Goal: Contribute content: Contribute content

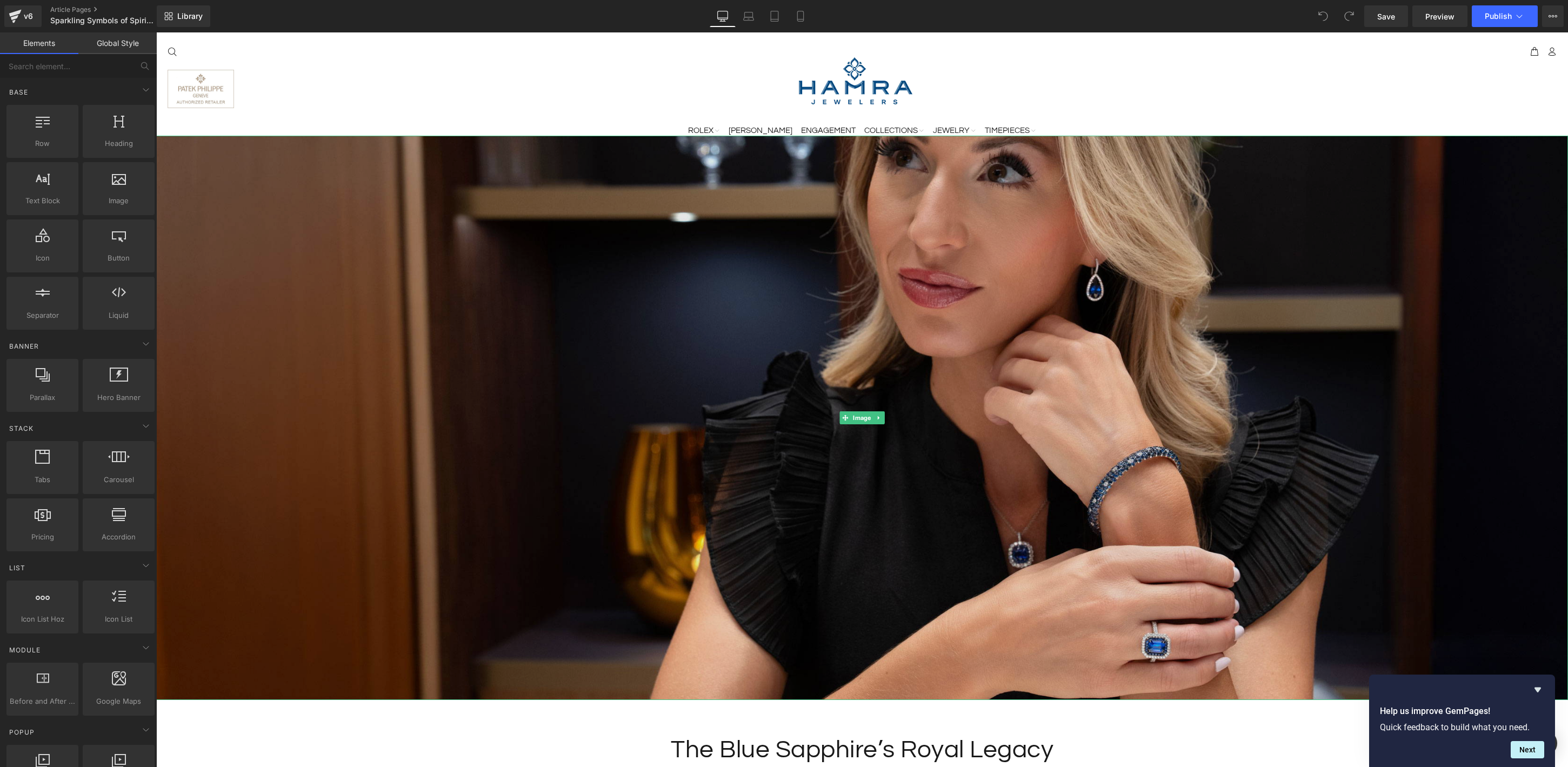
click at [842, 237] on img at bounding box center [862, 417] width 1412 height 564
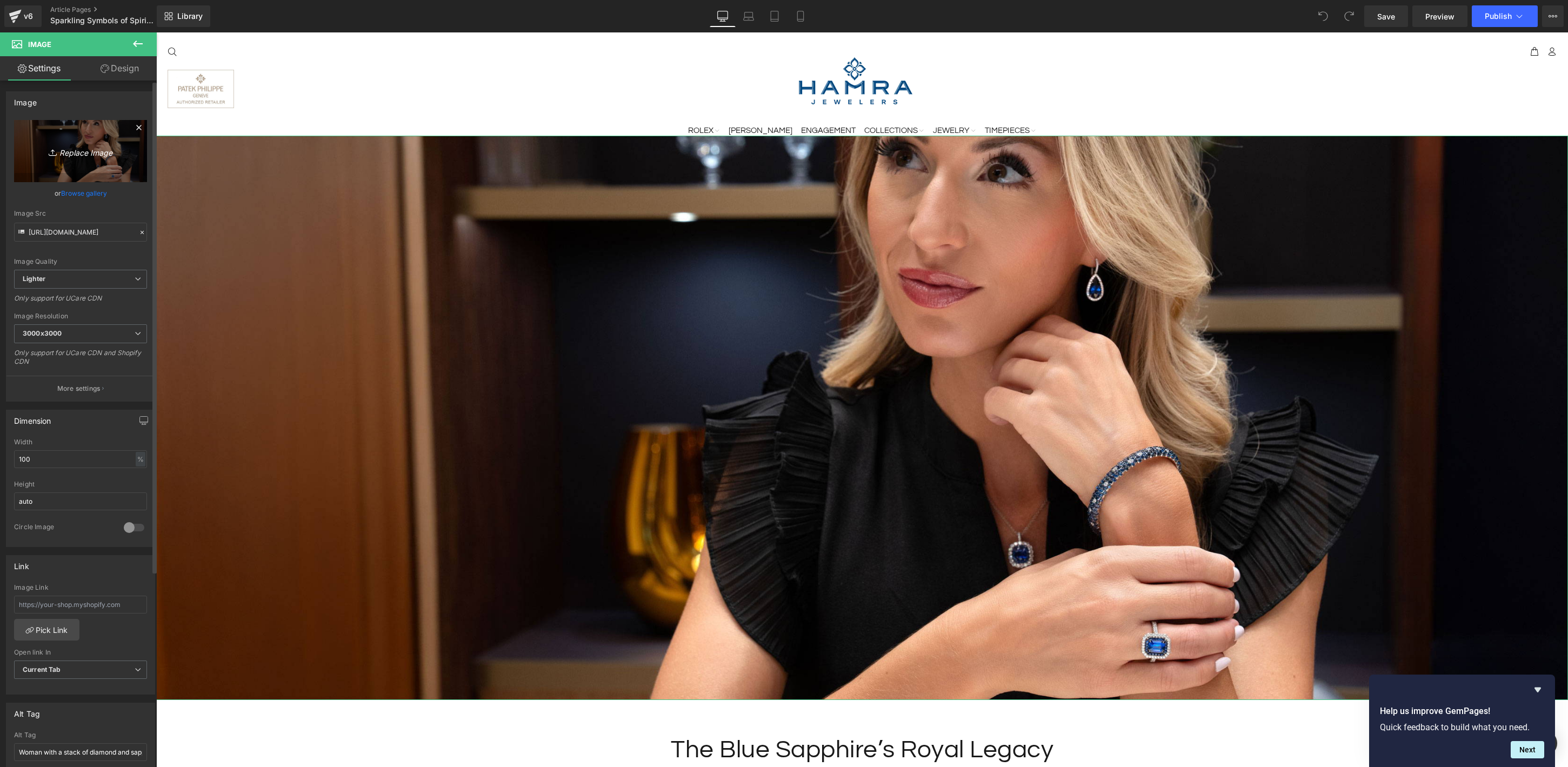
click at [96, 130] on link "Replace Image" at bounding box center [81, 151] width 133 height 62
type input "C:\fakepath\Cross-Pendant-Blog-Header.jpg"
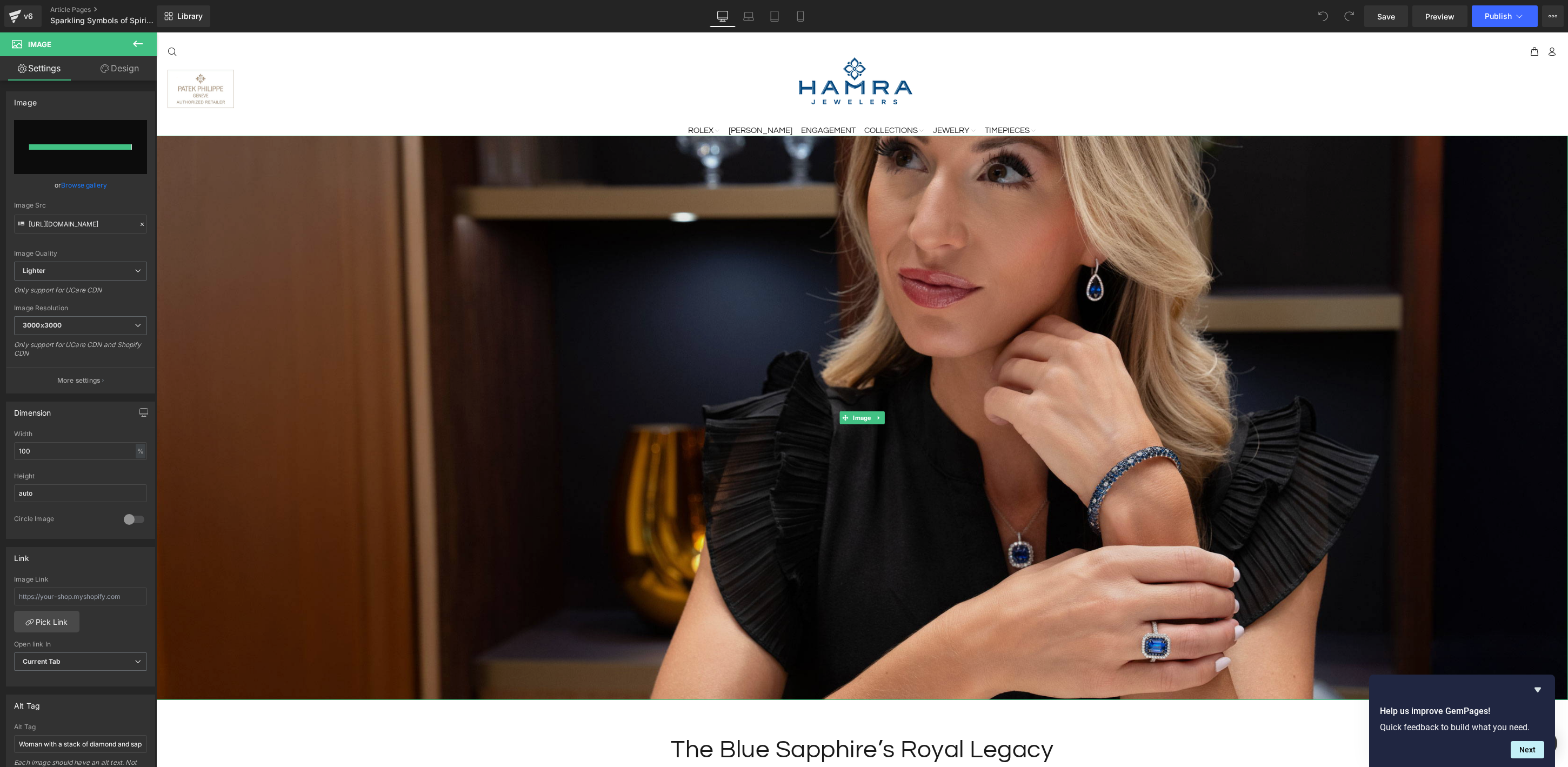
type input "[URL][DOMAIN_NAME]"
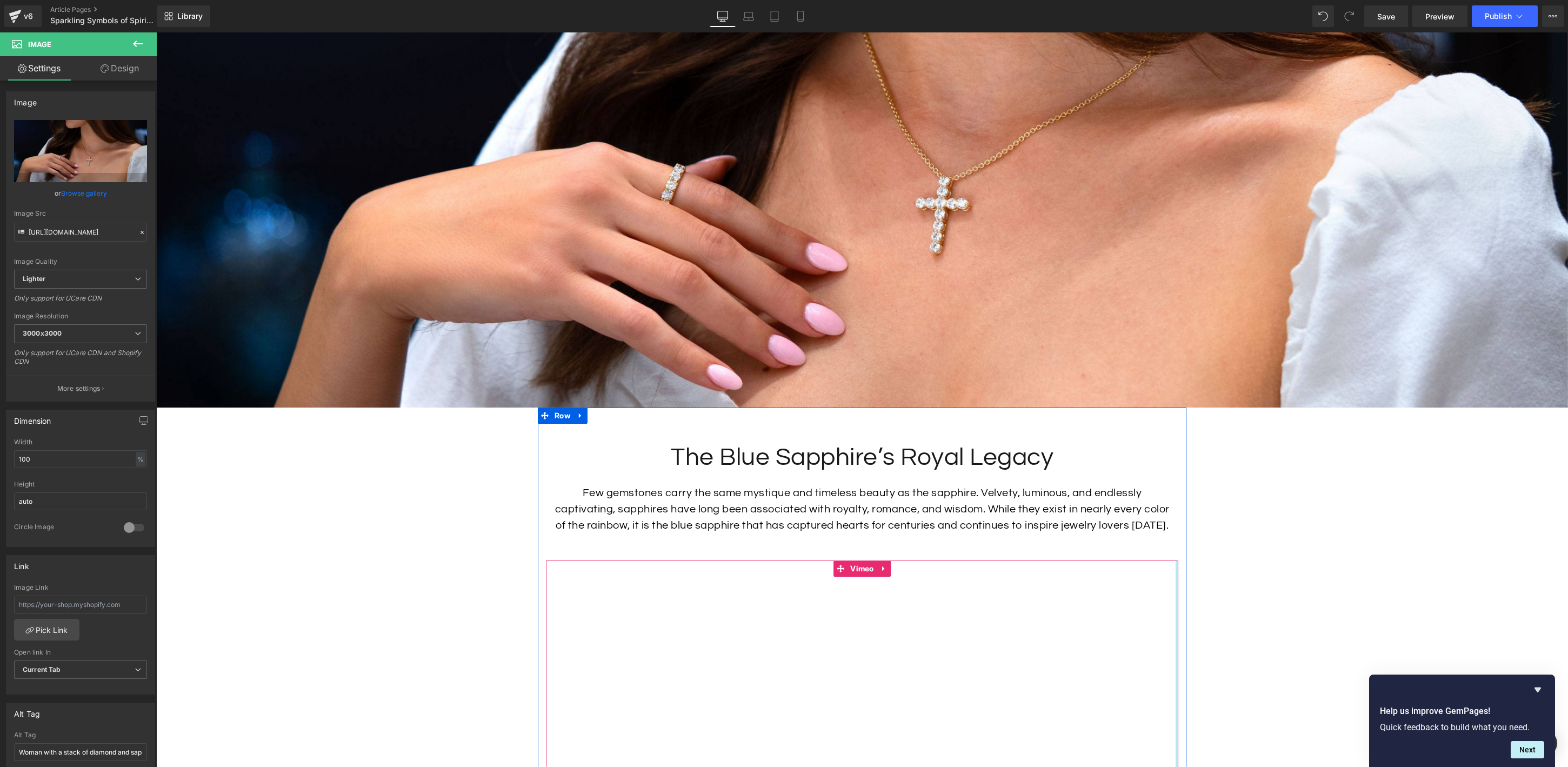
scroll to position [312, 0]
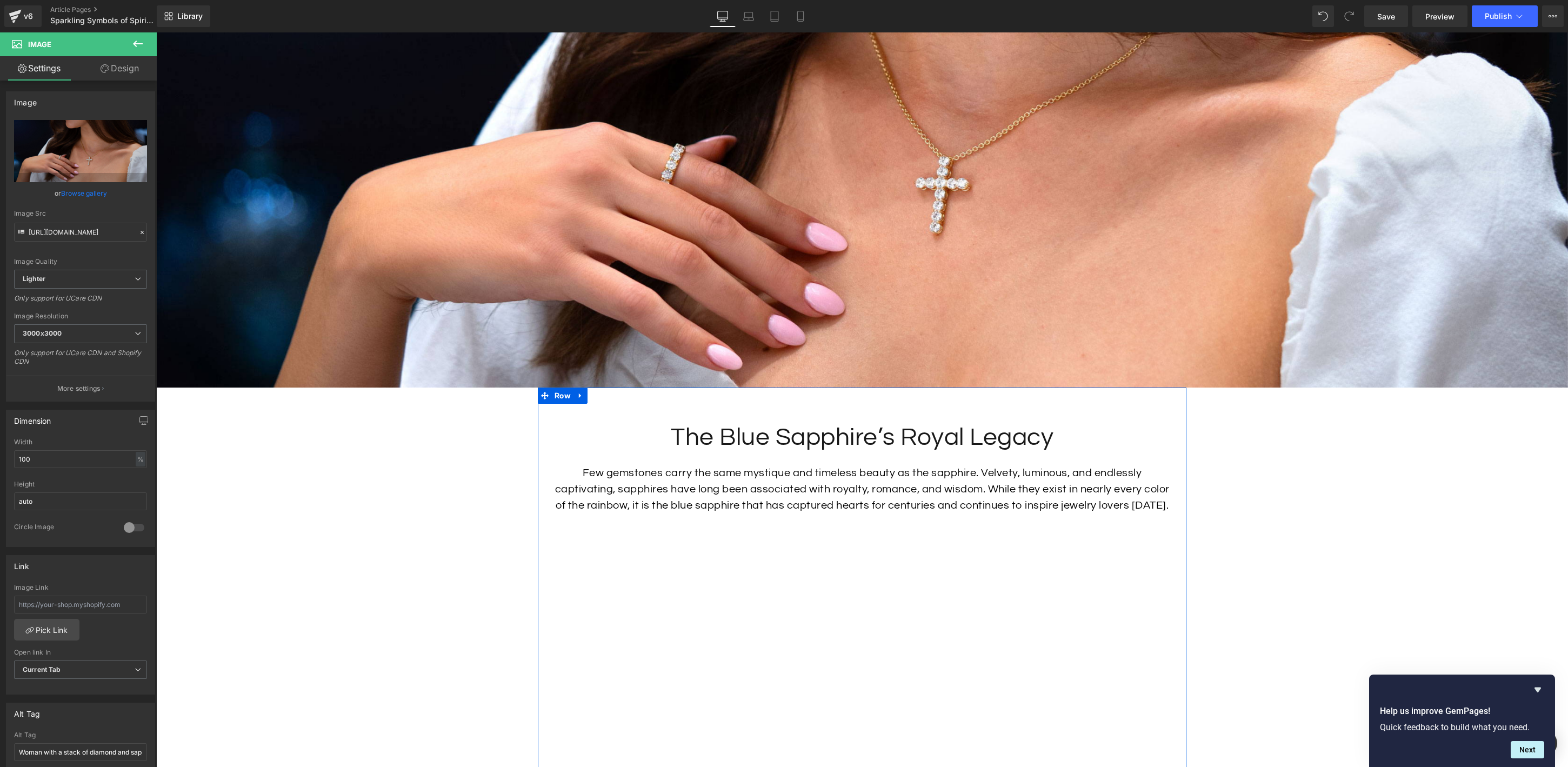
click at [991, 492] on p "Few gemstones carry the same mystique and timeless beauty as the sapphire. Velv…" at bounding box center [862, 489] width 616 height 49
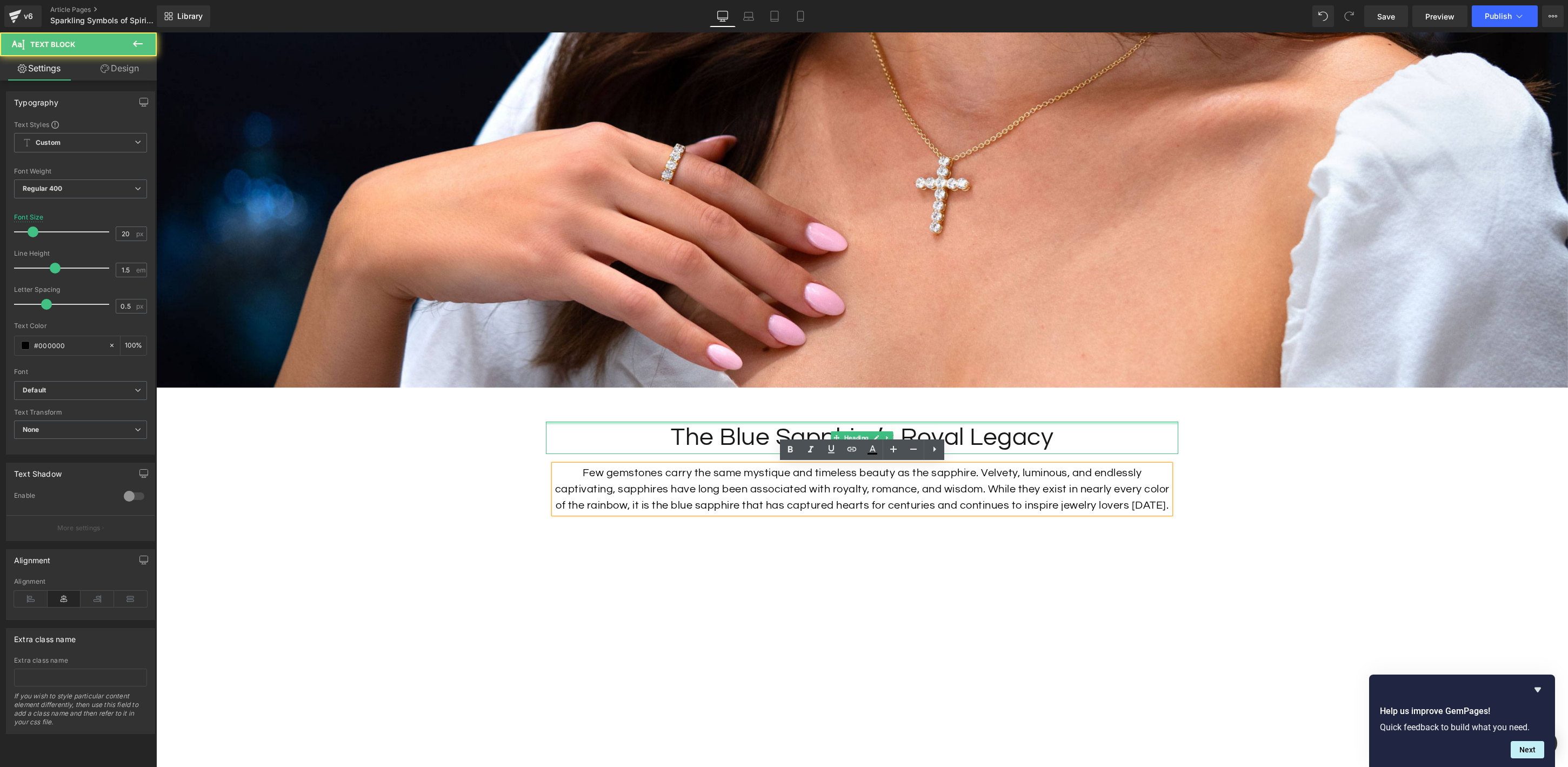
click at [1024, 422] on div at bounding box center [862, 423] width 633 height 3
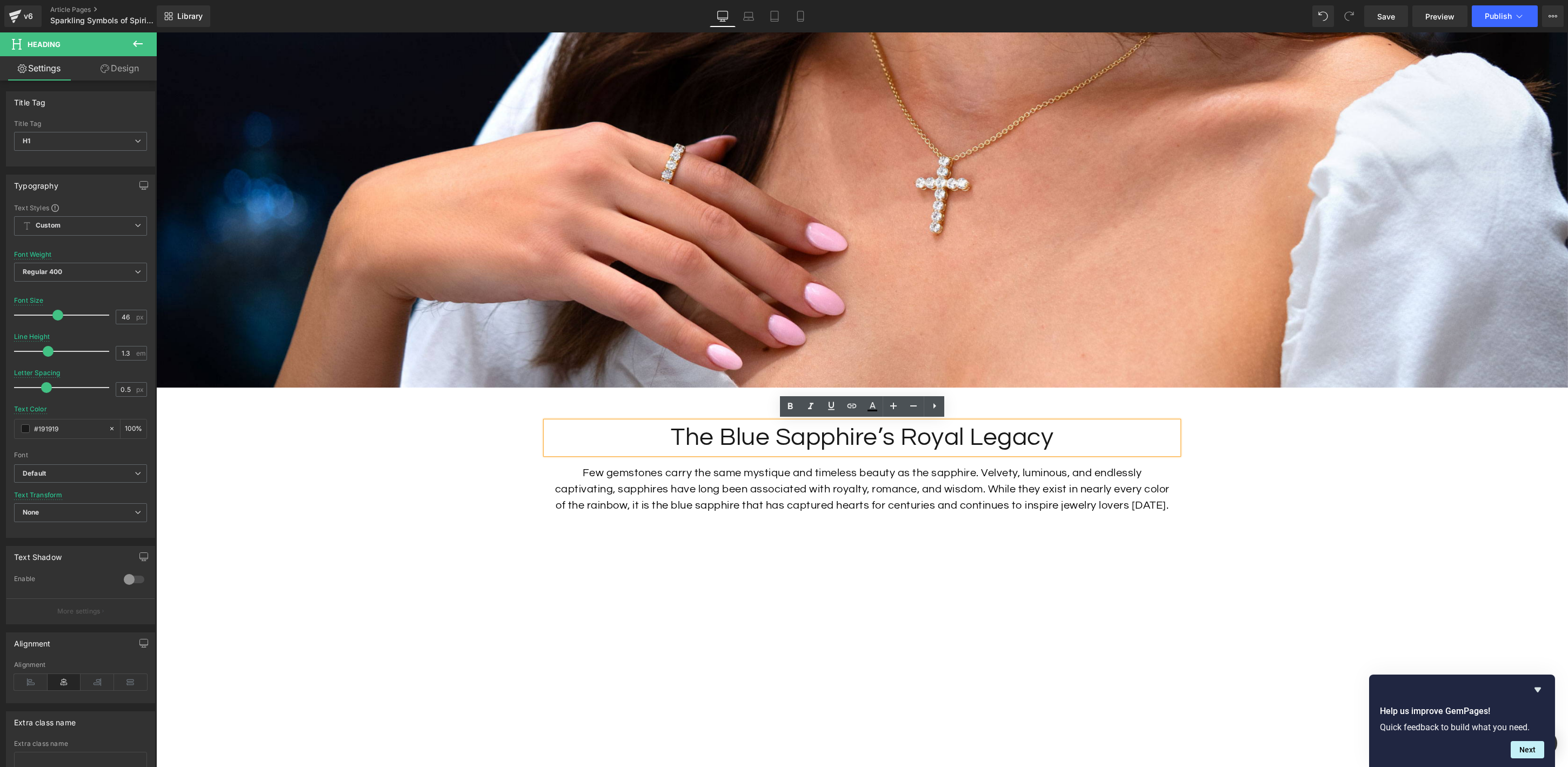
click at [900, 442] on h1 "The Blue Sapphire’s Royal Legacy" at bounding box center [862, 438] width 633 height 33
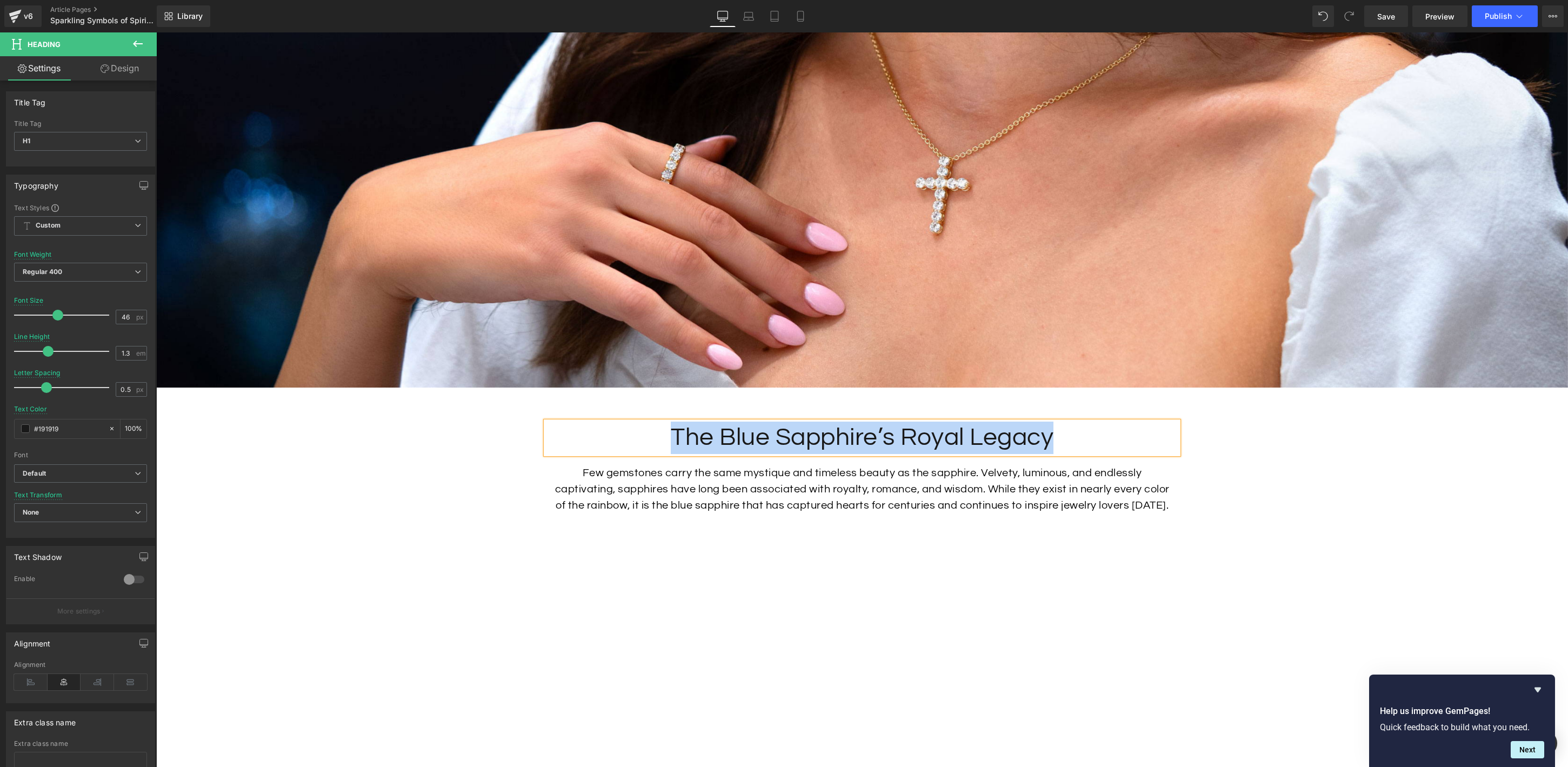
paste div
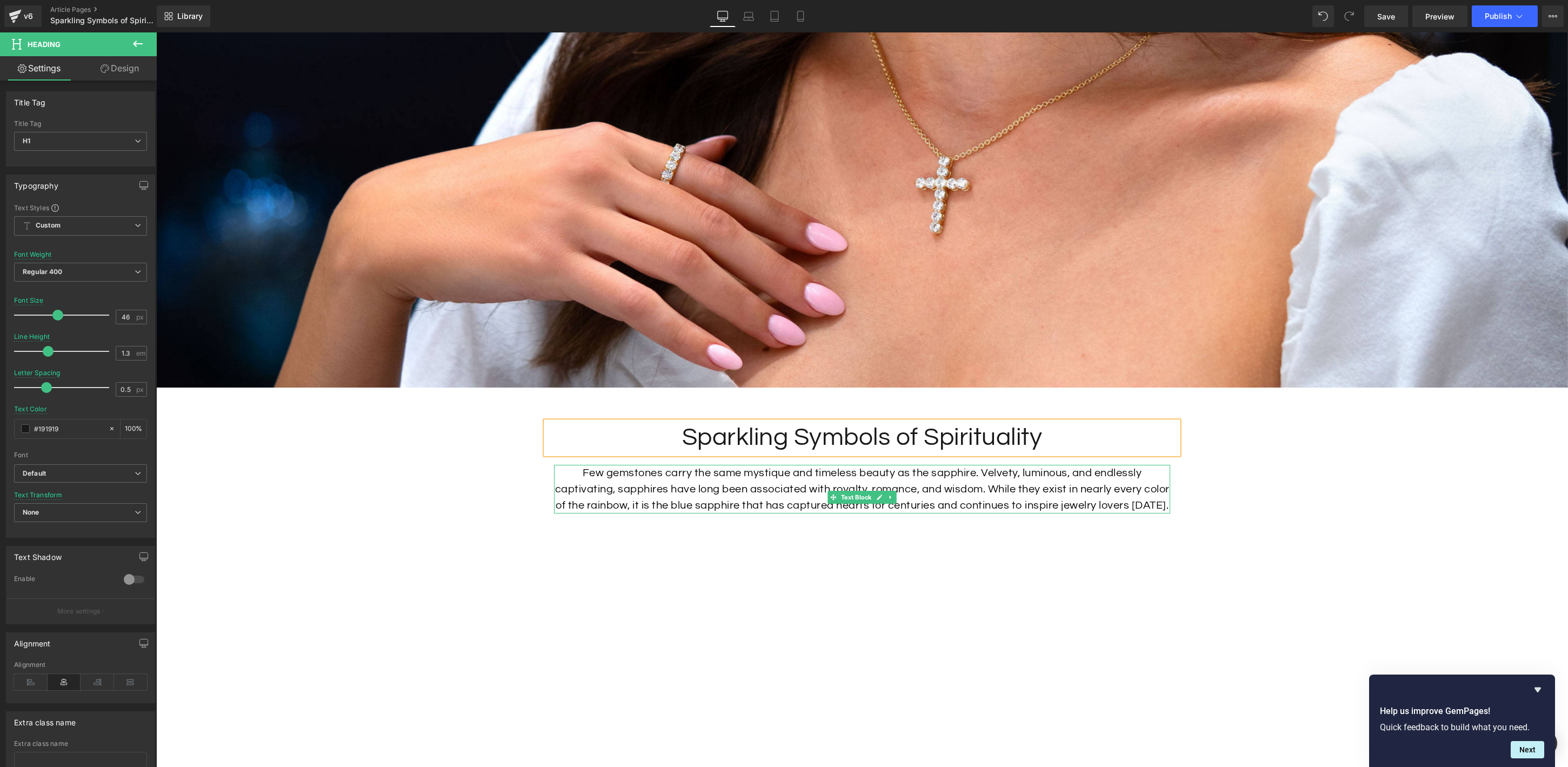
click at [1080, 504] on p "Few gemstones carry the same mystique and timeless beauty as the sapphire. Velv…" at bounding box center [862, 489] width 616 height 49
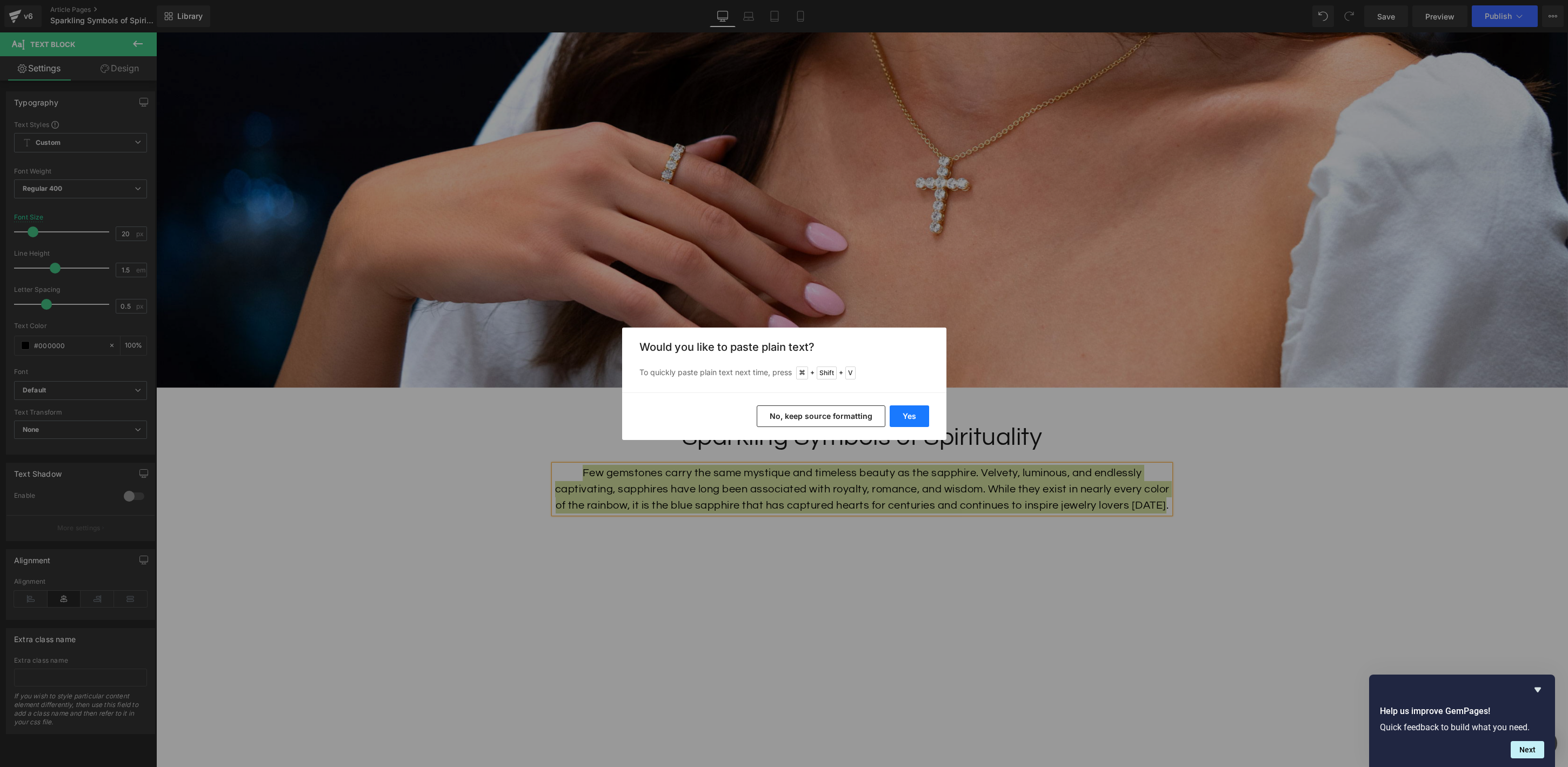
click at [922, 419] on button "Yes" at bounding box center [910, 416] width 40 height 22
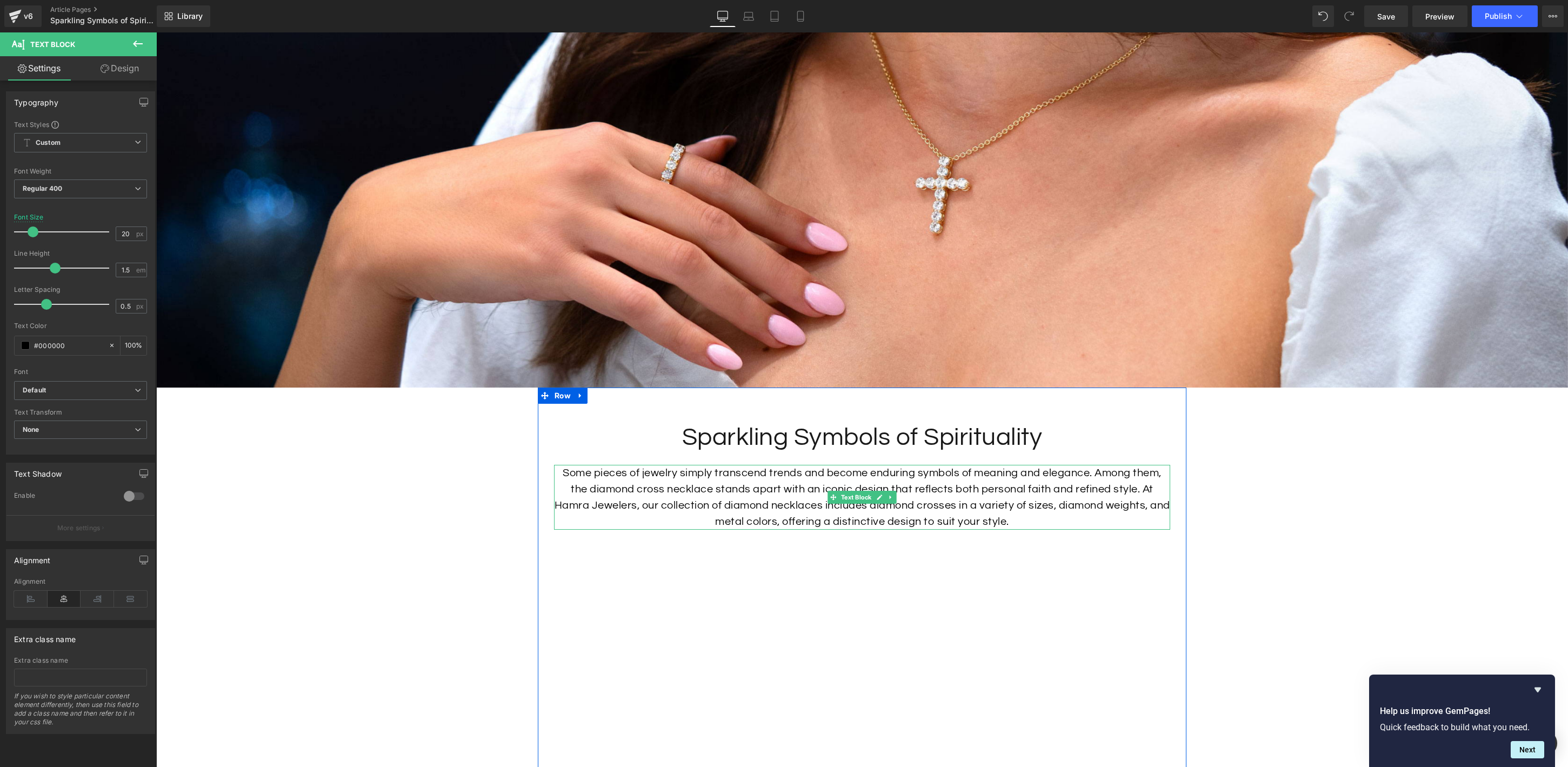
click at [1003, 476] on p "Some pieces of jewelry simply transcend trends and become enduring symbols of m…" at bounding box center [862, 497] width 616 height 65
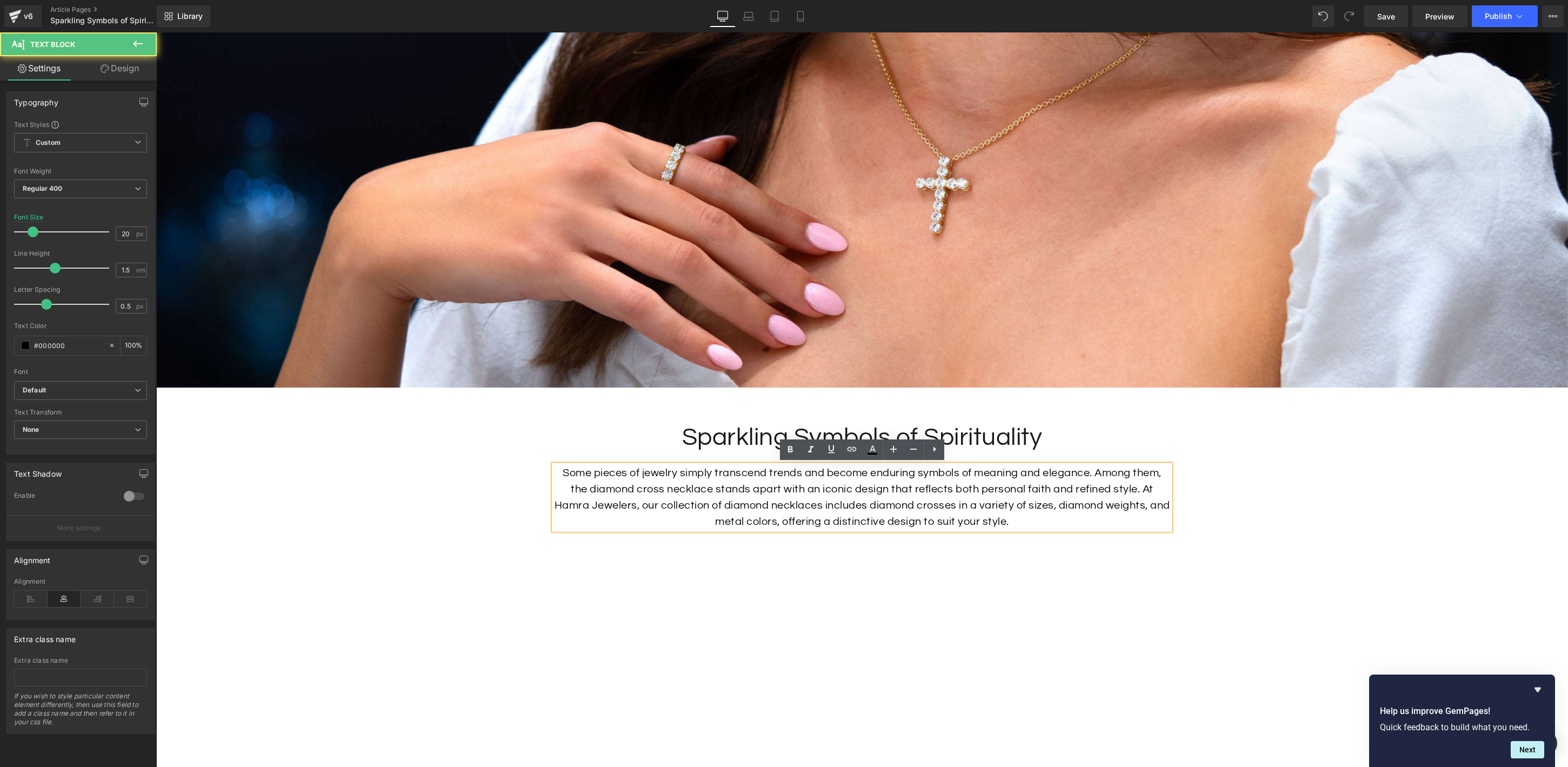
click at [666, 507] on p "Some pieces of jewelry simply transcend trends and become enduring symbols of m…" at bounding box center [862, 497] width 616 height 65
click at [633, 496] on p "Some pieces of jewelry simply transcend trends and become enduring symbols of m…" at bounding box center [862, 497] width 616 height 65
click at [675, 487] on p "Some pieces of jewelry simply transcend trends and become enduring symbols of m…" at bounding box center [862, 497] width 616 height 65
click at [637, 489] on p "Some pieces of jewelry simply transcend trends and become enduring symbols of m…" at bounding box center [862, 497] width 616 height 65
click at [646, 487] on p "Some pieces of jewelry simply transcend trends and become enduring symbols of m…" at bounding box center [862, 497] width 616 height 65
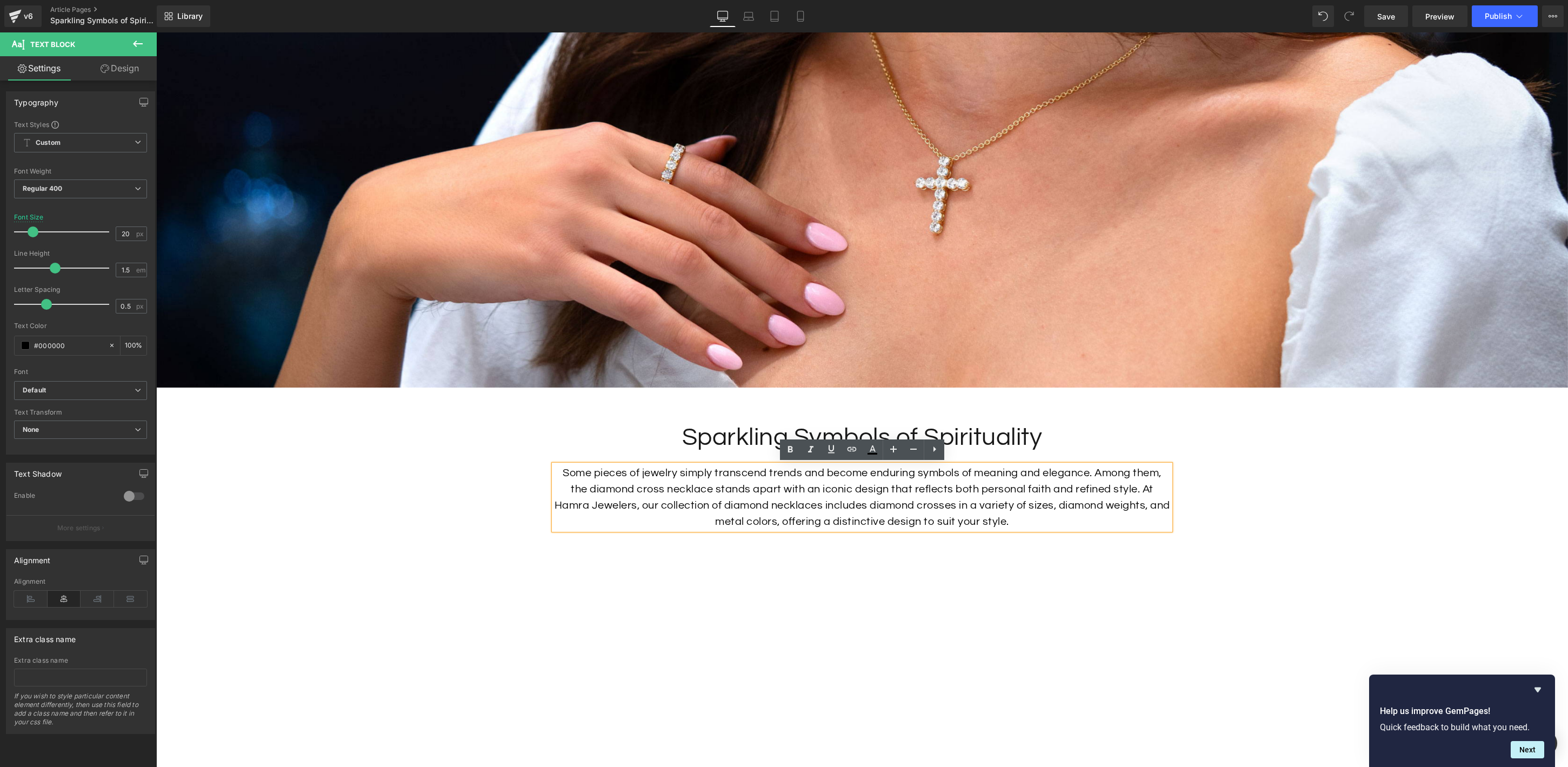
click at [969, 498] on p "Some pieces of jewelry simply transcend trends and become enduring symbols of m…" at bounding box center [862, 497] width 616 height 65
drag, startPoint x: 833, startPoint y: 503, endPoint x: 735, endPoint y: 505, distance: 98.0
click at [735, 505] on p "Some pieces of jewelry simply transcend trends and become enduring symbols of m…" at bounding box center [862, 497] width 616 height 65
click at [852, 449] on icon at bounding box center [852, 449] width 9 height 4
click at [846, 533] on input "text" at bounding box center [813, 528] width 167 height 27
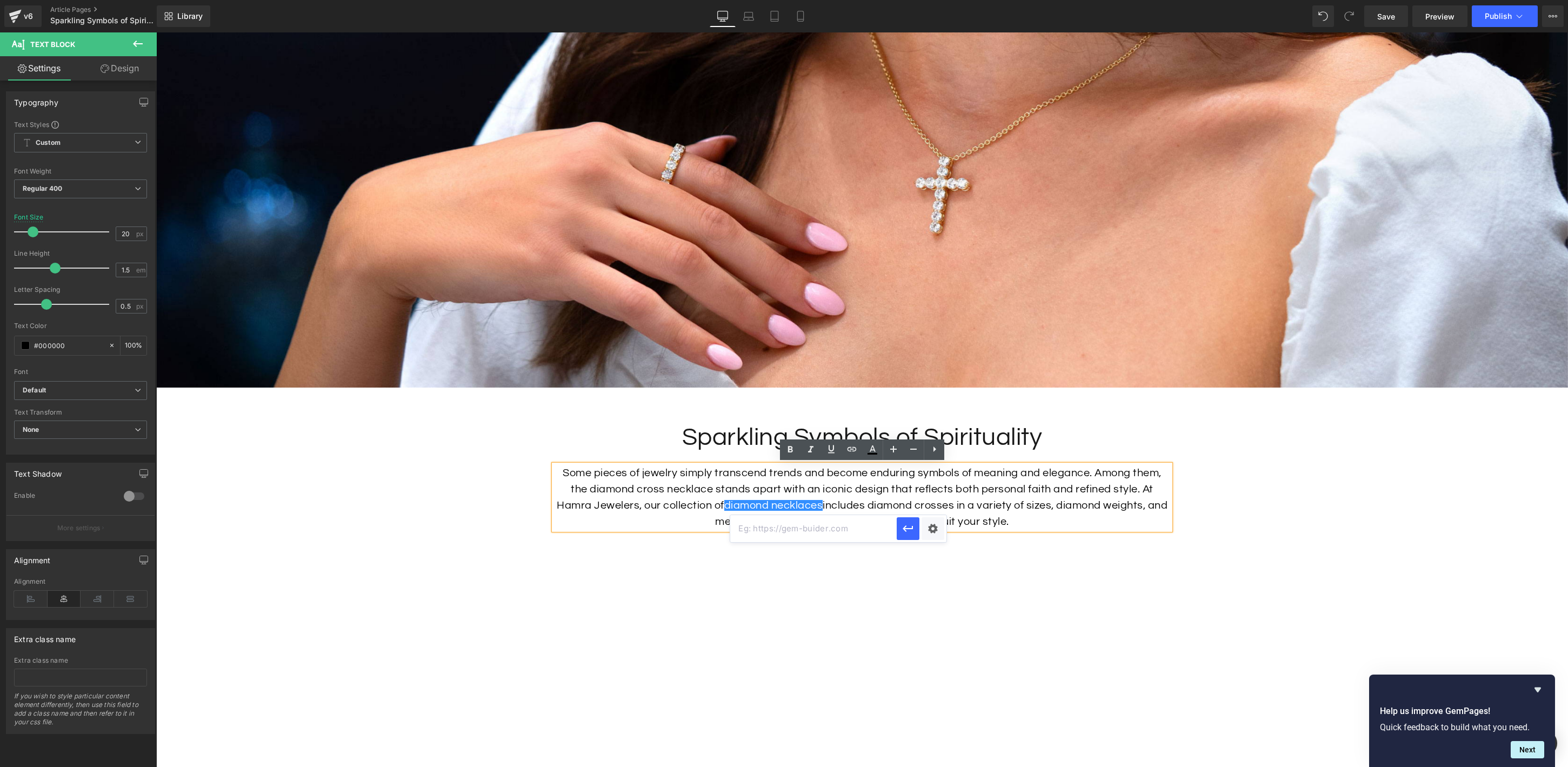
paste input "[URL][DOMAIN_NAME]"
type input "[URL][DOMAIN_NAME]"
click at [910, 530] on icon "button" at bounding box center [908, 528] width 13 height 13
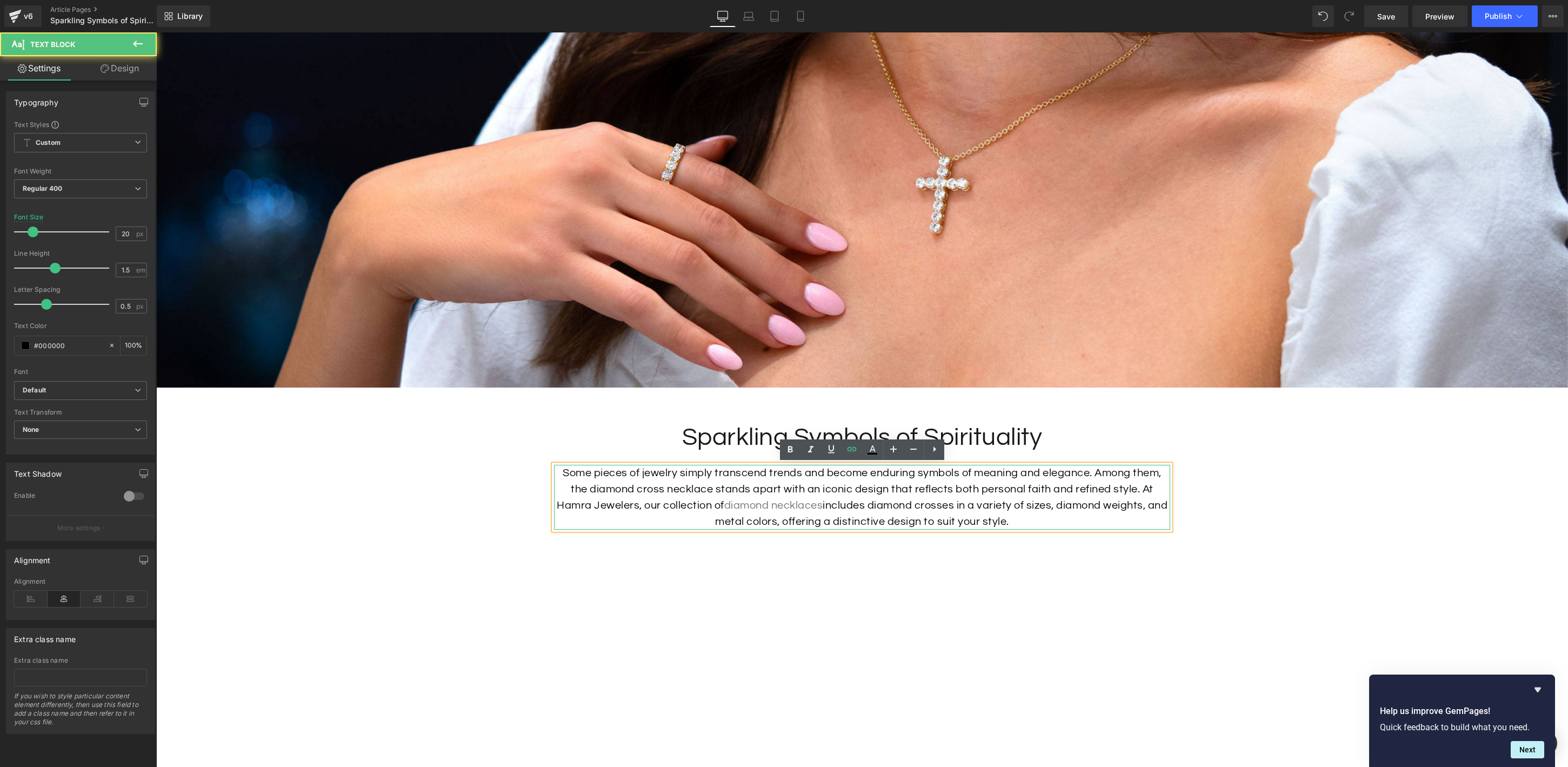
click at [904, 512] on p "Some pieces of jewelry simply transcend trends and become enduring symbols of m…" at bounding box center [862, 497] width 616 height 65
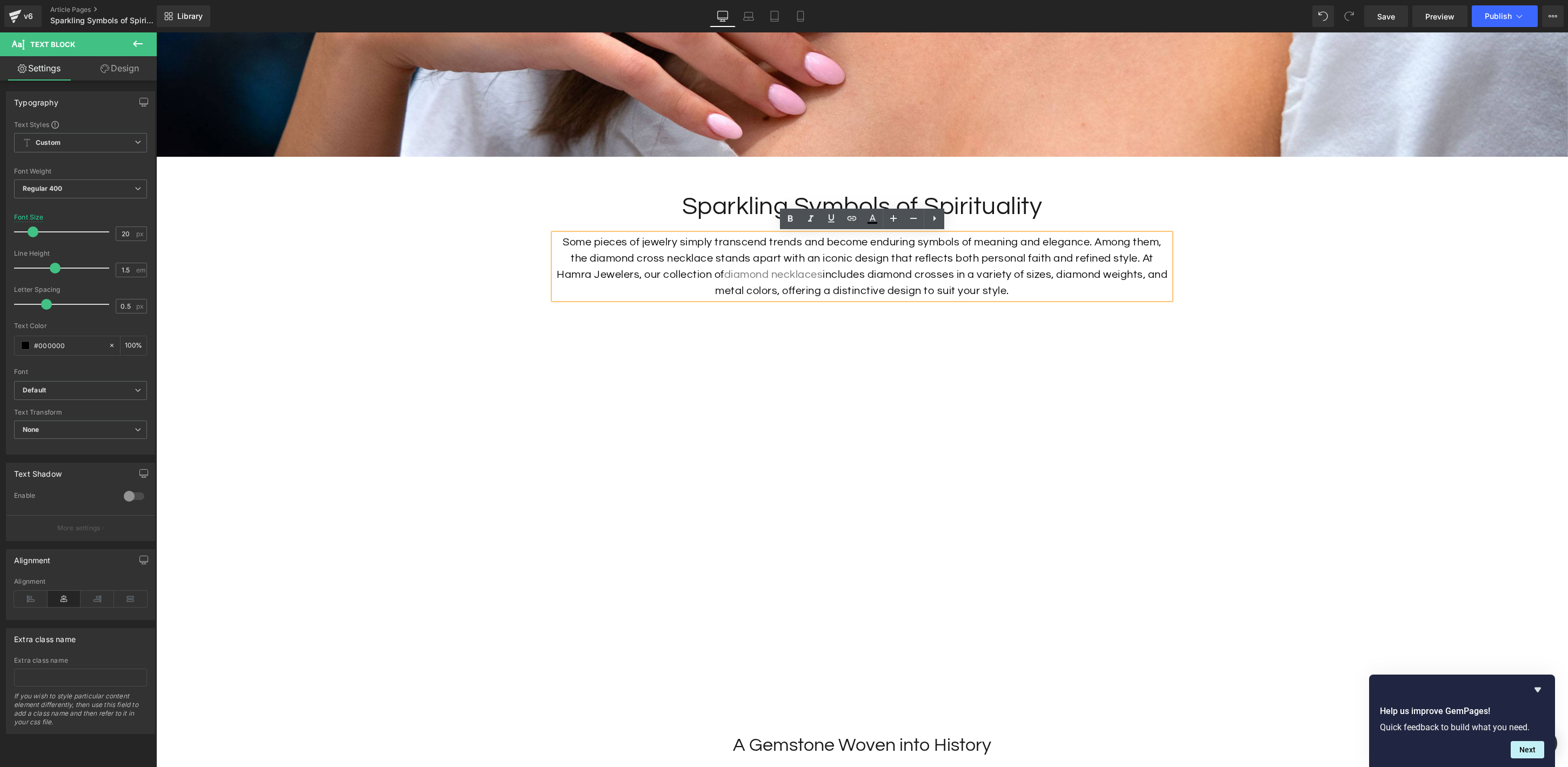
scroll to position [543, 0]
click at [862, 331] on span "Vimeo" at bounding box center [862, 334] width 29 height 16
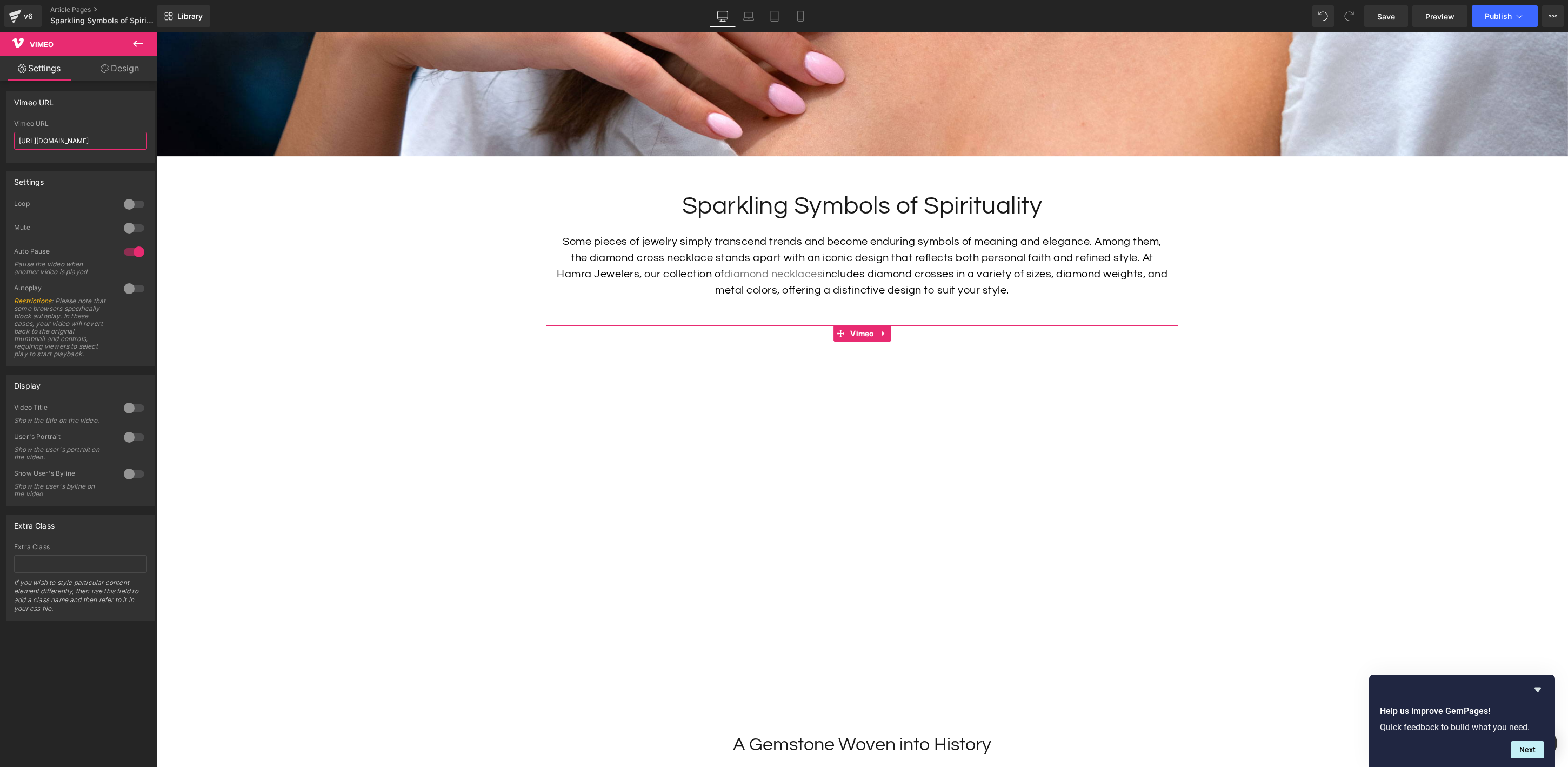
click at [110, 138] on input "[URL][DOMAIN_NAME]" at bounding box center [81, 140] width 133 height 18
paste input "[DOMAIN_NAME][URL]"
type input "[URL][DOMAIN_NAME]"
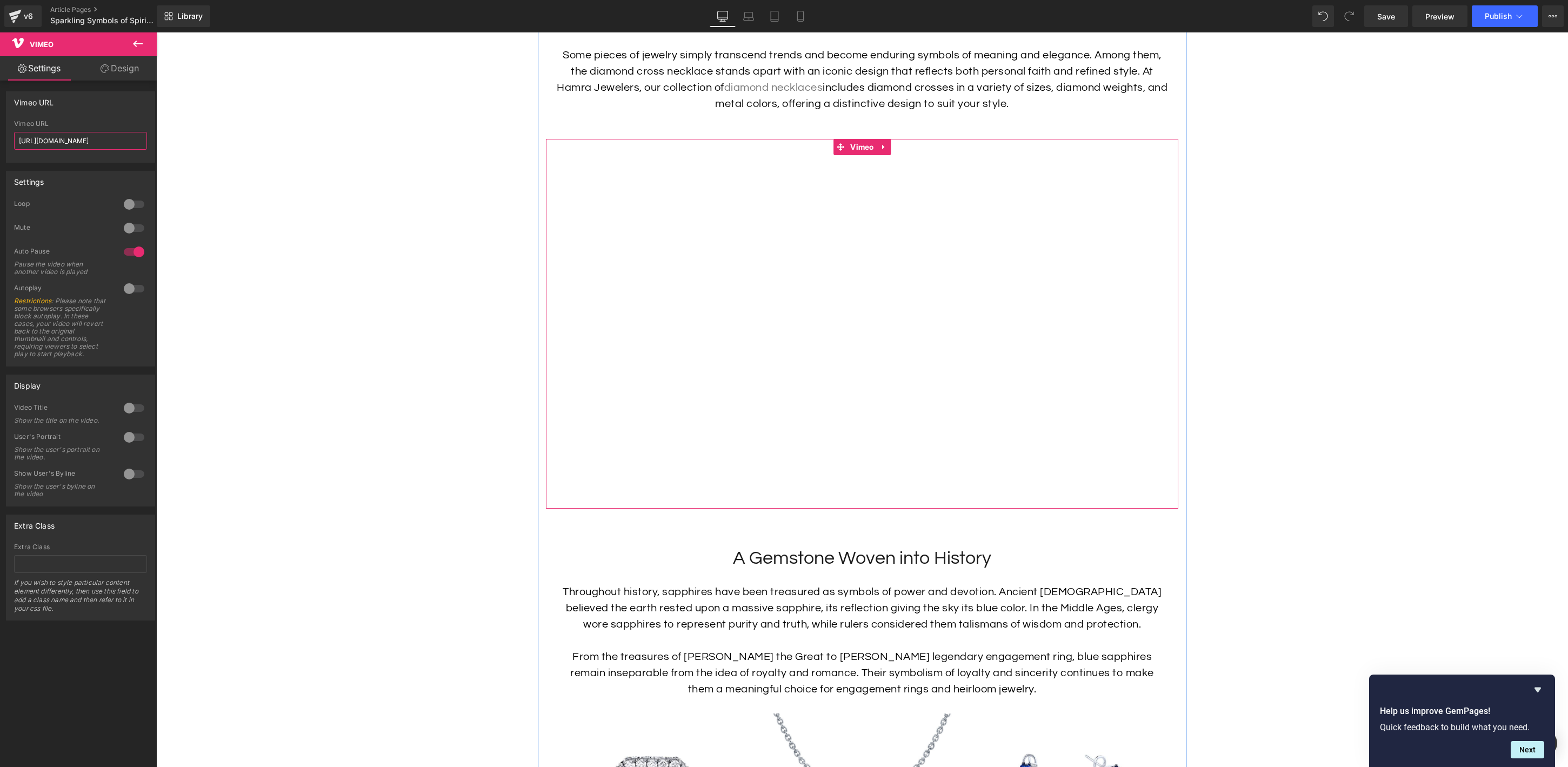
scroll to position [767, 0]
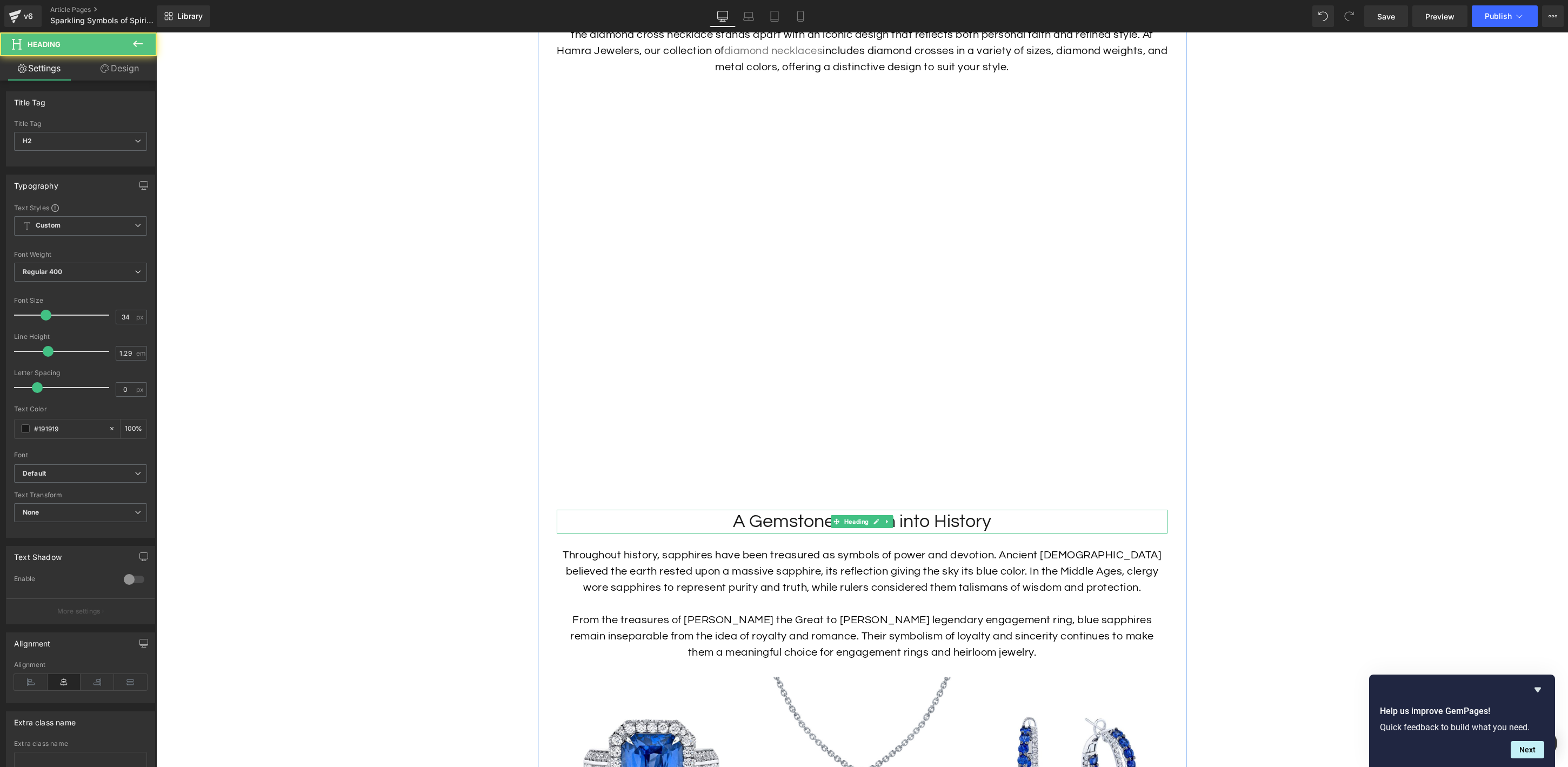
click at [799, 528] on h2 "A Gemstone Woven into History" at bounding box center [862, 521] width 611 height 24
click at [853, 523] on h2 "A Gemstone Woven into History" at bounding box center [862, 521] width 611 height 24
paste div
click at [1014, 579] on p "Throughout history, sapphires have been treasured as symbols of power and devot…" at bounding box center [862, 571] width 611 height 49
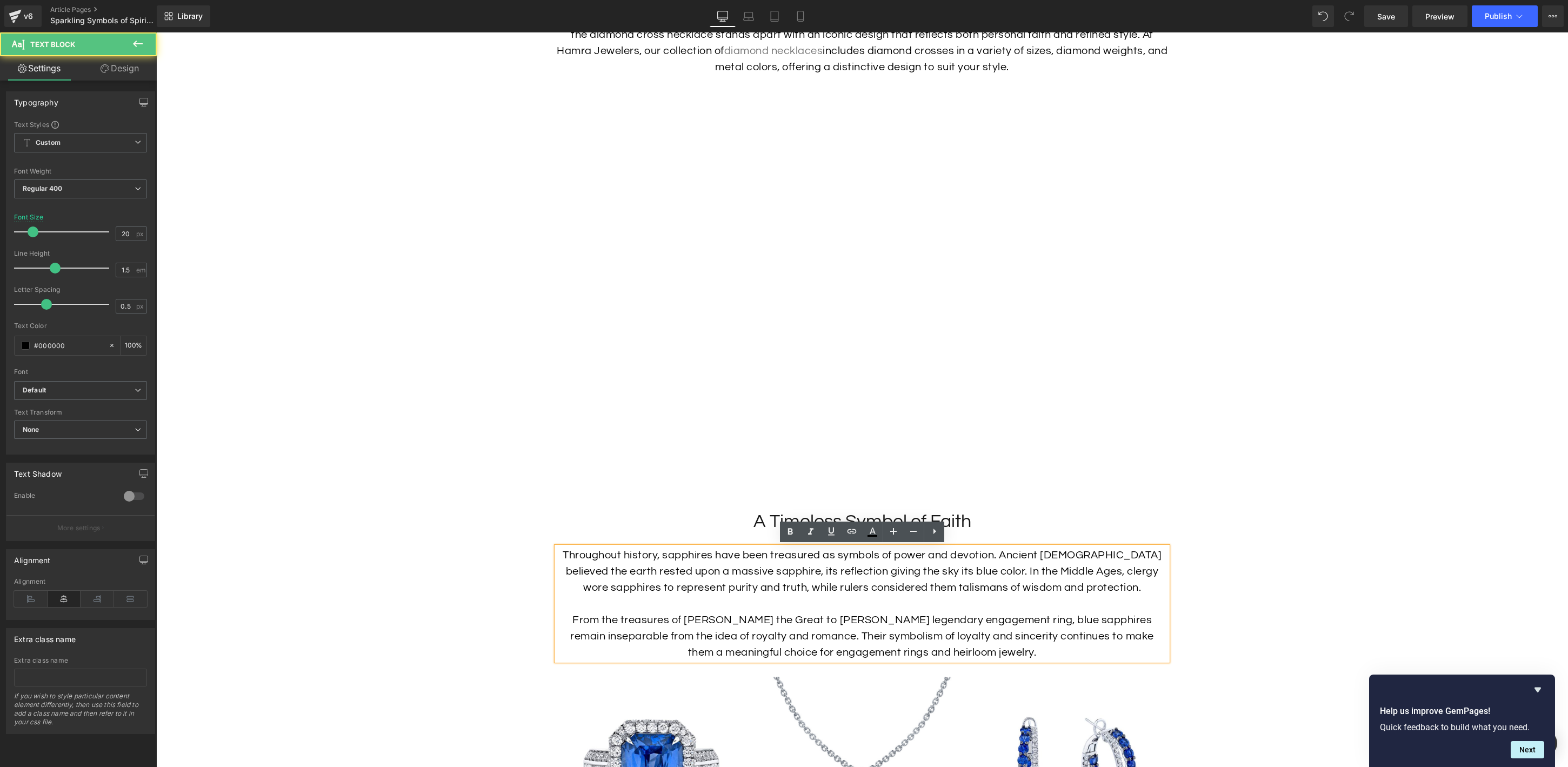
click at [1020, 576] on p "Throughout history, sapphires have been treasured as symbols of power and devot…" at bounding box center [862, 571] width 611 height 49
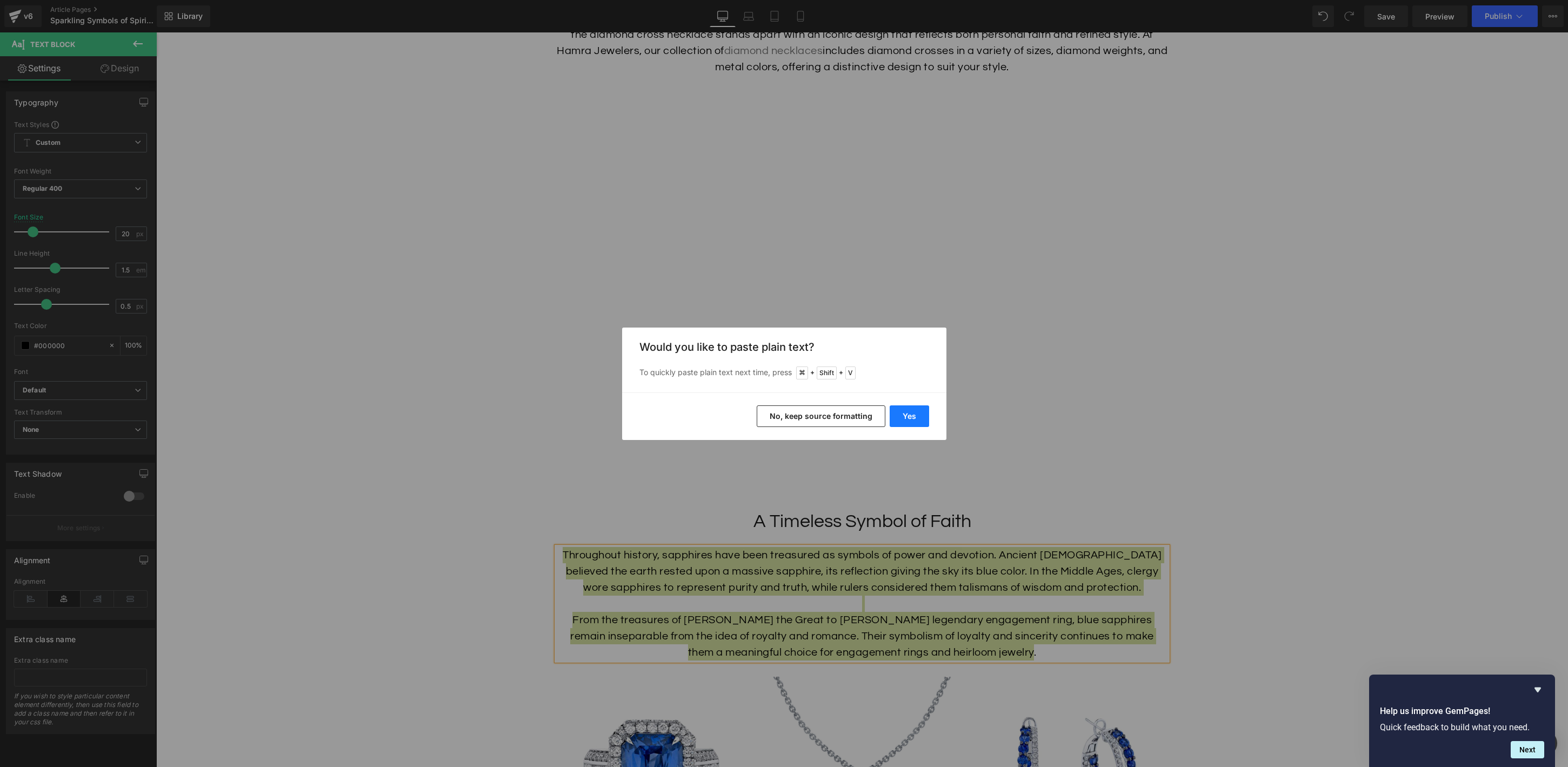
click at [923, 418] on button "Yes" at bounding box center [910, 416] width 40 height 22
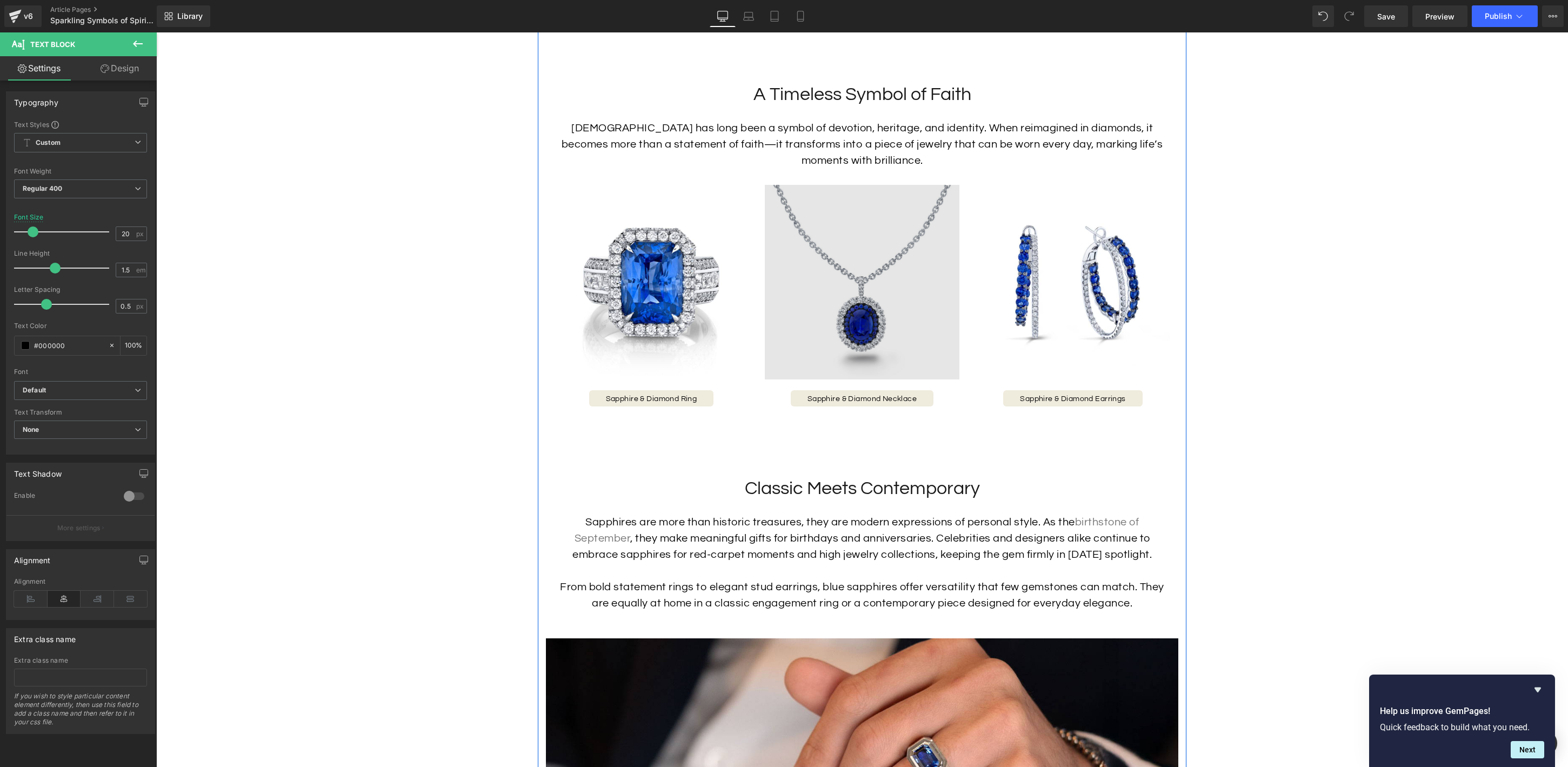
scroll to position [1232, 0]
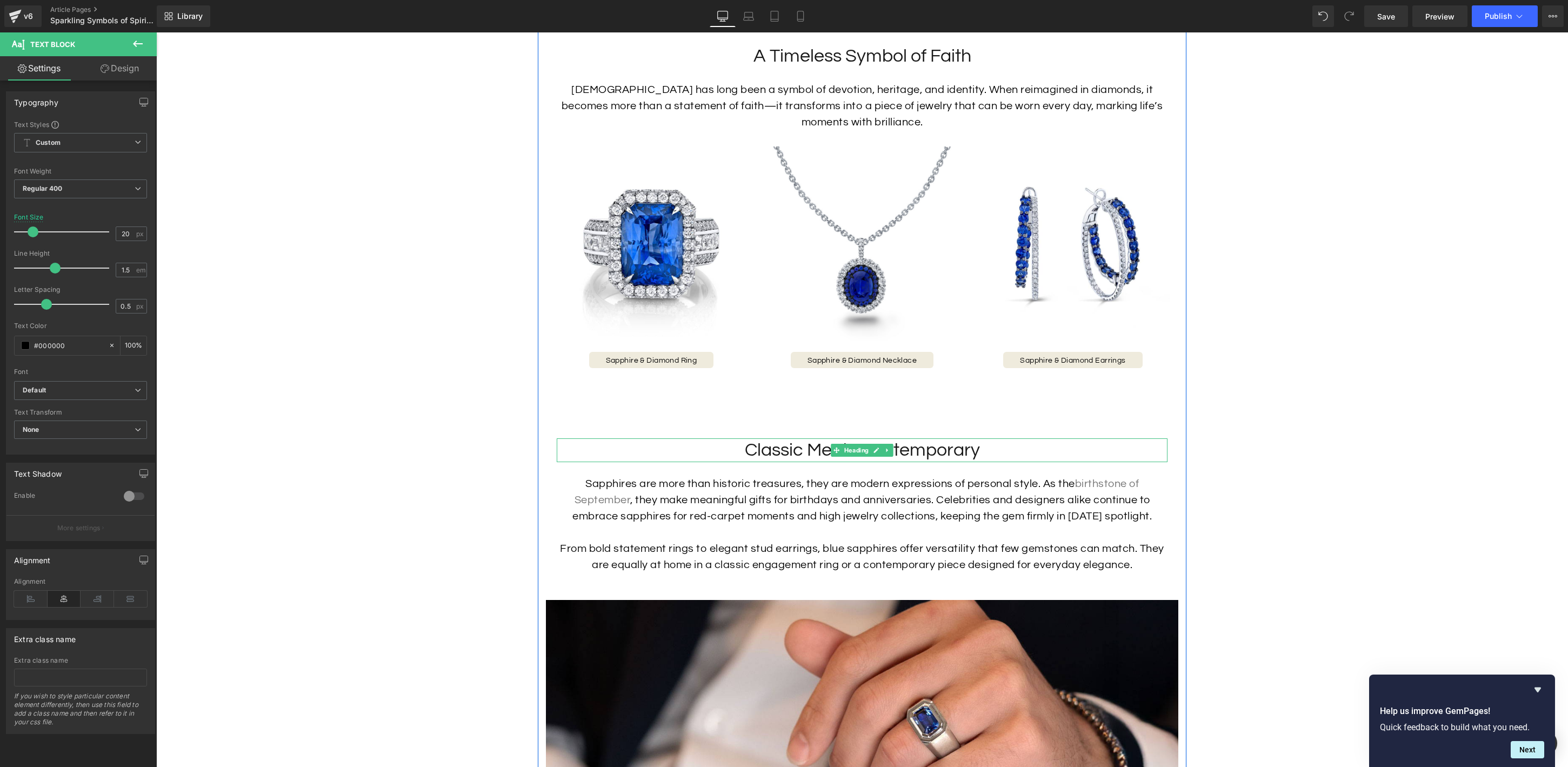
click at [957, 449] on h2 "Classic Meets Contemporary" at bounding box center [862, 450] width 611 height 24
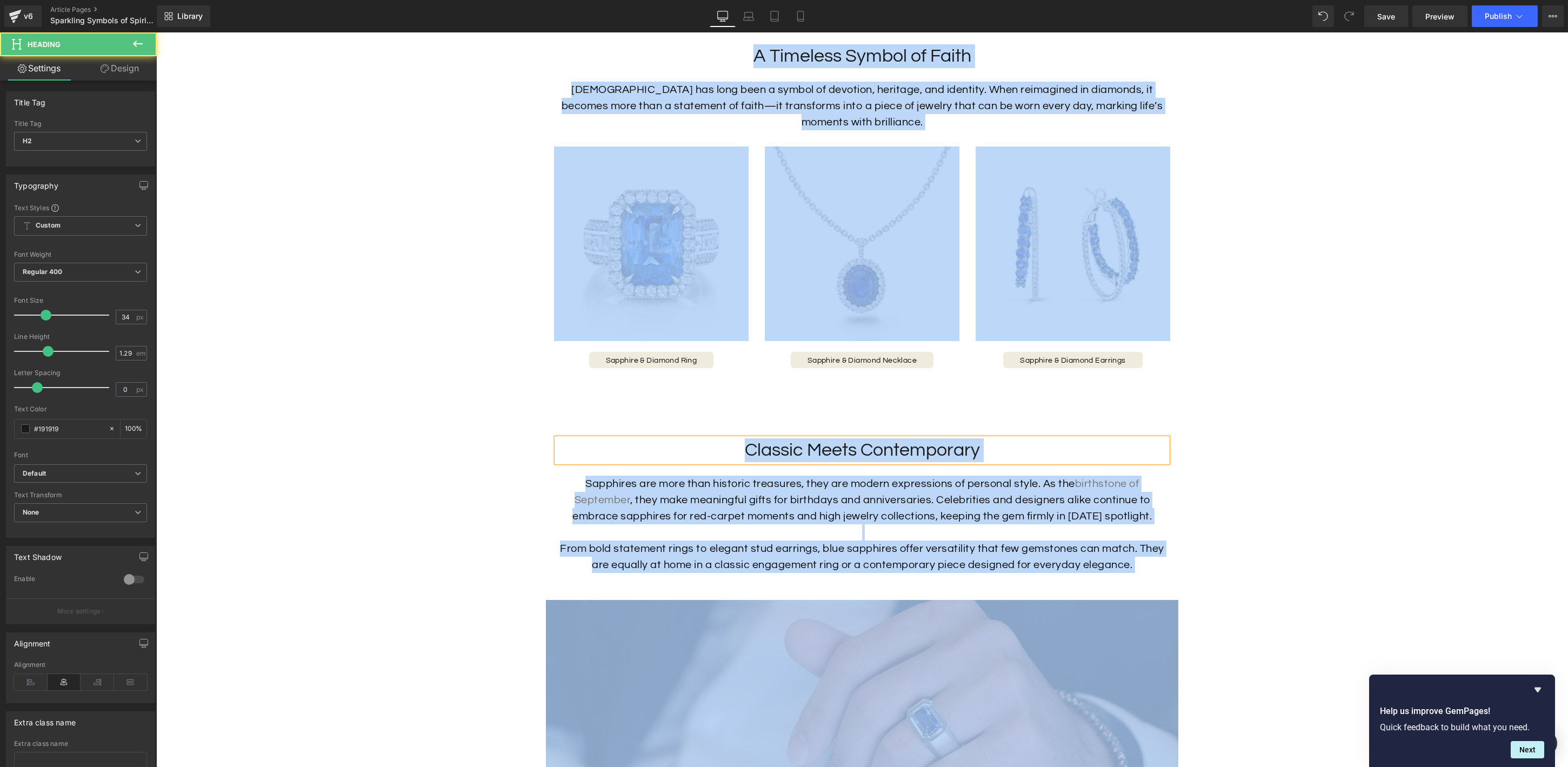
click at [966, 449] on h2 "Classic Meets Contemporary" at bounding box center [862, 450] width 611 height 24
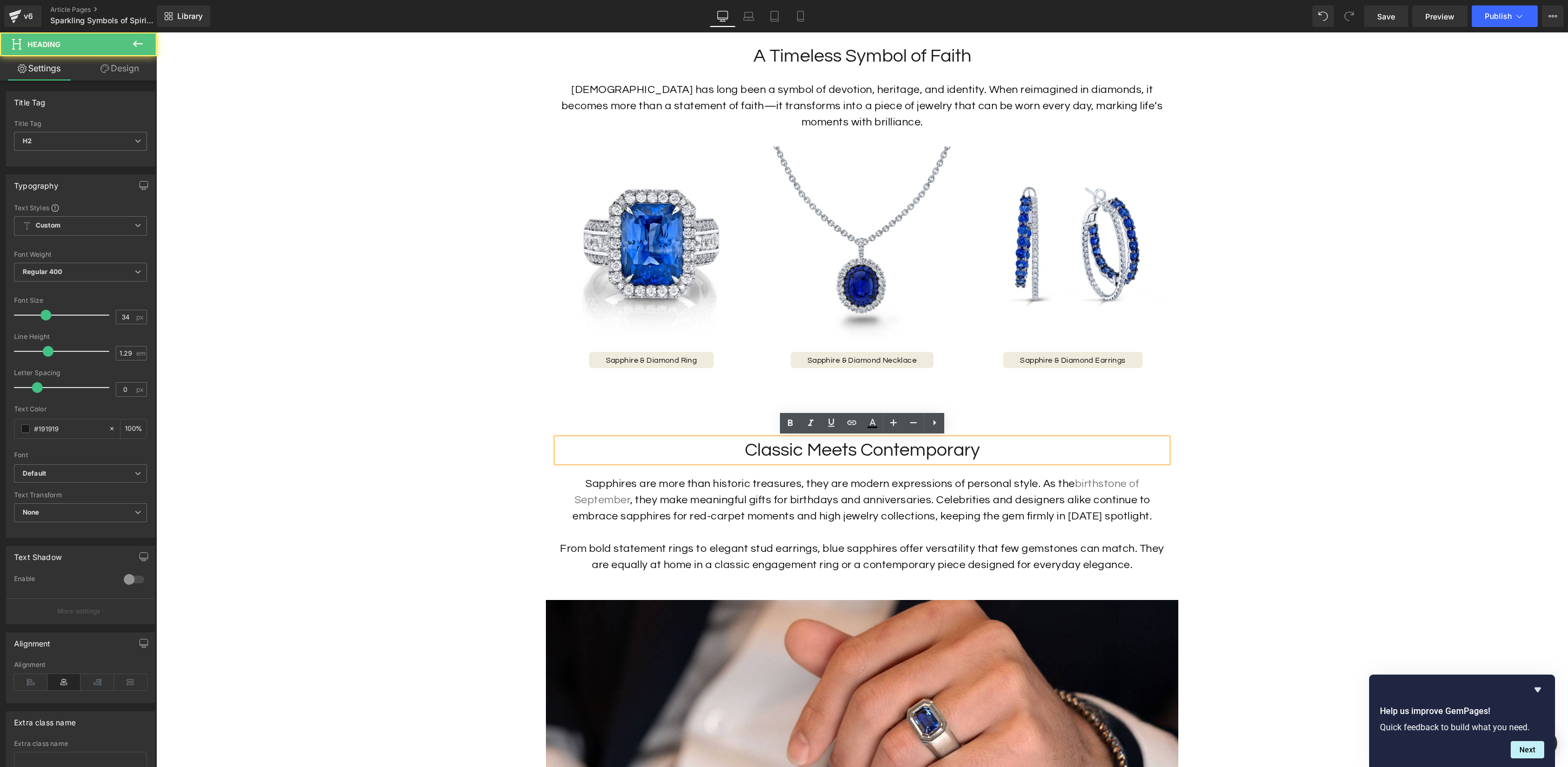
click at [998, 451] on h2 "Classic Meets Contemporary" at bounding box center [862, 450] width 611 height 24
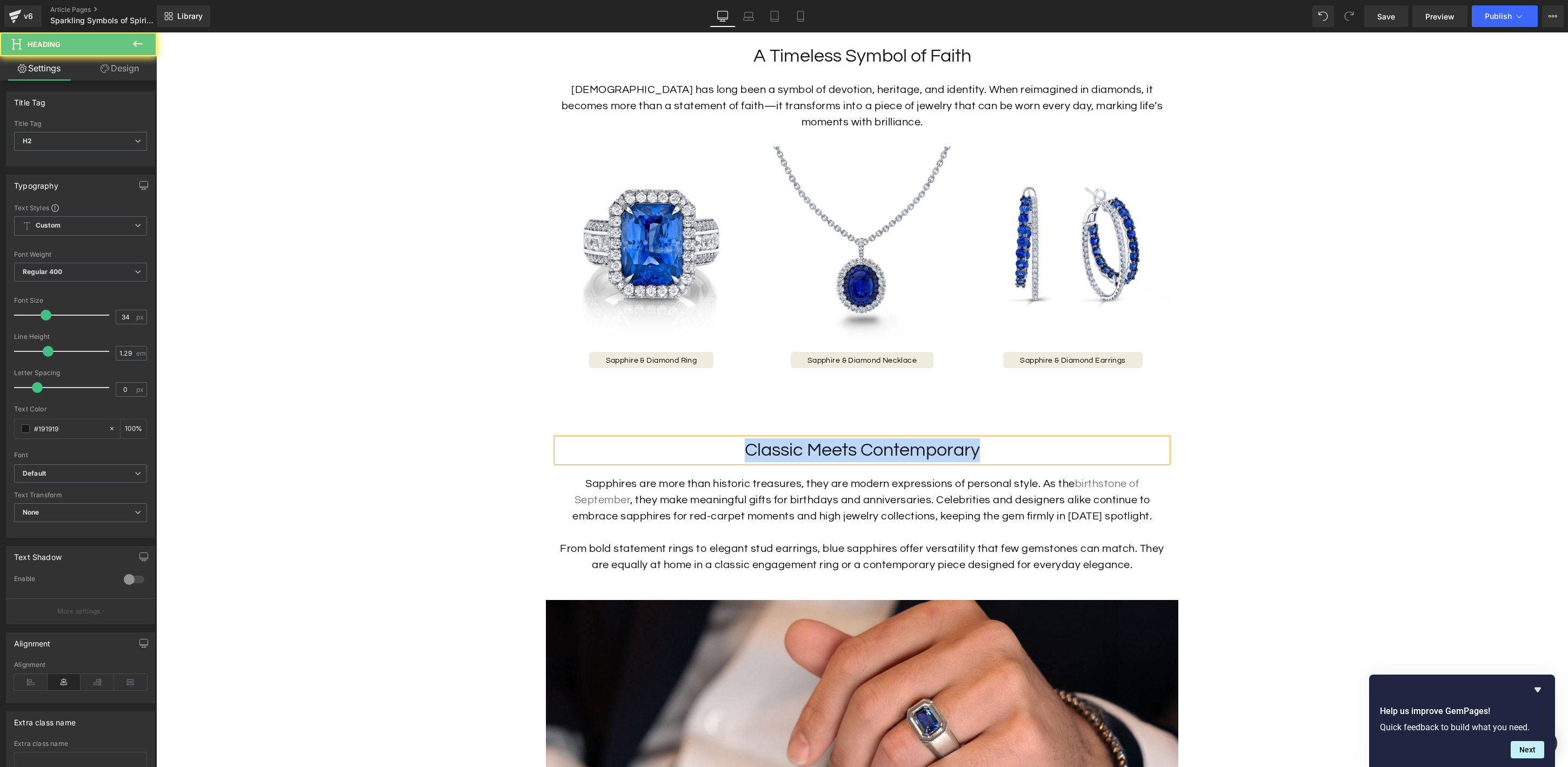
paste div
click at [1003, 555] on div "From bold statement rings to elegant stud earrings, blue sapphires offer versat…" at bounding box center [862, 557] width 611 height 33
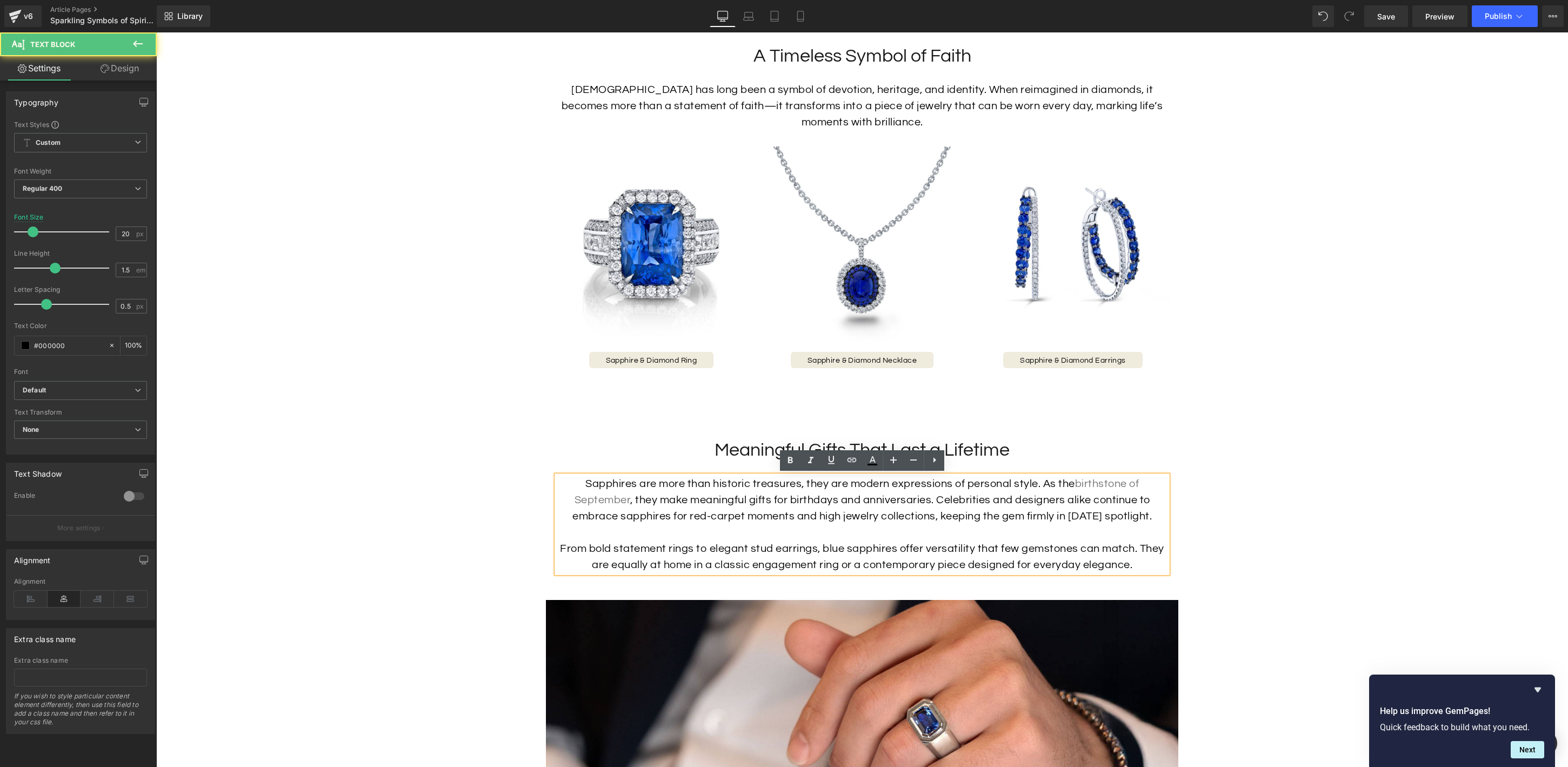
click at [1004, 548] on div "From bold statement rings to elegant stud earrings, blue sapphires offer versat…" at bounding box center [862, 557] width 611 height 33
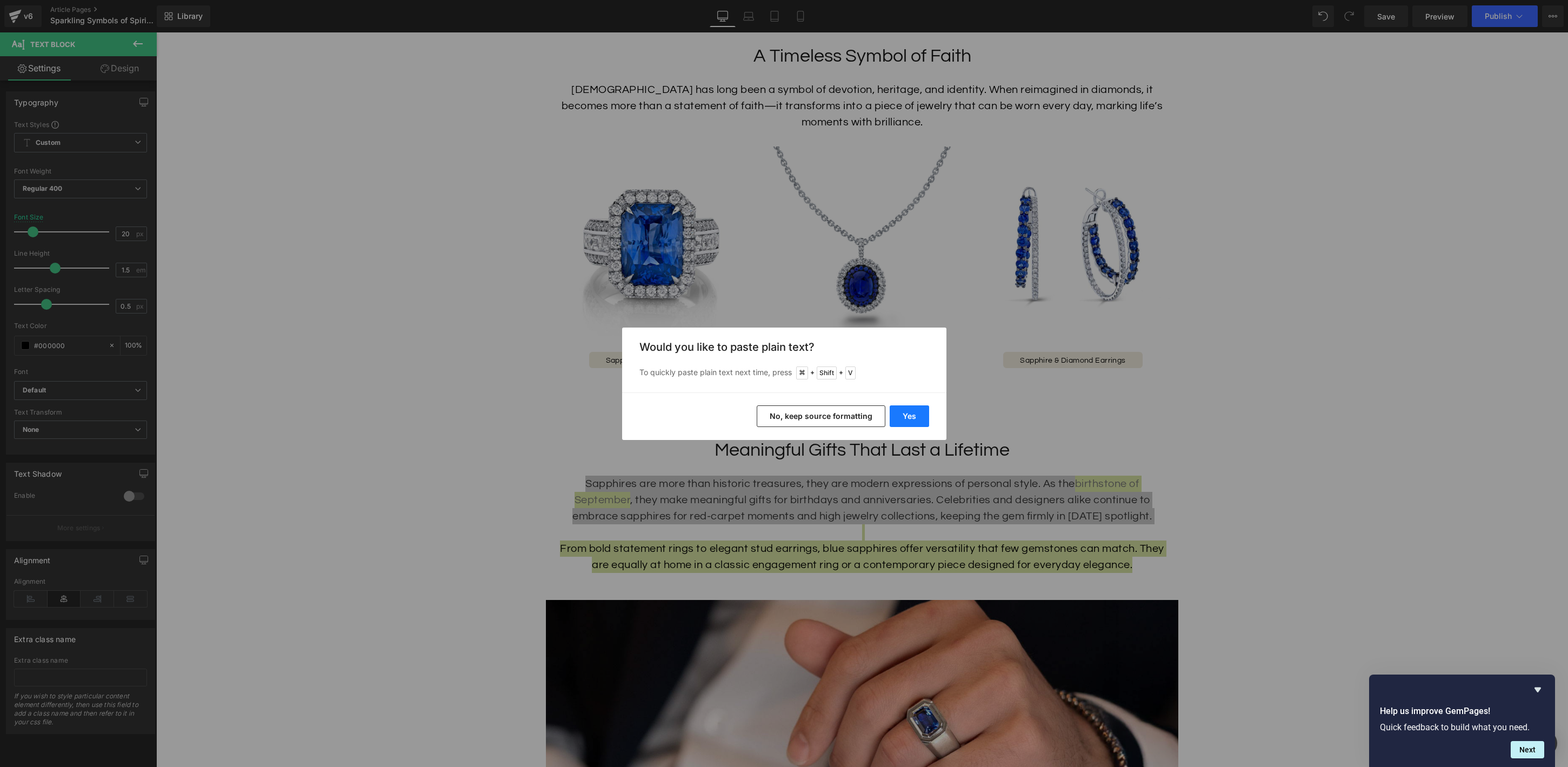
click at [913, 414] on button "Yes" at bounding box center [910, 416] width 40 height 22
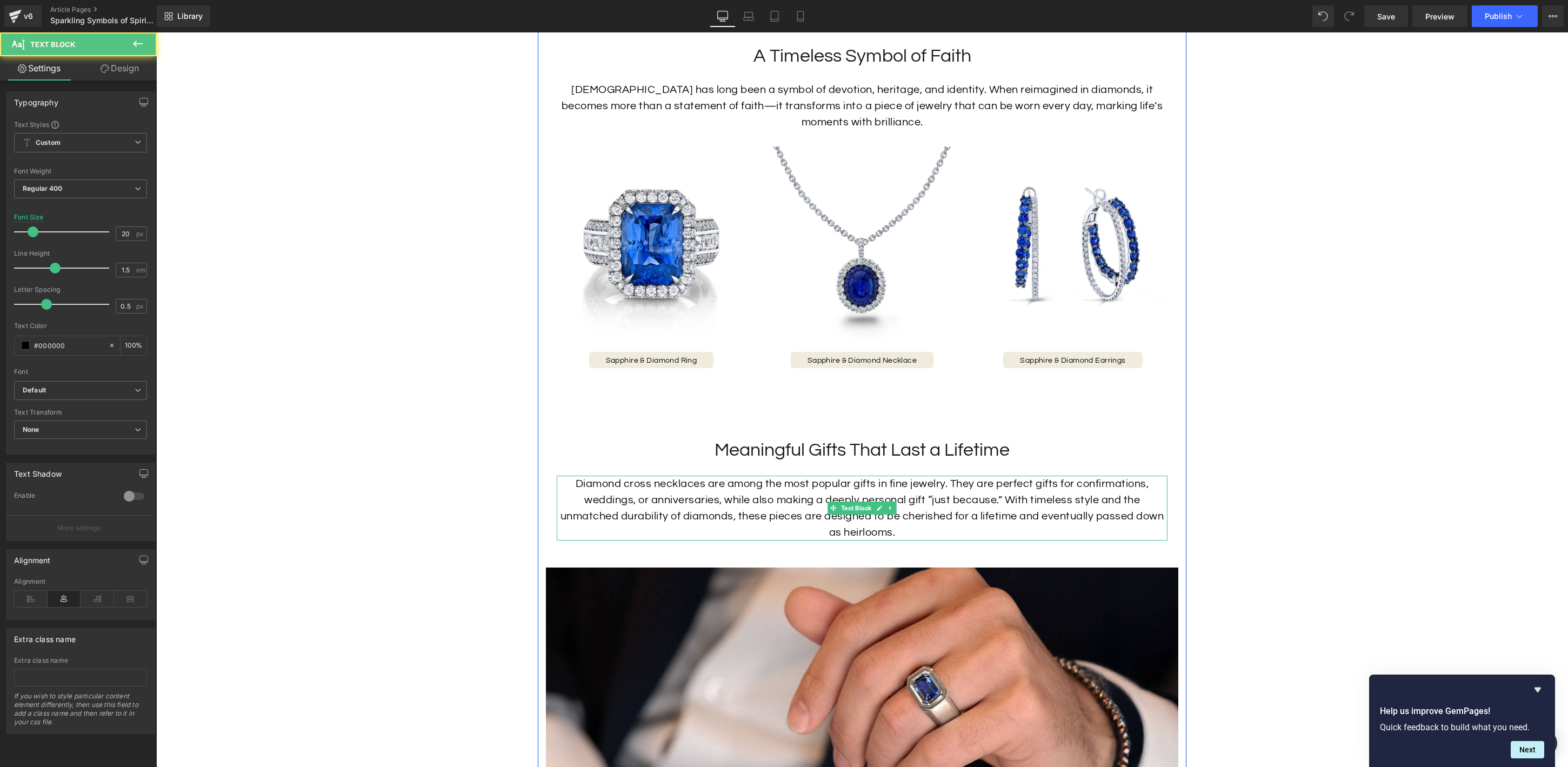
click at [915, 500] on div "Diamond cross necklaces are among the most popular gifts in fine jewelry. They …" at bounding box center [862, 508] width 611 height 65
click at [699, 489] on div "Diamond cross necklaces are among the most popular gifts in fine jewelry. They …" at bounding box center [862, 508] width 611 height 65
click at [882, 496] on div "Diamond cross necklaces are among the most popular gifts in fine jewelry. They …" at bounding box center [862, 508] width 611 height 65
drag, startPoint x: 875, startPoint y: 484, endPoint x: 785, endPoint y: 487, distance: 90.0
click at [785, 487] on div "Diamond cross necklaces are among the most popular gifts in fine jewelry. They …" at bounding box center [862, 508] width 611 height 65
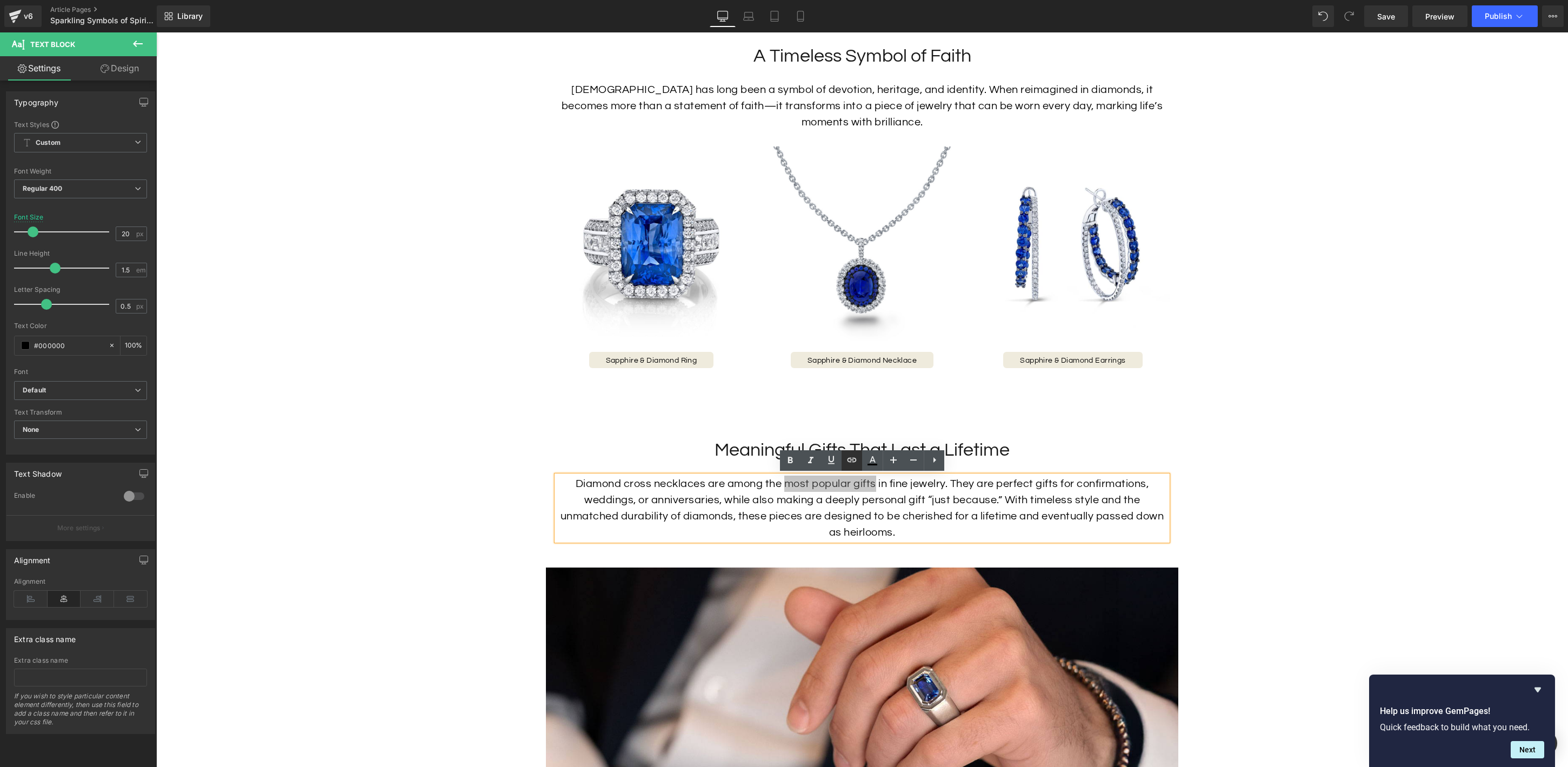
click at [855, 461] on icon at bounding box center [852, 460] width 9 height 4
click at [882, 509] on input "text" at bounding box center [859, 507] width 167 height 27
paste input "[URL][DOMAIN_NAME]"
type input "[URL][DOMAIN_NAME]"
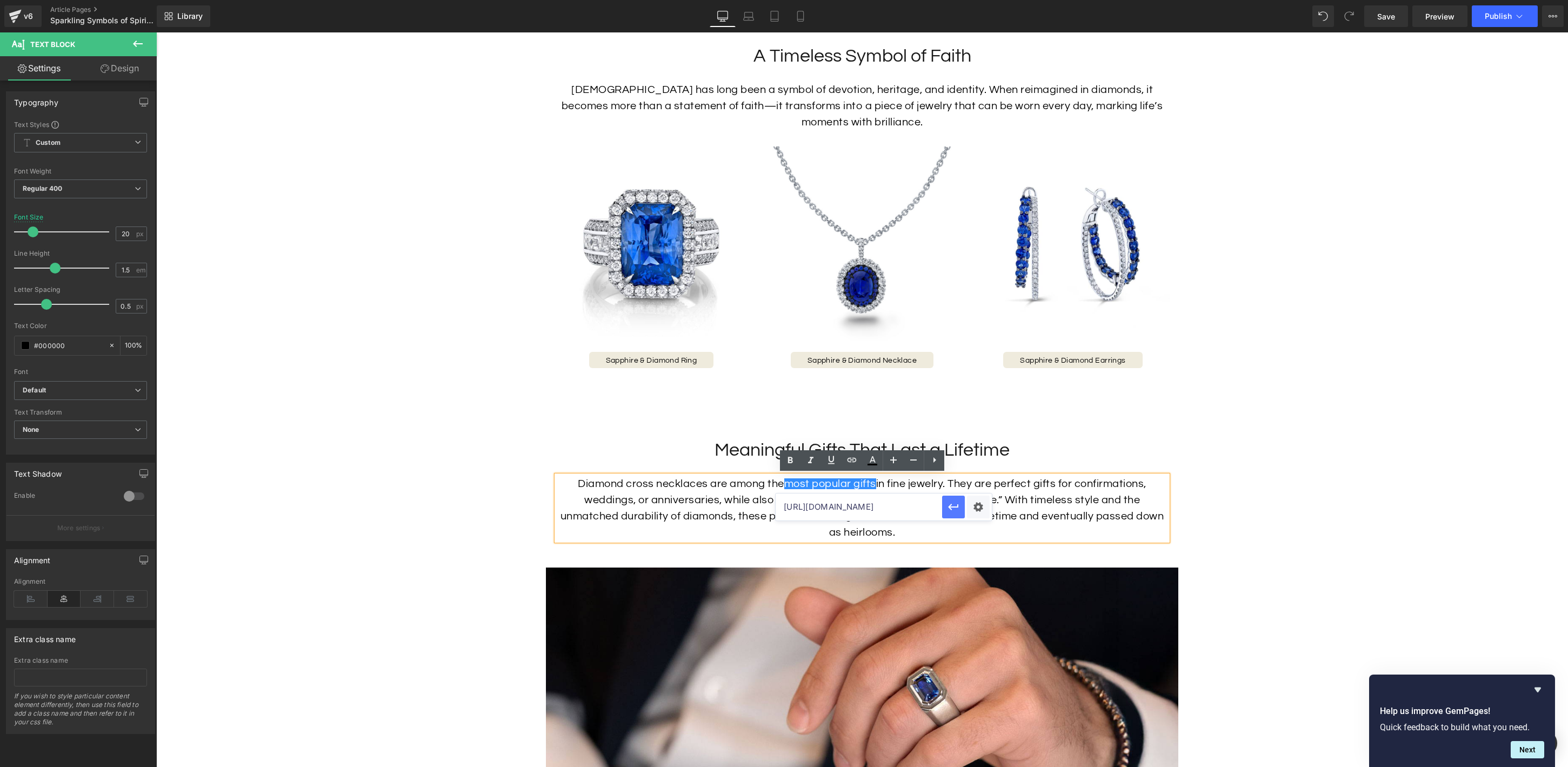
click at [949, 507] on icon "button" at bounding box center [953, 506] width 10 height 6
click at [1032, 507] on div "Diamond cross necklaces are among the most popular gifts in fine jewelry. They …" at bounding box center [862, 508] width 611 height 65
click at [1047, 502] on div "Diamond cross necklaces are among the most popular gifts in fine jewelry. They …" at bounding box center [862, 508] width 611 height 65
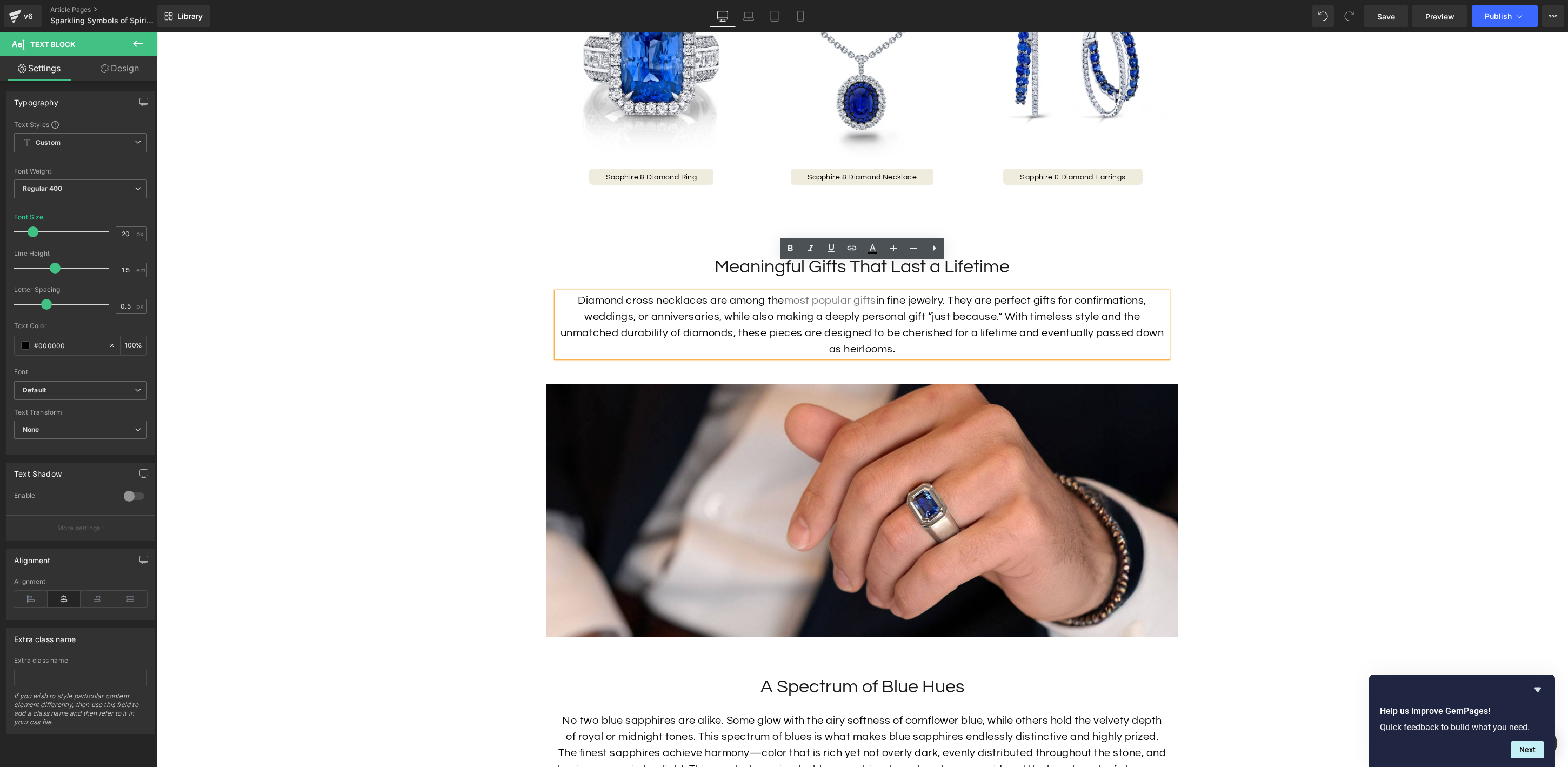
scroll to position [1493, 0]
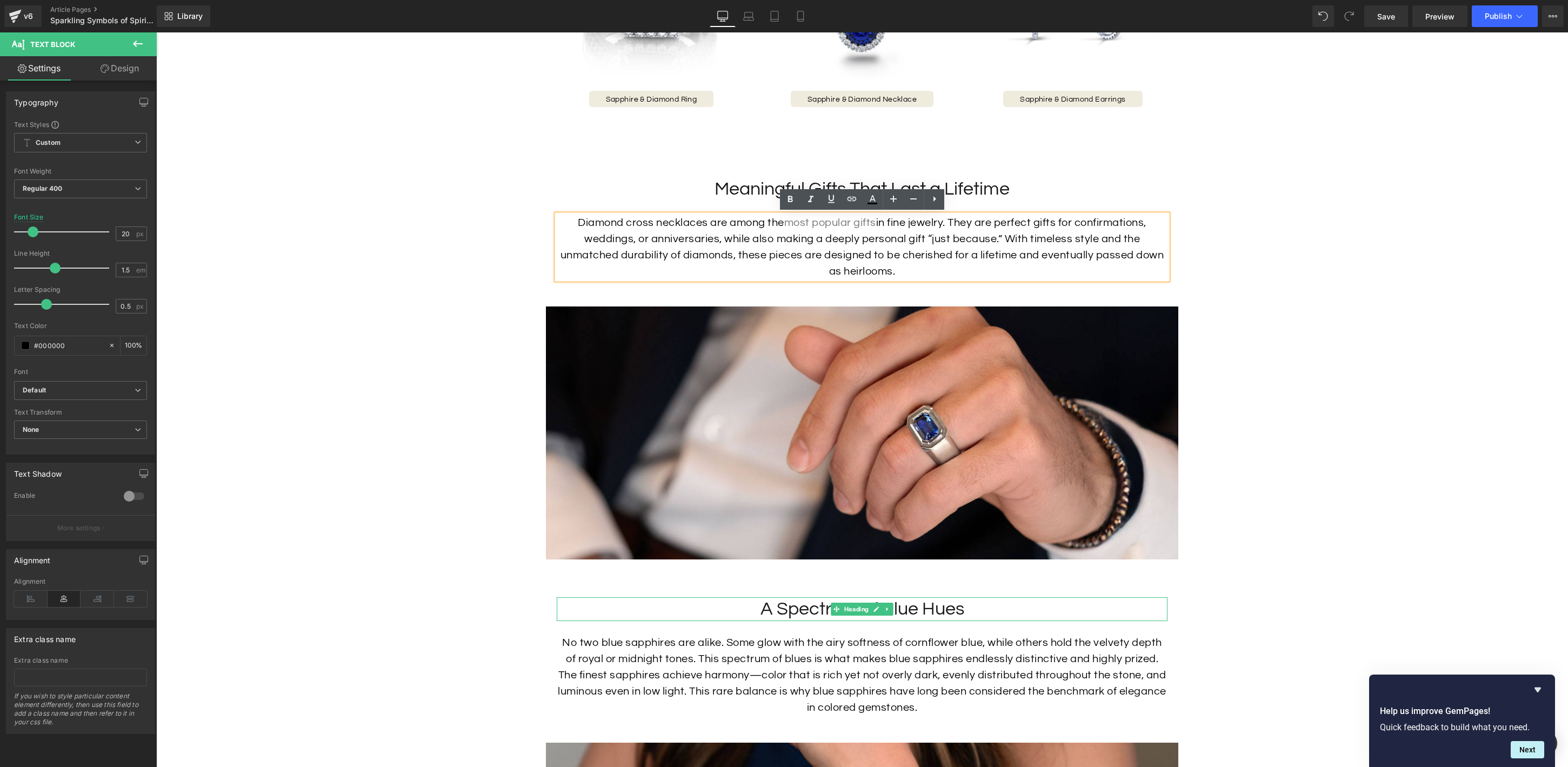
click at [968, 613] on h2 "A Spectrum of Blue Hues" at bounding box center [862, 609] width 611 height 24
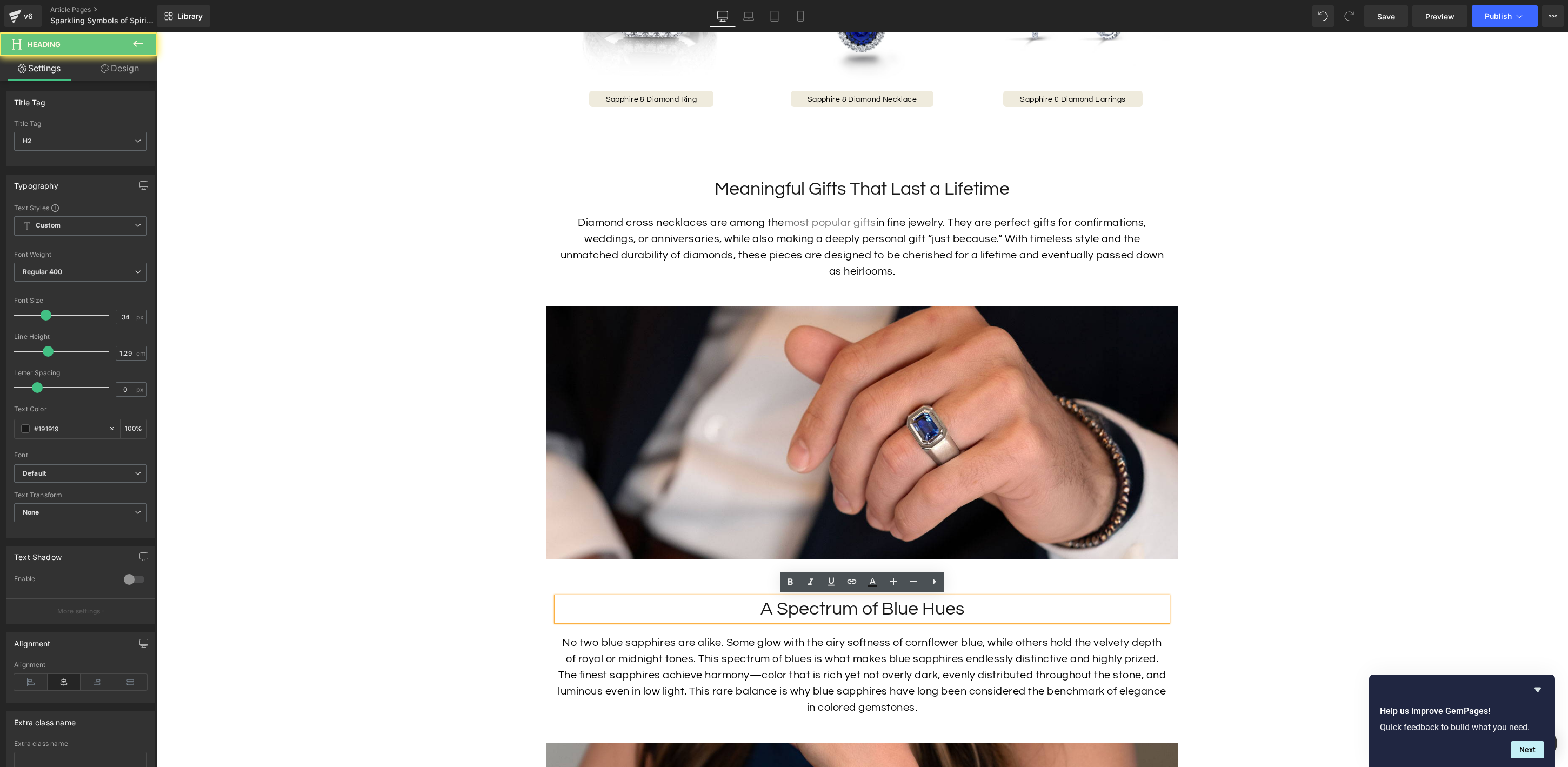
click at [970, 610] on h2 "A Spectrum of Blue Hues" at bounding box center [862, 609] width 611 height 24
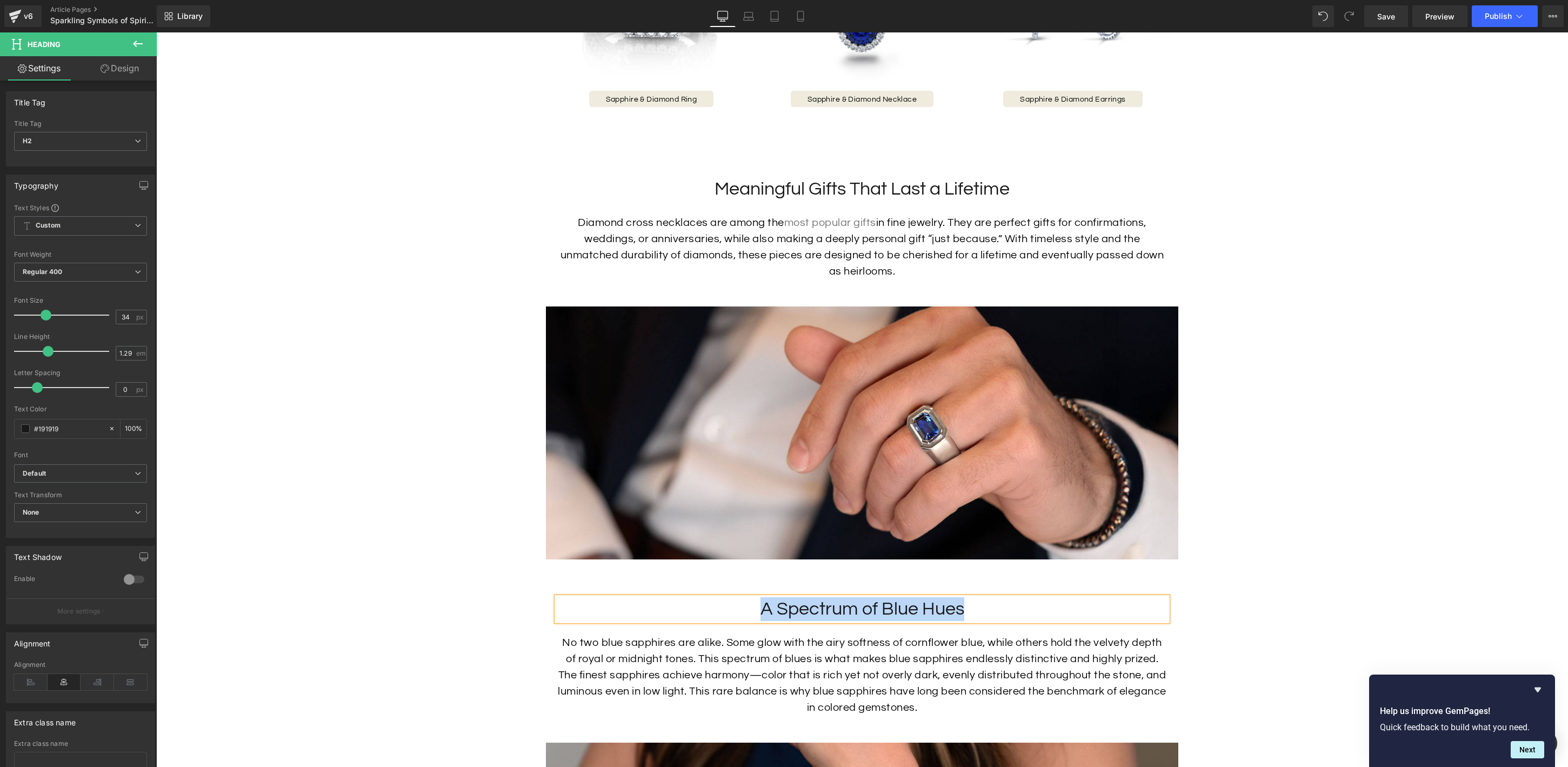
paste div
click at [876, 679] on link at bounding box center [880, 675] width 11 height 13
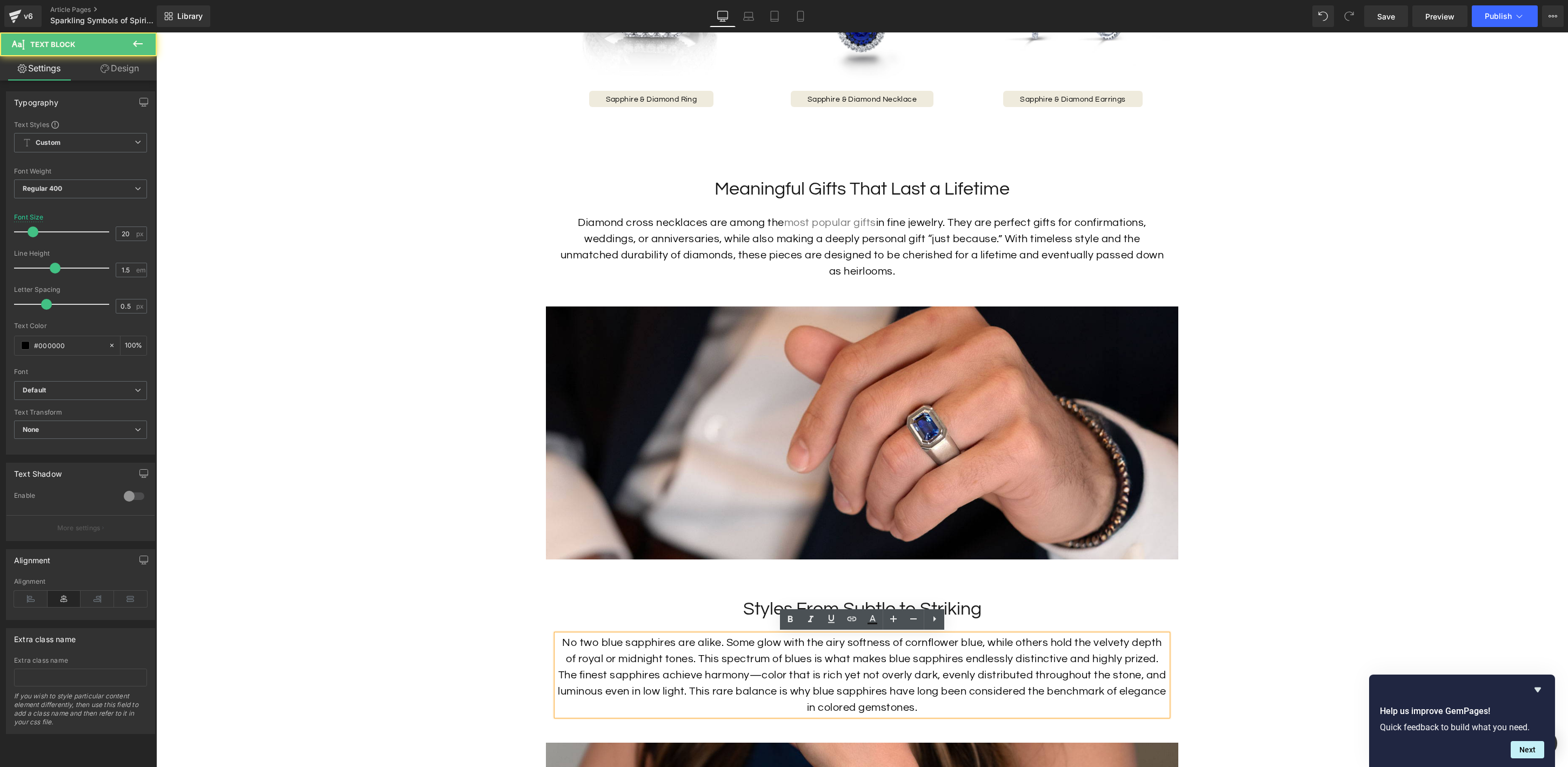
click at [876, 687] on p "No two blue sapphires are alike. Some glow with the airy softness of cornflower…" at bounding box center [862, 675] width 611 height 81
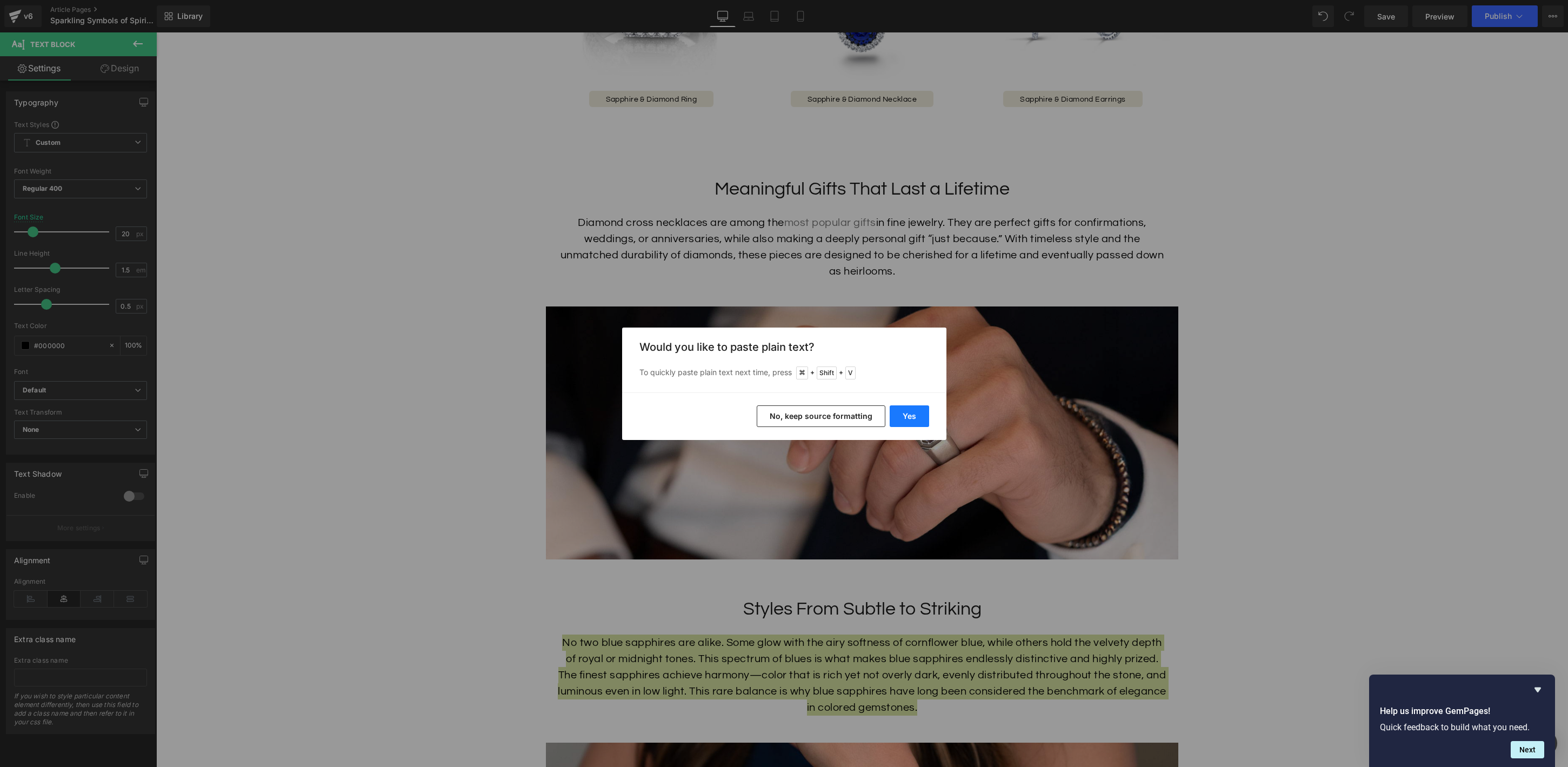
click at [911, 421] on button "Yes" at bounding box center [910, 416] width 40 height 22
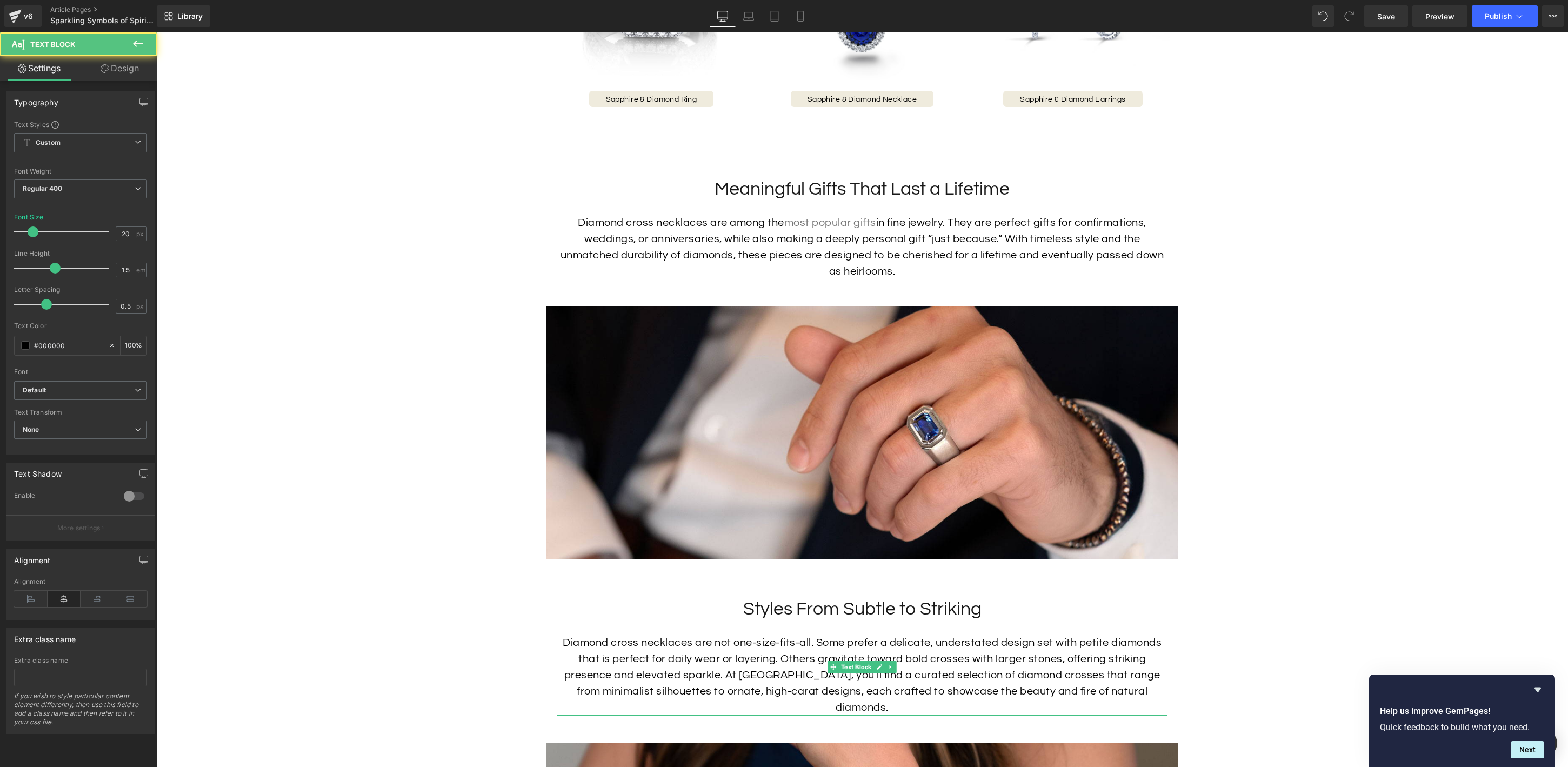
click at [731, 663] on p "Diamond cross necklaces are not one-size-fits-all. Some prefer a delicate, unde…" at bounding box center [862, 675] width 611 height 81
click at [692, 641] on p "Diamond cross necklaces are not one-size-fits-all. Some prefer a delicate, unde…" at bounding box center [862, 675] width 611 height 81
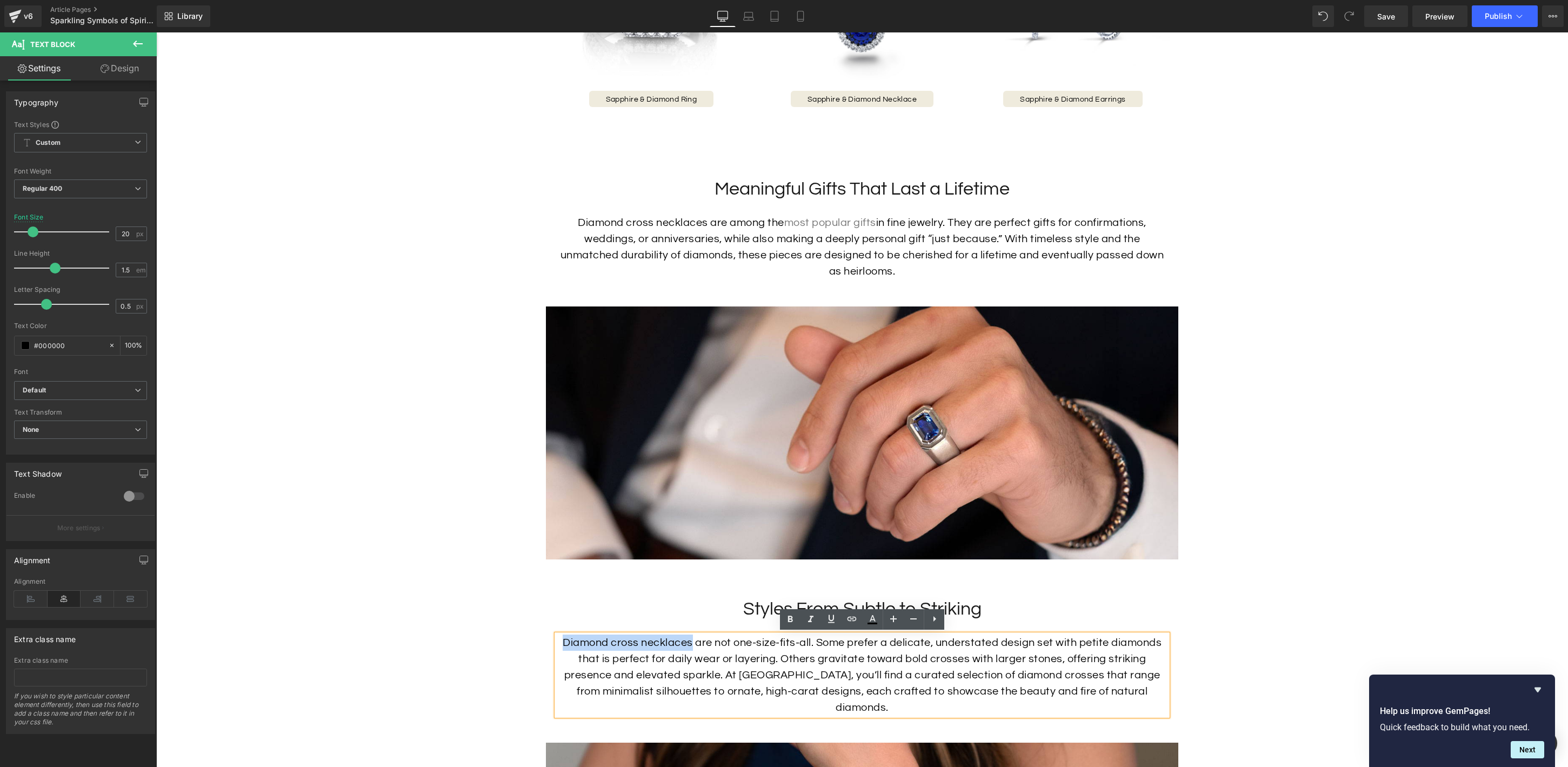
drag, startPoint x: 672, startPoint y: 643, endPoint x: 560, endPoint y: 644, distance: 112.0
click at [560, 644] on p "Diamond cross necklaces are not one-size-fits-all. Some prefer a delicate, unde…" at bounding box center [862, 675] width 611 height 81
click at [847, 618] on icon at bounding box center [852, 618] width 13 height 13
click at [695, 660] on input "text" at bounding box center [656, 666] width 167 height 27
paste input "[URL][DOMAIN_NAME]"
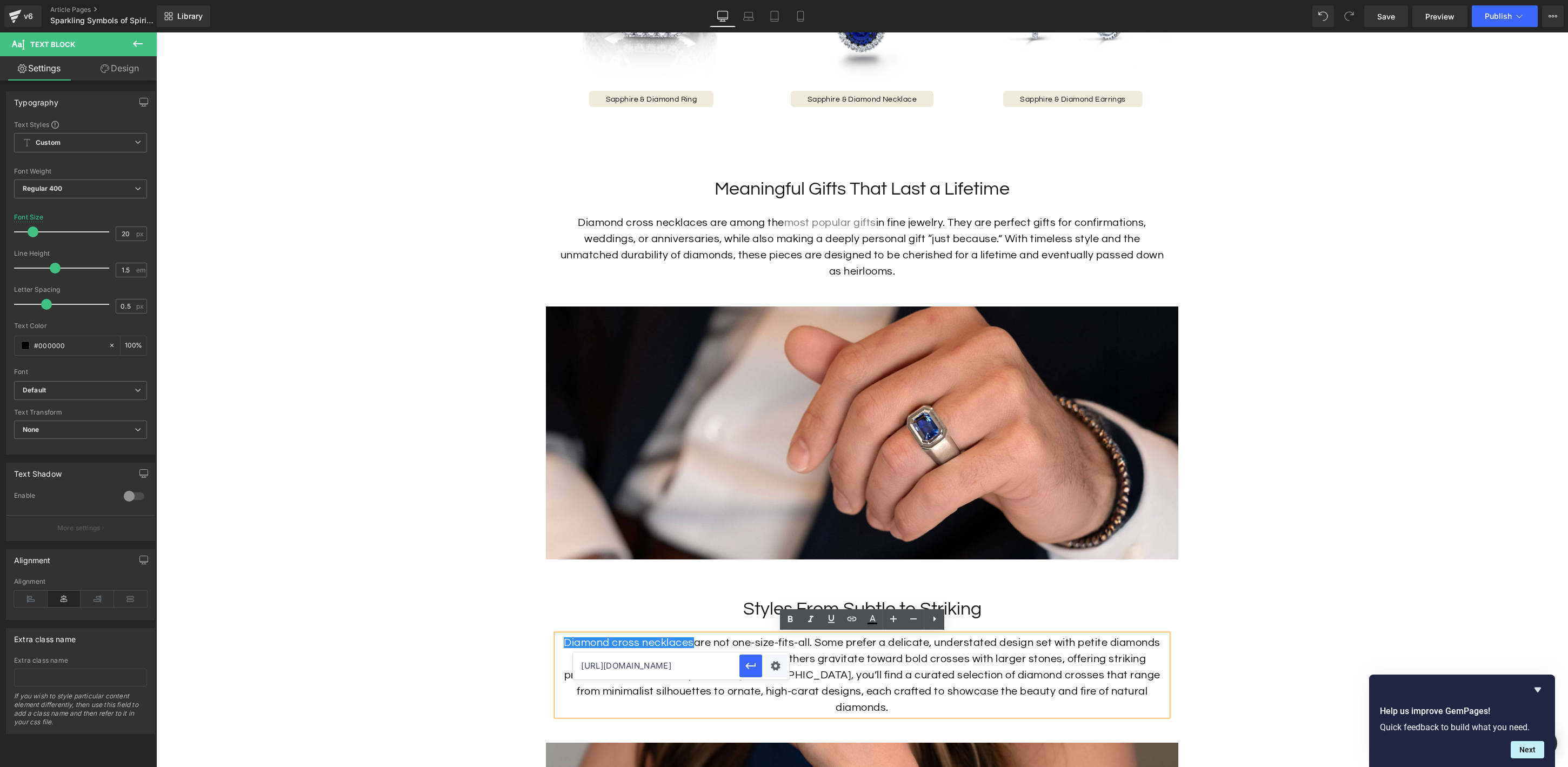
scroll to position [0, 35]
type input "[URL][DOMAIN_NAME]"
click at [745, 666] on icon "button" at bounding box center [751, 666] width 13 height 13
click at [842, 662] on p "Diamond cross necklaces are not one-size-fits-all. Some prefer a delicate, unde…" at bounding box center [862, 675] width 611 height 81
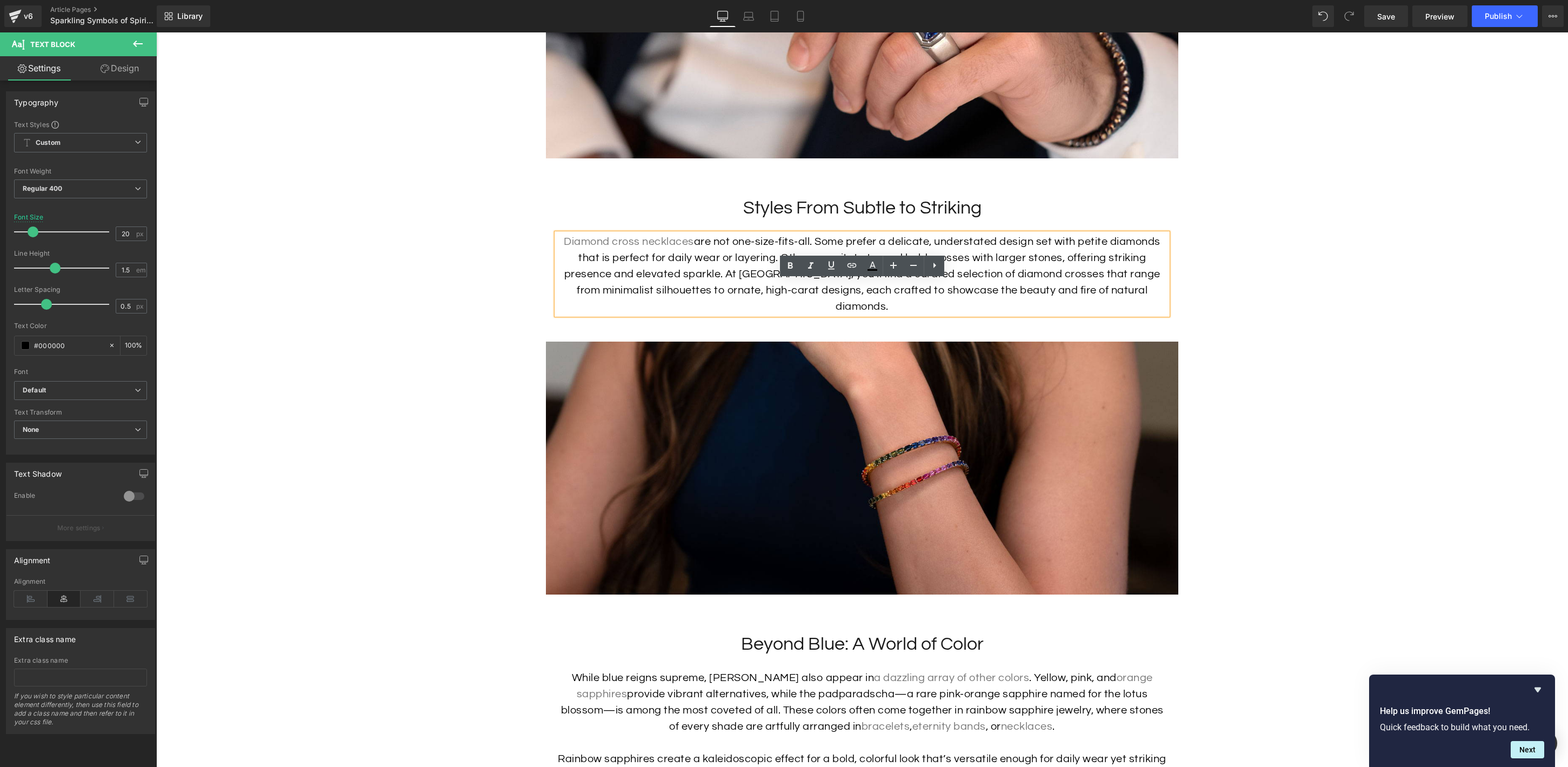
scroll to position [1933, 0]
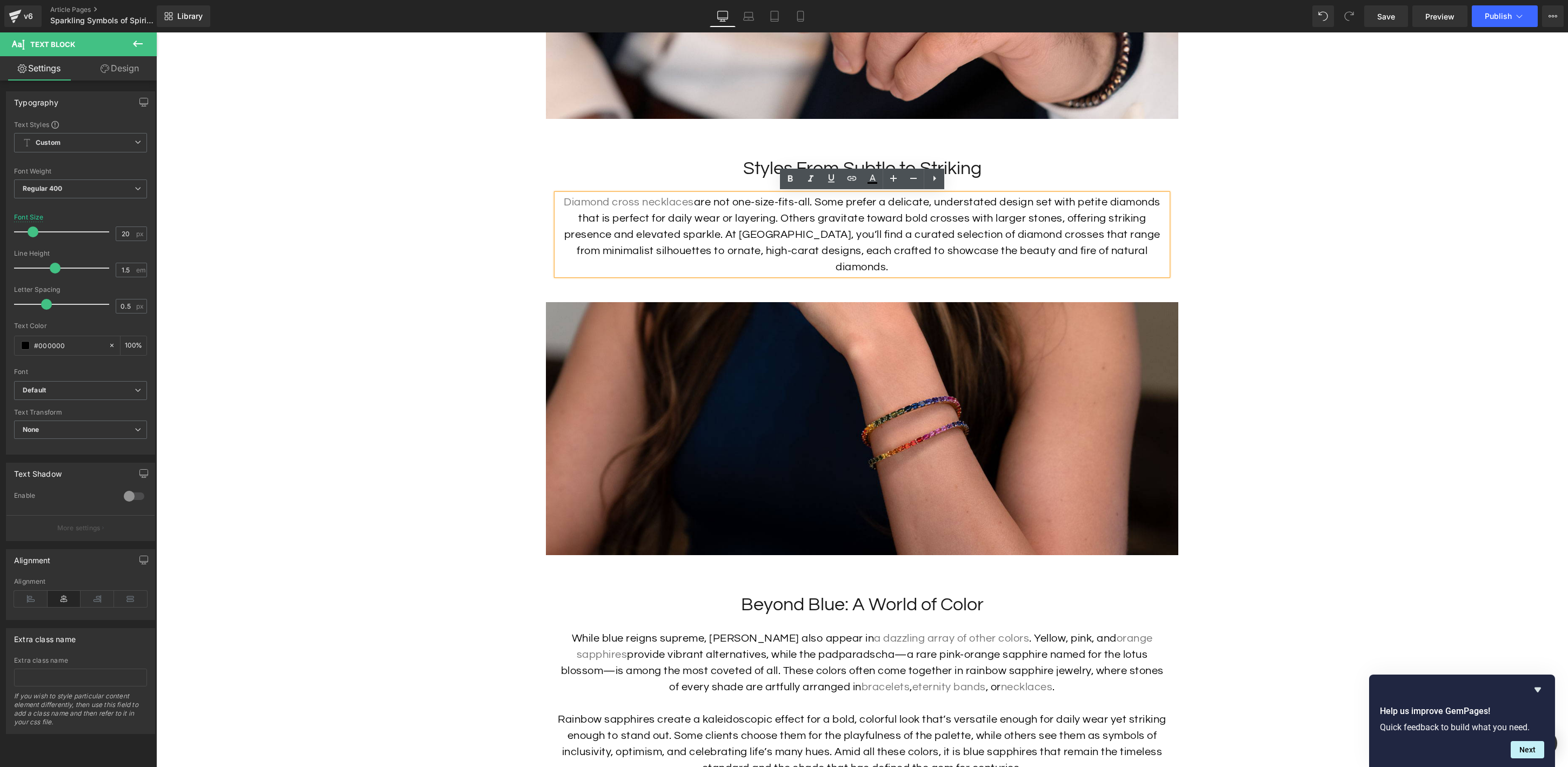
click at [994, 593] on h2 "Beyond Blue: A World of Color" at bounding box center [862, 605] width 611 height 24
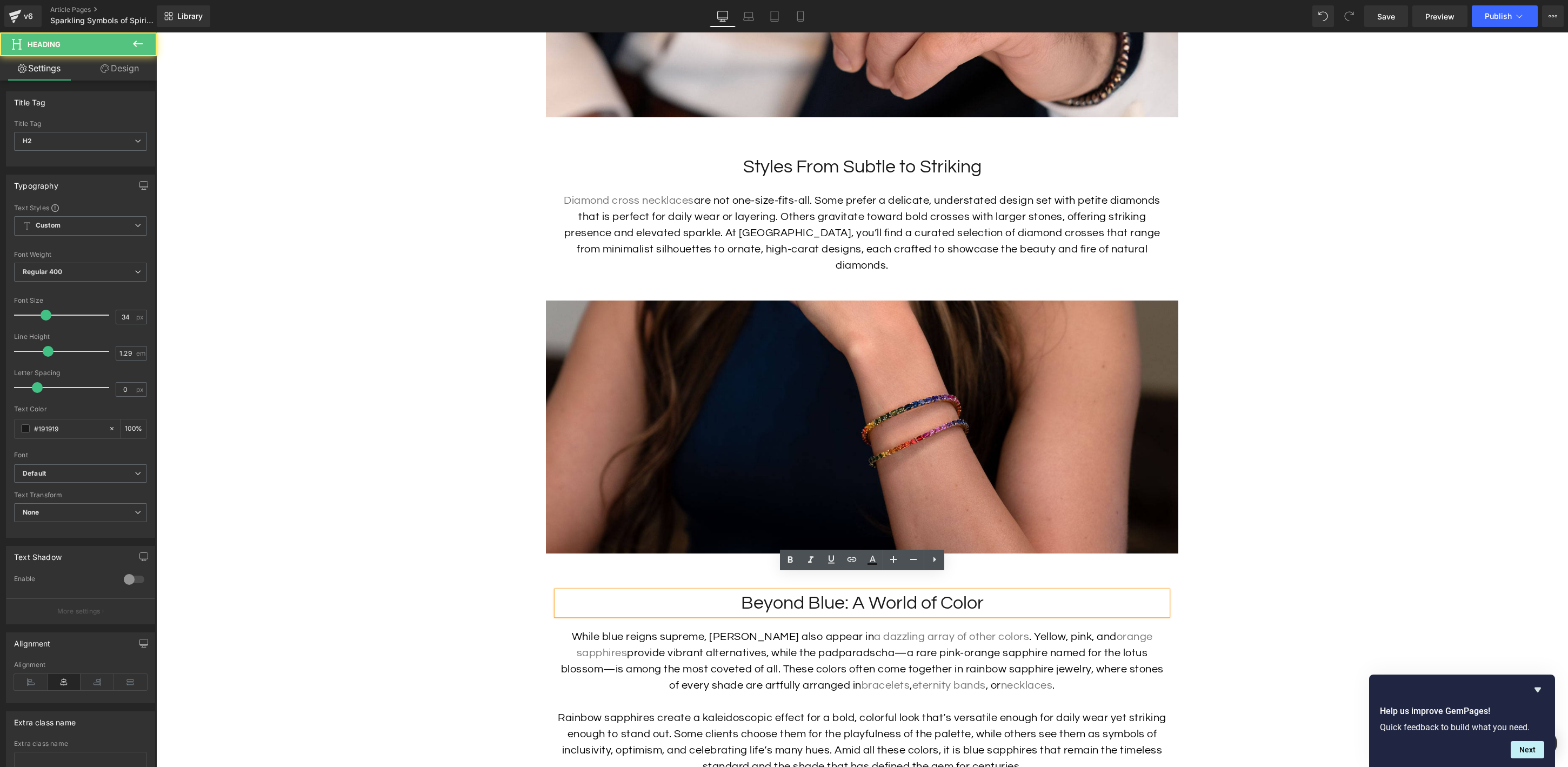
click at [994, 591] on h2 "Beyond Blue: A World of Color" at bounding box center [862, 603] width 611 height 24
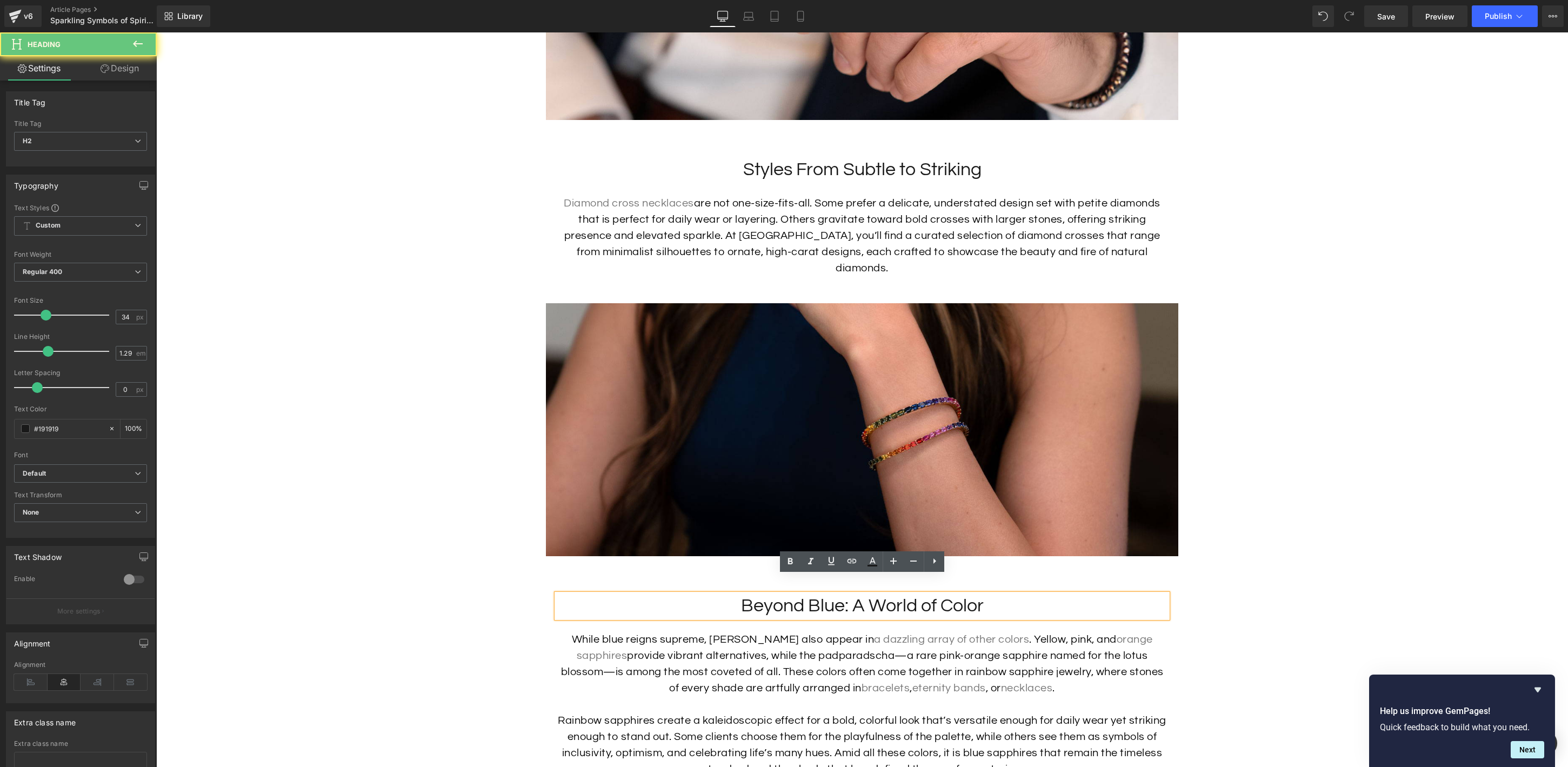
scroll to position [1935, 0]
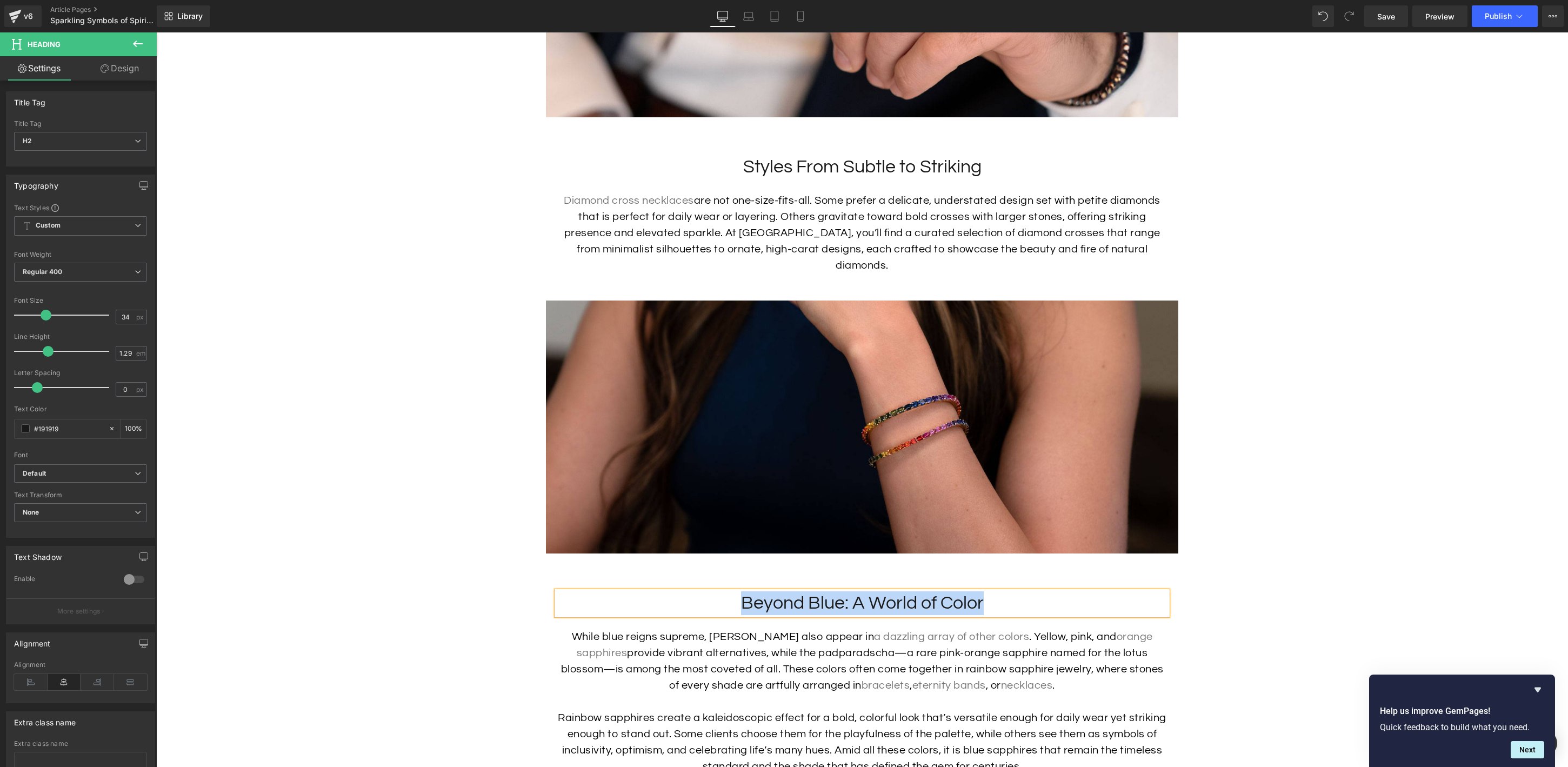
paste div
click at [923, 659] on p "While blue reigns supreme, sapphires also appear in a dazzling array of other c…" at bounding box center [862, 661] width 611 height 65
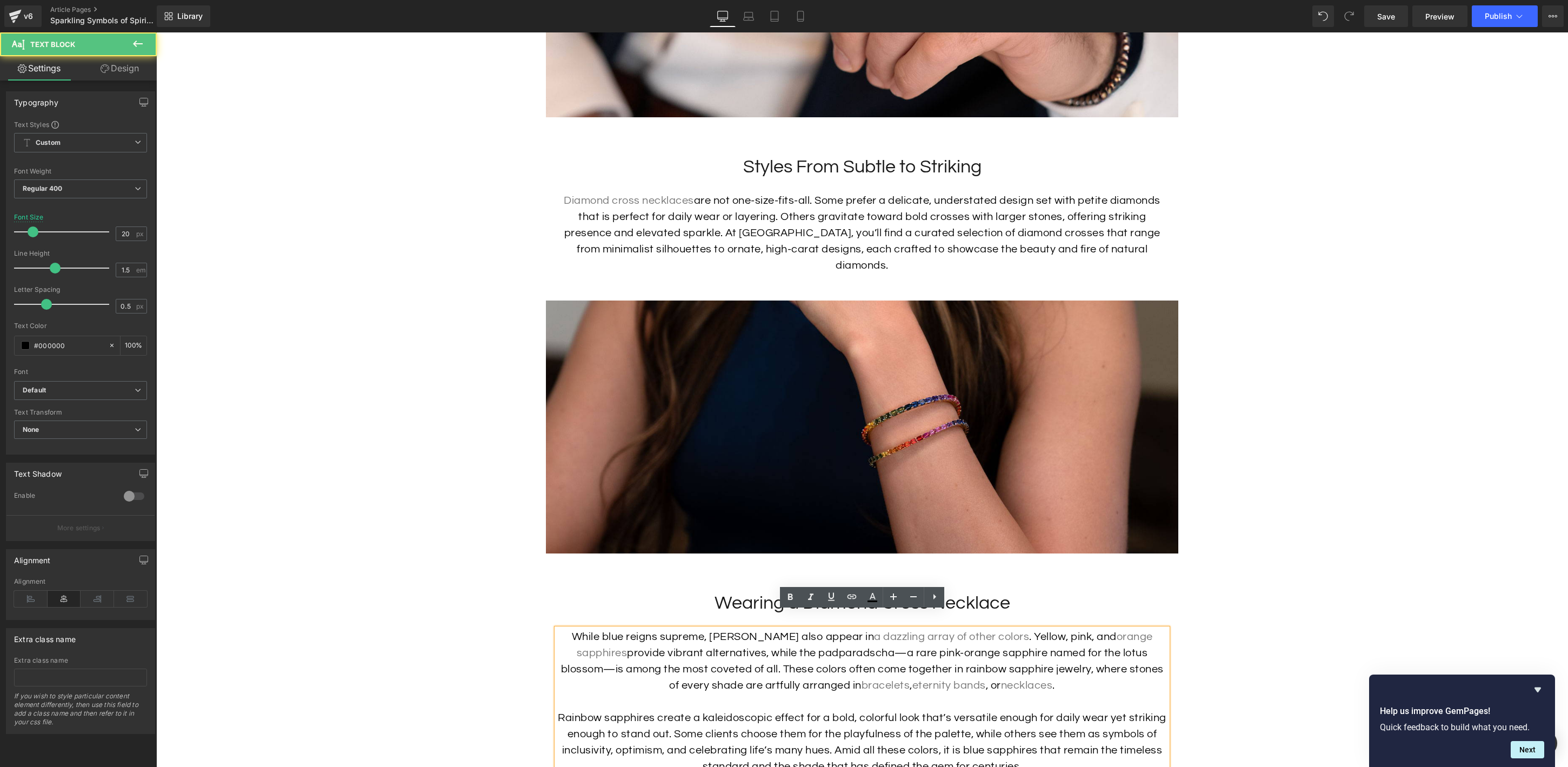
click at [925, 653] on p "While blue reigns supreme, sapphires also appear in a dazzling array of other c…" at bounding box center [862, 661] width 611 height 65
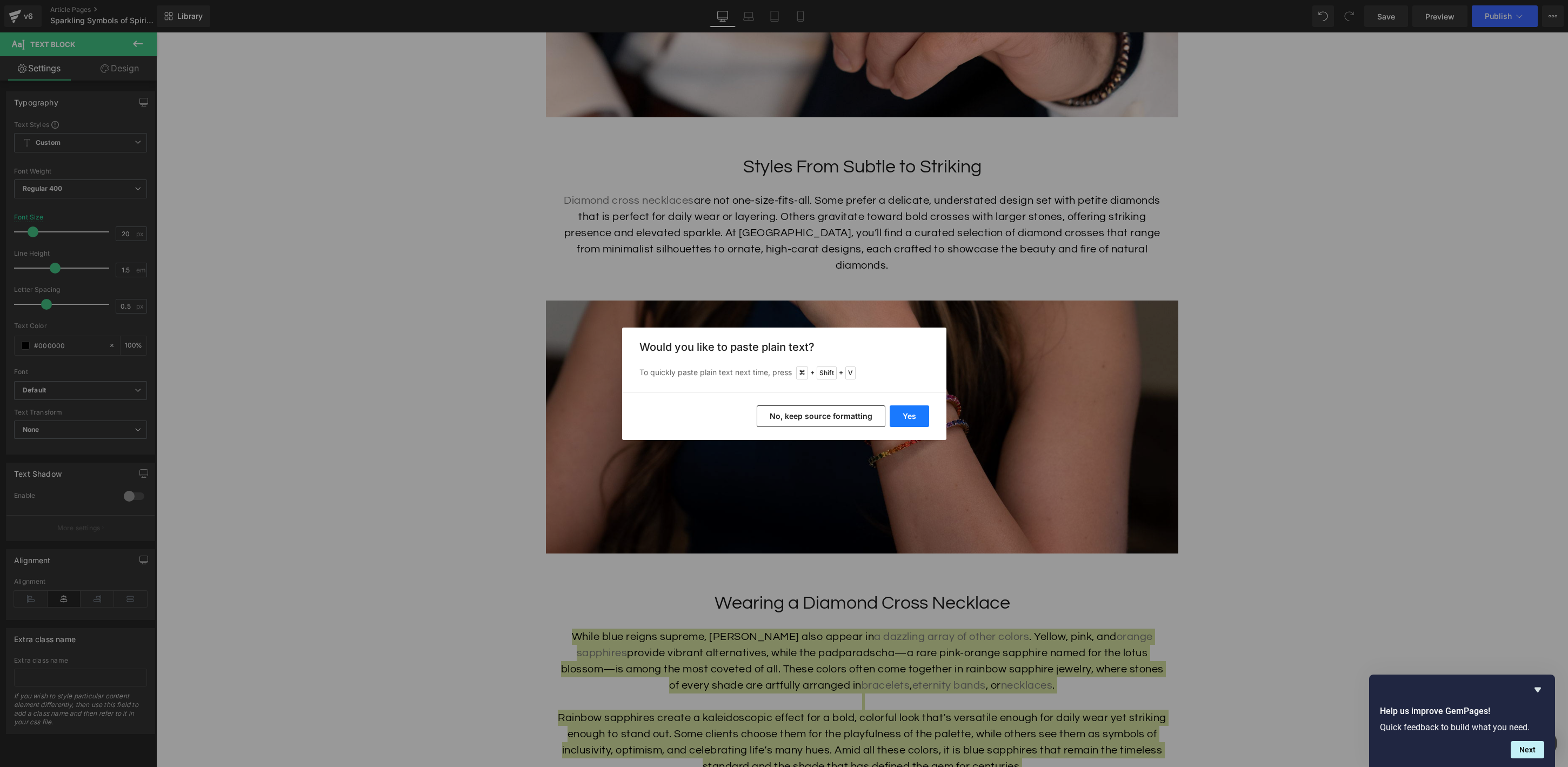
drag, startPoint x: 907, startPoint y: 411, endPoint x: 781, endPoint y: 612, distance: 237.2
click at [907, 411] on button "Yes" at bounding box center [910, 416] width 40 height 22
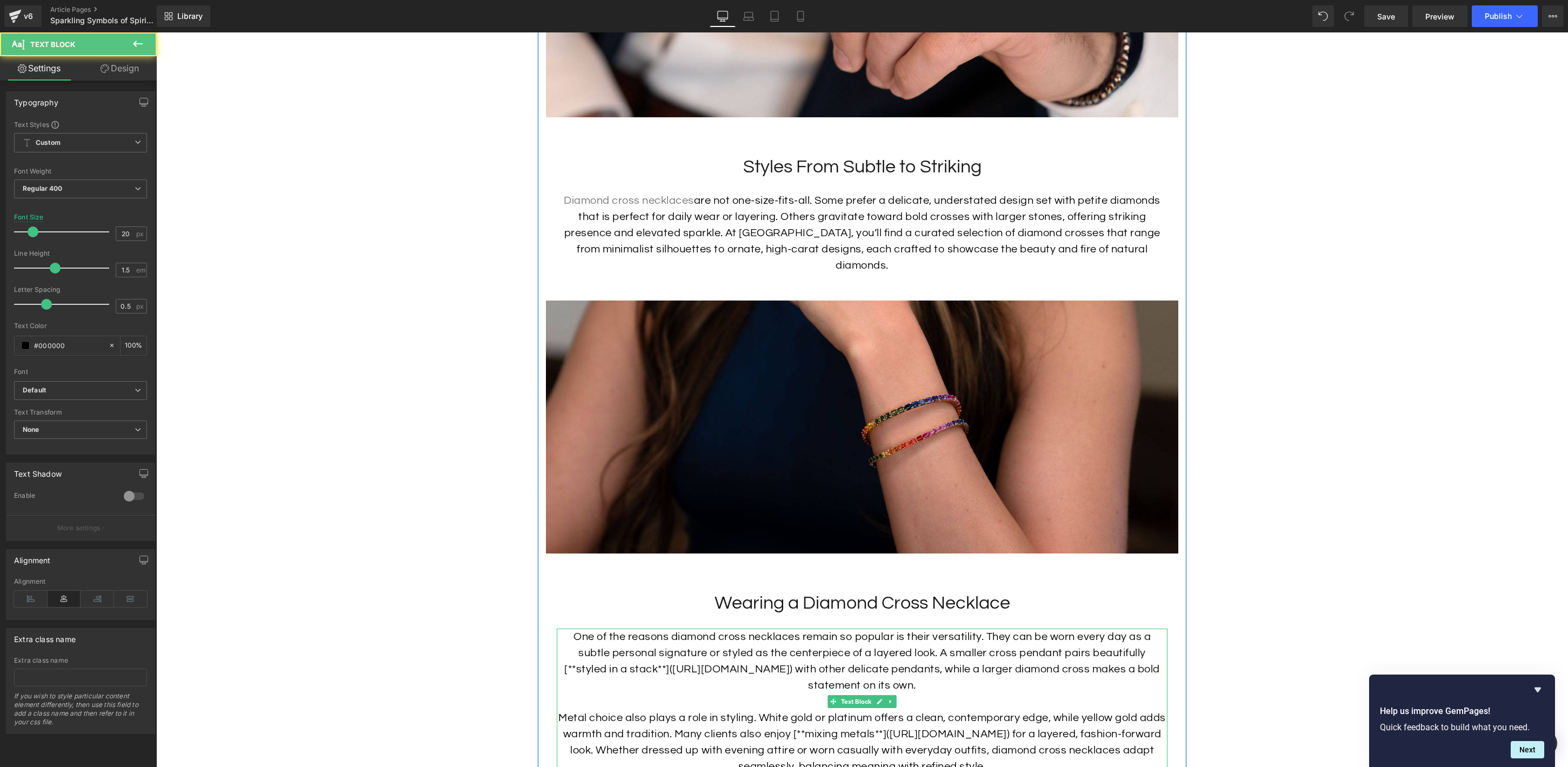
click at [964, 693] on p at bounding box center [862, 701] width 611 height 16
click at [978, 673] on p "One of the reasons diamond cross necklaces remain so popular is their versatili…" at bounding box center [862, 661] width 611 height 65
click at [641, 632] on p "One of the reasons diamond cross necklaces remain so popular is their versatili…" at bounding box center [862, 661] width 611 height 65
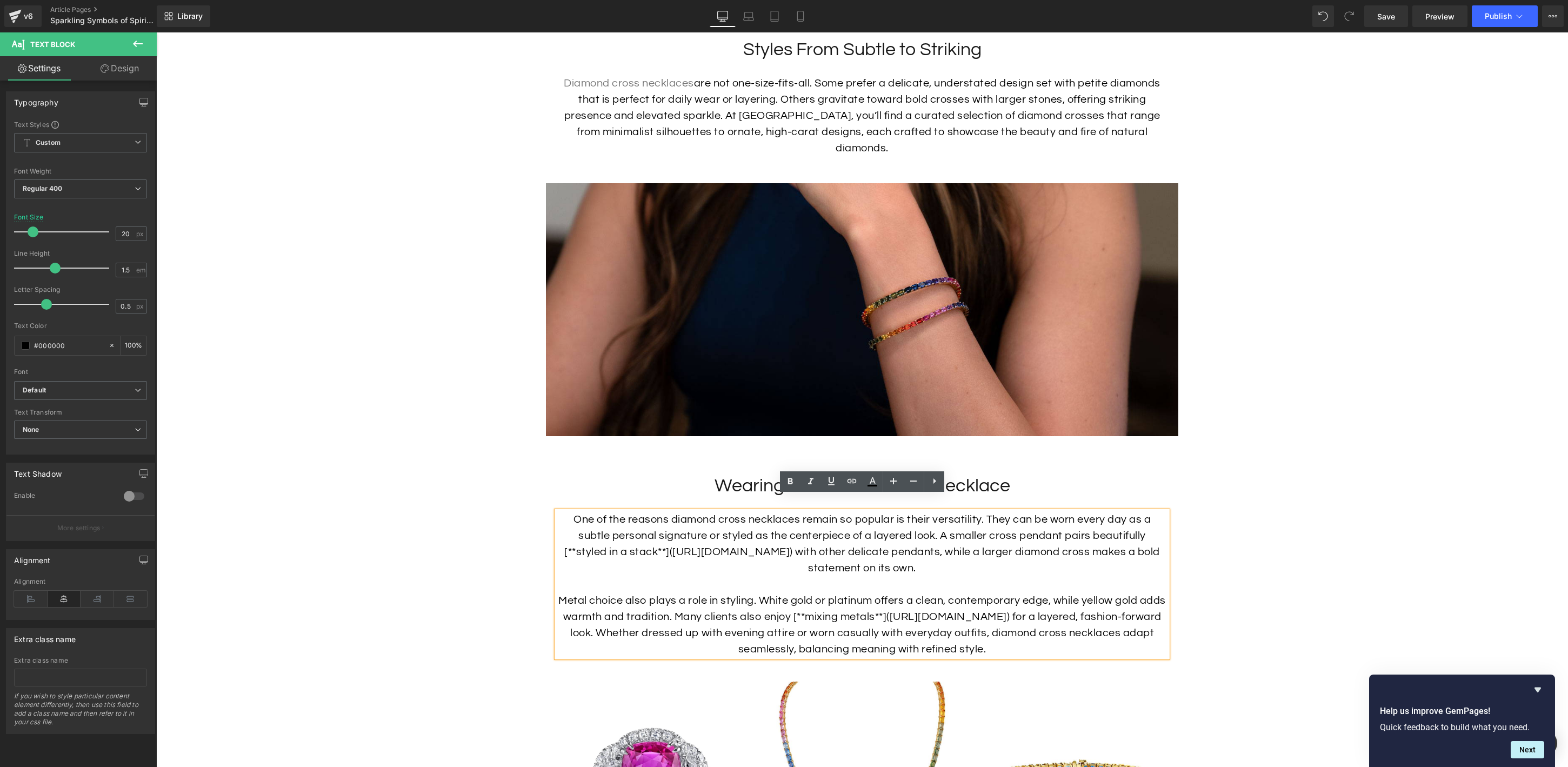
scroll to position [2052, 0]
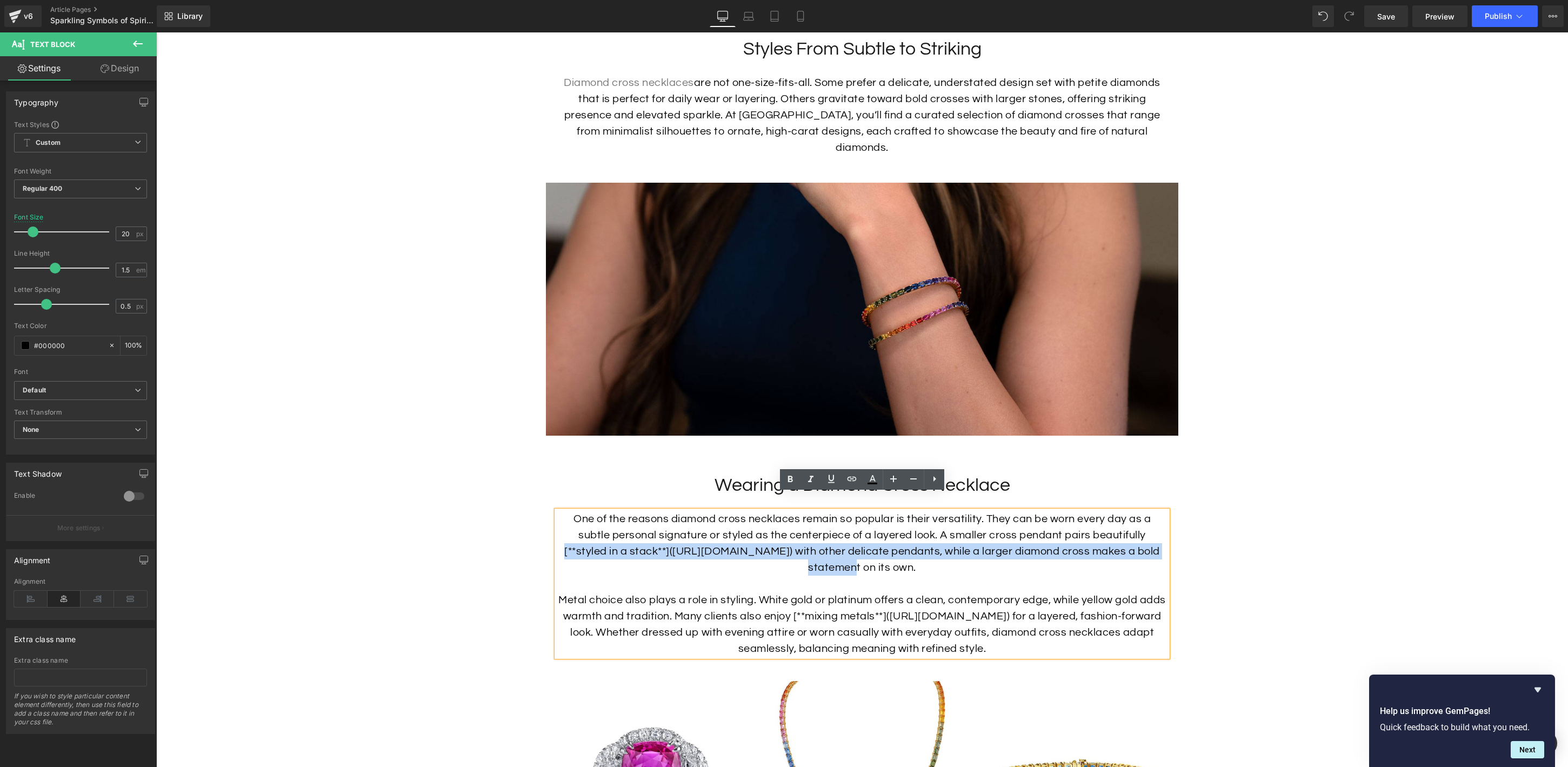
drag, startPoint x: 640, startPoint y: 551, endPoint x: 558, endPoint y: 529, distance: 84.9
click at [558, 529] on p "One of the reasons diamond cross necklaces remain so popular is their versatili…" at bounding box center [862, 543] width 611 height 65
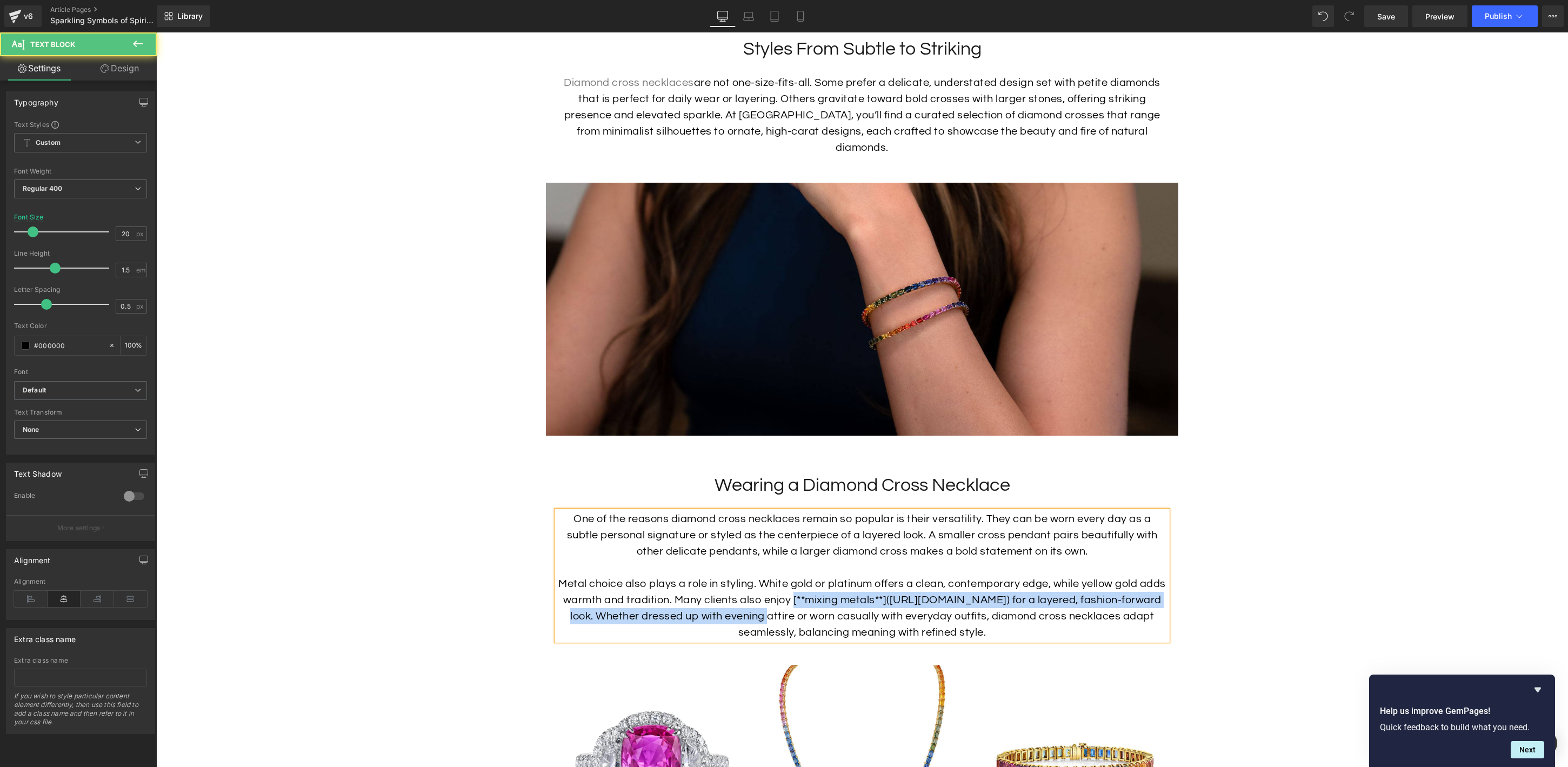
drag, startPoint x: 797, startPoint y: 584, endPoint x: 772, endPoint y: 599, distance: 29.2
click at [772, 599] on p "Metal choice also plays a role in styling. White gold or platinum offers a clea…" at bounding box center [862, 608] width 611 height 65
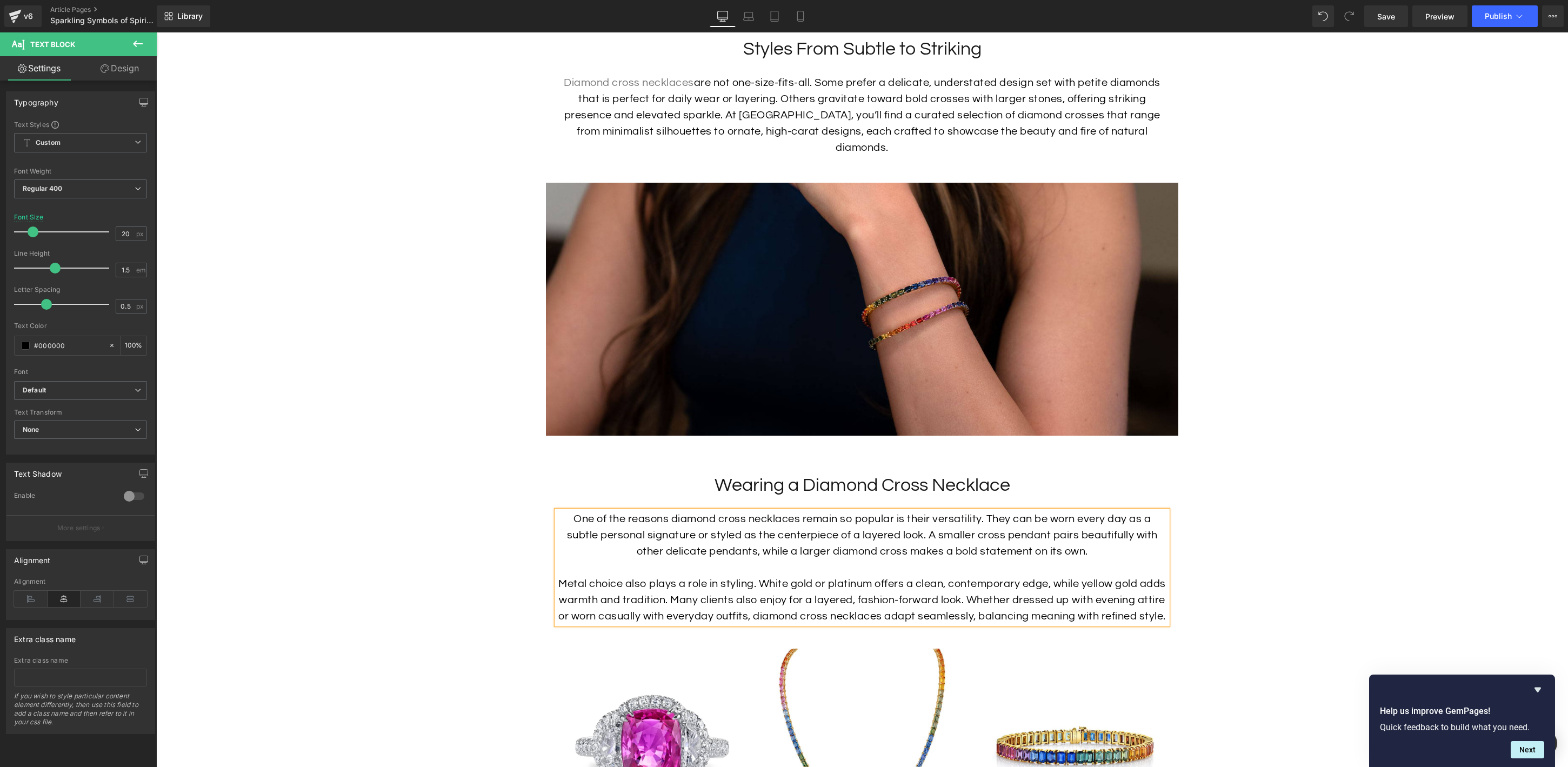
click at [859, 511] on p "One of the reasons diamond cross necklaces remain so popular is their versatili…" at bounding box center [862, 535] width 611 height 49
click at [851, 559] on p at bounding box center [862, 567] width 611 height 16
click at [1006, 533] on p "One of the reasons diamond cross necklaces remain so popular is their versatili…" at bounding box center [862, 535] width 611 height 49
click at [631, 531] on p "One of the reasons diamond cross necklaces remain so popular is their versatili…" at bounding box center [862, 535] width 611 height 49
click at [631, 531] on p "One of the reasons diamond cross necklaces remain so popular is their versatili…" at bounding box center [862, 535] width 611 height 49
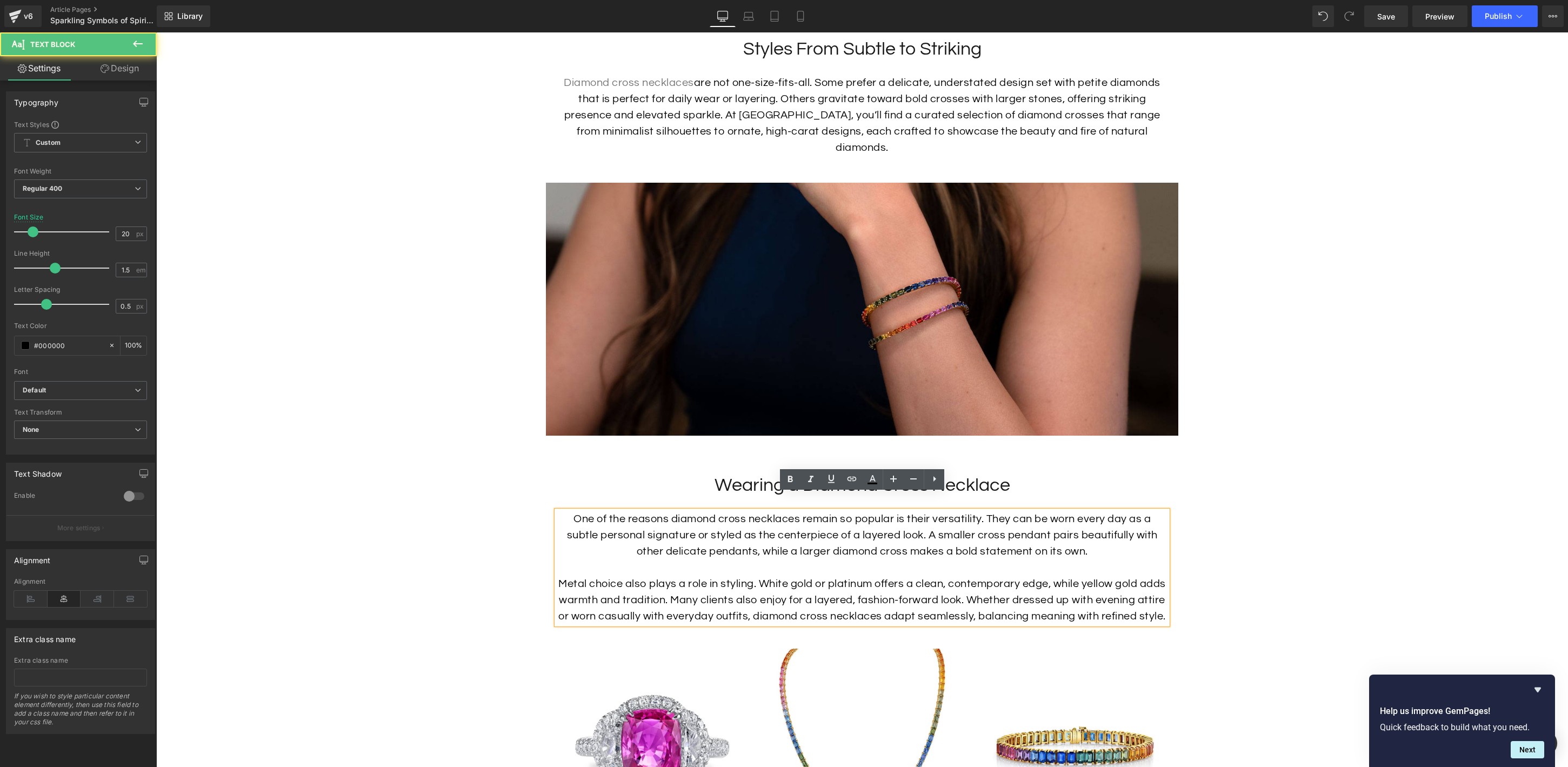
click at [1136, 517] on p "One of the reasons diamond cross necklaces remain so popular is their versatili…" at bounding box center [862, 535] width 611 height 49
drag, startPoint x: 1133, startPoint y: 519, endPoint x: 646, endPoint y: 537, distance: 487.3
click at [646, 537] on p "One of the reasons diamond cross necklaces remain so popular is their versatili…" at bounding box center [862, 535] width 611 height 49
click at [854, 481] on icon at bounding box center [852, 479] width 13 height 13
click at [930, 552] on input "text" at bounding box center [909, 558] width 167 height 27
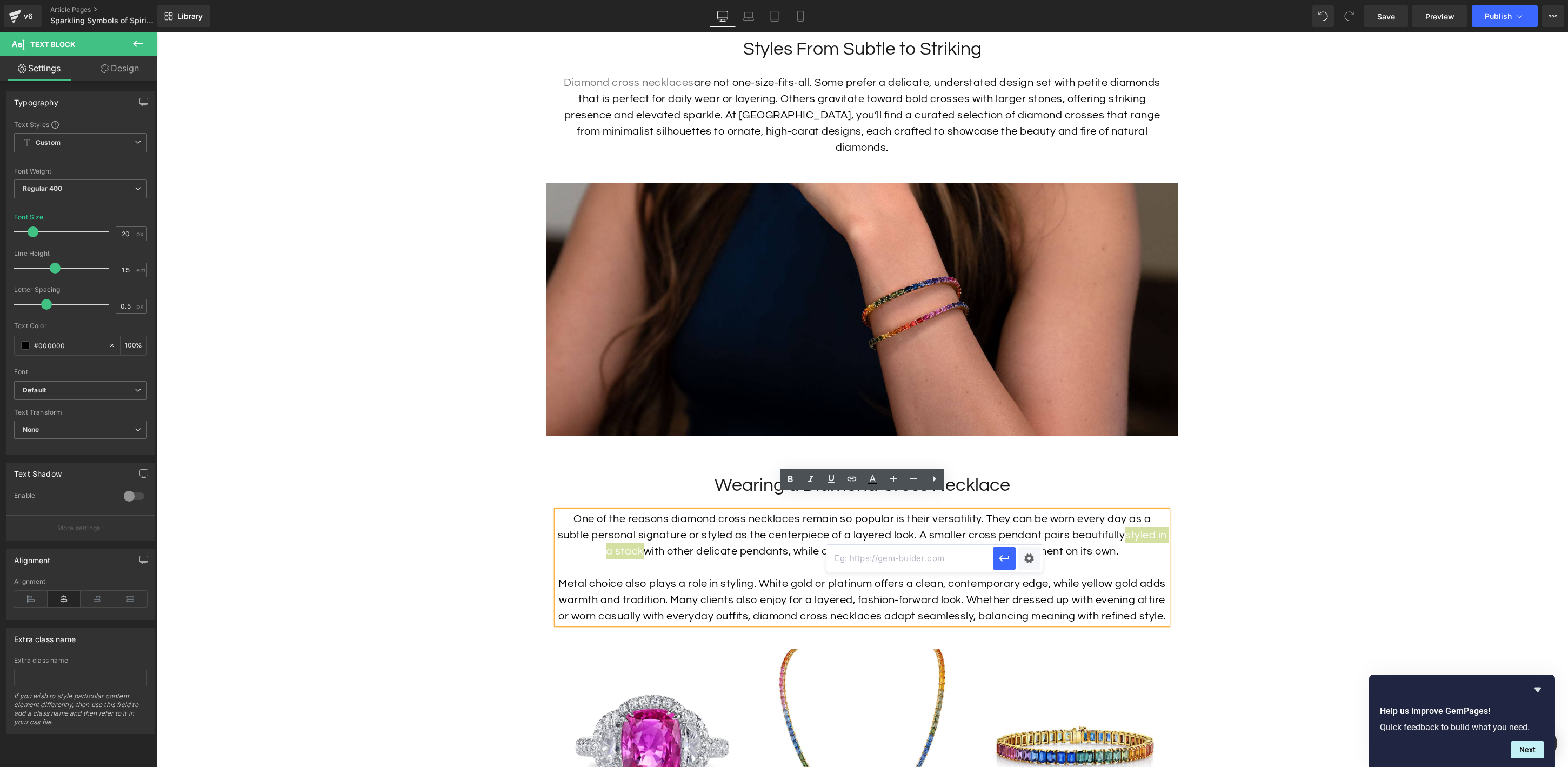
paste input "[URL][DOMAIN_NAME]"
type input "[URL][DOMAIN_NAME]"
click at [1009, 567] on button "button" at bounding box center [1004, 558] width 23 height 23
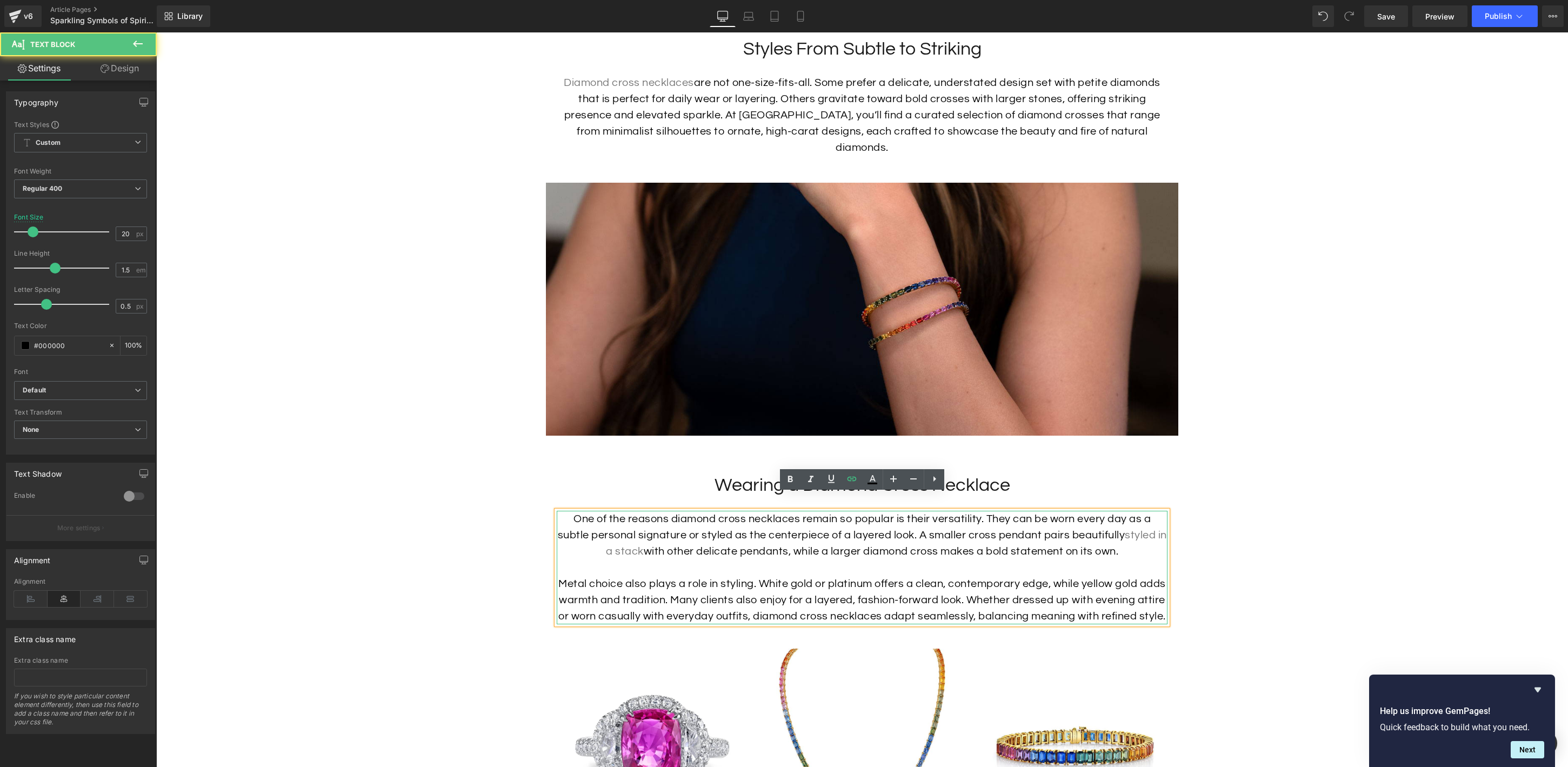
click at [675, 559] on p at bounding box center [862, 567] width 611 height 16
click at [829, 581] on p "Metal choice also plays a role in styling. White gold or platinum offers a clea…" at bounding box center [862, 600] width 611 height 49
click at [788, 581] on p "Metal choice also plays a role in styling. White gold or platinum offers a clea…" at bounding box center [862, 600] width 611 height 49
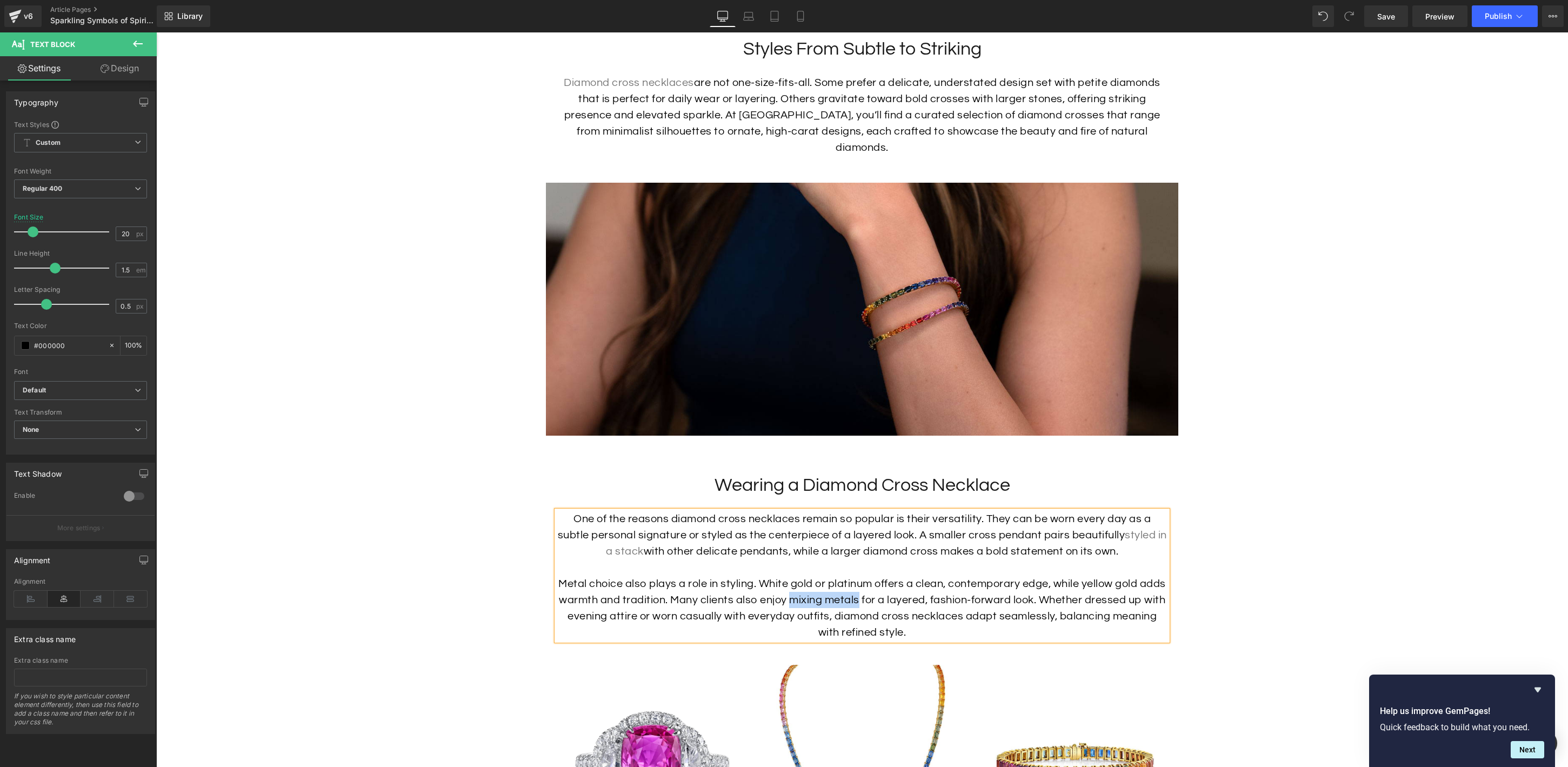
drag, startPoint x: 859, startPoint y: 584, endPoint x: 790, endPoint y: 585, distance: 69.0
click at [790, 585] on p "Metal choice also plays a role in styling. White gold or platinum offers a clea…" at bounding box center [862, 608] width 611 height 65
click at [854, 481] on icon at bounding box center [852, 479] width 13 height 13
click at [829, 603] on input "text" at bounding box center [852, 607] width 167 height 27
paste input "[URL][DOMAIN_NAME]"
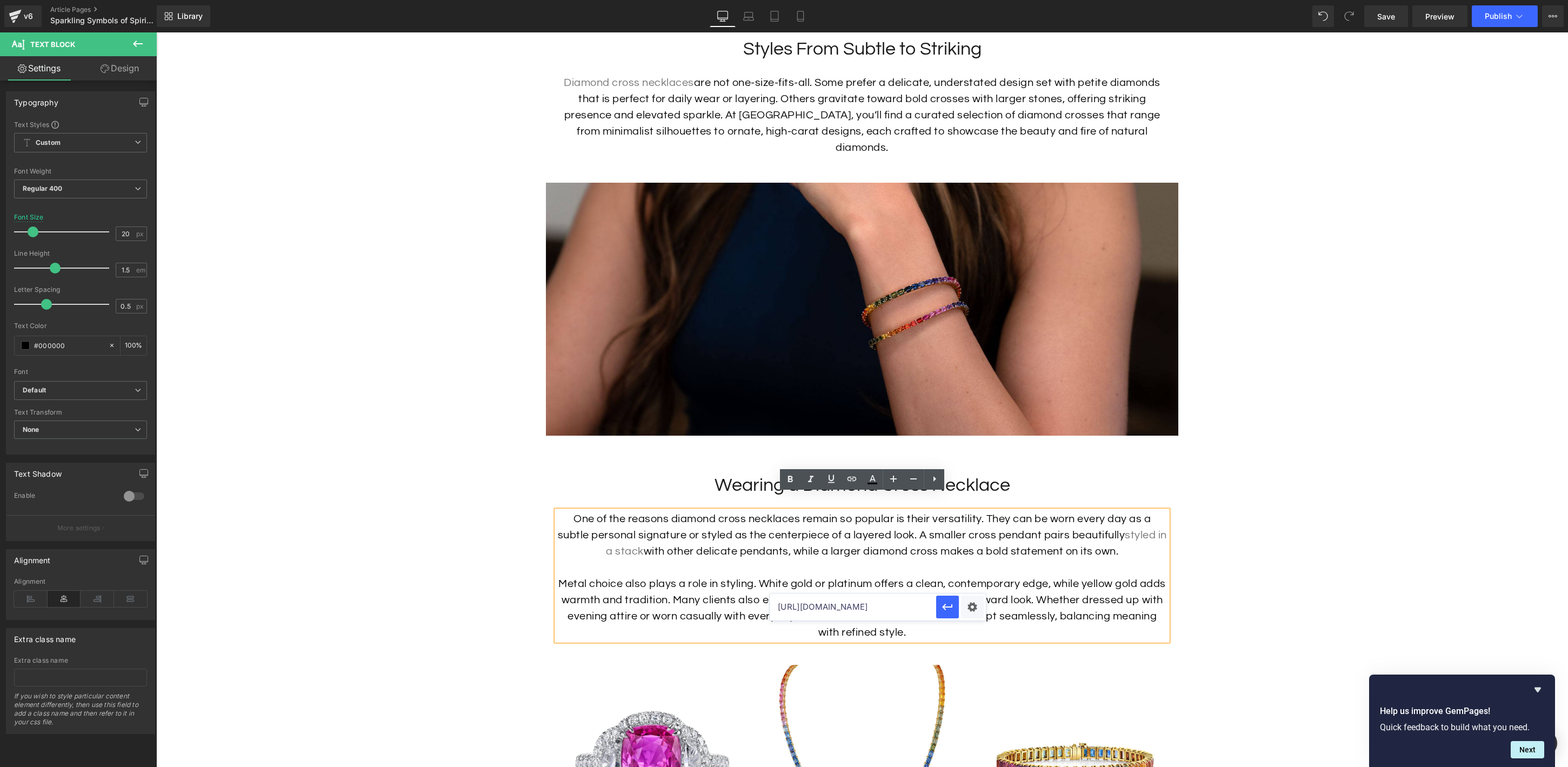
scroll to position [0, 218]
type input "[URL][DOMAIN_NAME]"
click at [947, 610] on icon "button" at bounding box center [947, 607] width 13 height 13
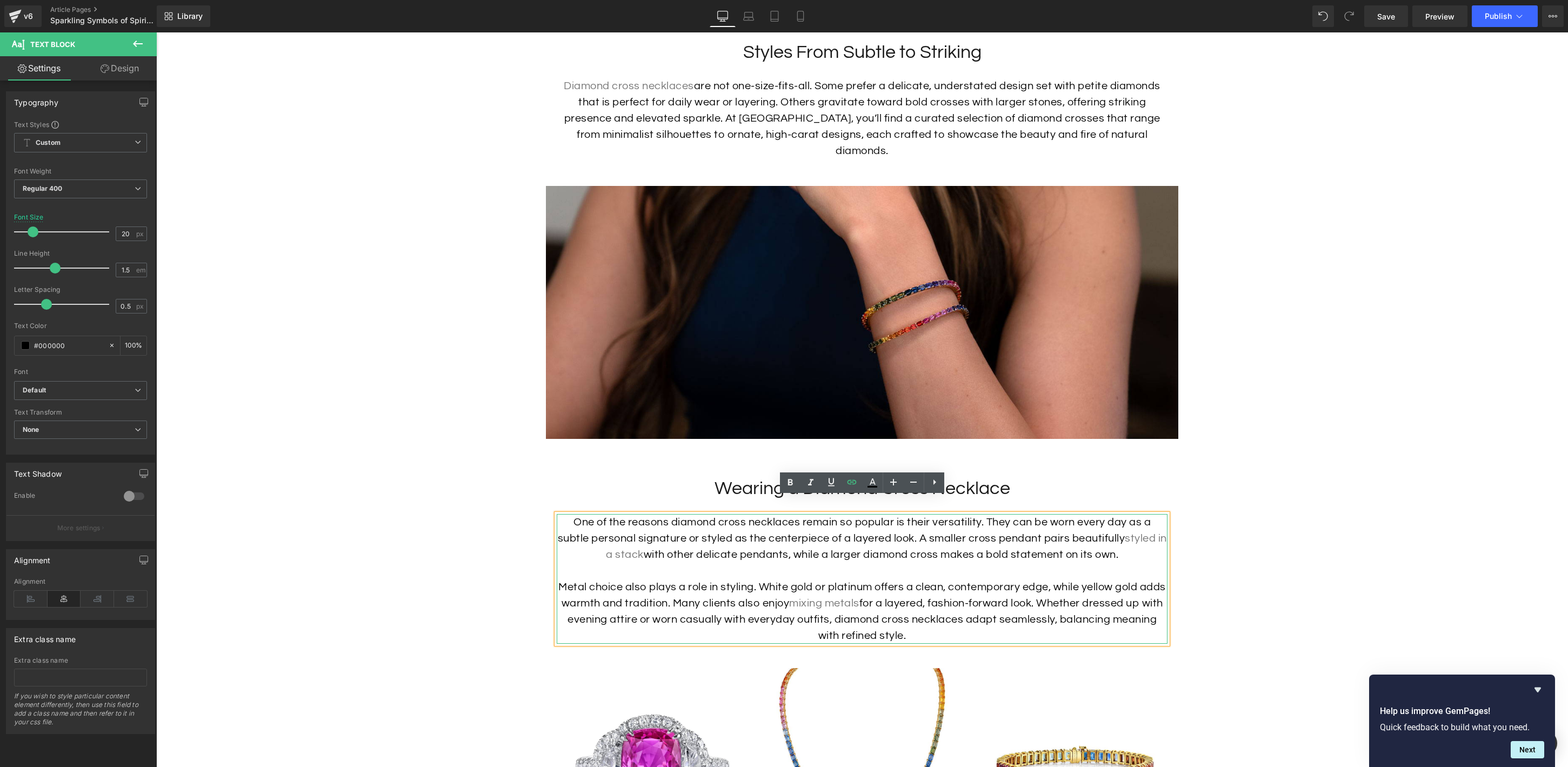
click at [1020, 562] on p at bounding box center [862, 570] width 611 height 16
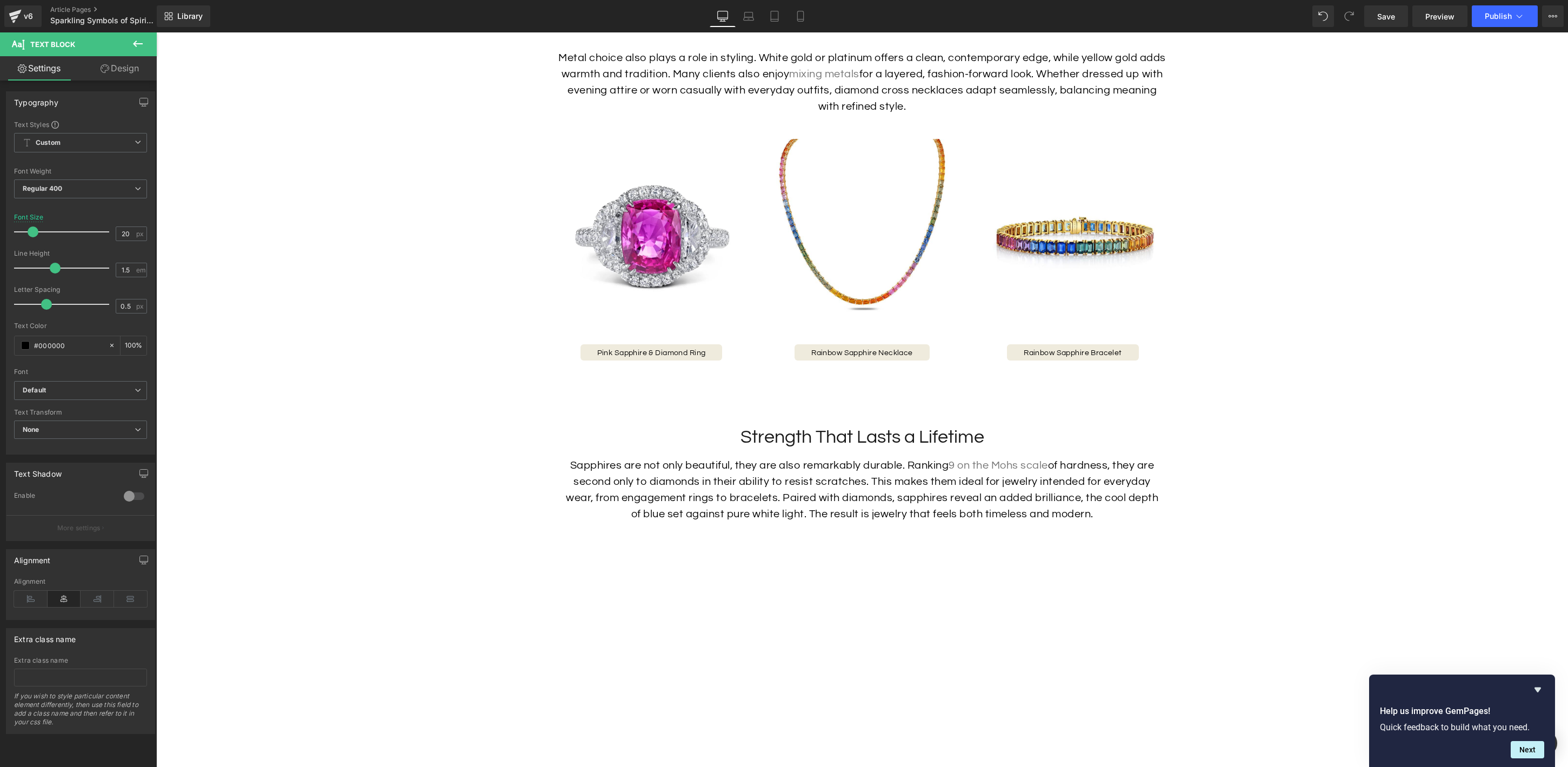
scroll to position [2590, 0]
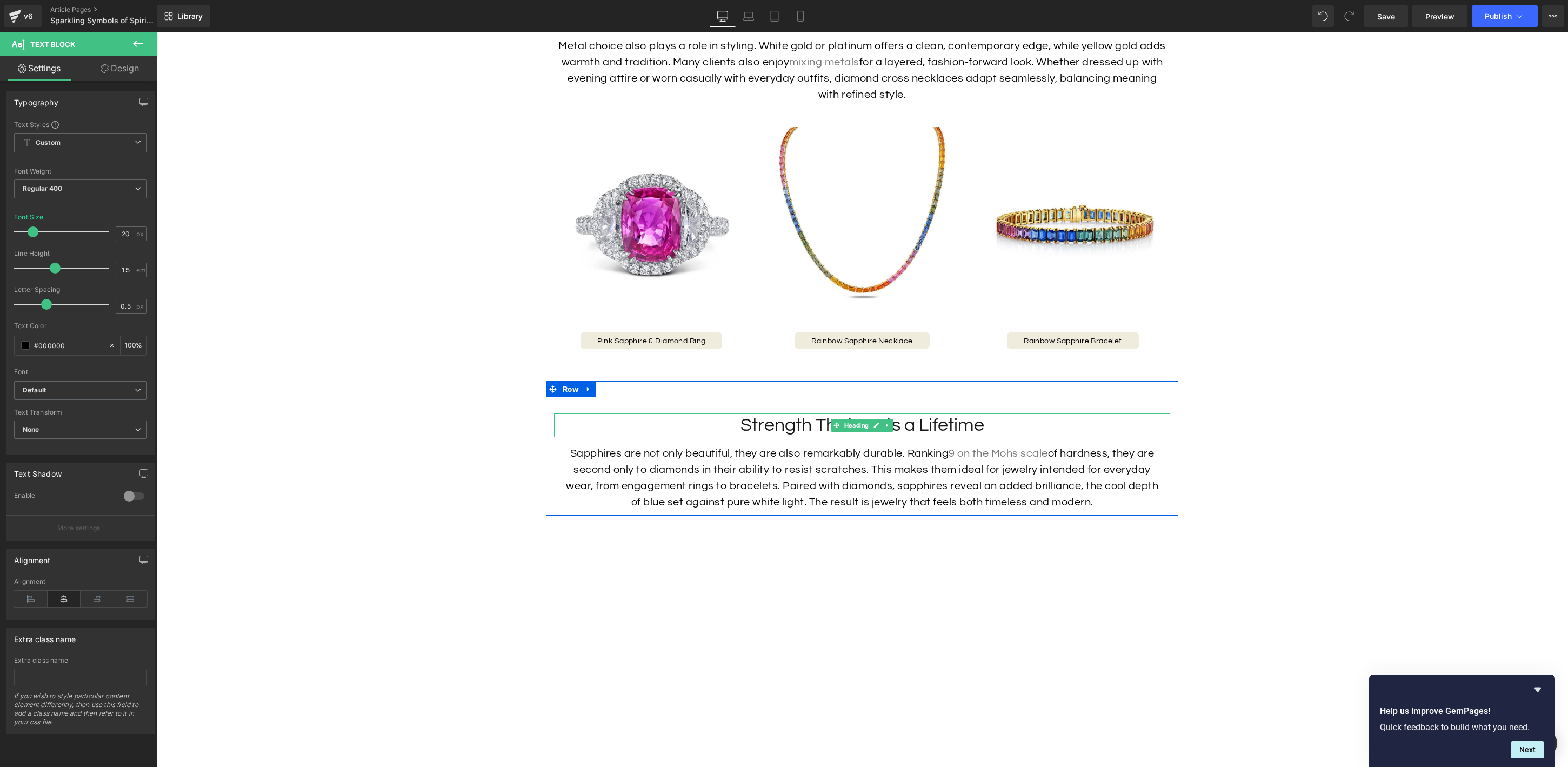
click at [963, 414] on h2 "Strength That Lasts a Lifetime" at bounding box center [862, 426] width 616 height 24
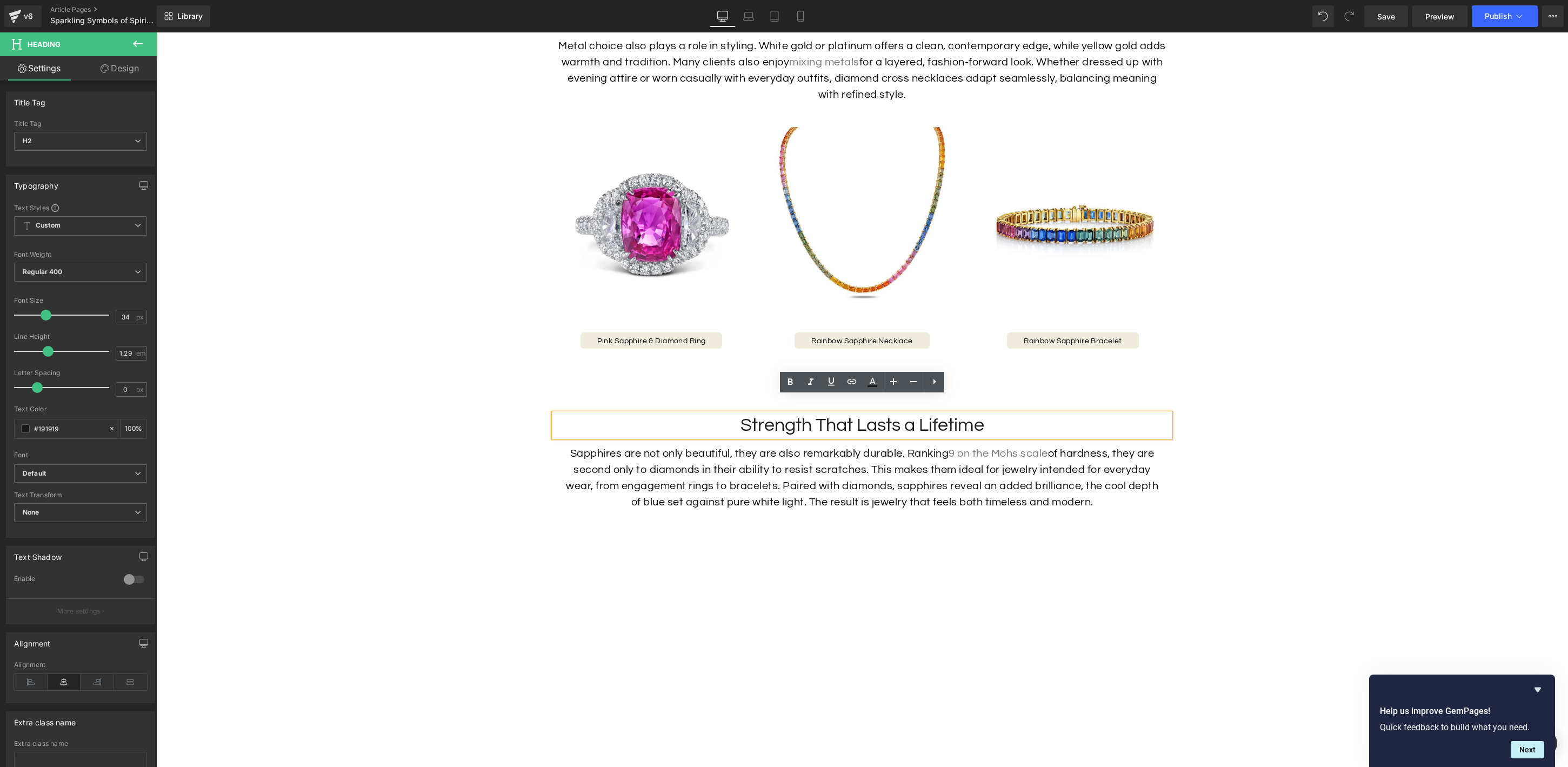
click at [995, 414] on h2 "Strength That Lasts a Lifetime" at bounding box center [862, 426] width 616 height 24
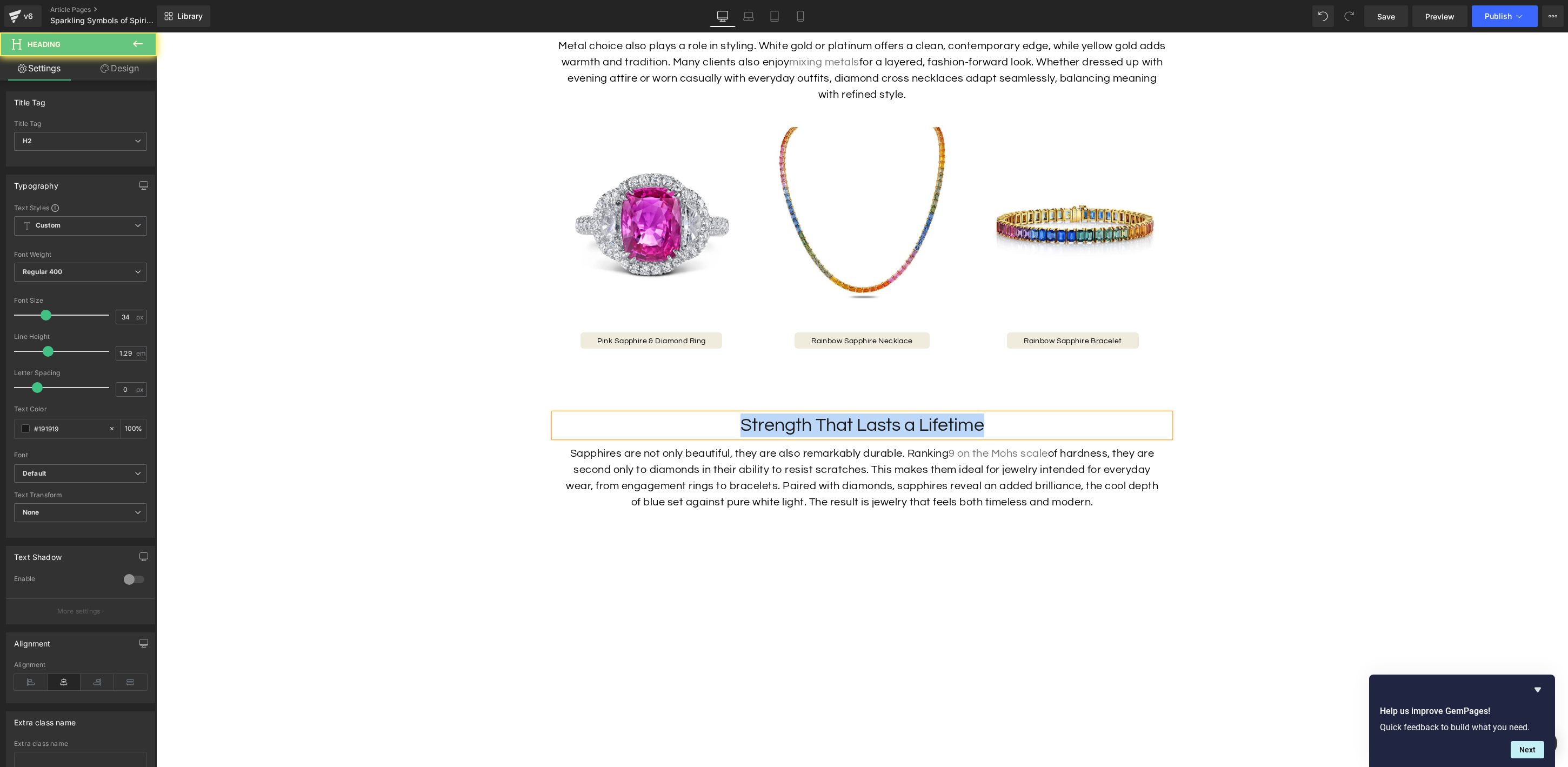
paste div
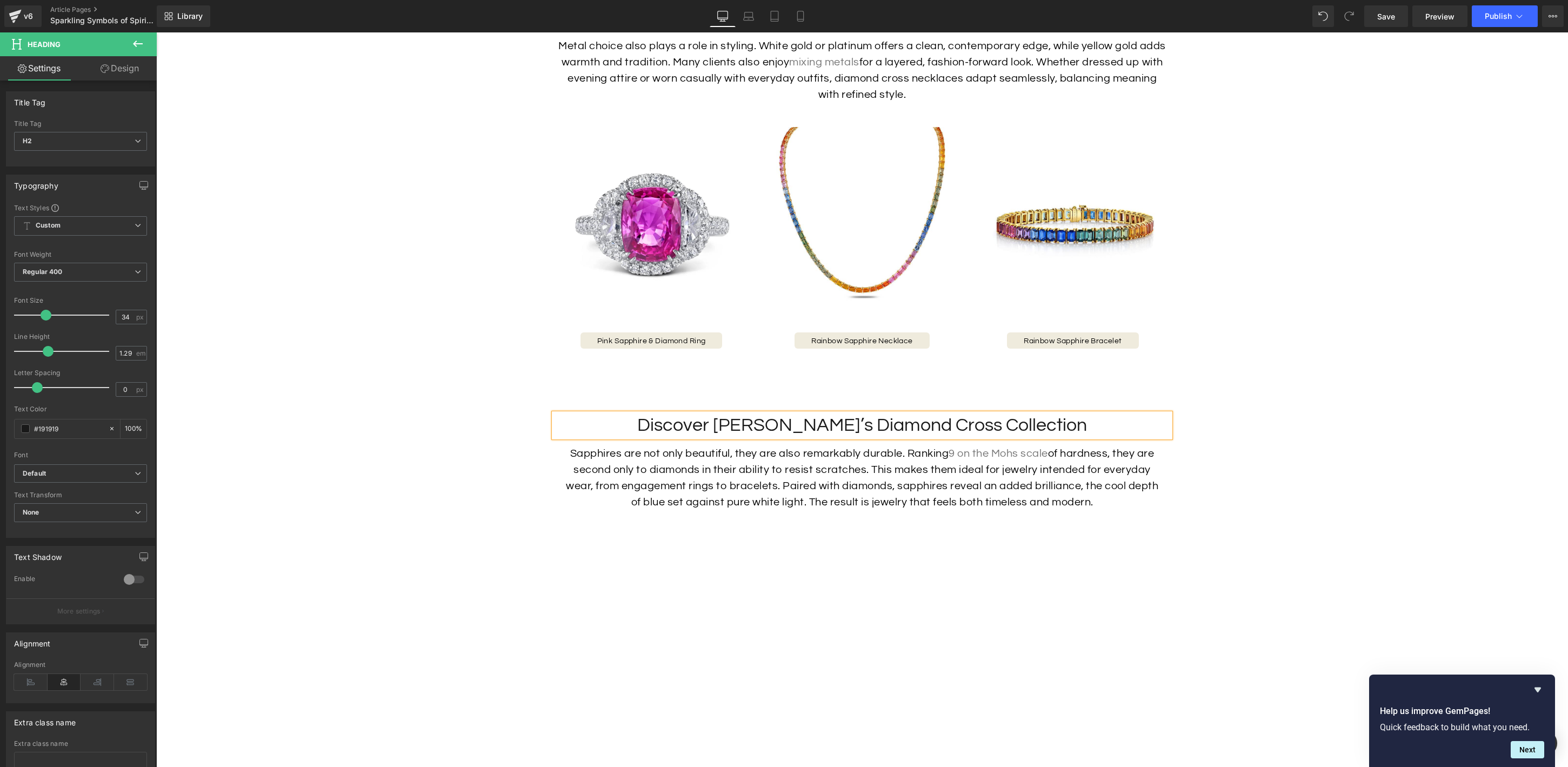
click at [856, 453] on p "Sapphires are not only beautiful, they are also remarkably durable. Ranking 9 o…" at bounding box center [862, 478] width 600 height 65
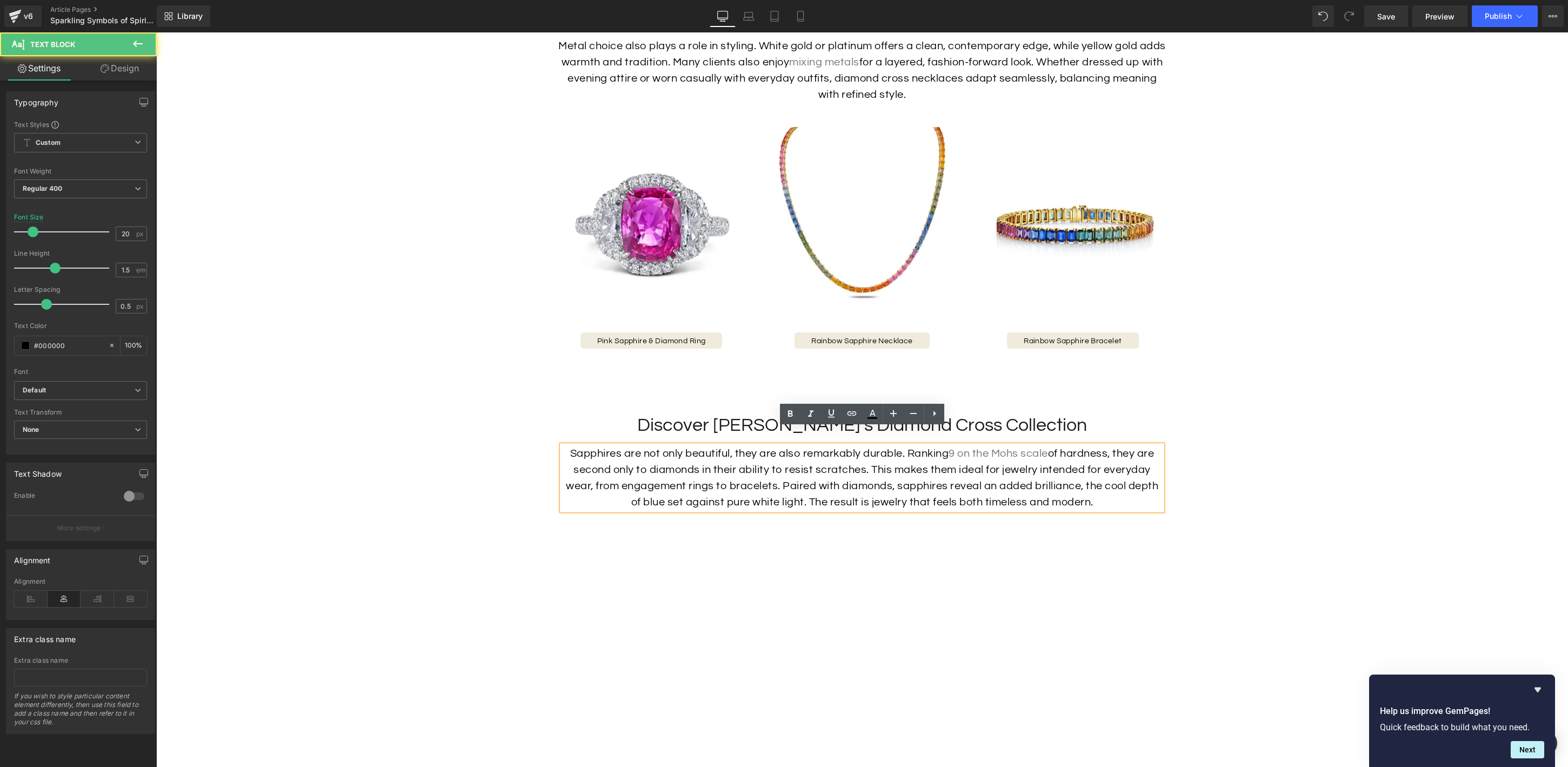
click at [856, 453] on p "Sapphires are not only beautiful, they are also remarkably durable. Ranking 9 o…" at bounding box center [862, 478] width 600 height 65
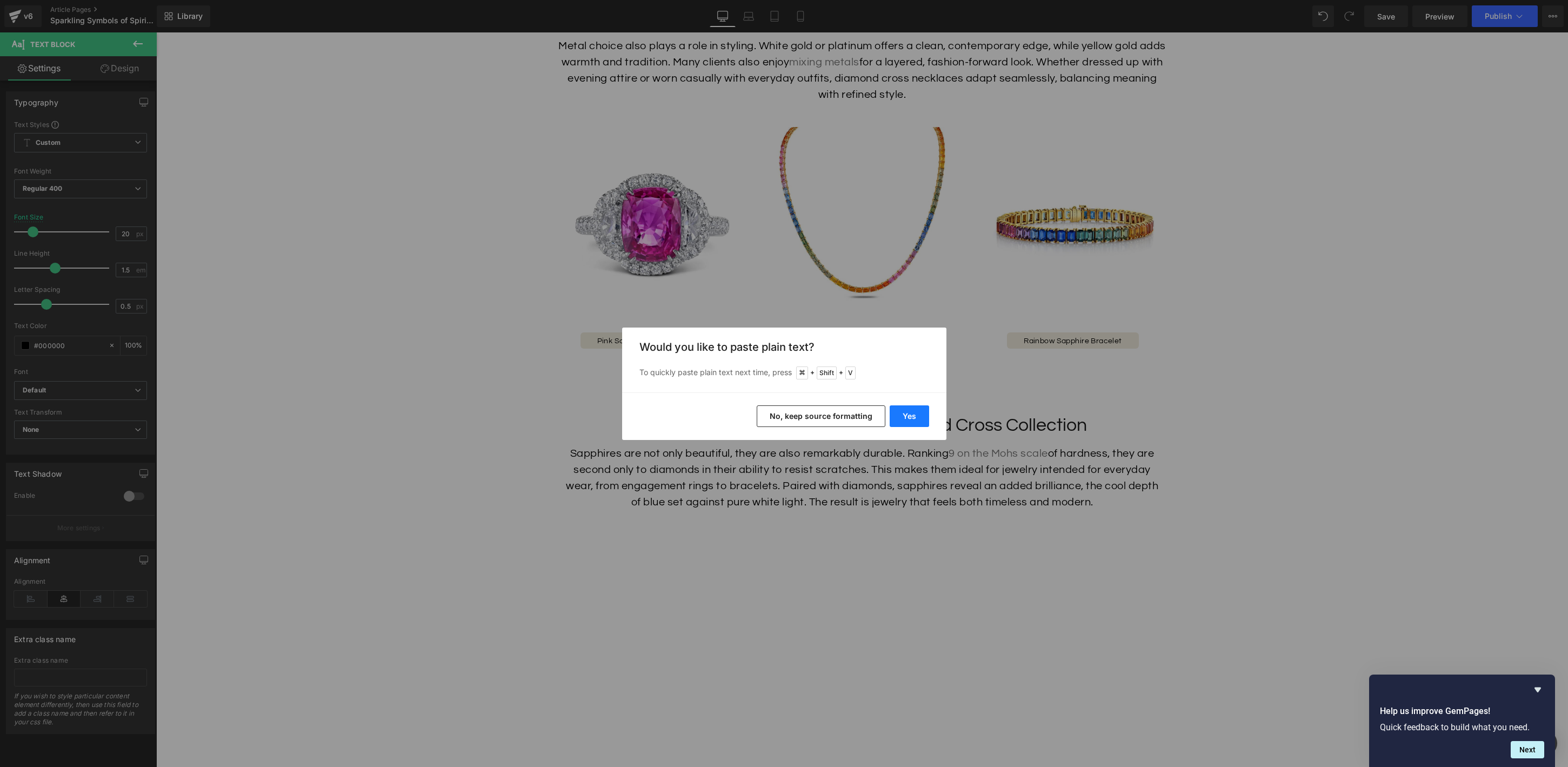
click at [897, 416] on button "Yes" at bounding box center [910, 416] width 40 height 22
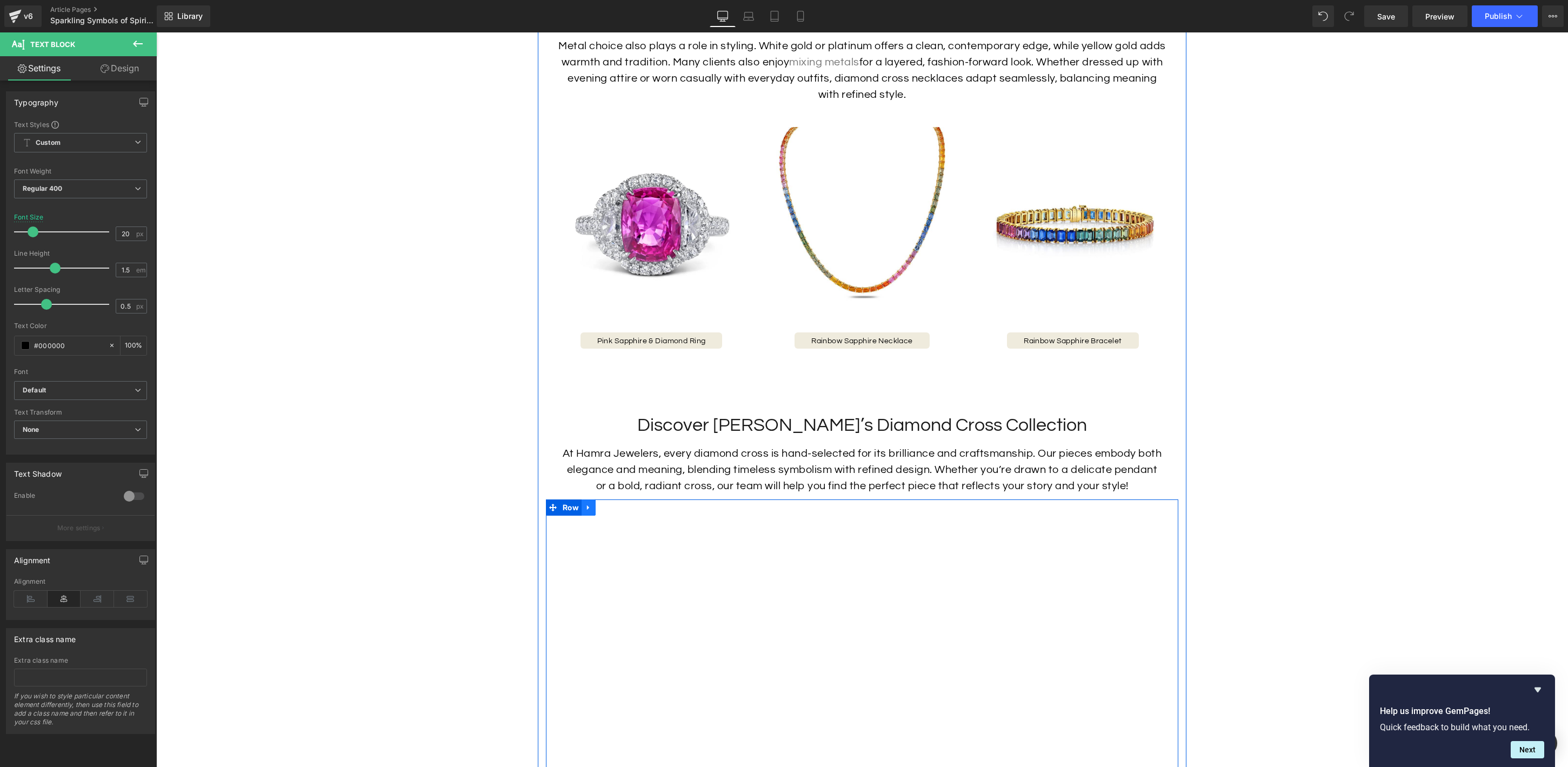
click at [592, 504] on icon at bounding box center [588, 507] width 8 height 8
click at [616, 504] on icon at bounding box center [616, 507] width 8 height 8
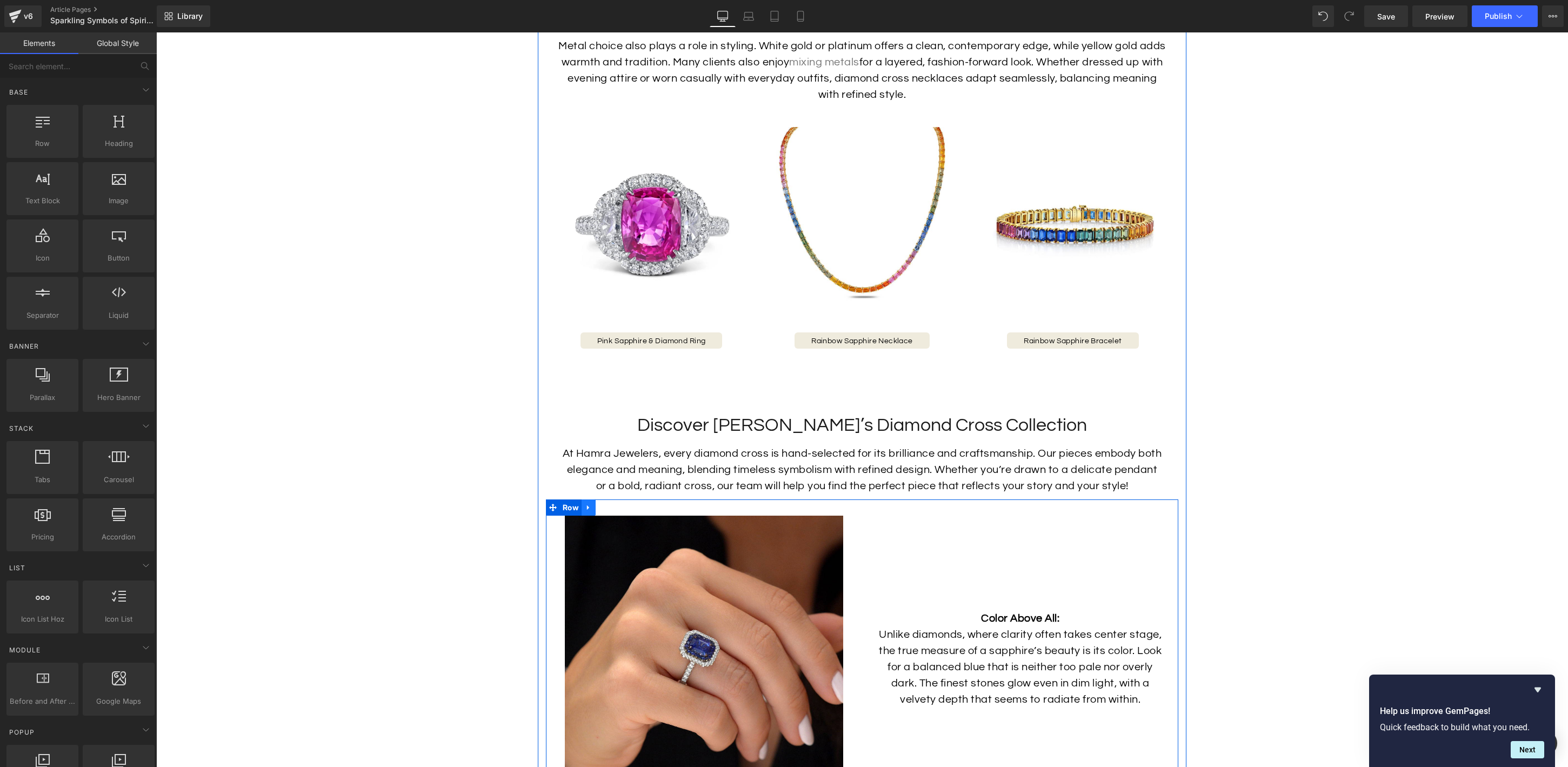
click at [587, 505] on icon at bounding box center [588, 507] width 2 height 5
click at [614, 504] on icon at bounding box center [616, 507] width 8 height 8
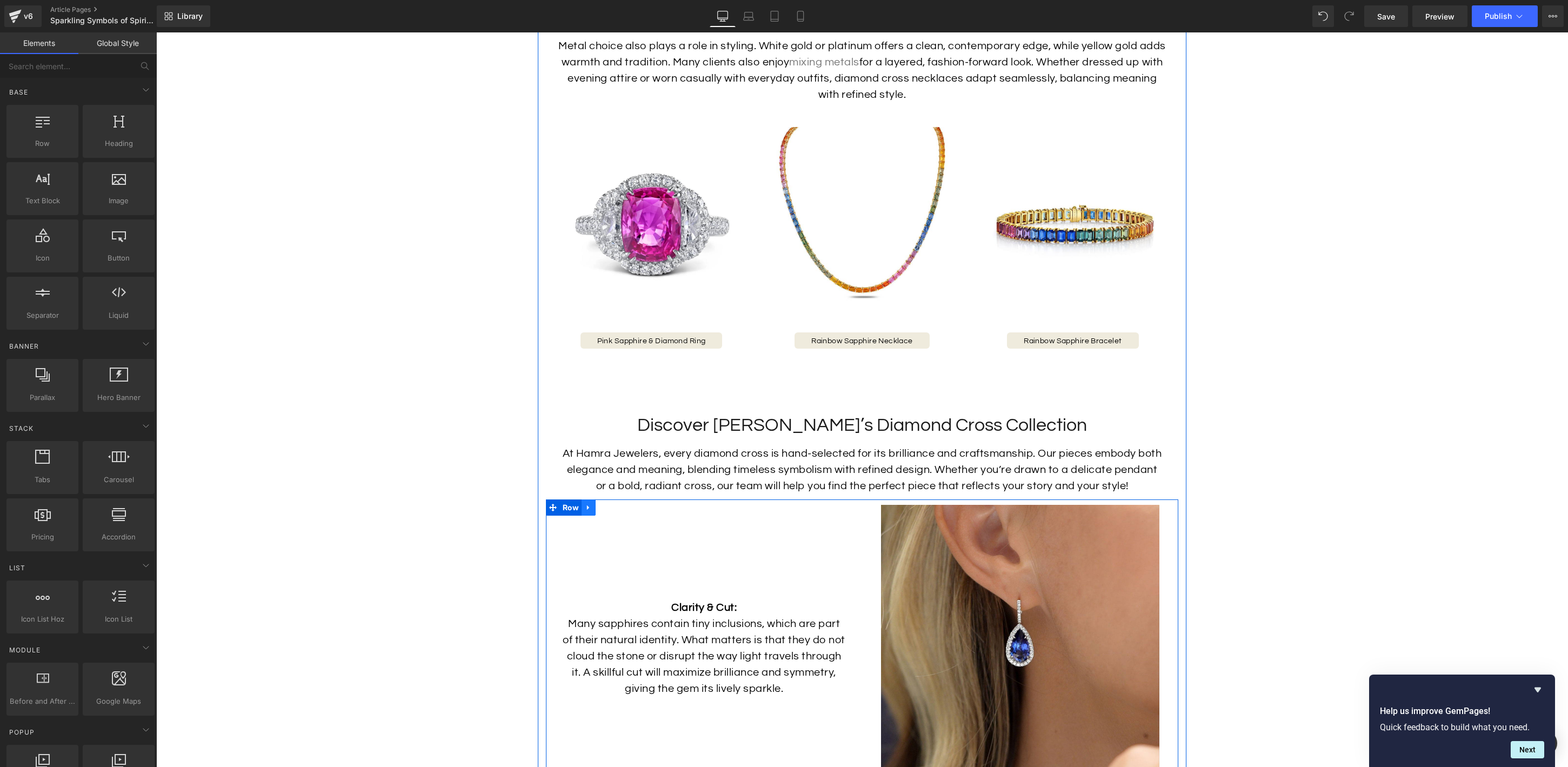
click at [585, 504] on icon at bounding box center [588, 507] width 8 height 8
click at [617, 504] on icon at bounding box center [616, 507] width 8 height 8
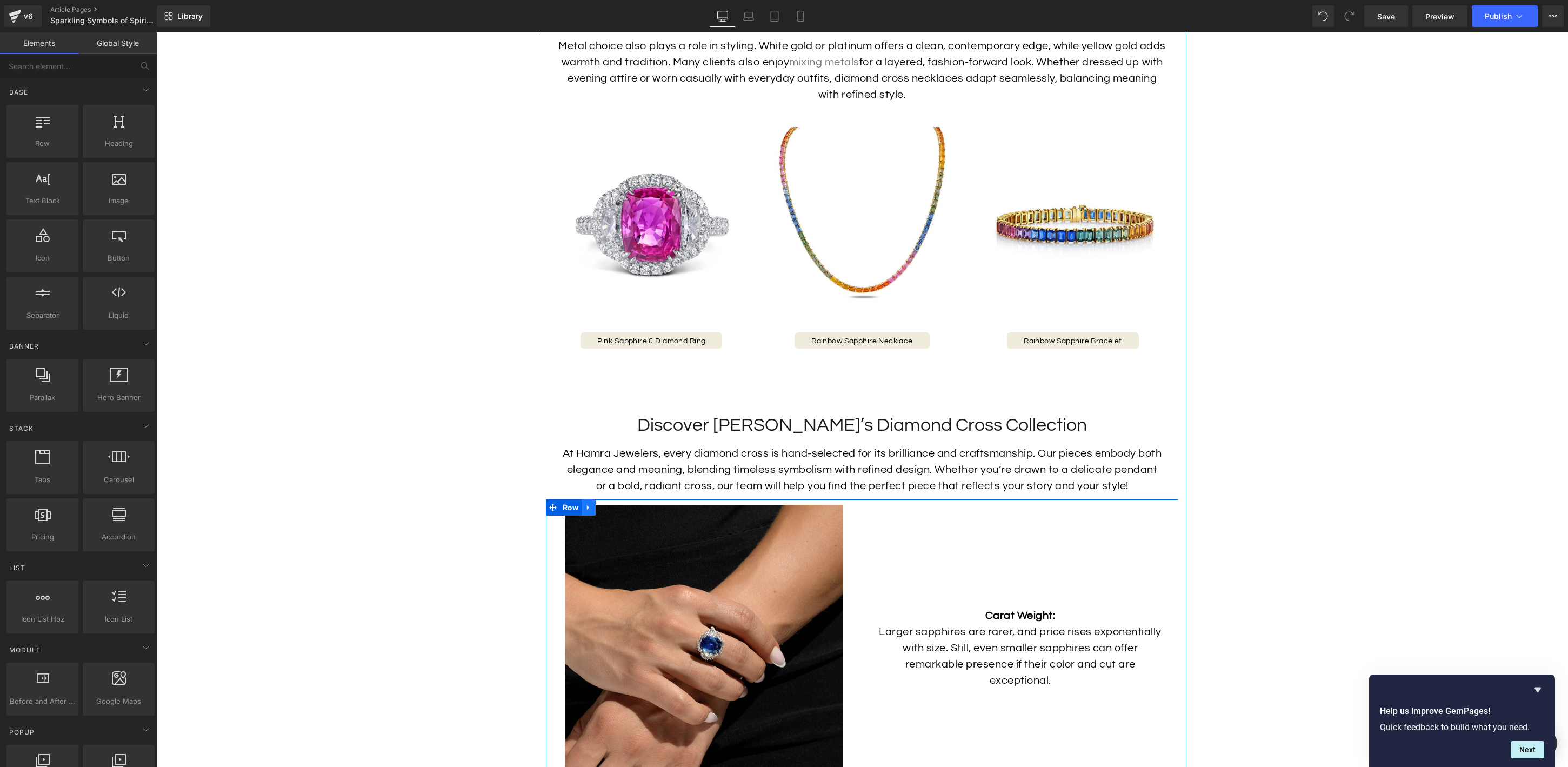
click at [587, 505] on icon at bounding box center [588, 507] width 2 height 5
click at [618, 504] on icon at bounding box center [616, 507] width 8 height 8
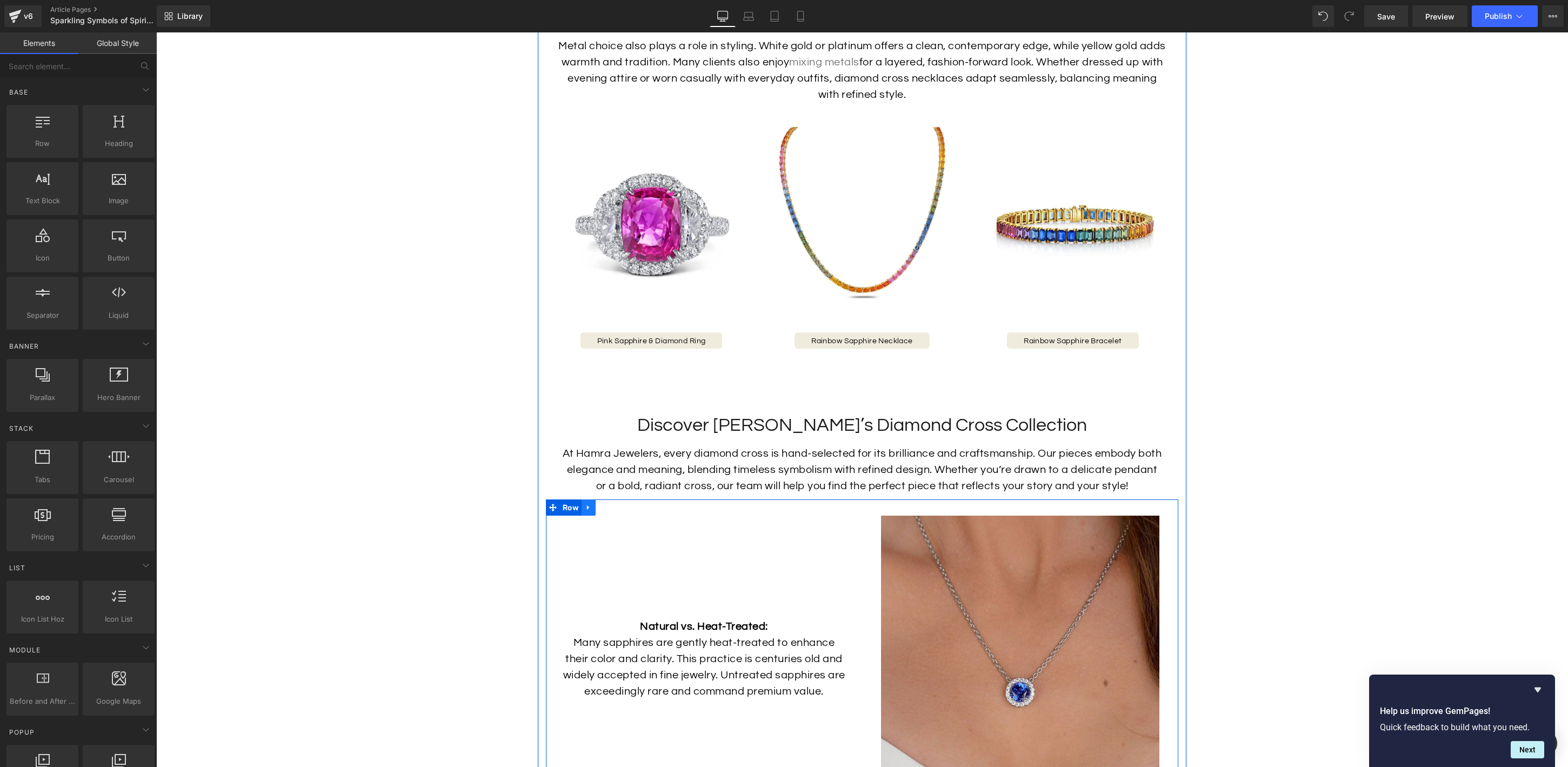
click at [590, 504] on icon at bounding box center [588, 507] width 8 height 8
click at [615, 504] on icon at bounding box center [616, 507] width 8 height 8
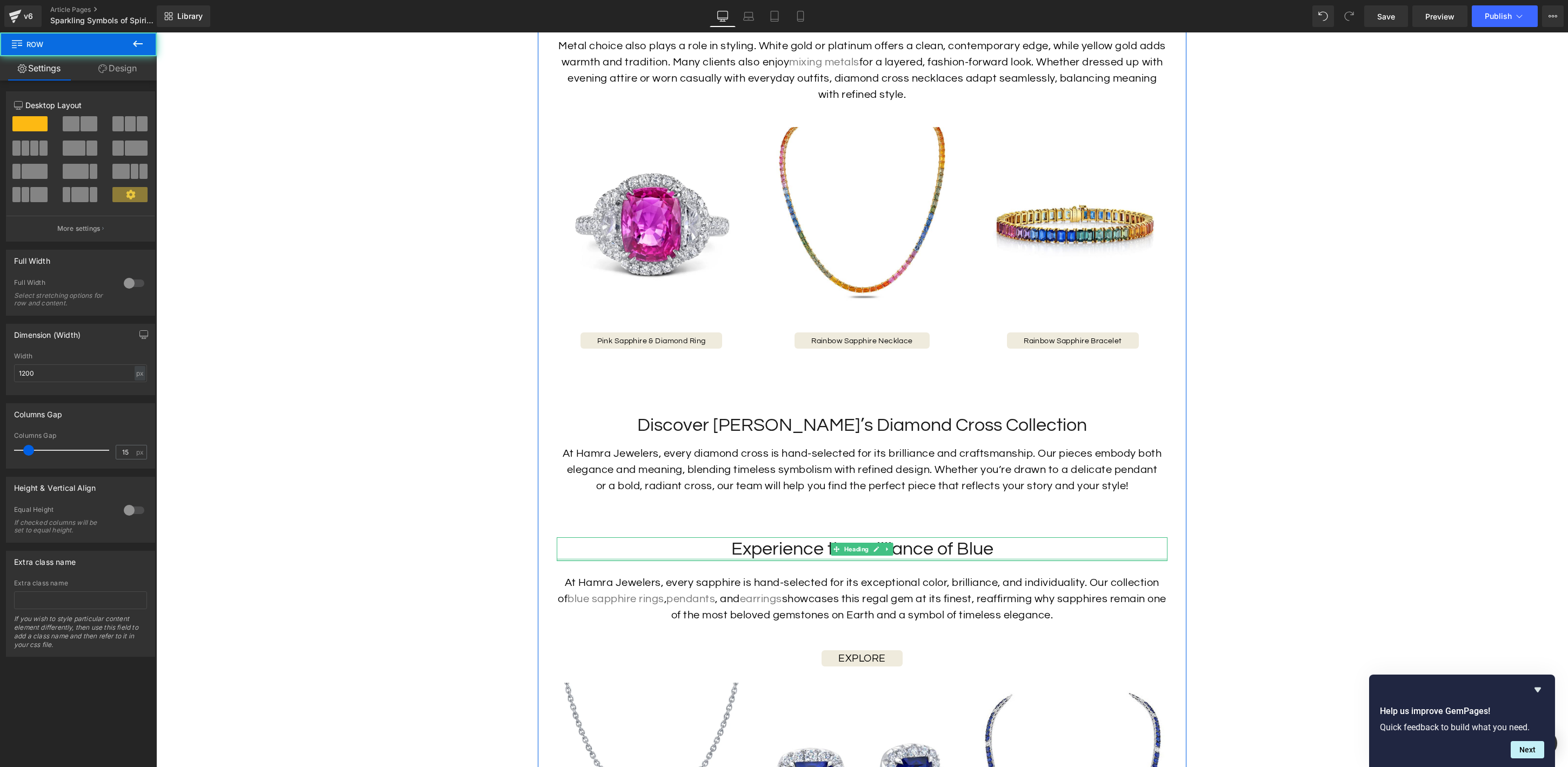
click at [627, 558] on div at bounding box center [862, 559] width 611 height 3
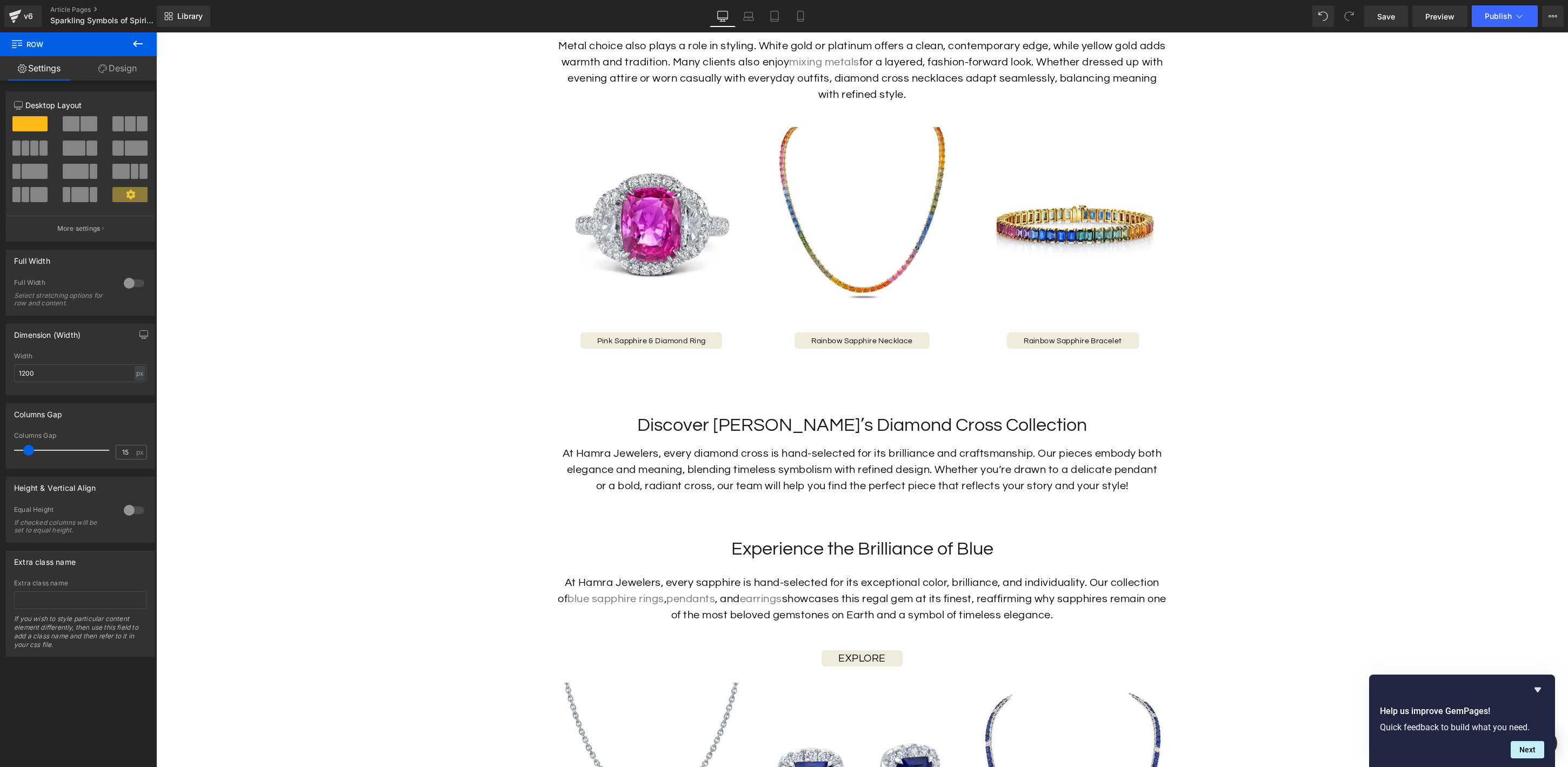
click at [621, 537] on h2 "Experience the Brilliance of Blue" at bounding box center [862, 549] width 611 height 24
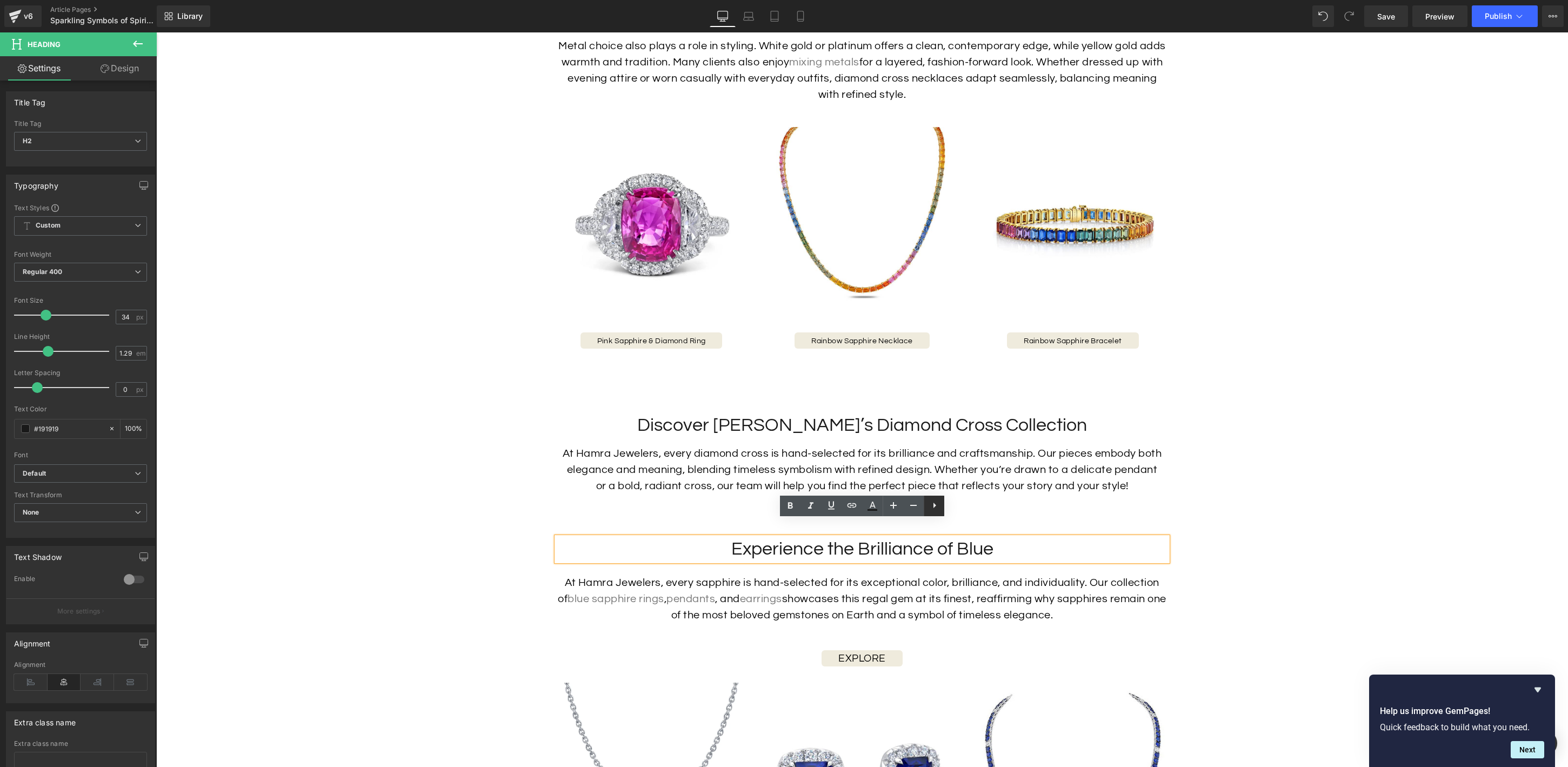
click at [935, 504] on icon at bounding box center [935, 506] width 3 height 6
click at [621, 537] on h2 "Experience the Brilliance of Blue" at bounding box center [862, 549] width 611 height 24
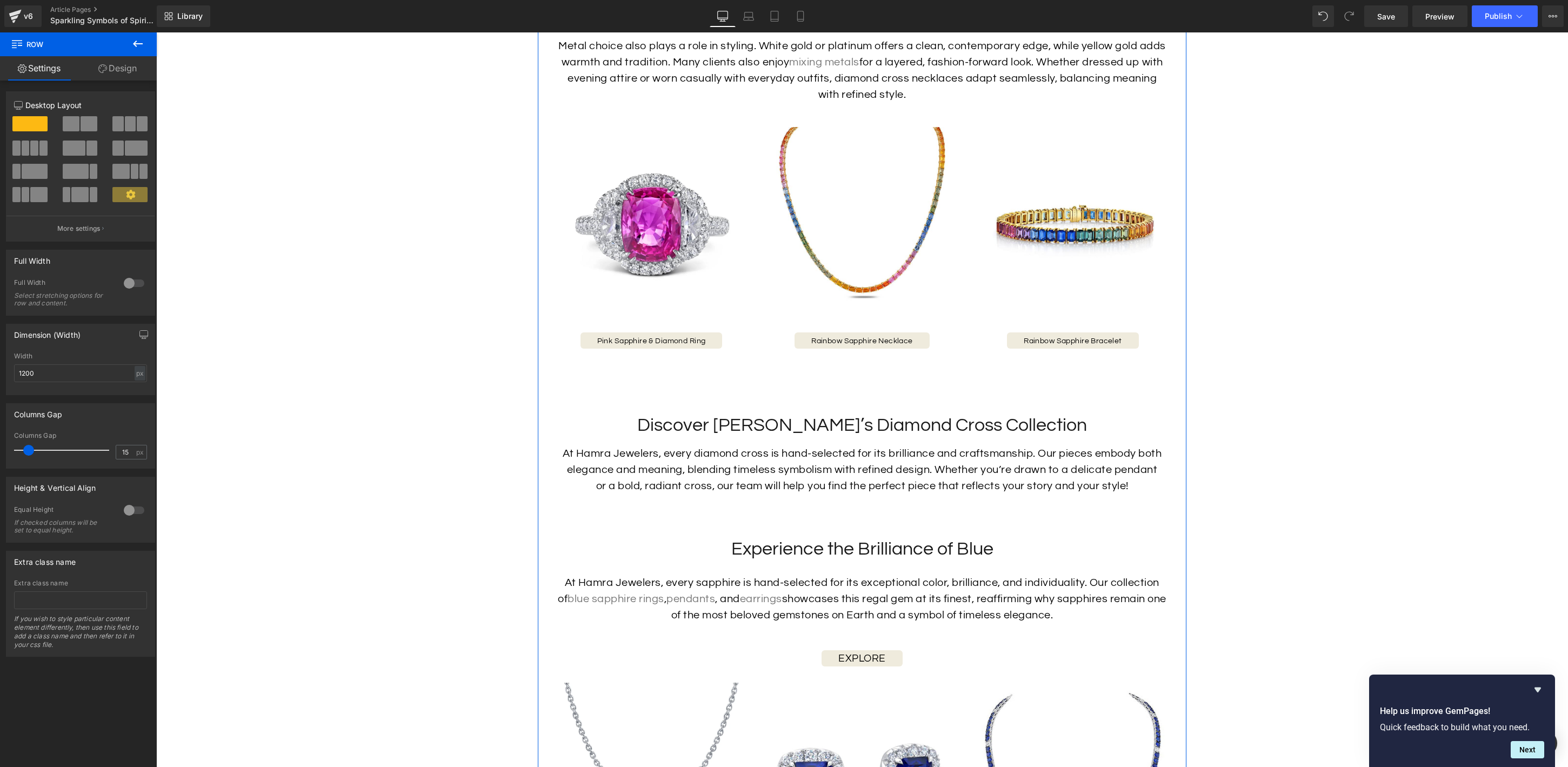
click at [1060, 537] on h2 "Experience the Brilliance of Blue" at bounding box center [862, 549] width 611 height 24
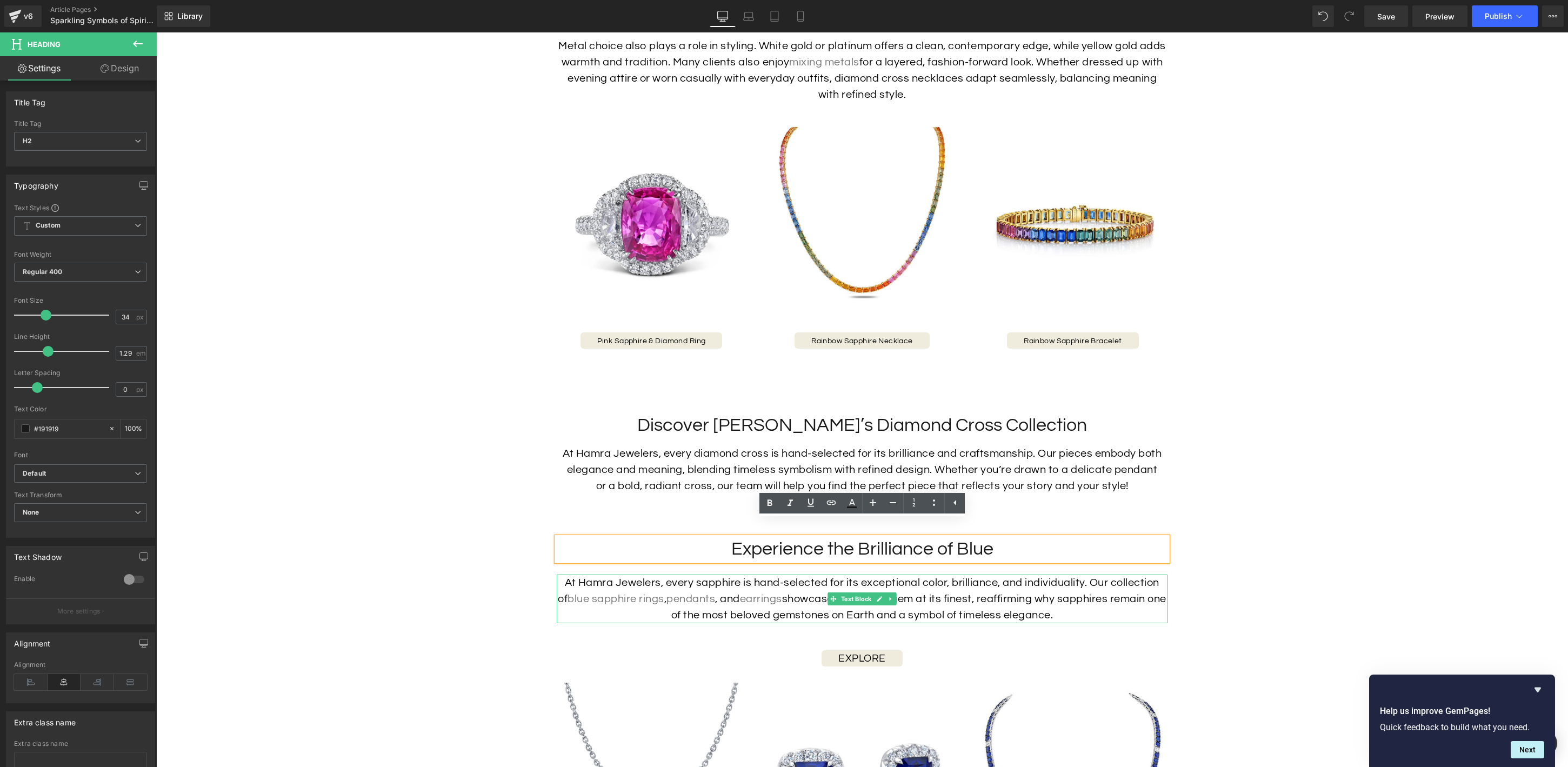
click at [1136, 584] on p "At Hamra Jewelers, every sapphire is hand-selected for its exceptional color, b…" at bounding box center [862, 598] width 611 height 49
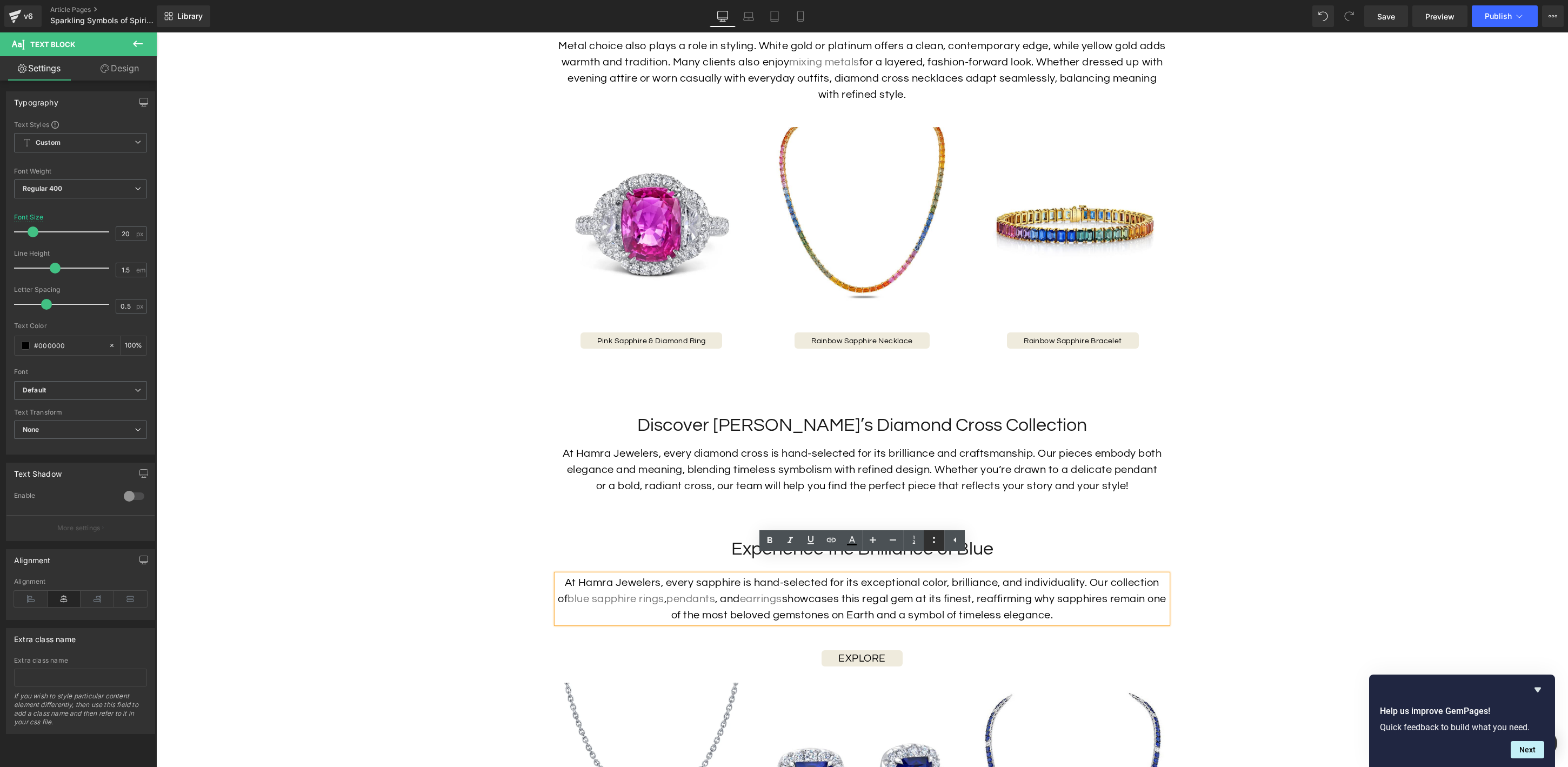
click at [936, 545] on icon at bounding box center [934, 540] width 13 height 13
drag, startPoint x: 953, startPoint y: 542, endPoint x: 797, endPoint y: 510, distance: 159.2
click at [953, 542] on icon at bounding box center [955, 540] width 13 height 13
click at [1011, 537] on h2 "Experience the Brilliance of Blue" at bounding box center [862, 549] width 611 height 24
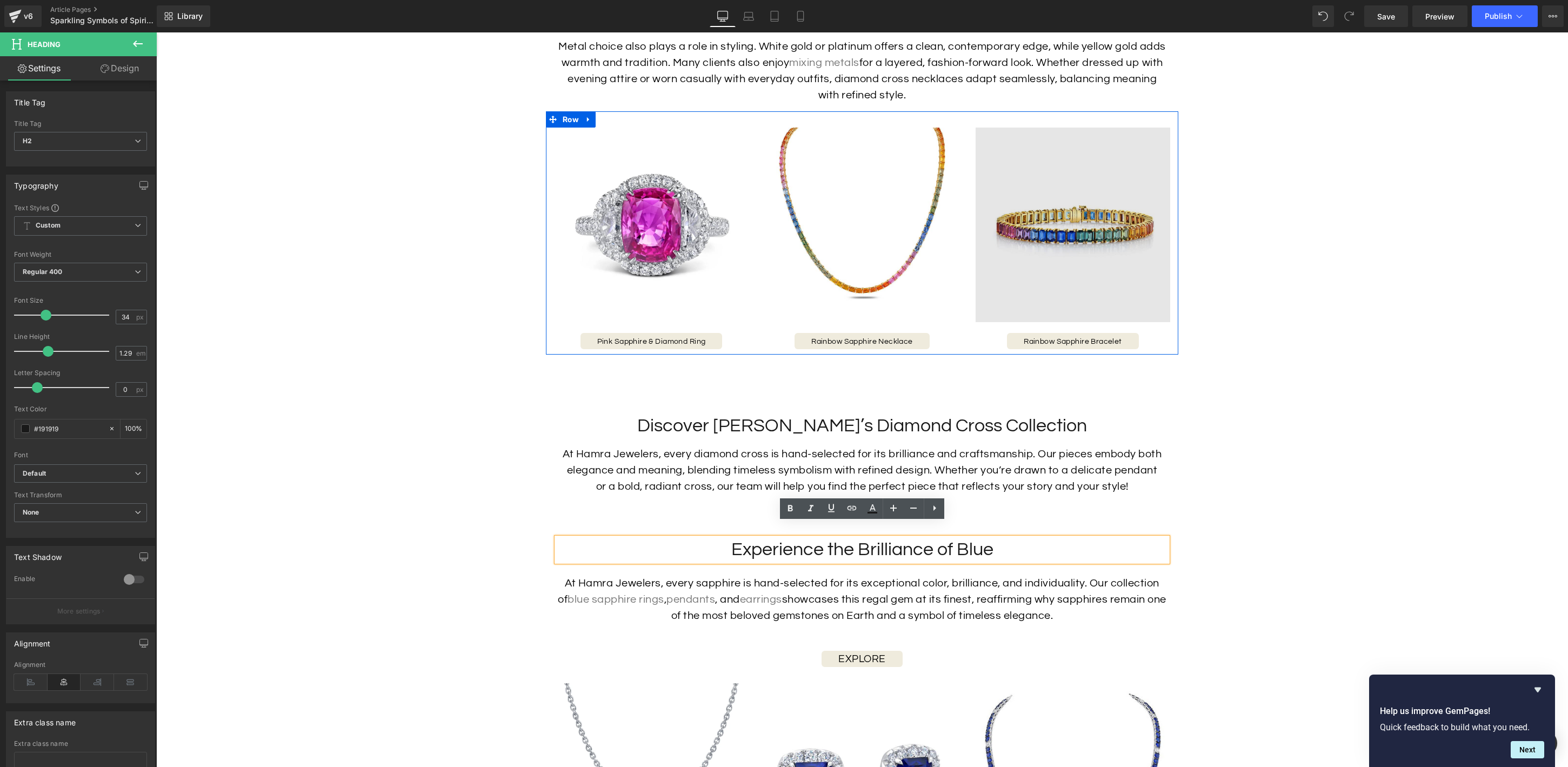
scroll to position [2588, 0]
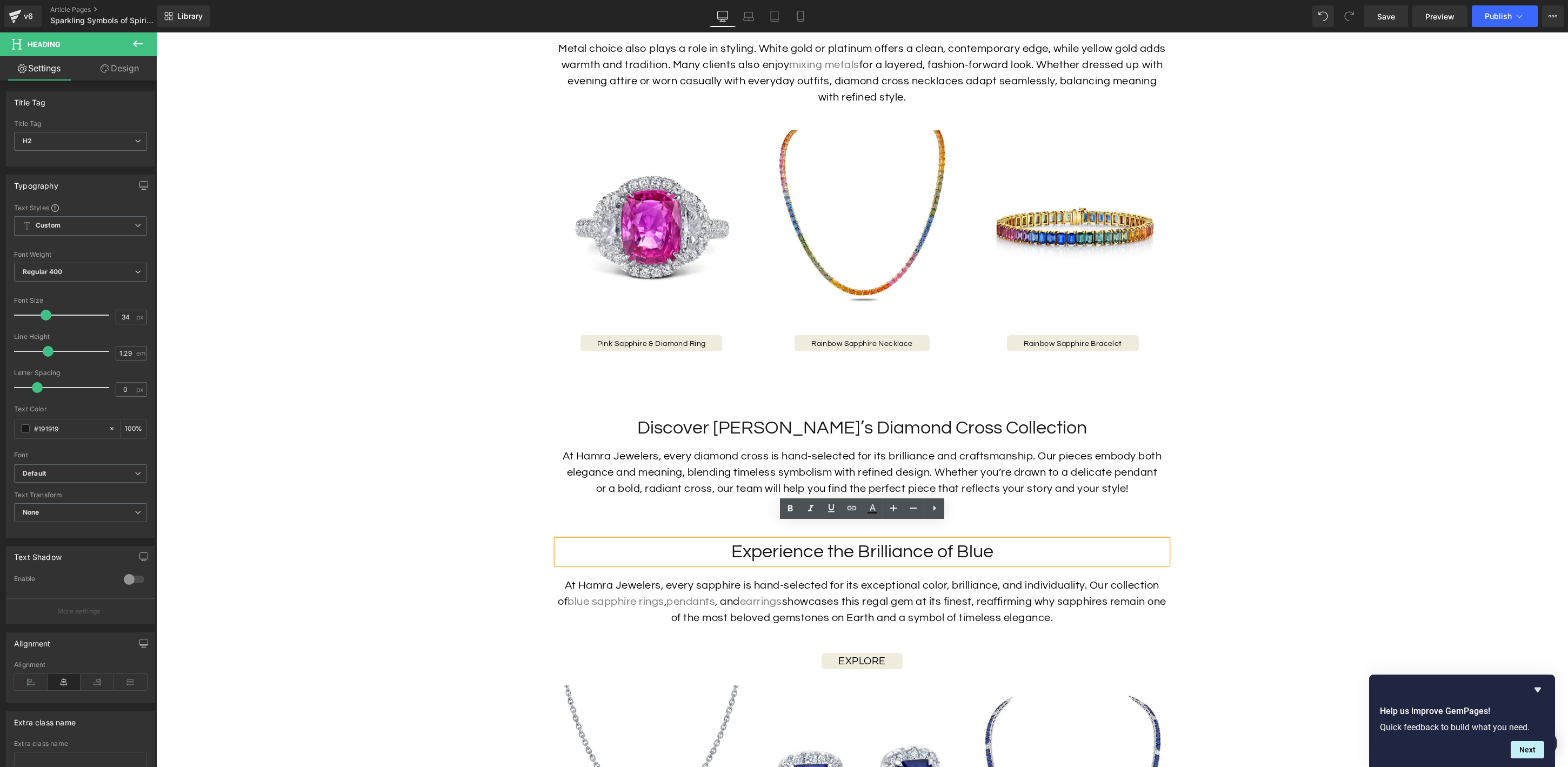
click at [1068, 540] on h2 "Experience the Brilliance of Blue" at bounding box center [862, 552] width 611 height 24
click at [866, 545] on h2 "Experience the Brilliance of Blue" at bounding box center [862, 552] width 611 height 24
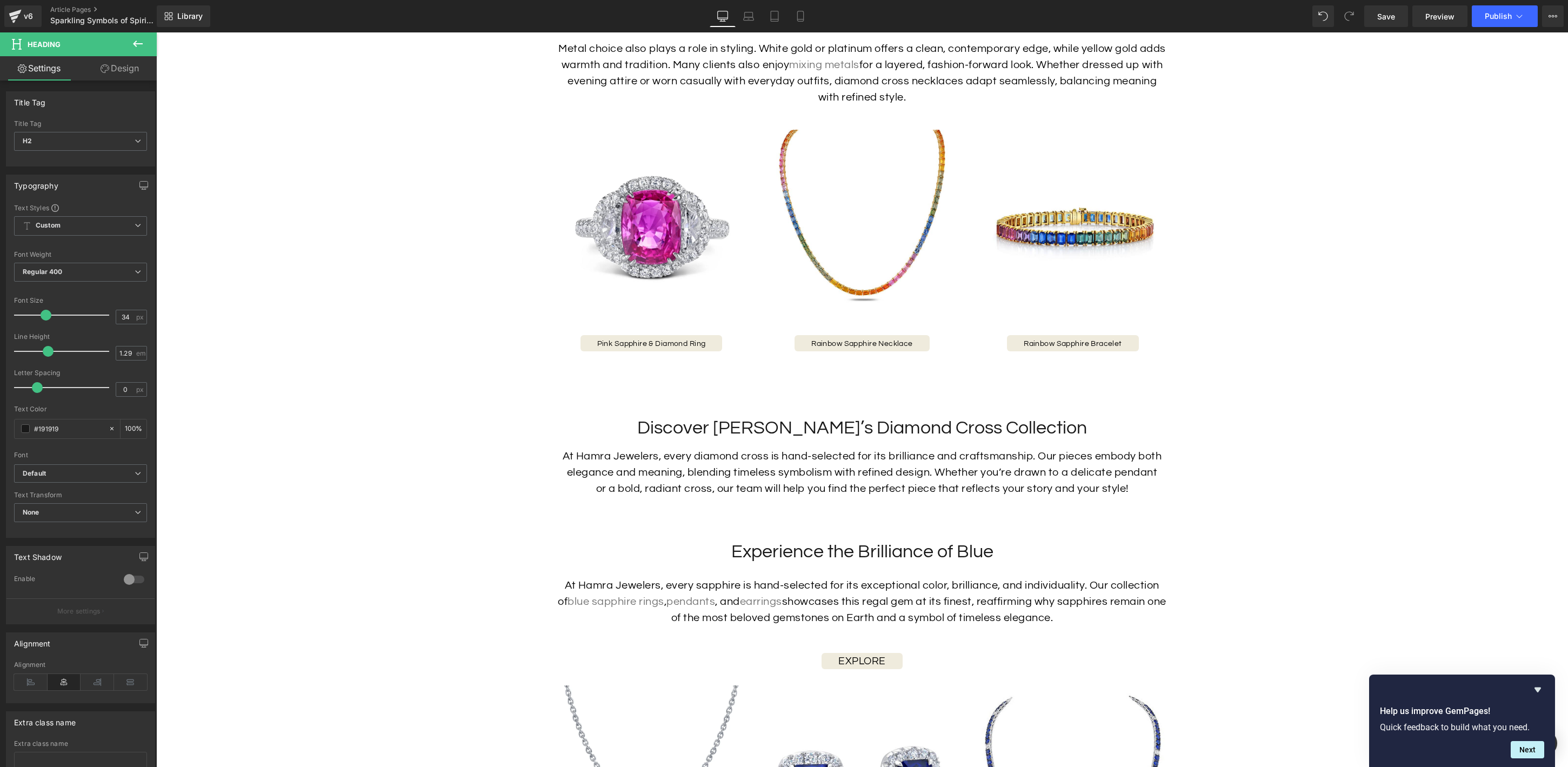
click at [134, 41] on icon at bounding box center [137, 44] width 13 height 13
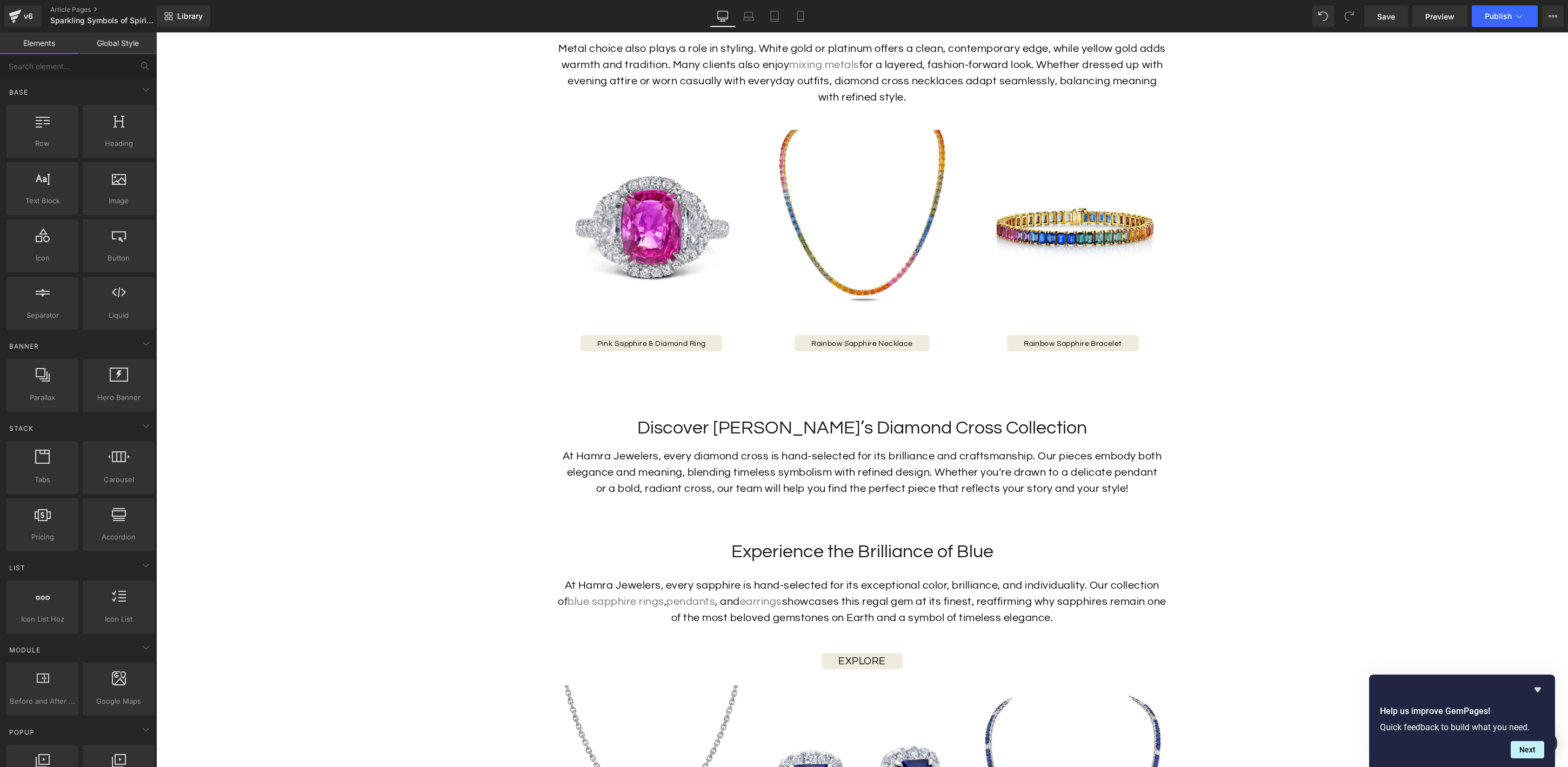
click at [646, 541] on h2 "Experience the Brilliance of Blue" at bounding box center [862, 552] width 611 height 24
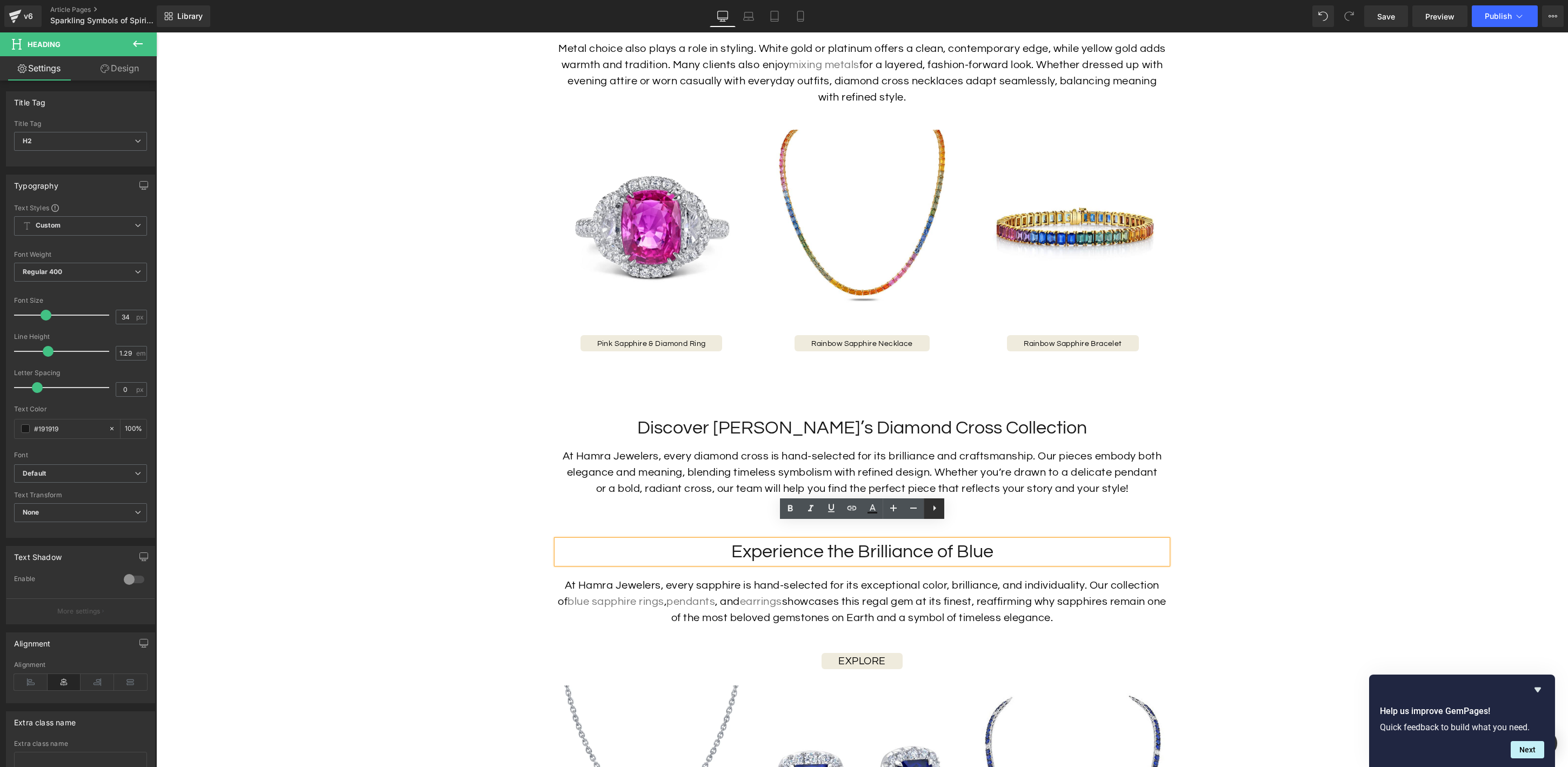
click at [927, 506] on link at bounding box center [934, 508] width 21 height 21
click at [954, 509] on icon at bounding box center [955, 508] width 3 height 6
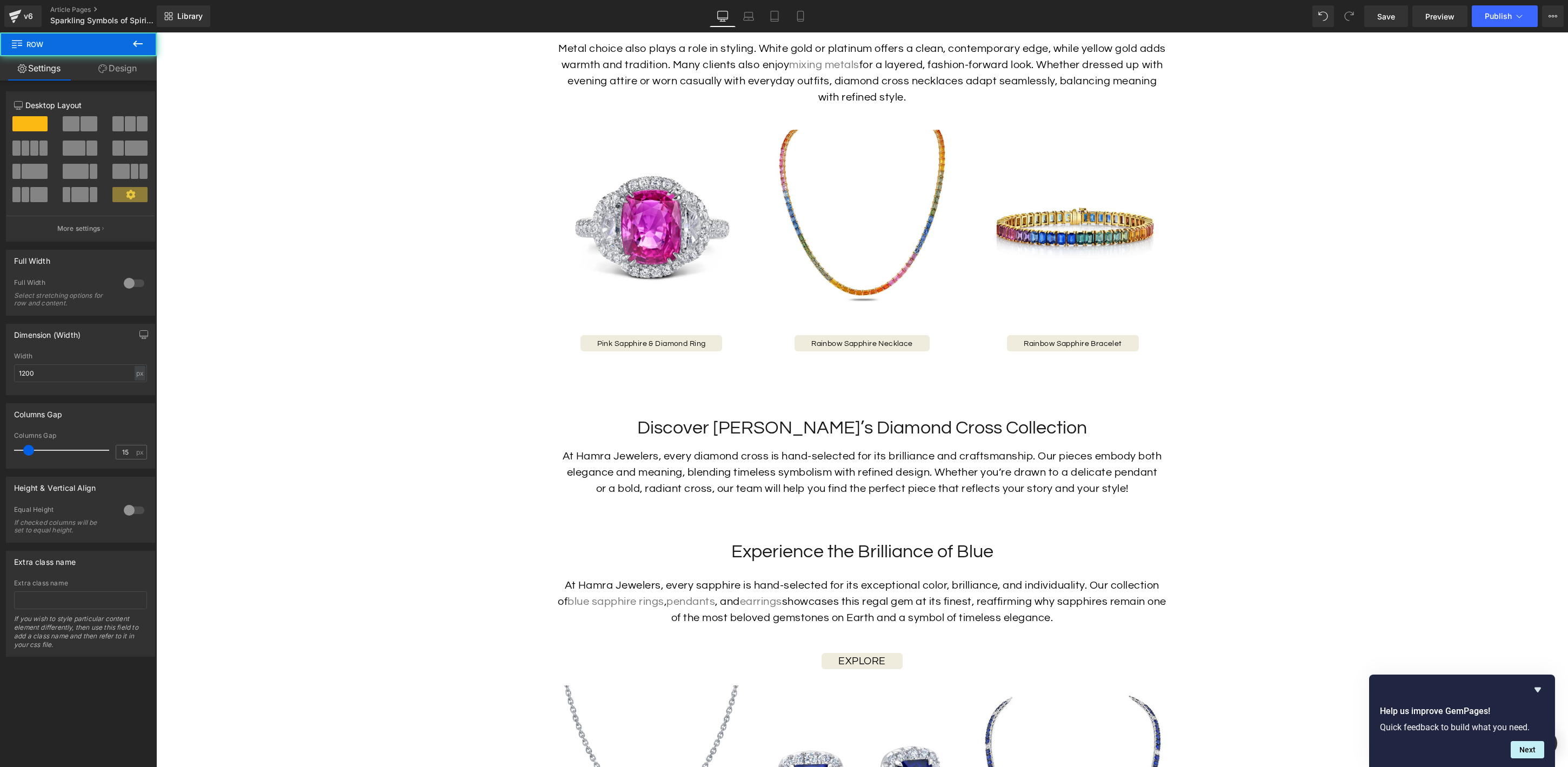
click at [961, 540] on h2 "Experience the Brilliance of Blue" at bounding box center [862, 552] width 611 height 24
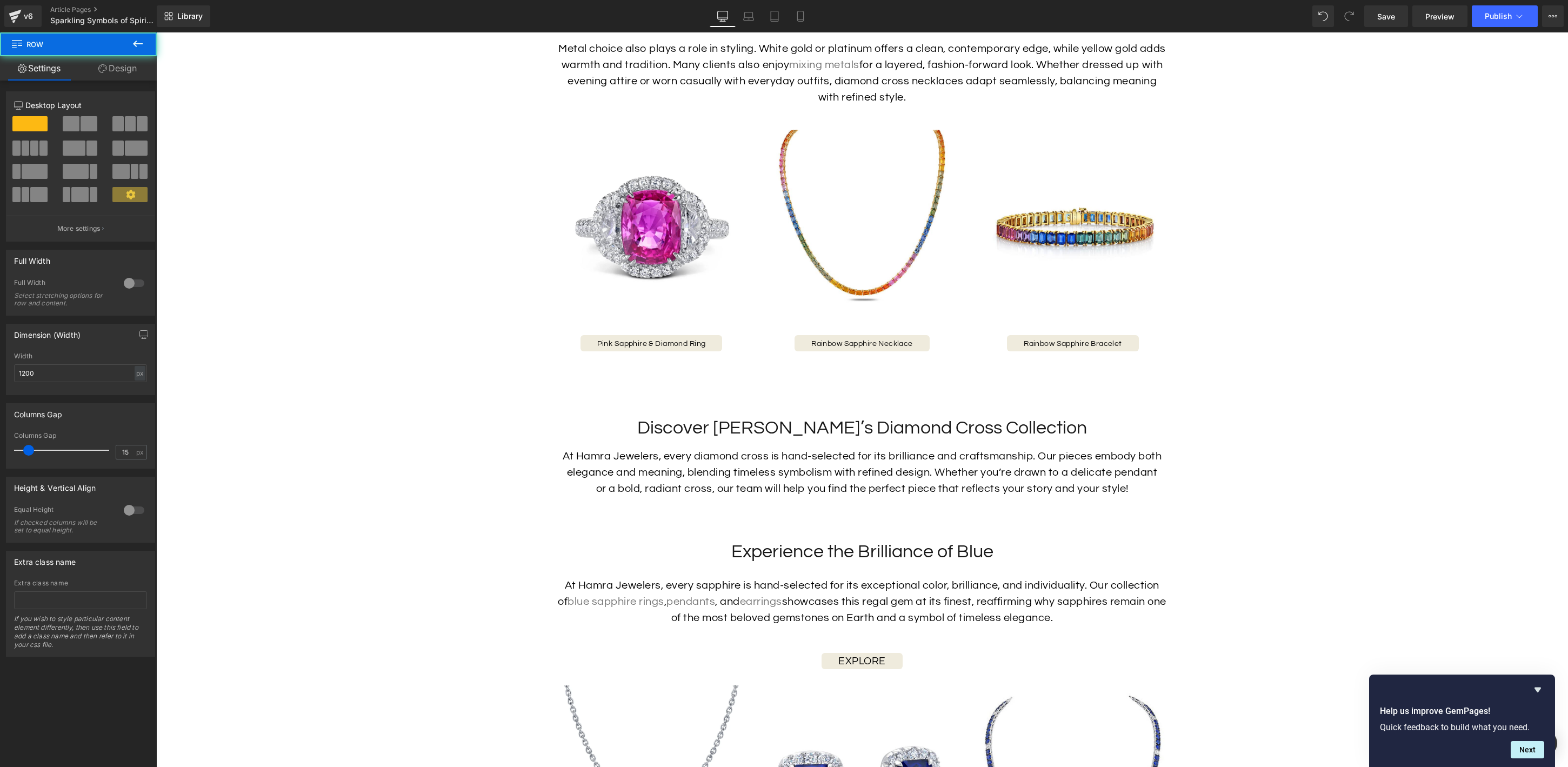
click at [1016, 540] on h2 "Experience the Brilliance of Blue" at bounding box center [862, 552] width 611 height 24
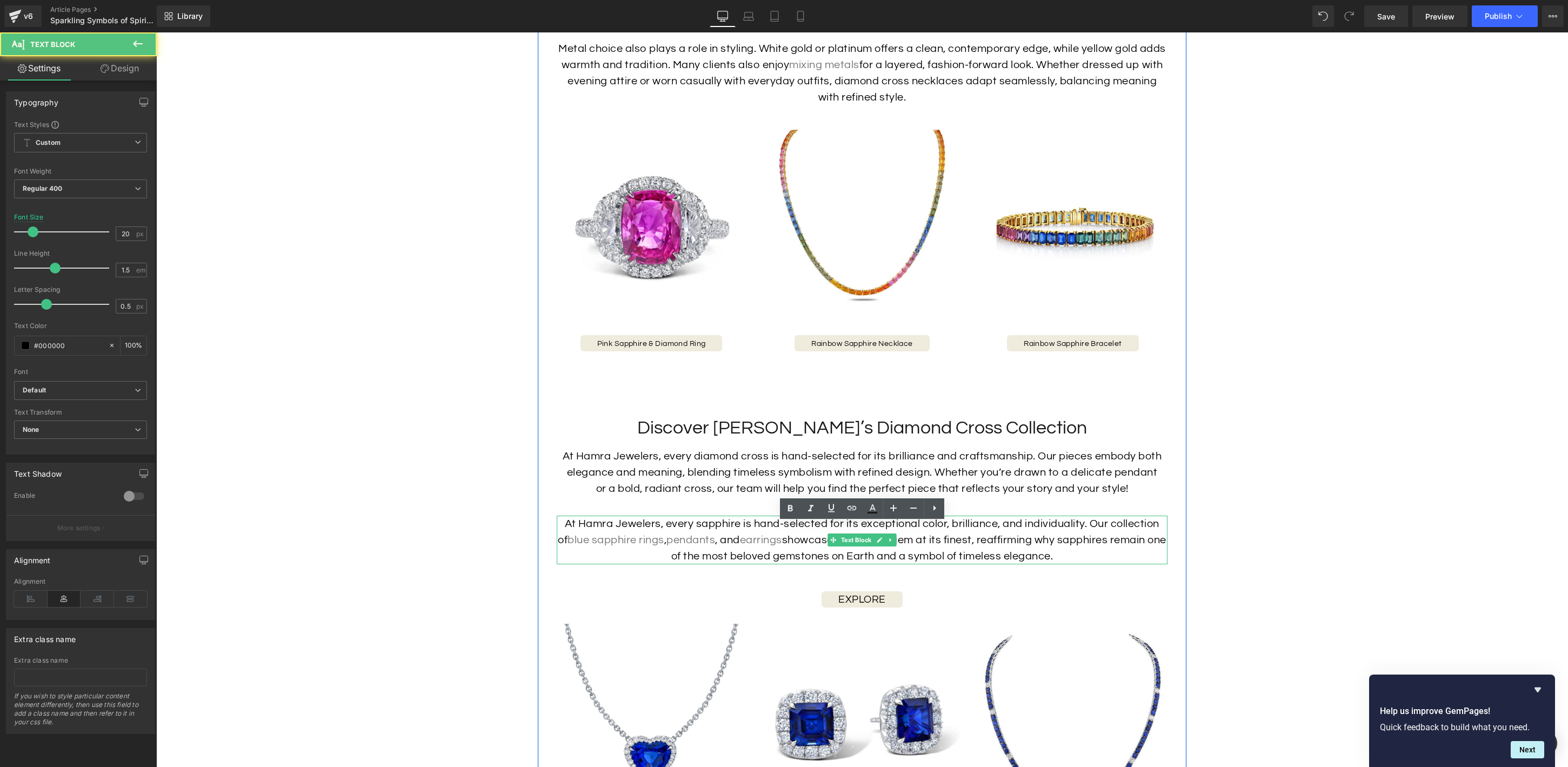
click at [975, 537] on span "showcases this regal gem at its finest, reaffirming why sapphires remain one of…" at bounding box center [919, 548] width 495 height 27
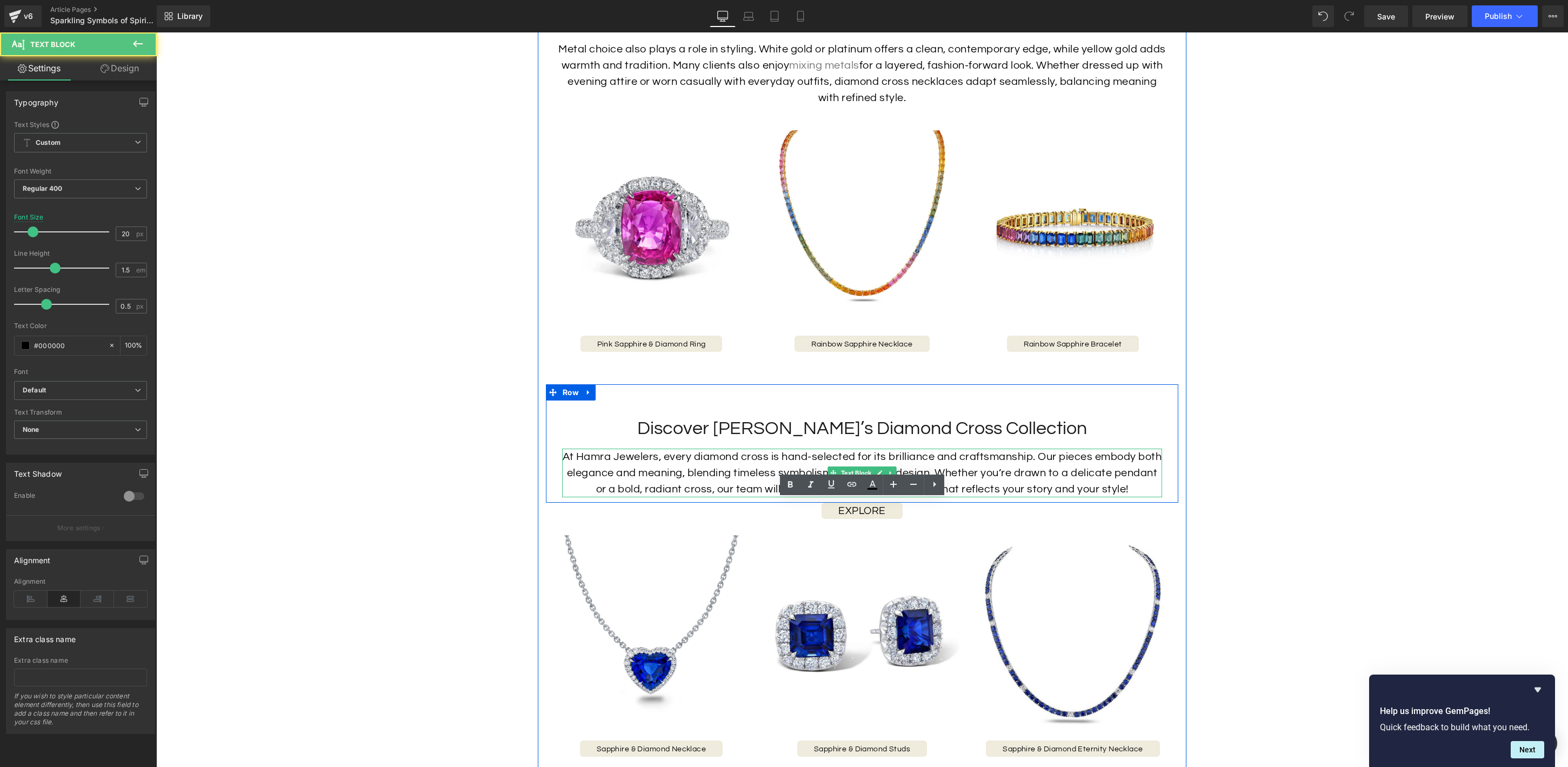
click at [679, 450] on p "At Hamra Jewelers, every diamond cross is hand-selected for its brilliance and …" at bounding box center [862, 472] width 600 height 49
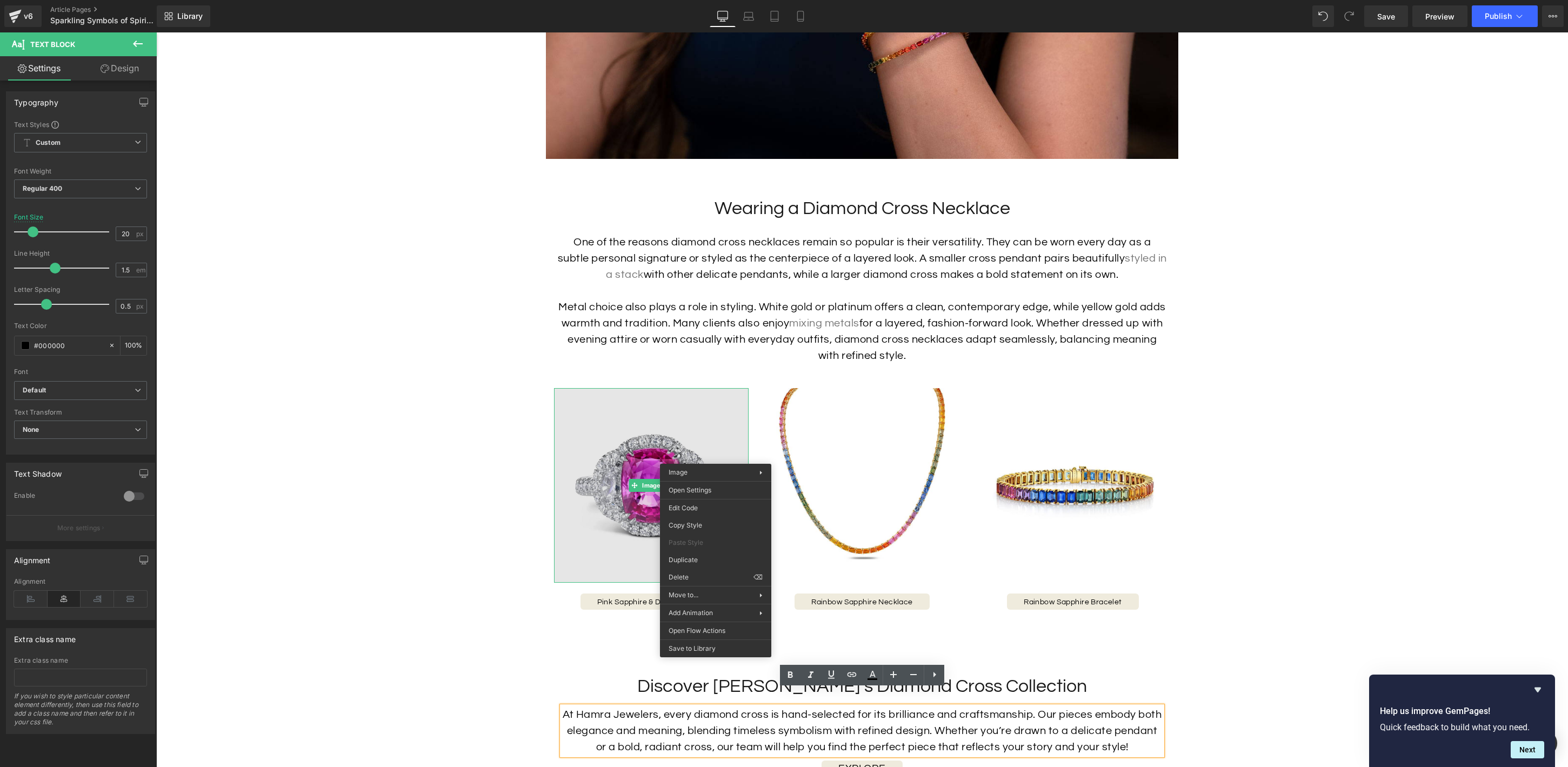
scroll to position [2334, 0]
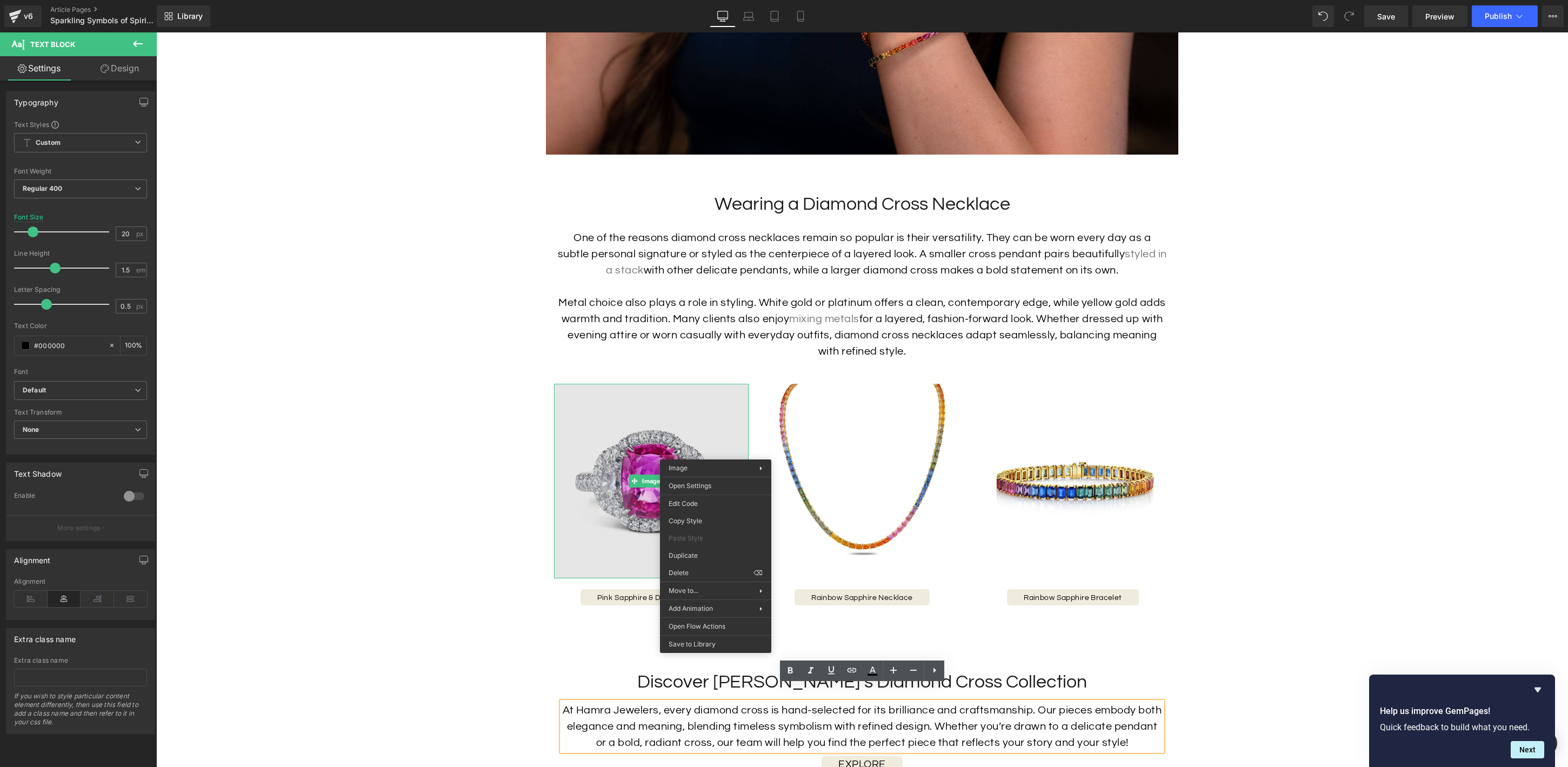
click at [731, 431] on img at bounding box center [651, 481] width 195 height 195
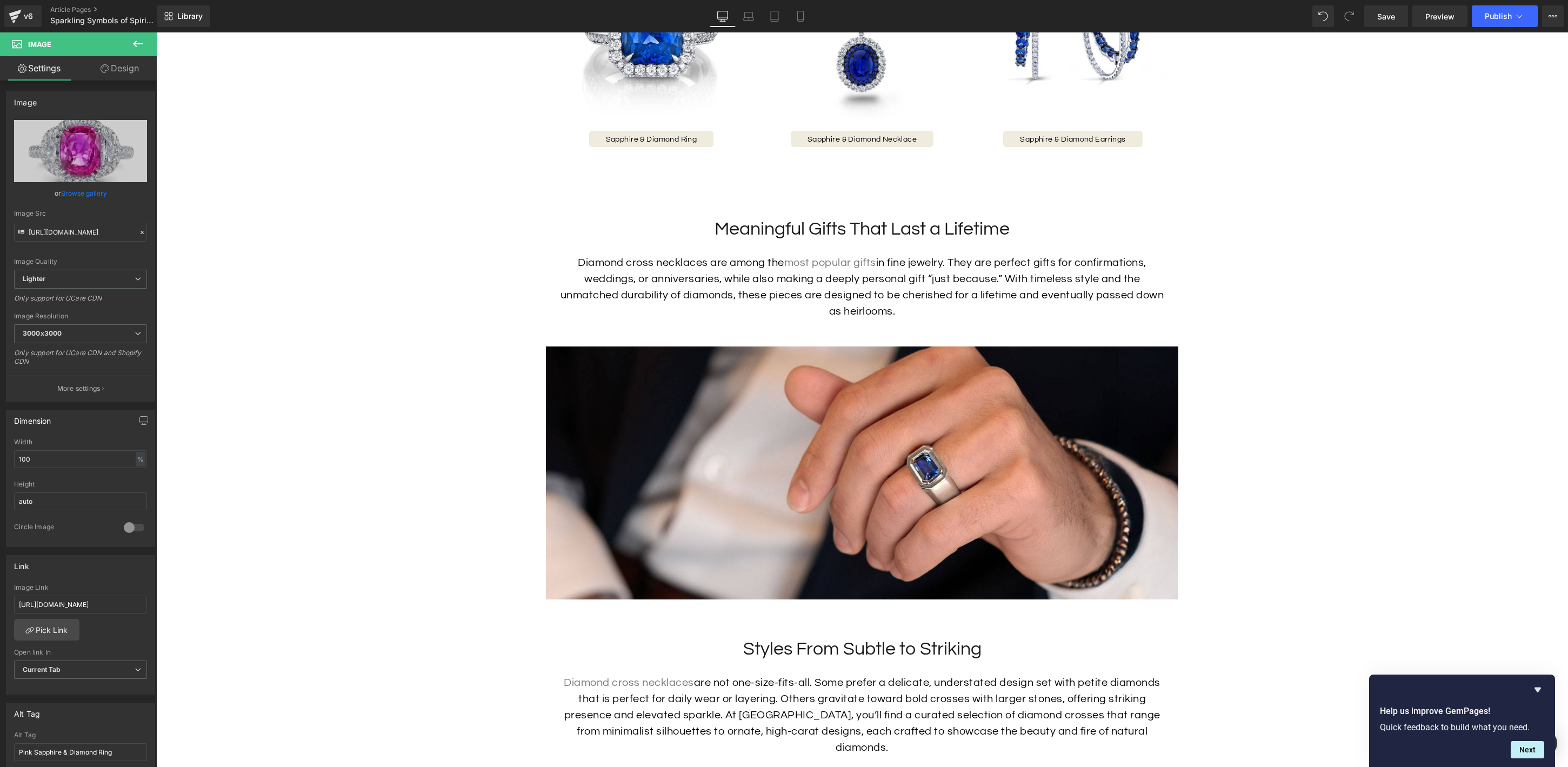
click at [773, 421] on img at bounding box center [862, 472] width 633 height 253
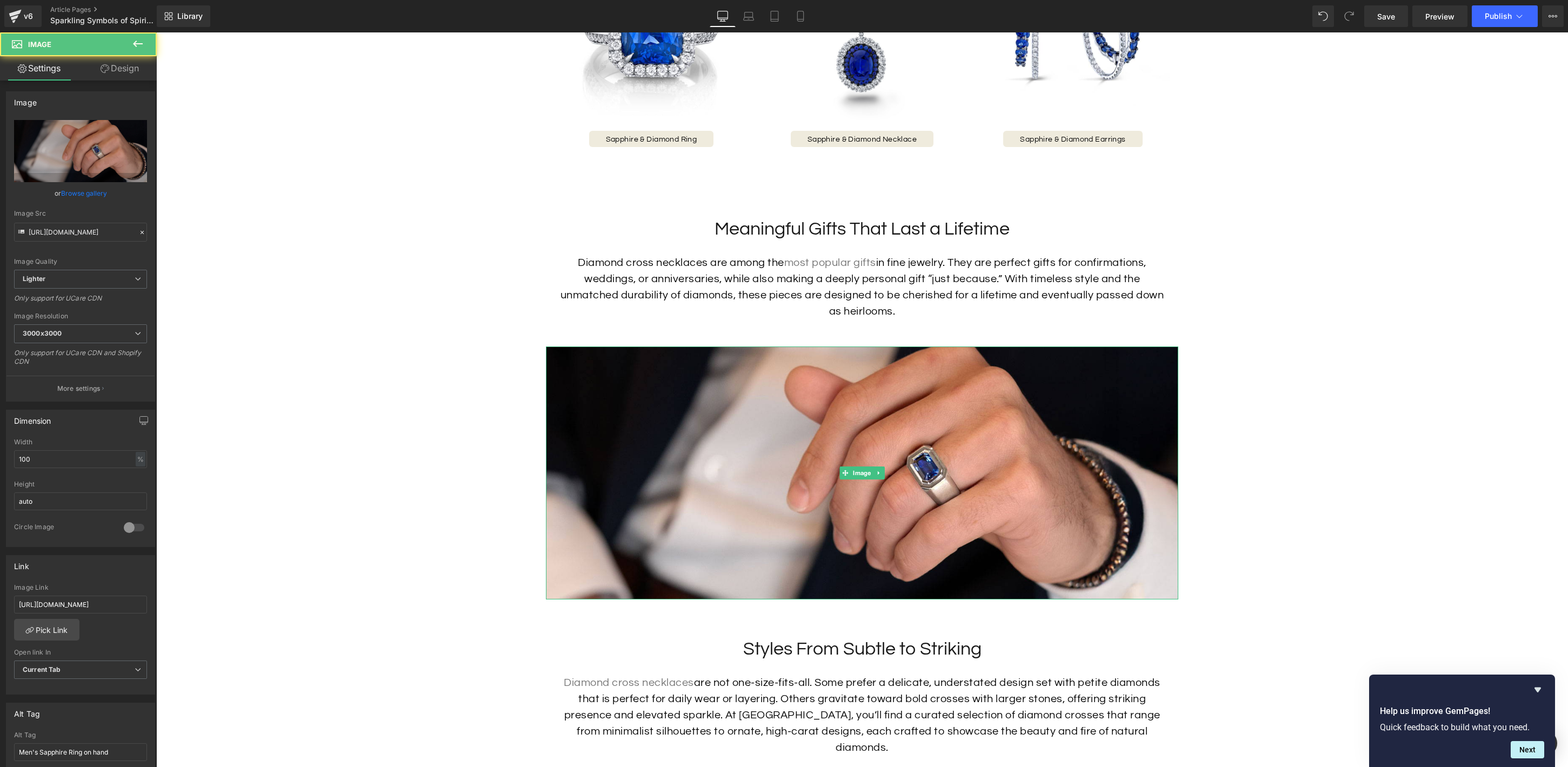
scroll to position [1453, 0]
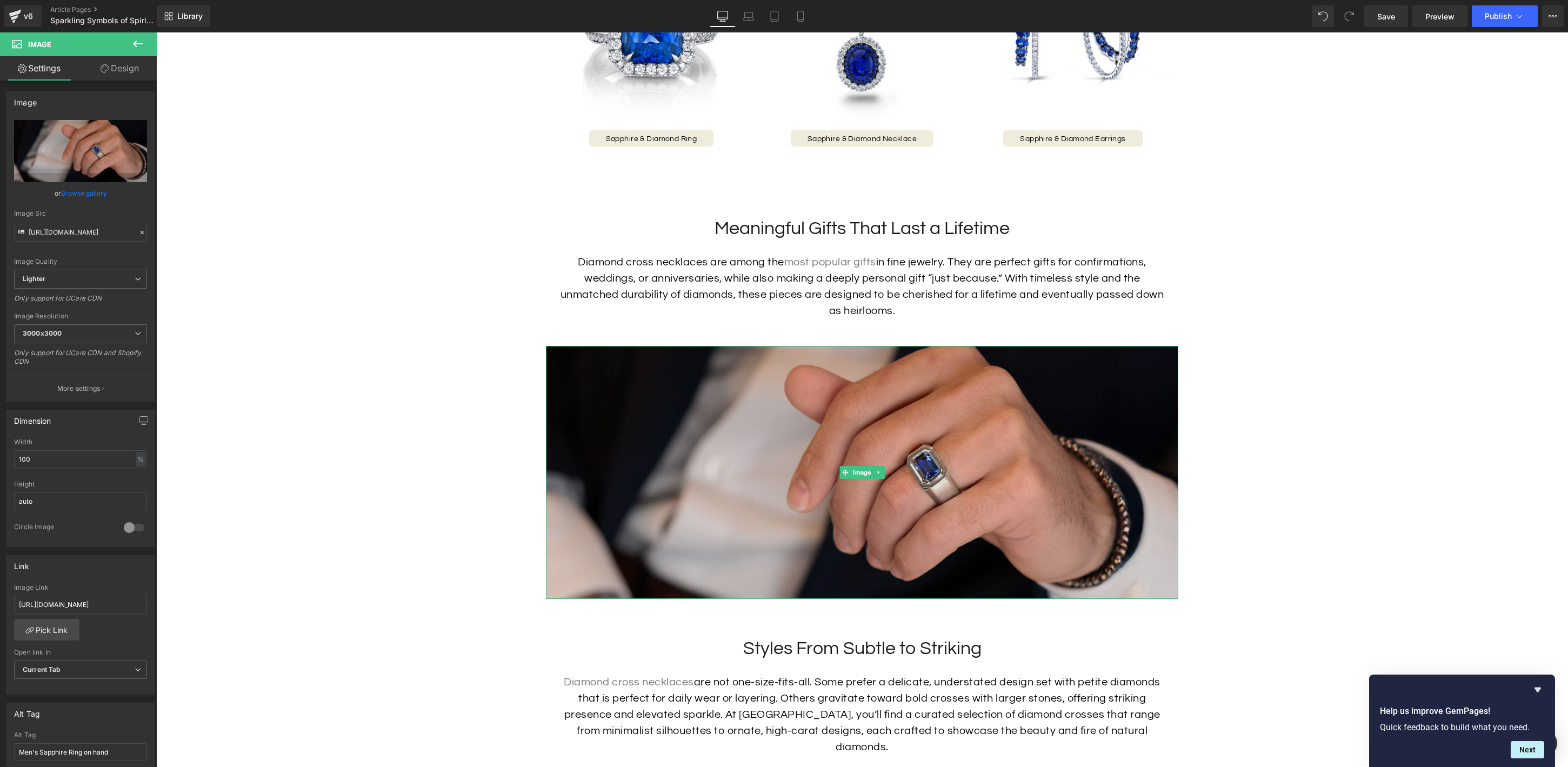
click at [765, 504] on img at bounding box center [862, 472] width 633 height 253
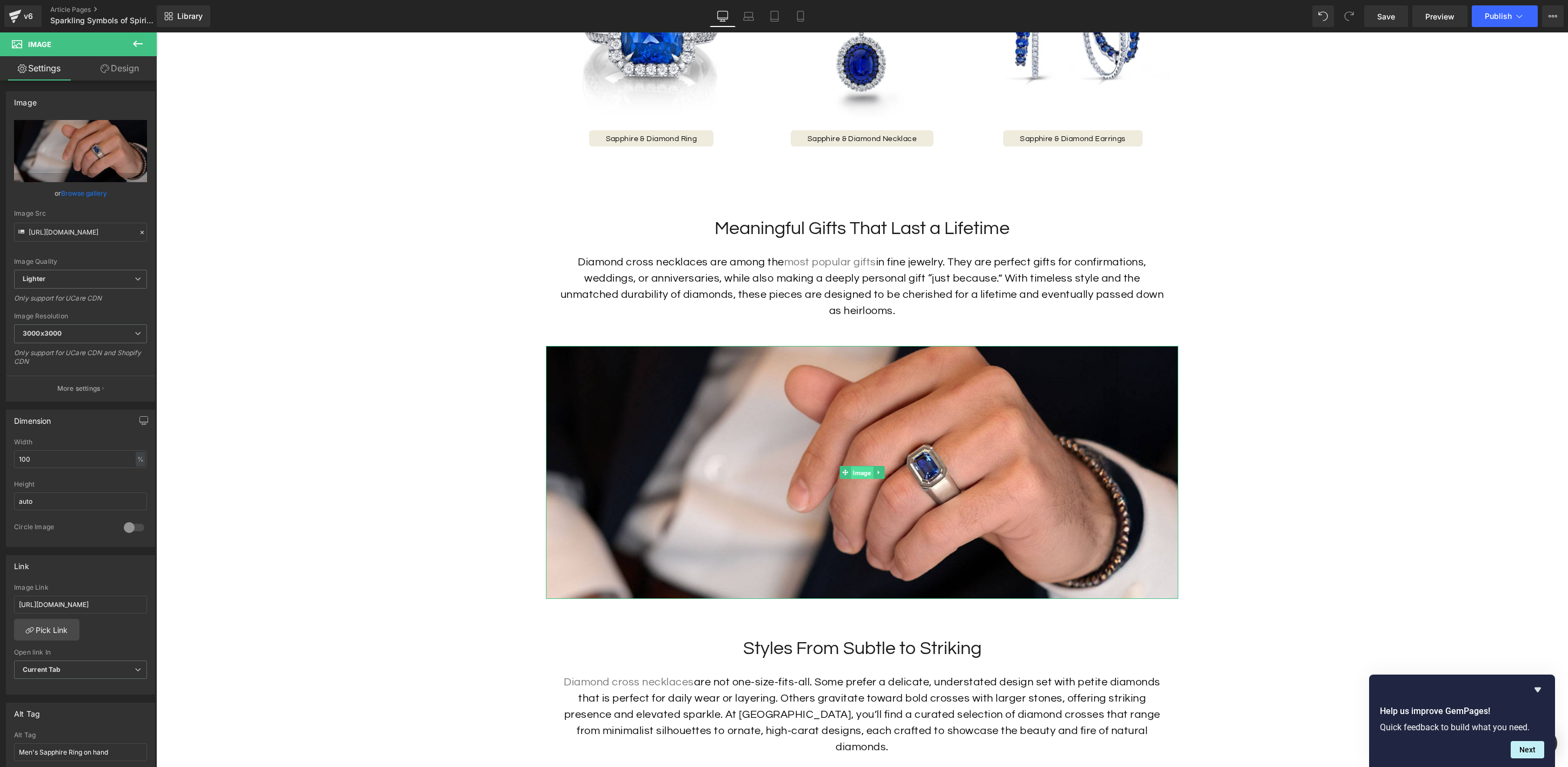
click at [856, 473] on span "Image" at bounding box center [862, 472] width 22 height 13
click at [79, 151] on icon "Replace Image" at bounding box center [81, 151] width 86 height 13
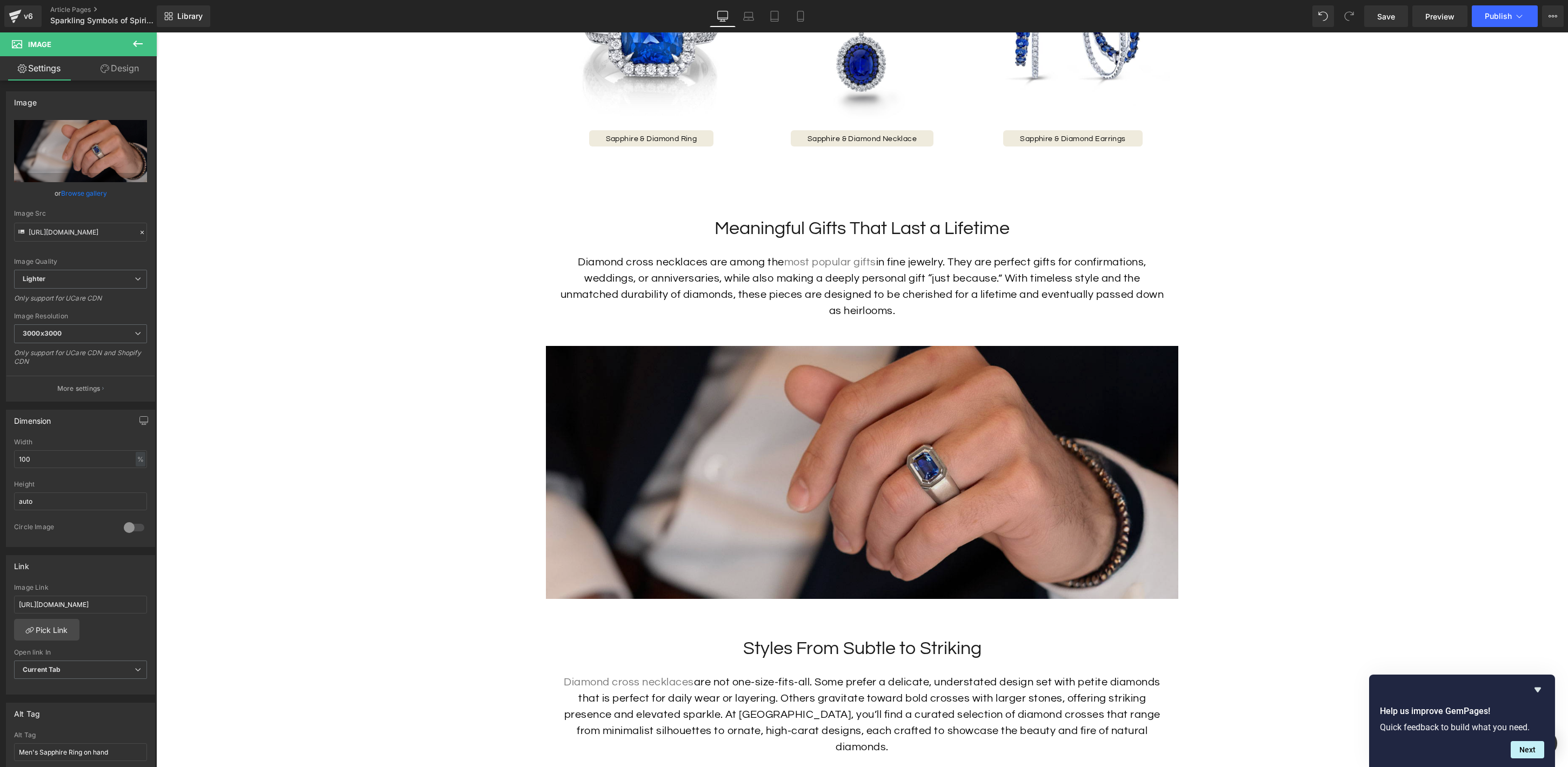
type input "C:\fakepath\Cross-Pendant-Blog-Image-1.jpg"
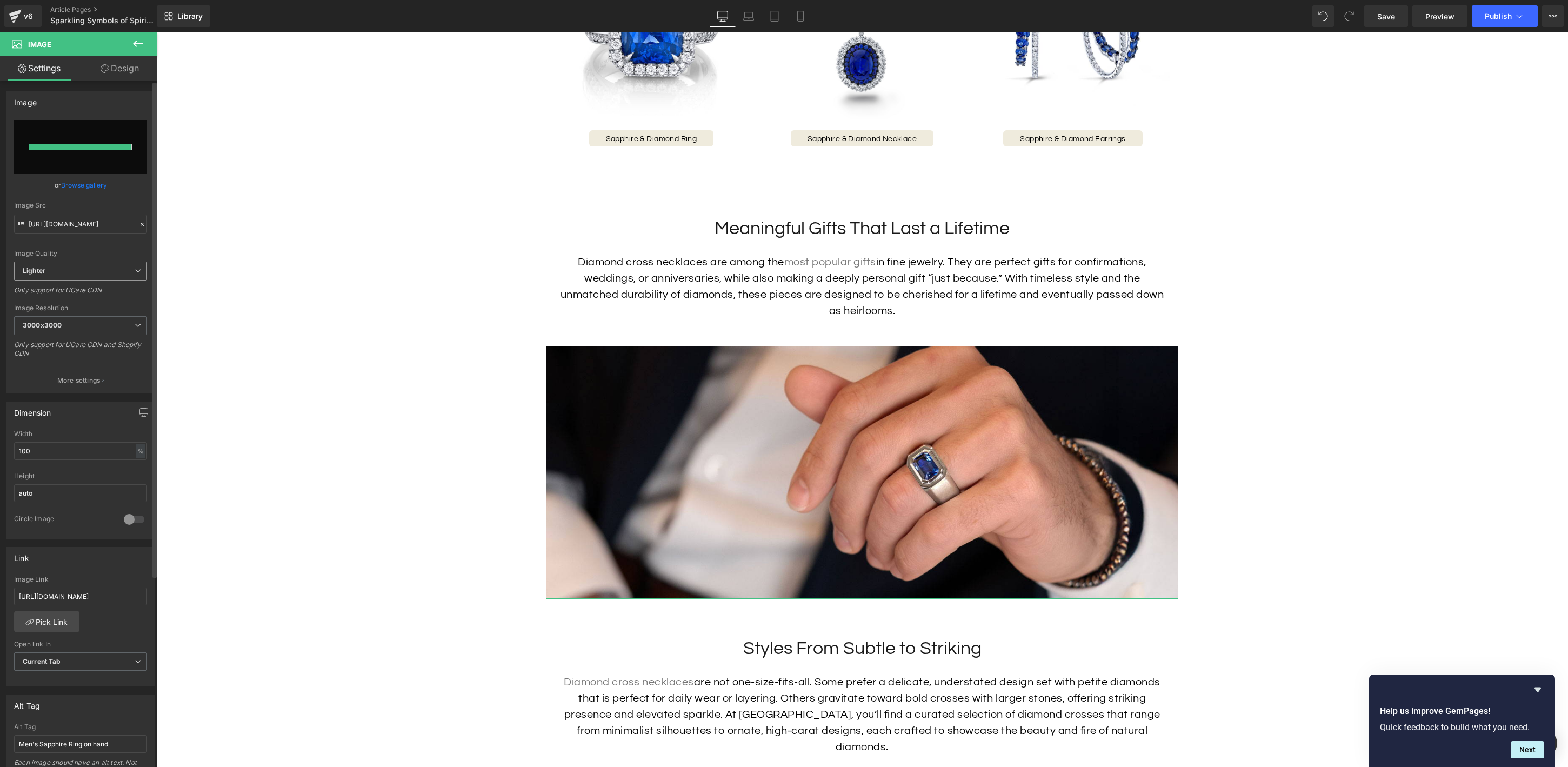
type input "[URL][DOMAIN_NAME]"
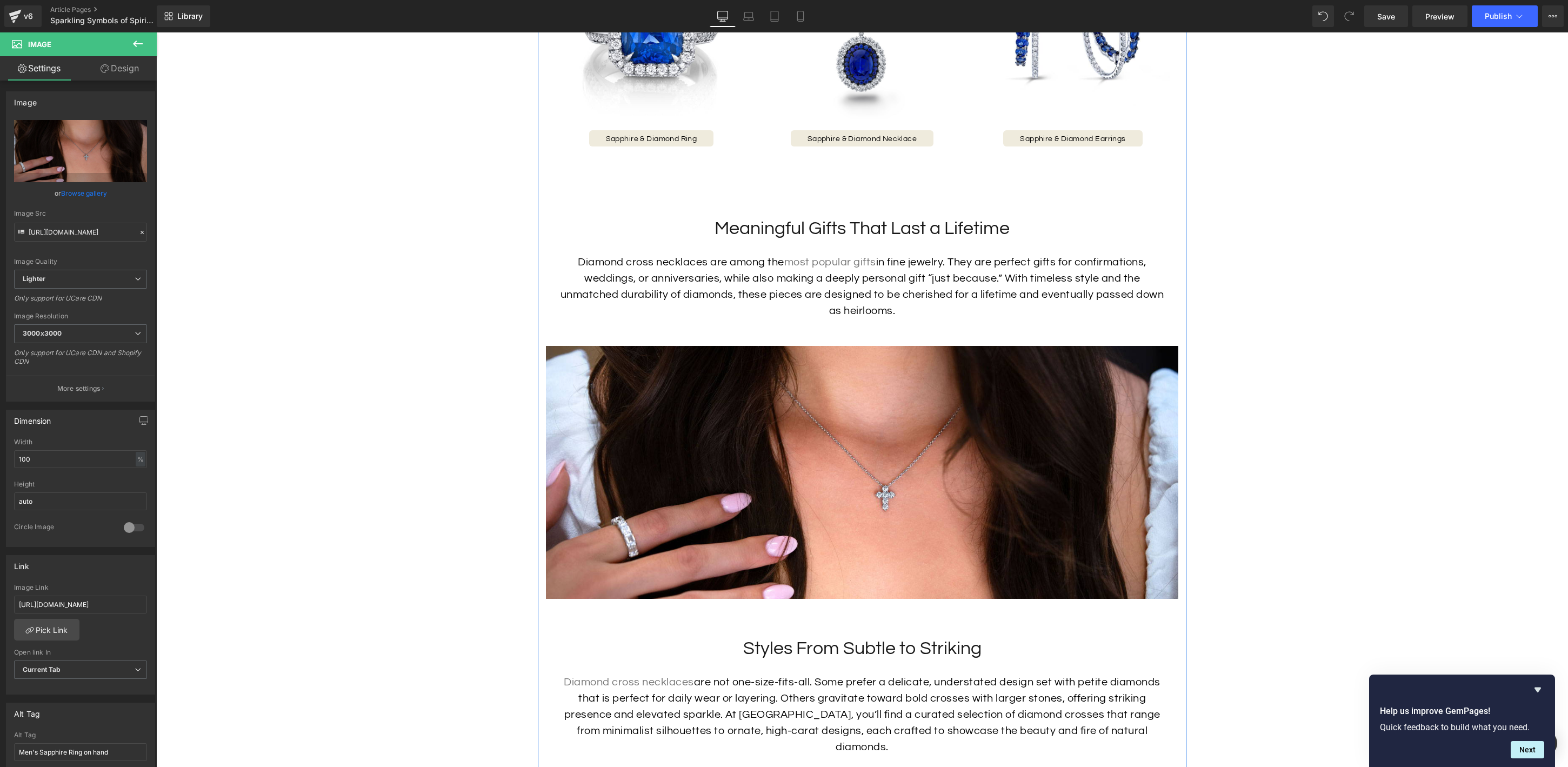
click at [852, 635] on div "Sparkling Symbols of Spirituality Heading Some pieces of jewelry simply transce…" at bounding box center [862, 601] width 648 height 2642
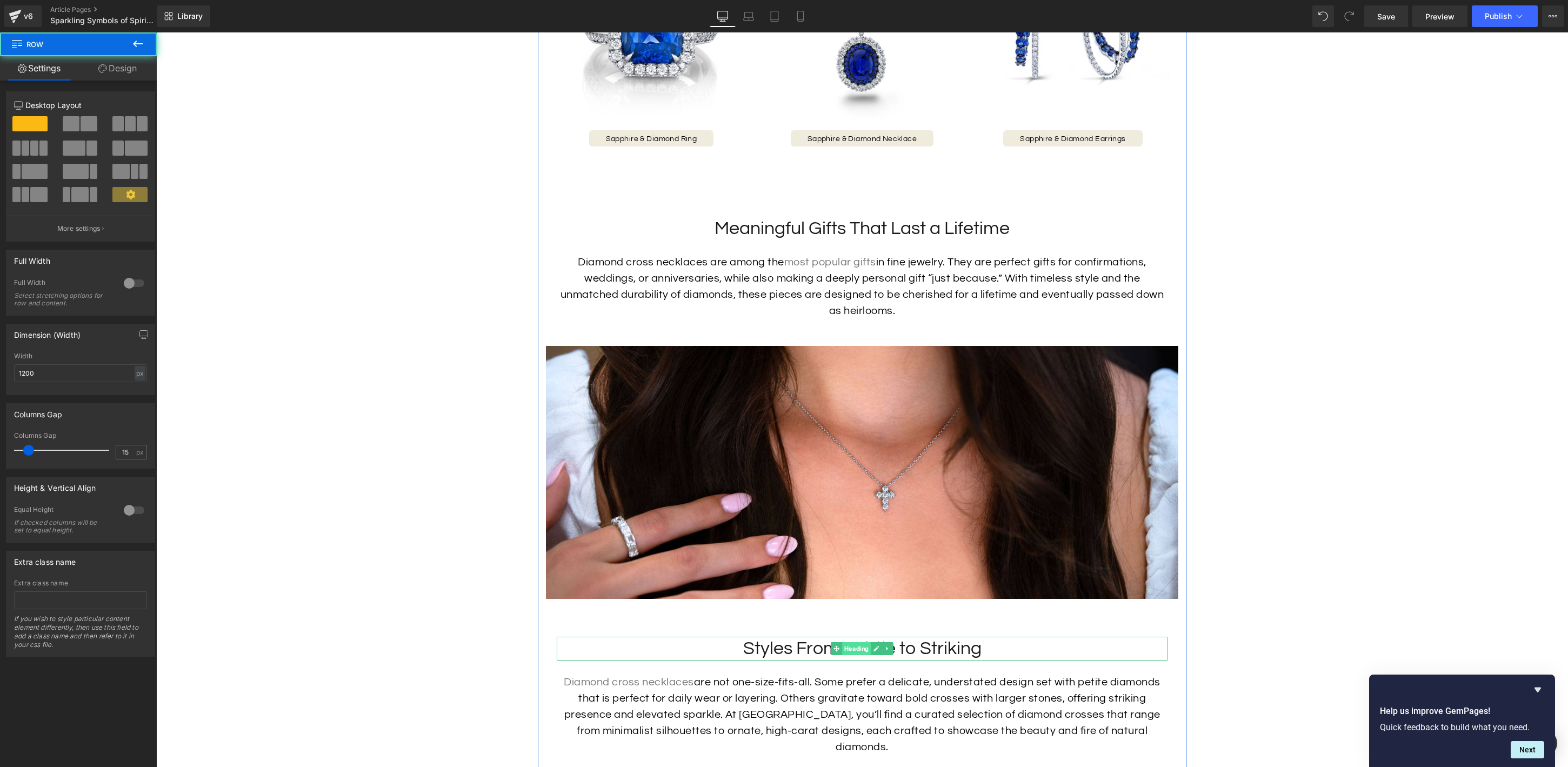
click at [856, 647] on span "Heading" at bounding box center [857, 648] width 28 height 13
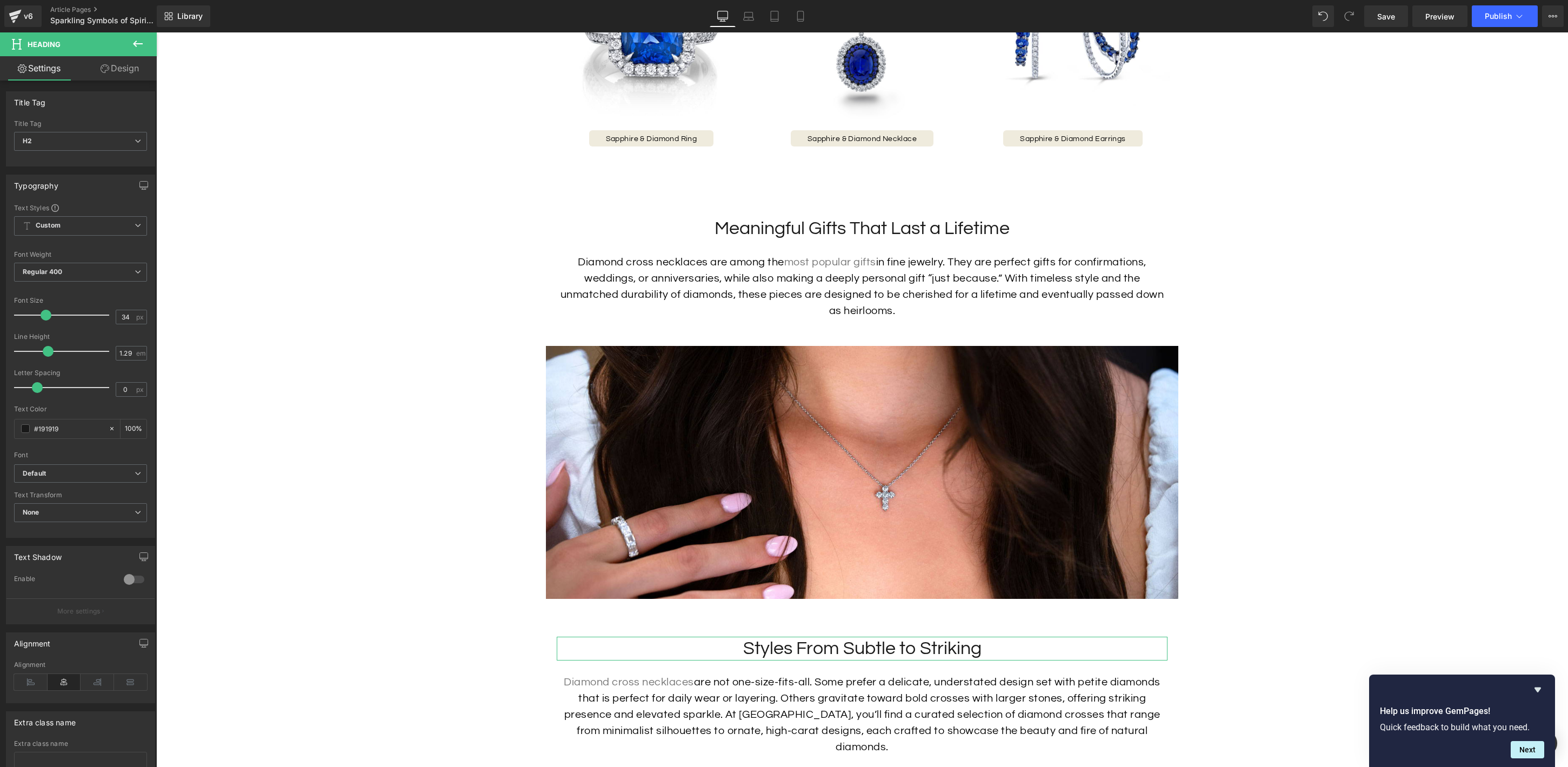
click at [120, 76] on link "Design" at bounding box center [120, 68] width 79 height 24
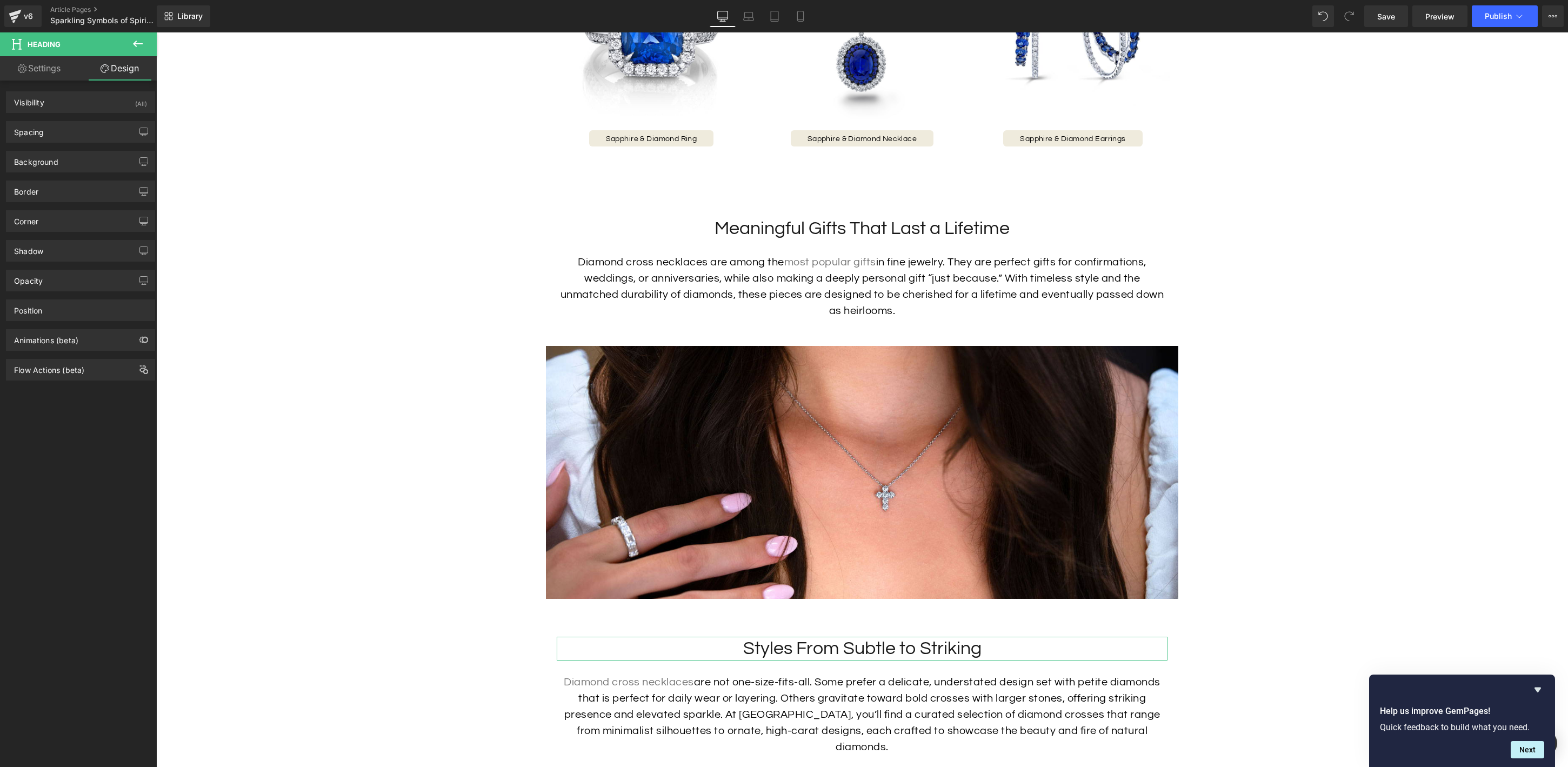
type input "70"
type input "20"
type input "0"
type input "20"
type input "0"
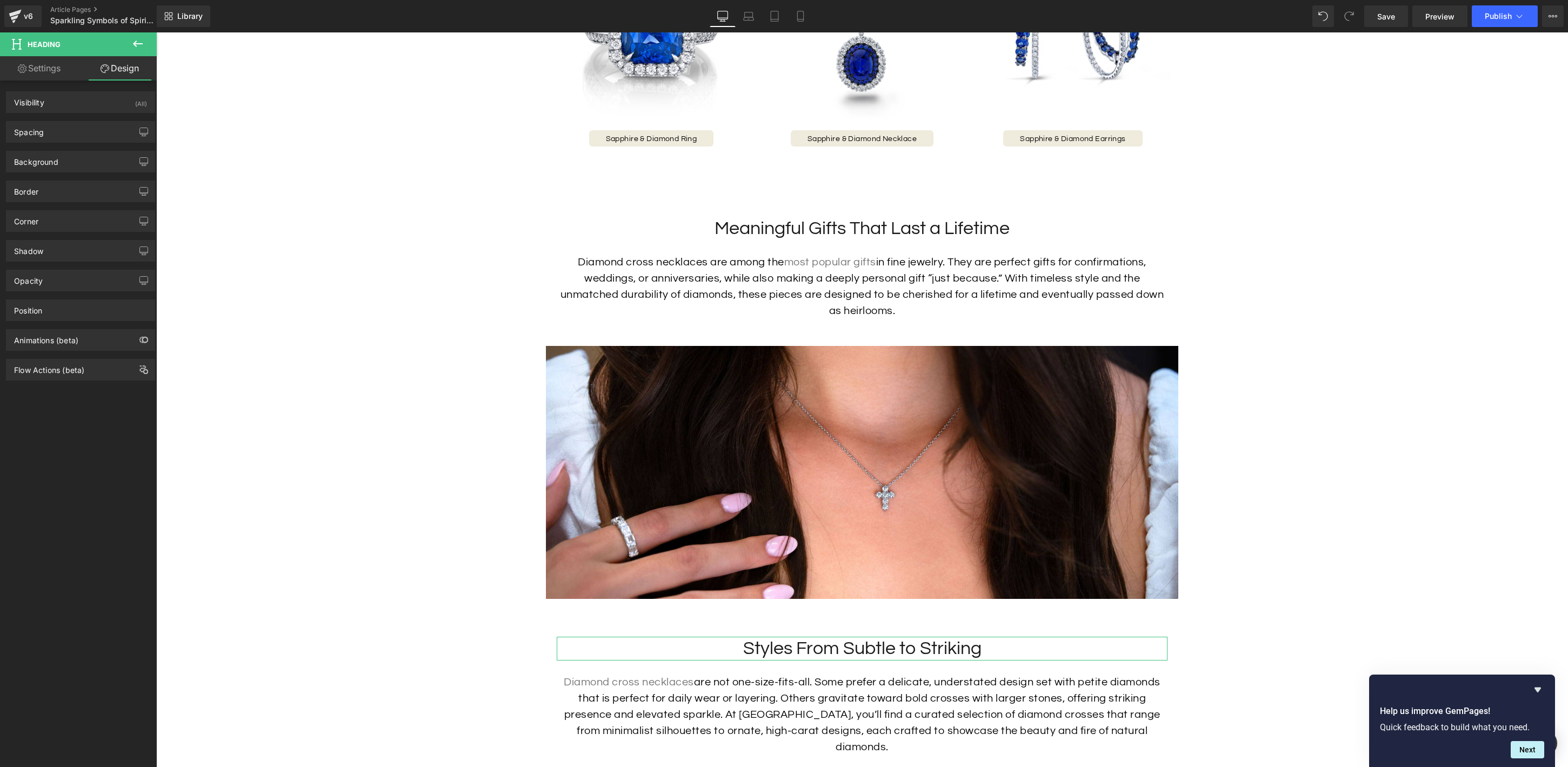
type input "0"
click at [56, 126] on div "Spacing" at bounding box center [80, 132] width 148 height 21
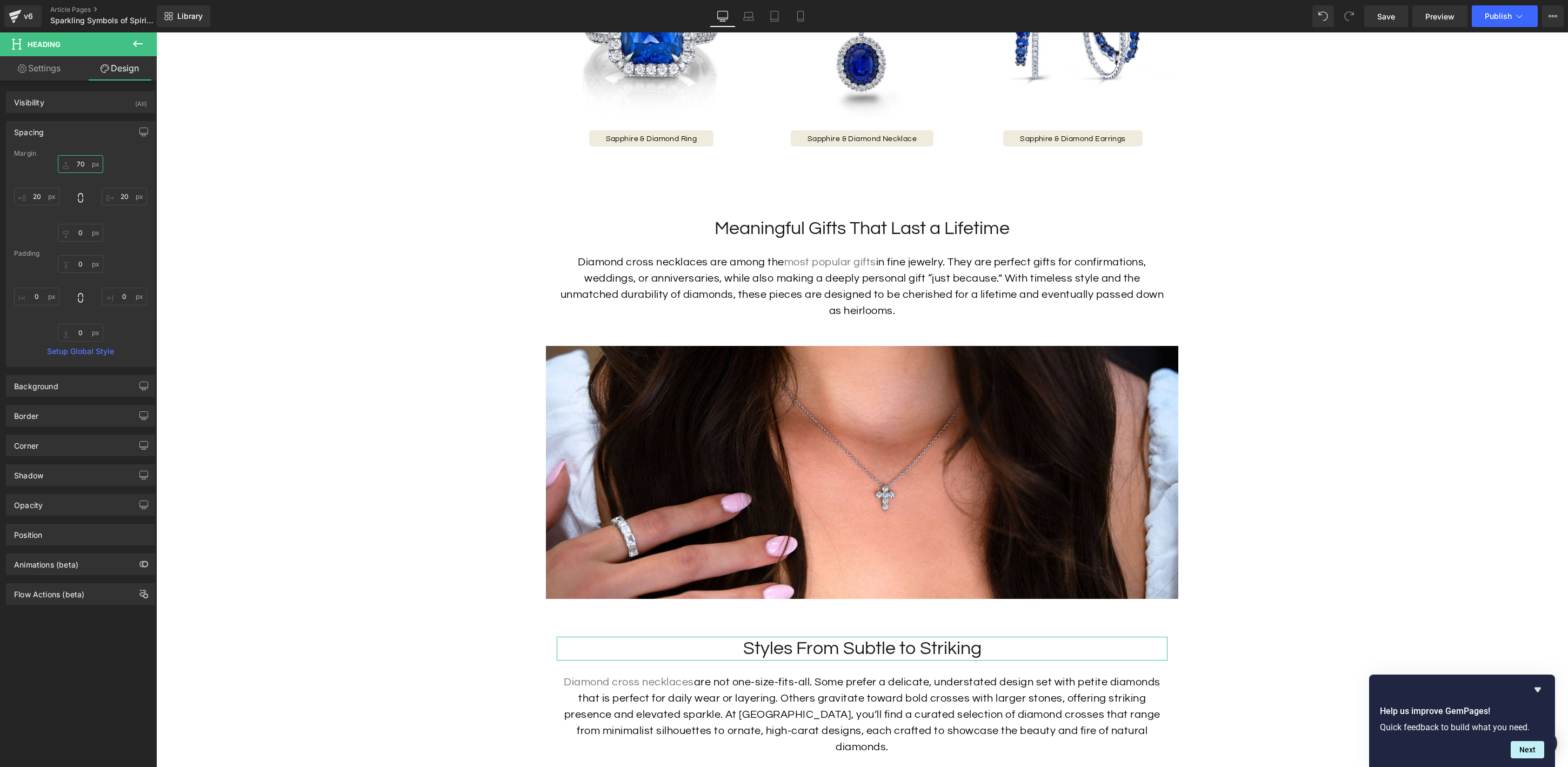
click at [77, 161] on input "70" at bounding box center [81, 164] width 45 height 18
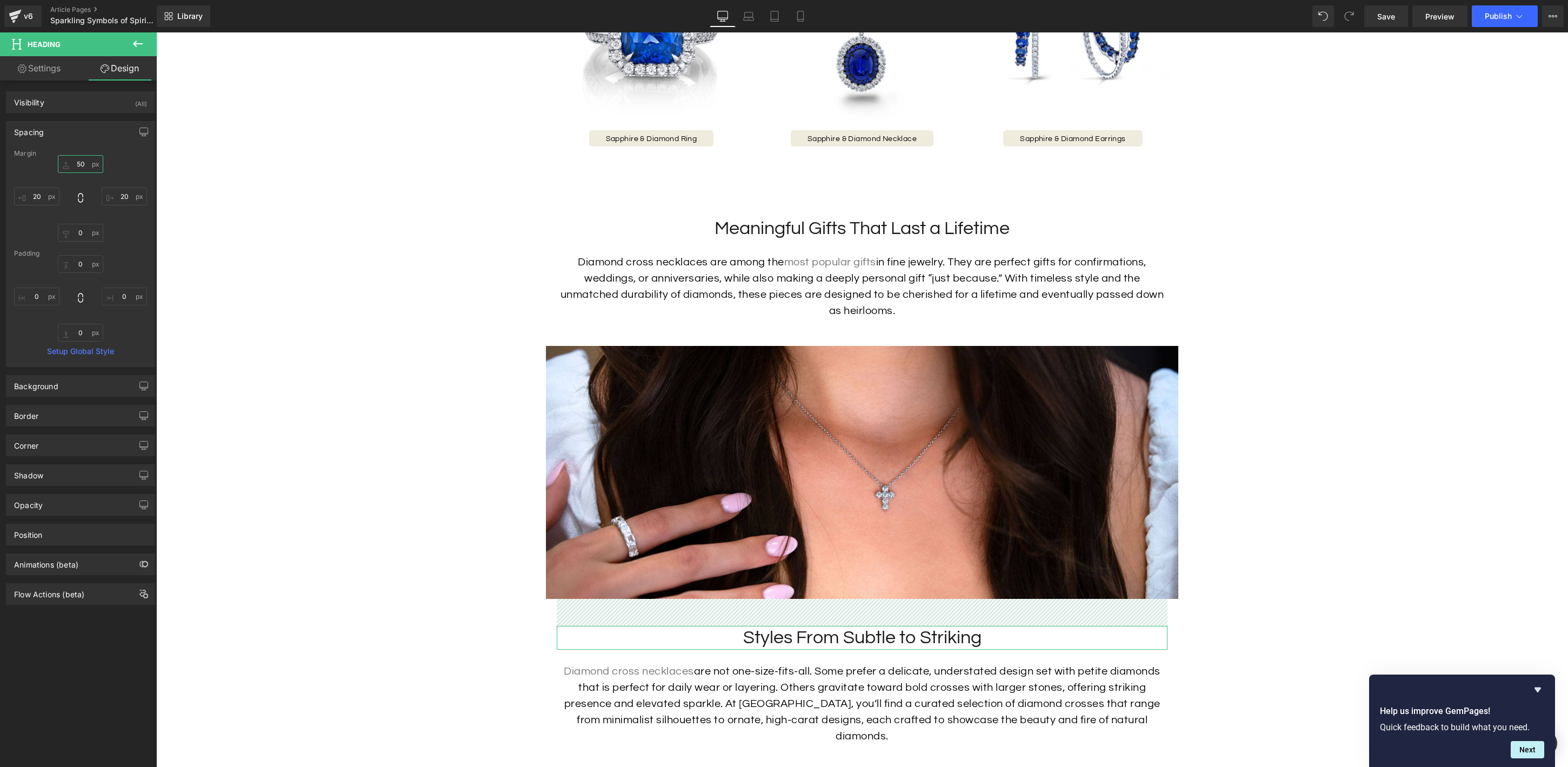
type input "50"
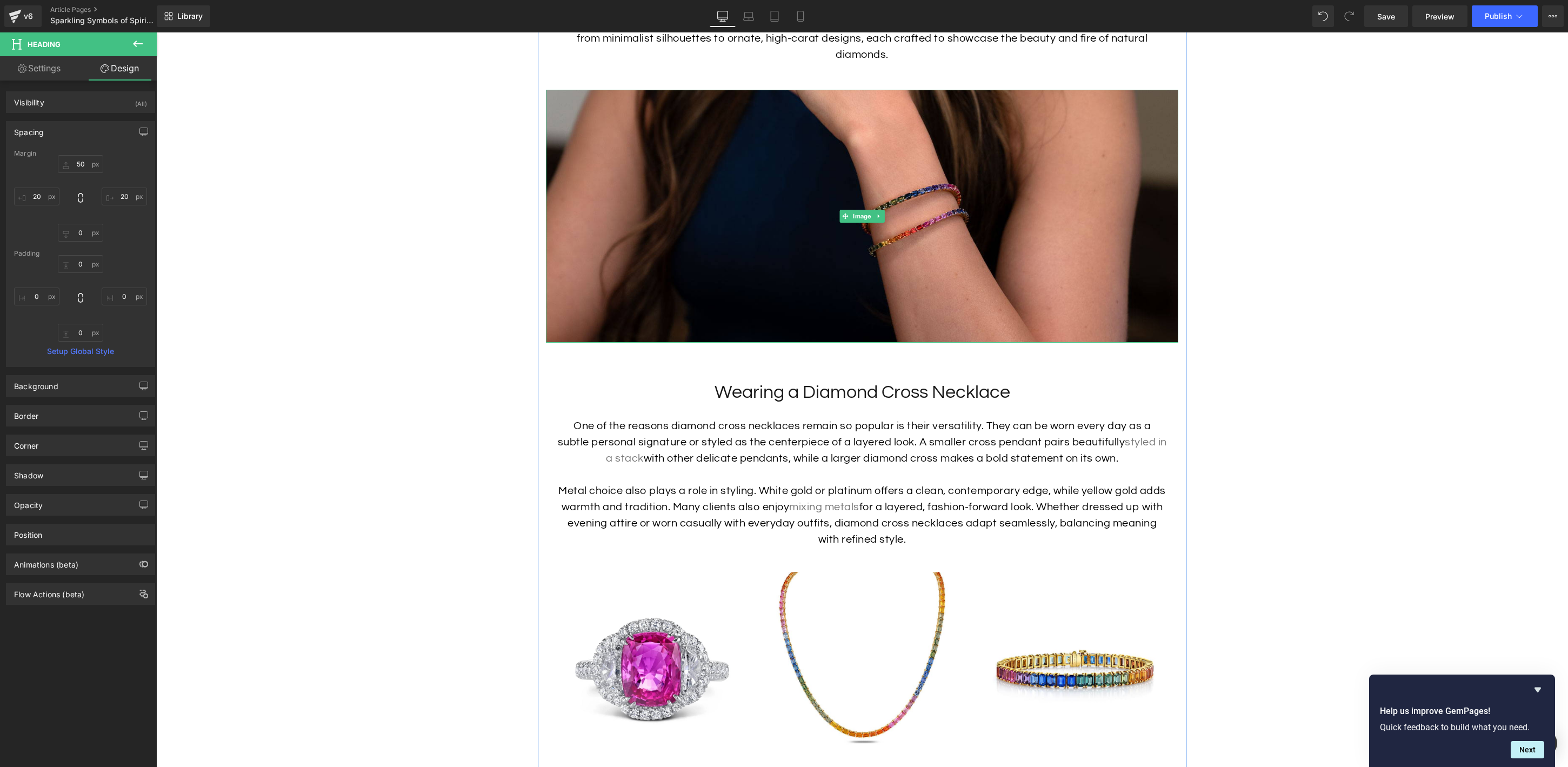
scroll to position [2137, 0]
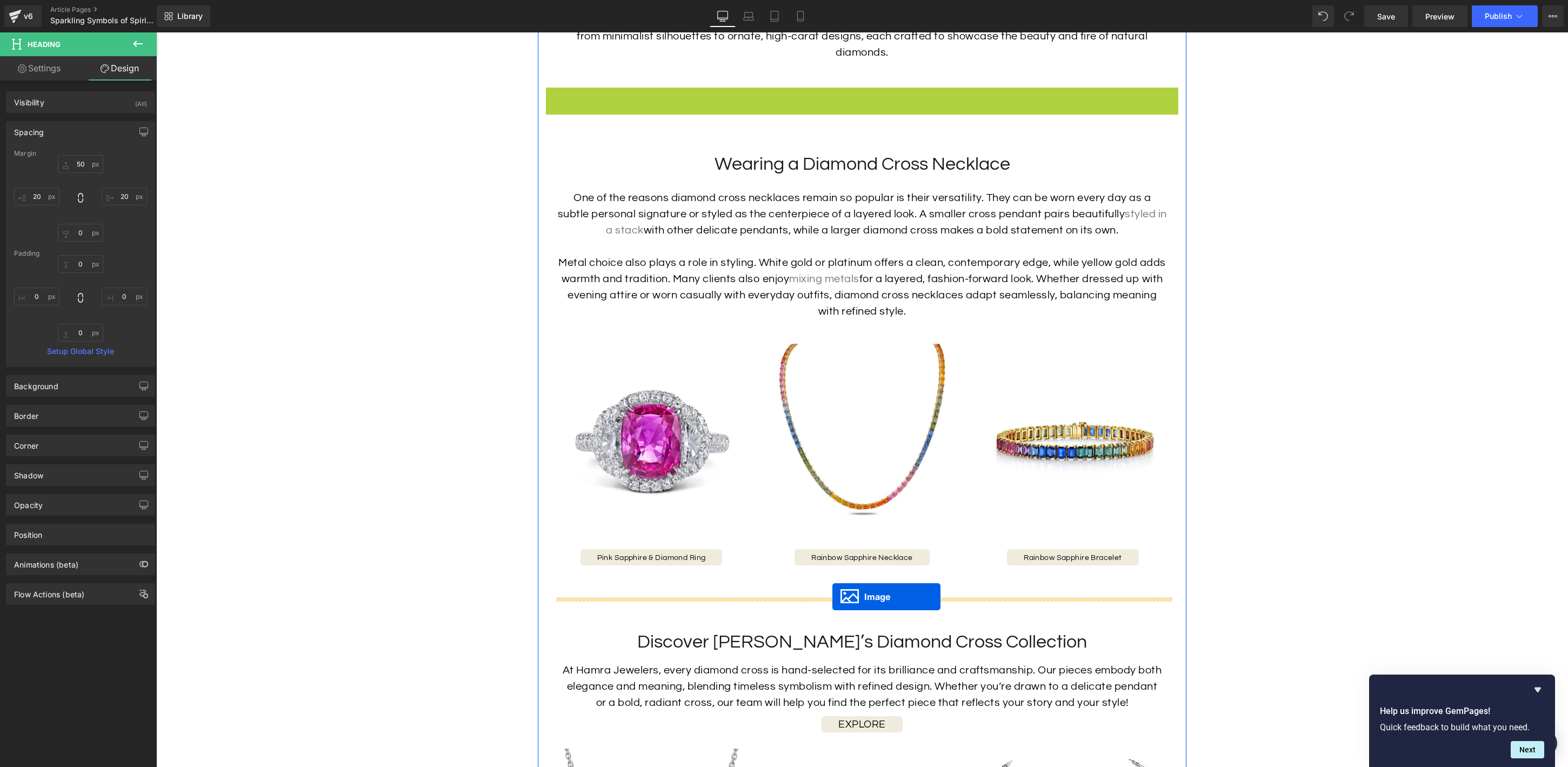
drag, startPoint x: 845, startPoint y: 201, endPoint x: 833, endPoint y: 596, distance: 395.2
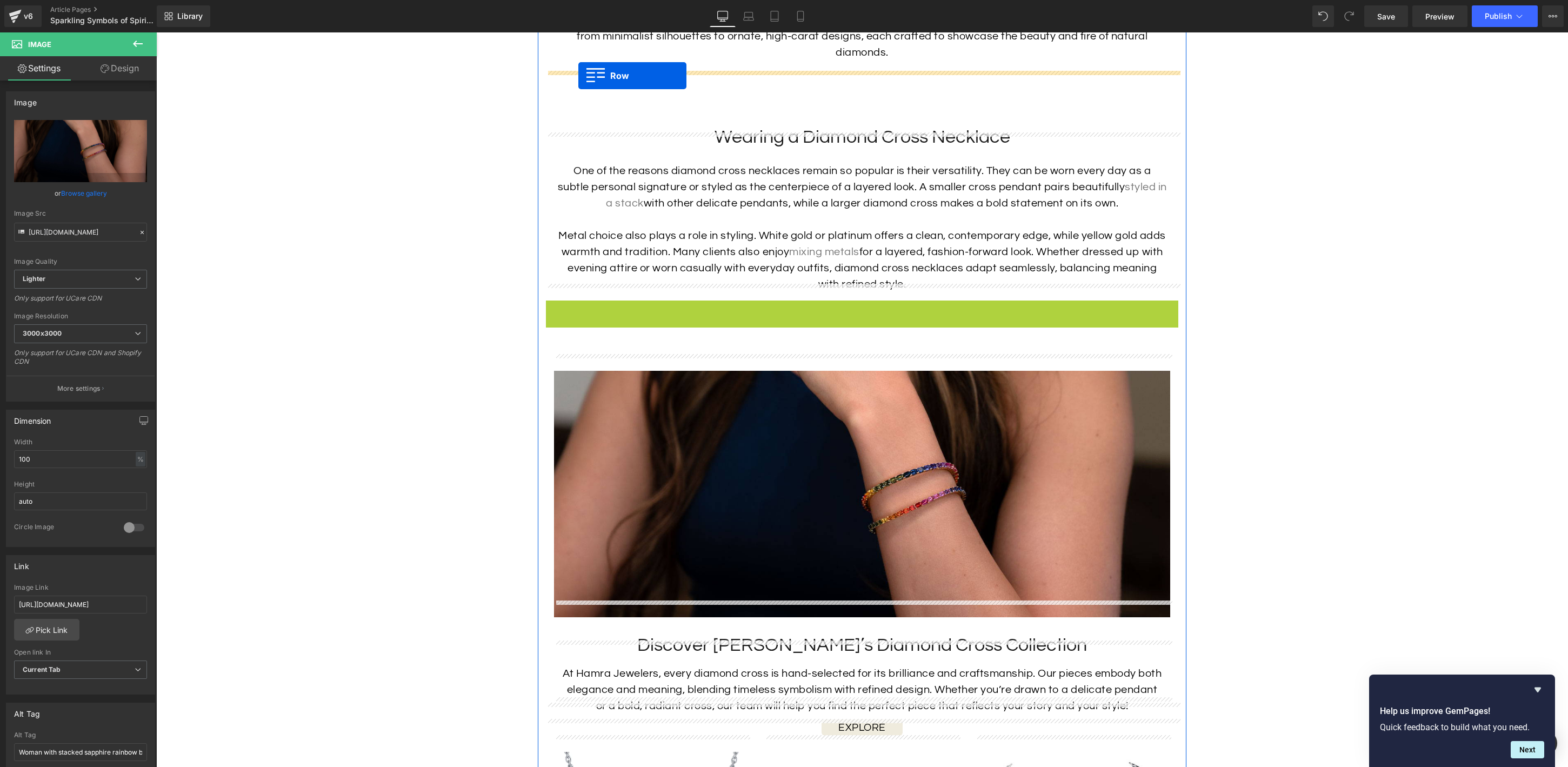
drag, startPoint x: 553, startPoint y: 288, endPoint x: 578, endPoint y: 76, distance: 213.5
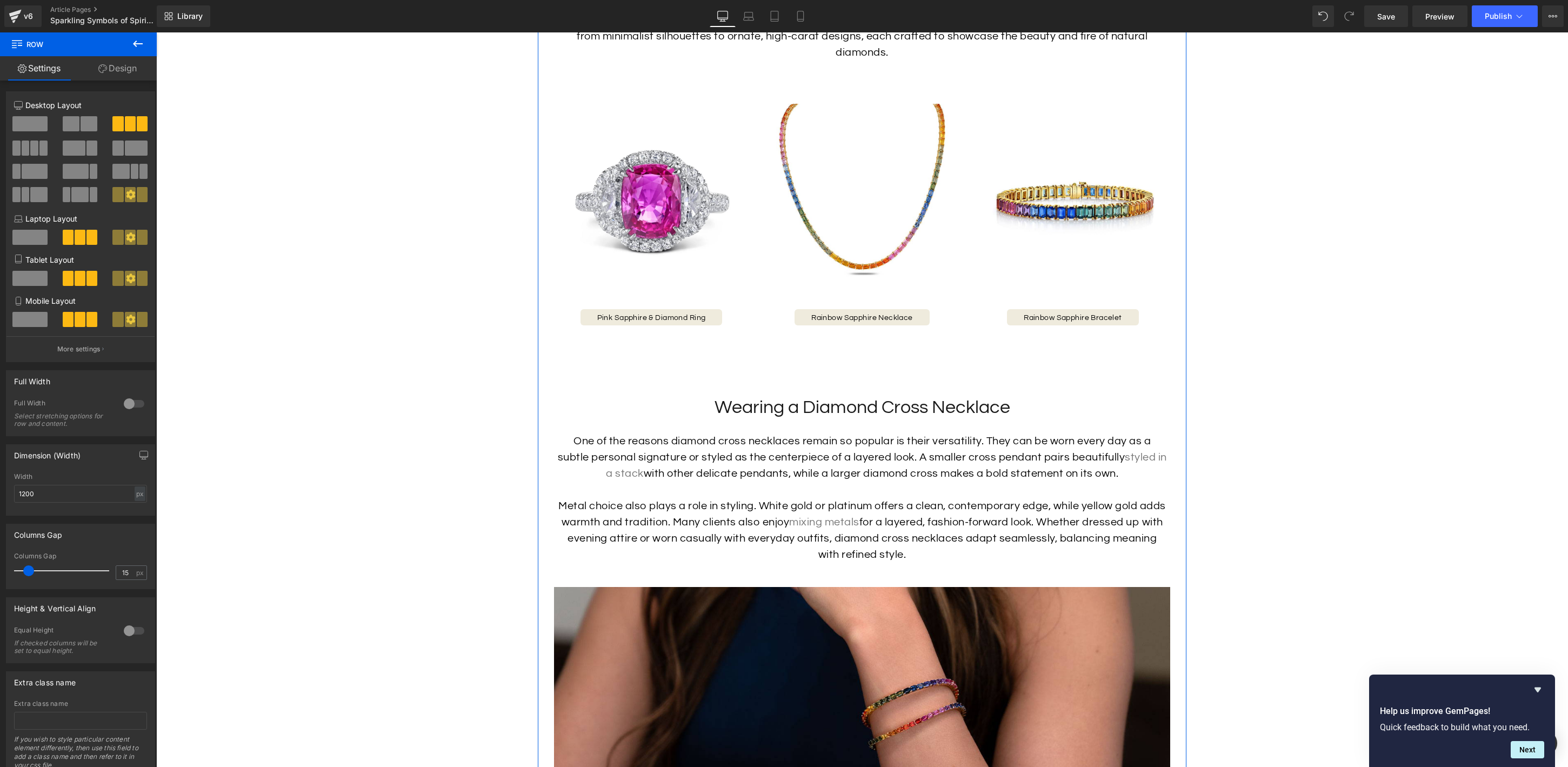
click at [815, 395] on h2 "Wearing a Diamond Cross Necklace" at bounding box center [862, 407] width 611 height 24
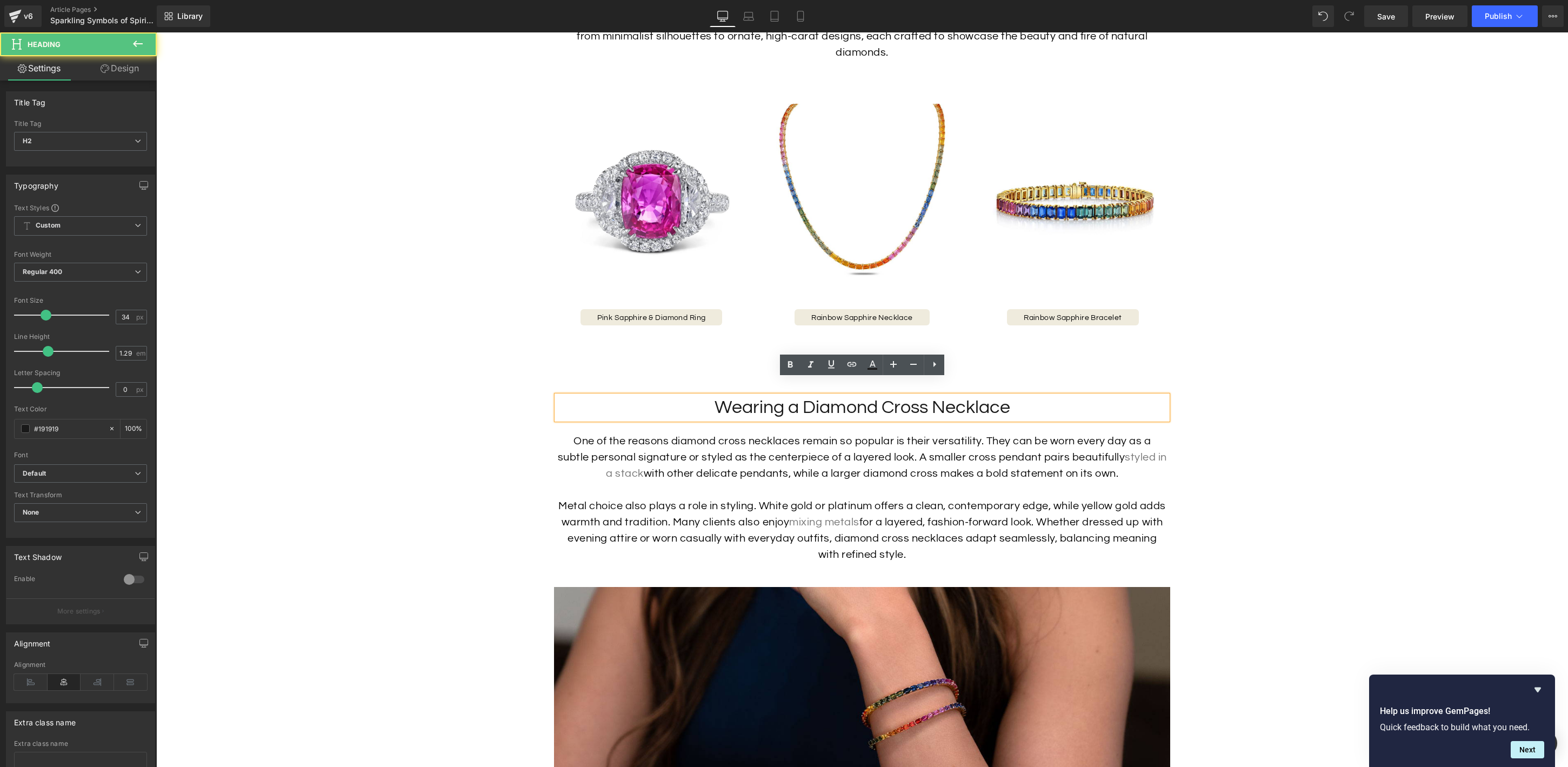
scroll to position [2137, 0]
click at [124, 73] on link "Design" at bounding box center [120, 68] width 79 height 24
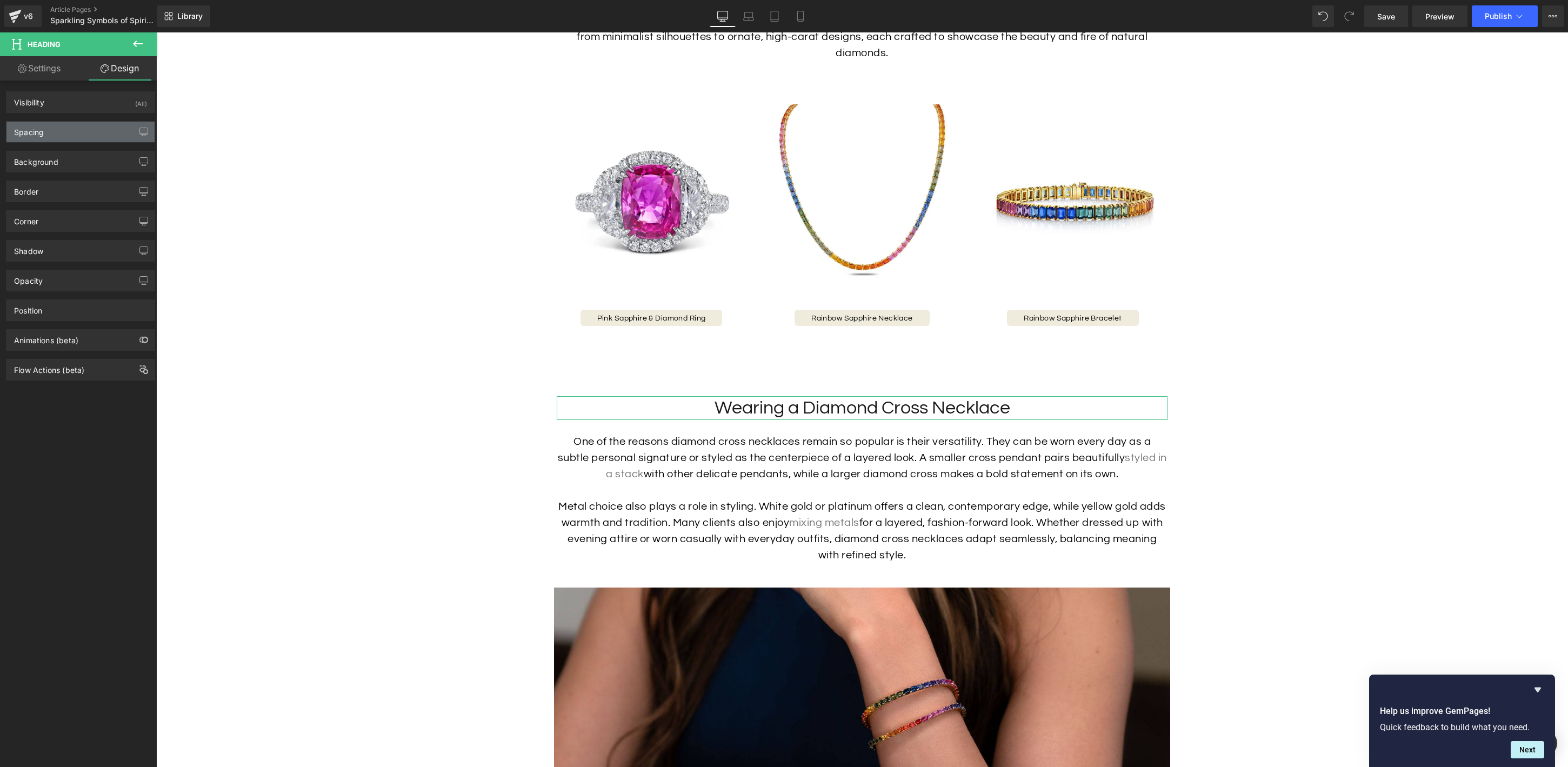
click at [74, 132] on div "Spacing" at bounding box center [80, 132] width 148 height 21
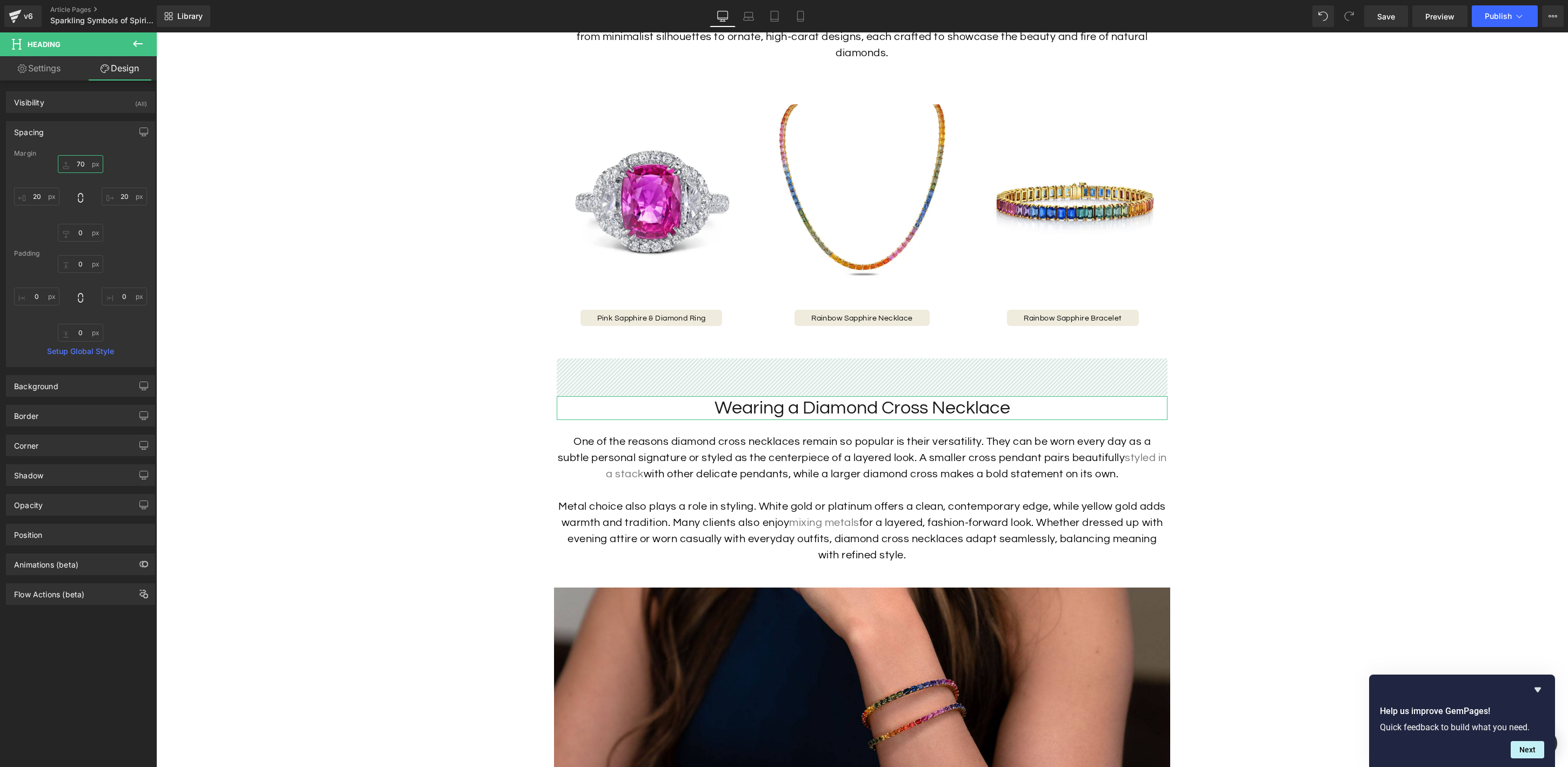
click at [77, 163] on input "70" at bounding box center [81, 164] width 45 height 18
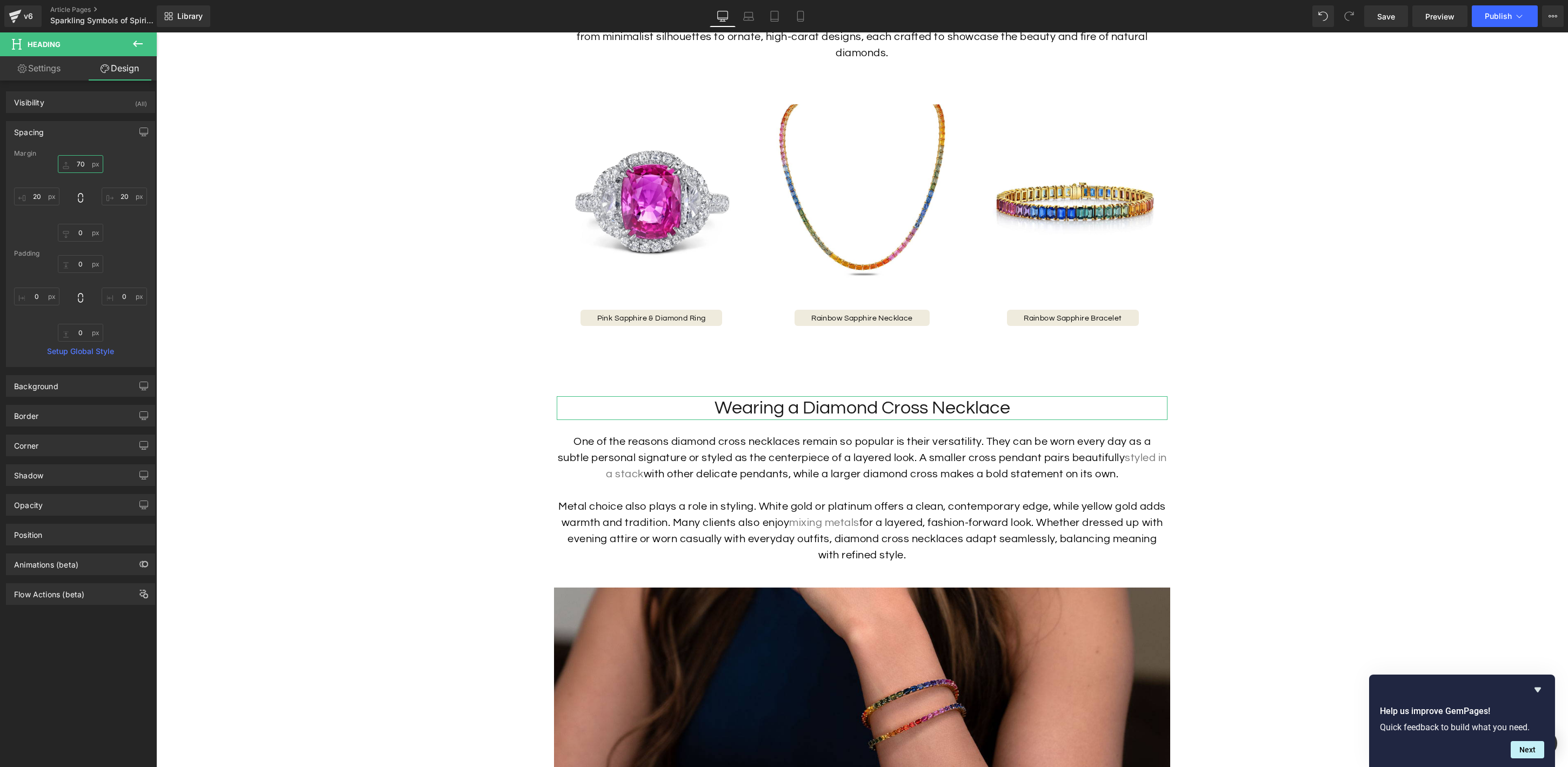
click at [77, 163] on input "70" at bounding box center [81, 164] width 45 height 18
type input "50"
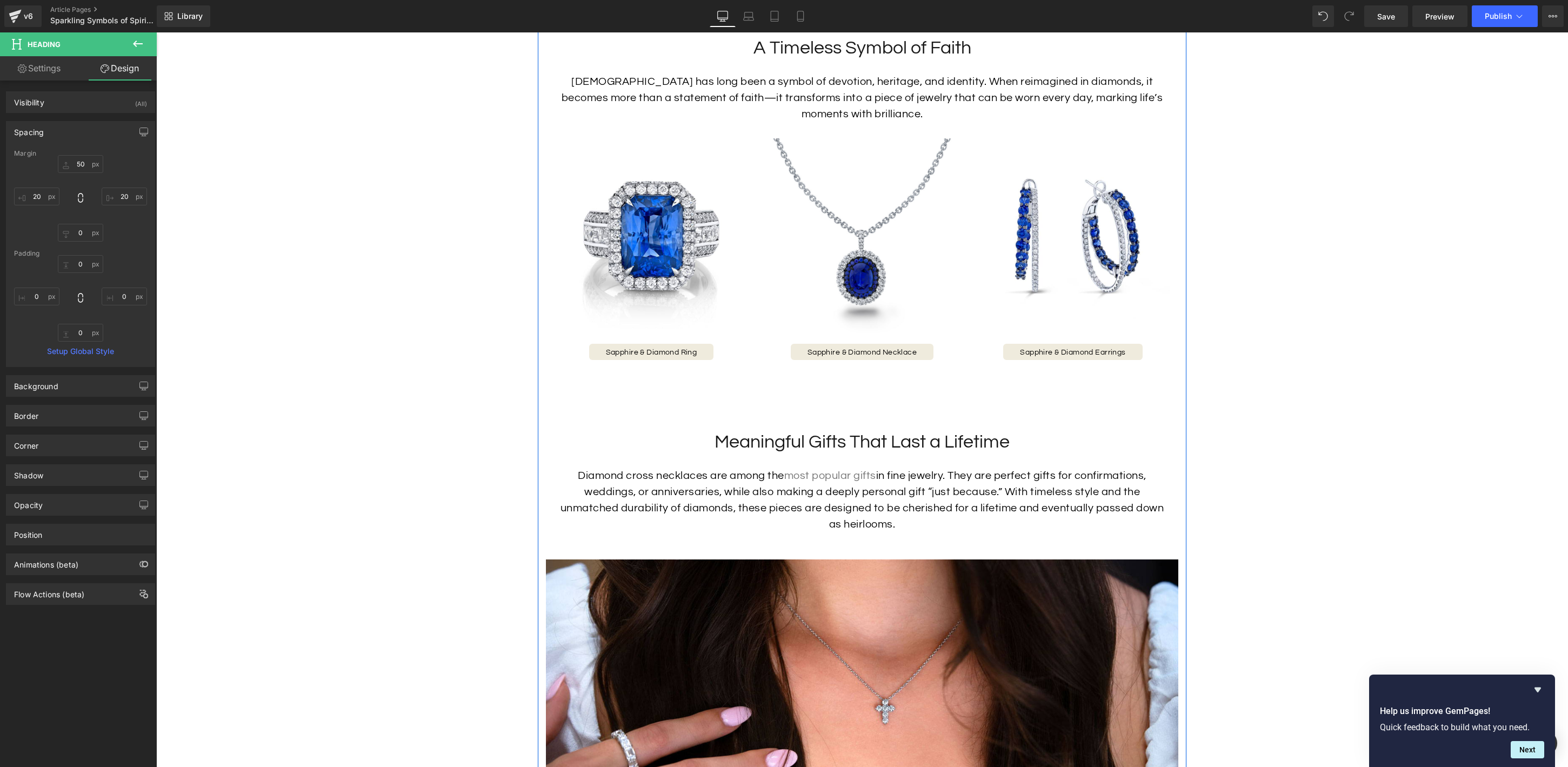
scroll to position [1229, 0]
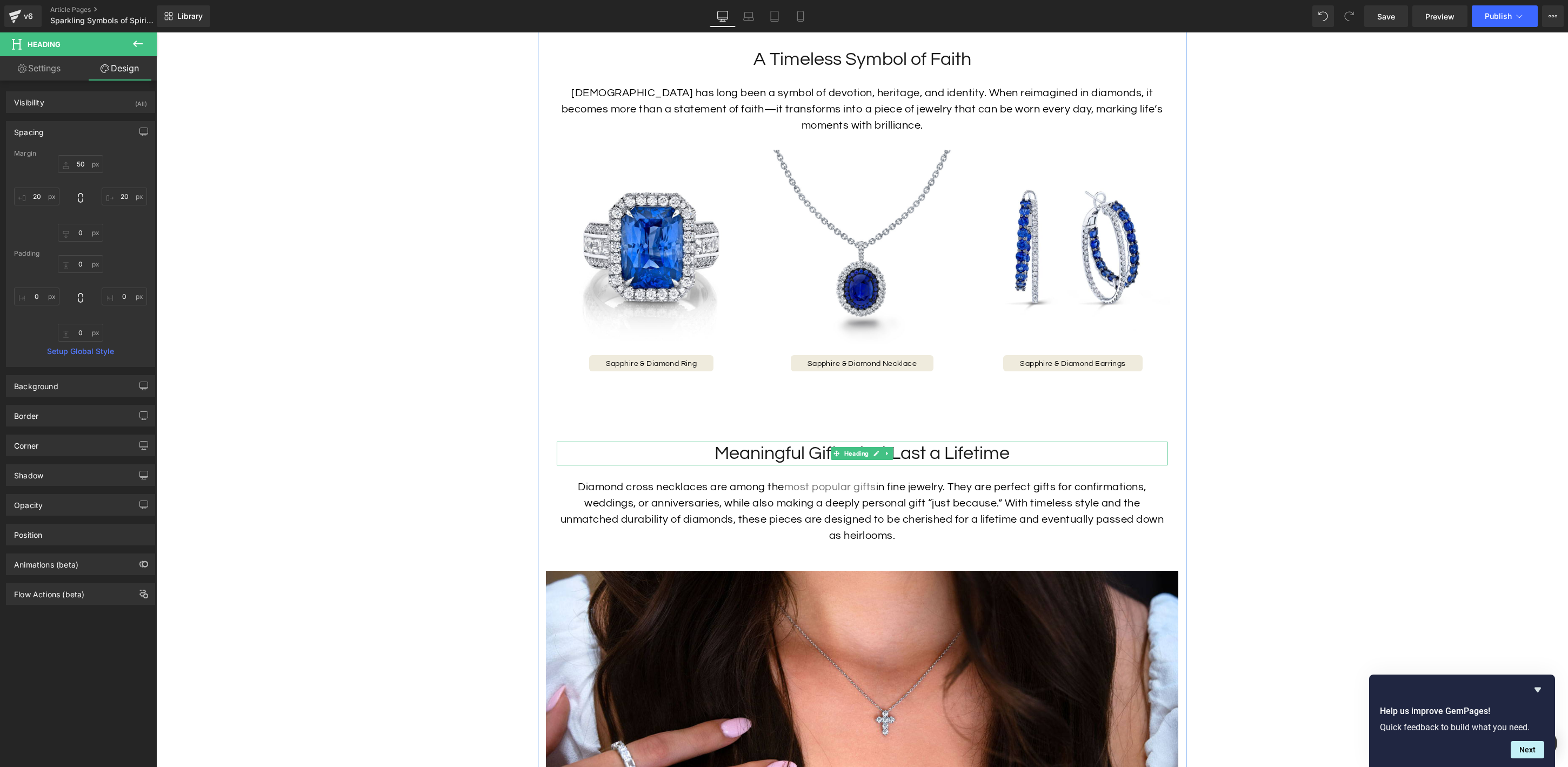
click at [808, 451] on h2 "Meaningful Gifts That Last a Lifetime" at bounding box center [862, 453] width 611 height 24
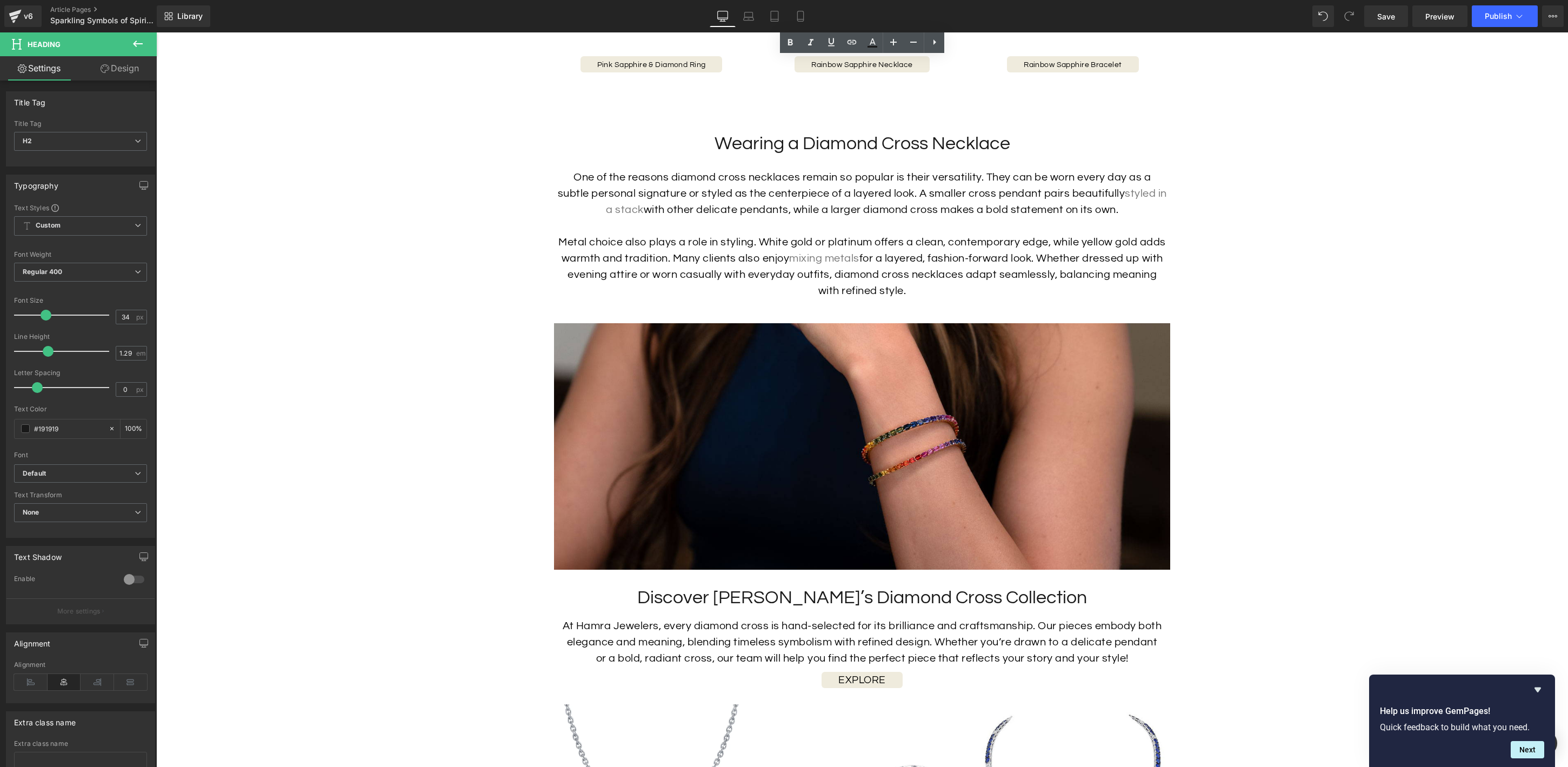
scroll to position [2615, 0]
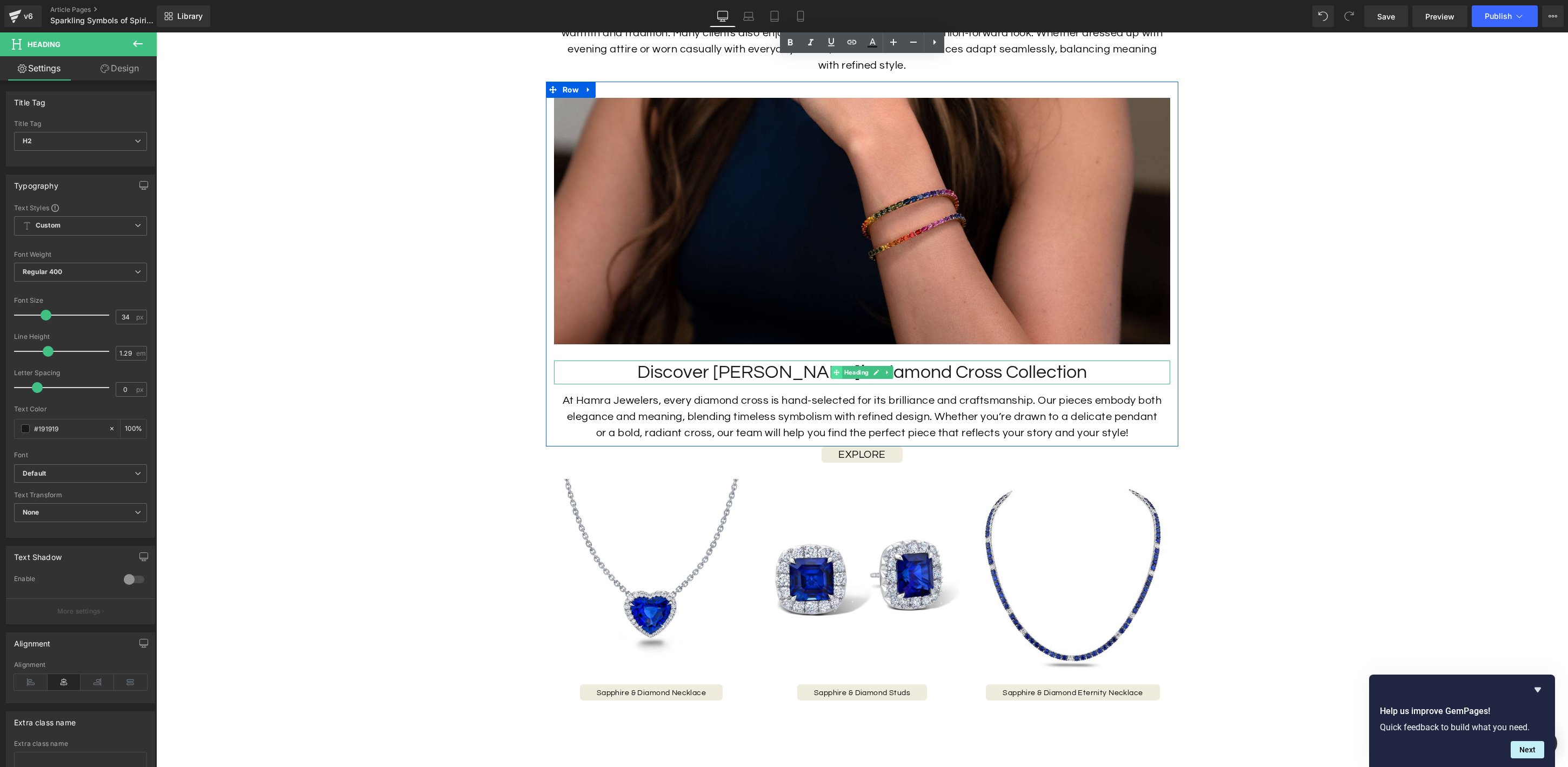
click at [833, 365] on span at bounding box center [837, 372] width 11 height 13
click at [856, 365] on span "Heading" at bounding box center [857, 372] width 28 height 13
click at [127, 69] on link "Design" at bounding box center [120, 68] width 79 height 24
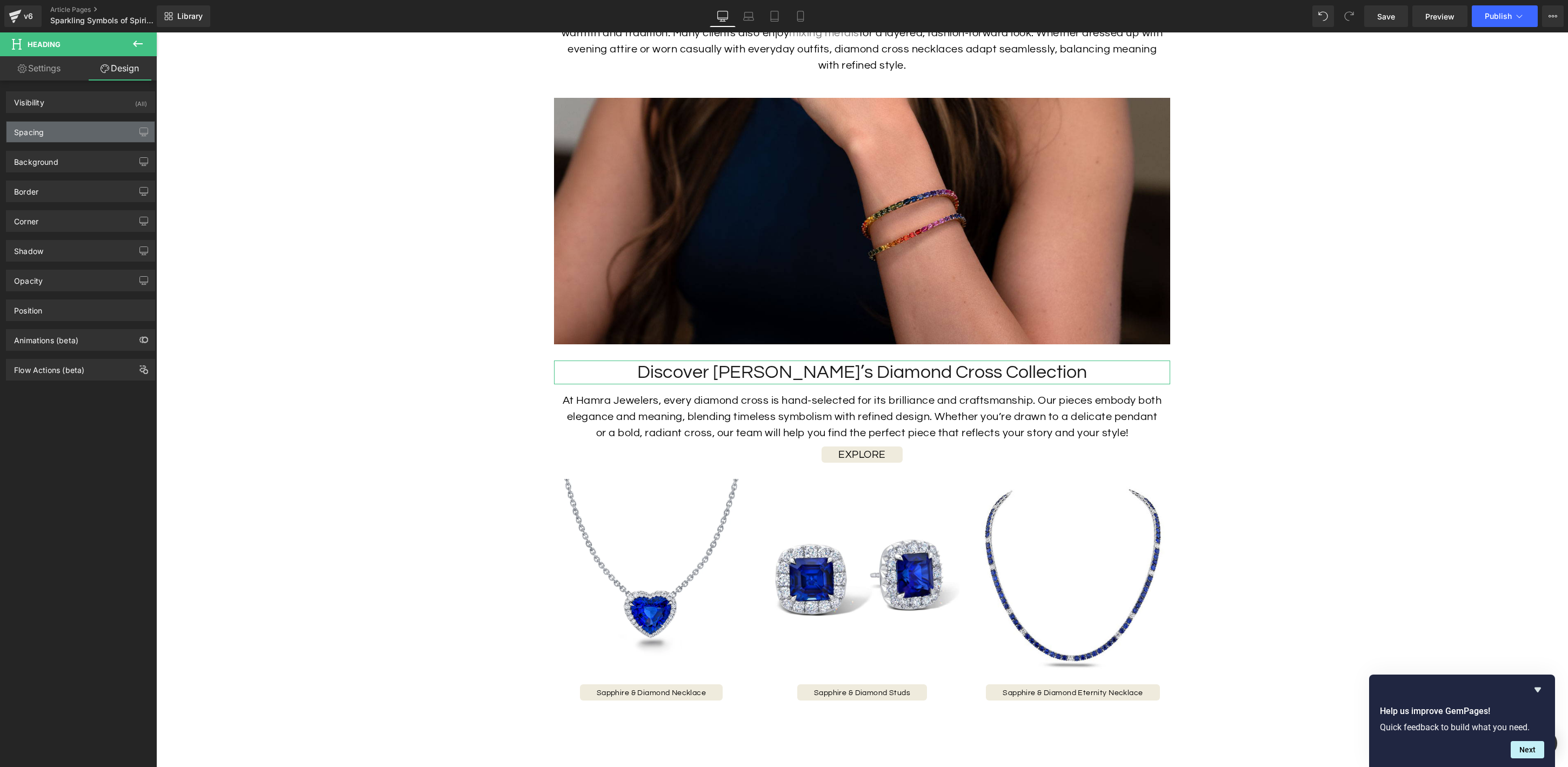
click at [72, 129] on div "Spacing" at bounding box center [80, 132] width 148 height 21
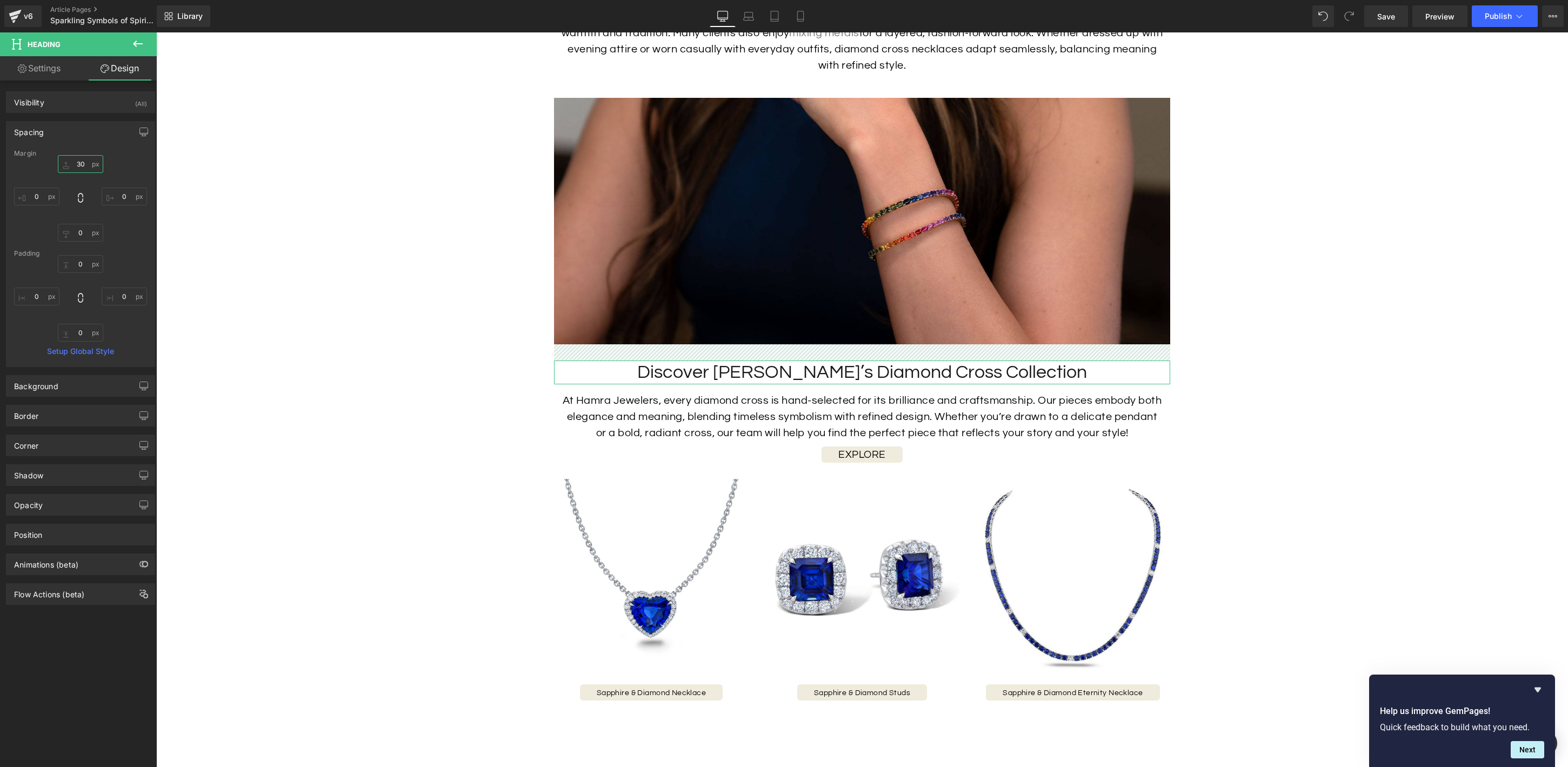
click at [77, 165] on input "30" at bounding box center [81, 164] width 45 height 18
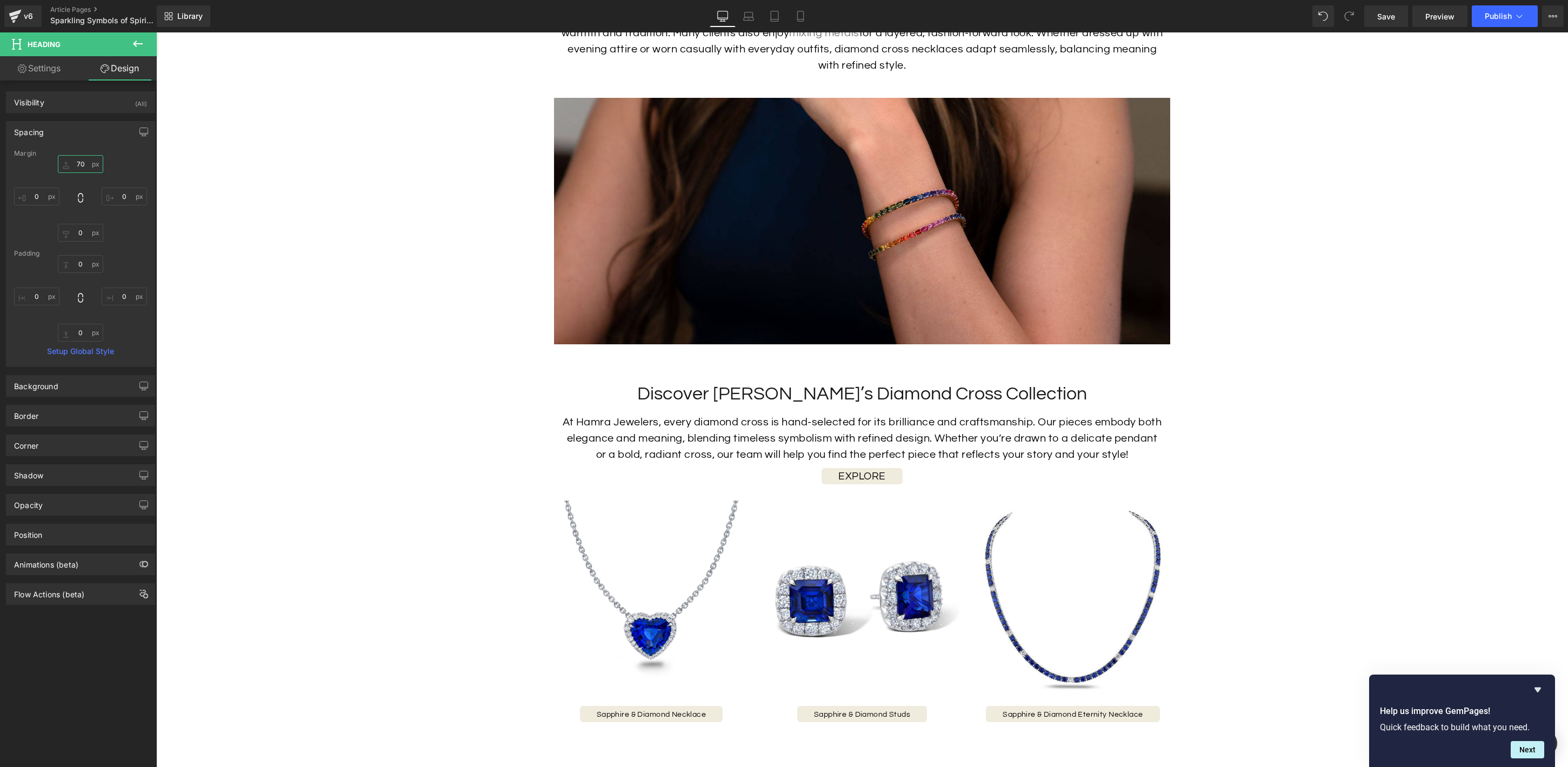
type input "70"
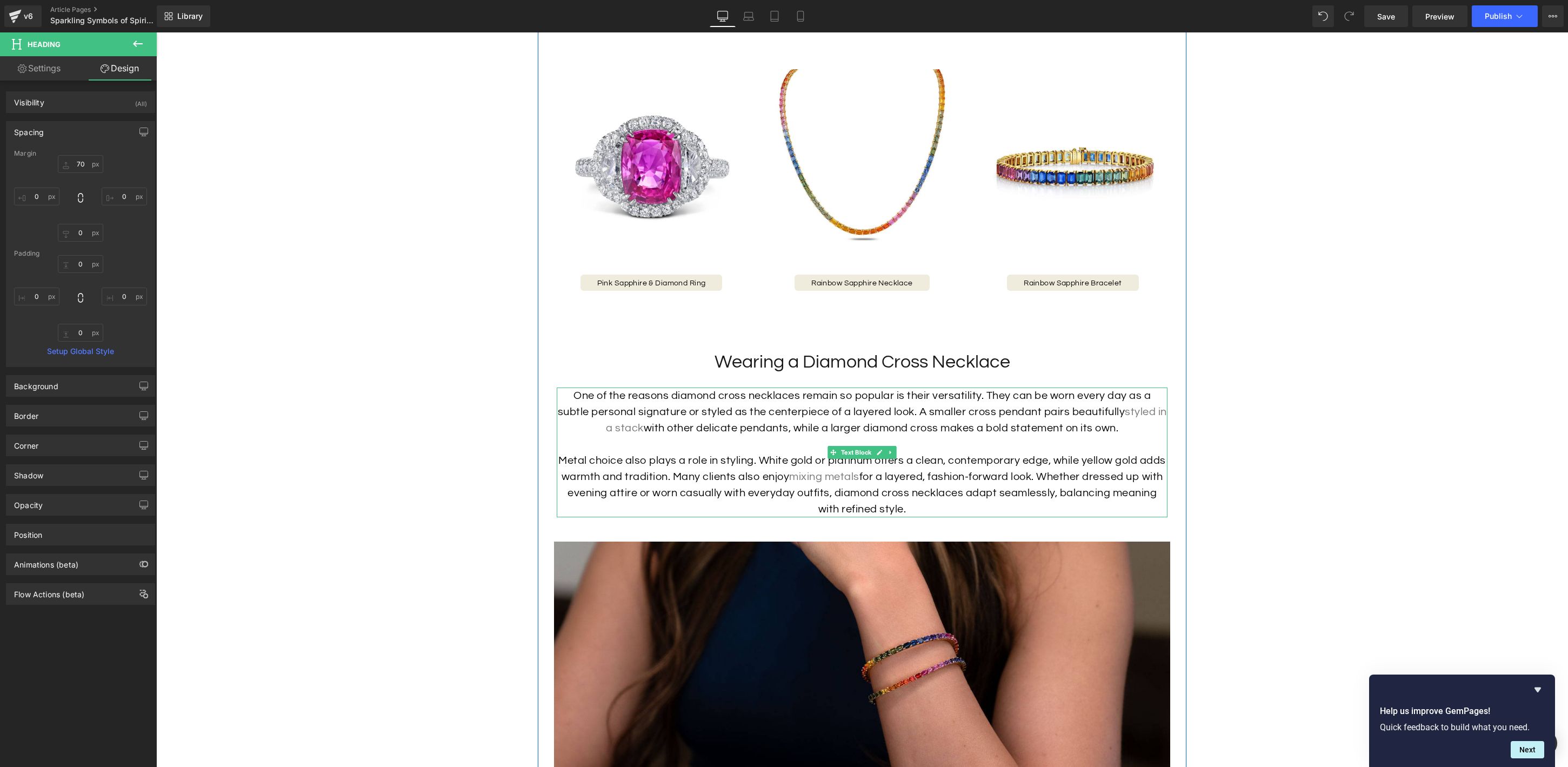
scroll to position [2118, 0]
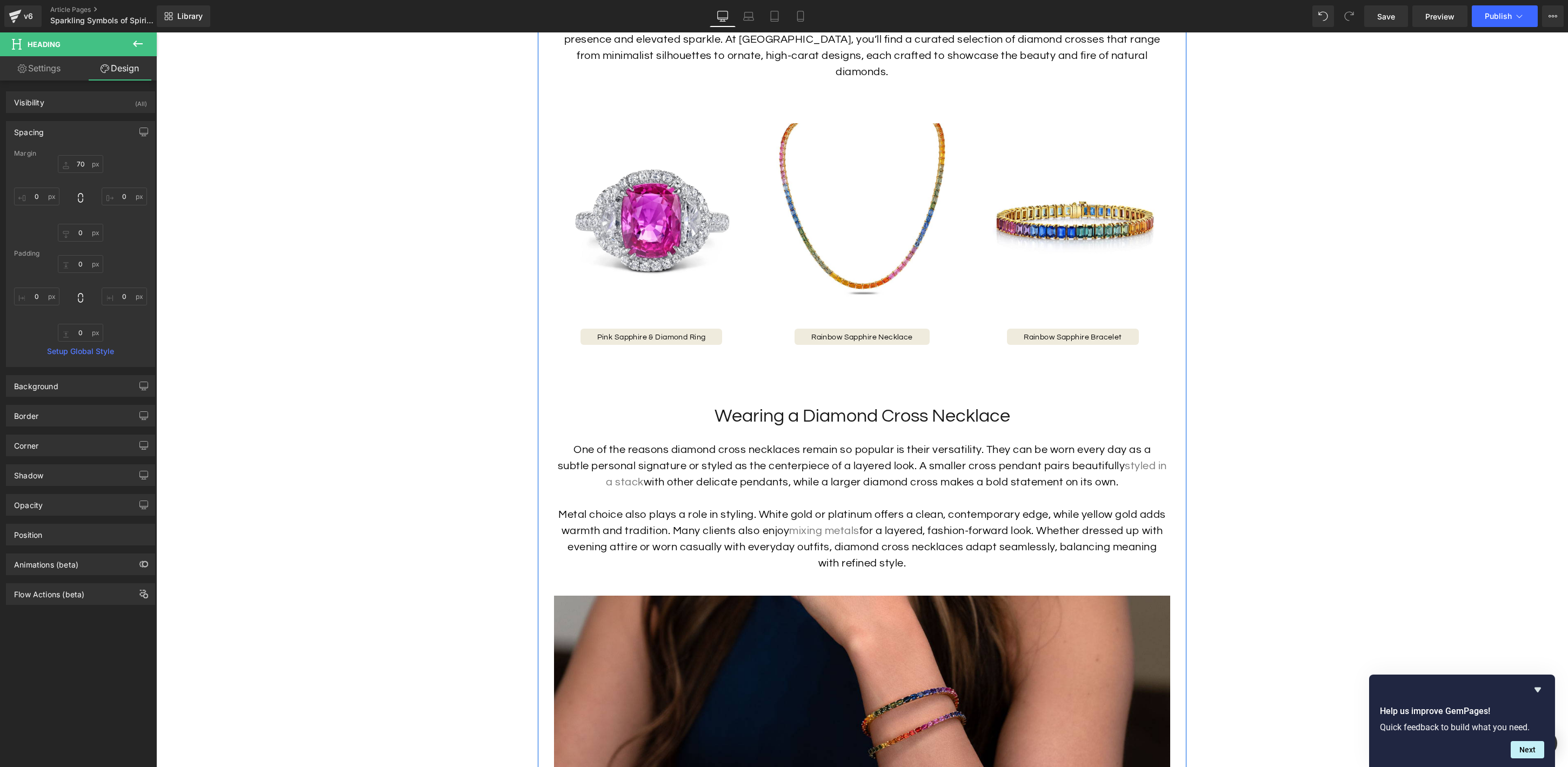
click at [801, 404] on h2 "Wearing a Diamond Cross Necklace" at bounding box center [862, 416] width 611 height 24
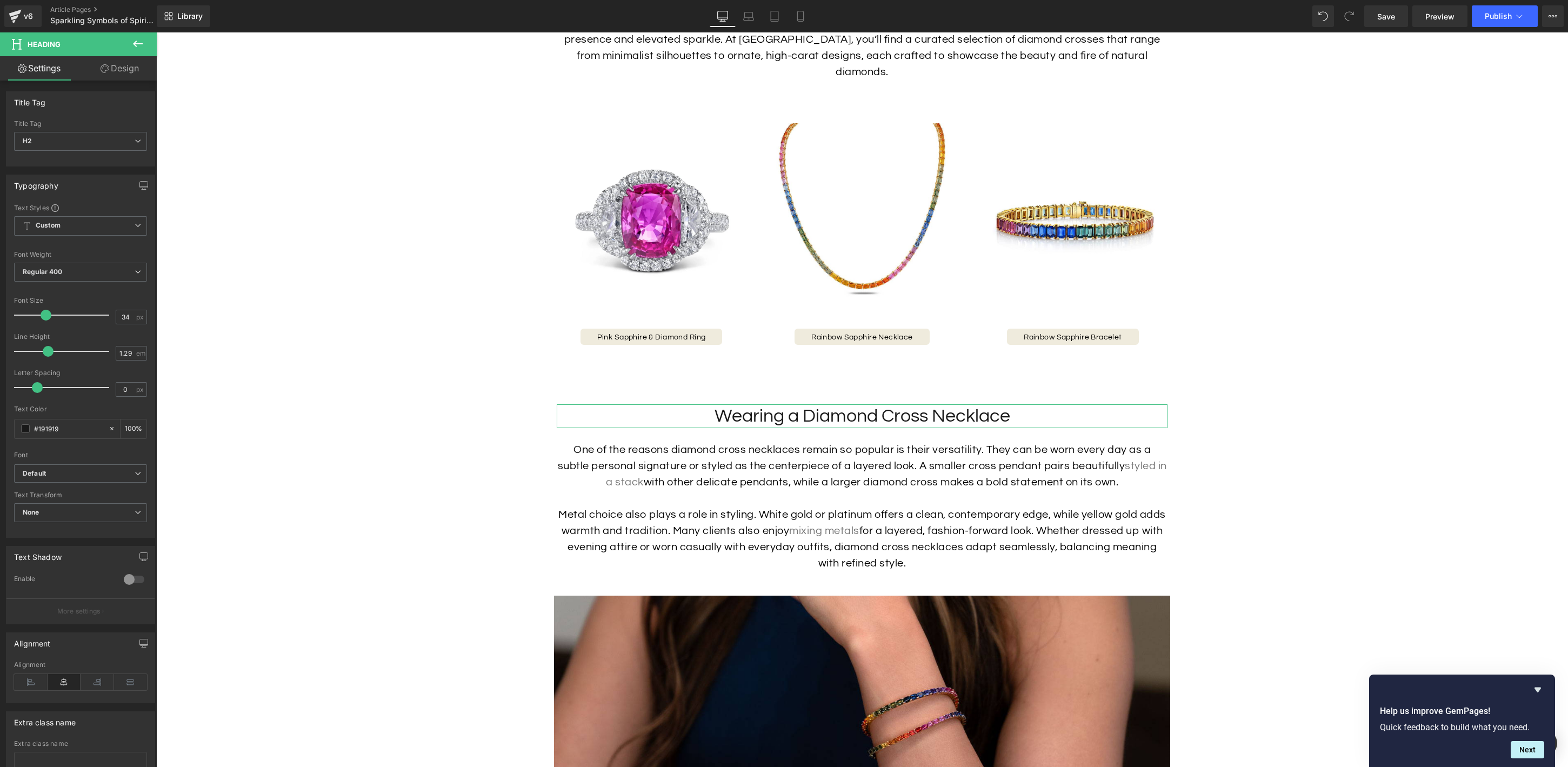
click at [111, 64] on link "Design" at bounding box center [120, 68] width 79 height 24
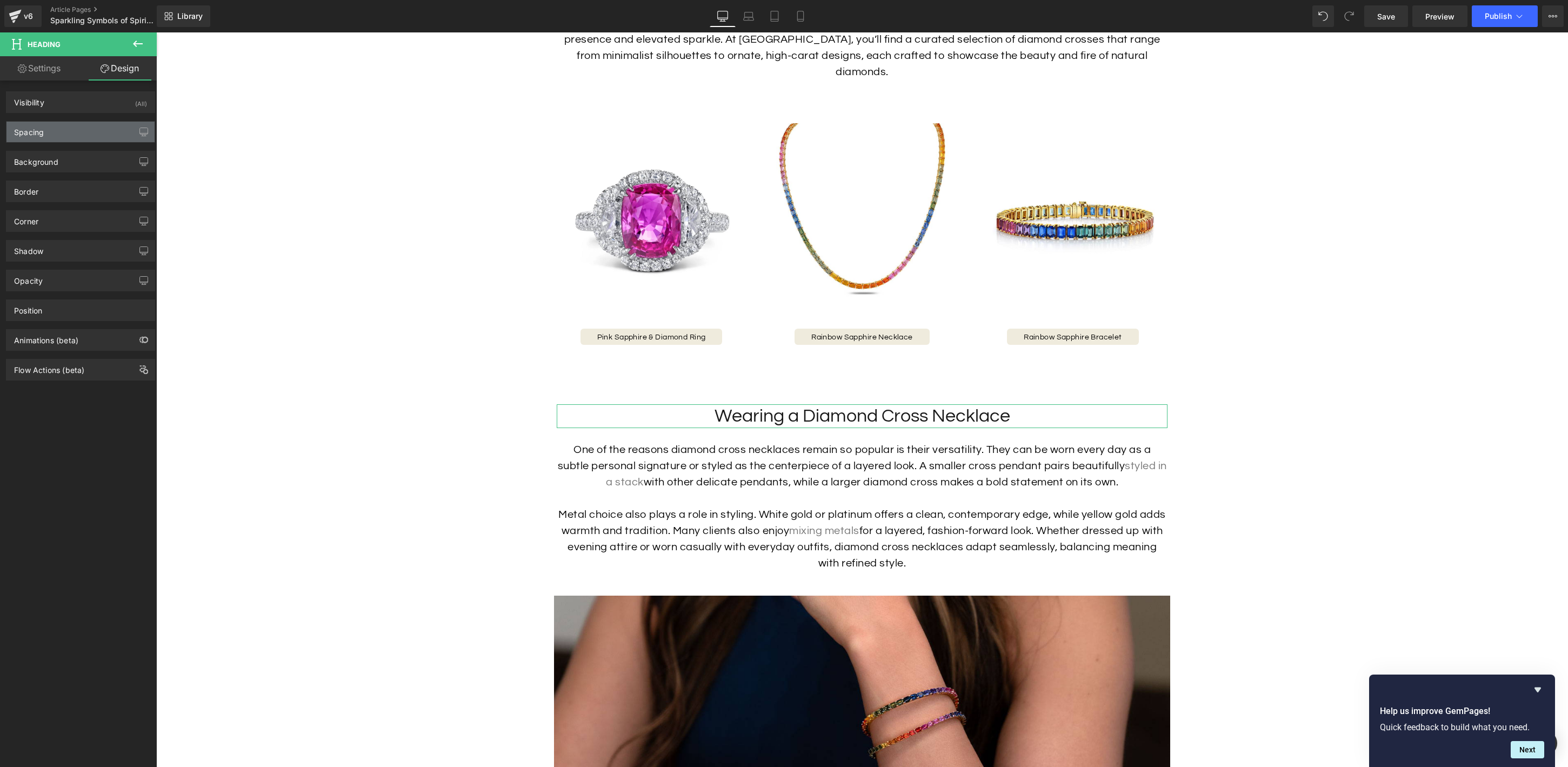
click at [86, 132] on div "Spacing" at bounding box center [80, 132] width 148 height 21
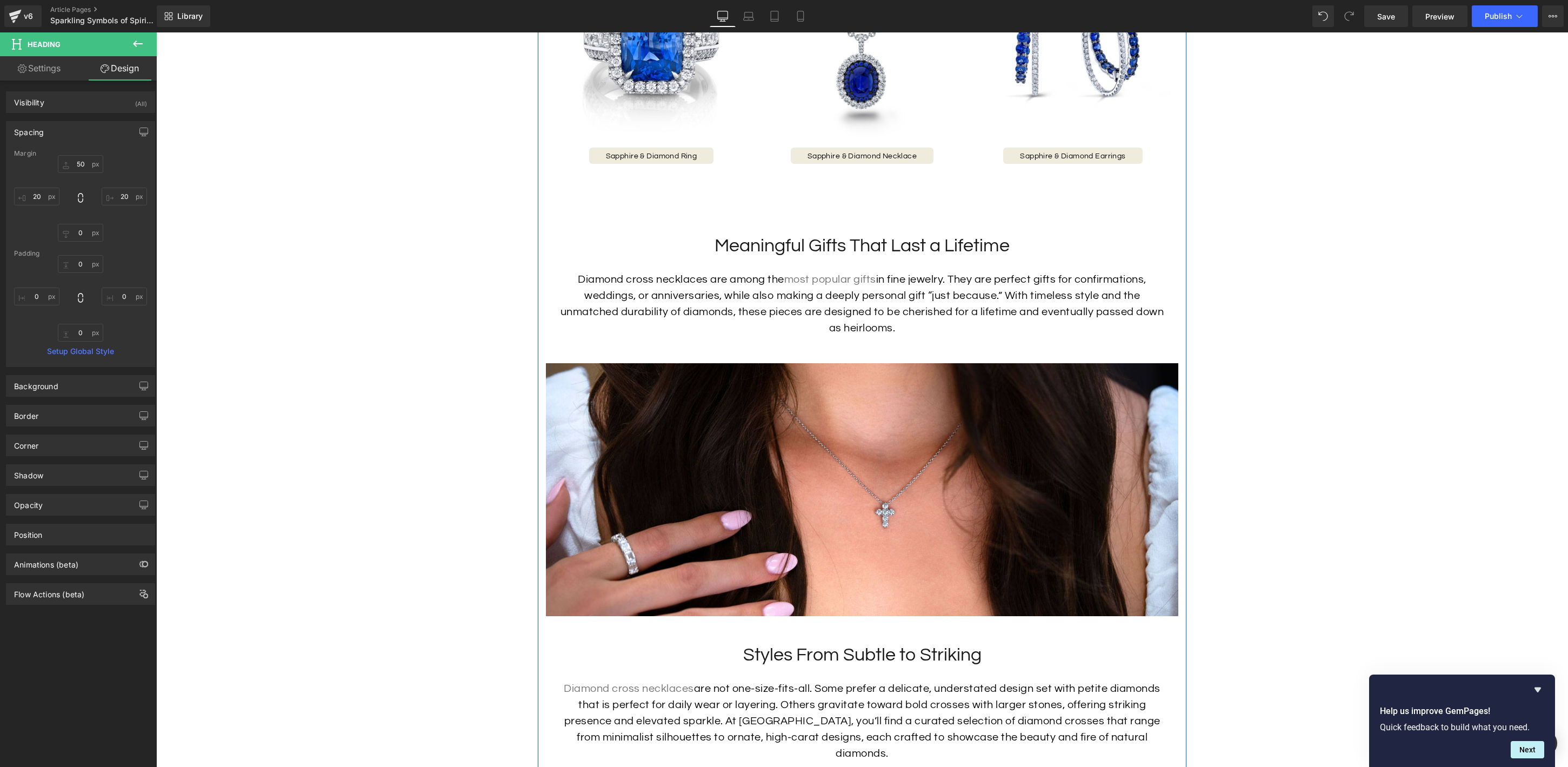
scroll to position [1343, 0]
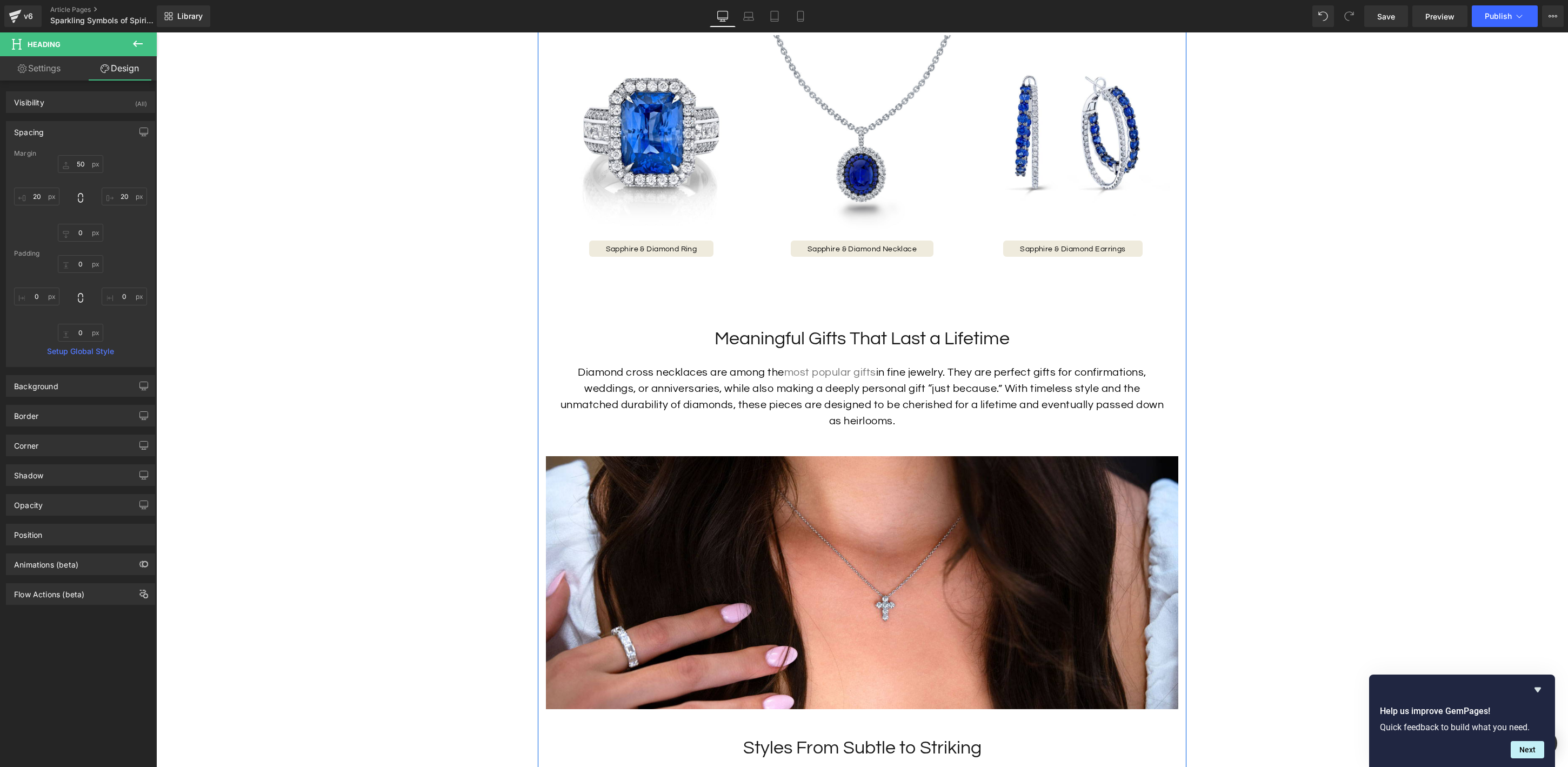
click at [156, 33] on div at bounding box center [156, 33] width 0 height 0
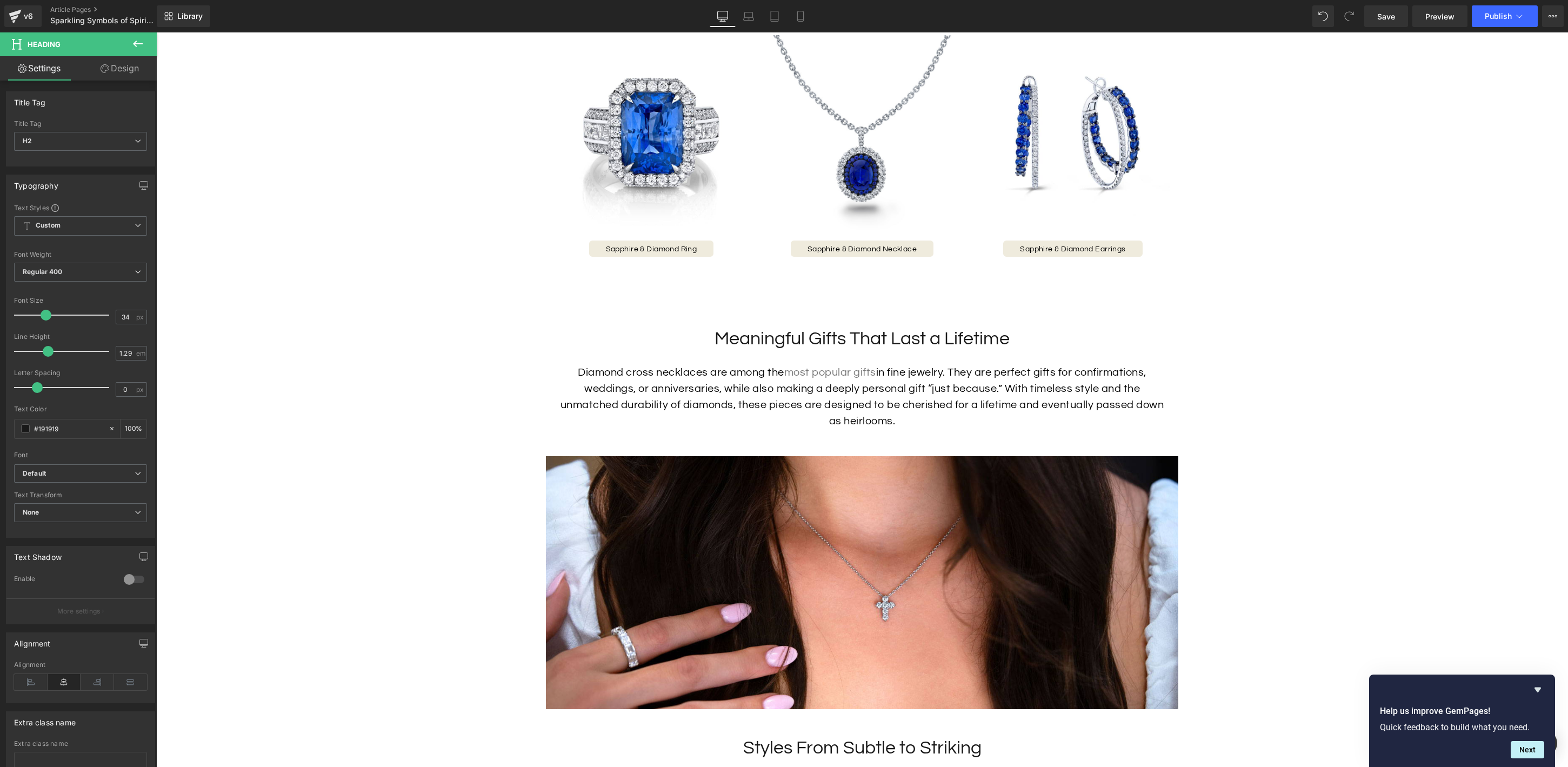
click at [112, 68] on link "Design" at bounding box center [120, 68] width 79 height 24
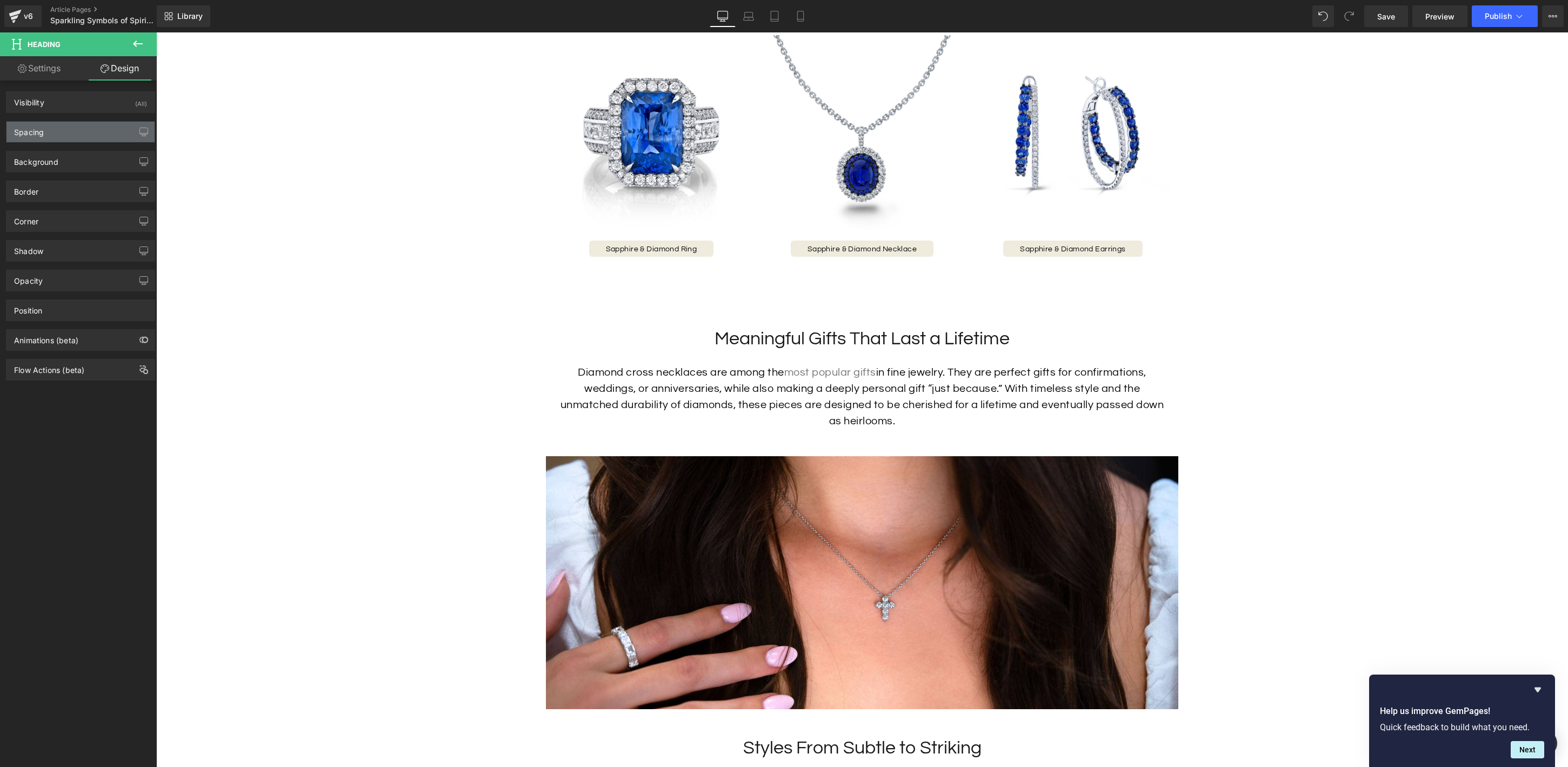
click at [79, 139] on div "Spacing" at bounding box center [80, 132] width 148 height 21
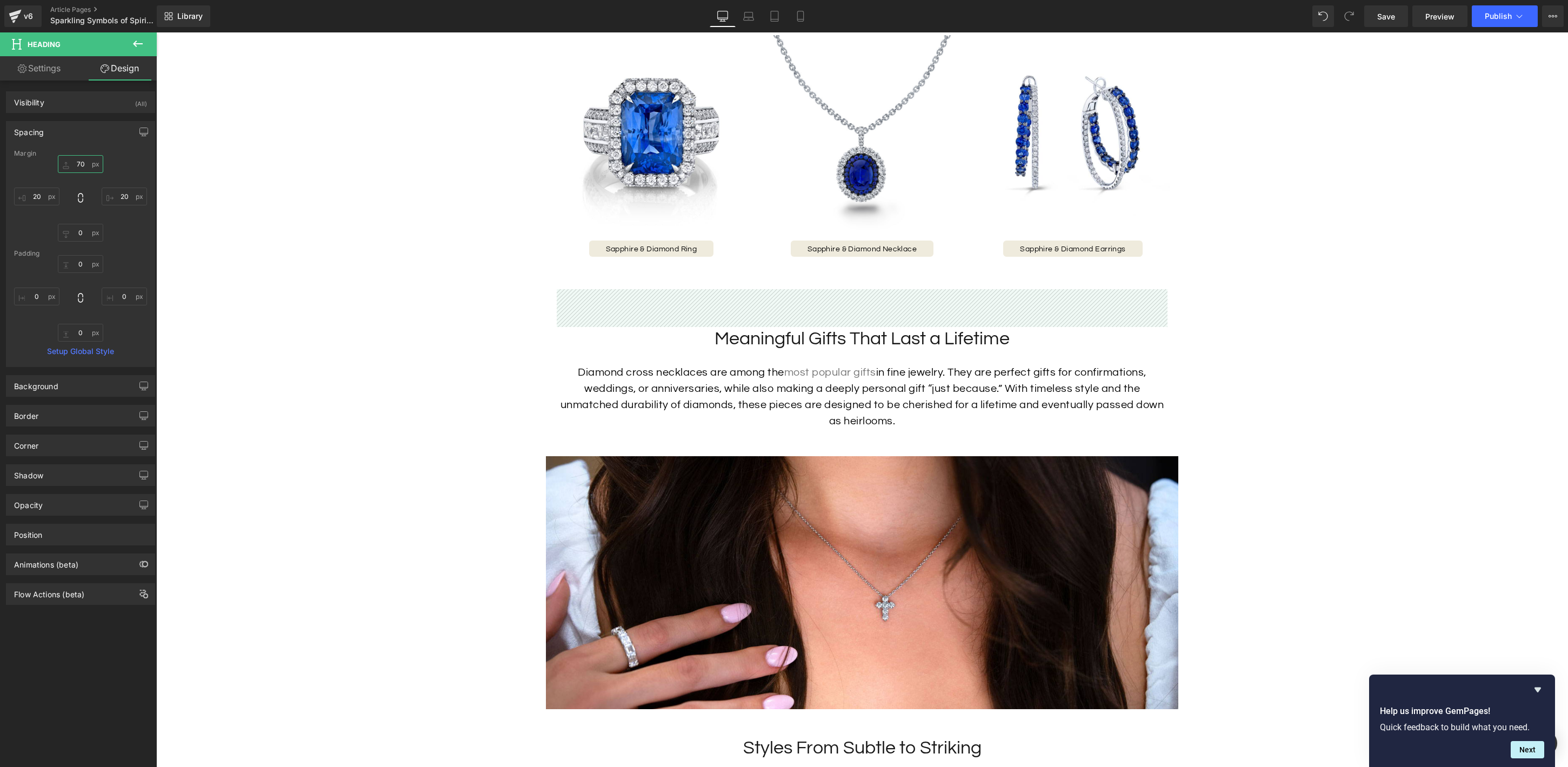
click at [81, 165] on input "70" at bounding box center [81, 164] width 45 height 18
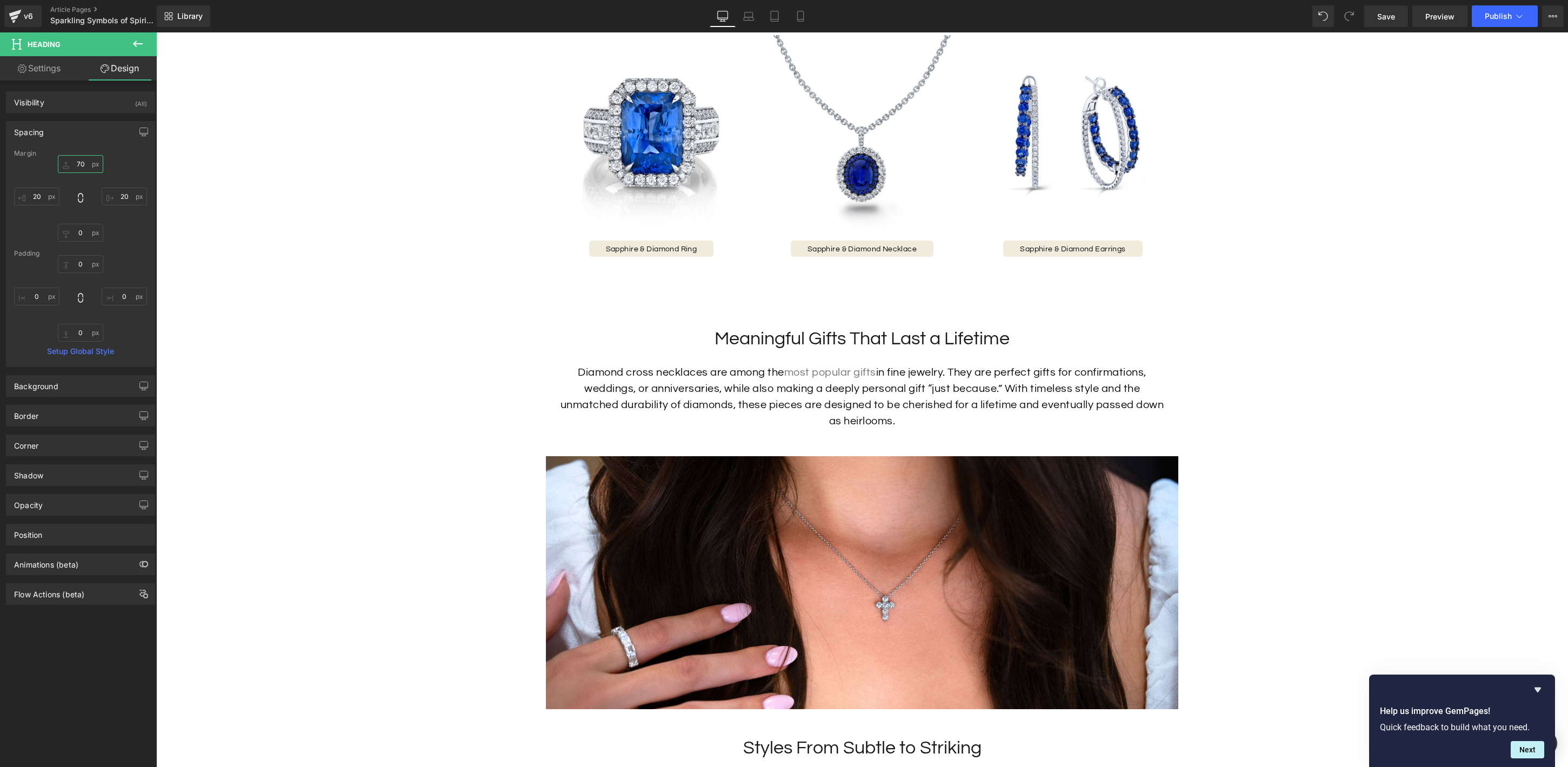
click at [81, 165] on input "70" at bounding box center [81, 164] width 45 height 18
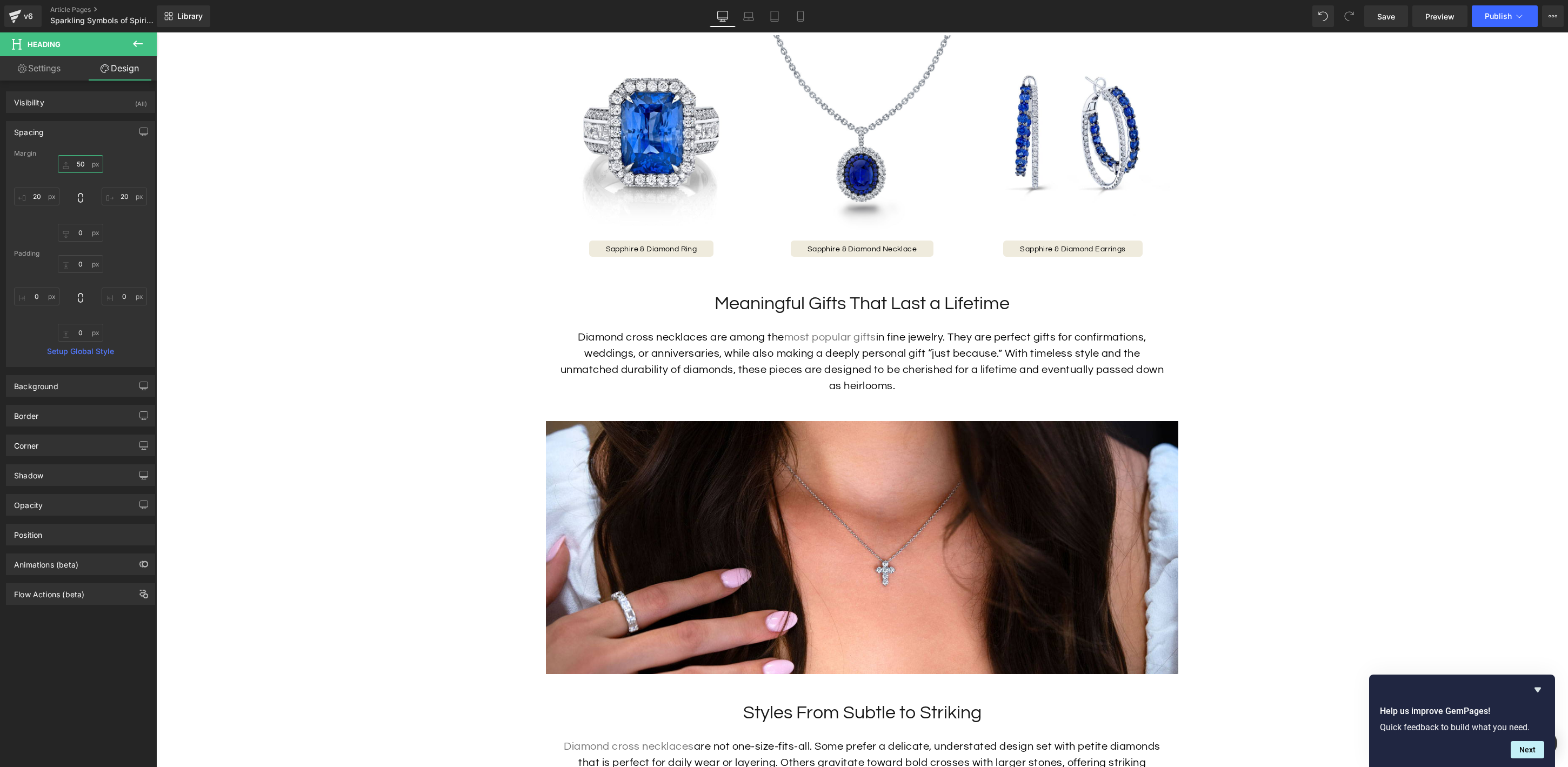
type input "50"
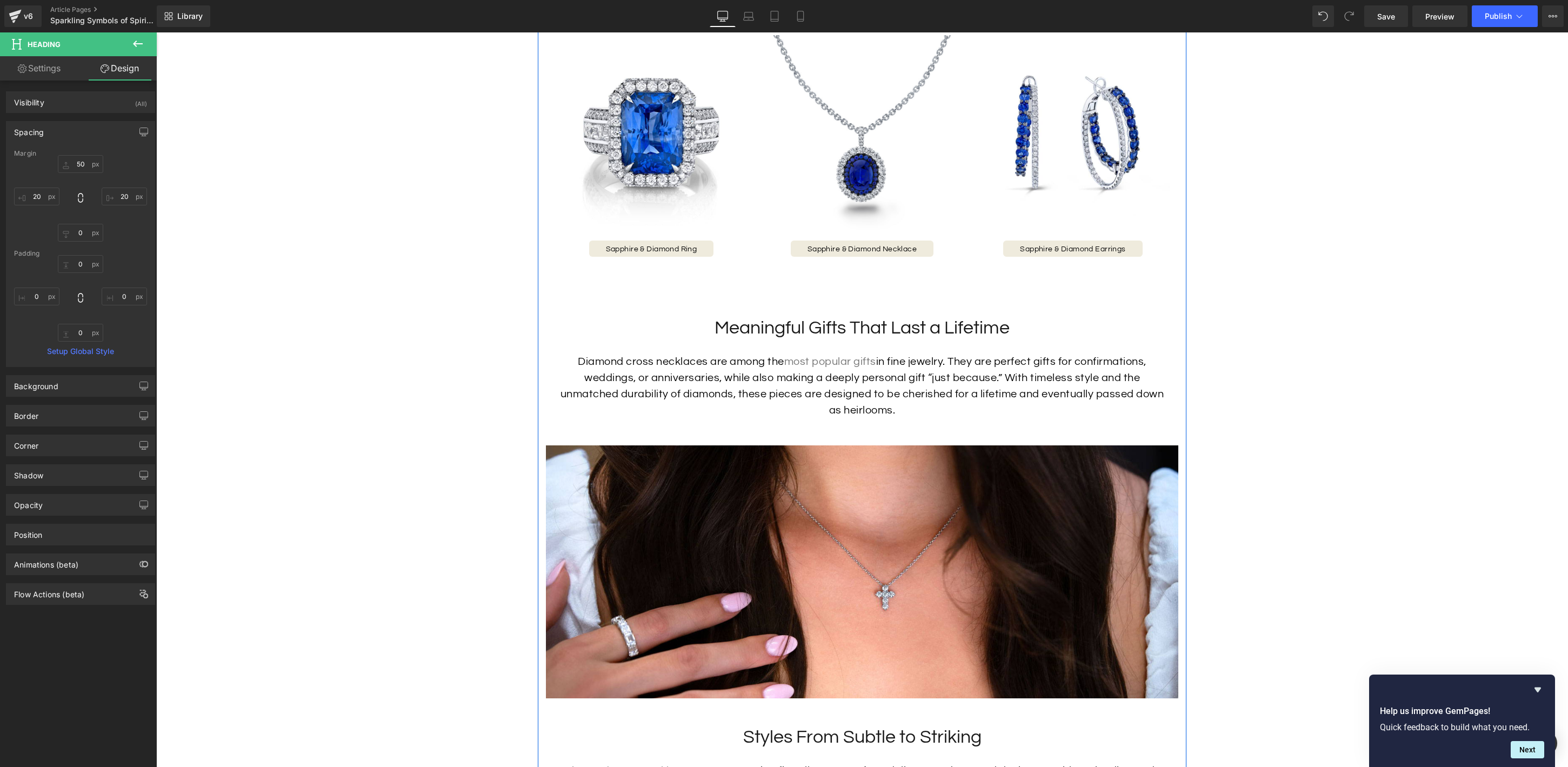
click at [807, 392] on div "Diamond cross necklaces are among the most popular gifts in fine jewelry. They …" at bounding box center [862, 386] width 611 height 65
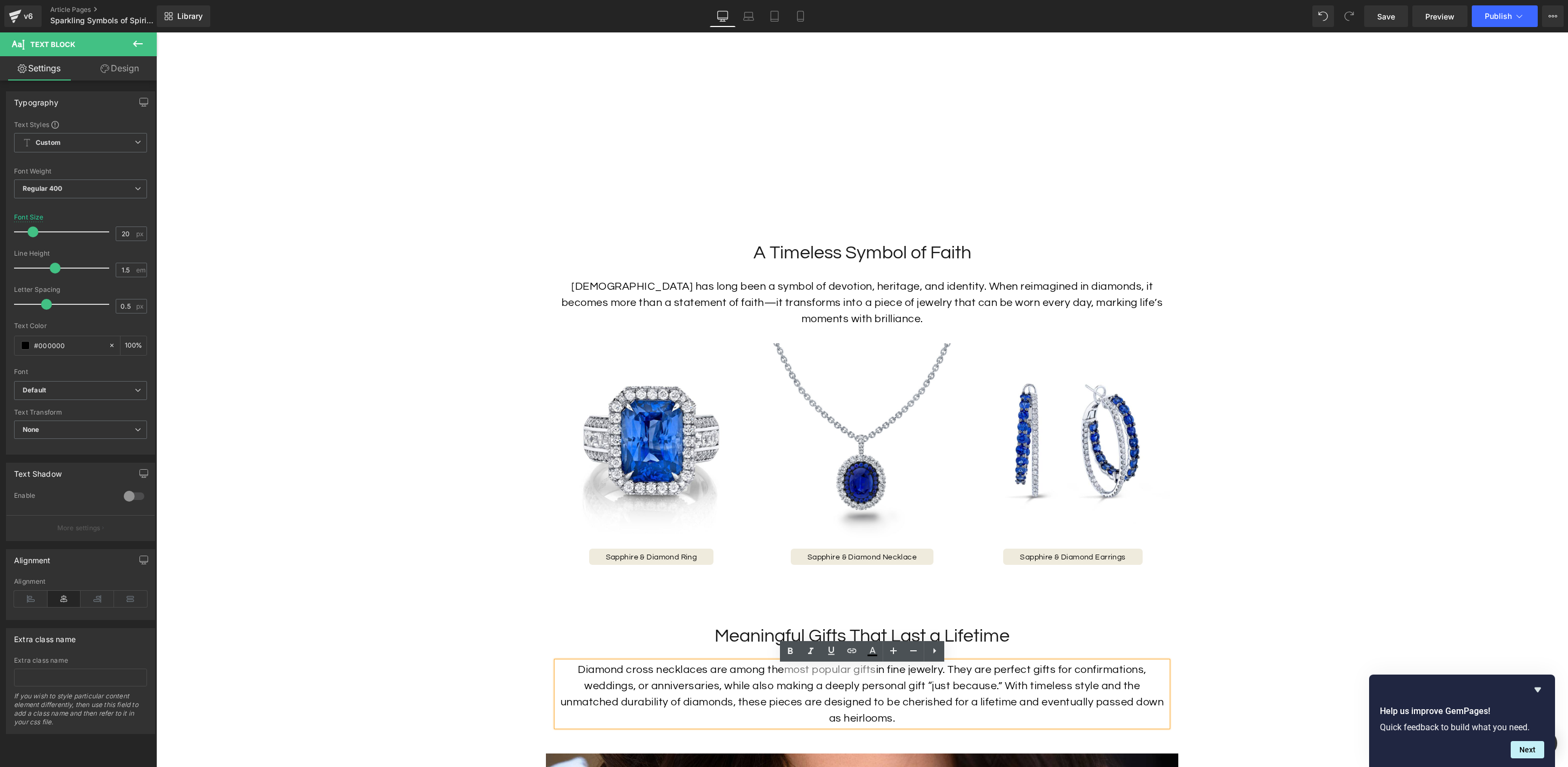
scroll to position [1023, 0]
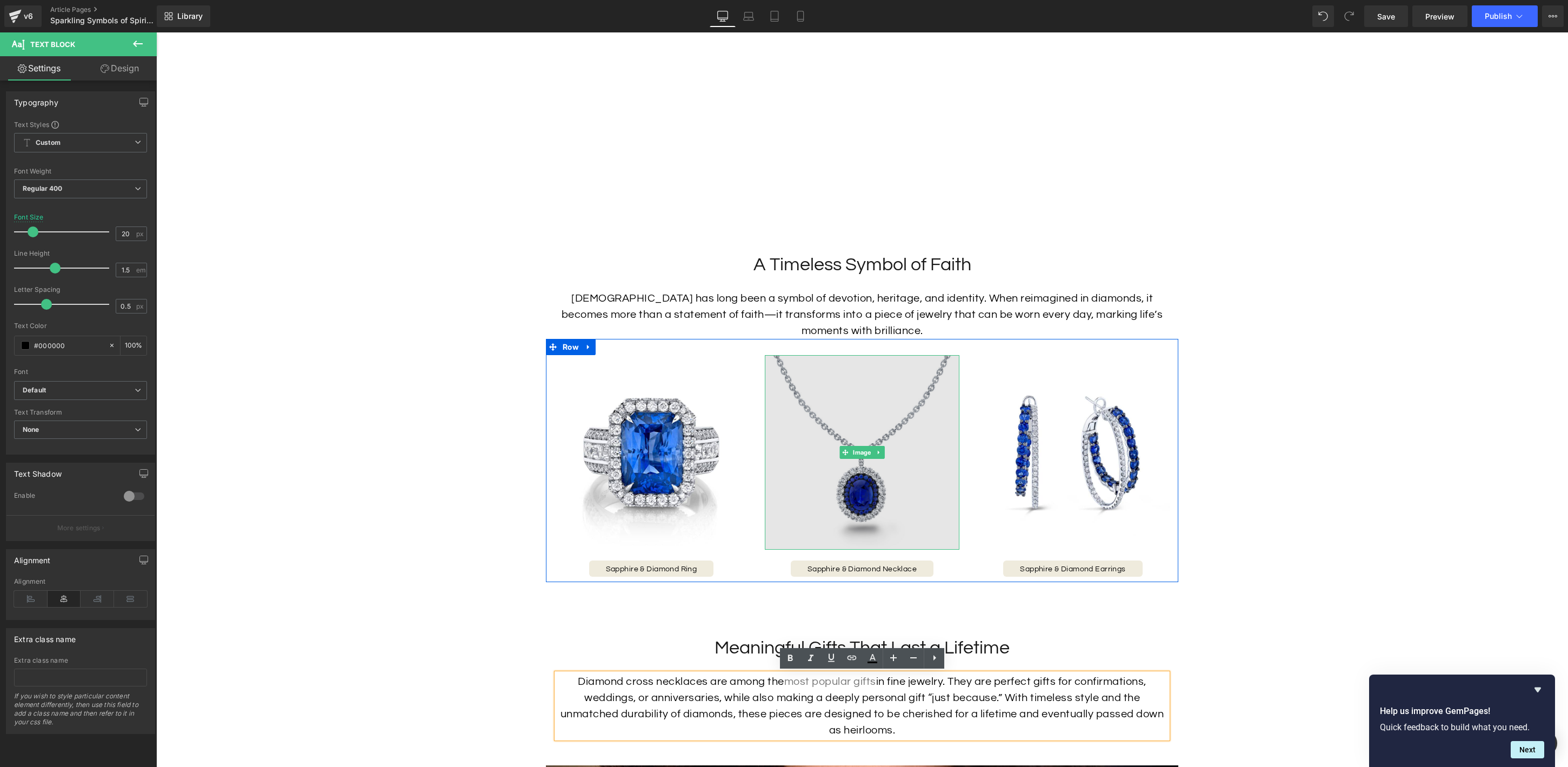
click at [915, 489] on img at bounding box center [862, 452] width 195 height 195
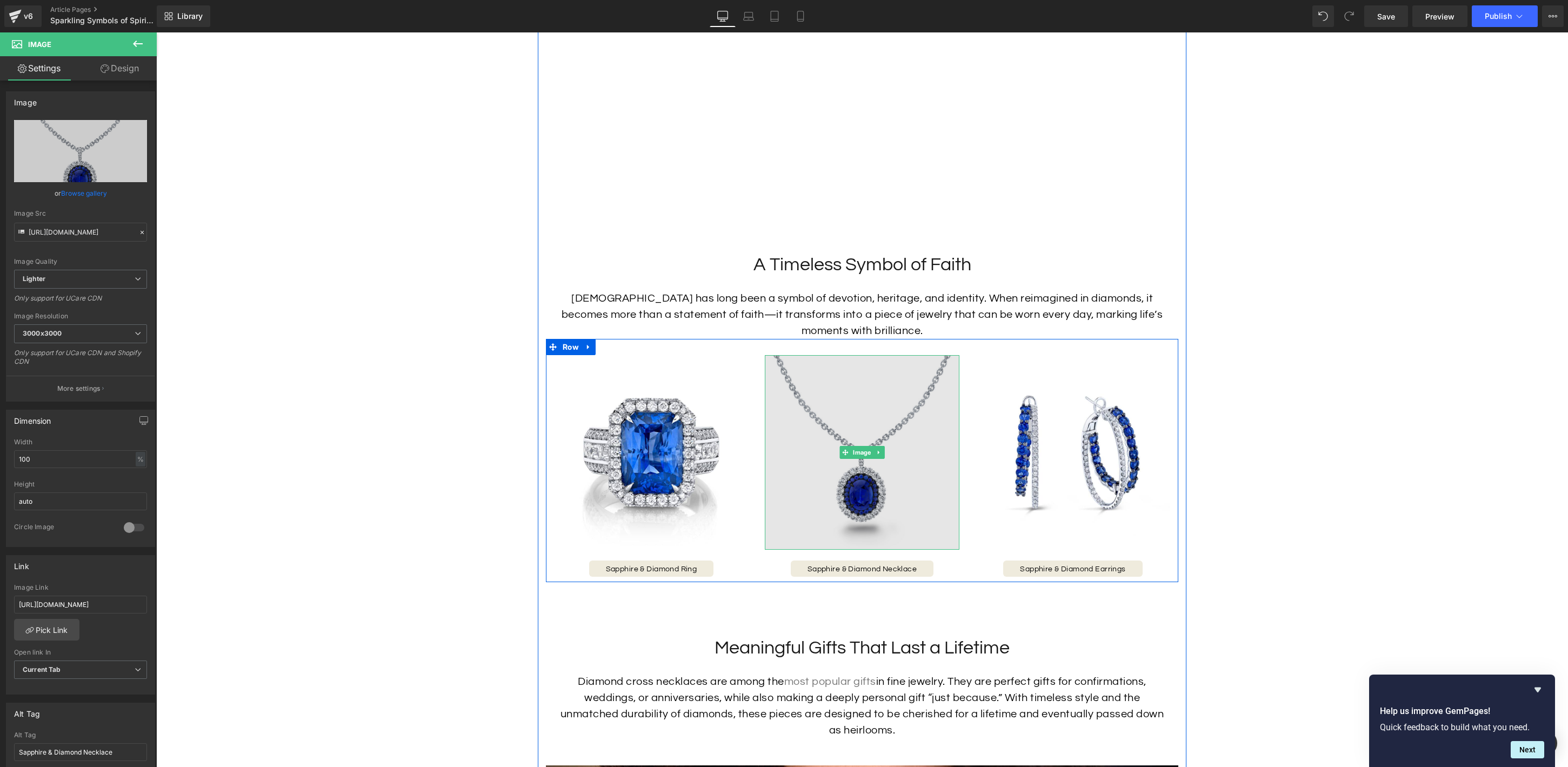
click at [864, 475] on img at bounding box center [862, 452] width 195 height 195
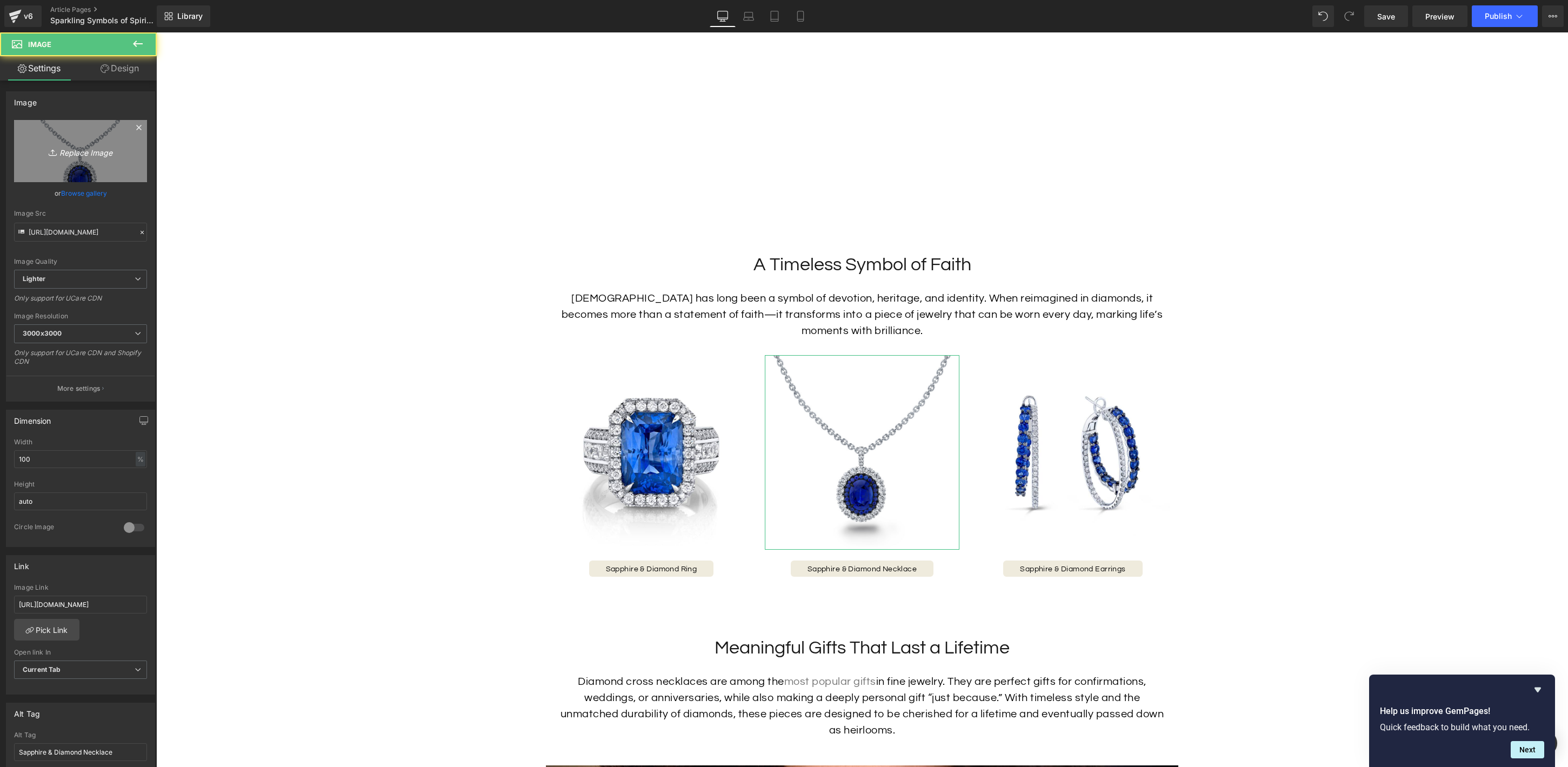
click at [77, 150] on icon "Replace Image" at bounding box center [81, 151] width 86 height 13
type input "C:\fakepath\38511_Soldier.jpg"
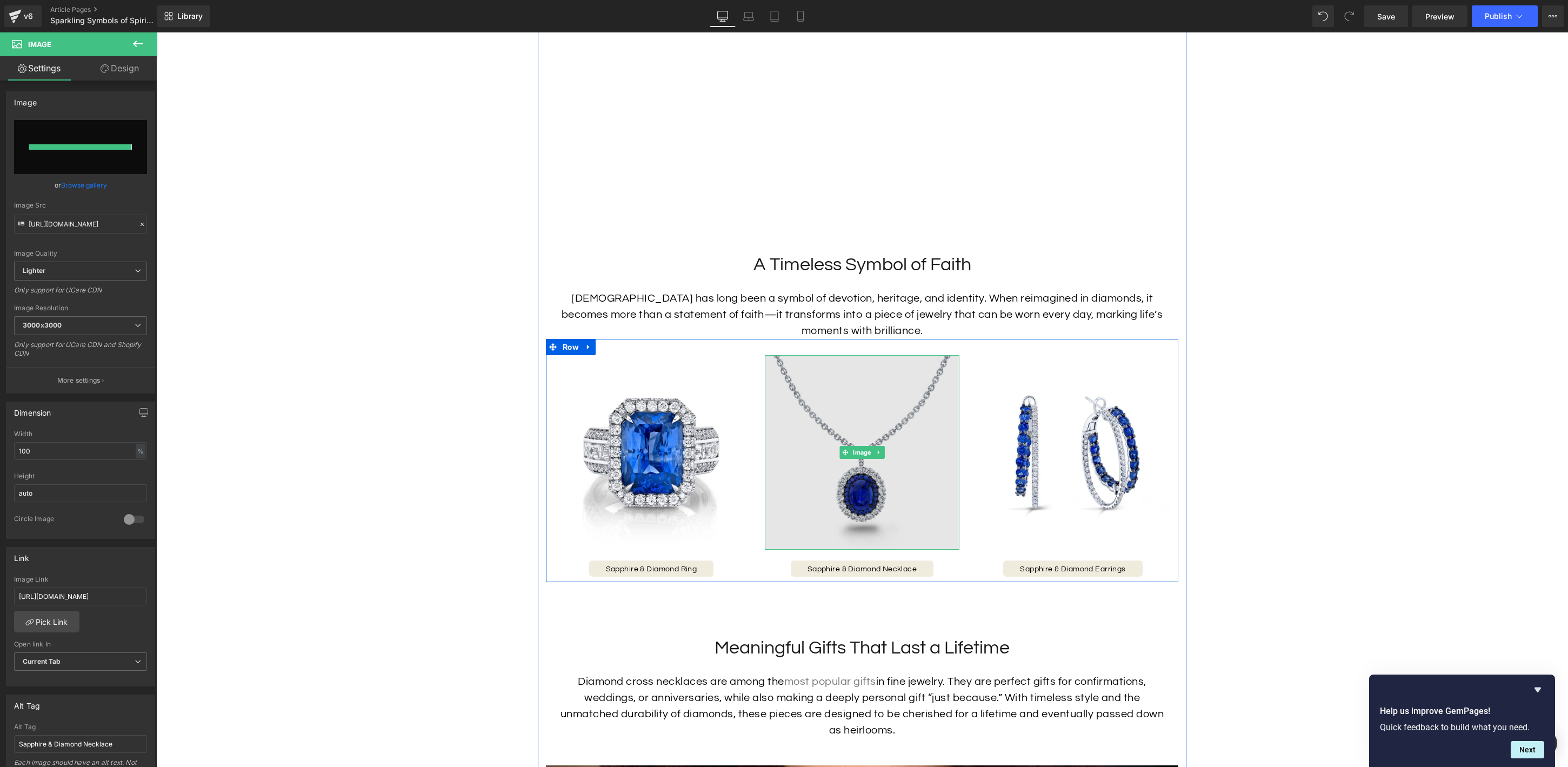
type input "[URL][DOMAIN_NAME]"
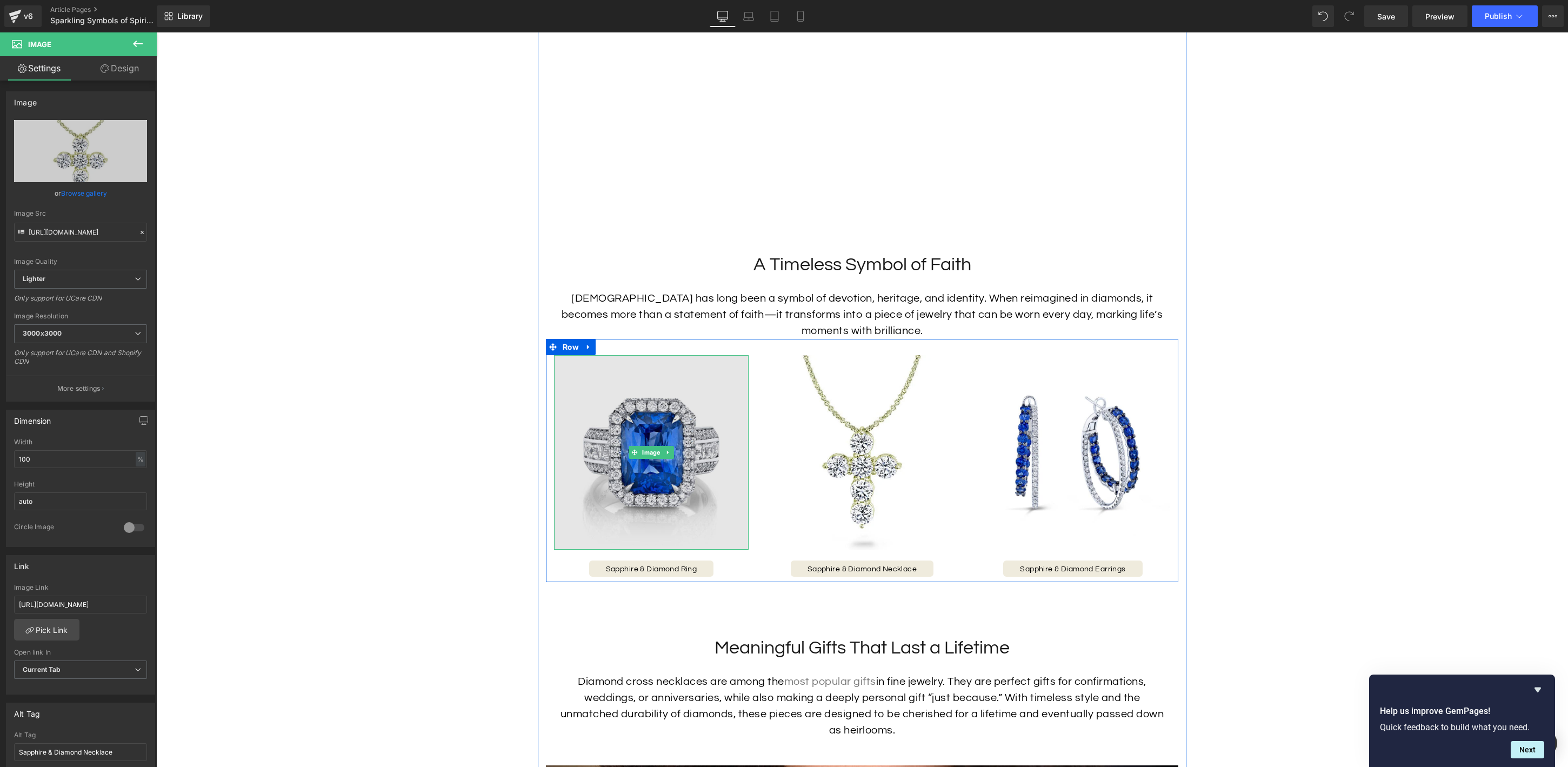
click at [614, 477] on img at bounding box center [651, 452] width 195 height 195
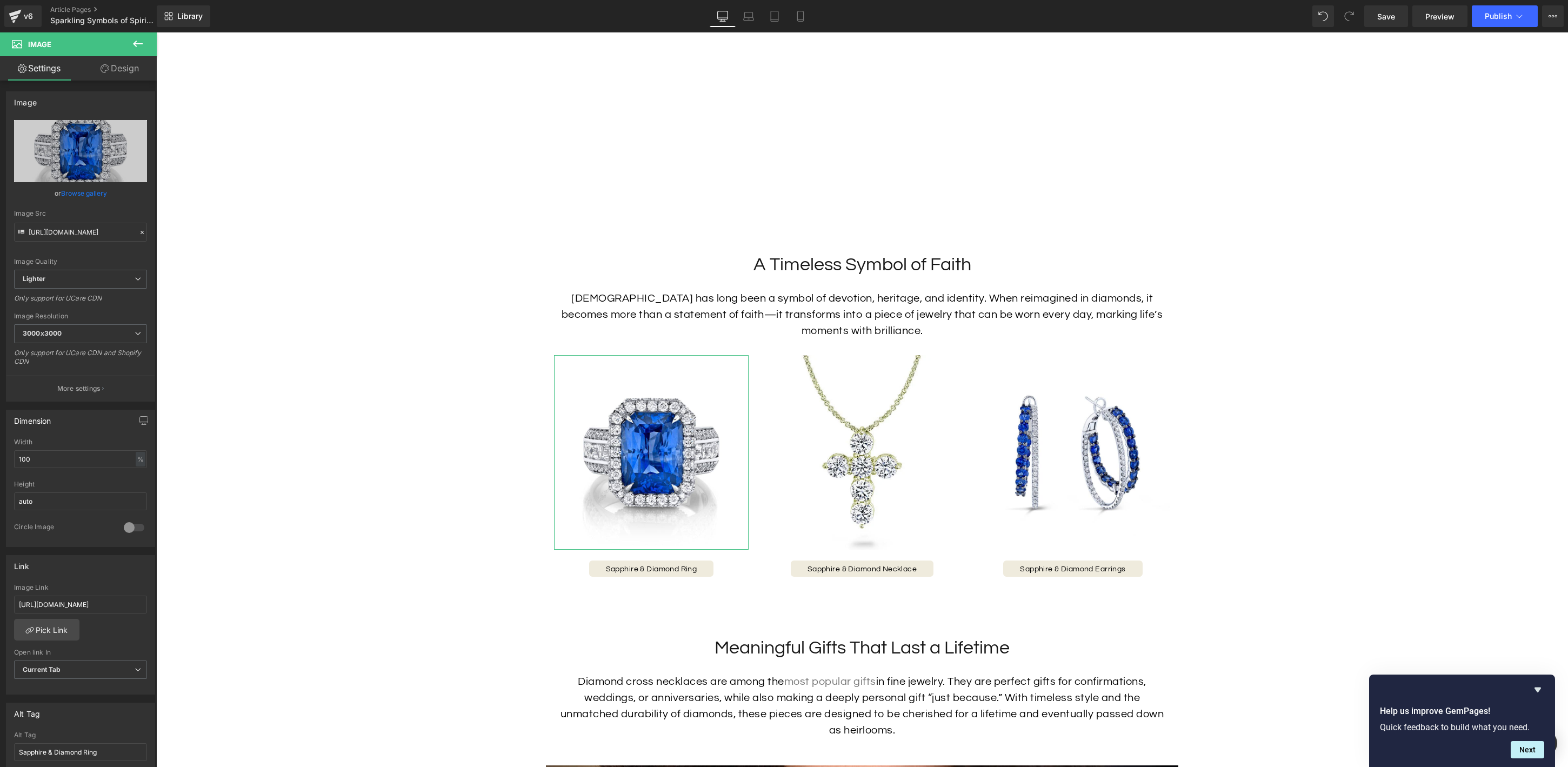
click at [91, 193] on link "Browse gallery" at bounding box center [84, 193] width 46 height 19
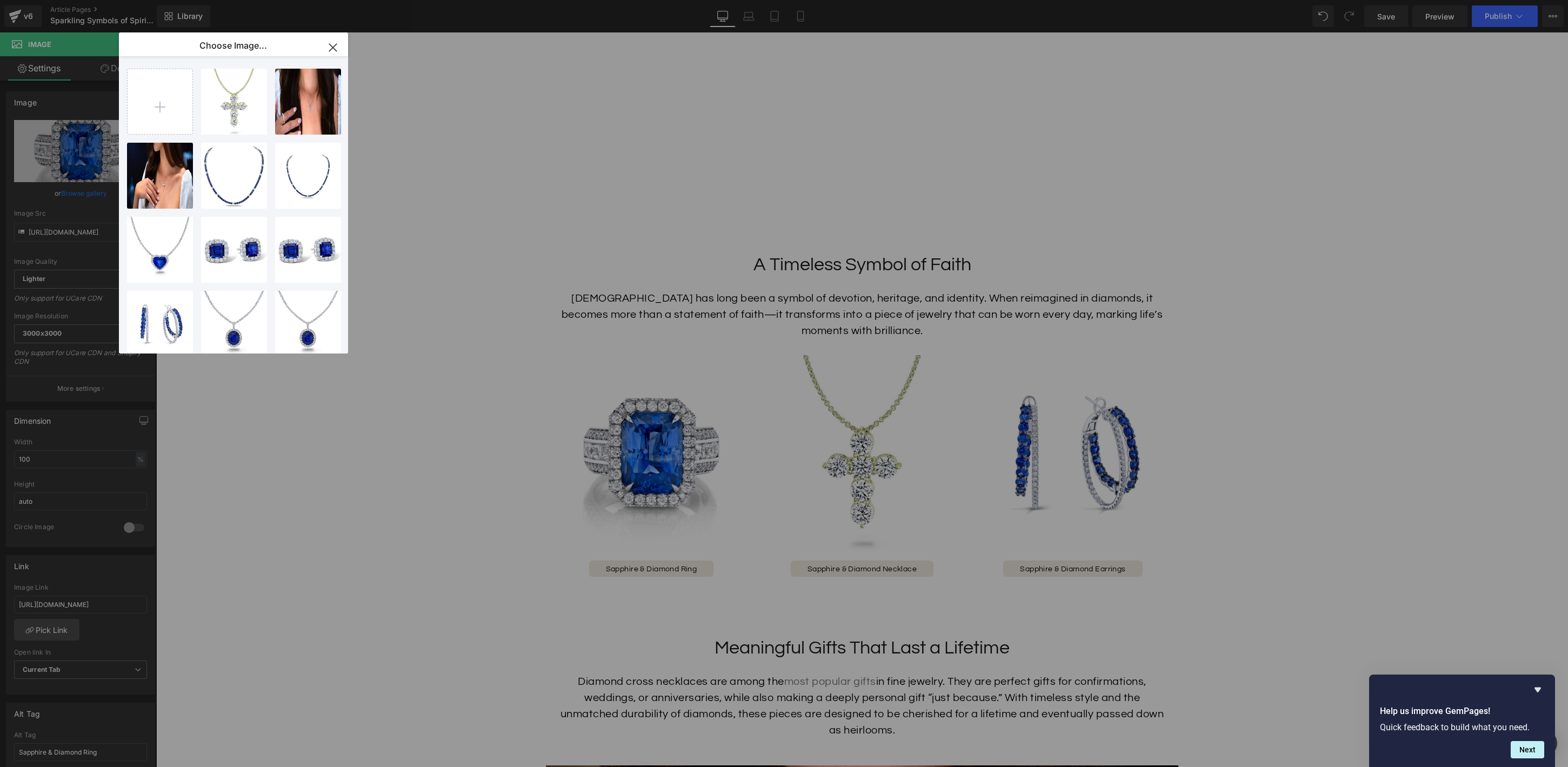
click at [327, 49] on icon "button" at bounding box center [333, 47] width 17 height 17
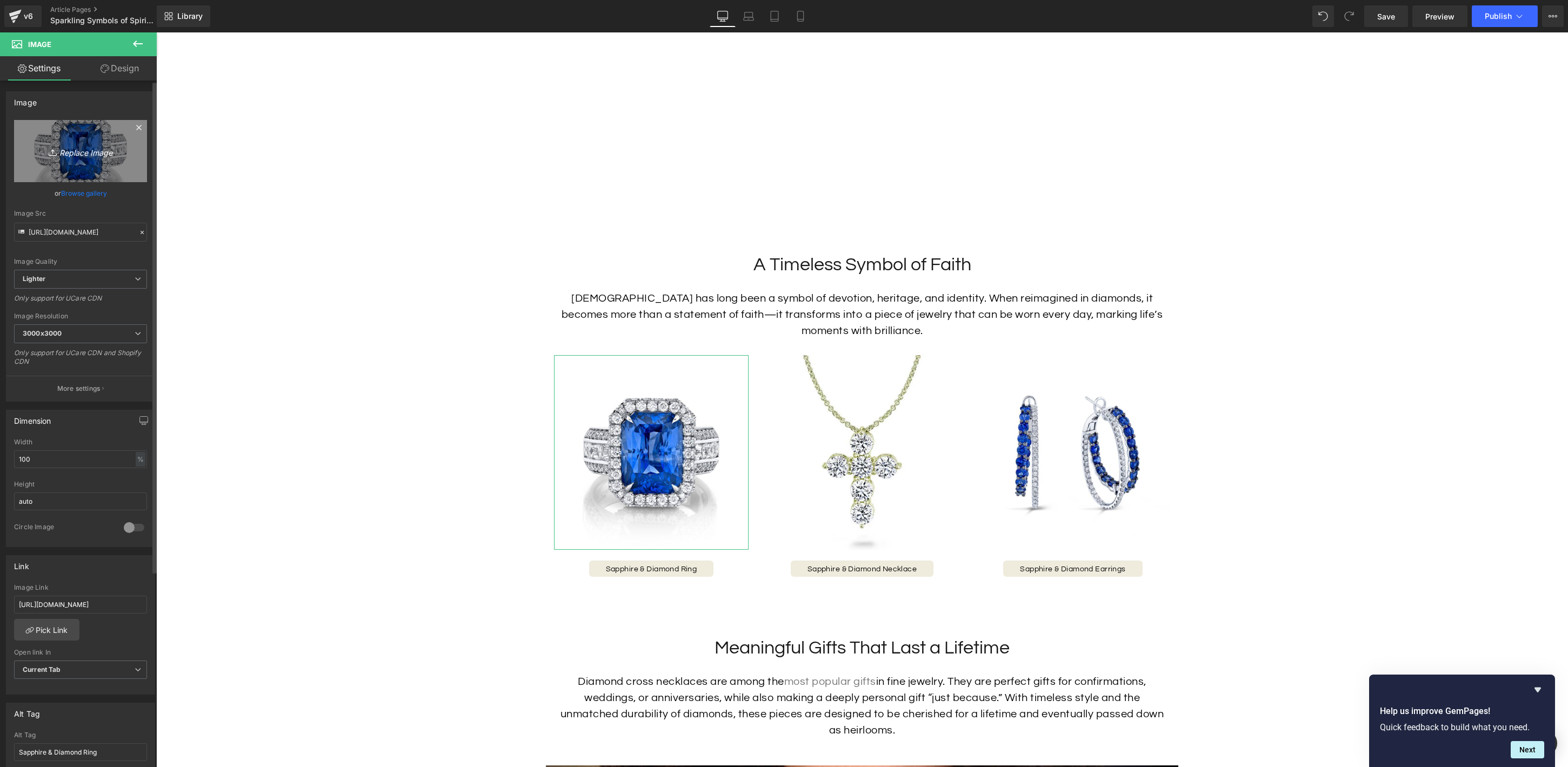
click at [77, 149] on icon "Replace Image" at bounding box center [81, 151] width 86 height 13
type input "C:\fakepath\37355_Soldier.jpg"
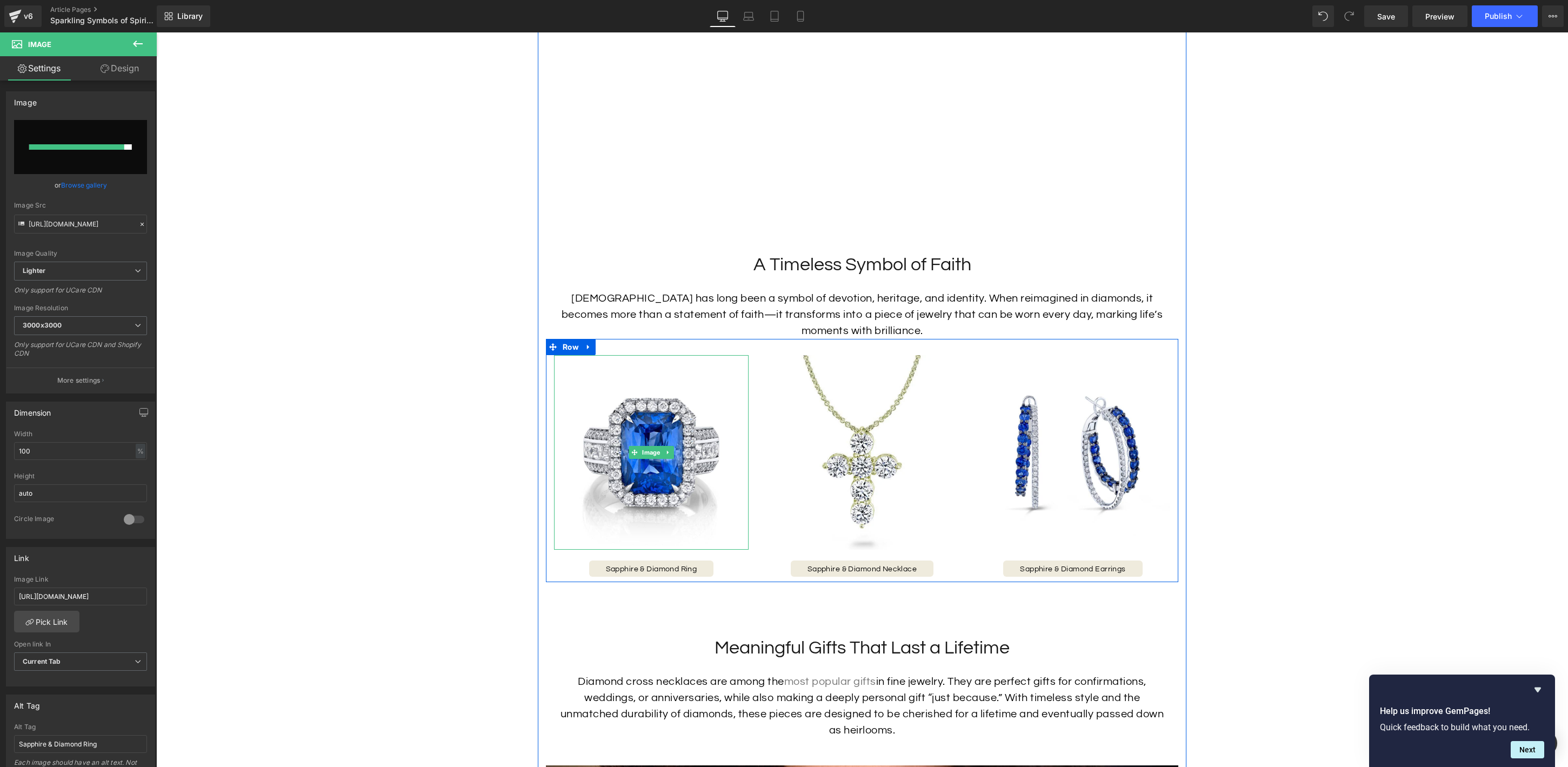
type input "[URL][DOMAIN_NAME]"
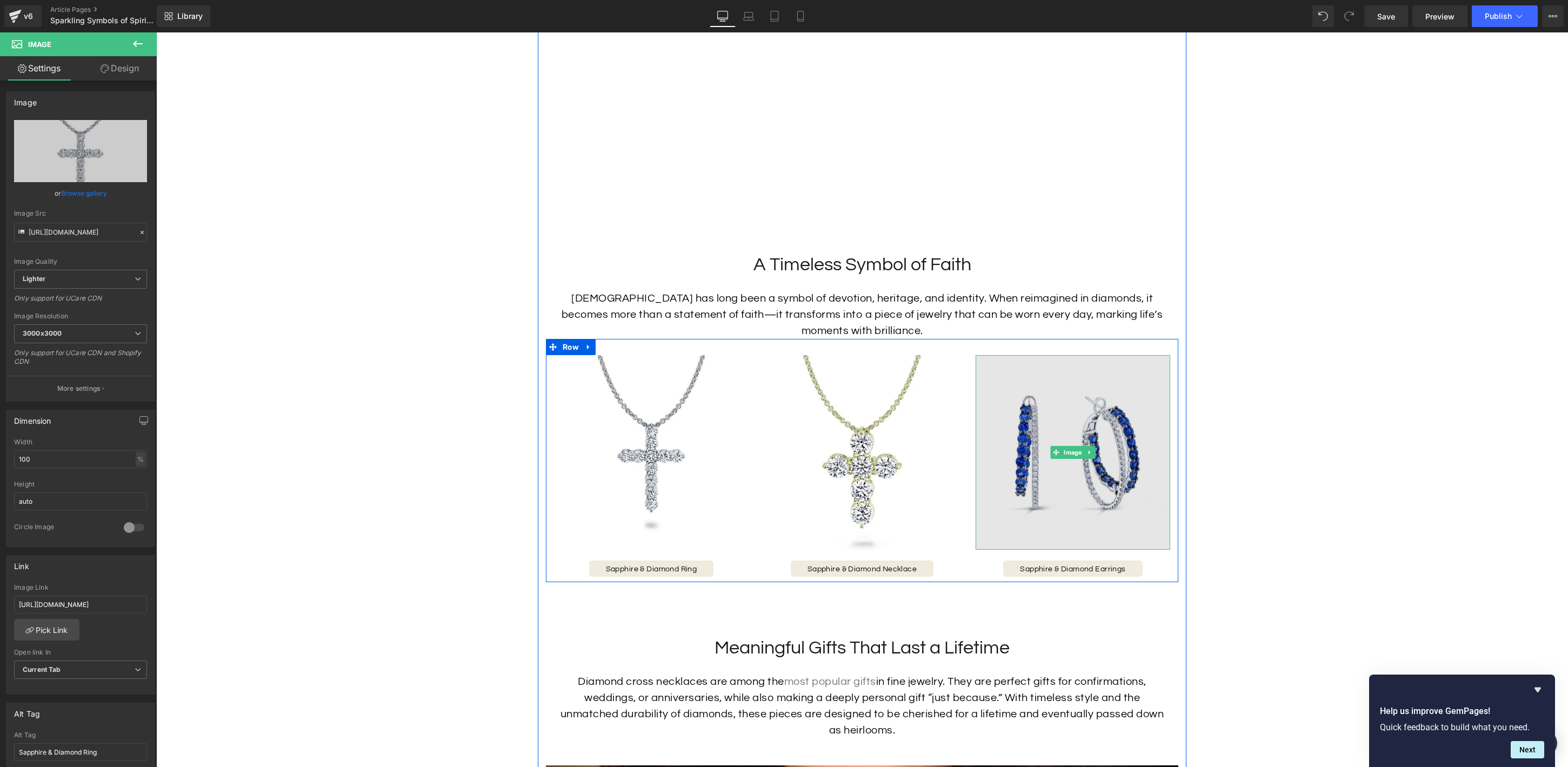
click at [1088, 462] on img at bounding box center [1073, 452] width 195 height 195
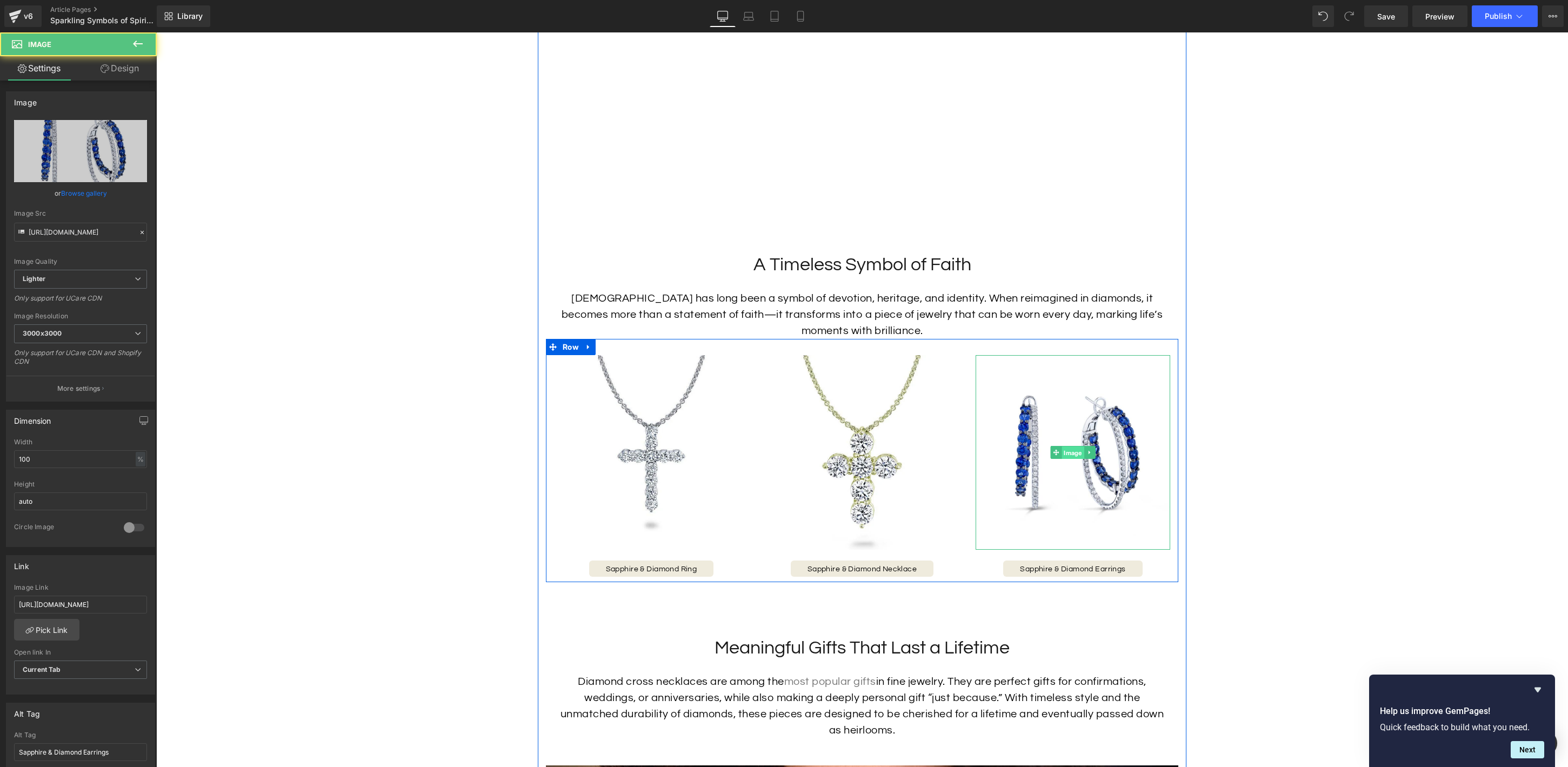
drag, startPoint x: 1074, startPoint y: 453, endPoint x: 1080, endPoint y: 450, distance: 6.7
click at [1074, 453] on span "Image" at bounding box center [1072, 453] width 22 height 13
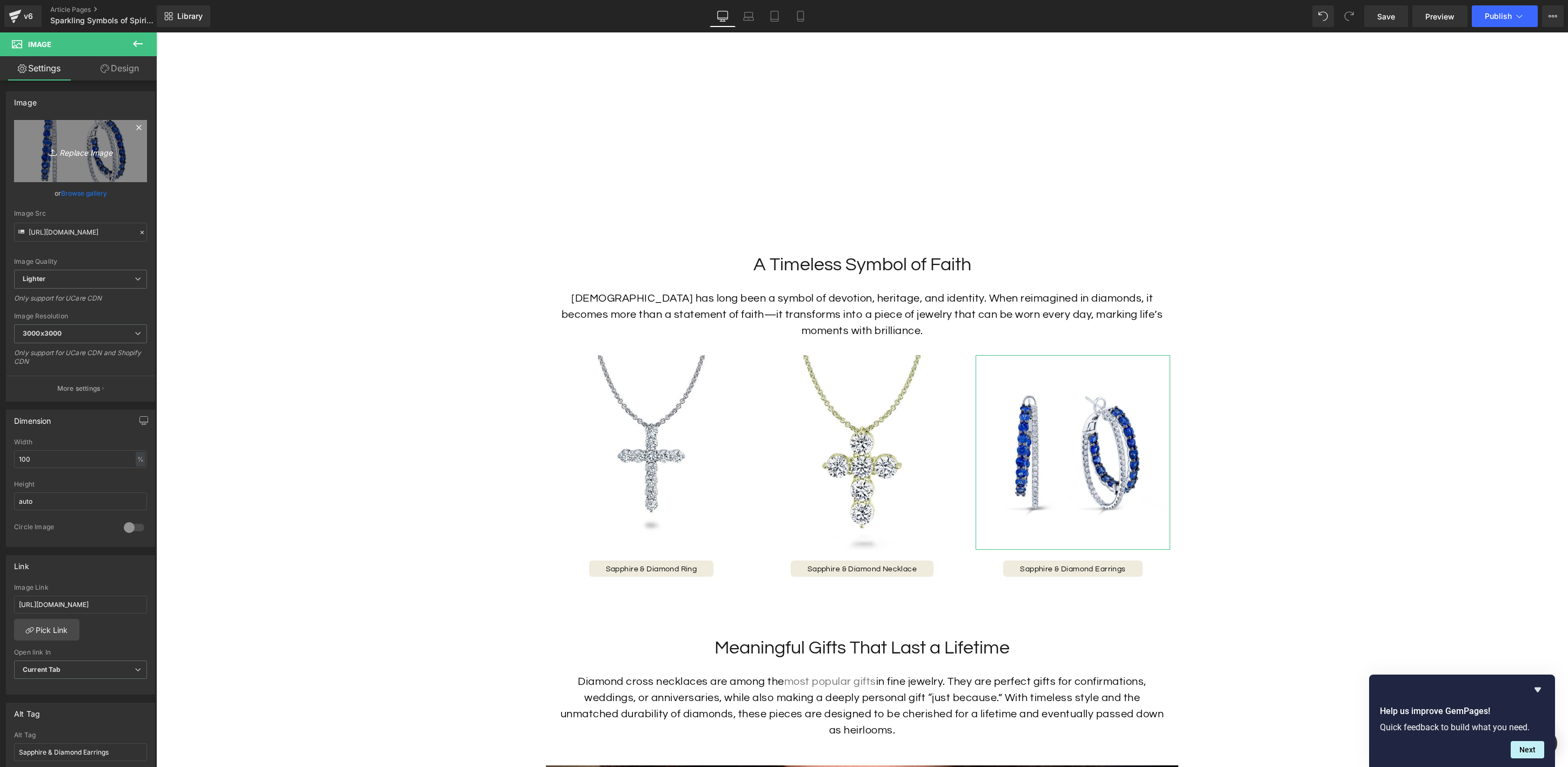
click at [80, 152] on icon "Replace Image" at bounding box center [81, 151] width 86 height 13
type input "C:\fakepath\33911_Soldier.jpg"
type input "[URL][DOMAIN_NAME]"
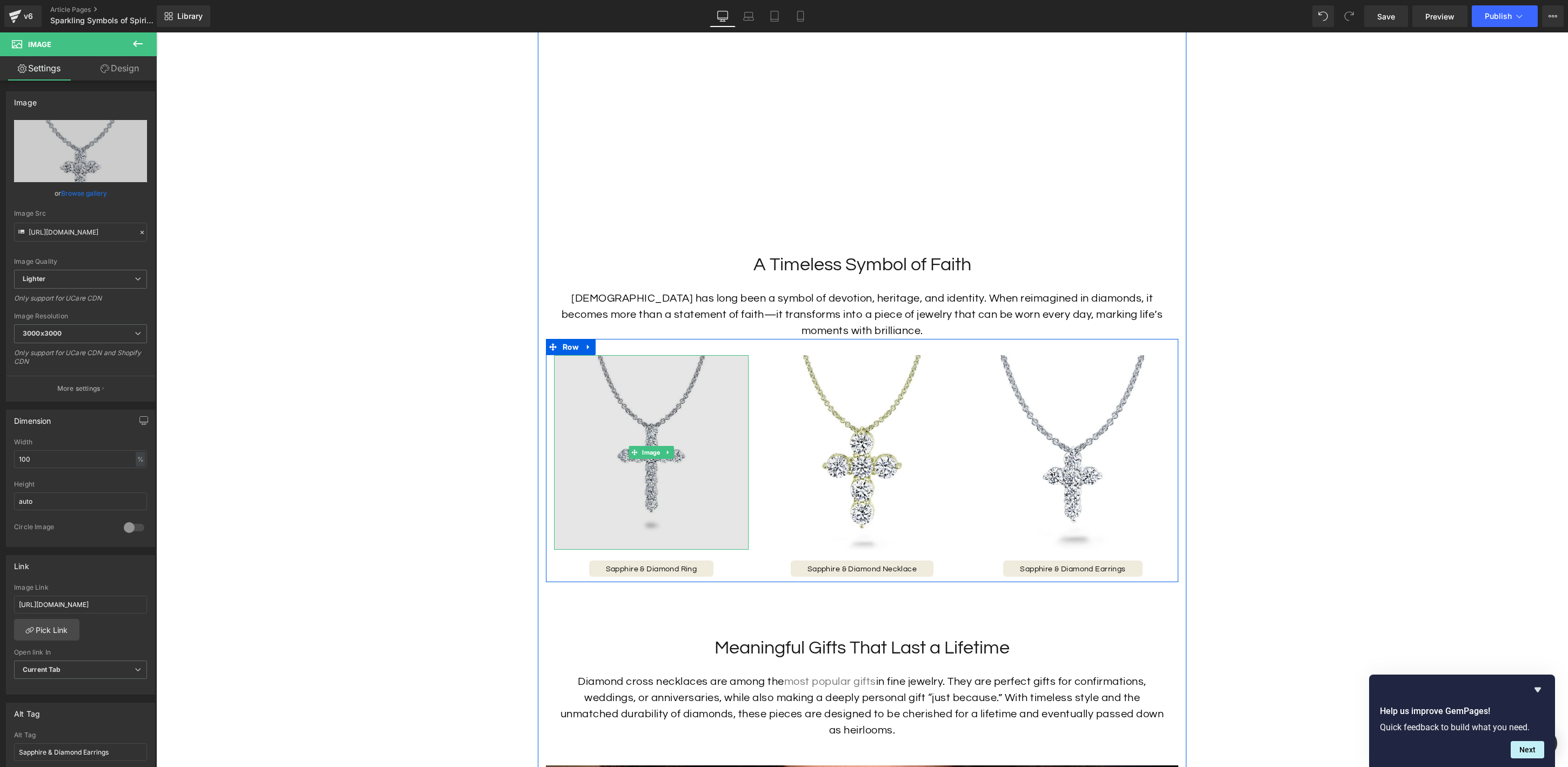
click at [664, 474] on img at bounding box center [651, 452] width 195 height 195
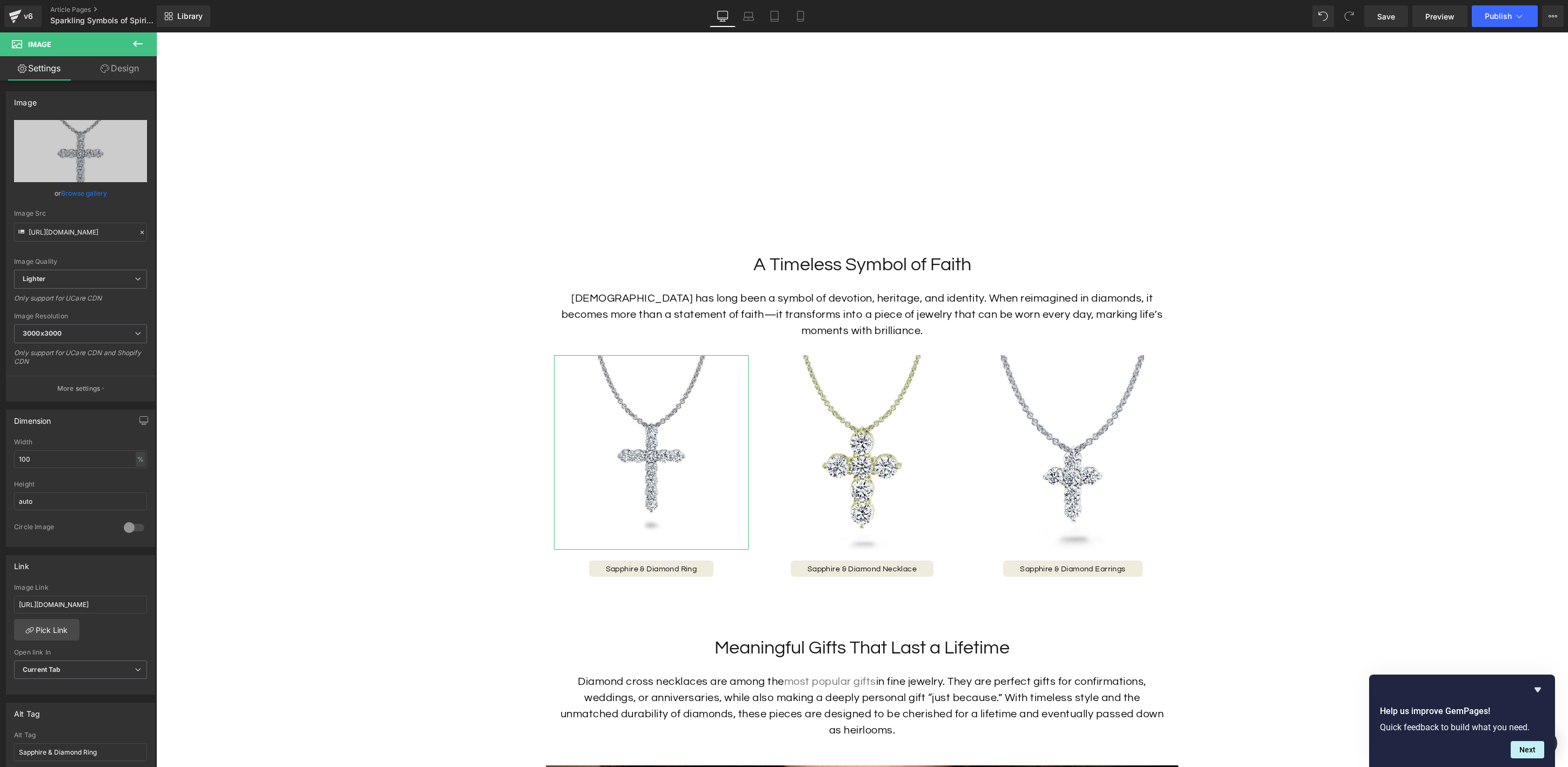
scroll to position [4, 0]
click at [109, 593] on input "[URL][DOMAIN_NAME]" at bounding box center [81, 600] width 133 height 18
click at [113, 597] on input "[URL][DOMAIN_NAME]" at bounding box center [81, 600] width 133 height 18
type input "[URL][DOMAIN_NAME]"
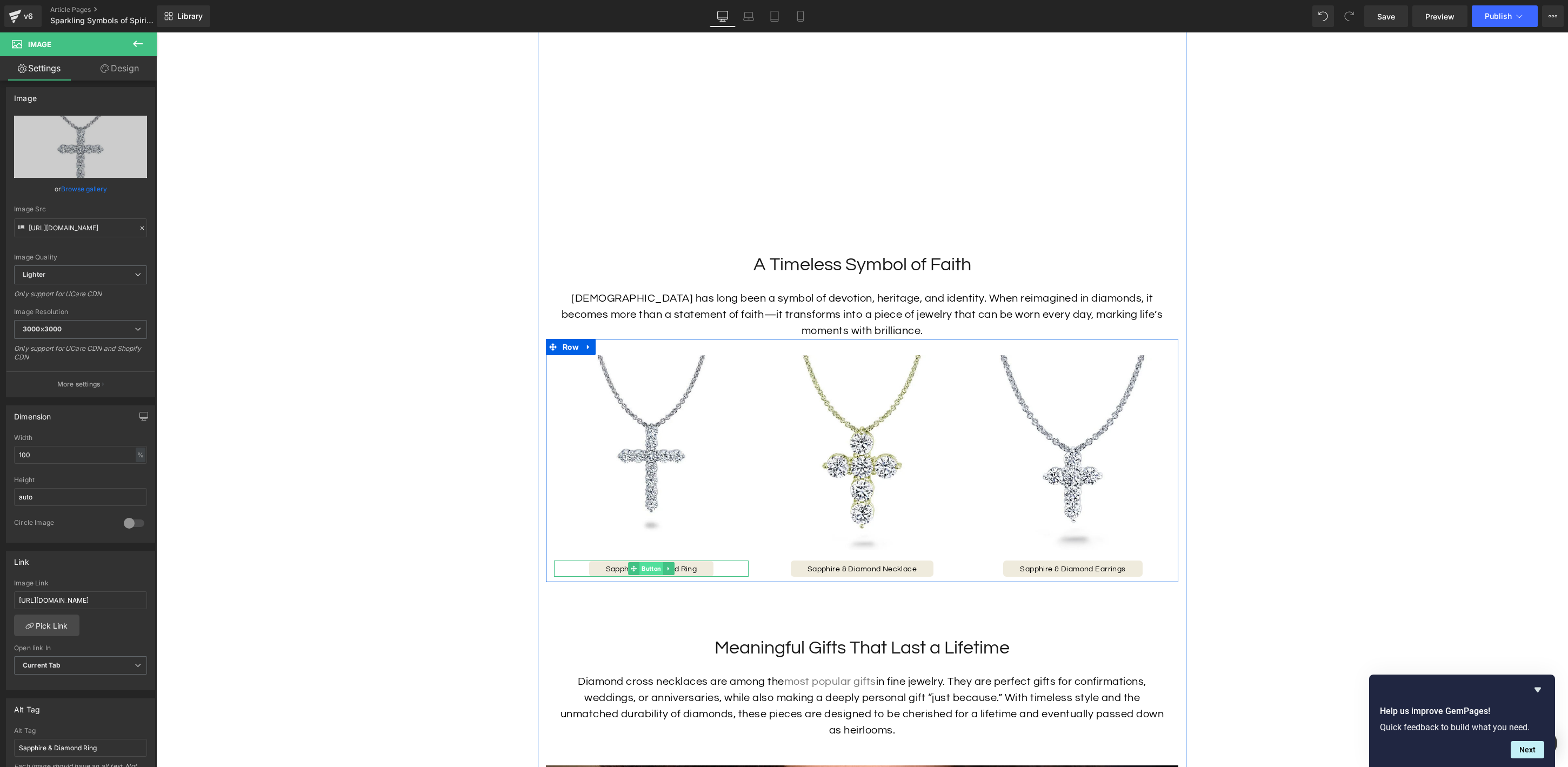
click at [647, 569] on span "Button" at bounding box center [652, 568] width 24 height 13
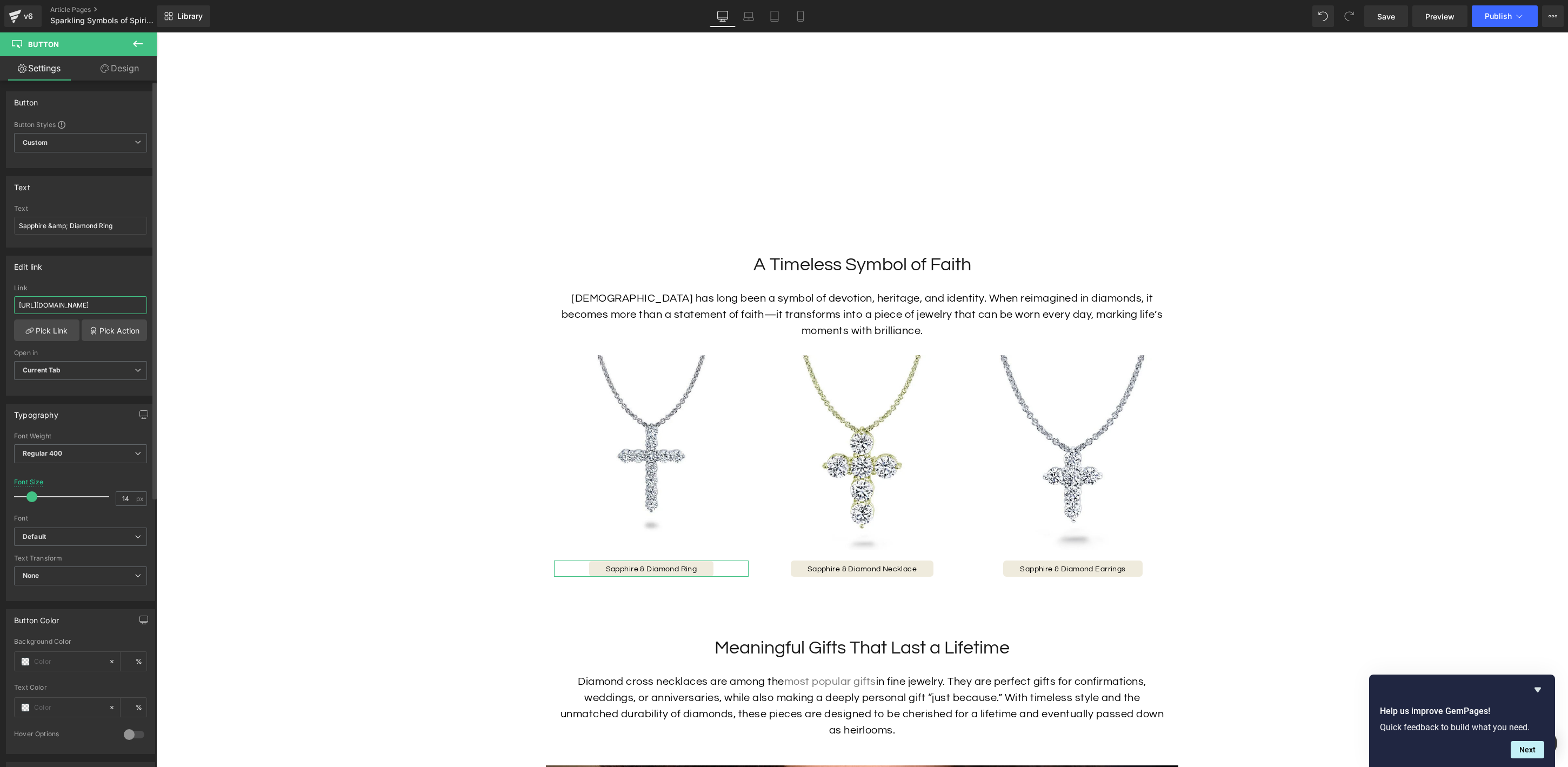
click at [81, 306] on input "[URL][DOMAIN_NAME]" at bounding box center [81, 305] width 133 height 18
paste input "diamond-crucifix-pendant"
type input "[URL][DOMAIN_NAME]"
click at [95, 227] on input "Sapphire &amp; Diamond Ring" at bounding box center [81, 225] width 133 height 18
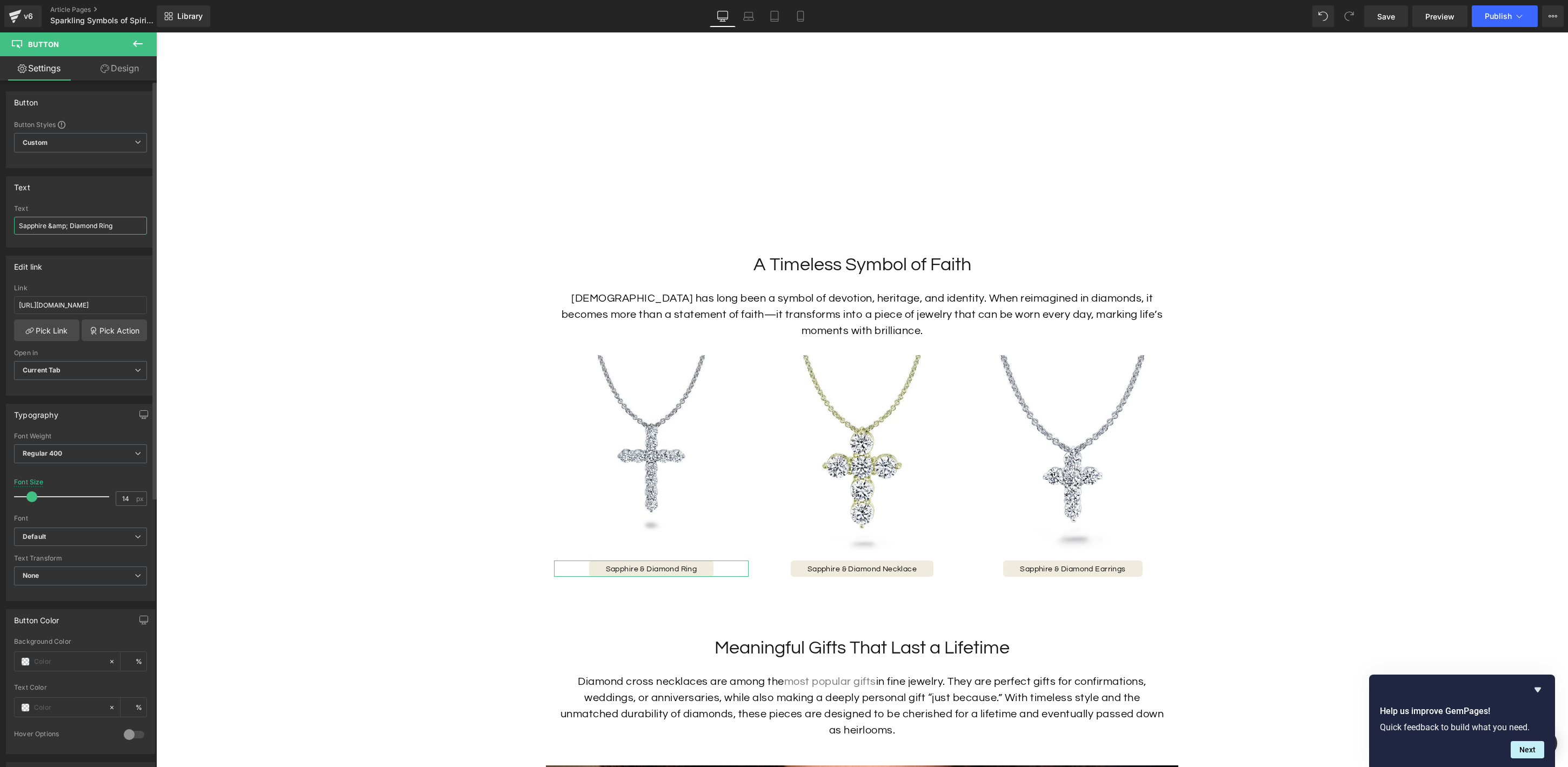
click at [110, 222] on input "Sapphire &amp; Diamond Ring" at bounding box center [81, 225] width 133 height 18
drag, startPoint x: 105, startPoint y: 225, endPoint x: -7, endPoint y: 221, distance: 112.1
click at [0, 221] on html "Button You are previewing how the will restyle your page. You can not edit Elem…" at bounding box center [784, 383] width 1568 height 767
type input "Diamond Necklace"
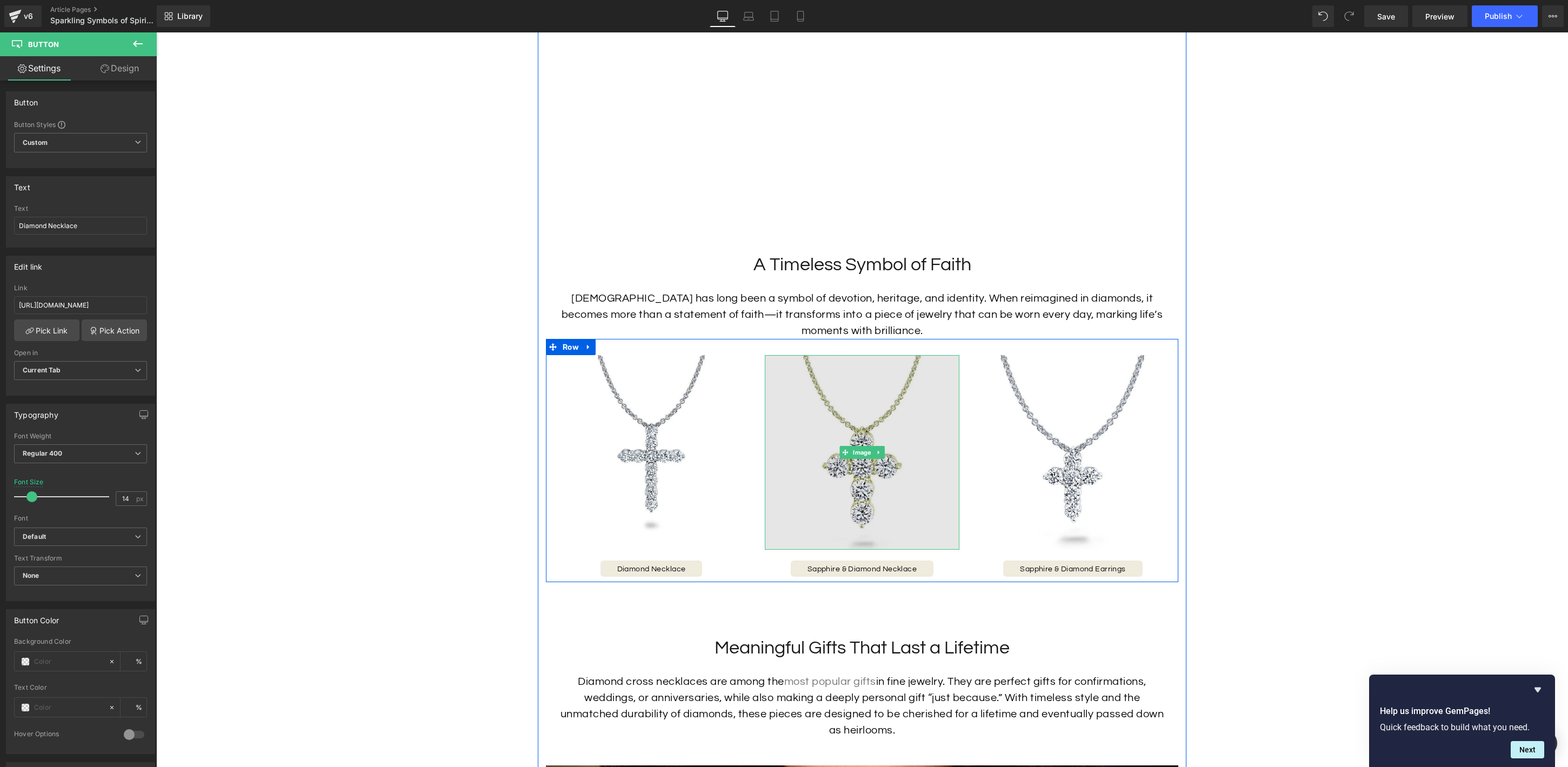
click at [840, 482] on img at bounding box center [862, 452] width 195 height 195
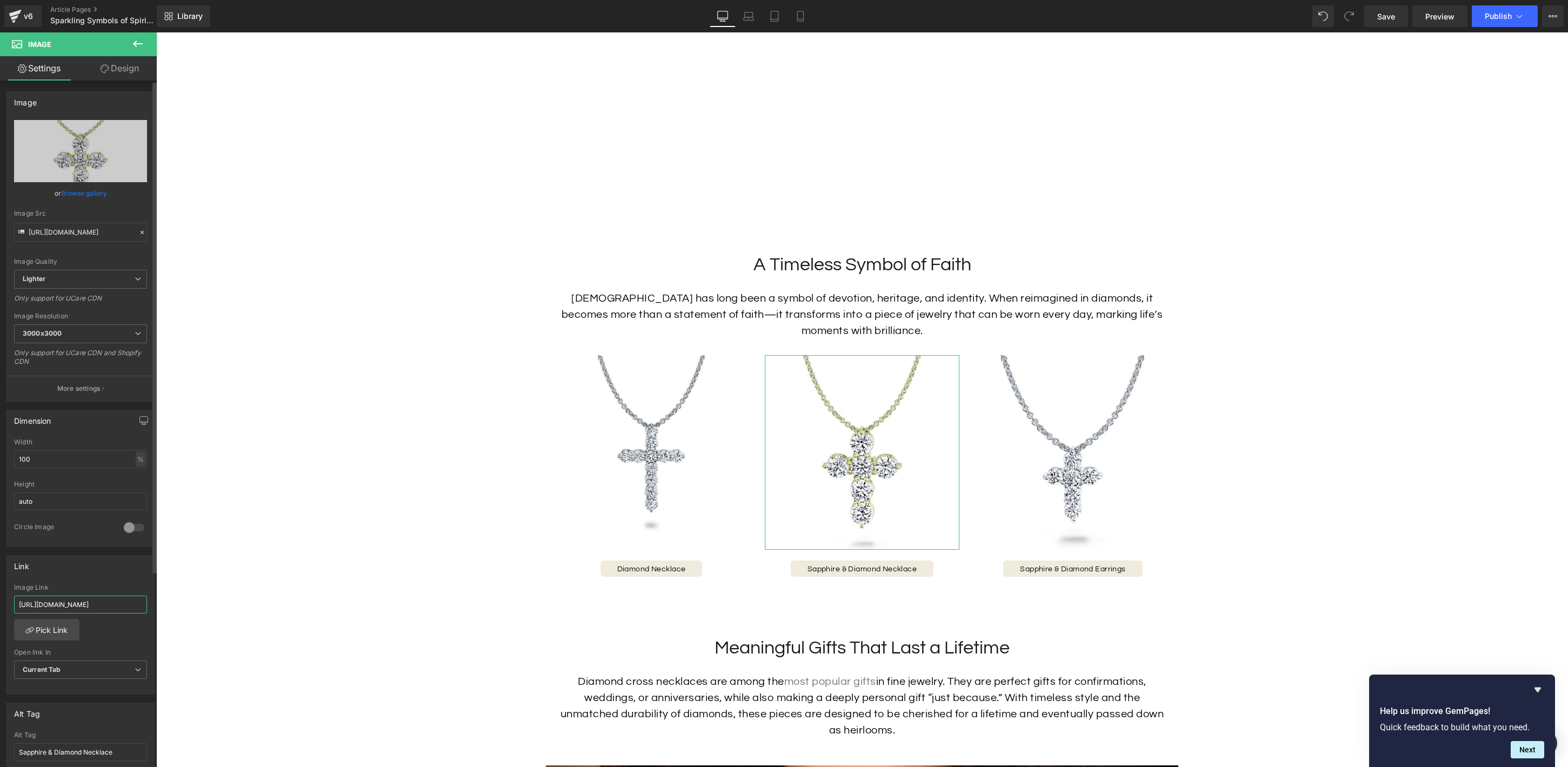
click at [128, 602] on input "[URL][DOMAIN_NAME]" at bounding box center [81, 604] width 133 height 18
type input "[URL][DOMAIN_NAME]"
click at [845, 571] on icon at bounding box center [845, 568] width 6 height 6
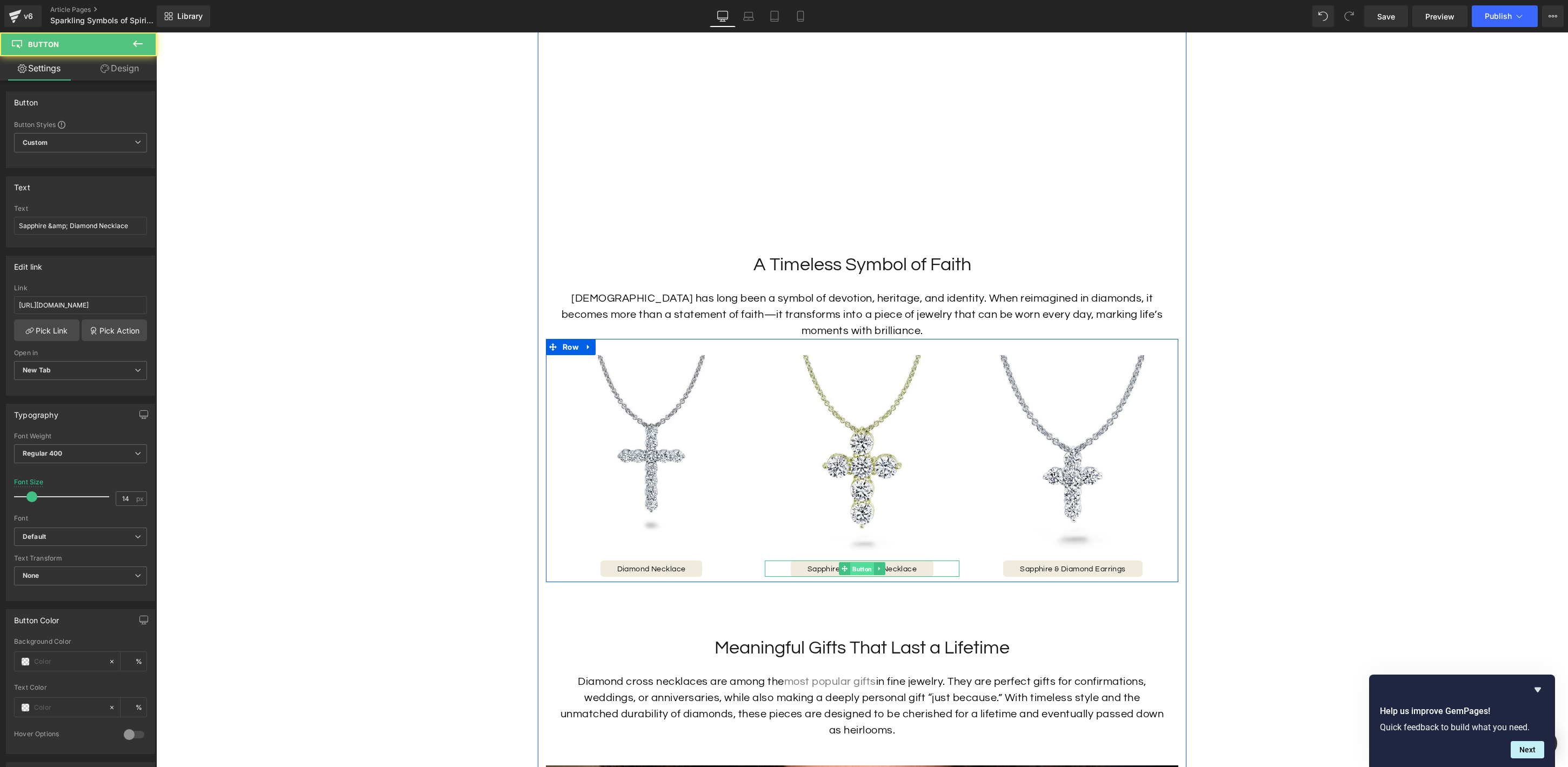
click at [859, 569] on span "Button" at bounding box center [862, 569] width 24 height 13
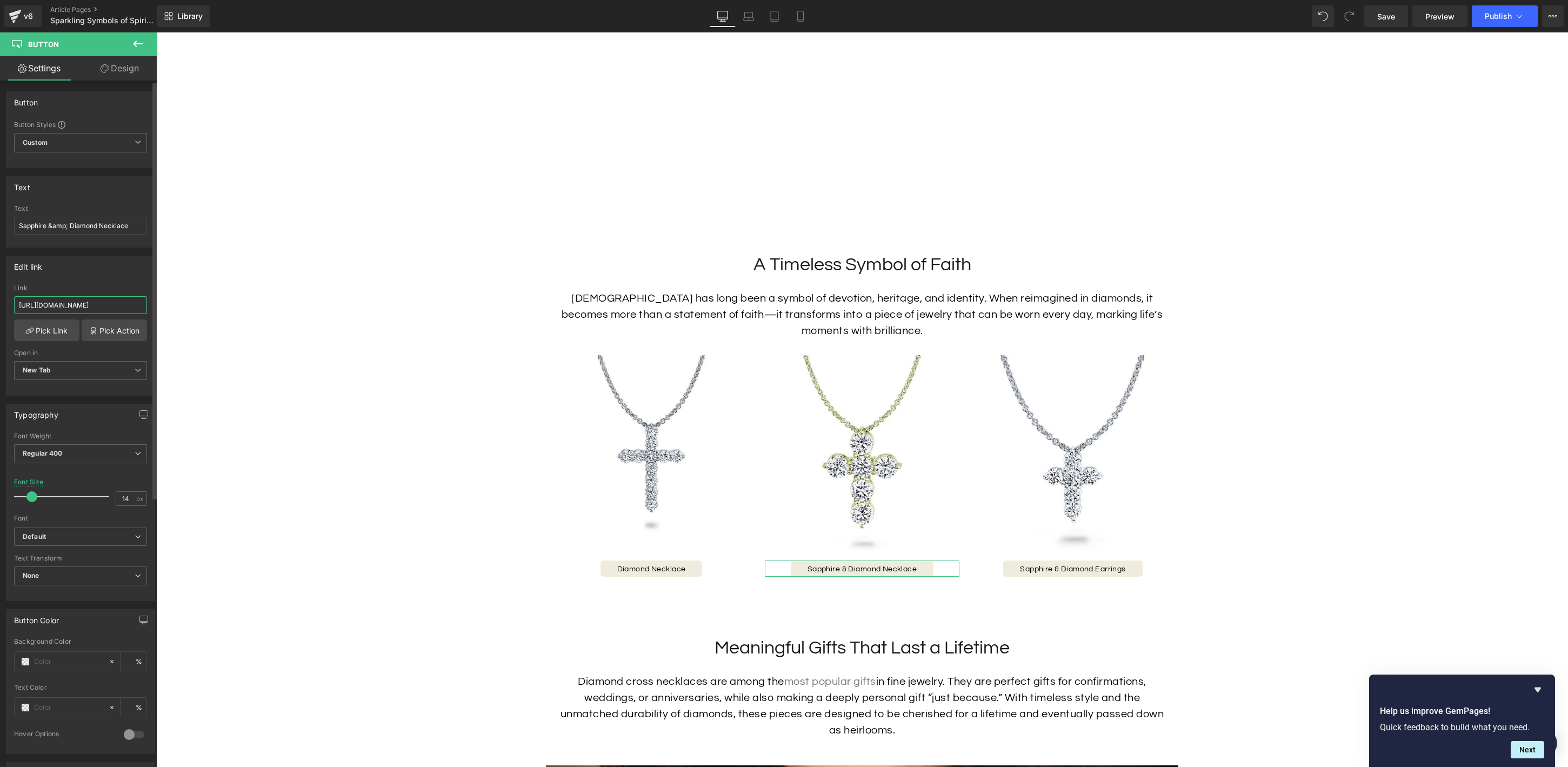
click at [75, 302] on input "[URL][DOMAIN_NAME]" at bounding box center [81, 305] width 133 height 18
paste input "diamond-necklace-12"
type input "[URL][DOMAIN_NAME]"
click at [72, 225] on input "Sapphire &amp; Diamond Necklace" at bounding box center [81, 225] width 133 height 18
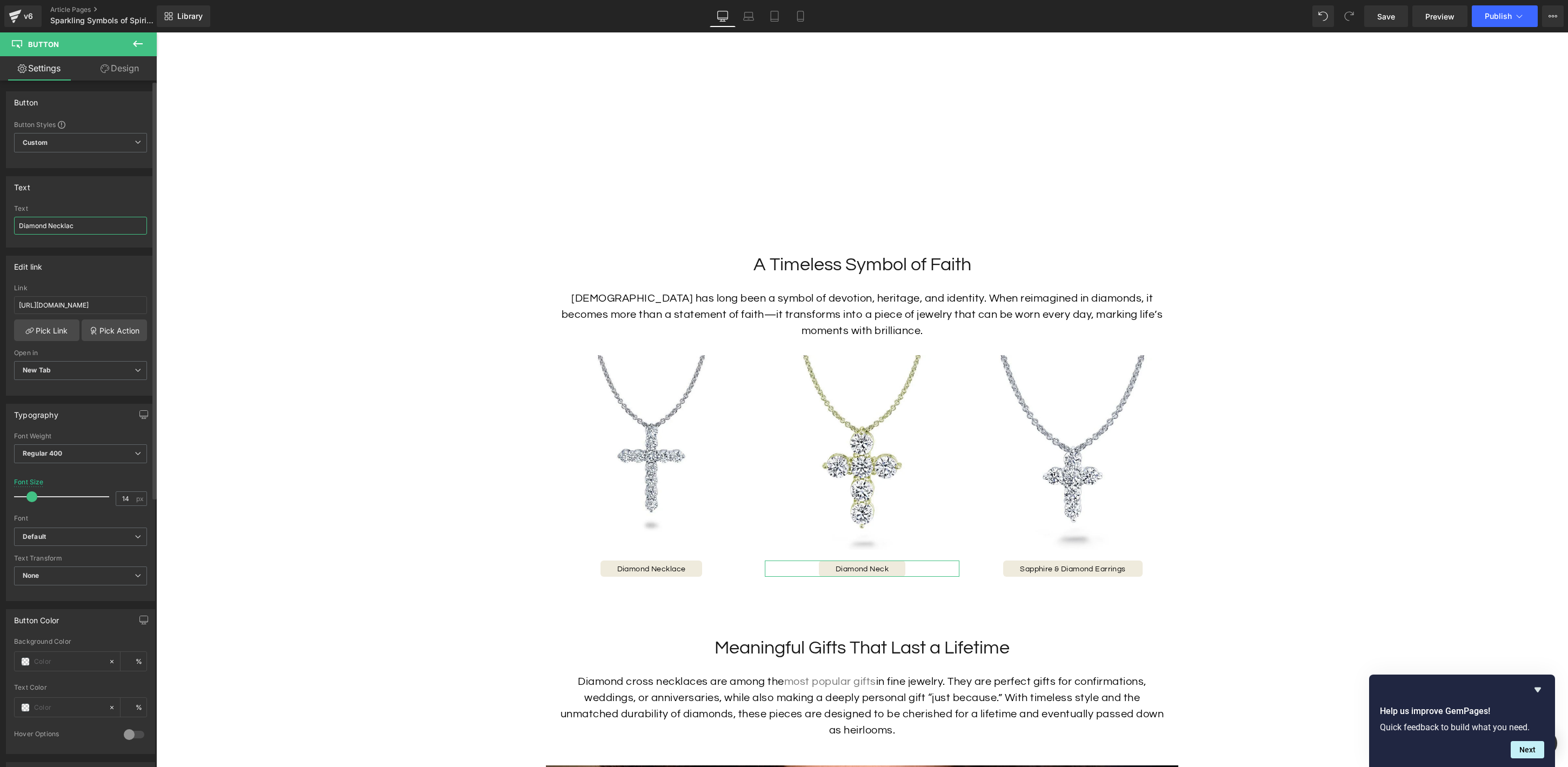
type input "Diamond Necklace"
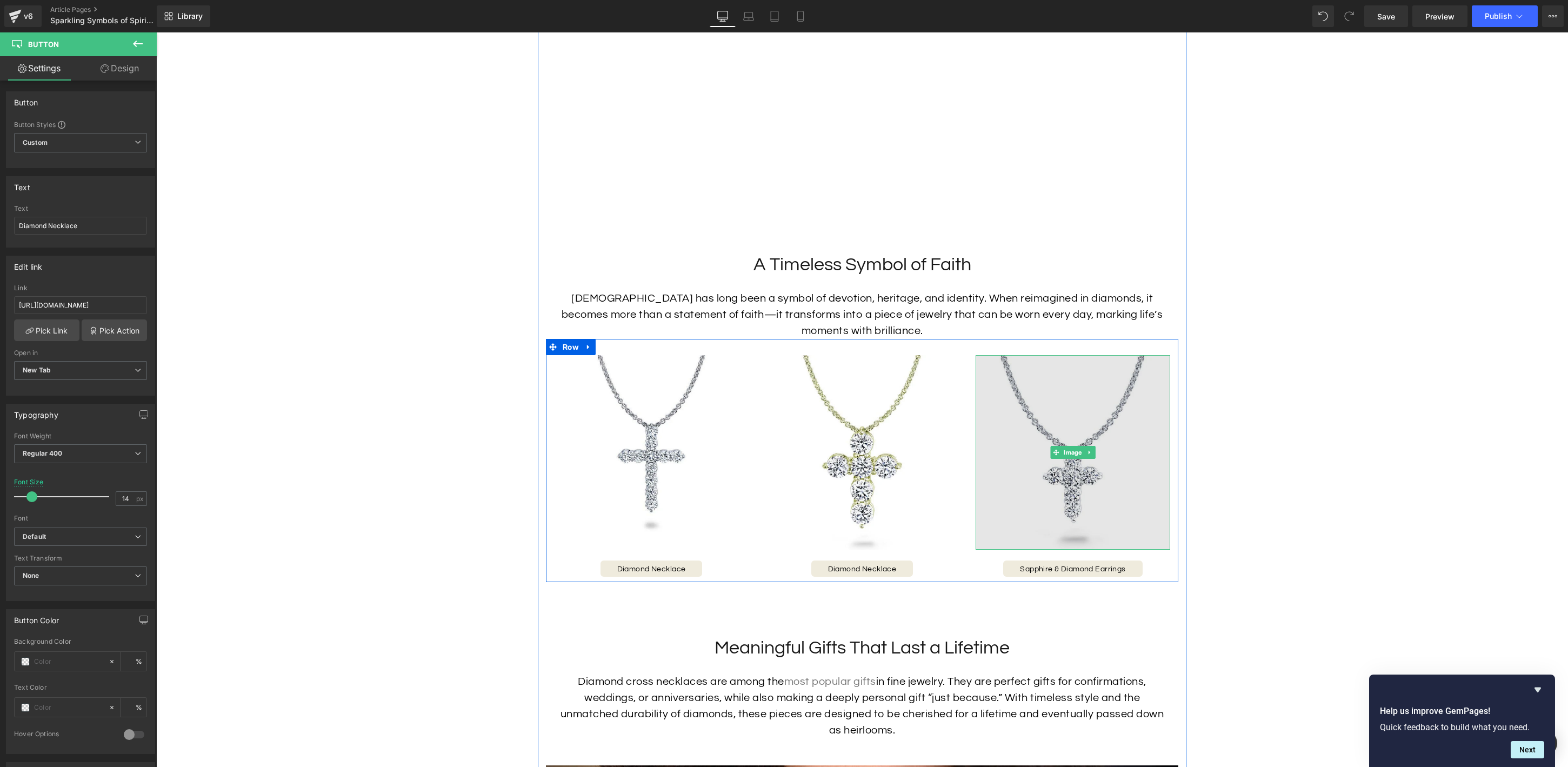
click at [1051, 502] on img at bounding box center [1073, 452] width 195 height 195
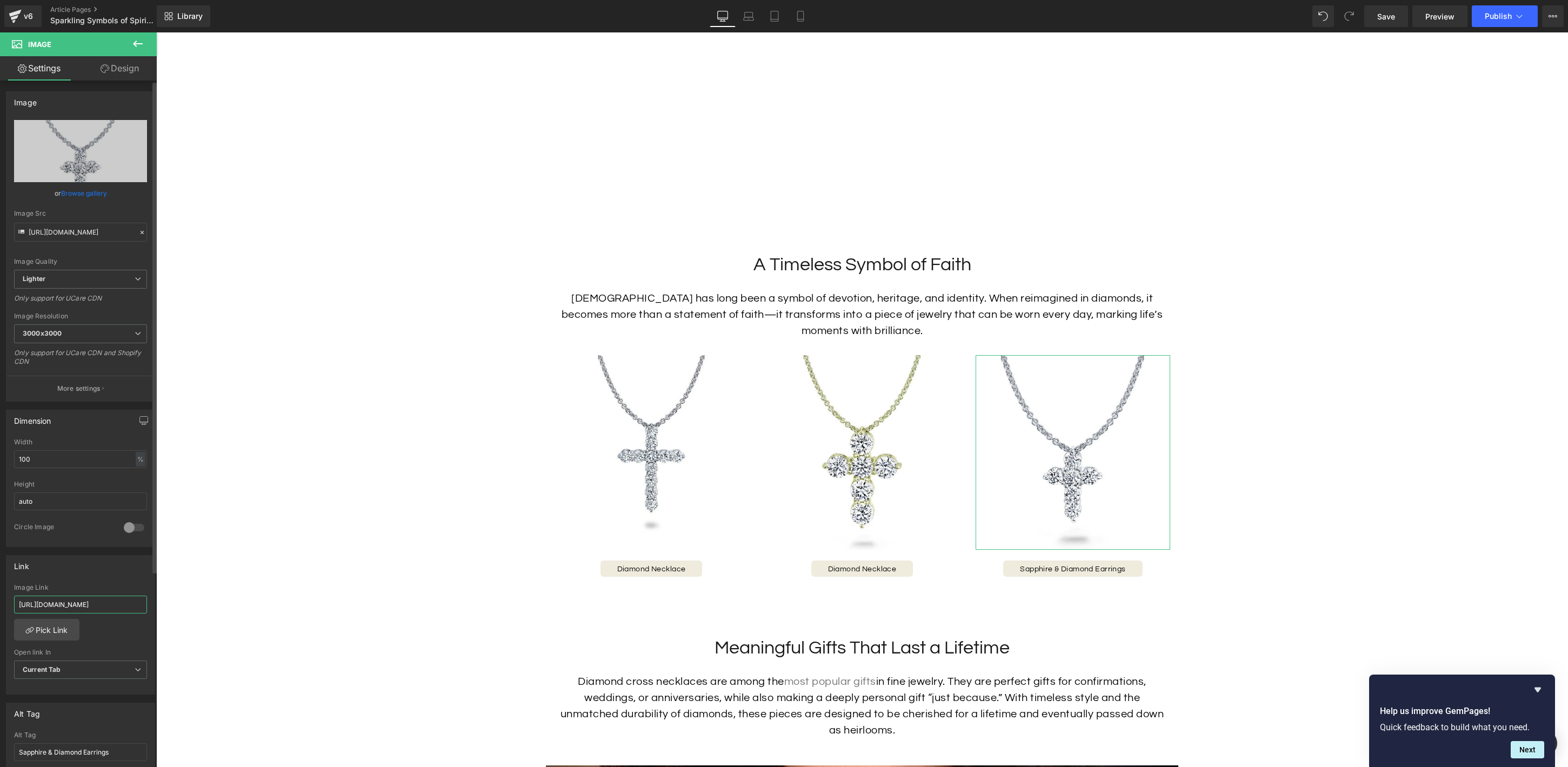
click at [106, 606] on input "[URL][DOMAIN_NAME]" at bounding box center [81, 604] width 133 height 18
type input "[URL][DOMAIN_NAME]"
click at [1071, 569] on span "Button" at bounding box center [1073, 568] width 24 height 13
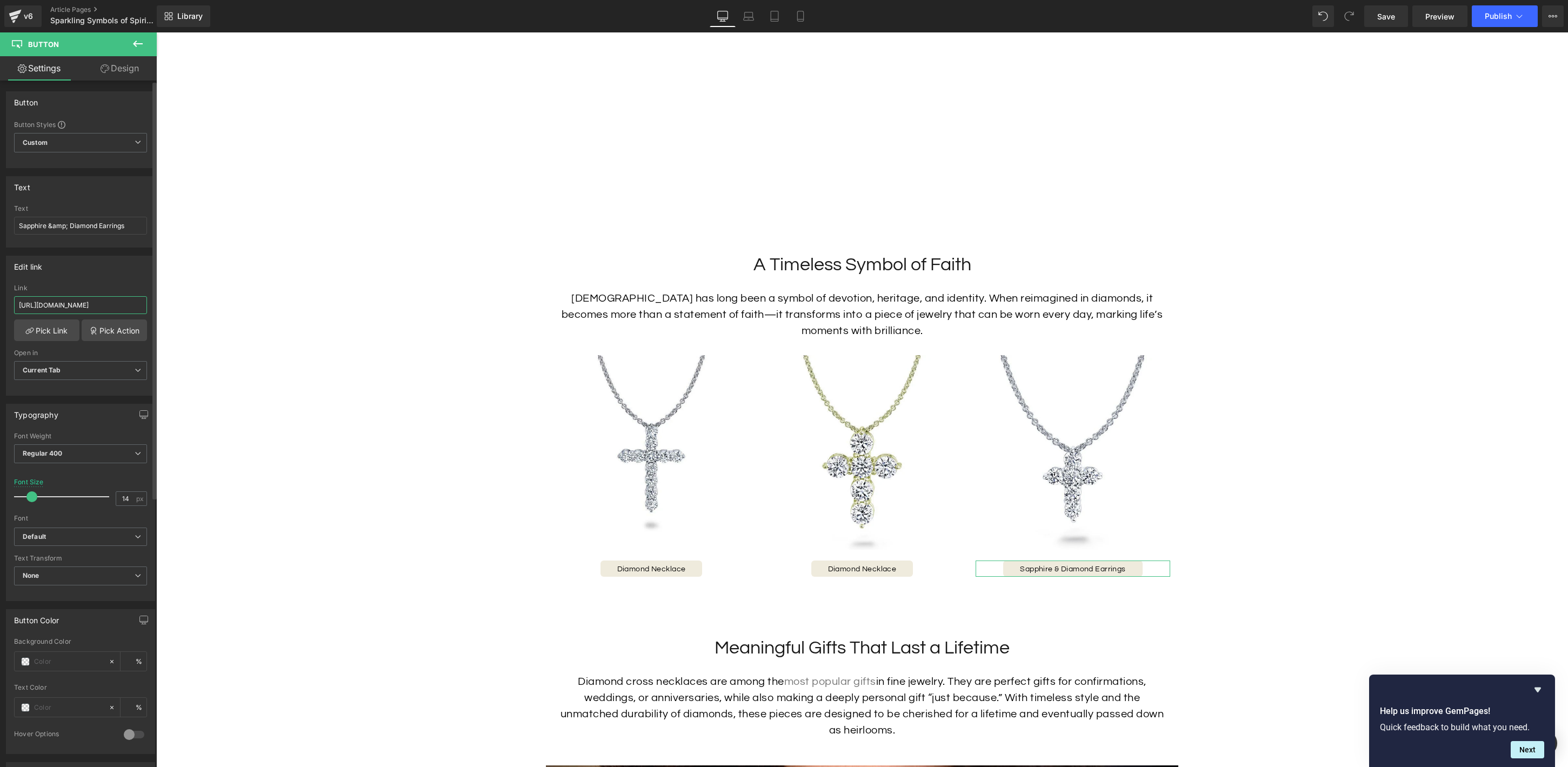
click at [92, 302] on input "[URL][DOMAIN_NAME]" at bounding box center [81, 305] width 133 height 18
paste input "small-diamond-cros"
type input "[URL][DOMAIN_NAME]"
click at [69, 220] on input "Sapphire &amp; Diamond Earrings" at bounding box center [81, 225] width 133 height 18
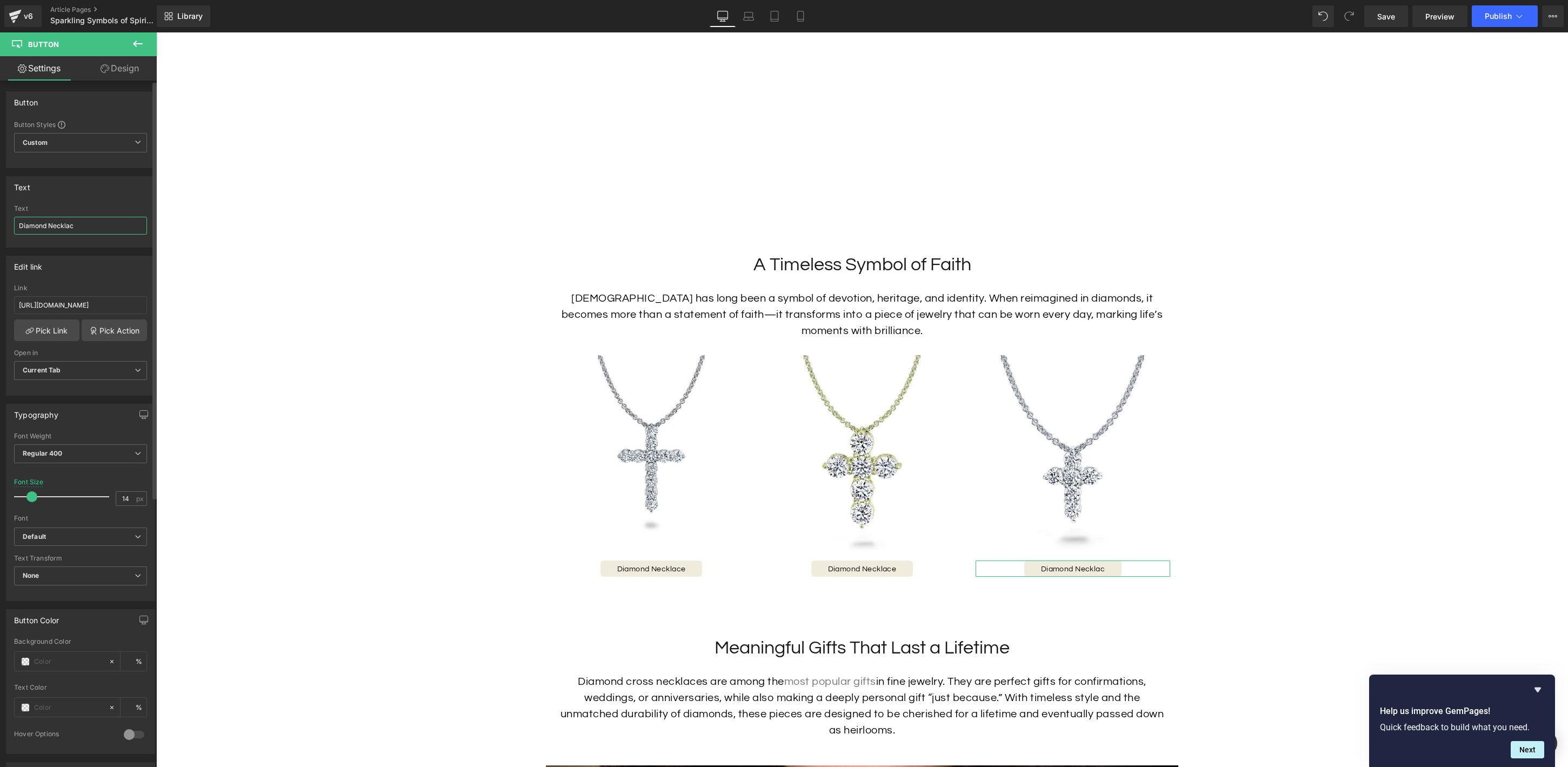
type input "Diamond Necklace"
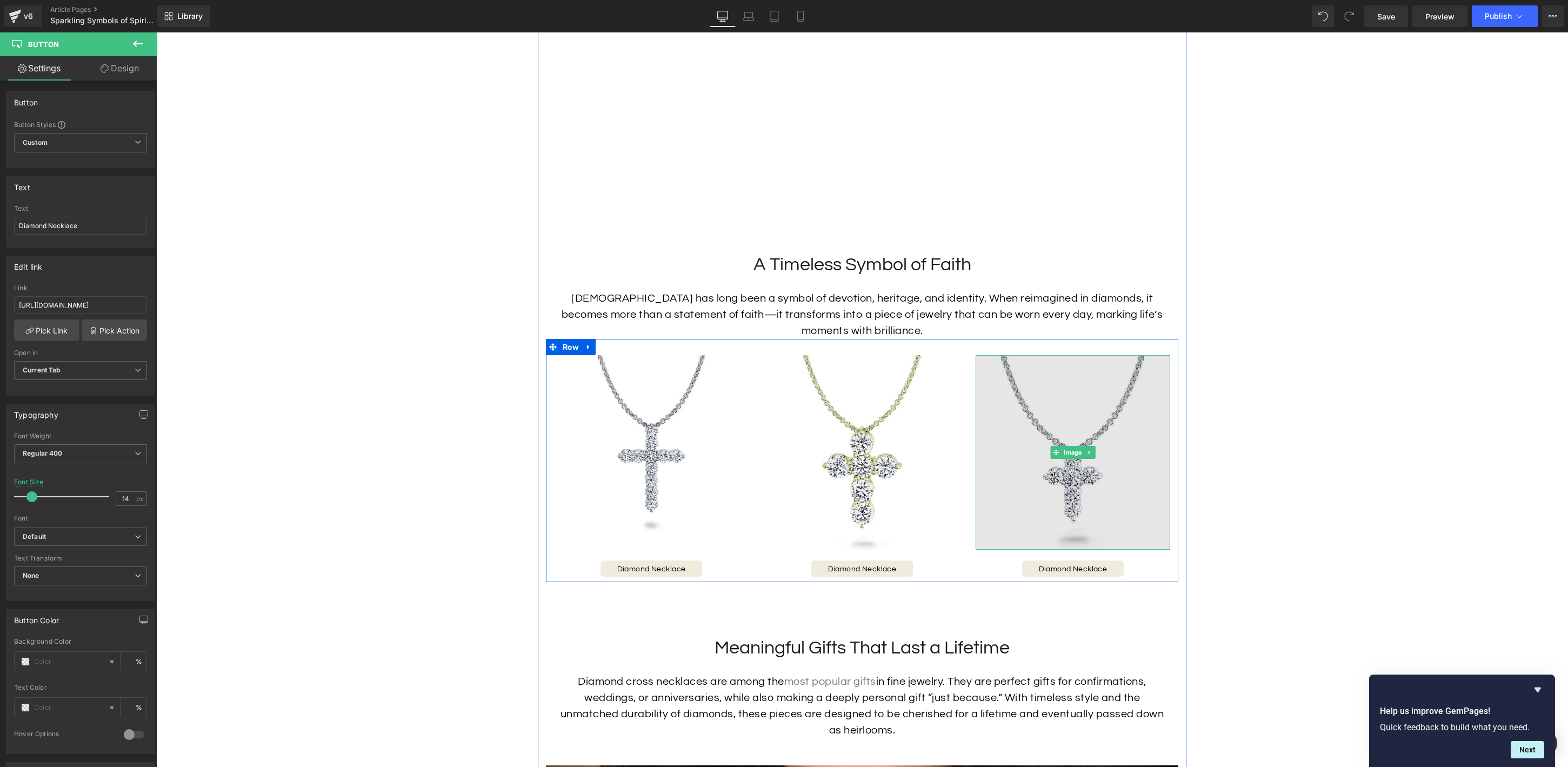
click at [1079, 509] on img at bounding box center [1073, 452] width 195 height 195
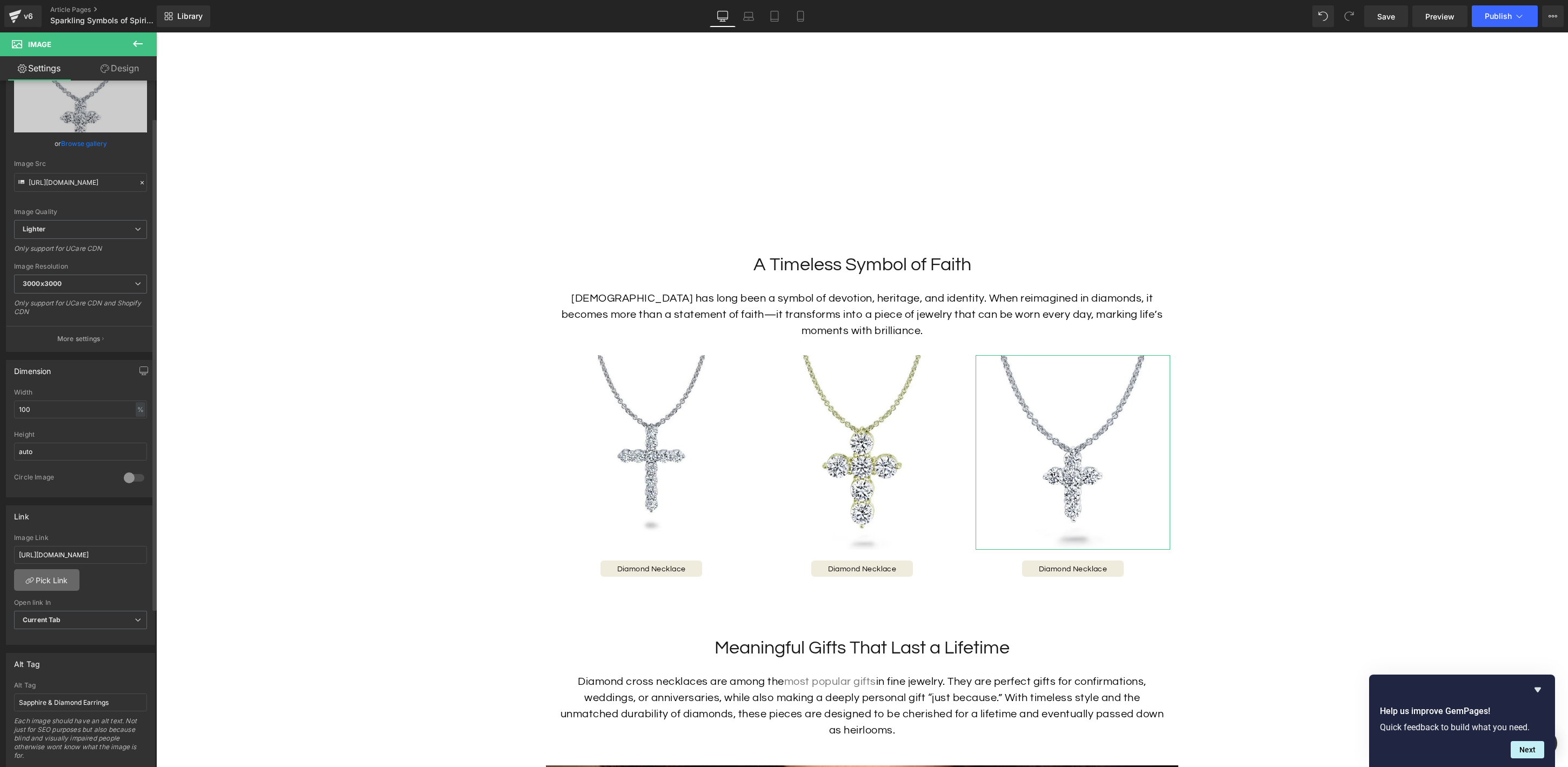
scroll to position [53, 0]
click at [101, 695] on input "Sapphire & Diamond Earrings" at bounding box center [81, 698] width 133 height 18
type input "Diamond Cross Pendant"
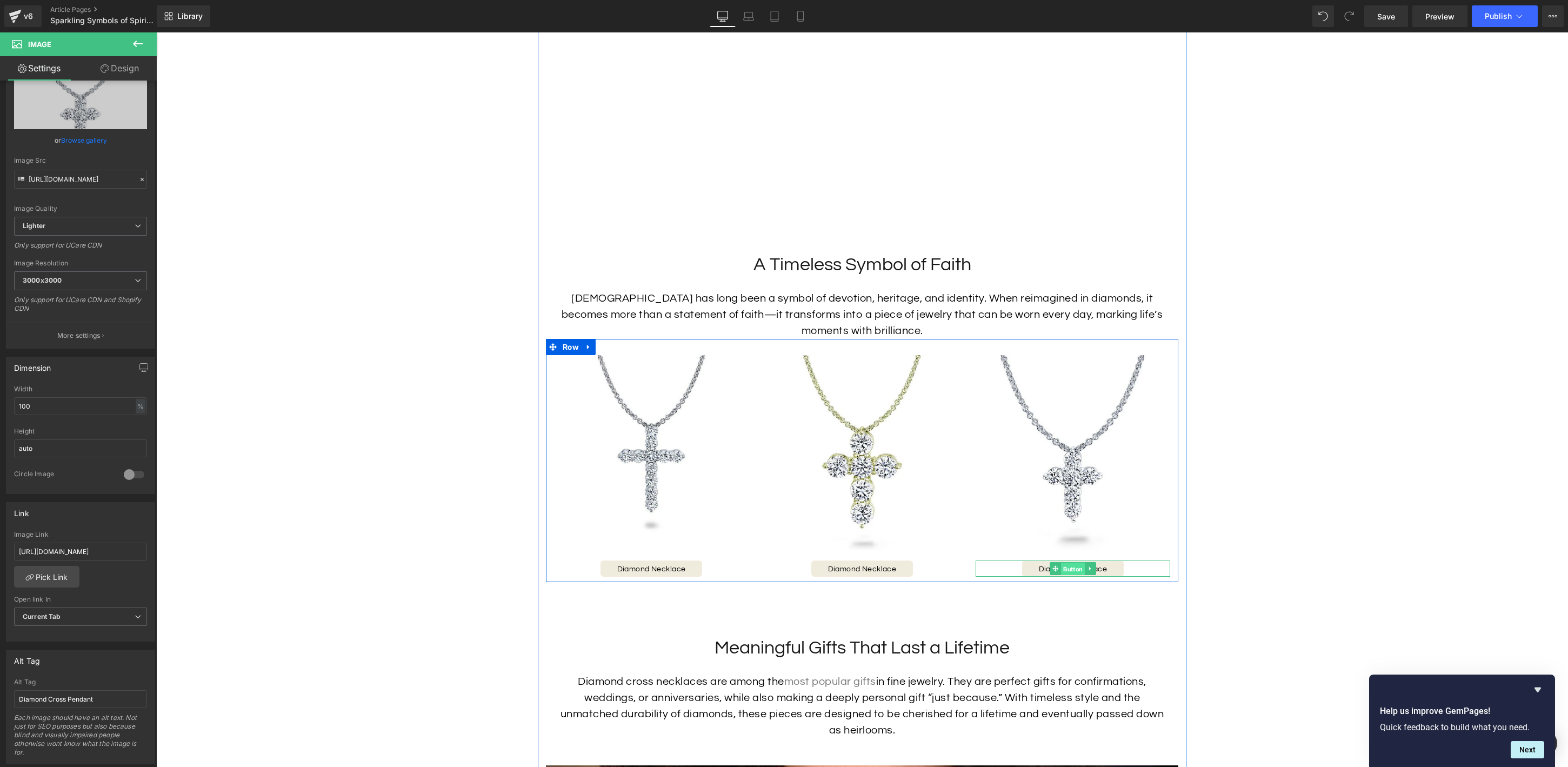
click at [1076, 569] on span "Button" at bounding box center [1073, 569] width 24 height 13
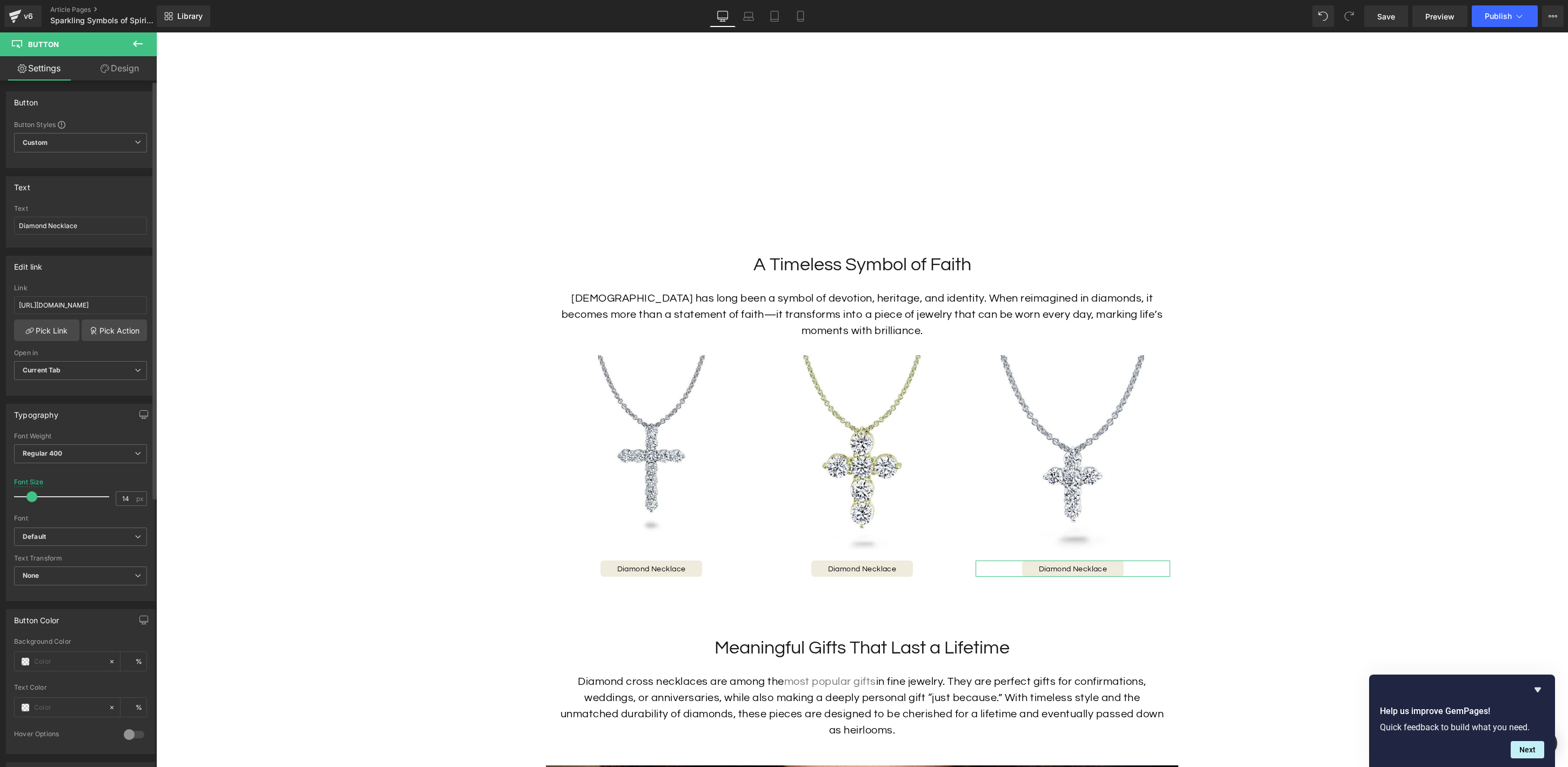
click at [77, 234] on div "Text Diamond Necklace" at bounding box center [81, 226] width 133 height 42
click at [87, 224] on input "Diamond Necklace" at bounding box center [81, 225] width 133 height 18
type input "Diamond Cross"
click at [859, 571] on span "Button" at bounding box center [862, 568] width 24 height 13
drag, startPoint x: 103, startPoint y: 229, endPoint x: 51, endPoint y: 227, distance: 52.0
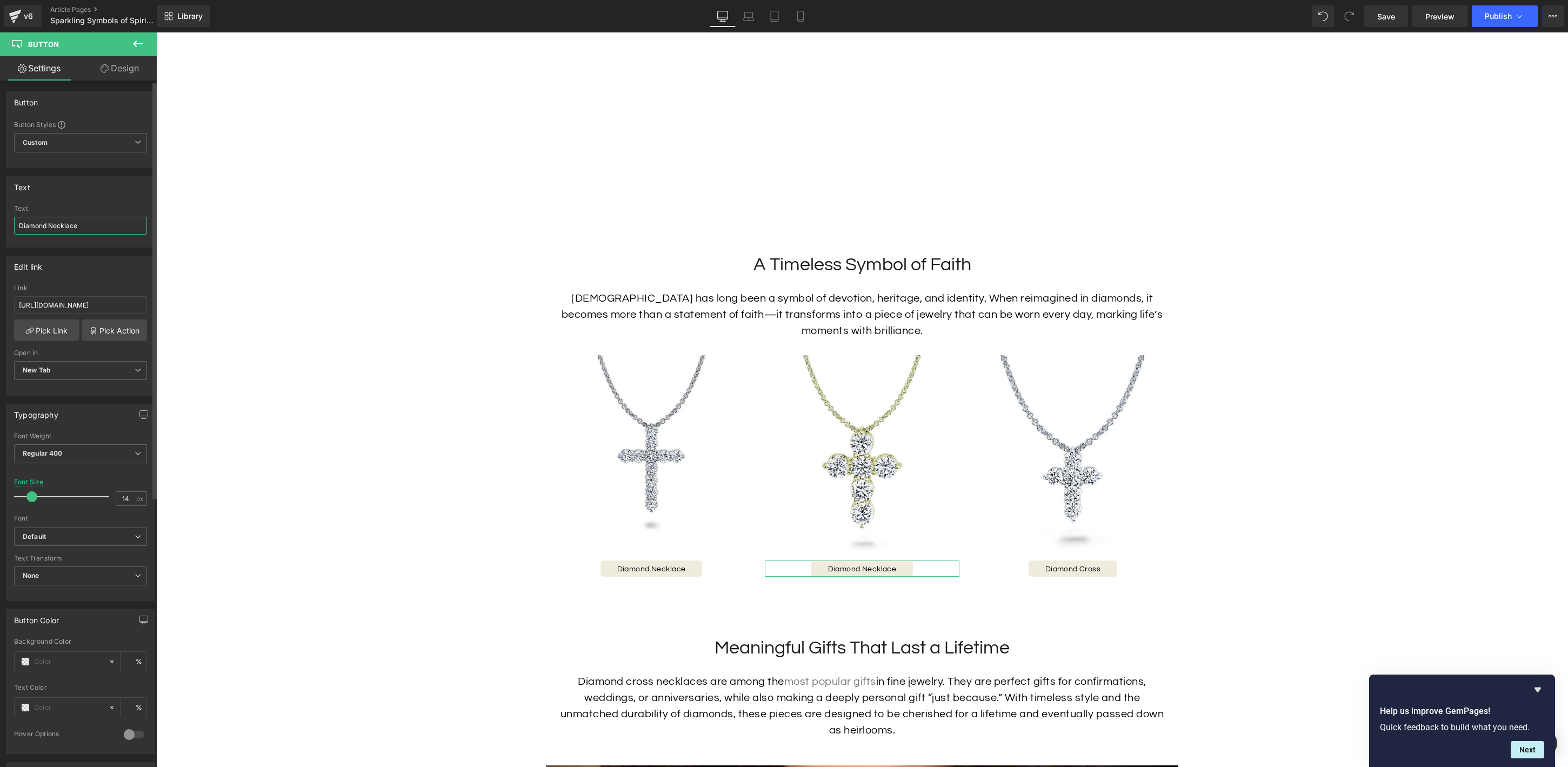
click at [51, 227] on input "Diamond Necklace" at bounding box center [81, 225] width 133 height 18
type input "Diamond Cross"
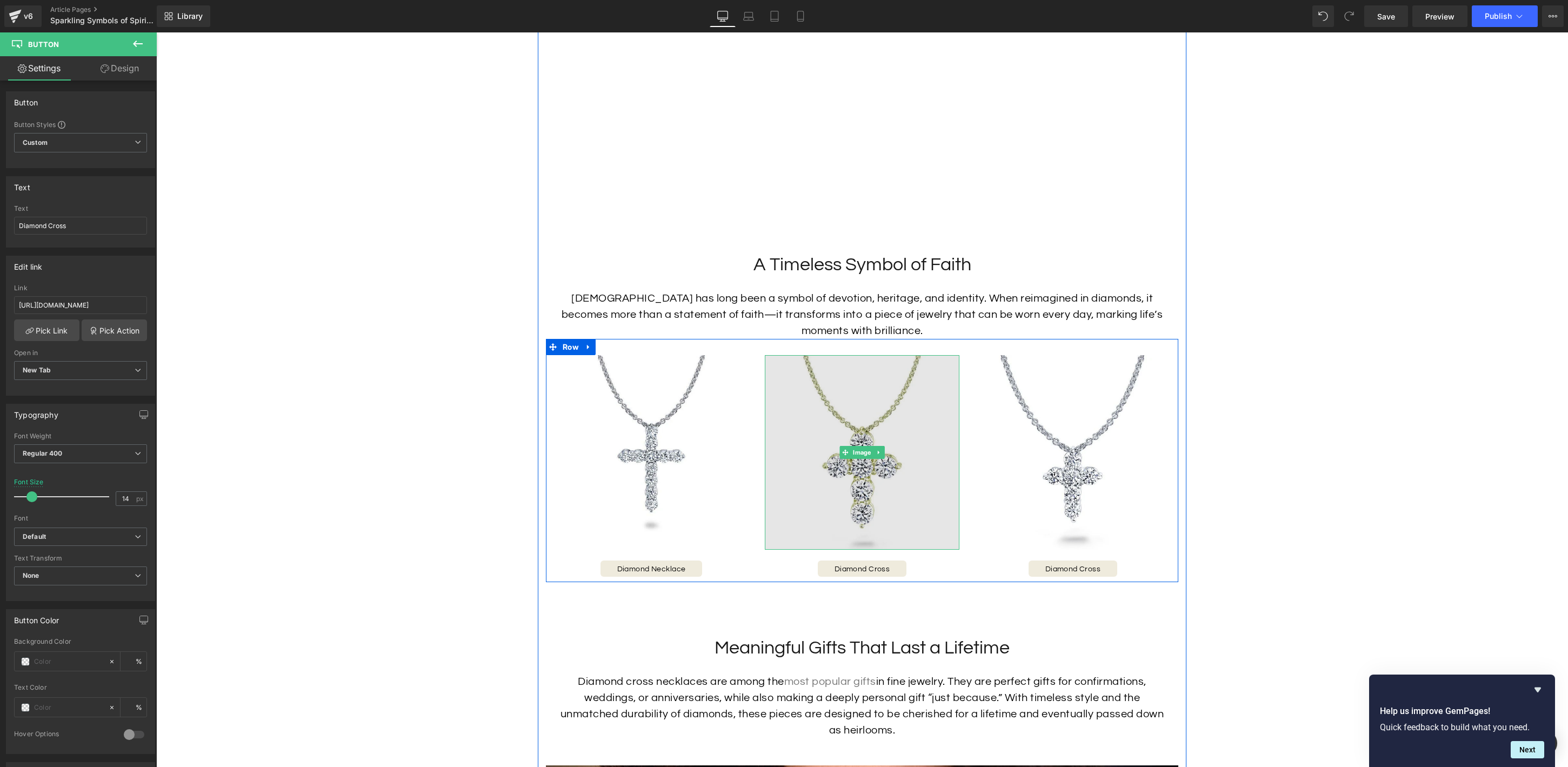
click at [859, 486] on img at bounding box center [862, 452] width 195 height 195
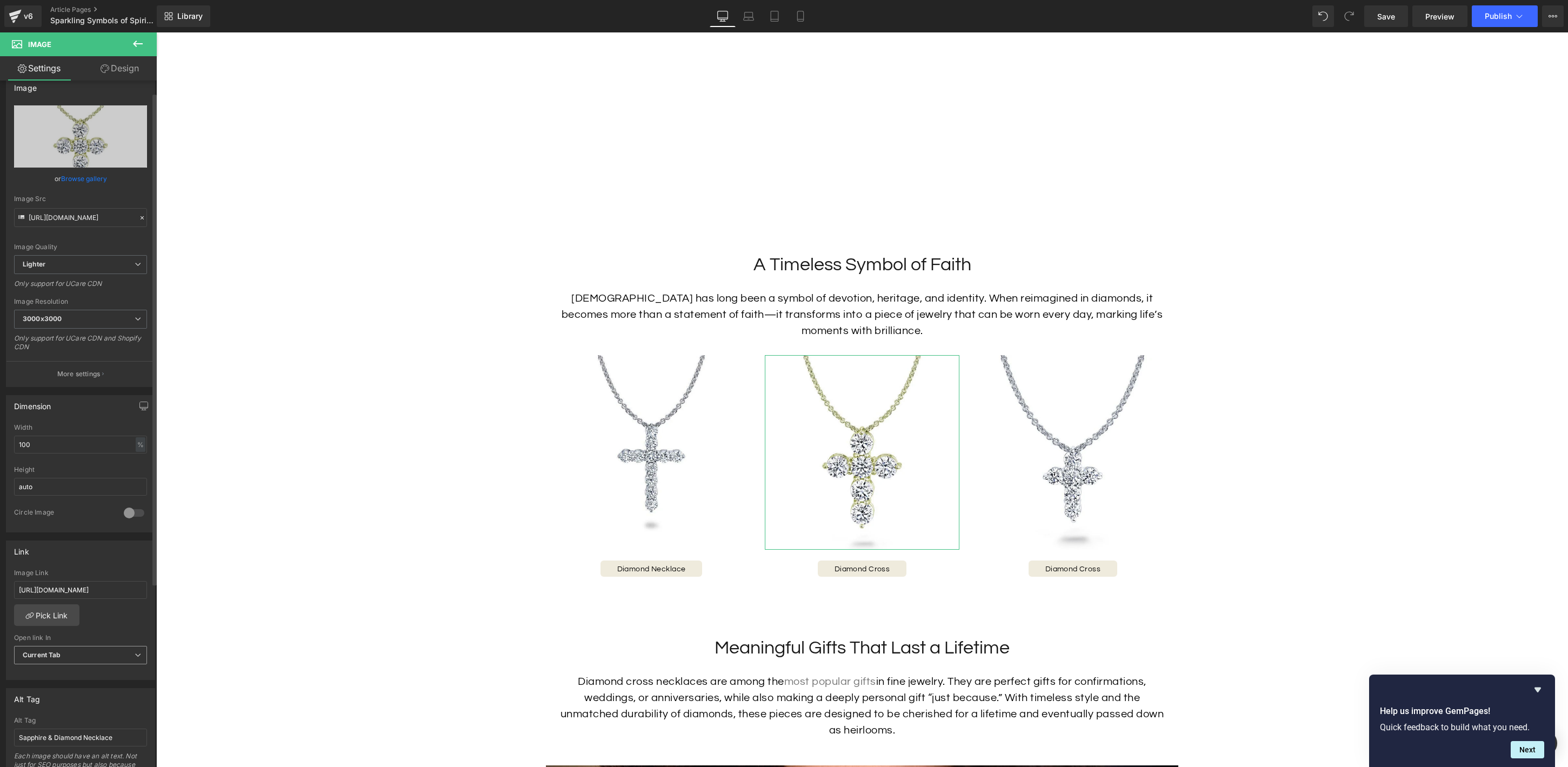
scroll to position [17, 0]
click at [89, 732] on input "Sapphire & Diamond Necklace" at bounding box center [81, 734] width 133 height 18
type input "Diamond Cross Necklace"
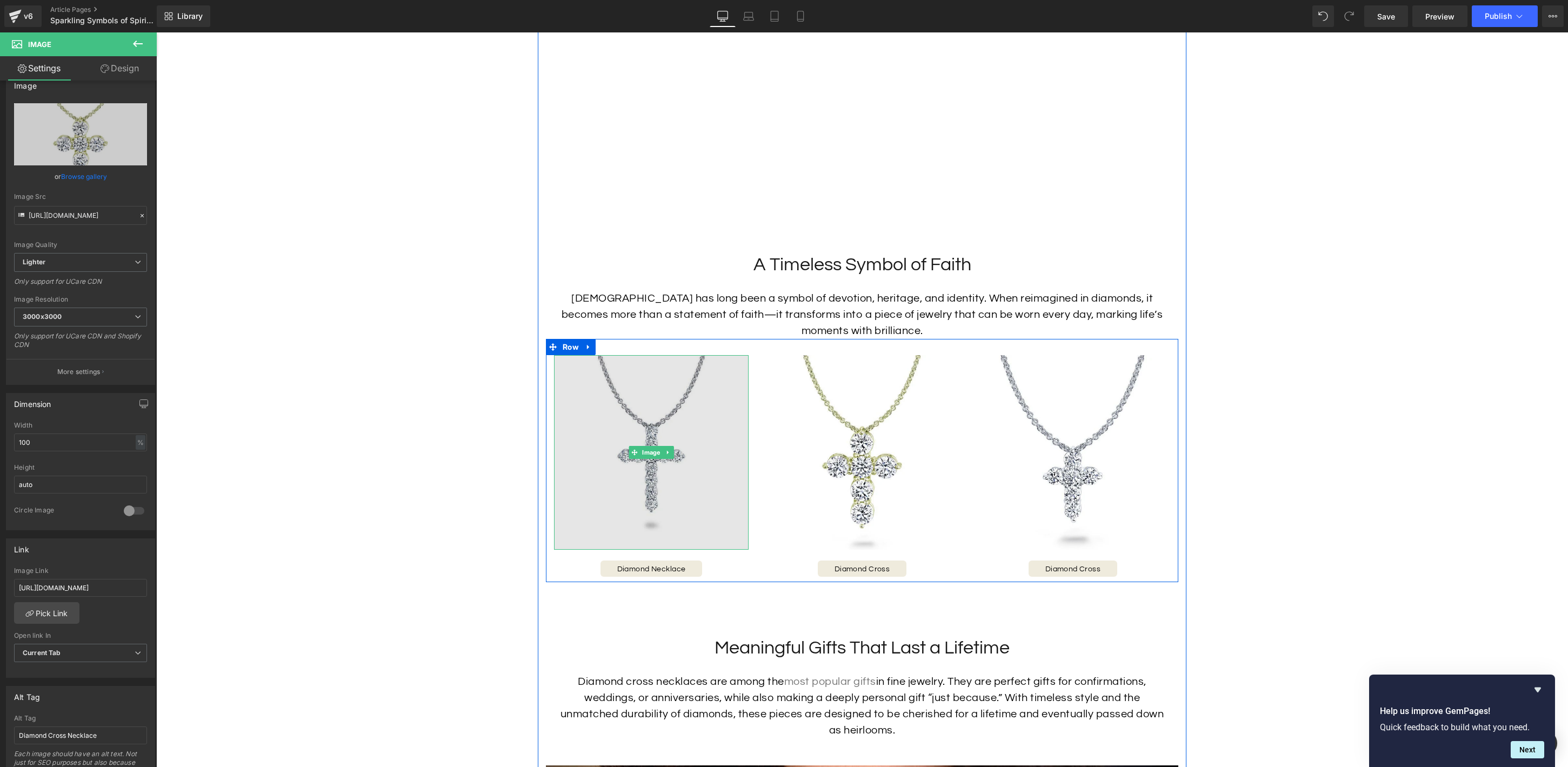
click at [670, 505] on img at bounding box center [651, 452] width 195 height 195
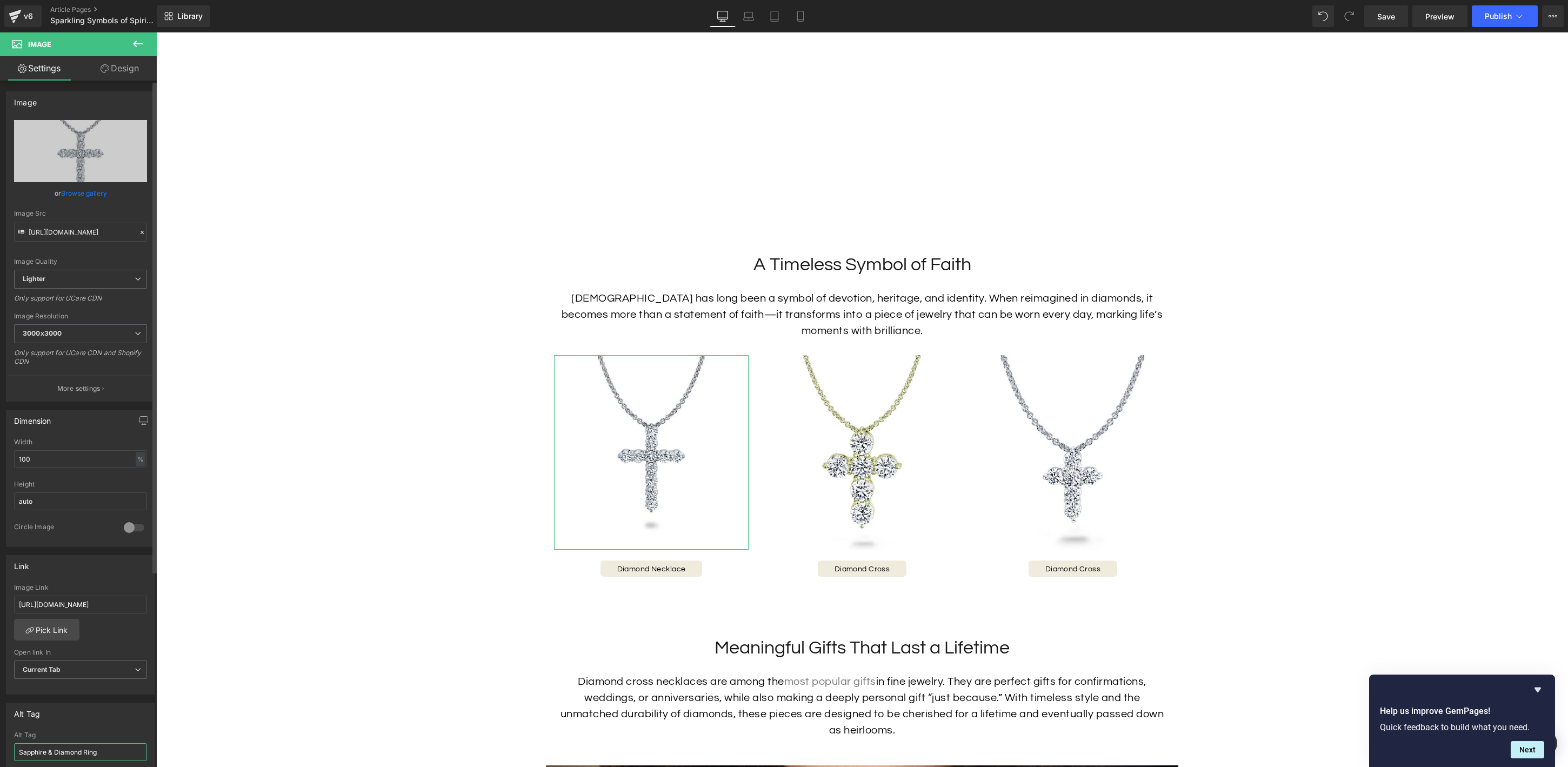
click at [129, 754] on input "Sapphire & Diamond Ring" at bounding box center [81, 751] width 133 height 18
type input "Diamond Cross Pendant"
click at [648, 570] on span "Button" at bounding box center [652, 568] width 24 height 13
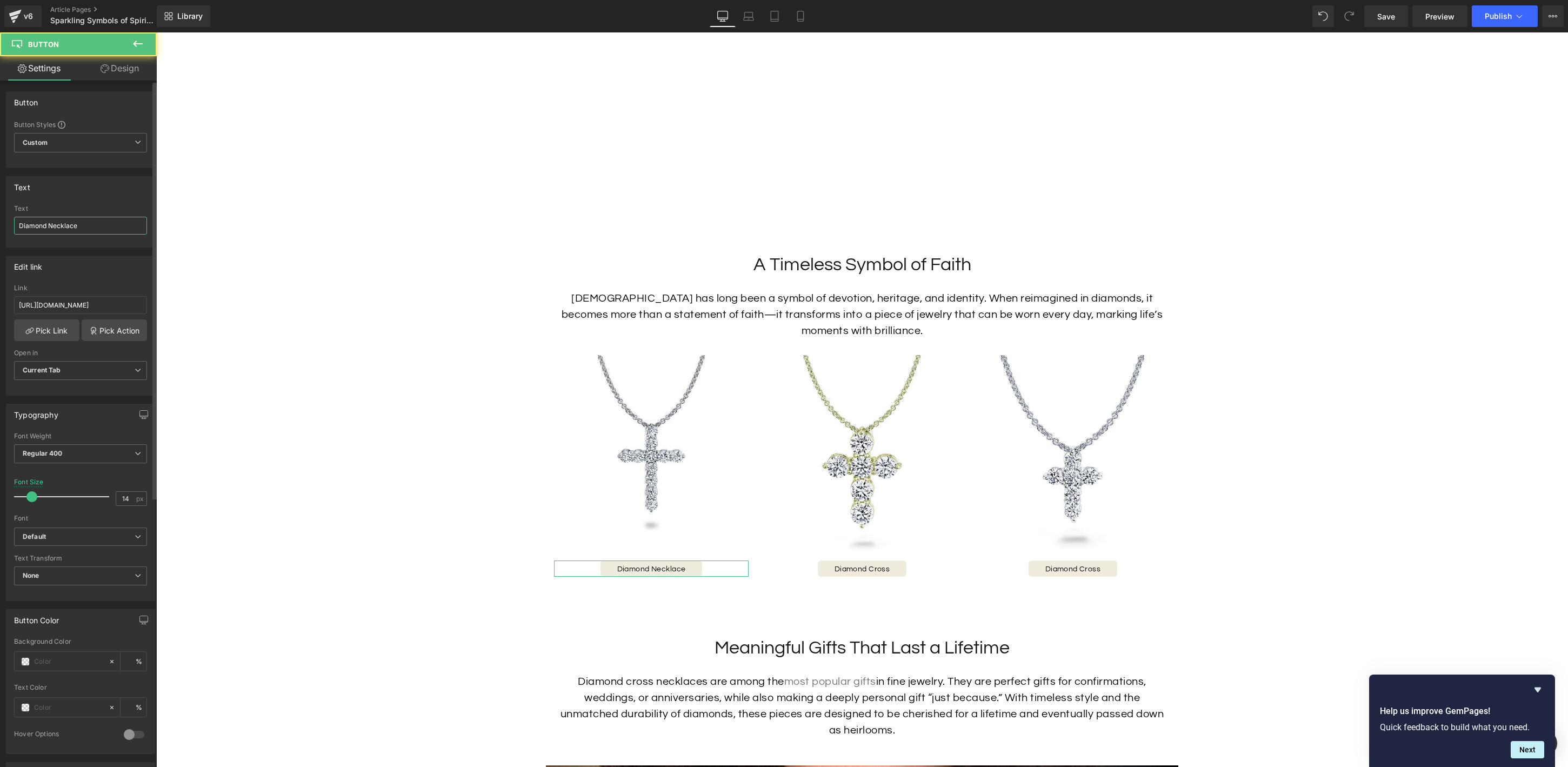
click at [82, 232] on input "Diamond Necklace" at bounding box center [81, 225] width 133 height 18
drag, startPoint x: 73, startPoint y: 225, endPoint x: 52, endPoint y: 225, distance: 21.0
click at [52, 225] on input "Diamond Necklace" at bounding box center [81, 225] width 133 height 18
type input "Diamond Cross"
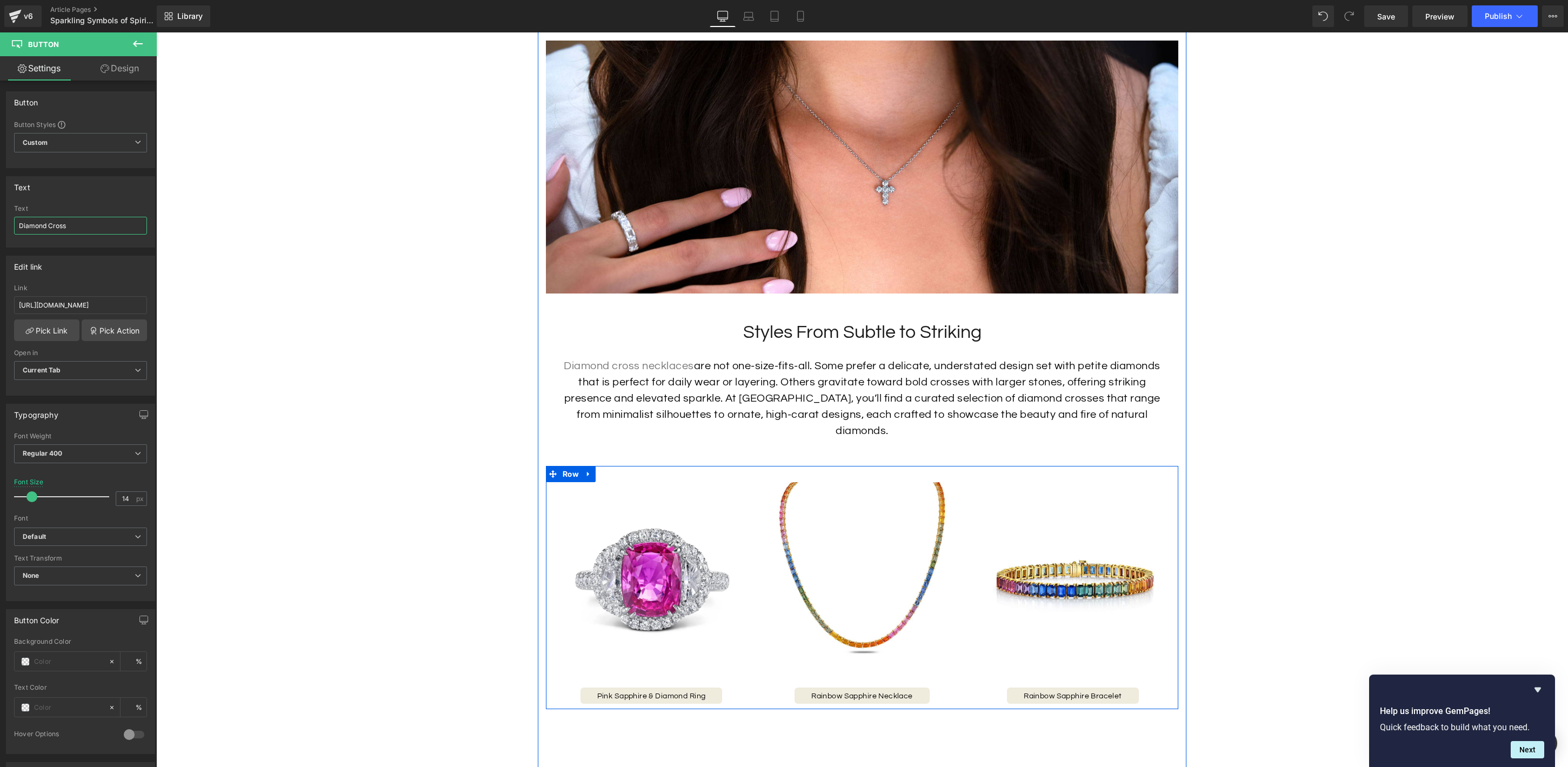
scroll to position [1854, 0]
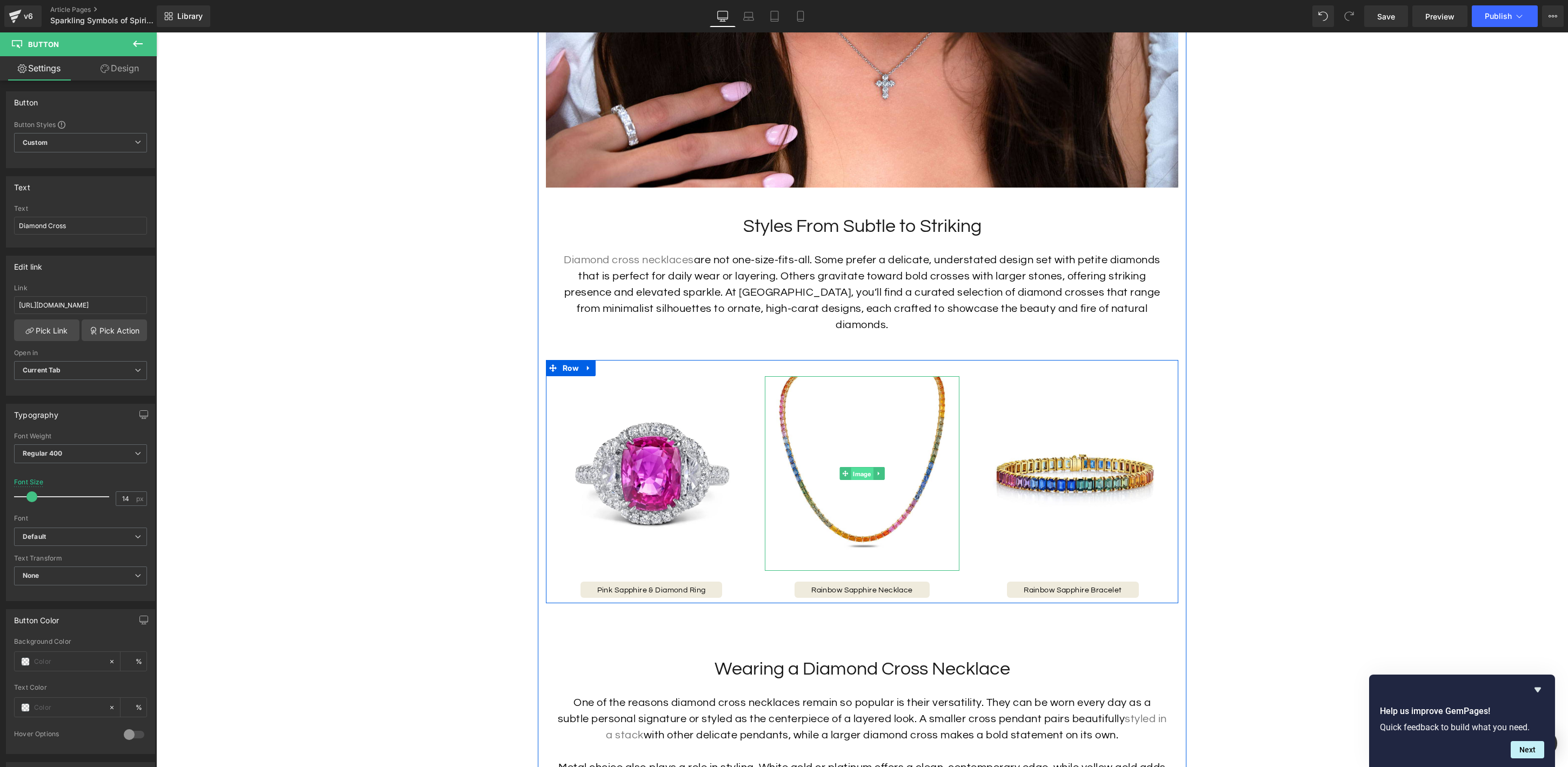
click at [859, 467] on span "Image" at bounding box center [862, 474] width 22 height 13
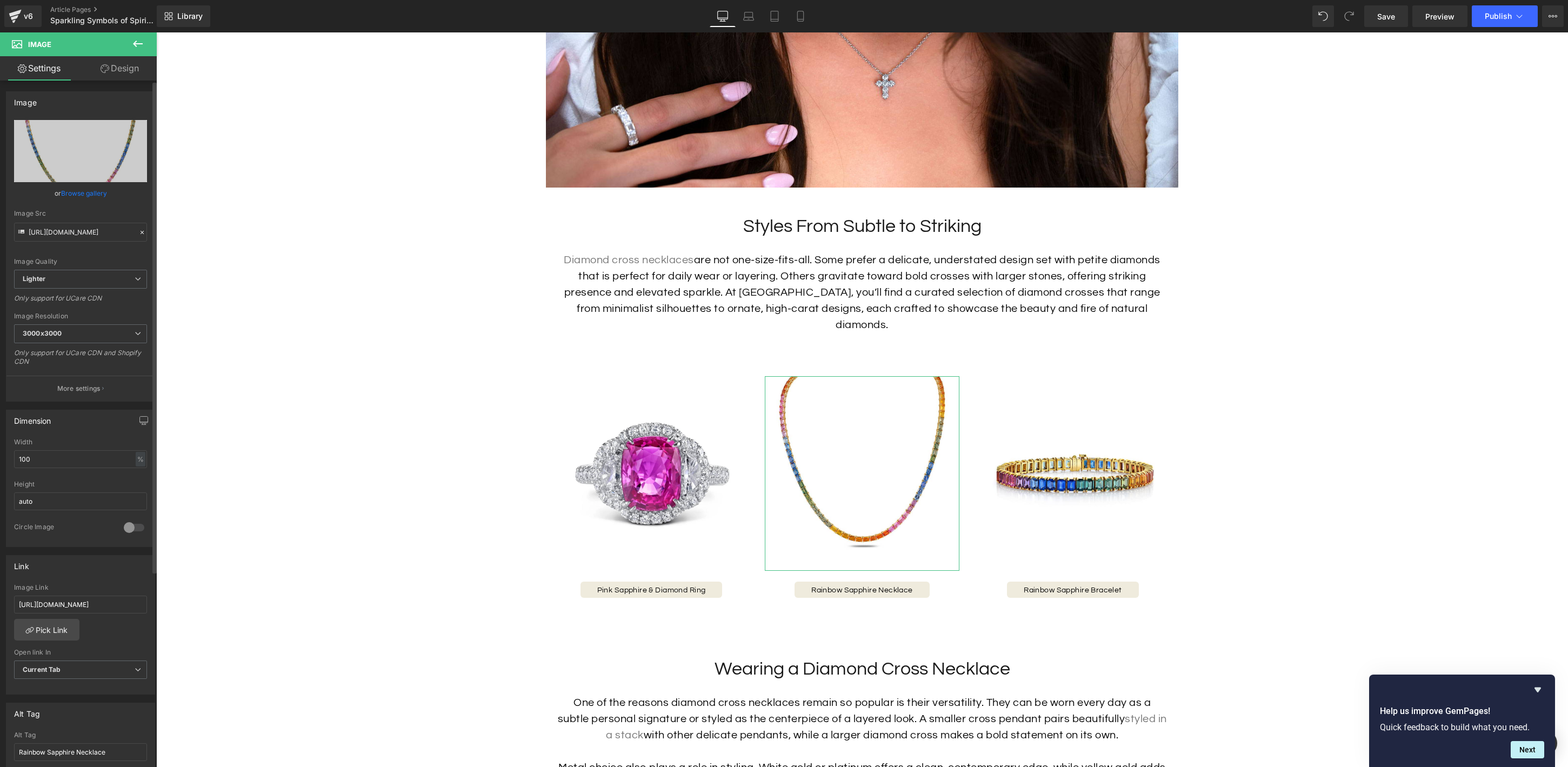
click at [73, 193] on link "Browse gallery" at bounding box center [84, 193] width 46 height 19
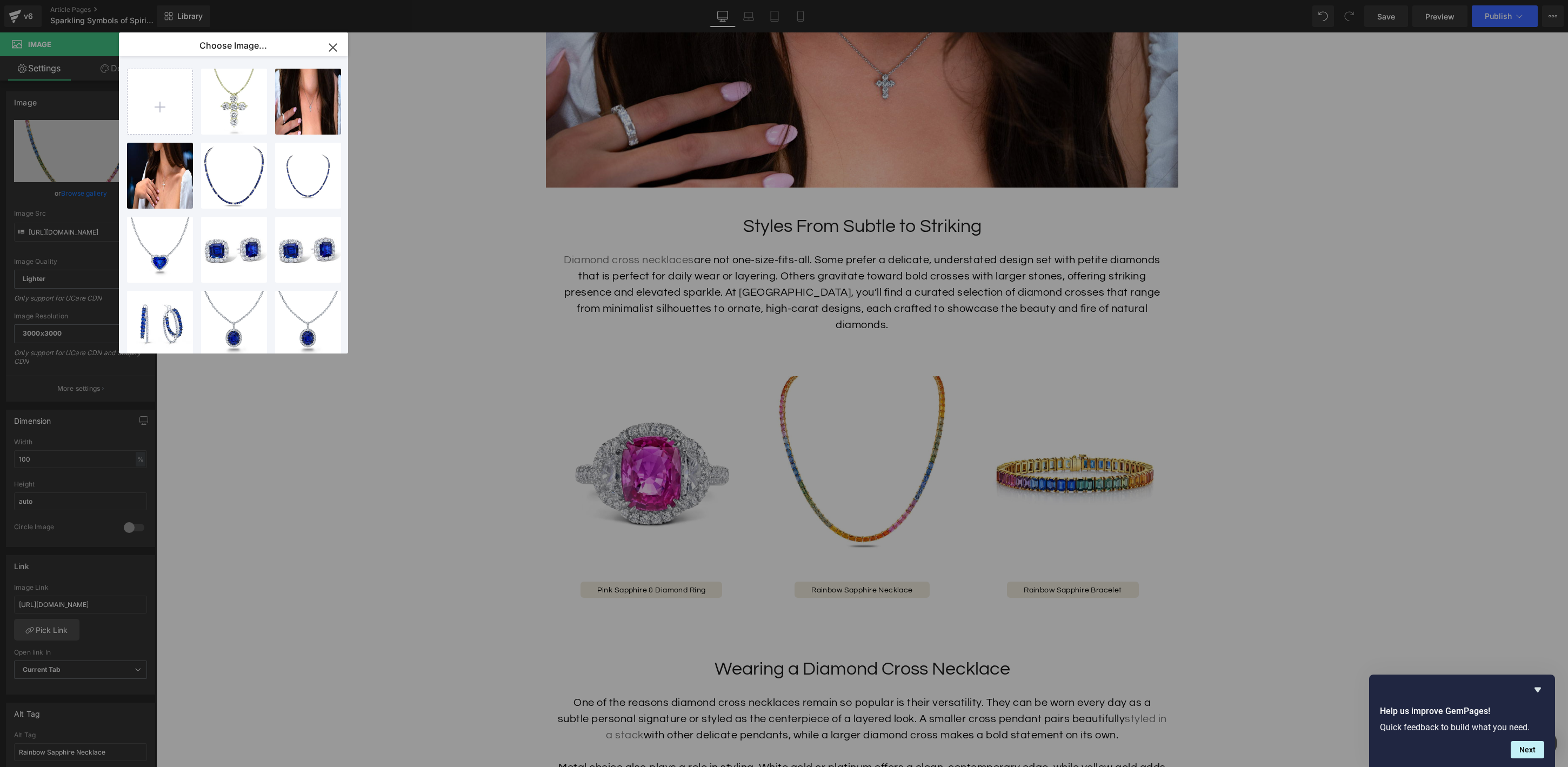
click at [87, 0] on div "Image You are previewing how the will restyle your page. You can not edit Eleme…" at bounding box center [784, 0] width 1568 height 0
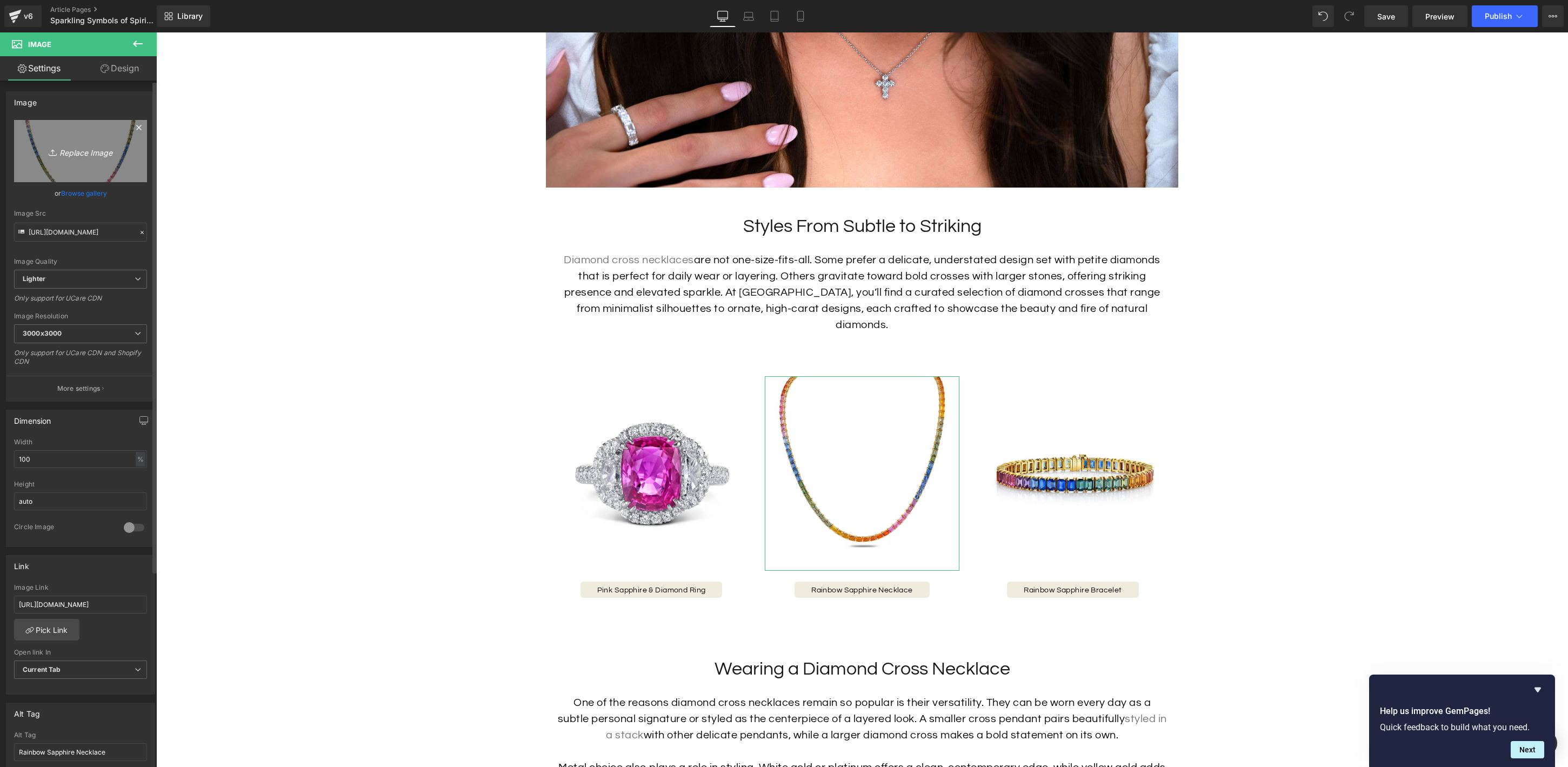
click at [82, 149] on icon "Replace Image" at bounding box center [81, 151] width 86 height 13
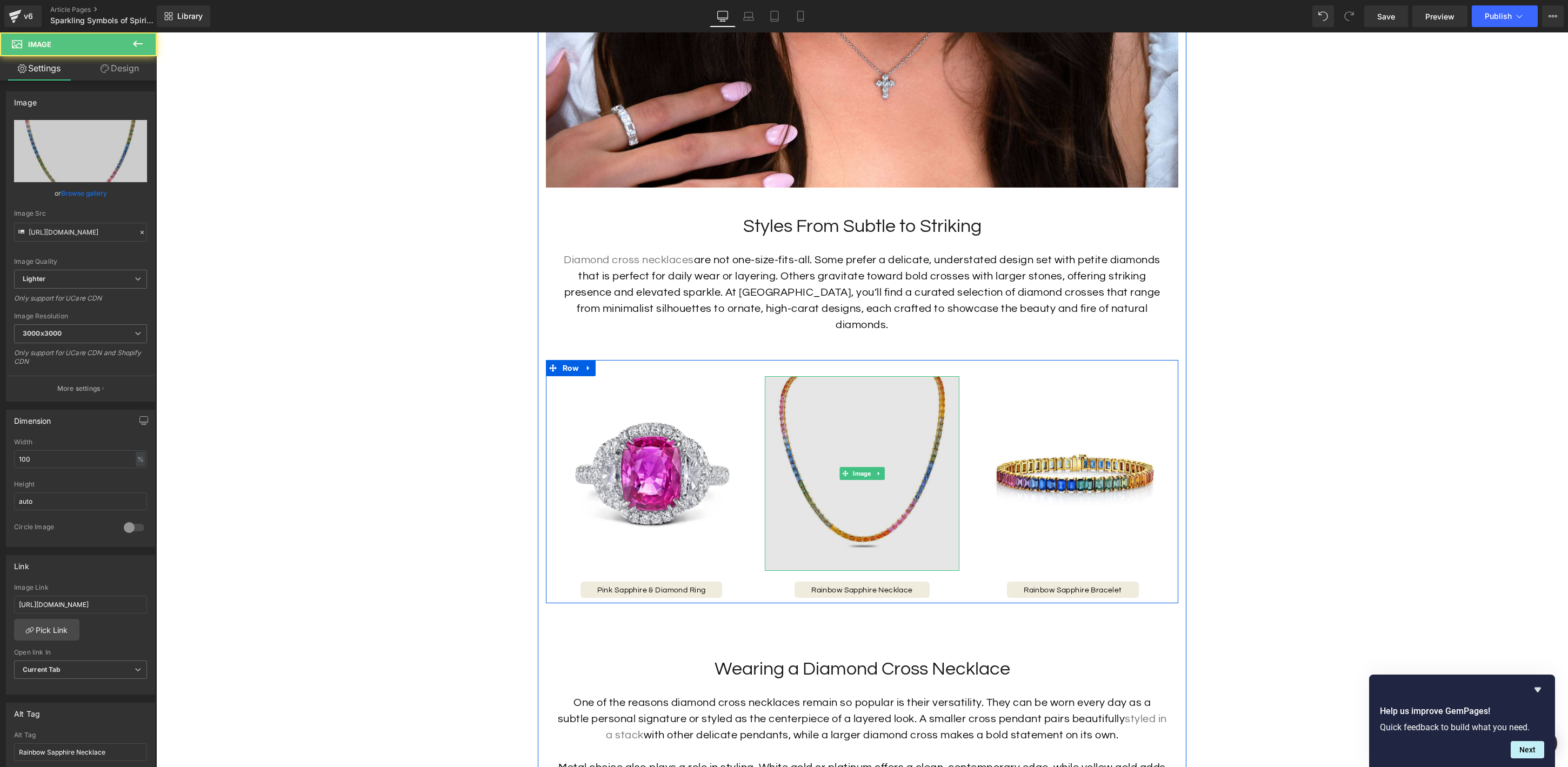
click at [854, 441] on img at bounding box center [862, 473] width 195 height 195
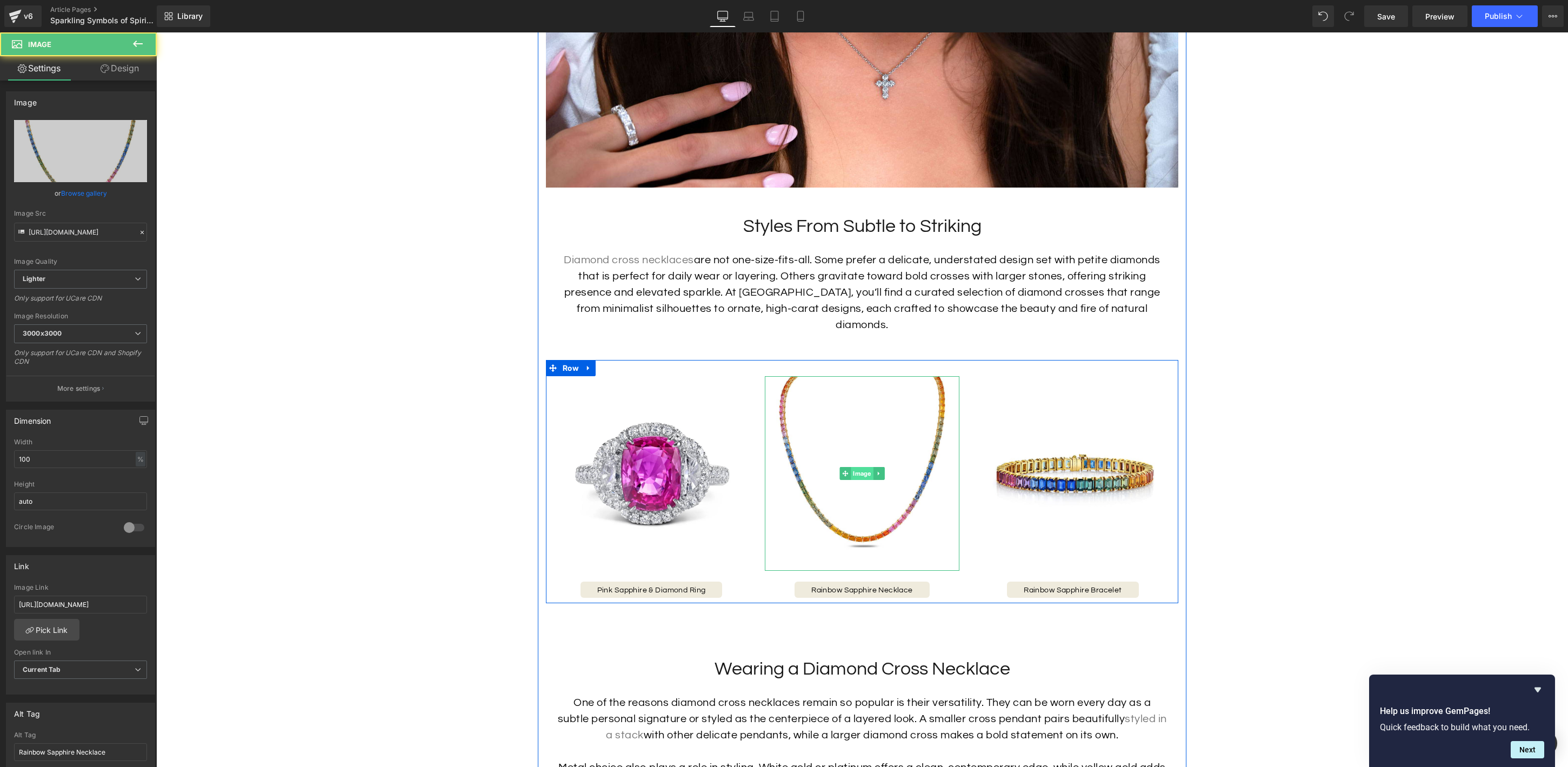
click at [858, 467] on span "Image" at bounding box center [862, 473] width 22 height 13
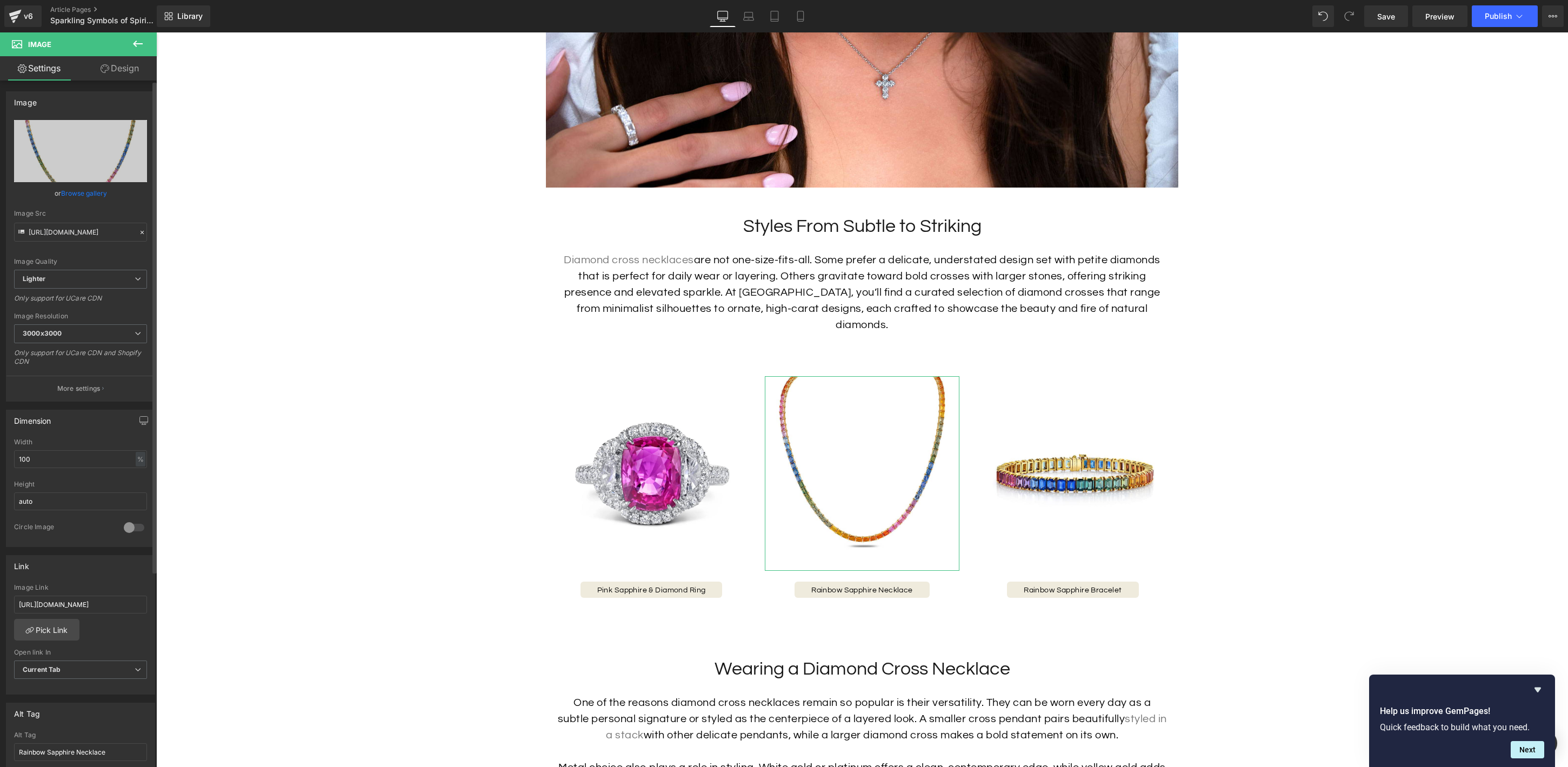
click at [86, 191] on link "Browse gallery" at bounding box center [84, 193] width 46 height 19
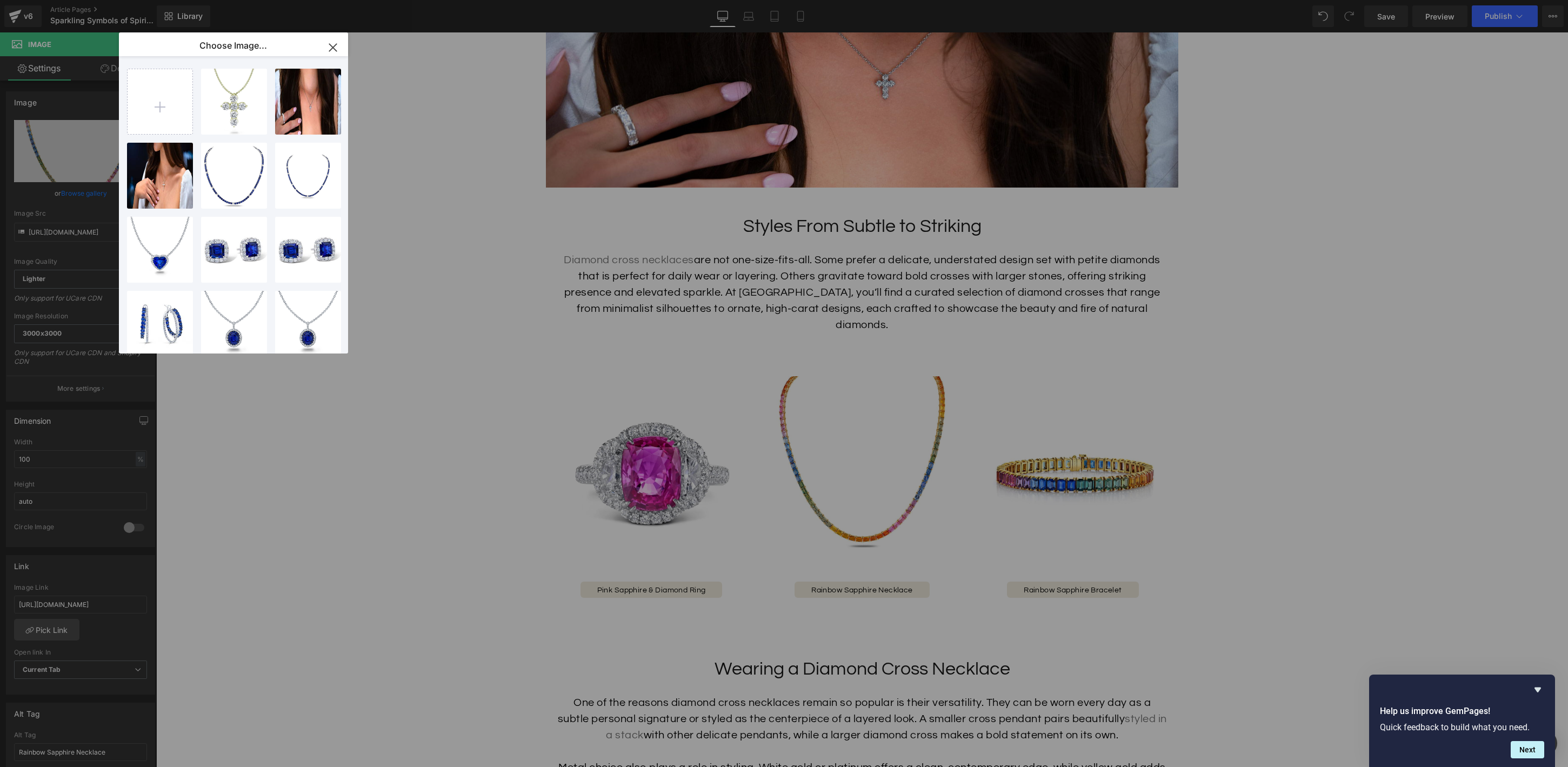
click at [334, 48] on icon "button" at bounding box center [333, 47] width 7 height 7
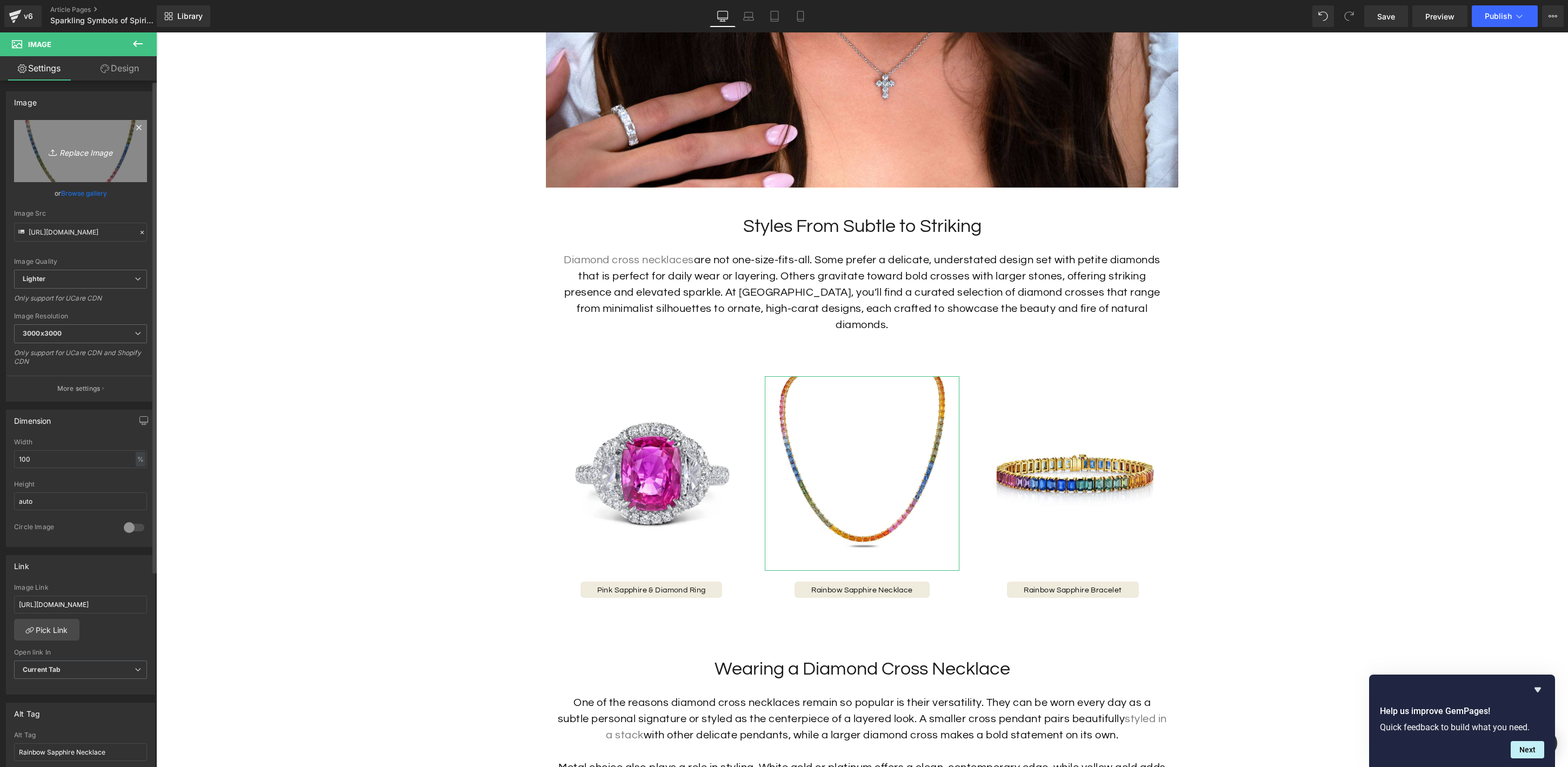
click at [83, 152] on icon "Replace Image" at bounding box center [81, 151] width 86 height 13
type input "C:\fakepath\47116_Soldier.jpg"
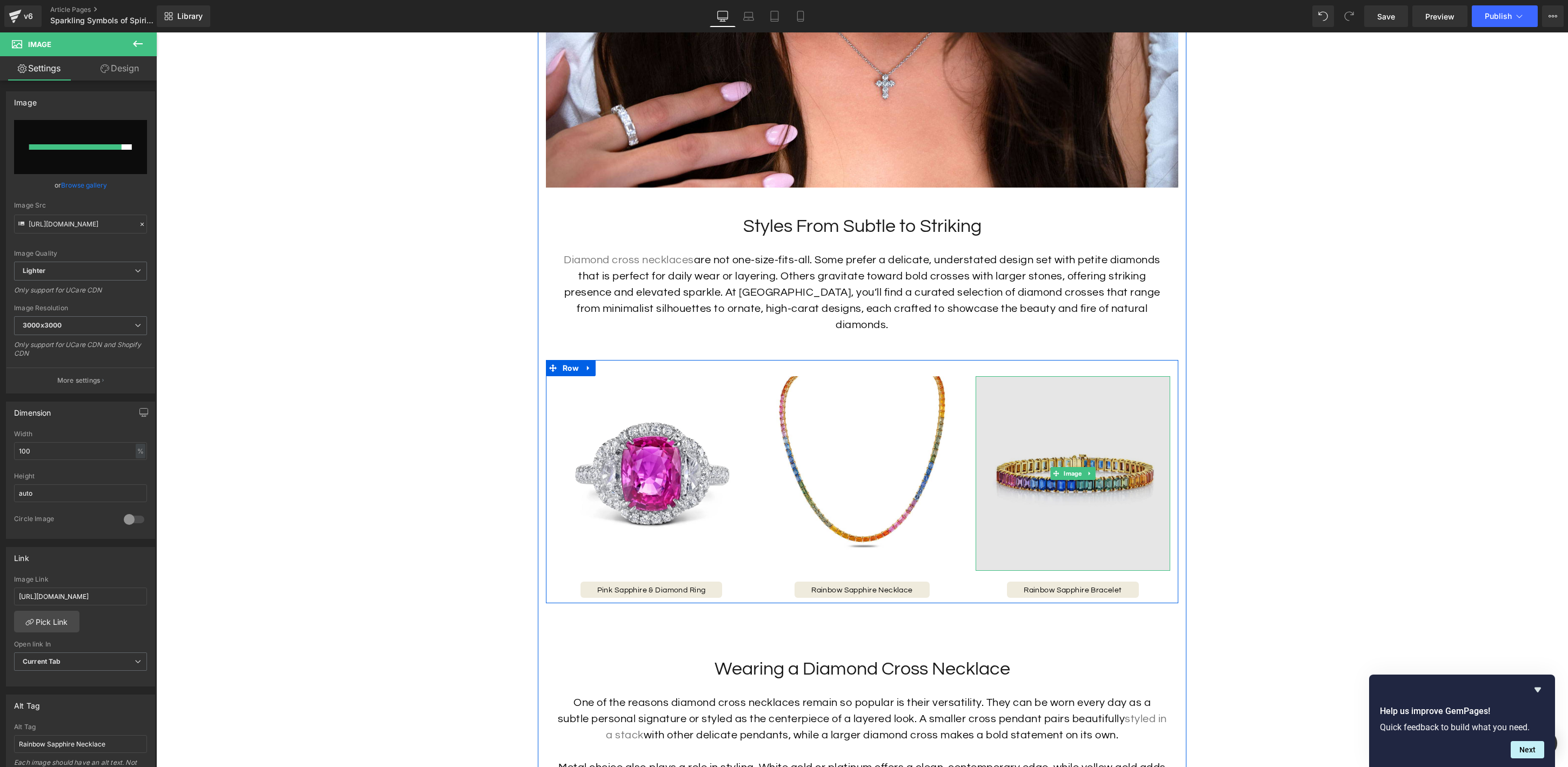
type input "[URL][DOMAIN_NAME]"
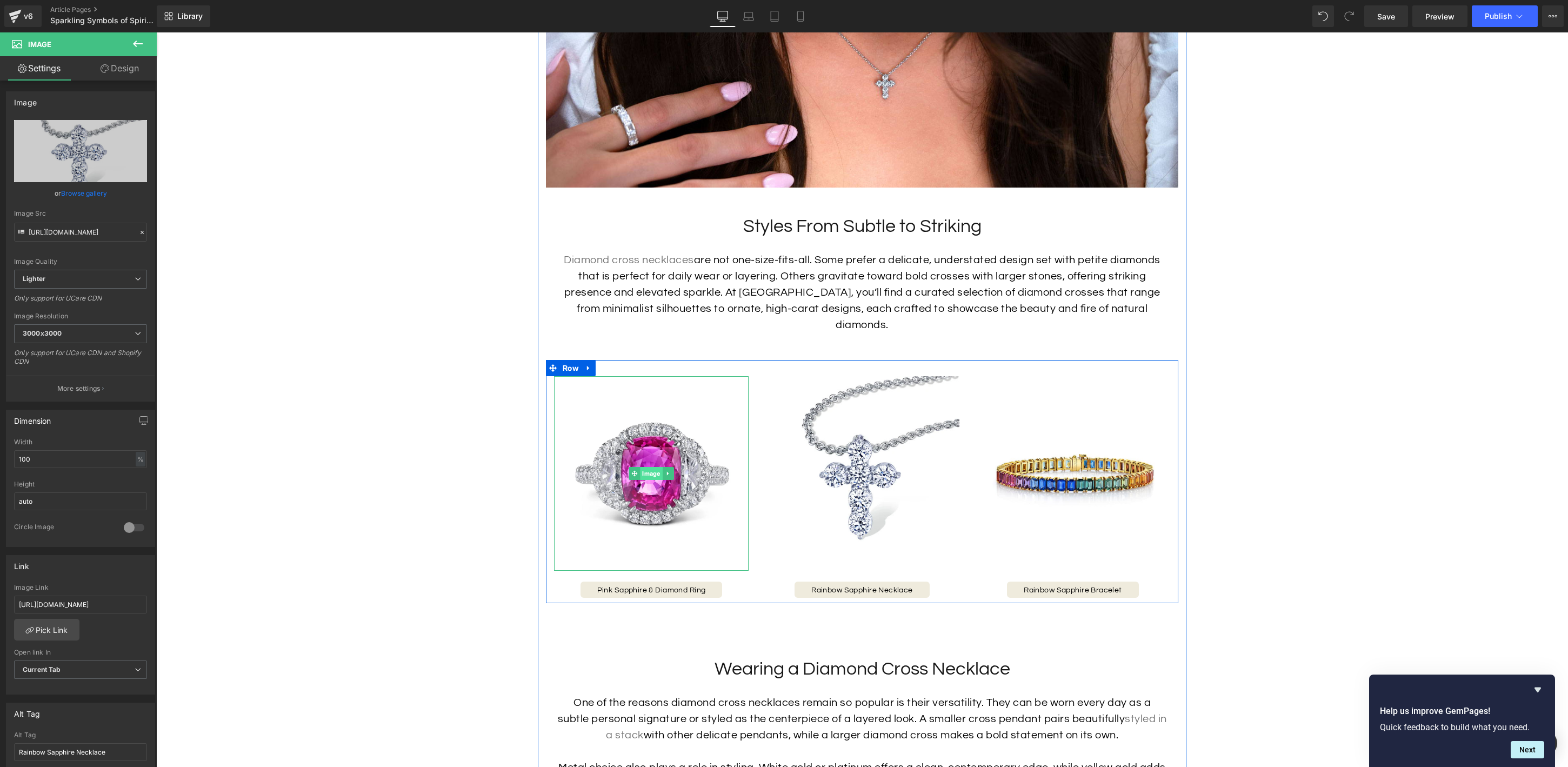
click at [651, 467] on span "Image" at bounding box center [650, 473] width 22 height 13
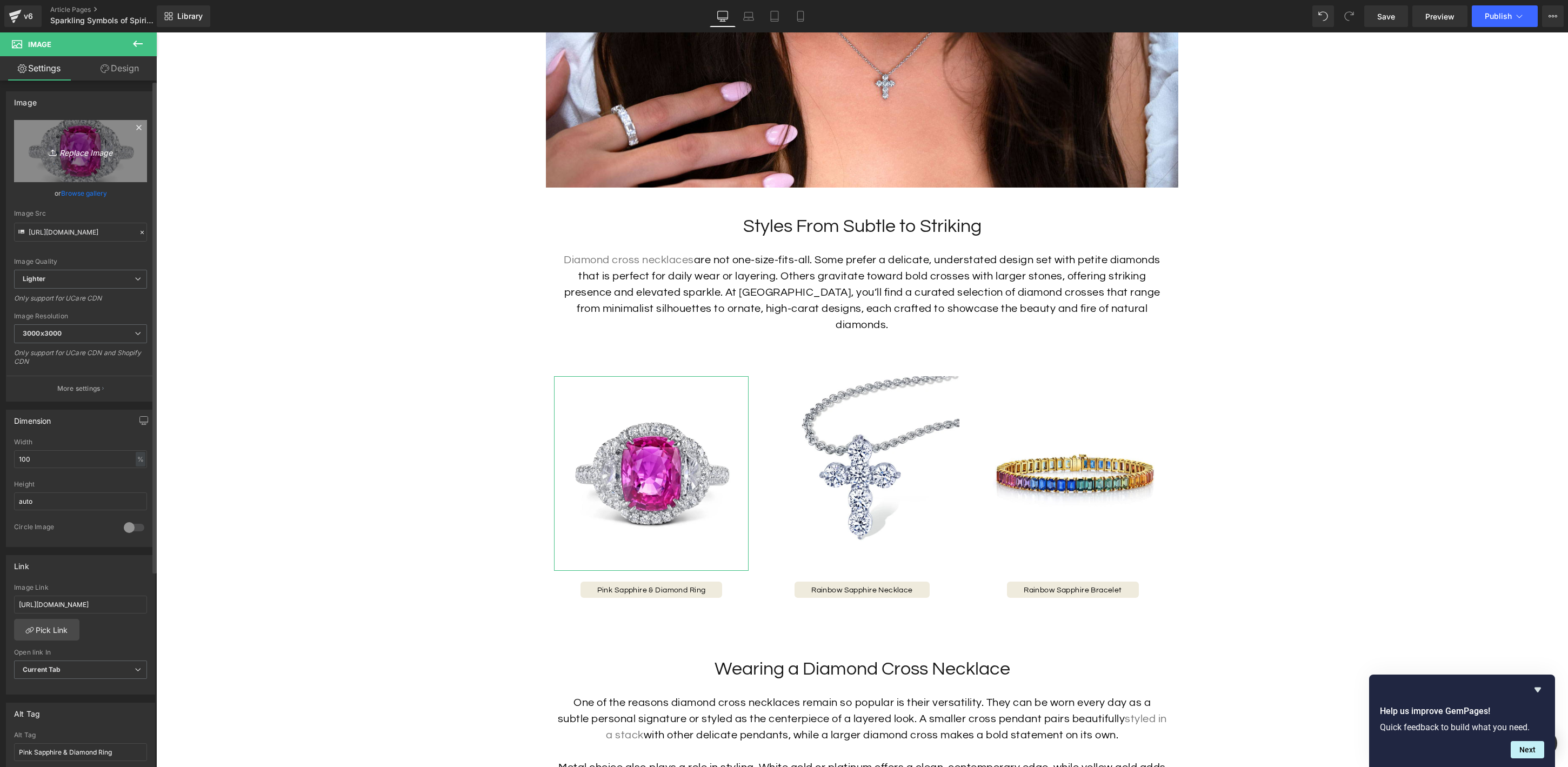
click at [82, 152] on icon "Replace Image" at bounding box center [81, 151] width 86 height 13
type input "C:\fakepath\34706_Soldier.jpg"
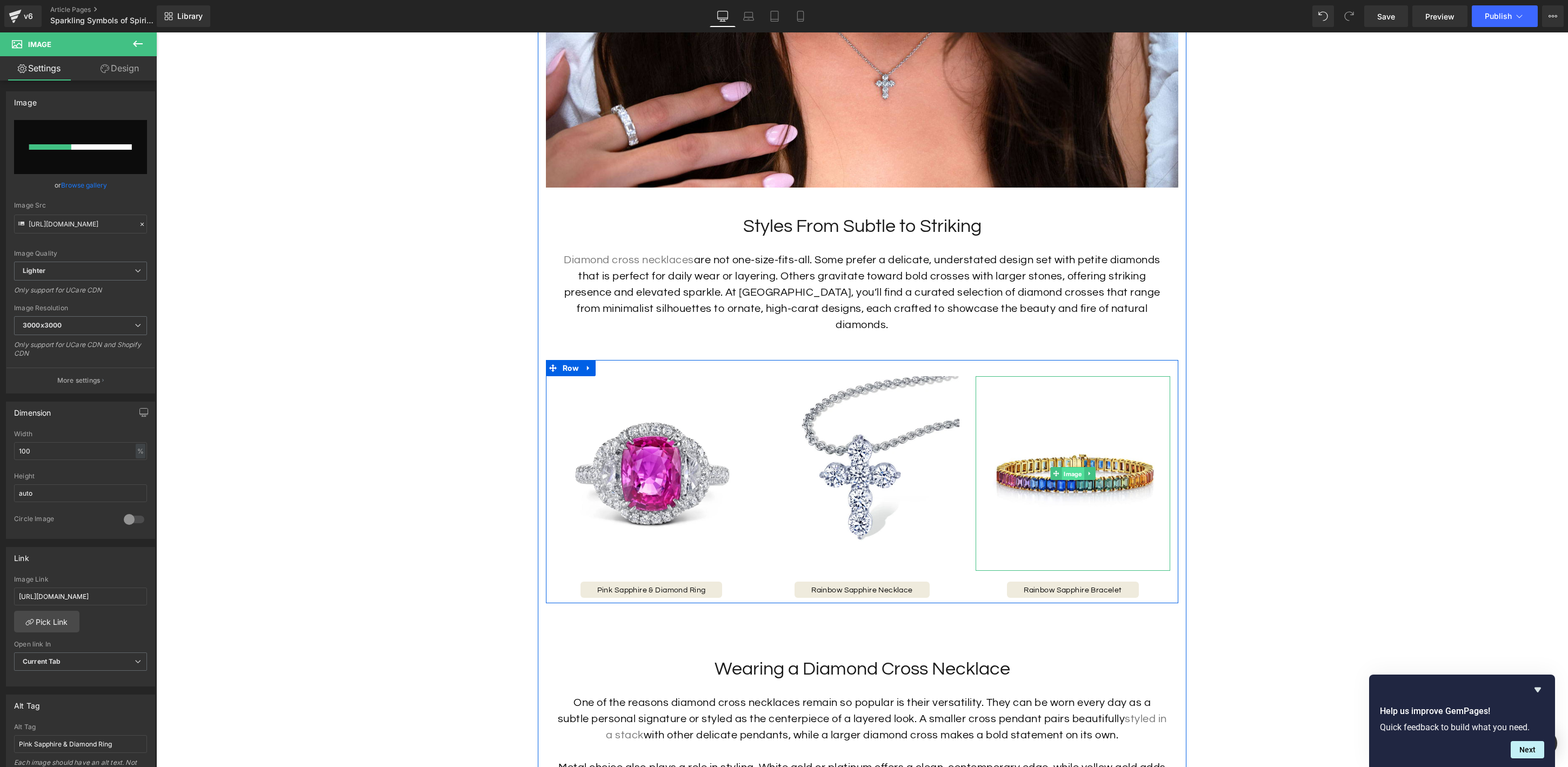
click at [1077, 467] on span "Image" at bounding box center [1072, 474] width 22 height 13
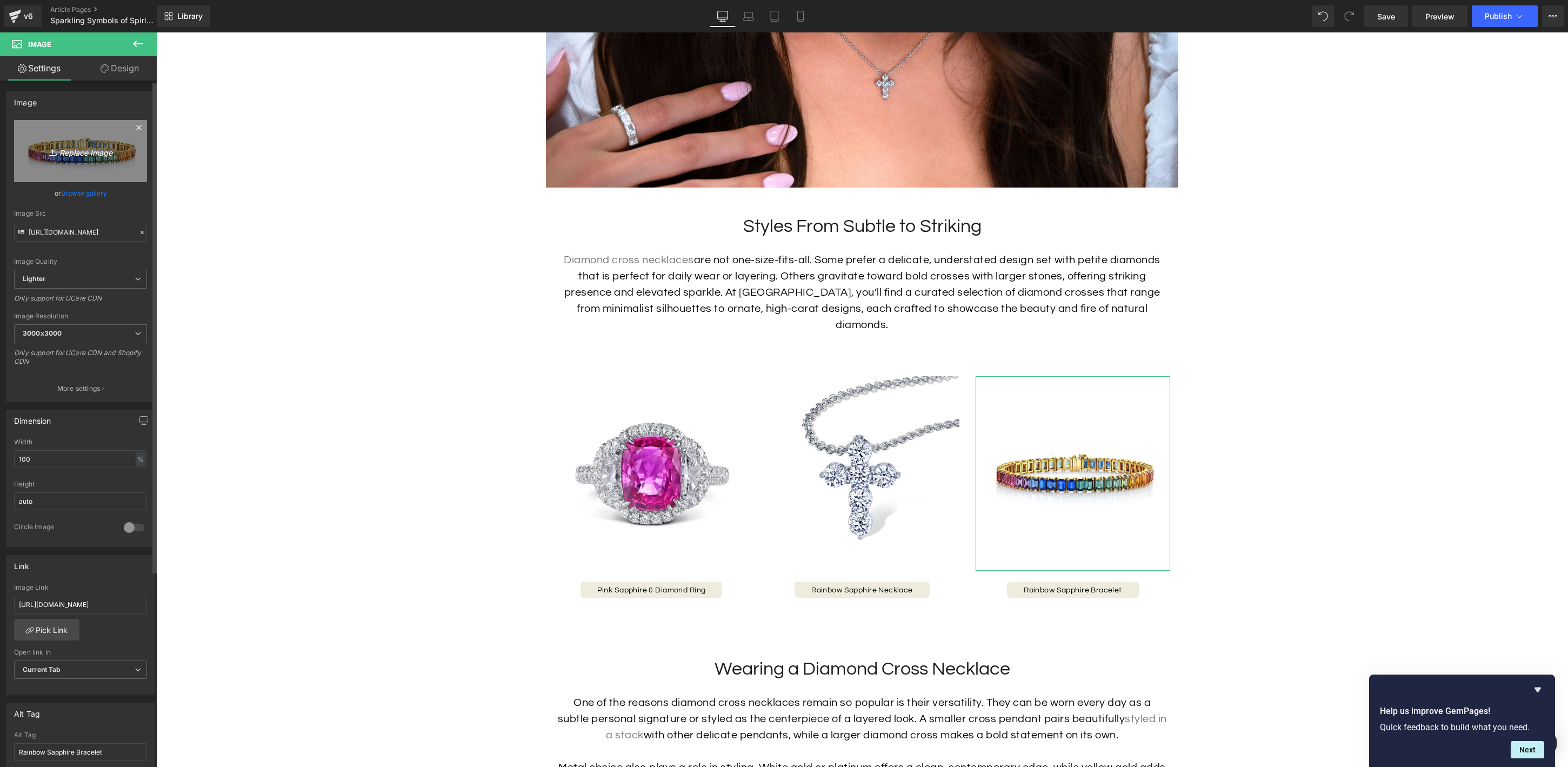
click at [86, 149] on icon "Replace Image" at bounding box center [81, 151] width 86 height 13
type input "C:\fakepath\36311_Soldier.jpg"
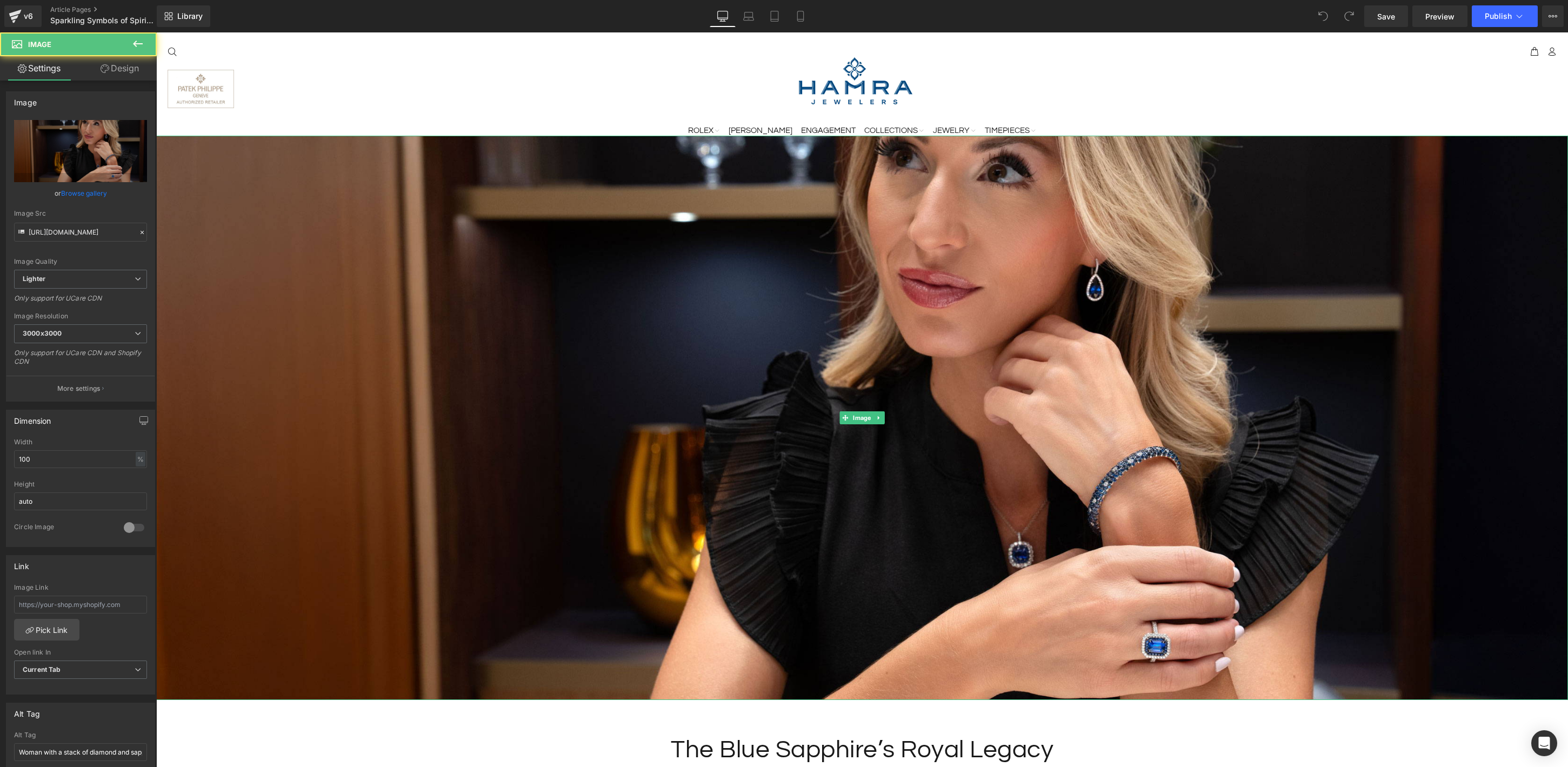
click at [854, 311] on img at bounding box center [862, 417] width 1412 height 564
click at [86, 193] on link "Browse gallery" at bounding box center [84, 193] width 46 height 19
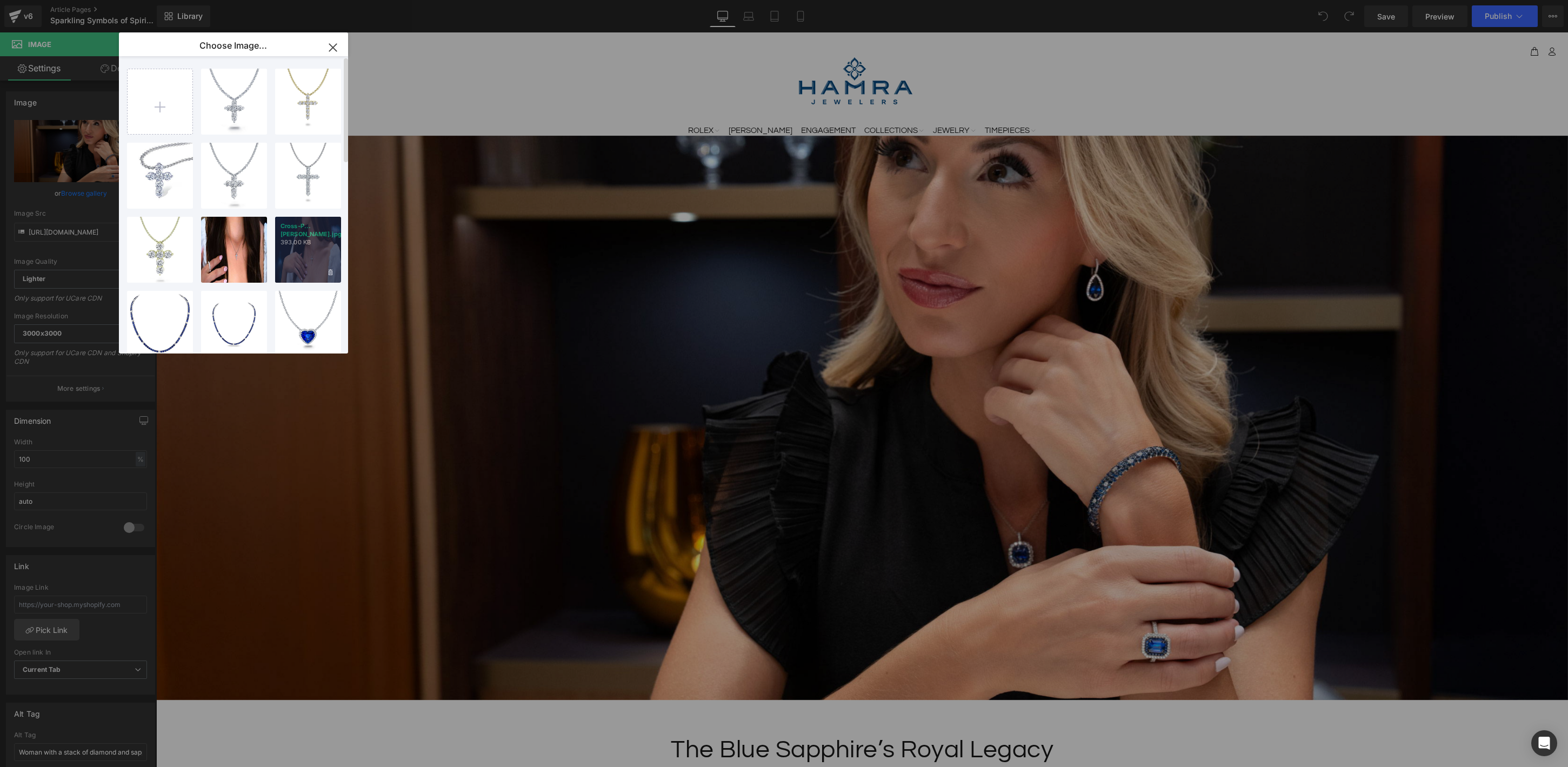
click at [325, 254] on div "Cross-P...ader.jpg 393.00 KB" at bounding box center [308, 249] width 66 height 66
type input "[URL][DOMAIN_NAME]"
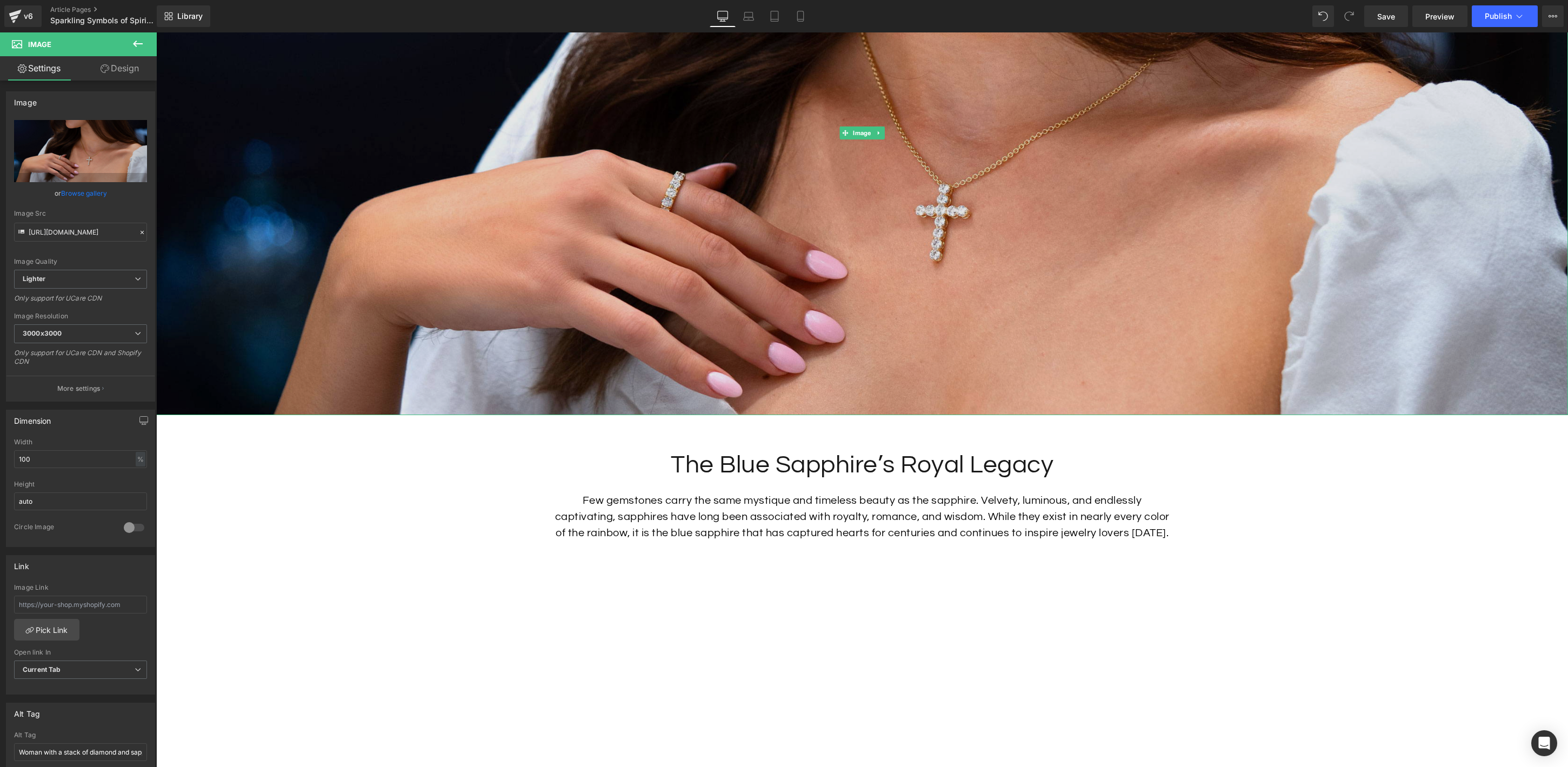
scroll to position [294, 0]
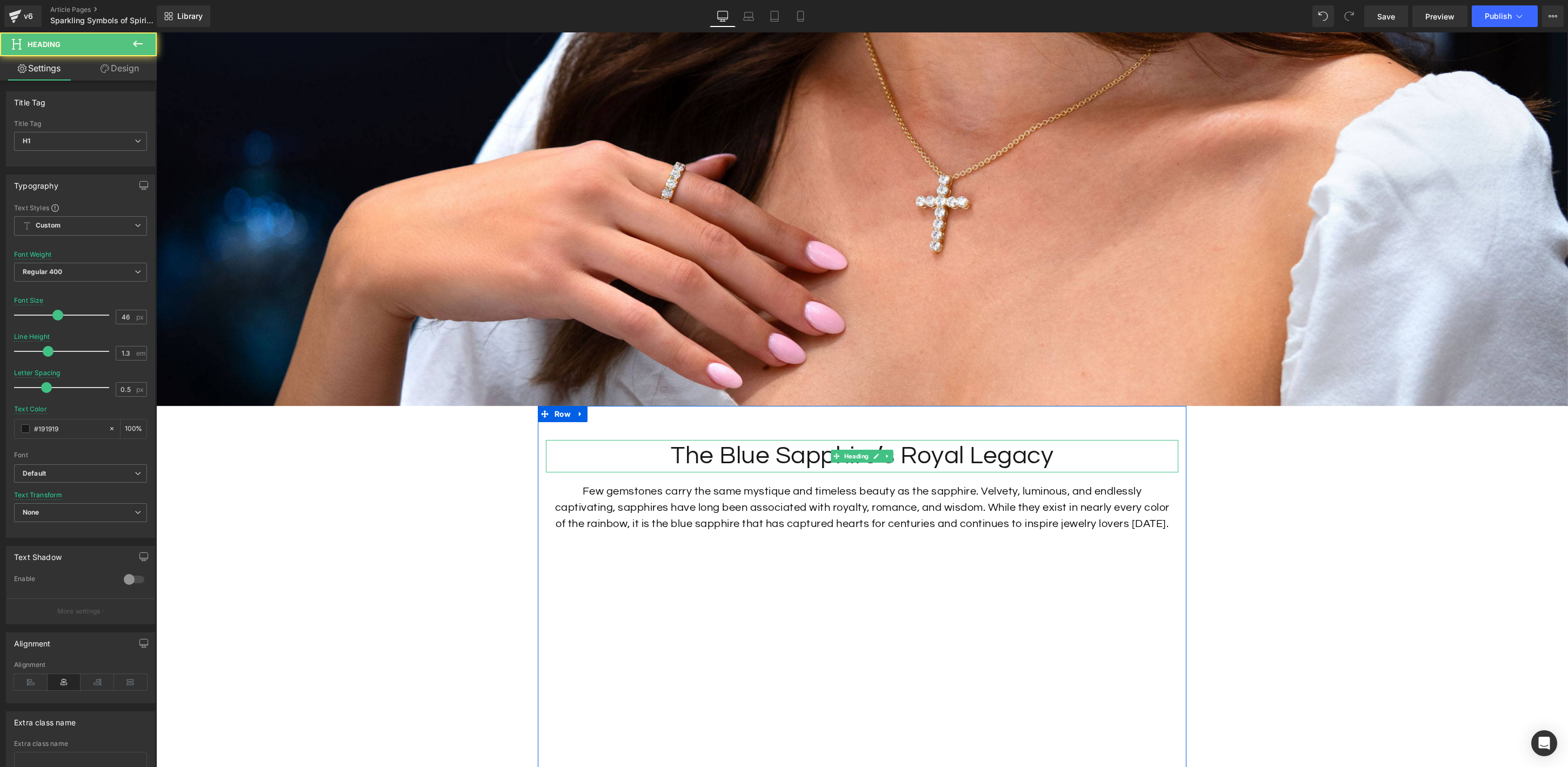
click at [798, 448] on h1 "The Blue Sapphire’s Royal Legacy" at bounding box center [862, 456] width 633 height 33
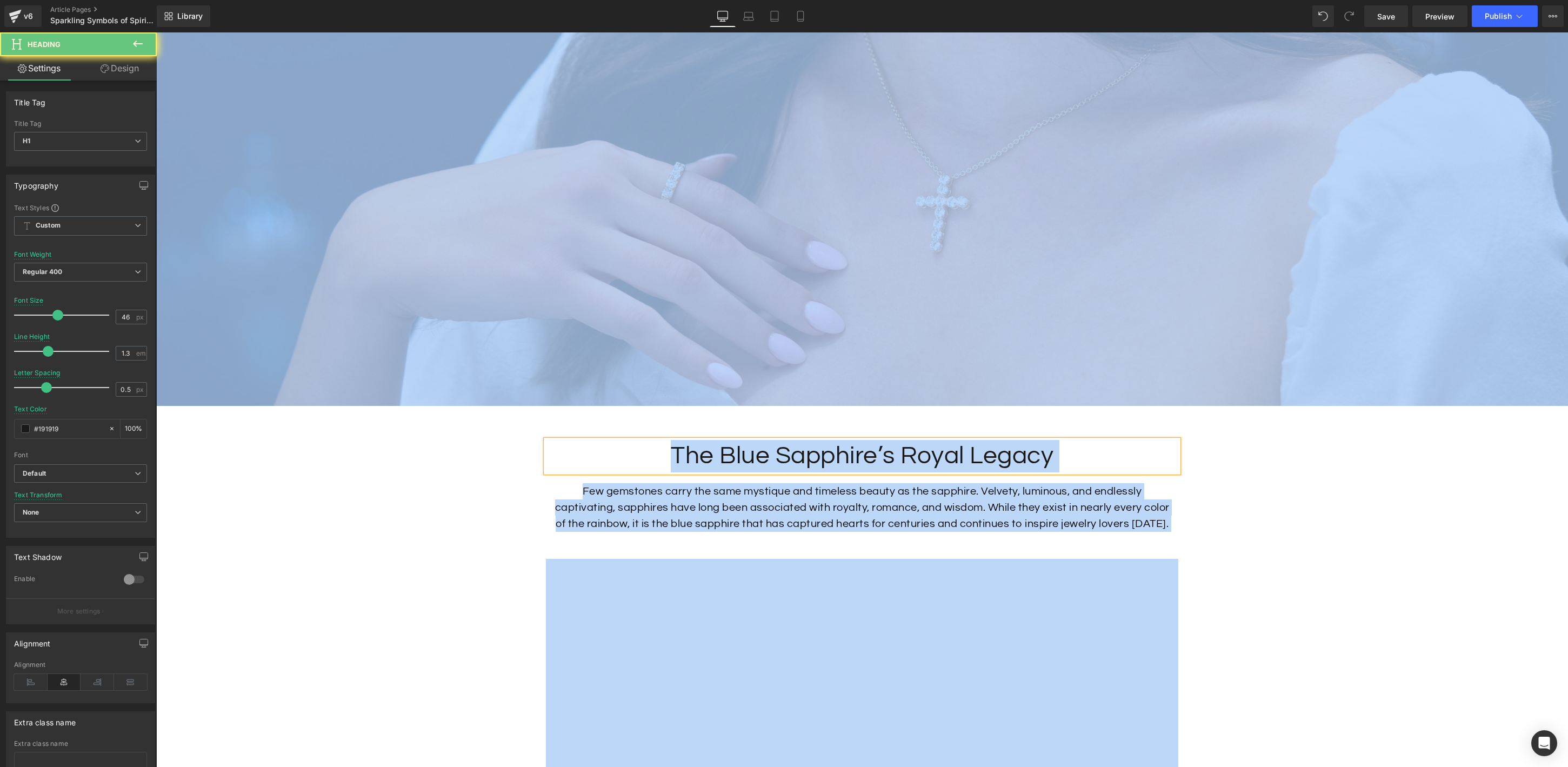
click at [806, 459] on h1 "The Blue Sapphire’s Royal Legacy" at bounding box center [862, 456] width 633 height 33
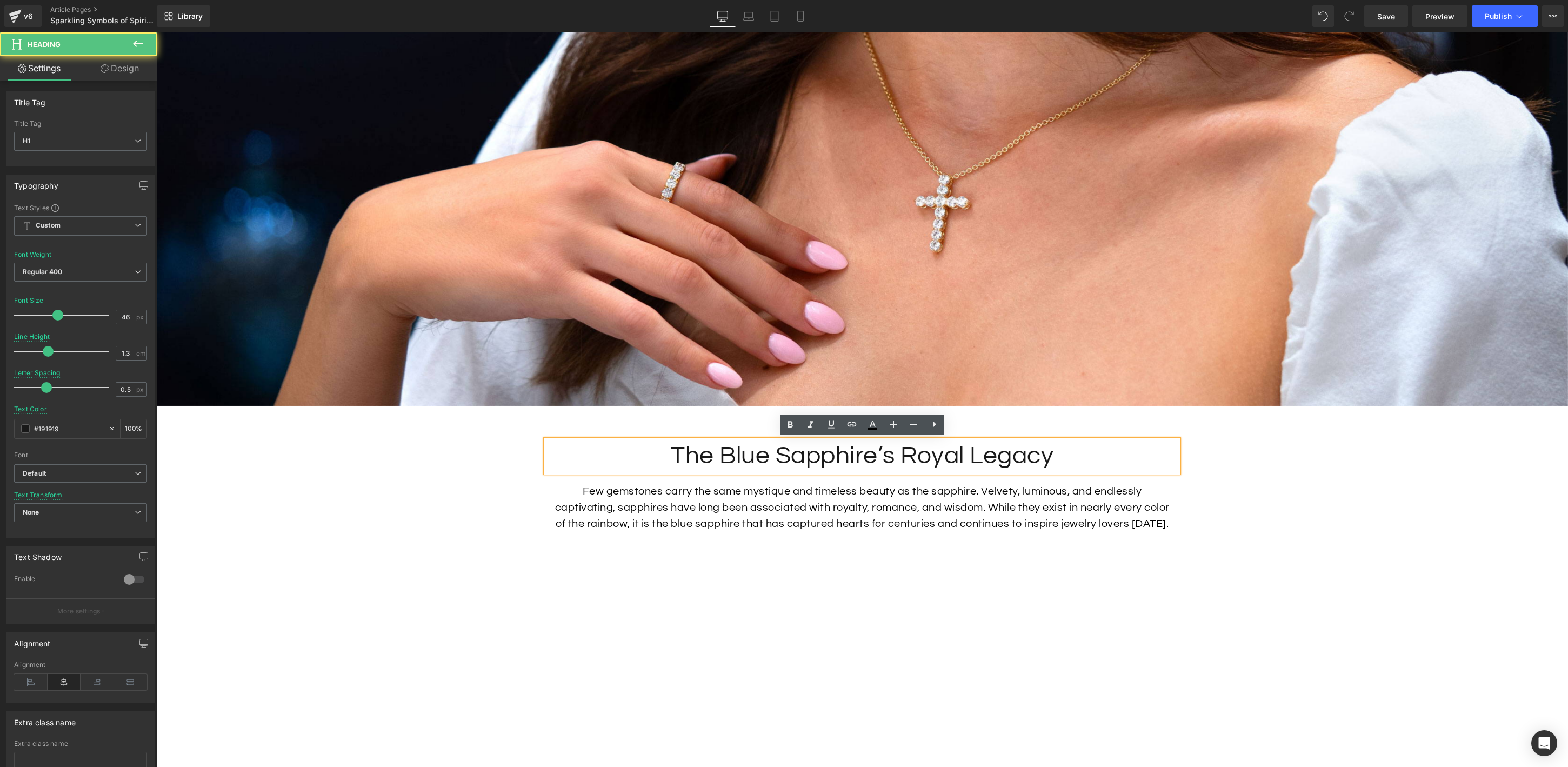
click at [854, 457] on h1 "The Blue Sapphire’s Royal Legacy" at bounding box center [862, 456] width 633 height 33
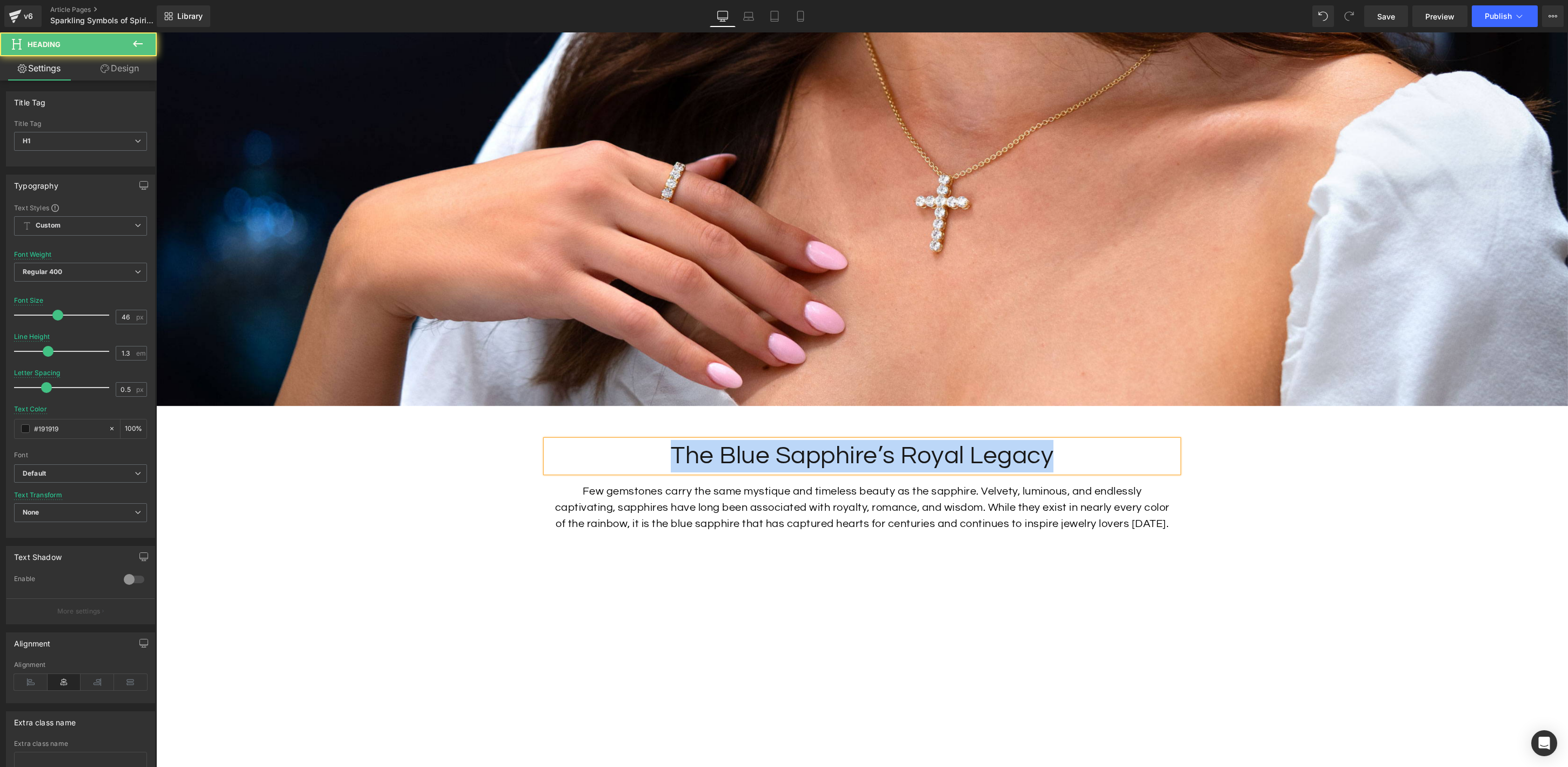
paste div
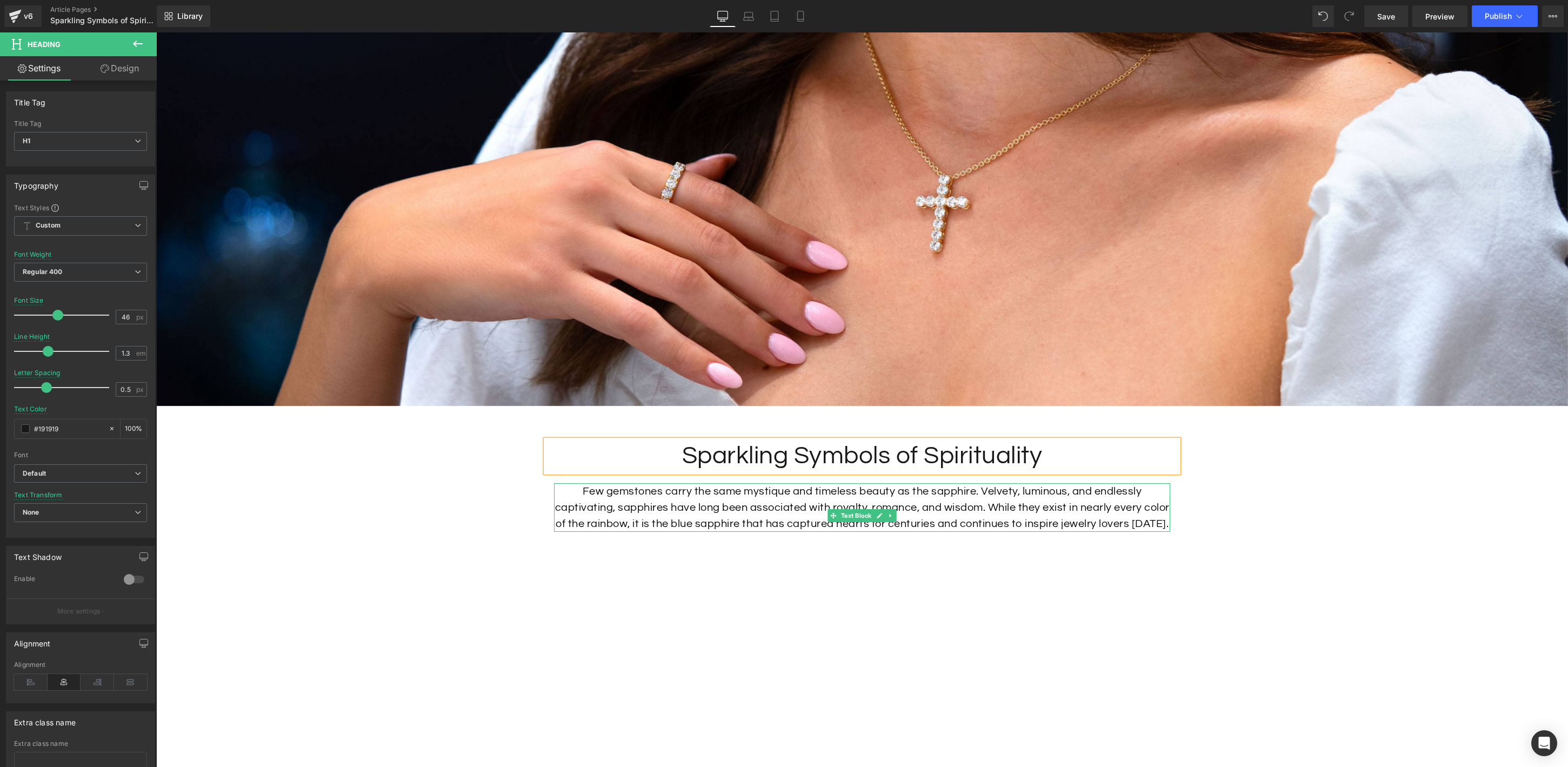
click at [908, 503] on p "Few gemstones carry the same mystique and timeless beauty as the sapphire. Velv…" at bounding box center [862, 507] width 616 height 49
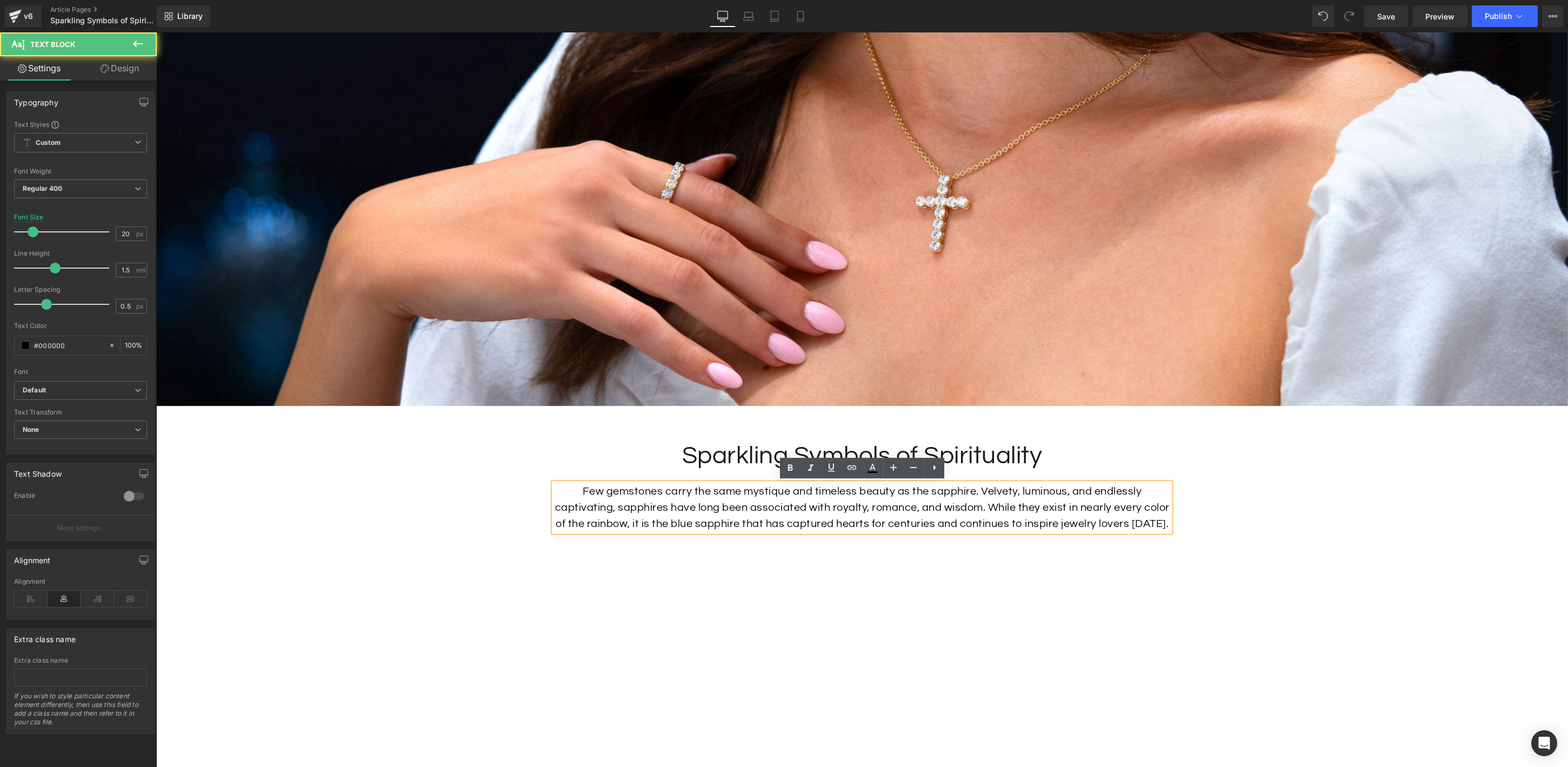
click at [908, 503] on p "Few gemstones carry the same mystique and timeless beauty as the sapphire. Velv…" at bounding box center [862, 507] width 616 height 49
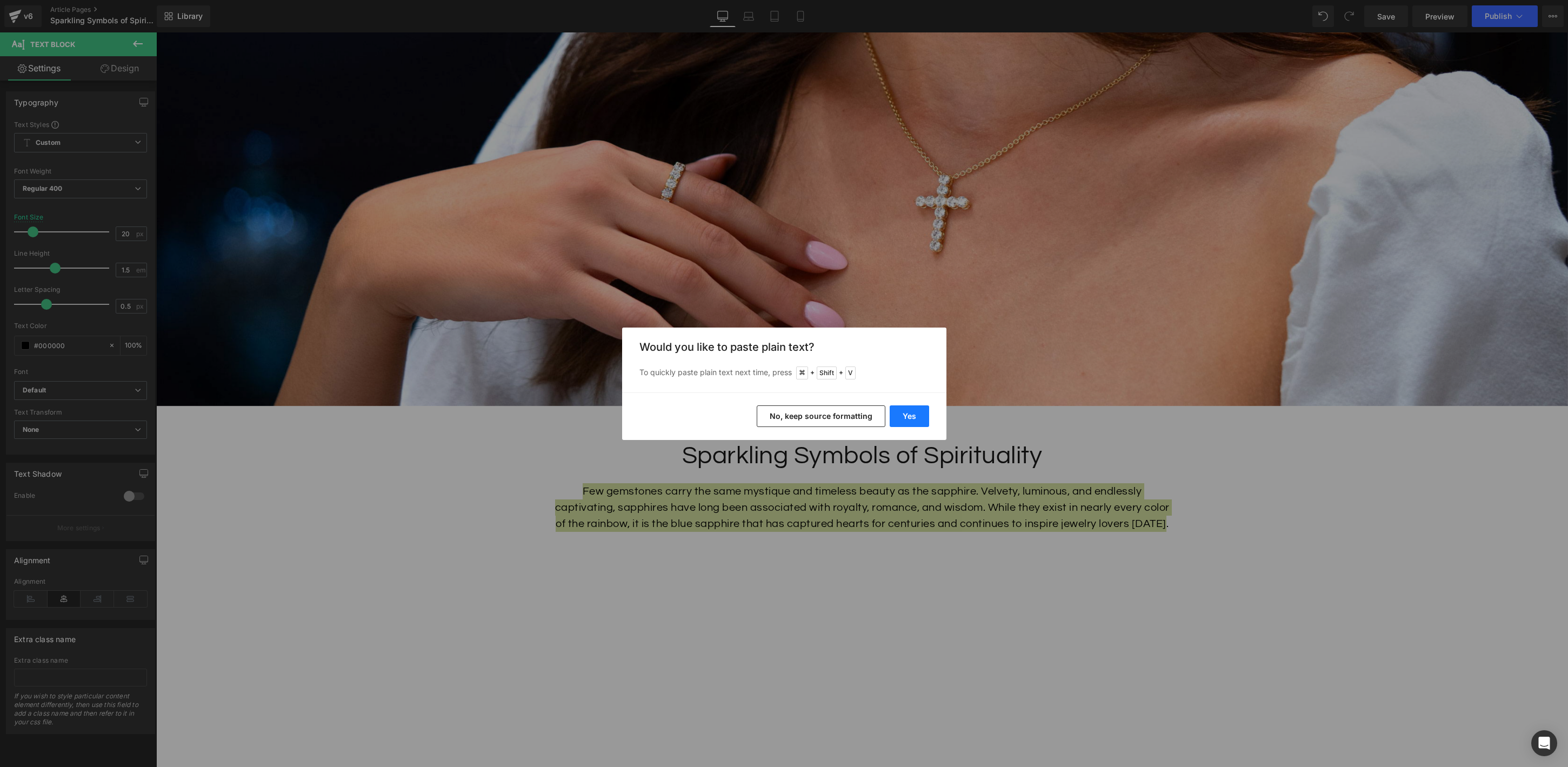
click at [910, 418] on button "Yes" at bounding box center [910, 416] width 40 height 22
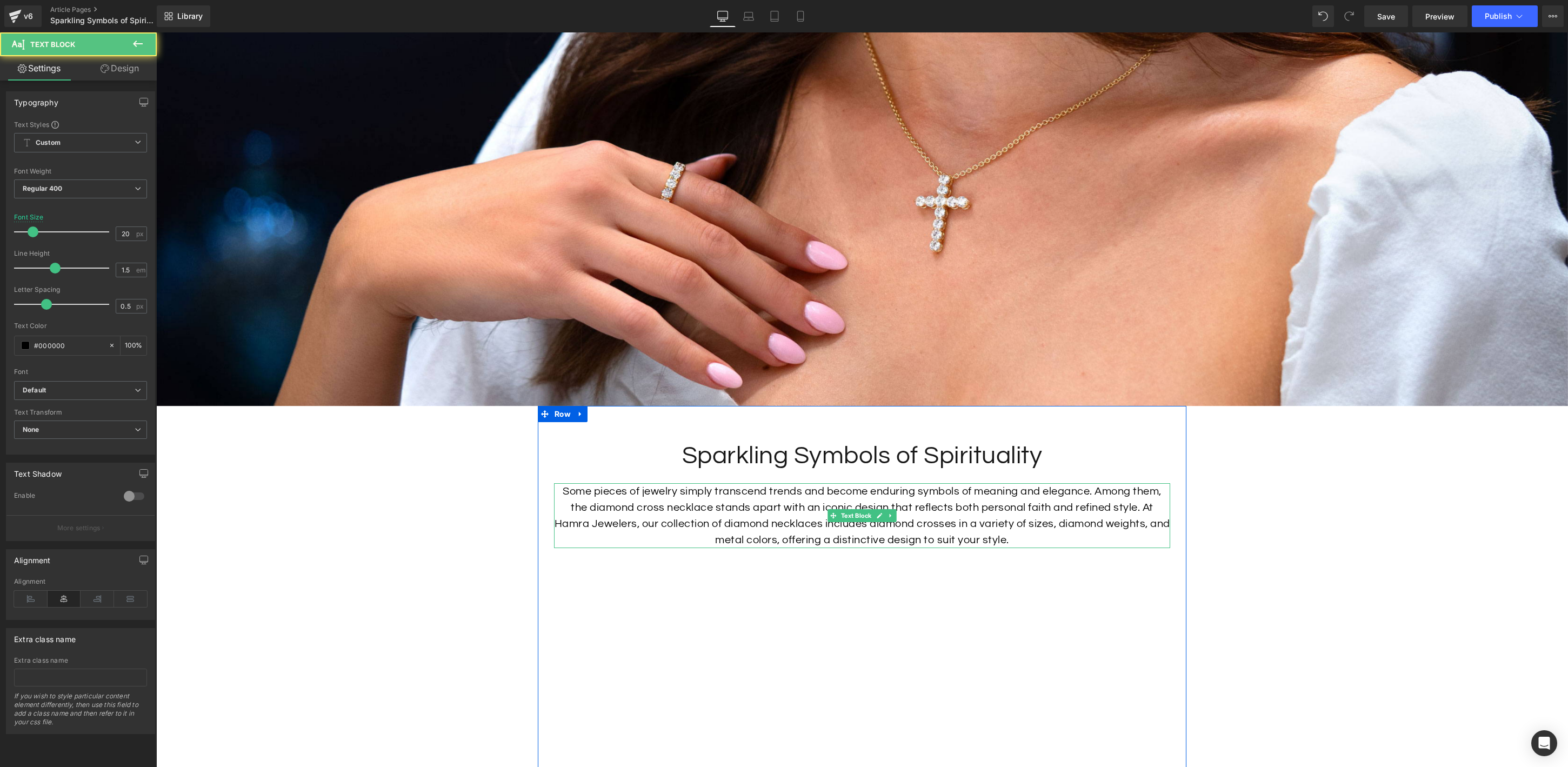
click at [1099, 521] on p "Some pieces of jewelry simply transcend trends and become enduring symbols of m…" at bounding box center [862, 516] width 616 height 65
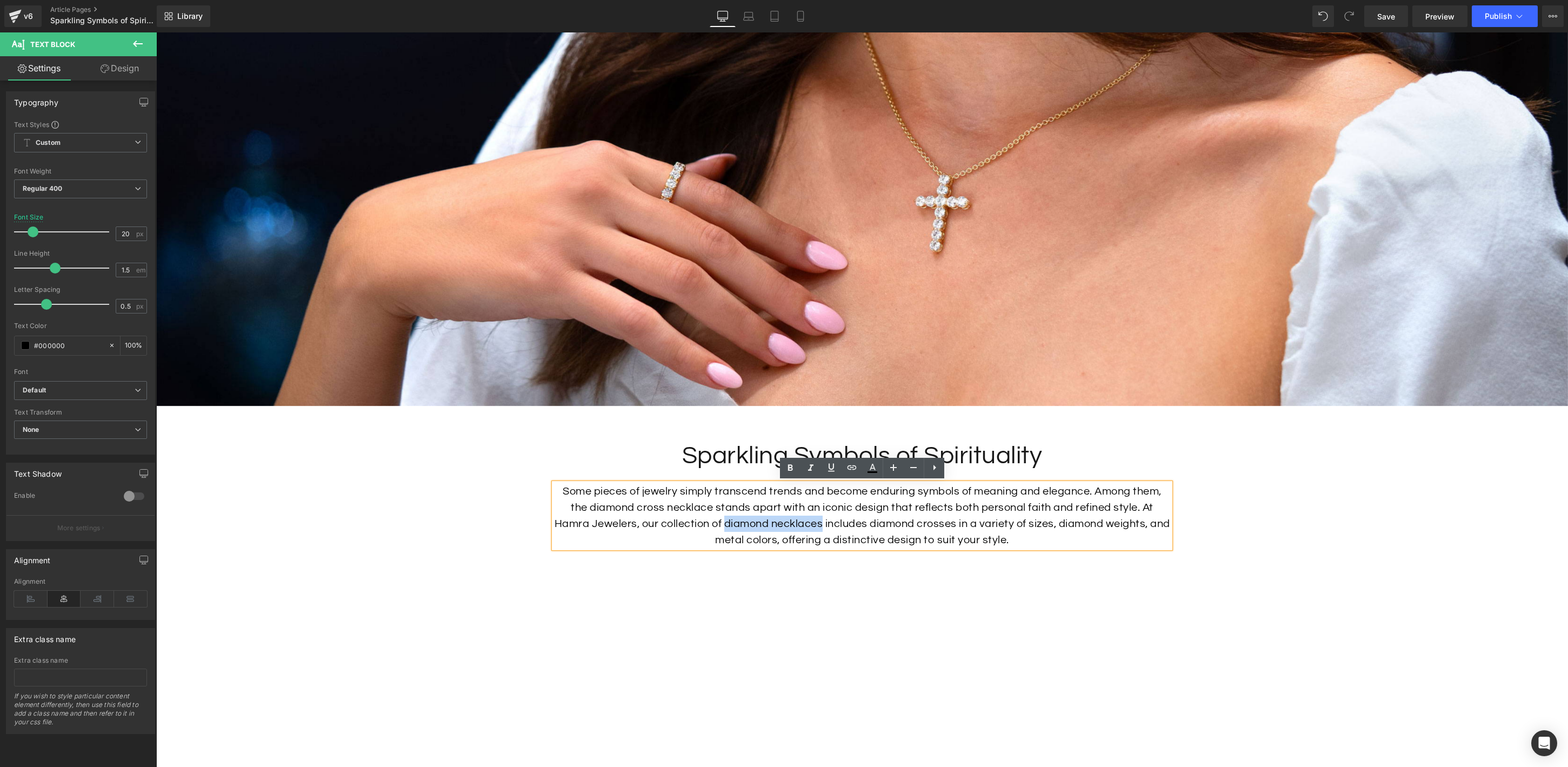
drag, startPoint x: 833, startPoint y: 523, endPoint x: 738, endPoint y: 525, distance: 95.0
click at [738, 525] on p "Some pieces of jewelry simply transcend trends and become enduring symbols of m…" at bounding box center [862, 516] width 616 height 65
click at [847, 467] on icon at bounding box center [852, 467] width 9 height 4
click at [854, 551] on input "text" at bounding box center [813, 547] width 167 height 27
paste input "[URL][DOMAIN_NAME]"
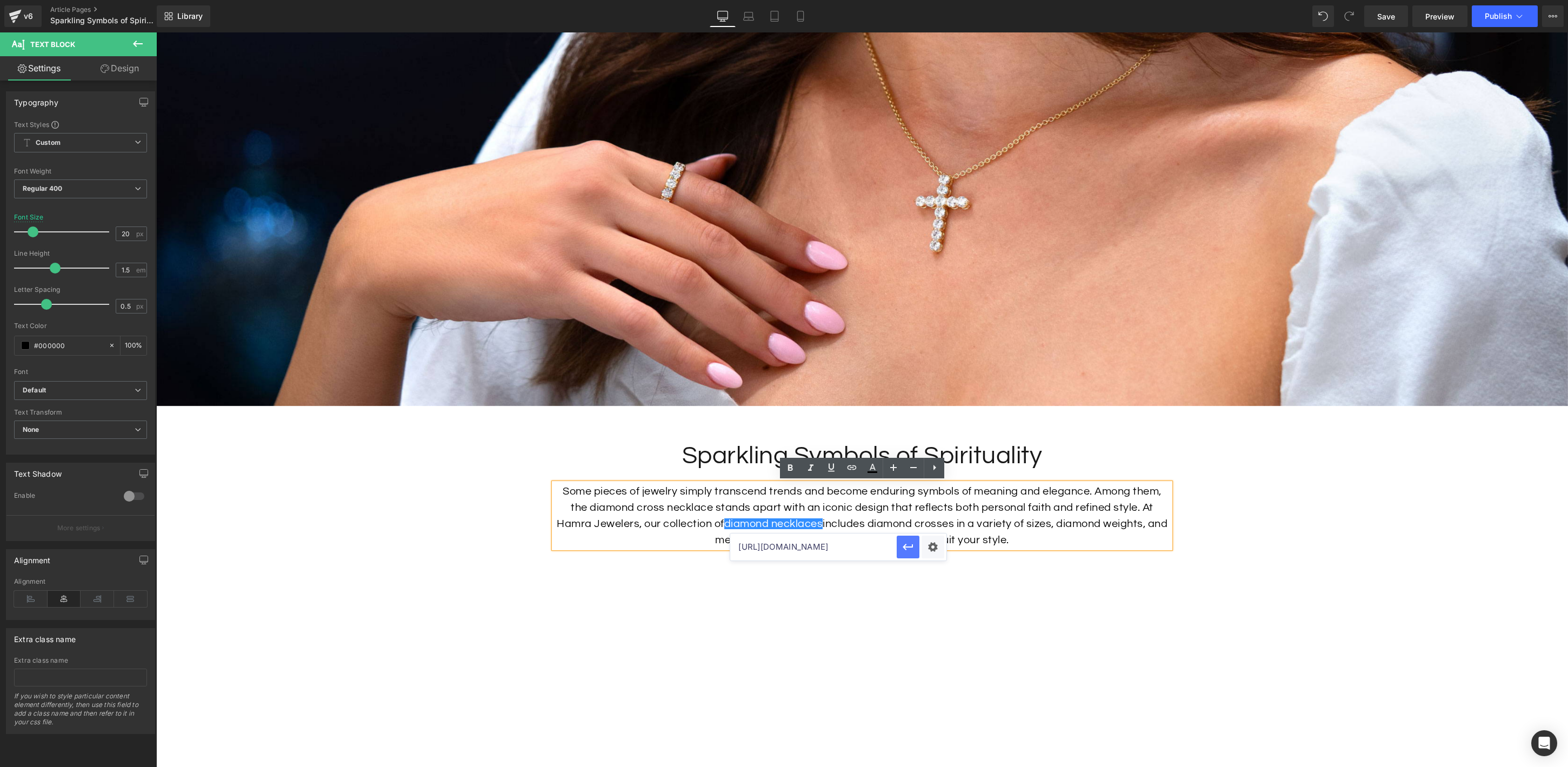
scroll to position [0, 51]
type input "[URL][DOMAIN_NAME]"
click at [911, 548] on icon "button" at bounding box center [908, 547] width 13 height 13
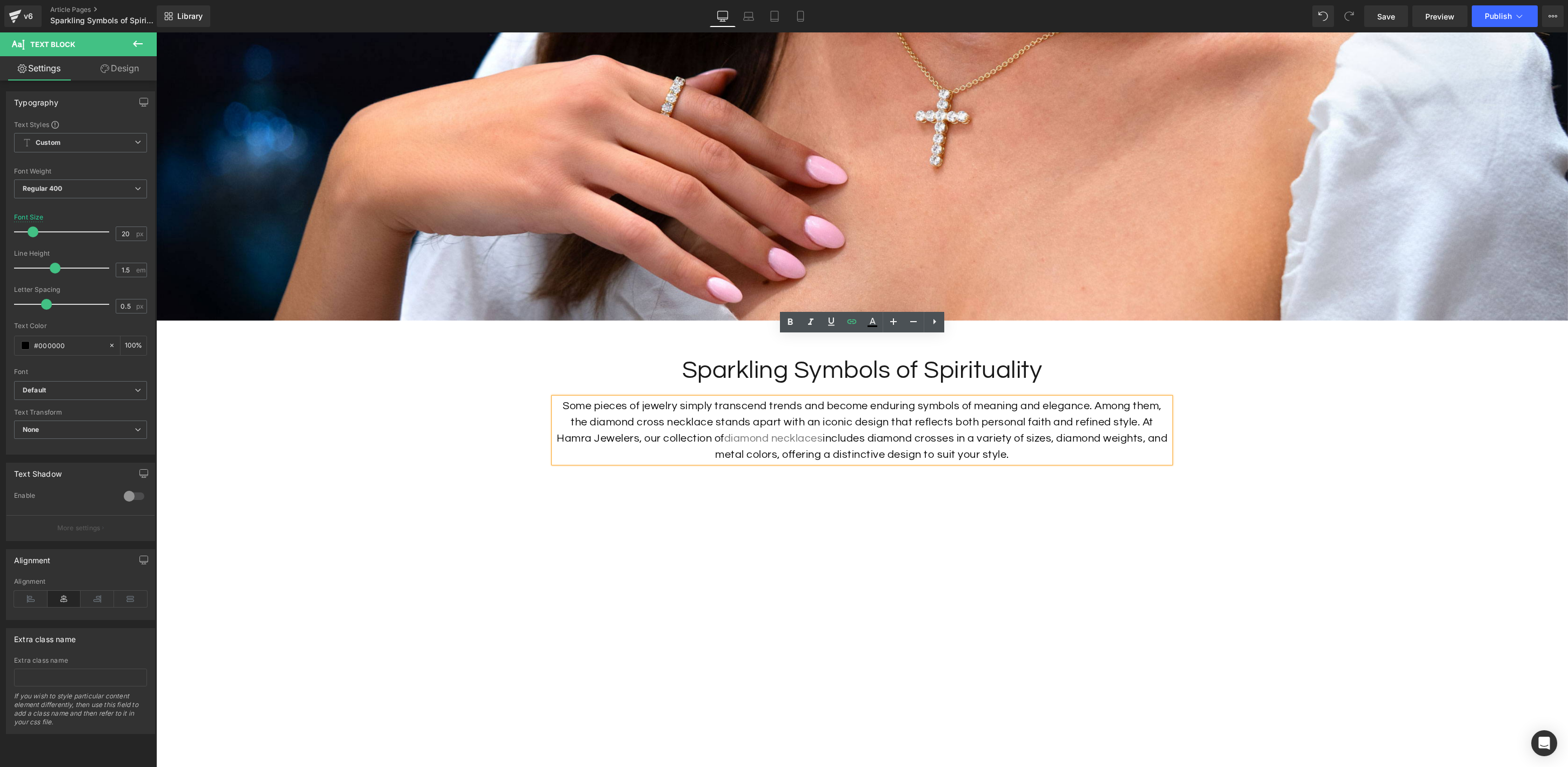
scroll to position [440, 0]
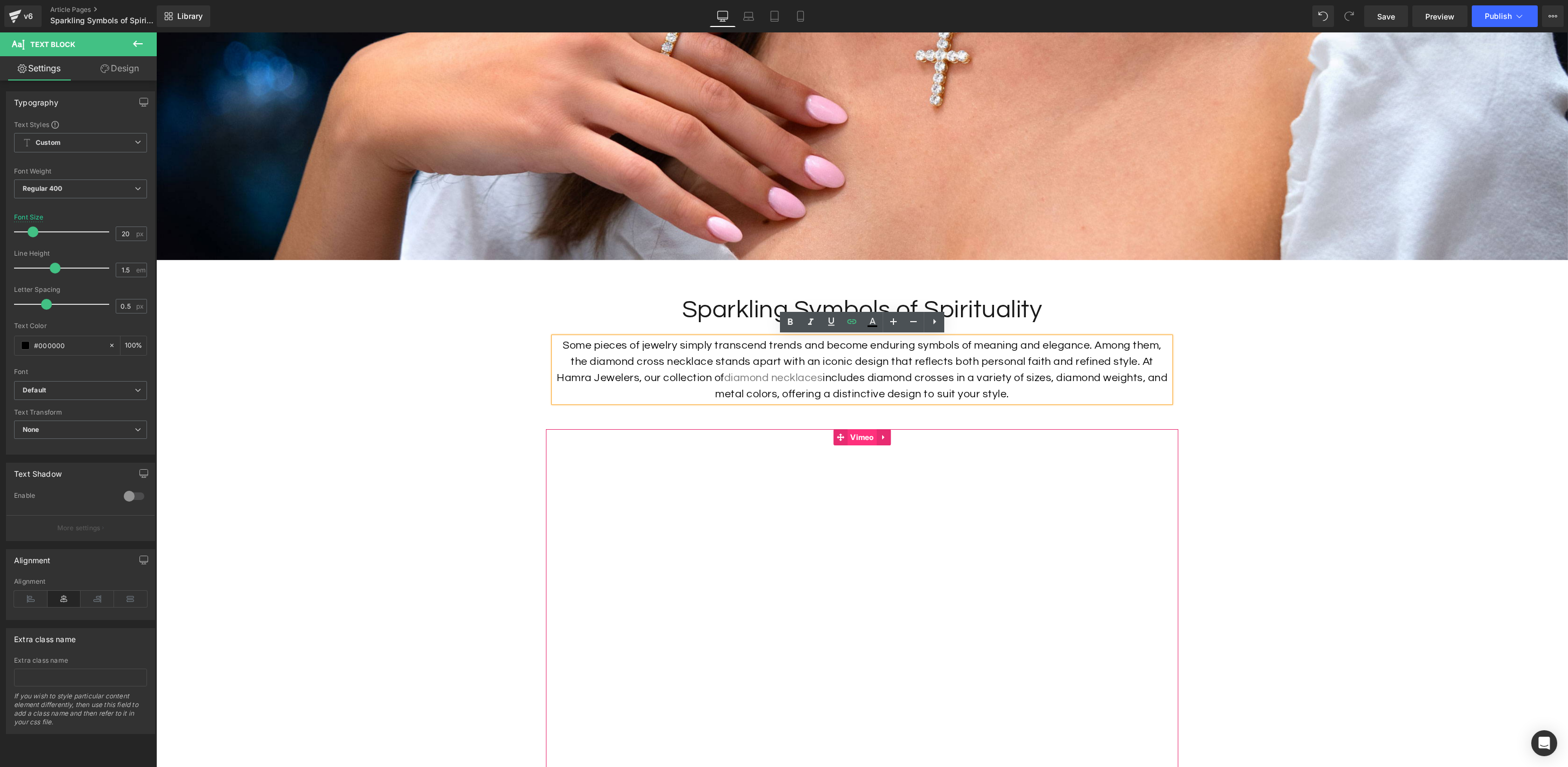
click at [862, 436] on span "Vimeo" at bounding box center [862, 437] width 29 height 16
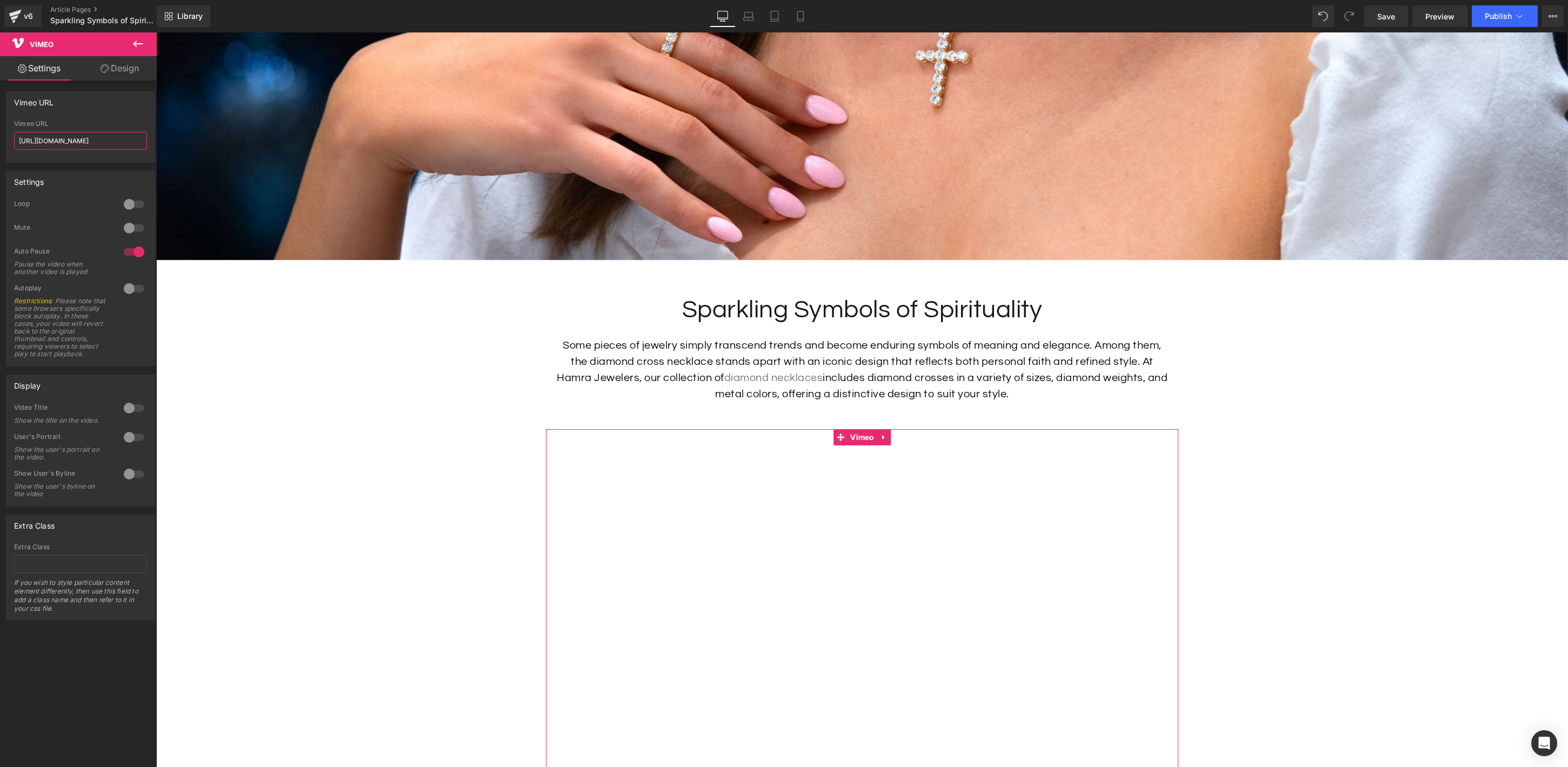
click at [118, 144] on input "[URL][DOMAIN_NAME]" at bounding box center [81, 140] width 133 height 18
paste input "[DOMAIN_NAME][URL]"
type input "[URL][DOMAIN_NAME]"
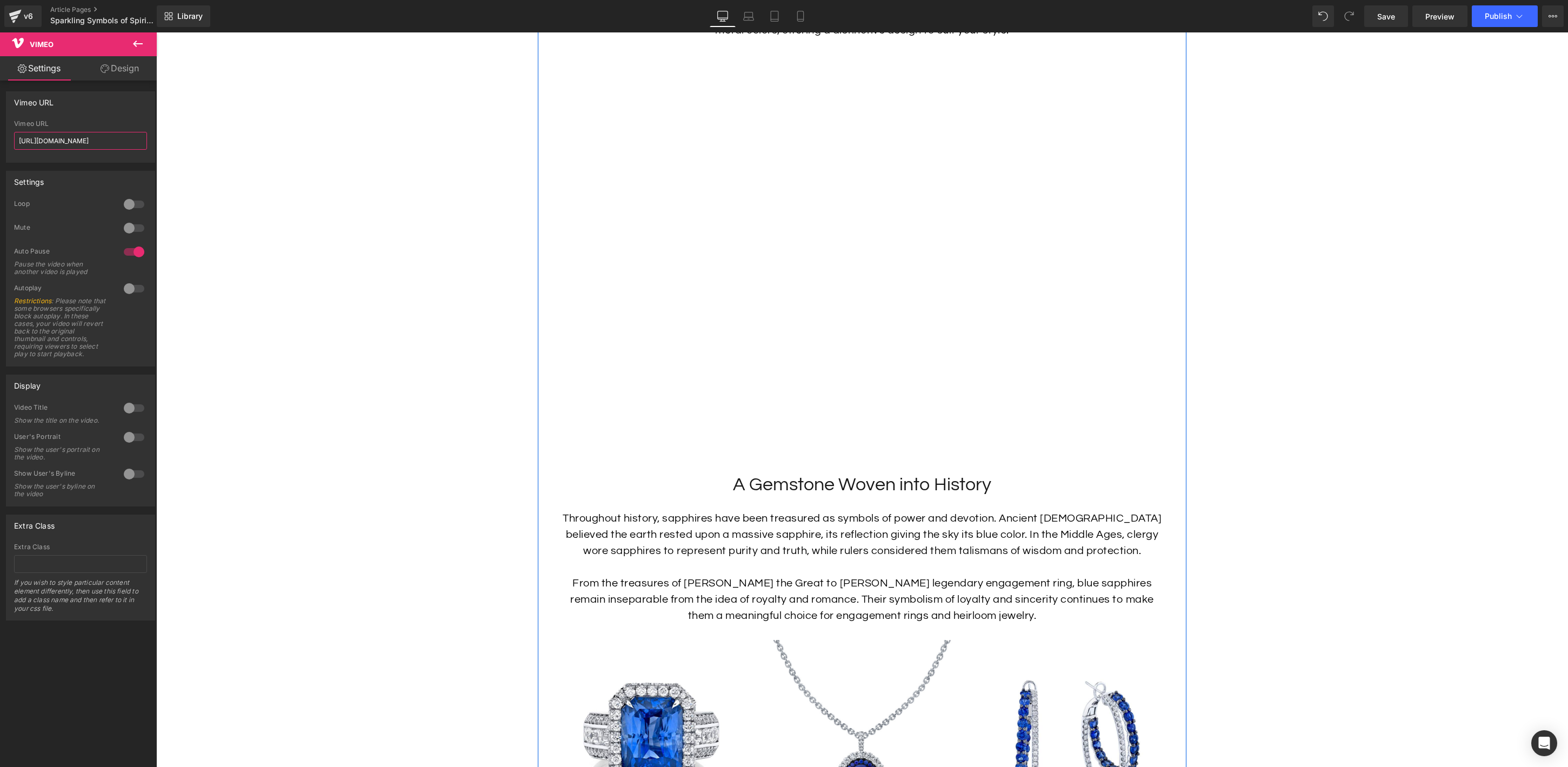
scroll to position [836, 0]
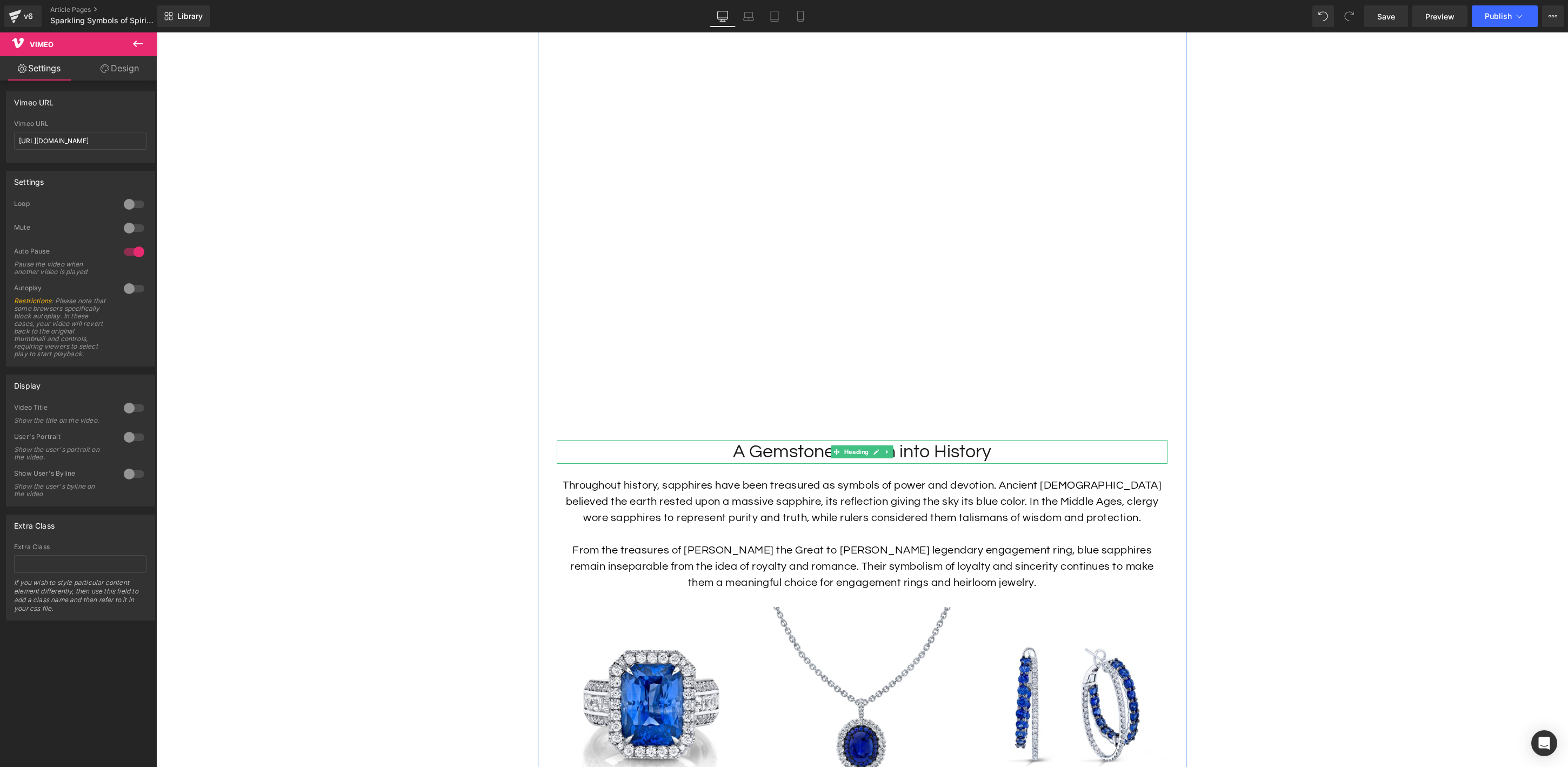
click at [918, 455] on h2 "A Gemstone Woven into History" at bounding box center [862, 452] width 611 height 24
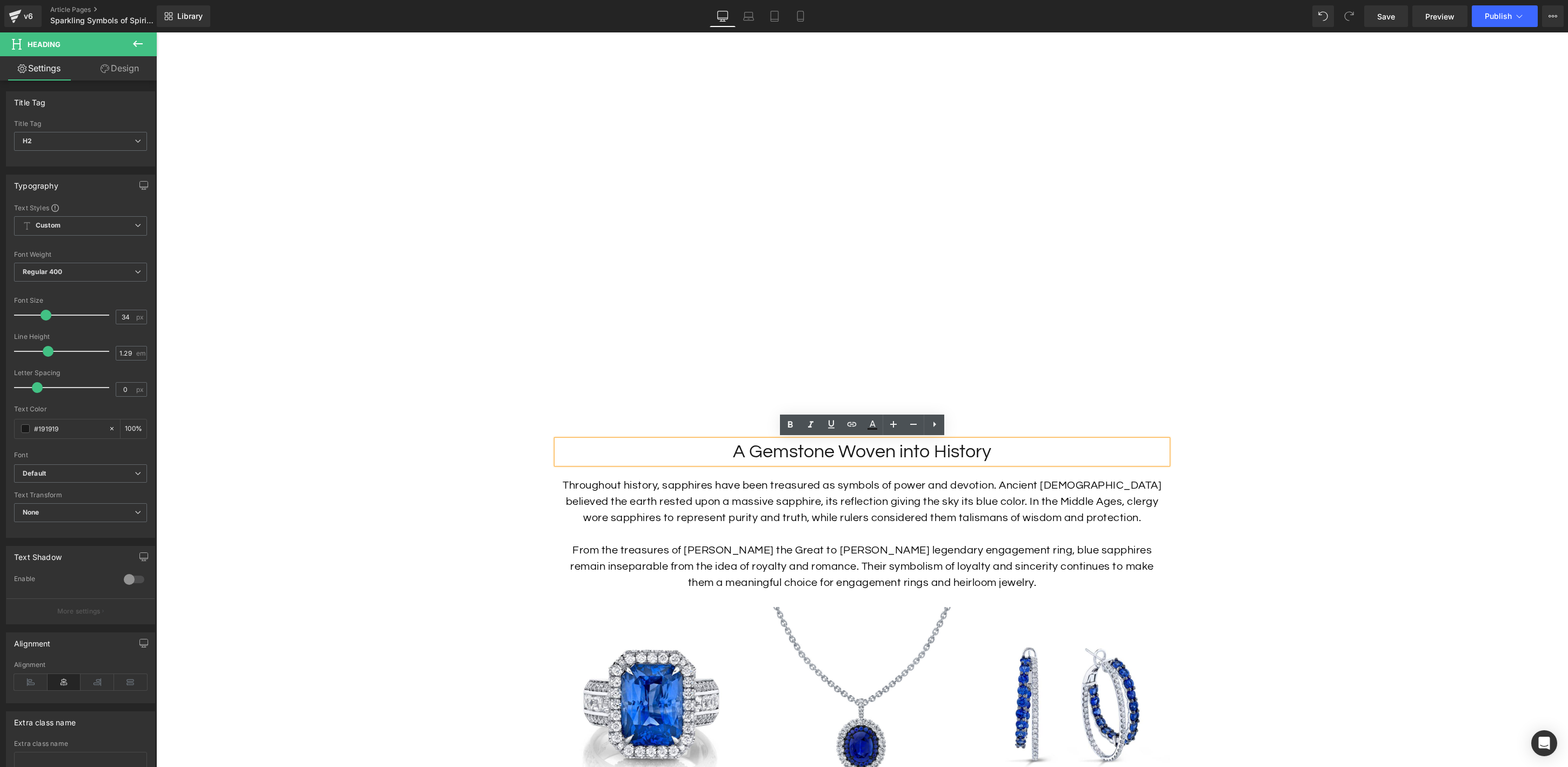
click at [986, 450] on h2 "A Gemstone Woven into History" at bounding box center [862, 452] width 611 height 24
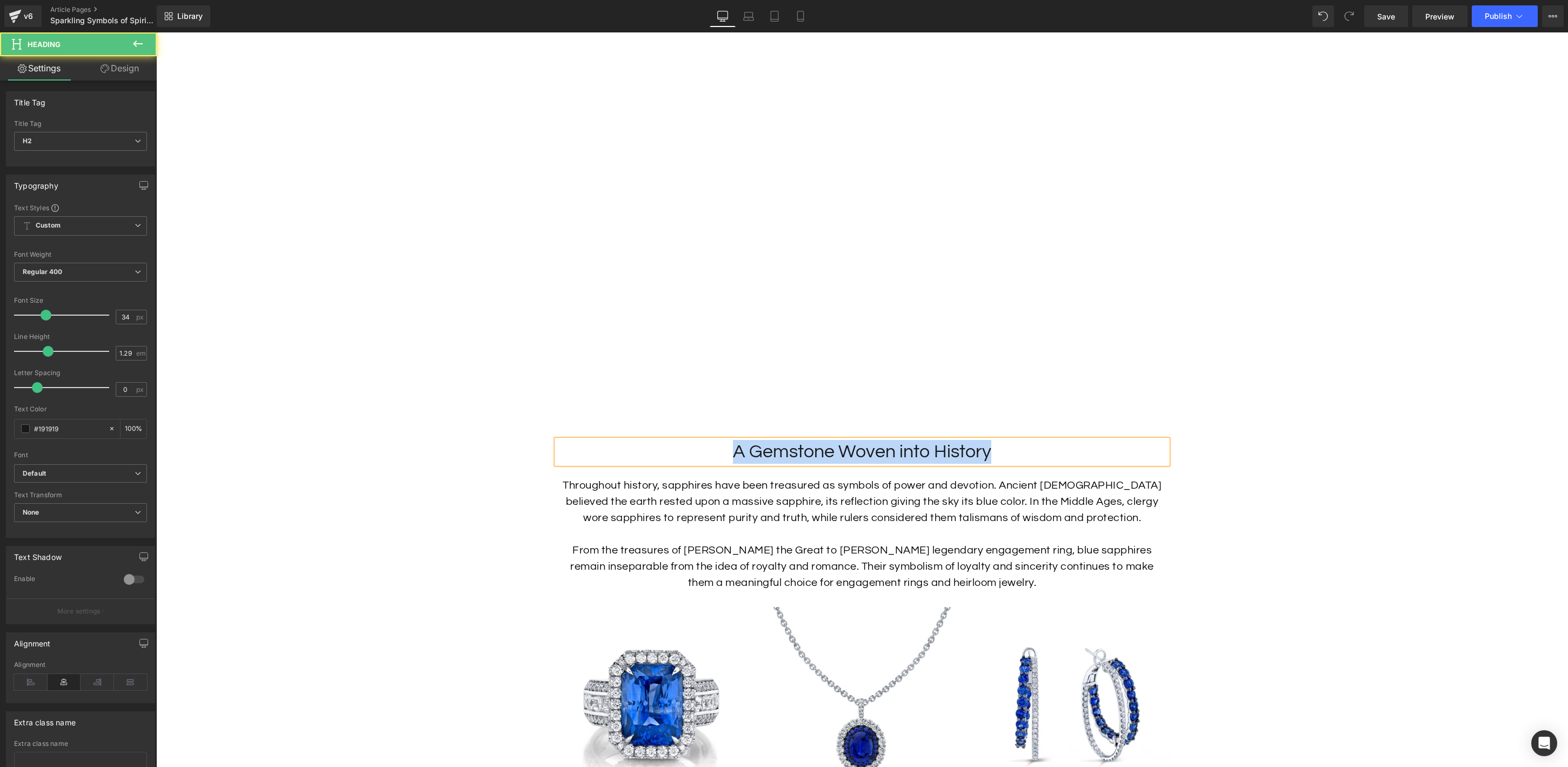
paste div
click at [821, 491] on p "Throughout history, sapphires have been treasured as symbols of power and devot…" at bounding box center [862, 501] width 611 height 49
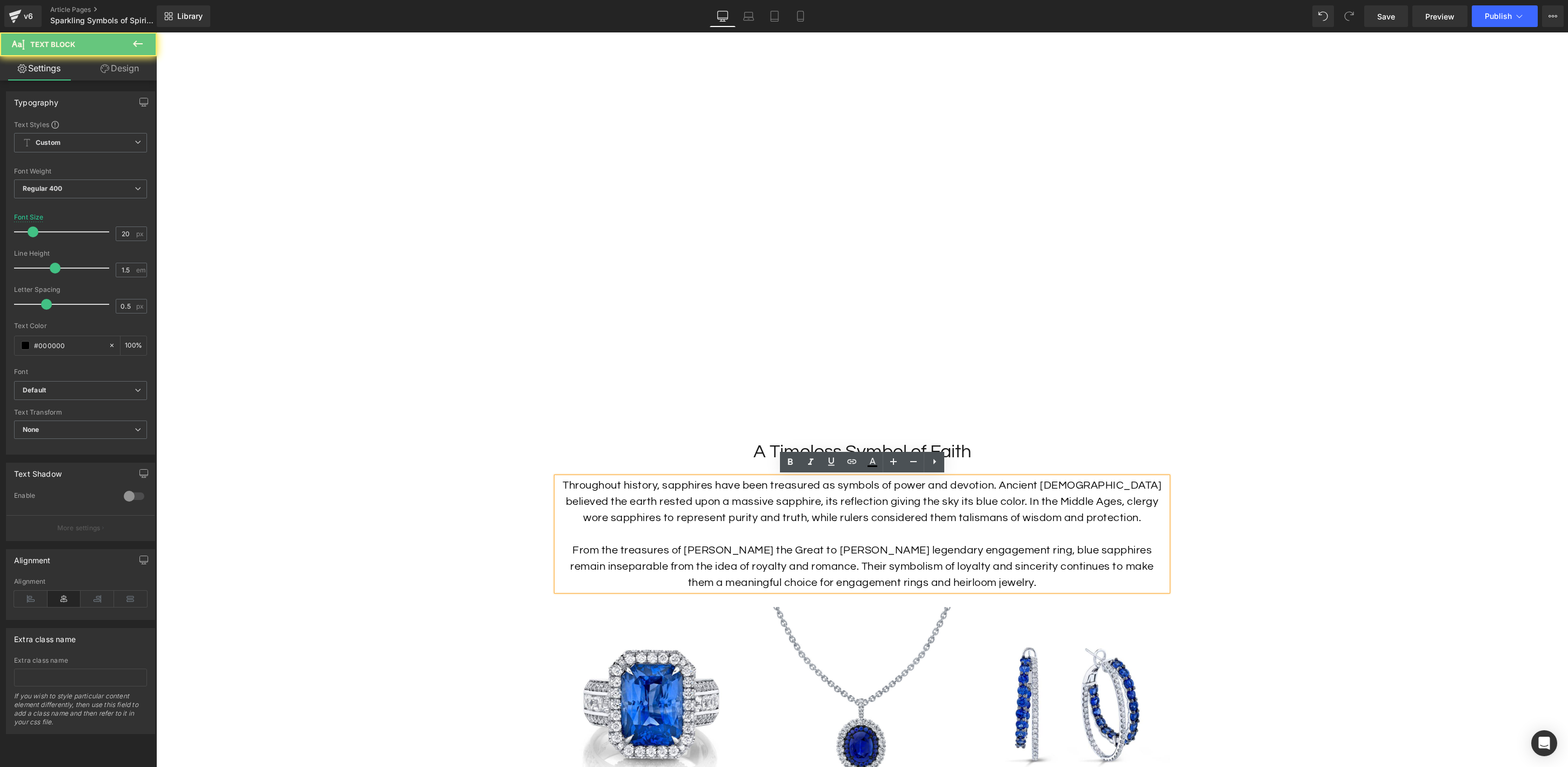
click at [825, 485] on p "Throughout history, sapphires have been treasured as symbols of power and devot…" at bounding box center [862, 501] width 611 height 49
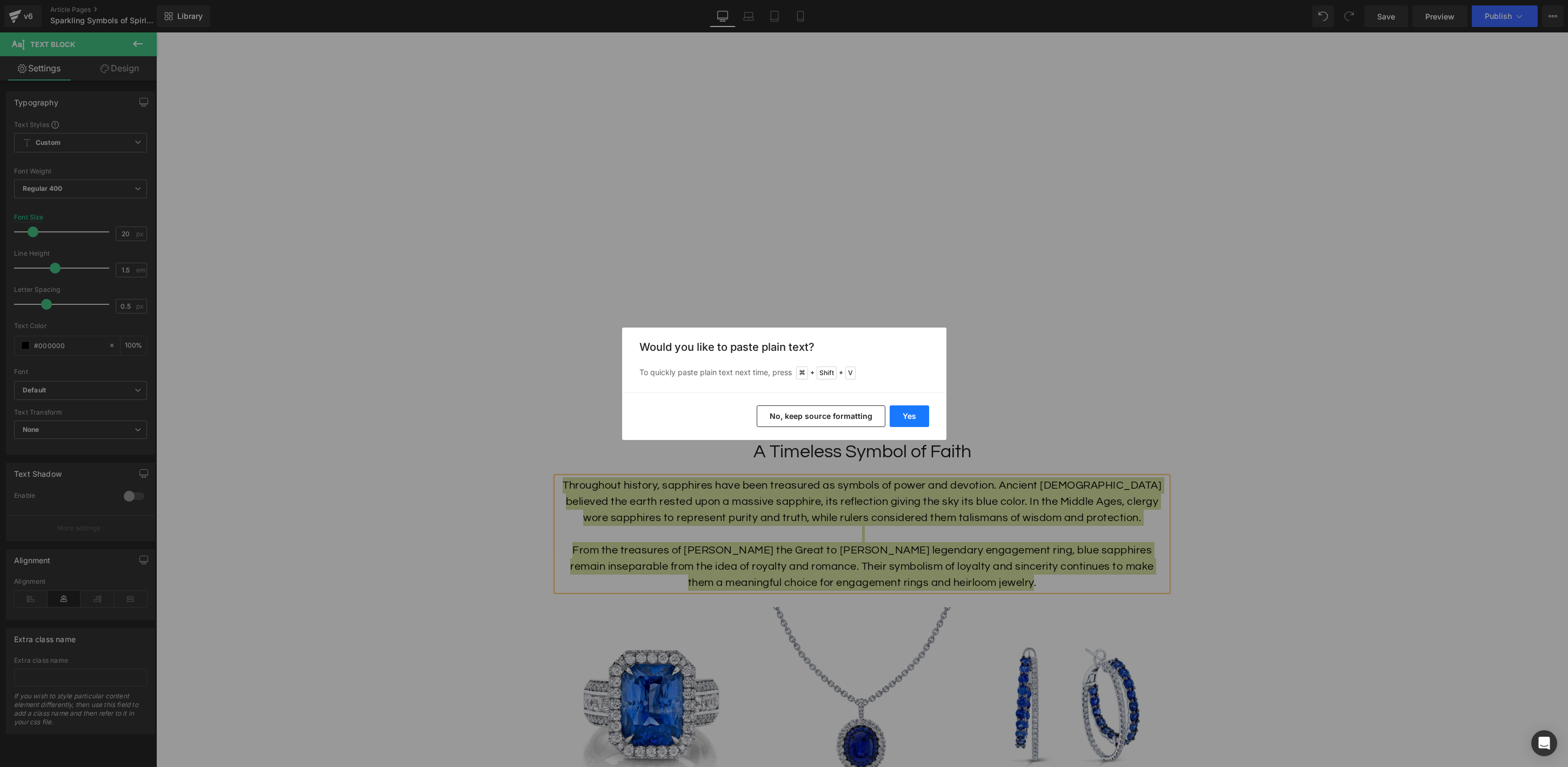
click at [908, 414] on button "Yes" at bounding box center [910, 416] width 40 height 22
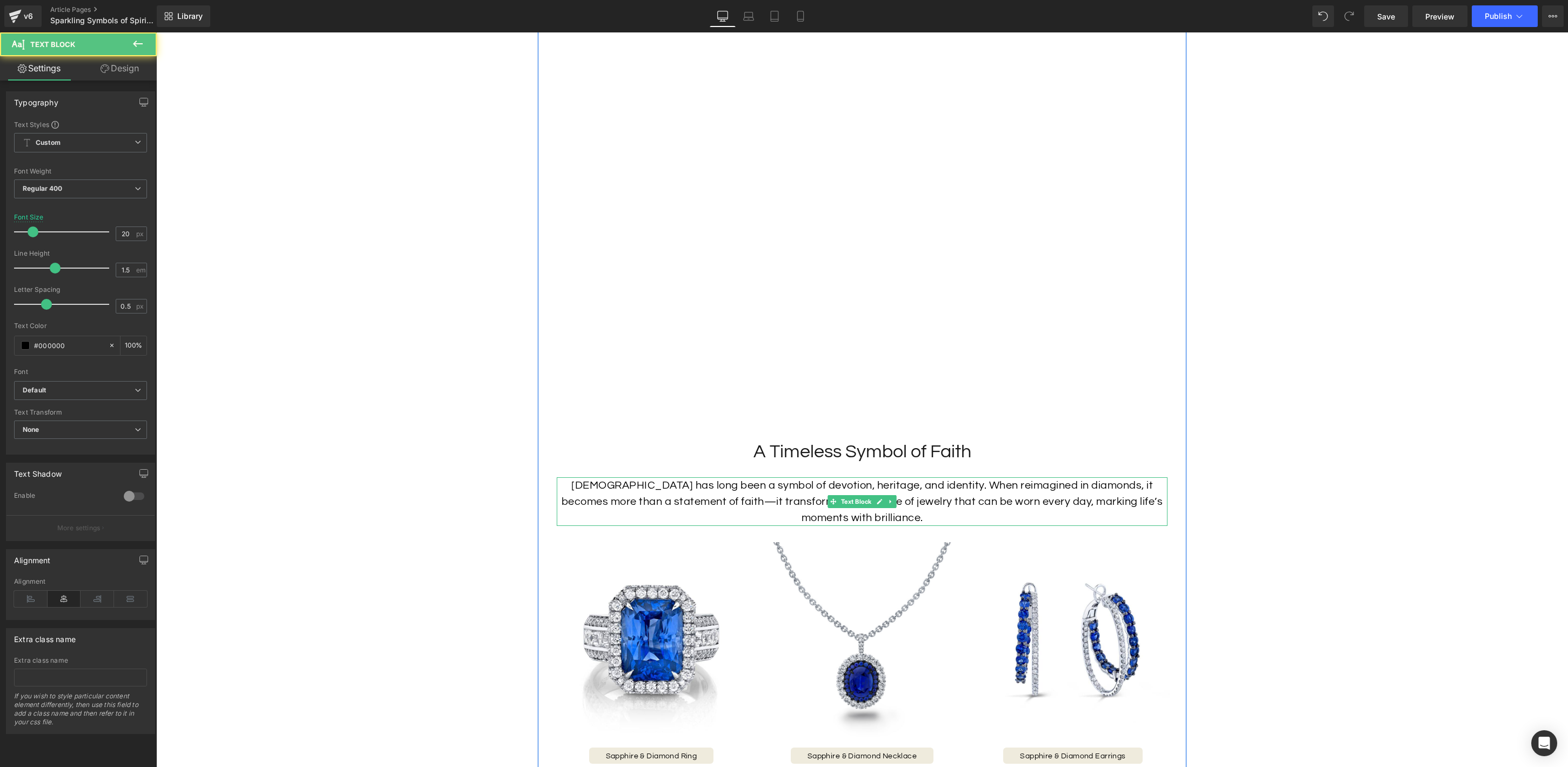
click at [808, 489] on p "[DEMOGRAPHIC_DATA] has long been a symbol of devotion, heritage, and identity. …" at bounding box center [862, 501] width 611 height 49
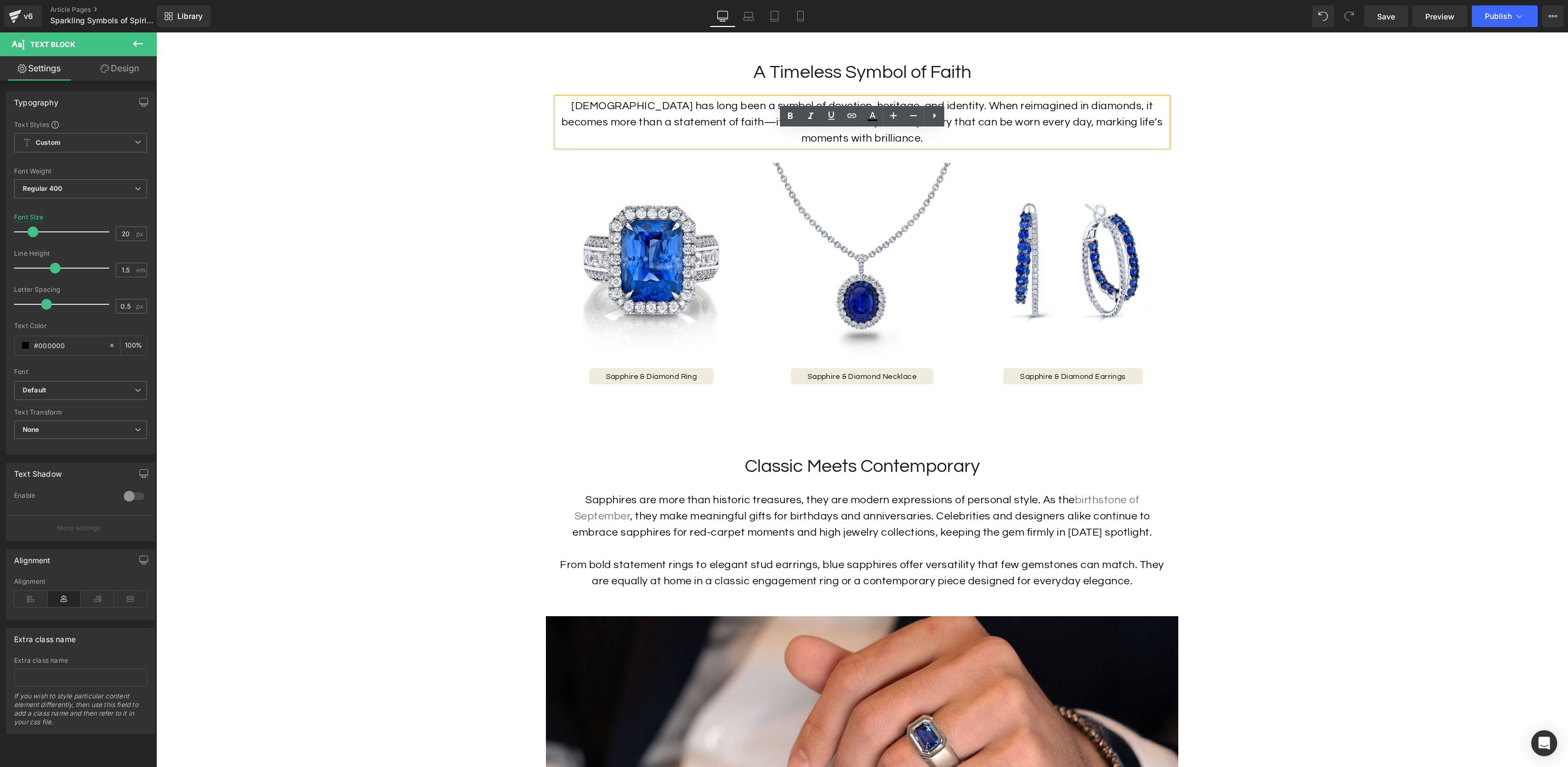
scroll to position [1064, 0]
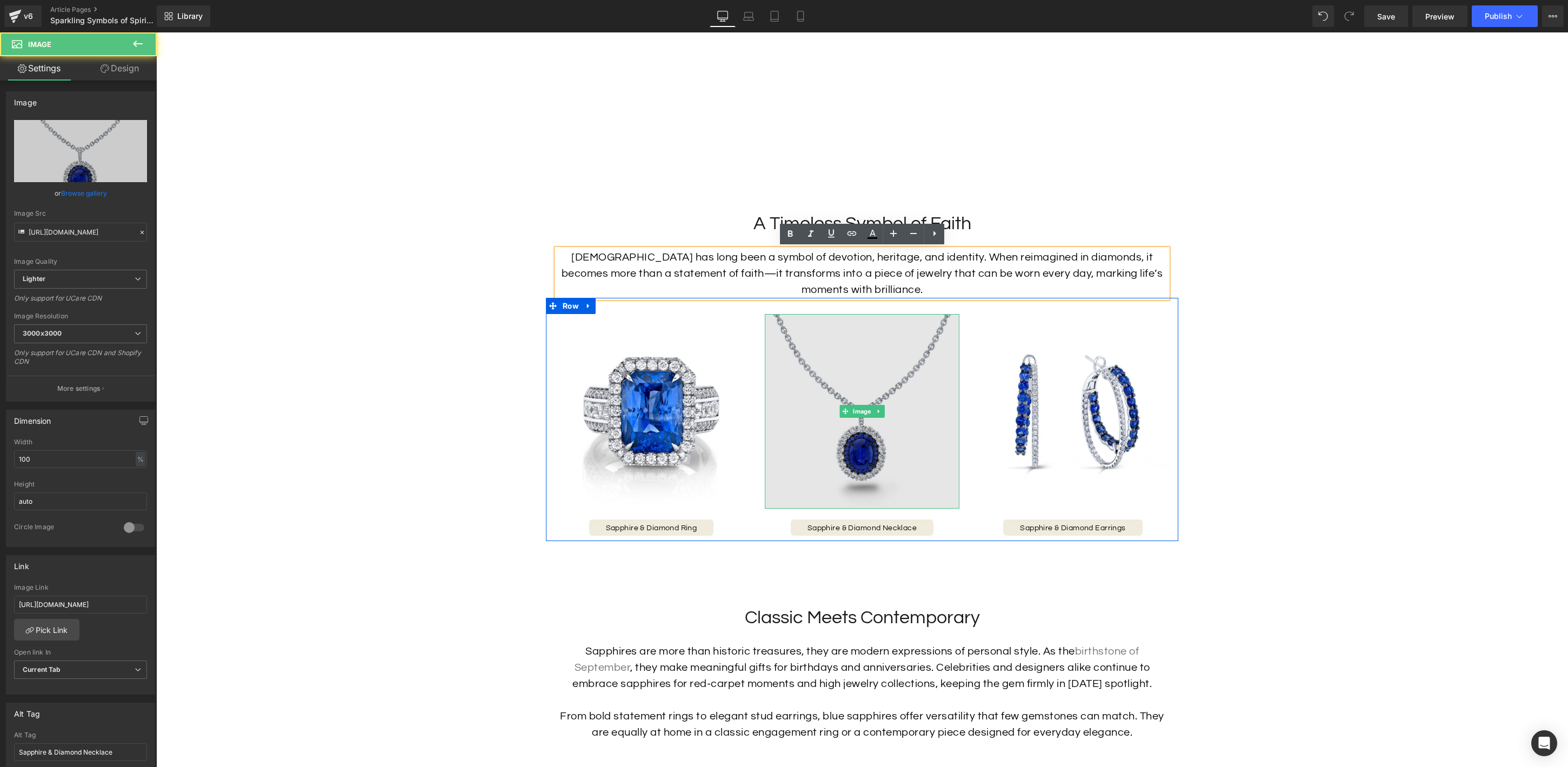
click at [838, 430] on img at bounding box center [862, 411] width 195 height 195
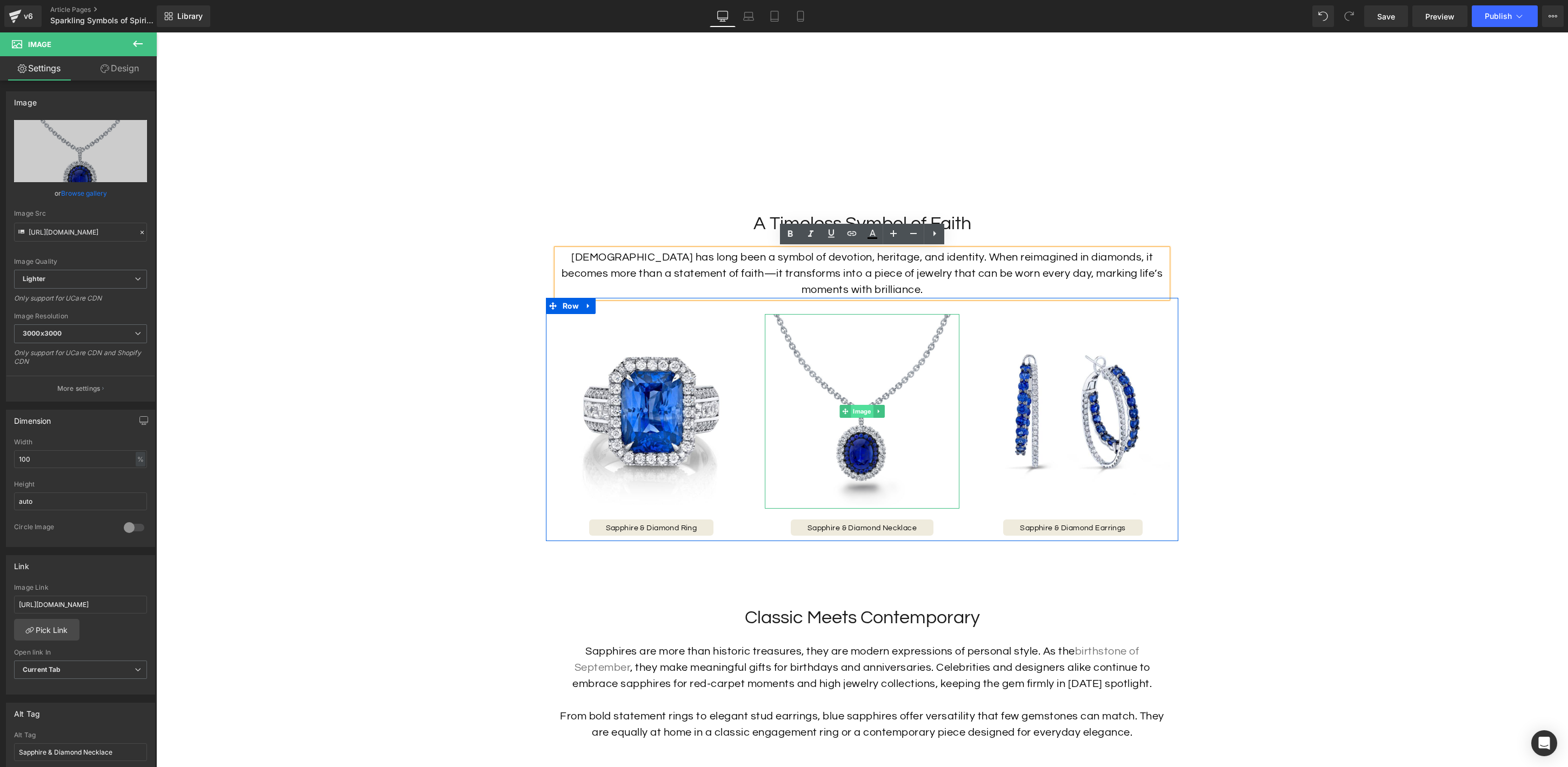
click at [862, 413] on span "Image" at bounding box center [862, 411] width 22 height 13
click at [879, 412] on icon at bounding box center [879, 411] width 6 height 6
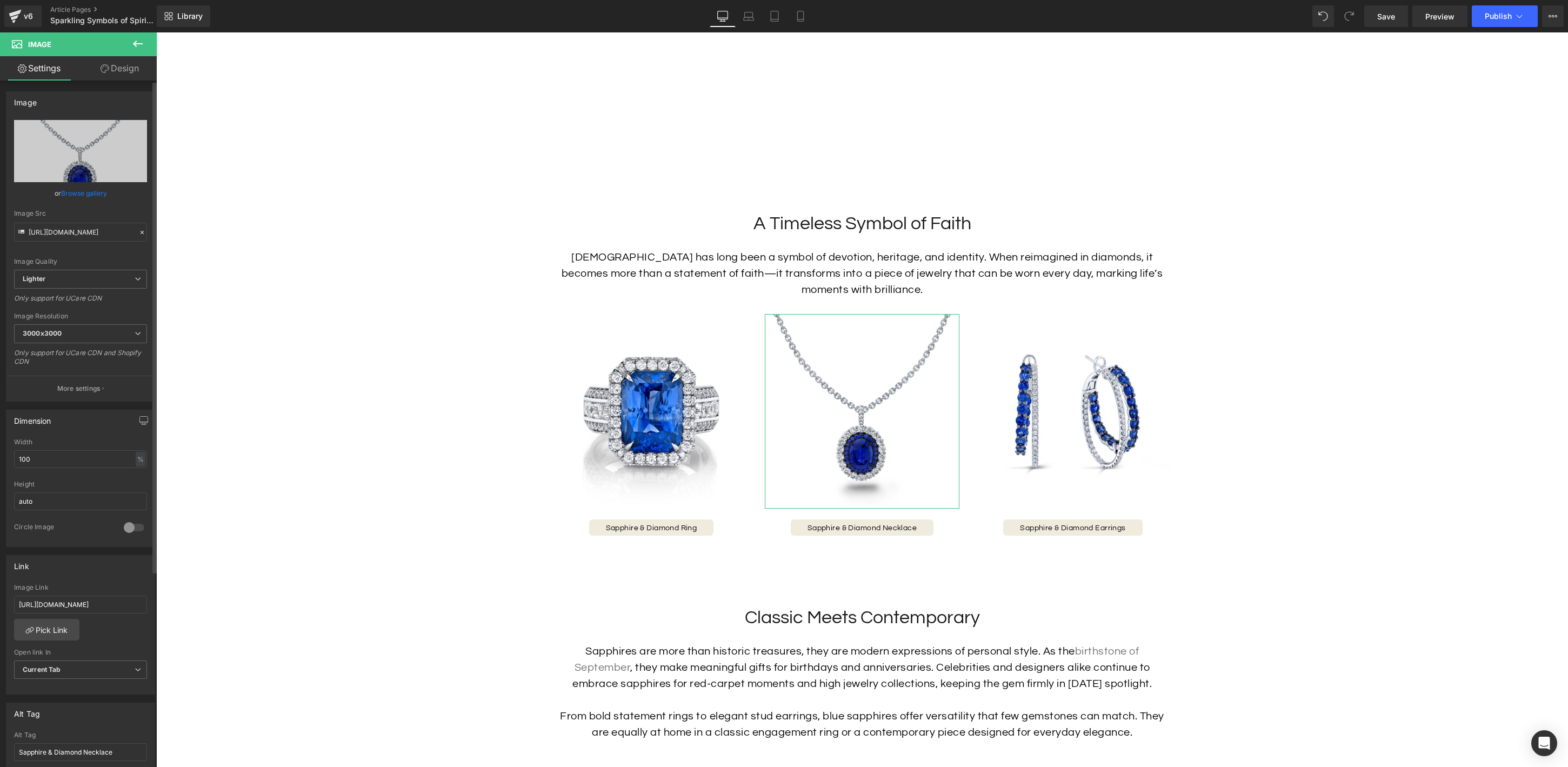
click at [99, 195] on link "Browse gallery" at bounding box center [84, 193] width 46 height 19
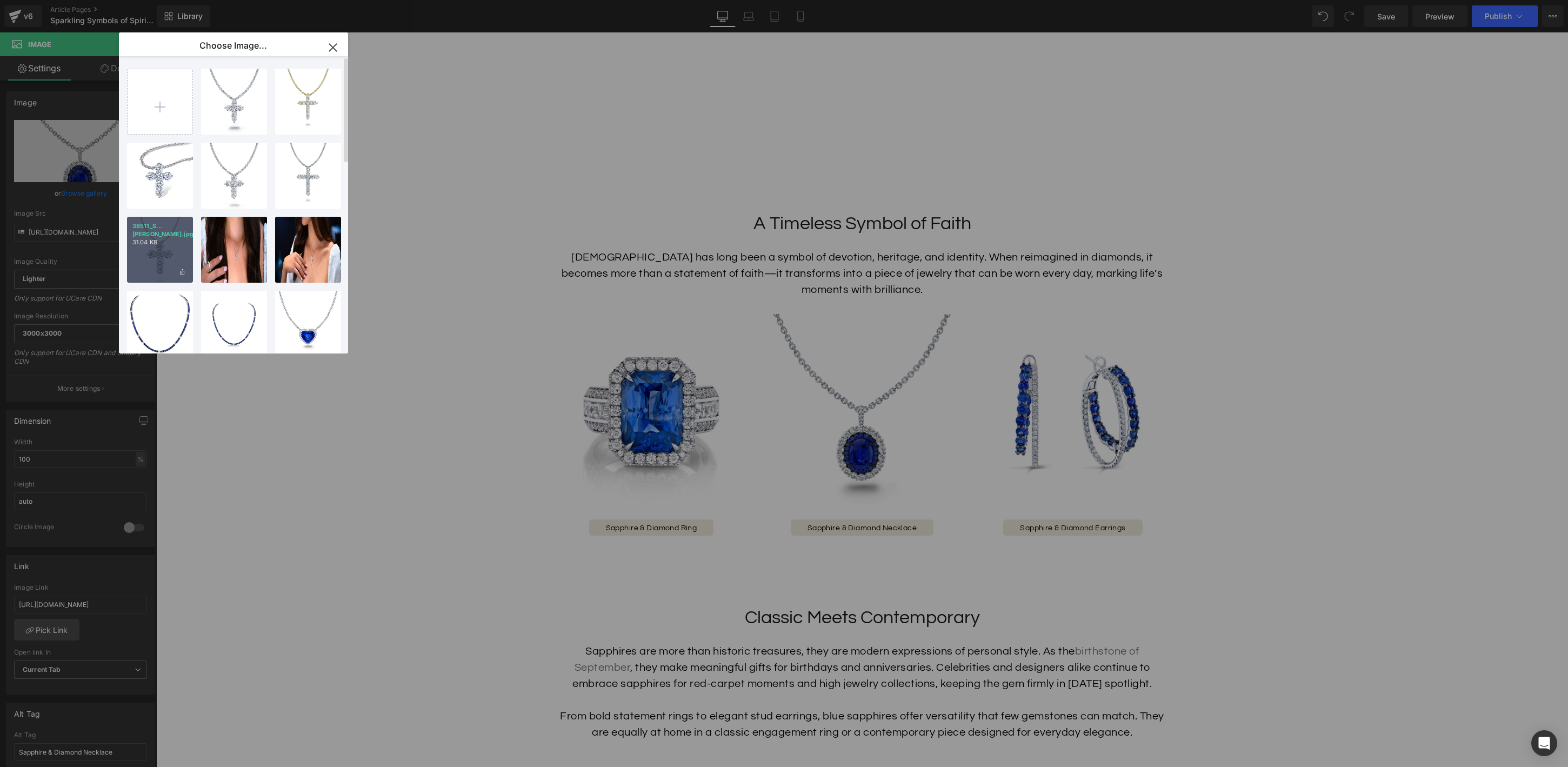
click at [166, 246] on div "38511_S...dier.jpg 31.04 KB" at bounding box center [159, 249] width 66 height 66
type input "[URL][DOMAIN_NAME]"
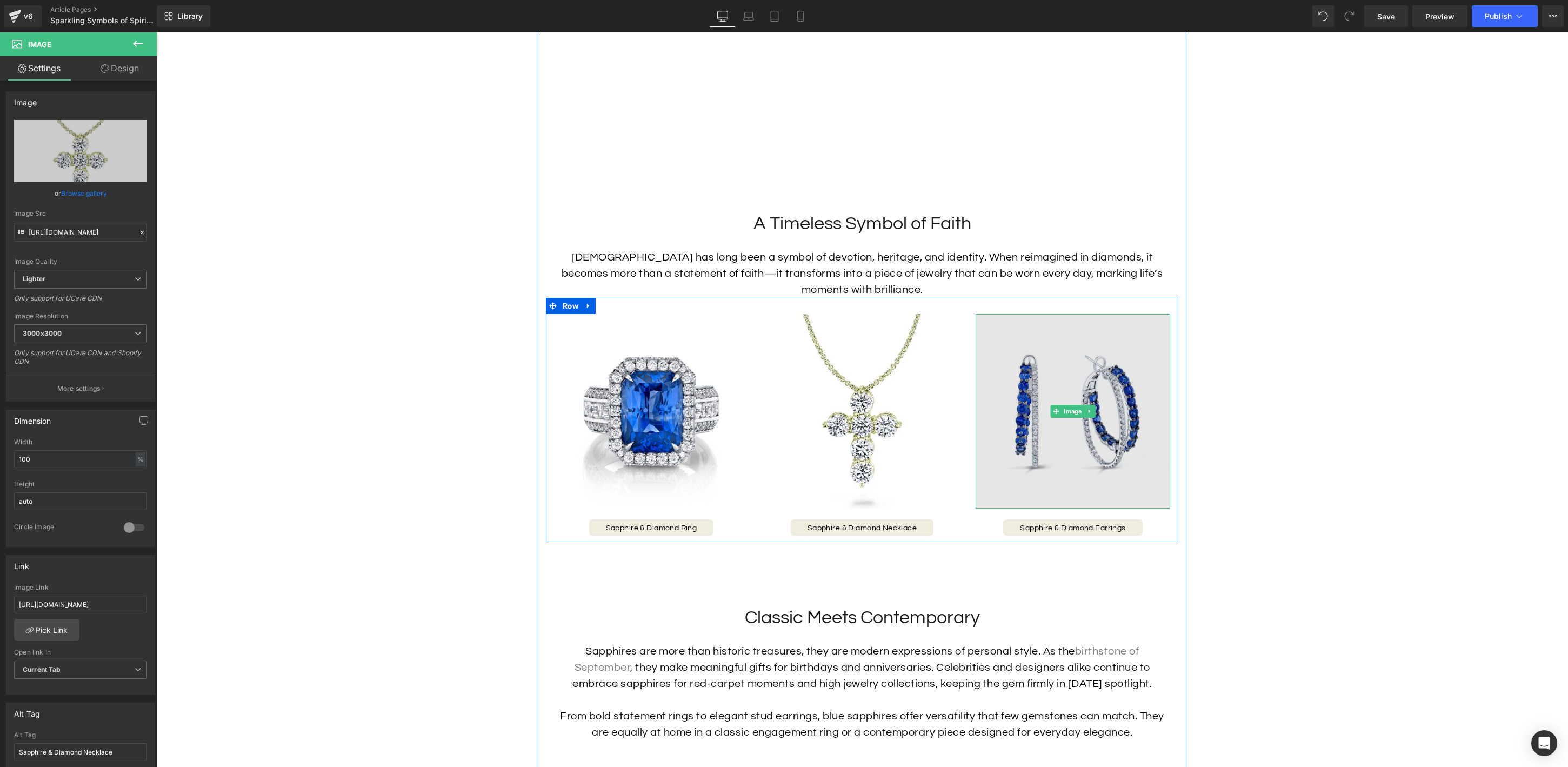
click at [1048, 431] on img at bounding box center [1073, 411] width 195 height 195
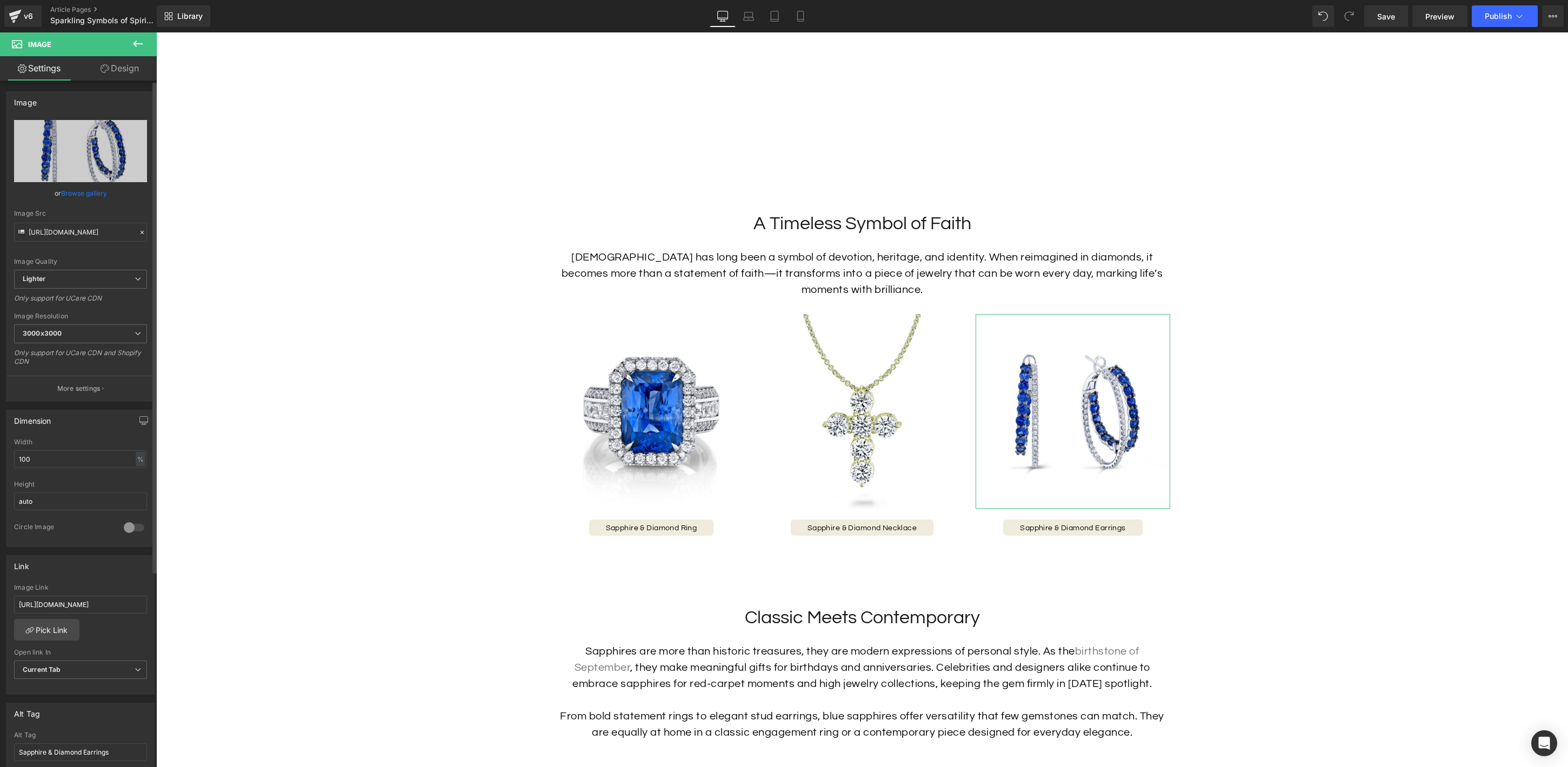
click at [79, 195] on link "Browse gallery" at bounding box center [84, 193] width 46 height 19
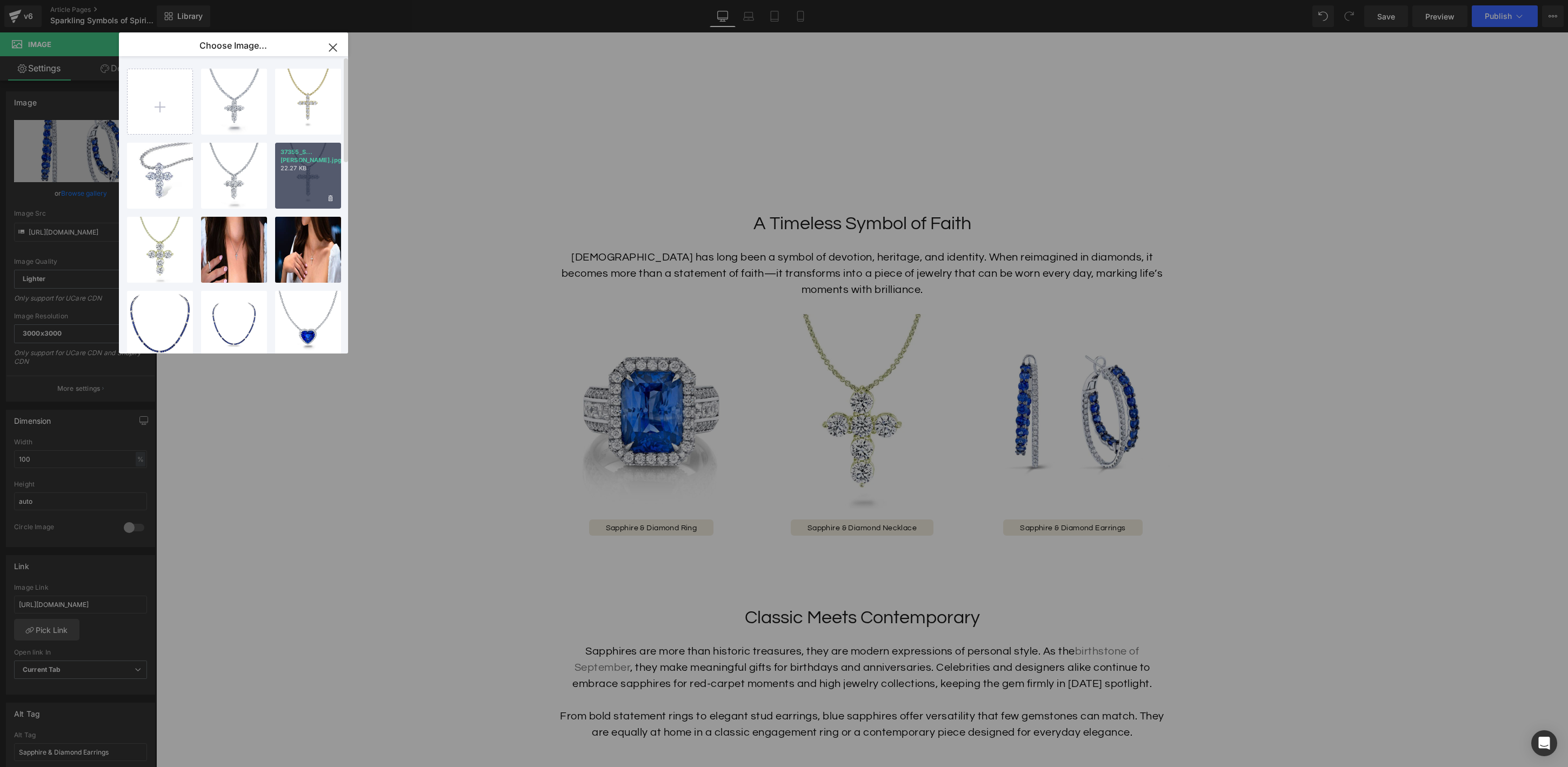
click at [284, 182] on div "37355_S...dier.jpg 22.27 KB" at bounding box center [308, 175] width 66 height 66
type input "[URL][DOMAIN_NAME]"
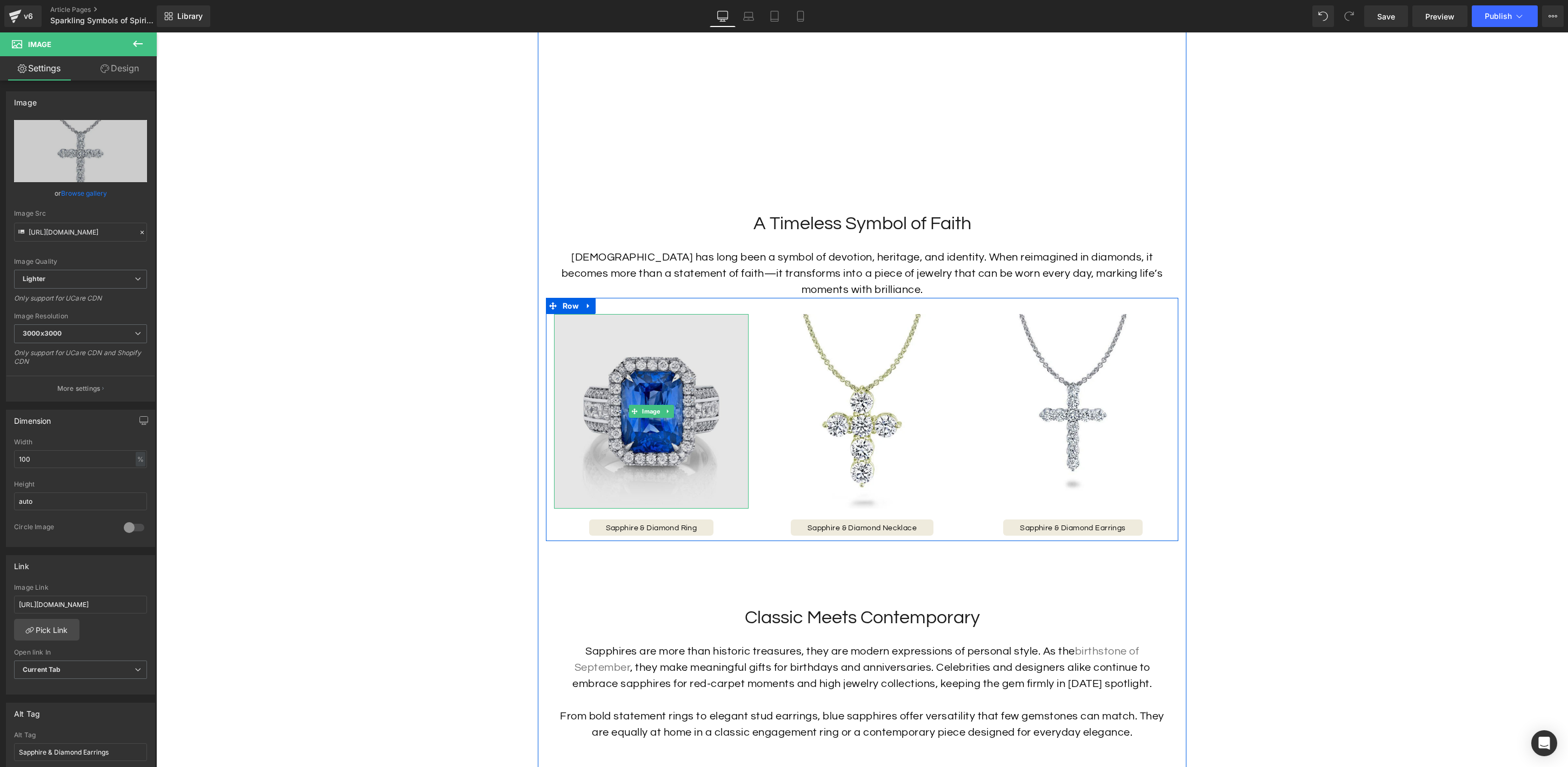
click at [638, 431] on img at bounding box center [651, 411] width 195 height 195
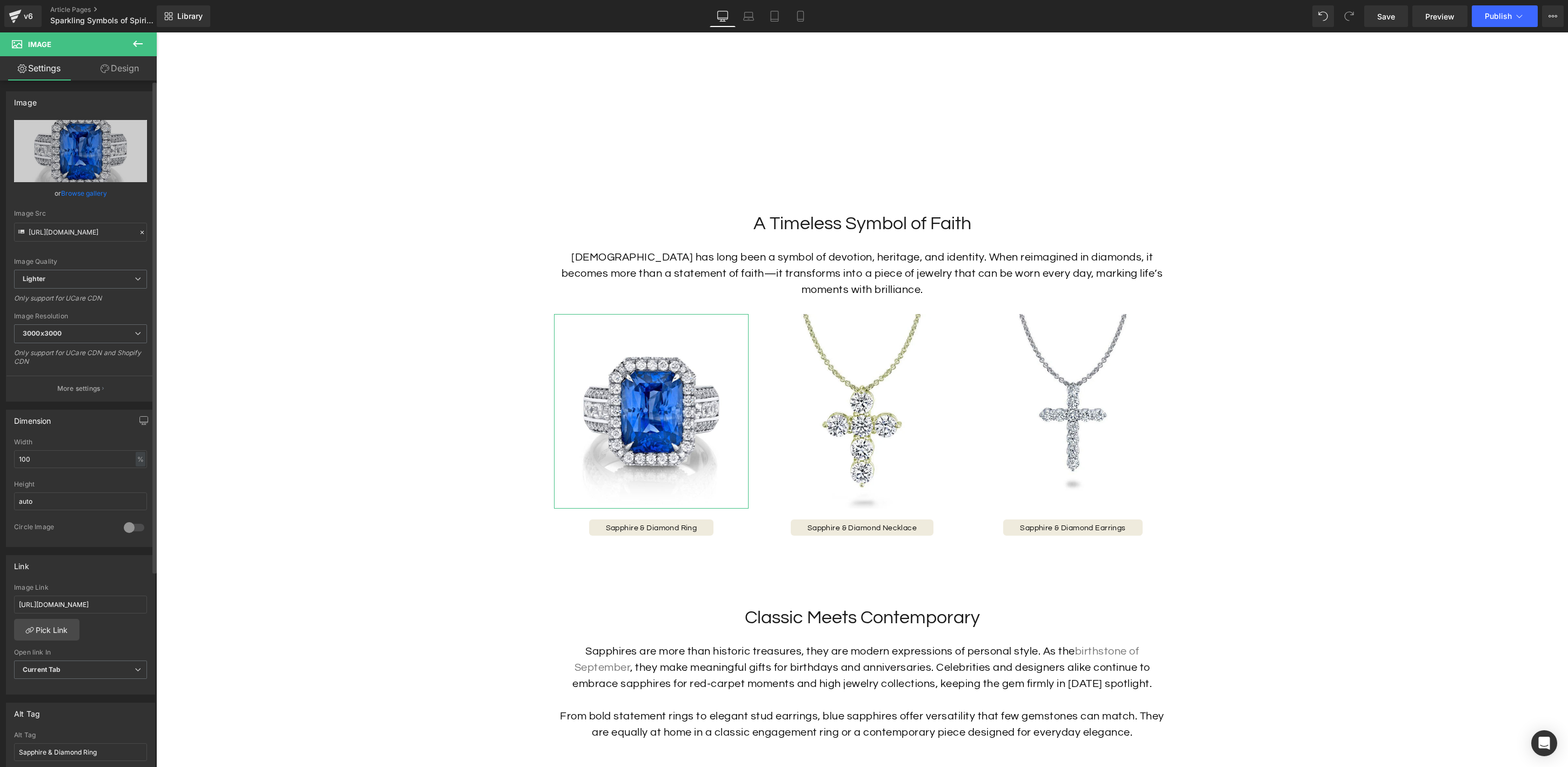
click at [94, 195] on link "Browse gallery" at bounding box center [84, 193] width 46 height 19
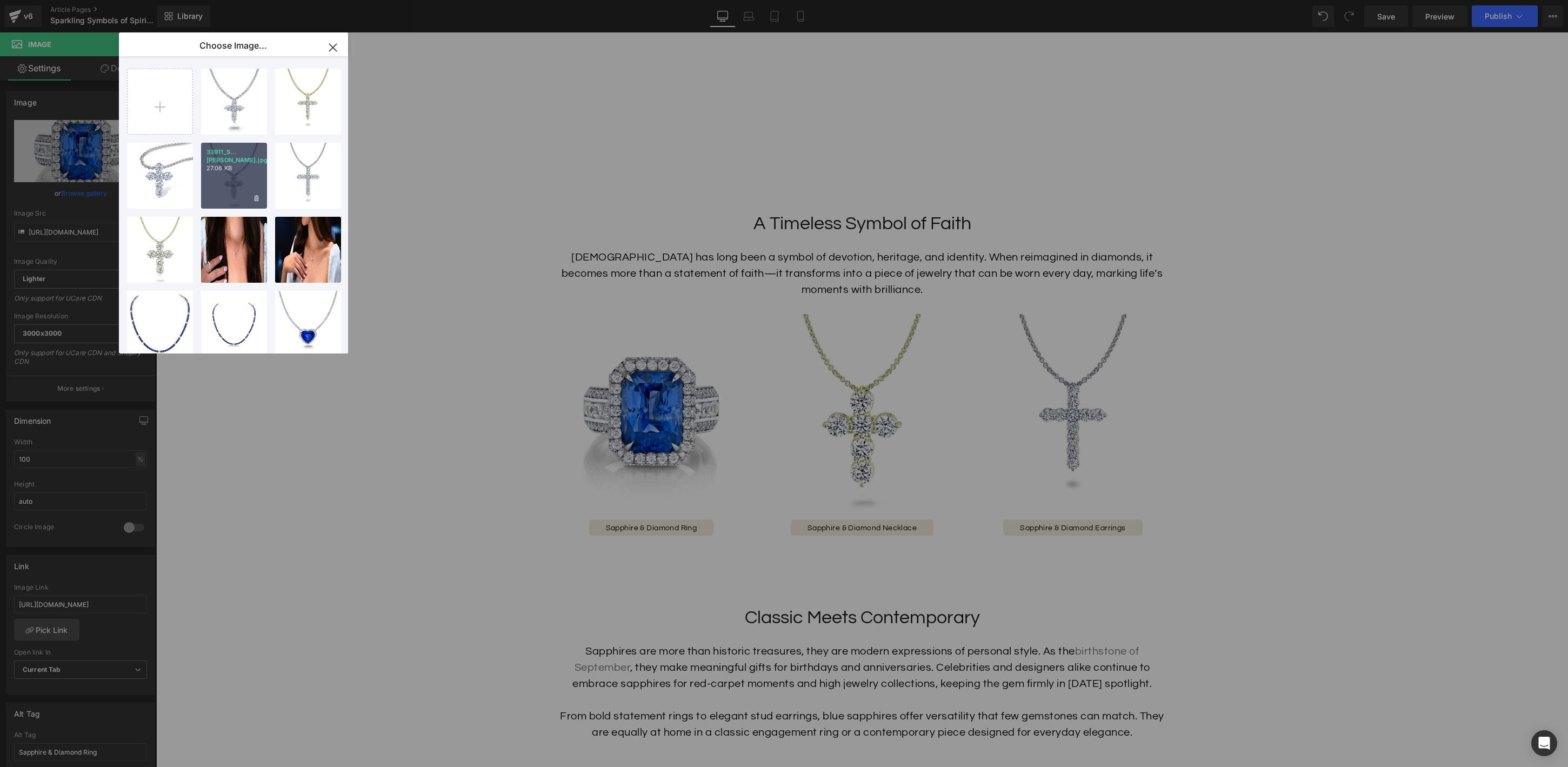
click at [236, 183] on div "33911_S...dier.jpg 27.06 KB" at bounding box center [234, 175] width 66 height 66
type input "[URL][DOMAIN_NAME]"
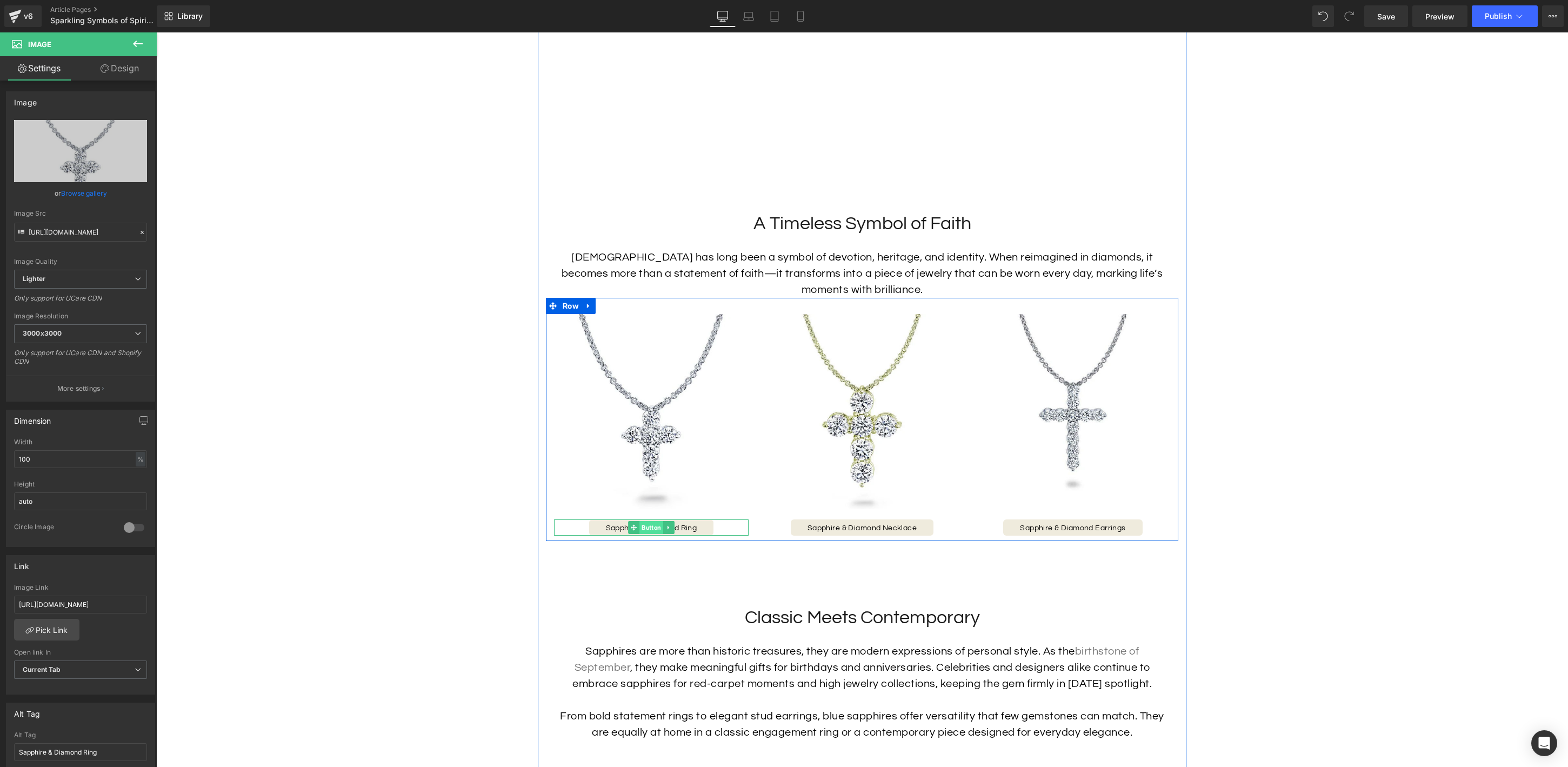
click at [655, 528] on span "Button" at bounding box center [652, 527] width 24 height 13
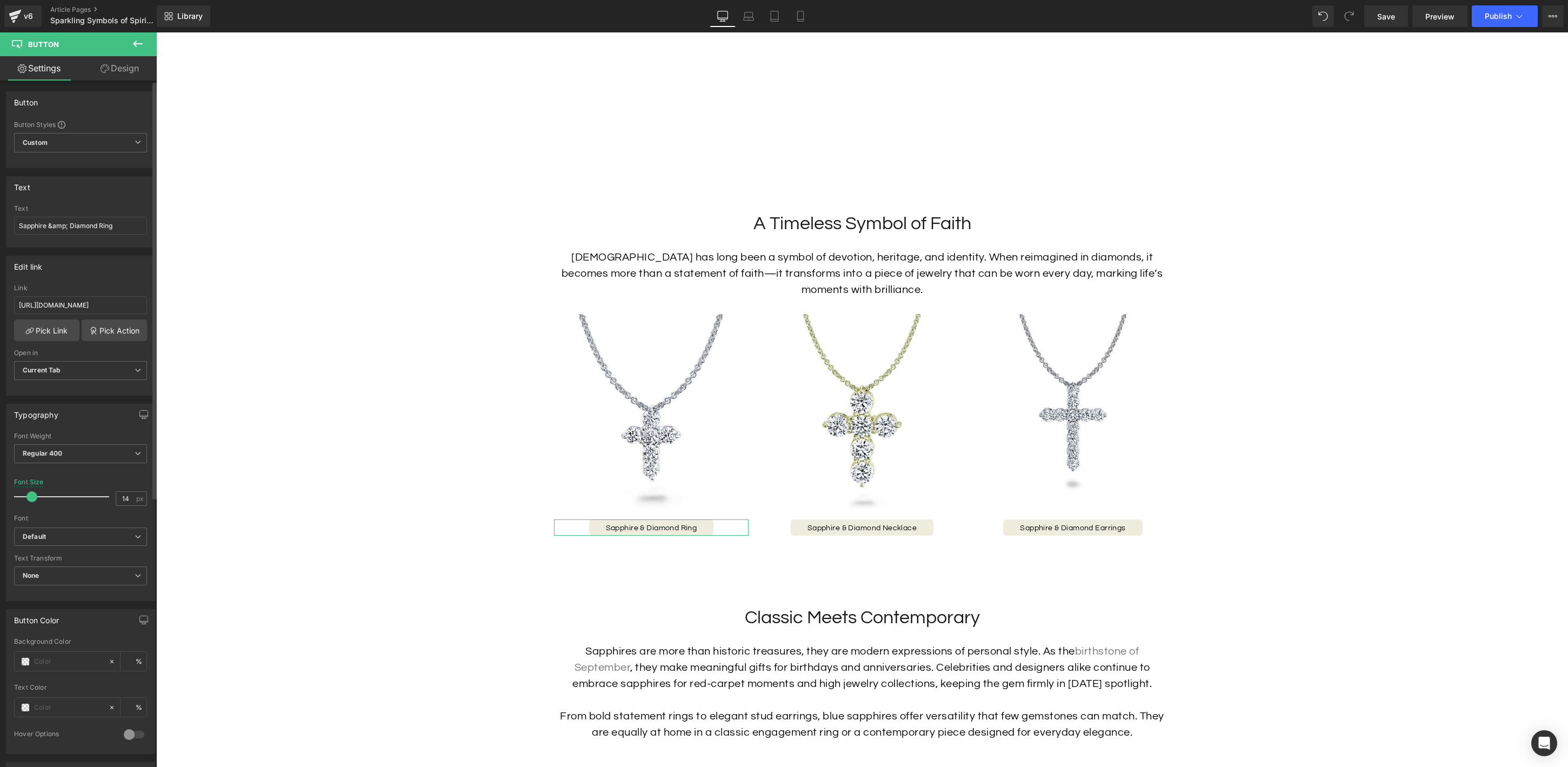
scroll to position [4, 0]
click at [118, 220] on input "Sapphire &amp; Diamond Ring" at bounding box center [81, 221] width 133 height 18
type input "Diamond Cross"
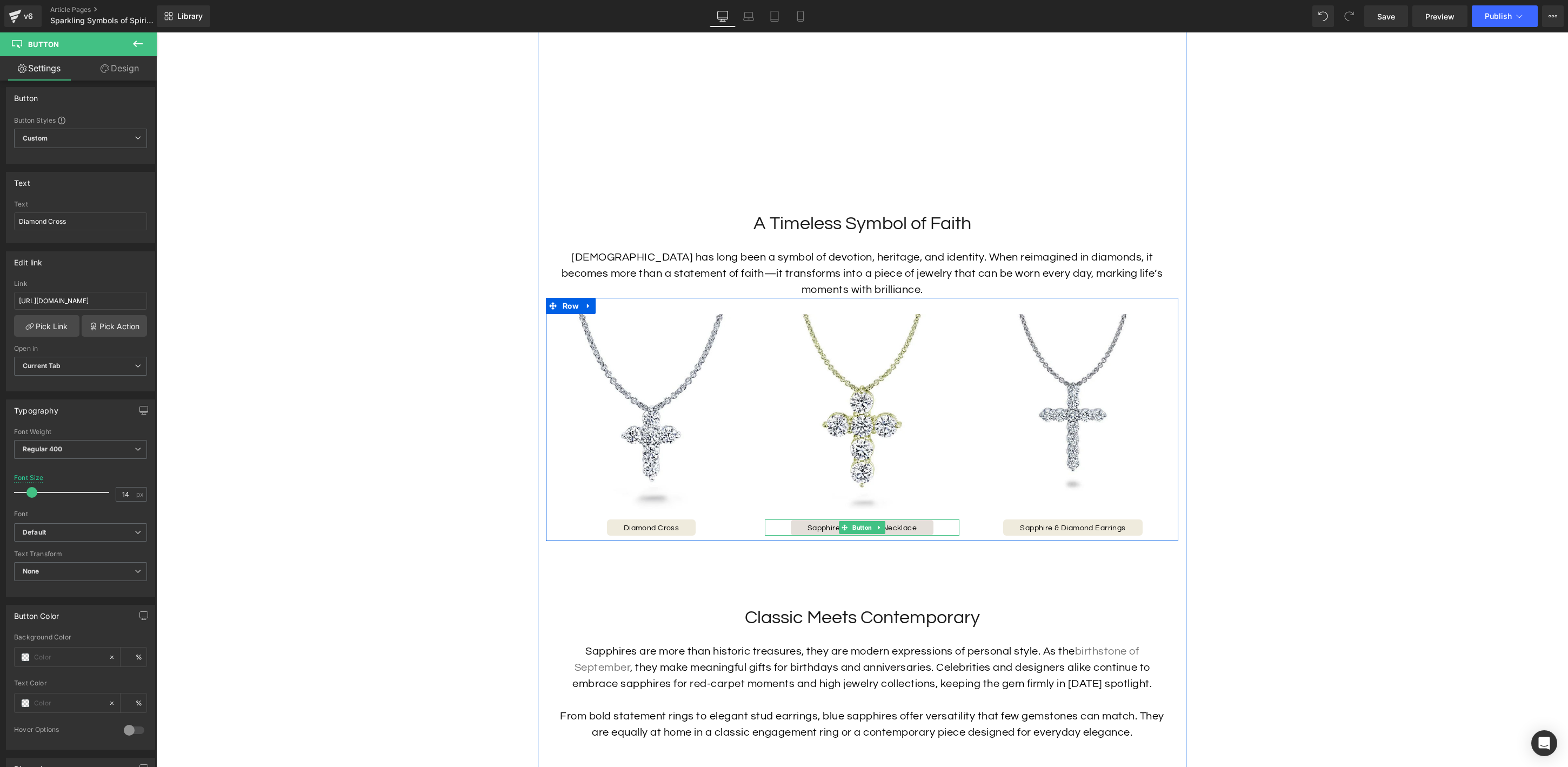
click at [859, 531] on span "Button" at bounding box center [862, 527] width 24 height 13
click at [121, 222] on input "Sapphire &amp; Diamond Necklace" at bounding box center [81, 225] width 133 height 18
paste input "Diamond Cross"
type input "Diamond Cross"
click at [1075, 525] on span "Button" at bounding box center [1073, 527] width 24 height 13
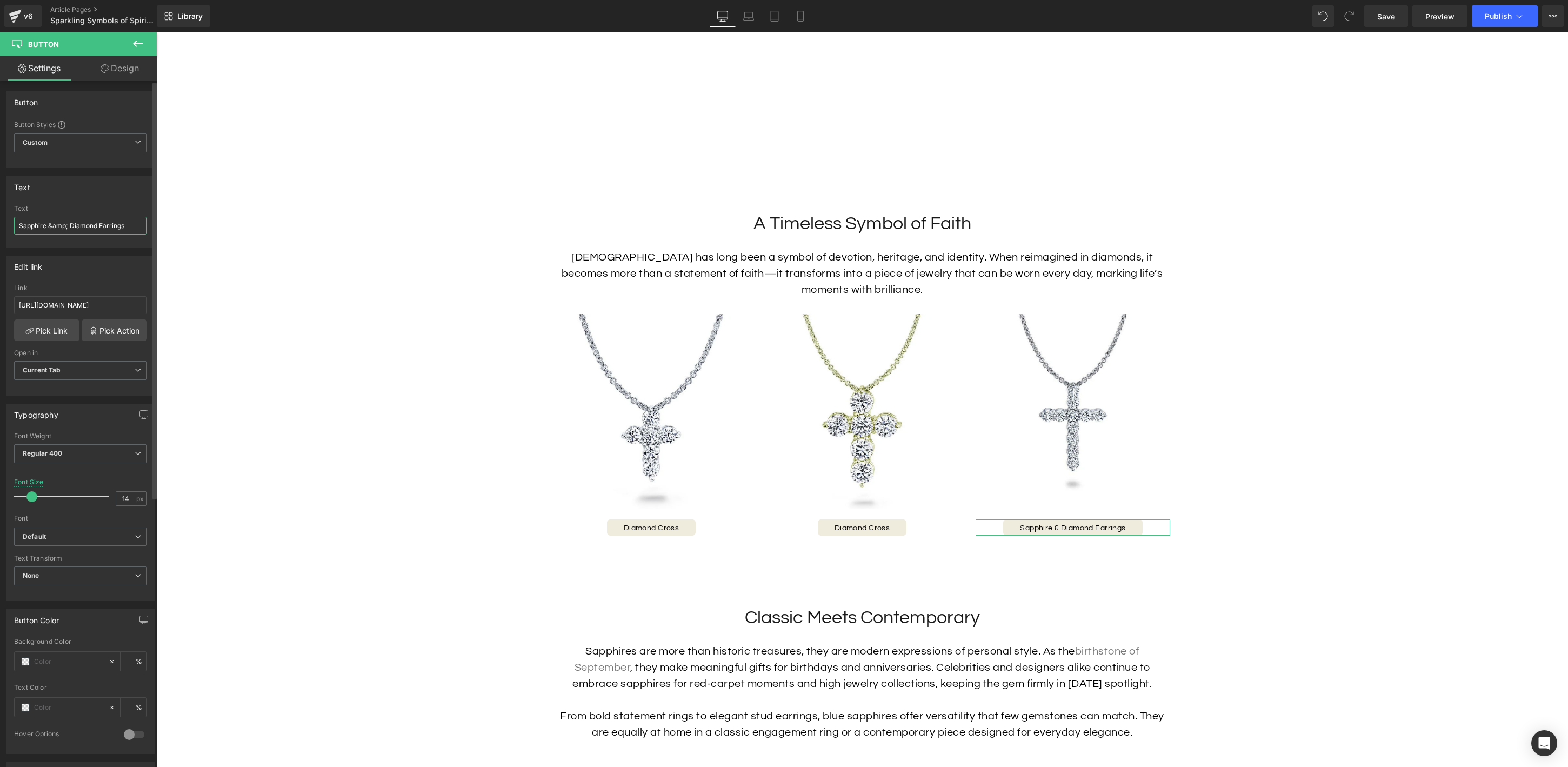
click at [95, 225] on input "Sapphire &amp; Diamond Earrings" at bounding box center [81, 225] width 133 height 18
paste input "Diamond Cros"
type input "Diamond Cross"
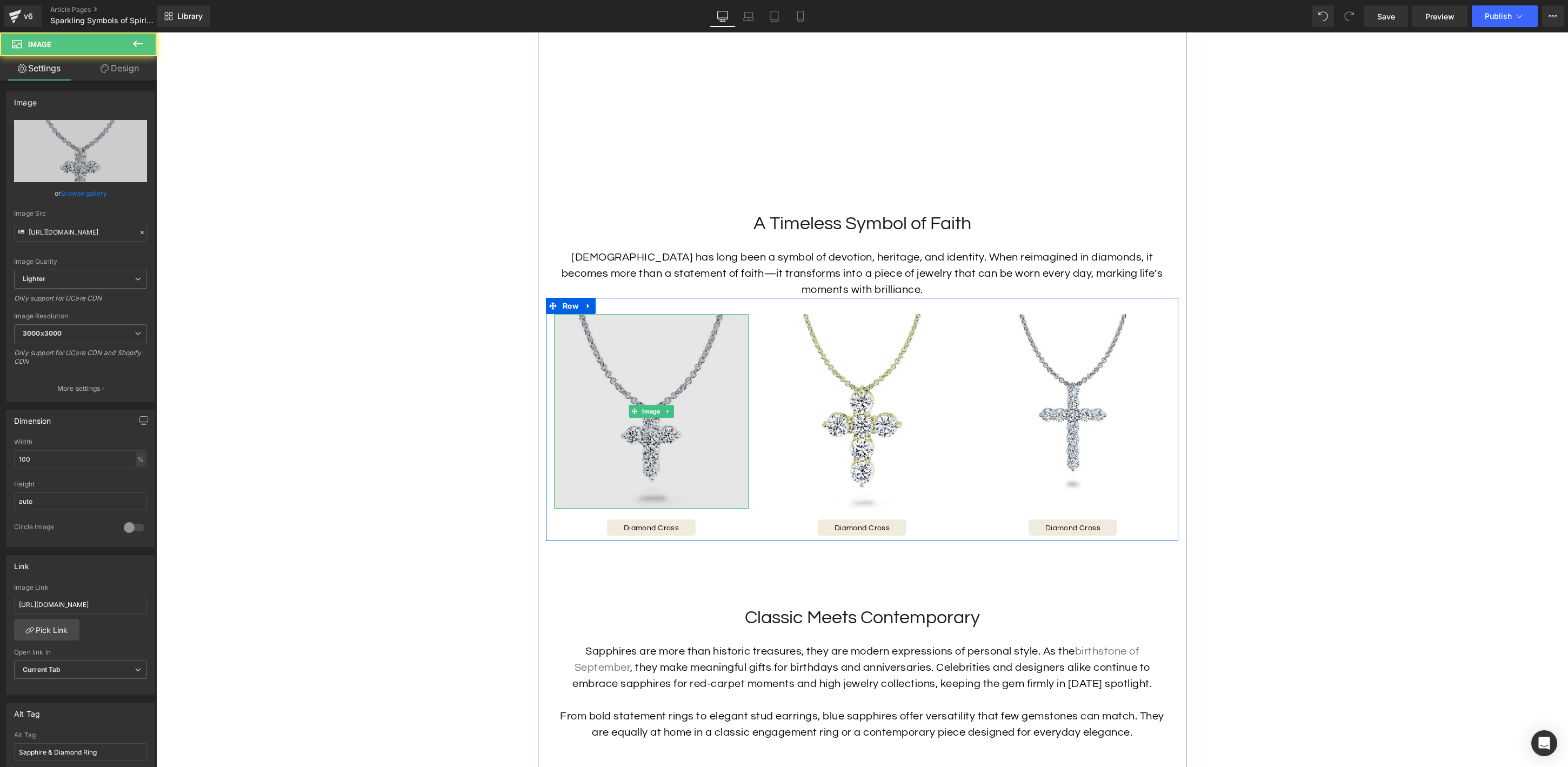
click at [651, 432] on img at bounding box center [651, 411] width 195 height 195
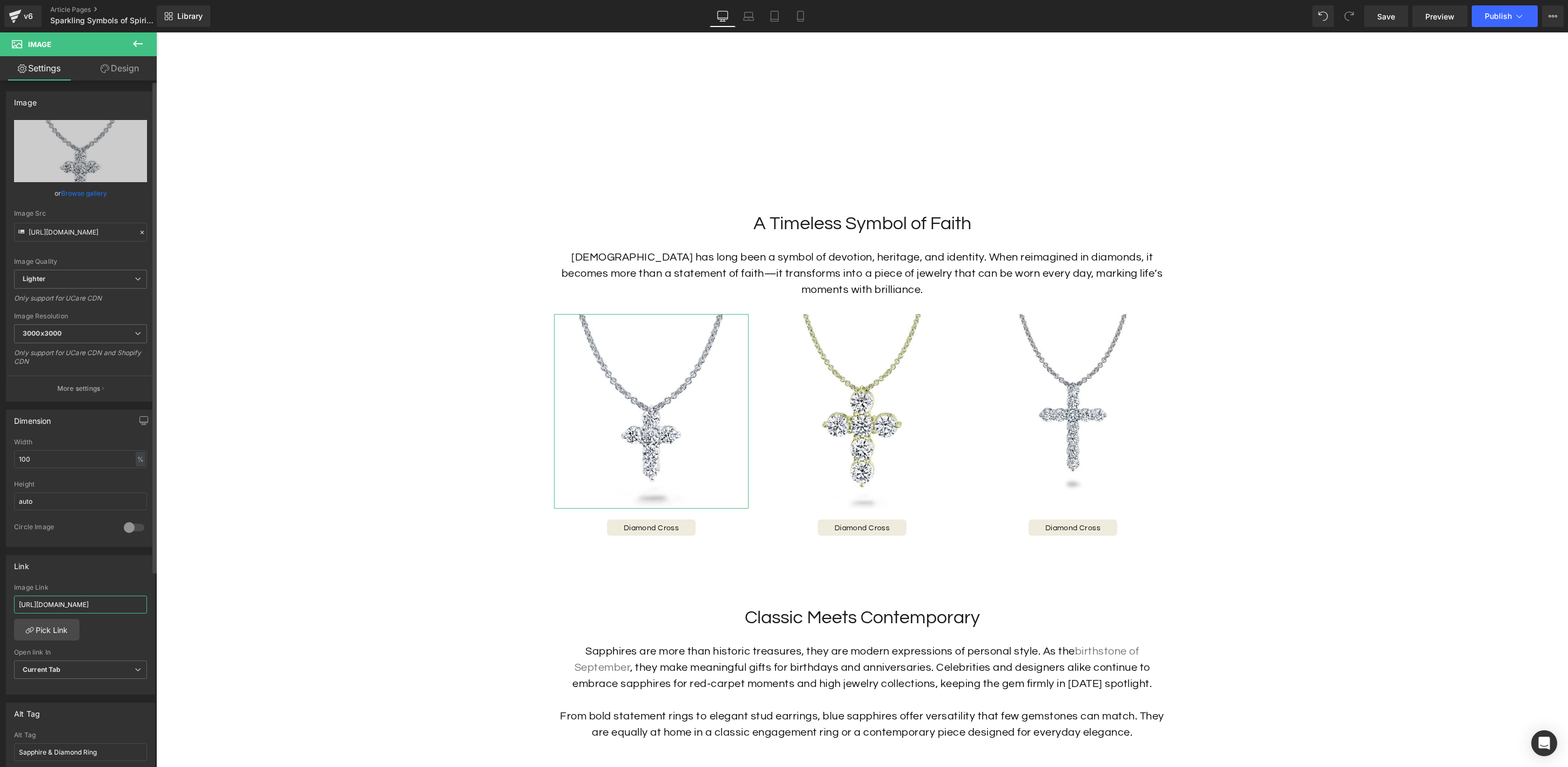
click at [81, 601] on input "[URL][DOMAIN_NAME]" at bounding box center [81, 604] width 133 height 18
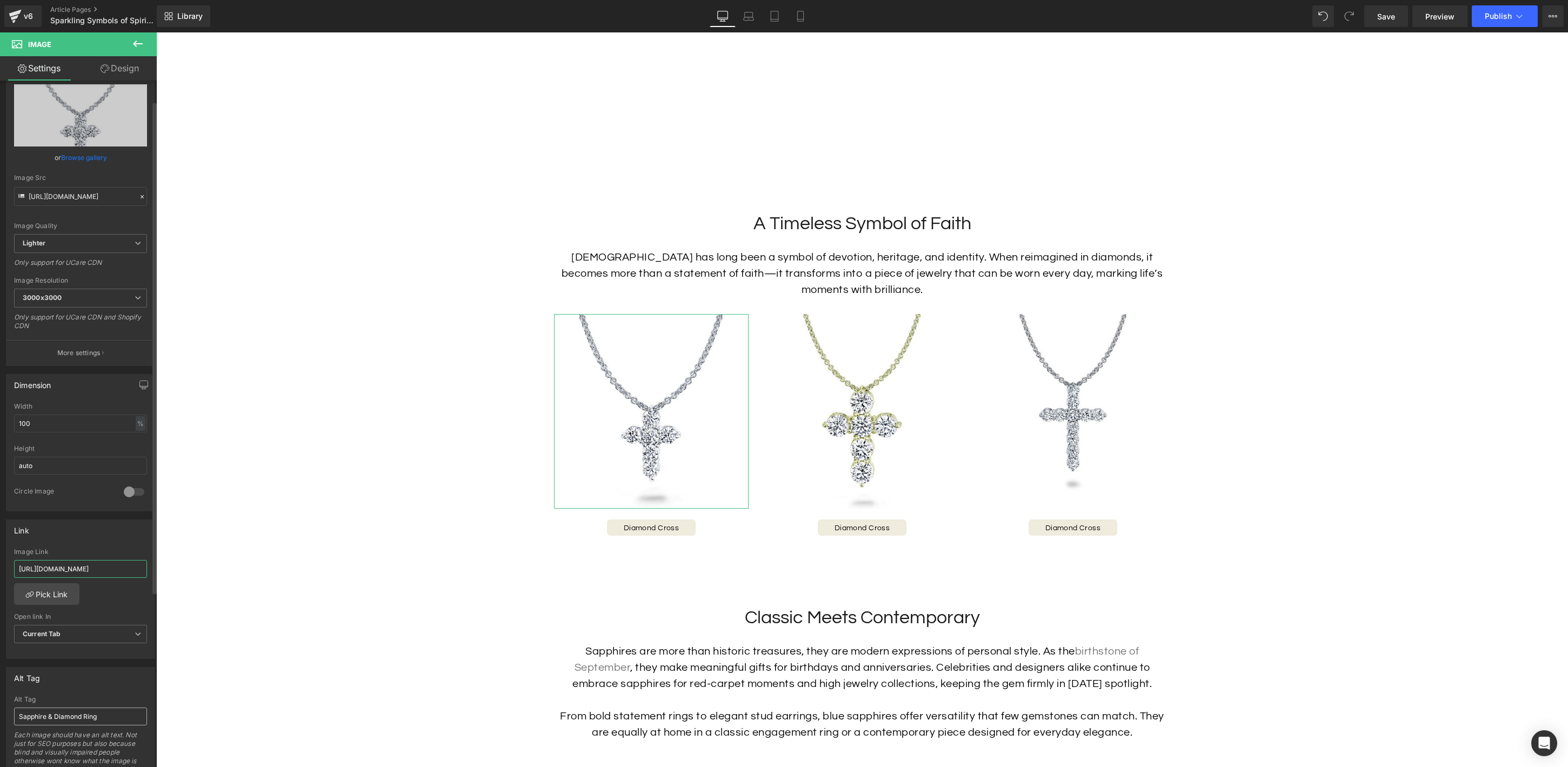
scroll to position [40, 0]
type input "[URL][DOMAIN_NAME]"
click at [101, 718] on input "Sapphire & Diamond Ring" at bounding box center [81, 712] width 133 height 18
type input "Diamond Cross Necklace"
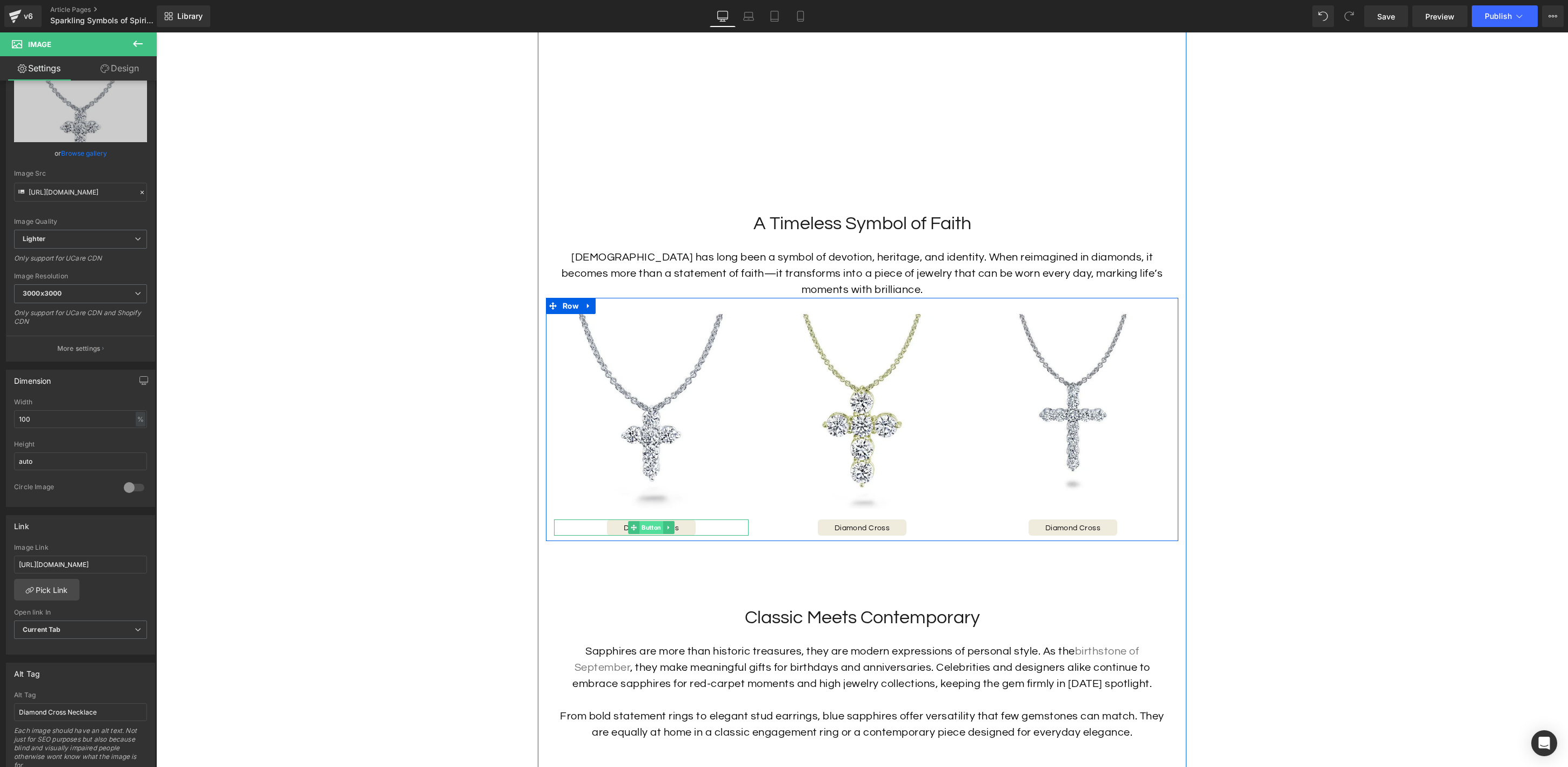
click at [648, 525] on span "Button" at bounding box center [652, 527] width 24 height 13
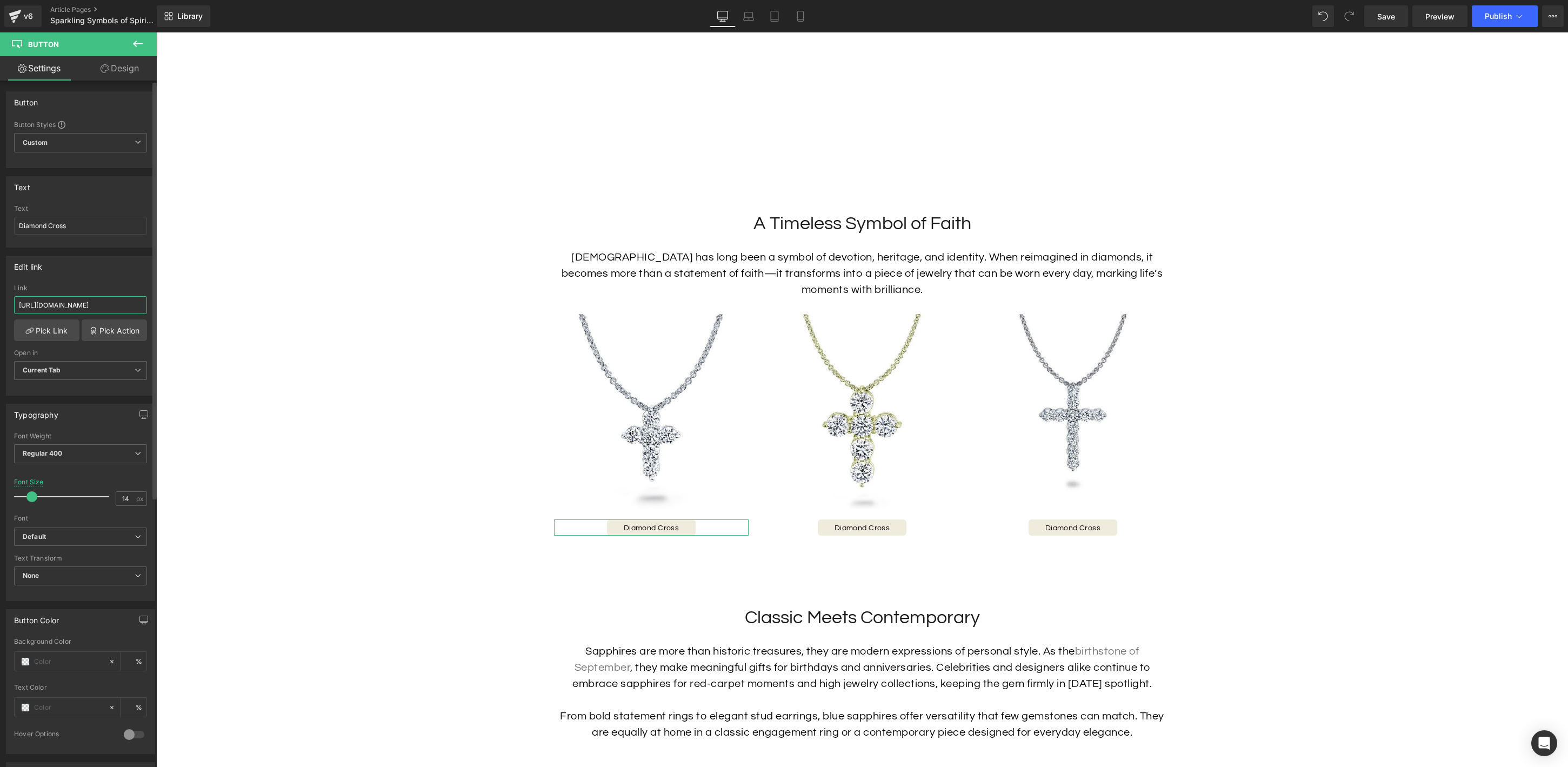
click at [113, 308] on input "[URL][DOMAIN_NAME]" at bounding box center [81, 305] width 133 height 18
paste input "small-diamond-cross"
type input "[URL][DOMAIN_NAME]"
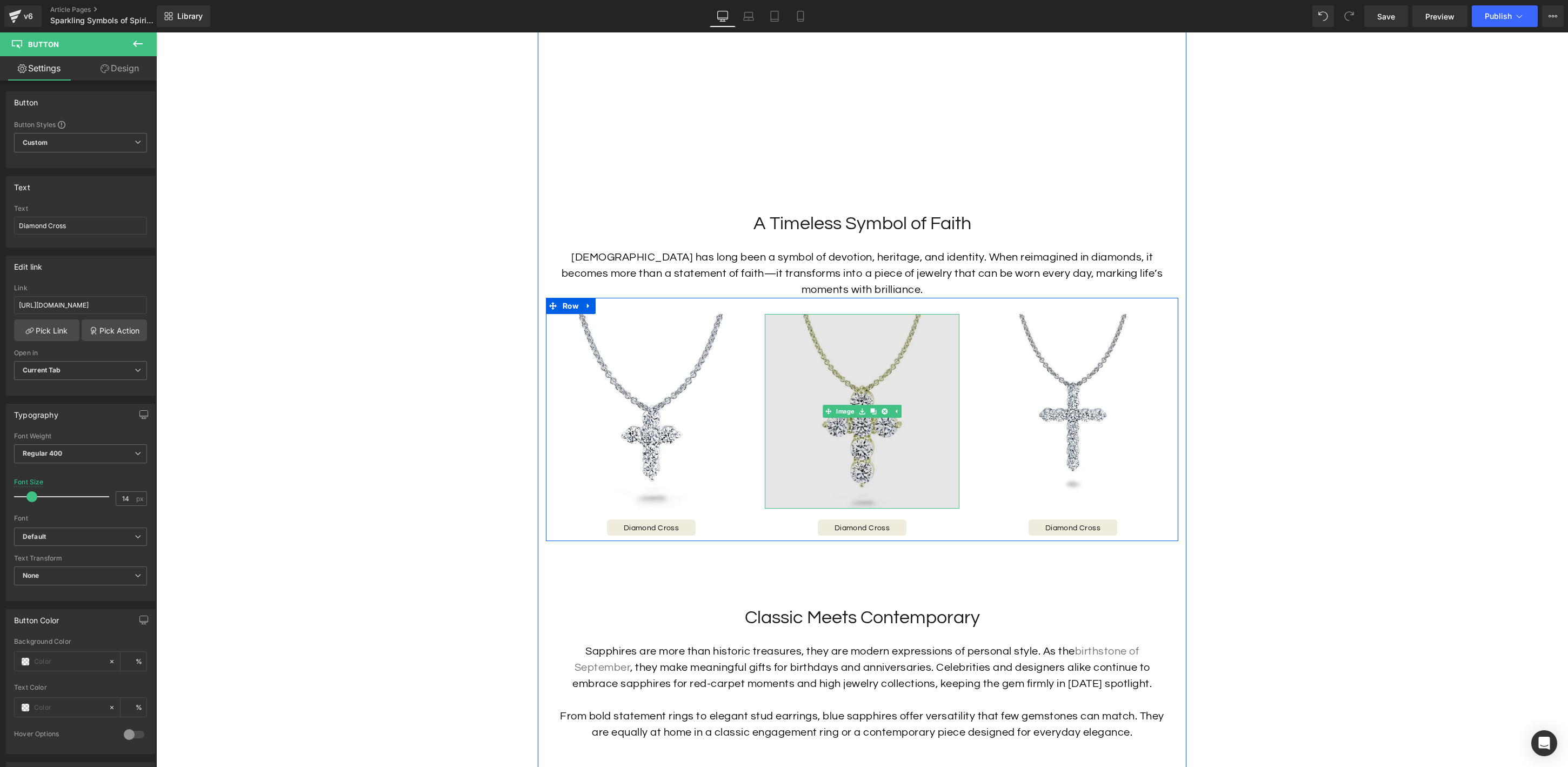
click at [852, 426] on img at bounding box center [862, 411] width 195 height 195
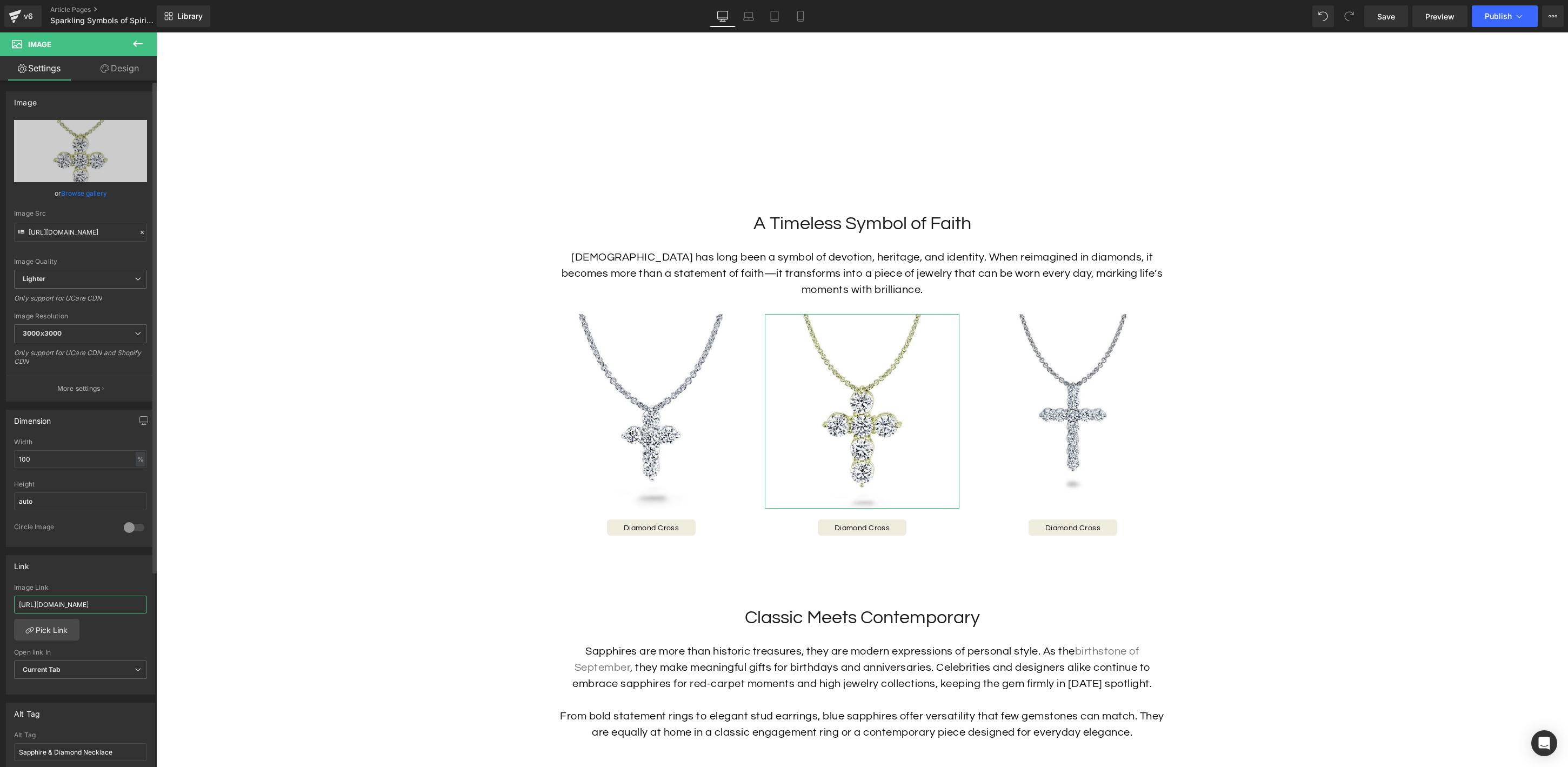
click at [97, 602] on input "[URL][DOMAIN_NAME]" at bounding box center [81, 604] width 133 height 18
paste input "diamond-necklace-12"
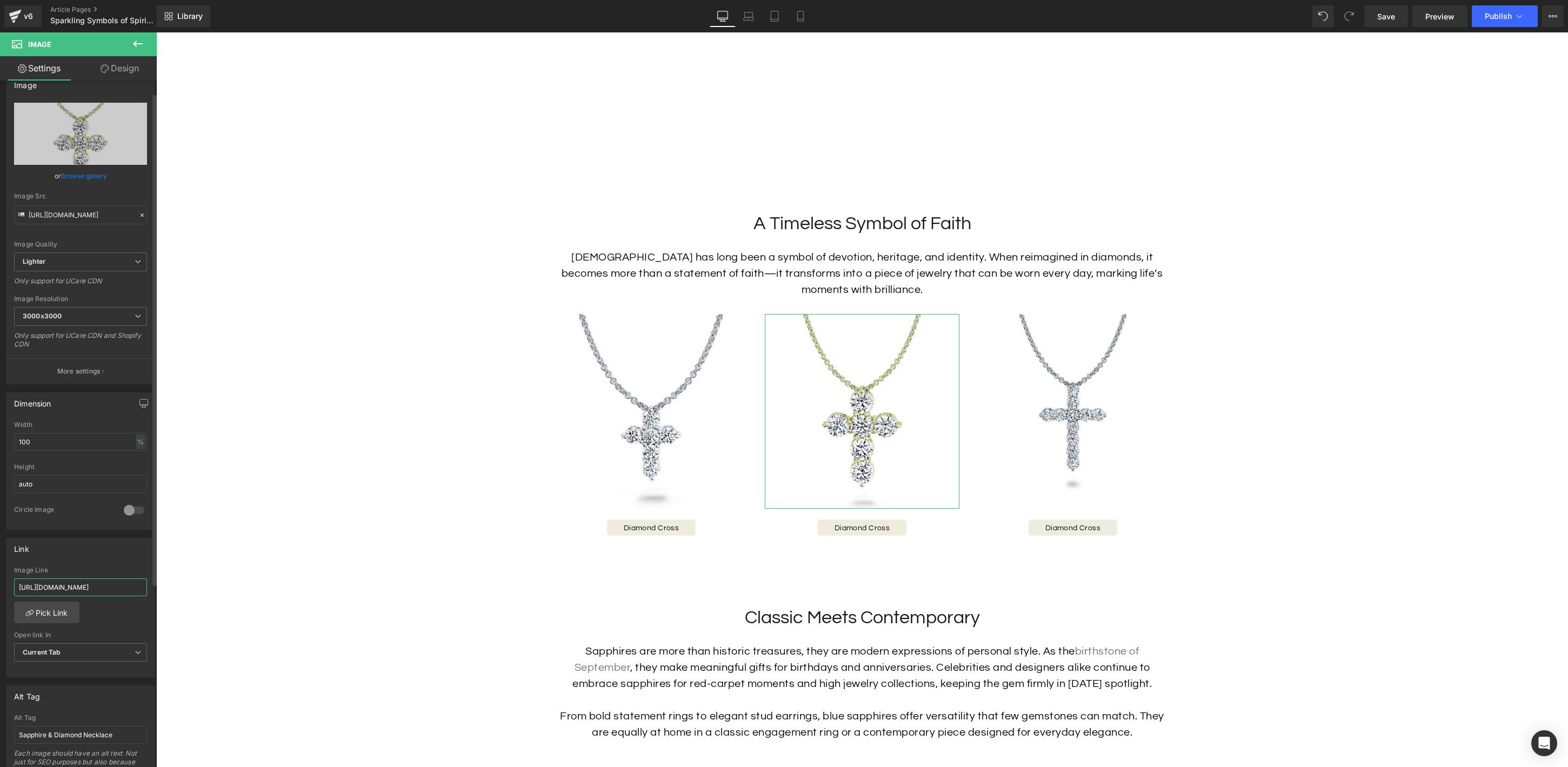
scroll to position [19, 0]
type input "[URL][DOMAIN_NAME]"
click at [121, 736] on input "Sapphire & Diamond Necklace" at bounding box center [81, 732] width 133 height 18
type input "Diamond Cross Necklace"
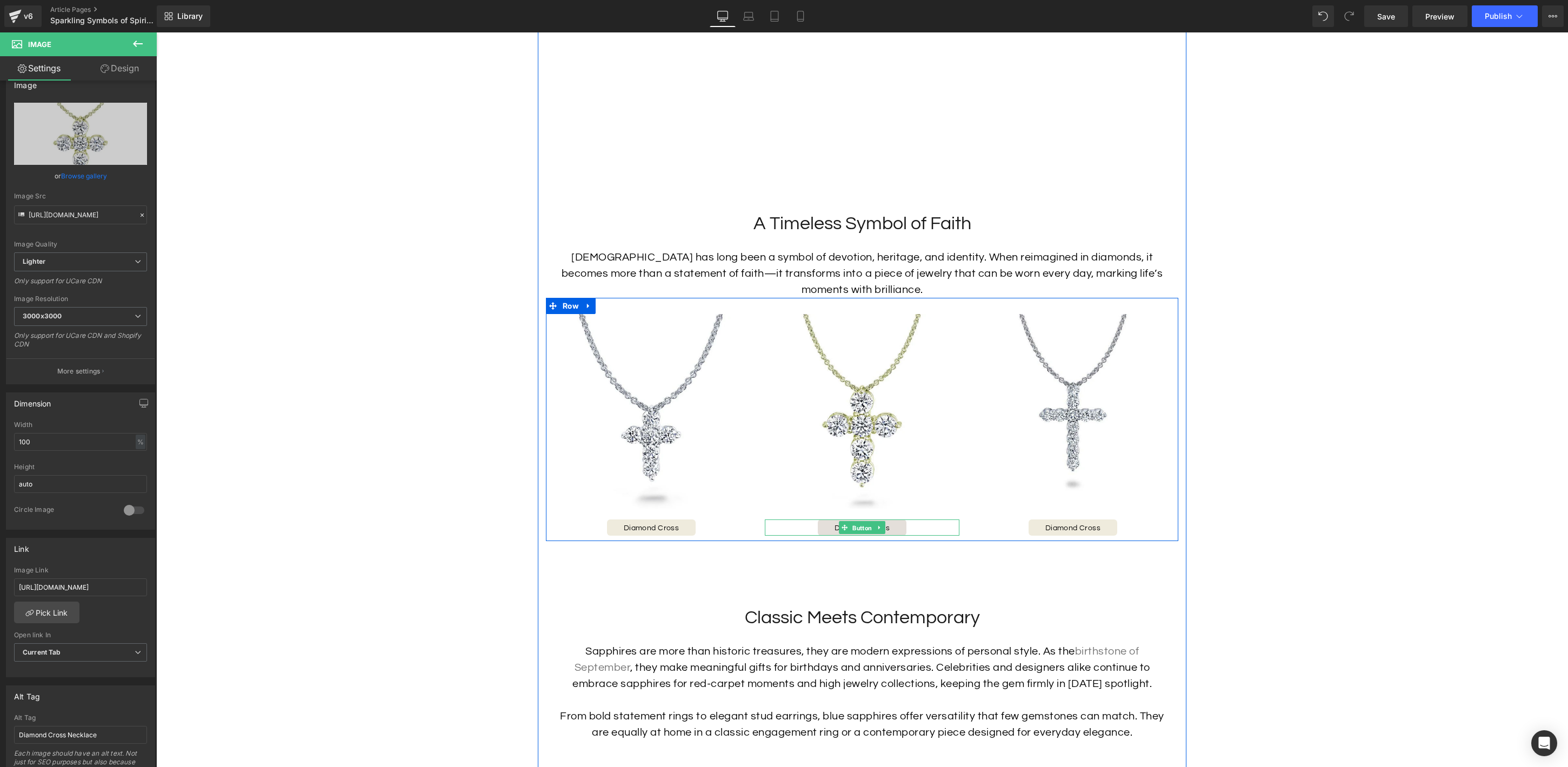
click at [859, 528] on span "Button" at bounding box center [862, 528] width 24 height 13
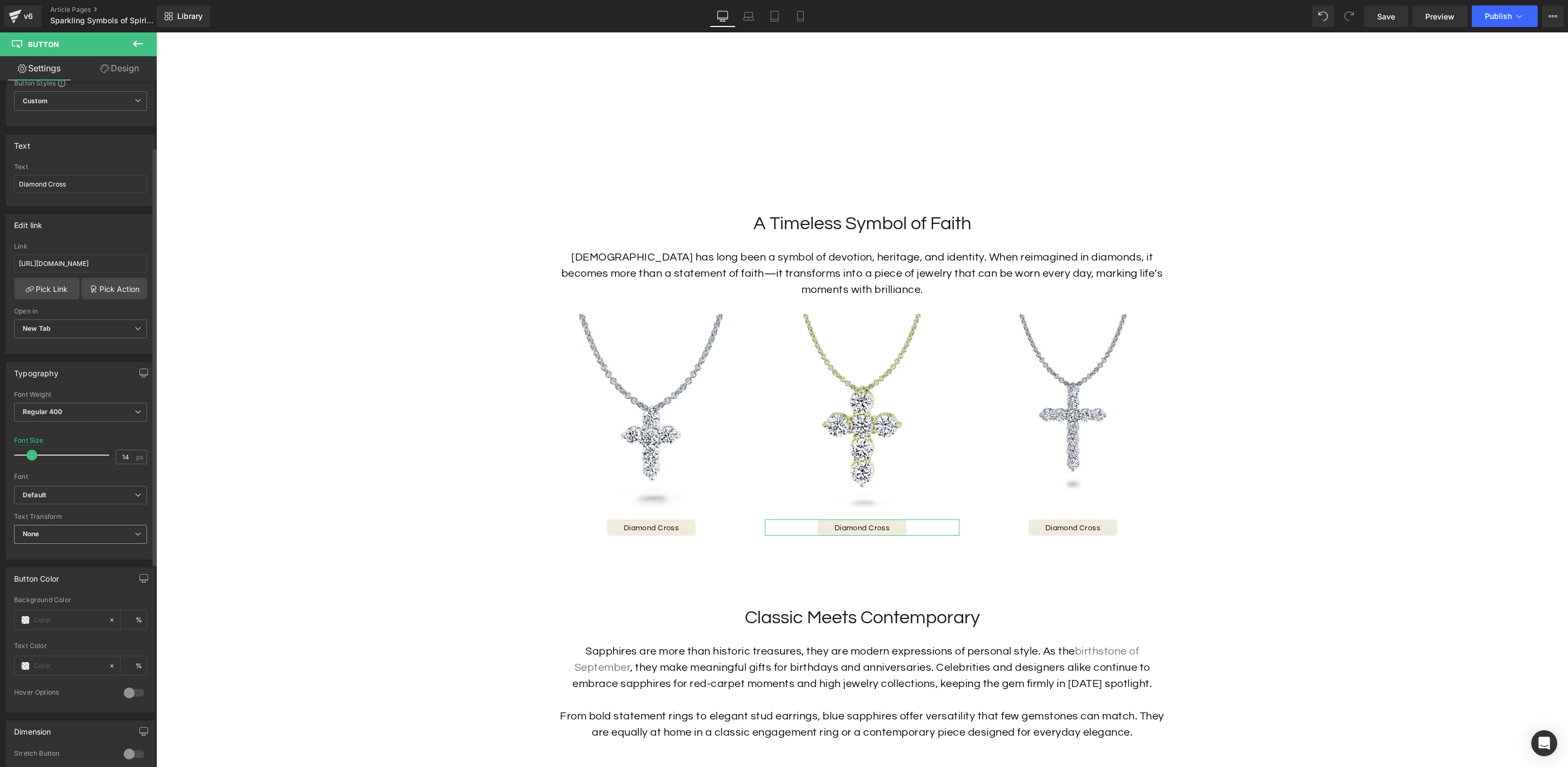
scroll to position [0, 0]
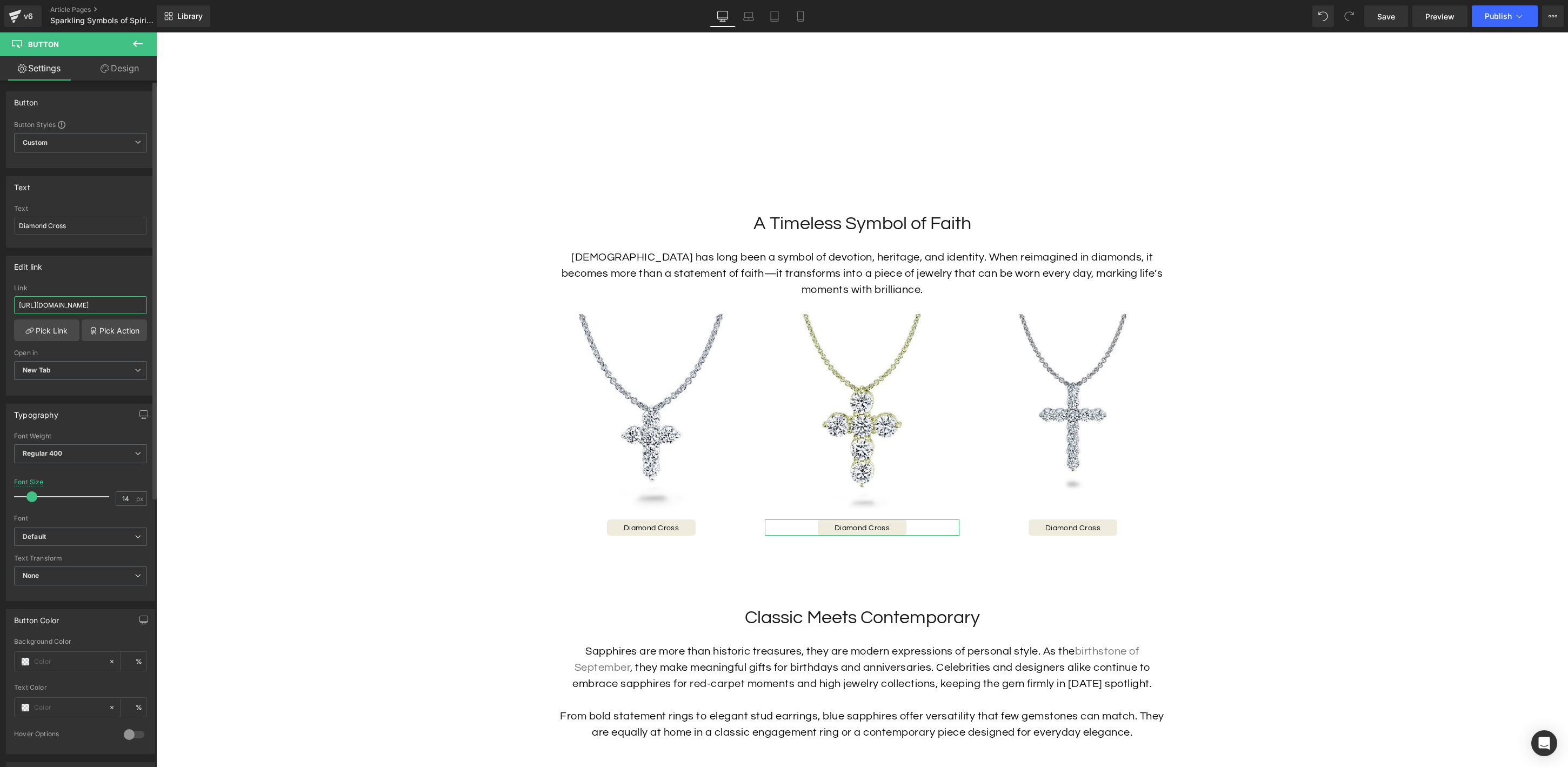
click at [69, 302] on input "[URL][DOMAIN_NAME]" at bounding box center [81, 305] width 133 height 18
paste input "diamond-necklace-12"
type input "[URL][DOMAIN_NAME]"
click at [864, 529] on span "Button" at bounding box center [862, 527] width 24 height 13
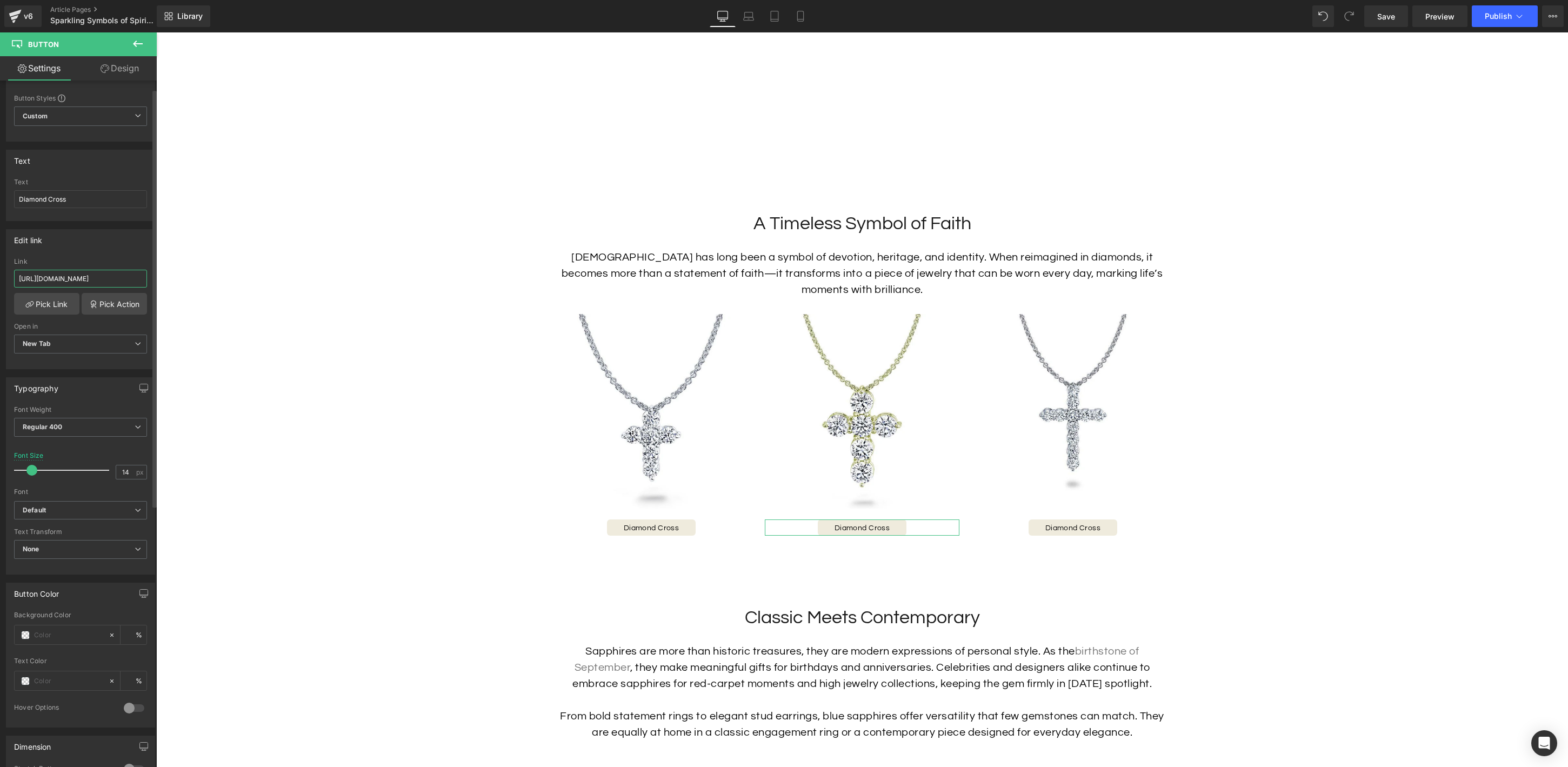
scroll to position [0, 0]
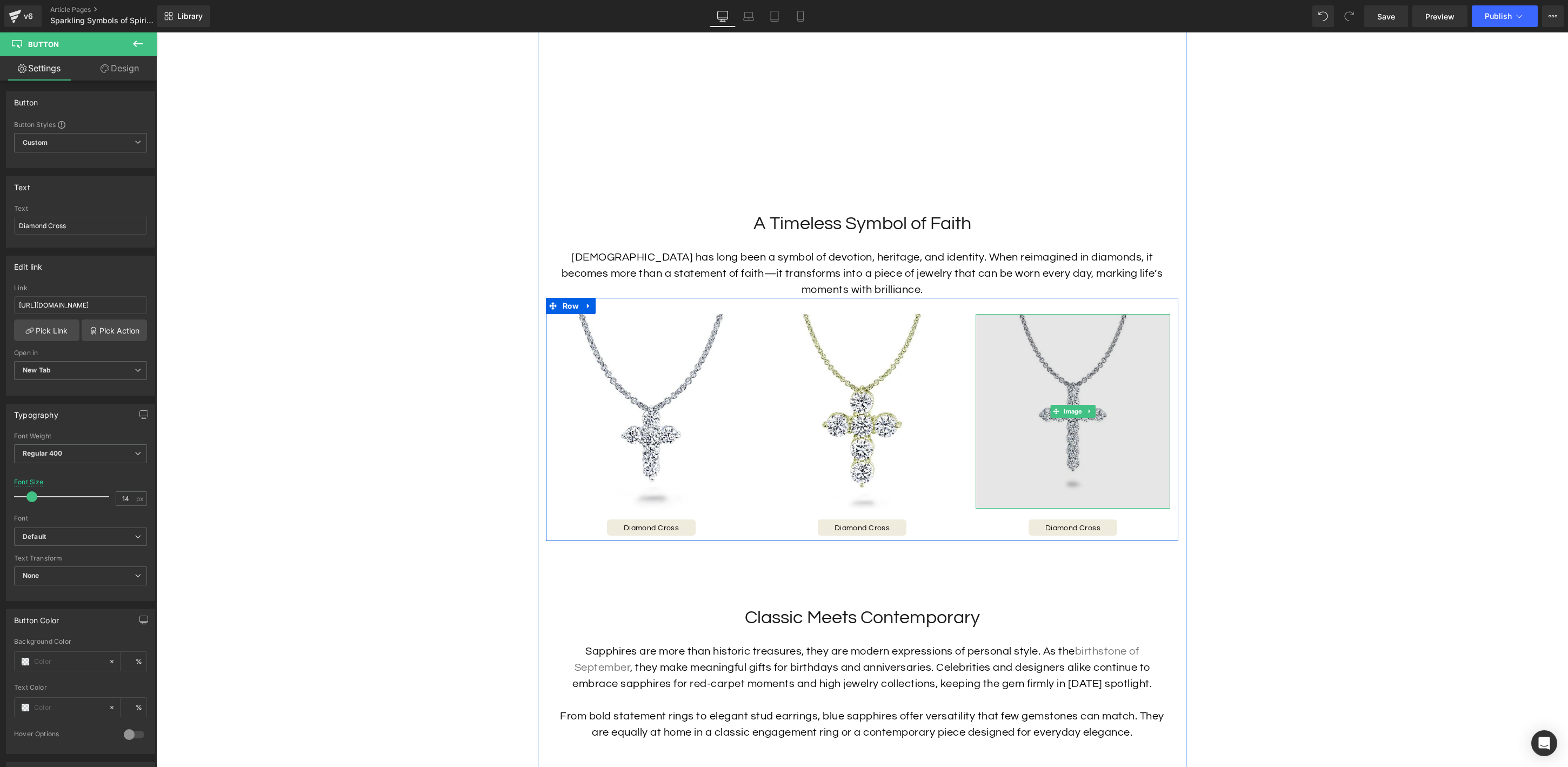
click at [1084, 453] on img at bounding box center [1073, 411] width 195 height 195
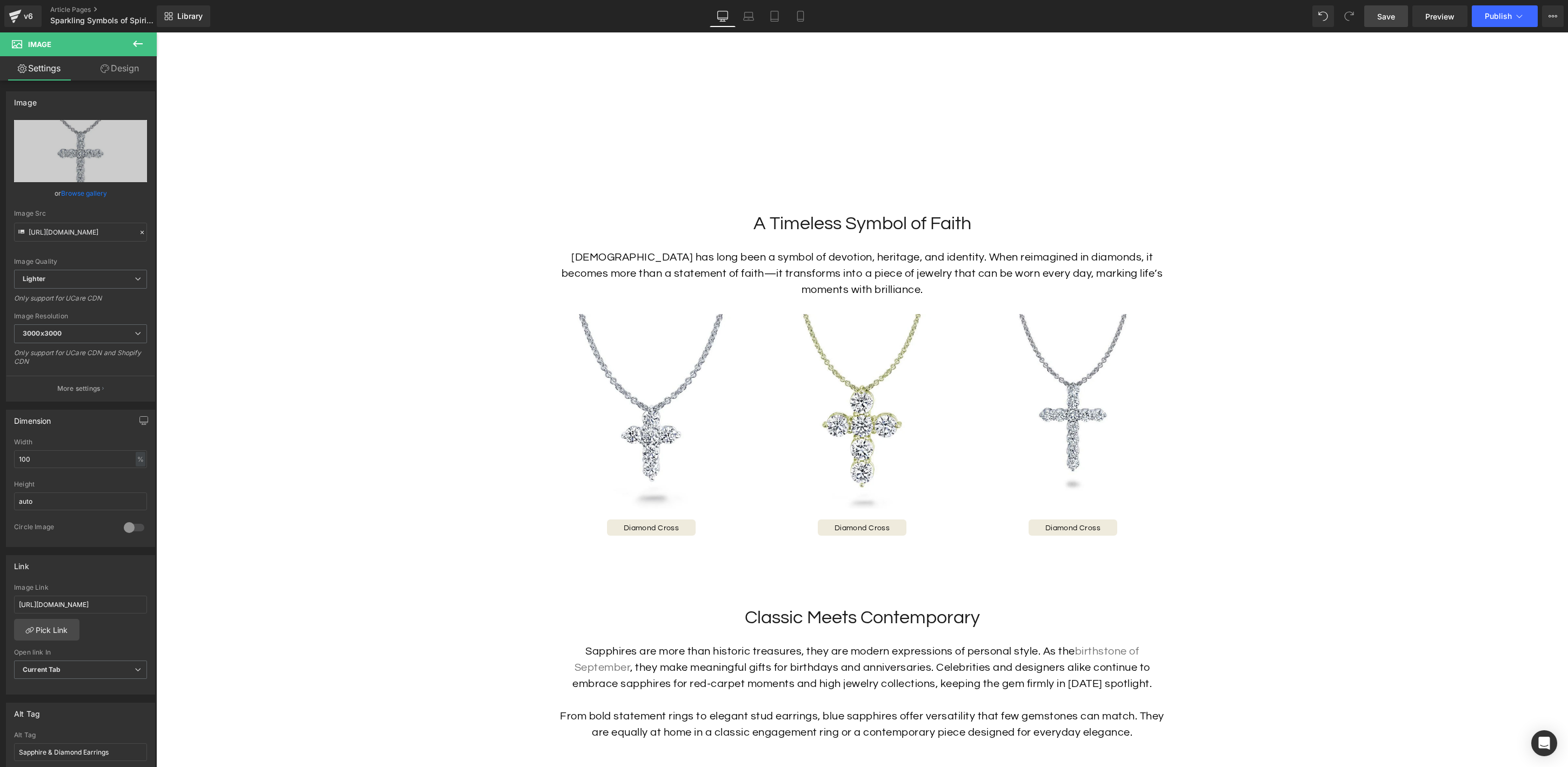
click at [1383, 13] on span "Save" at bounding box center [1386, 16] width 18 height 11
click at [1074, 411] on span "Image" at bounding box center [1072, 411] width 22 height 13
click at [108, 598] on input "[URL][DOMAIN_NAME]" at bounding box center [81, 604] width 133 height 18
click at [109, 602] on input "[URL][DOMAIN_NAME]" at bounding box center [81, 604] width 133 height 18
paste input "iamond-crucifix-pendant"
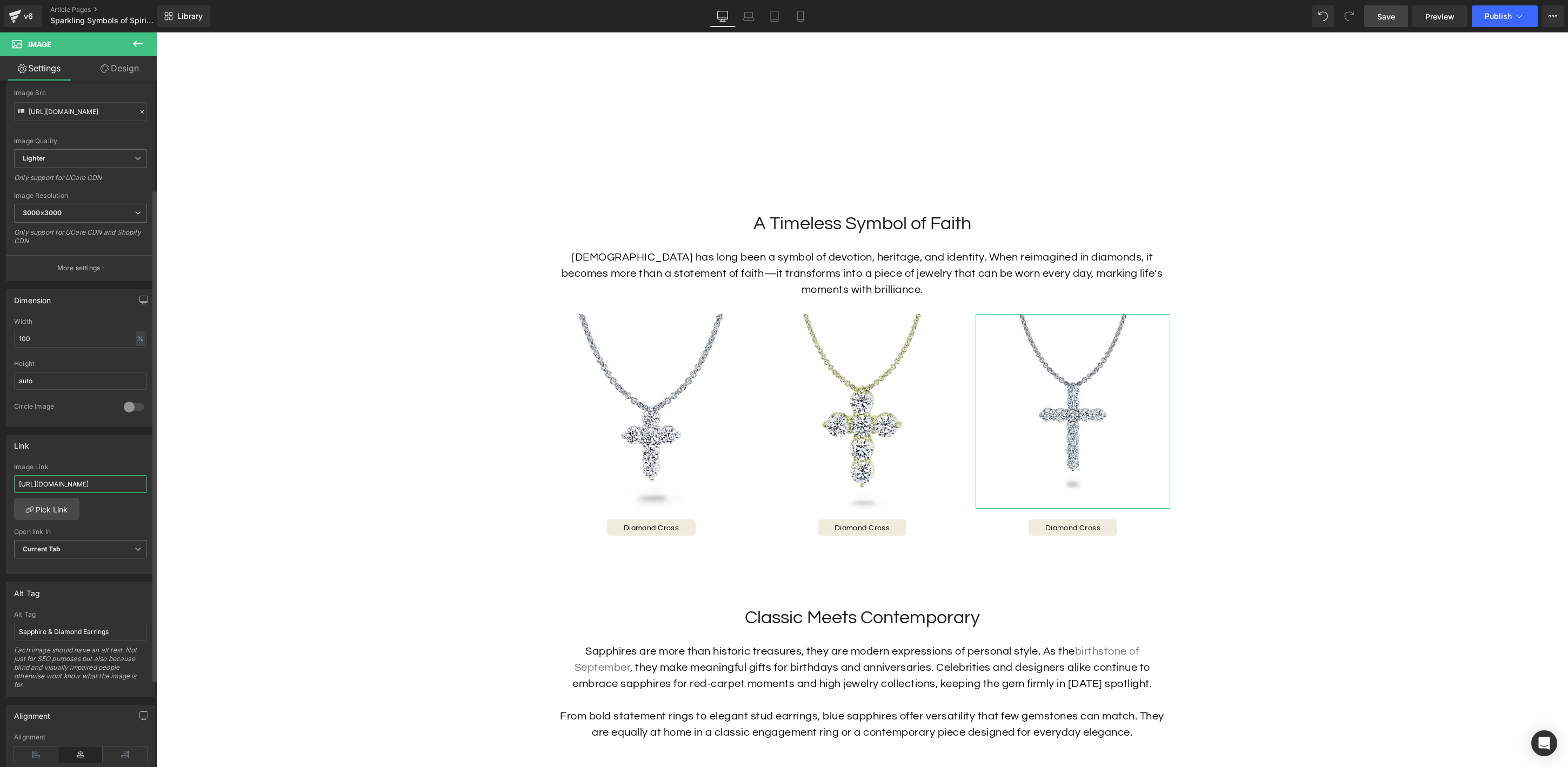
scroll to position [152, 0]
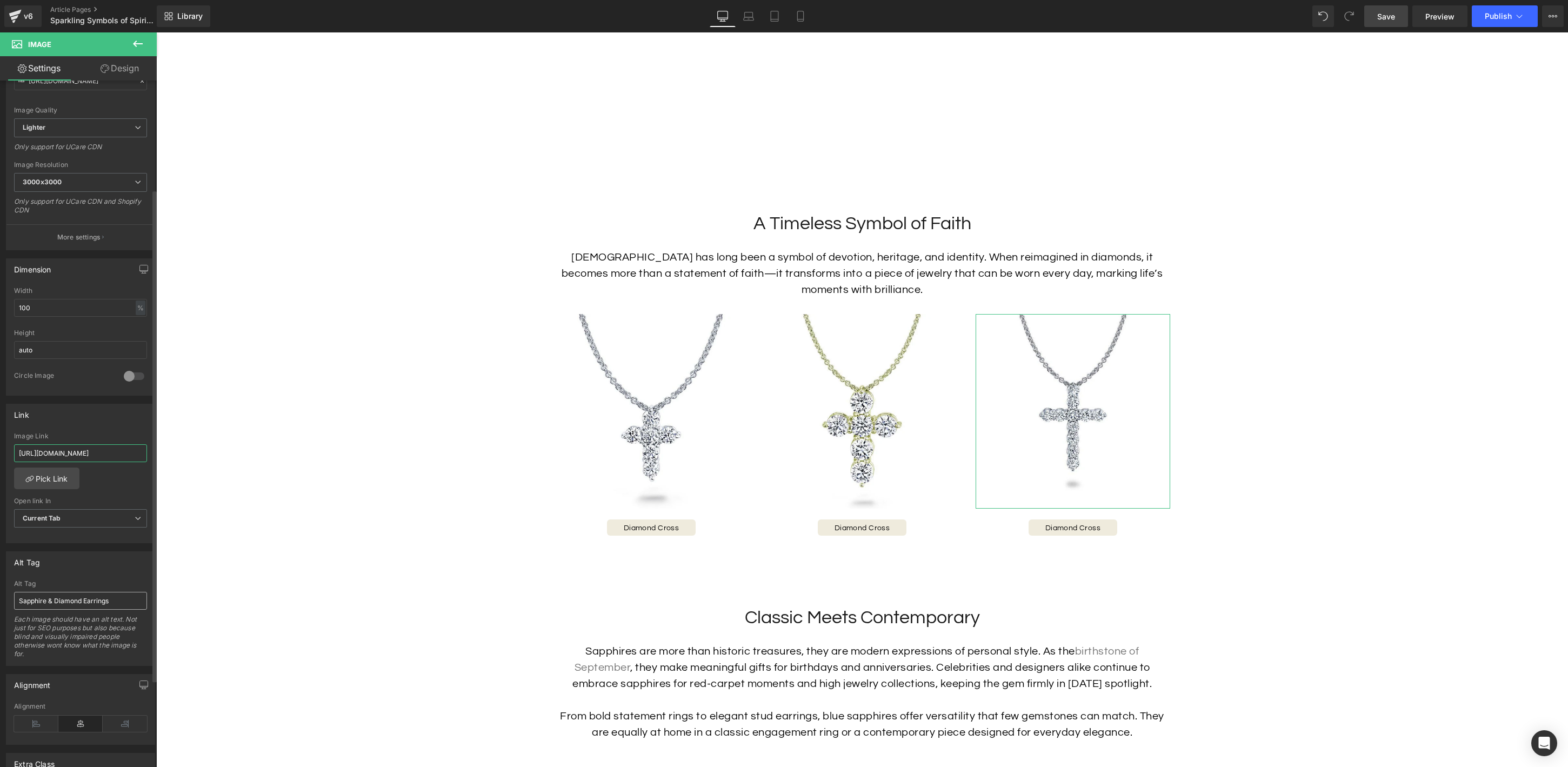
type input "[URL][DOMAIN_NAME]"
click at [81, 596] on input "Sapphire & Diamond Earrings" at bounding box center [81, 600] width 133 height 18
type input "Diamond Cross Necklace"
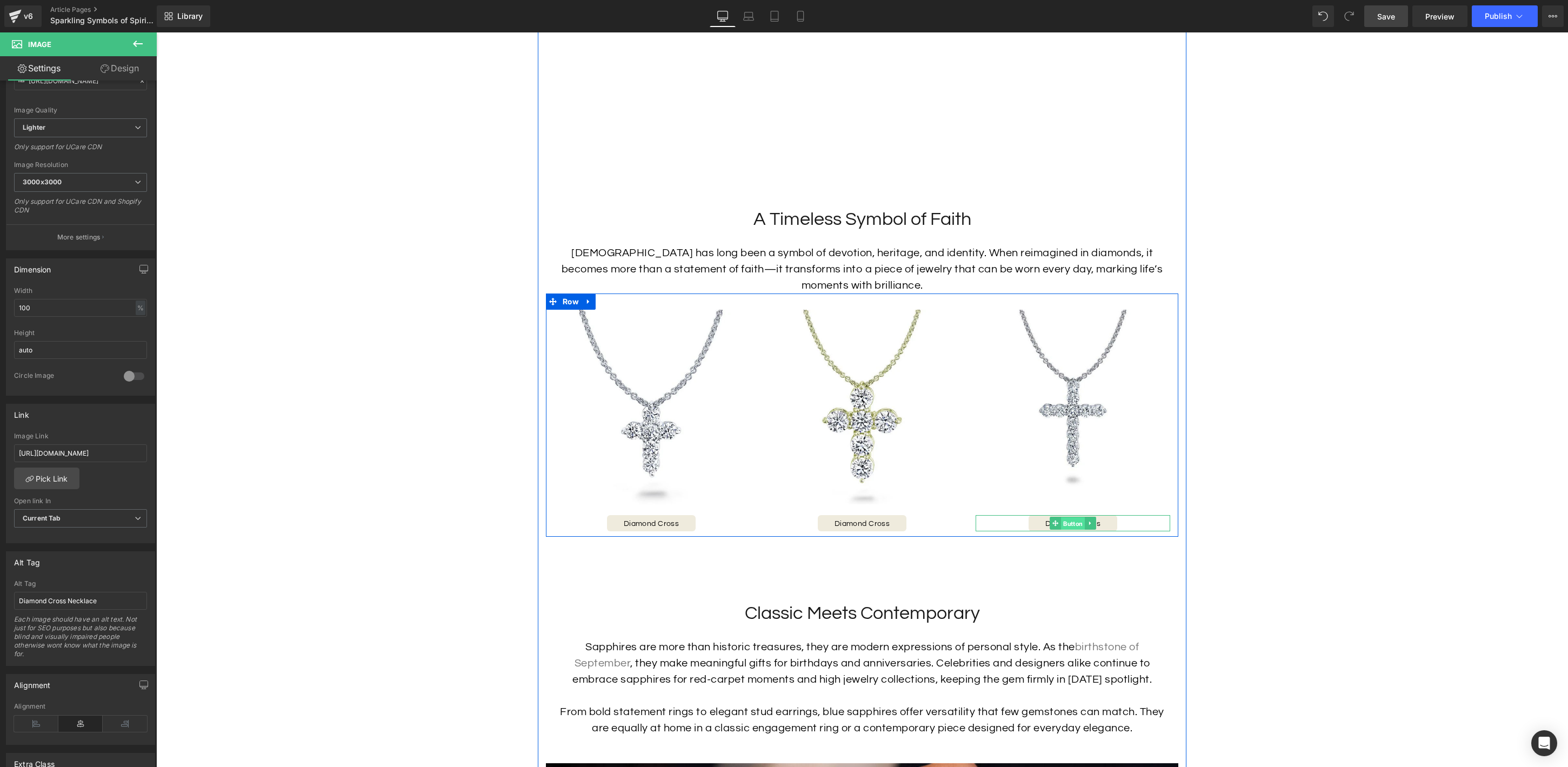
click at [1071, 523] on span "Button" at bounding box center [1073, 523] width 24 height 13
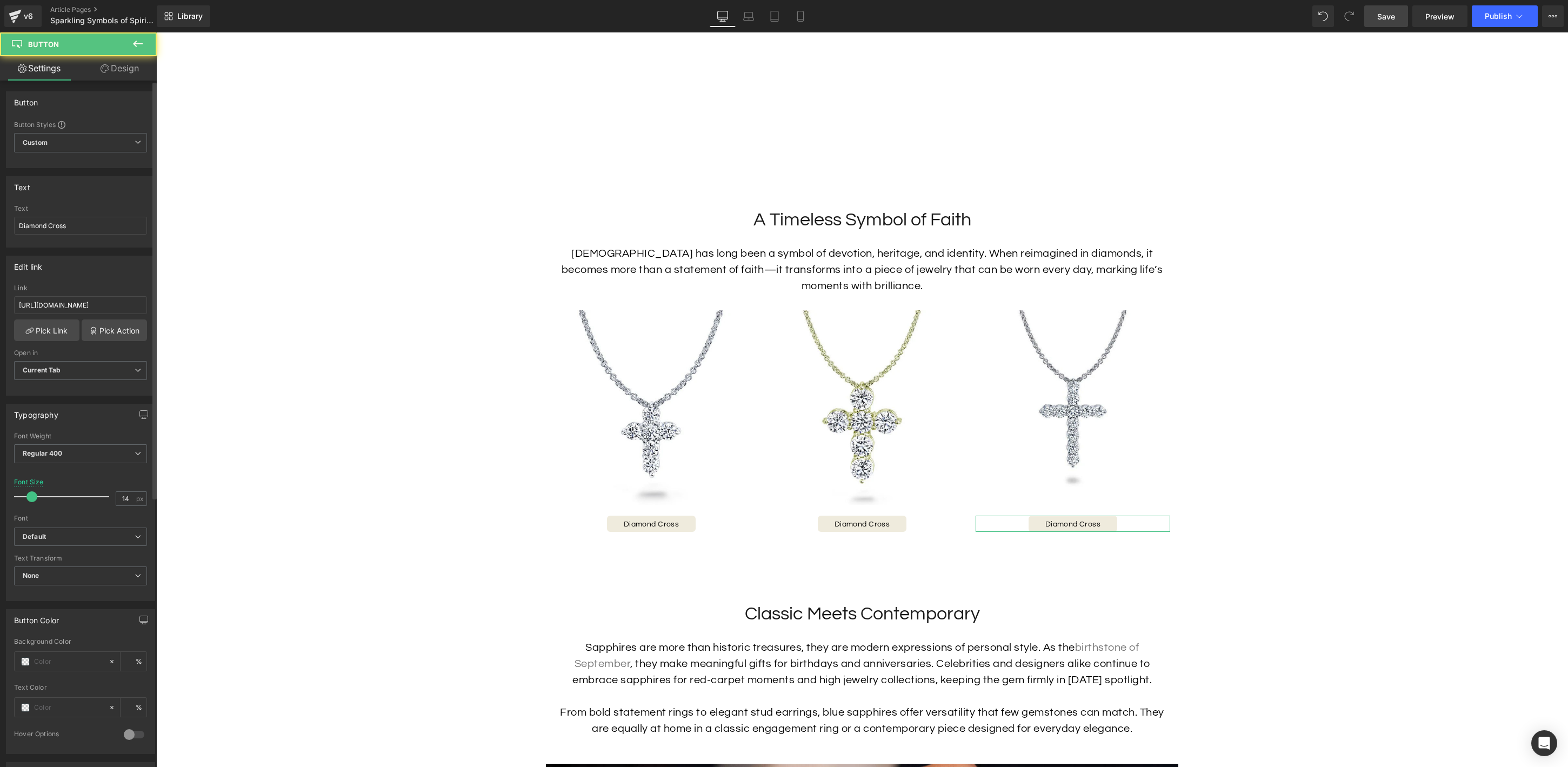
scroll to position [19, 0]
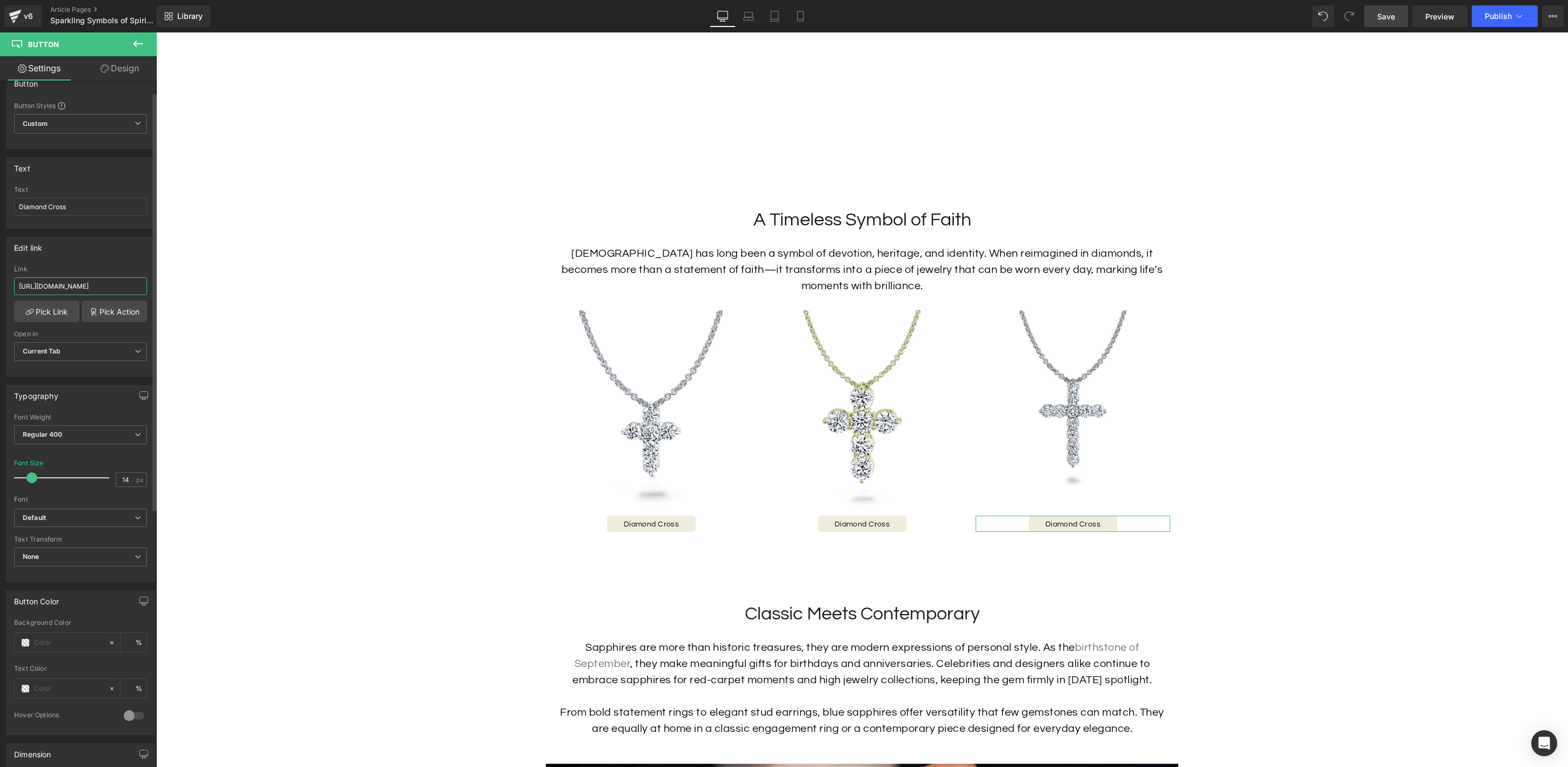
click at [60, 284] on input "[URL][DOMAIN_NAME]" at bounding box center [81, 285] width 133 height 18
paste input "iamond-crucifix-pendant"
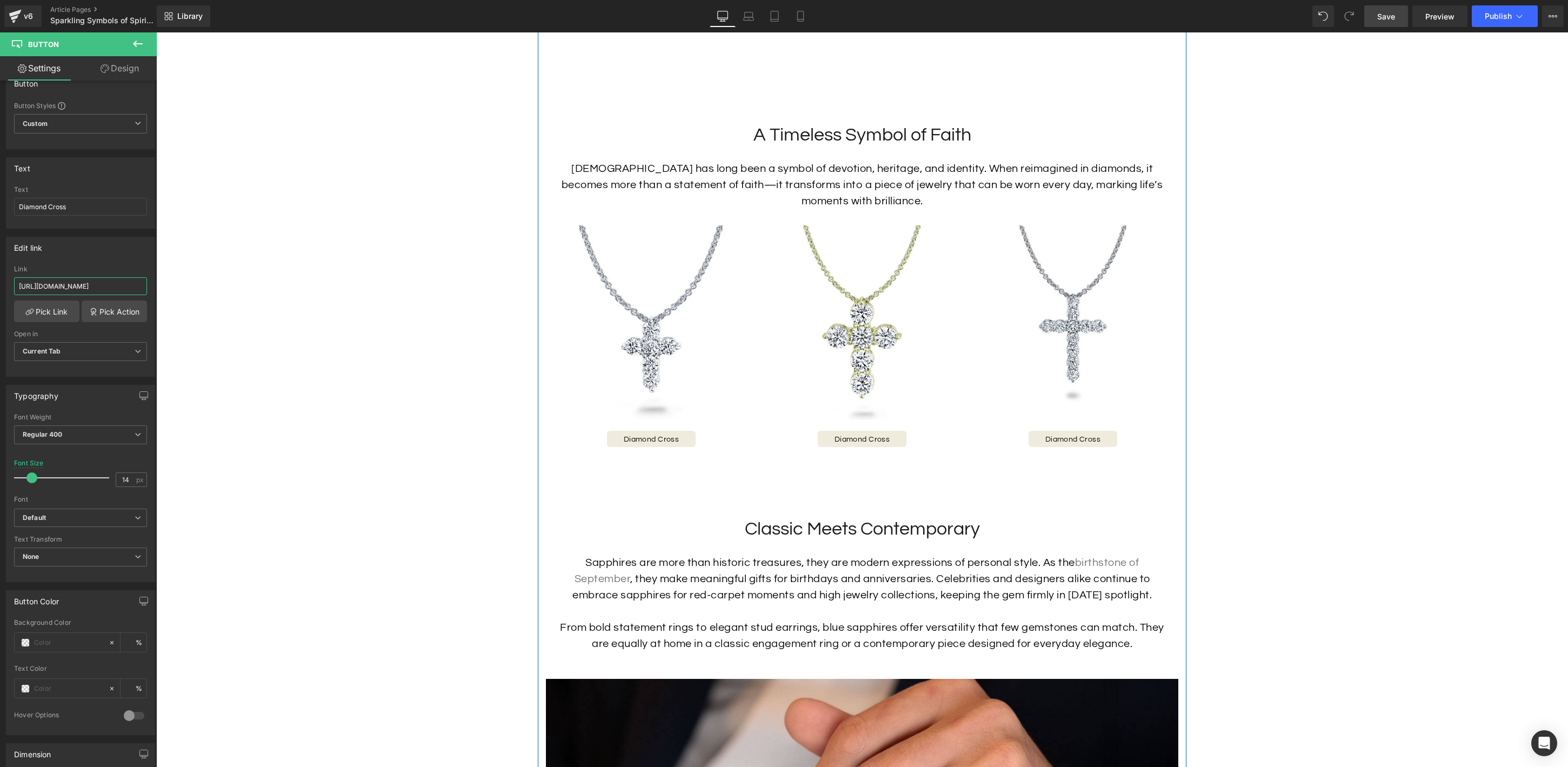
scroll to position [1161, 0]
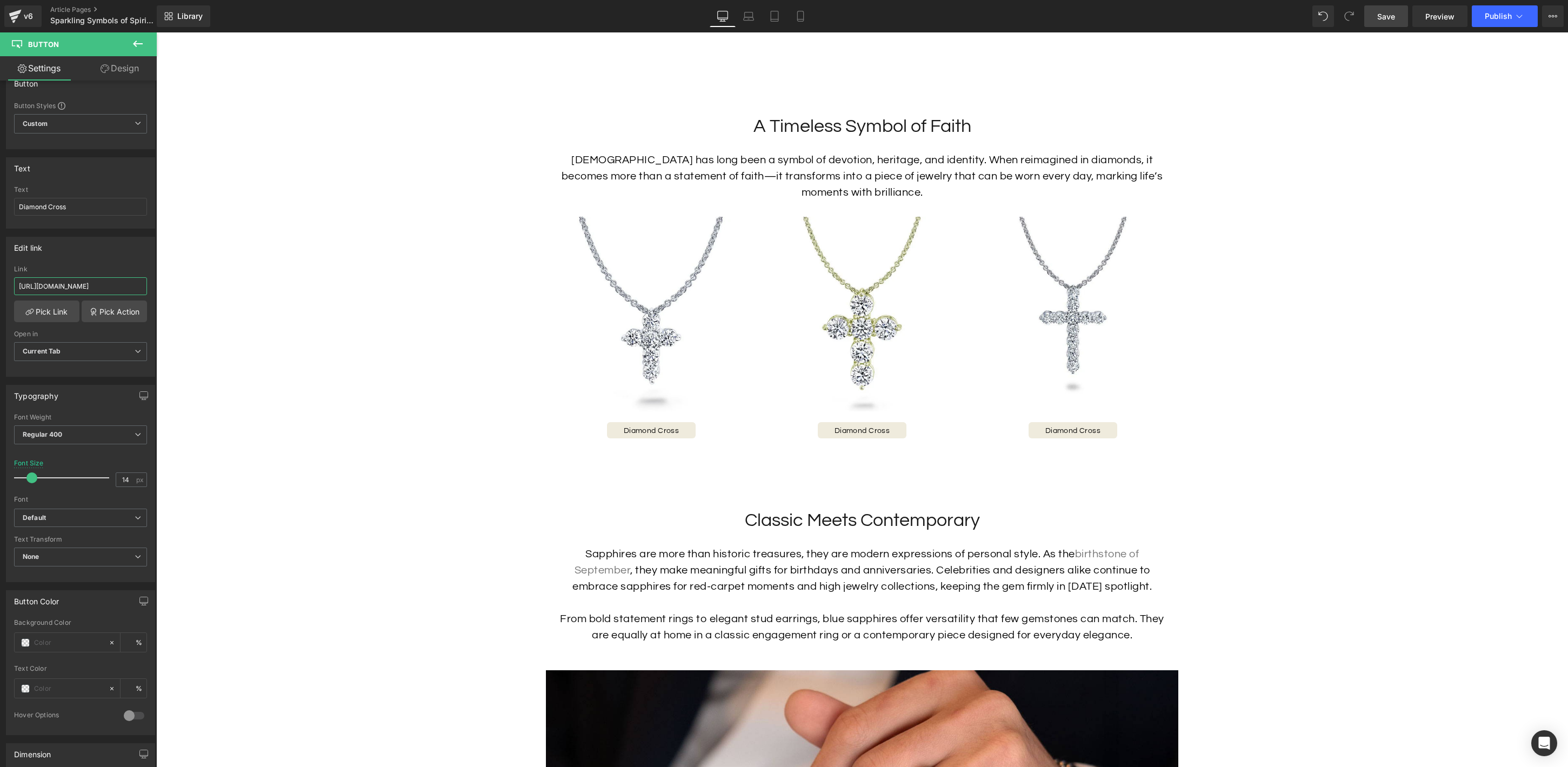
type input "[URL][DOMAIN_NAME]"
click at [913, 523] on h2 "Classic Meets Contemporary" at bounding box center [862, 521] width 611 height 24
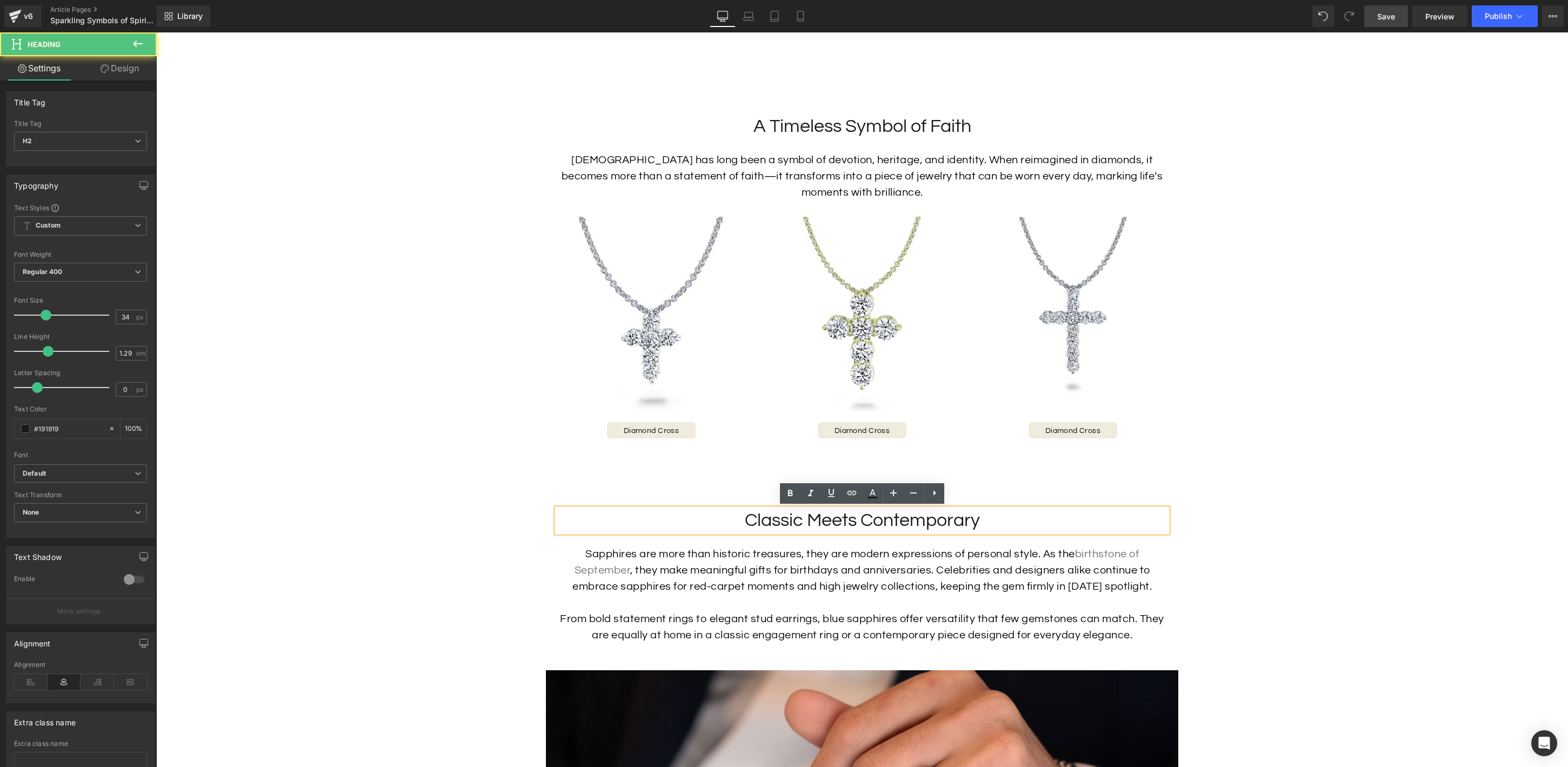
click at [918, 521] on h2 "Classic Meets Contemporary" at bounding box center [862, 521] width 611 height 24
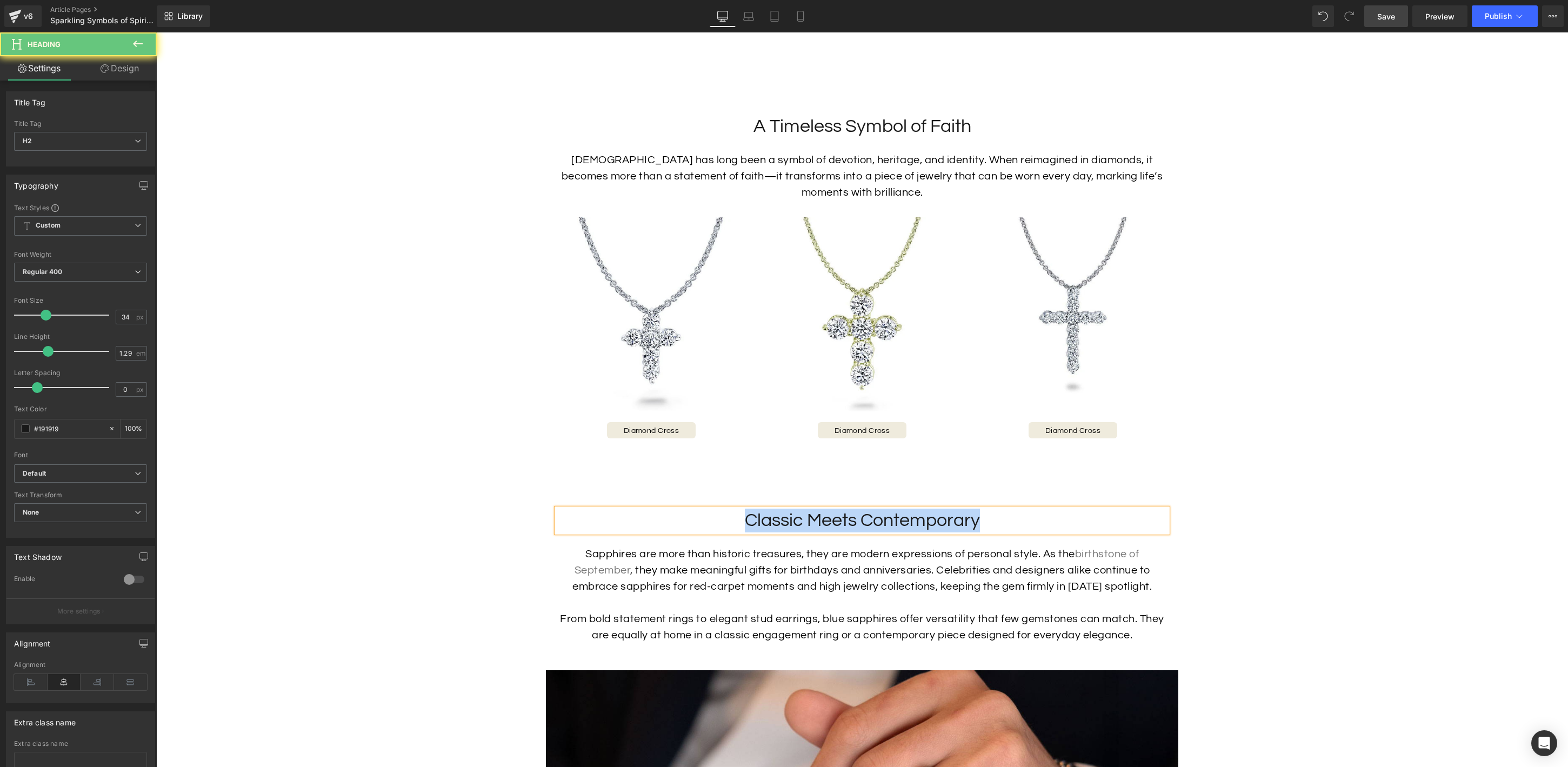
paste div
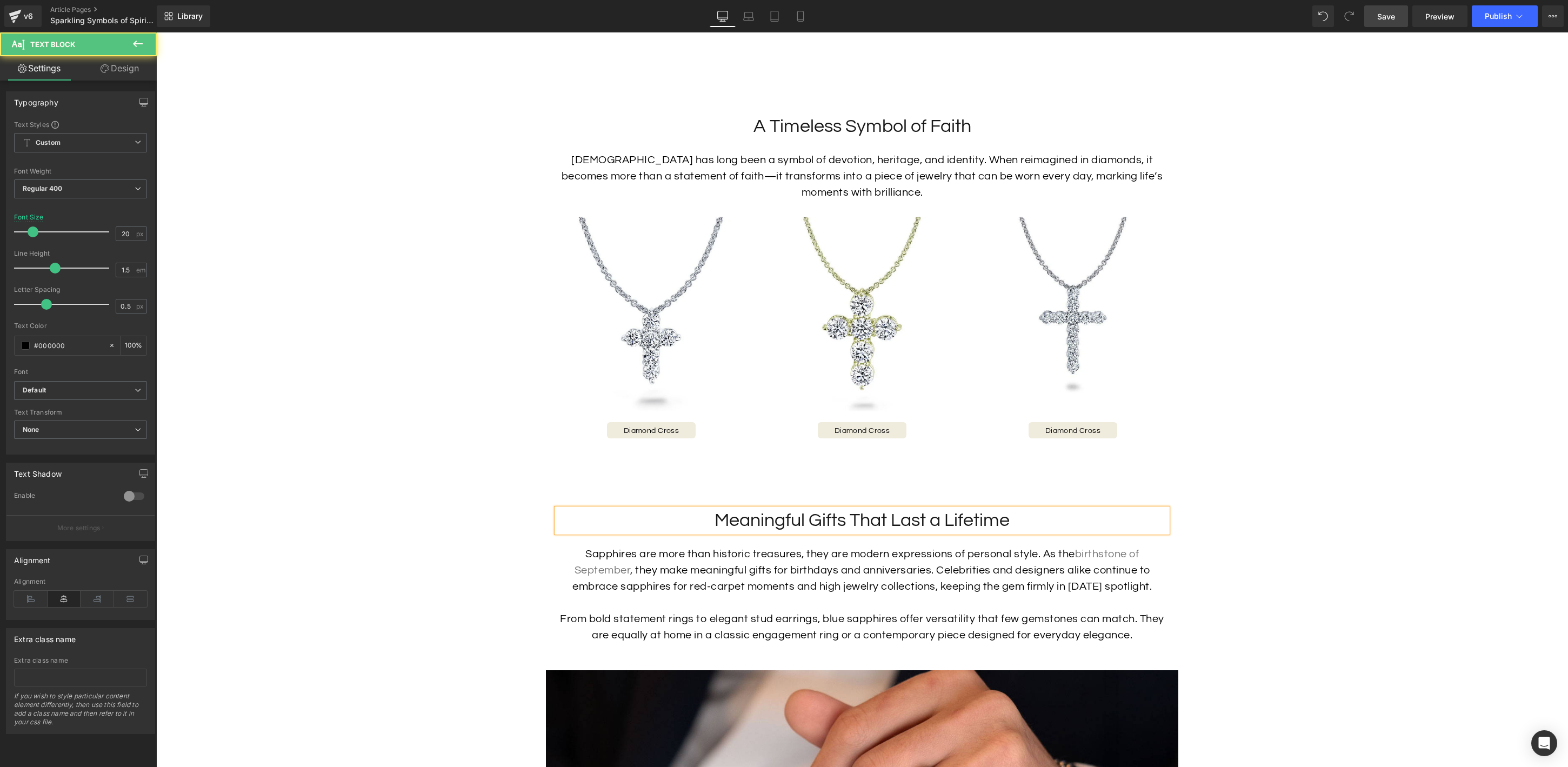
click at [850, 573] on div "Sapphires are more than historic treasures, they are modern expressions of pers…" at bounding box center [862, 594] width 611 height 97
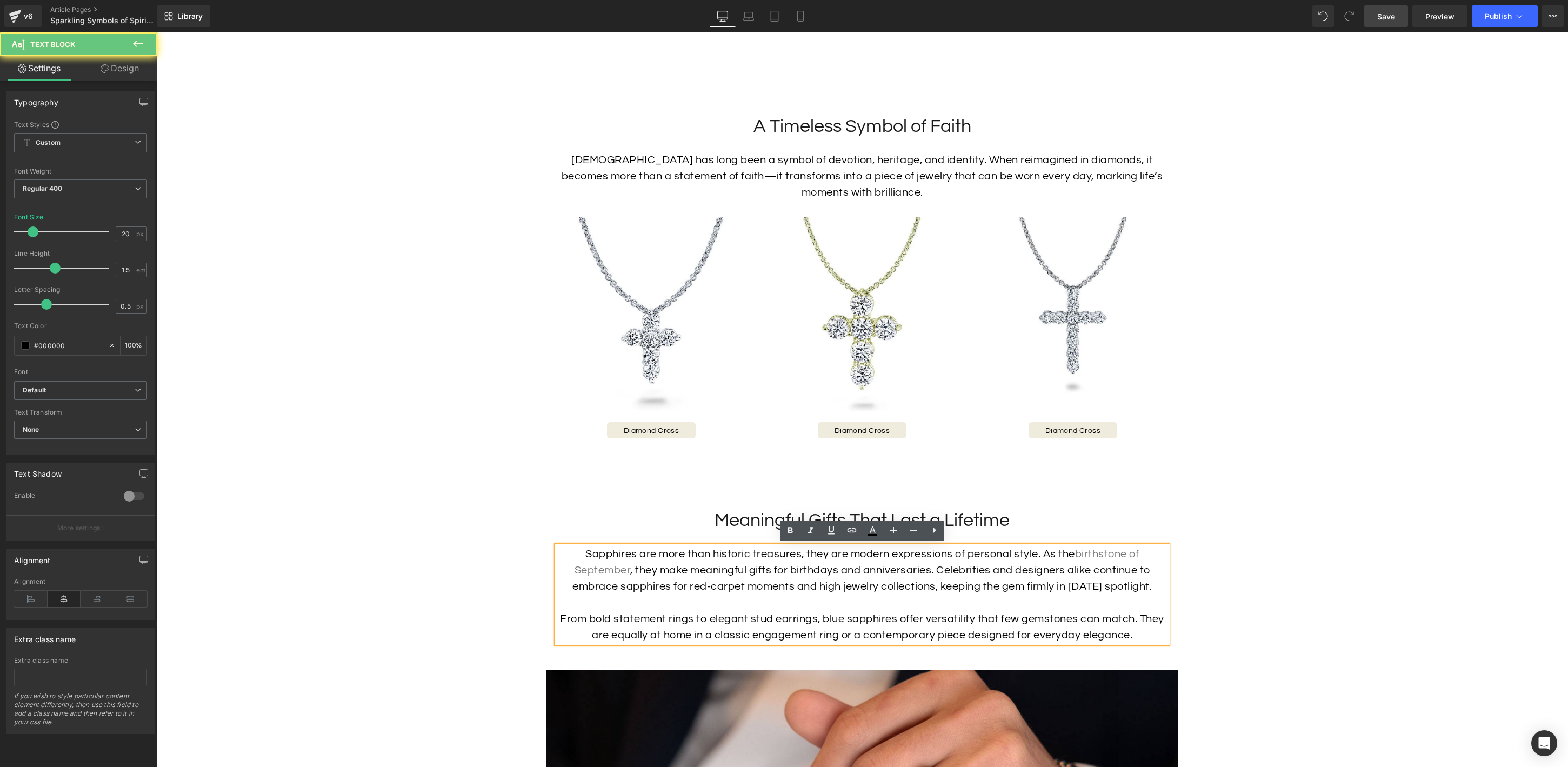
click at [853, 571] on div "Sapphires are more than historic treasures, they are modern expressions of pers…" at bounding box center [862, 594] width 611 height 97
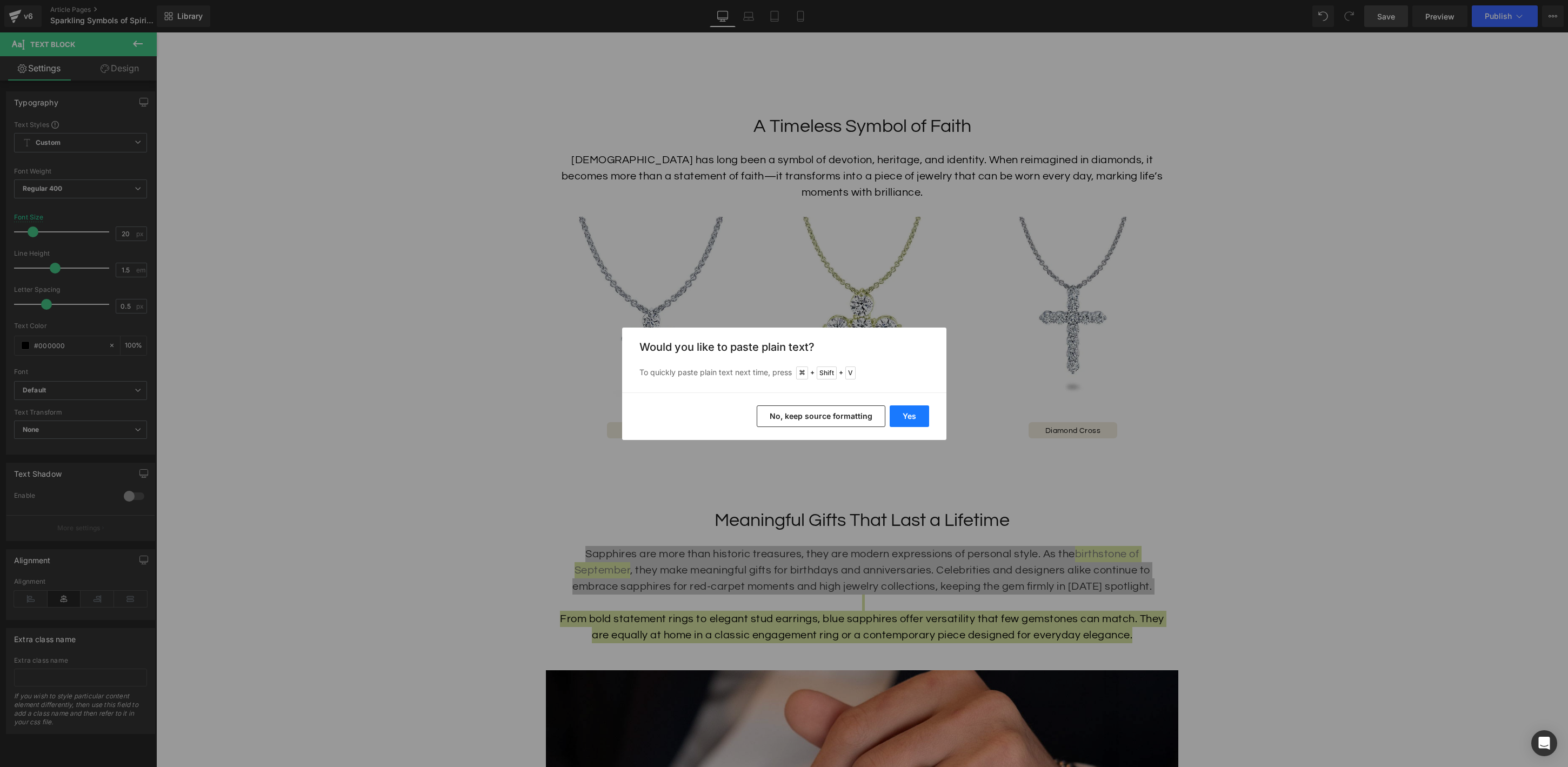
click at [913, 416] on button "Yes" at bounding box center [910, 416] width 40 height 22
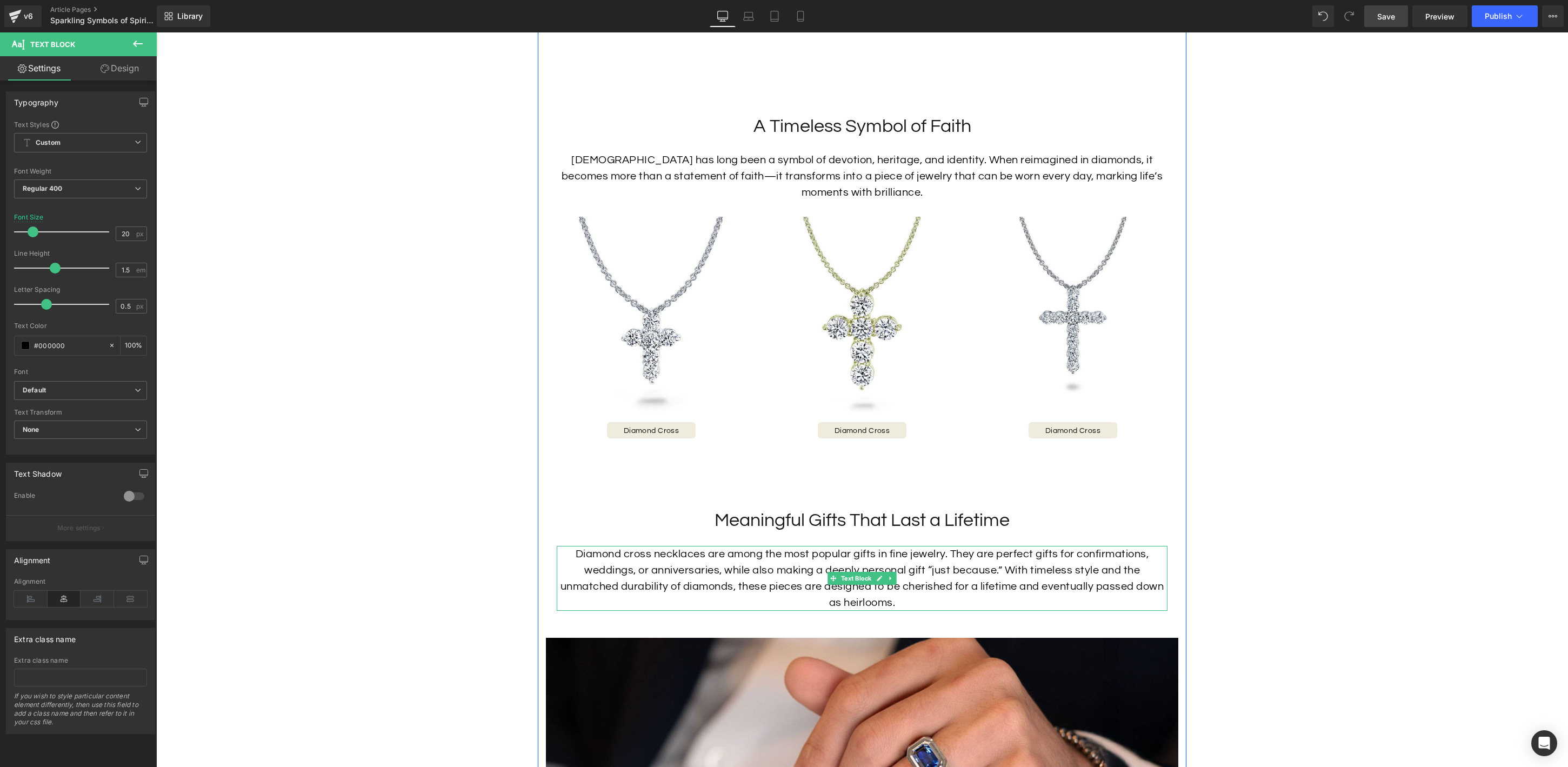
click at [964, 573] on div "Diamond cross necklaces are among the most popular gifts in fine jewelry. They …" at bounding box center [862, 579] width 611 height 65
click at [1051, 569] on div "Diamond cross necklaces are among the most popular gifts in fine jewelry. They …" at bounding box center [862, 579] width 611 height 65
drag, startPoint x: 874, startPoint y: 552, endPoint x: 786, endPoint y: 555, distance: 88.1
click at [786, 555] on div "Diamond cross necklaces are among the most popular gifts in fine jewelry. They …" at bounding box center [862, 579] width 611 height 65
click at [854, 535] on icon at bounding box center [852, 530] width 13 height 13
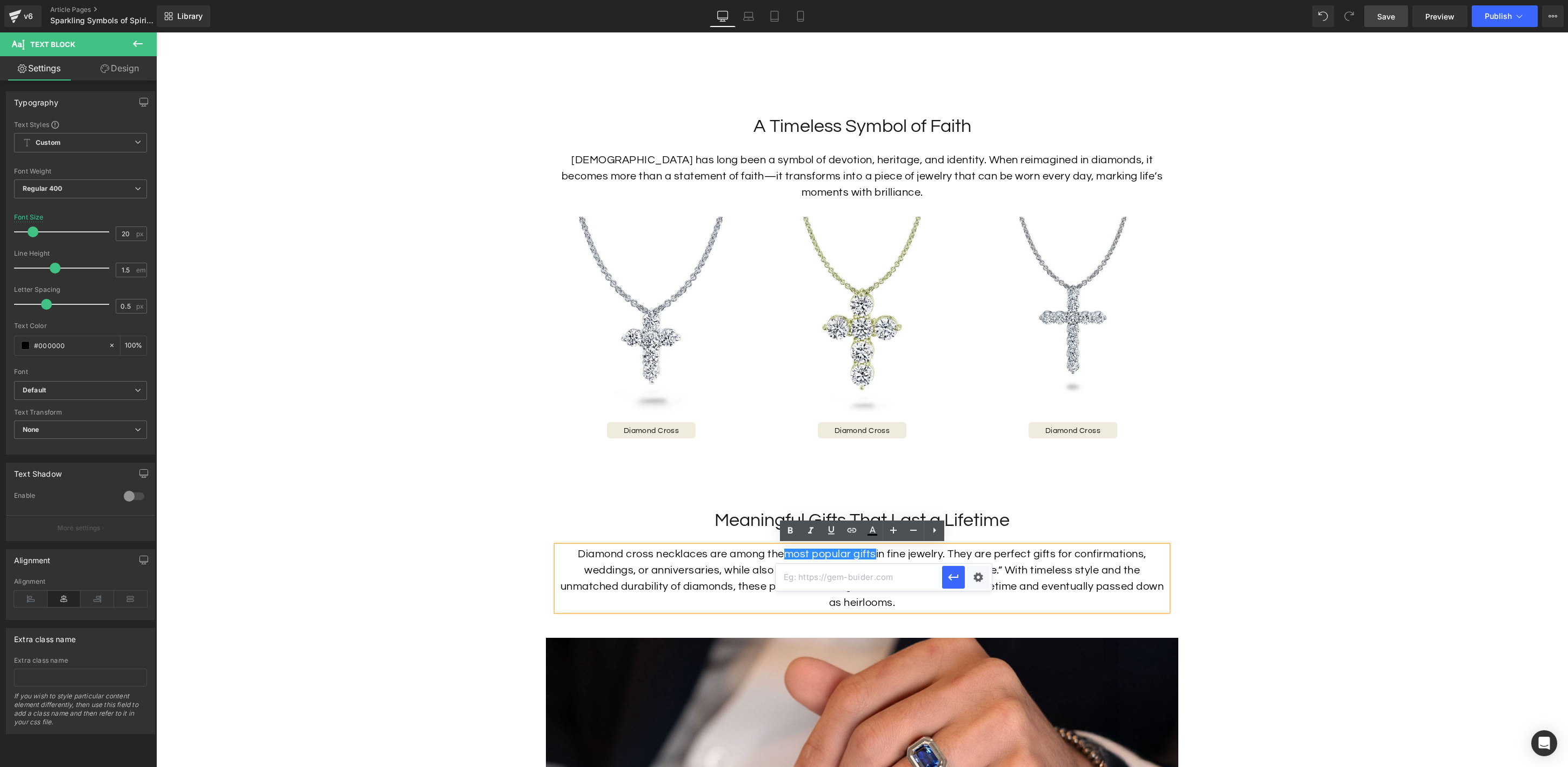
click at [874, 576] on input "text" at bounding box center [859, 577] width 167 height 27
paste input "[URL][DOMAIN_NAME]"
type input "[URL][DOMAIN_NAME]"
click at [953, 577] on icon "button" at bounding box center [953, 576] width 10 height 6
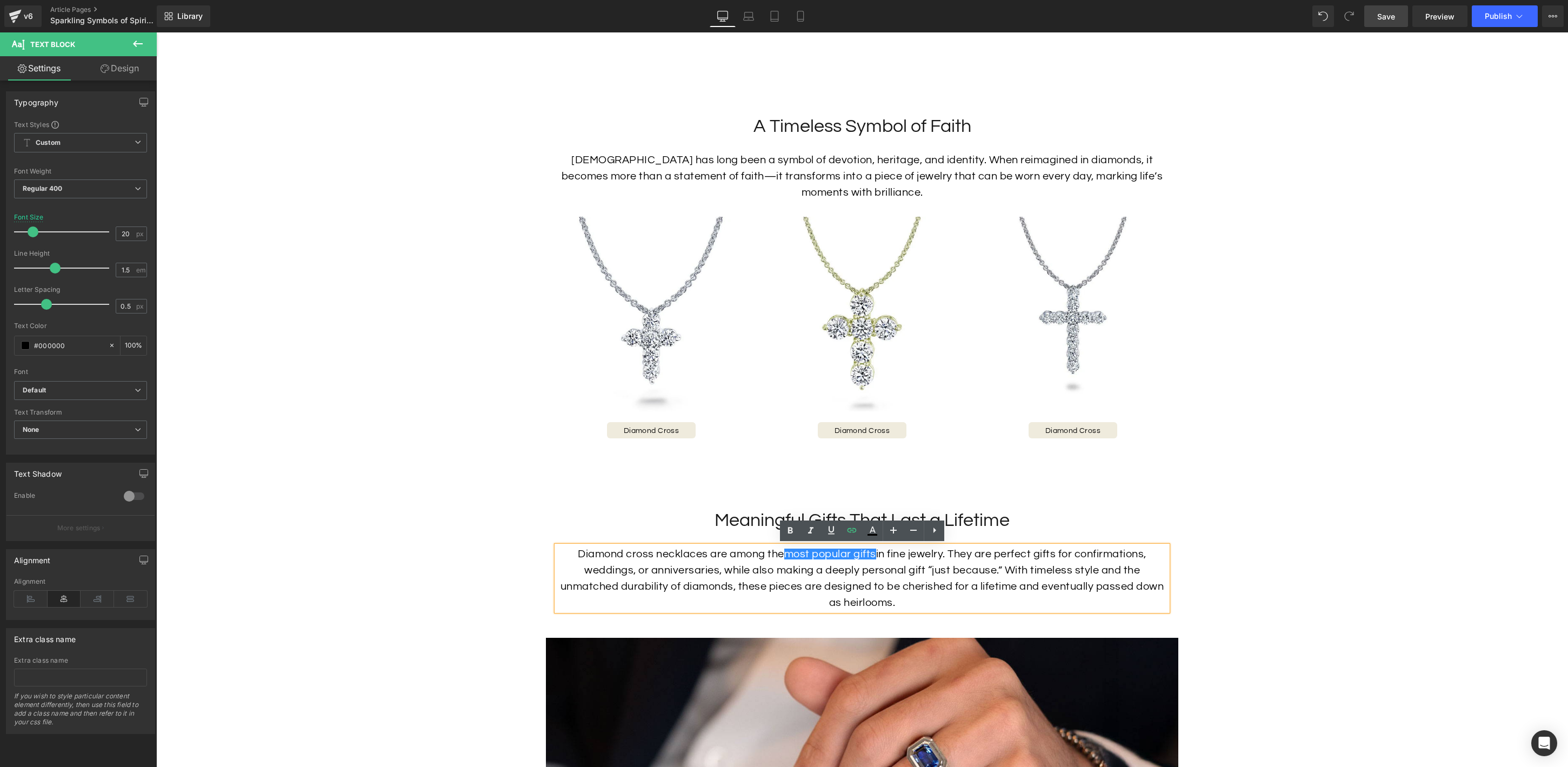
scroll to position [0, 0]
click at [1034, 567] on div "Diamond cross necklaces are among the most popular gifts in fine jewelry. They …" at bounding box center [862, 579] width 611 height 65
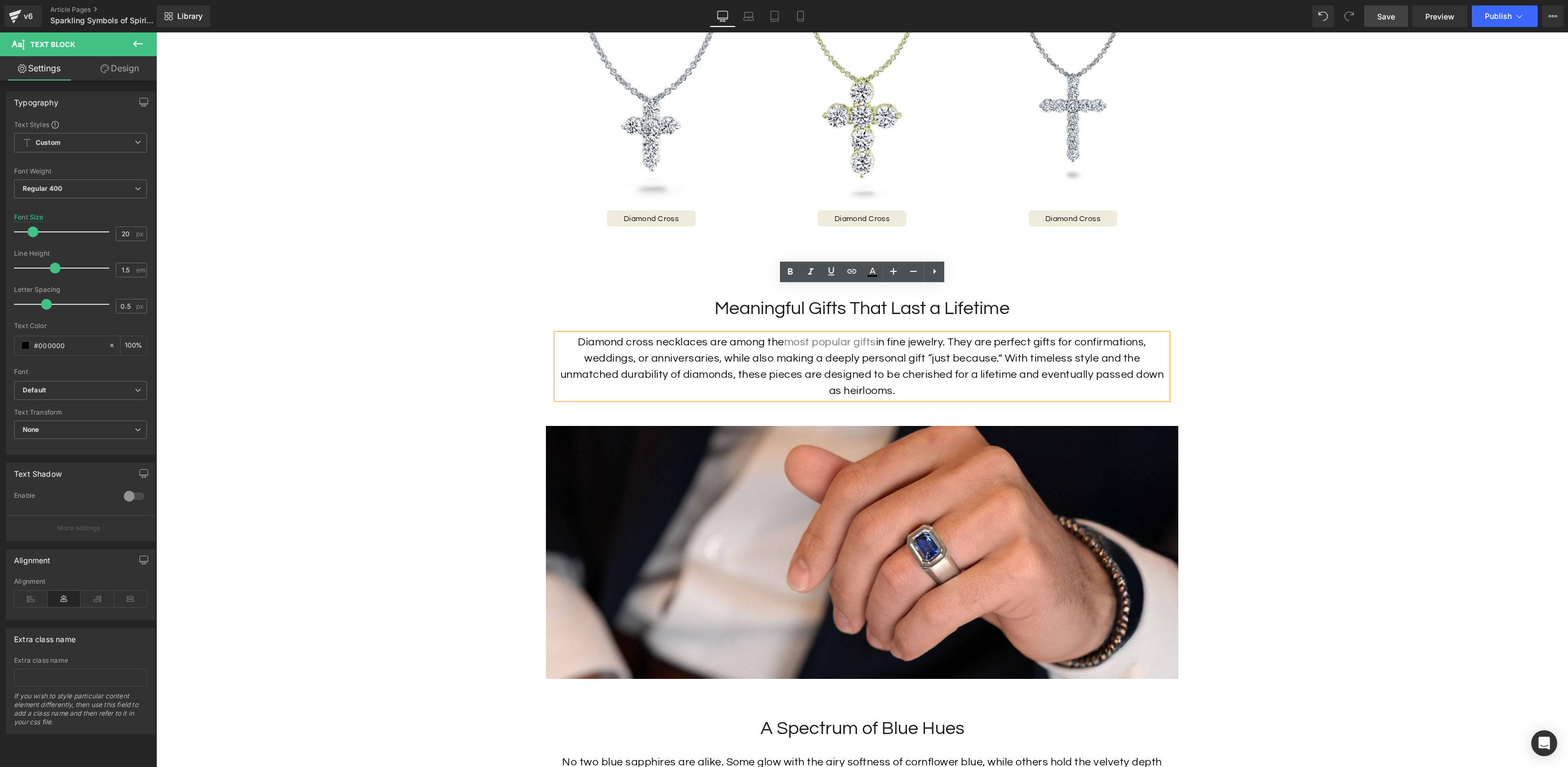
scroll to position [1464, 0]
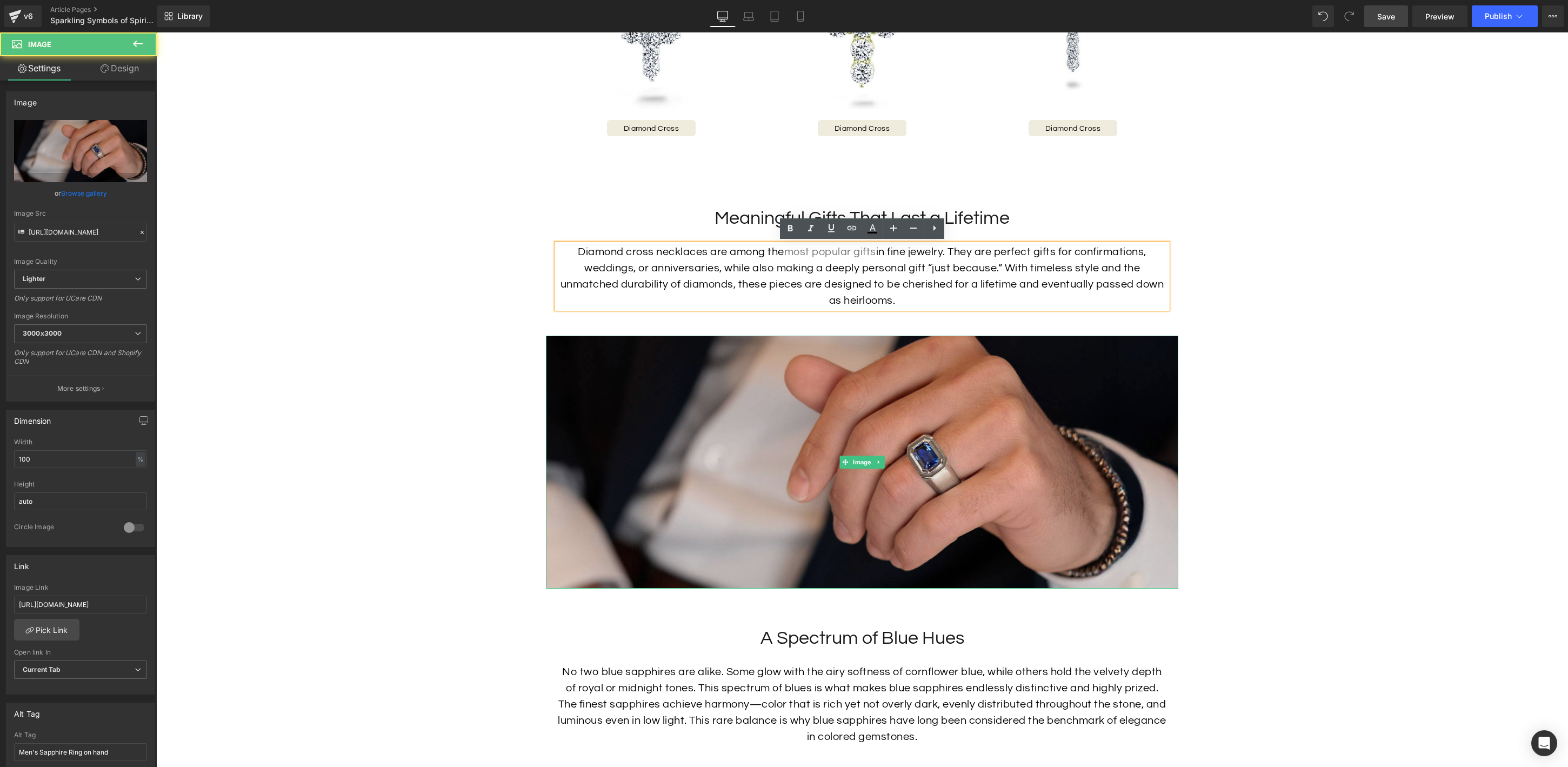
click at [966, 494] on img at bounding box center [862, 462] width 633 height 253
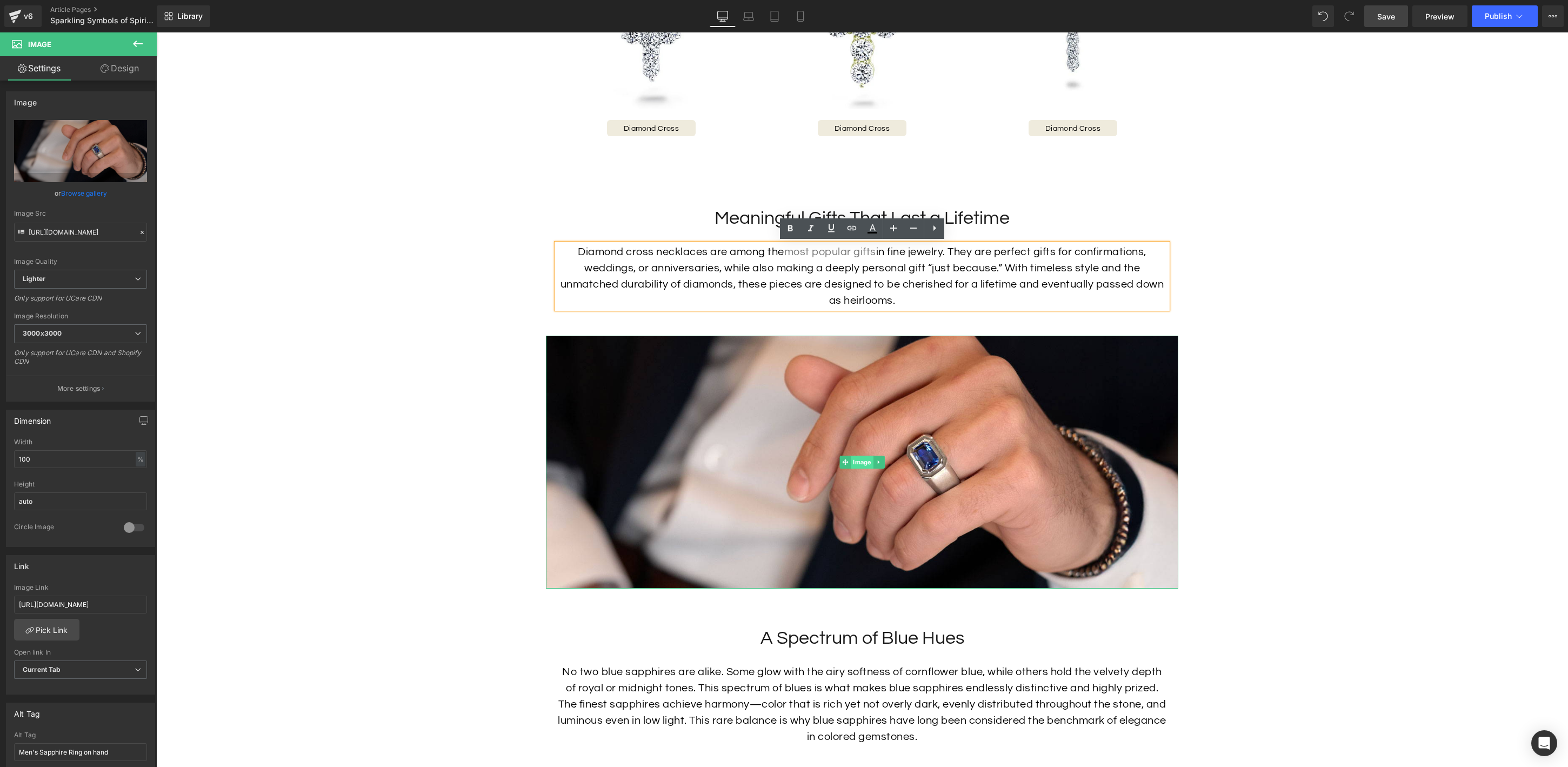
click at [864, 462] on span "Image" at bounding box center [862, 462] width 22 height 13
click at [81, 195] on link "Browse gallery" at bounding box center [84, 193] width 46 height 19
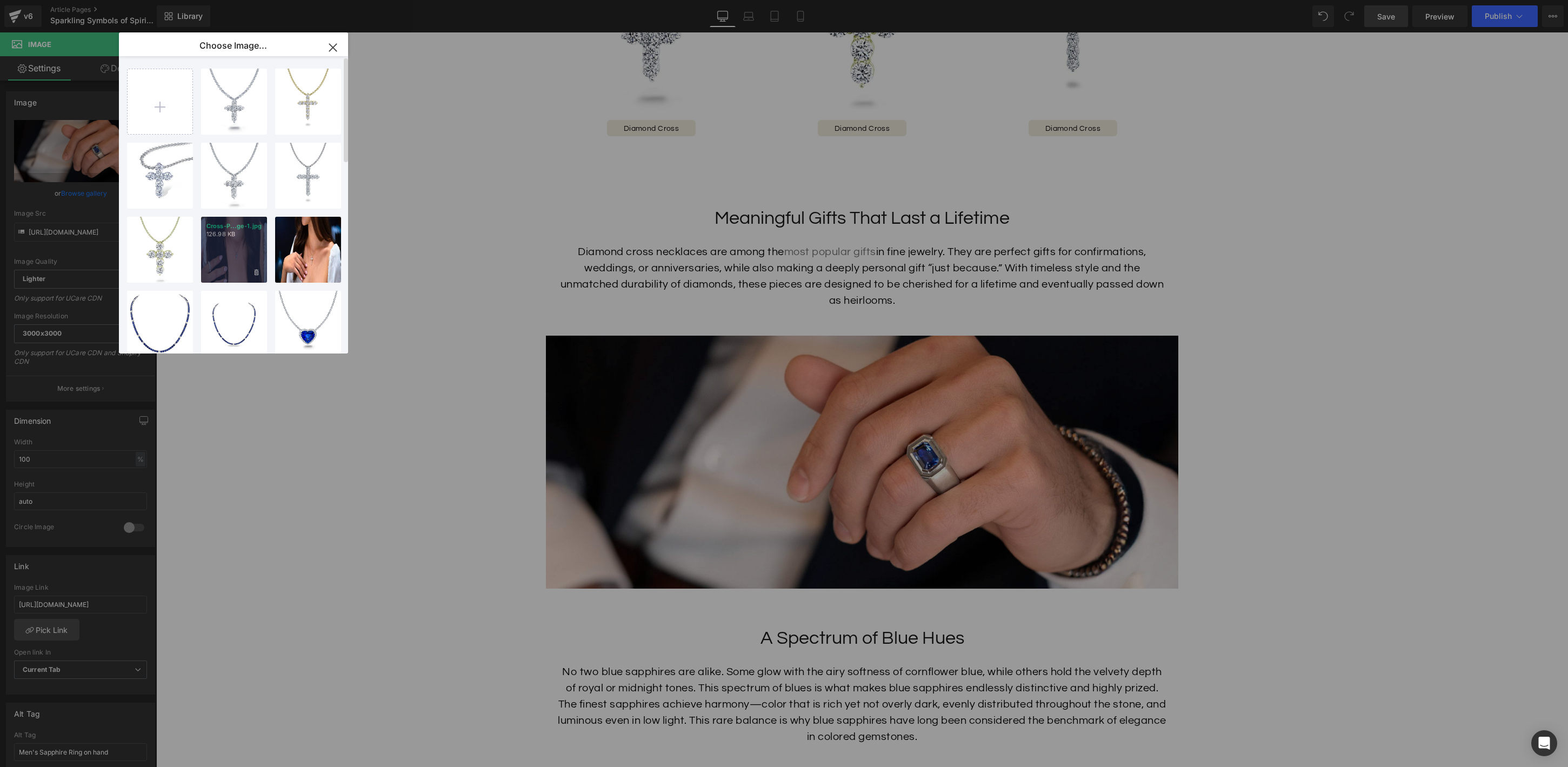
click at [244, 249] on div "Cross-P...ge-1.jpg 126.98 KB" at bounding box center [234, 249] width 66 height 66
type input "[URL][DOMAIN_NAME]"
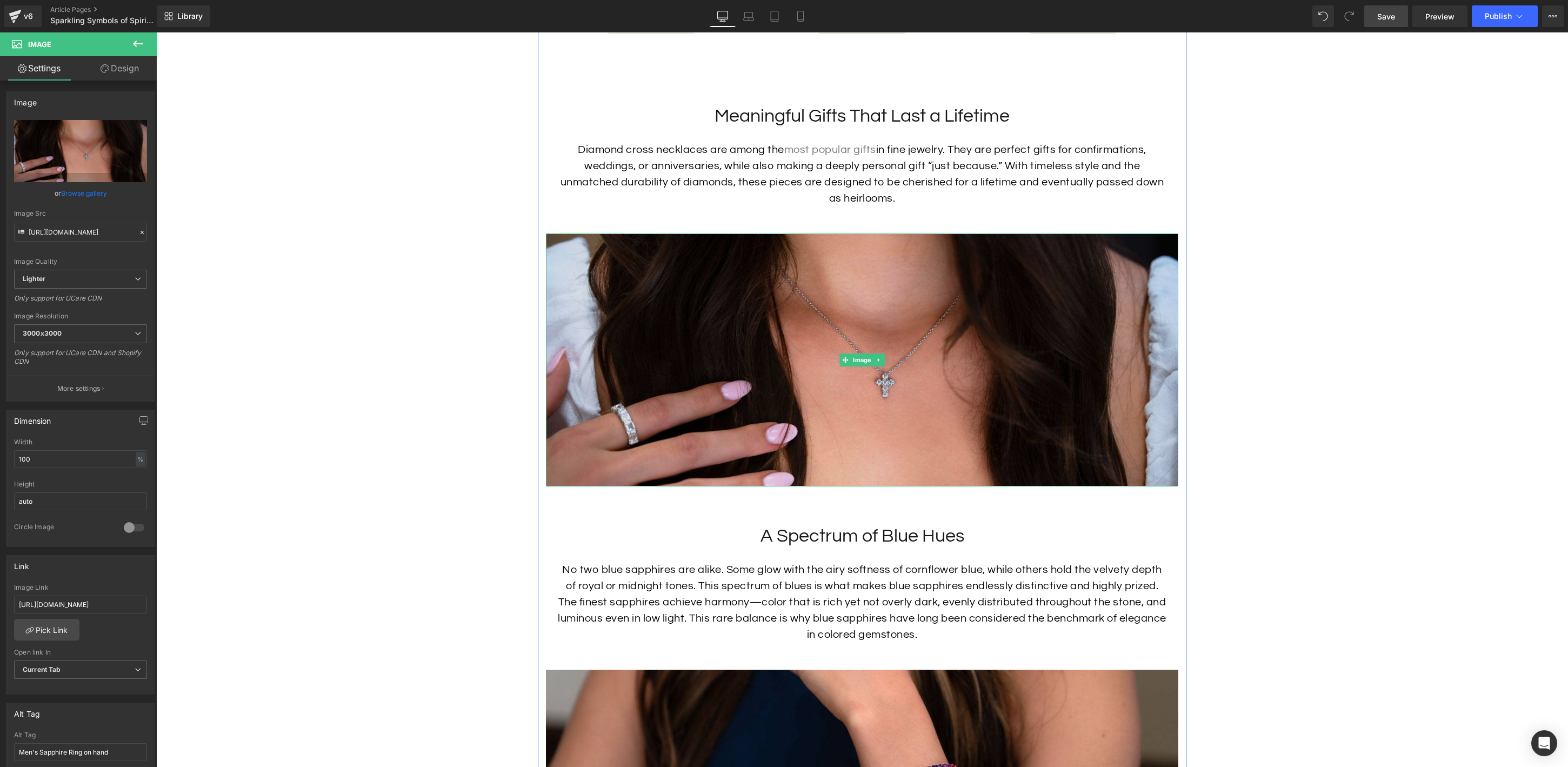
scroll to position [1678, 0]
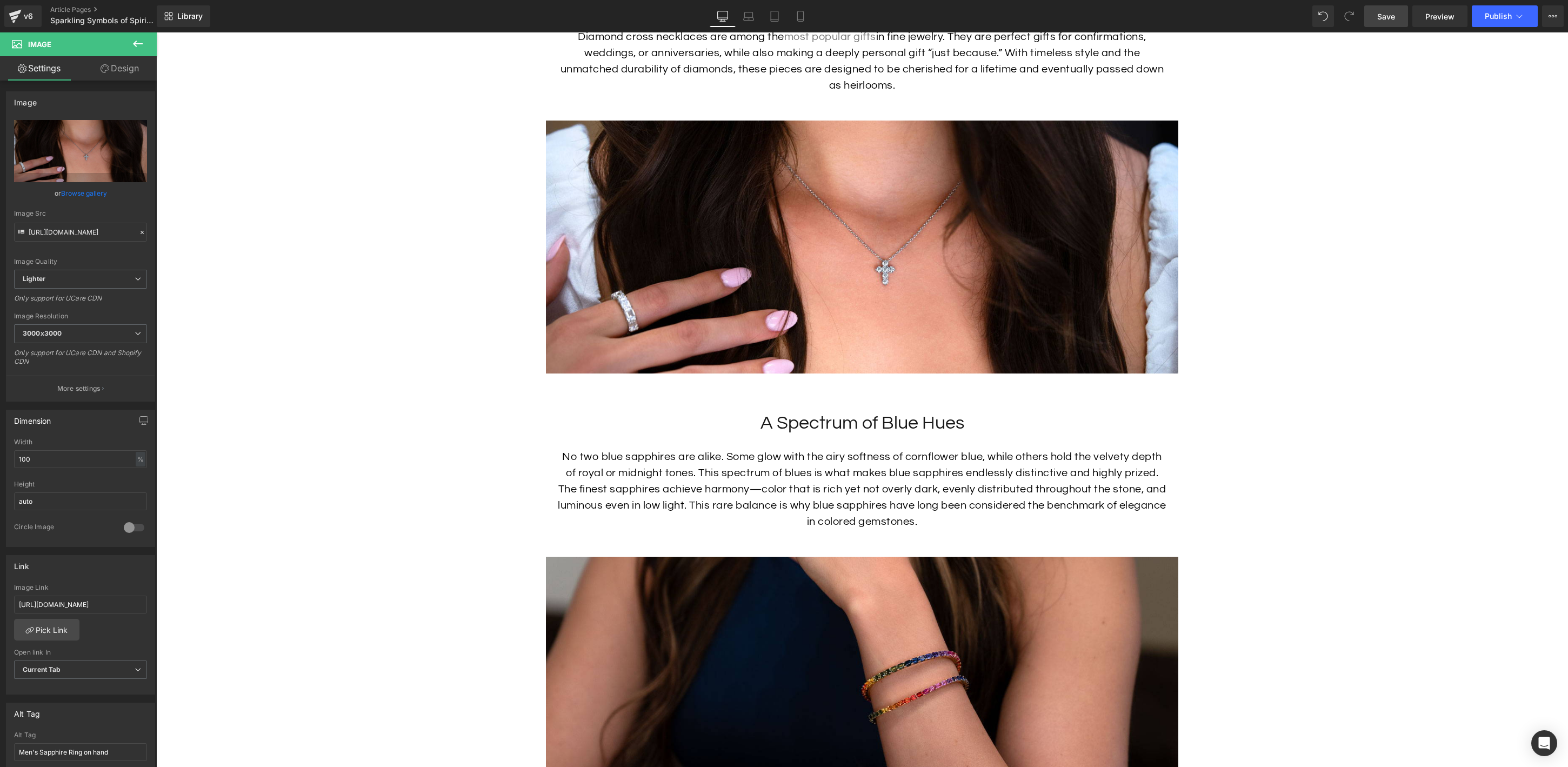
click at [1397, 17] on link "Save" at bounding box center [1387, 16] width 44 height 22
click at [838, 422] on icon at bounding box center [836, 424] width 6 height 6
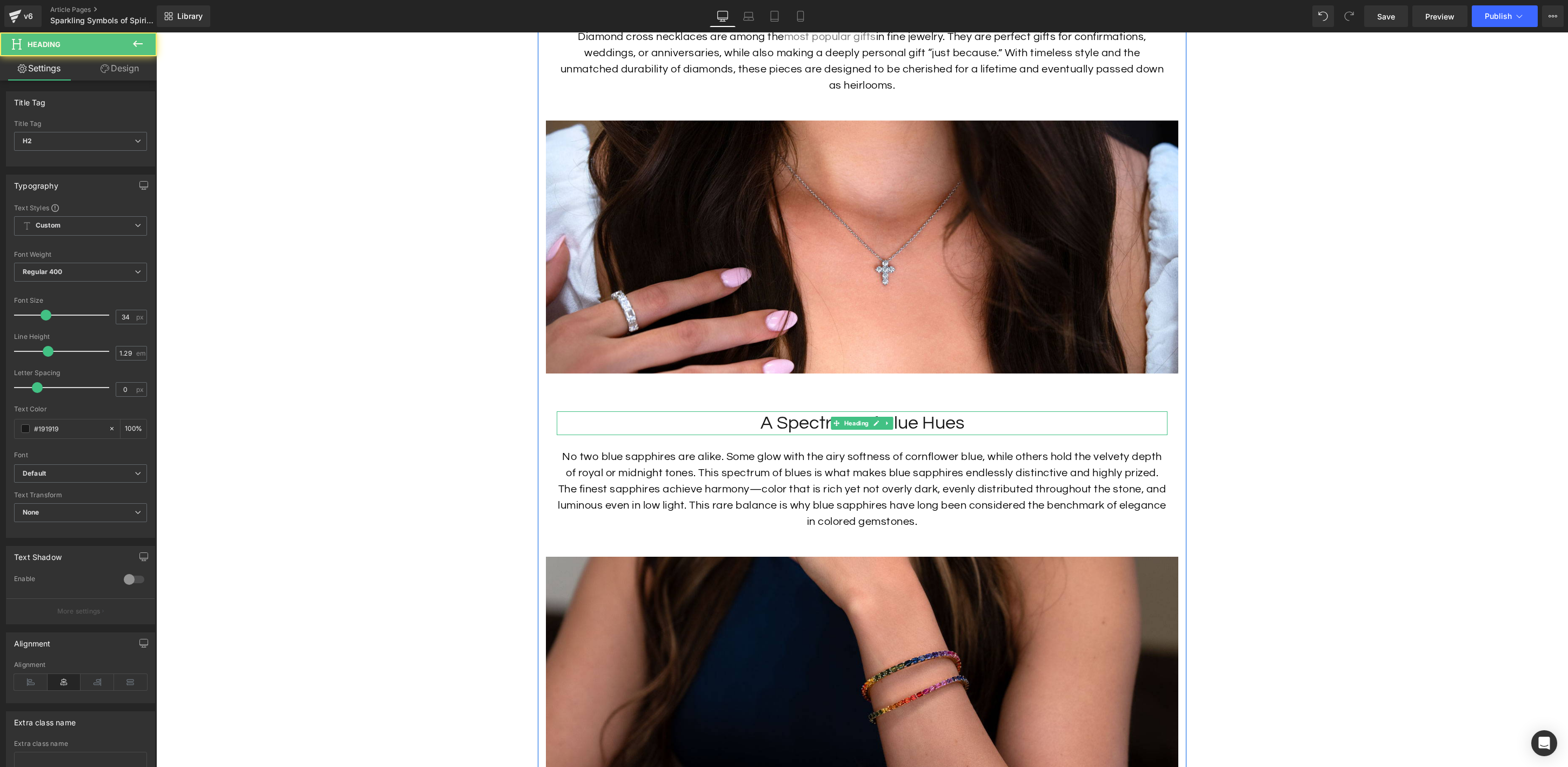
click at [921, 420] on h2 "A Spectrum of Blue Hues" at bounding box center [862, 424] width 611 height 24
click at [934, 421] on h2 "A Spectrum of Blue Hues" at bounding box center [862, 424] width 611 height 24
paste div
click at [978, 470] on p "No two blue sapphires are alike. Some glow with the airy softness of cornflower…" at bounding box center [862, 489] width 611 height 81
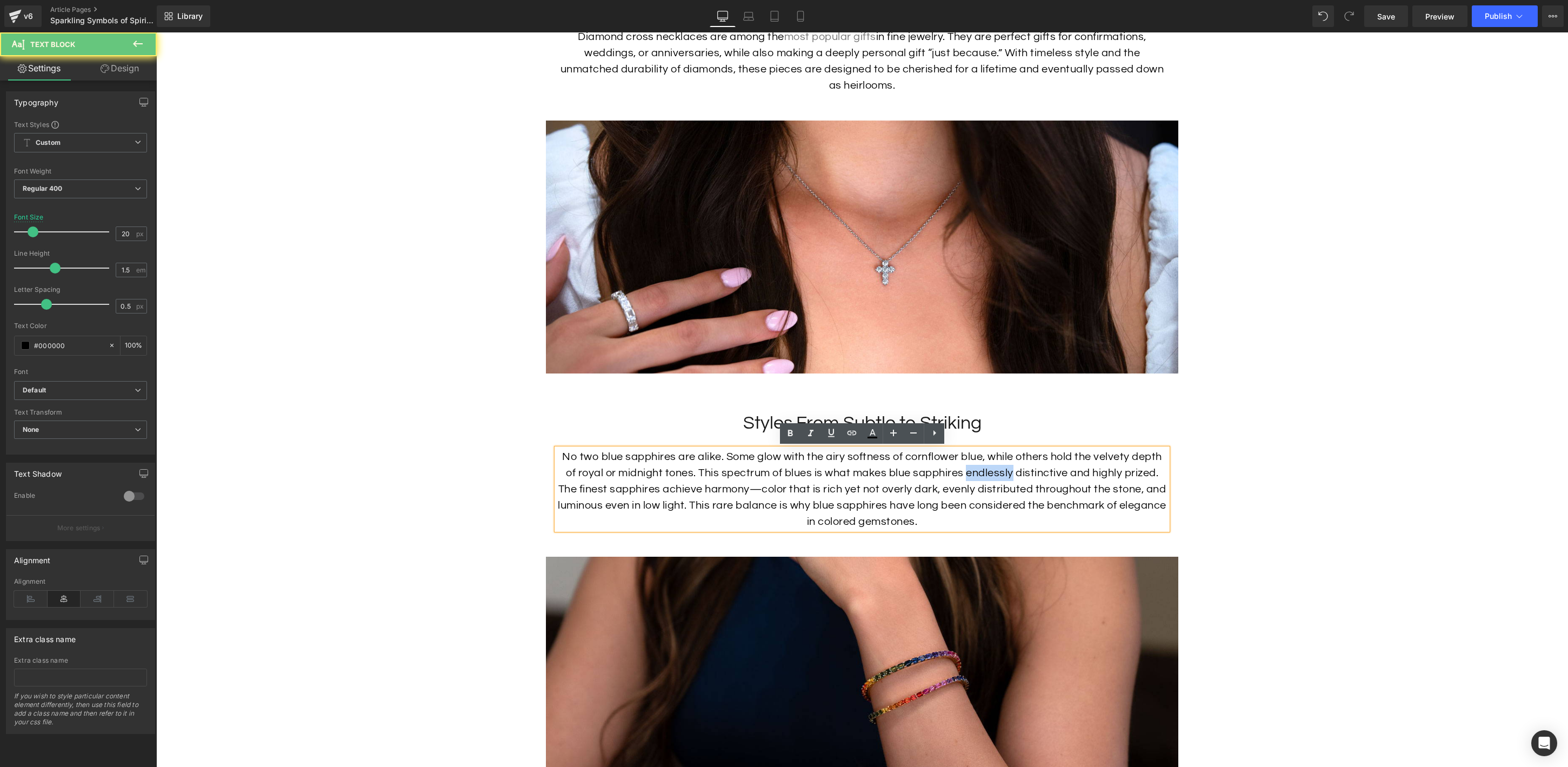
click at [978, 470] on p "No two blue sapphires are alike. Some glow with the airy softness of cornflower…" at bounding box center [862, 489] width 611 height 81
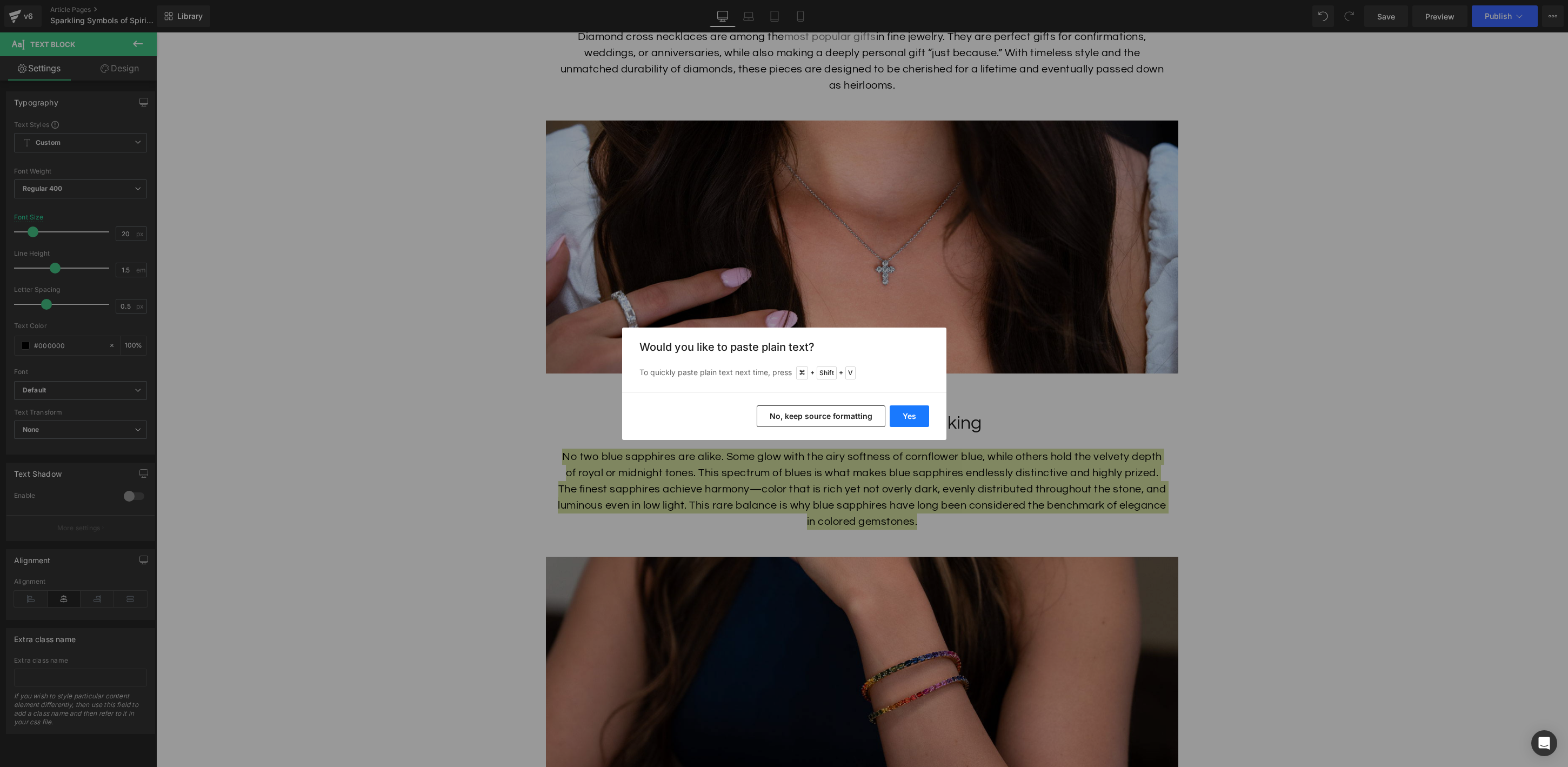
click at [894, 409] on button "Yes" at bounding box center [910, 416] width 40 height 22
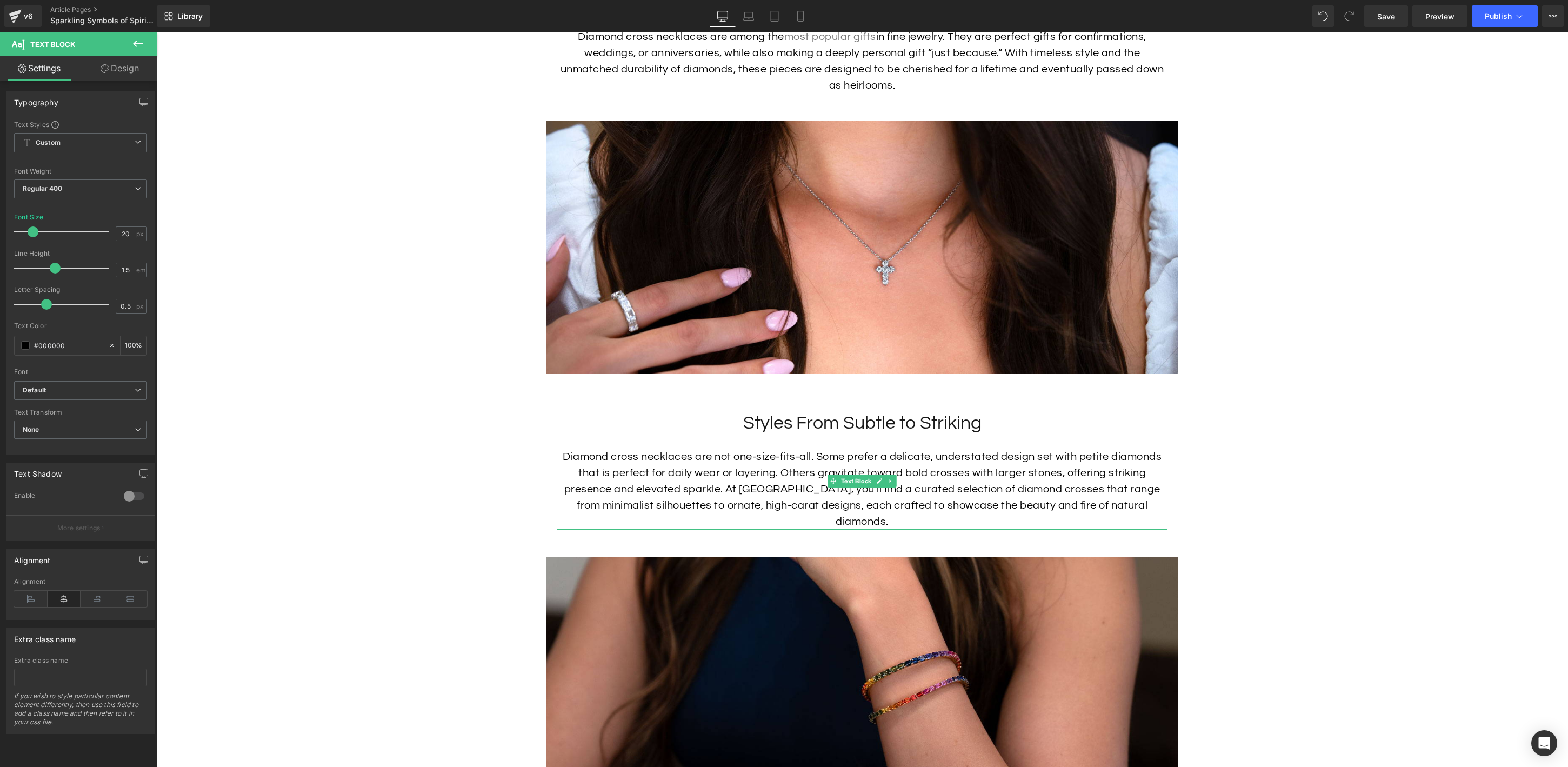
click at [810, 489] on p "Diamond cross necklaces are not one-size-fits-all. Some prefer a delicate, unde…" at bounding box center [862, 489] width 611 height 81
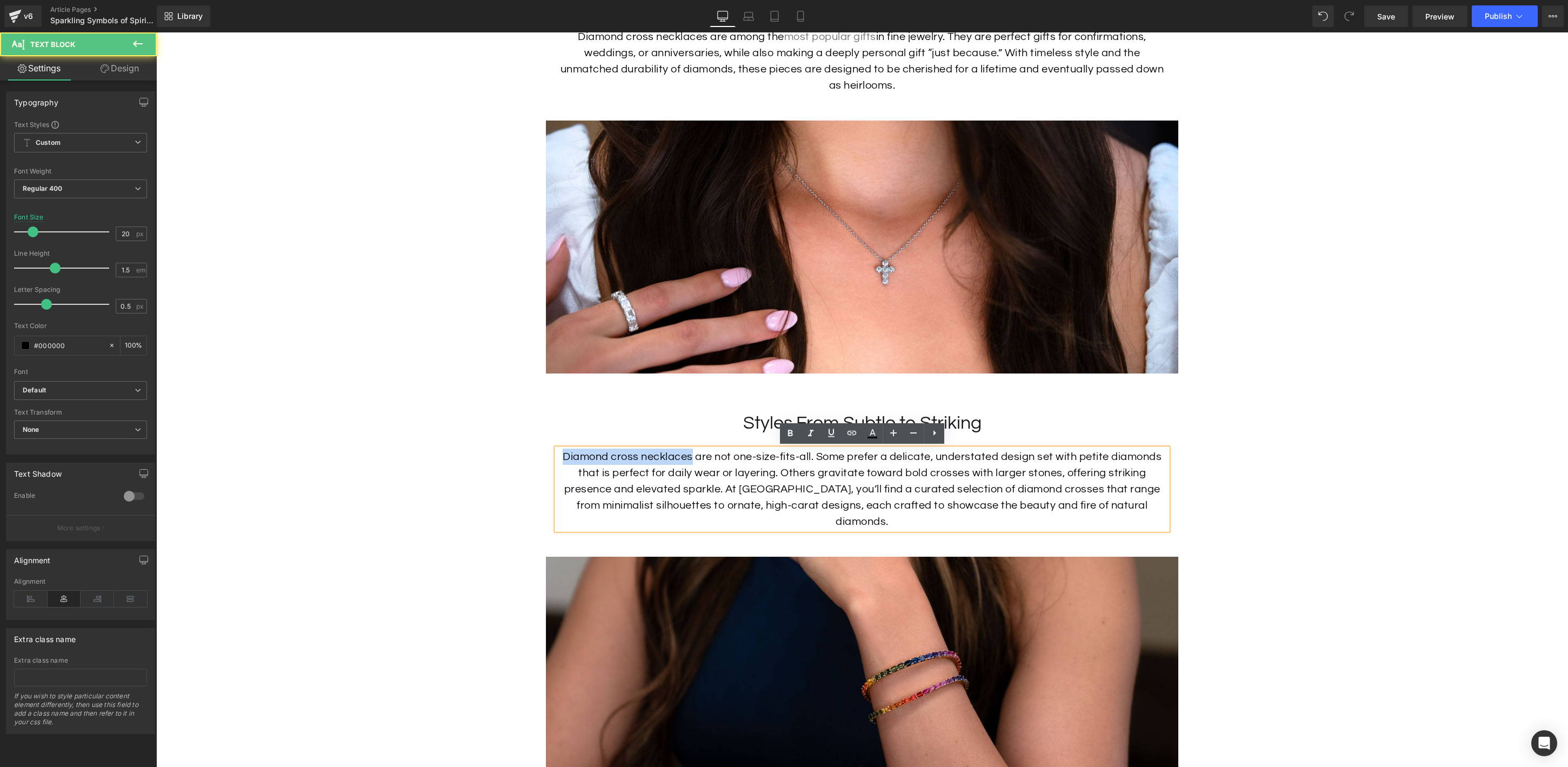
drag, startPoint x: 691, startPoint y: 455, endPoint x: 559, endPoint y: 450, distance: 132.1
click at [559, 450] on p "Diamond cross necklaces are not one-size-fits-all. Some prefer a delicate, unde…" at bounding box center [862, 489] width 611 height 81
click at [854, 434] on icon at bounding box center [852, 433] width 9 height 4
click at [688, 482] on input "text" at bounding box center [656, 479] width 167 height 27
paste input "[URL][DOMAIN_NAME]"
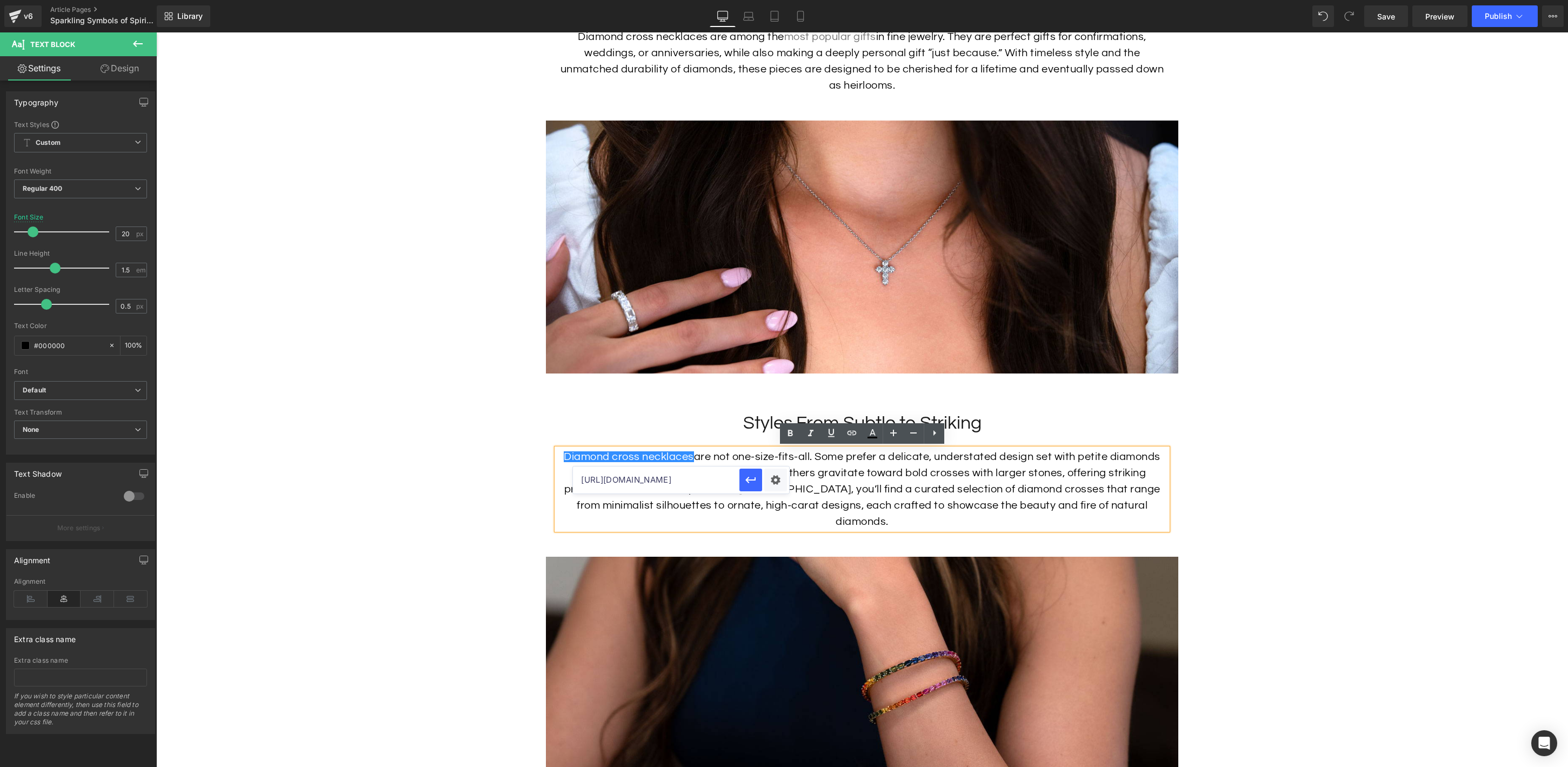
scroll to position [0, 35]
type input "[URL][DOMAIN_NAME]"
click at [748, 479] on icon "button" at bounding box center [751, 479] width 10 height 6
click at [947, 478] on p "Diamond cross necklaces are not one-size-fits-all. Some prefer a delicate, unde…" at bounding box center [862, 489] width 611 height 81
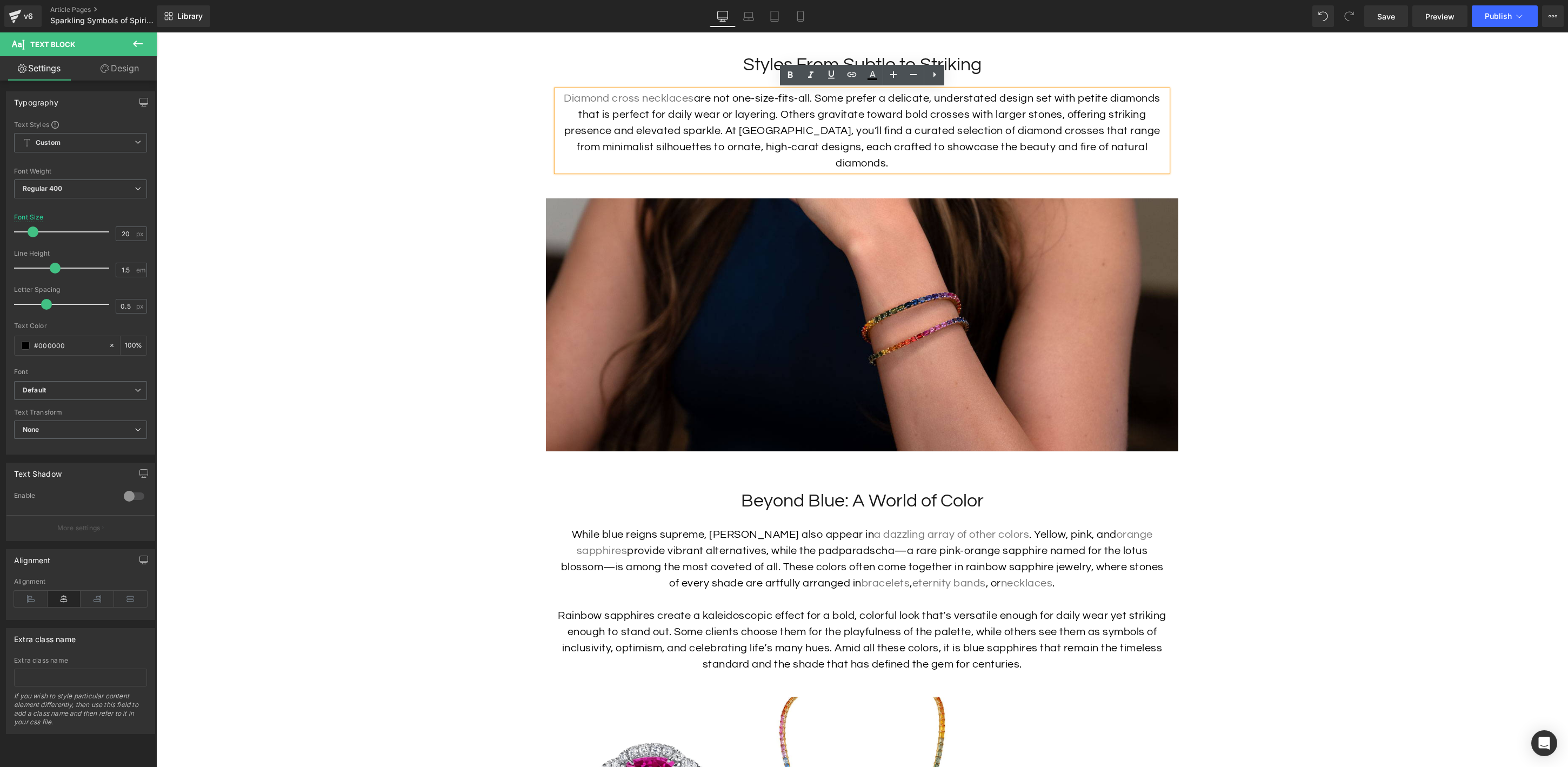
scroll to position [2034, 0]
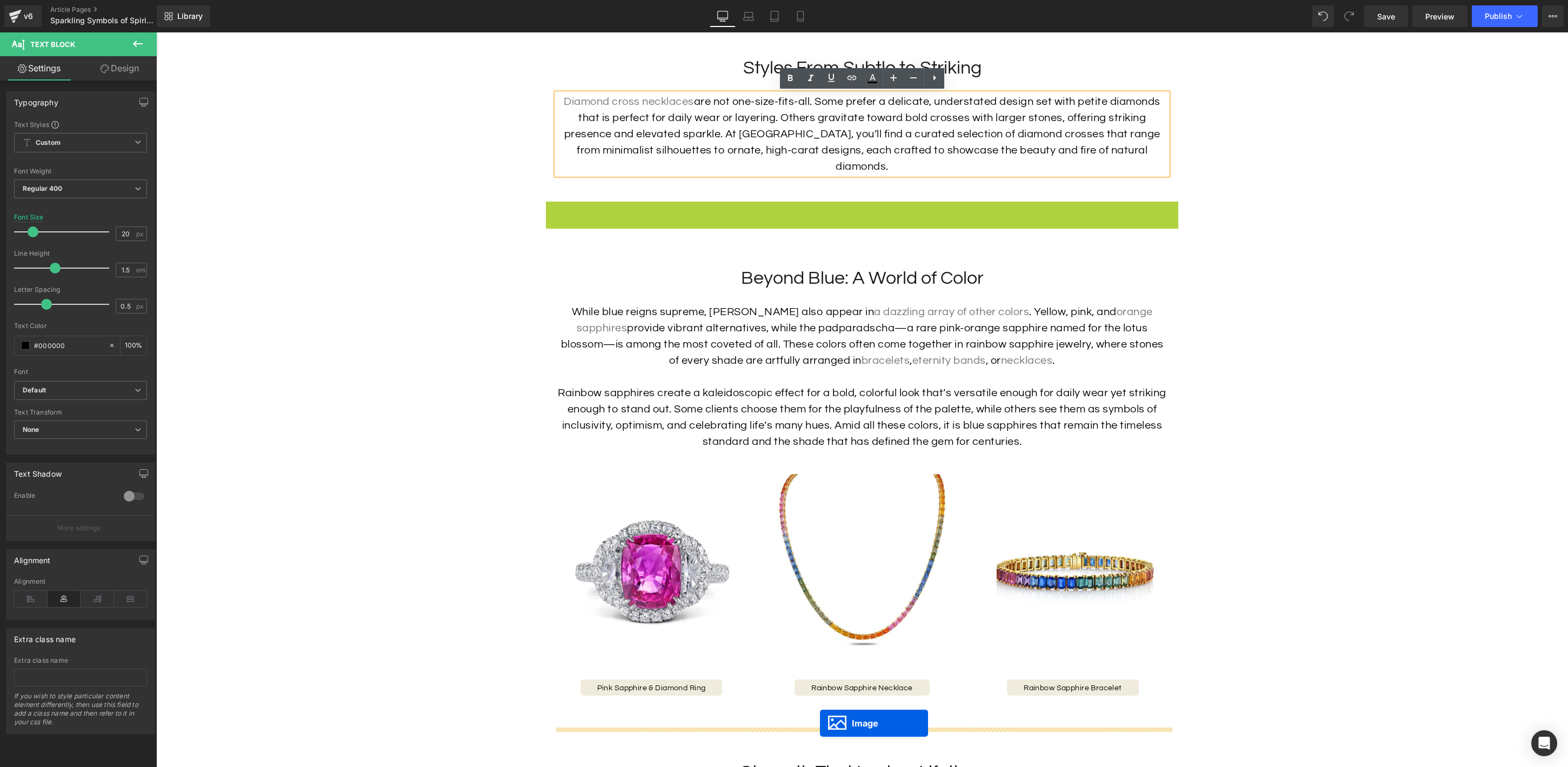
drag, startPoint x: 842, startPoint y: 310, endPoint x: 820, endPoint y: 724, distance: 414.6
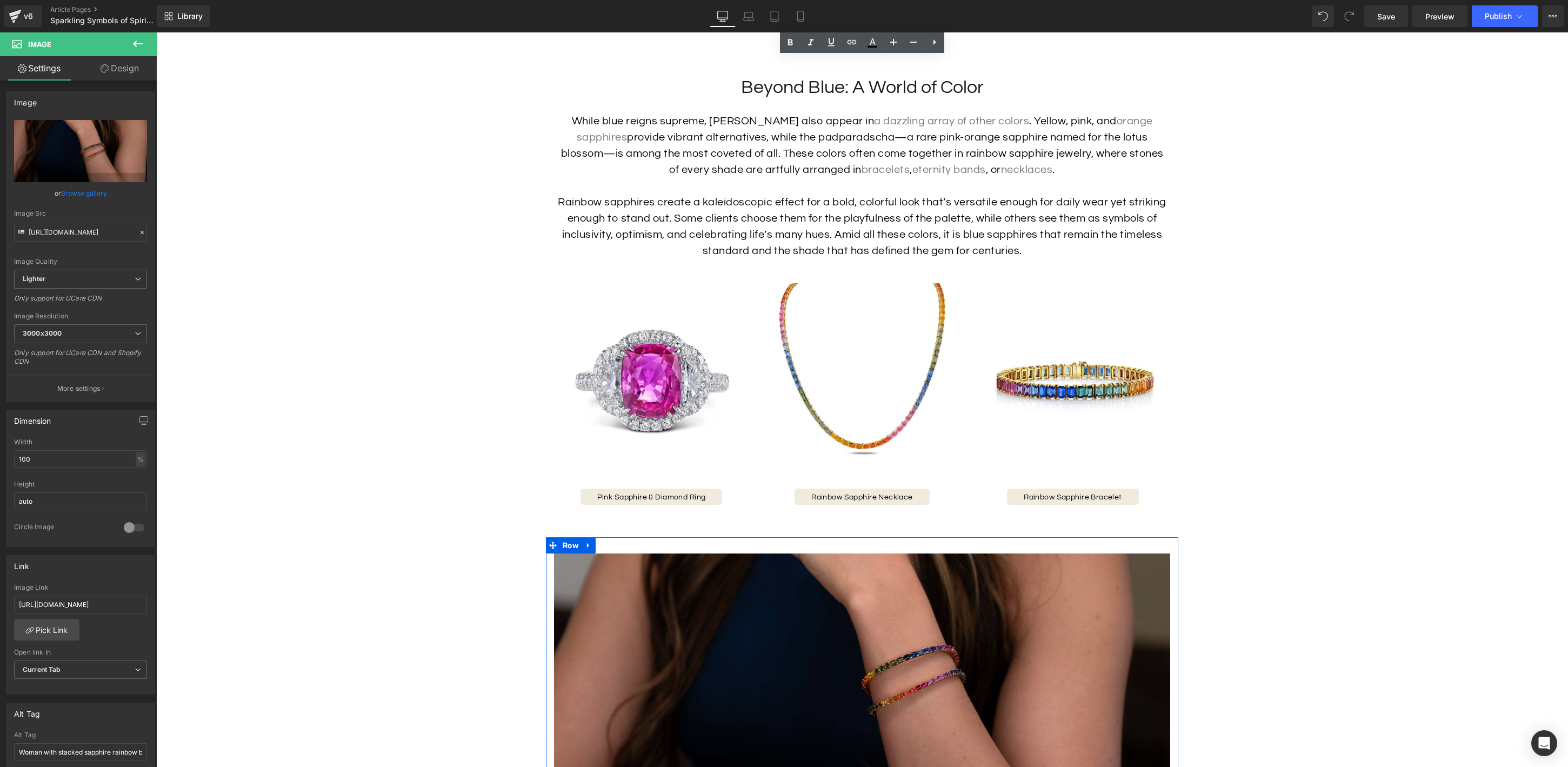
scroll to position [2333, 0]
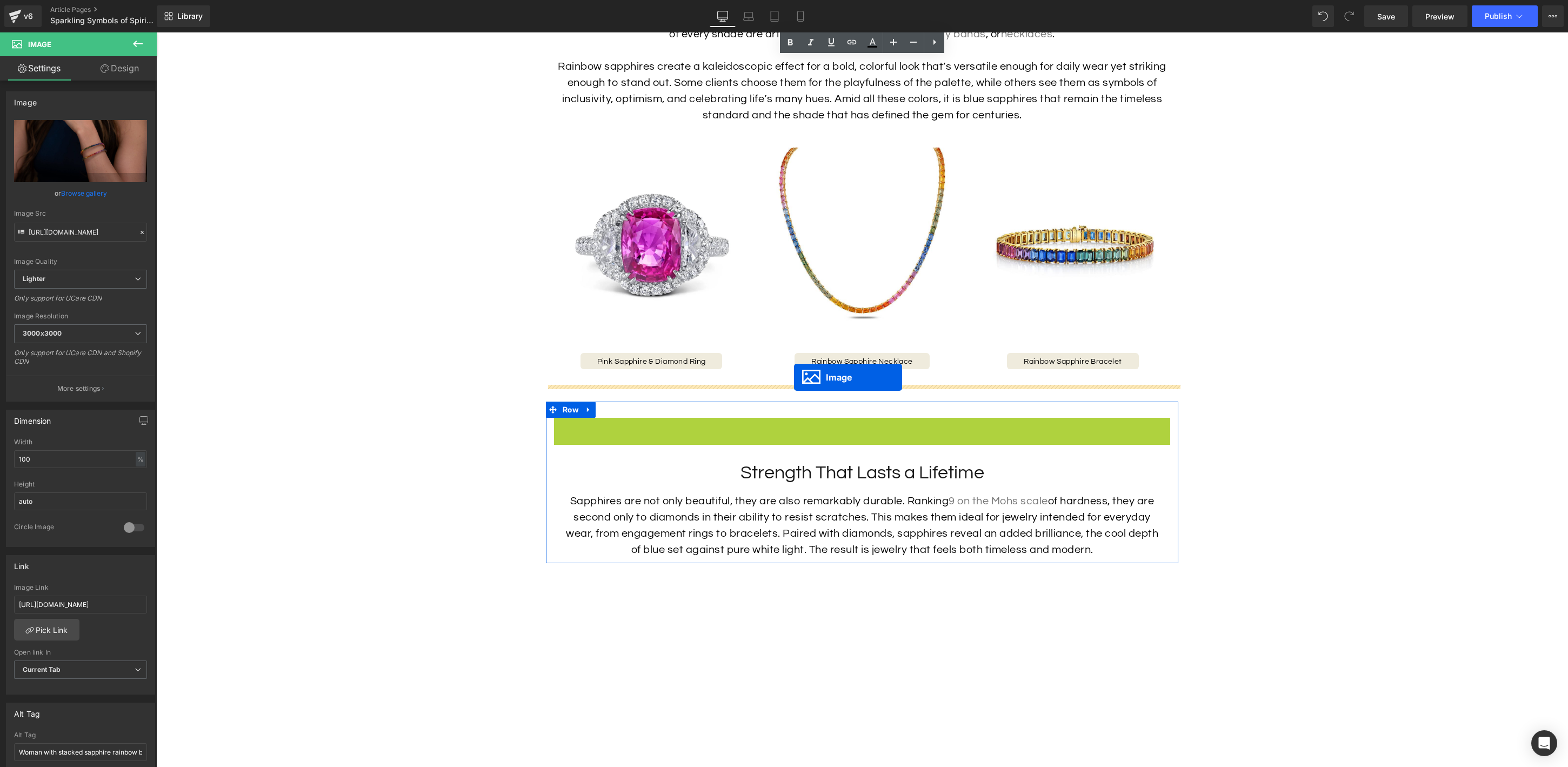
drag, startPoint x: 845, startPoint y: 524, endPoint x: 794, endPoint y: 377, distance: 155.6
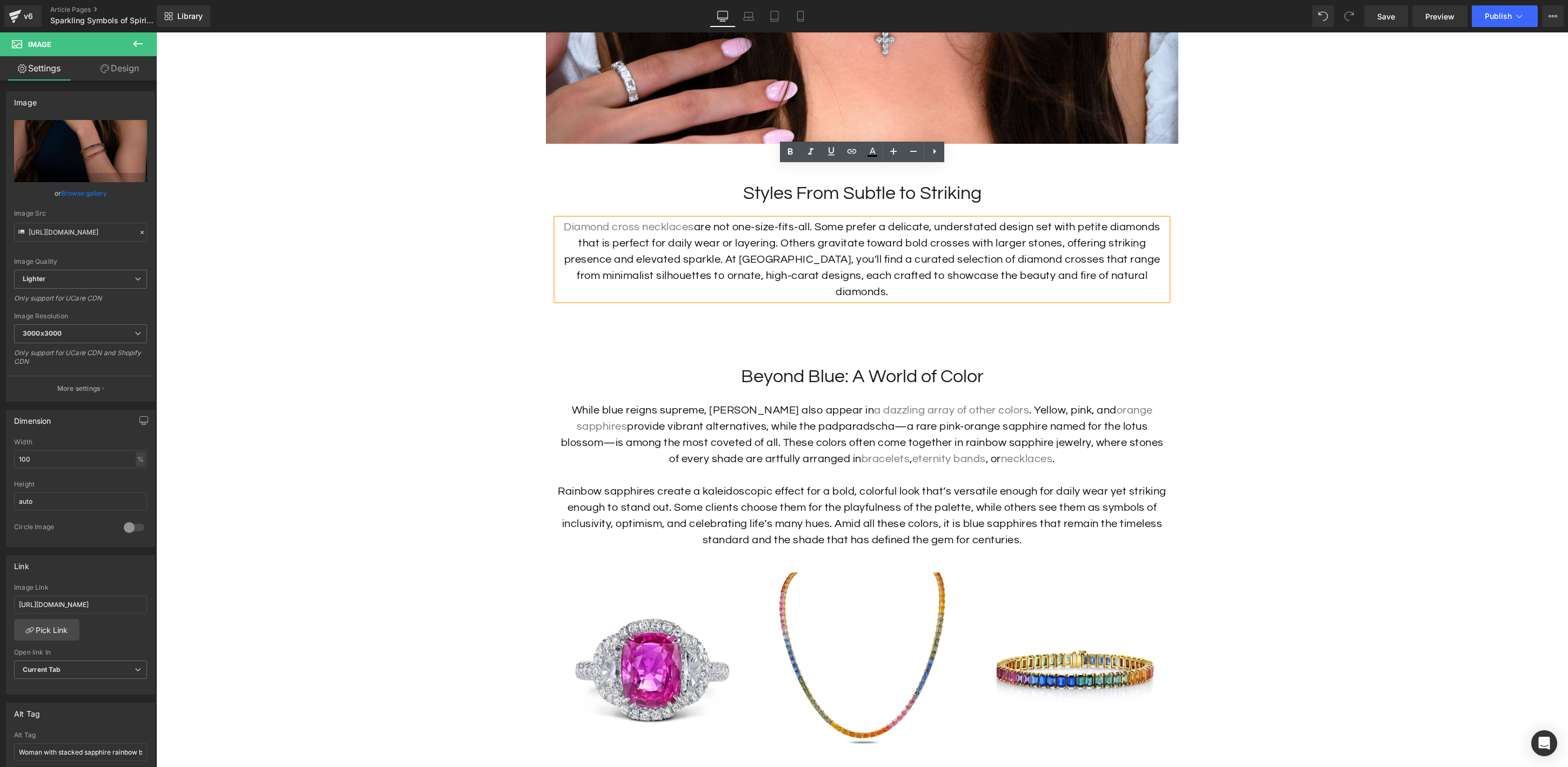
scroll to position [1960, 0]
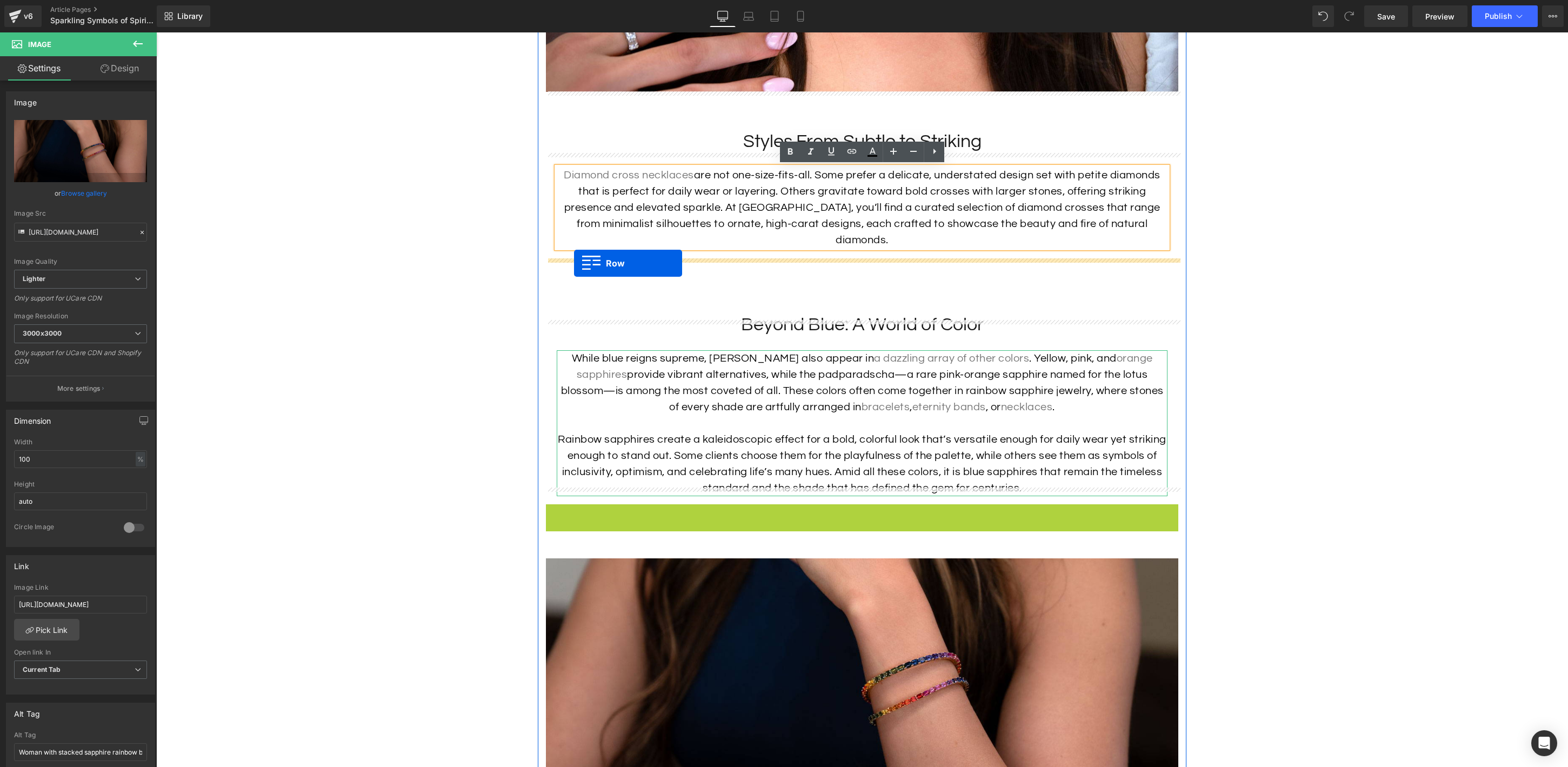
drag, startPoint x: 551, startPoint y: 494, endPoint x: 574, endPoint y: 263, distance: 232.1
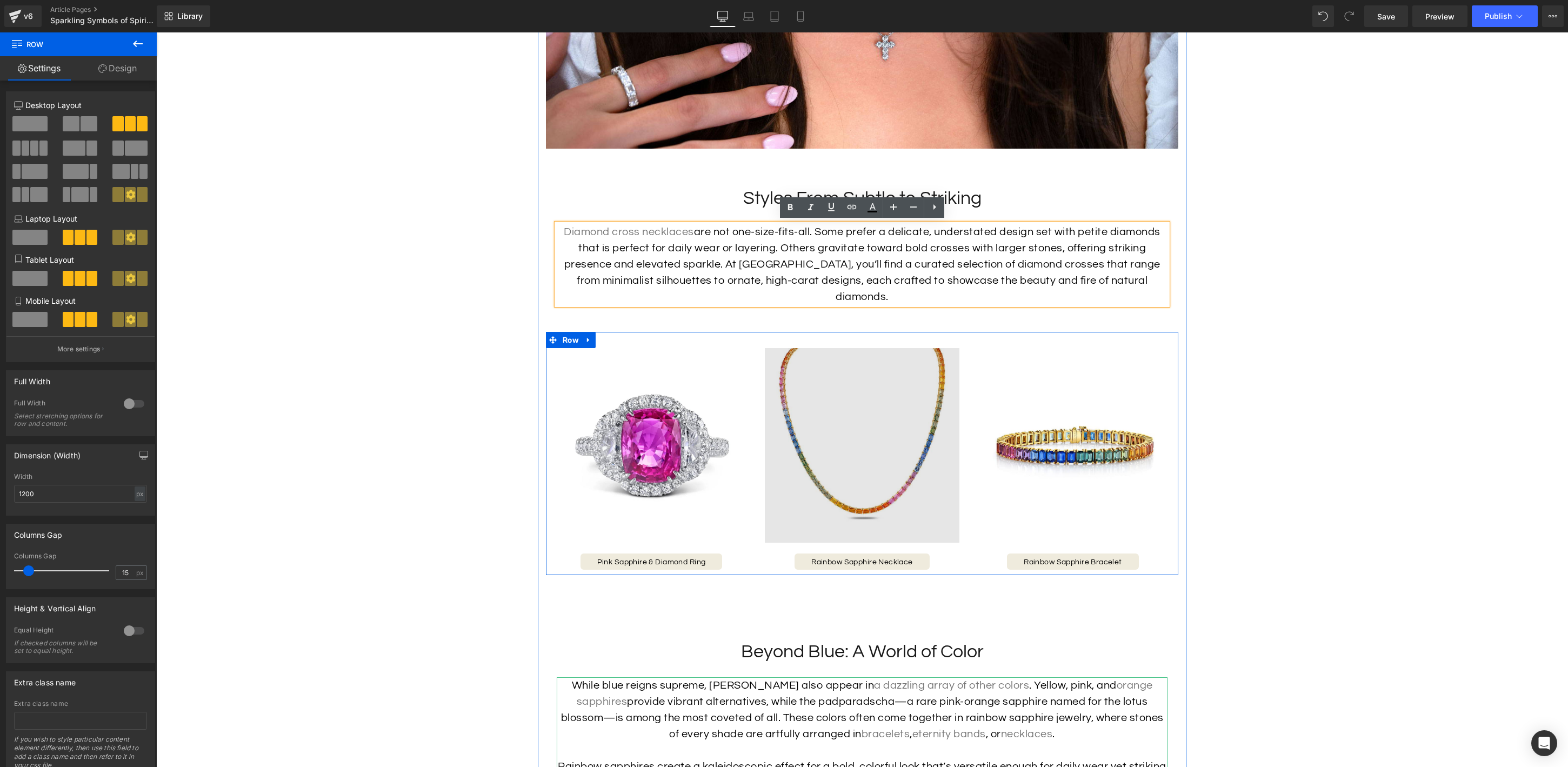
scroll to position [1902, 0]
click at [890, 448] on img at bounding box center [862, 446] width 195 height 195
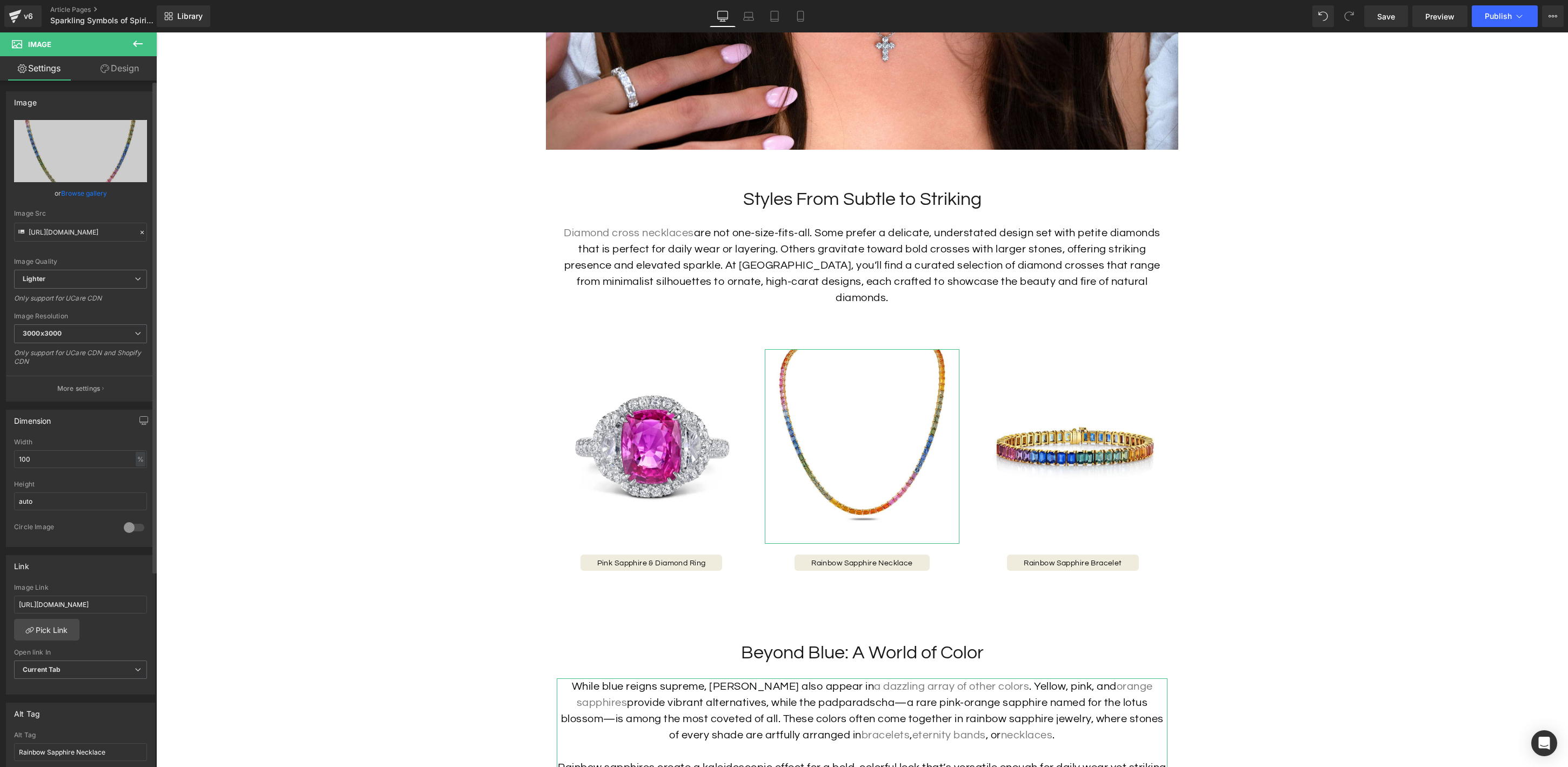
click at [95, 193] on link "Browse gallery" at bounding box center [84, 193] width 46 height 19
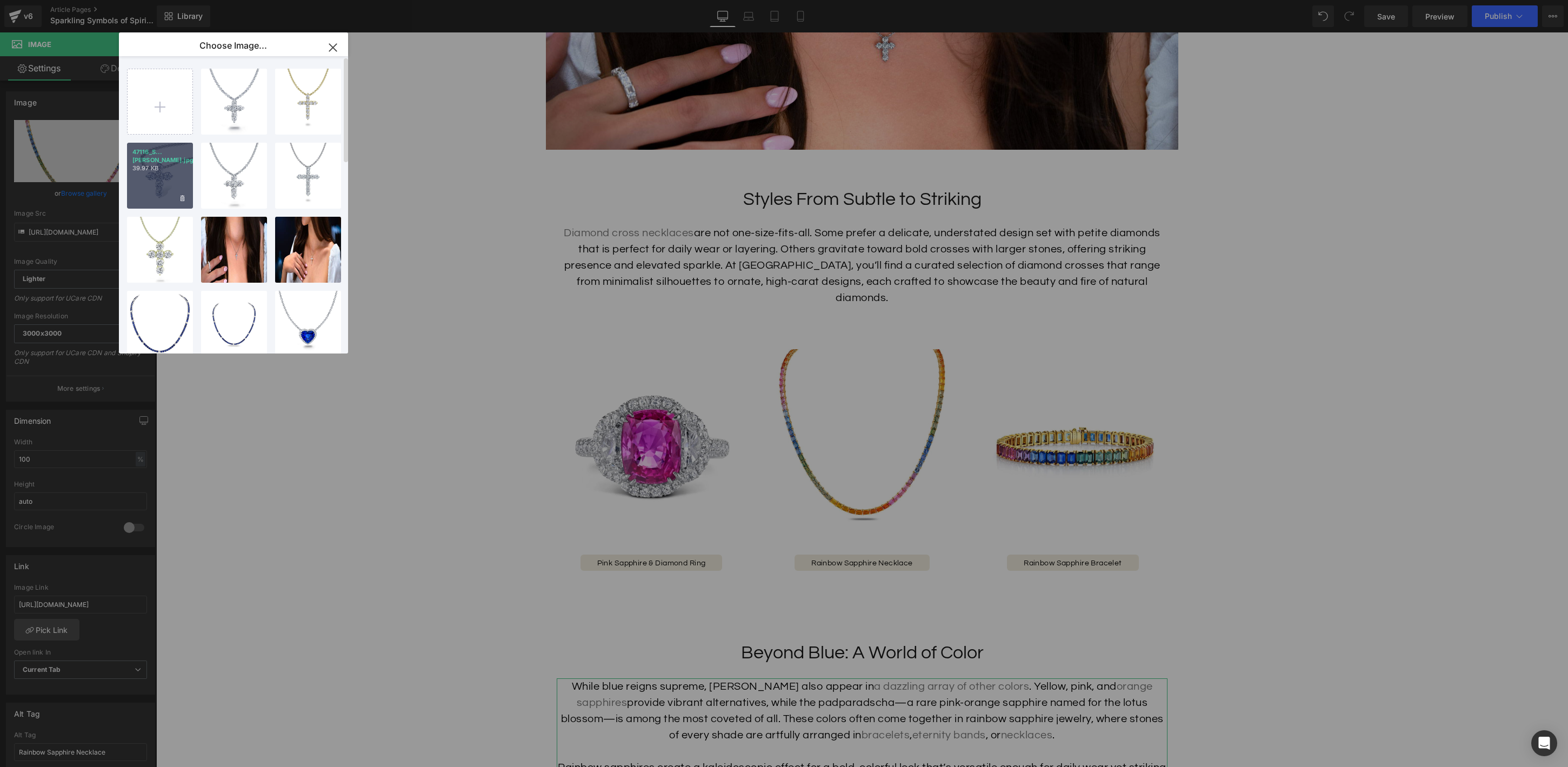
click at [178, 176] on div "47116_S...dier.jpg 39.97 KB" at bounding box center [159, 175] width 66 height 66
type input "[URL][DOMAIN_NAME]"
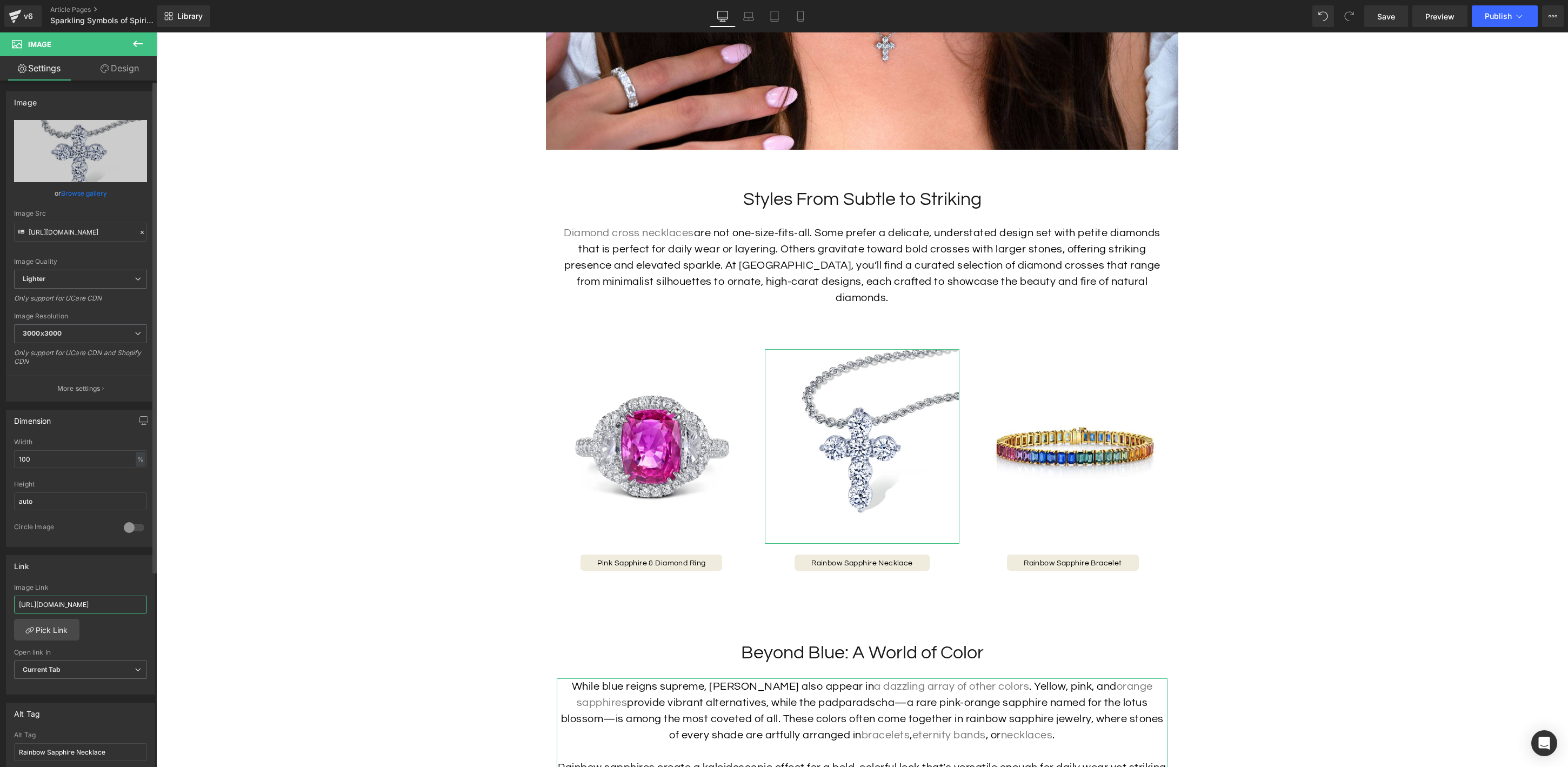
click at [89, 600] on input "[URL][DOMAIN_NAME]" at bounding box center [81, 604] width 133 height 18
paste input "diamond-necklace-24"
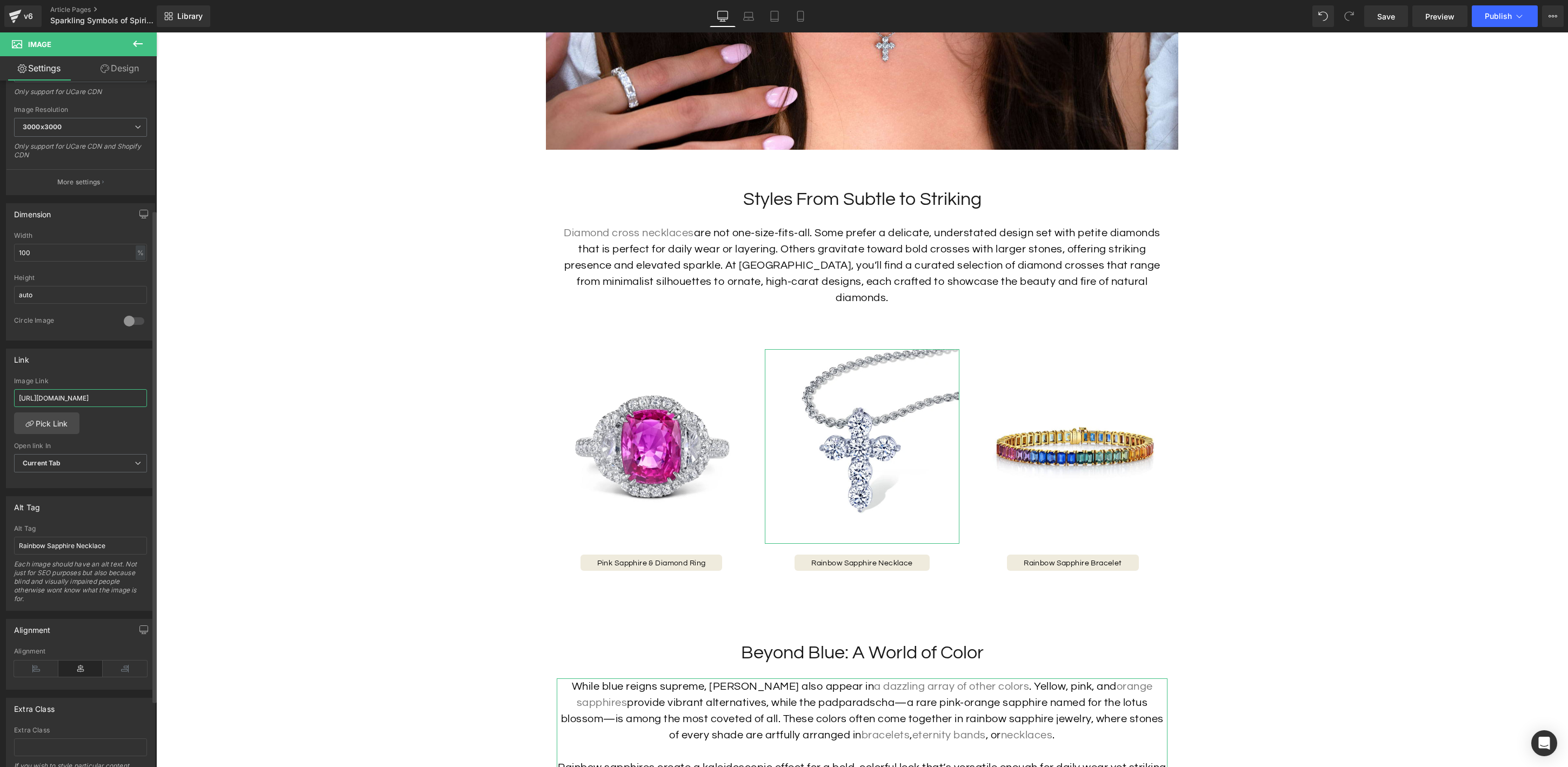
scroll to position [230, 0]
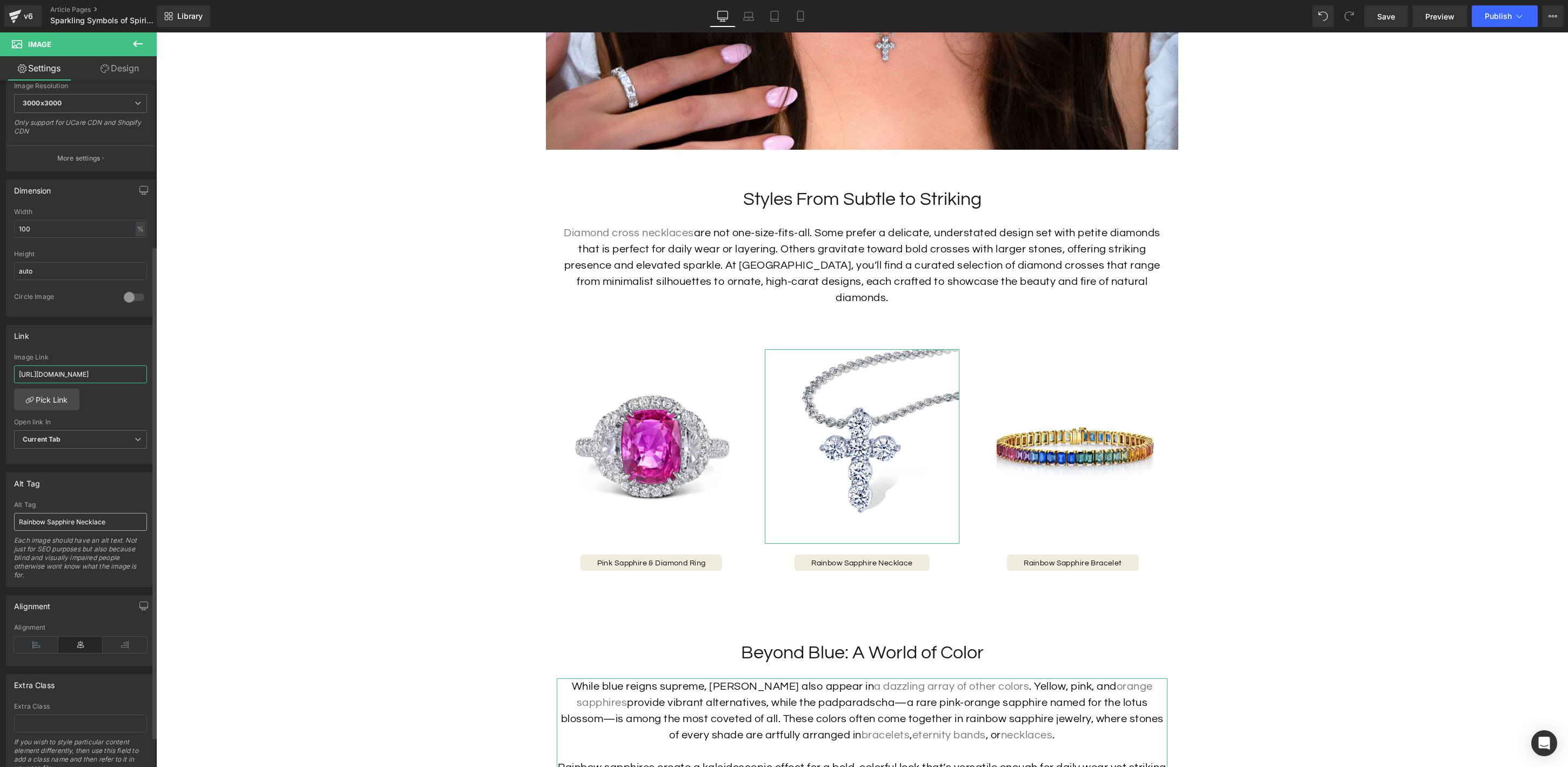
type input "https://hamra.com/products/diamond-necklace-24"
click at [112, 521] on input "Rainbow Sapphire Necklace" at bounding box center [81, 521] width 133 height 18
type input "C"
type input "Diamond Cross Necklace"
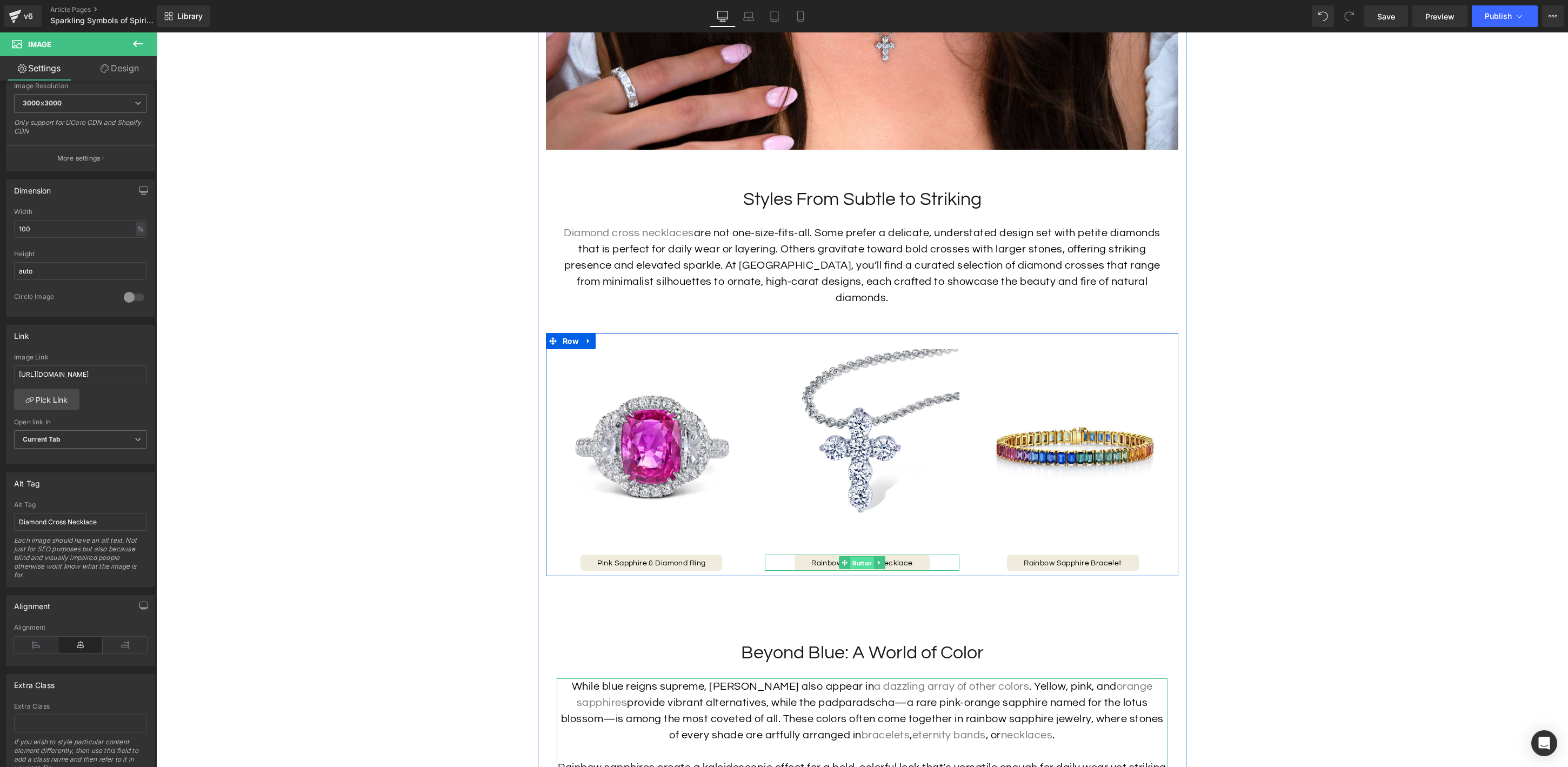
click at [857, 557] on span "Button" at bounding box center [862, 563] width 24 height 13
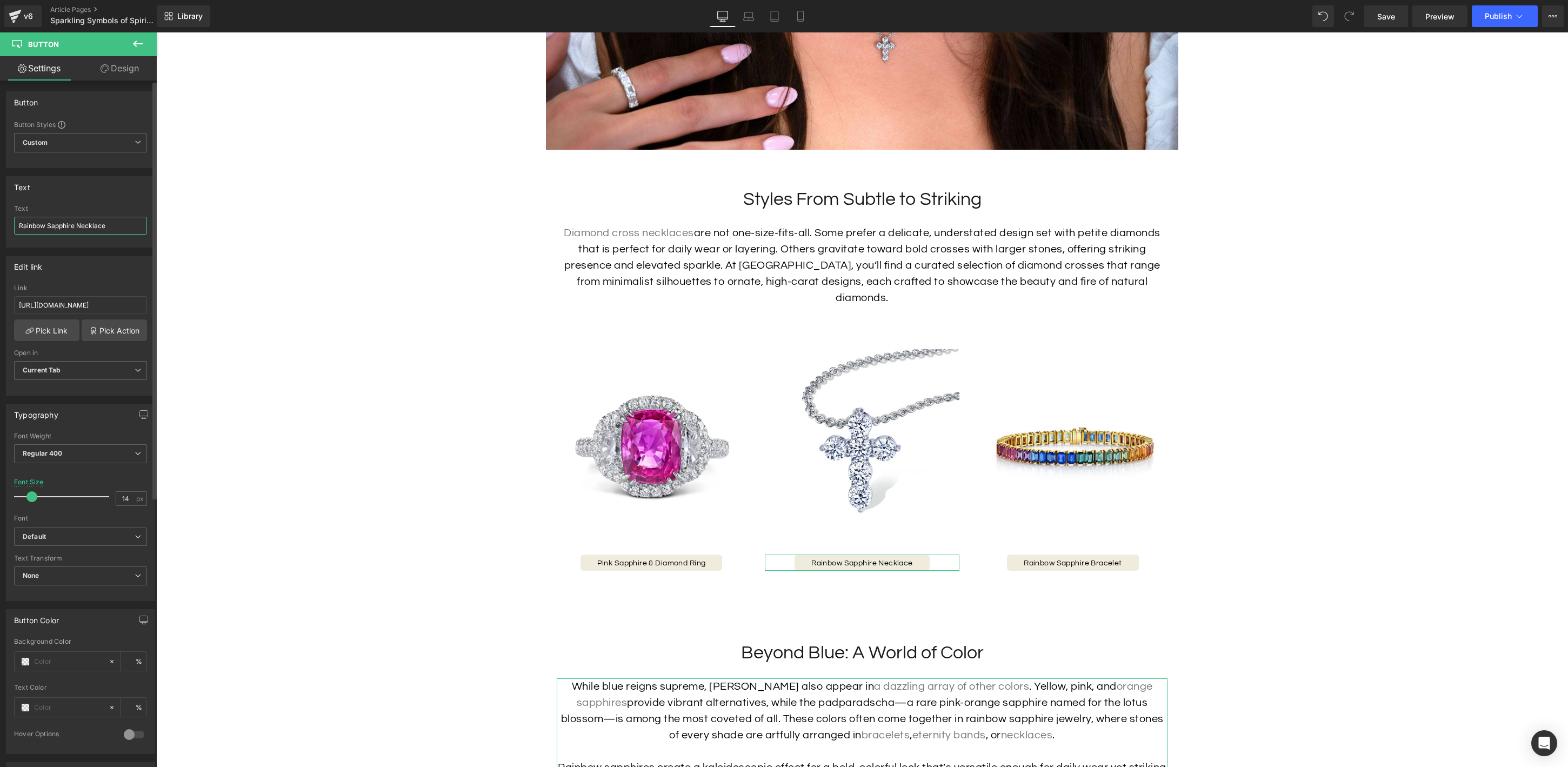
click at [56, 222] on input "Rainbow Sapphire Necklace" at bounding box center [81, 225] width 133 height 18
type input "Diamond Cross"
click at [79, 297] on input "[URL][DOMAIN_NAME]" at bounding box center [81, 305] width 133 height 18
paste input "diamond-necklace-24"
type input "https://hamra.com/products/diamond-necklace-24"
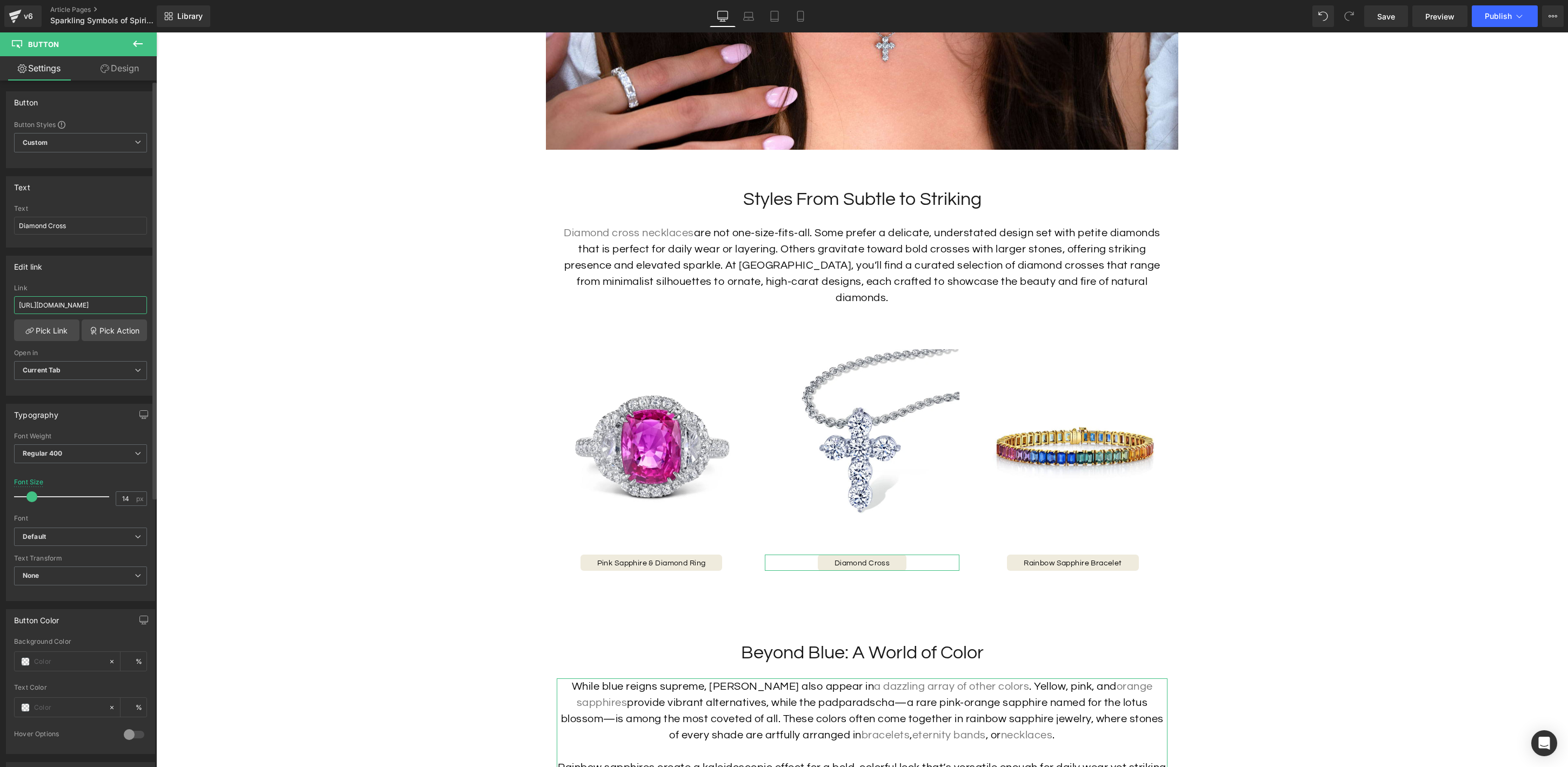
scroll to position [0, 38]
click at [648, 441] on span "Image" at bounding box center [650, 447] width 22 height 13
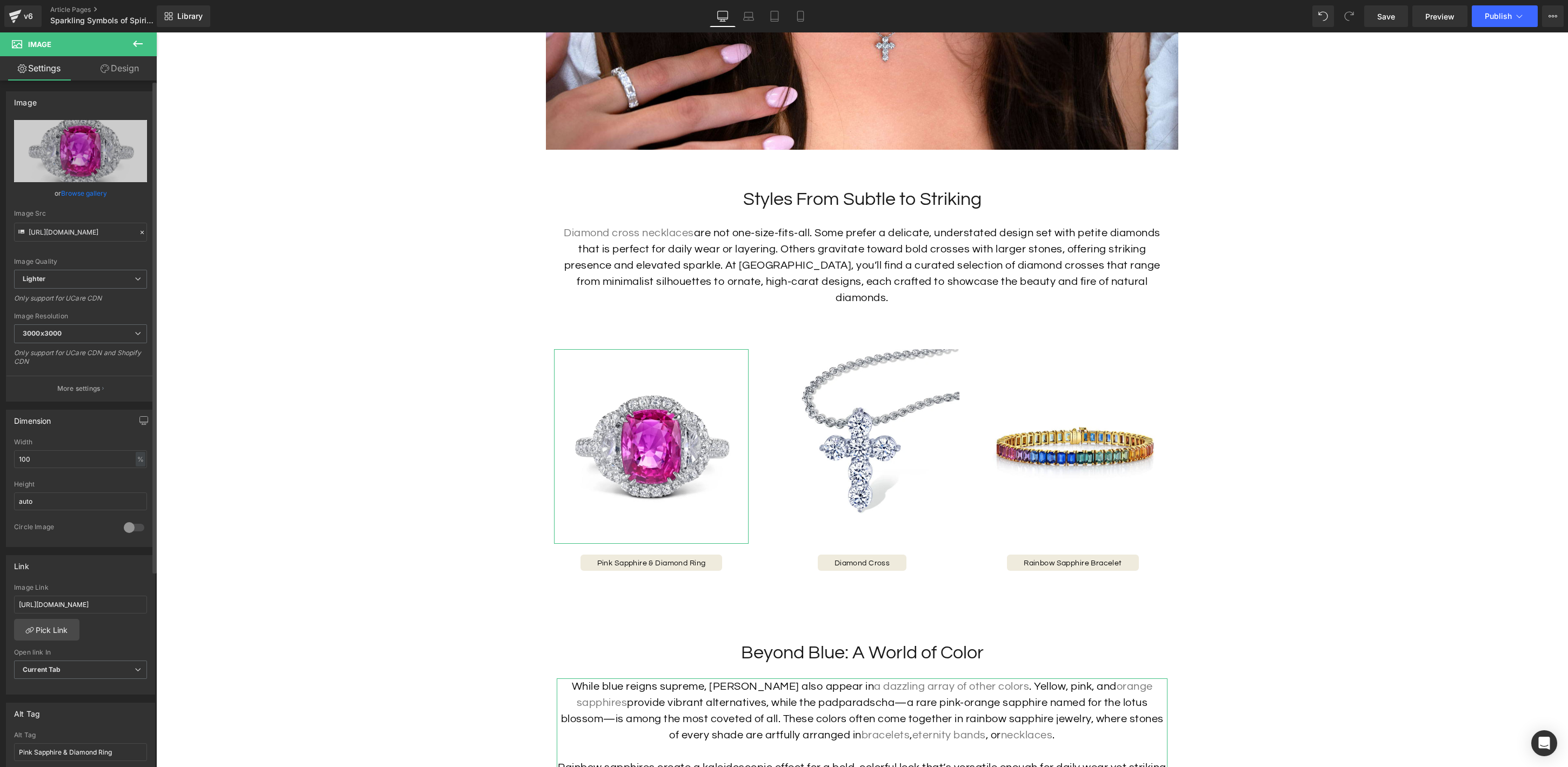
click at [81, 192] on link "Browse gallery" at bounding box center [84, 193] width 46 height 19
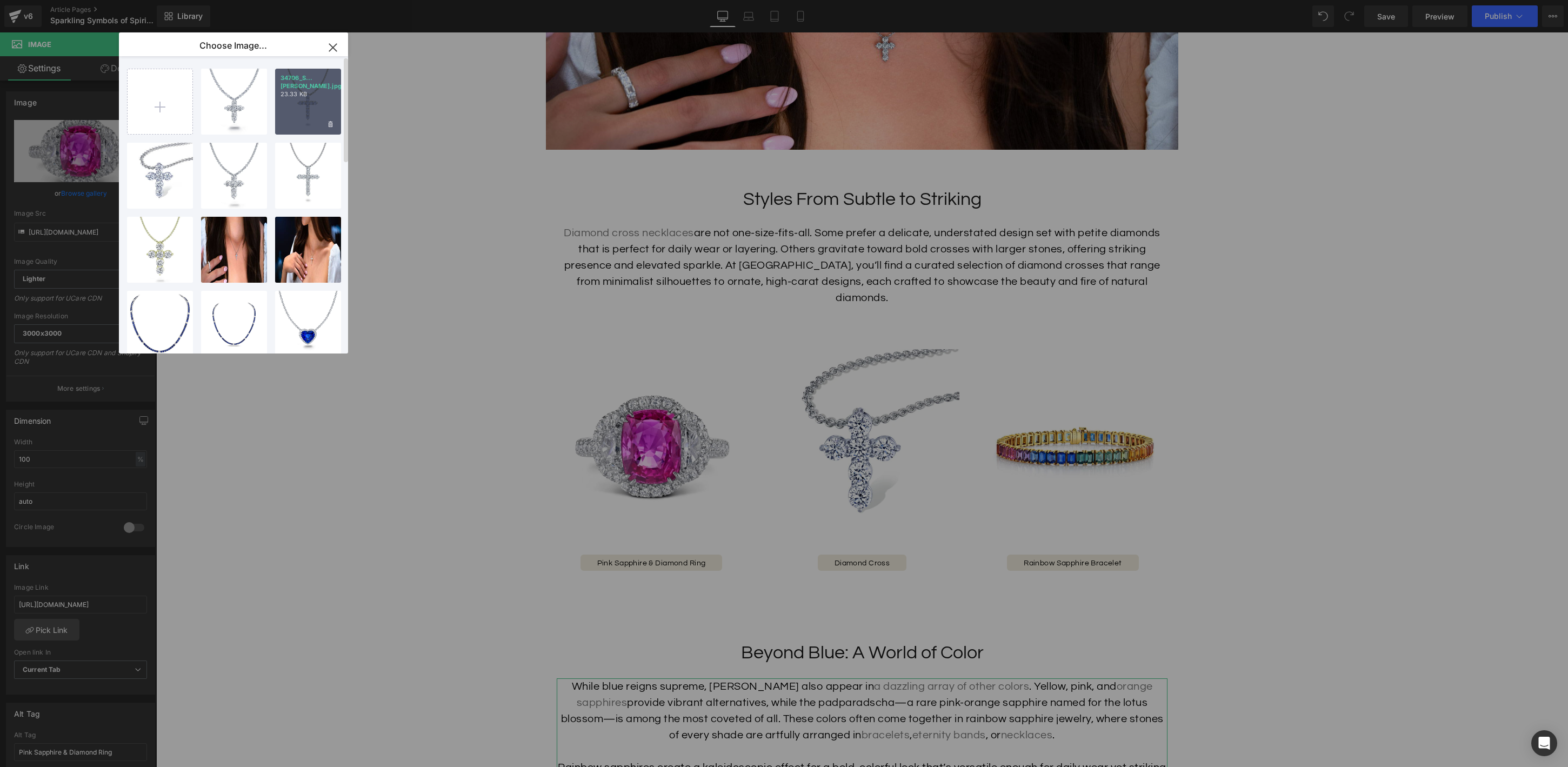
click at [302, 120] on div "34706_S...dier.jpg 23.33 KB" at bounding box center [308, 101] width 66 height 66
type input "https://ucarecdn.com/52526bb4-5100-4626-af10-98ac480ee962/-/format/auto/-/previ…"
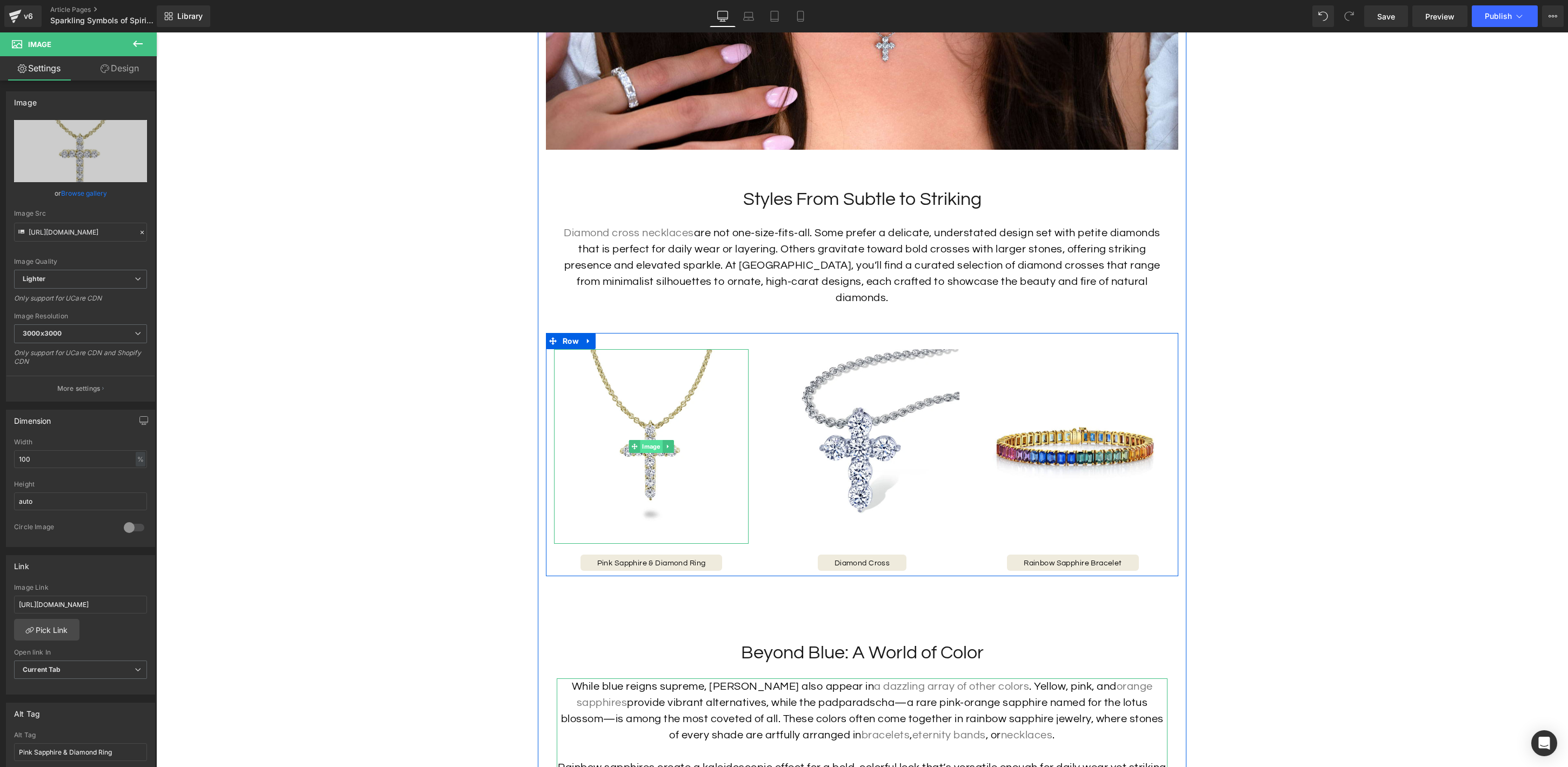
click at [652, 440] on span "Image" at bounding box center [650, 446] width 22 height 13
click at [112, 605] on input "[URL][DOMAIN_NAME]" at bounding box center [81, 604] width 133 height 18
paste input "diamond-crucifix-necklace"
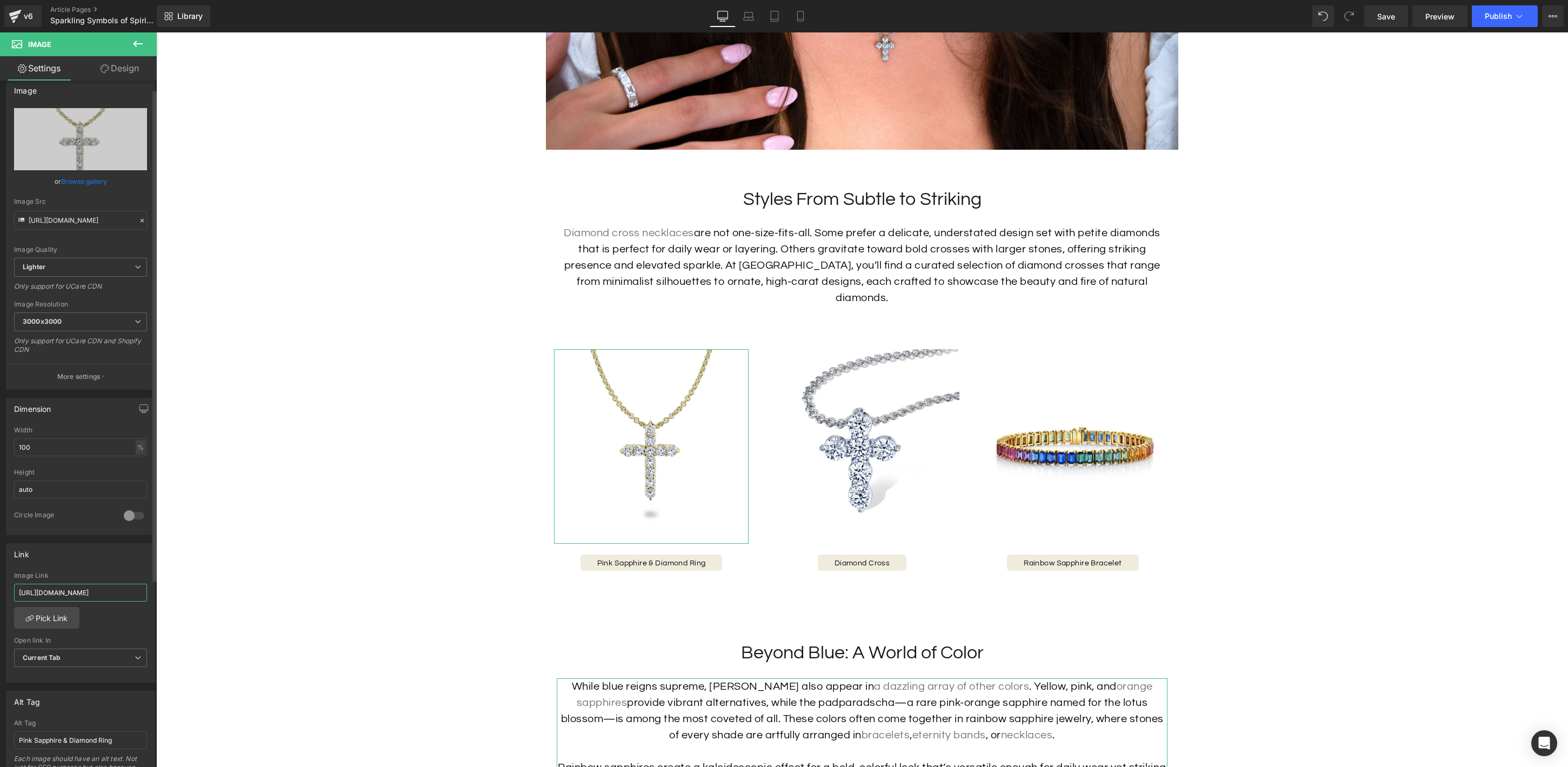
type input "https://hamra.com/products/diamond-crucifix-necklace"
click at [67, 730] on input "Pink Sapphire & Diamond Ring" at bounding box center [81, 739] width 133 height 18
click at [73, 736] on input "Pink Sapphire & Diamond Ring" at bounding box center [81, 737] width 133 height 18
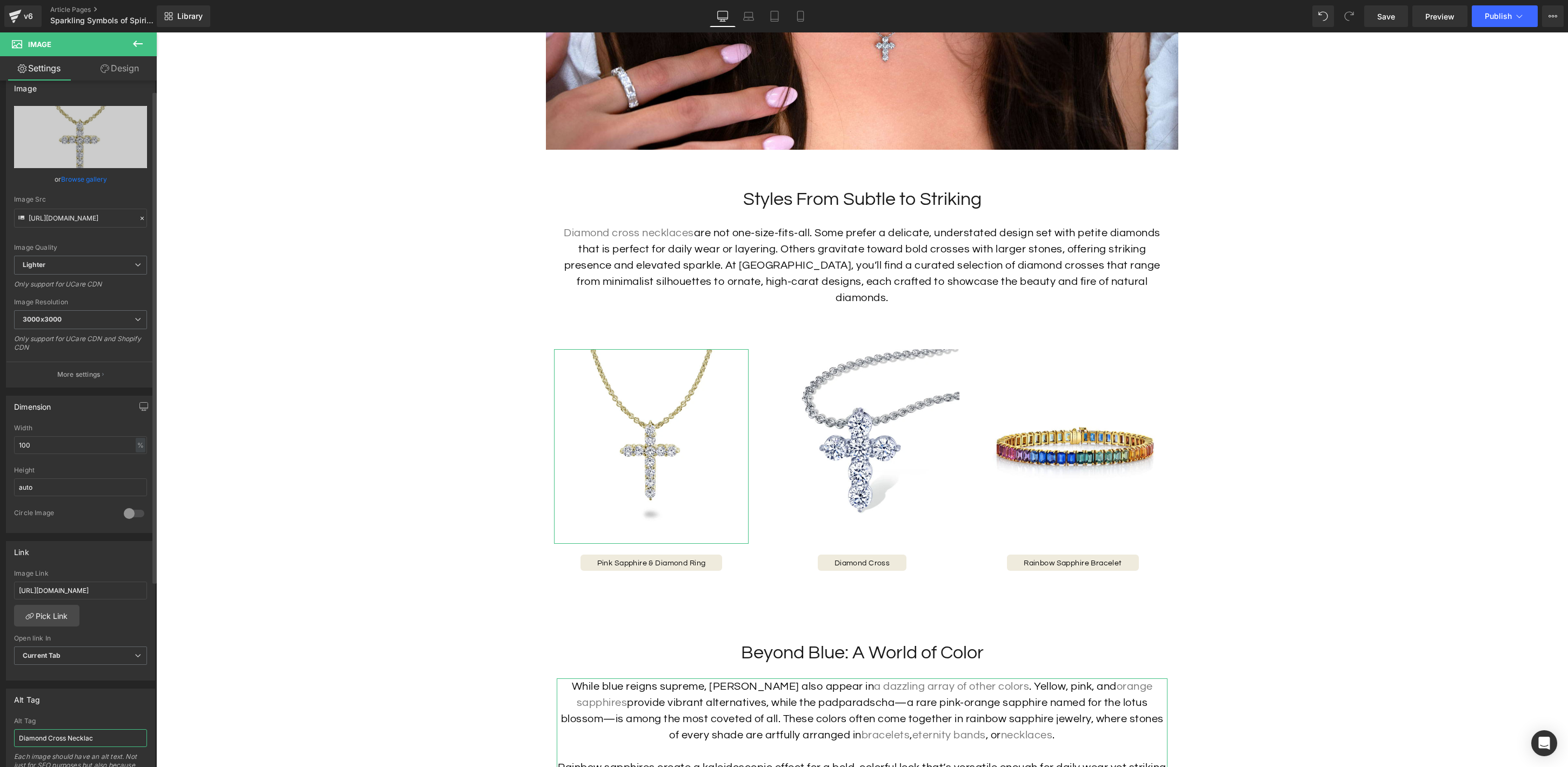
type input "Diamond Cross Necklace"
click at [648, 556] on span "Button" at bounding box center [652, 562] width 24 height 13
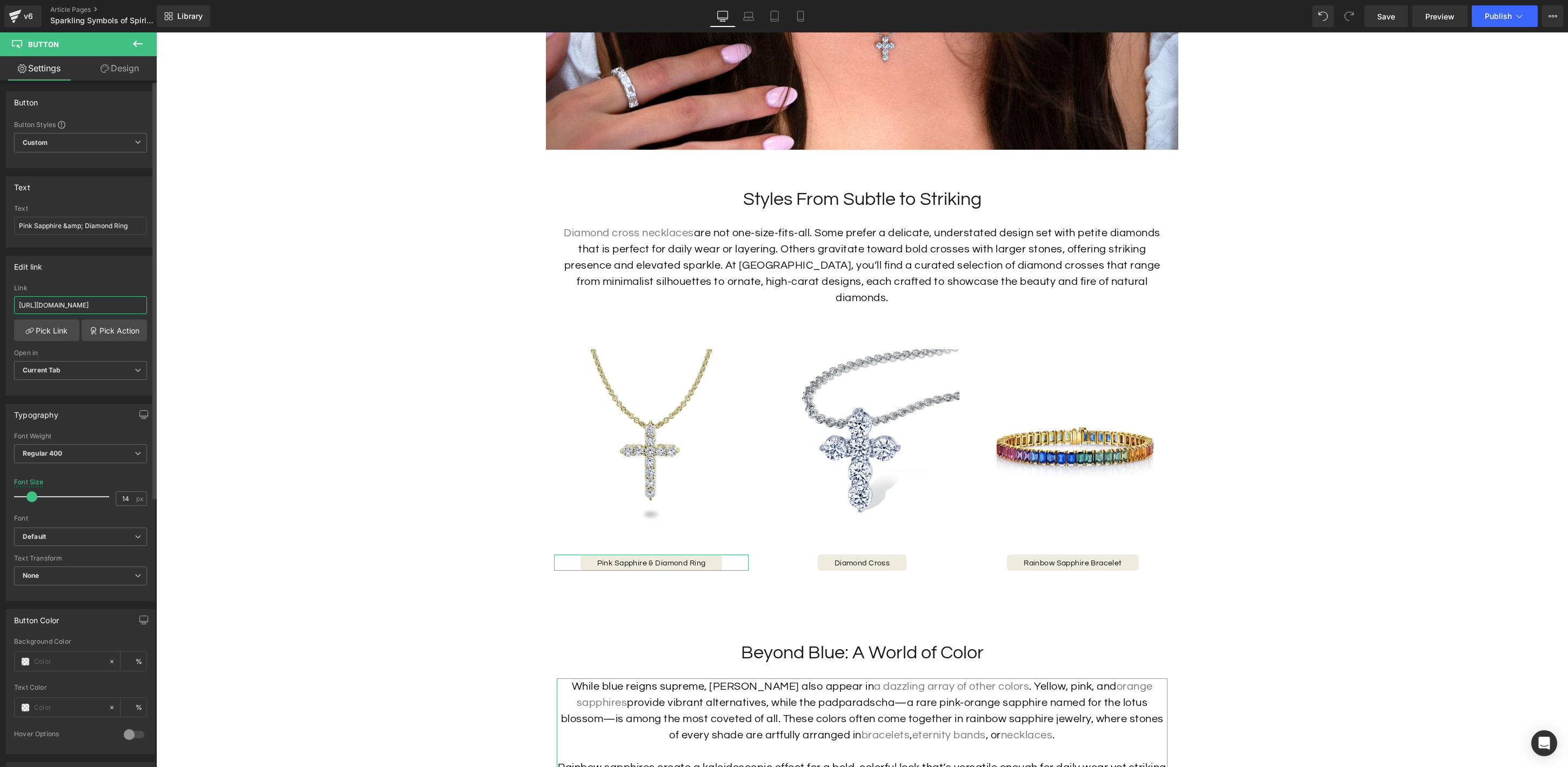
click at [78, 307] on input "[URL][DOMAIN_NAME]" at bounding box center [81, 305] width 133 height 18
paste input "diamond-crucifix-necklace"
type input "https://hamra.com/products/diamond-crucifix-necklace"
click at [91, 223] on input "Pink Sapphire &amp; Diamond Ring" at bounding box center [81, 225] width 133 height 18
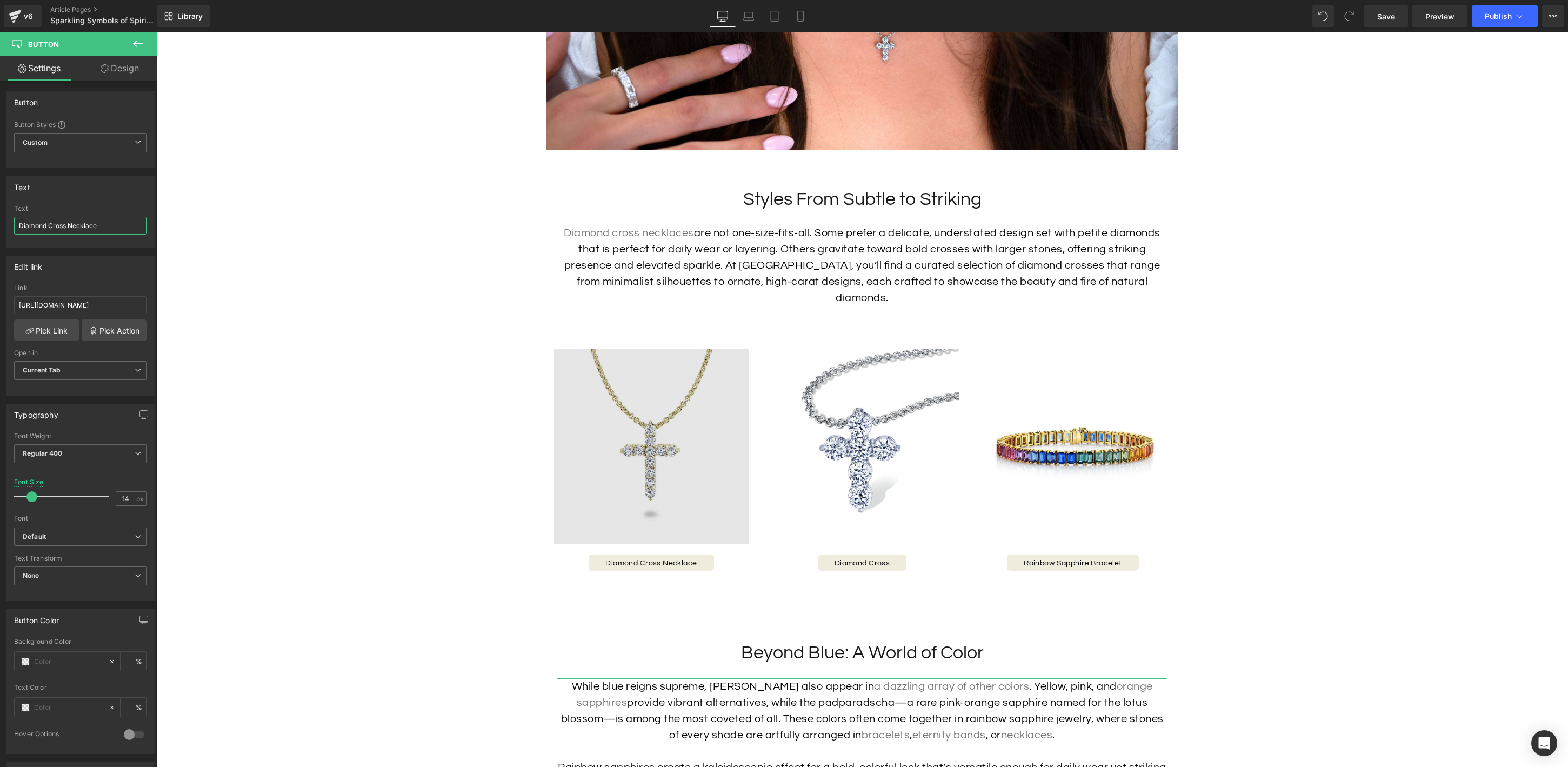
scroll to position [1905, 0]
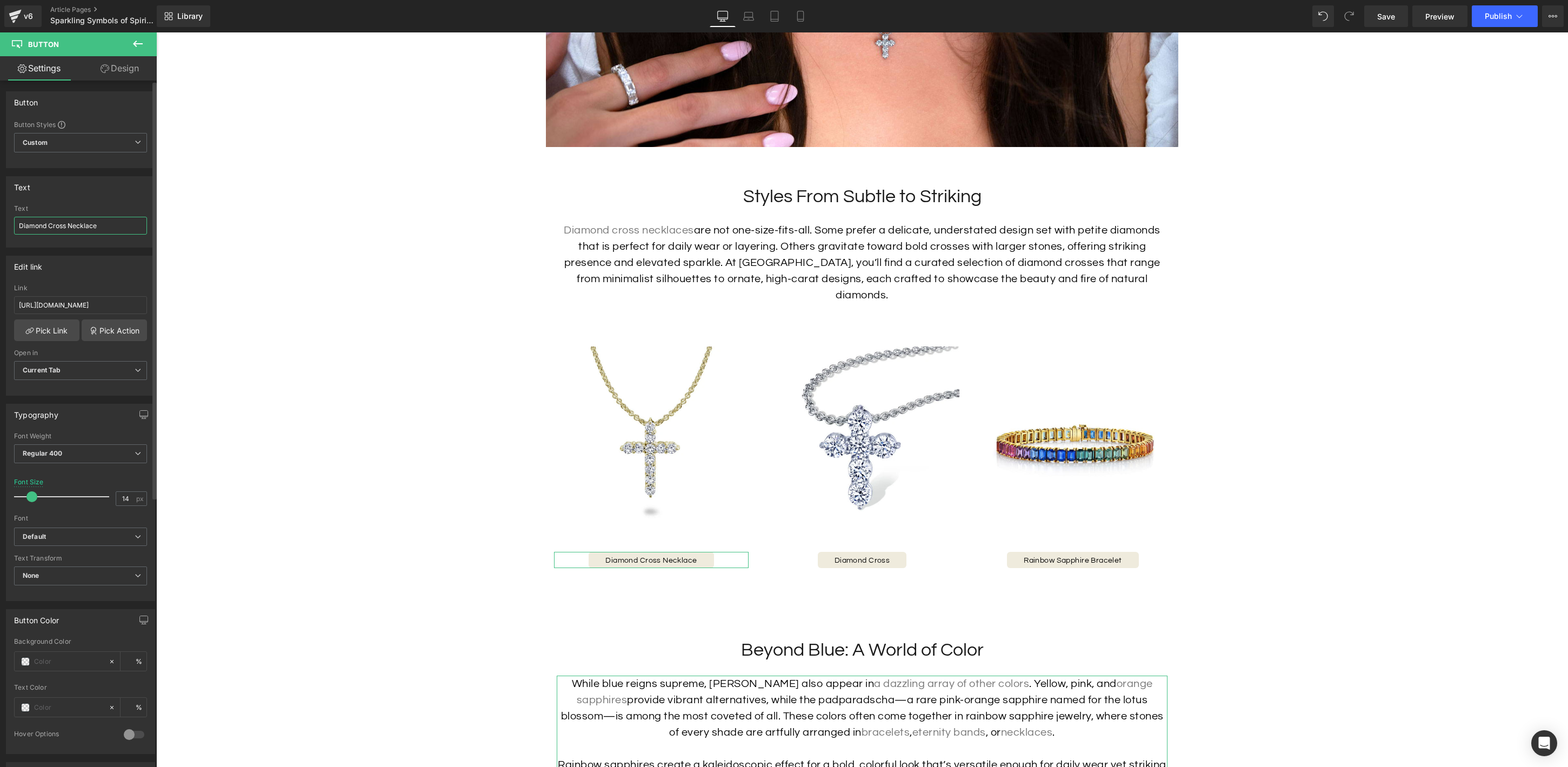
drag, startPoint x: 94, startPoint y: 227, endPoint x: 68, endPoint y: 227, distance: 26.0
click at [68, 227] on input "Diamond Cross Necklace" at bounding box center [81, 225] width 133 height 18
type input "Diamond Cross"
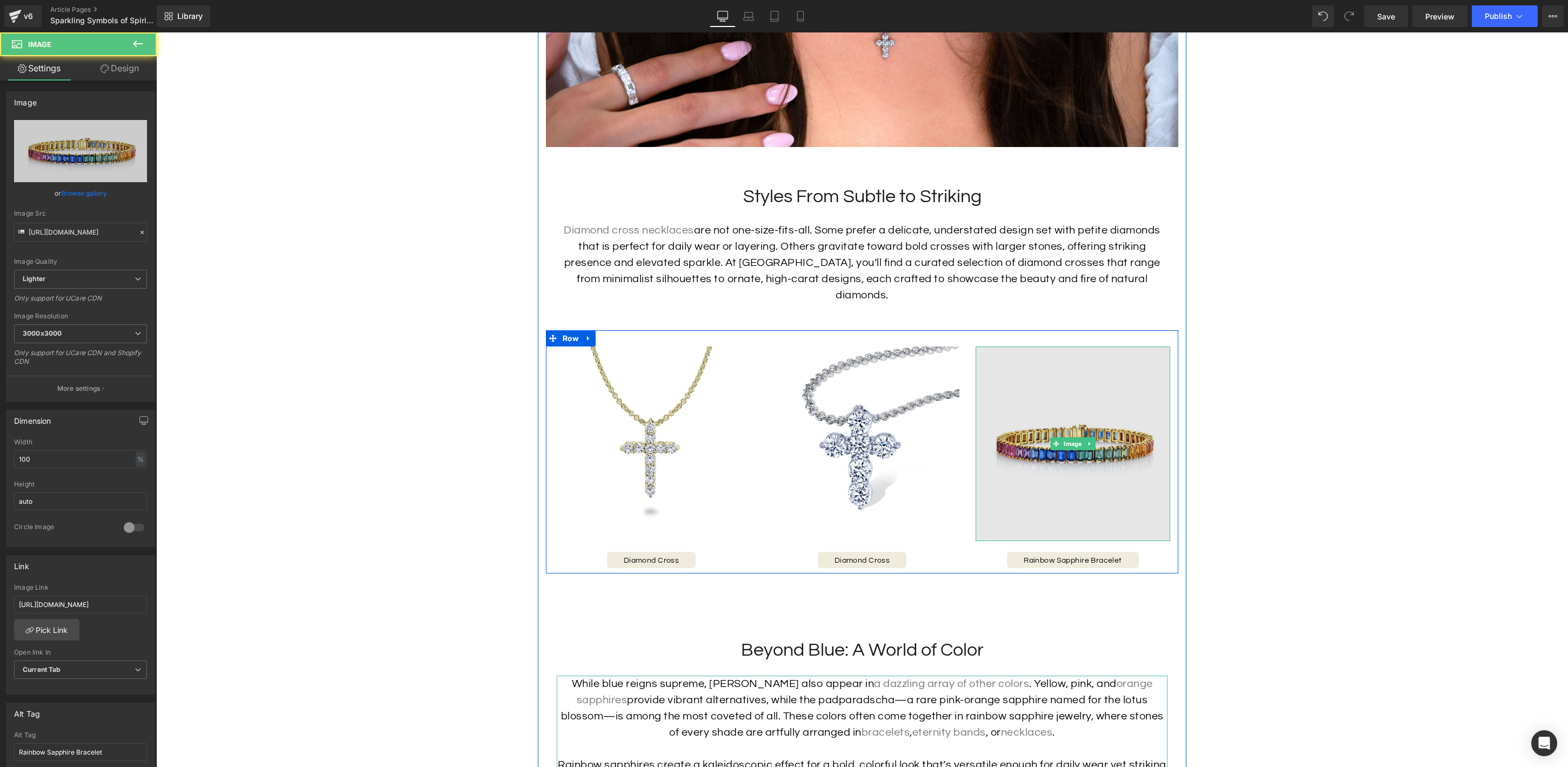
click at [1079, 443] on img at bounding box center [1073, 443] width 195 height 195
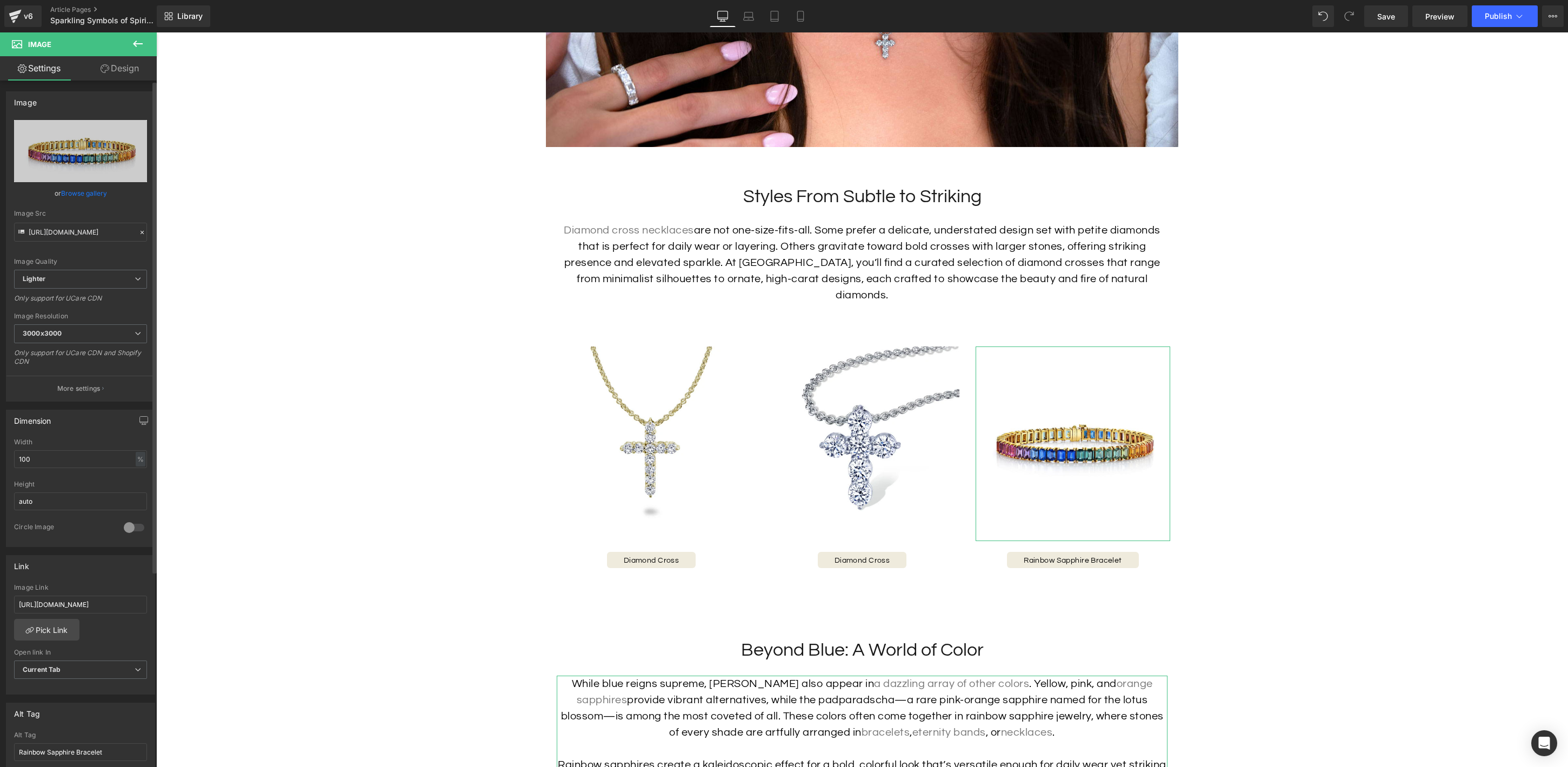
click at [74, 193] on link "Browse gallery" at bounding box center [84, 193] width 46 height 19
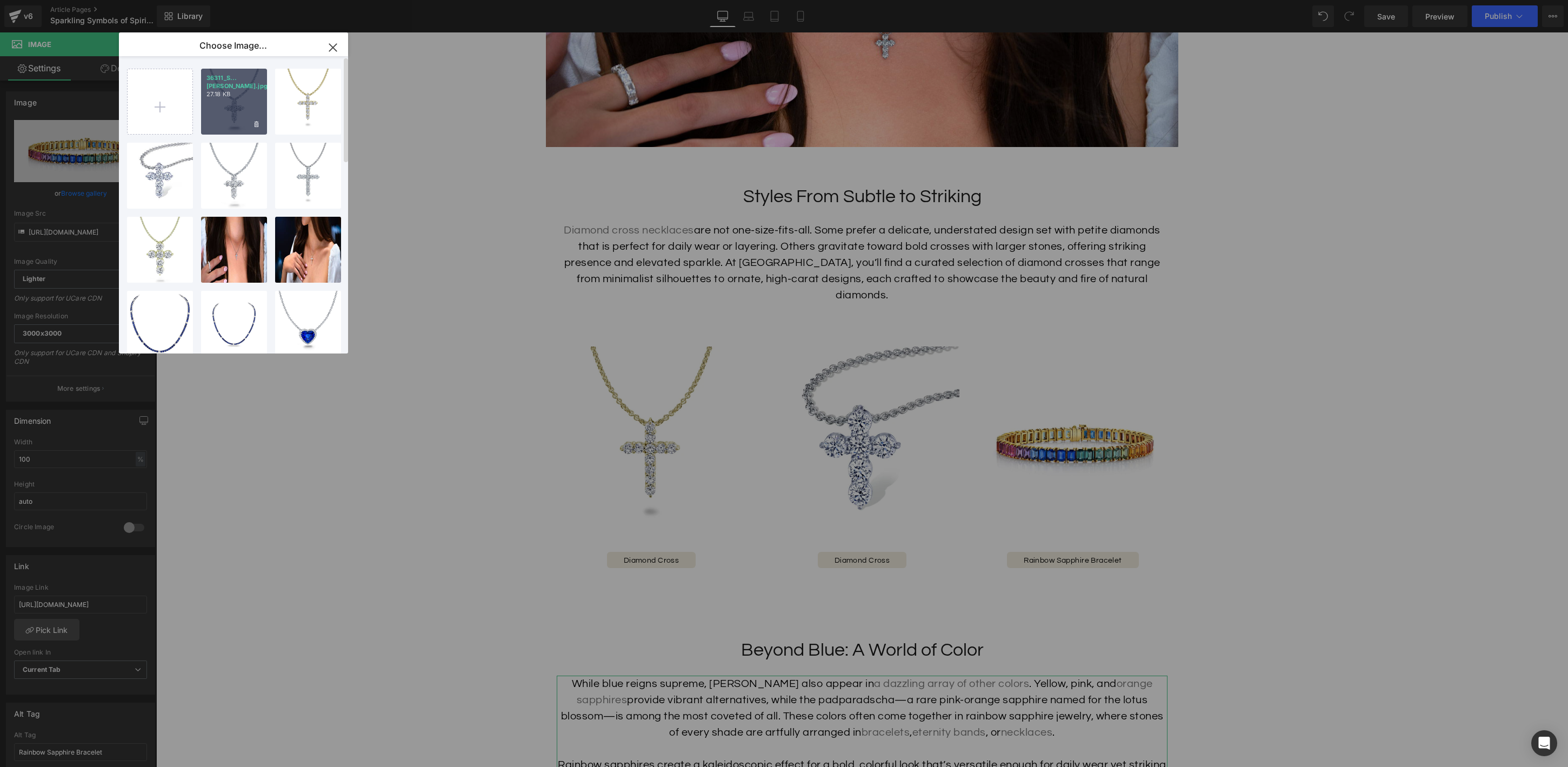
click at [213, 124] on div "36311_S...dier.jpg 27.18 KB" at bounding box center [234, 101] width 66 height 66
type input "https://ucarecdn.com/8a09bc21-bbb4-4e06-a5c9-821af9fb046b/-/format/auto/-/previ…"
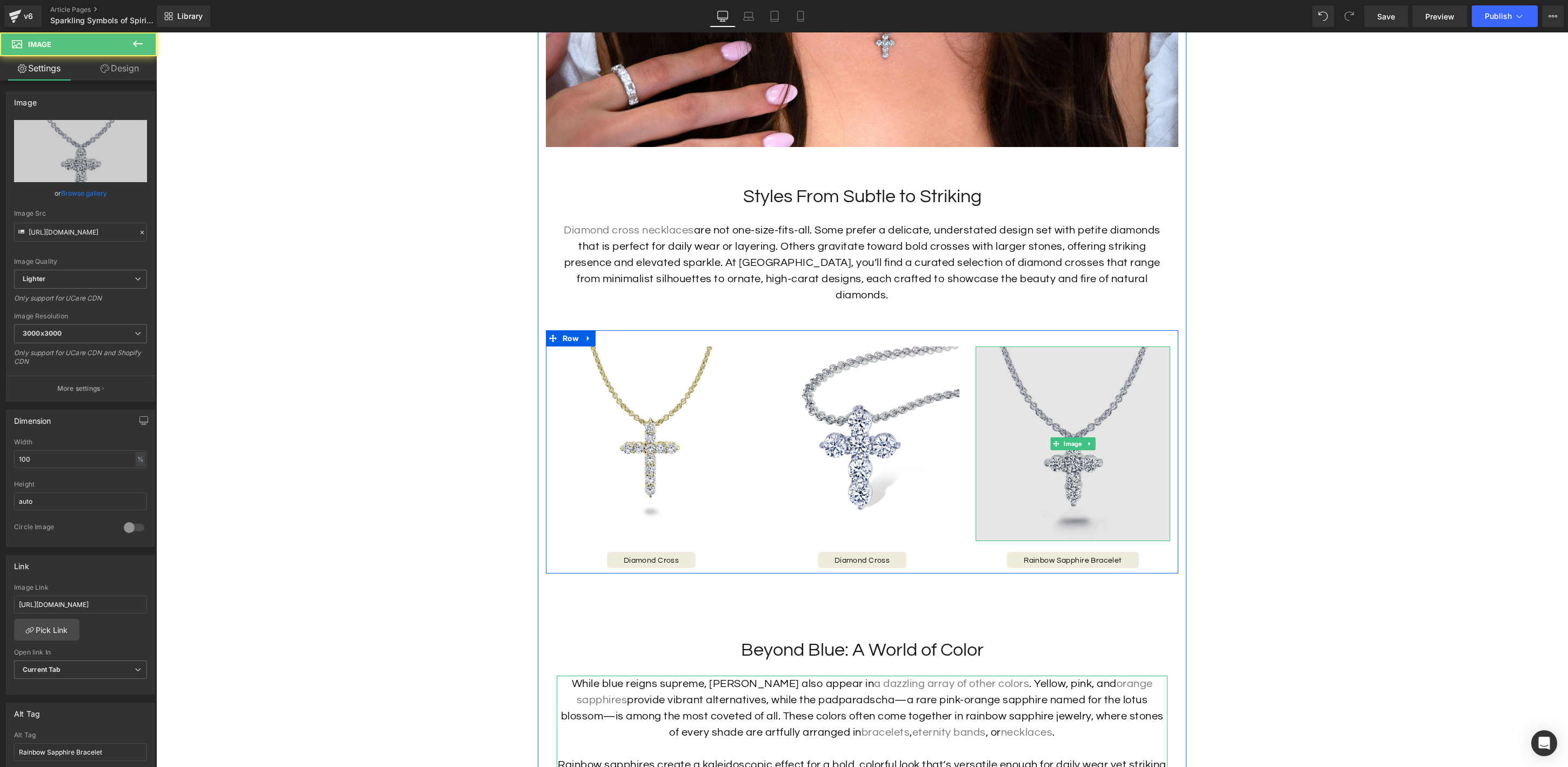
click at [1068, 489] on img at bounding box center [1073, 443] width 195 height 195
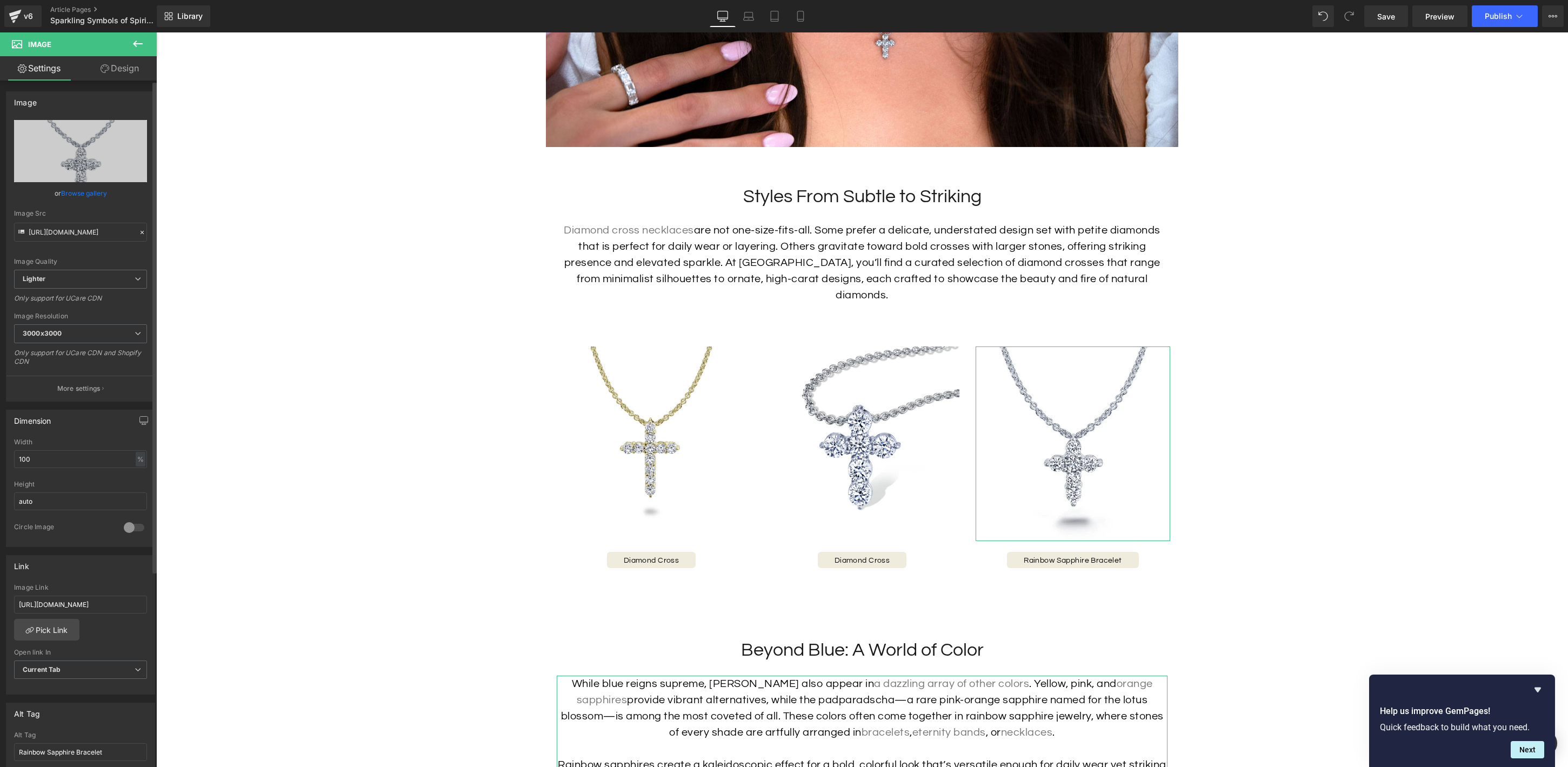
click at [77, 591] on div "Image Link https://hamra.com/products/rainbow-sapphire-bracelet" at bounding box center [81, 601] width 133 height 35
click at [76, 601] on input "[URL][DOMAIN_NAME]" at bounding box center [81, 604] width 133 height 18
paste input "diamond-necklacdiamond-cross-pendan"
type input "https://hamra.com/products/diamond-necklacdiamond-cross-pendant"
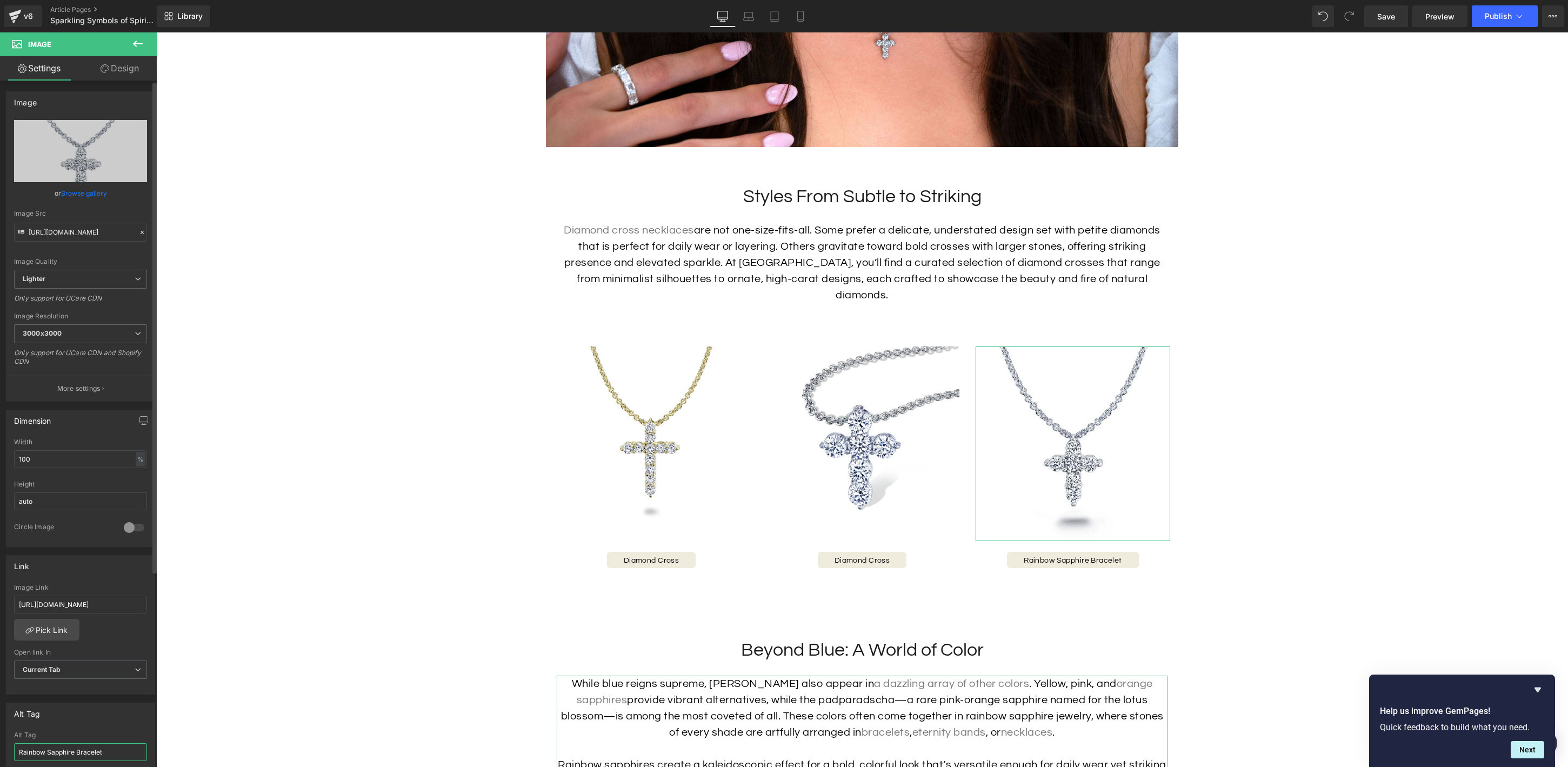
click at [84, 750] on input "Rainbow Sapphire Bracelet" at bounding box center [81, 751] width 133 height 18
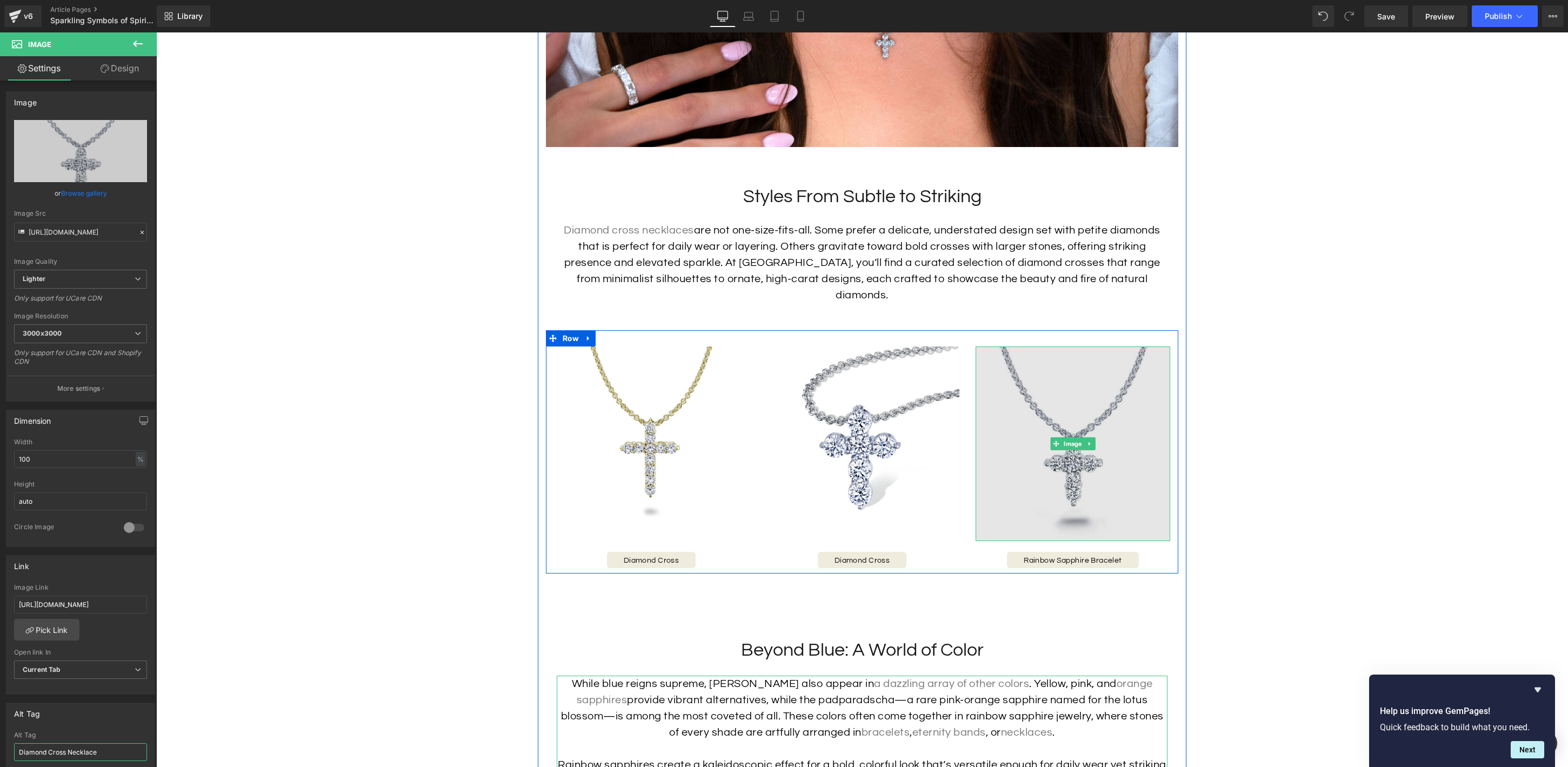
type input "Diamond Cross Necklace"
click at [1089, 463] on img at bounding box center [1073, 443] width 195 height 195
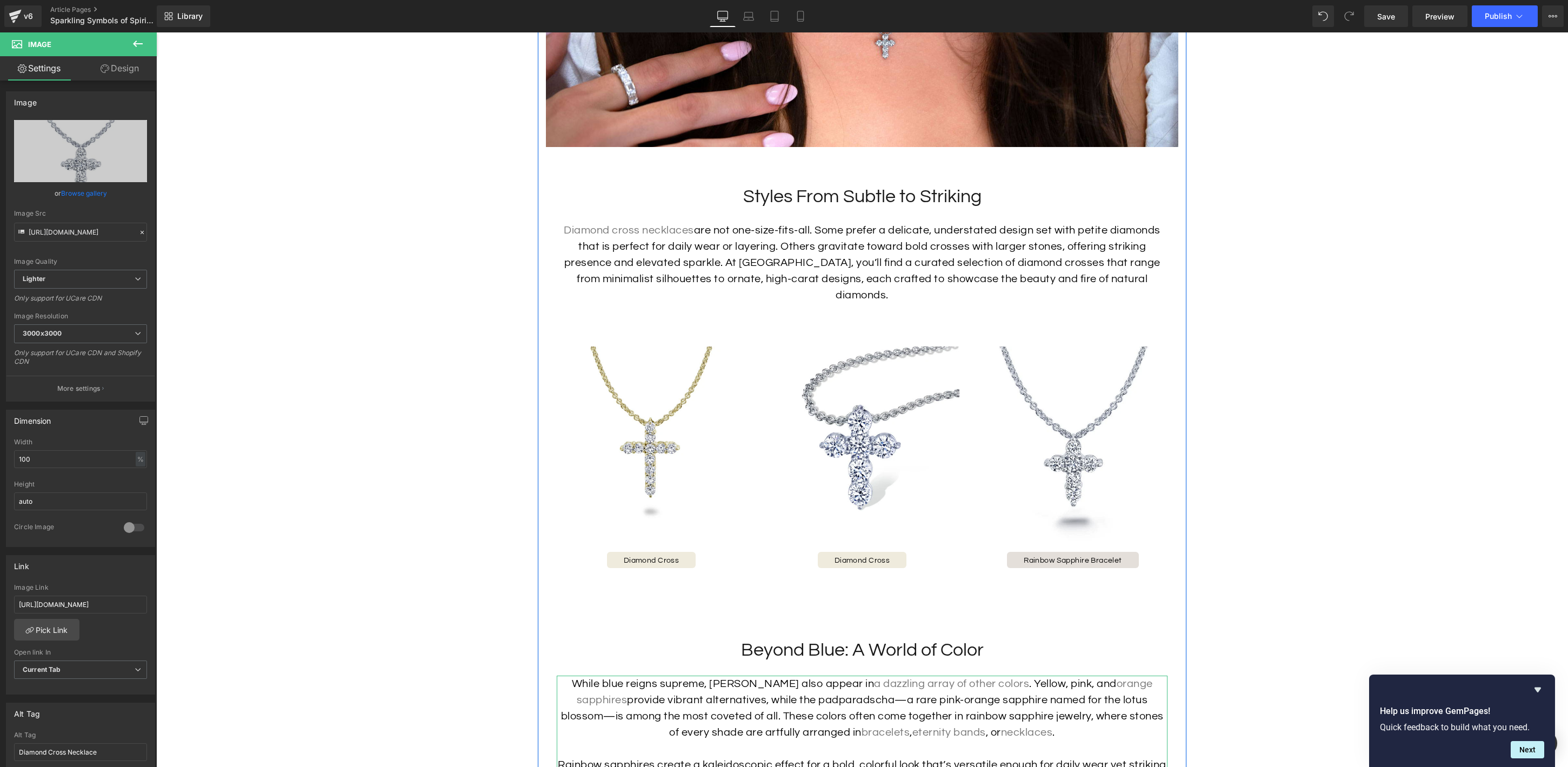
click at [1073, 553] on span "Button" at bounding box center [1073, 559] width 24 height 13
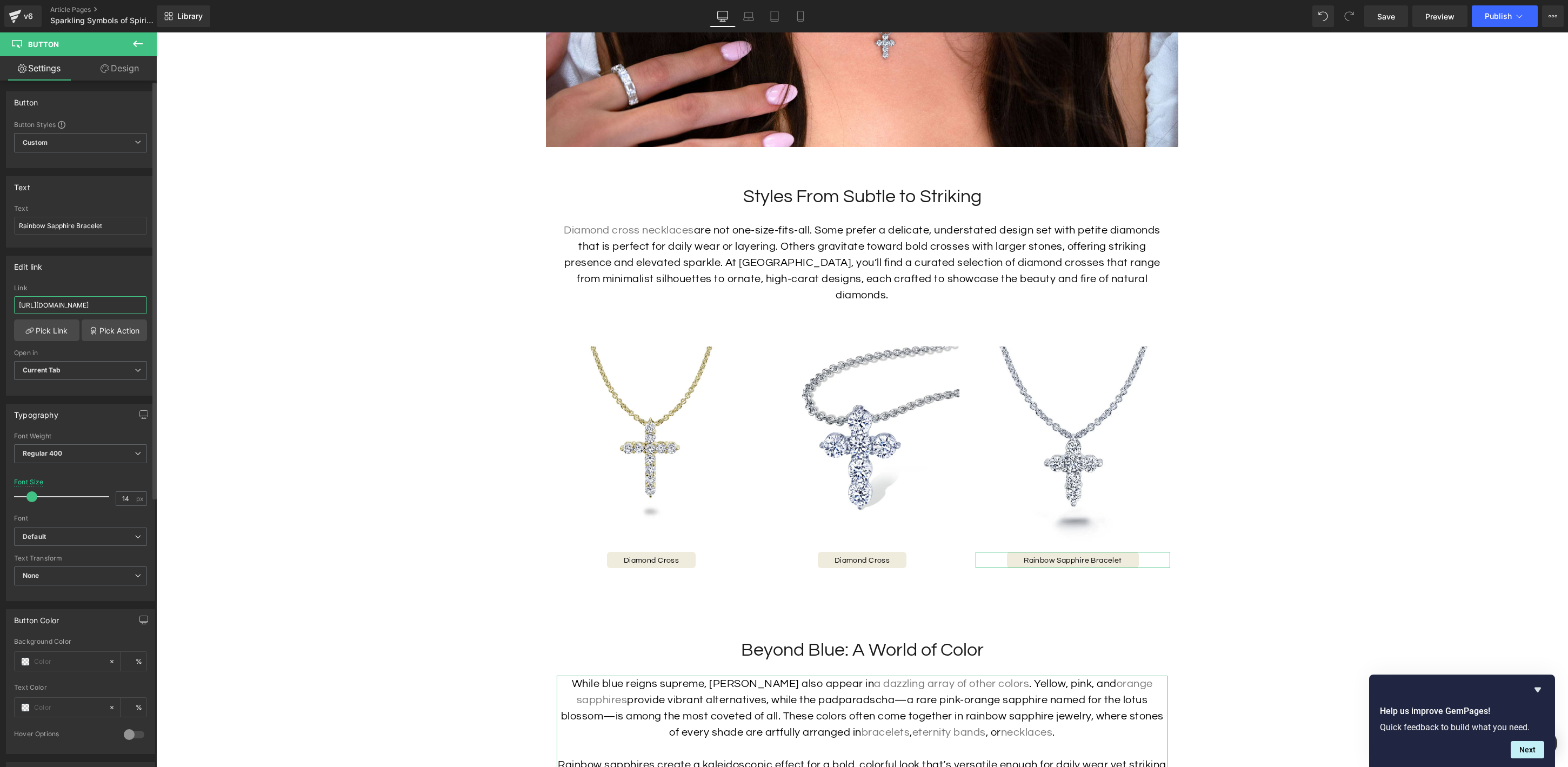
click at [74, 300] on input "[URL][DOMAIN_NAME]" at bounding box center [81, 305] width 133 height 18
type input "https://hamra.com/products/diamond-necklacdiamond-cross-pendant"
click at [76, 229] on input "Rainbow Sapphire Bracelet" at bounding box center [81, 225] width 133 height 18
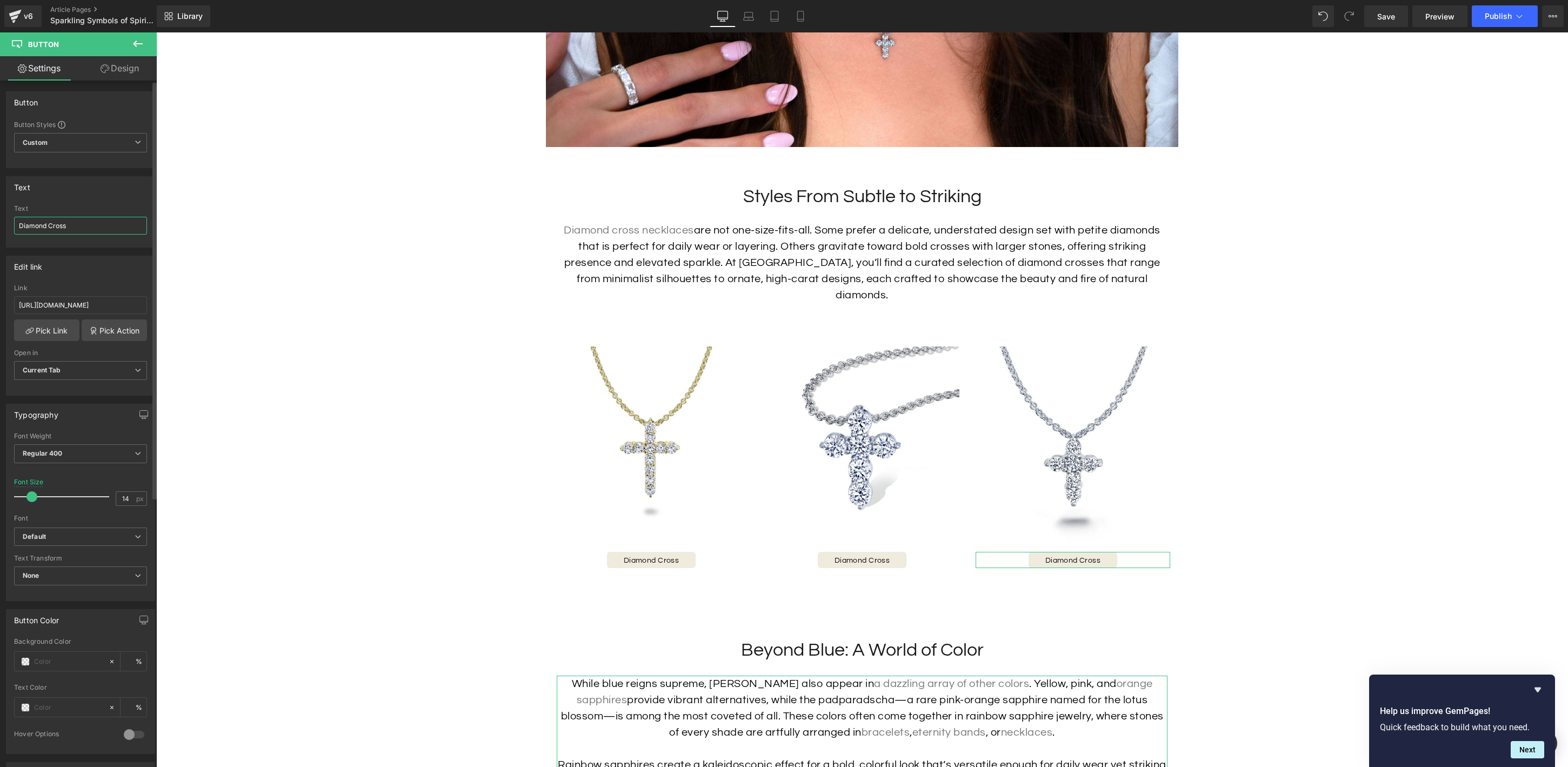
type input "Diamond Cross"
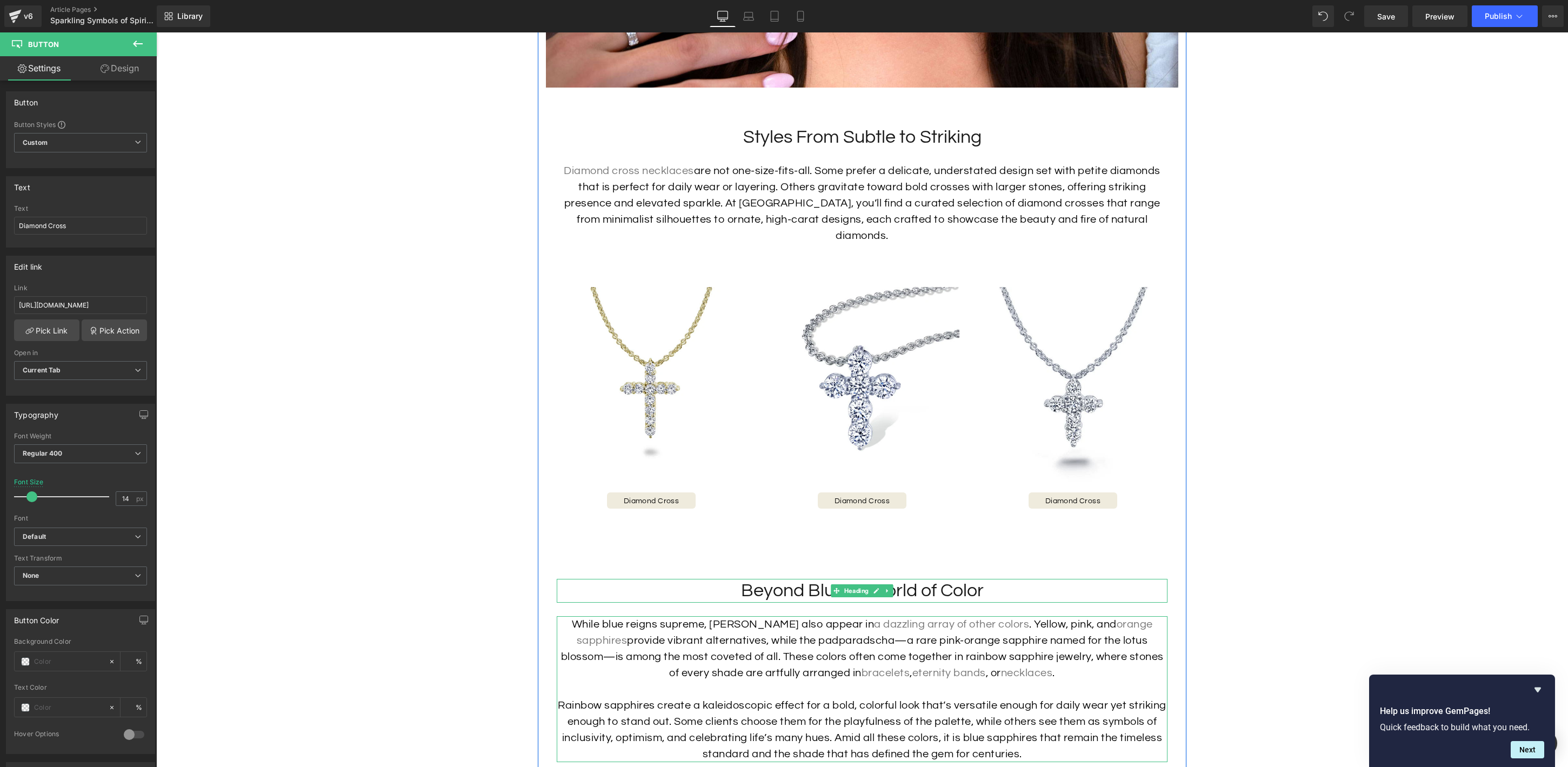
click at [929, 581] on h2 "Beyond Blue: A World of Color" at bounding box center [862, 591] width 611 height 24
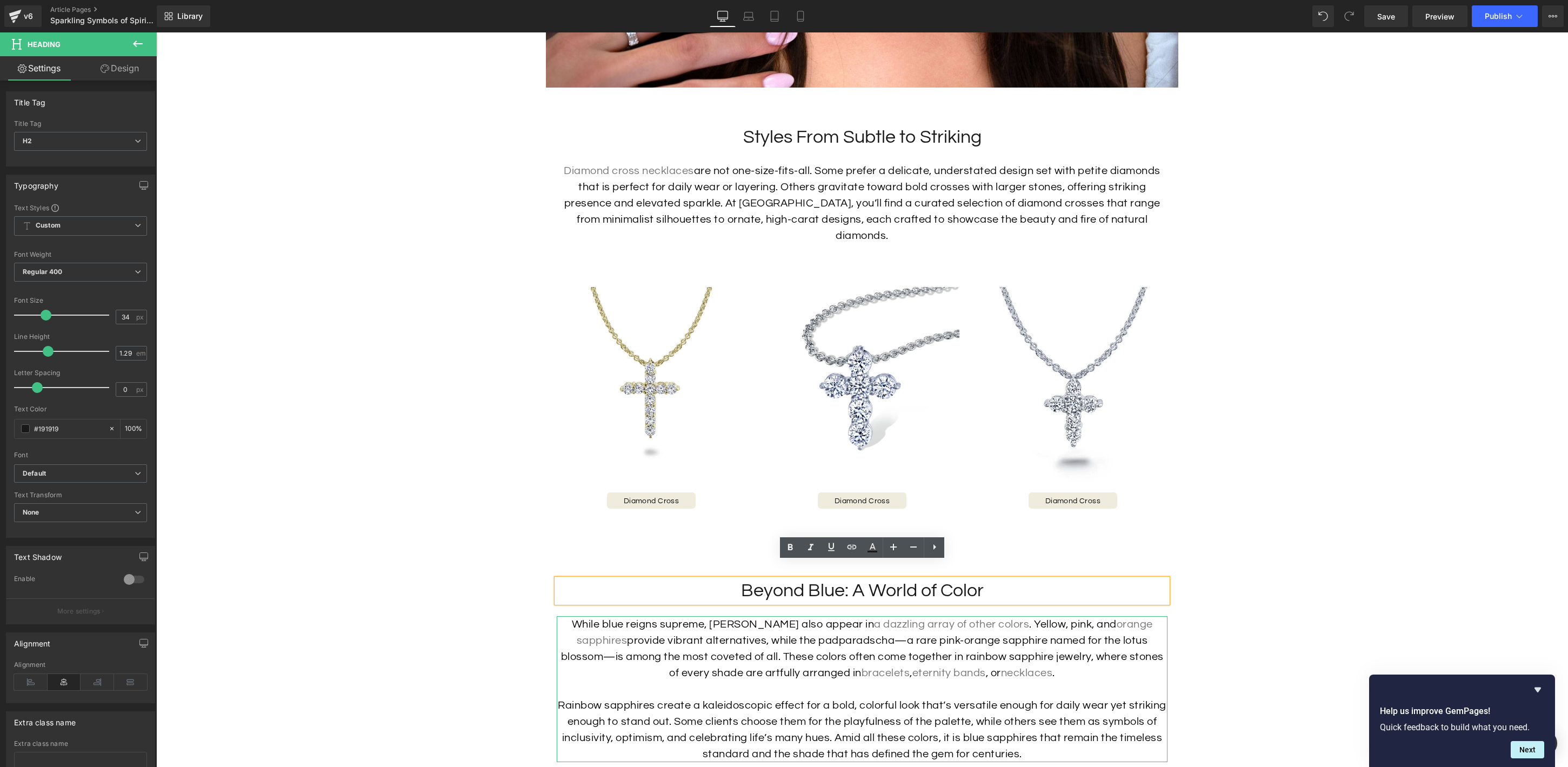
click at [889, 582] on h2 "Beyond Blue: A World of Color" at bounding box center [862, 591] width 611 height 24
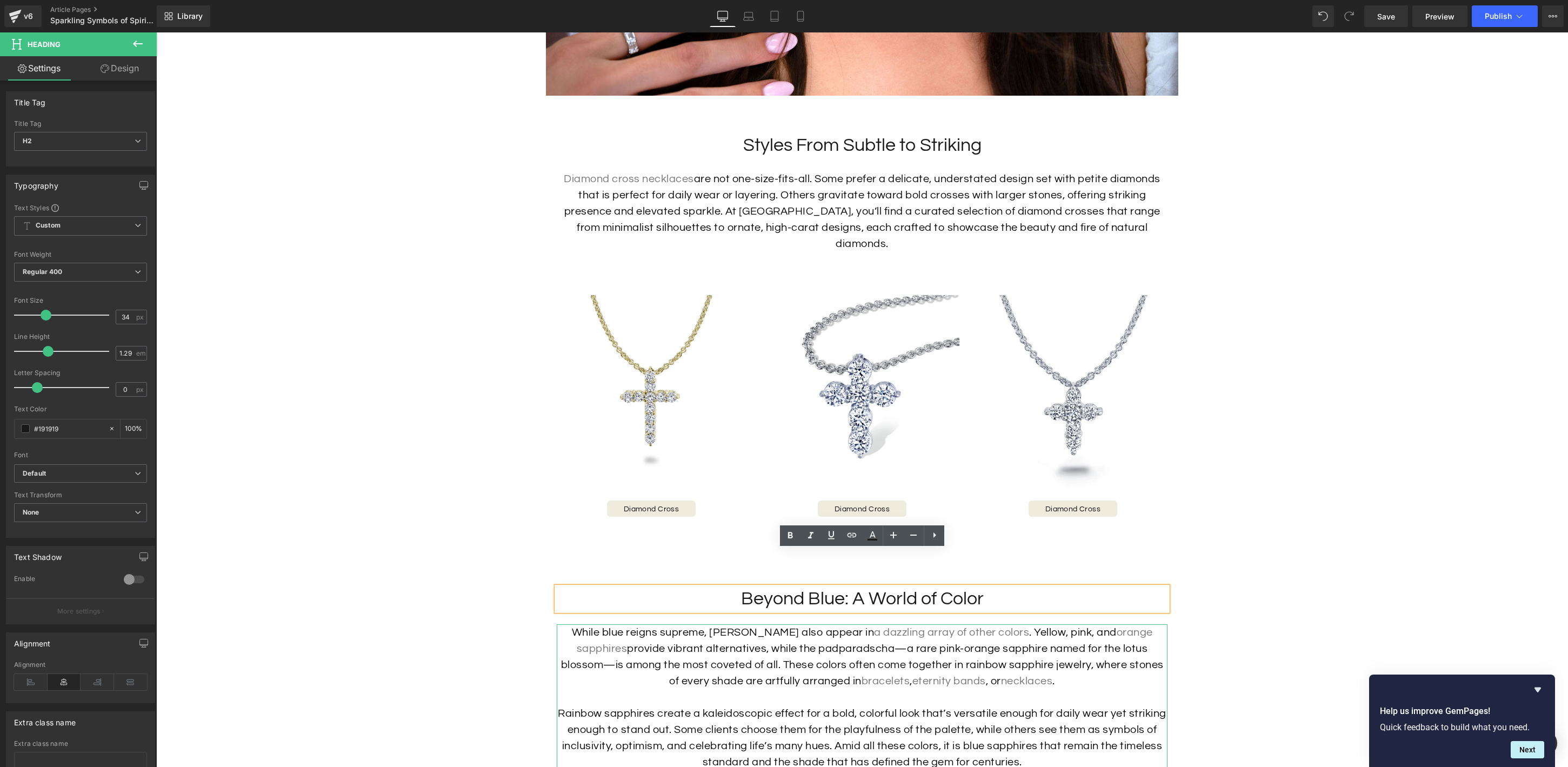
scroll to position [1977, 0]
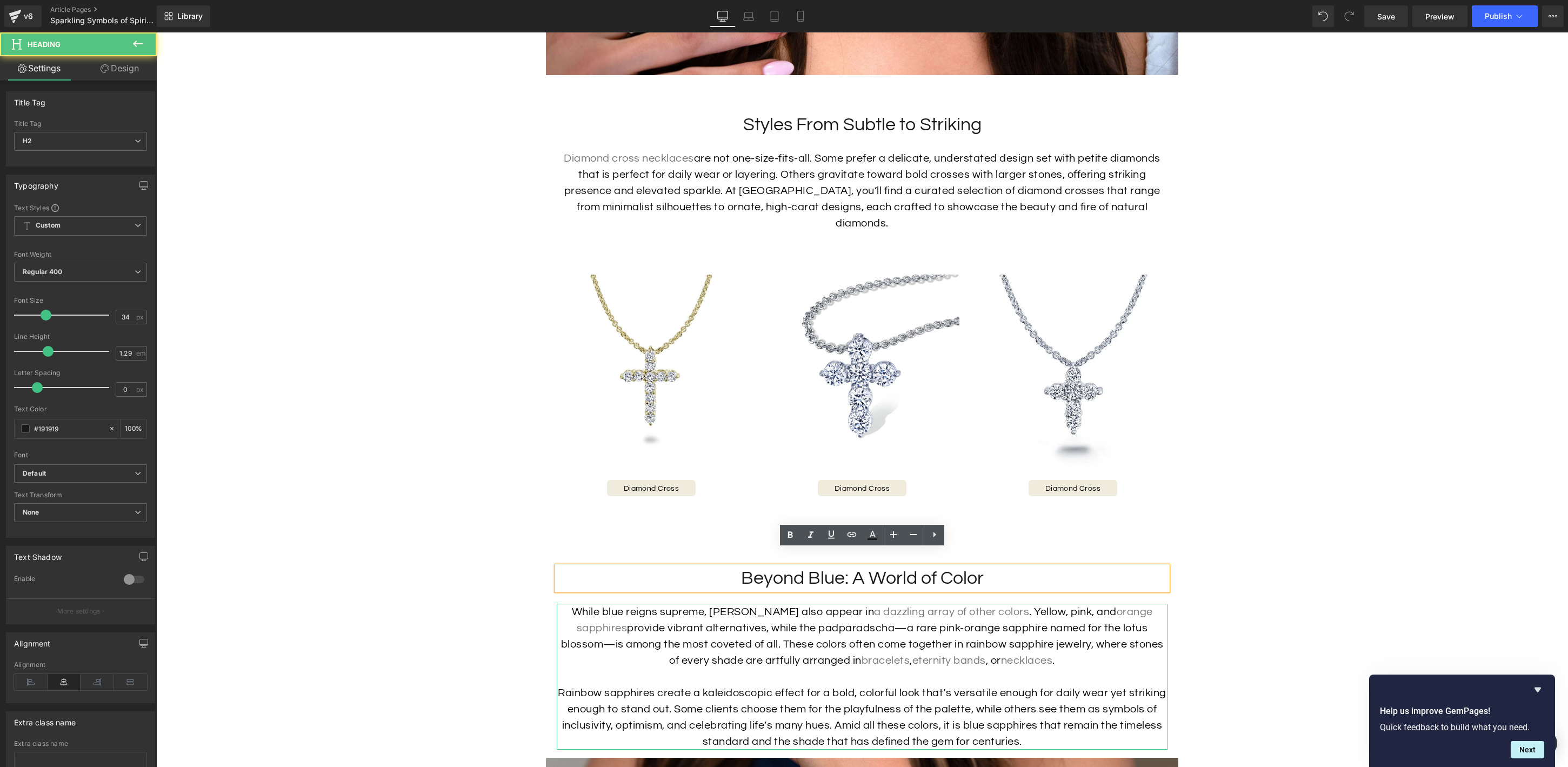
click at [953, 567] on h2 "Beyond Blue: A World of Color" at bounding box center [862, 579] width 611 height 24
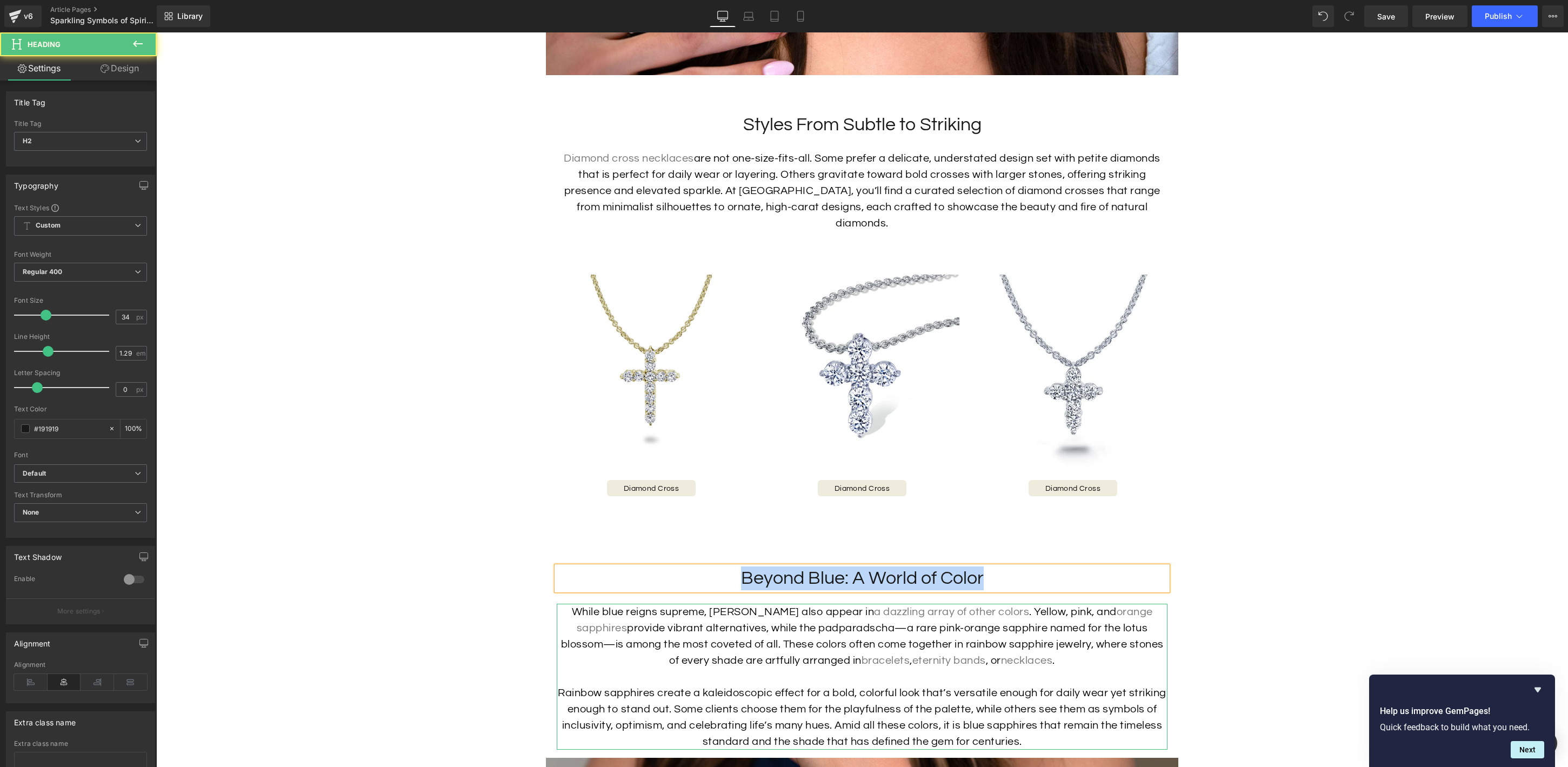
paste div
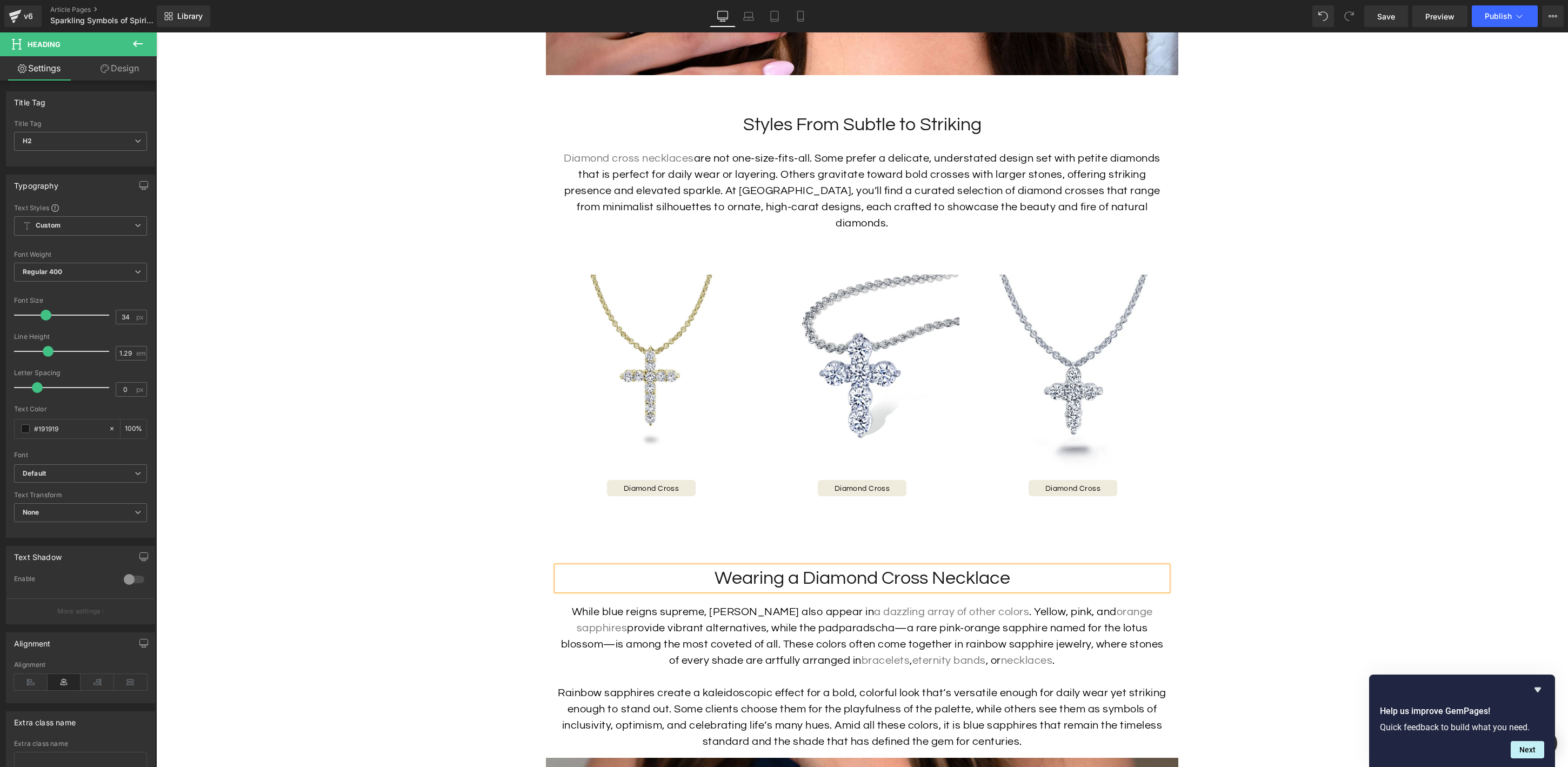
click at [823, 613] on p "While blue reigns supreme, sapphires also appear in a dazzling array of other c…" at bounding box center [862, 636] width 611 height 65
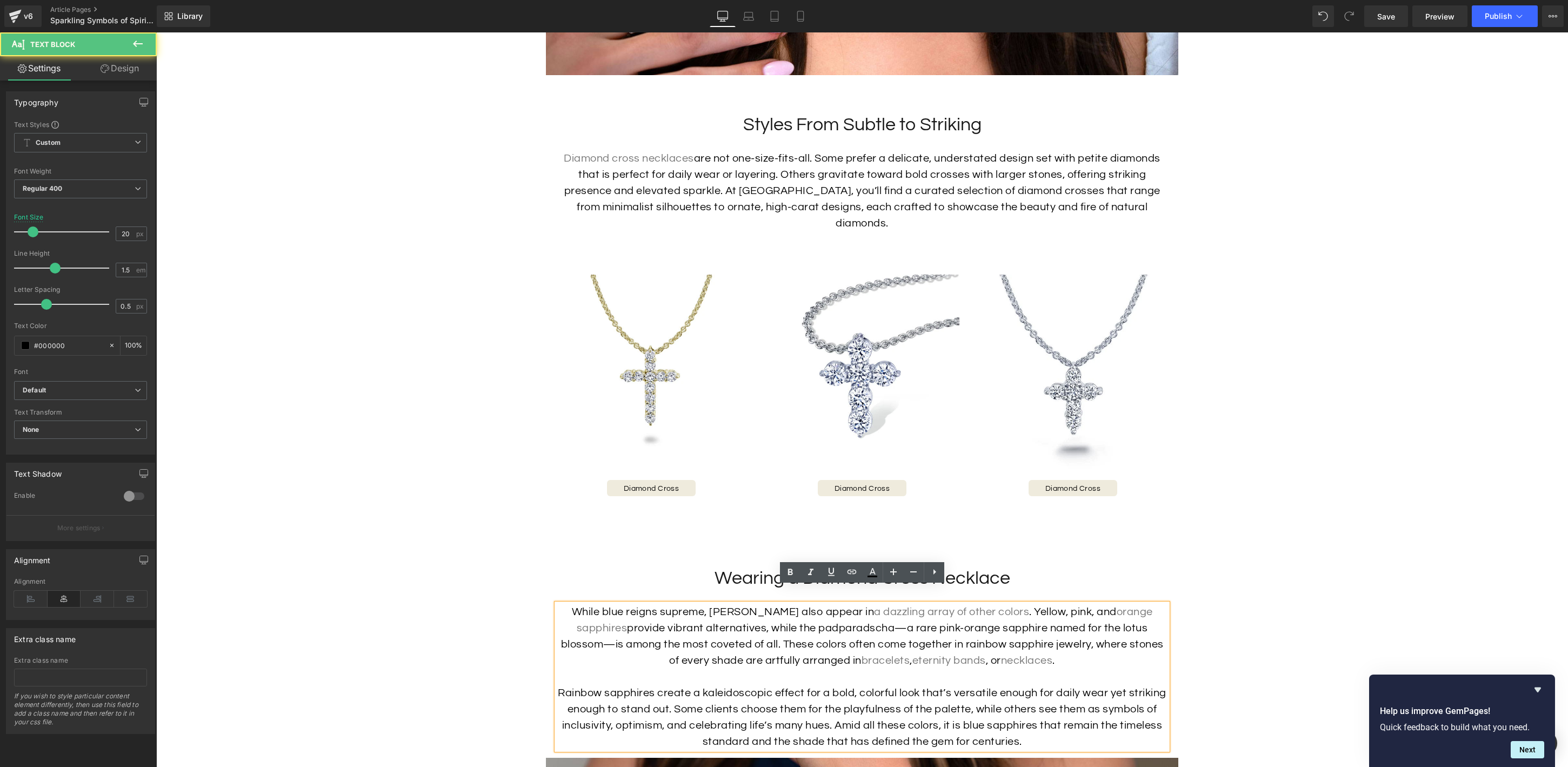
click at [823, 610] on p "While blue reigns supreme, sapphires also appear in a dazzling array of other c…" at bounding box center [862, 636] width 611 height 65
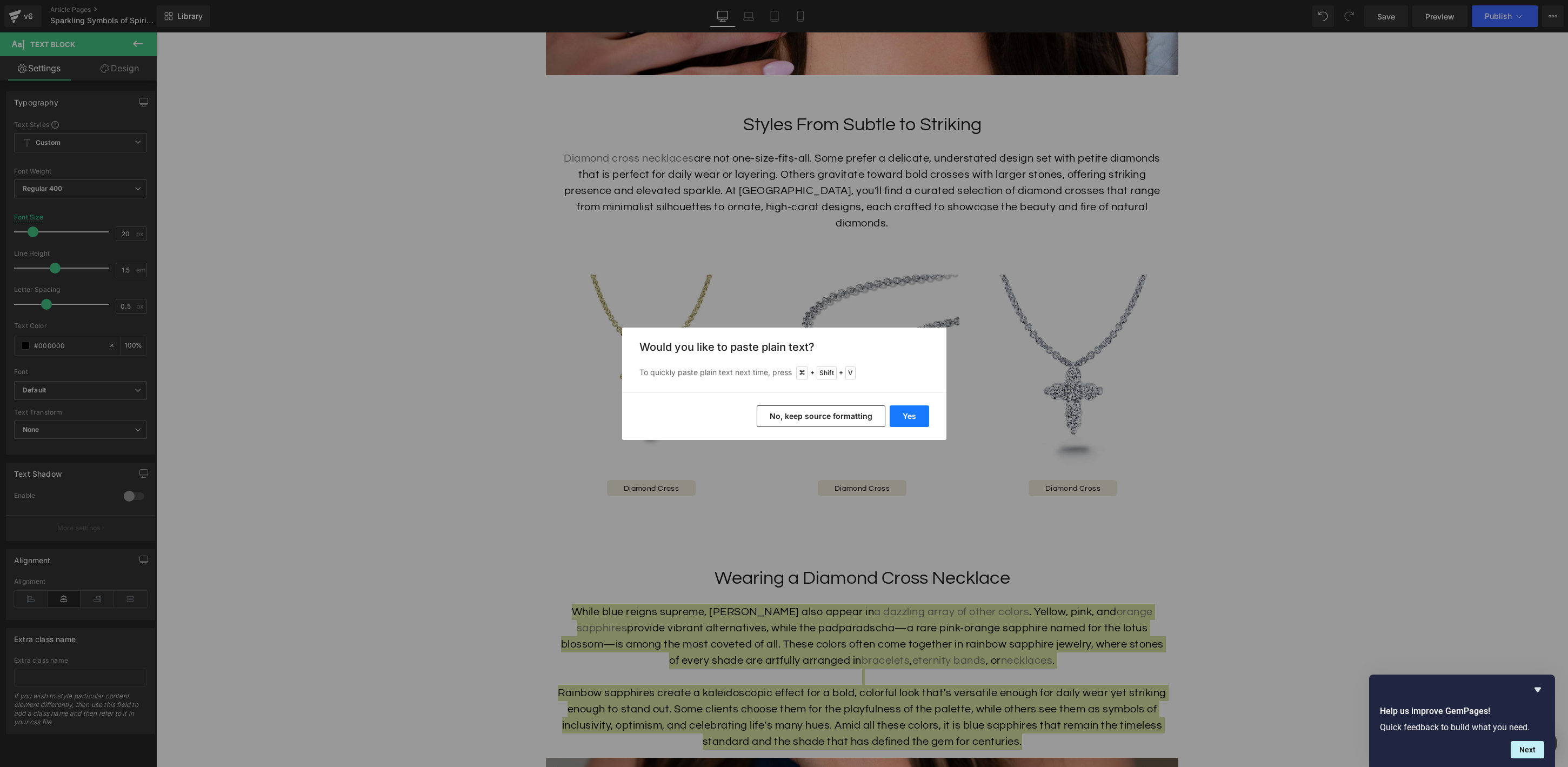
click at [914, 409] on button "Yes" at bounding box center [910, 416] width 40 height 22
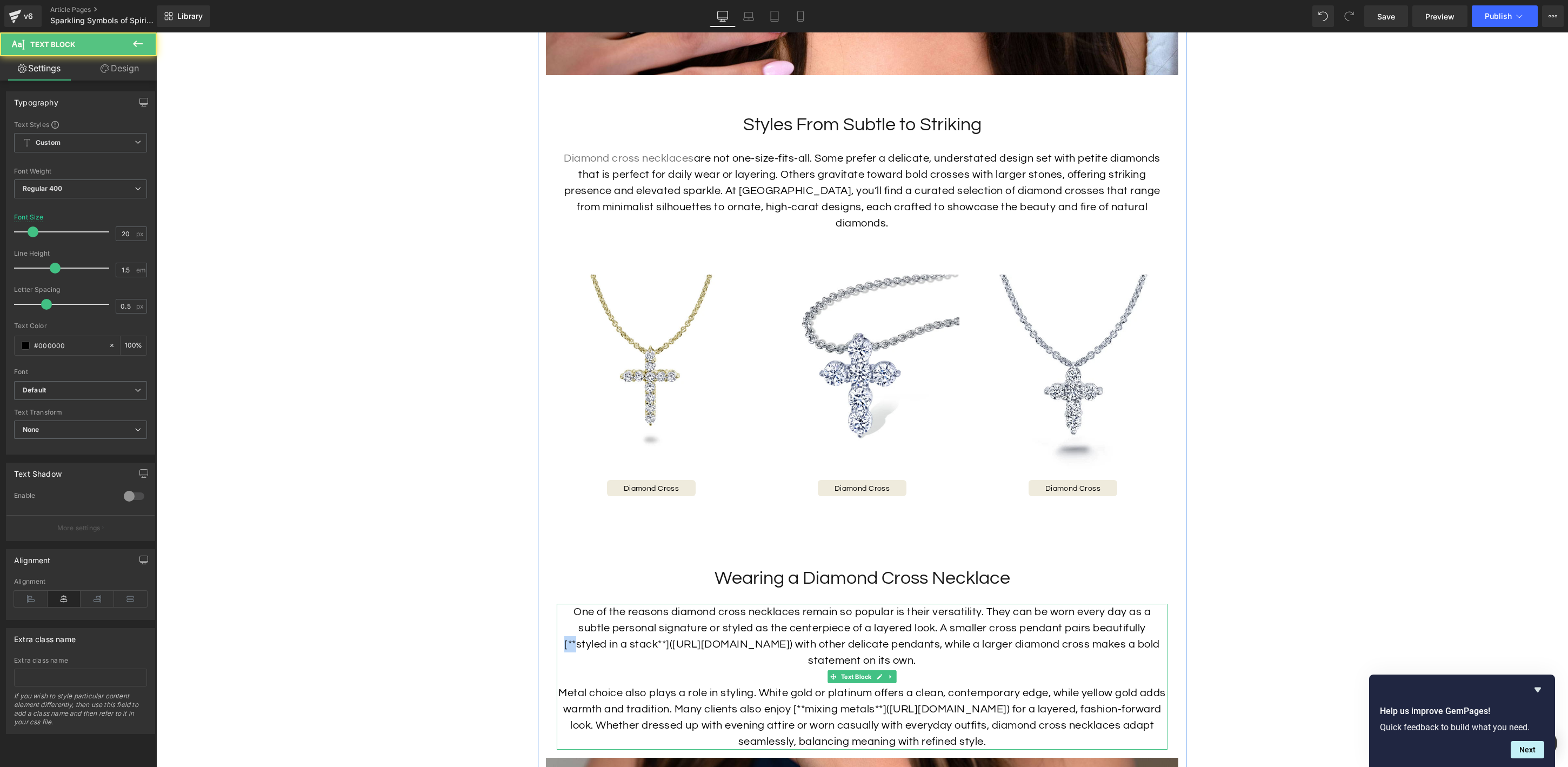
drag, startPoint x: 571, startPoint y: 628, endPoint x: 560, endPoint y: 628, distance: 11.0
click at [560, 628] on p "One of the reasons diamond cross necklaces remain so popular is their versatili…" at bounding box center [862, 636] width 611 height 65
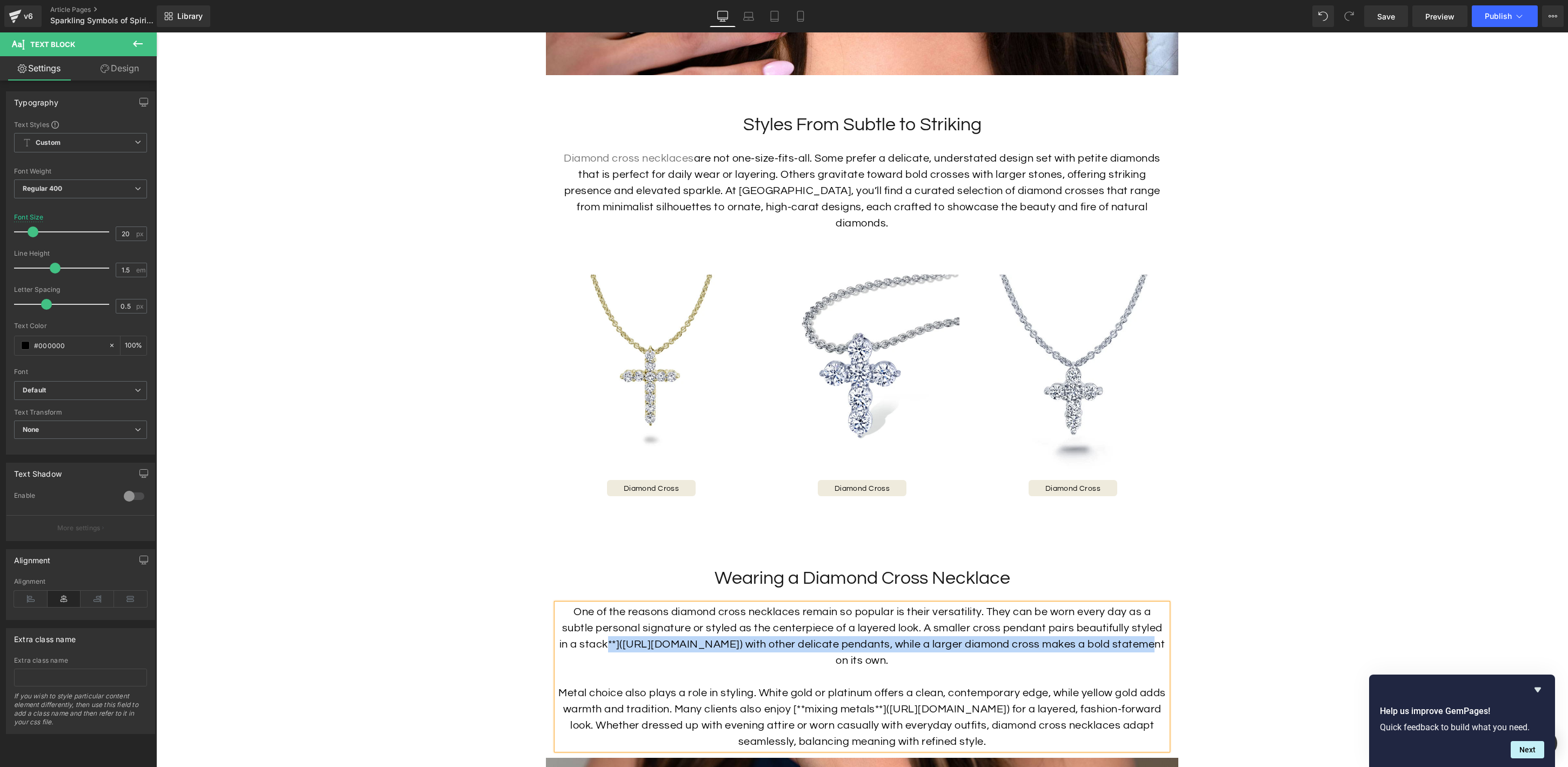
drag, startPoint x: 614, startPoint y: 625, endPoint x: 1157, endPoint y: 631, distance: 543.0
click at [1157, 631] on p "One of the reasons diamond cross necklaces remain so popular is their versatili…" at bounding box center [862, 636] width 611 height 65
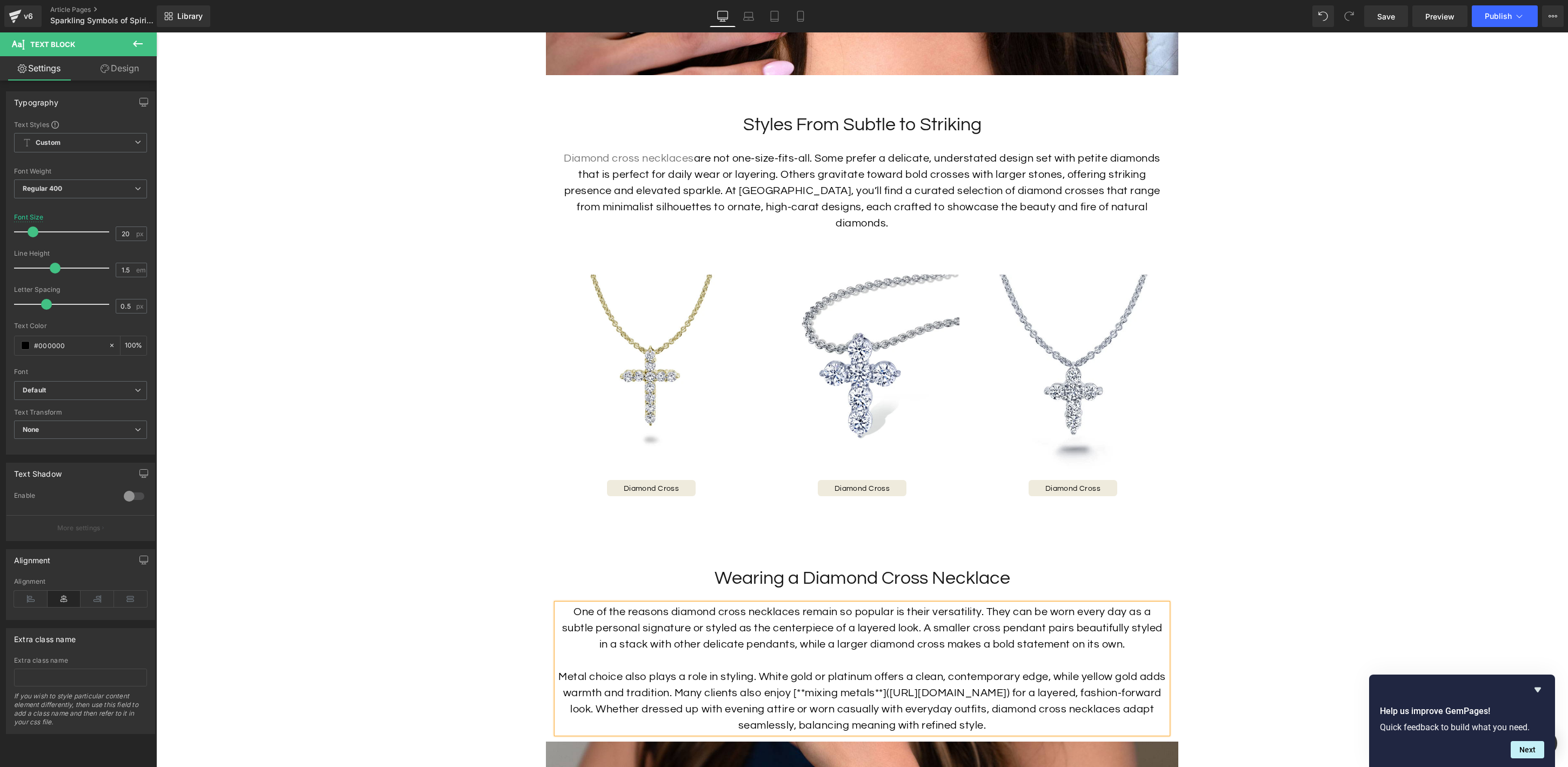
click at [811, 627] on p "One of the reasons diamond cross necklaces remain so popular is their versatili…" at bounding box center [862, 627] width 611 height 49
drag, startPoint x: 1132, startPoint y: 613, endPoint x: 645, endPoint y: 630, distance: 487.3
click at [645, 630] on p "One of the reasons diamond cross necklaces remain so popular is their versatili…" at bounding box center [862, 627] width 611 height 49
click at [854, 571] on icon at bounding box center [852, 572] width 13 height 13
click at [864, 657] on input "text" at bounding box center [909, 651] width 167 height 27
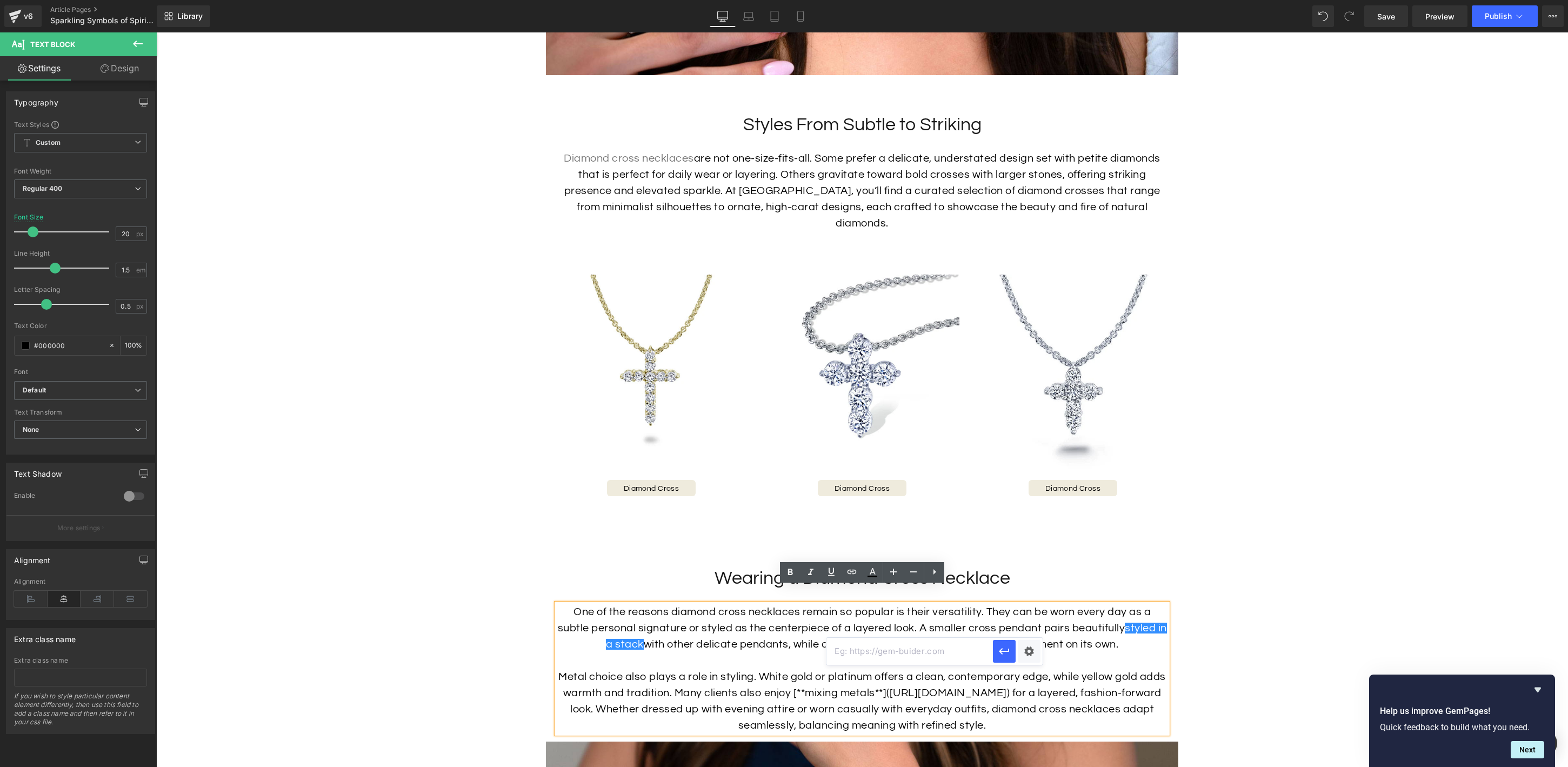
paste input "[URL][DOMAIN_NAME]"
type input "[URL][DOMAIN_NAME]"
click at [1005, 651] on icon "button" at bounding box center [1005, 651] width 10 height 6
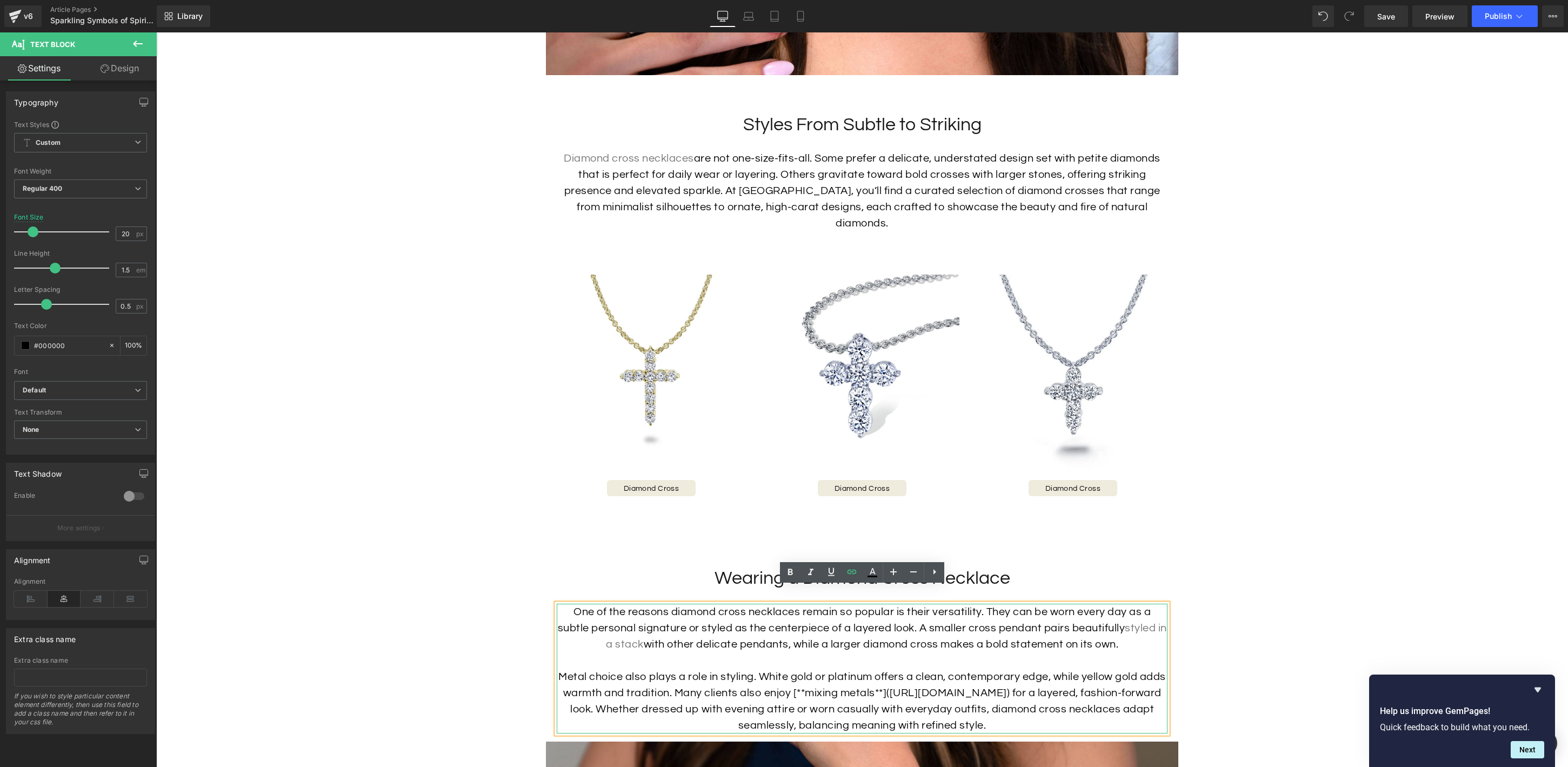
click at [898, 690] on p "Metal choice also plays a role in styling. White gold or platinum offers a clea…" at bounding box center [862, 701] width 611 height 65
drag, startPoint x: 808, startPoint y: 675, endPoint x: 797, endPoint y: 676, distance: 11.0
click at [797, 676] on p "Metal choice also plays a role in styling. White gold or platinum offers a clea…" at bounding box center [862, 701] width 611 height 65
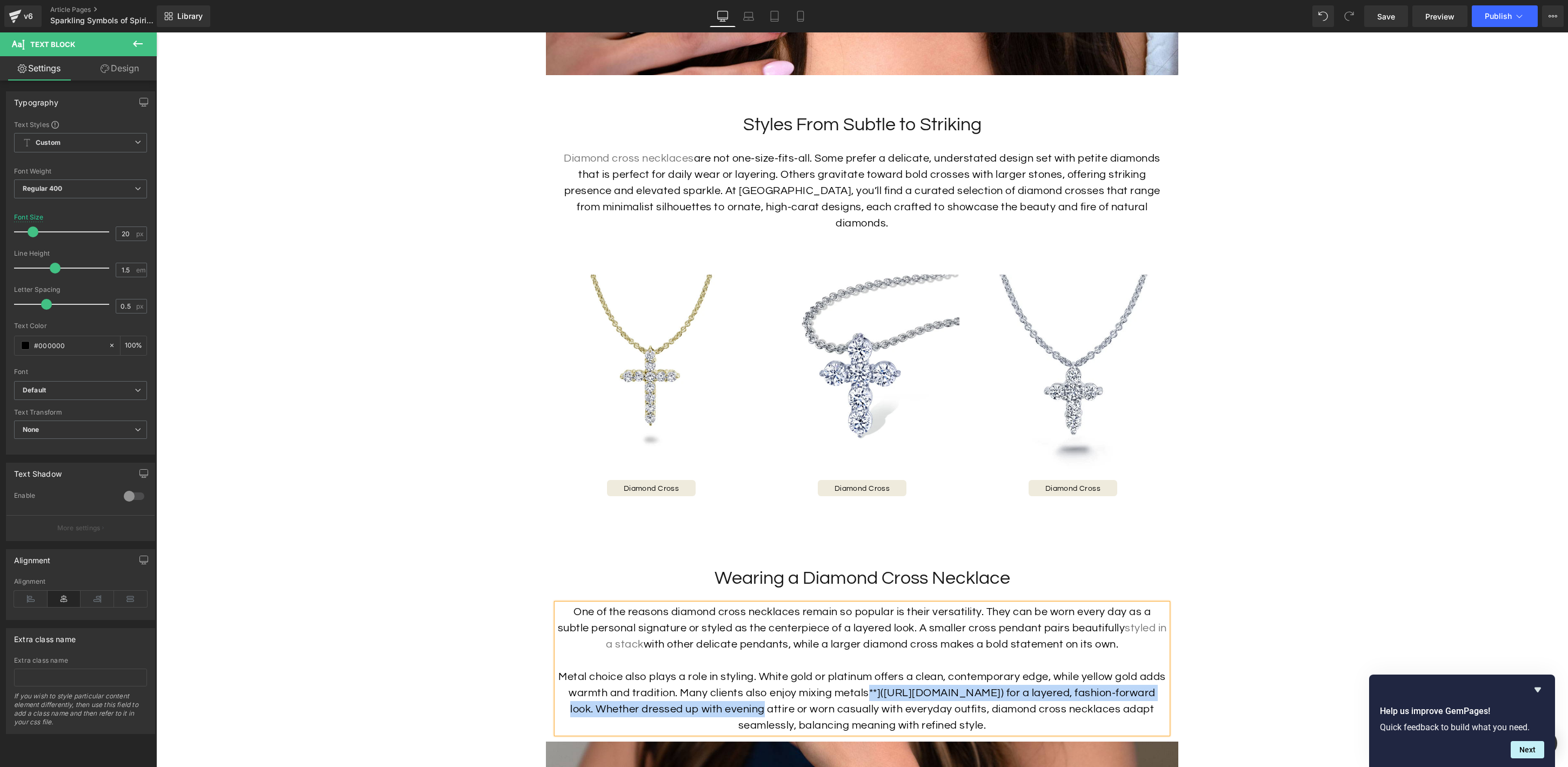
drag, startPoint x: 881, startPoint y: 676, endPoint x: 767, endPoint y: 698, distance: 116.1
click at [767, 698] on p "Metal choice also plays a role in styling. White gold or platinum offers a clea…" at bounding box center [862, 701] width 611 height 65
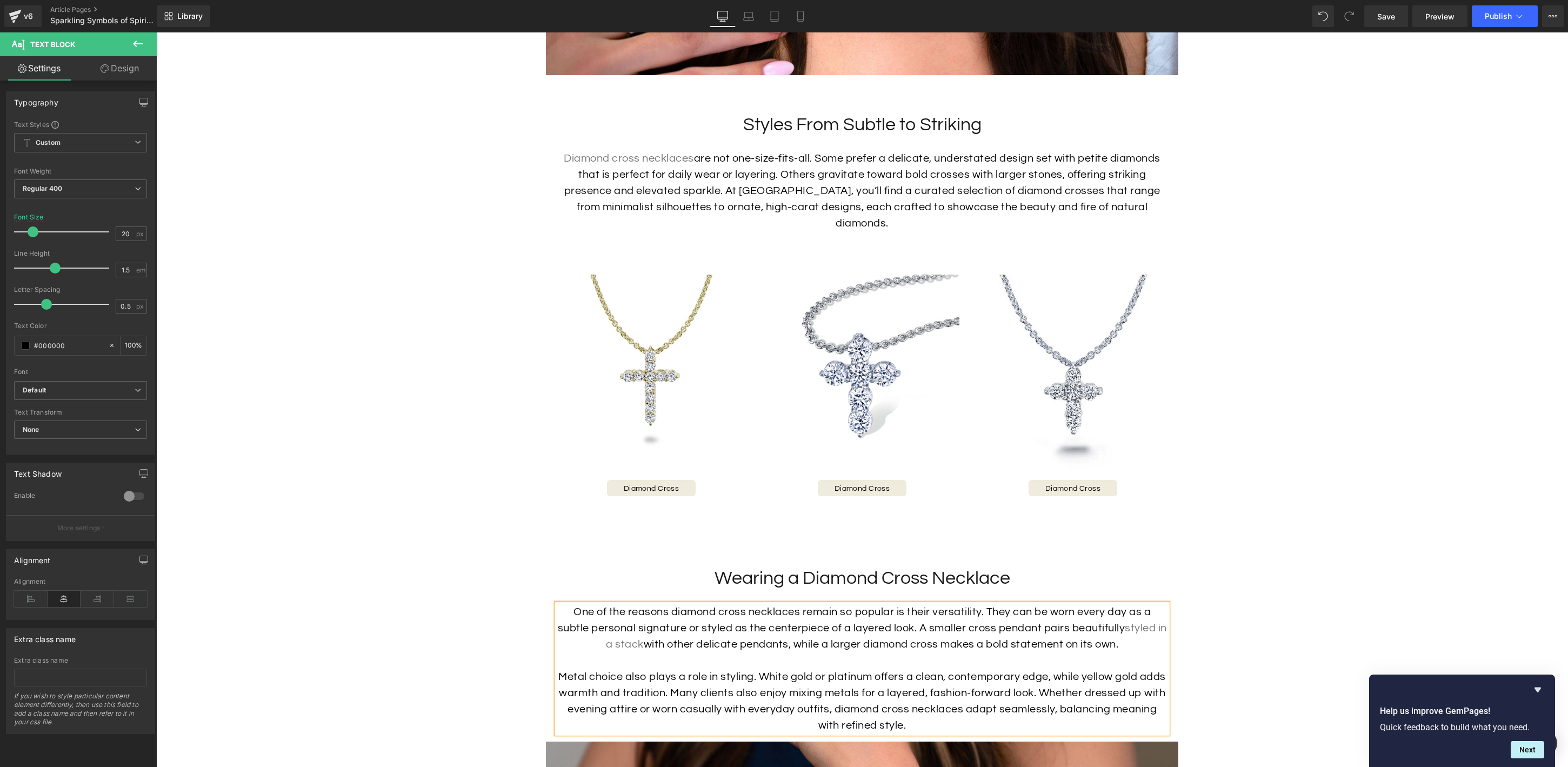
drag, startPoint x: 1000, startPoint y: 664, endPoint x: 1006, endPoint y: 657, distance: 9.2
click at [1000, 669] on p "Metal choice also plays a role in styling. White gold or platinum offers a clea…" at bounding box center [862, 701] width 611 height 65
drag, startPoint x: 851, startPoint y: 678, endPoint x: 1002, endPoint y: 595, distance: 172.3
click at [789, 679] on p "Metal choice also plays a role in styling. White gold or platinum offers a clea…" at bounding box center [862, 701] width 611 height 65
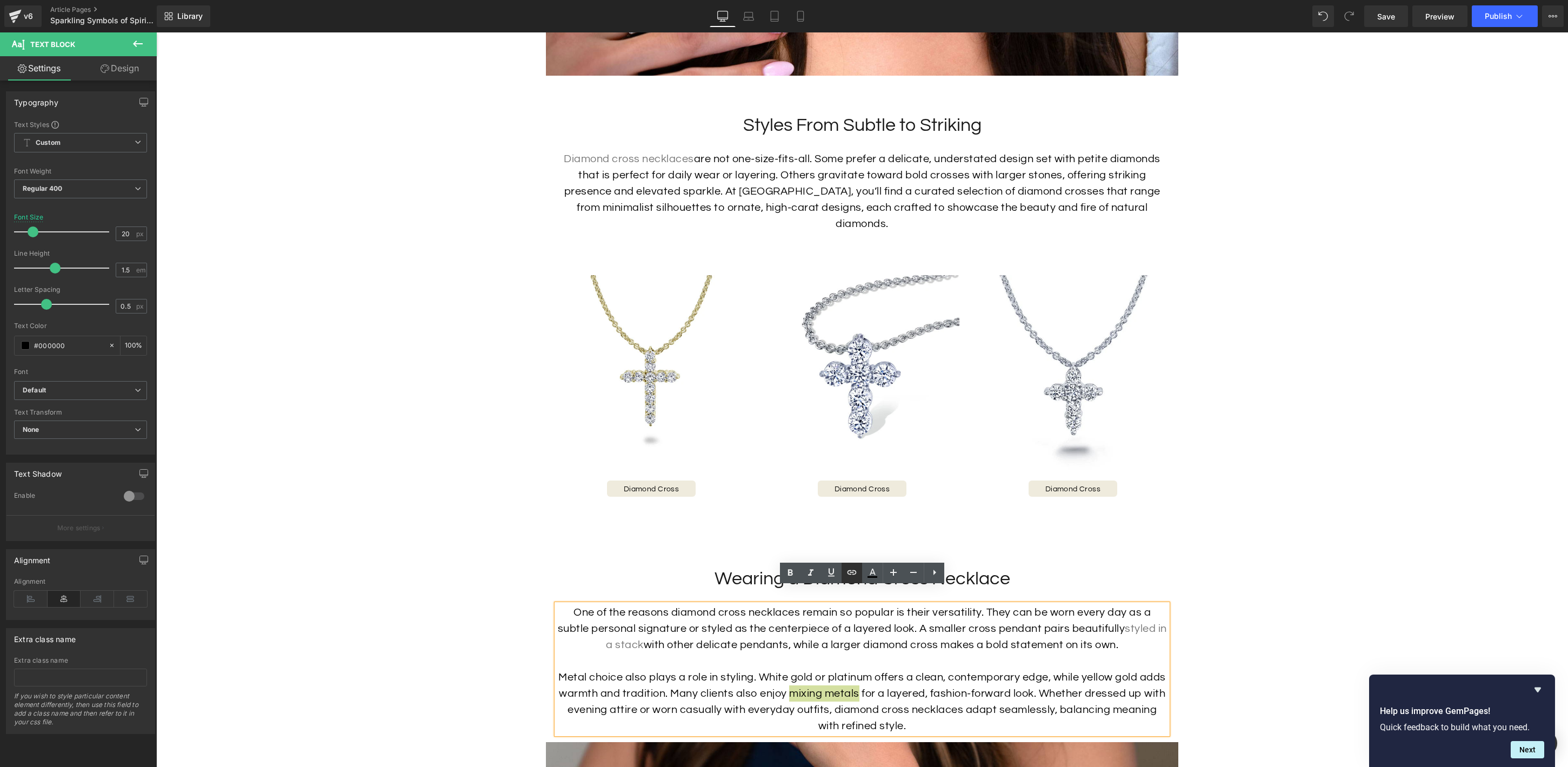
drag, startPoint x: 857, startPoint y: 569, endPoint x: 858, endPoint y: 578, distance: 9.1
click at [857, 569] on icon at bounding box center [852, 572] width 13 height 13
click at [870, 703] on input "text" at bounding box center [852, 700] width 167 height 27
paste input "[URL][DOMAIN_NAME]"
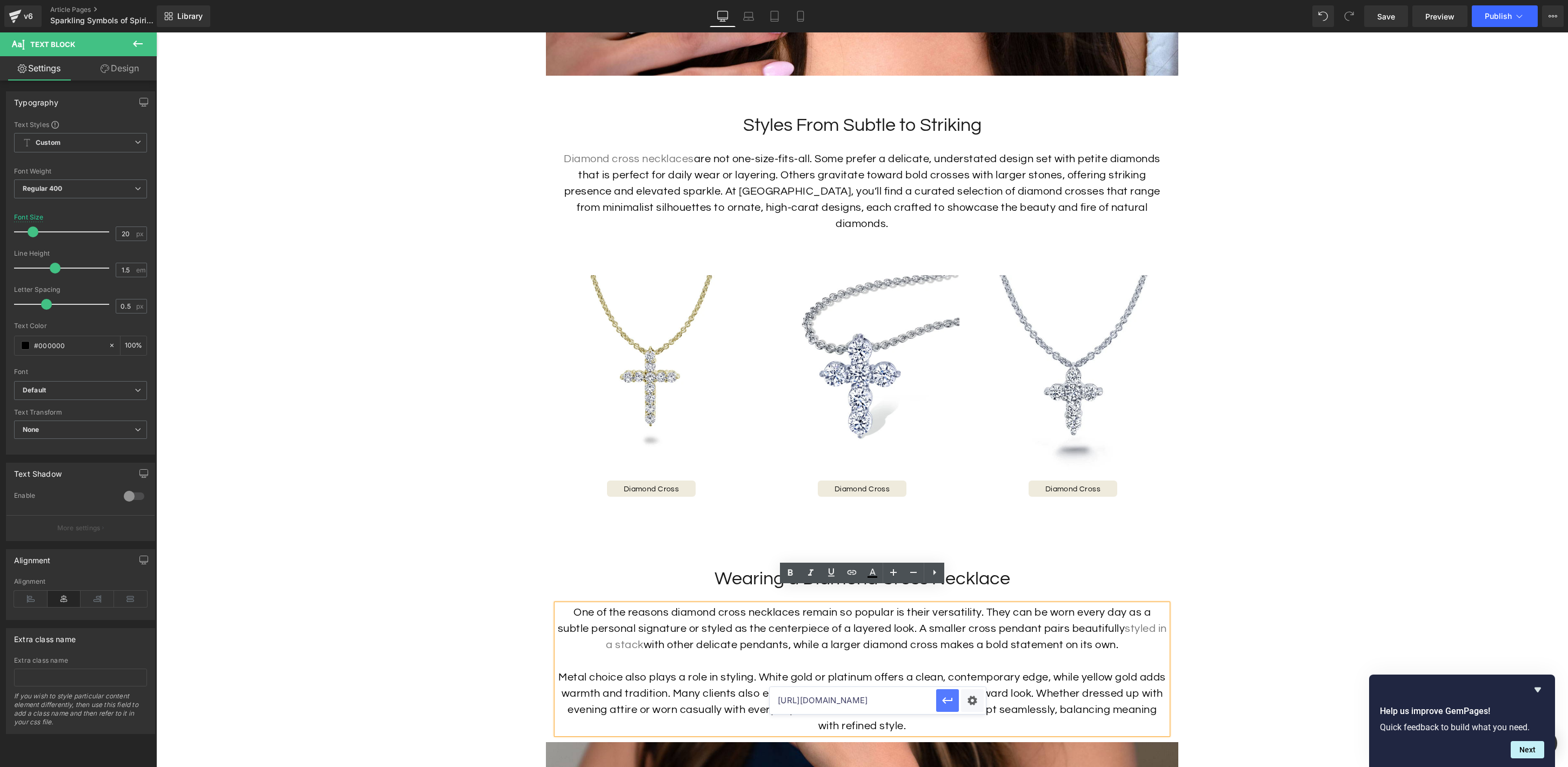
type input "[URL][DOMAIN_NAME]"
click at [950, 701] on icon "button" at bounding box center [947, 700] width 13 height 13
click at [940, 669] on p "Metal choice also plays a role in styling. White gold or platinum offers a clea…" at bounding box center [862, 701] width 611 height 65
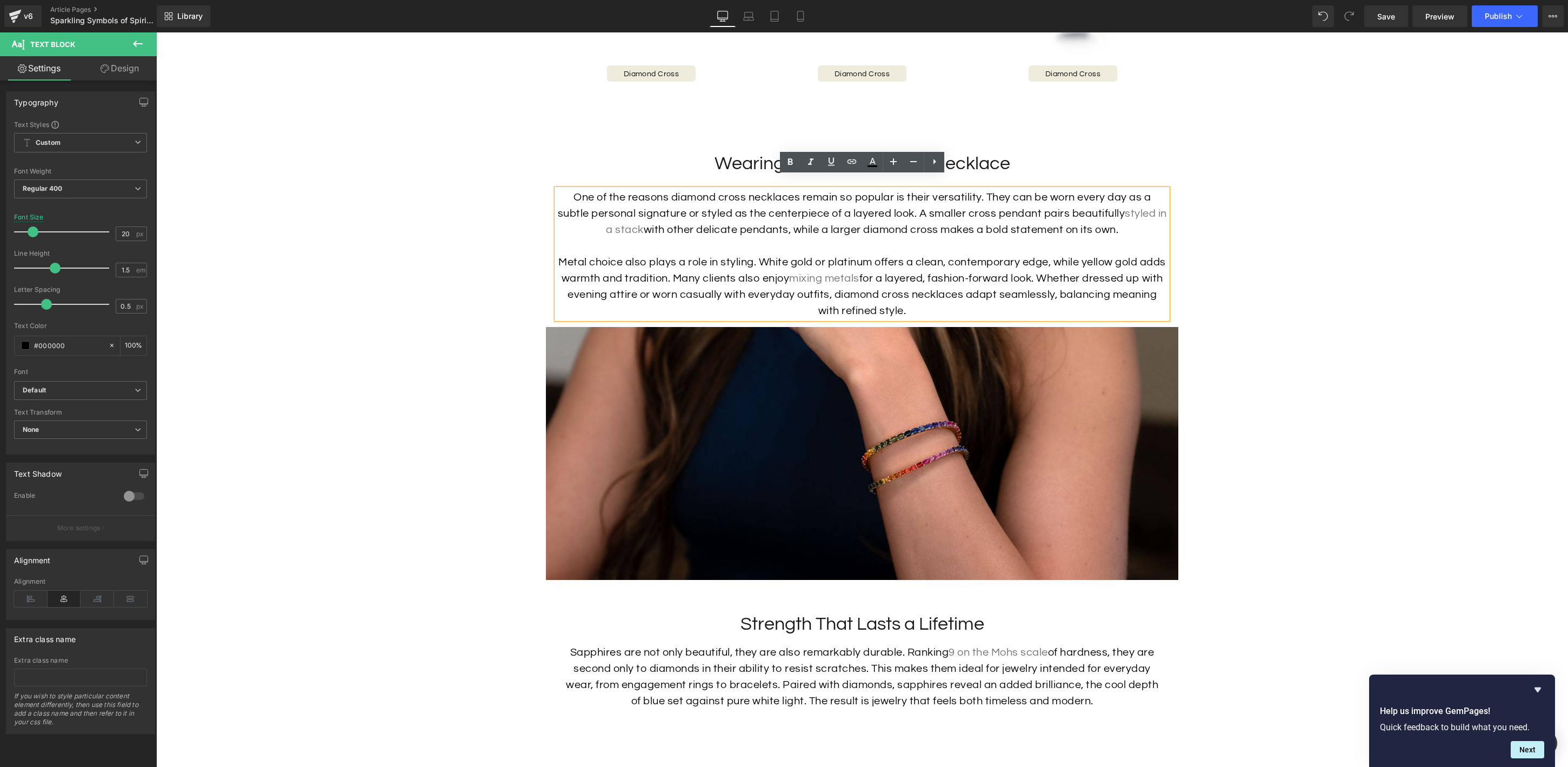
scroll to position [2382, 0]
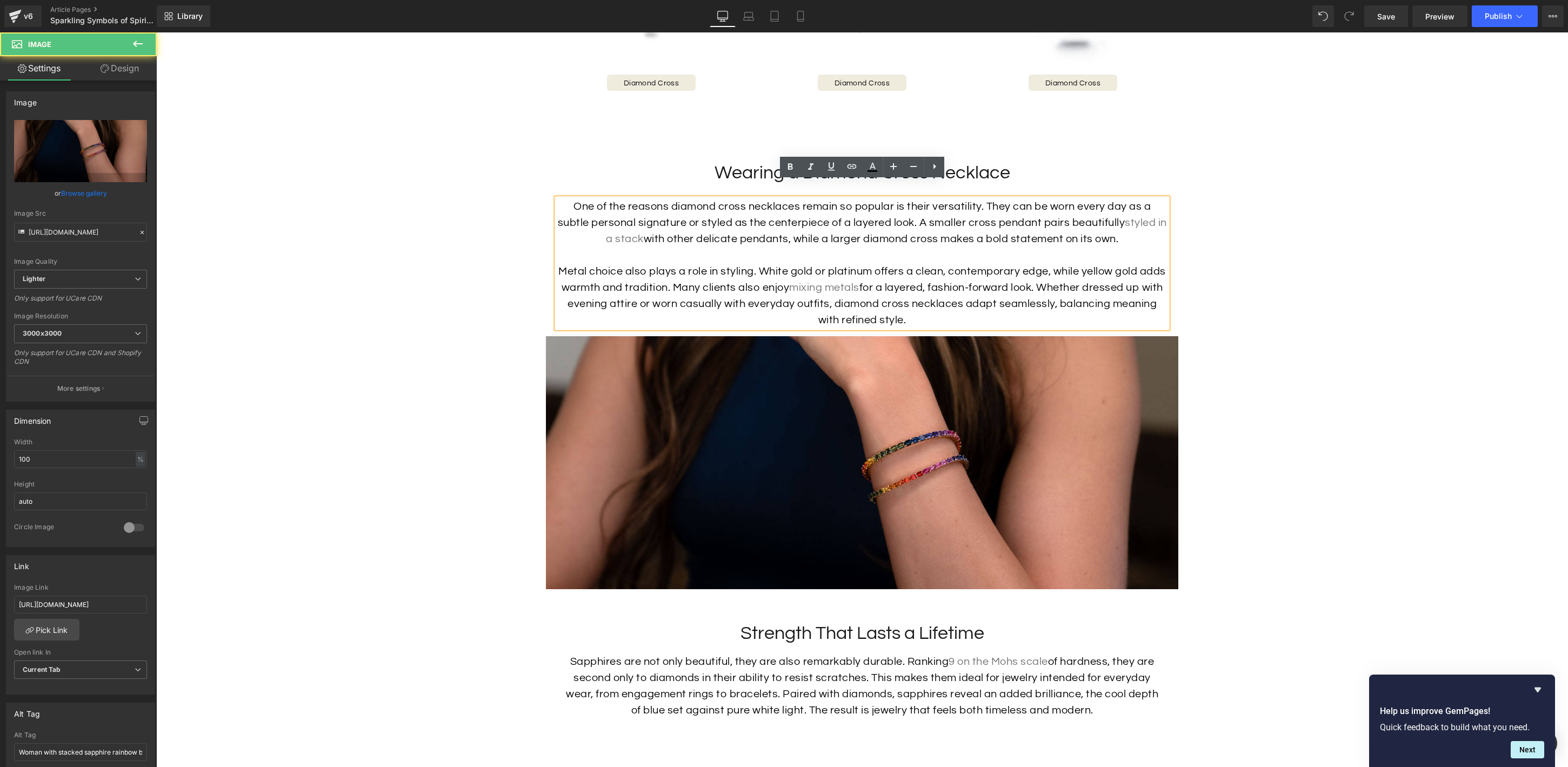
click at [897, 495] on img at bounding box center [862, 462] width 633 height 253
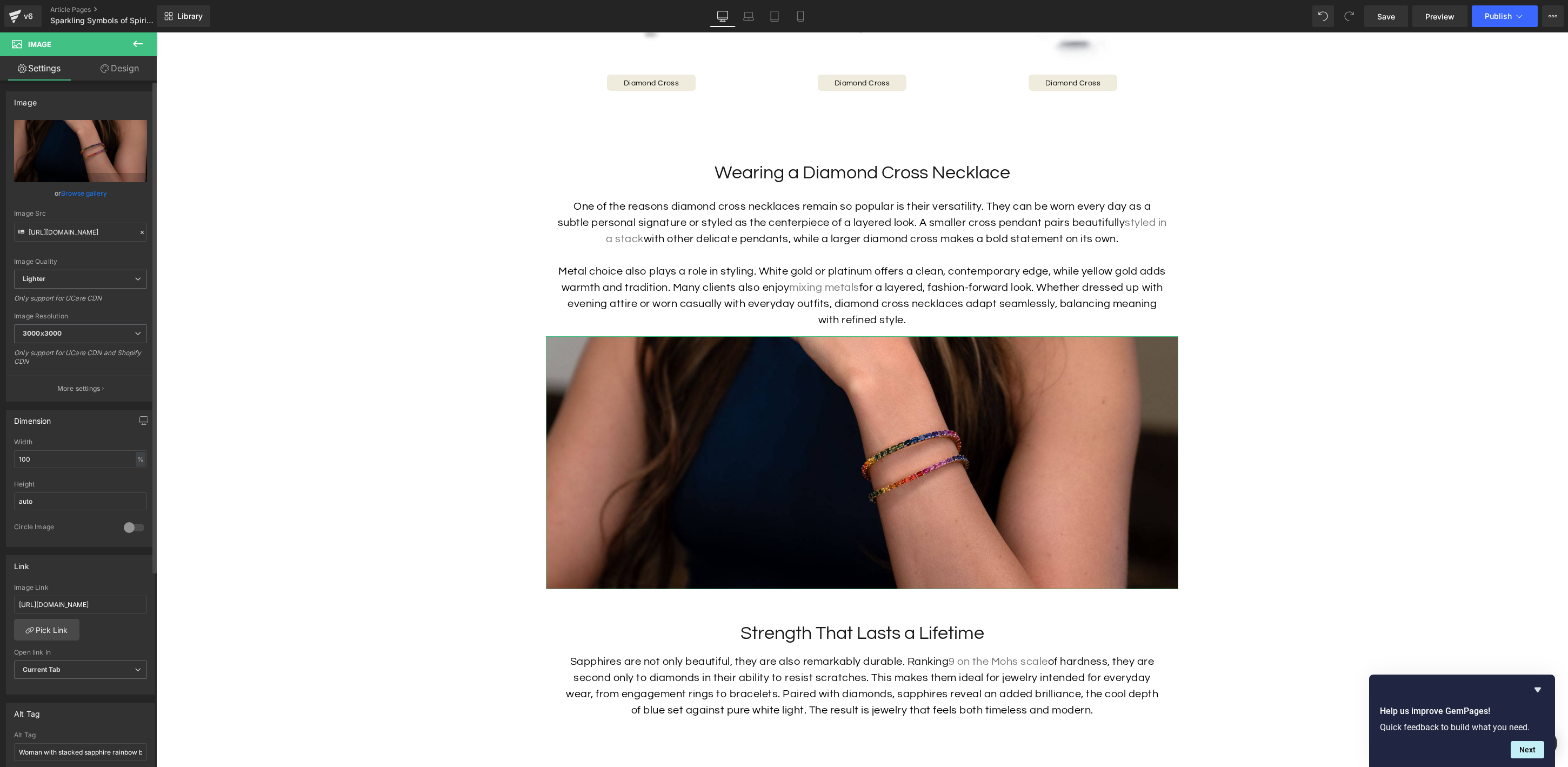
click at [81, 193] on link "Browse gallery" at bounding box center [84, 193] width 46 height 19
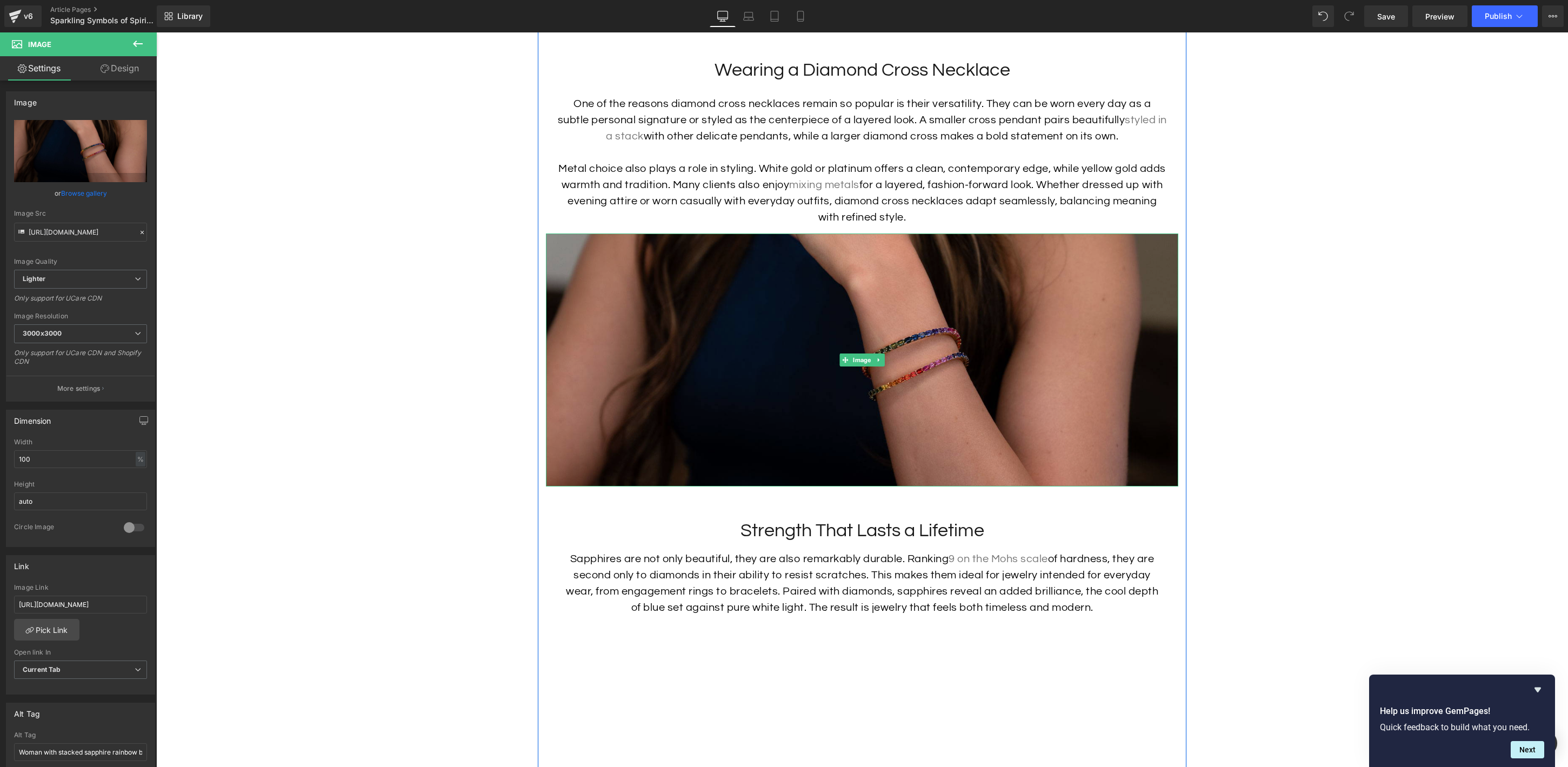
scroll to position [2573, 0]
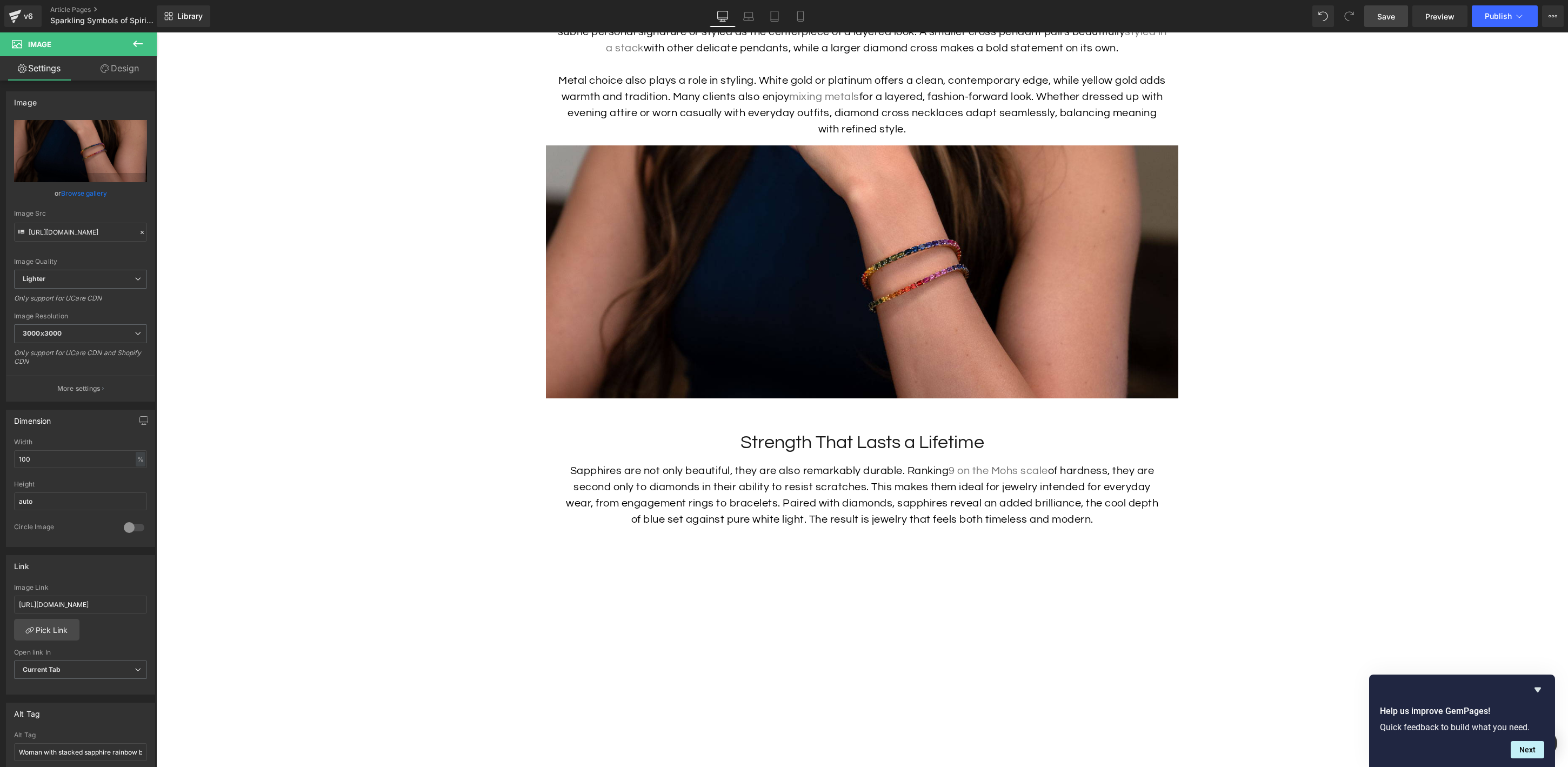
click at [1390, 11] on span "Save" at bounding box center [1386, 16] width 18 height 11
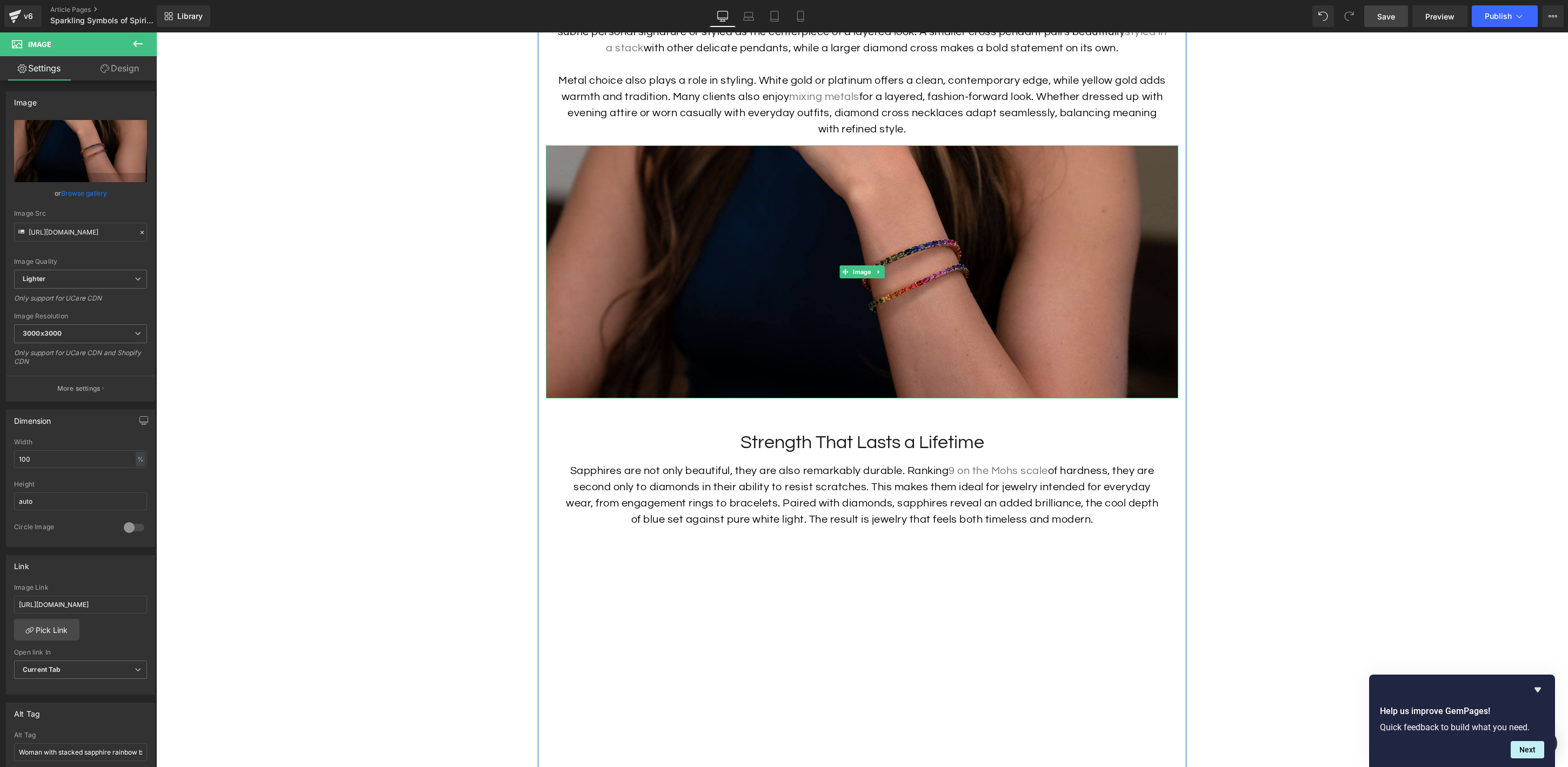
click at [727, 327] on img at bounding box center [862, 271] width 633 height 253
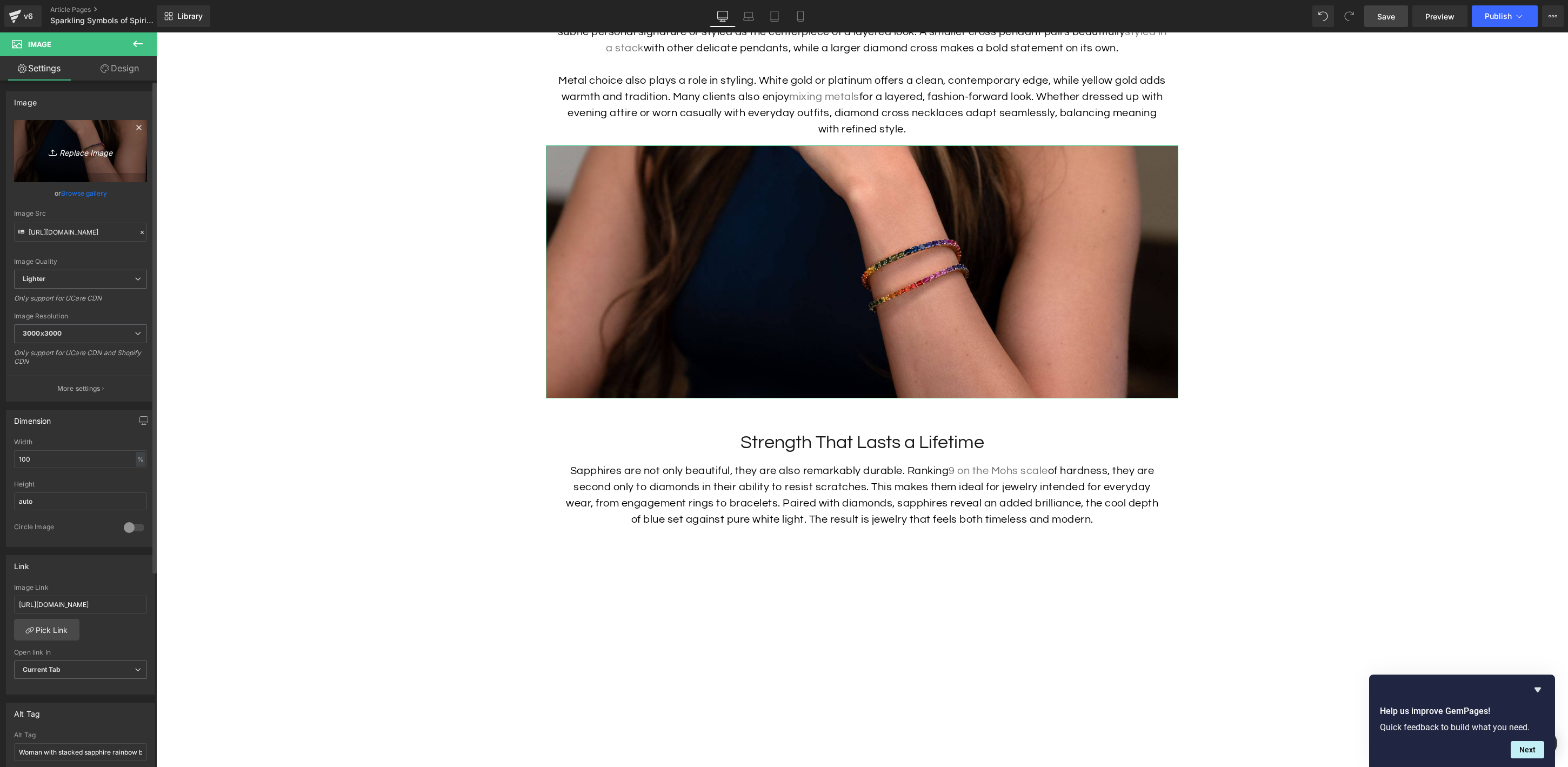
click at [83, 152] on icon "Replace Image" at bounding box center [81, 151] width 86 height 13
type input "C:\fakepath\Cross-Pendant-Blog-Image-2.jpg"
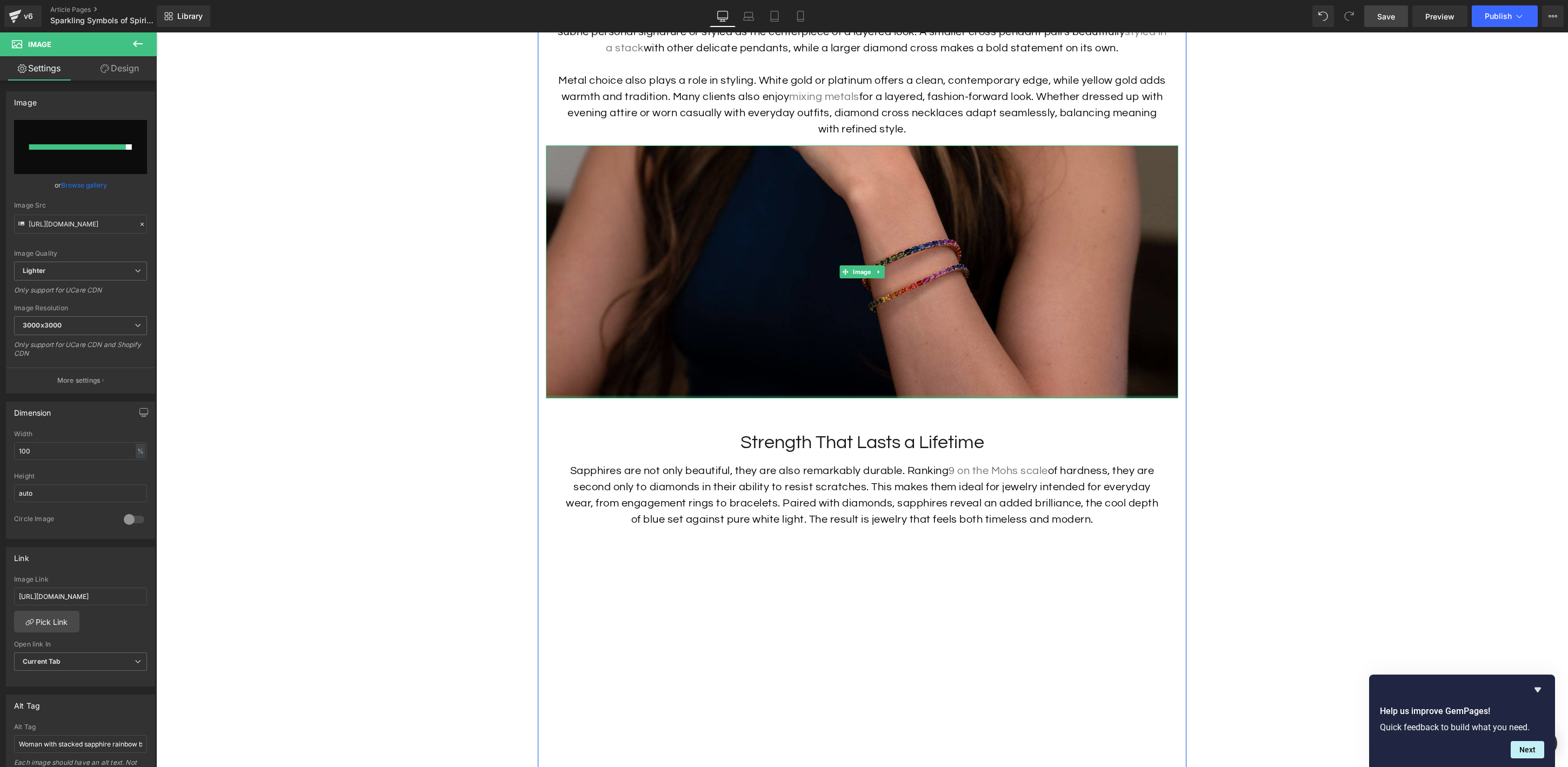
type input "https://ucarecdn.com/e60628d8-b634-41a0-a67a-ff6bc6e88e58/-/format/auto/-/previ…"
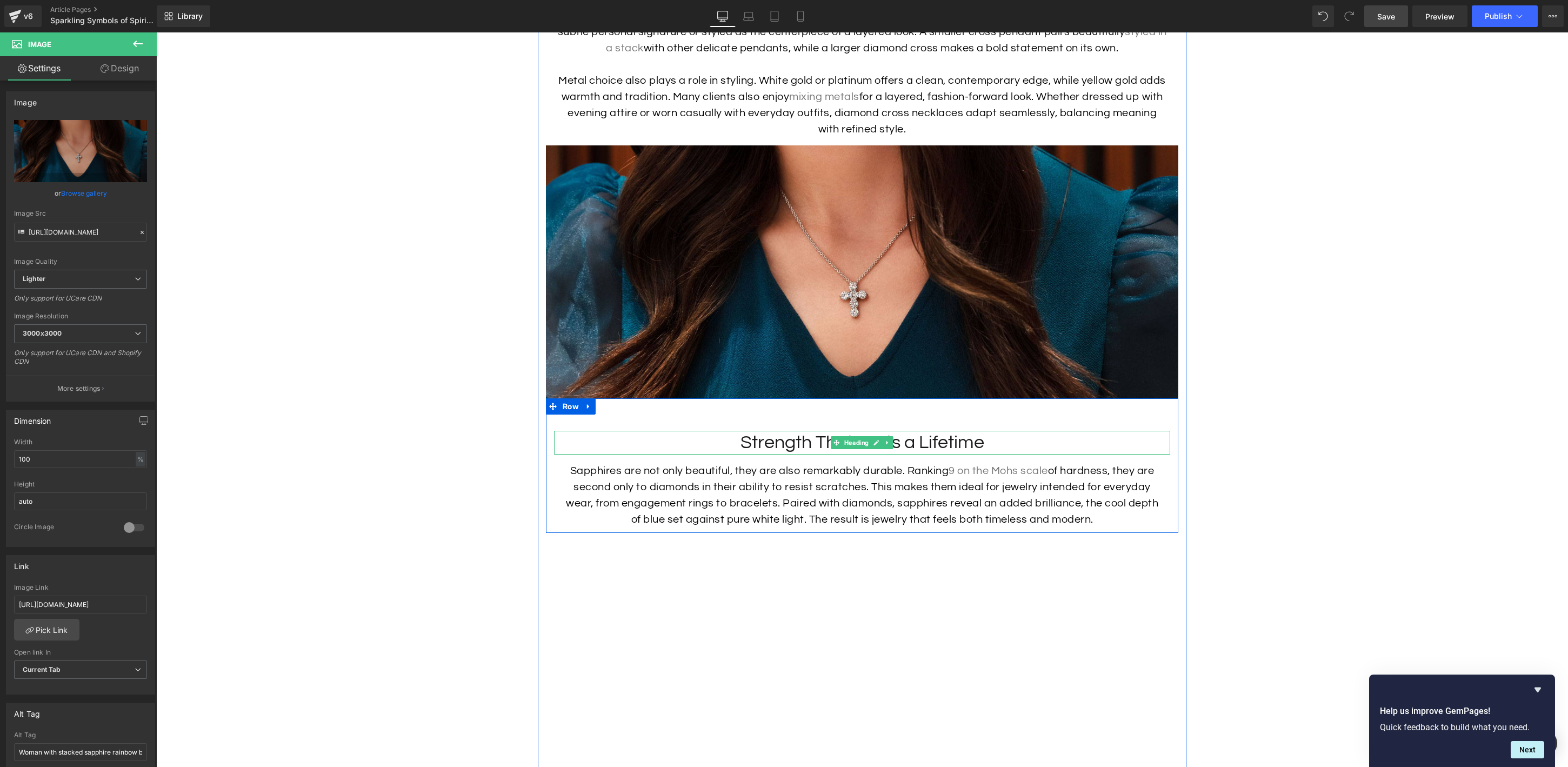
click at [820, 431] on h2 "Strength That Lasts a Lifetime" at bounding box center [862, 443] width 616 height 24
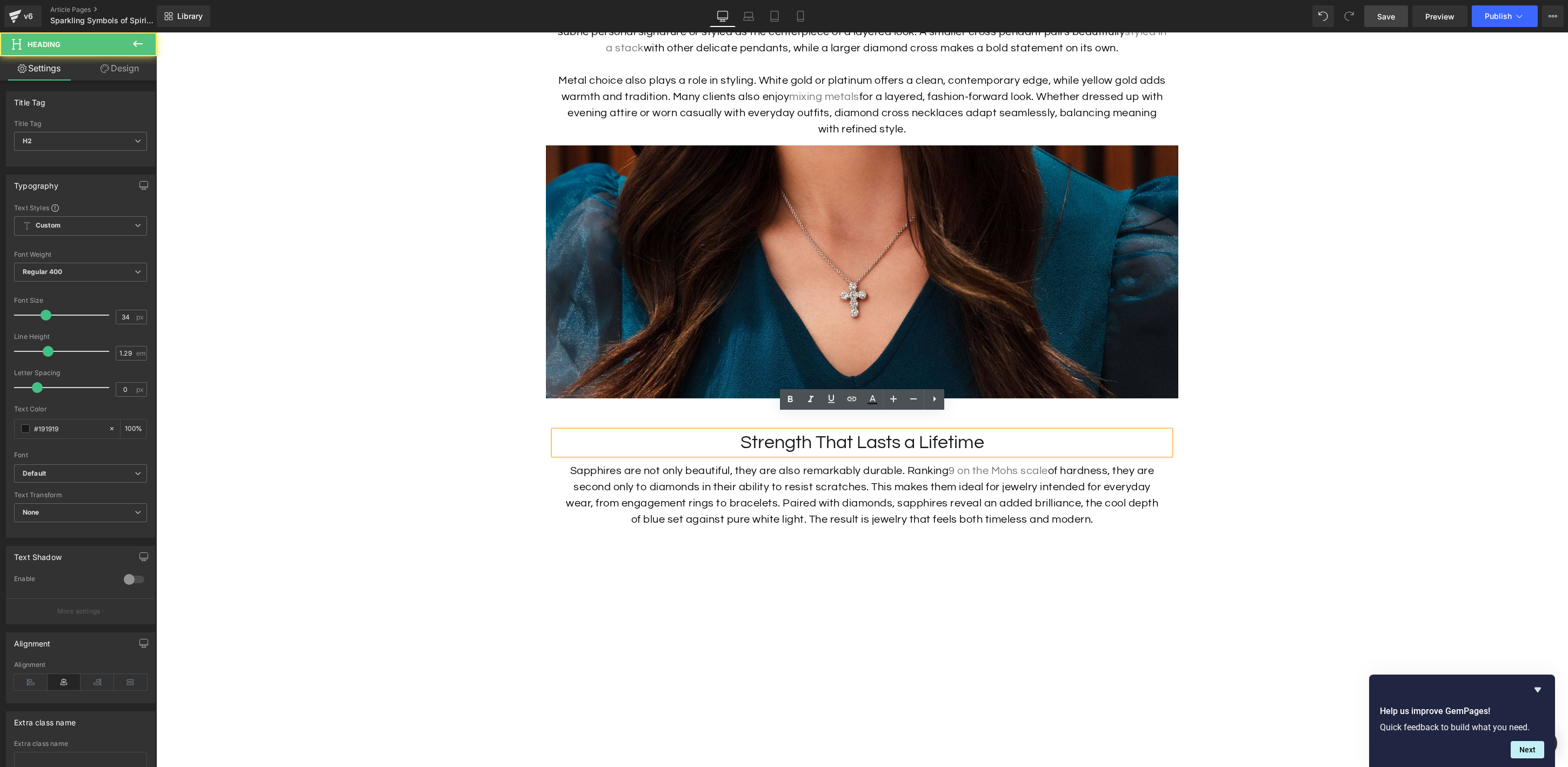
click at [820, 431] on h2 "Strength That Lasts a Lifetime" at bounding box center [862, 443] width 616 height 24
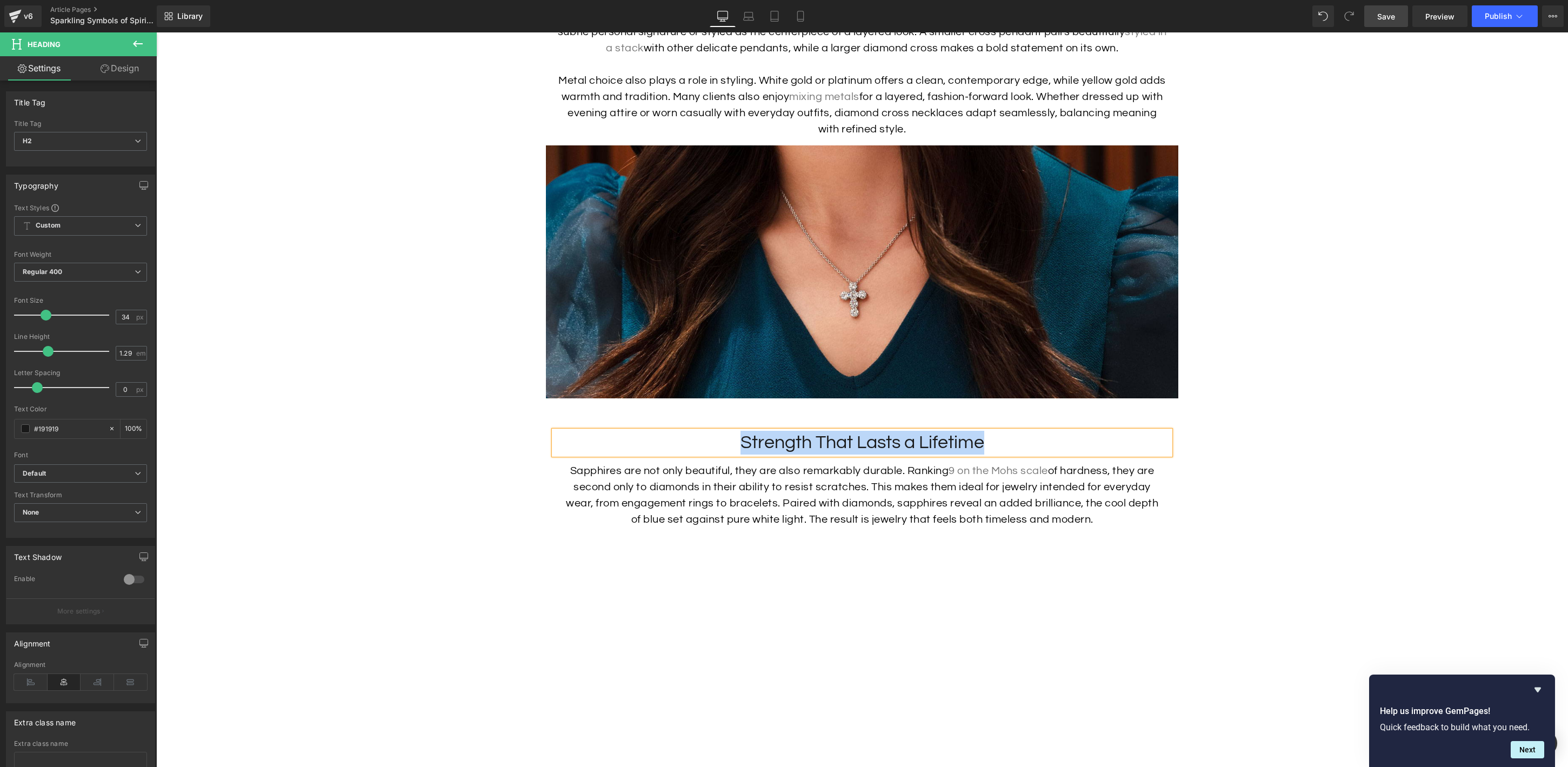
paste div
click at [1005, 481] on p "Sapphires are not only beautiful, they are also remarkably durable. Ranking 9 o…" at bounding box center [862, 495] width 600 height 65
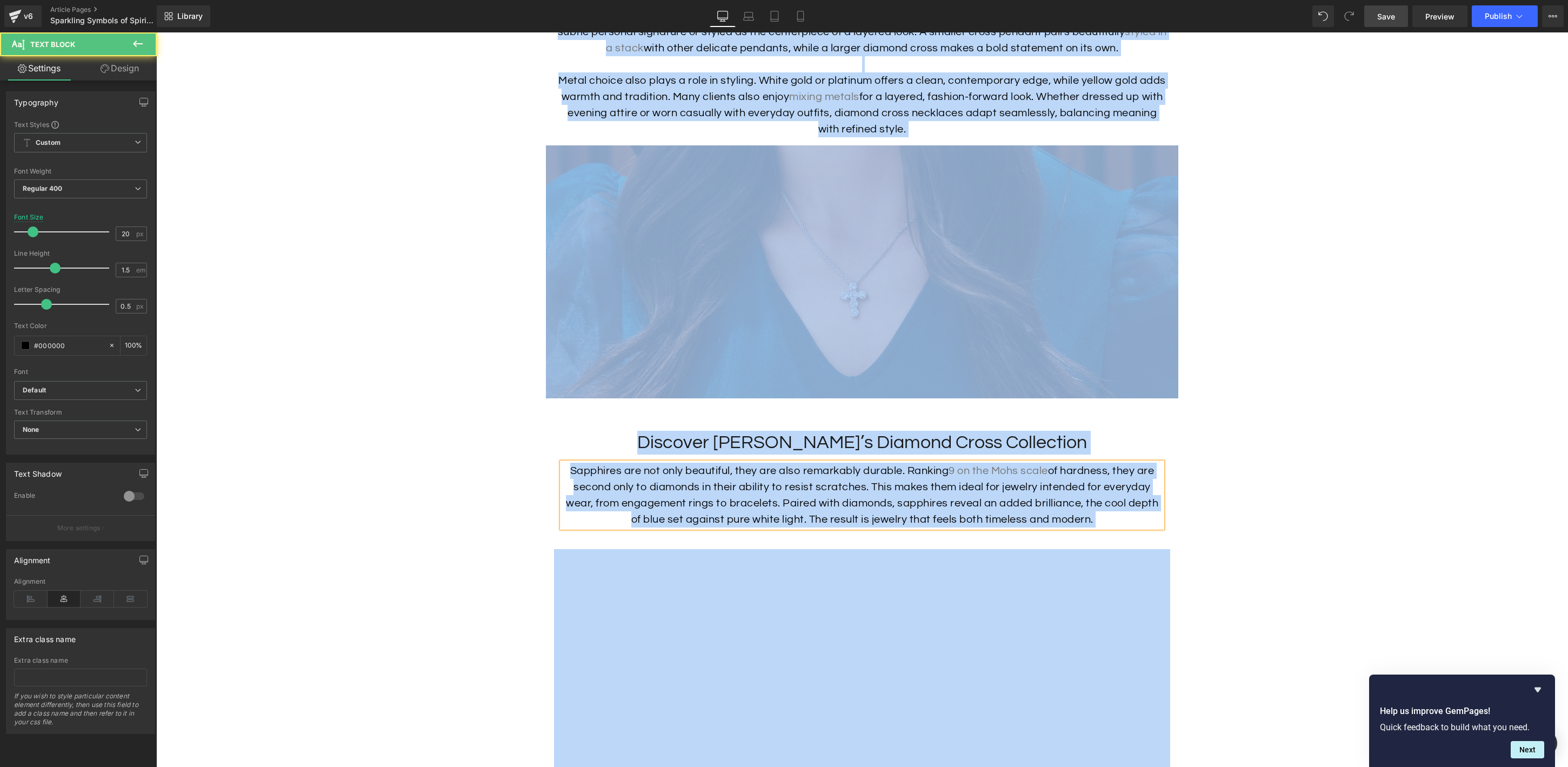
click at [1005, 481] on p "Sapphires are not only beautiful, they are also remarkably durable. Ranking 9 o…" at bounding box center [862, 495] width 600 height 65
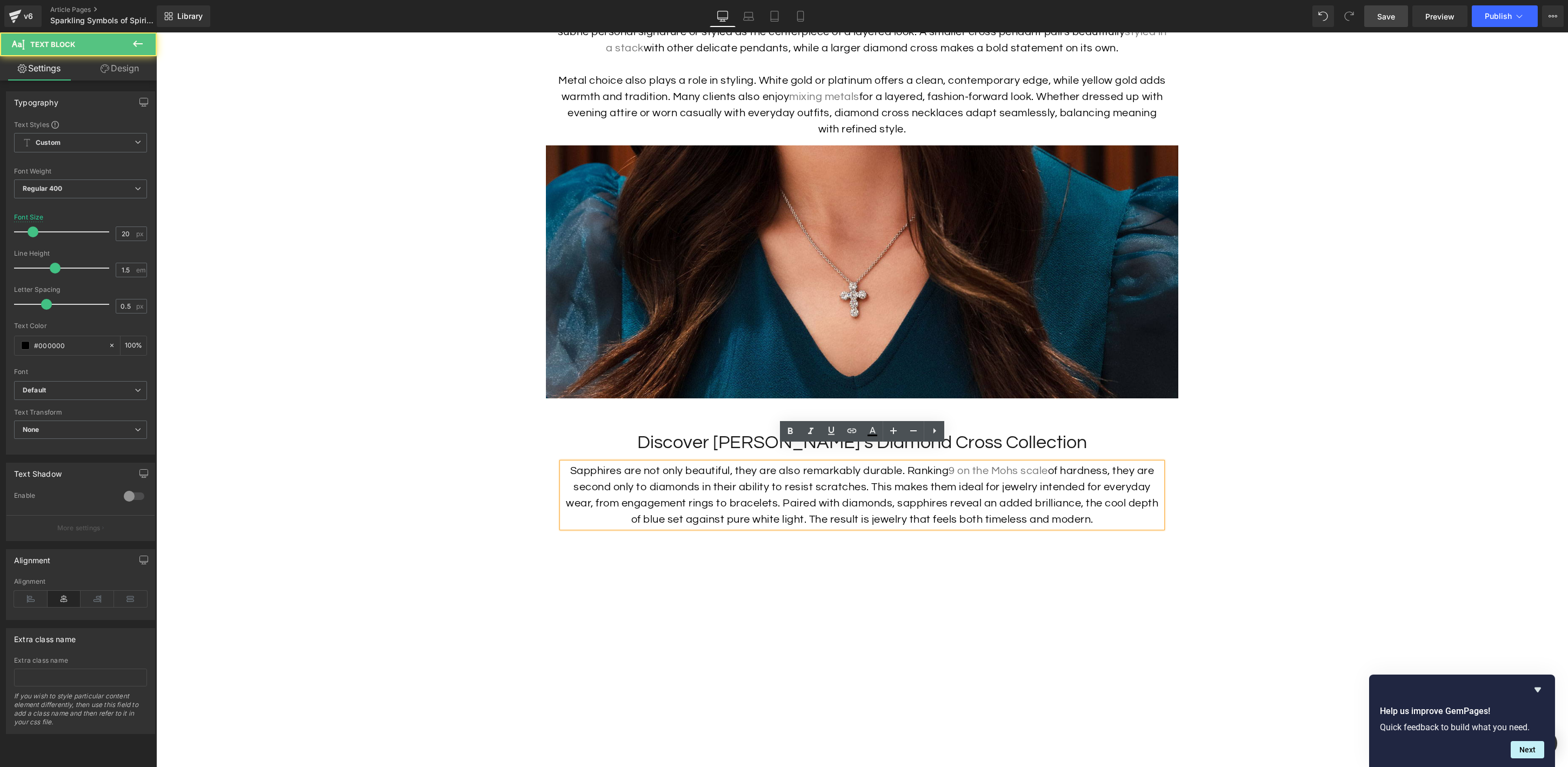
click at [1017, 472] on p "Sapphires are not only beautiful, they are also remarkably durable. Ranking 9 o…" at bounding box center [862, 495] width 600 height 65
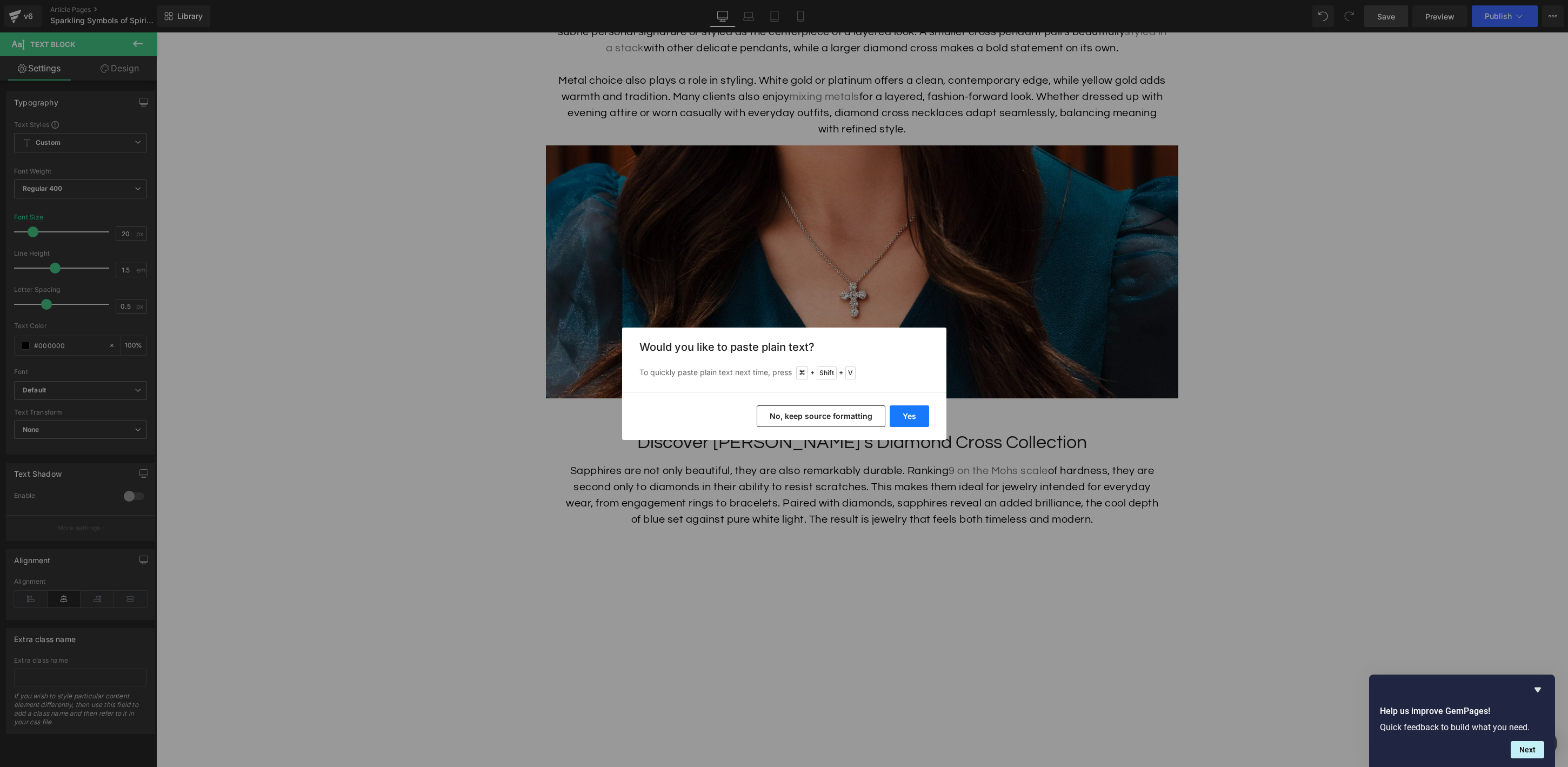
click at [918, 416] on button "Yes" at bounding box center [910, 416] width 40 height 22
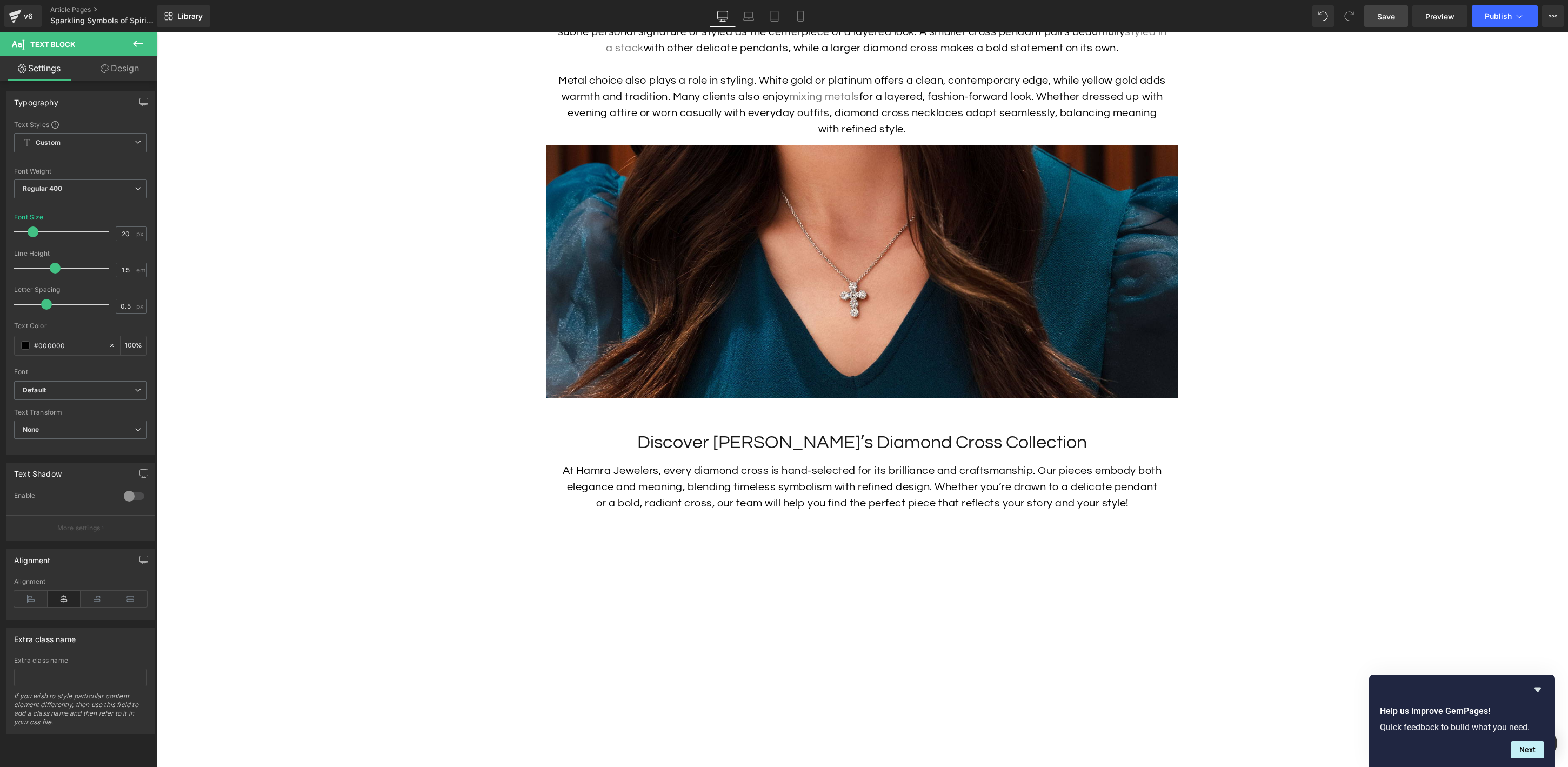
scroll to position [2583, 0]
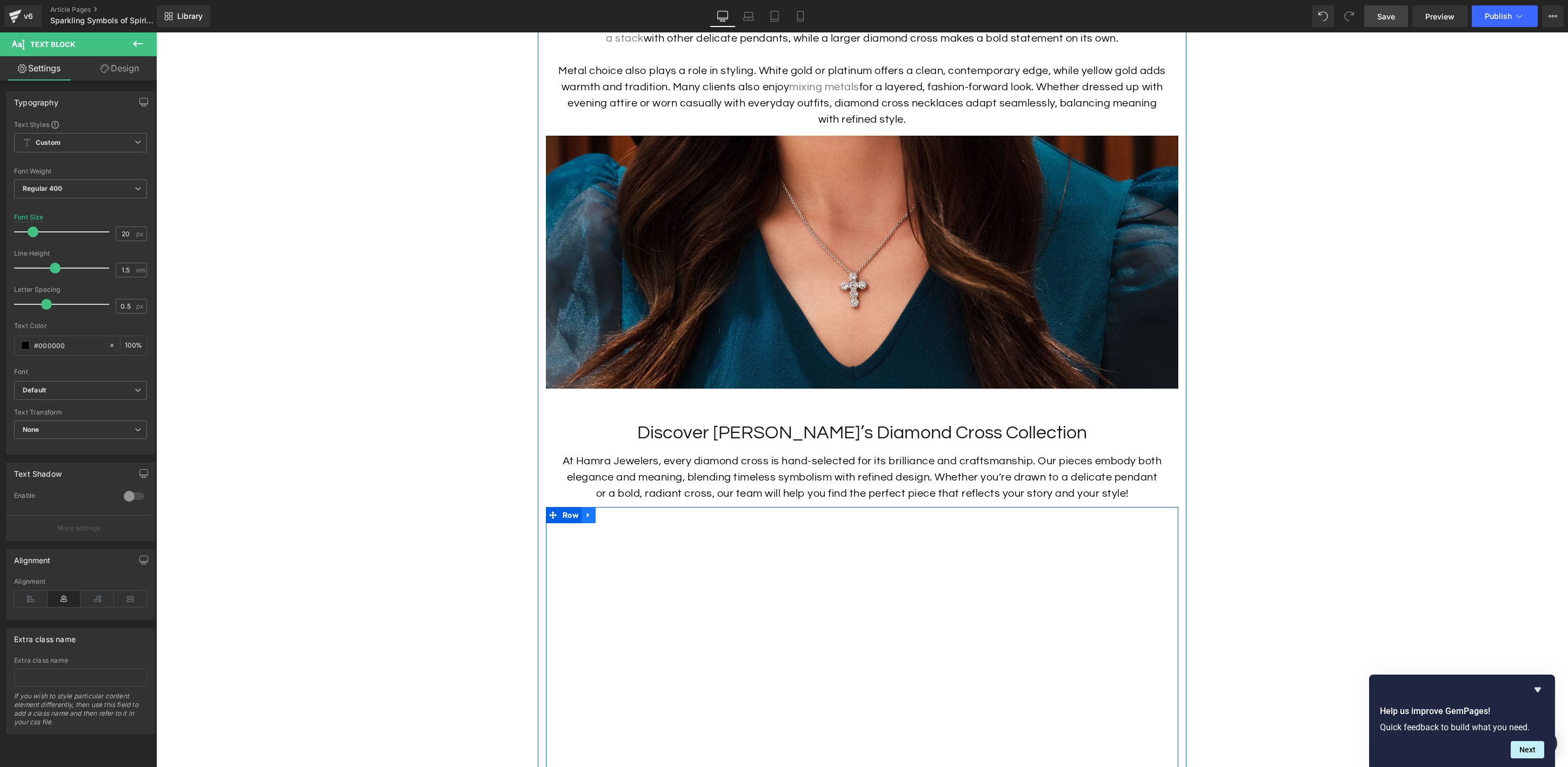
click at [587, 513] on icon at bounding box center [588, 515] width 2 height 5
click at [614, 511] on icon at bounding box center [616, 515] width 8 height 8
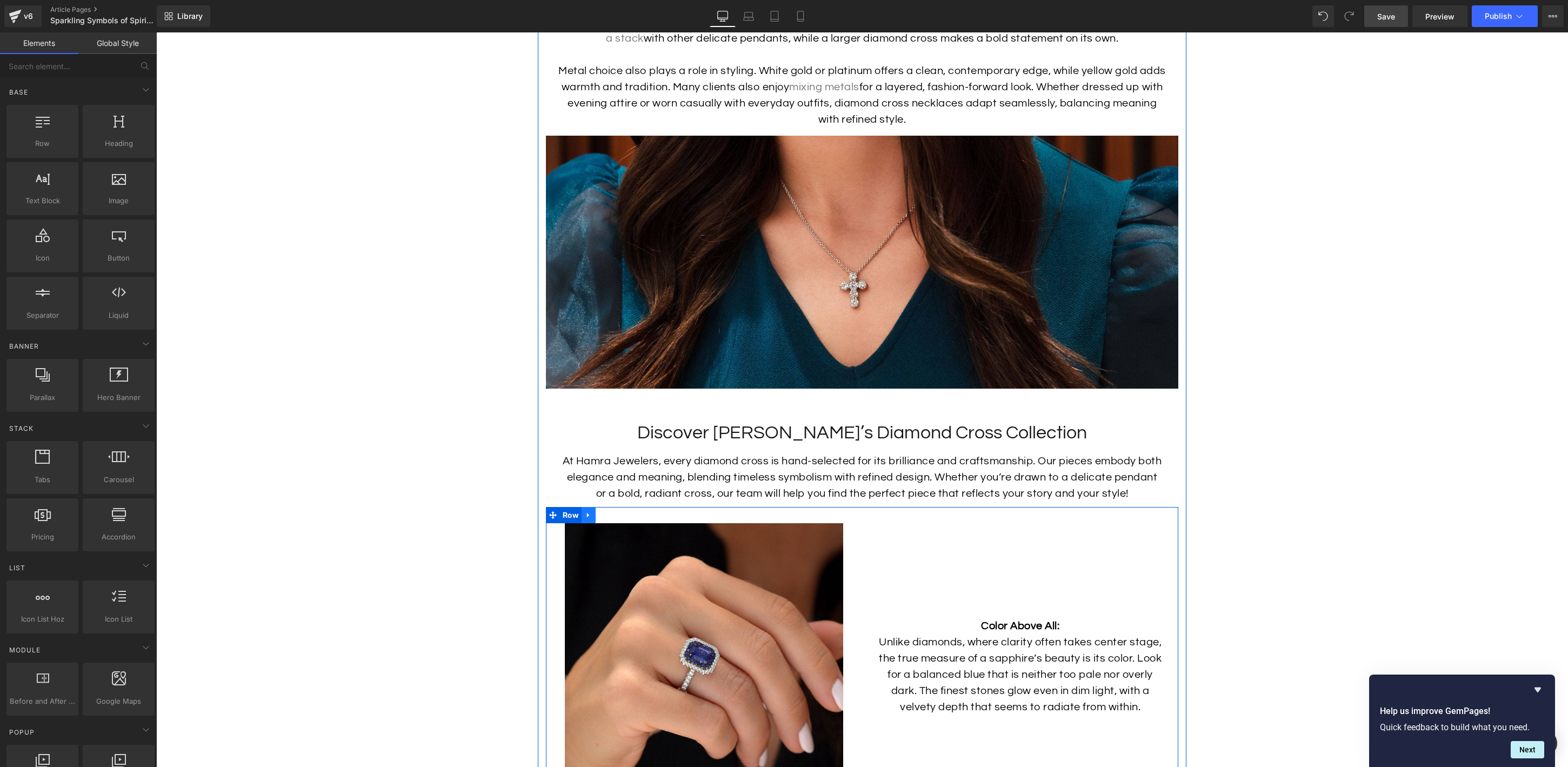
click at [586, 511] on icon at bounding box center [588, 515] width 8 height 8
click at [619, 511] on icon at bounding box center [616, 515] width 8 height 8
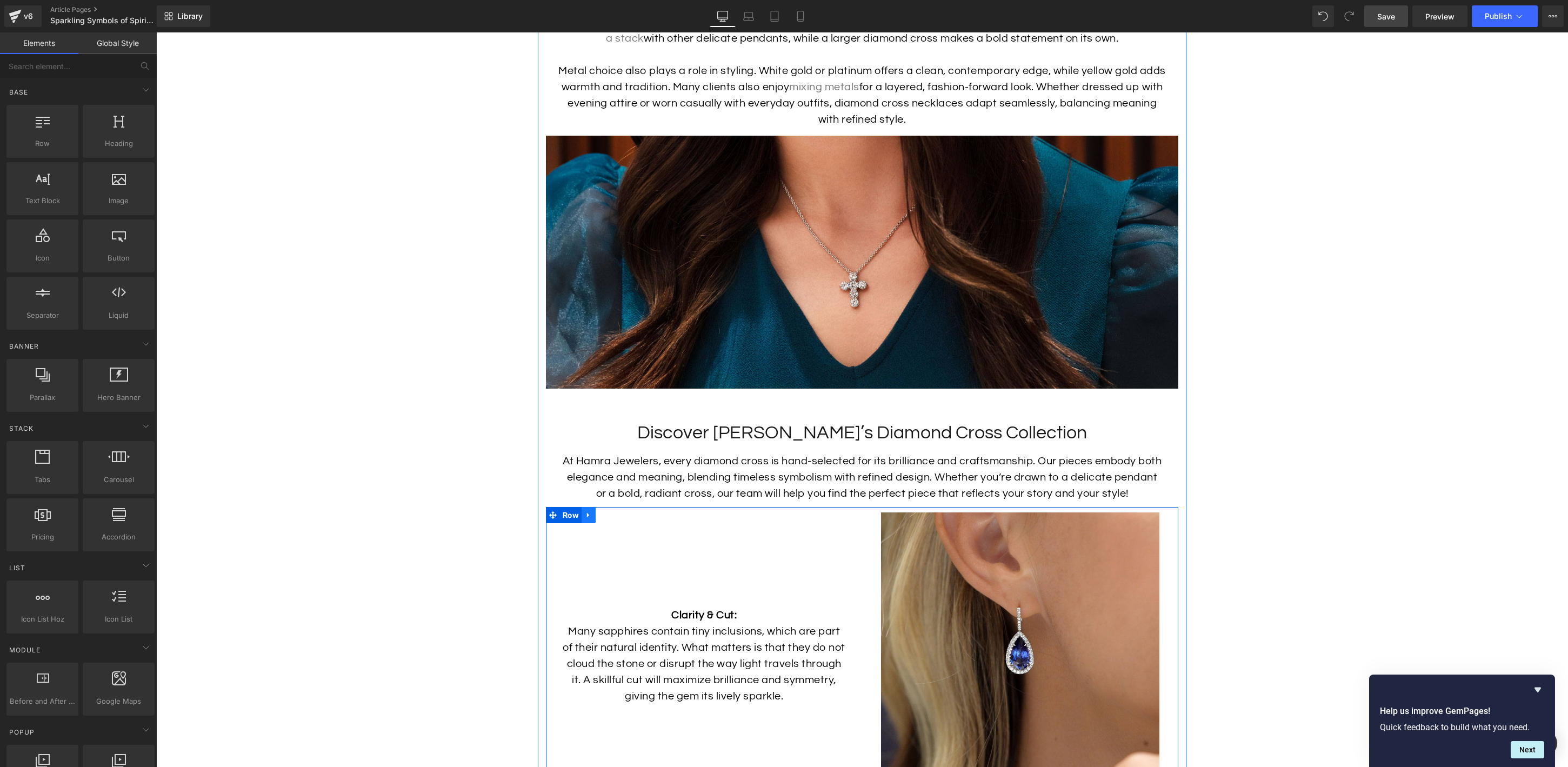
click at [592, 511] on icon at bounding box center [588, 515] width 8 height 8
click at [616, 511] on icon at bounding box center [616, 515] width 8 height 8
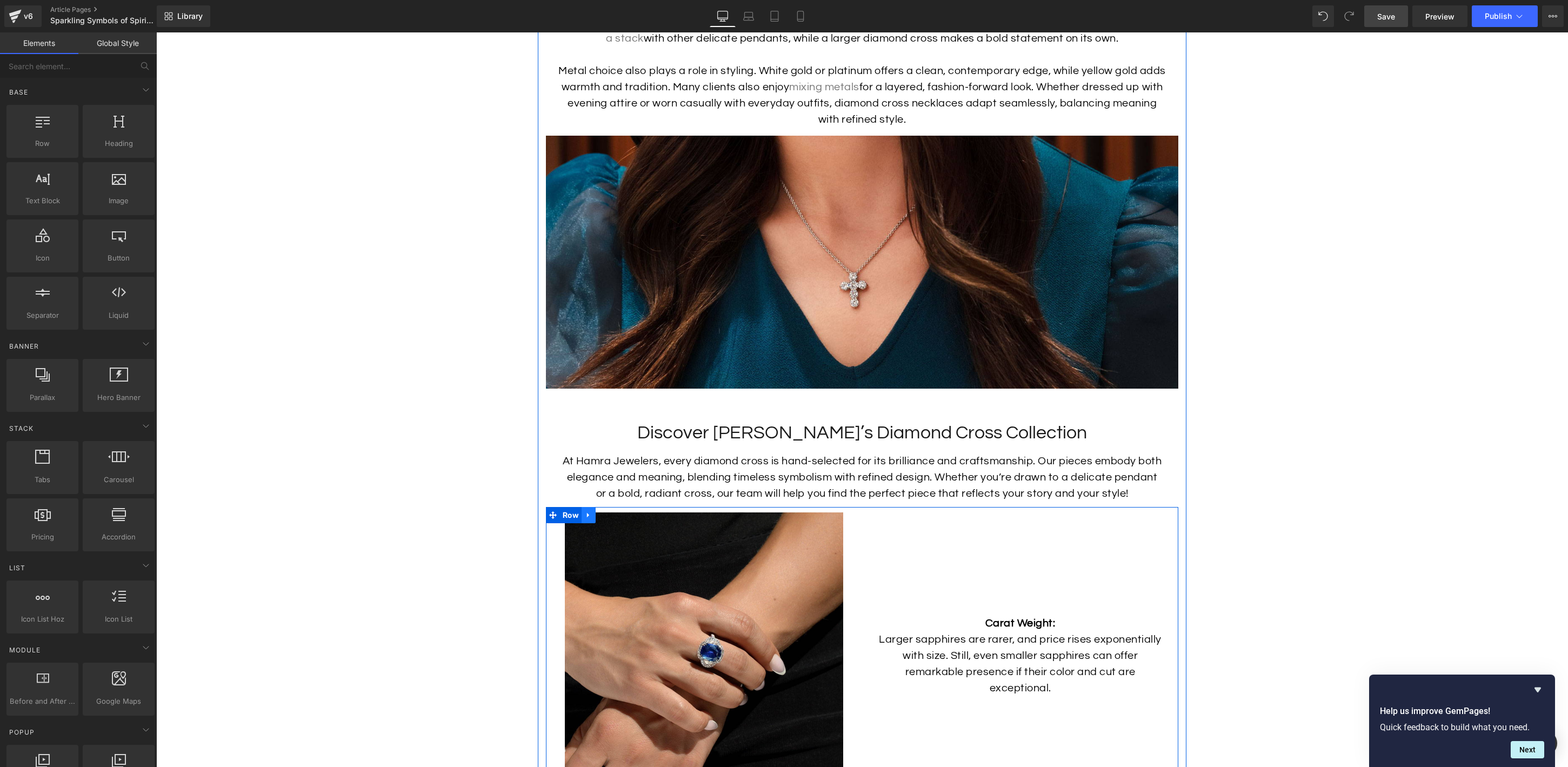
click at [587, 513] on icon at bounding box center [588, 515] width 2 height 5
click at [614, 511] on icon at bounding box center [616, 515] width 8 height 8
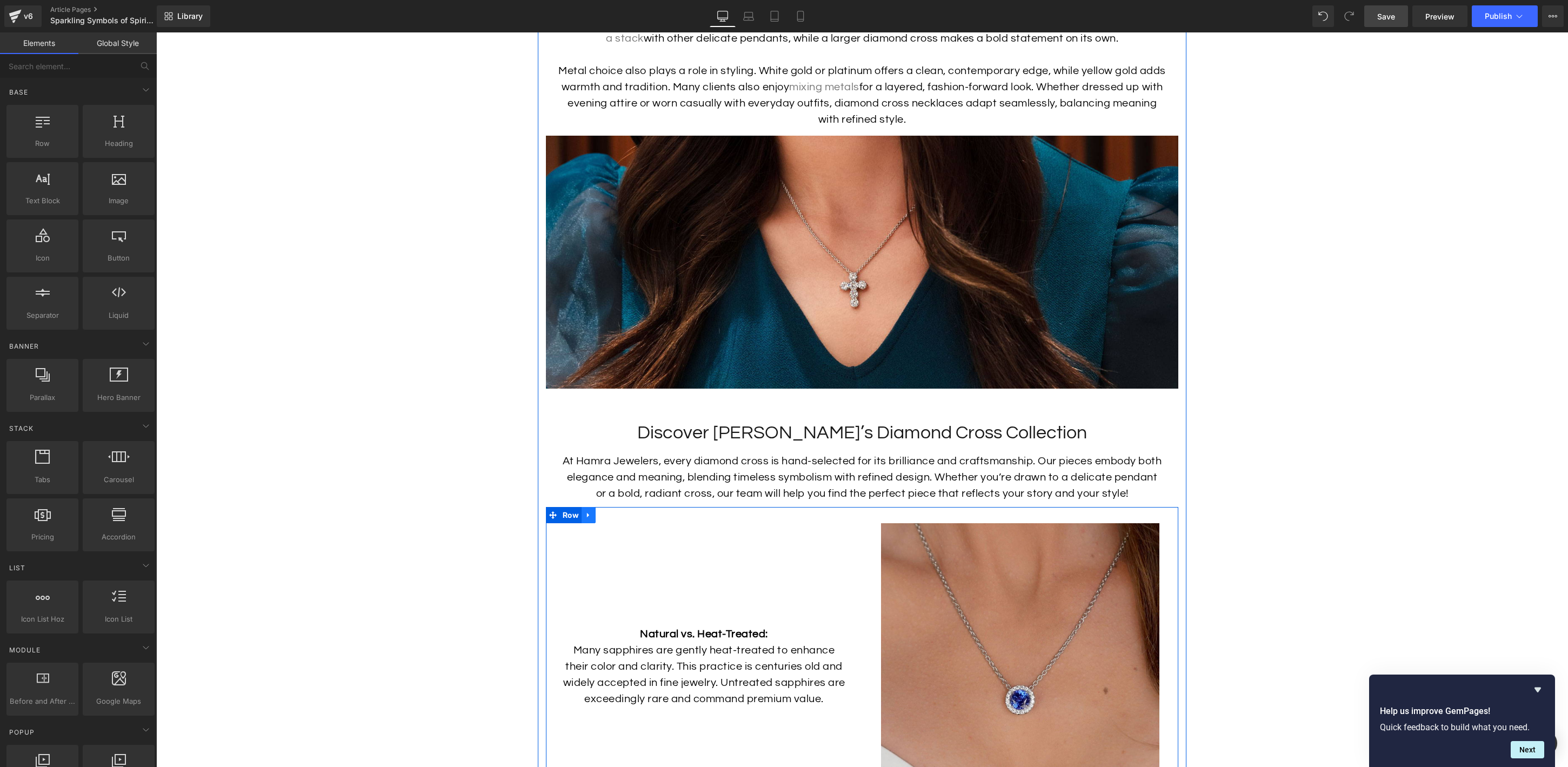
click at [587, 513] on icon at bounding box center [588, 515] width 2 height 5
click at [617, 511] on icon at bounding box center [616, 515] width 8 height 8
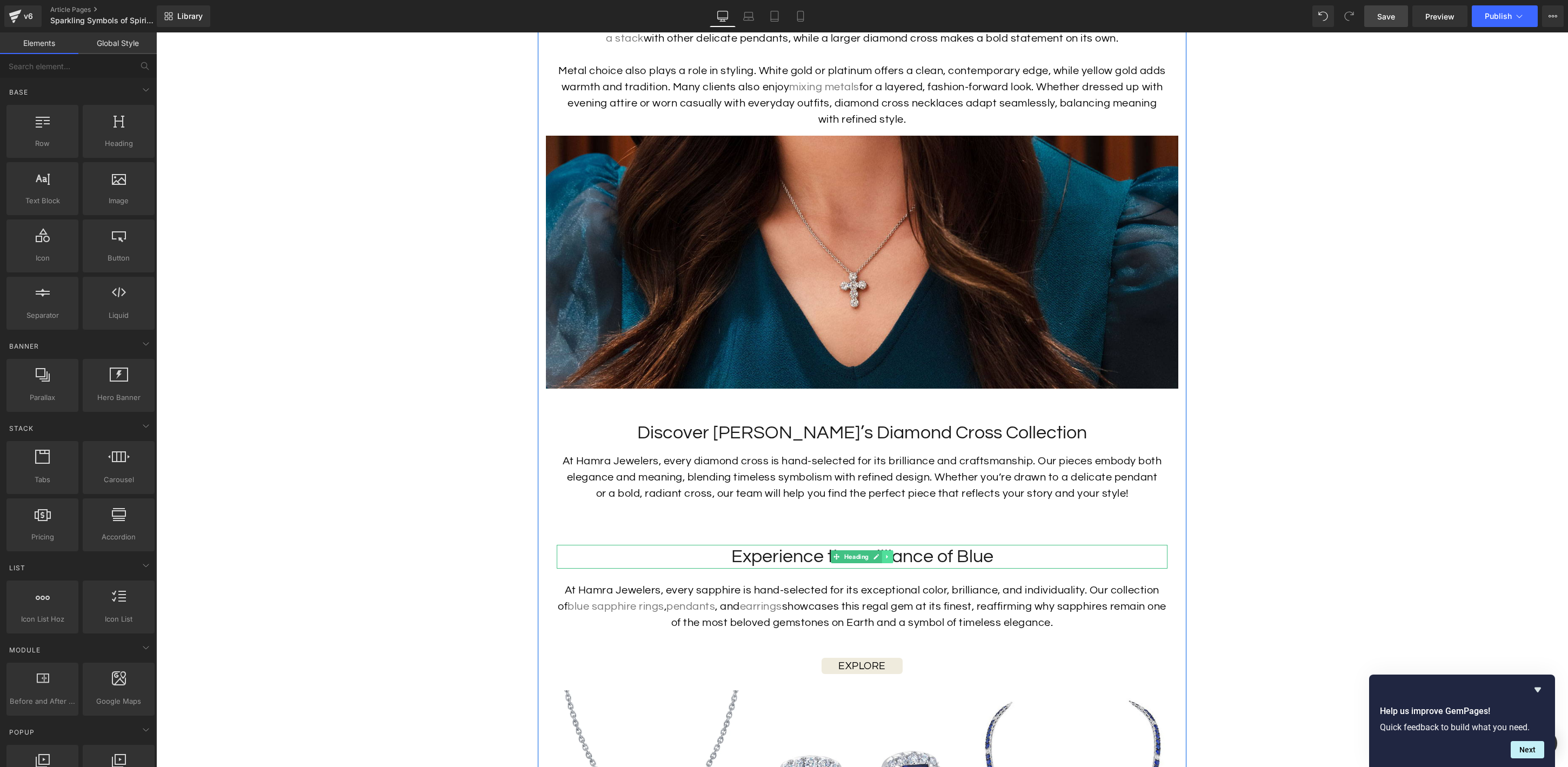
click at [886, 555] on icon at bounding box center [887, 557] width 1 height 4
click at [897, 550] on link at bounding box center [893, 557] width 11 height 13
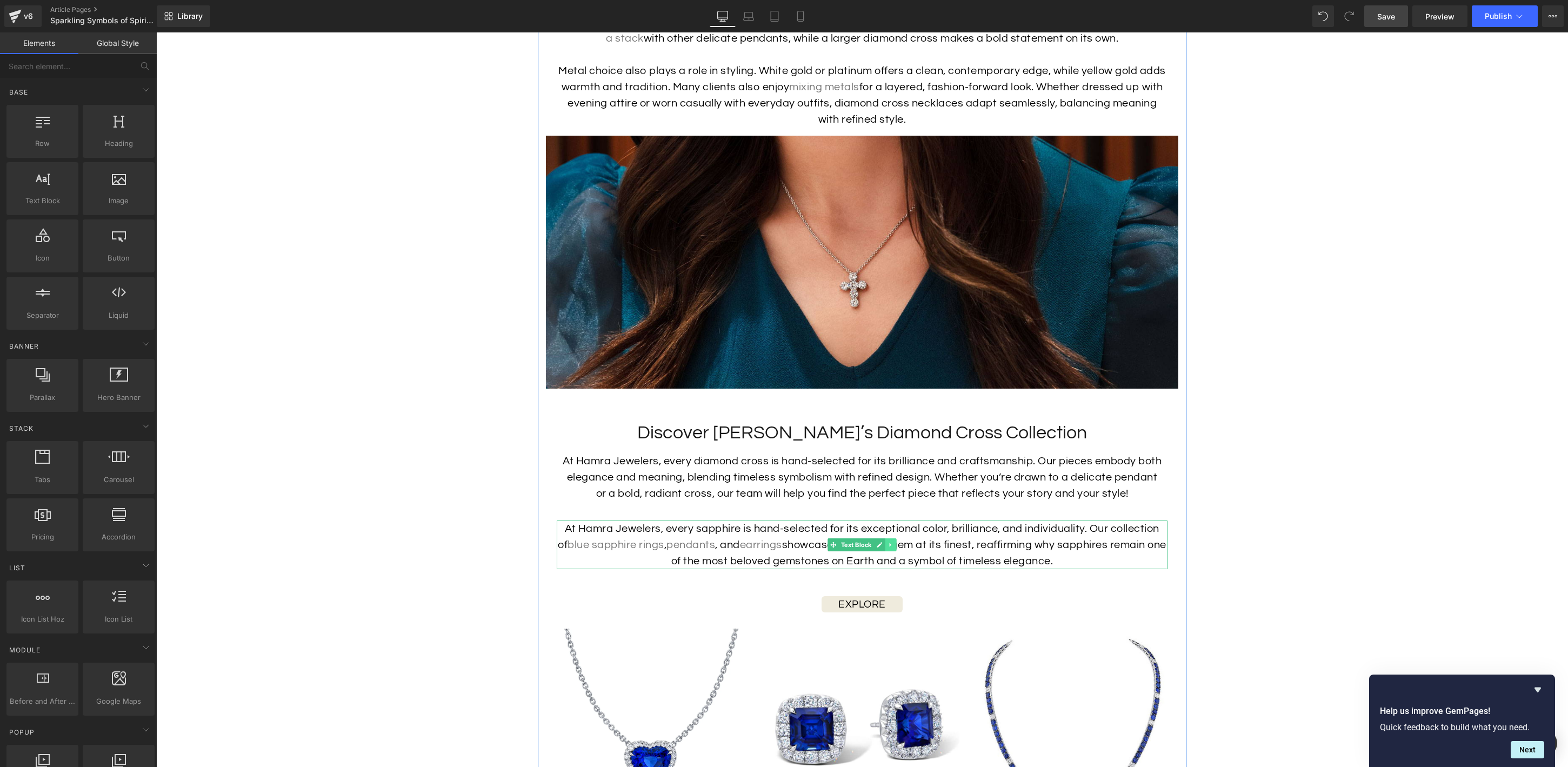
click at [890, 543] on icon at bounding box center [891, 545] width 1 height 4
click at [897, 541] on icon at bounding box center [896, 544] width 6 height 6
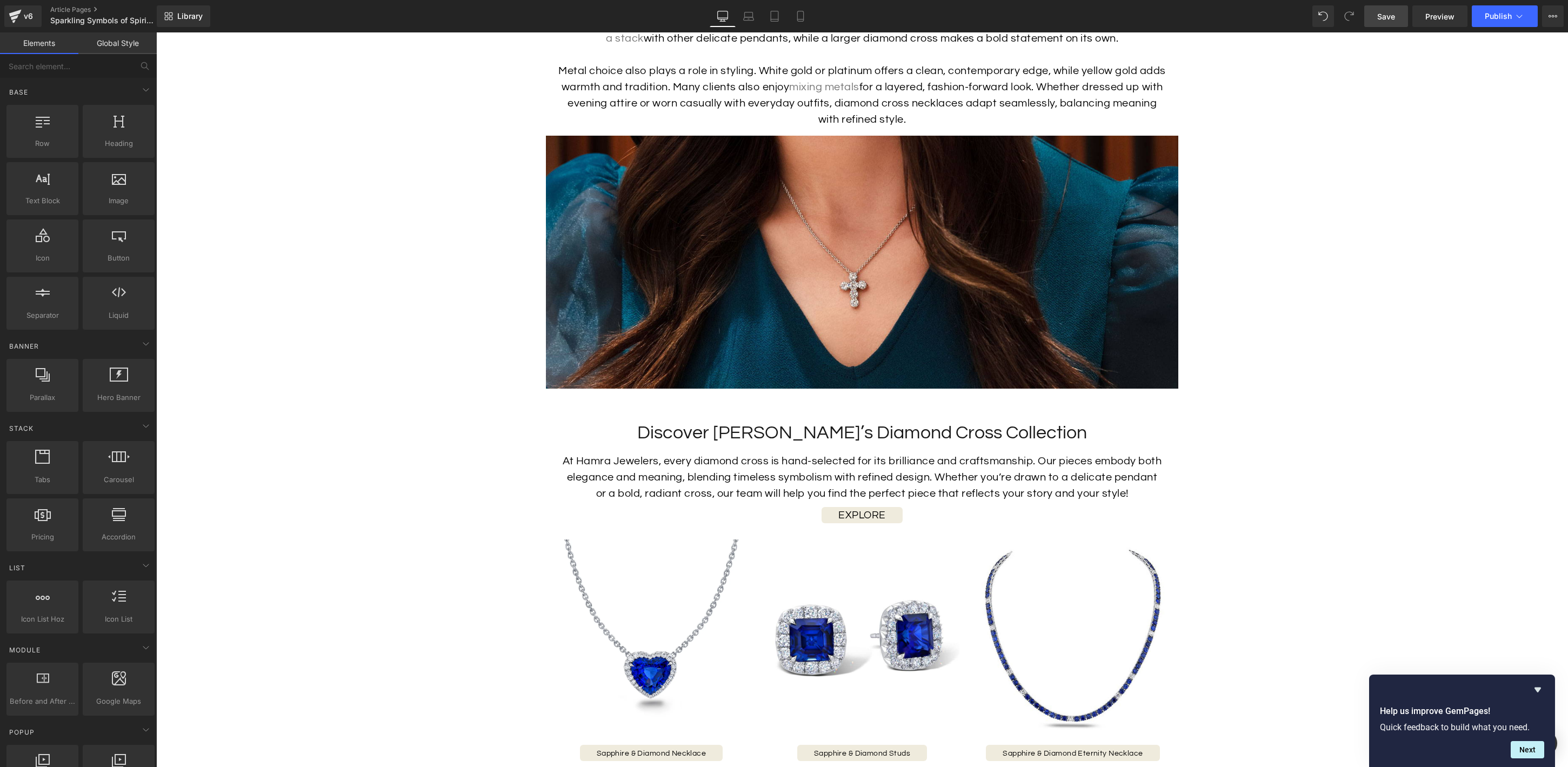
click at [1389, 16] on span "Save" at bounding box center [1386, 16] width 18 height 11
click at [863, 509] on span "Button" at bounding box center [862, 516] width 24 height 13
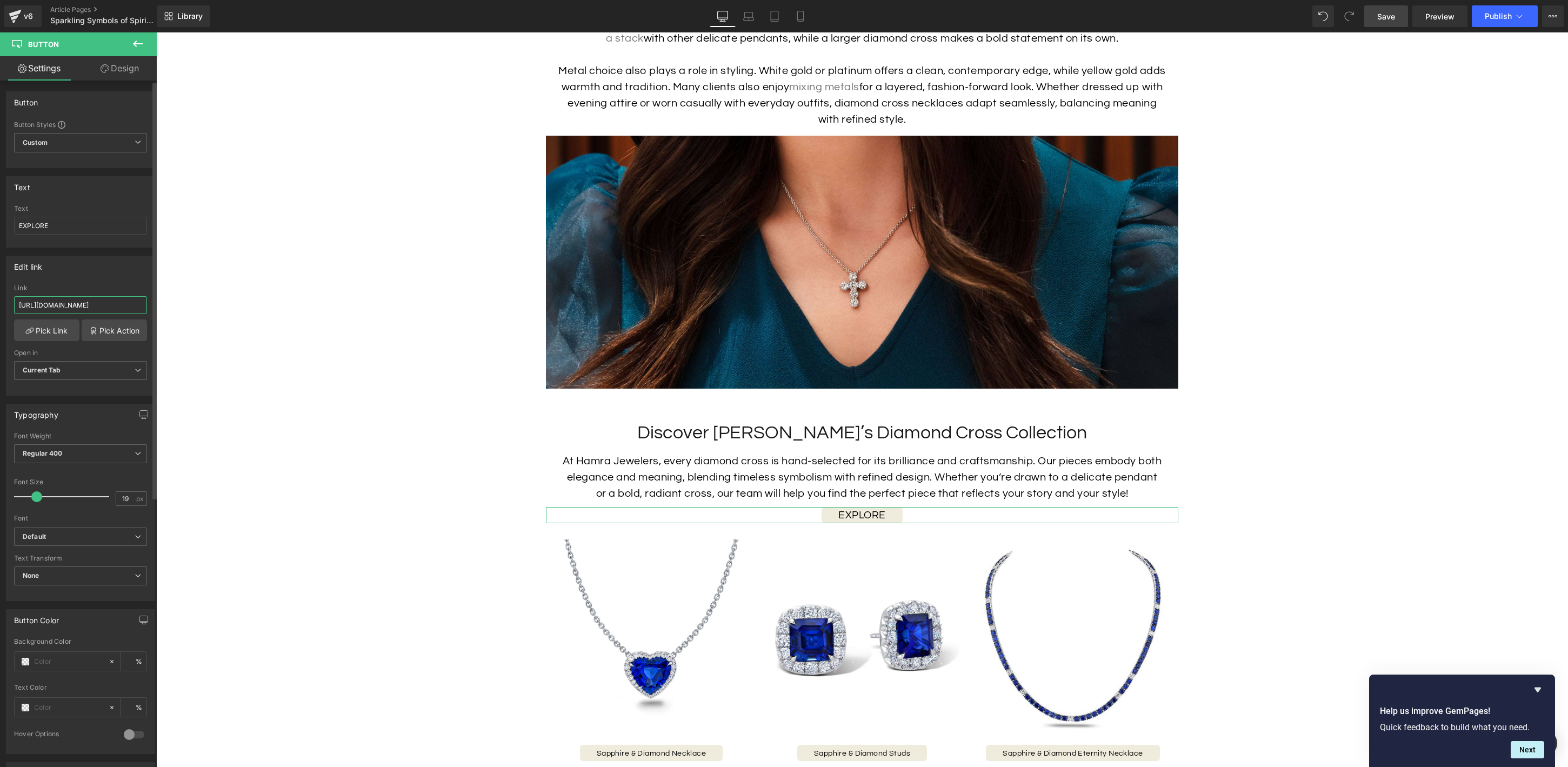
click at [73, 305] on input "https://hamra.com/collections/gemstone-rings?filter.p.m.custom.gemstone=Pink+Sa…" at bounding box center [81, 305] width 133 height 18
paste input "classic-crosses"
type input "[URL][DOMAIN_NAME]"
click at [111, 69] on link "Design" at bounding box center [120, 68] width 79 height 24
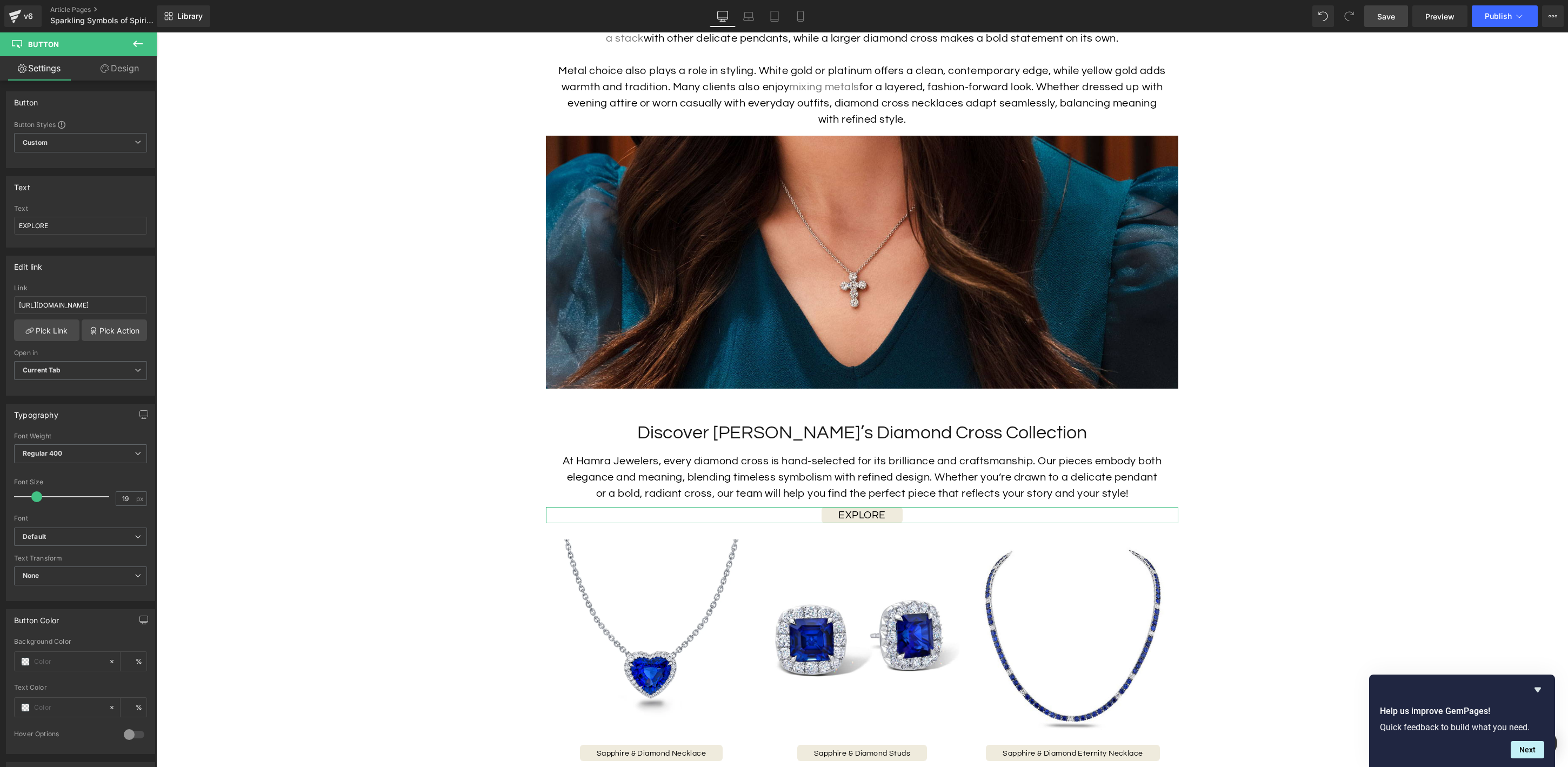
scroll to position [0, 0]
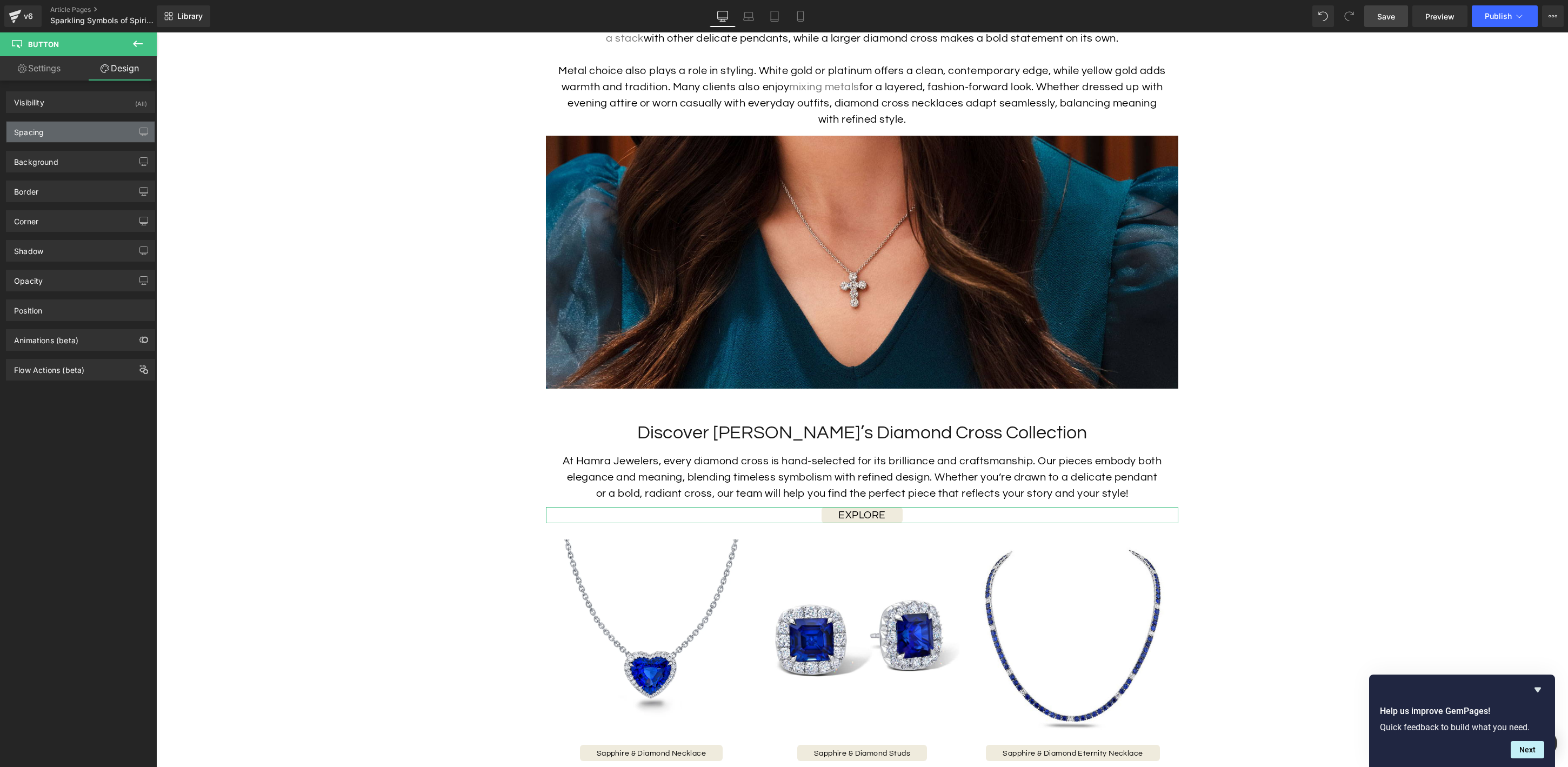
click at [69, 135] on div "Spacing" at bounding box center [80, 132] width 148 height 21
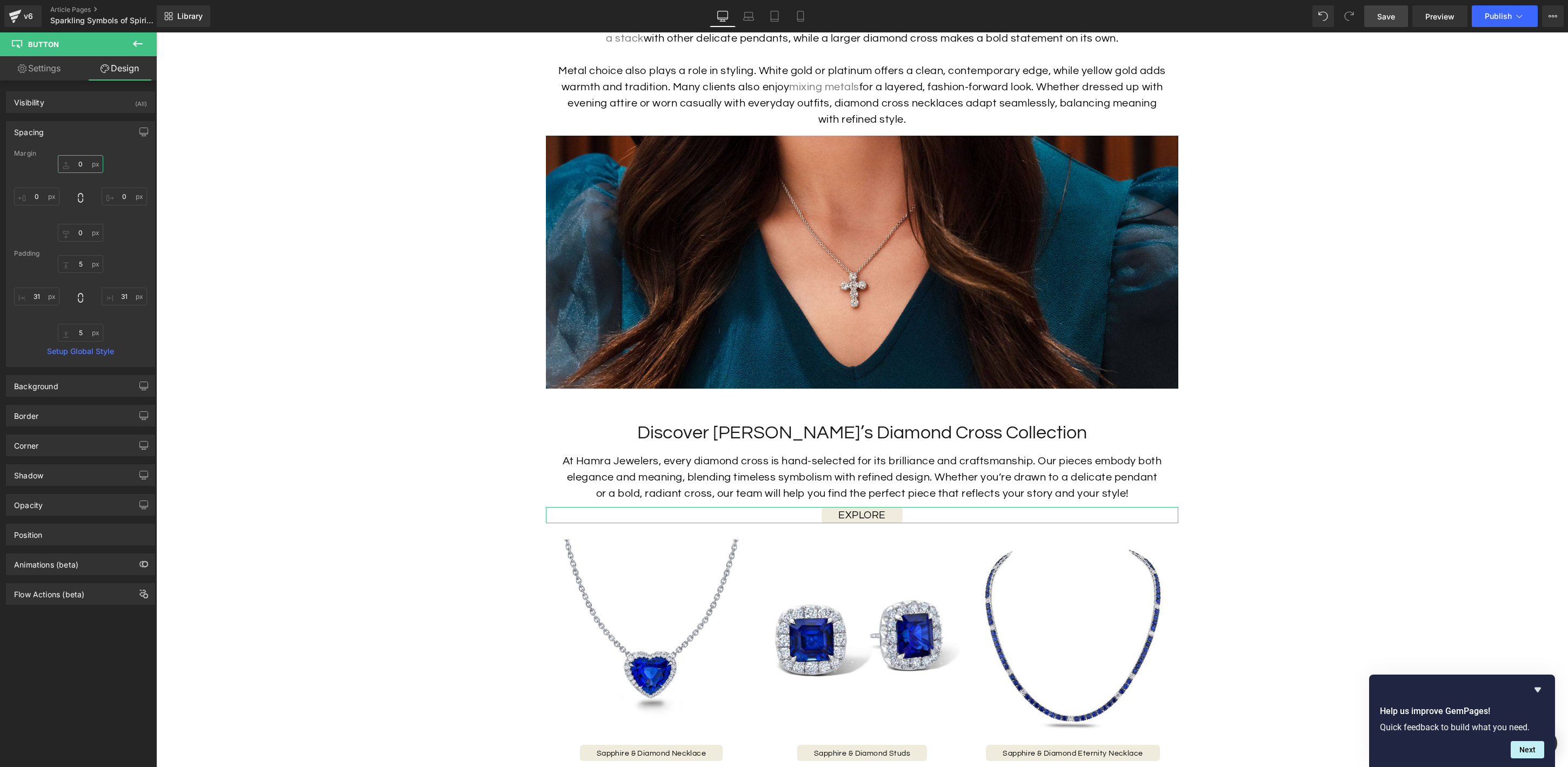
click at [85, 165] on input "0" at bounding box center [81, 164] width 45 height 18
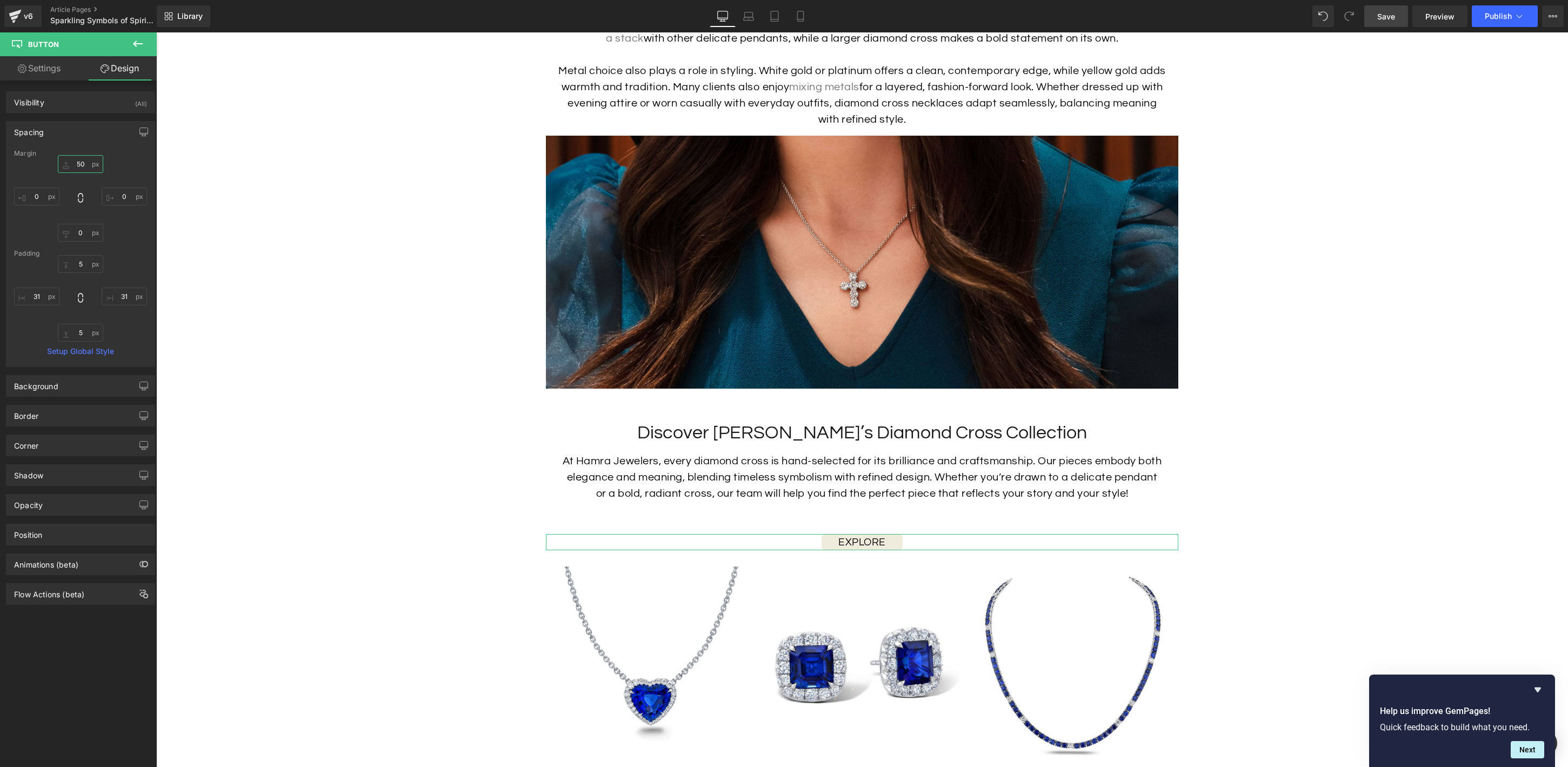
click at [80, 164] on input "50" at bounding box center [81, 164] width 45 height 18
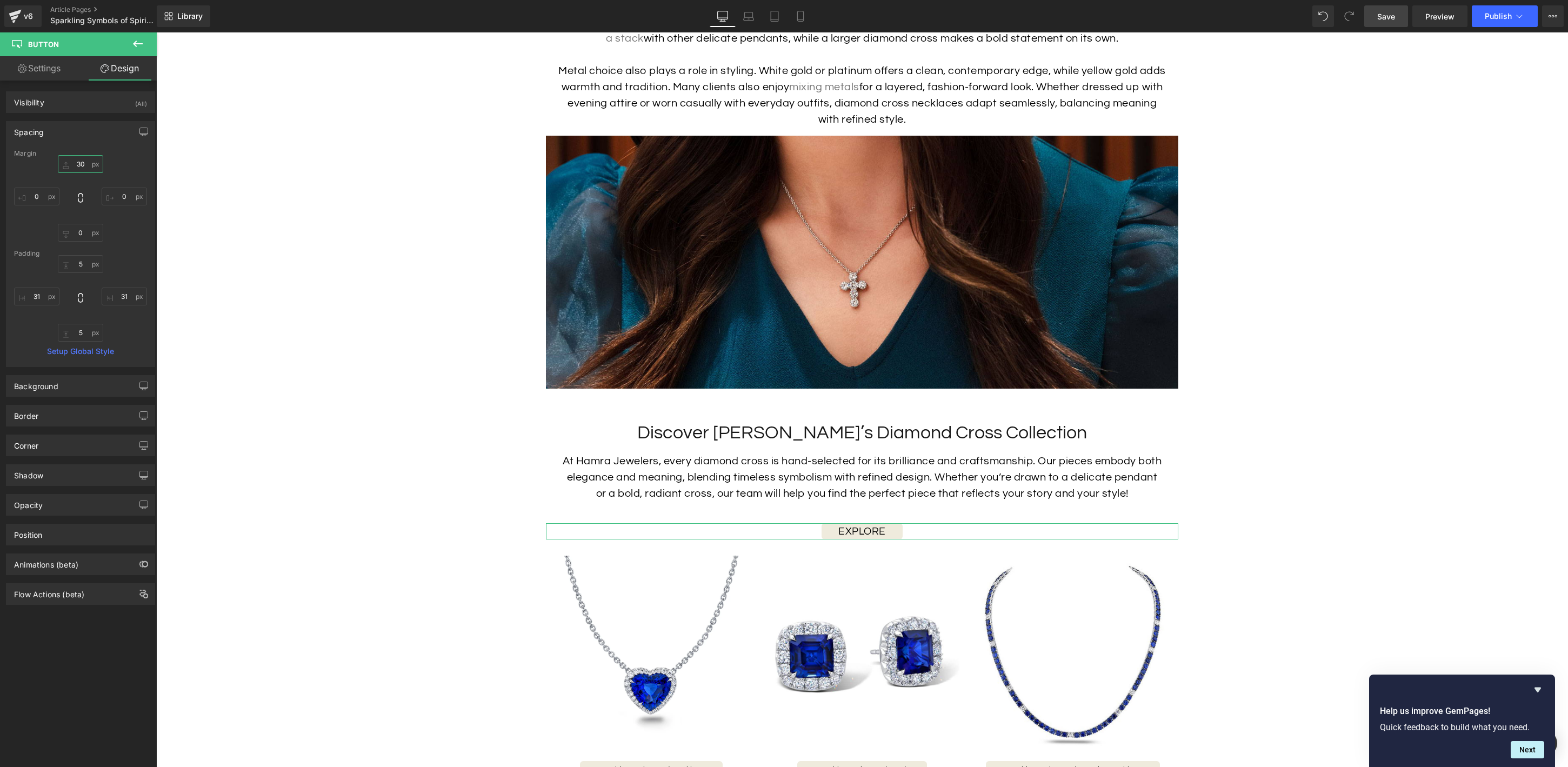
type input "30"
click at [86, 232] on input "0" at bounding box center [81, 232] width 45 height 18
type input "30"
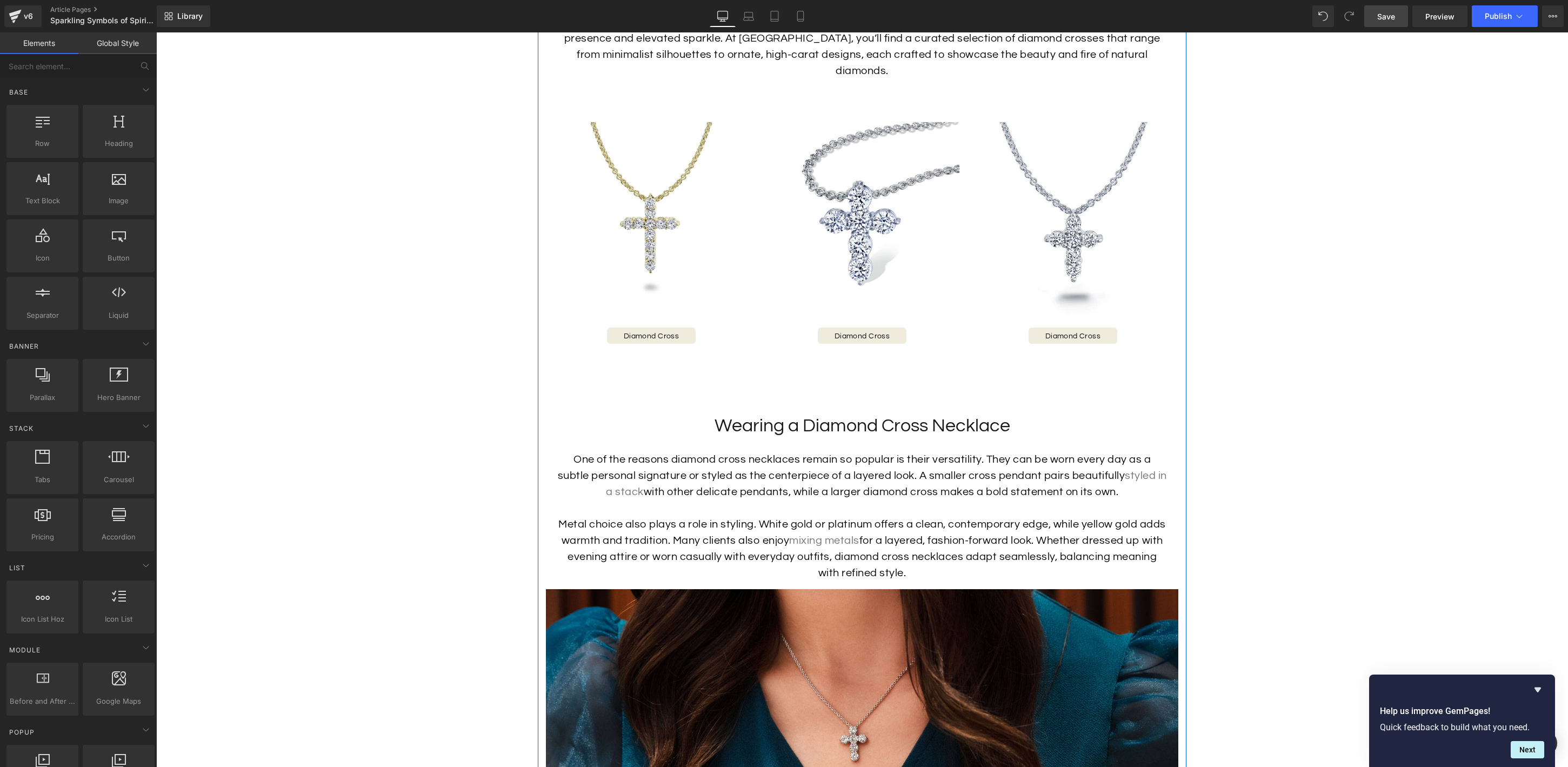
scroll to position [2108, 0]
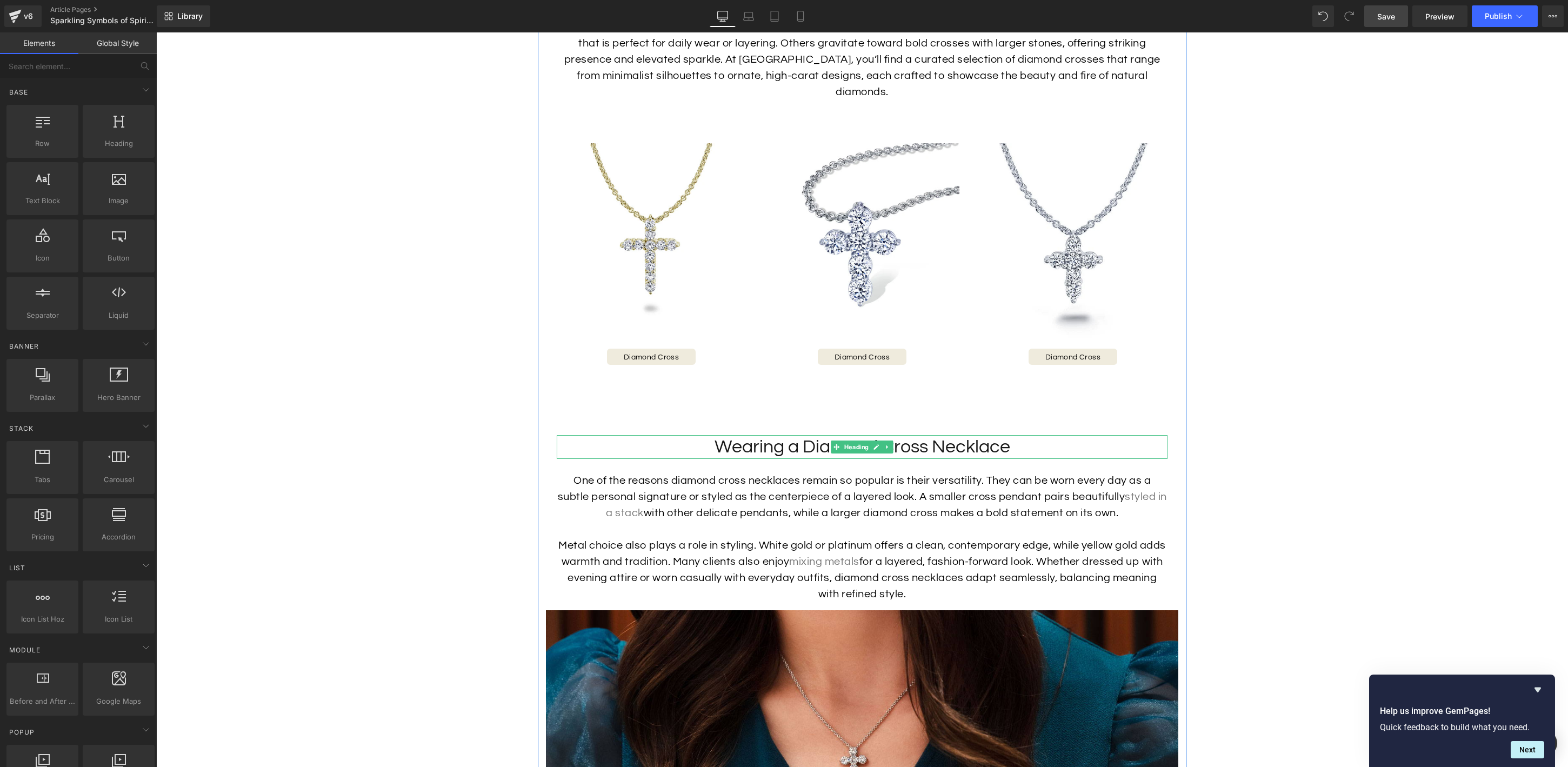
click at [865, 441] on span "Heading" at bounding box center [857, 447] width 28 height 13
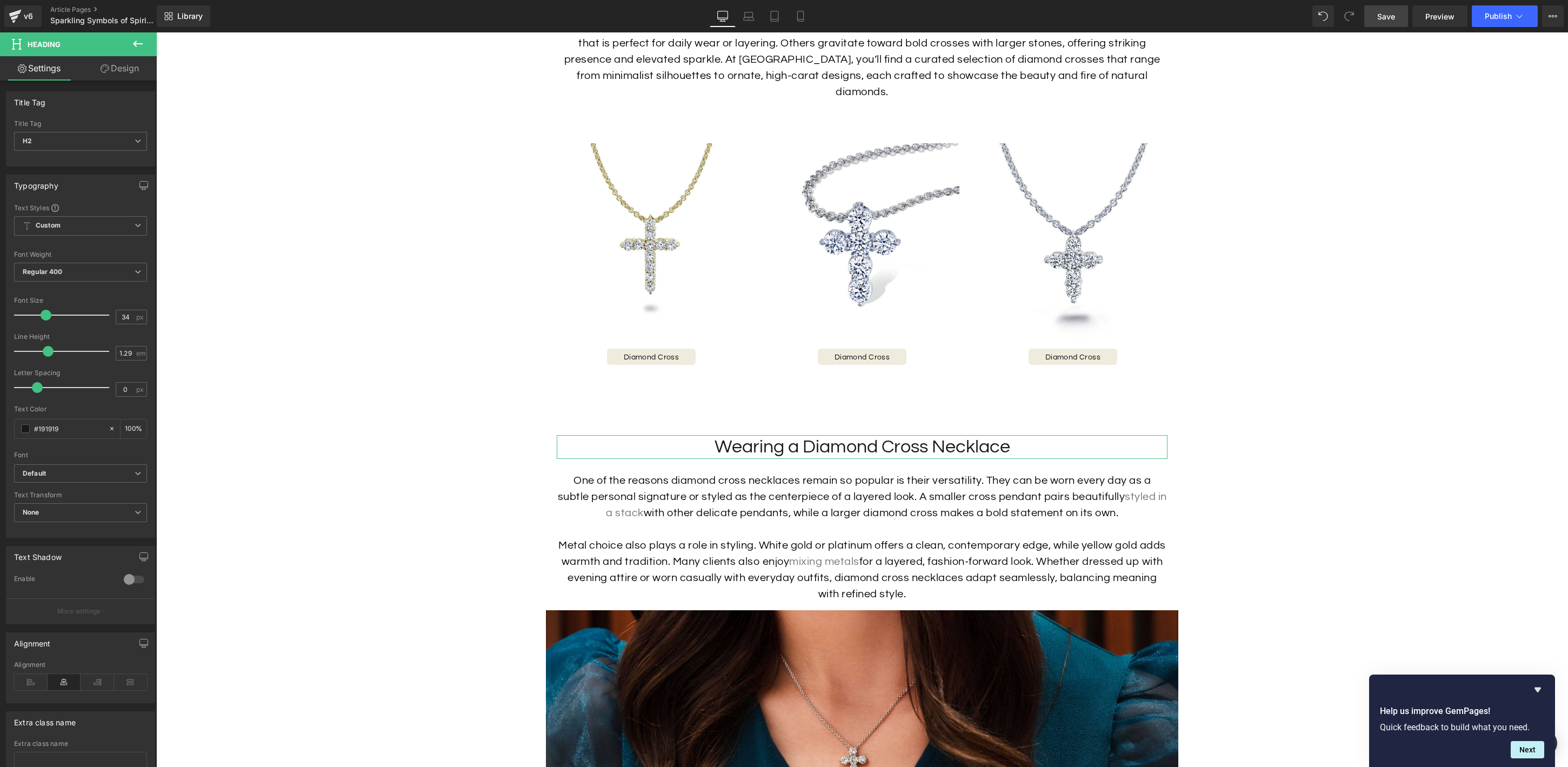
click at [114, 74] on link "Design" at bounding box center [120, 68] width 79 height 24
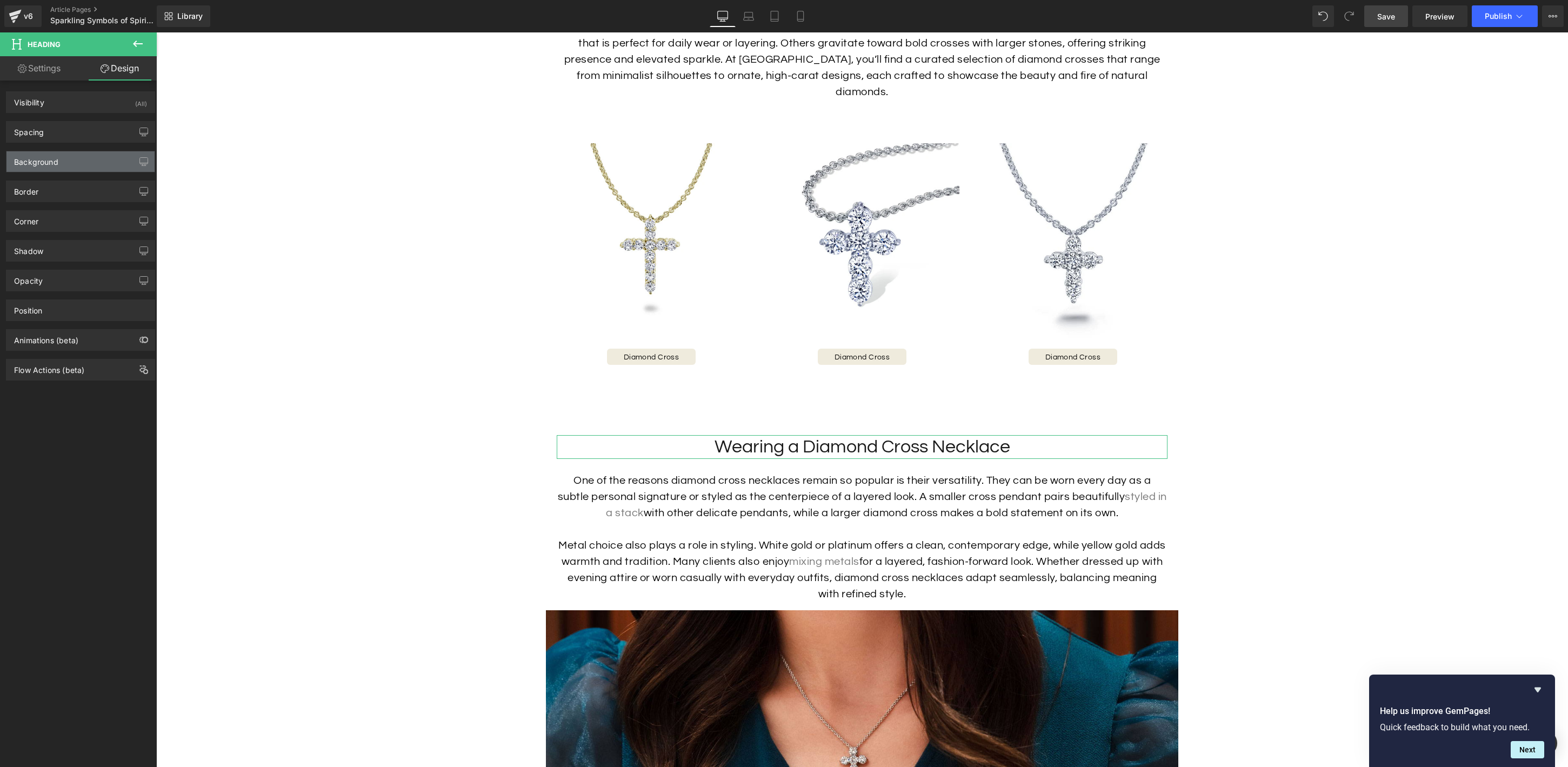
type input "70"
type input "20"
type input "0"
type input "20"
type input "0"
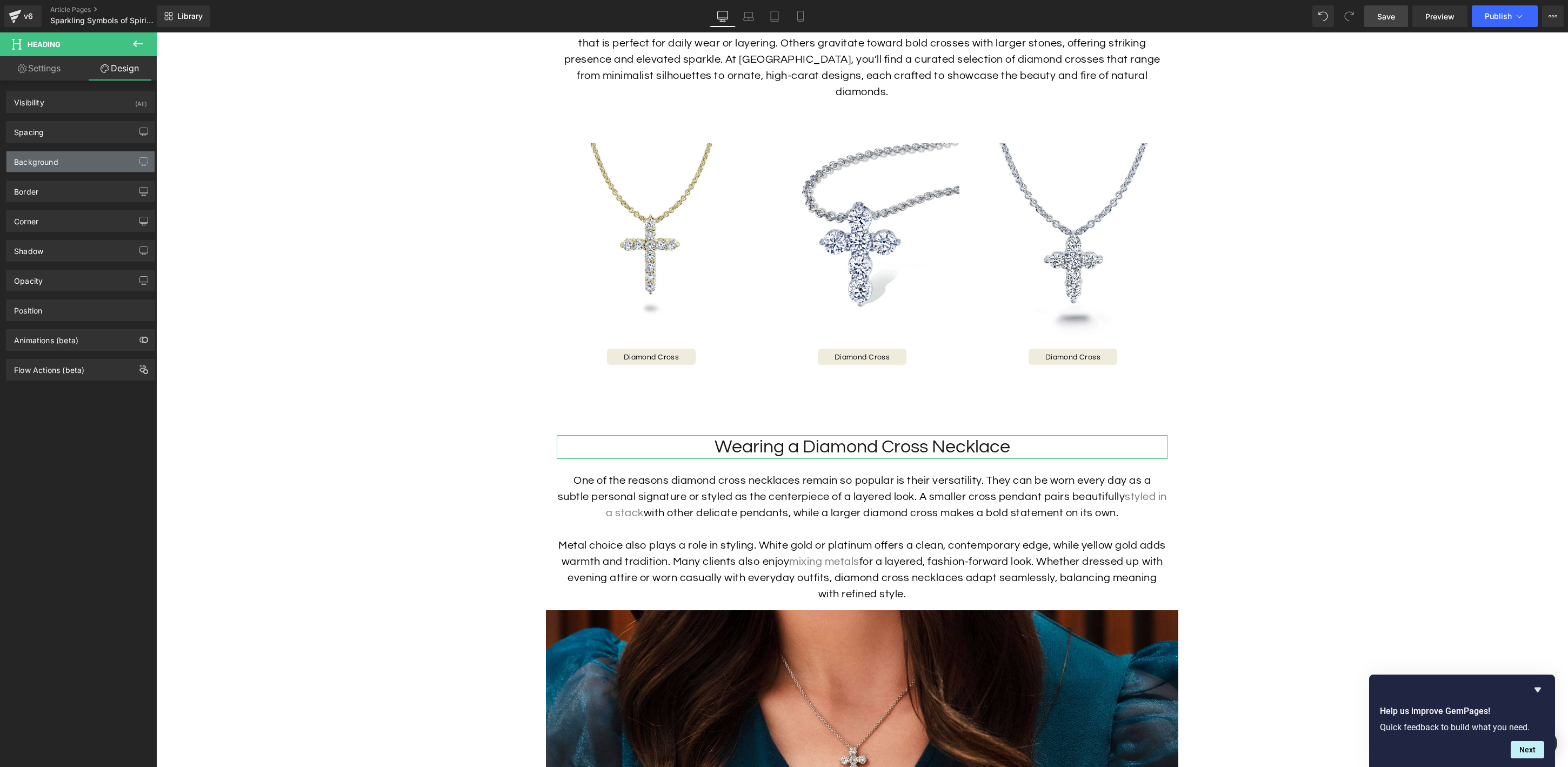
type input "0"
click at [71, 132] on div "Spacing" at bounding box center [80, 132] width 148 height 21
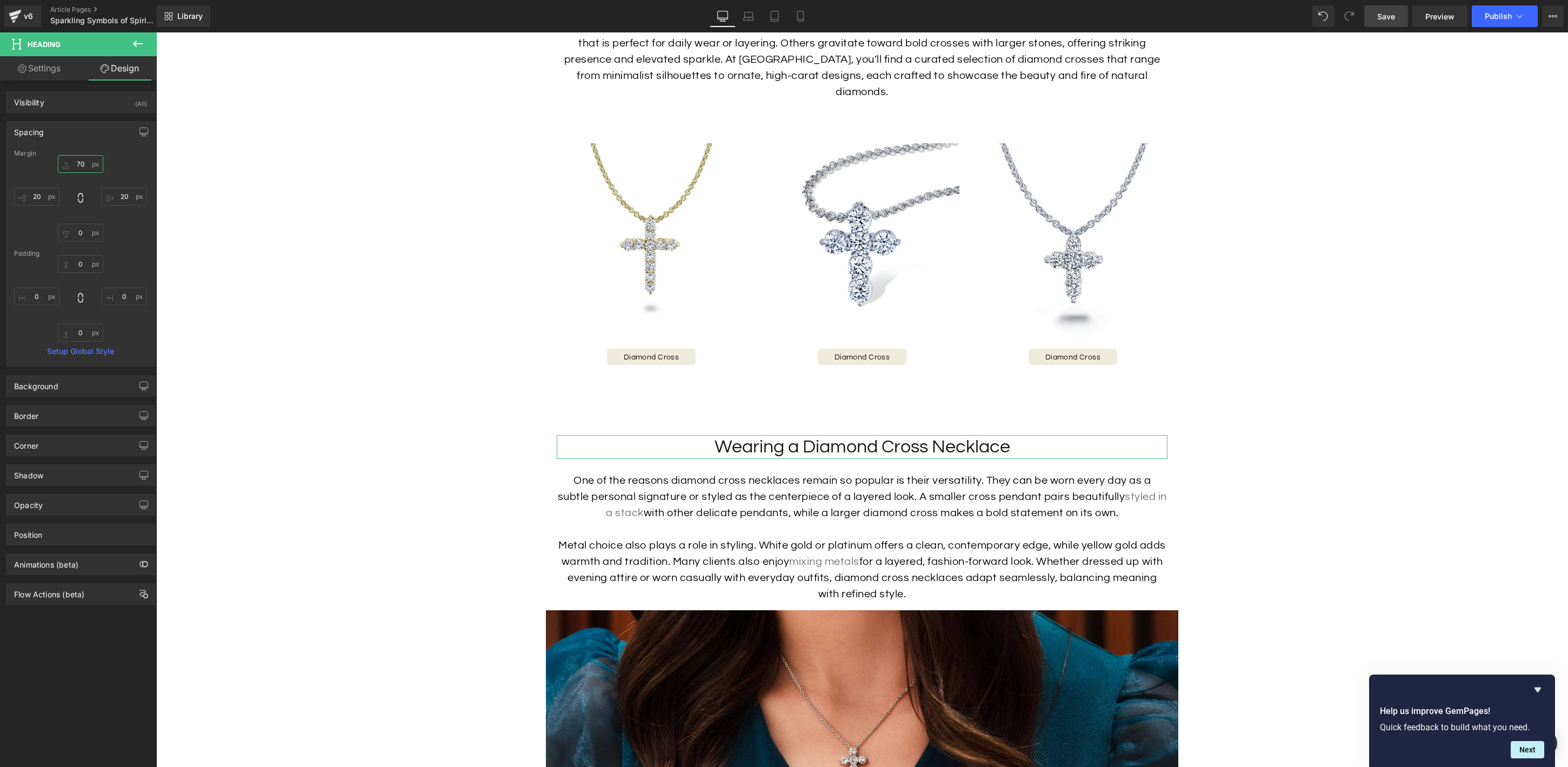
click at [81, 163] on input "70" at bounding box center [81, 164] width 45 height 18
type input "50"
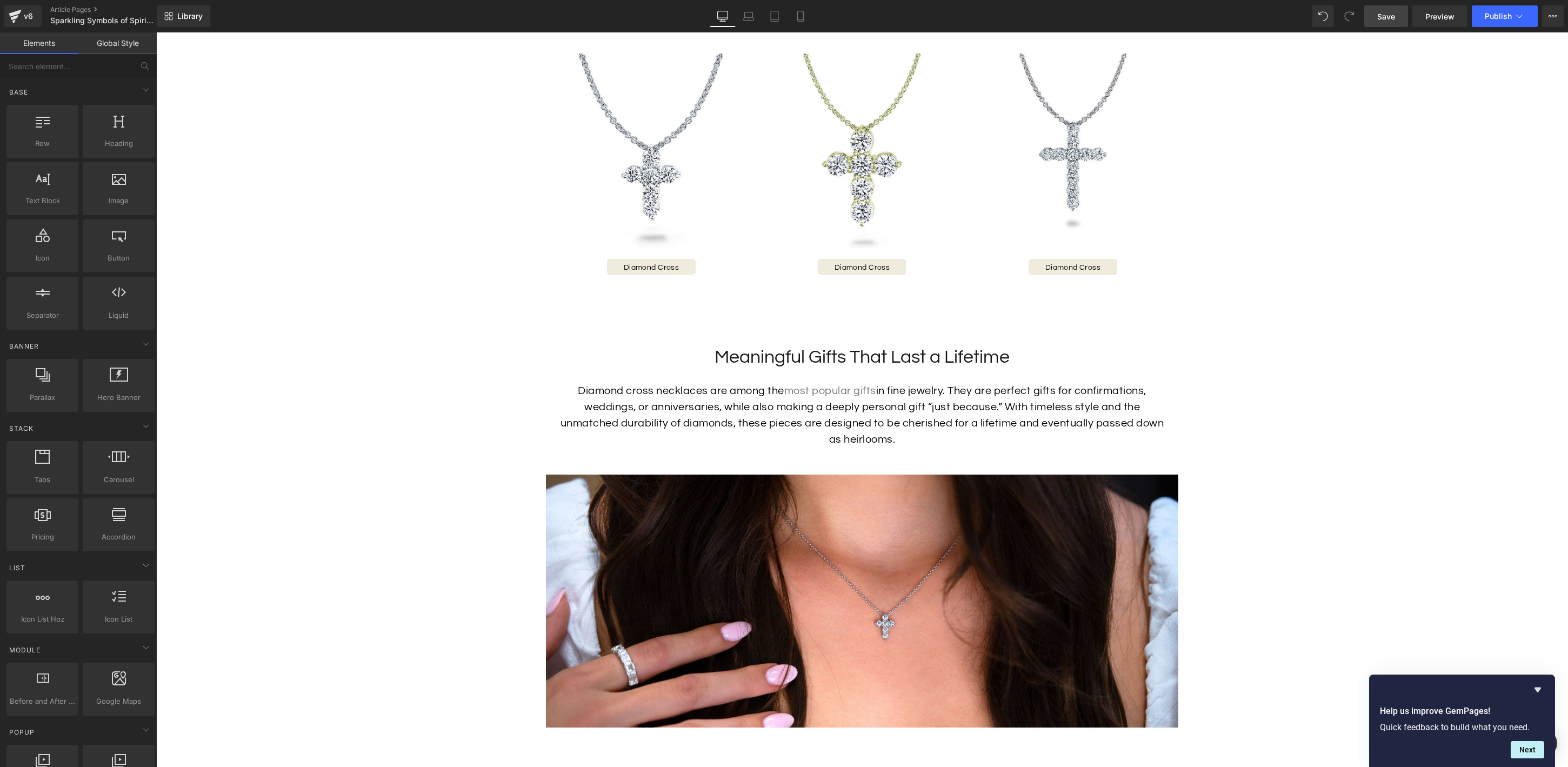
scroll to position [1259, 0]
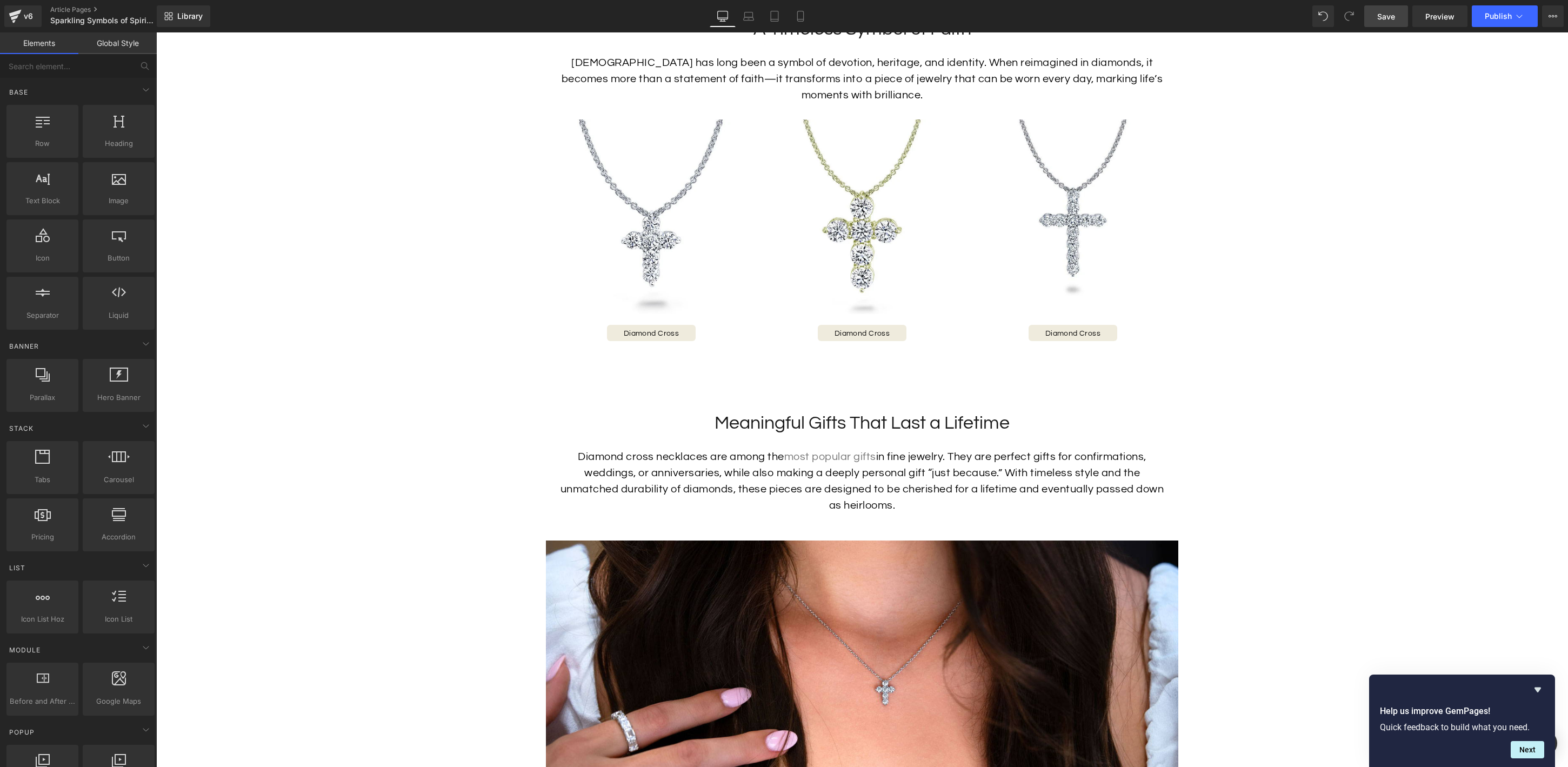
click at [869, 423] on div "Meaningful Gifts That Last a Lifetime Heading" at bounding box center [862, 424] width 611 height 24
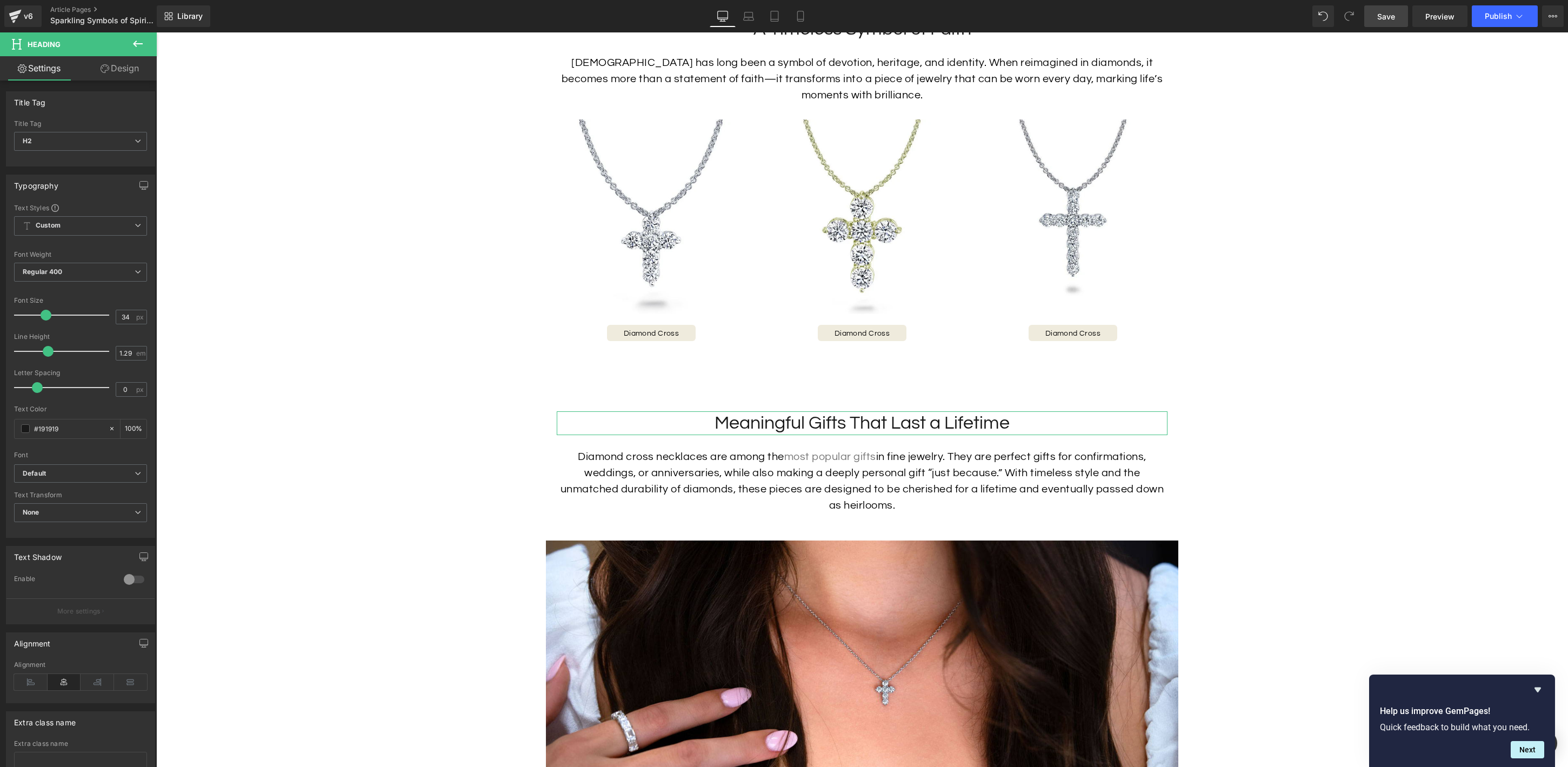
click at [125, 69] on link "Design" at bounding box center [120, 68] width 79 height 24
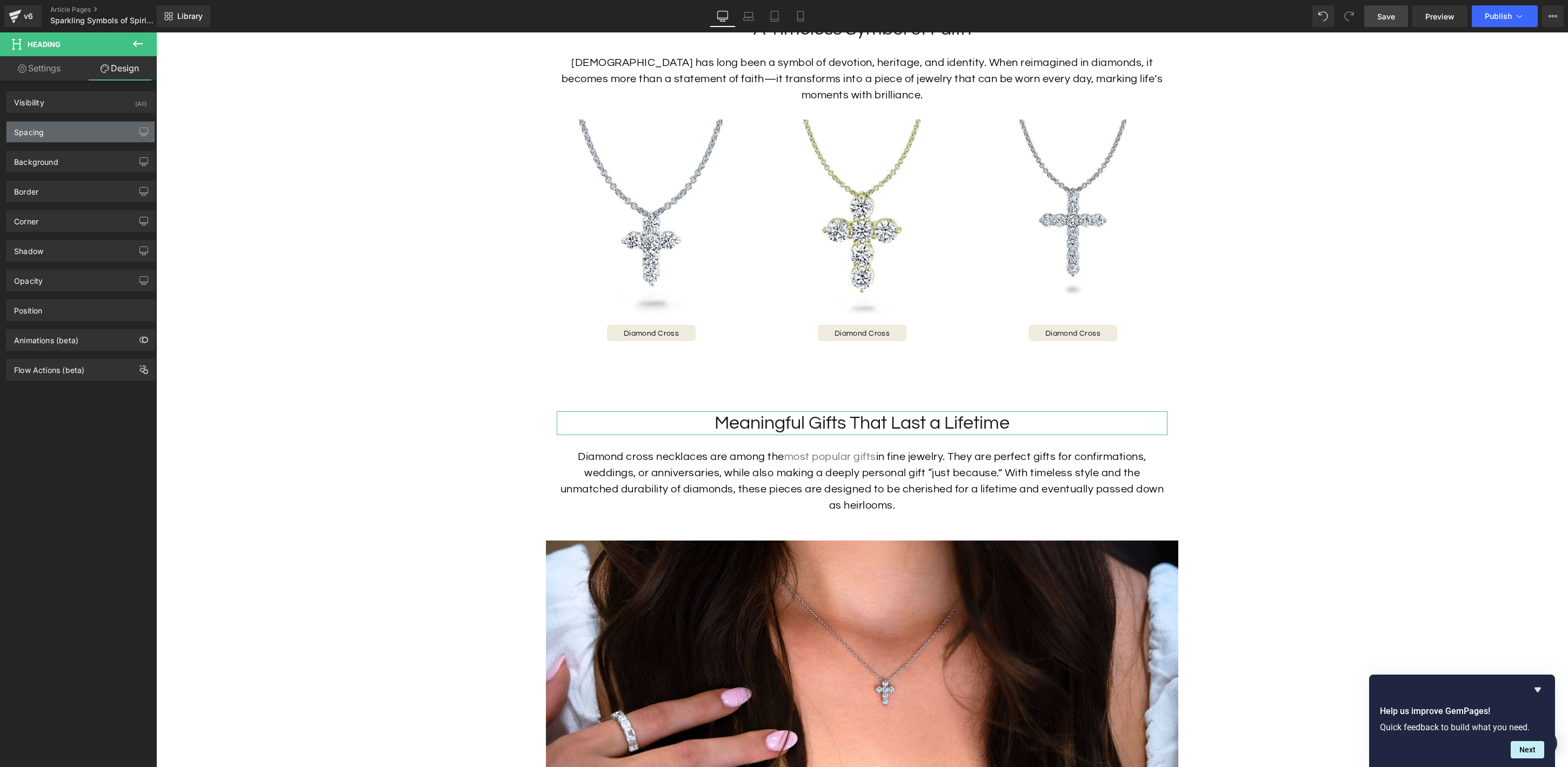
click at [76, 138] on div "Spacing" at bounding box center [80, 132] width 148 height 21
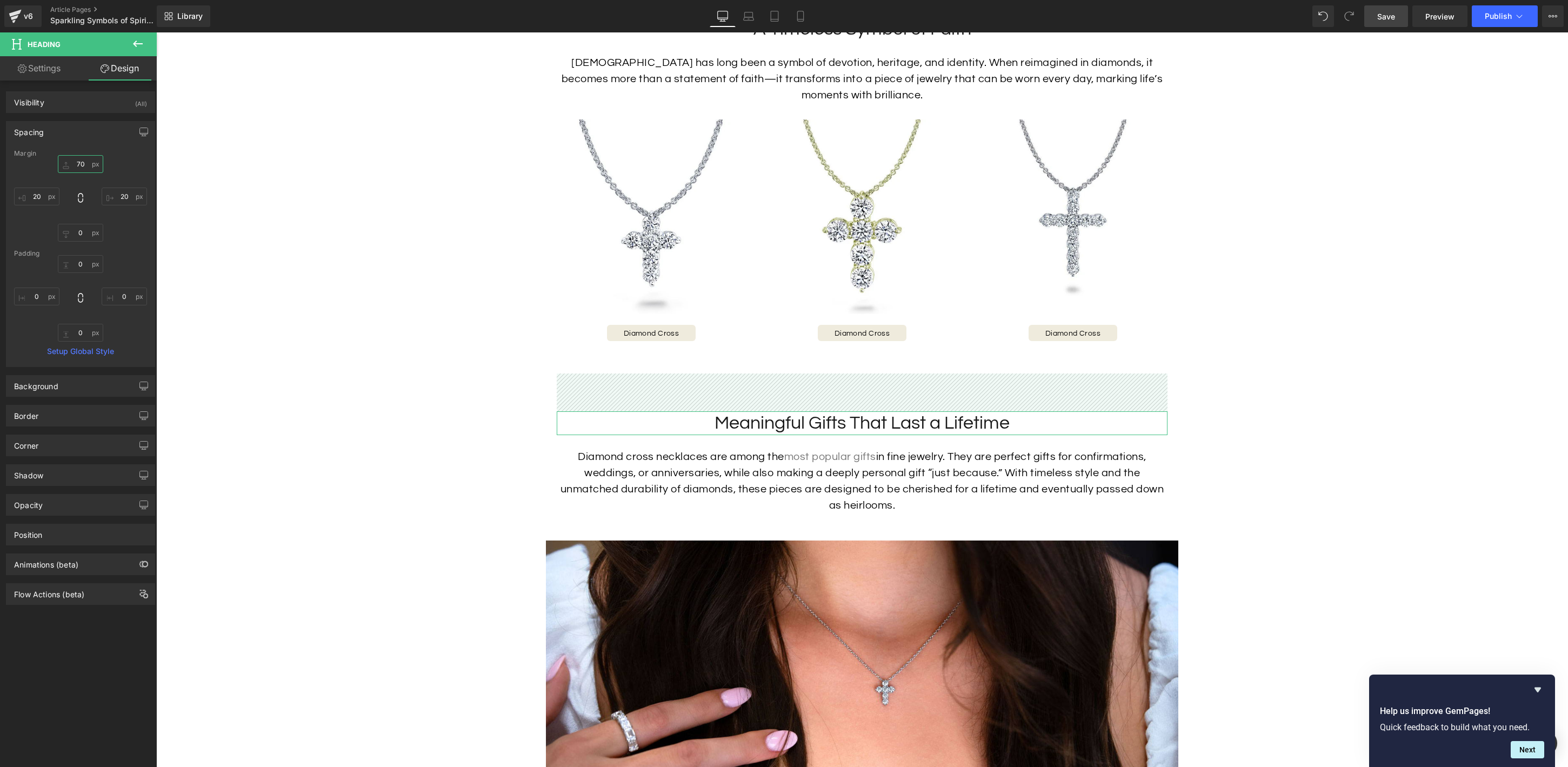
click at [79, 165] on input "70" at bounding box center [81, 164] width 45 height 18
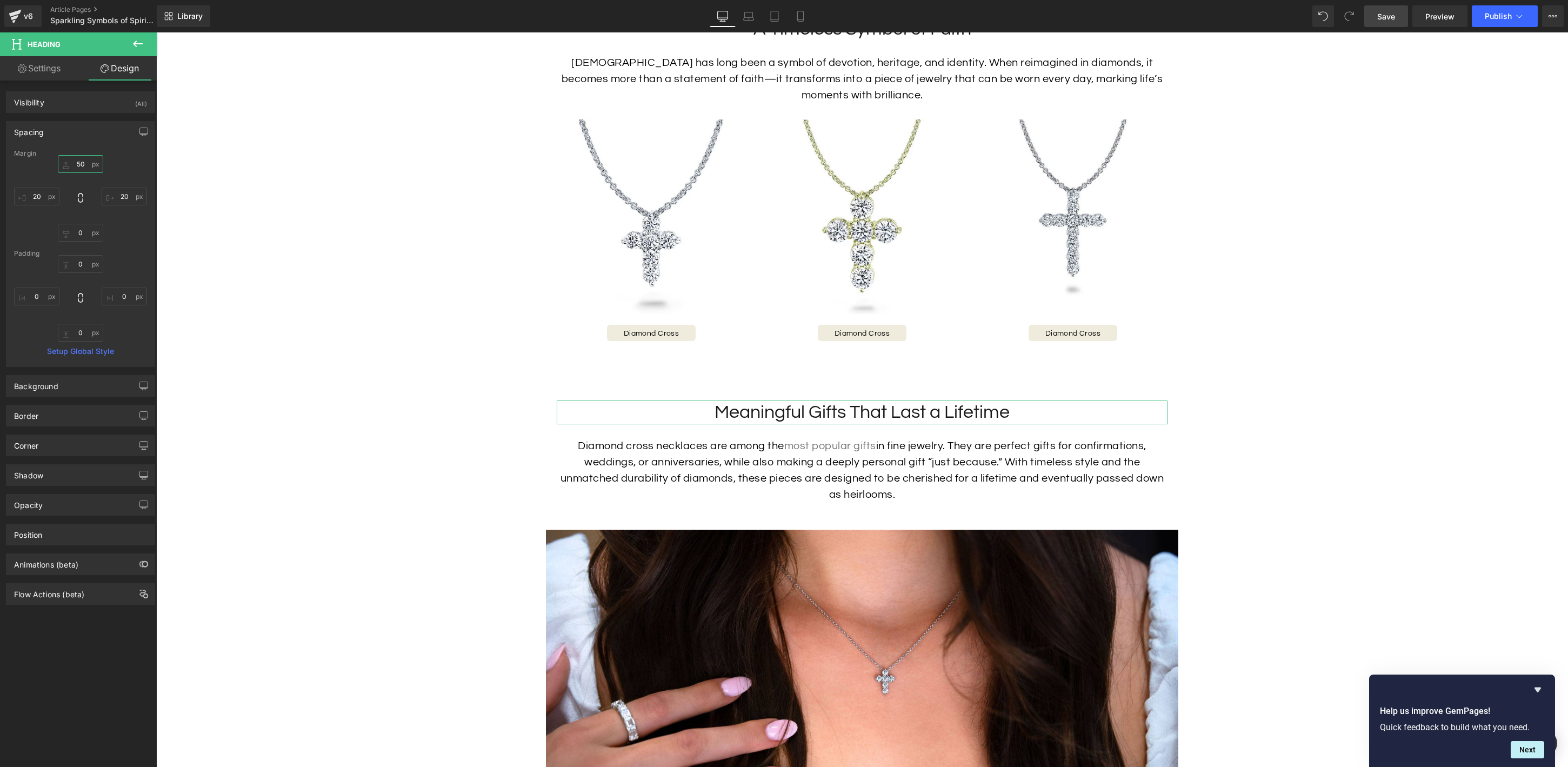
type input "50"
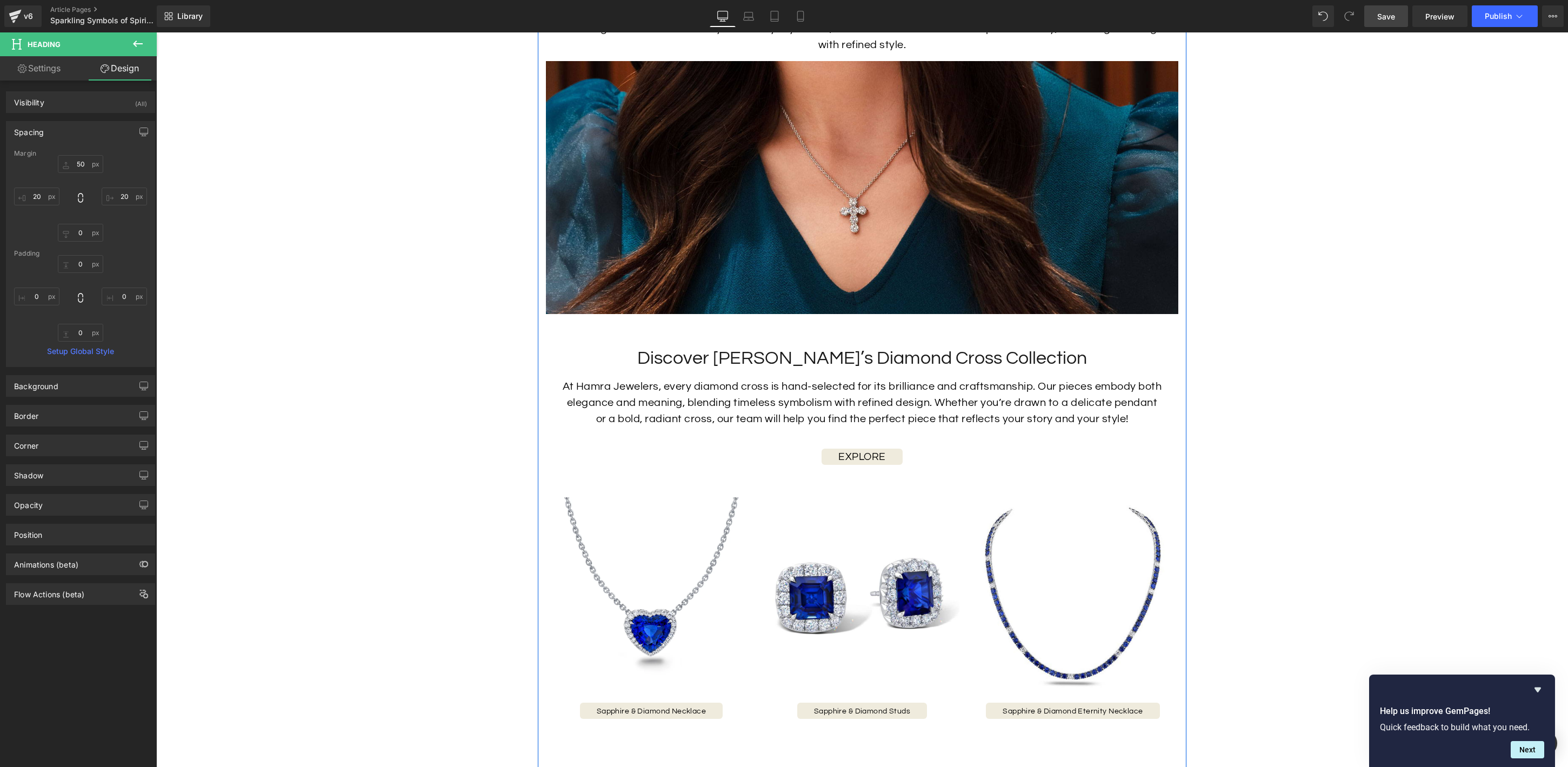
scroll to position [2871, 0]
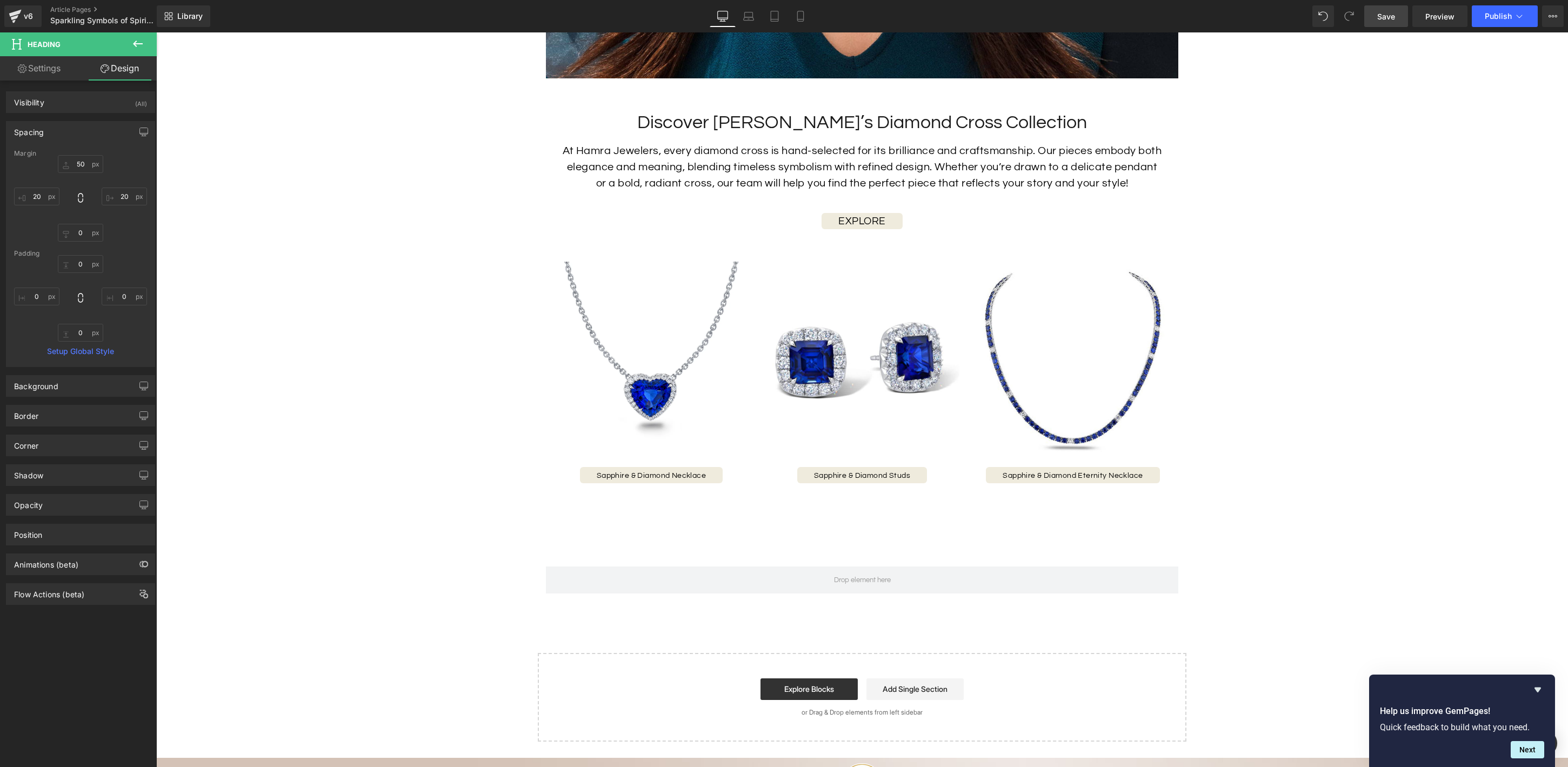
click at [1384, 21] on span "Save" at bounding box center [1386, 16] width 18 height 11
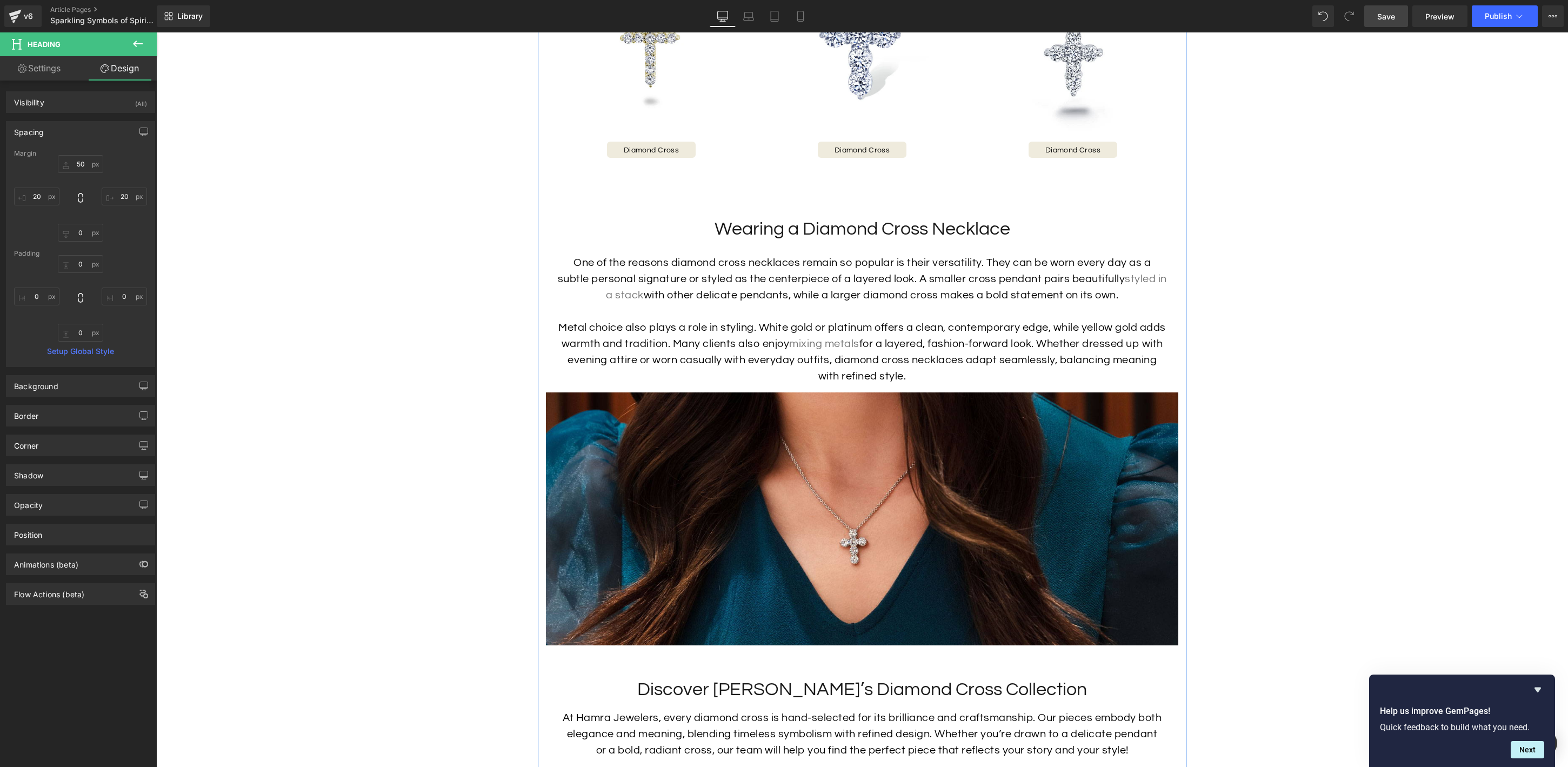
scroll to position [2159, 0]
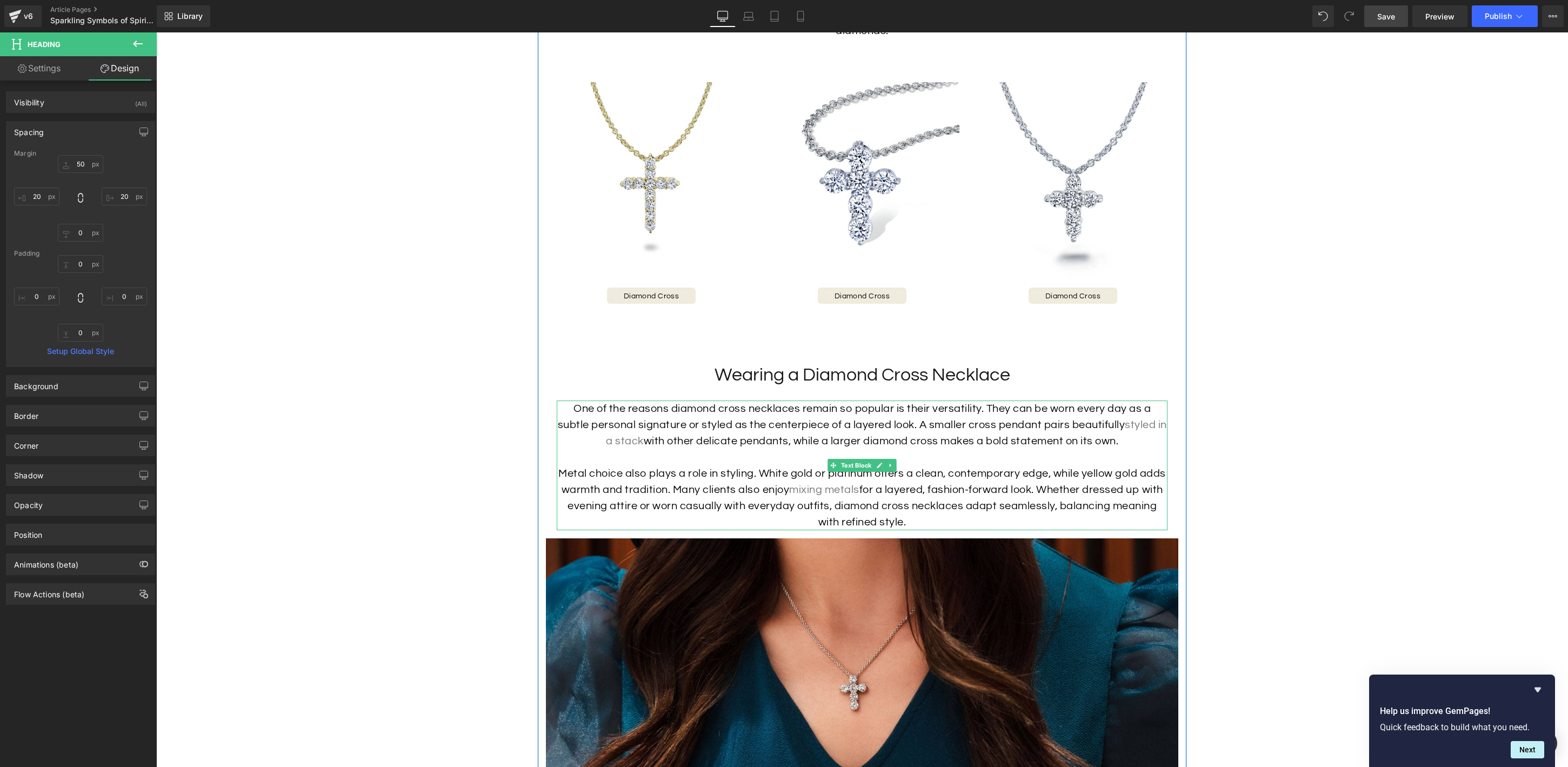
click at [837, 482] on p "Metal choice also plays a role in styling. White gold or platinum offers a clea…" at bounding box center [862, 498] width 611 height 65
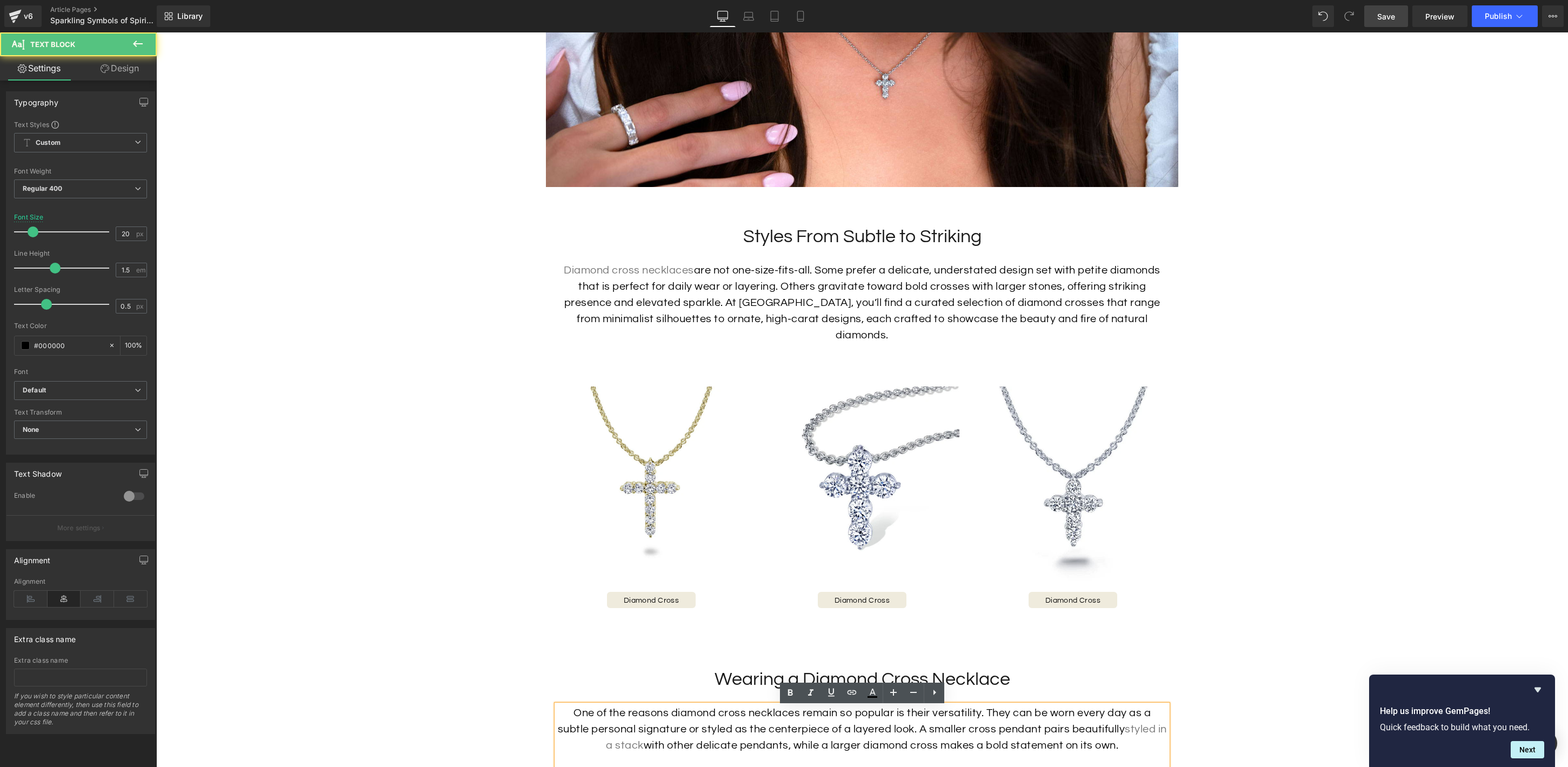
scroll to position [1826, 0]
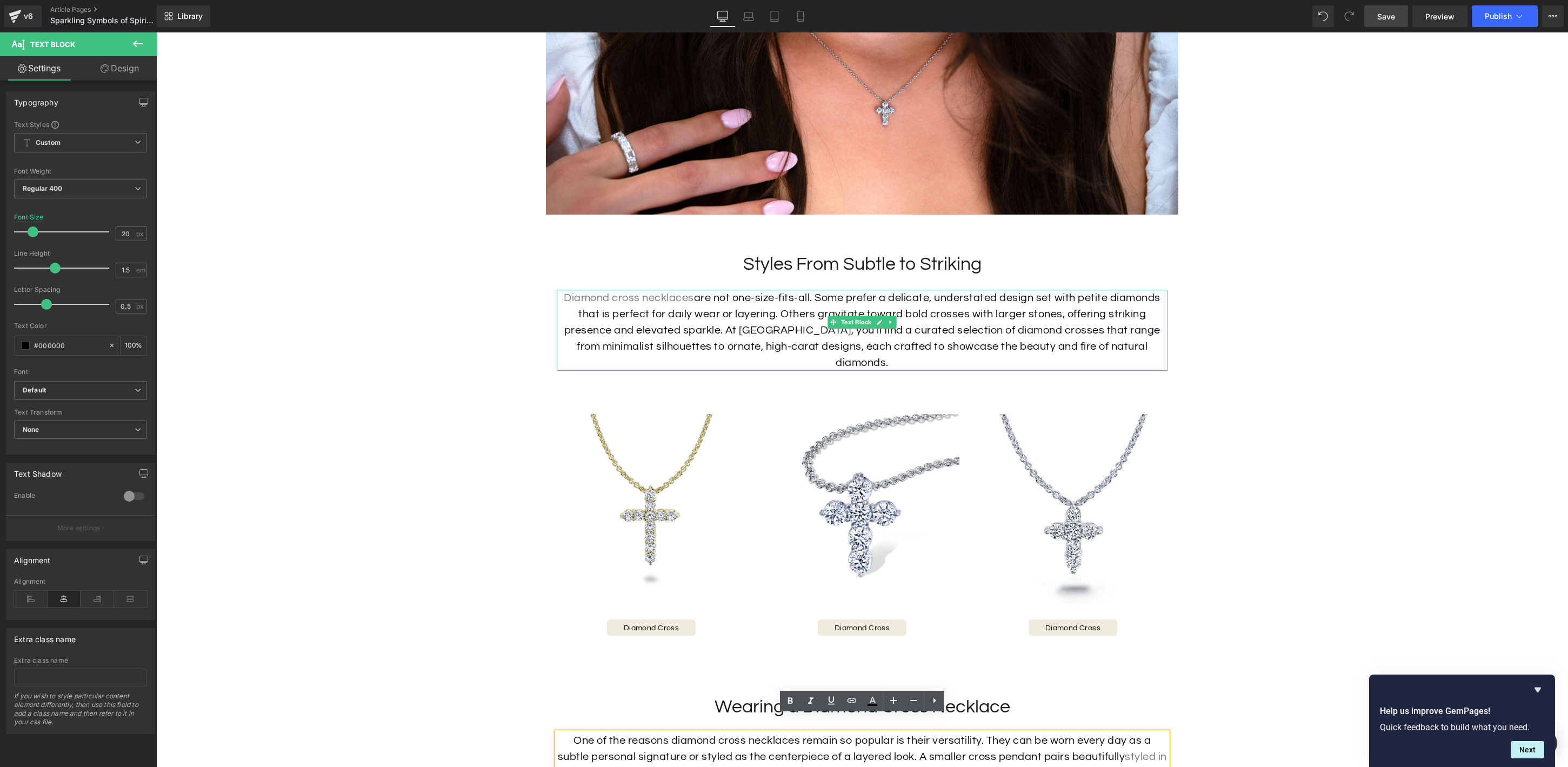
click at [824, 344] on p "Diamond cross necklaces are not one-size-fits-all. Some prefer a delicate, unde…" at bounding box center [862, 330] width 611 height 81
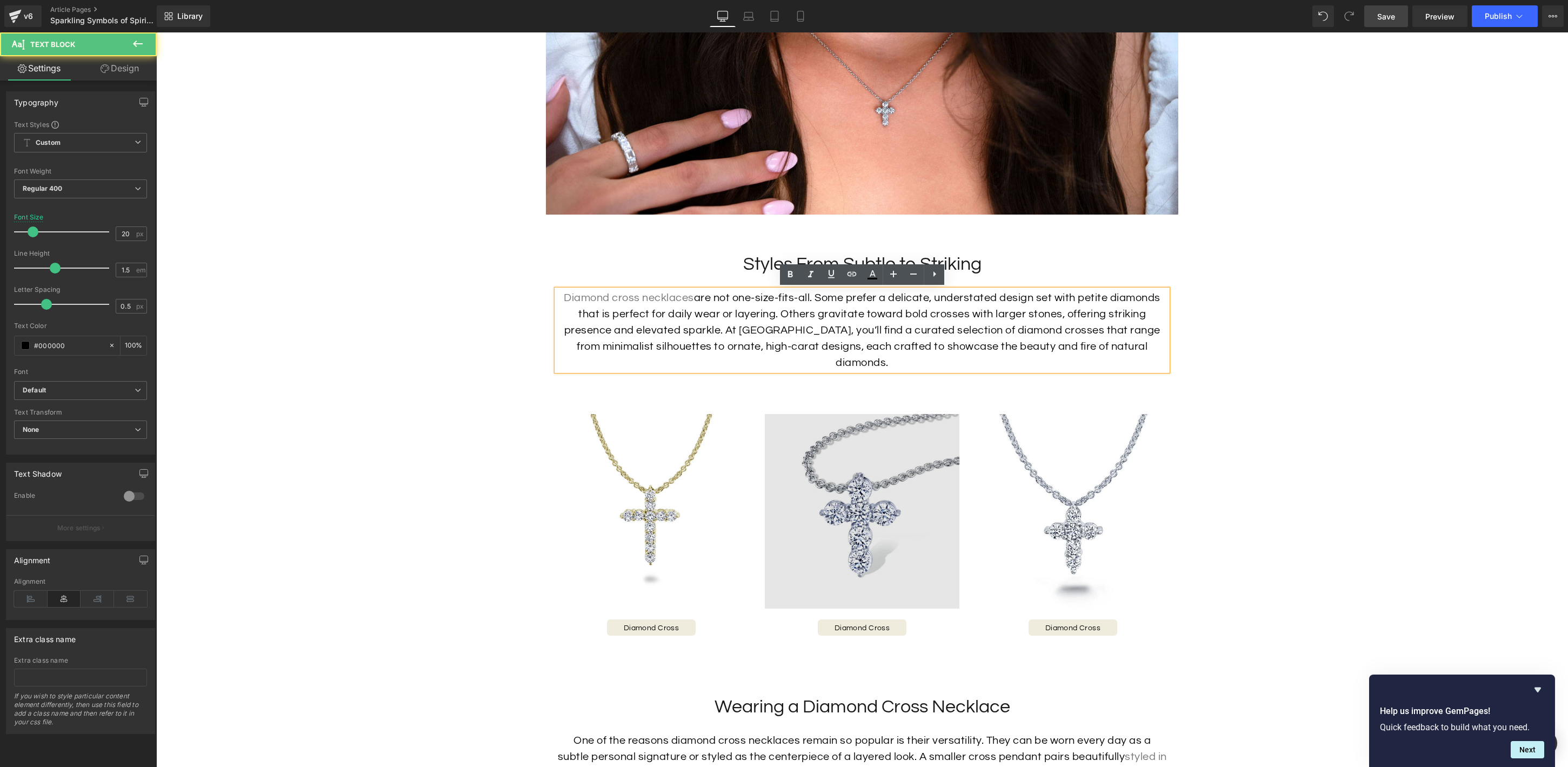
scroll to position [1827, 0]
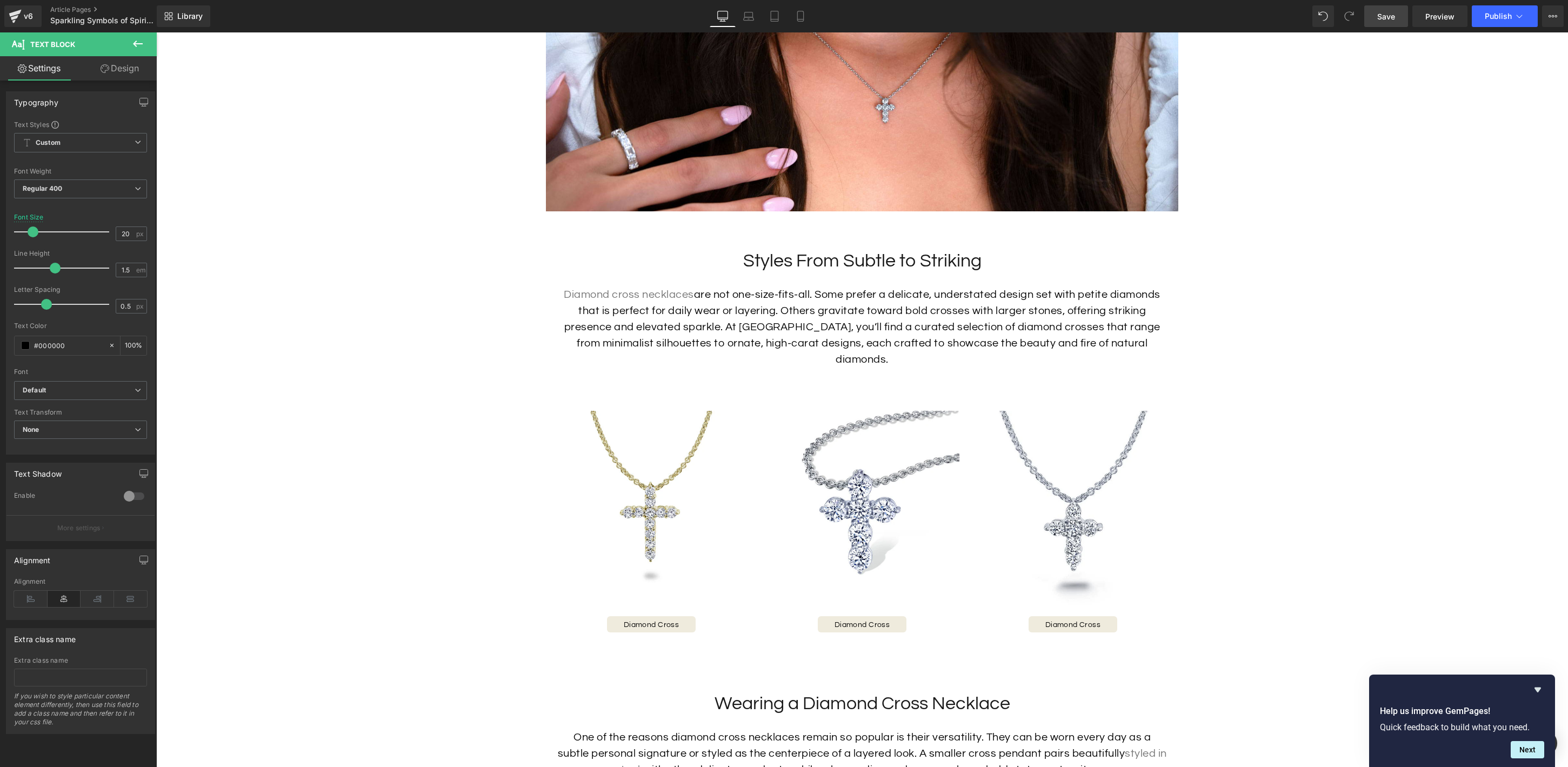
click at [120, 69] on link "Design" at bounding box center [120, 68] width 79 height 24
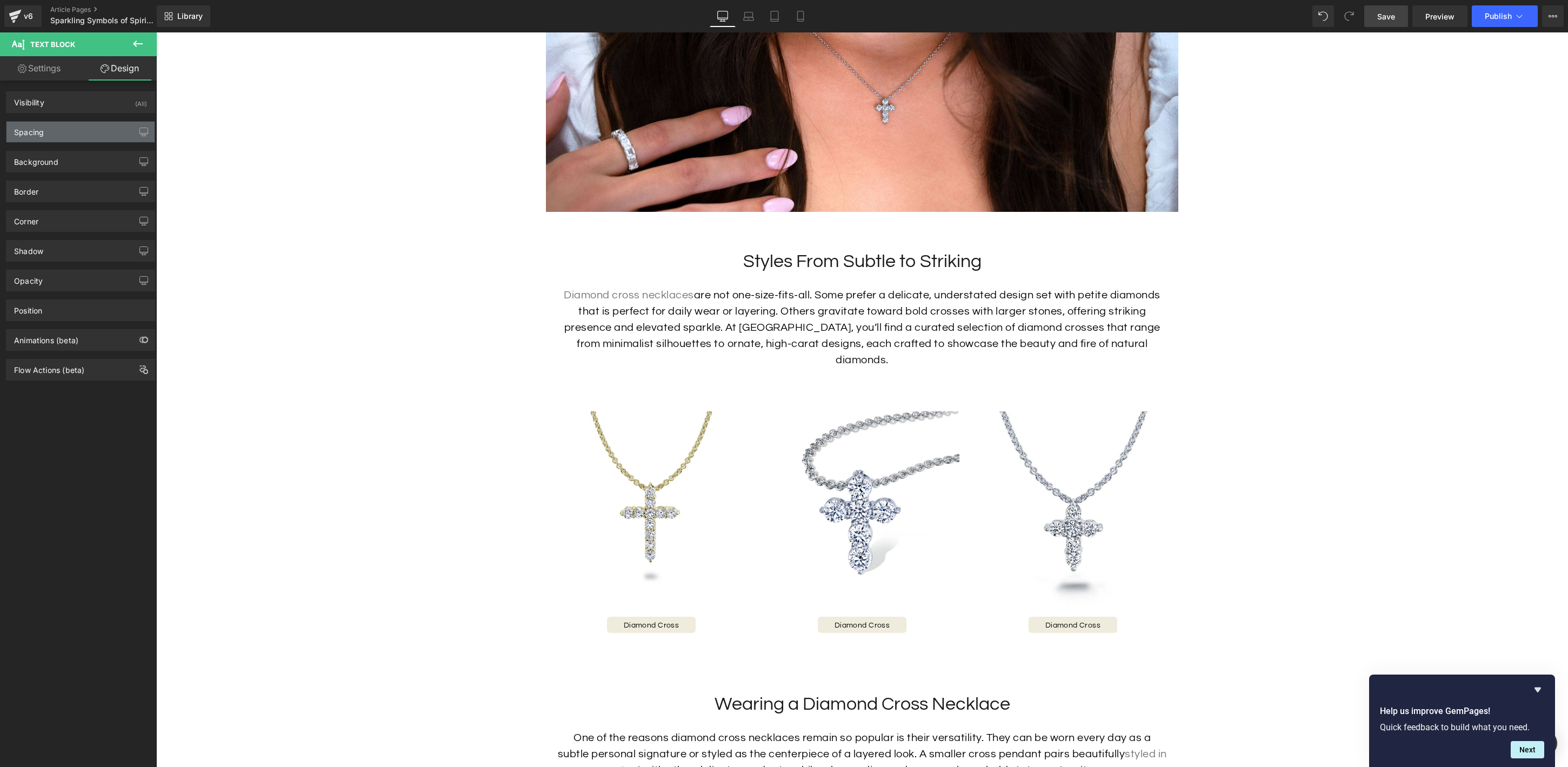
click at [77, 134] on div "Spacing" at bounding box center [80, 132] width 148 height 21
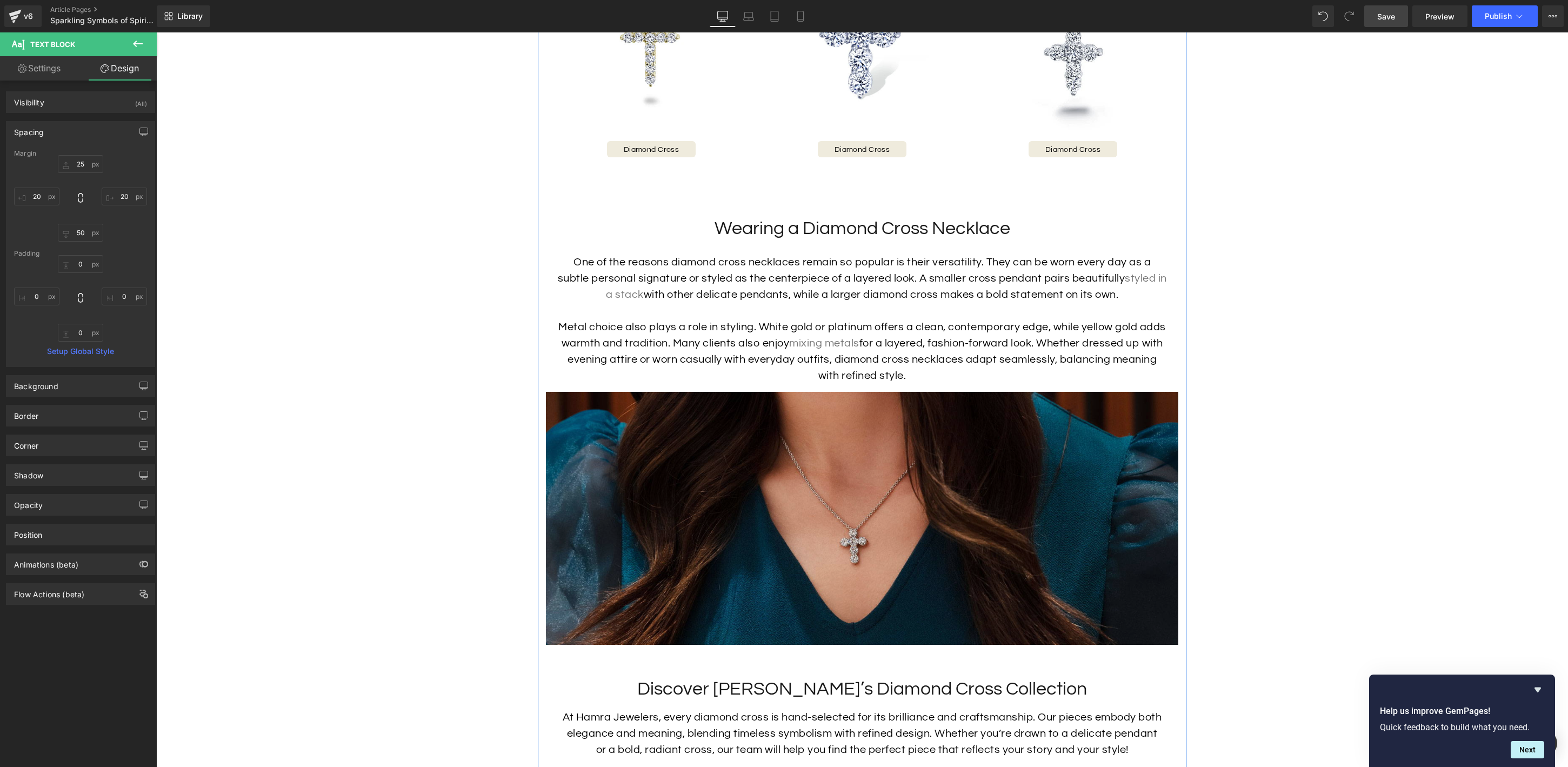
scroll to position [2280, 0]
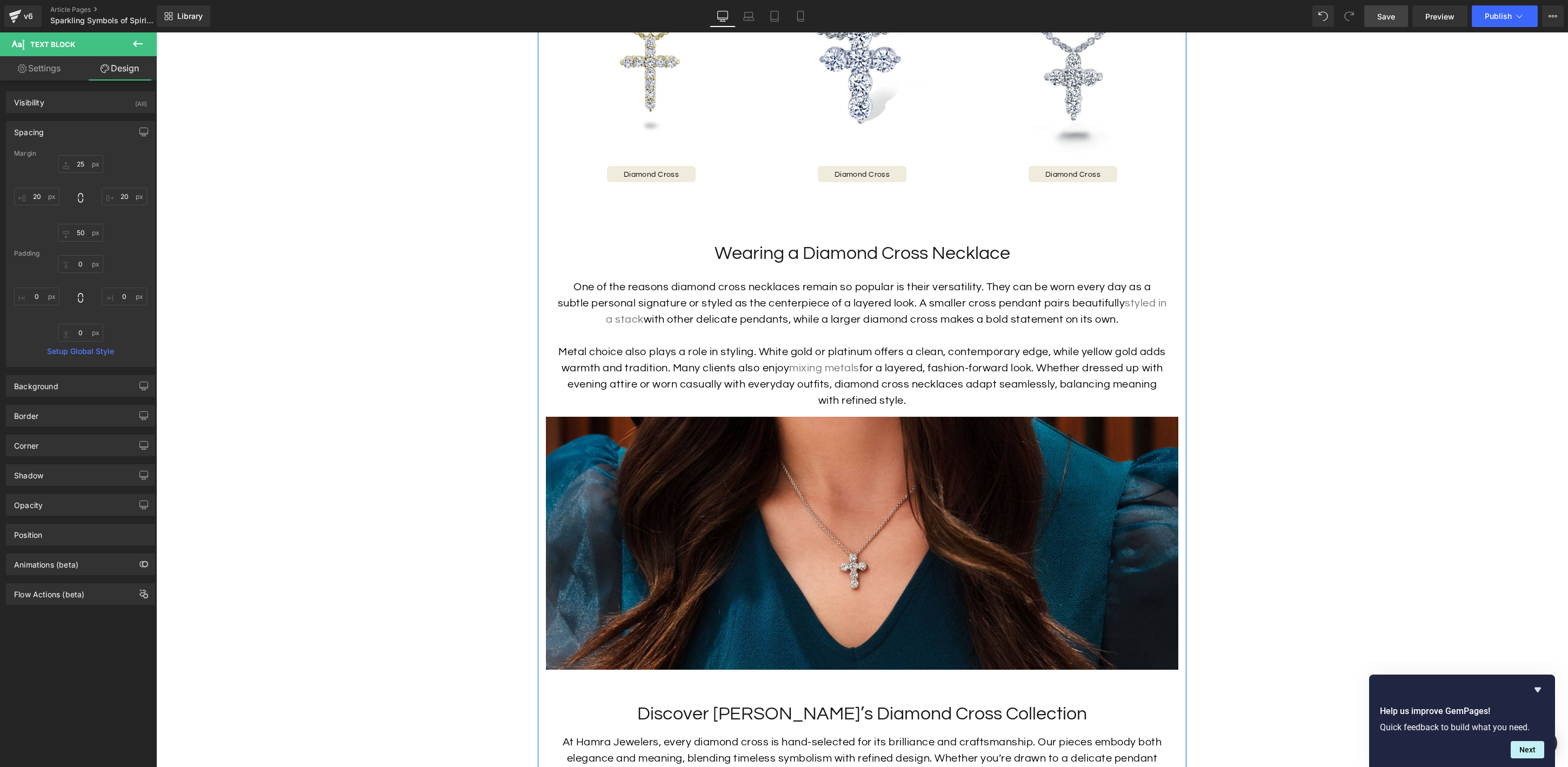
click at [859, 346] on p "Metal choice also plays a role in styling. White gold or platinum offers a clea…" at bounding box center [862, 376] width 611 height 65
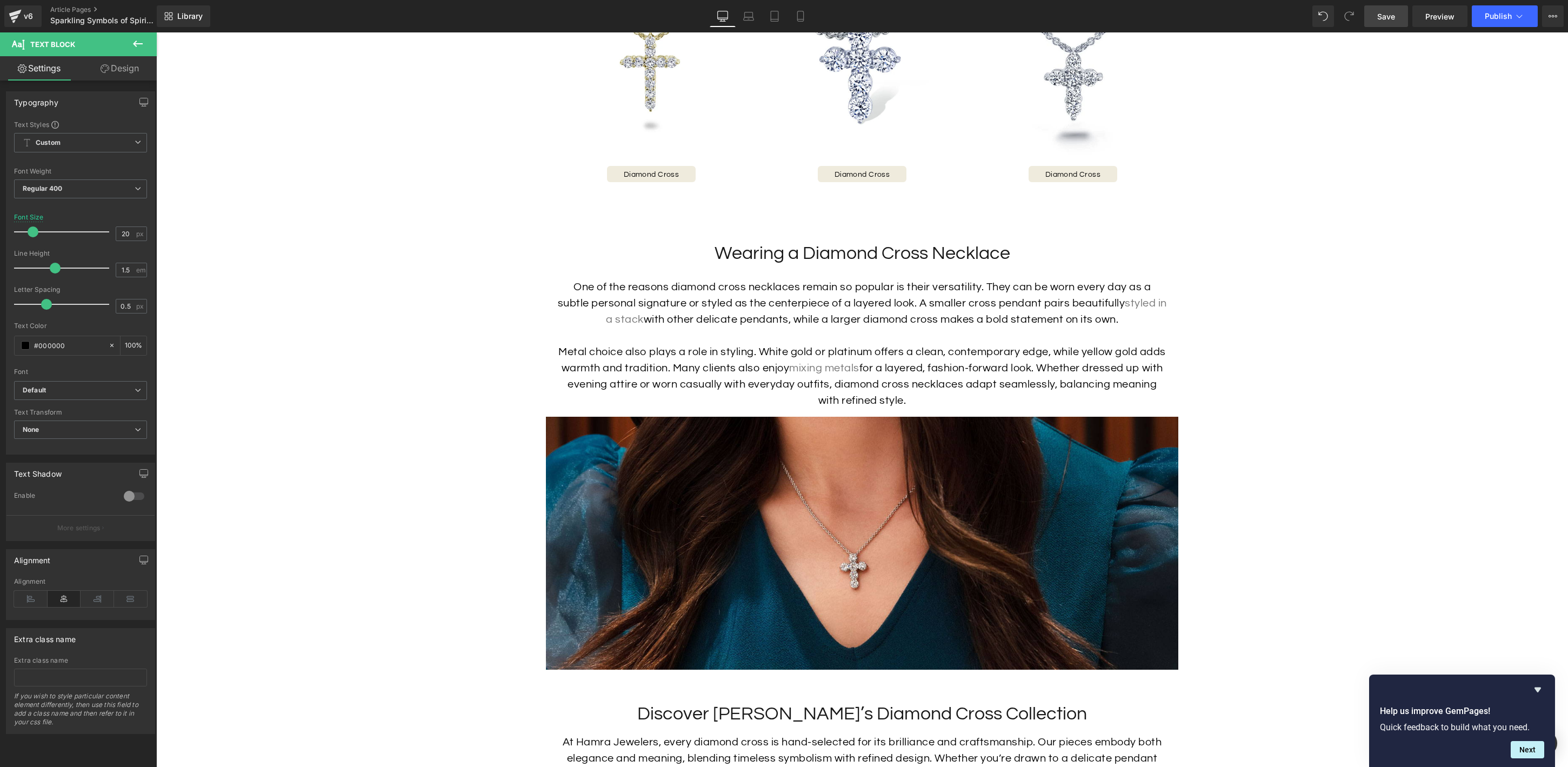
click at [134, 68] on link "Design" at bounding box center [120, 68] width 79 height 24
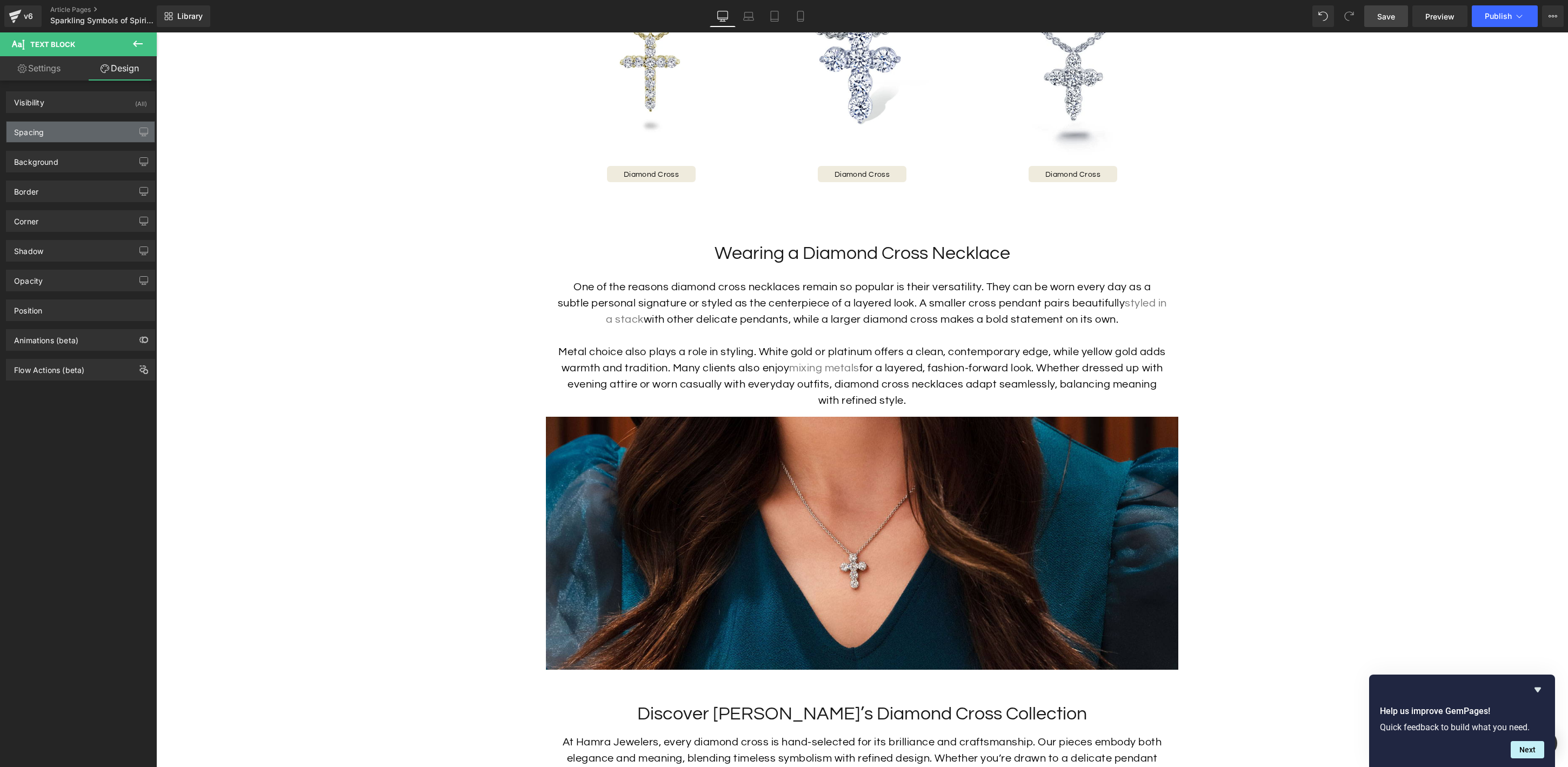
click at [60, 137] on div "Spacing" at bounding box center [80, 132] width 148 height 21
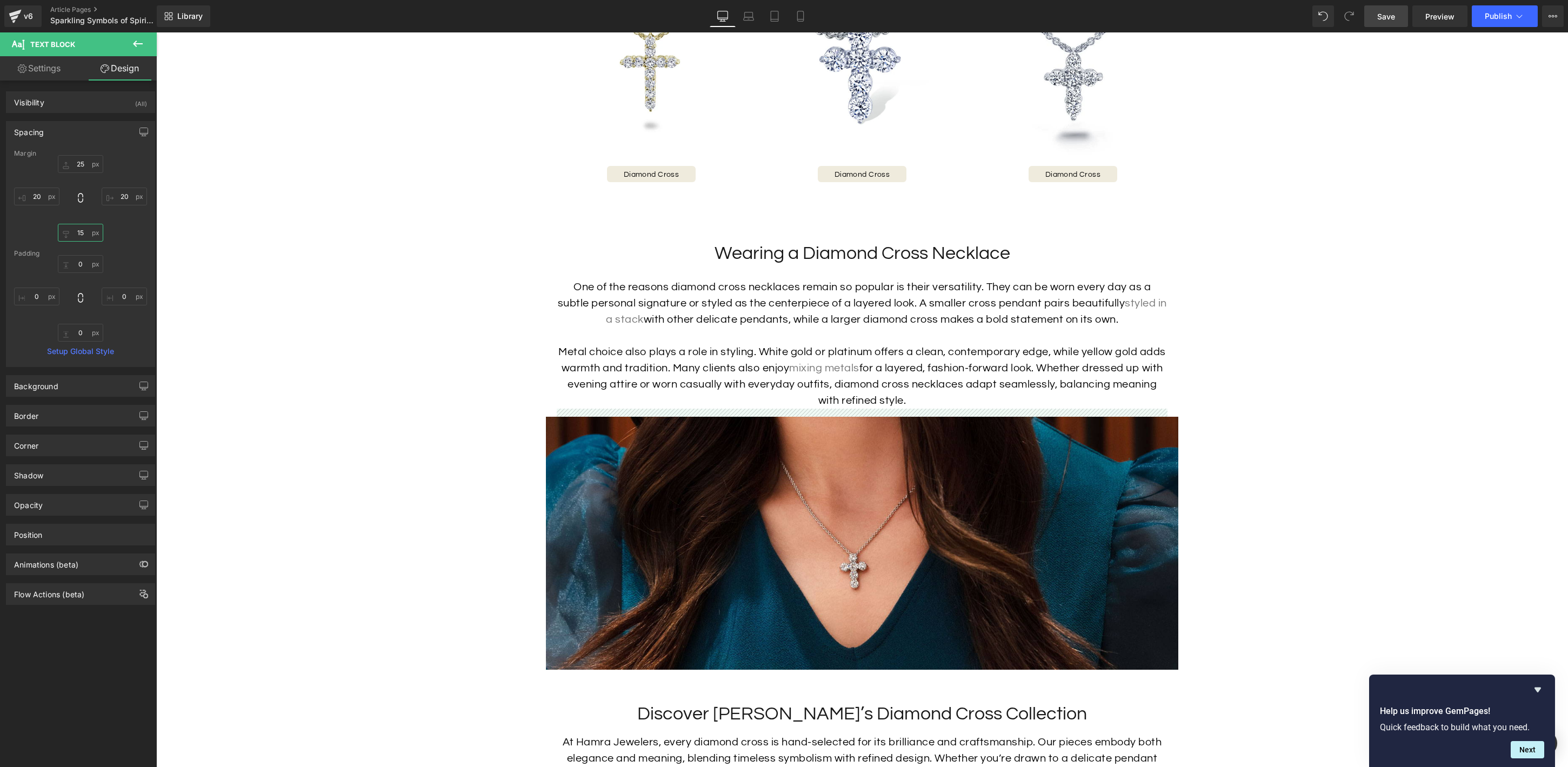
click at [79, 234] on input "15" at bounding box center [81, 232] width 45 height 18
type input "50"
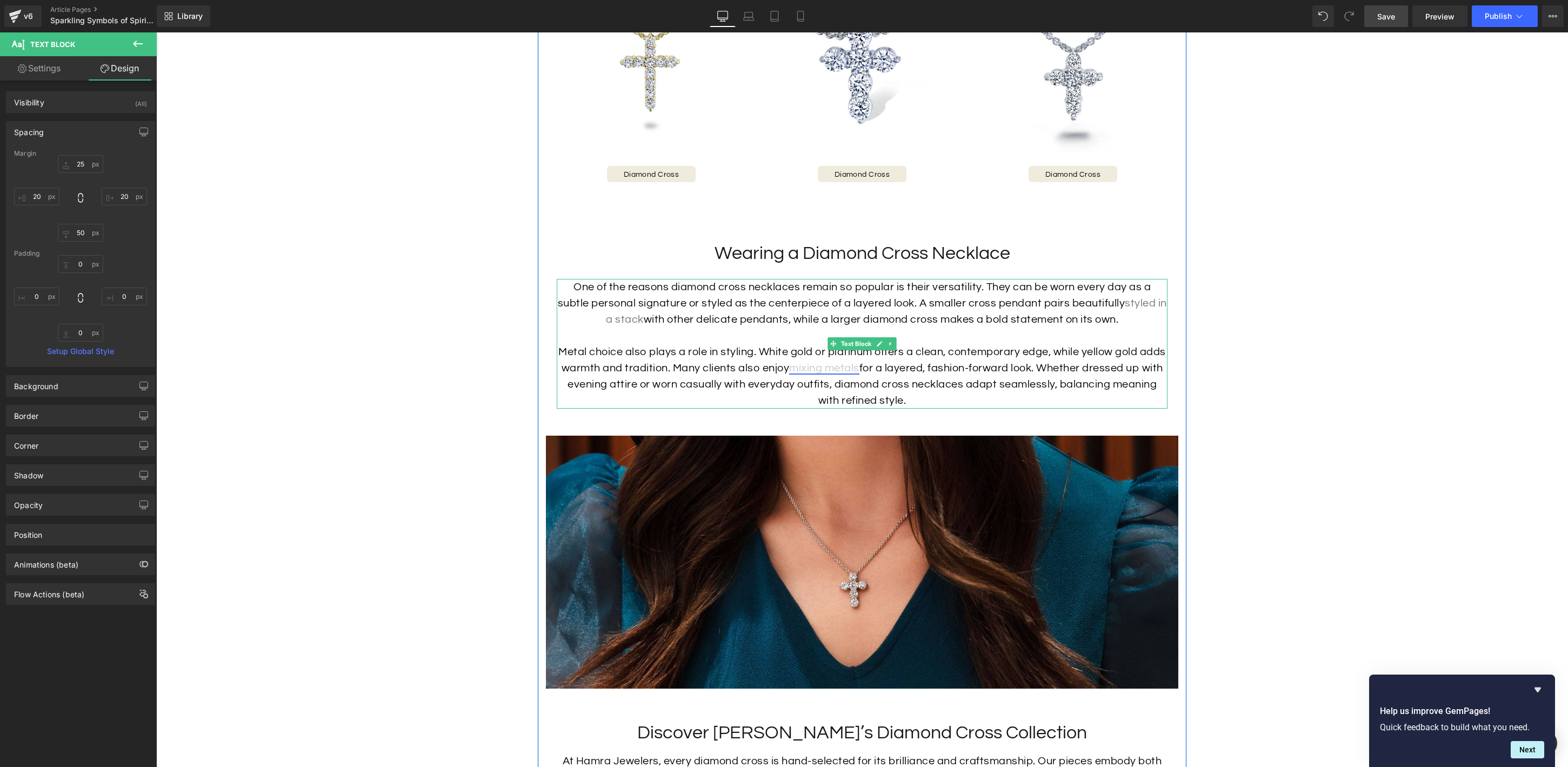
click at [853, 363] on link "mixing metals" at bounding box center [824, 368] width 70 height 11
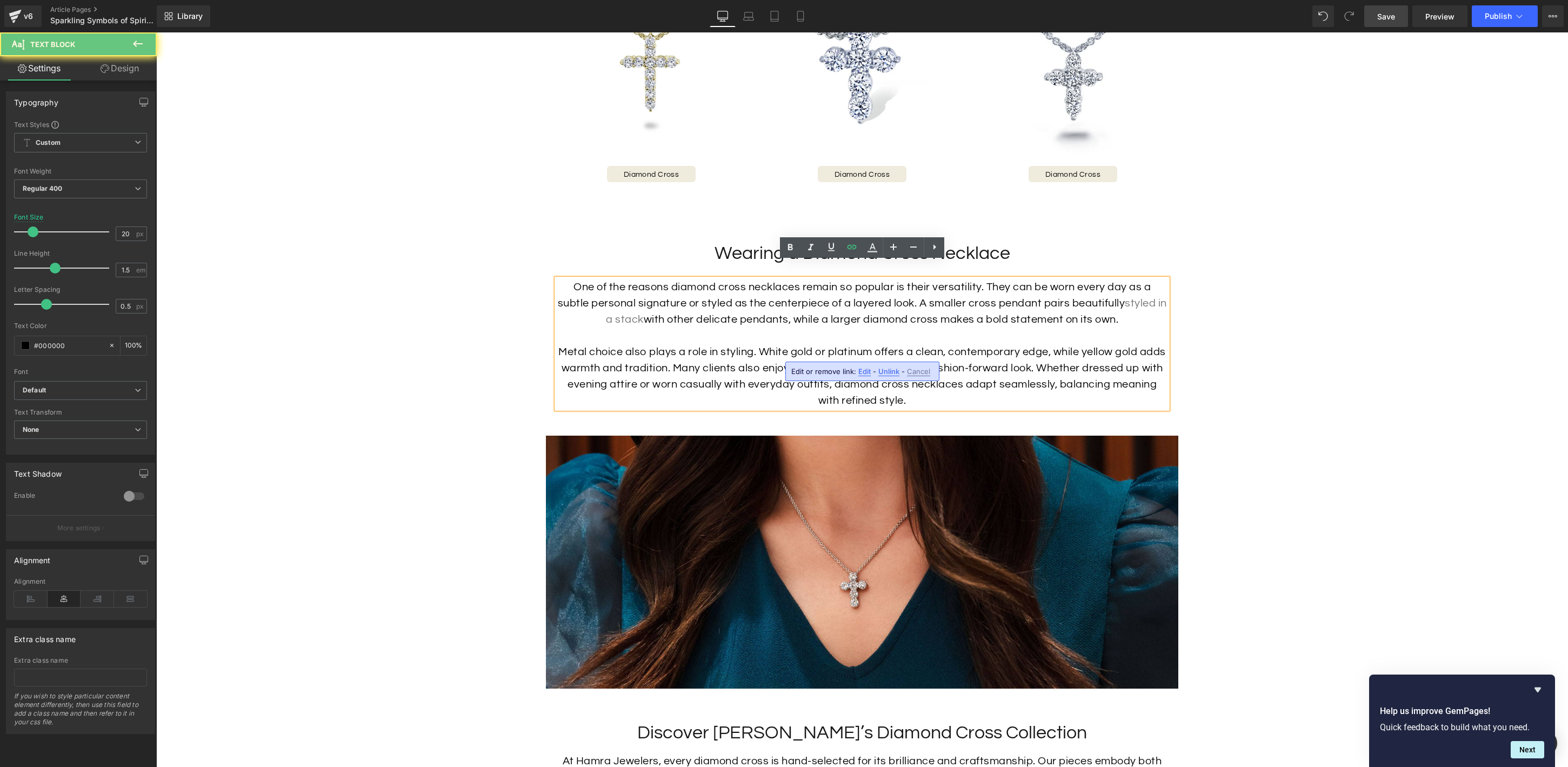
click at [908, 348] on p "Metal choice also plays a role in styling. White gold or platinum offers a clea…" at bounding box center [862, 376] width 611 height 65
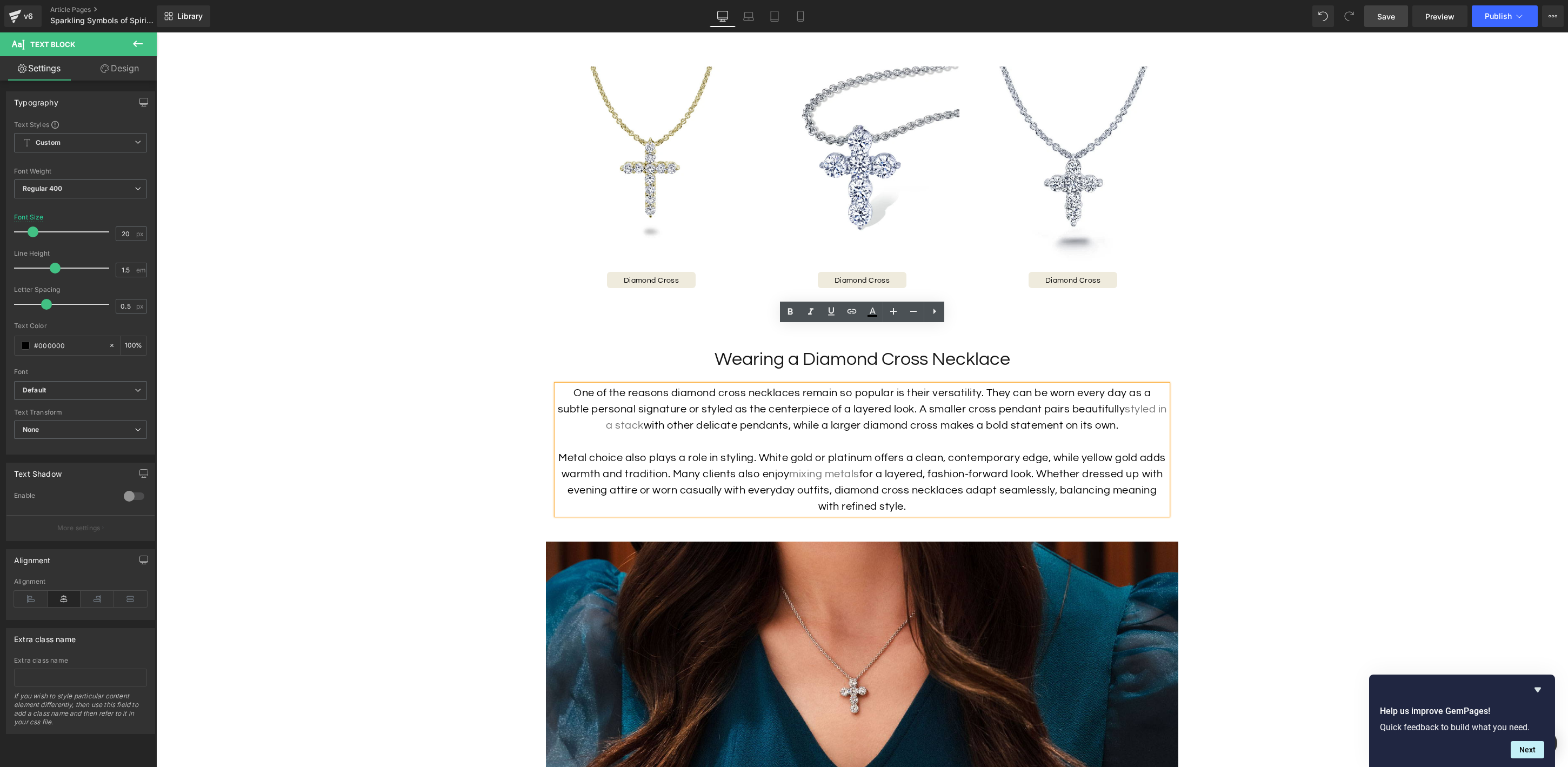
scroll to position [2145, 0]
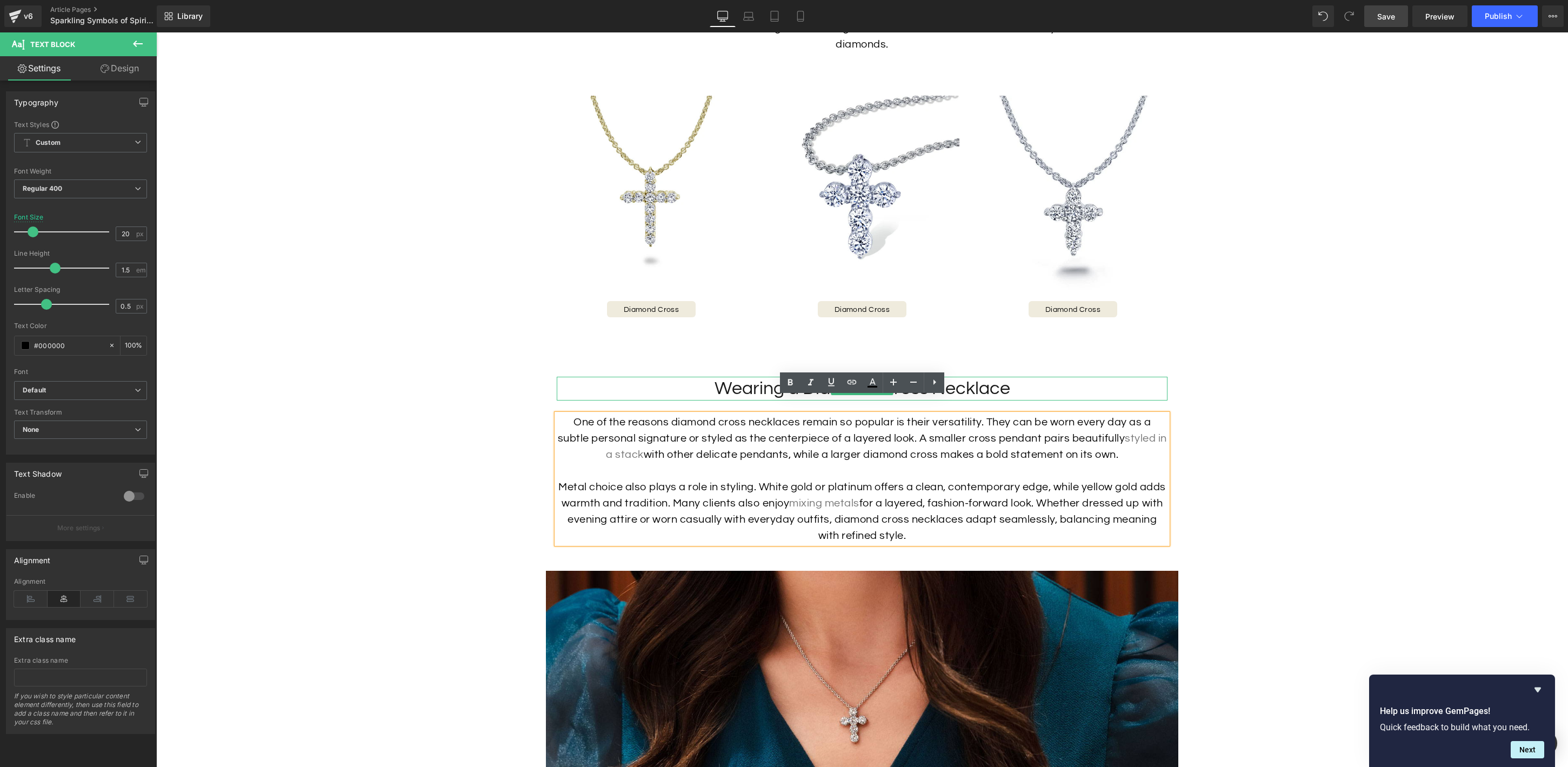
click at [868, 382] on span "Heading" at bounding box center [857, 389] width 28 height 13
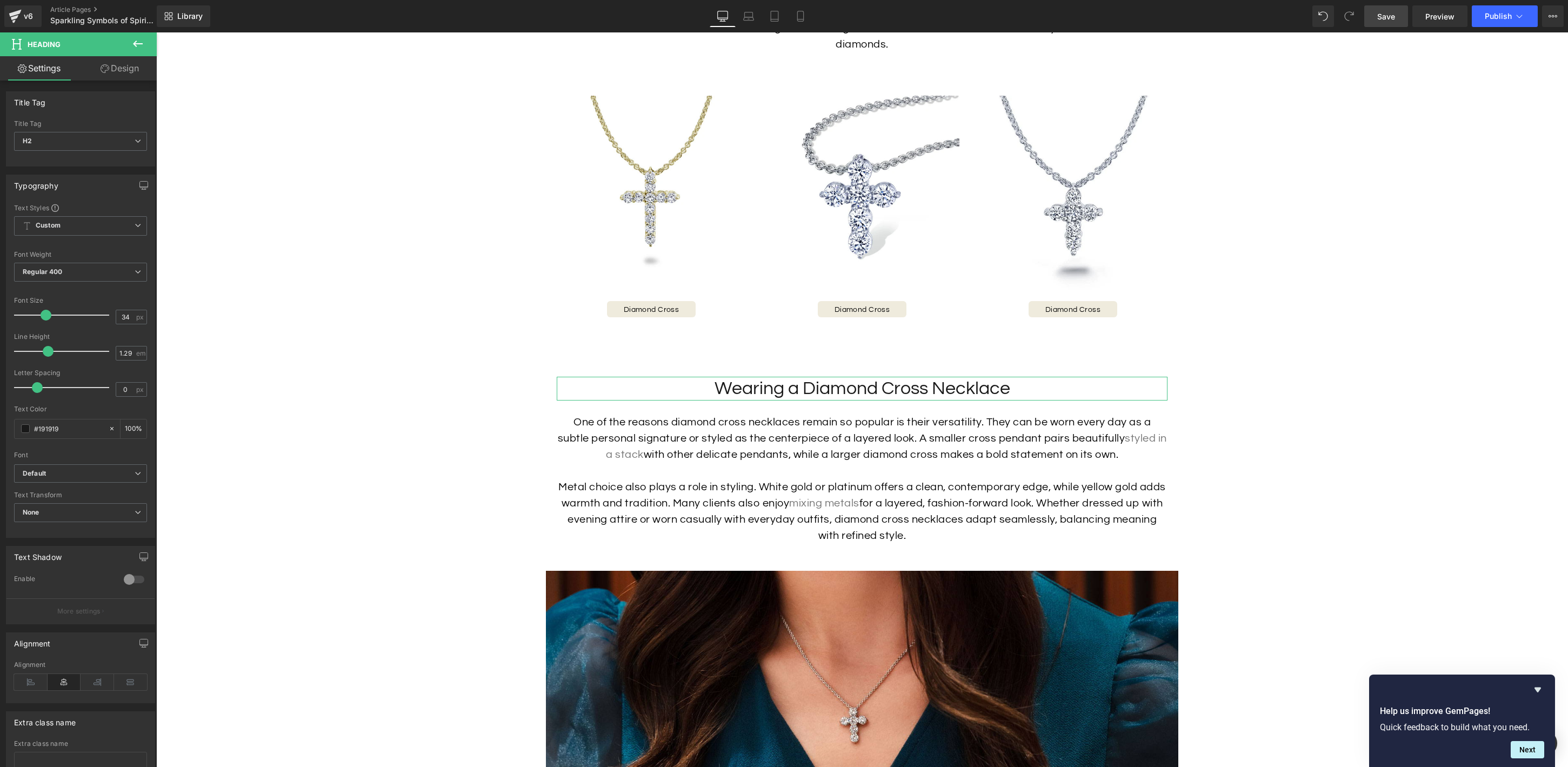
click at [113, 65] on link "Design" at bounding box center [120, 68] width 79 height 24
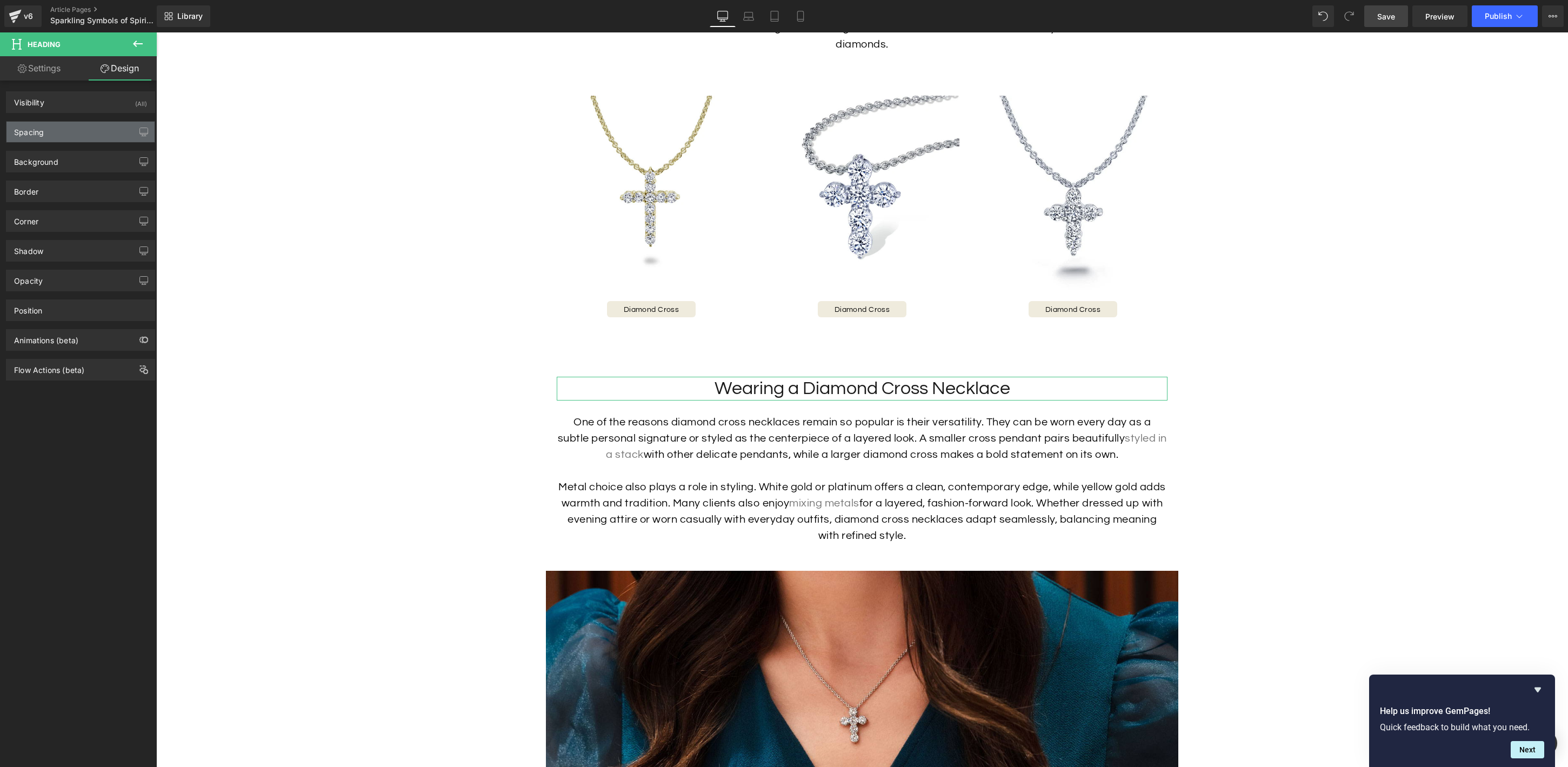
click at [98, 131] on div "Spacing" at bounding box center [80, 132] width 148 height 21
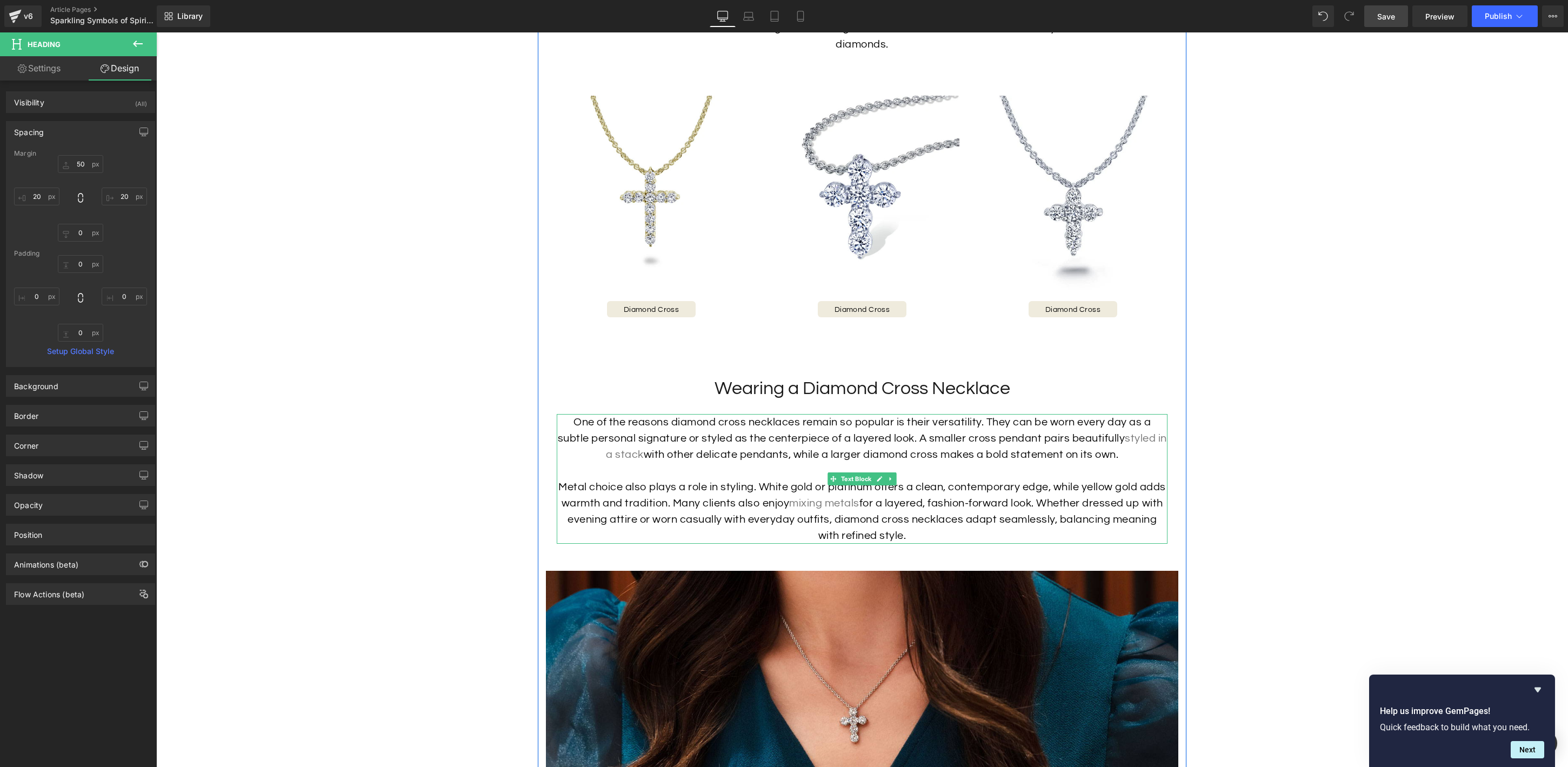
click at [1002, 435] on p "One of the reasons diamond cross necklaces remain so popular is their versatili…" at bounding box center [862, 438] width 611 height 49
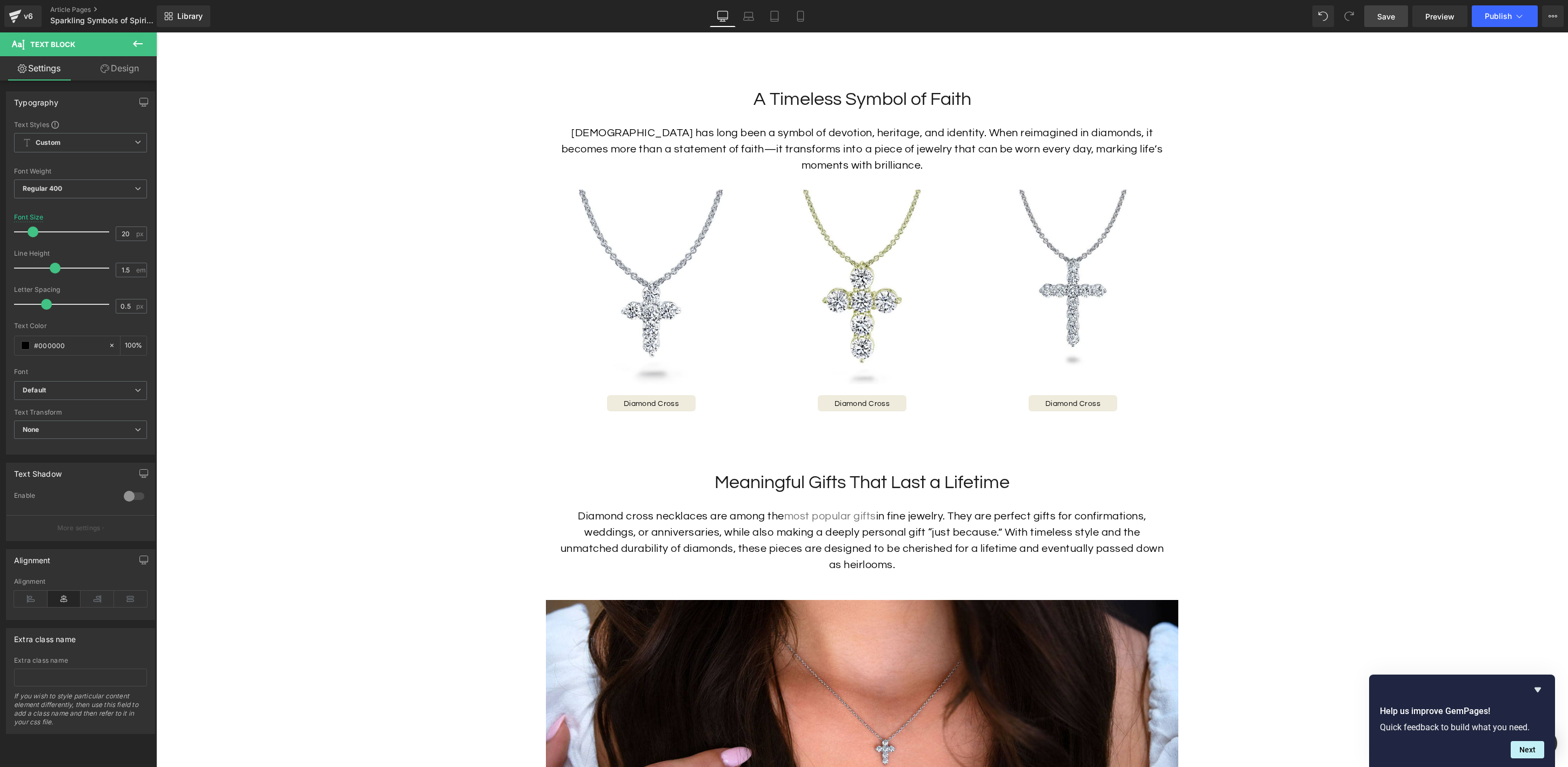
scroll to position [1536, 0]
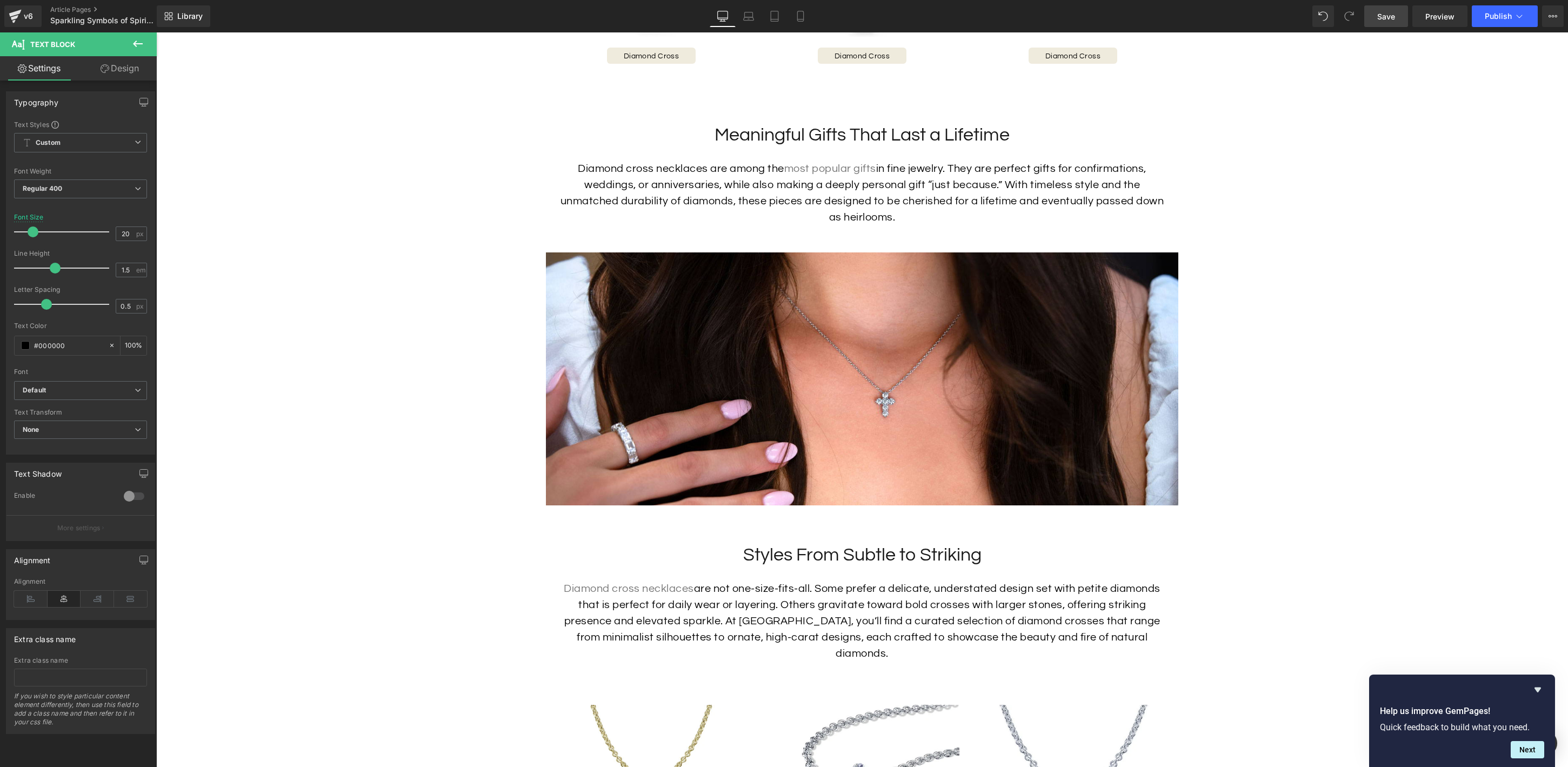
click at [1310, 546] on div "Image Row Sparkling Symbols of Spirituality Heading Some pieces of jewelry simp…" at bounding box center [862, 348] width 1412 height 3496
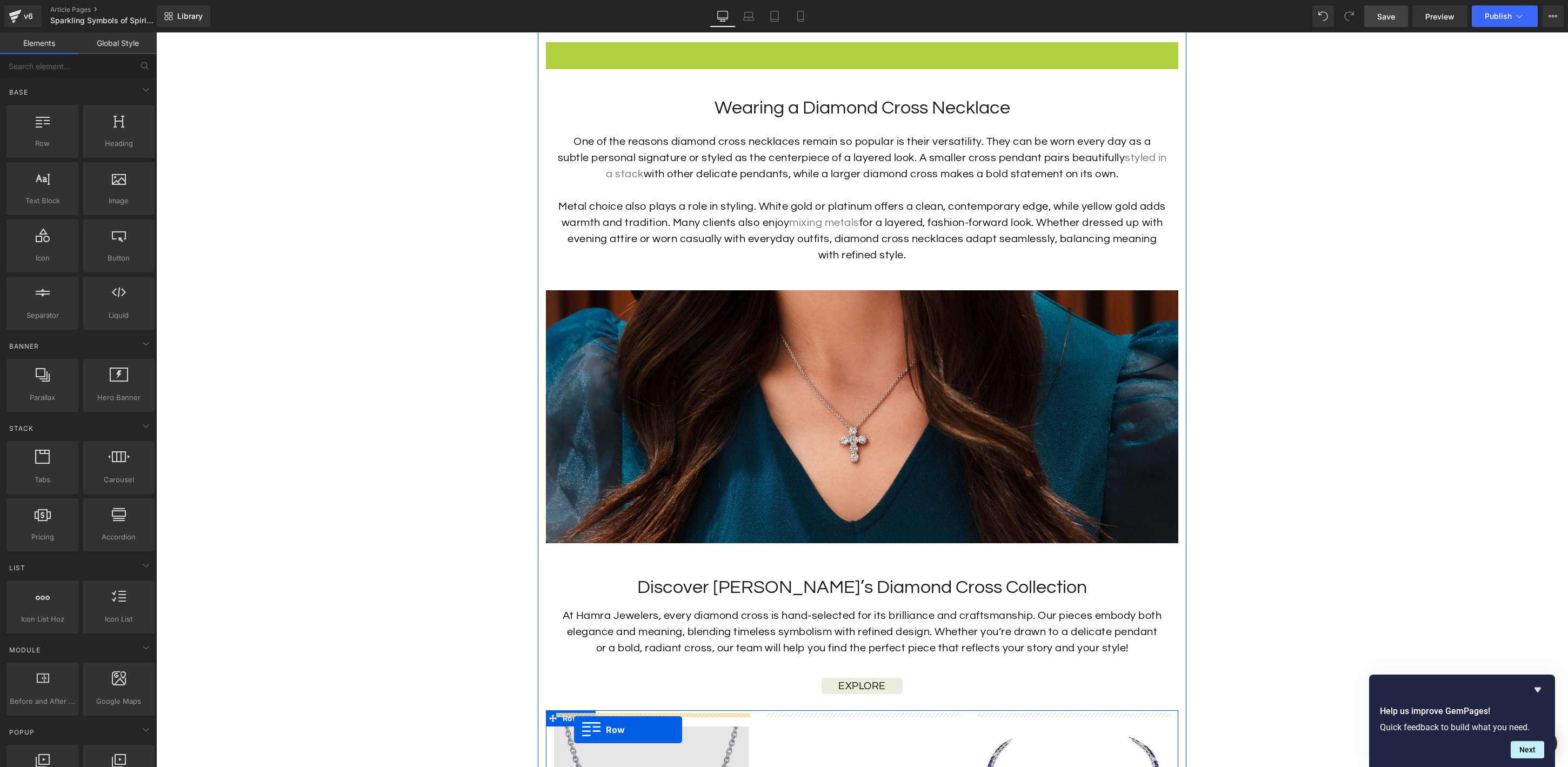
scroll to position [2193, 0]
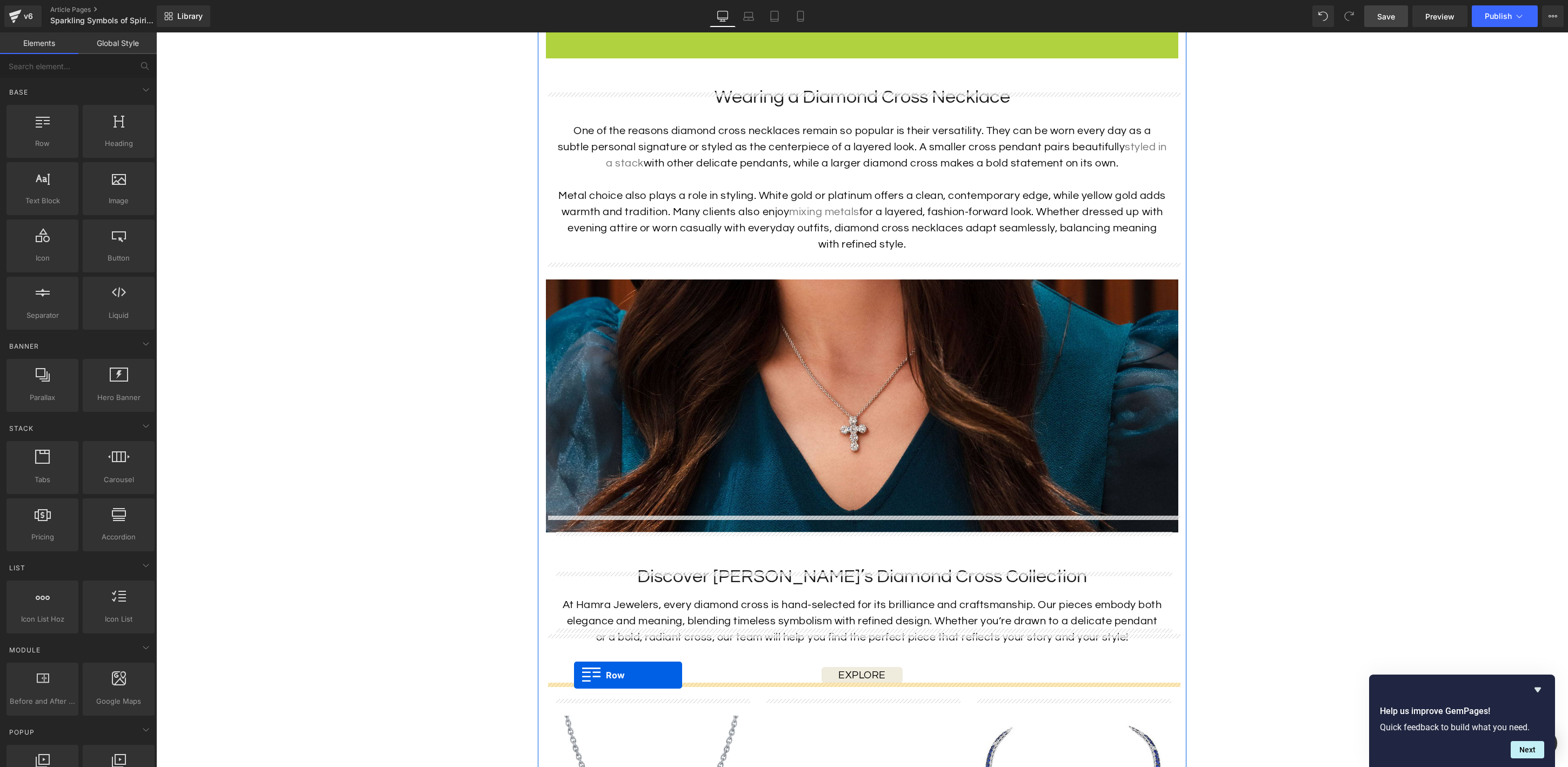
drag, startPoint x: 551, startPoint y: 356, endPoint x: 574, endPoint y: 675, distance: 319.8
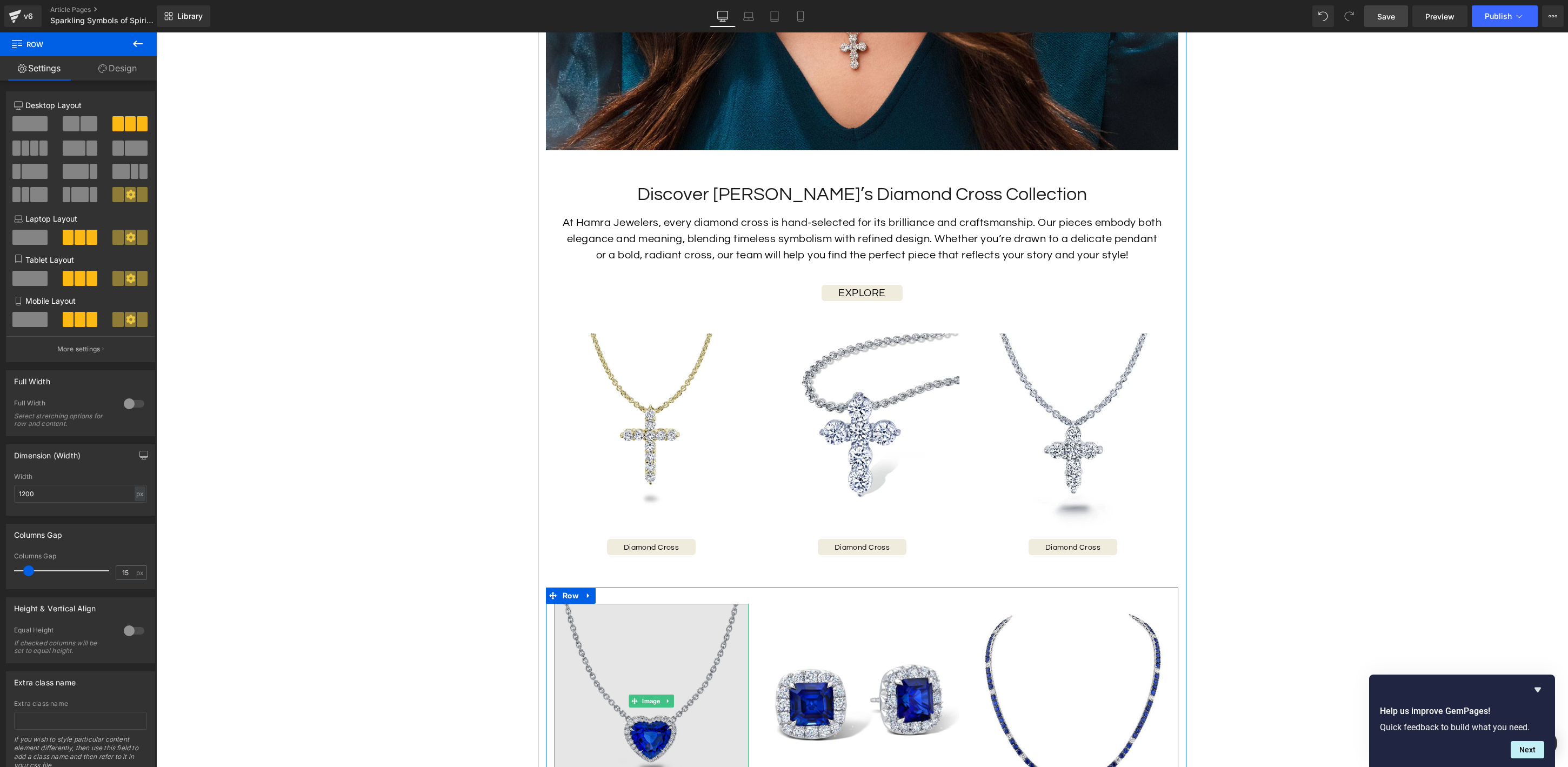
scroll to position [2618, 0]
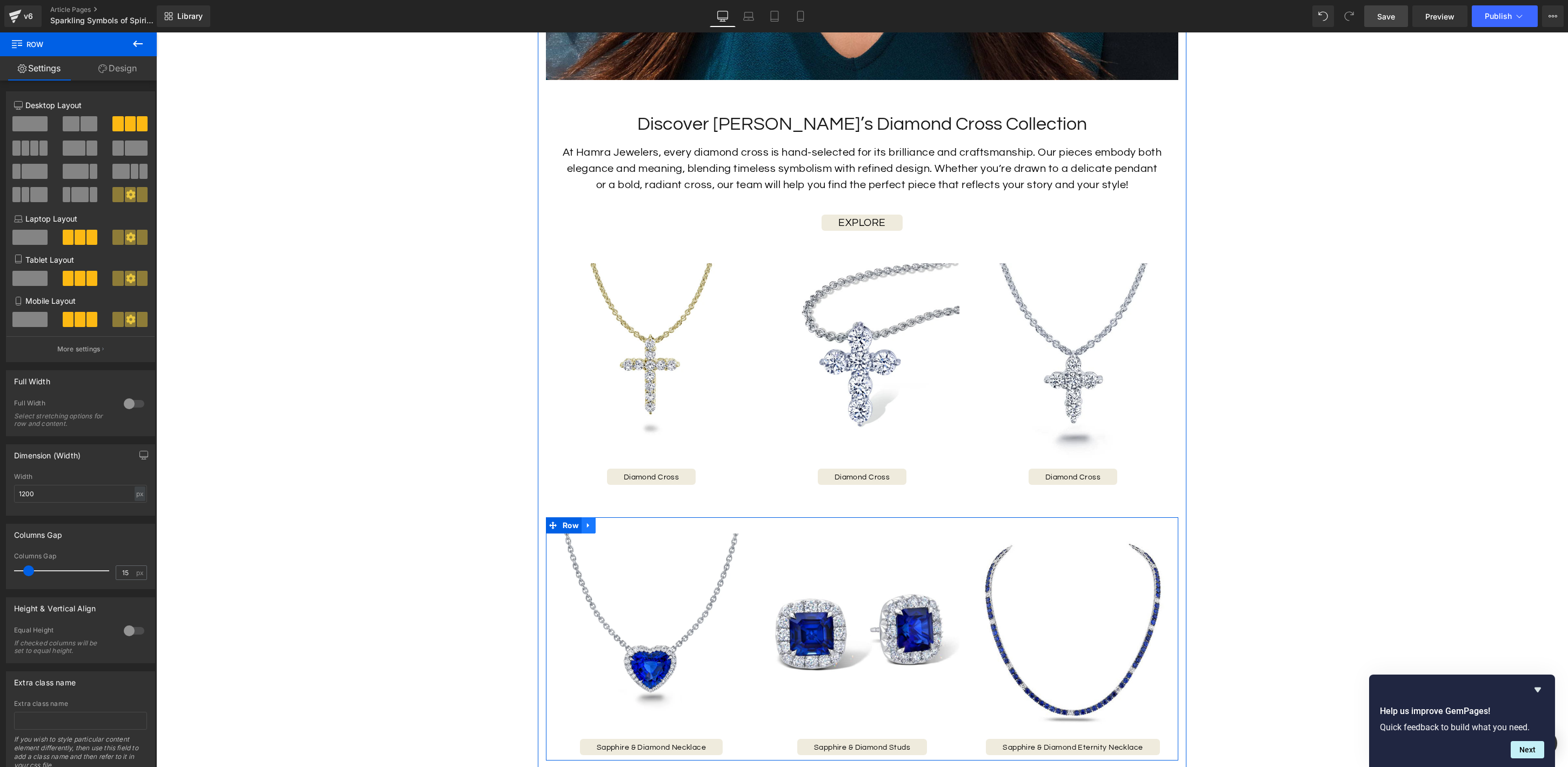
click at [587, 523] on icon at bounding box center [588, 525] width 2 height 5
click at [619, 521] on icon at bounding box center [616, 525] width 8 height 8
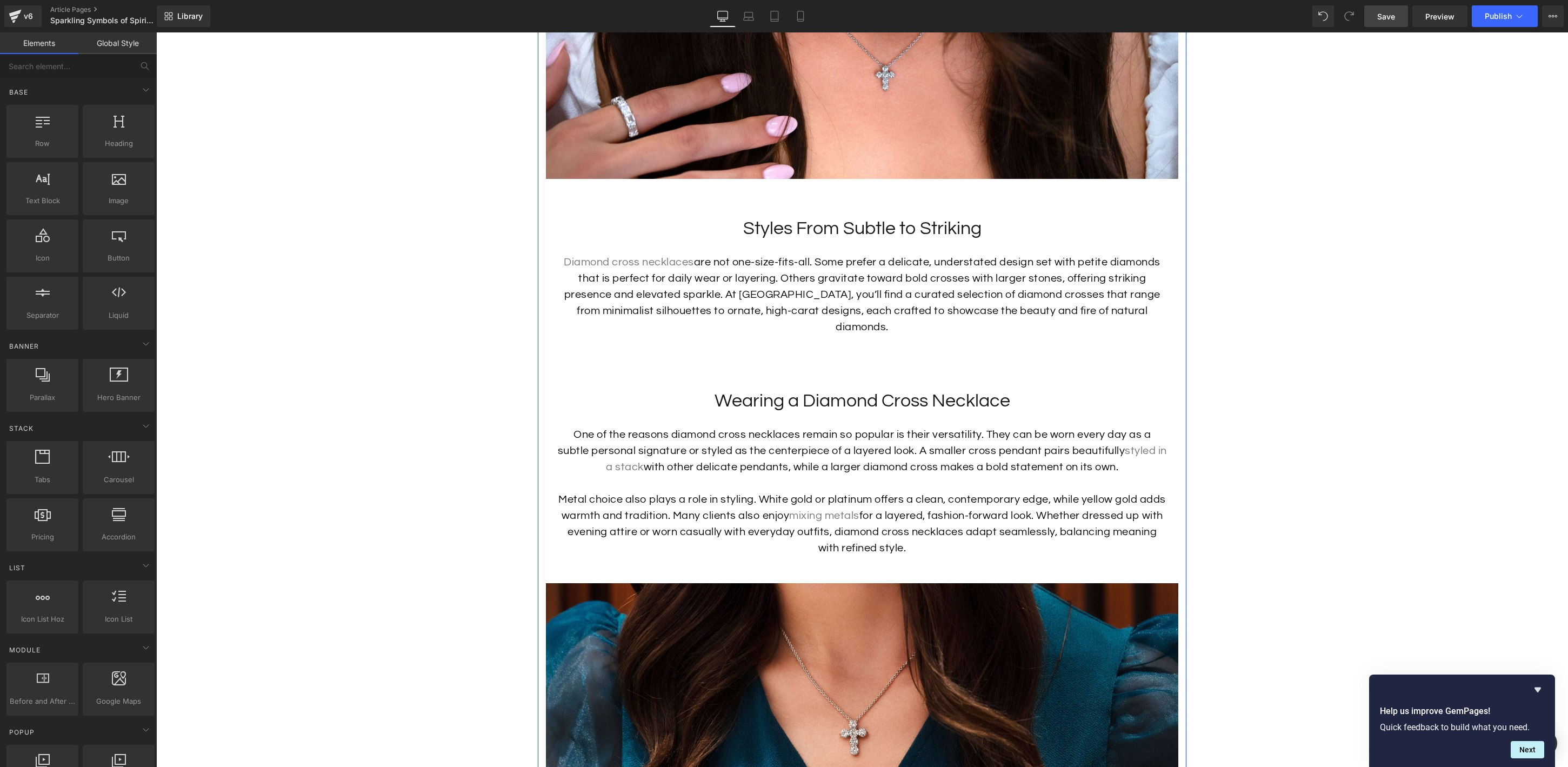
scroll to position [1843, 0]
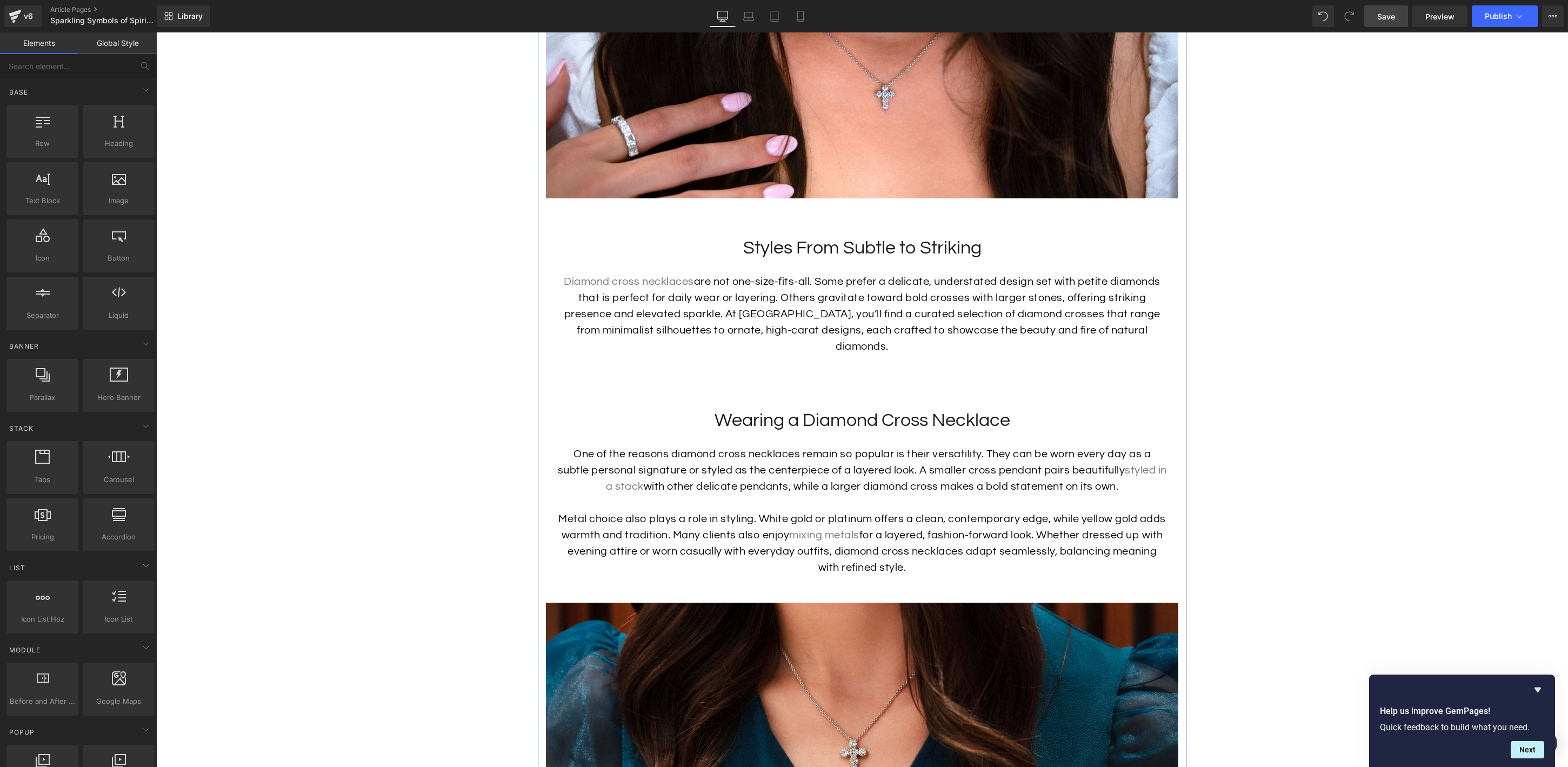
click at [843, 358] on div "Sparkling Symbols of Spirituality Heading Some pieces of jewelry simply transce…" at bounding box center [862, 91] width 648 height 2402
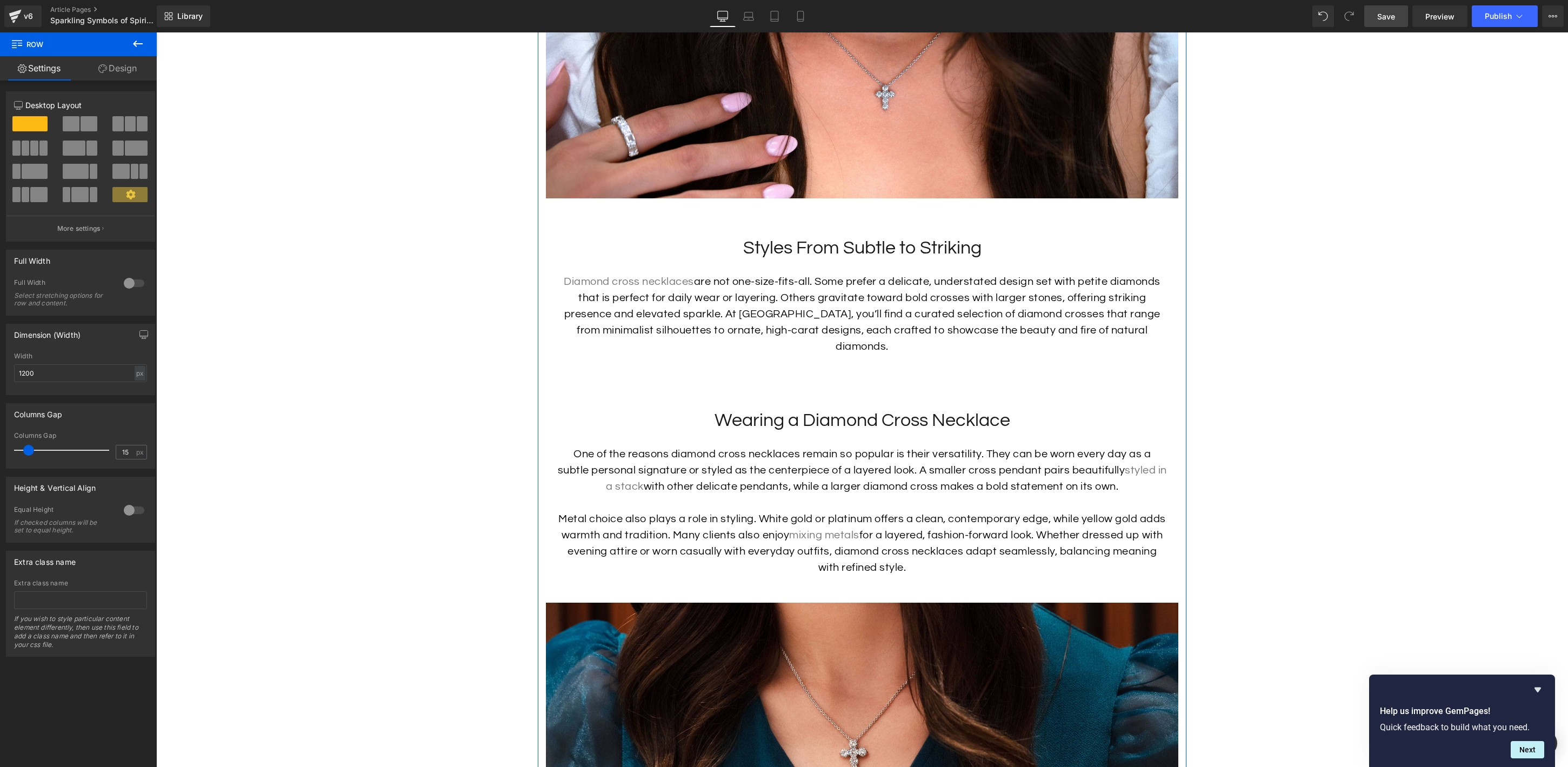
drag, startPoint x: 178, startPoint y: 154, endPoint x: 738, endPoint y: 368, distance: 599.5
click at [46, 125] on button at bounding box center [30, 124] width 36 height 16
drag, startPoint x: 187, startPoint y: 155, endPoint x: 822, endPoint y: 380, distance: 673.7
click at [817, 373] on div "Sparkling Symbols of Spirituality Heading Some pieces of jewelry simply transce…" at bounding box center [862, 90] width 648 height 2402
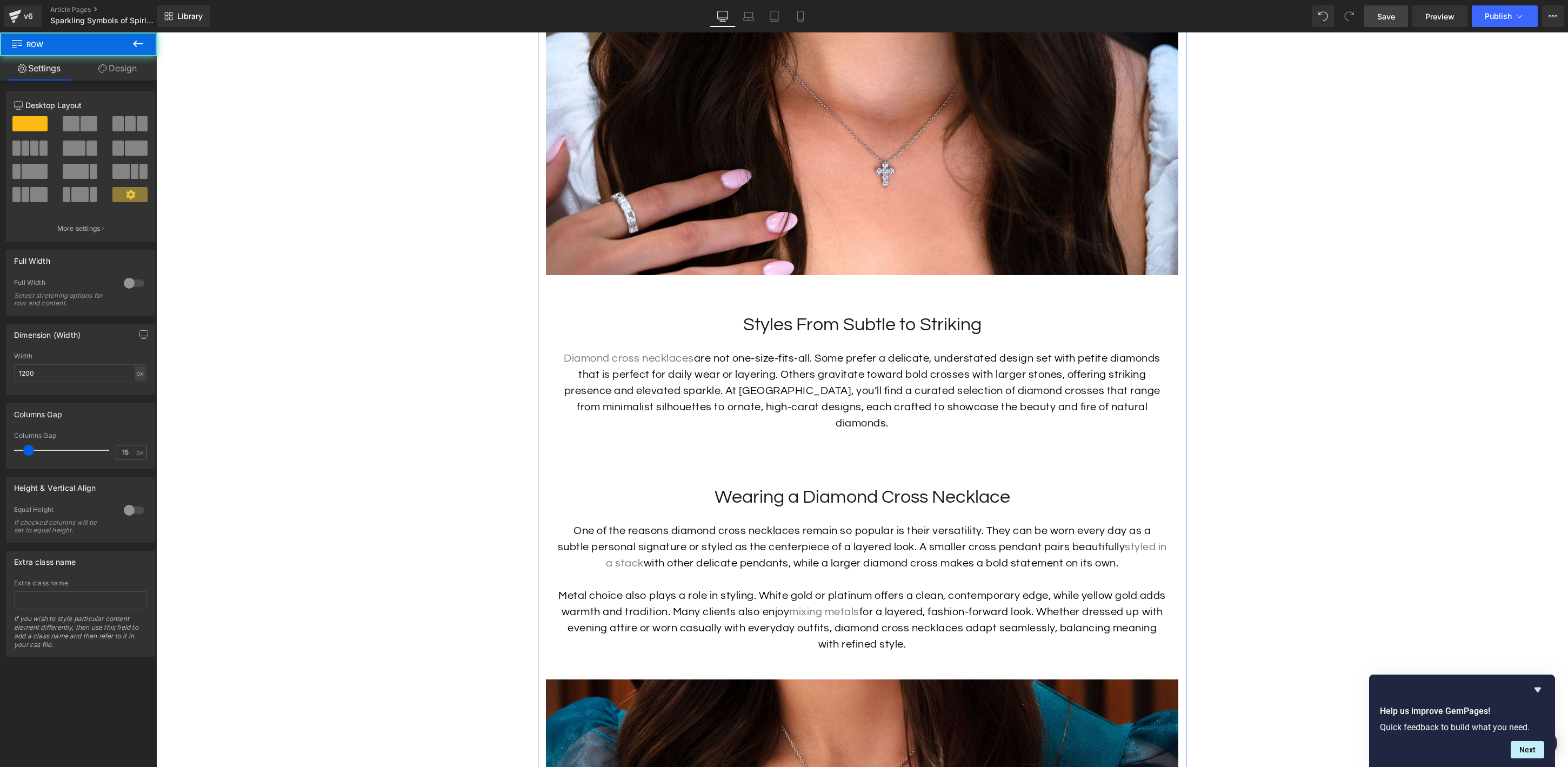
scroll to position [1752, 0]
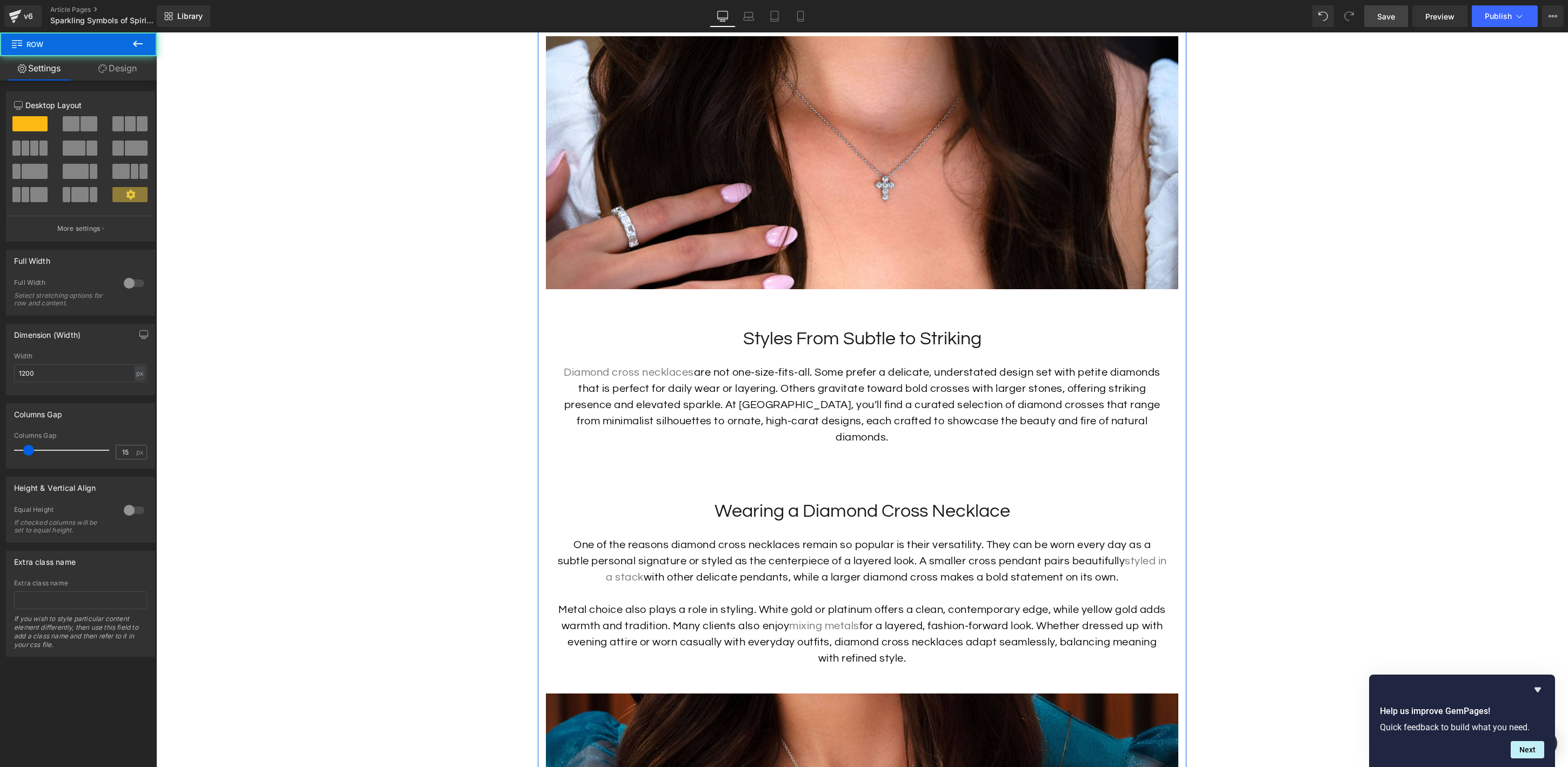
click at [815, 370] on p "Diamond cross necklaces are not one-size-fits-all. Some prefer a delicate, unde…" at bounding box center [862, 404] width 611 height 81
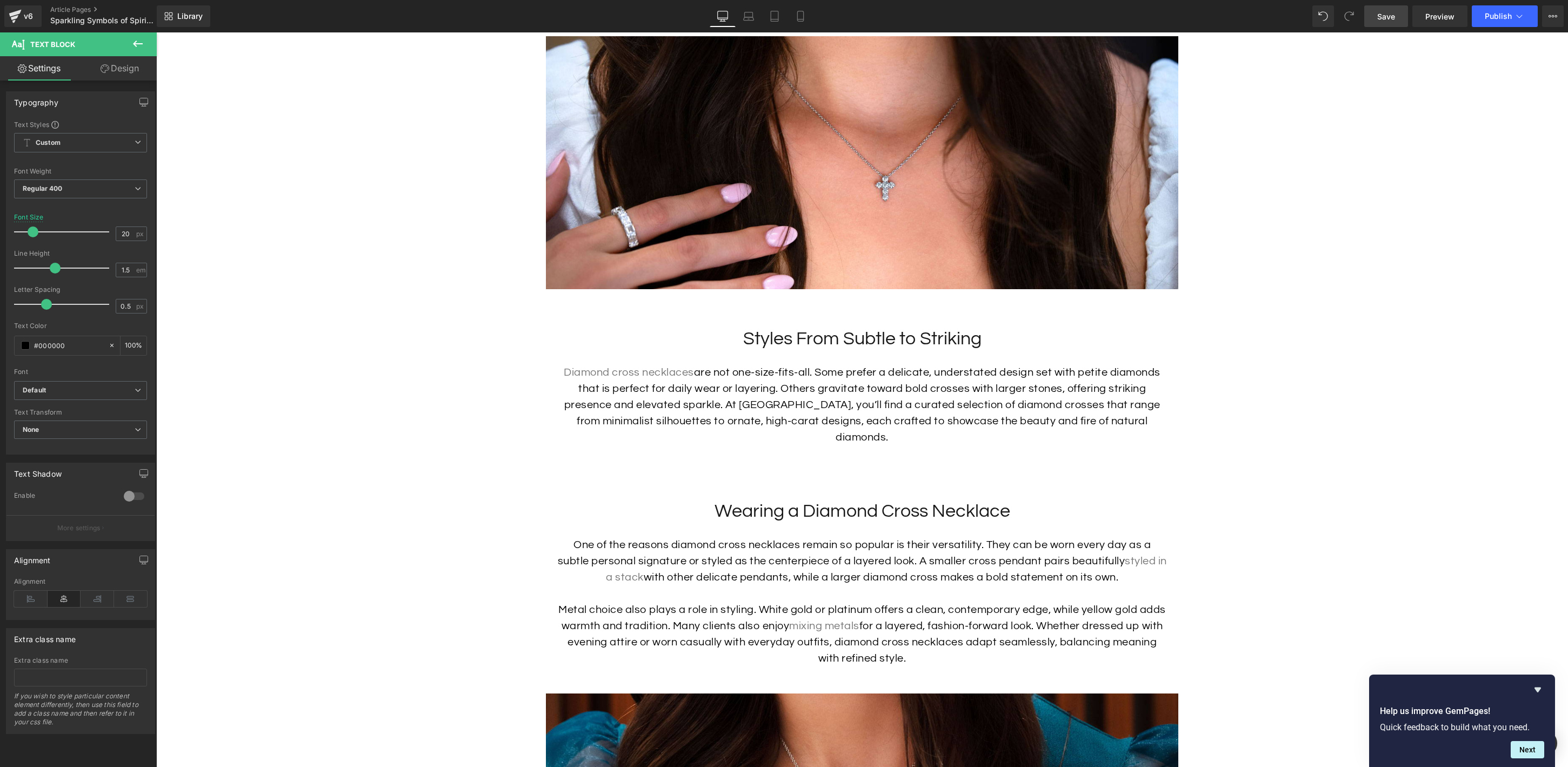
click at [142, 43] on icon at bounding box center [138, 43] width 10 height 6
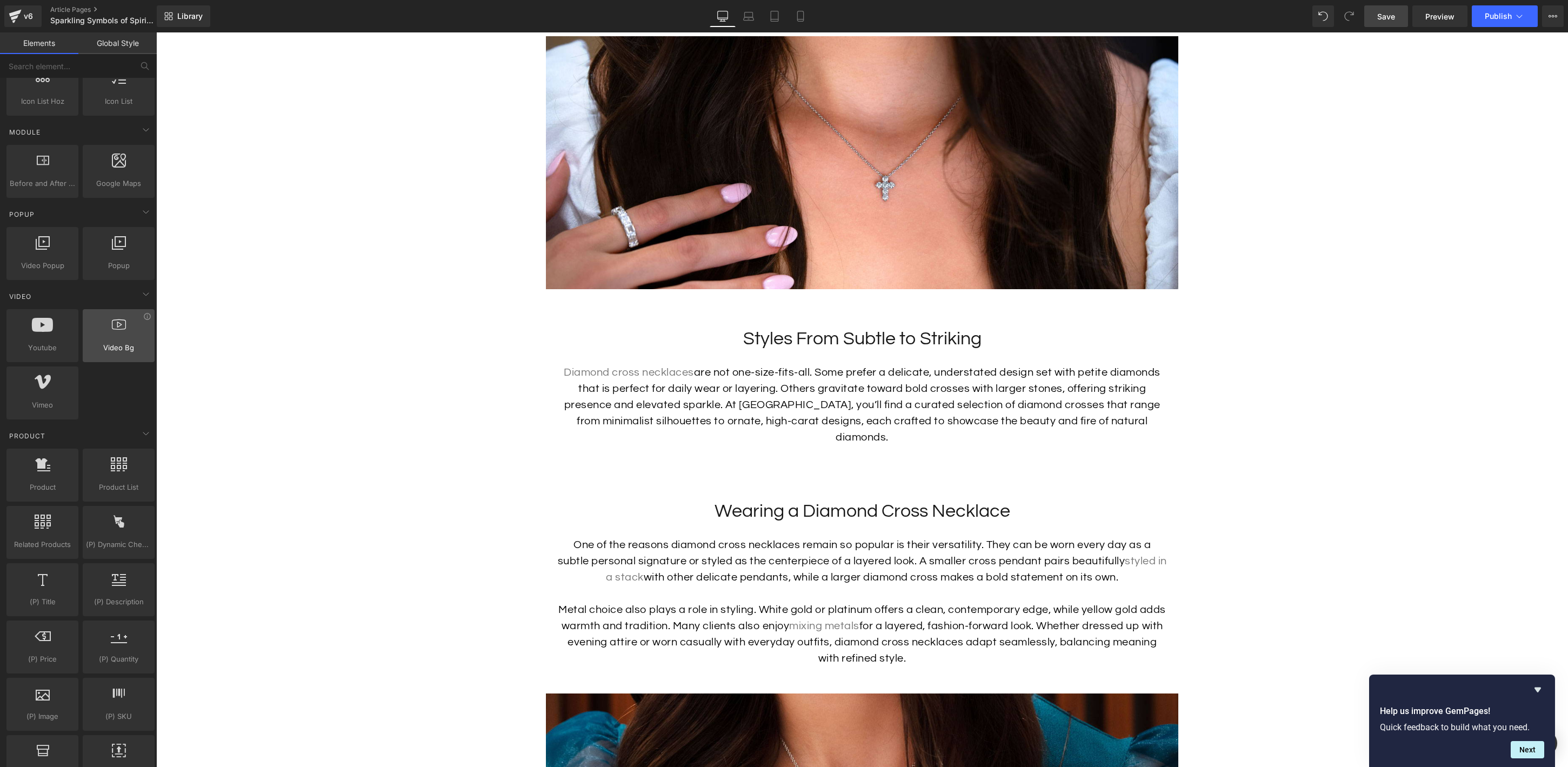
scroll to position [518, 0]
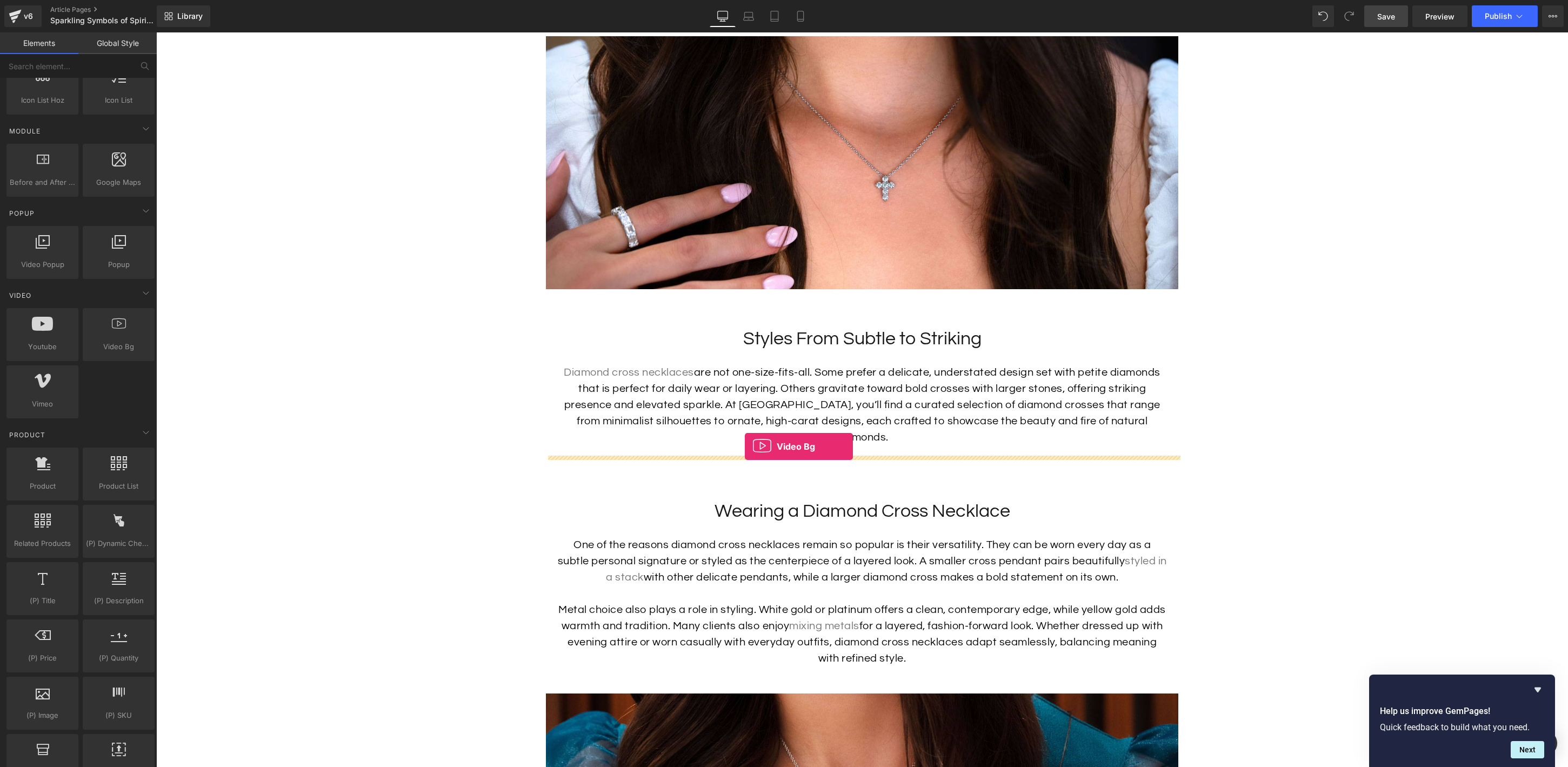
drag, startPoint x: 278, startPoint y: 382, endPoint x: 745, endPoint y: 446, distance: 471.4
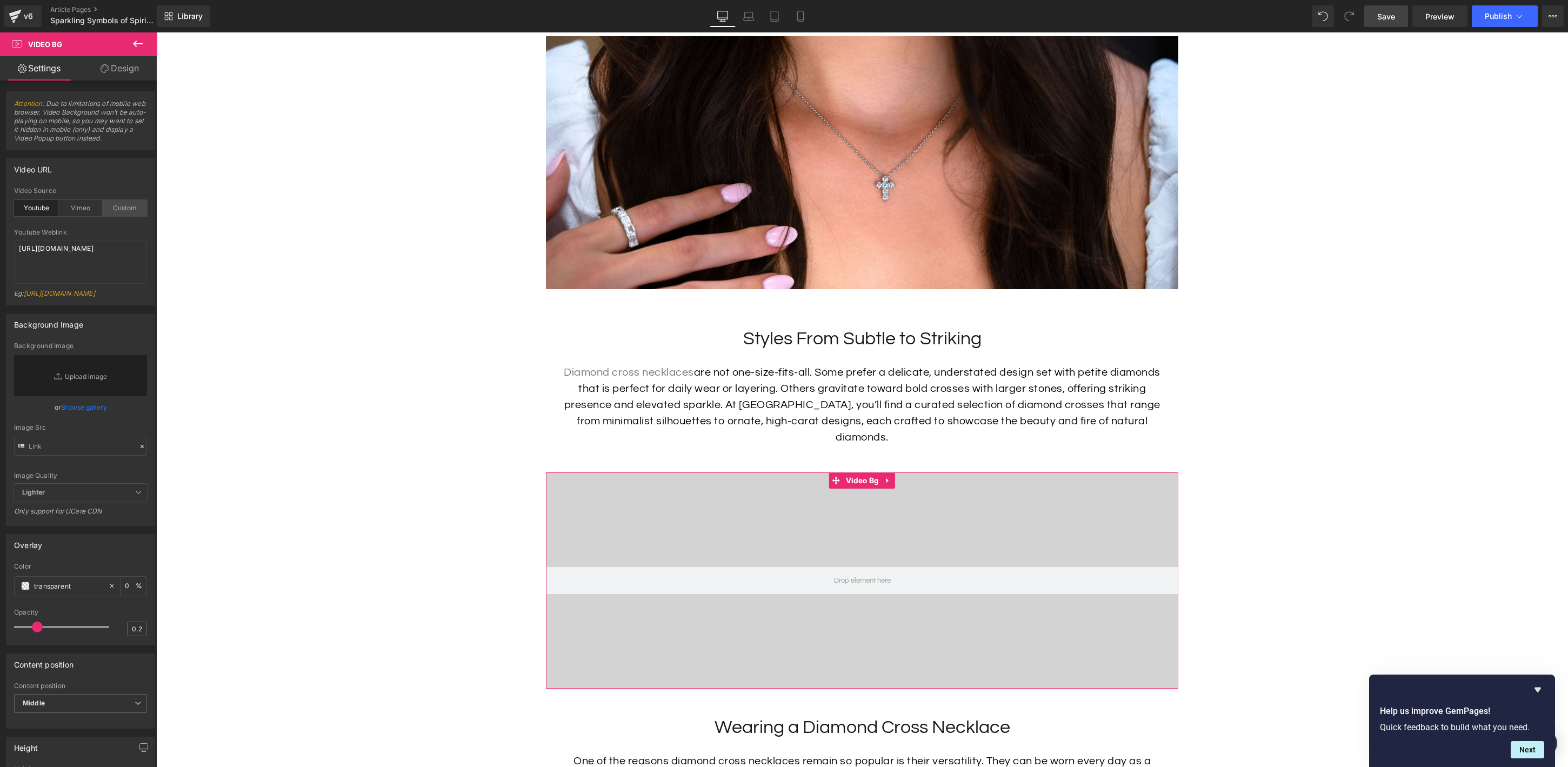
click at [116, 206] on div "Custom" at bounding box center [125, 208] width 45 height 16
click at [35, 210] on div "Youtube" at bounding box center [36, 208] width 45 height 16
click at [886, 477] on icon at bounding box center [888, 480] width 8 height 8
click at [896, 477] on icon at bounding box center [895, 480] width 8 height 8
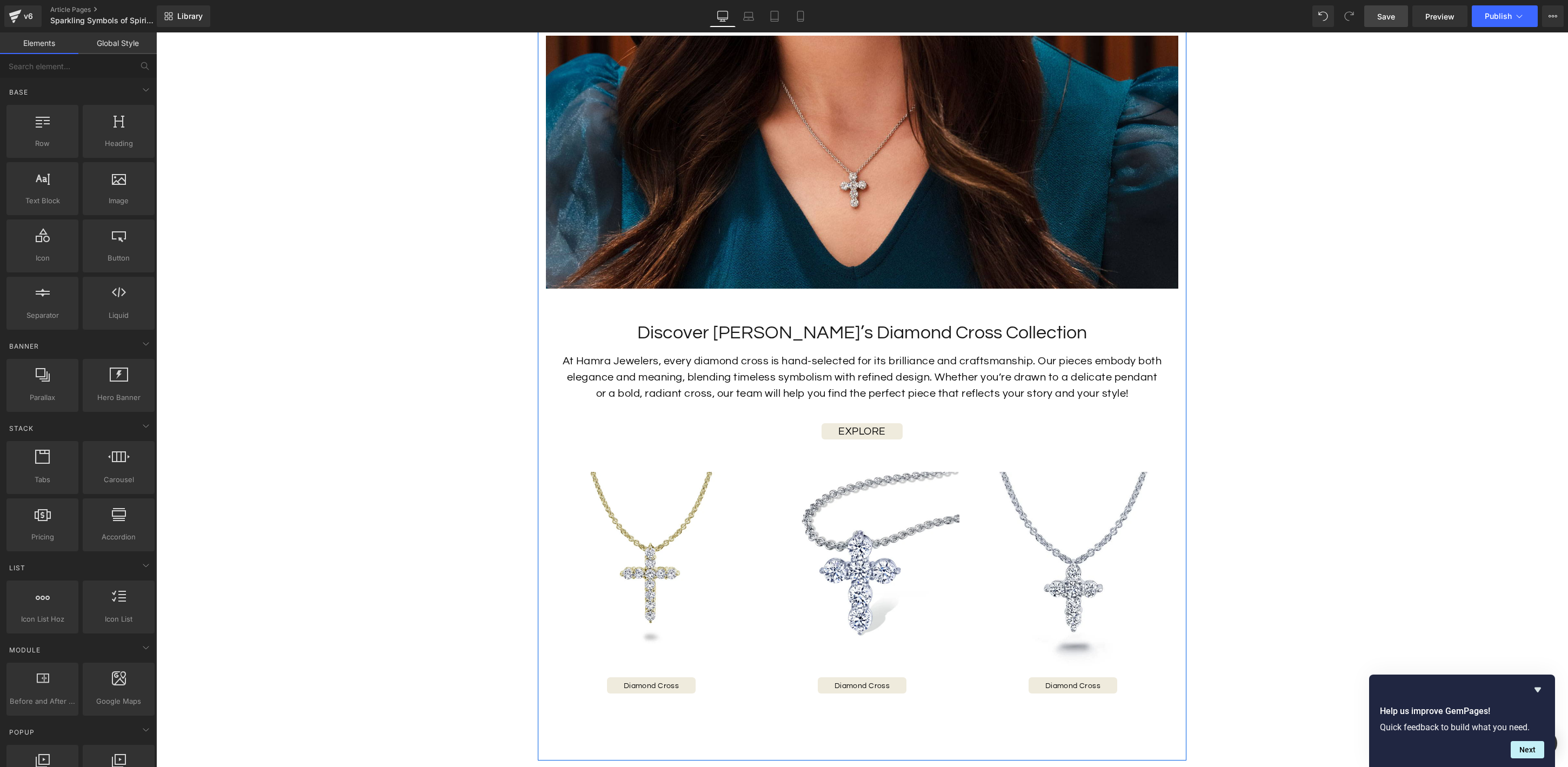
scroll to position [2400, 0]
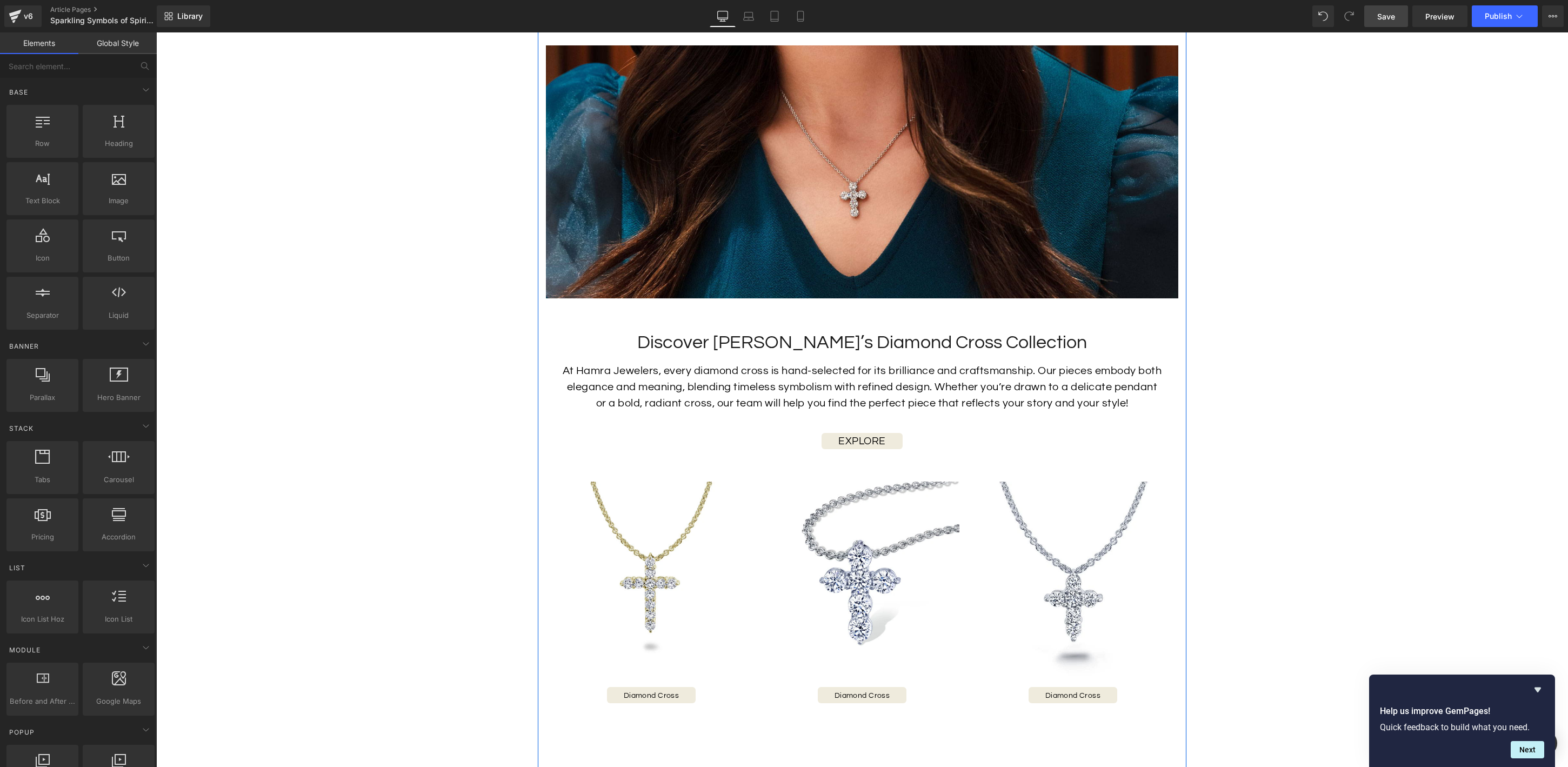
click at [569, 465] on div "Image Diamond Cross Button Image Diamond Cross Button Image Diamond Cross Butto…" at bounding box center [862, 586] width 633 height 243
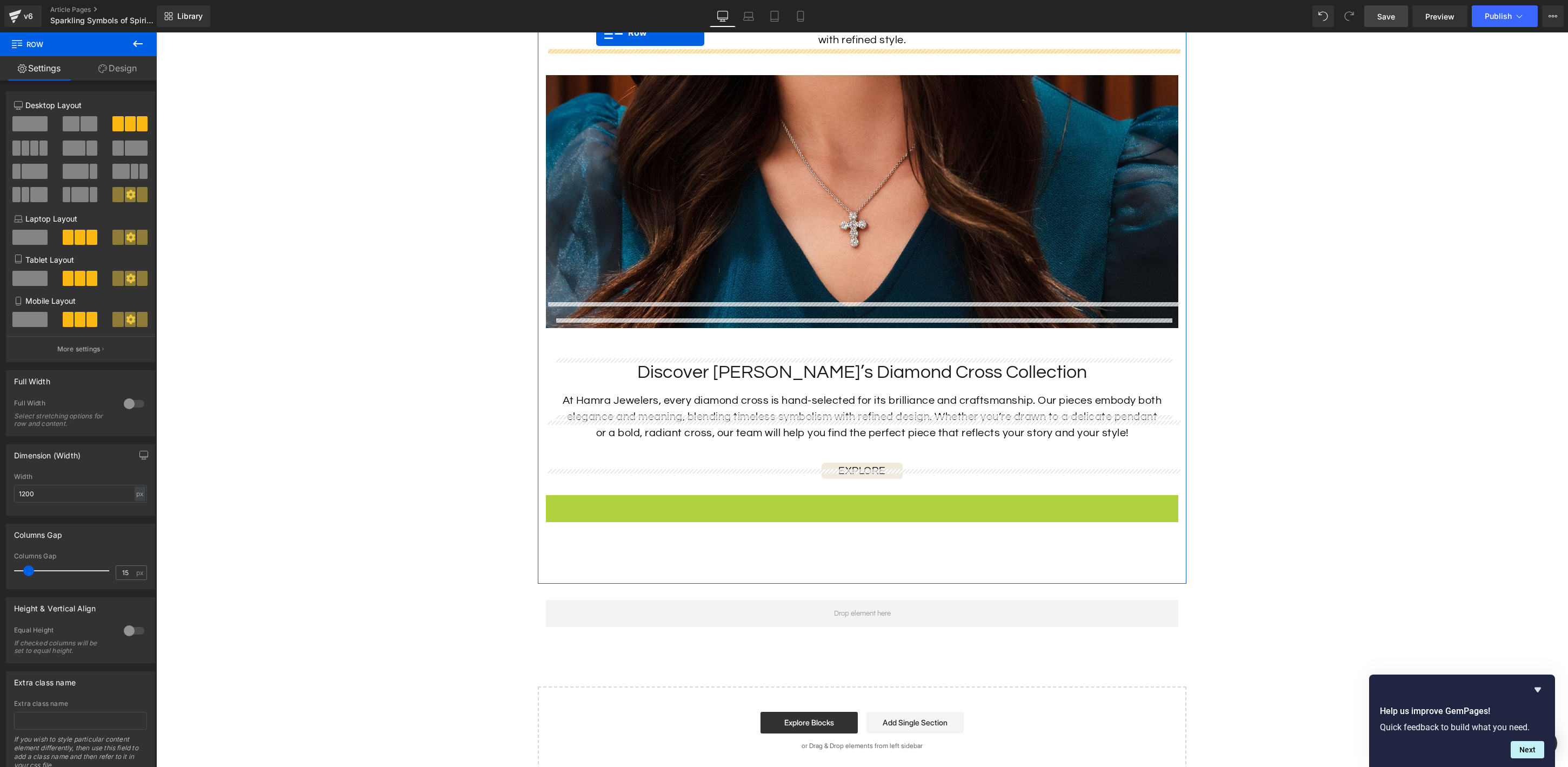
scroll to position [2369, 0]
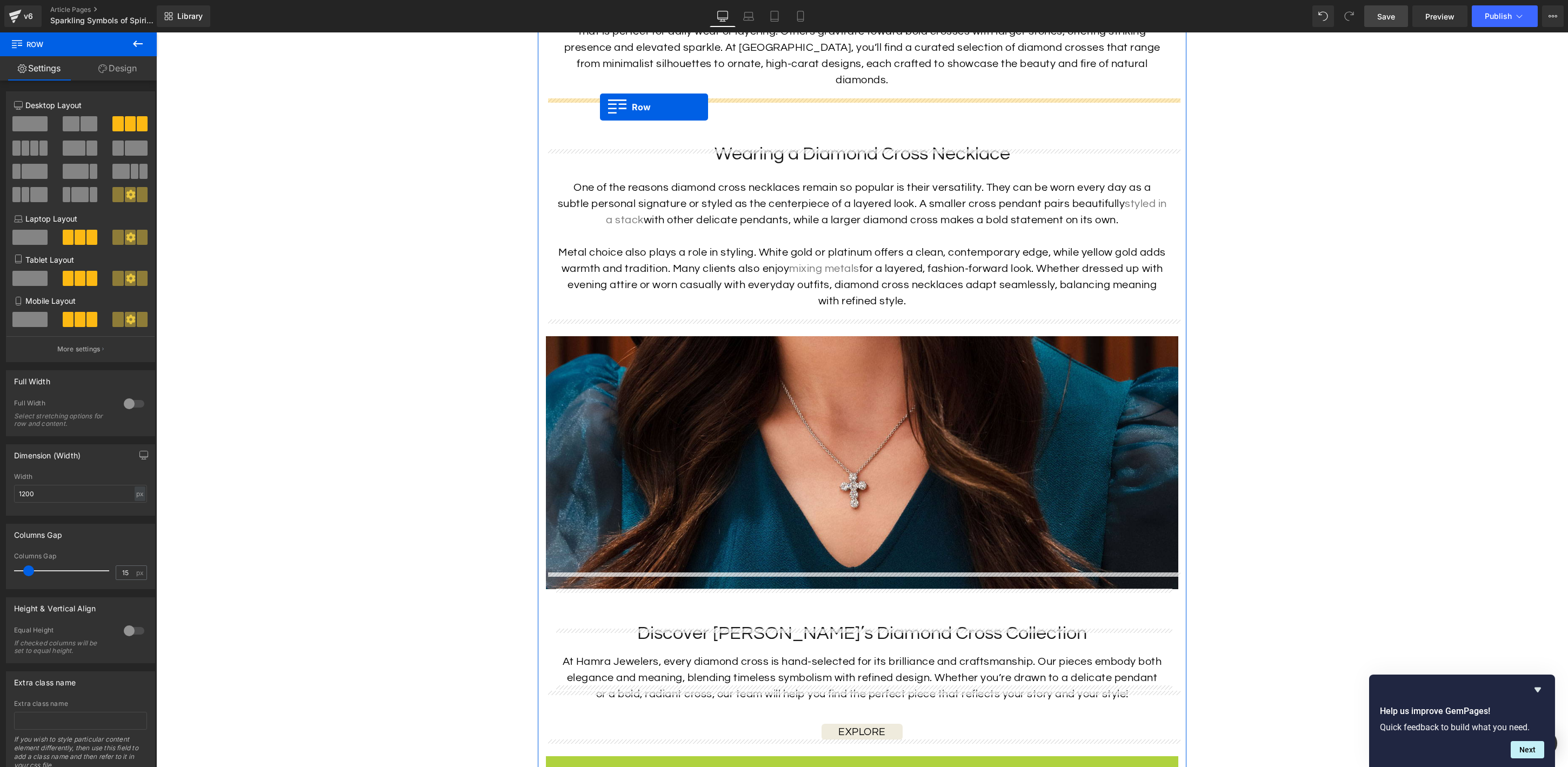
drag, startPoint x: 551, startPoint y: 455, endPoint x: 600, endPoint y: 106, distance: 352.4
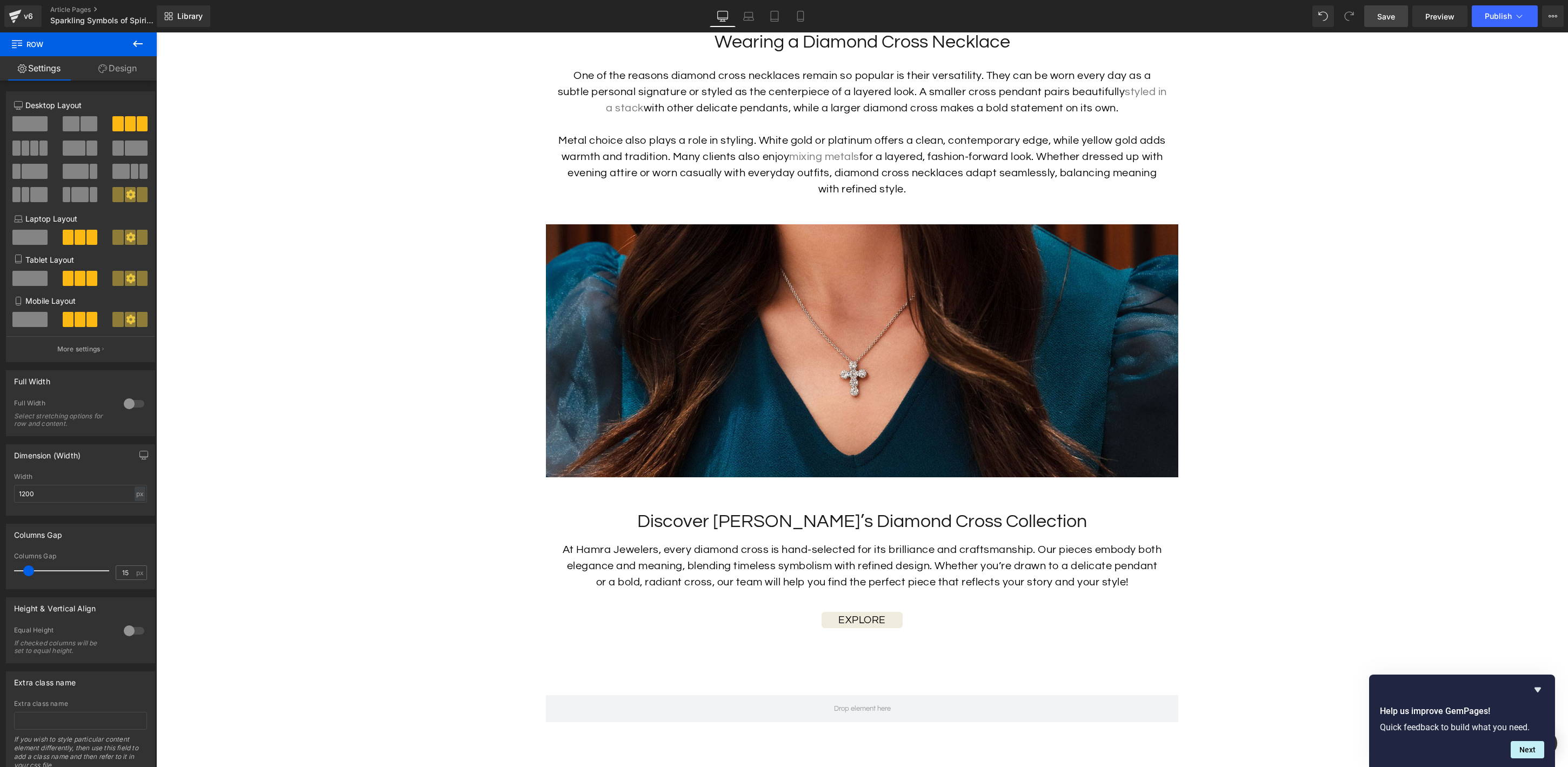
scroll to position [2887, 0]
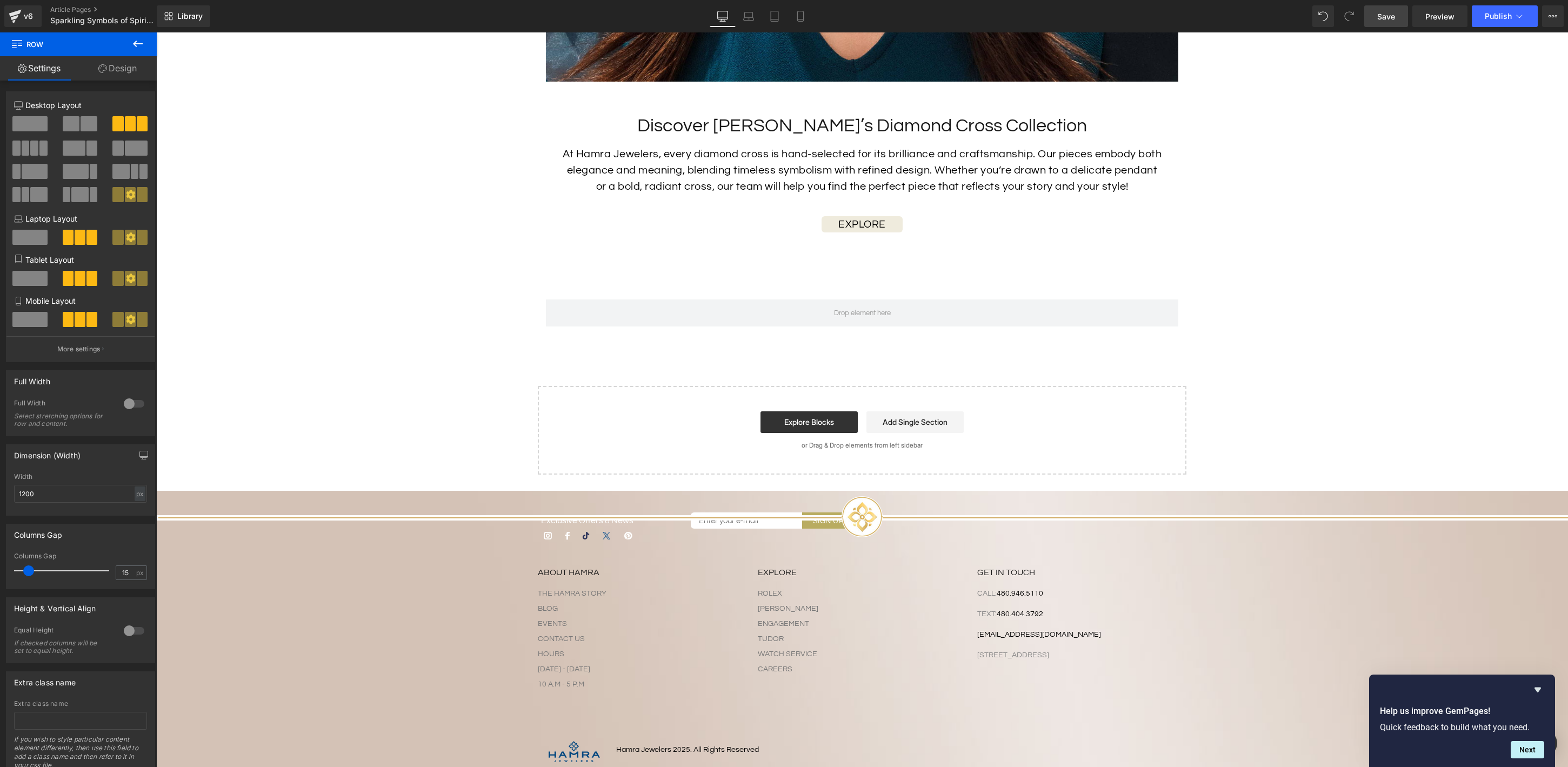
click at [1389, 18] on span "Save" at bounding box center [1386, 16] width 18 height 11
click at [1440, 13] on span "Preview" at bounding box center [1440, 16] width 29 height 11
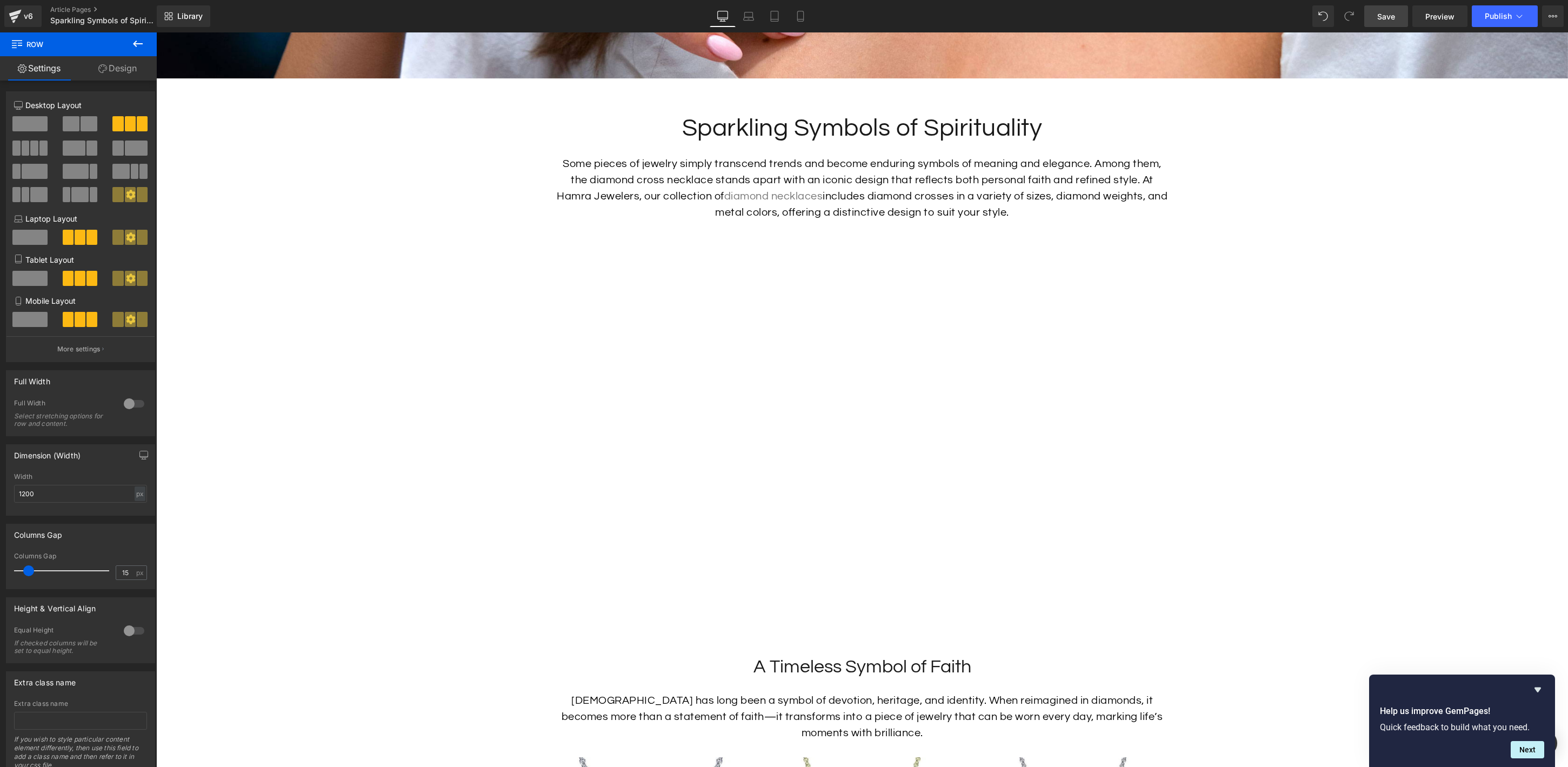
scroll to position [615, 0]
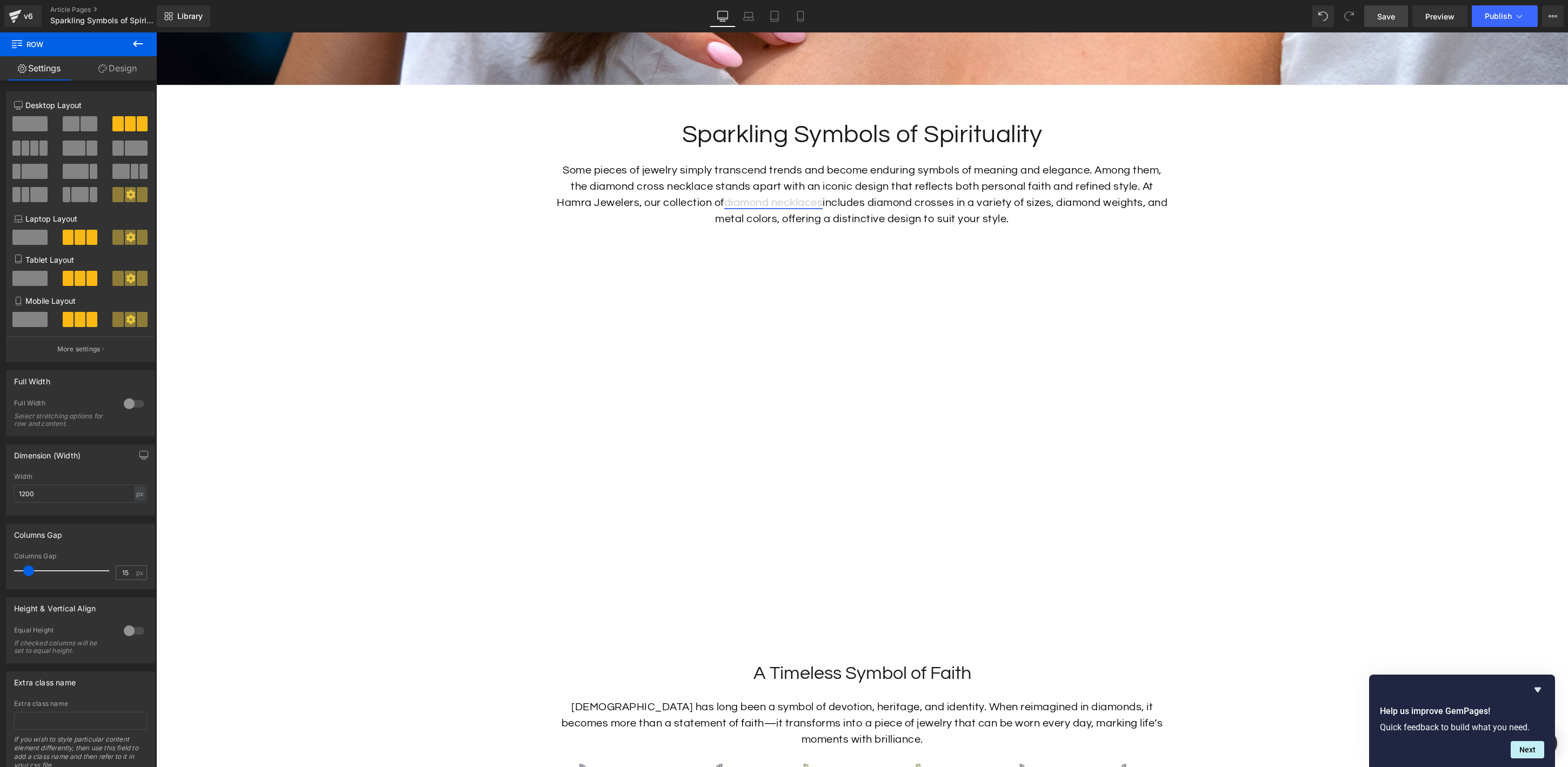
click at [769, 205] on link "diamond necklaces" at bounding box center [774, 202] width 99 height 11
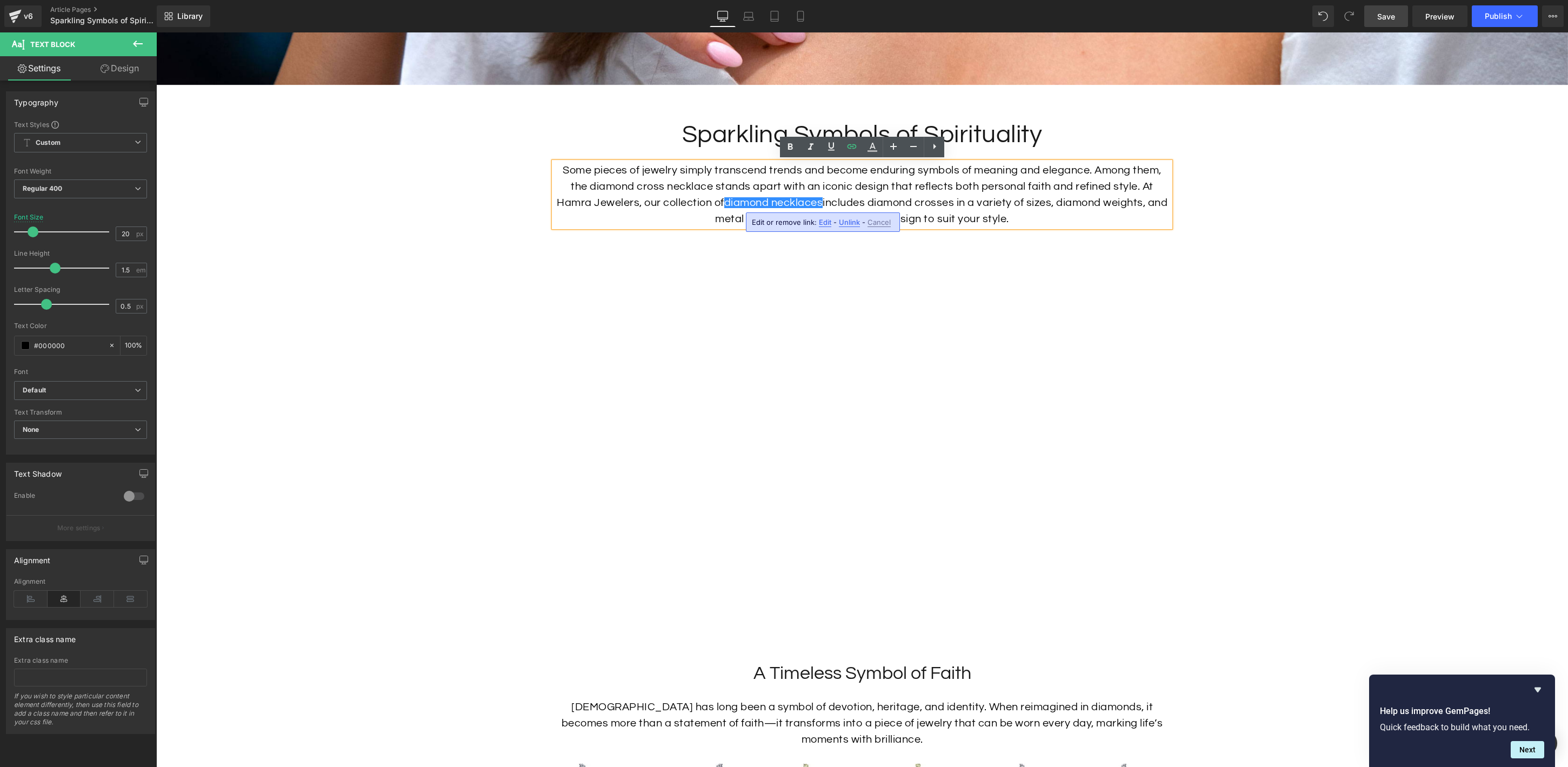
click at [827, 222] on span "Edit" at bounding box center [825, 222] width 13 height 9
click at [929, 0] on div "Text Color Highlight Color #333333 Choose Image... Back to Library Insert 36311…" at bounding box center [784, 0] width 1568 height 0
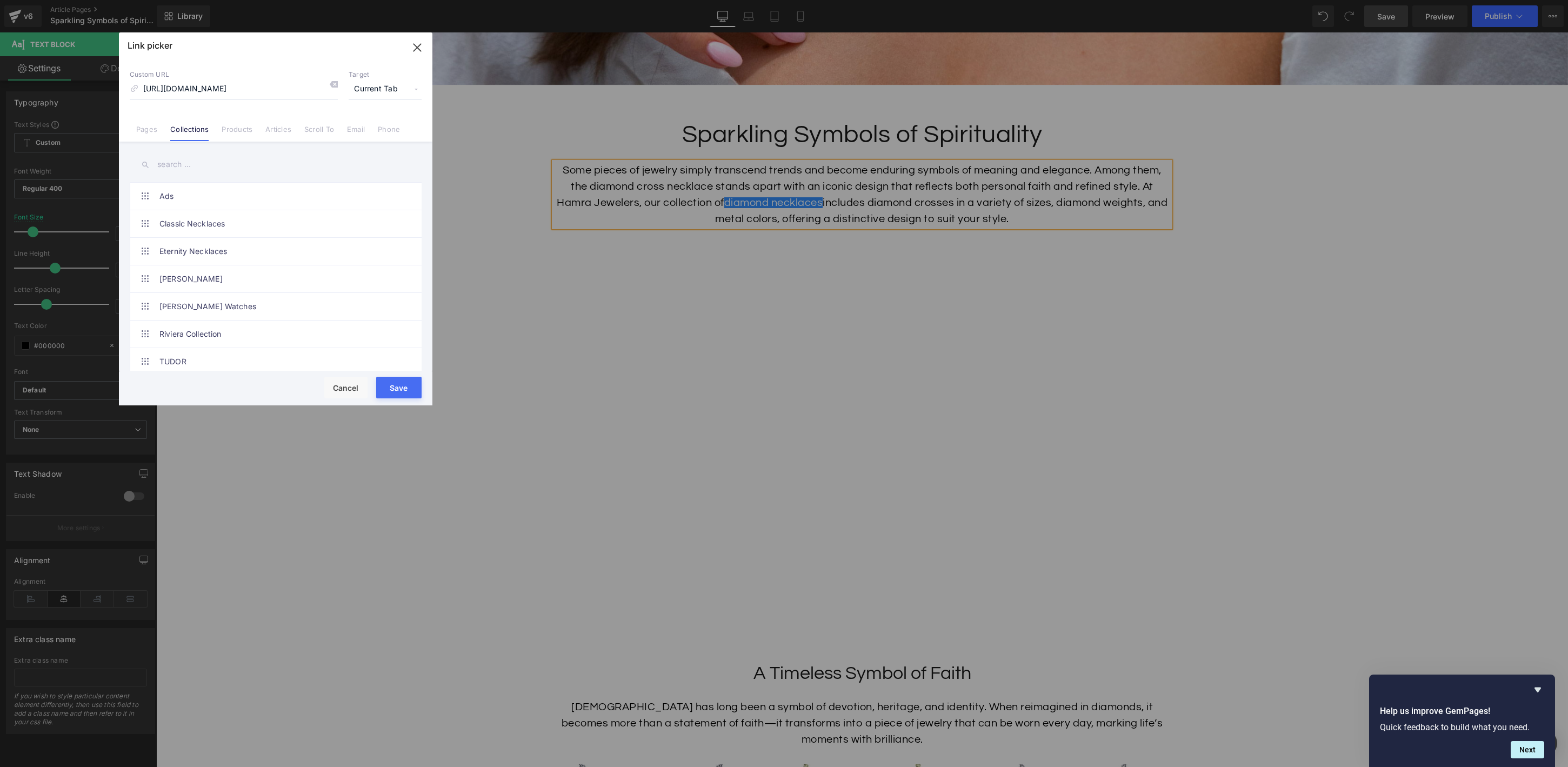
click at [411, 86] on span "Current Tab" at bounding box center [385, 89] width 73 height 21
click at [390, 129] on li "New Tab" at bounding box center [385, 127] width 84 height 19
click at [407, 386] on button "Save" at bounding box center [399, 387] width 45 height 22
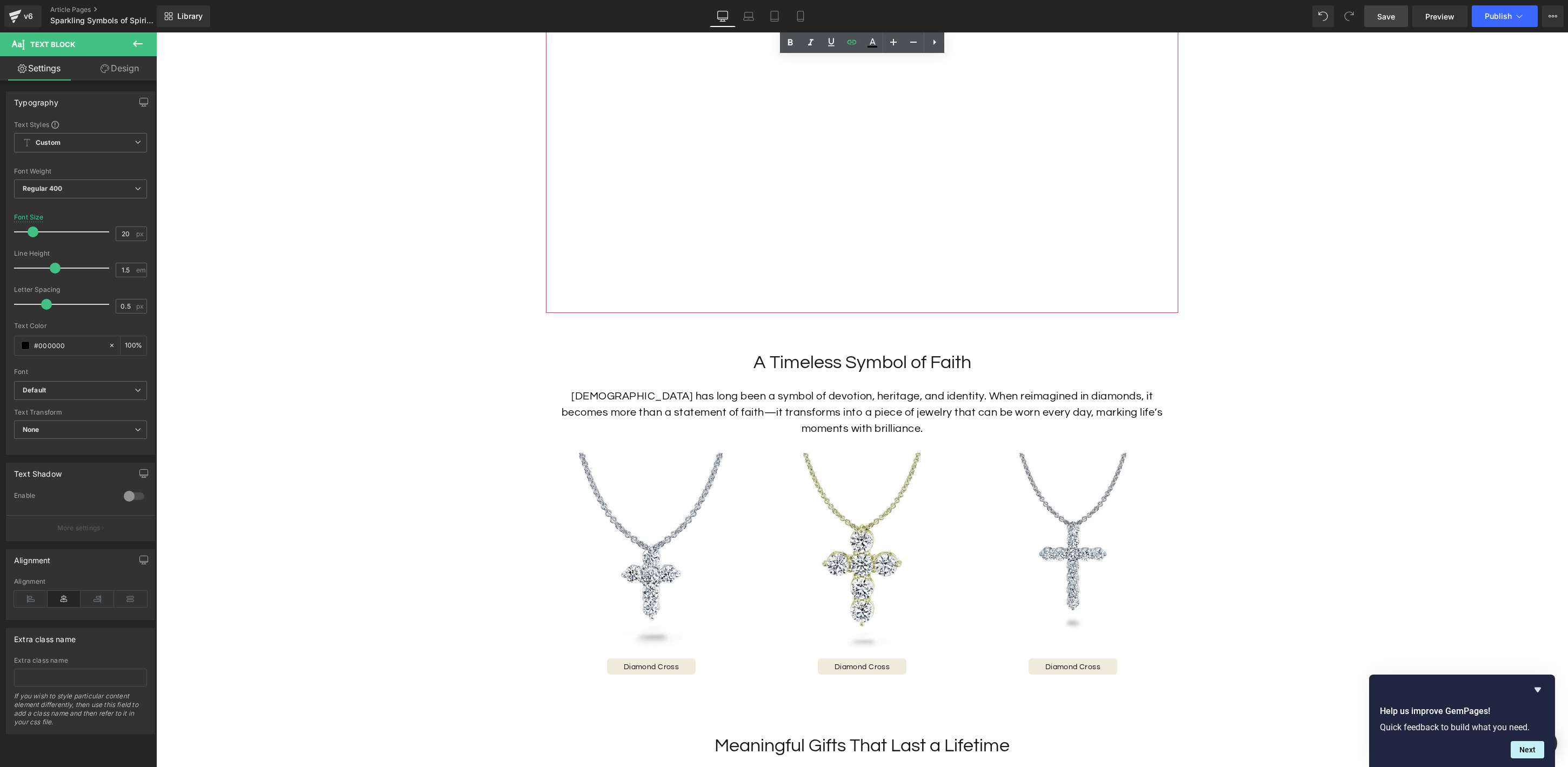
scroll to position [1009, 0]
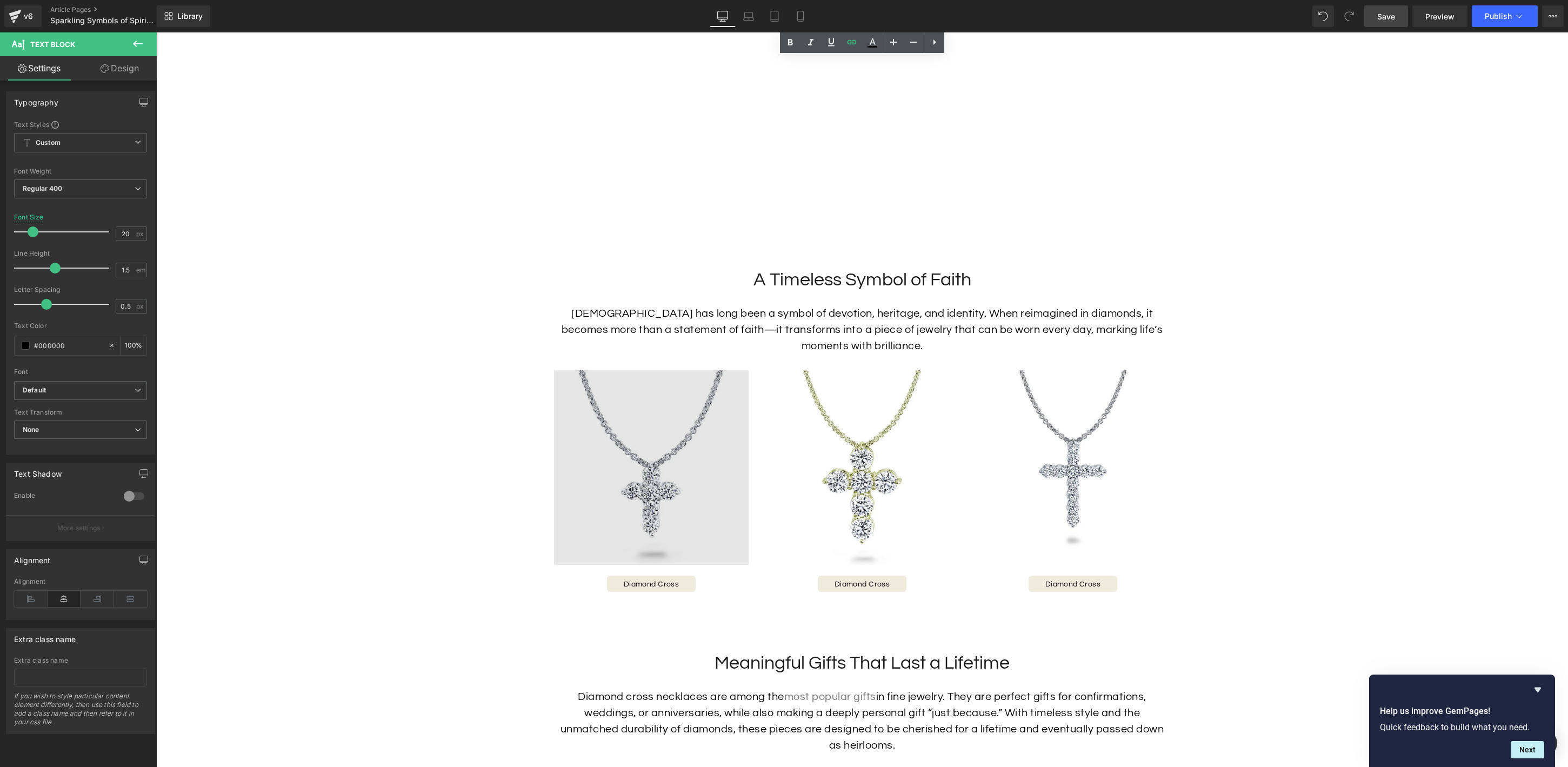
click at [646, 482] on img at bounding box center [651, 467] width 195 height 195
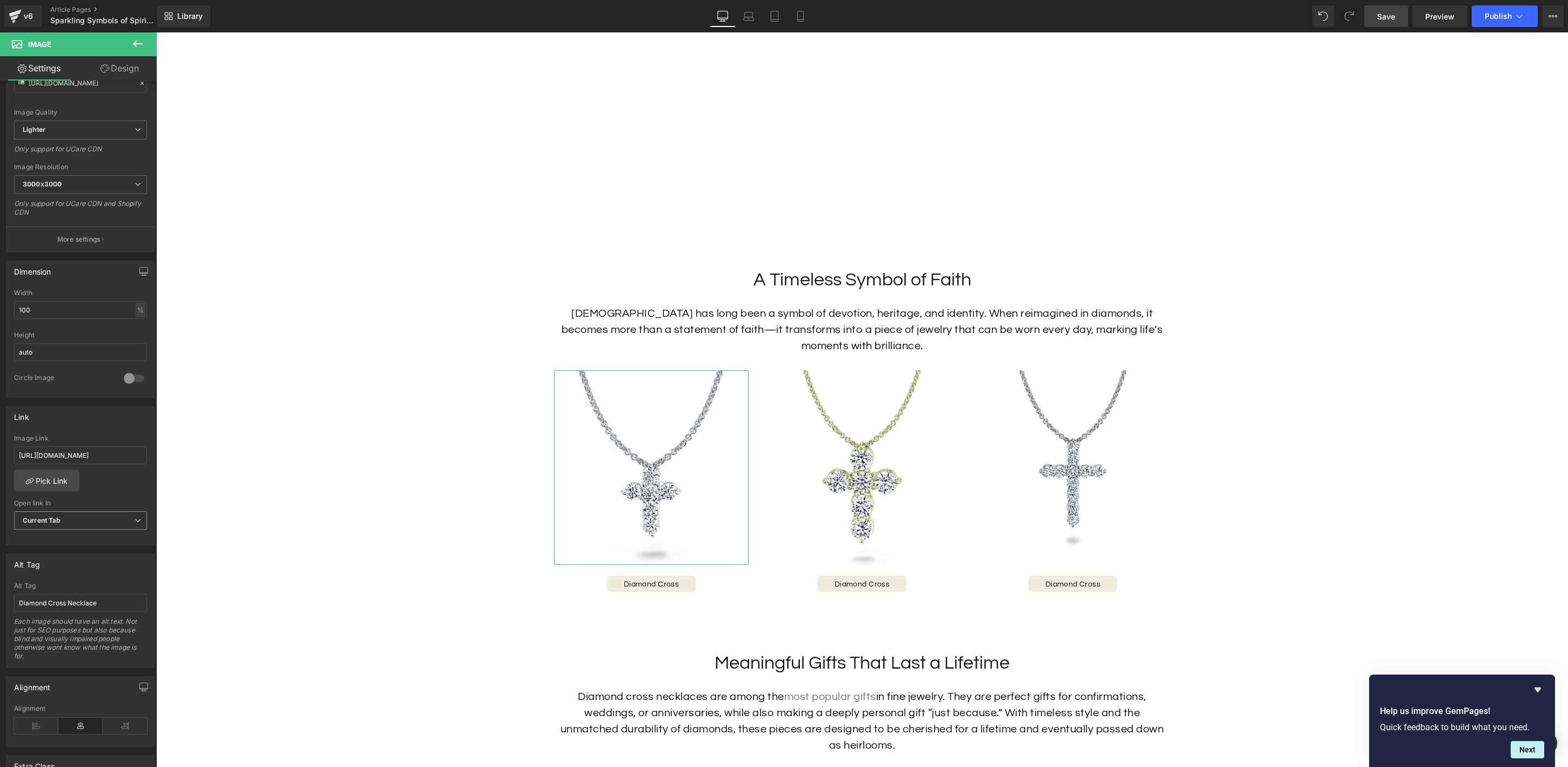
scroll to position [157, 0]
click at [91, 499] on div "Open link In Current Tab Current Tab New Tab" at bounding box center [81, 512] width 133 height 43
click at [91, 509] on span "Current Tab" at bounding box center [81, 512] width 133 height 19
click at [87, 542] on li "New Tab" at bounding box center [79, 547] width 129 height 16
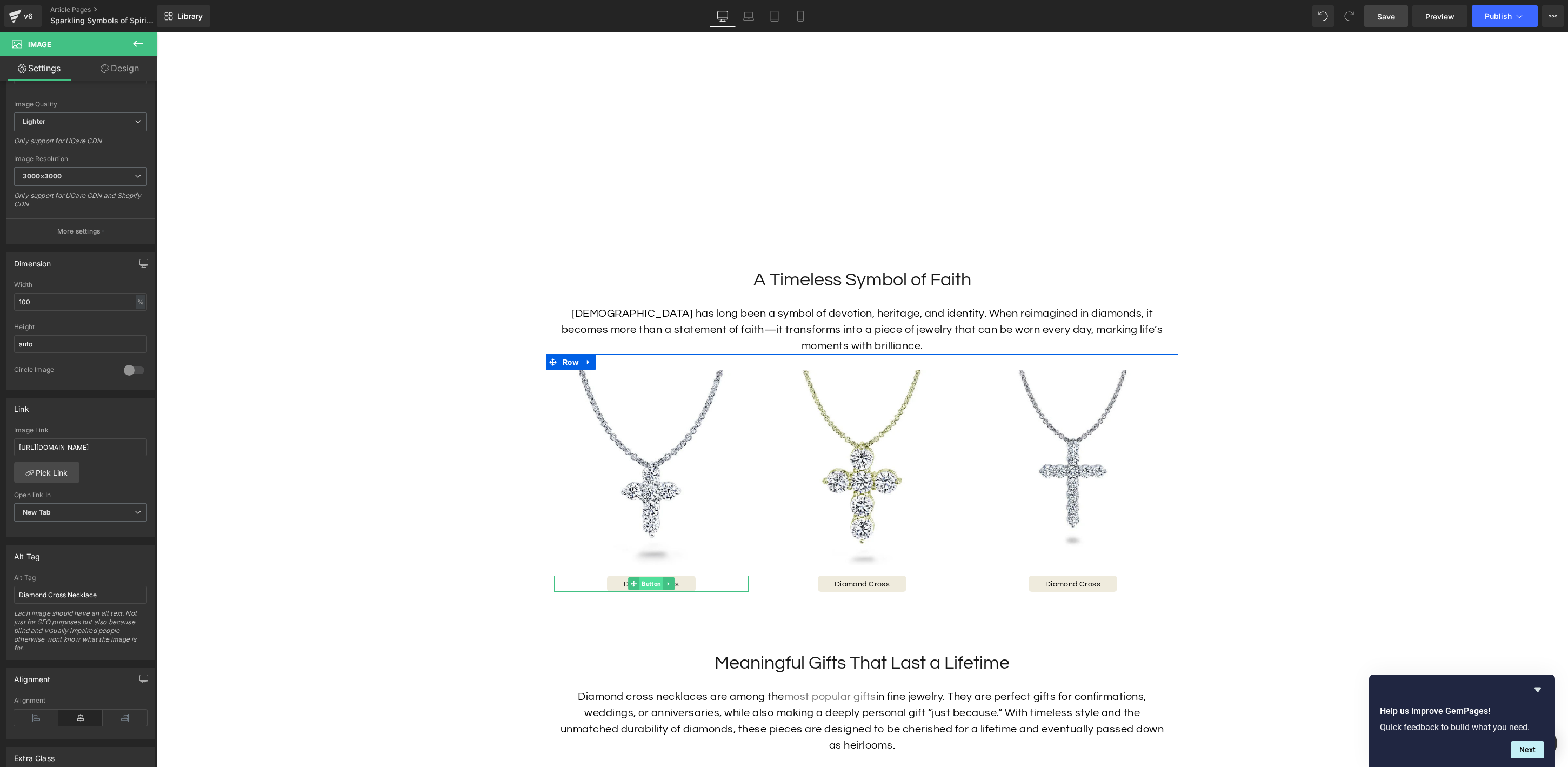
click at [650, 586] on span "Button" at bounding box center [652, 584] width 24 height 13
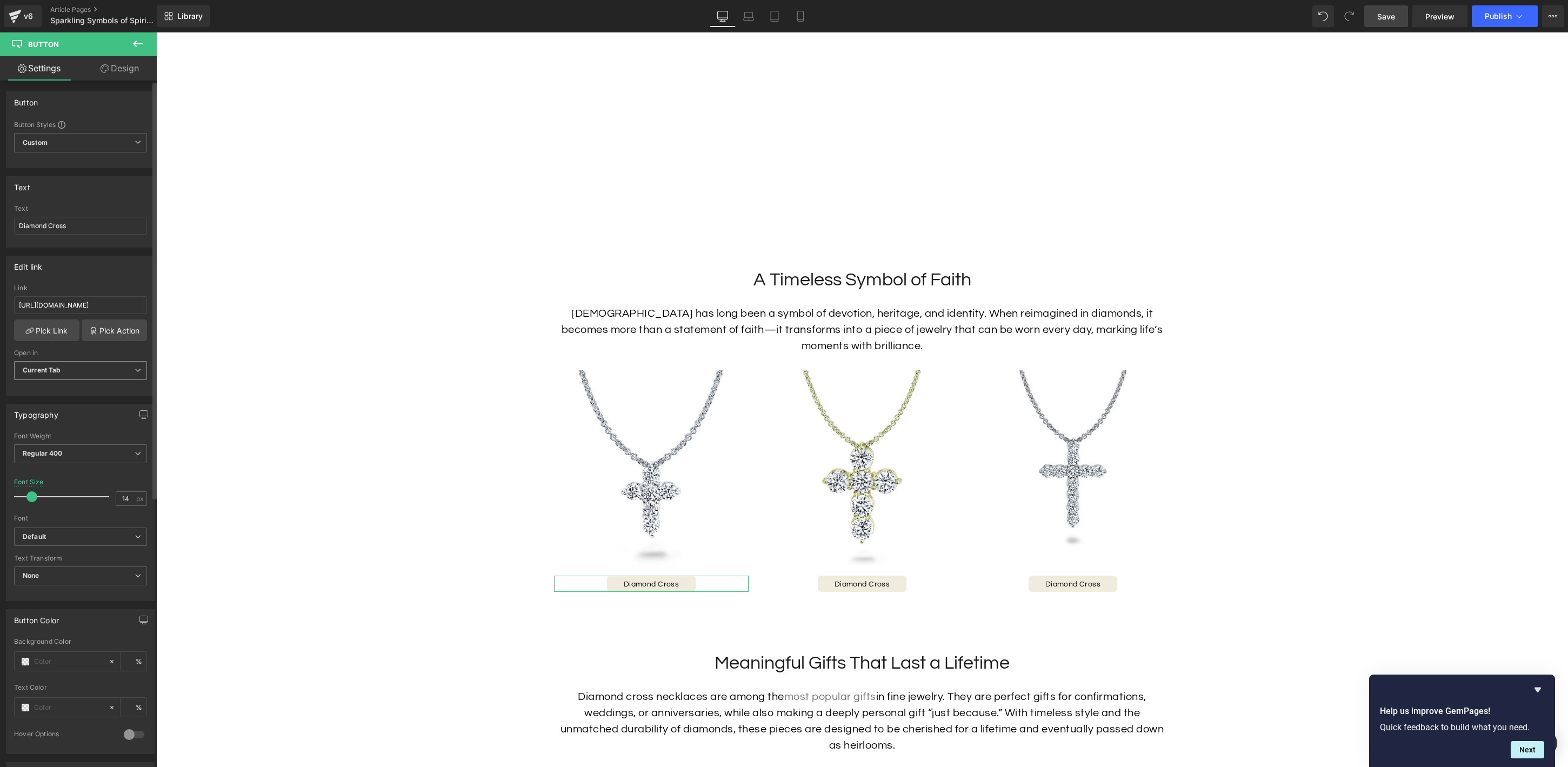
click at [101, 374] on span "Current Tab" at bounding box center [81, 370] width 133 height 19
drag, startPoint x: 93, startPoint y: 390, endPoint x: 90, endPoint y: 402, distance: 12.4
click at [90, 402] on ul "Current Tab New Tab" at bounding box center [79, 397] width 129 height 33
click at [72, 402] on li "New Tab" at bounding box center [79, 406] width 129 height 16
click at [867, 470] on link at bounding box center [873, 467] width 11 height 13
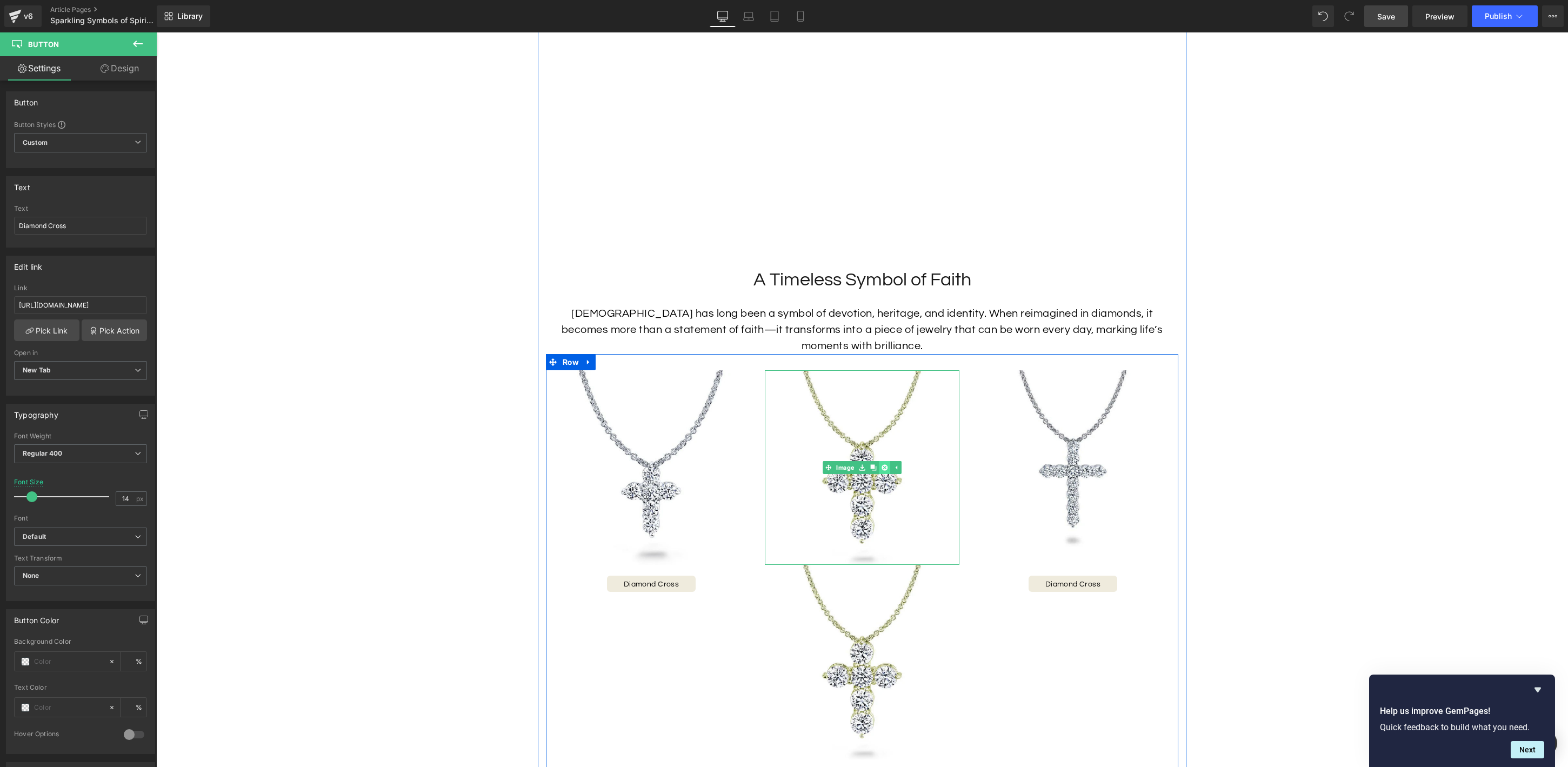
click at [883, 466] on icon at bounding box center [884, 467] width 6 height 6
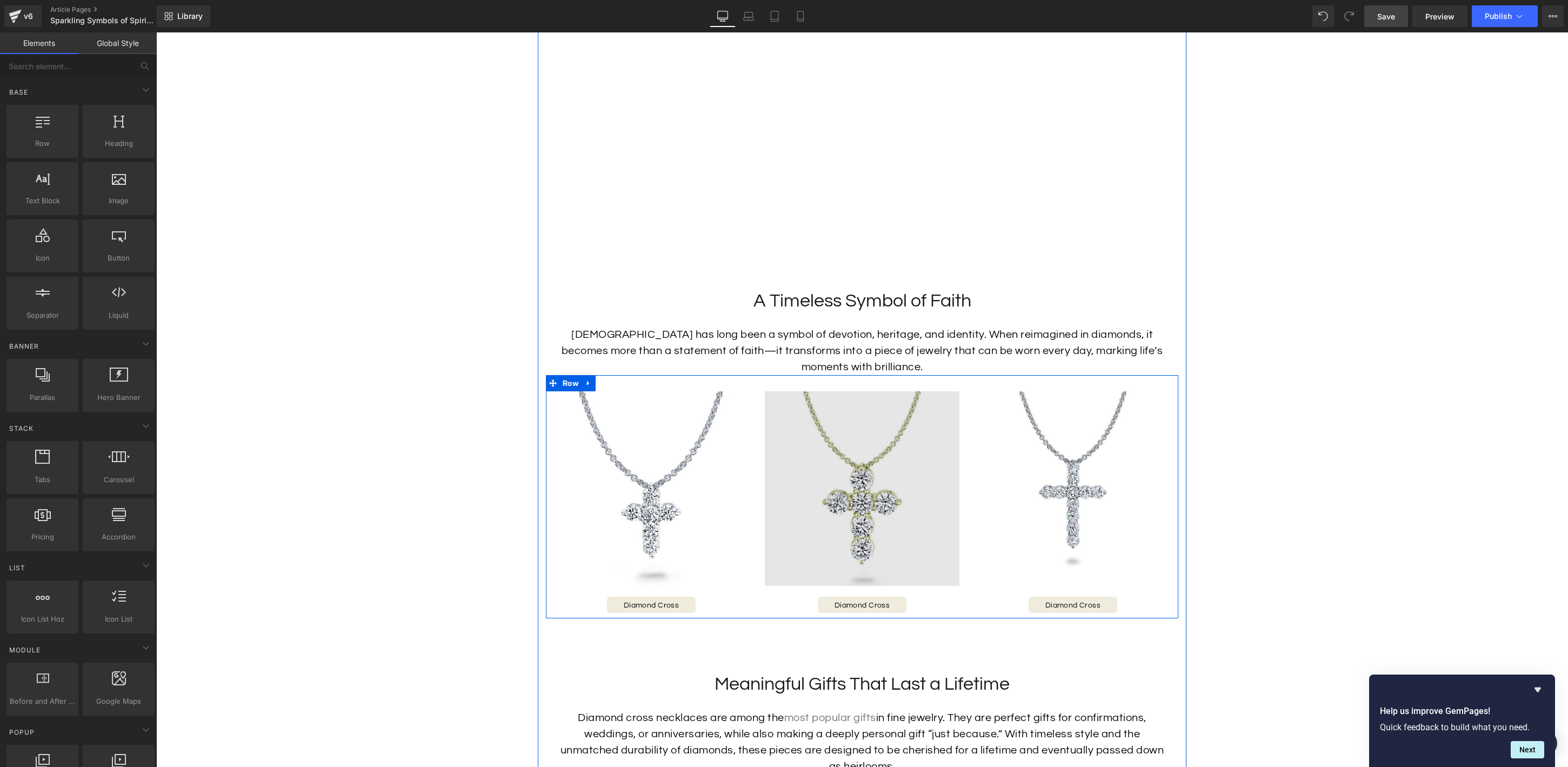
click at [869, 532] on img at bounding box center [862, 488] width 195 height 195
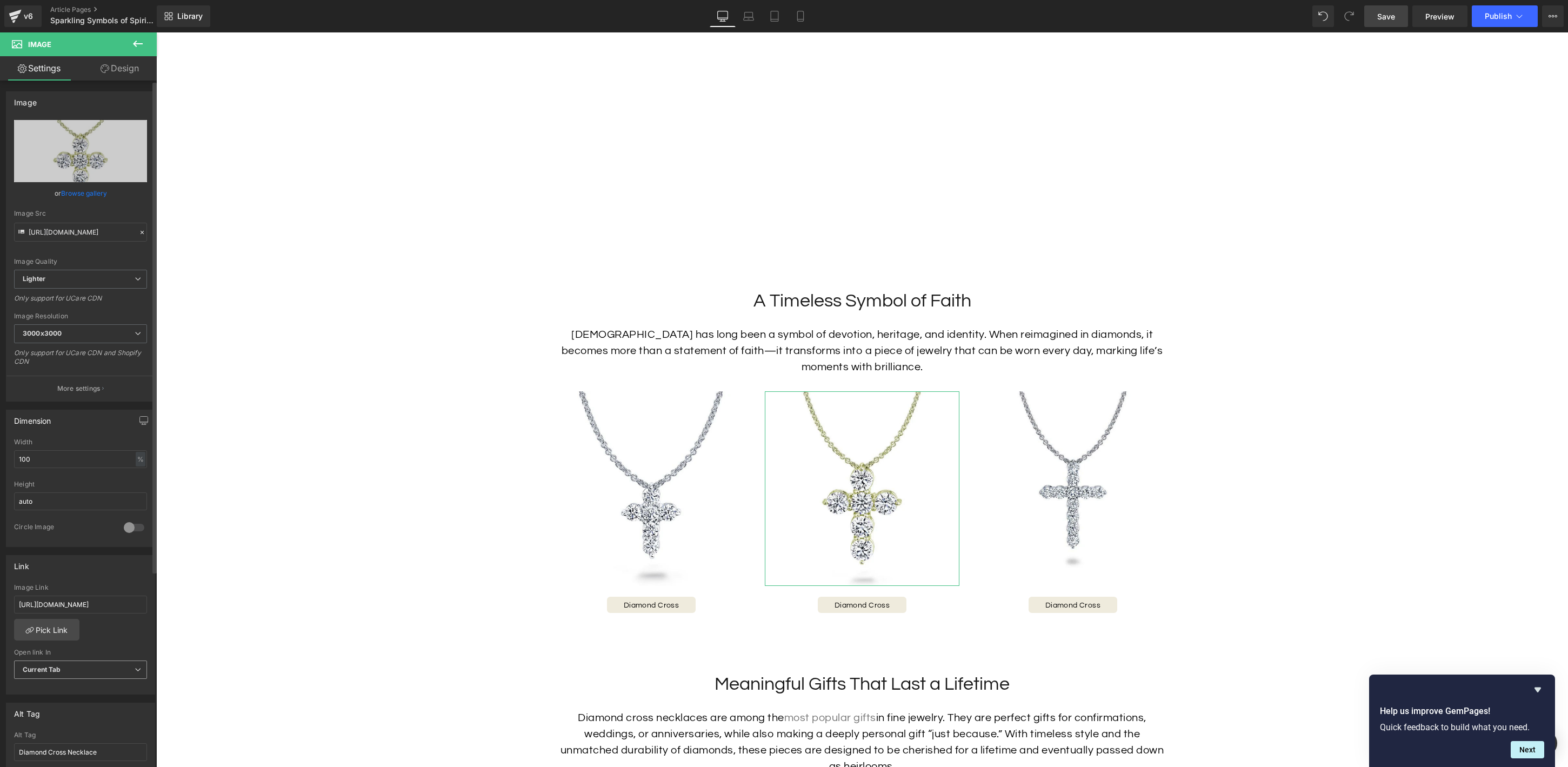
click at [96, 669] on span "Current Tab" at bounding box center [81, 669] width 133 height 19
click at [86, 700] on li "New Tab" at bounding box center [79, 704] width 129 height 16
drag, startPoint x: 862, startPoint y: 603, endPoint x: 498, endPoint y: 622, distance: 364.5
click at [862, 603] on span "Button" at bounding box center [862, 605] width 24 height 13
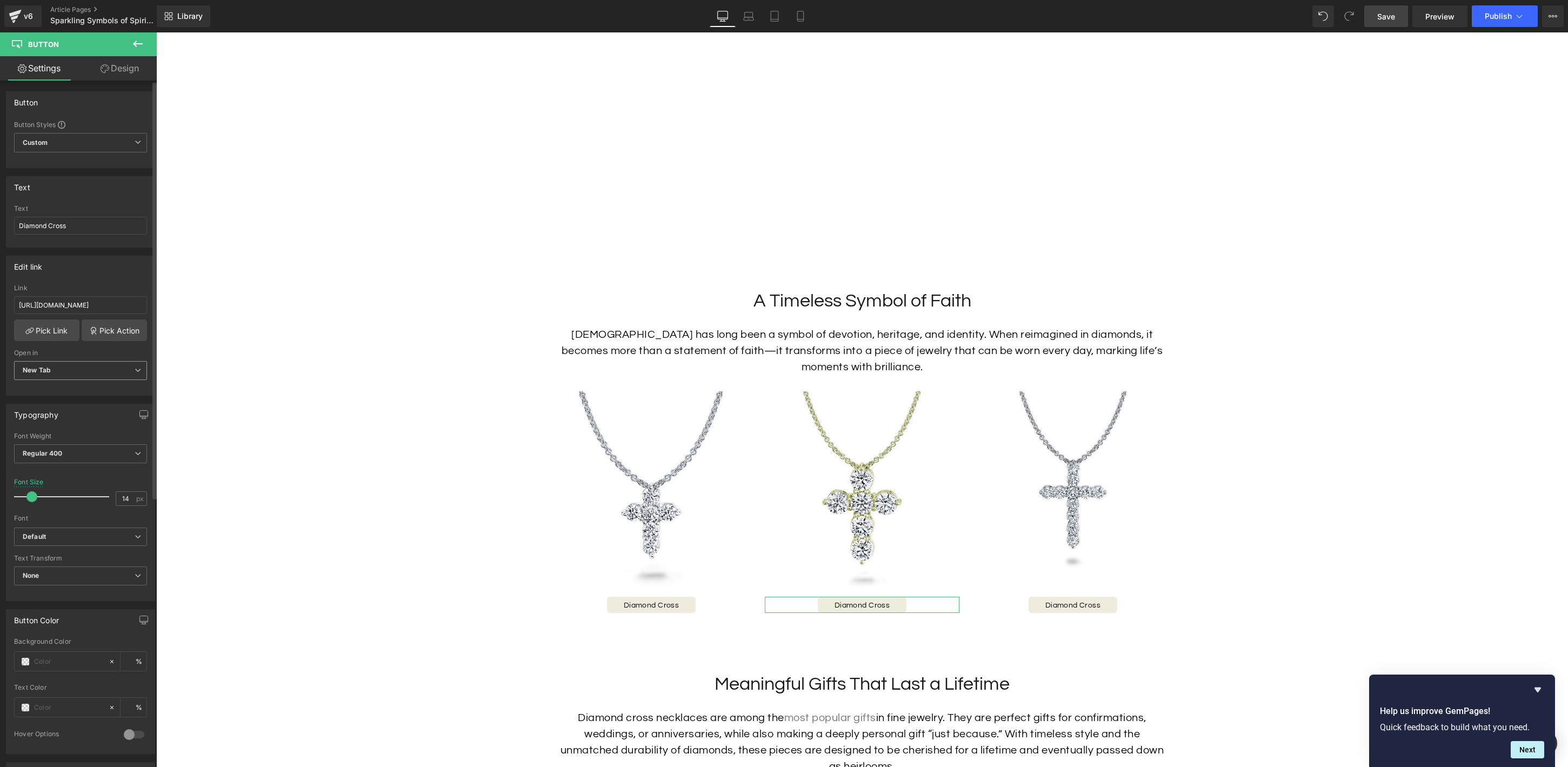
click at [62, 368] on span "New Tab" at bounding box center [81, 370] width 133 height 19
click at [866, 605] on span "Button" at bounding box center [862, 605] width 24 height 13
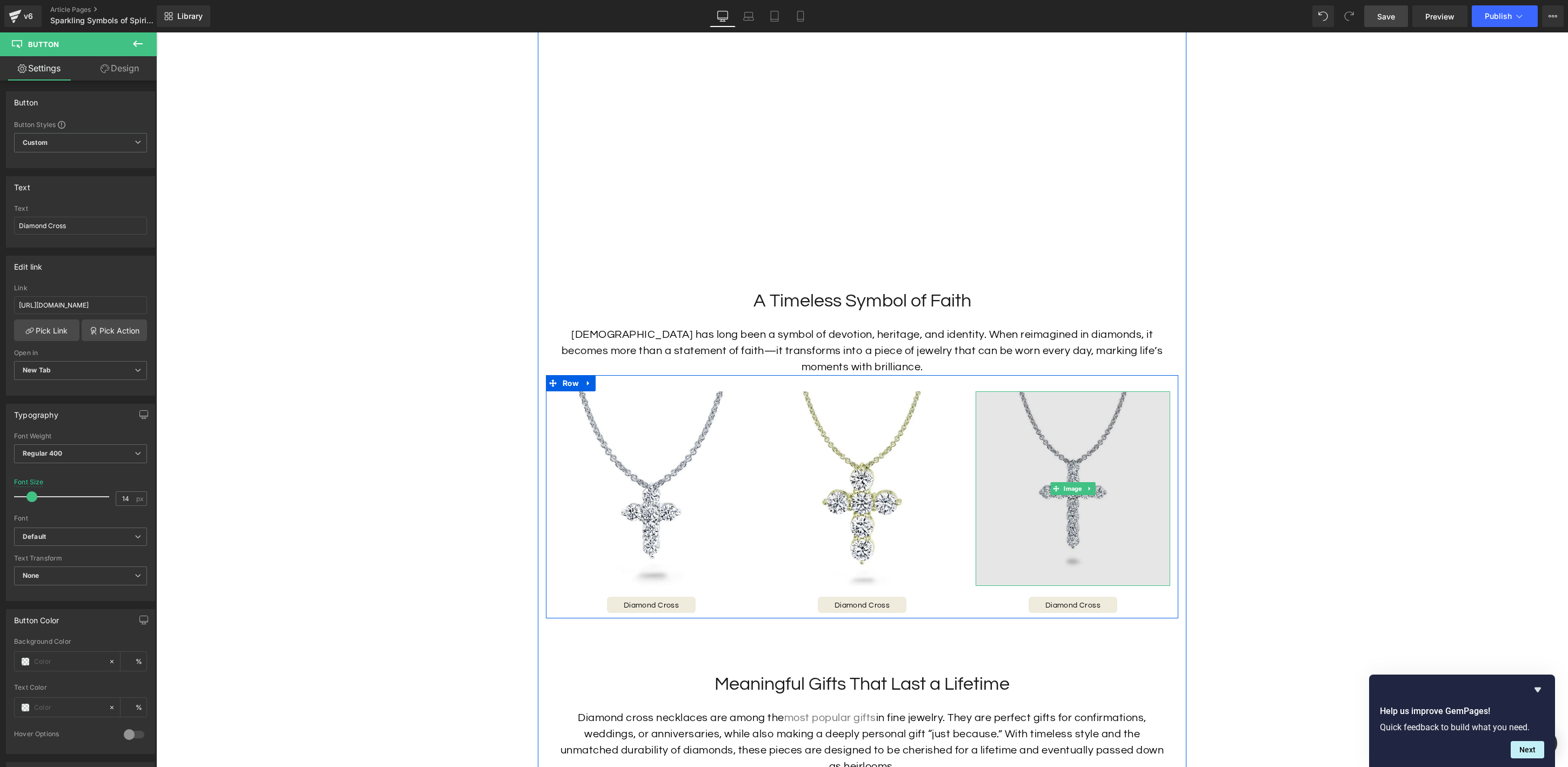
click at [1074, 511] on img at bounding box center [1073, 488] width 195 height 195
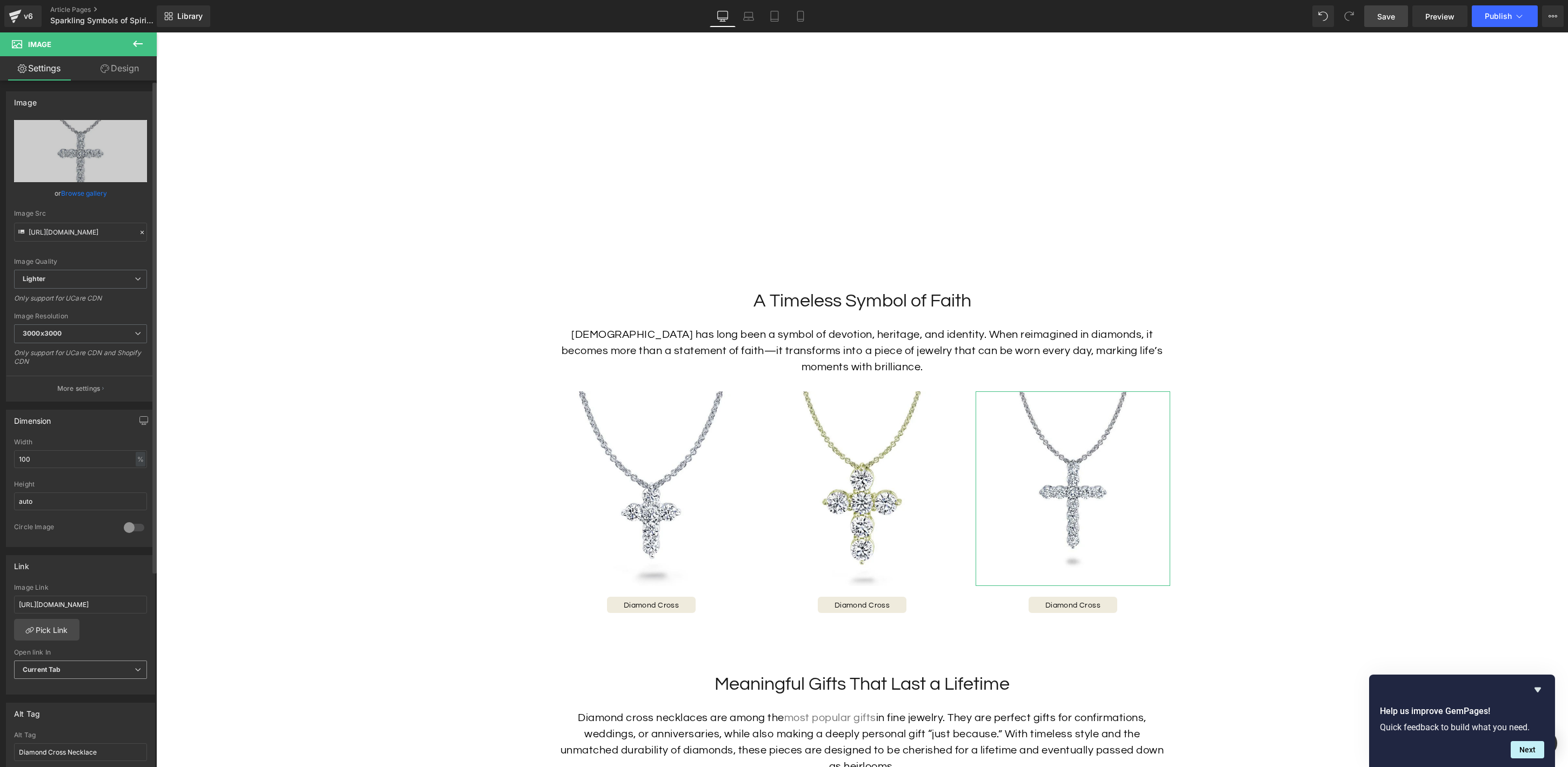
click at [81, 669] on span "Current Tab" at bounding box center [81, 669] width 133 height 19
click at [84, 700] on li "New Tab" at bounding box center [79, 704] width 129 height 16
click at [1068, 604] on span "Button" at bounding box center [1073, 605] width 24 height 13
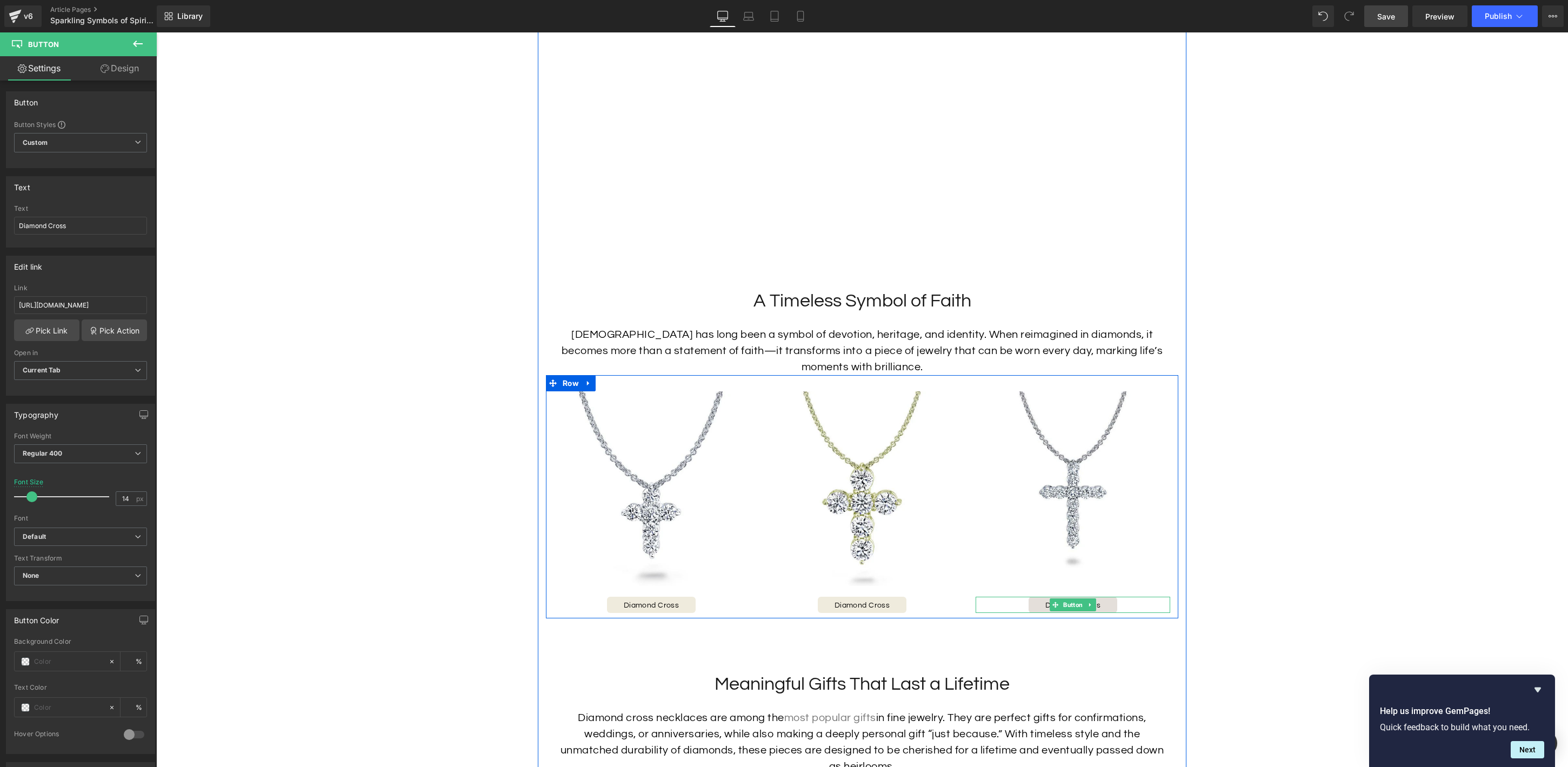
scroll to position [987, 0]
click at [78, 367] on span "Current Tab" at bounding box center [81, 370] width 133 height 19
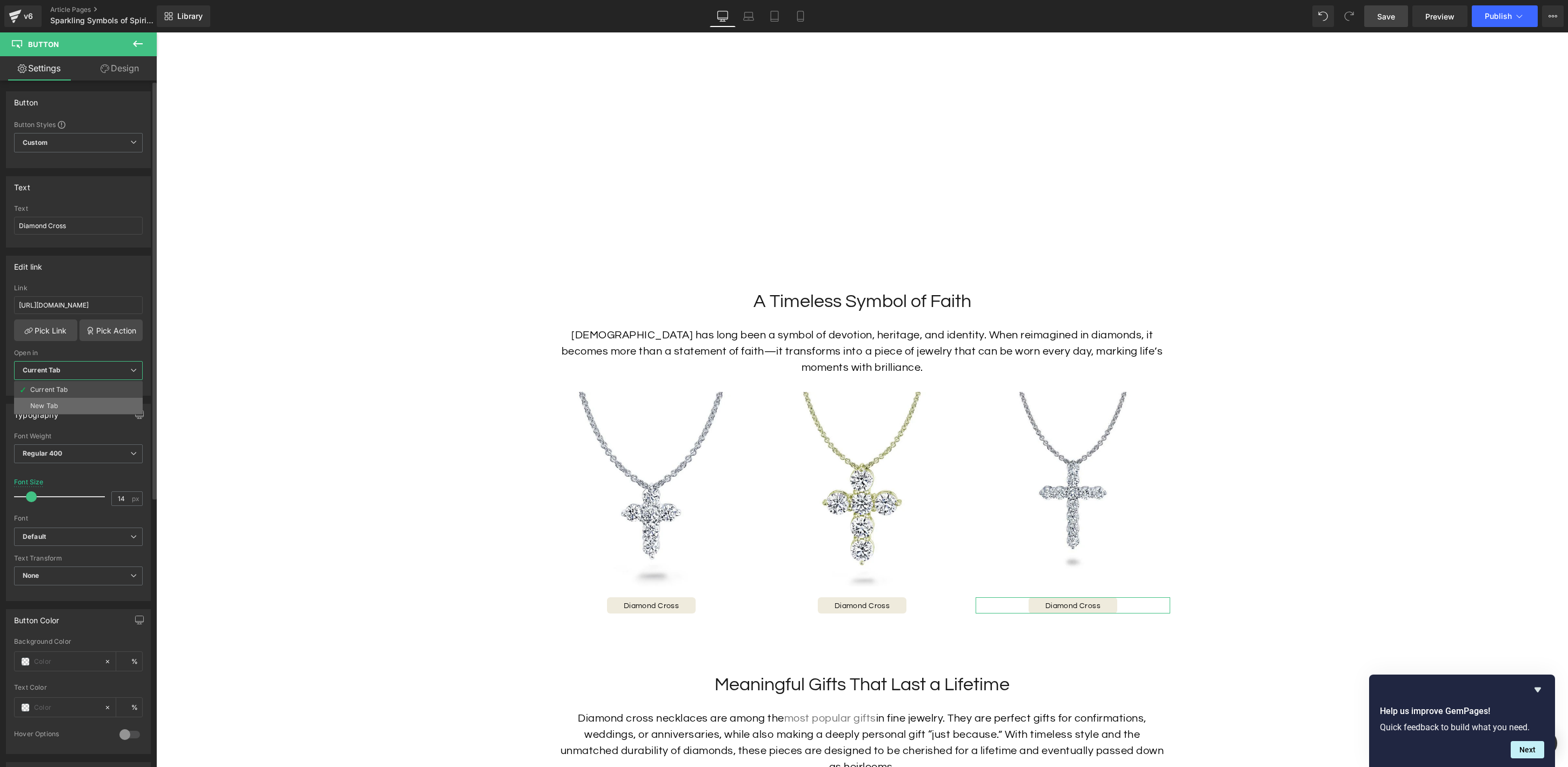
click at [65, 402] on li "New Tab" at bounding box center [79, 406] width 129 height 16
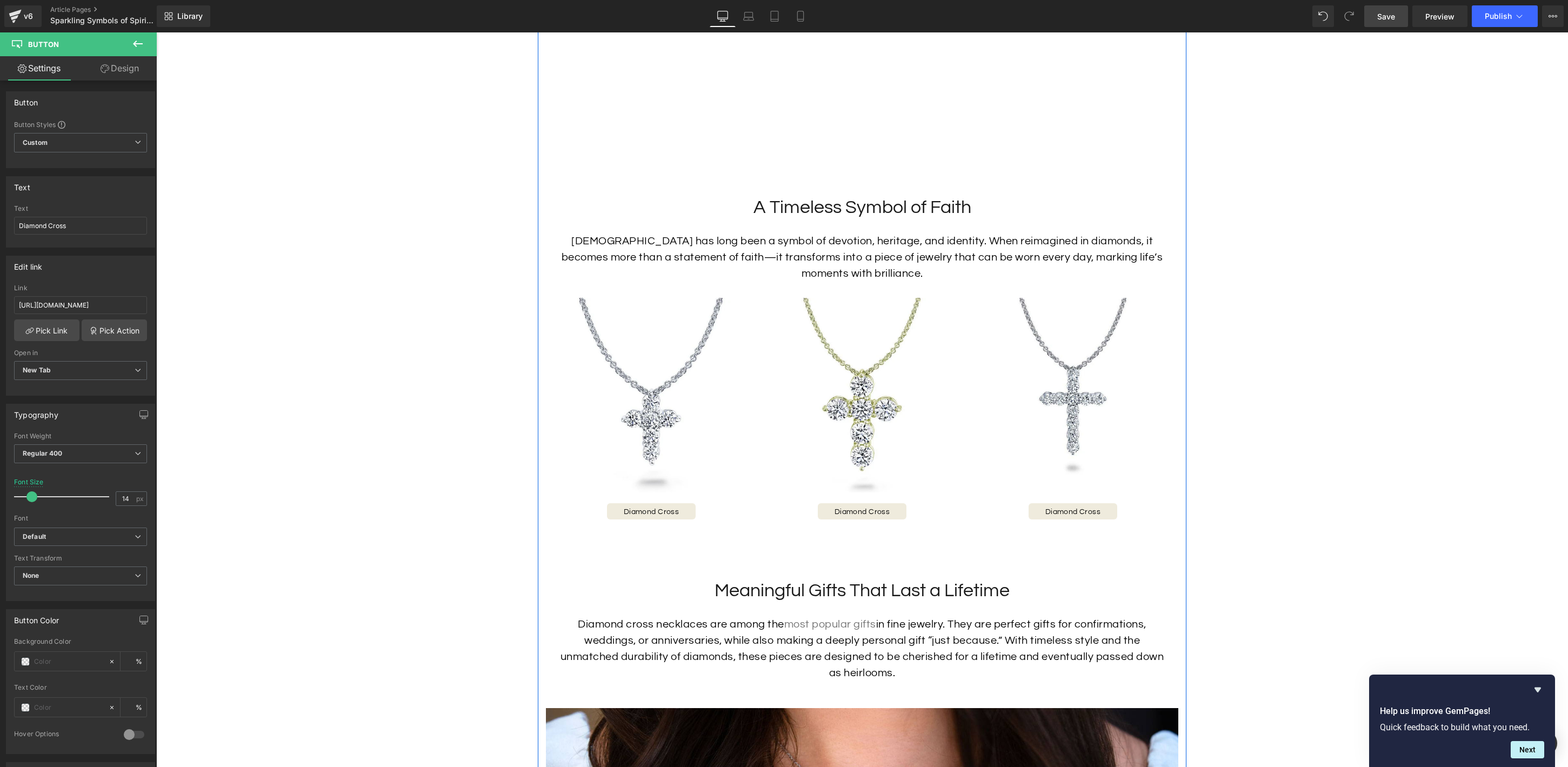
scroll to position [1142, 0]
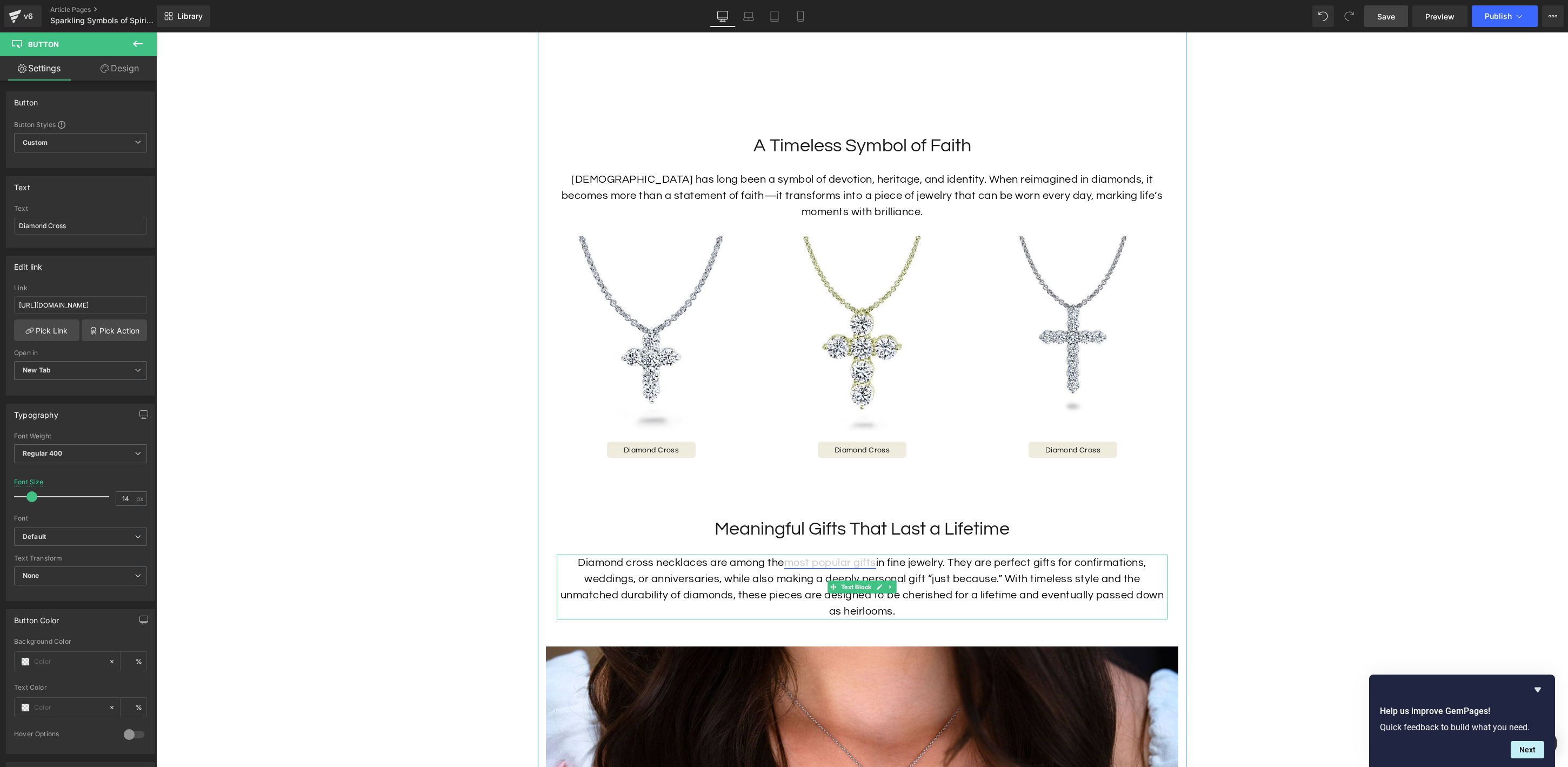
click at [843, 562] on link "most popular gifts" at bounding box center [830, 562] width 92 height 11
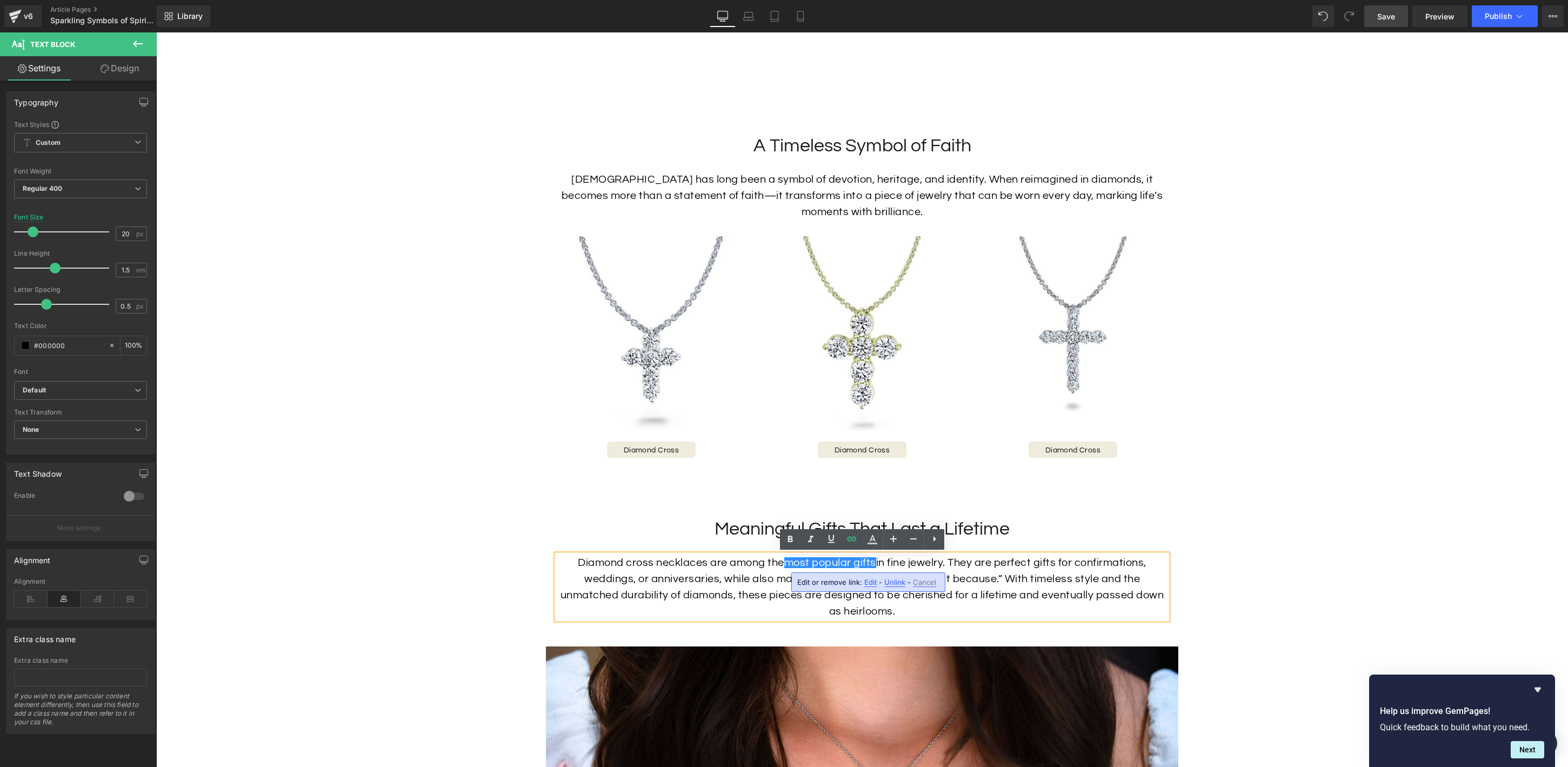
click at [864, 582] on span "Edit" at bounding box center [871, 582] width 13 height 9
click at [986, 0] on div "Text Color Highlight Color #333333 Choose Image... Back to Library Insert 36311…" at bounding box center [784, 0] width 1568 height 0
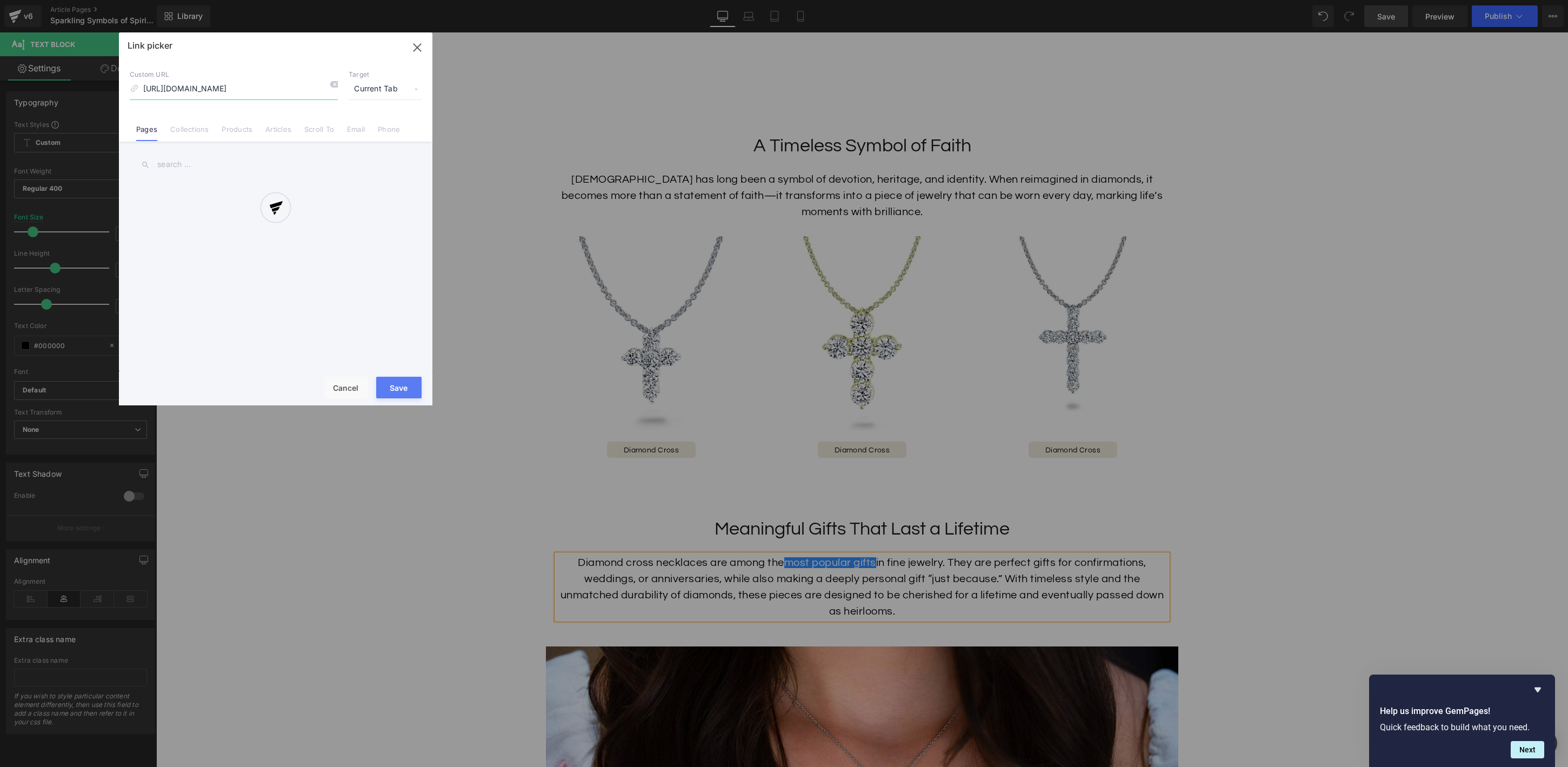
scroll to position [0, 154]
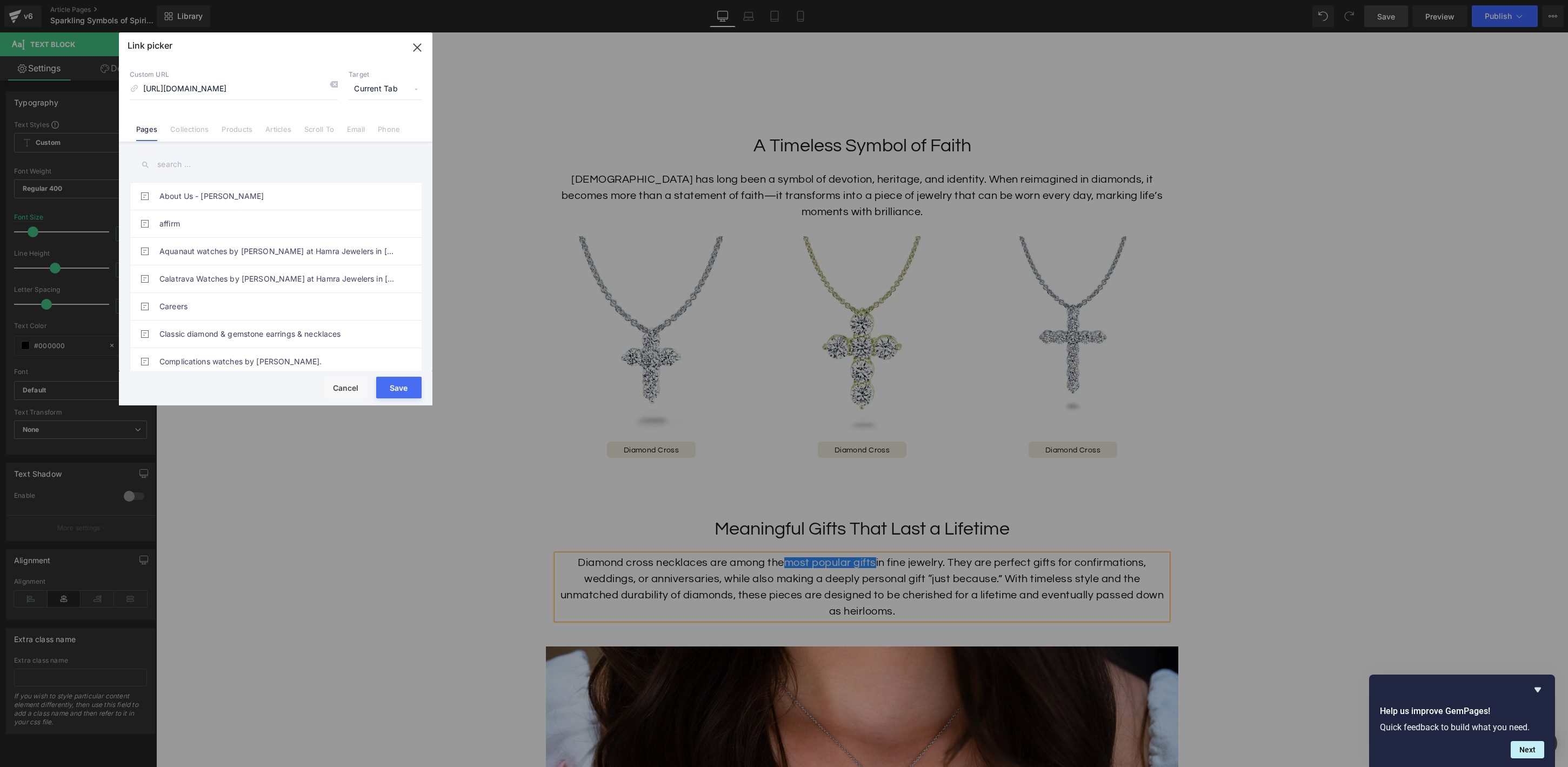
click at [388, 90] on span "Current Tab" at bounding box center [385, 89] width 73 height 21
click at [376, 128] on li "New Tab" at bounding box center [385, 127] width 84 height 19
click at [402, 389] on button "Save" at bounding box center [399, 387] width 45 height 22
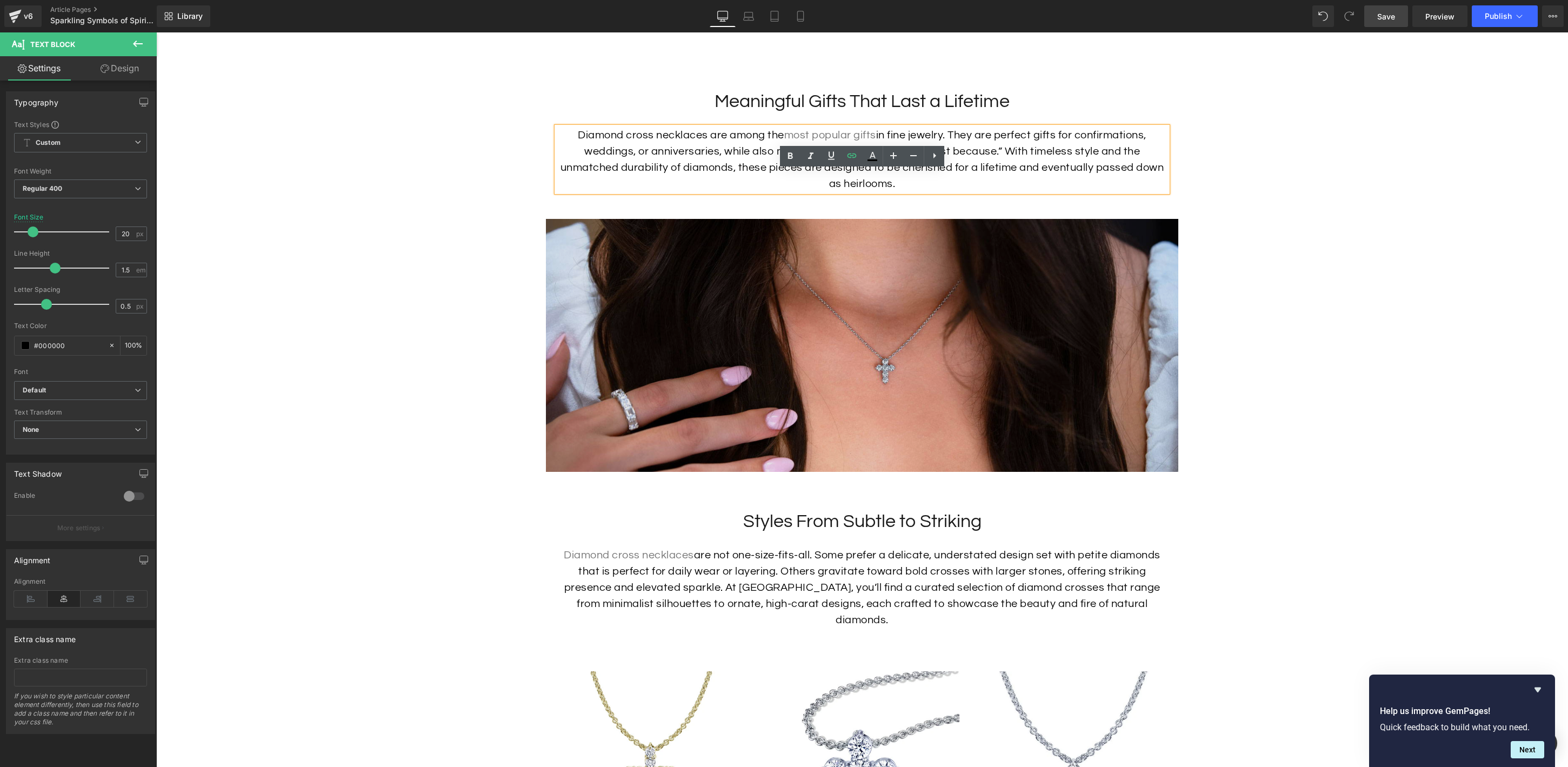
scroll to position [1610, 0]
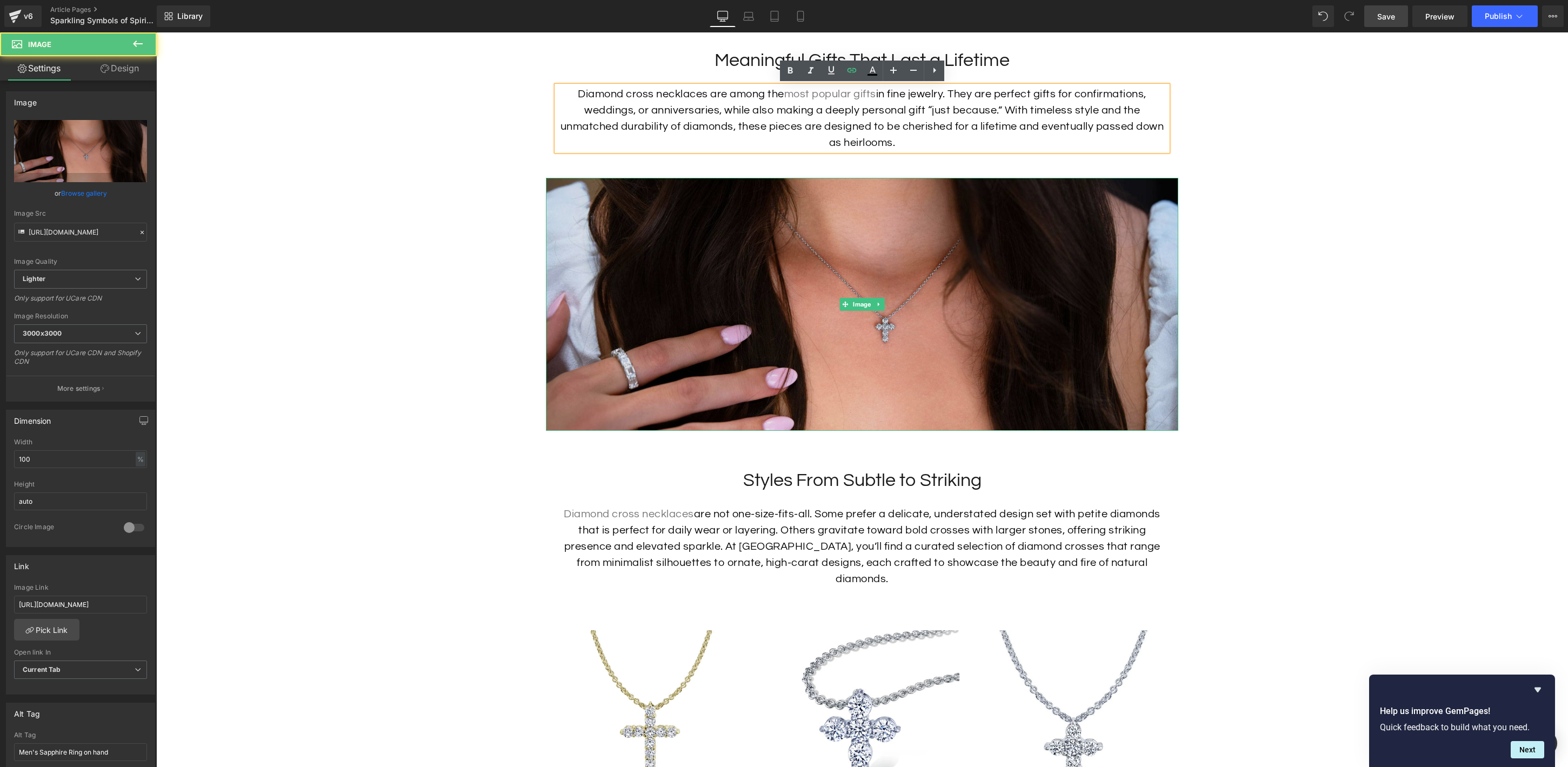
click at [824, 352] on img at bounding box center [862, 304] width 633 height 253
click at [847, 359] on img at bounding box center [862, 304] width 633 height 253
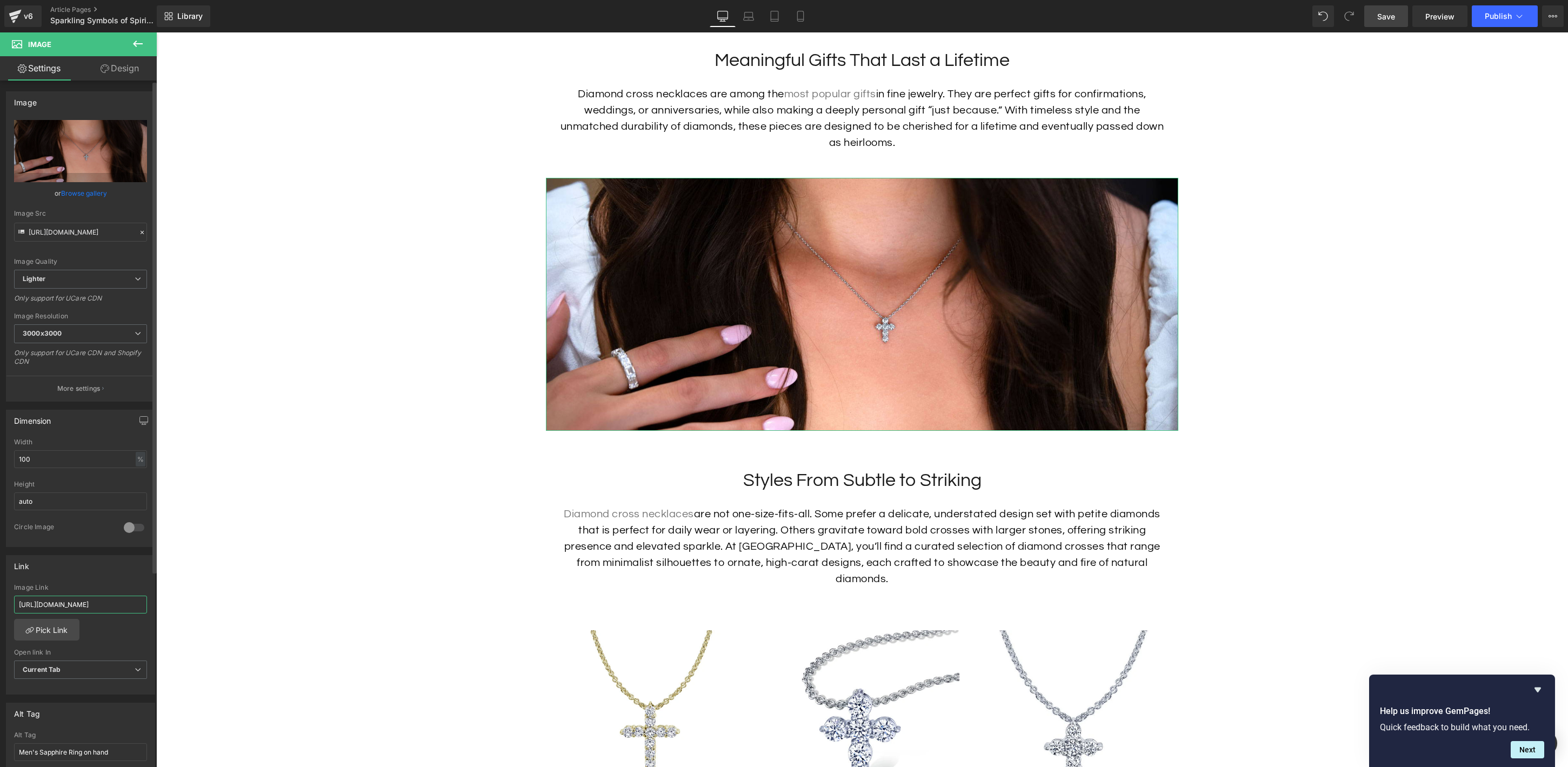
click at [81, 596] on input "[URL][DOMAIN_NAME]" at bounding box center [81, 604] width 133 height 18
click at [83, 600] on input "[URL][DOMAIN_NAME]" at bounding box center [81, 604] width 133 height 18
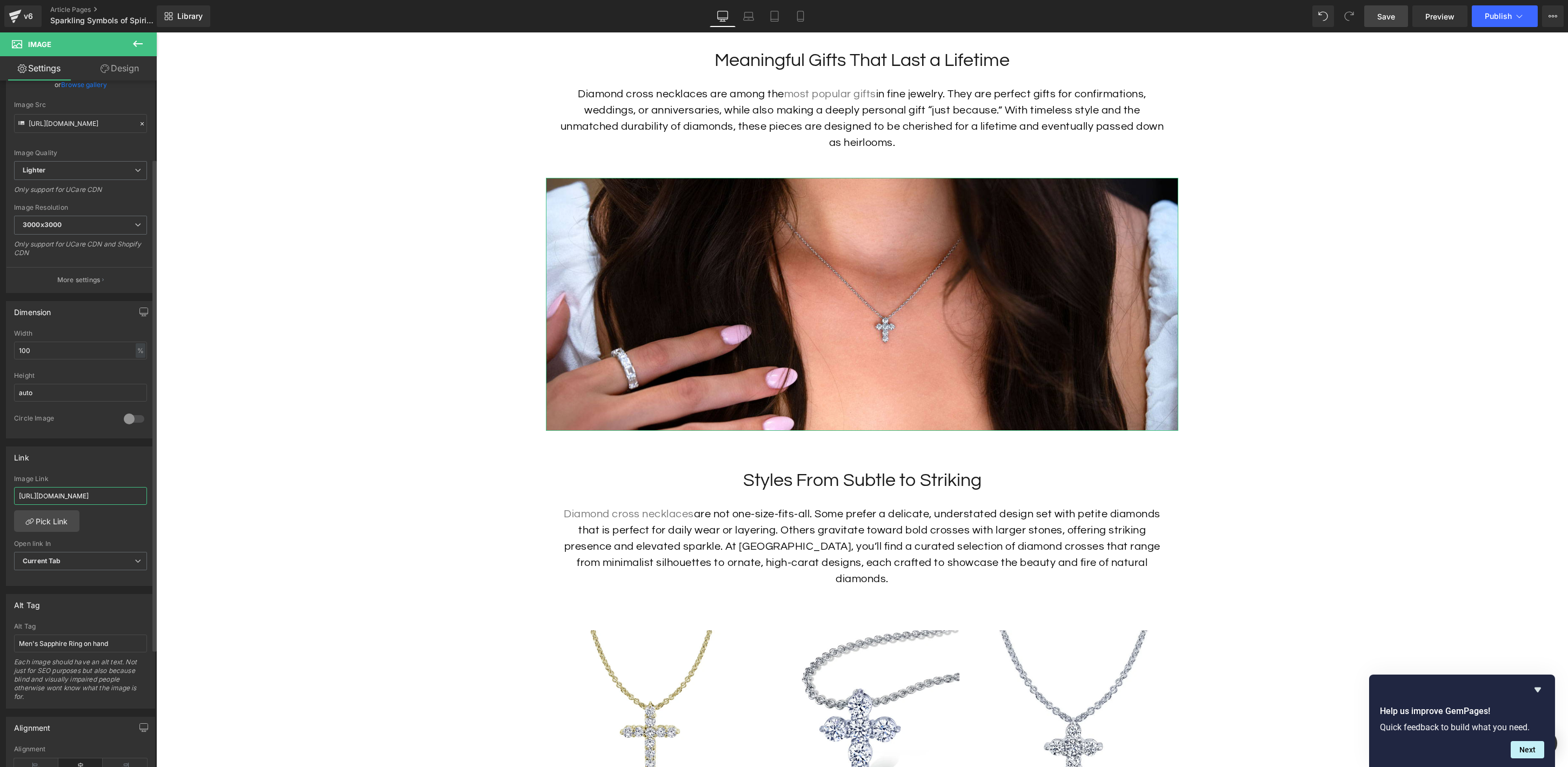
scroll to position [194, 0]
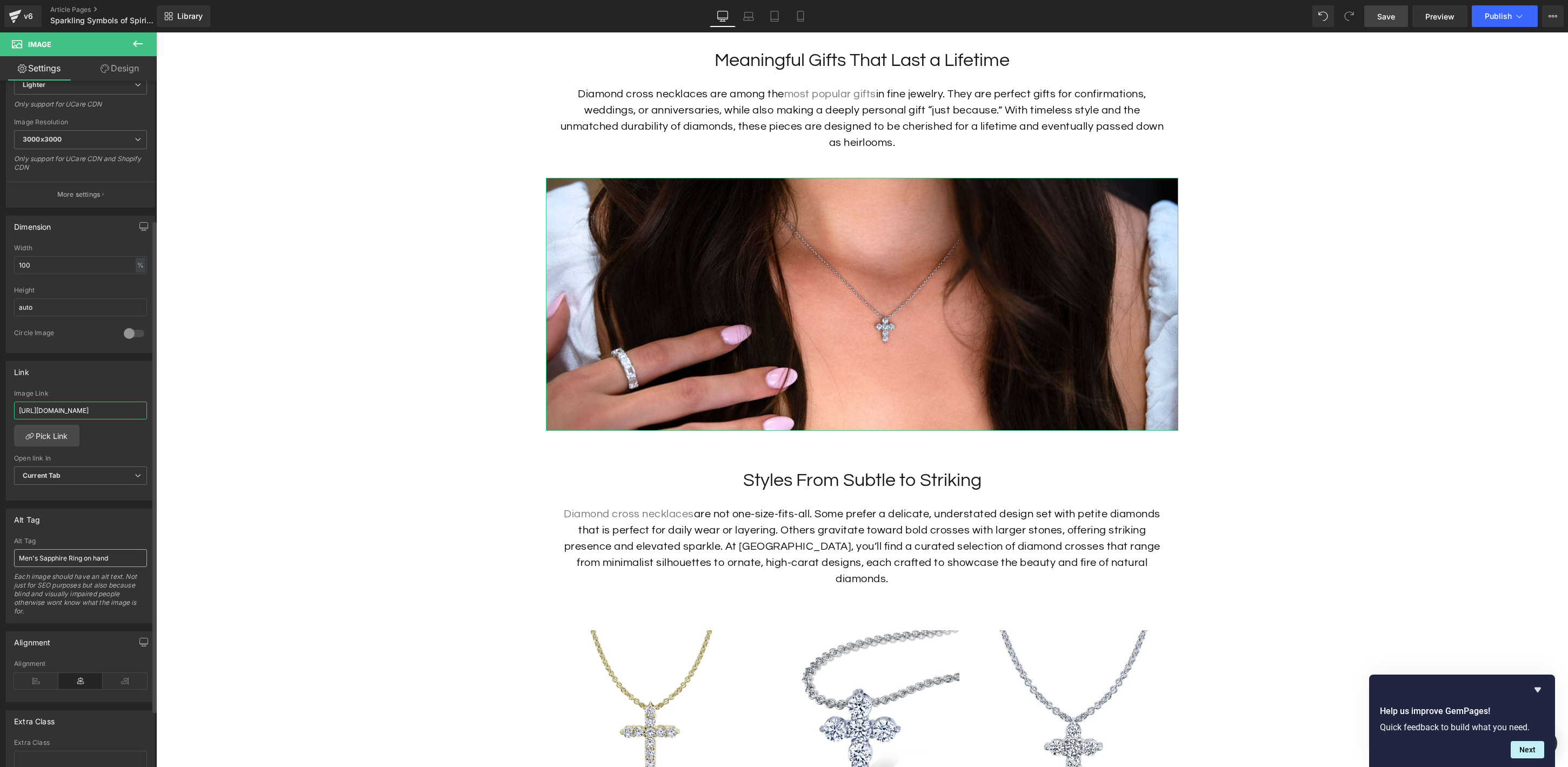
type input "[URL][DOMAIN_NAME]"
click at [114, 551] on input "Men's Sapphire Ring on hand" at bounding box center [81, 557] width 133 height 18
type input "D"
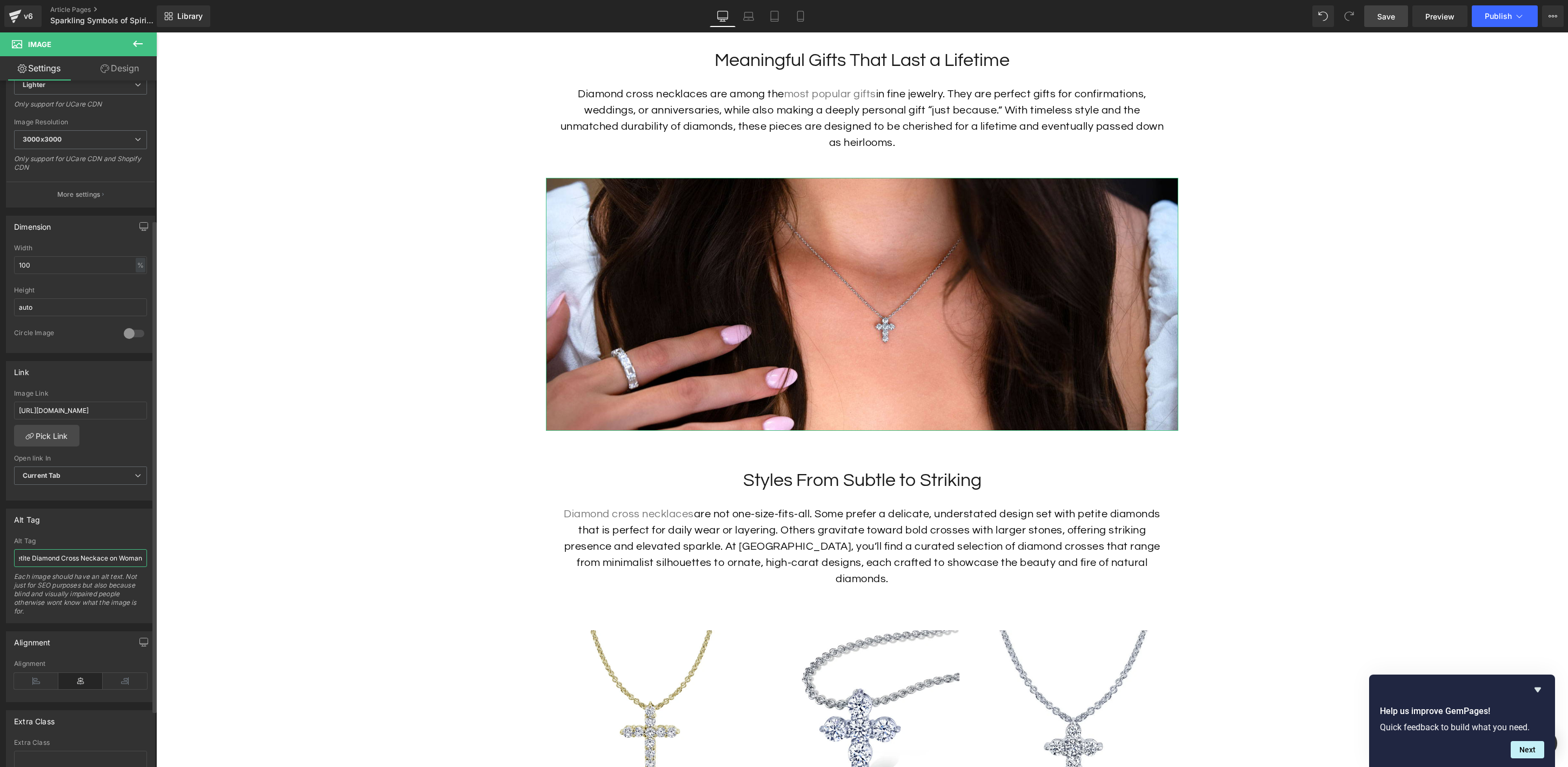
click at [92, 558] on input "Petite Diamond Cross Neckace on Woman" at bounding box center [81, 557] width 133 height 18
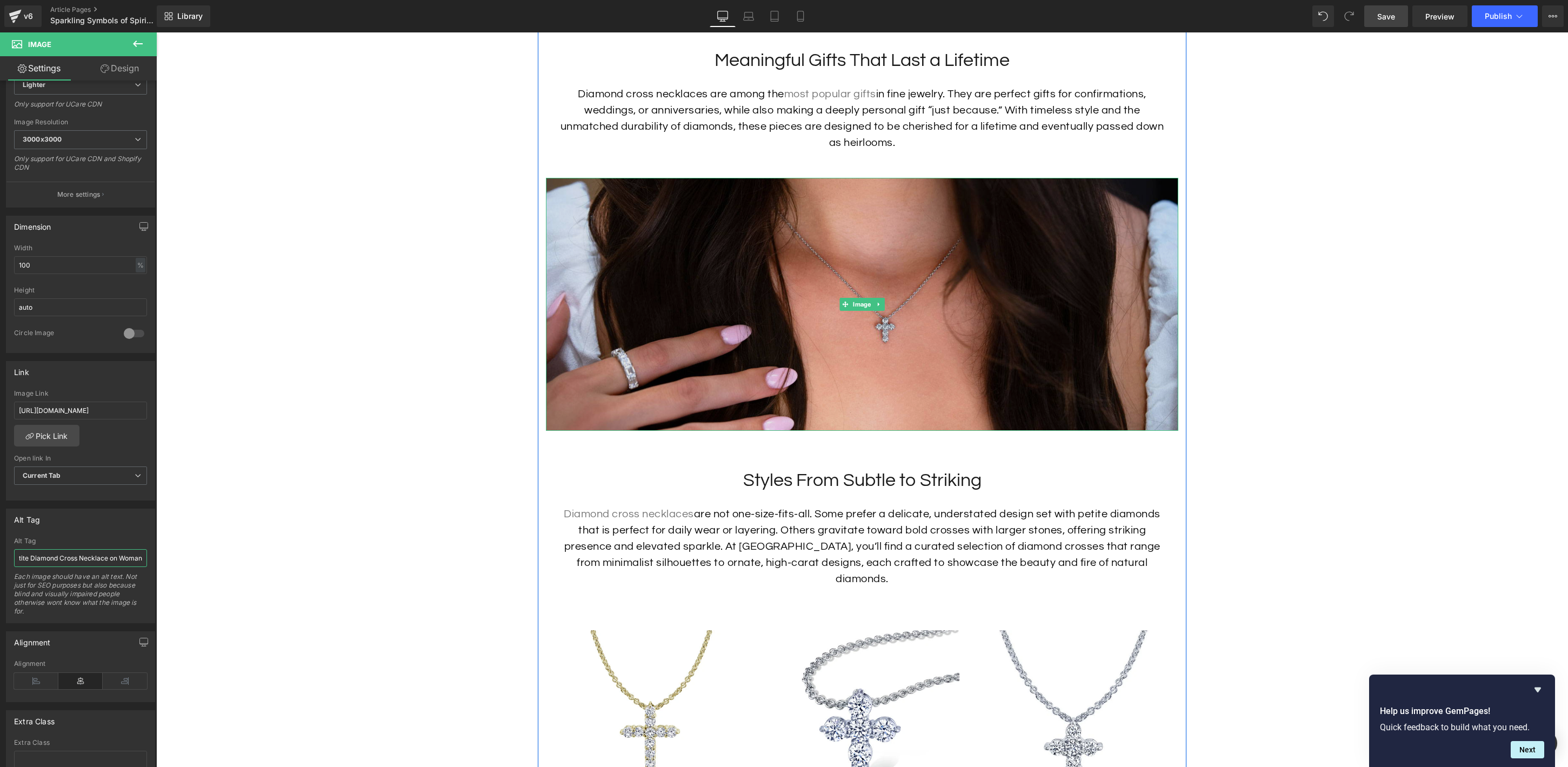
type input "Petite Diamond Cross Necklace on Woman"
click at [781, 336] on img at bounding box center [862, 304] width 633 height 253
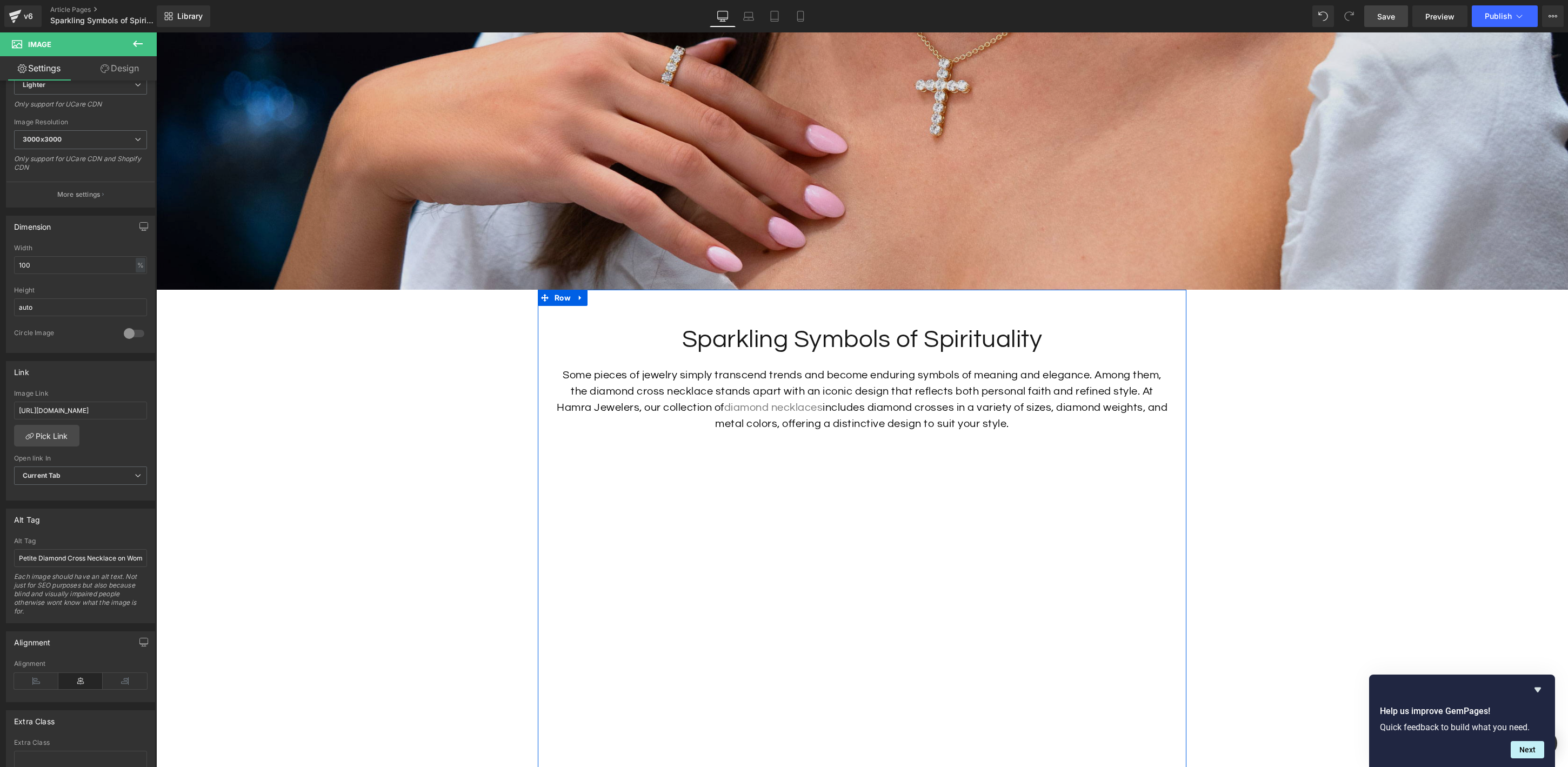
scroll to position [398, 0]
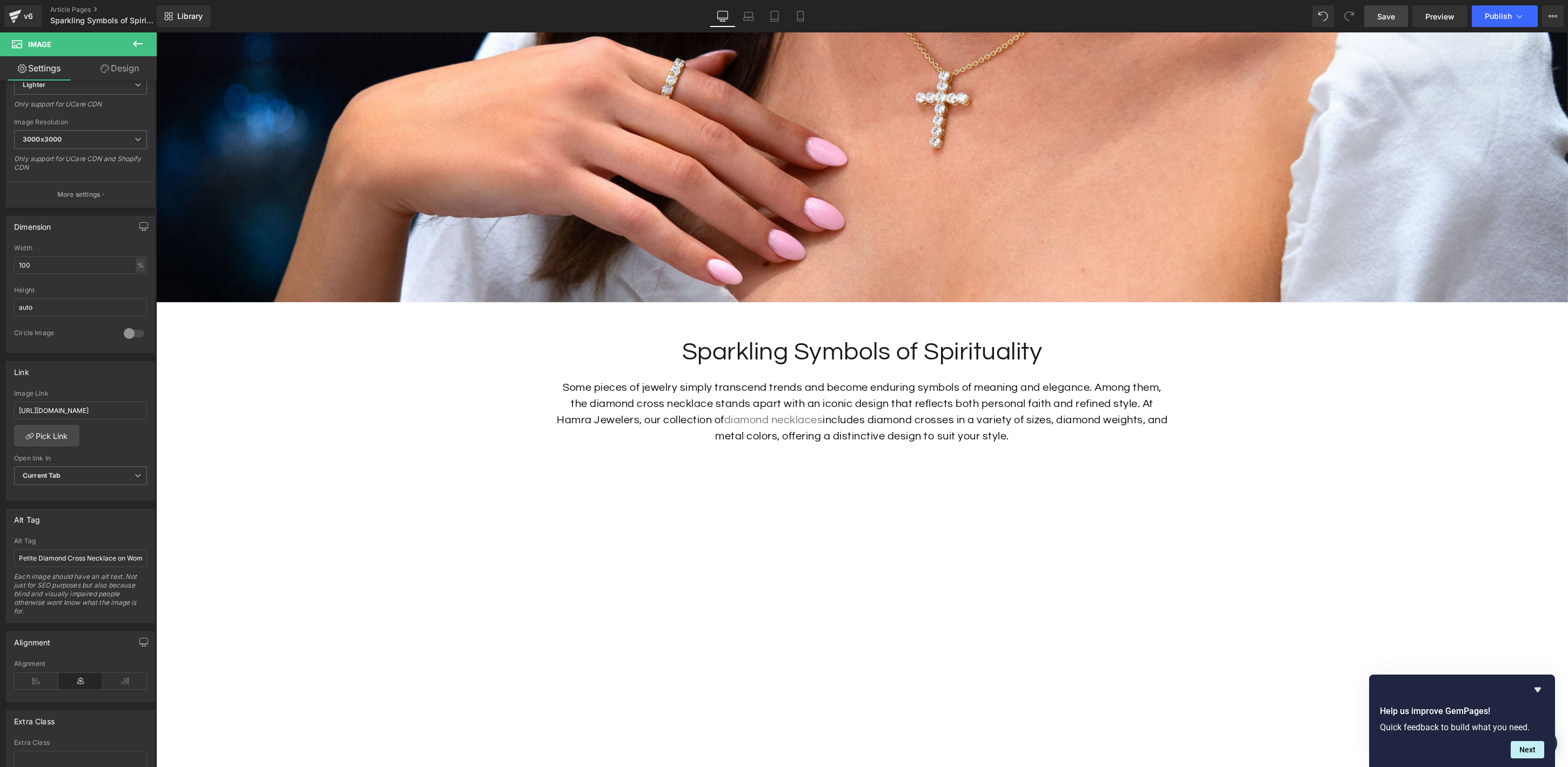
click at [1382, 13] on span "Save" at bounding box center [1386, 16] width 18 height 11
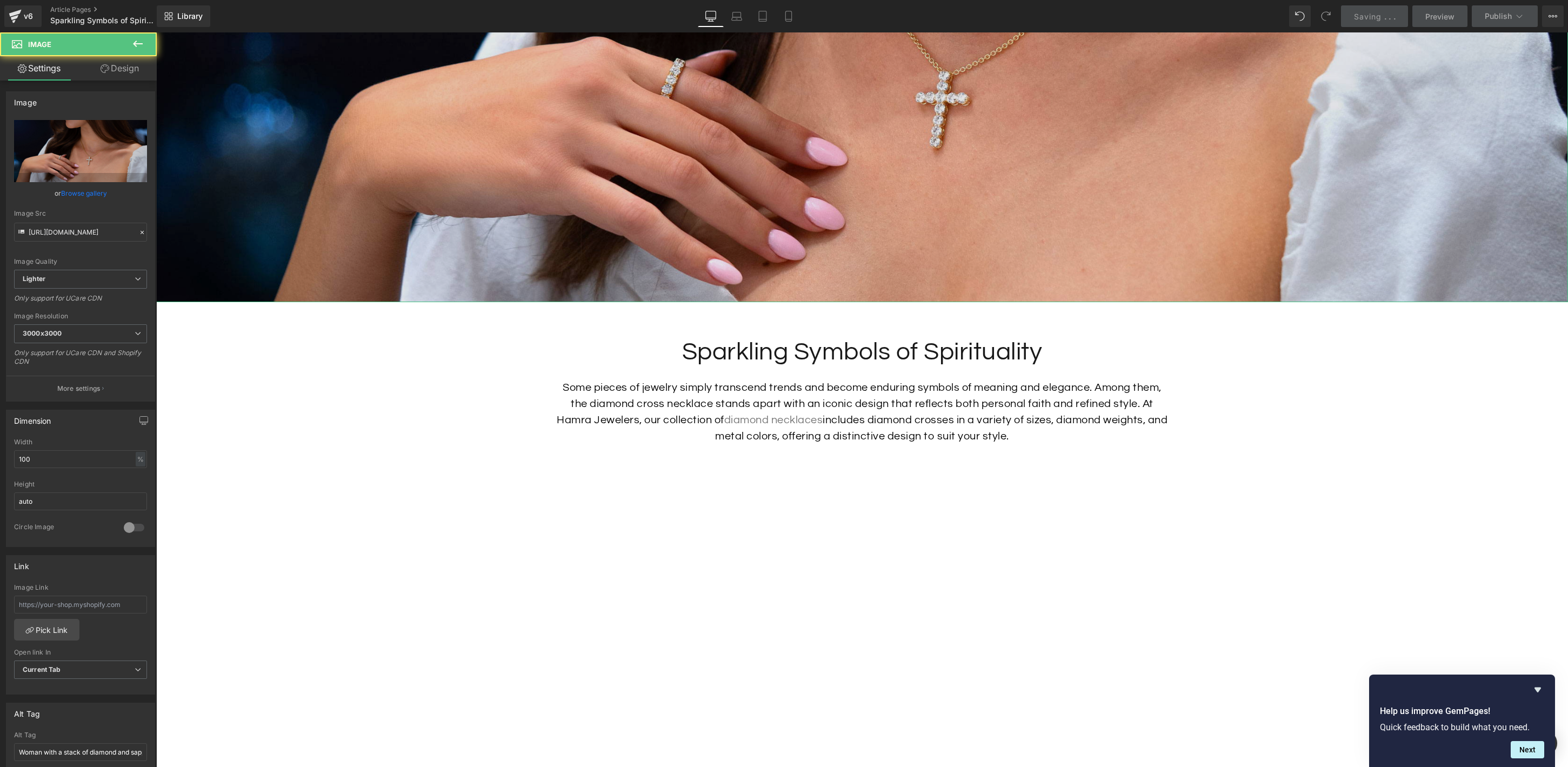
click at [808, 183] on img at bounding box center [862, 20] width 1412 height 564
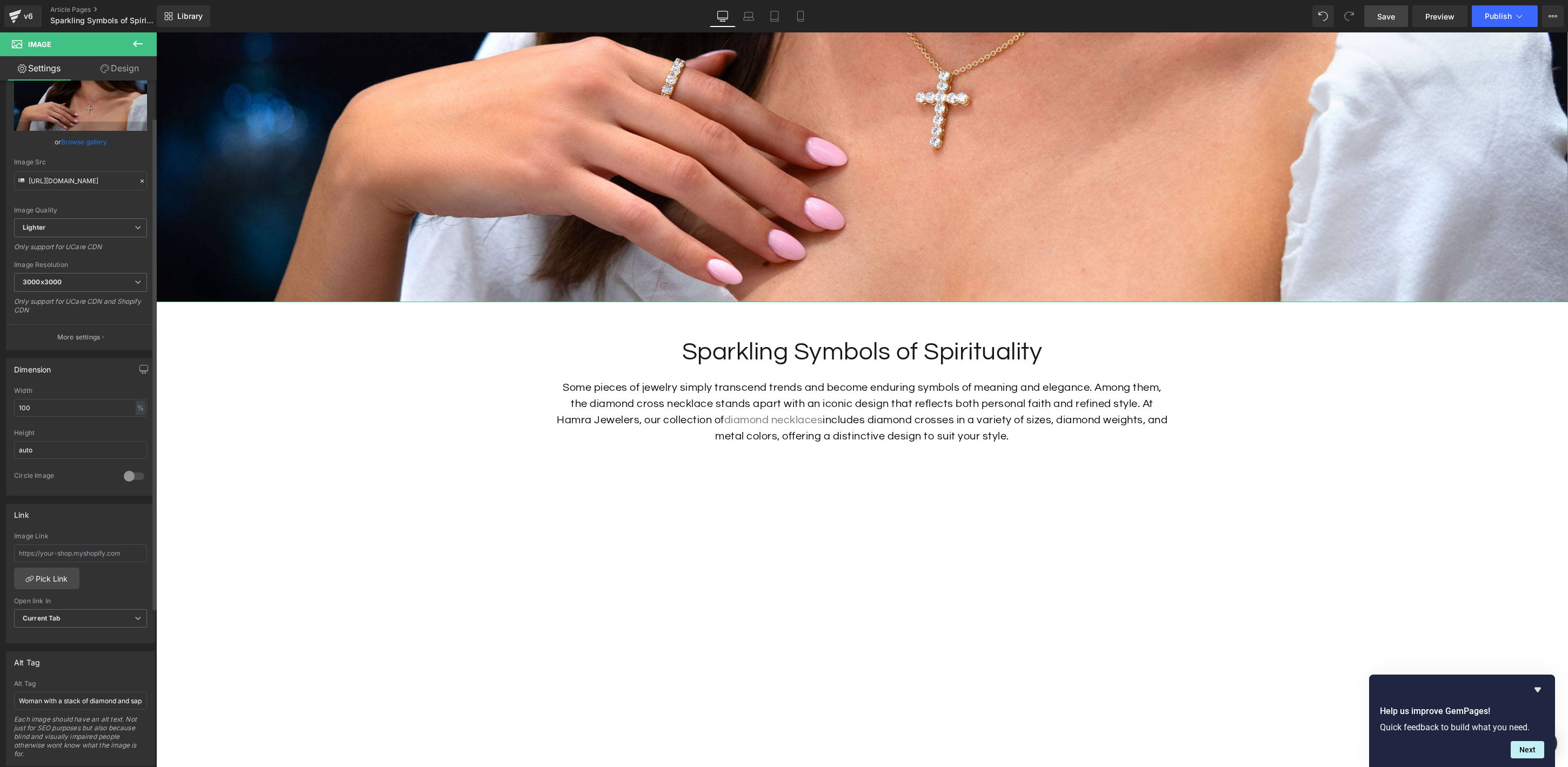
scroll to position [92, 0]
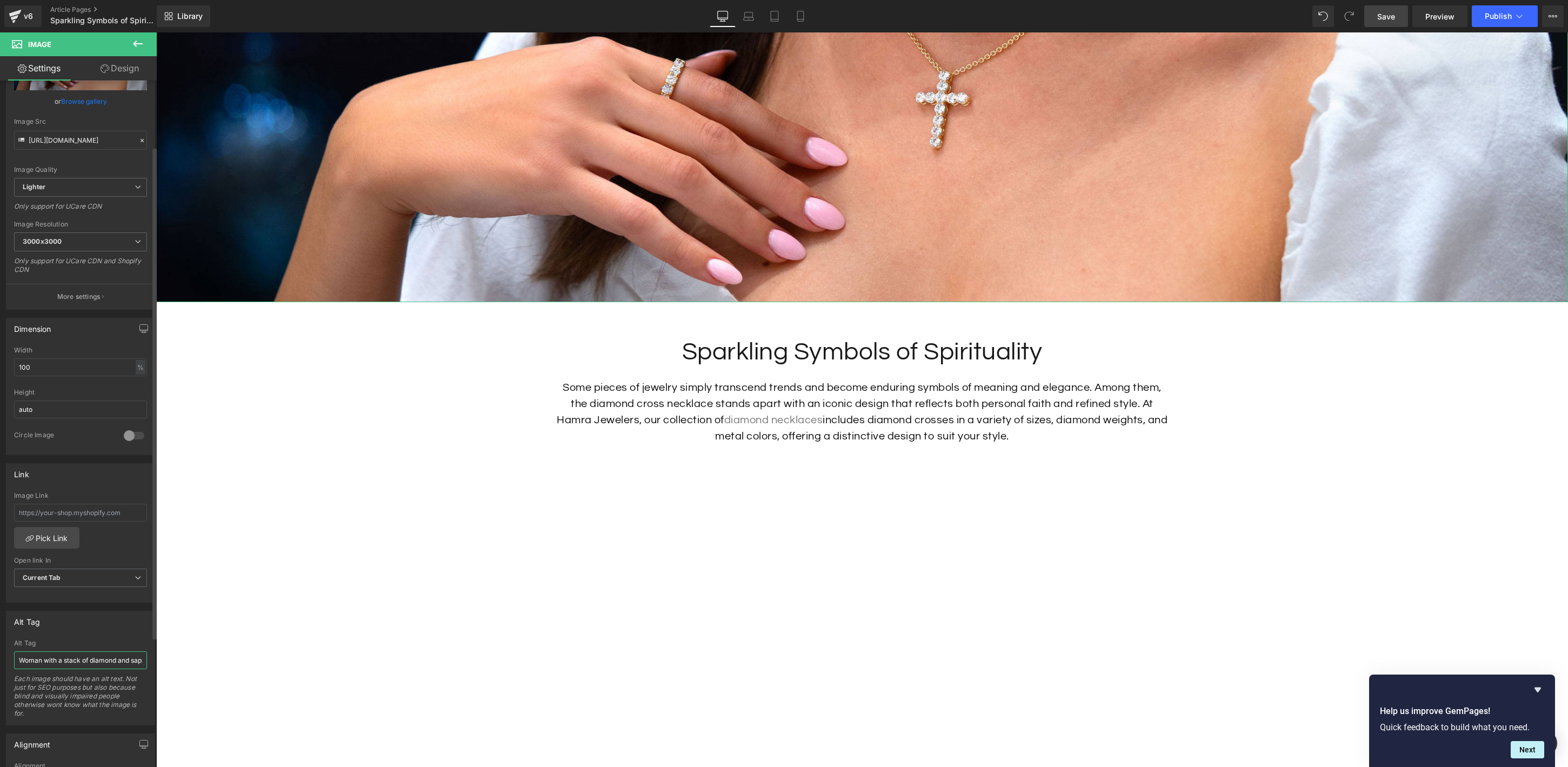
click at [80, 659] on input "Woman with a stack of diamond and sapphire eternity bracelets on her wrist." at bounding box center [81, 659] width 133 height 18
type input "Woman wearing gold diamond cross necklace and diamond band."
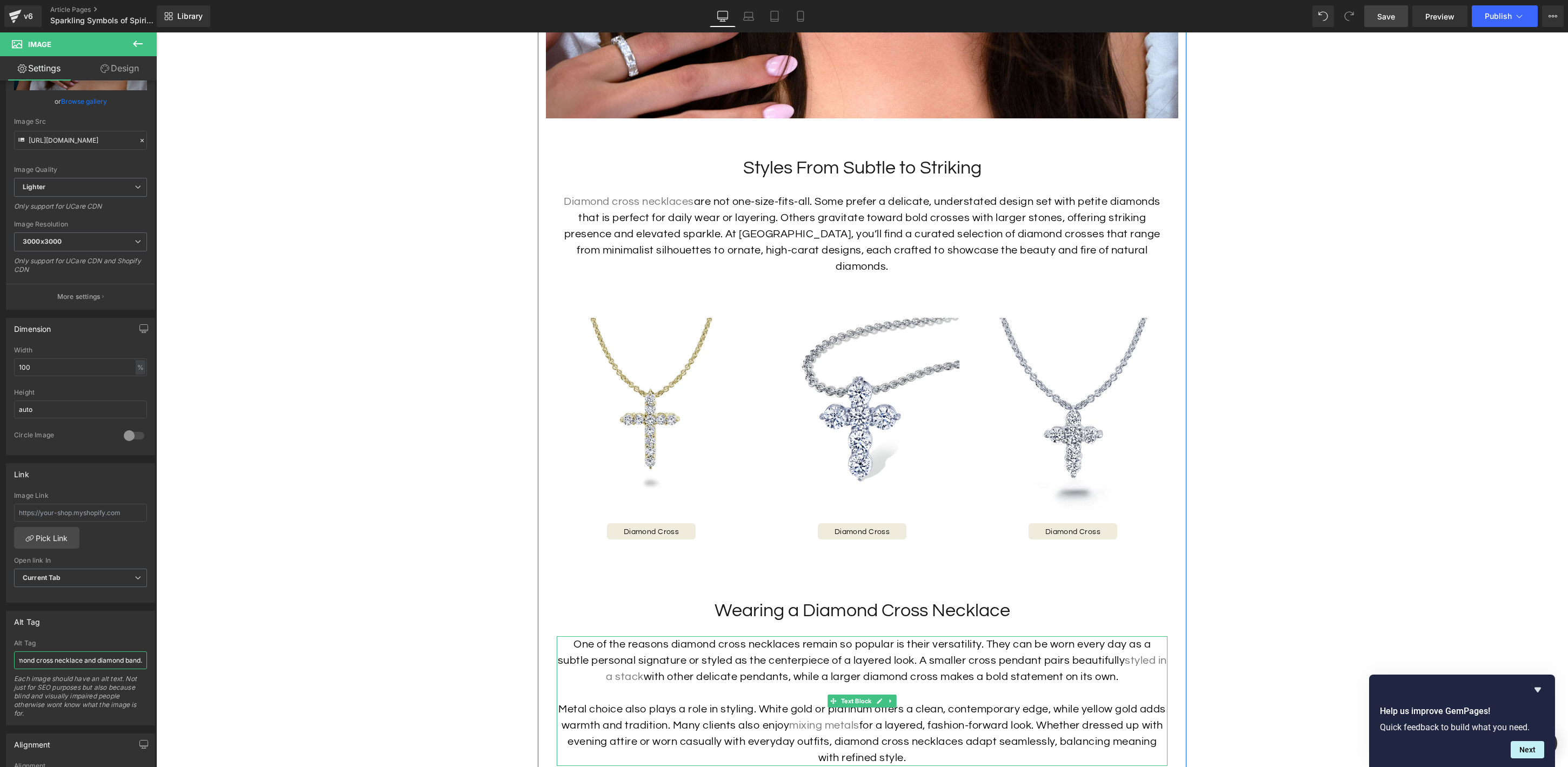
scroll to position [1880, 0]
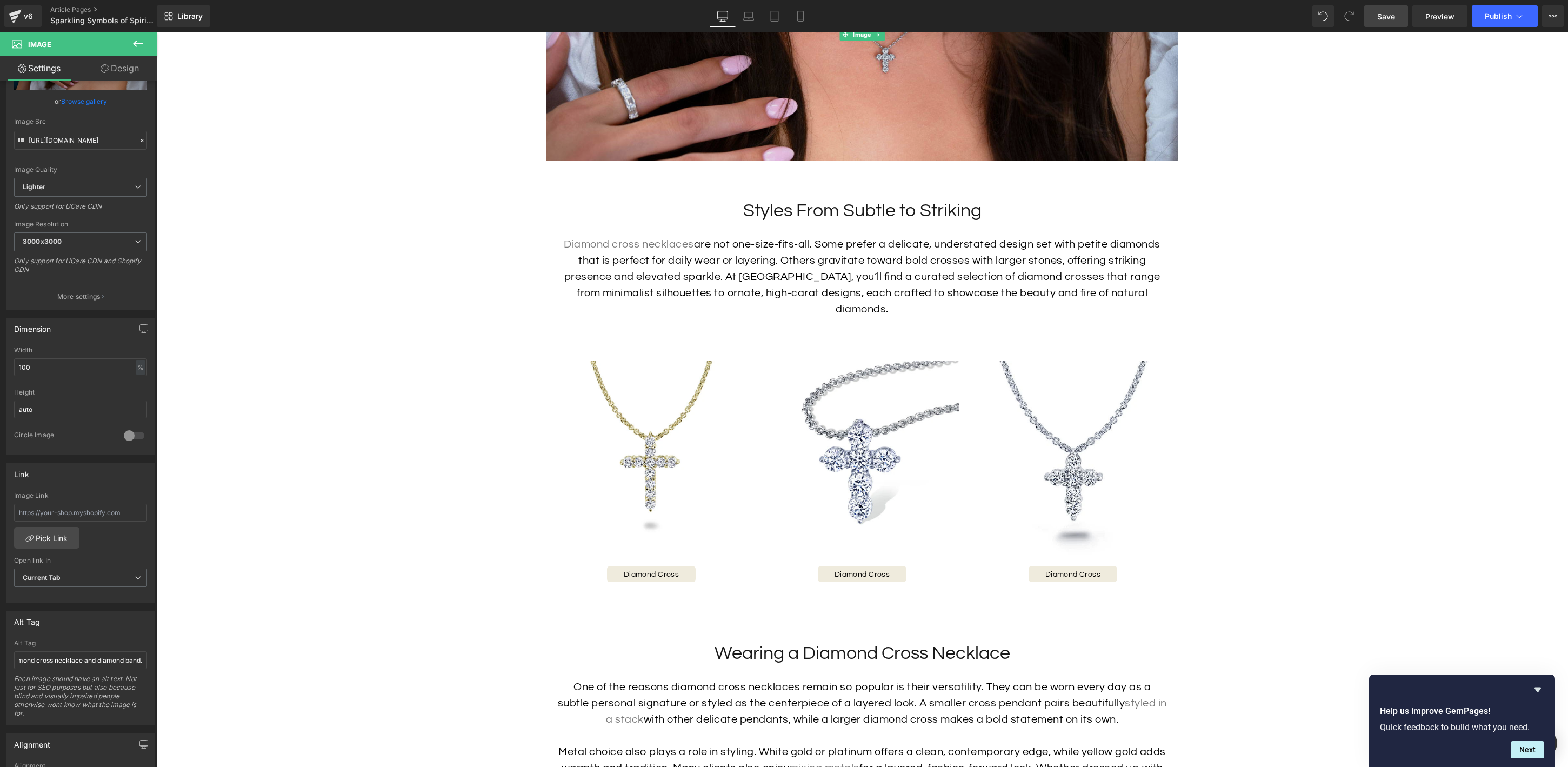
click at [861, 123] on img at bounding box center [862, 34] width 633 height 253
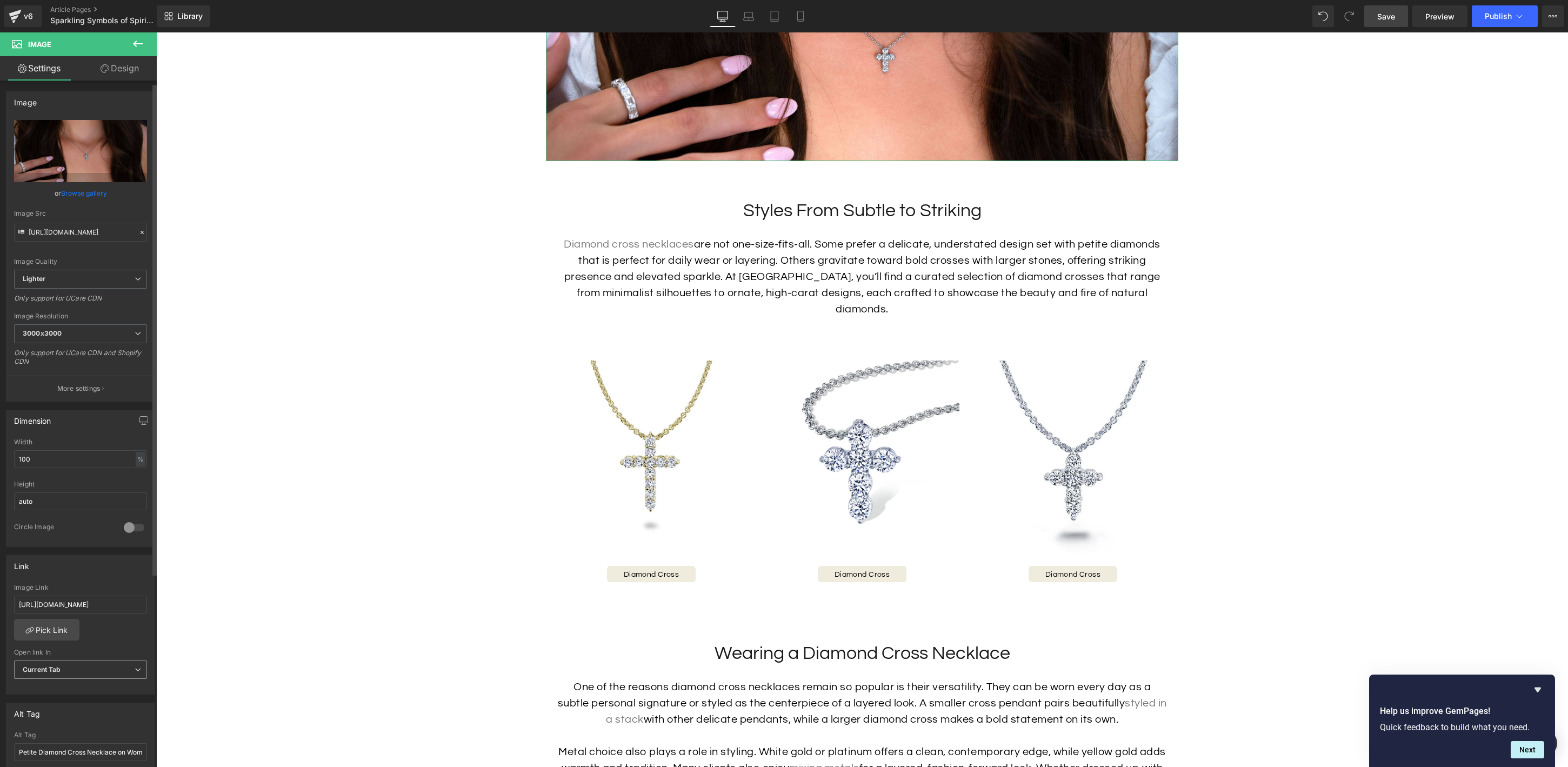
scroll to position [4, 0]
click at [81, 669] on span "Current Tab" at bounding box center [81, 666] width 133 height 19
click at [86, 696] on li "New Tab" at bounding box center [79, 701] width 129 height 16
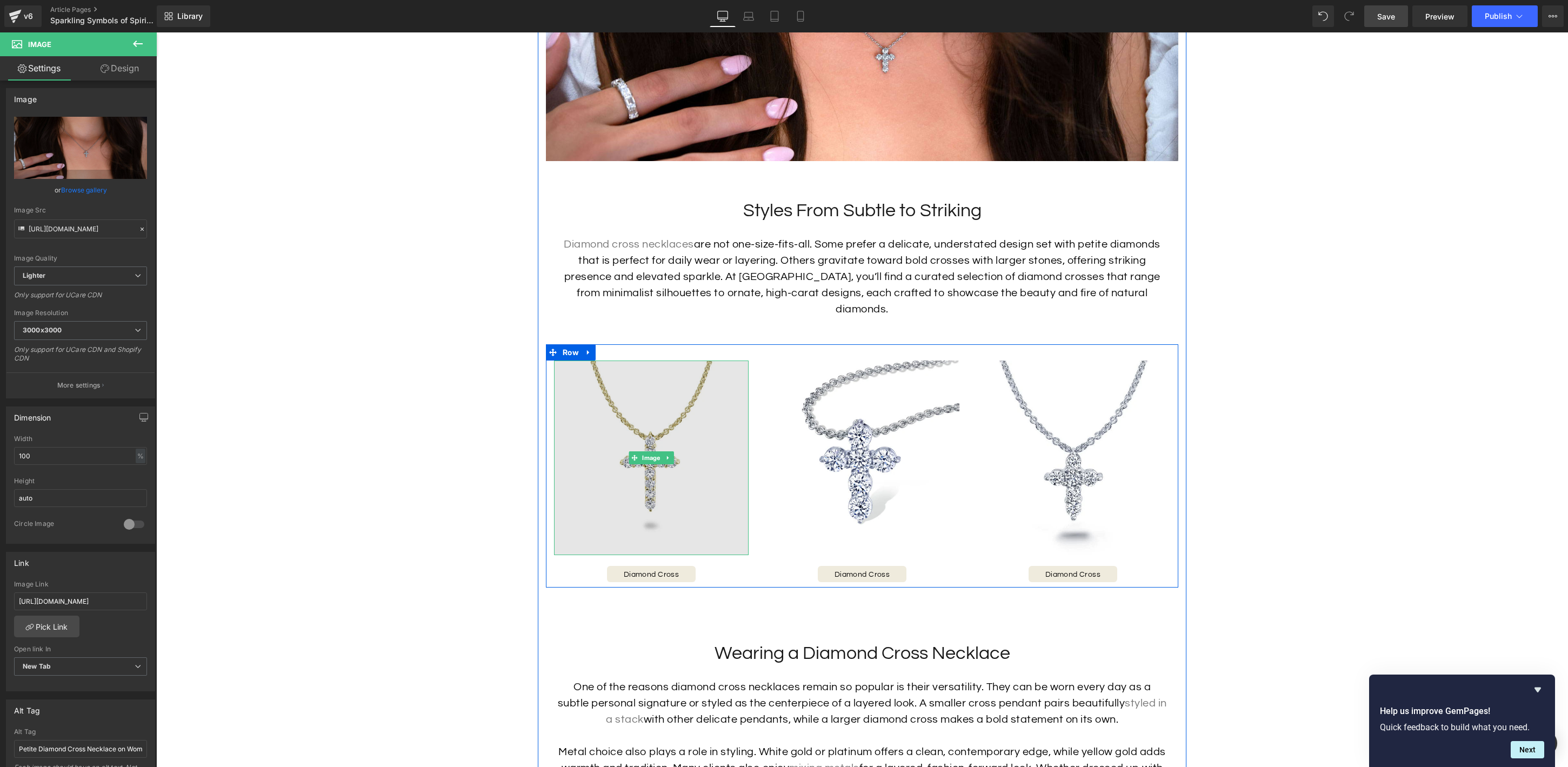
click at [677, 394] on img at bounding box center [651, 458] width 195 height 195
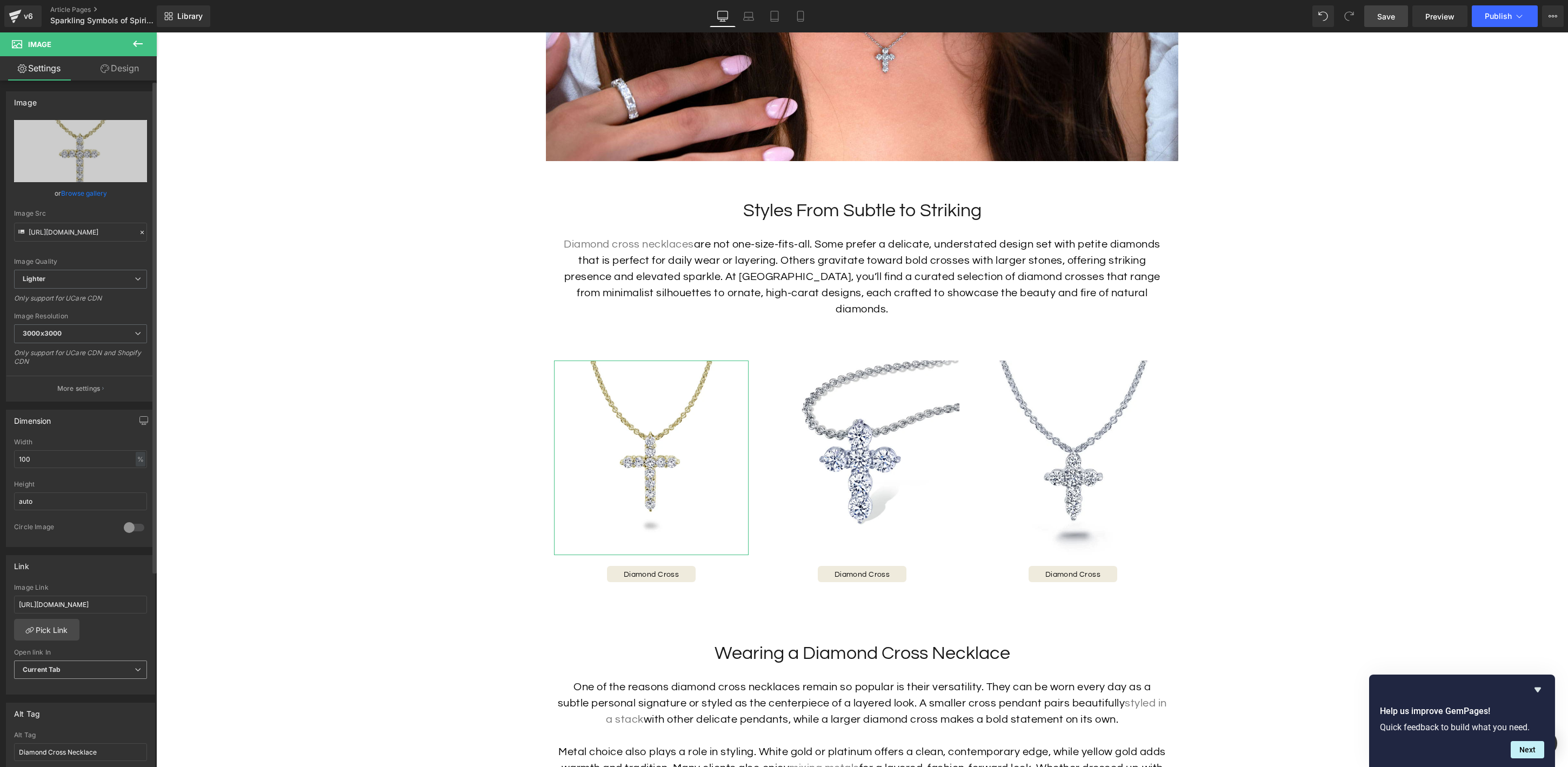
click at [107, 669] on span "Current Tab" at bounding box center [81, 669] width 133 height 19
click at [99, 701] on li "New Tab" at bounding box center [79, 704] width 129 height 16
click at [650, 567] on span "Button" at bounding box center [652, 574] width 24 height 13
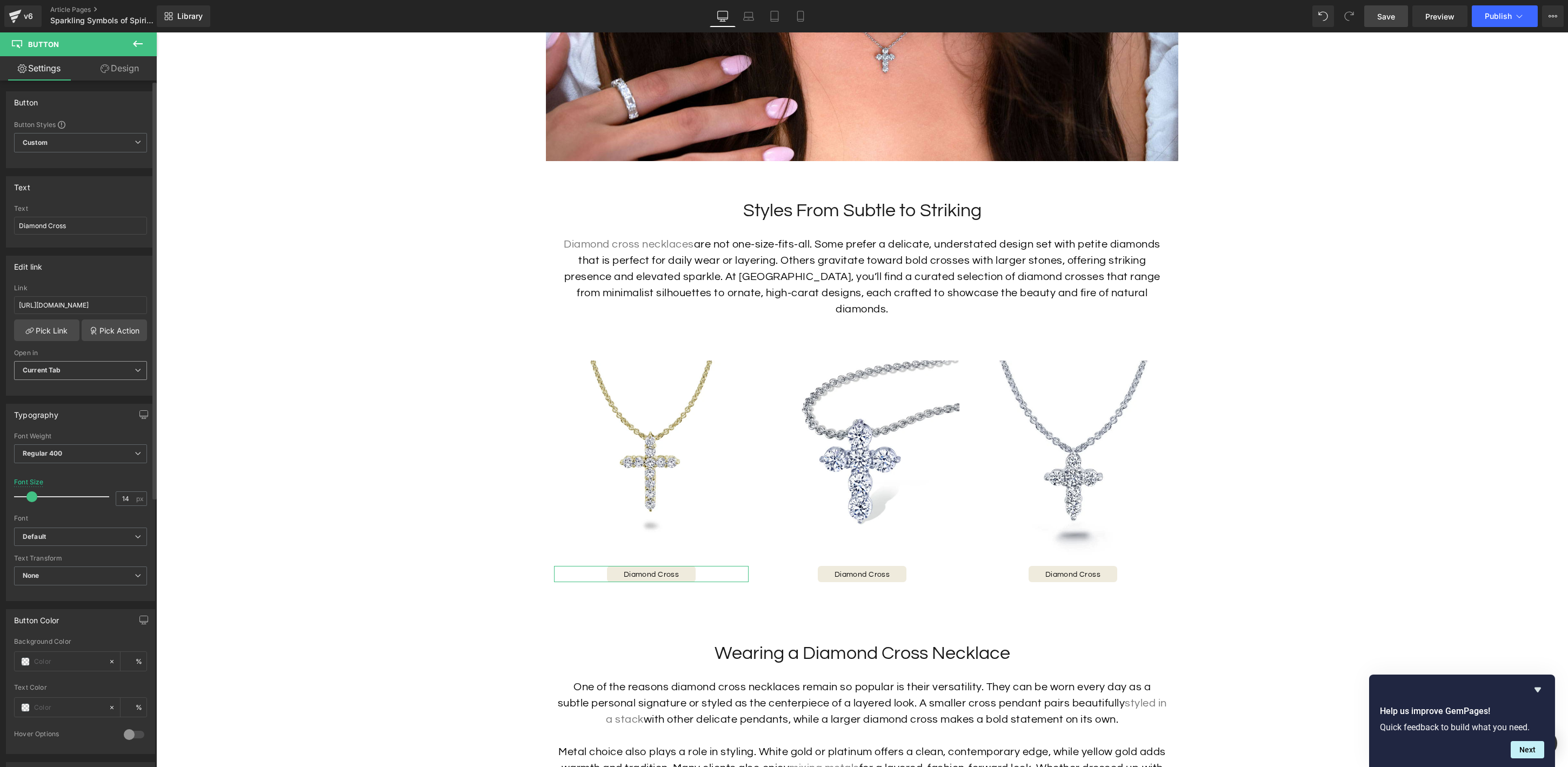
click at [123, 370] on span "Current Tab" at bounding box center [81, 370] width 133 height 19
click at [115, 404] on li "New Tab" at bounding box center [79, 406] width 129 height 16
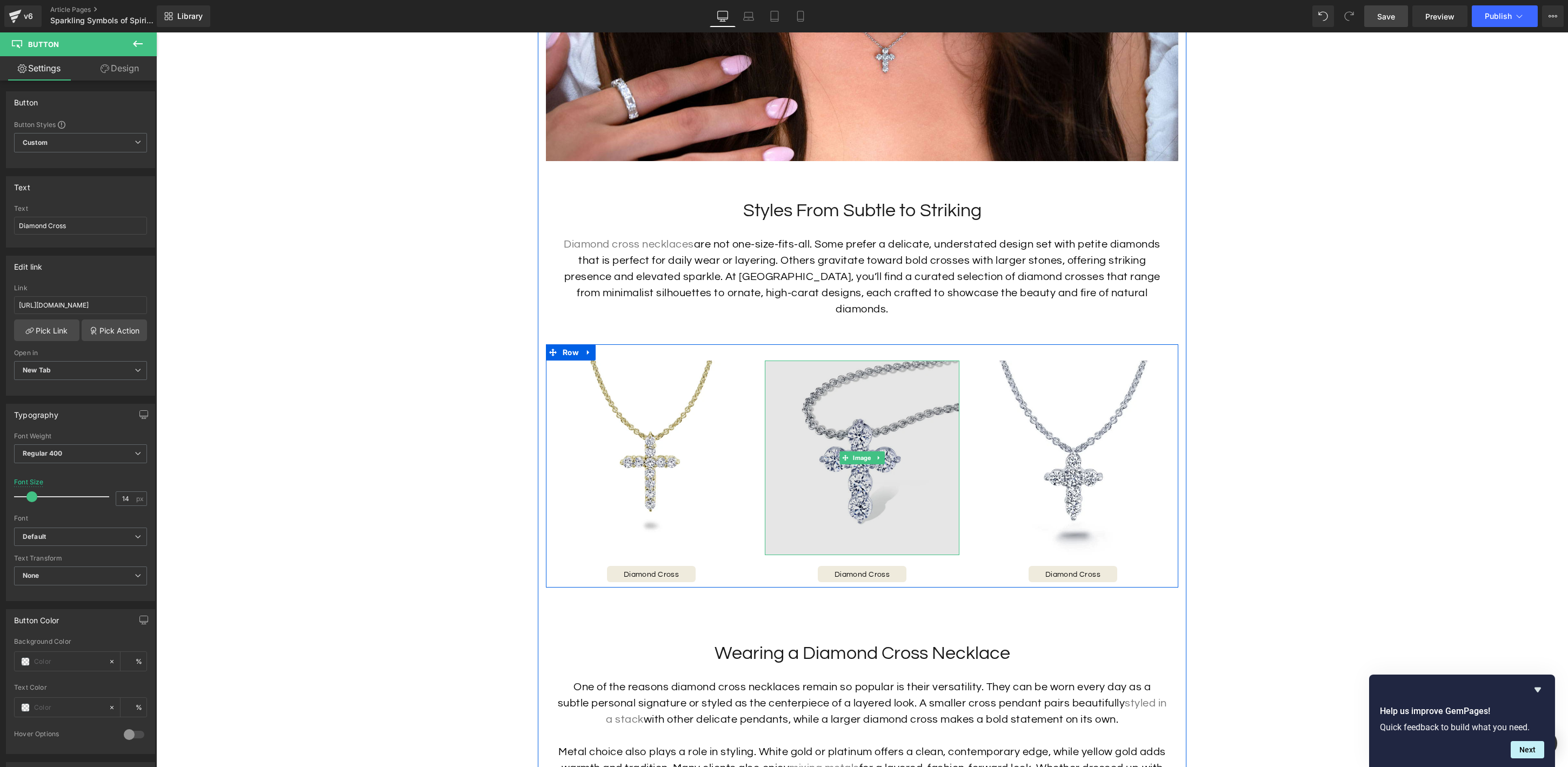
click at [888, 474] on img at bounding box center [862, 458] width 195 height 195
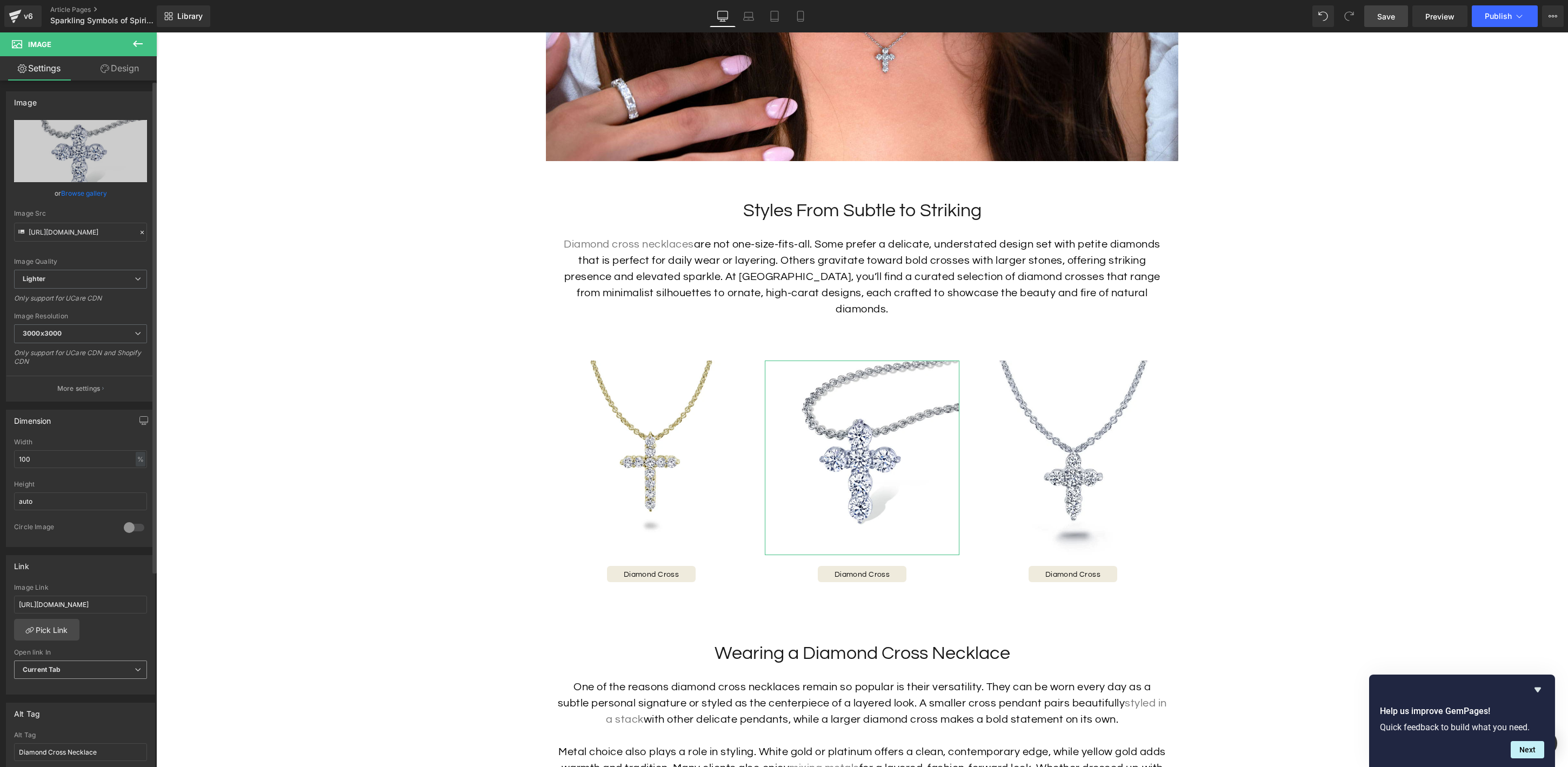
click at [99, 671] on span "Current Tab" at bounding box center [81, 669] width 133 height 19
click at [102, 701] on li "New Tab" at bounding box center [79, 704] width 129 height 16
click at [859, 567] on span "Button" at bounding box center [862, 574] width 24 height 13
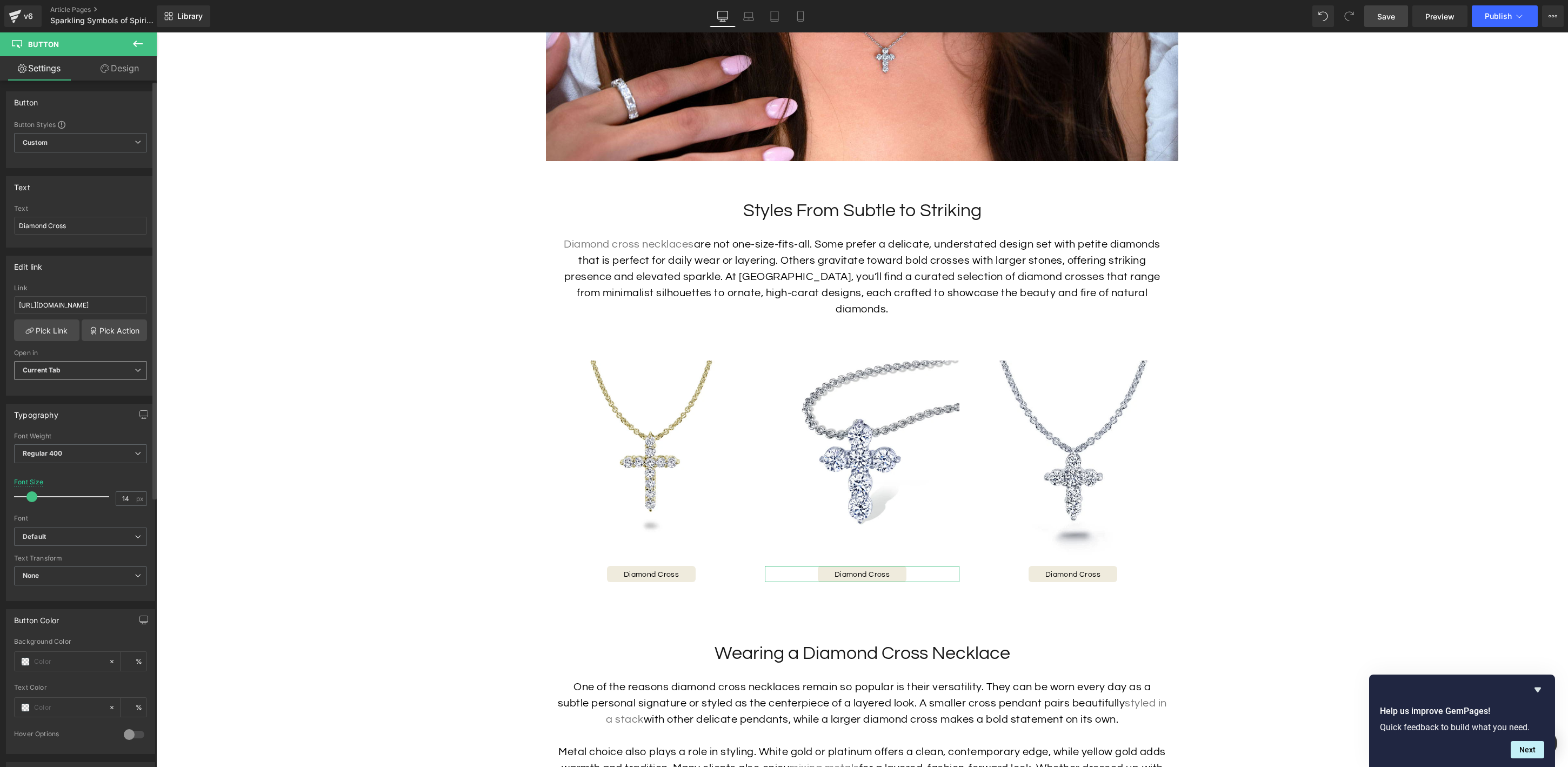
click at [89, 370] on span "Current Tab" at bounding box center [81, 370] width 133 height 19
click at [83, 404] on li "New Tab" at bounding box center [79, 406] width 129 height 16
click at [1075, 452] on span "Image" at bounding box center [1072, 458] width 22 height 13
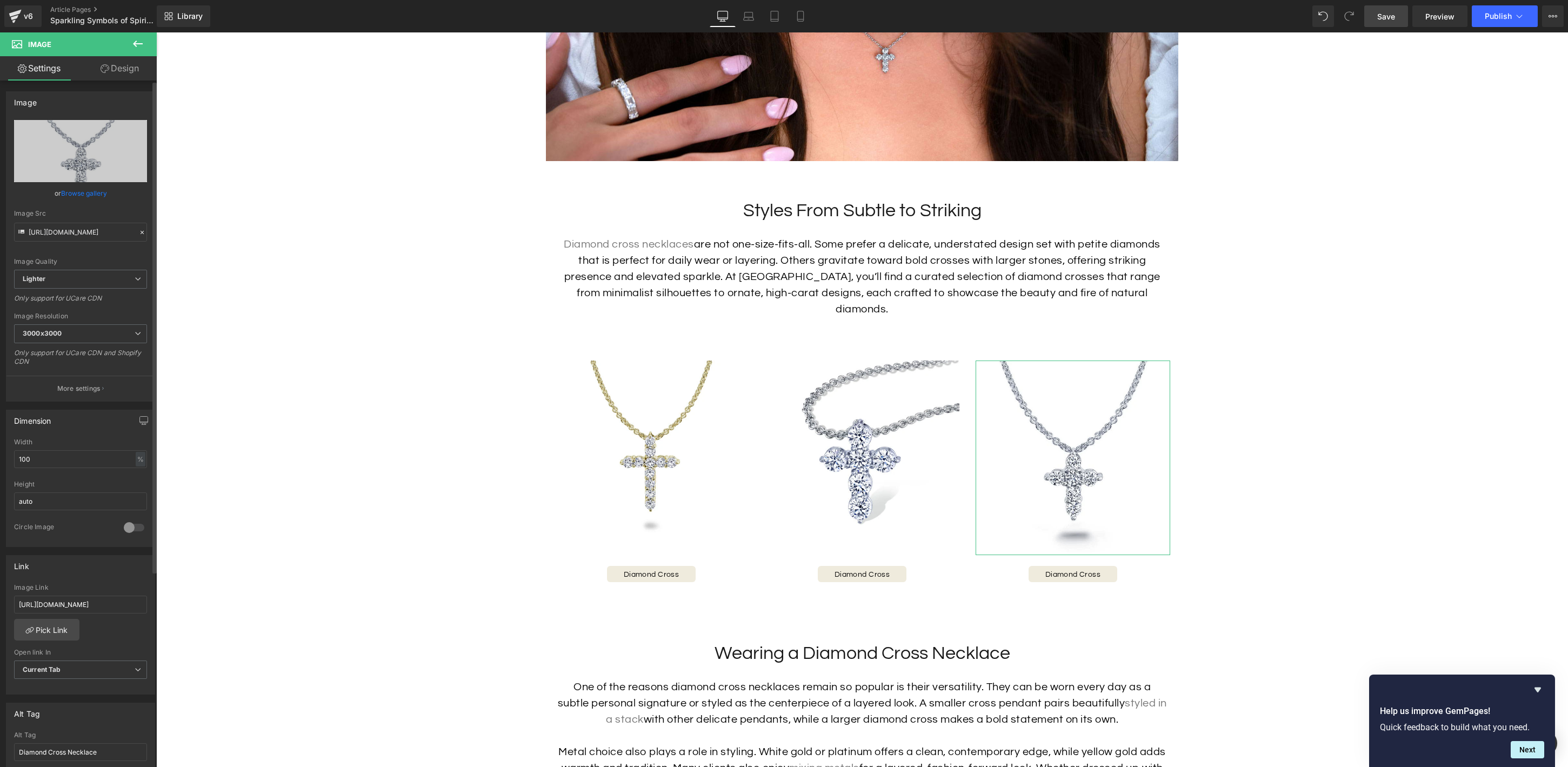
click at [84, 686] on div at bounding box center [81, 688] width 133 height 7
click at [86, 674] on span "Current Tab" at bounding box center [81, 669] width 133 height 19
click at [83, 700] on ul "Current Tab New Tab" at bounding box center [79, 696] width 129 height 33
click at [83, 700] on li "New Tab" at bounding box center [79, 704] width 129 height 16
click at [1073, 566] on div "Diamond Cross Button" at bounding box center [1073, 574] width 195 height 16
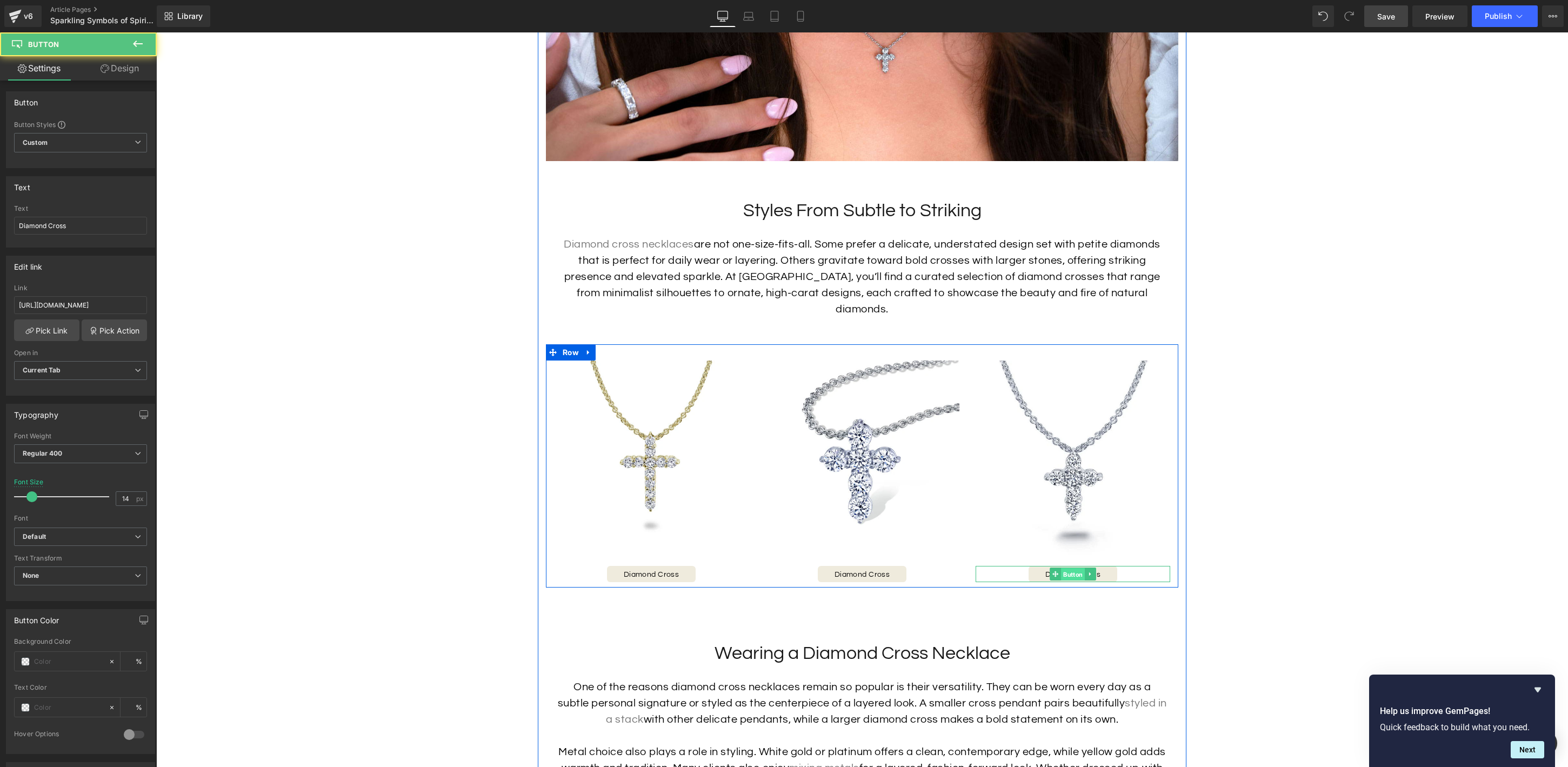
click at [1073, 568] on span "Button" at bounding box center [1073, 574] width 24 height 13
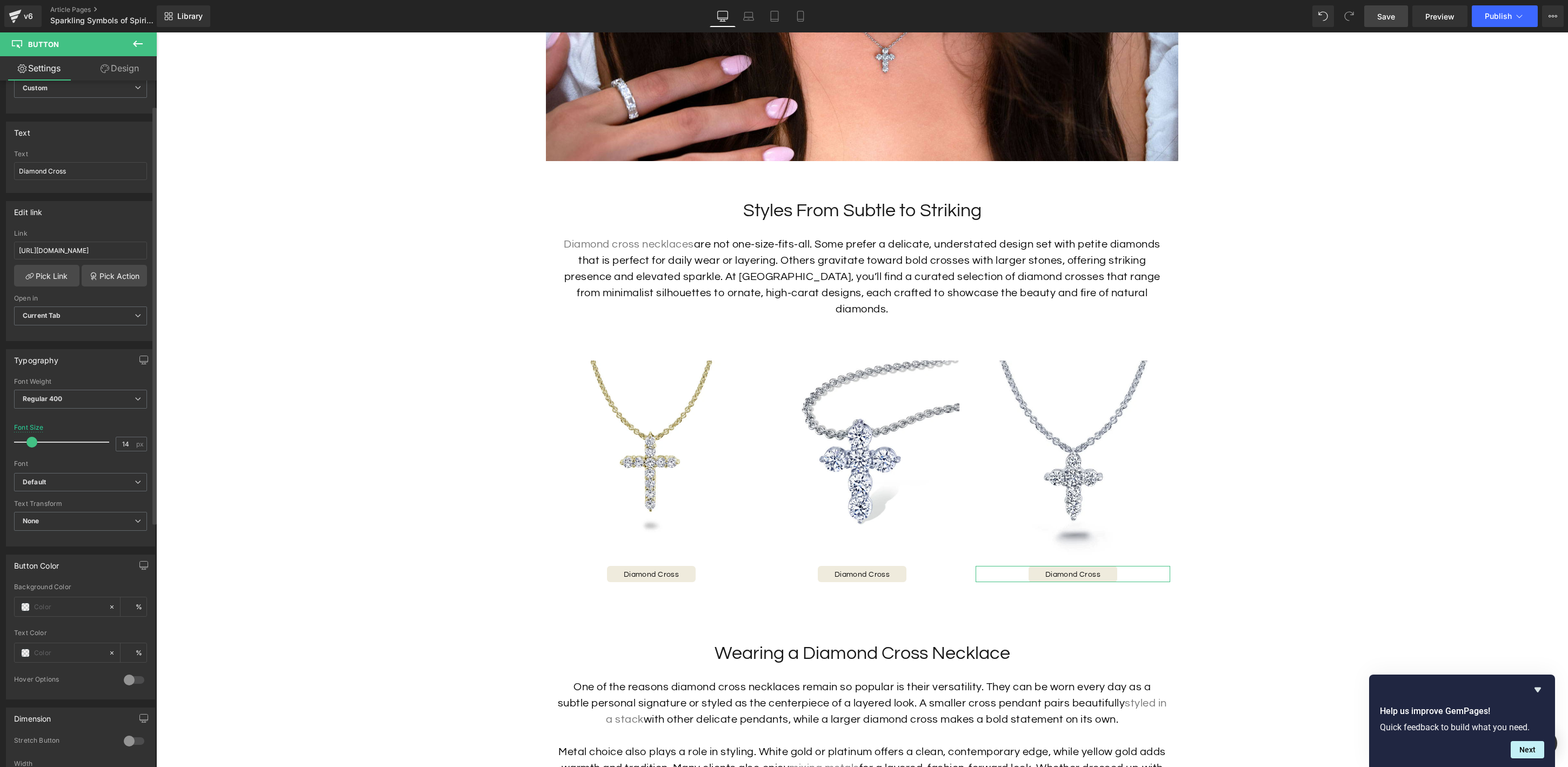
scroll to position [71, 0]
drag, startPoint x: 98, startPoint y: 296, endPoint x: 96, endPoint y: 302, distance: 6.3
click at [98, 296] on span "Current Tab" at bounding box center [81, 300] width 133 height 19
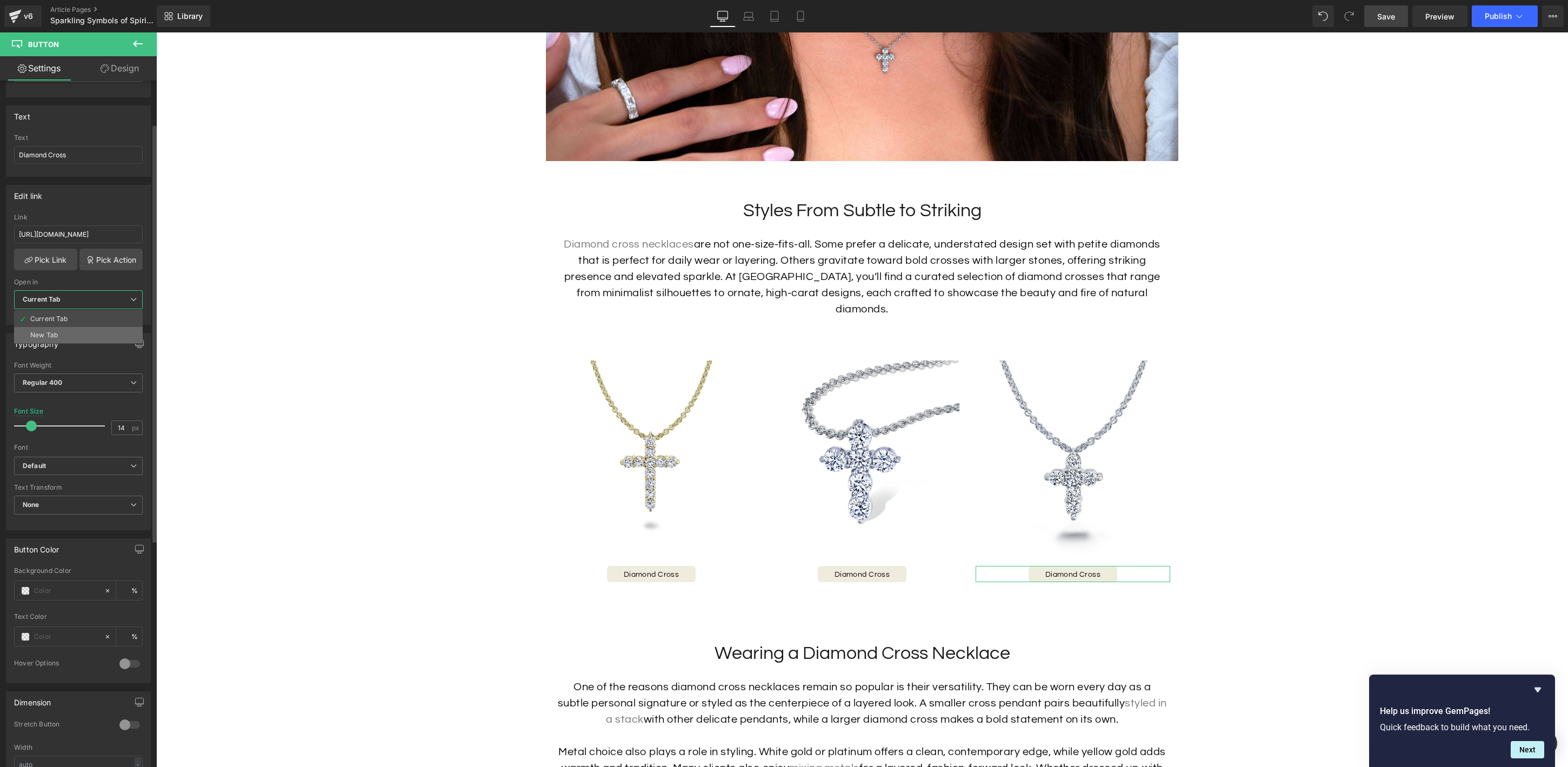
click at [88, 336] on li "New Tab" at bounding box center [79, 335] width 129 height 16
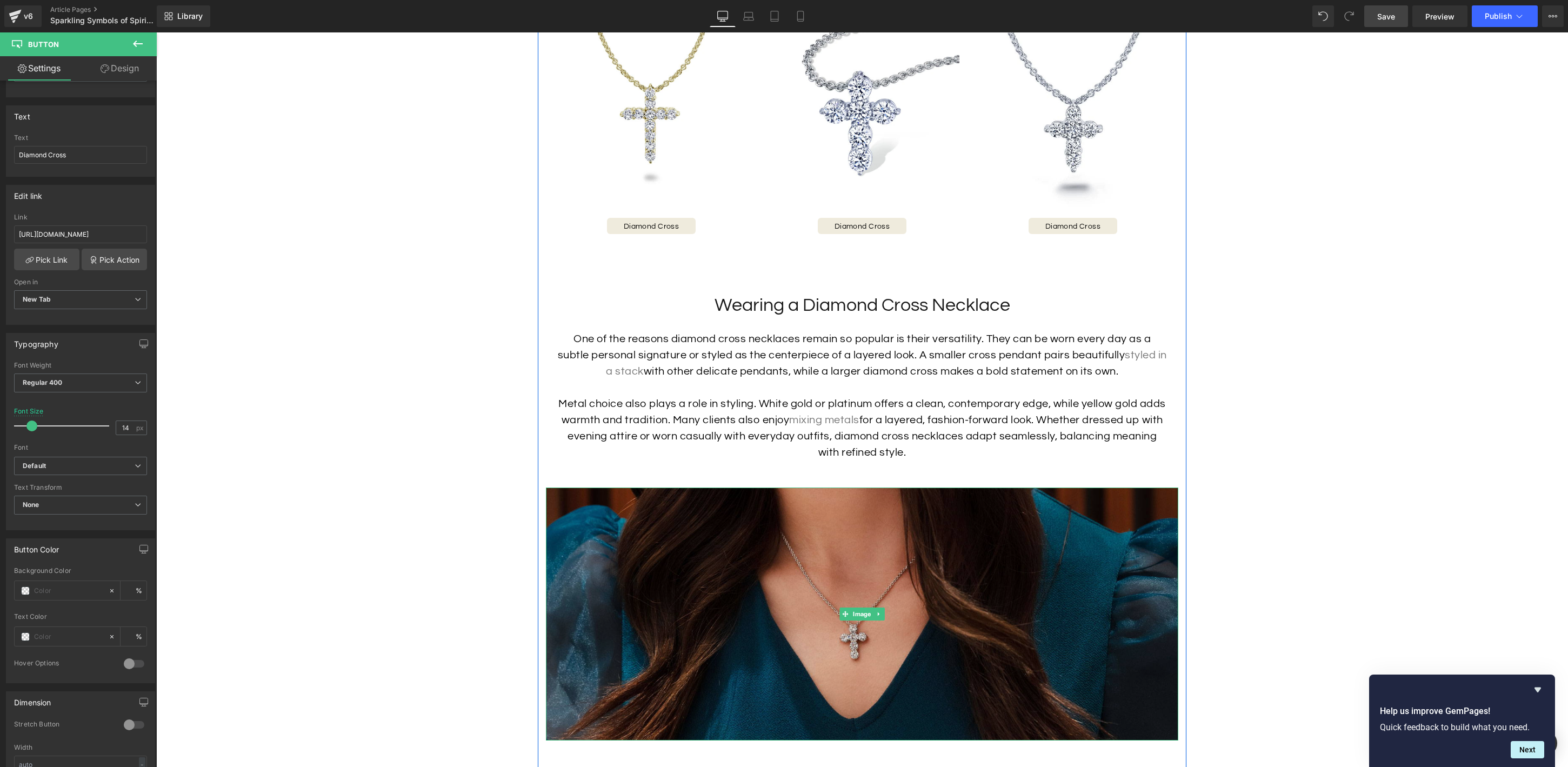
scroll to position [2423, 0]
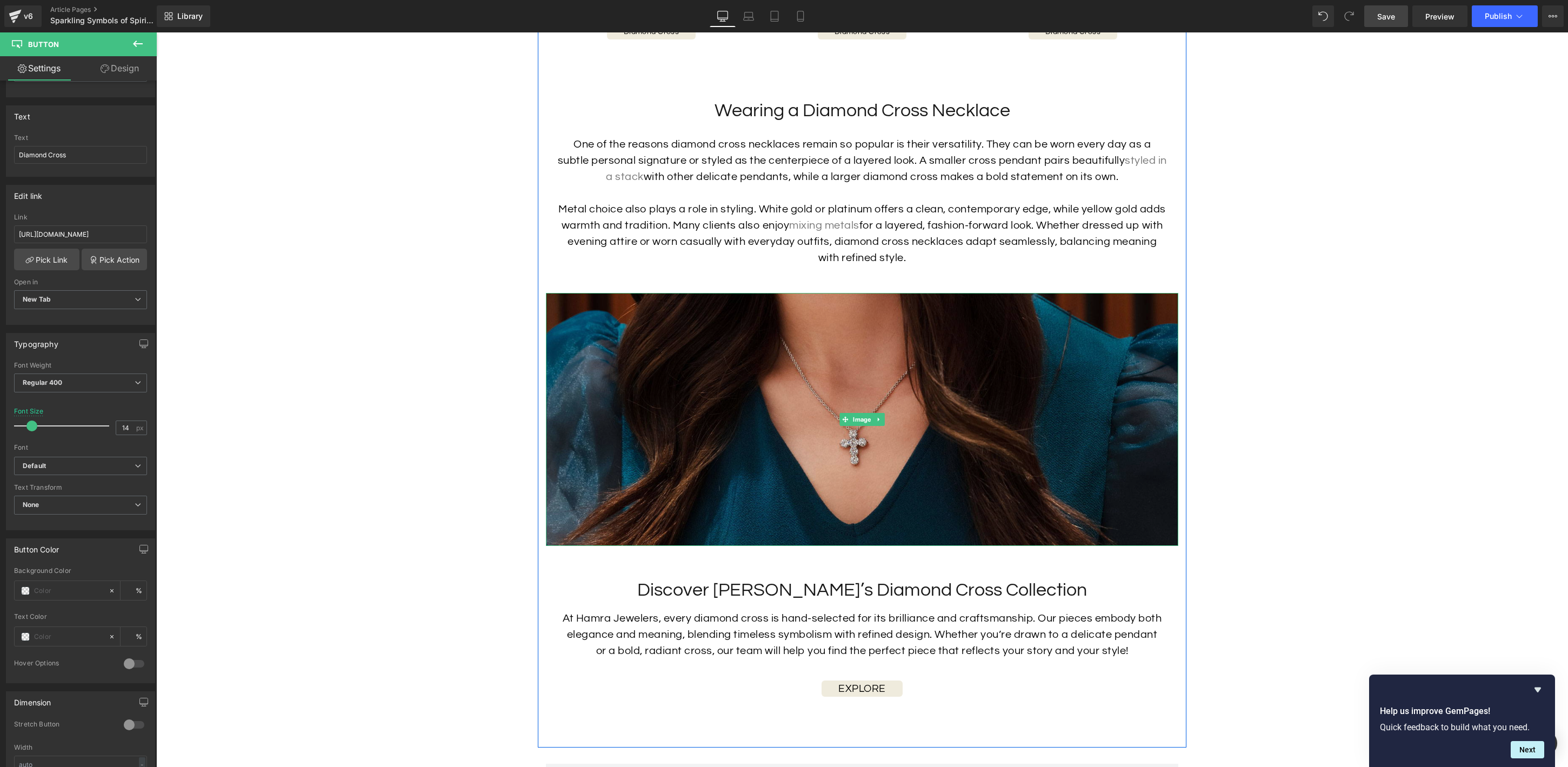
click at [895, 477] on img at bounding box center [862, 419] width 633 height 253
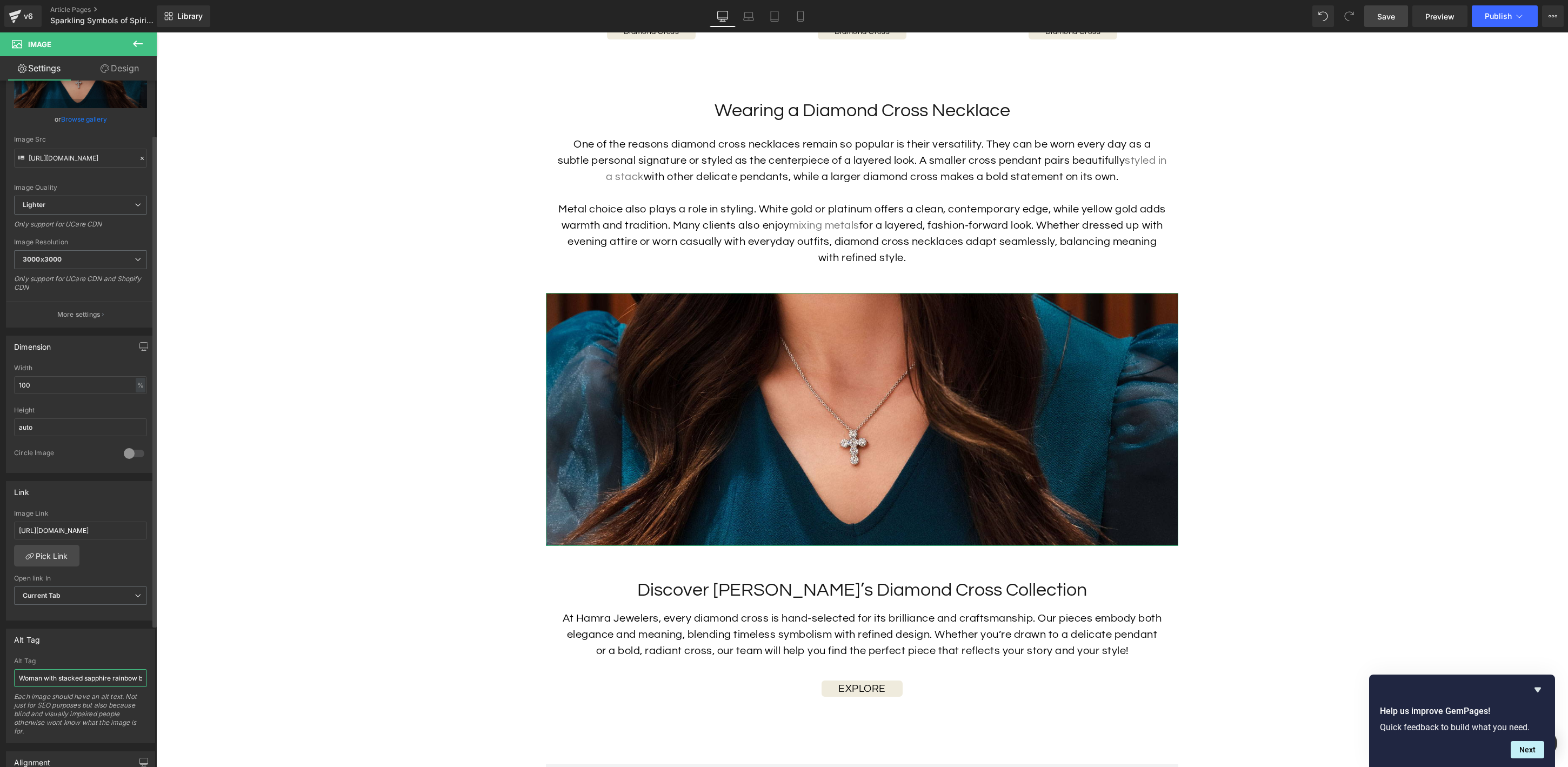
click at [70, 676] on input "Woman with stacked sapphire rainbow bracelets on her wrist" at bounding box center [81, 677] width 133 height 18
type input "Woman wearing large diamond cross pendant"
click at [863, 682] on span "Button" at bounding box center [862, 688] width 24 height 13
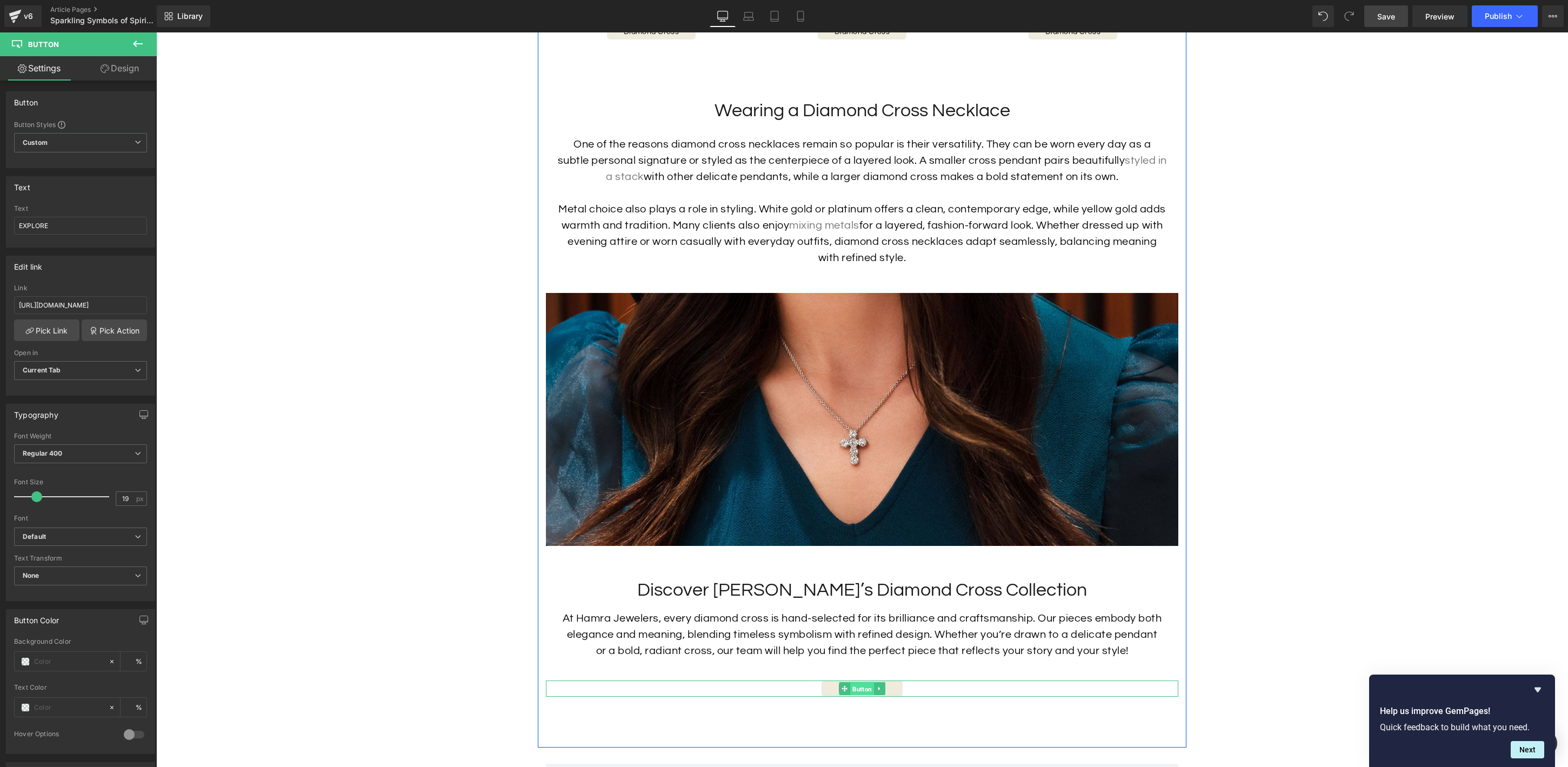
click at [862, 683] on span "Button" at bounding box center [862, 689] width 24 height 13
click at [98, 305] on input "[URL][DOMAIN_NAME]" at bounding box center [81, 305] width 133 height 18
click at [58, 370] on b "Current Tab" at bounding box center [42, 369] width 38 height 8
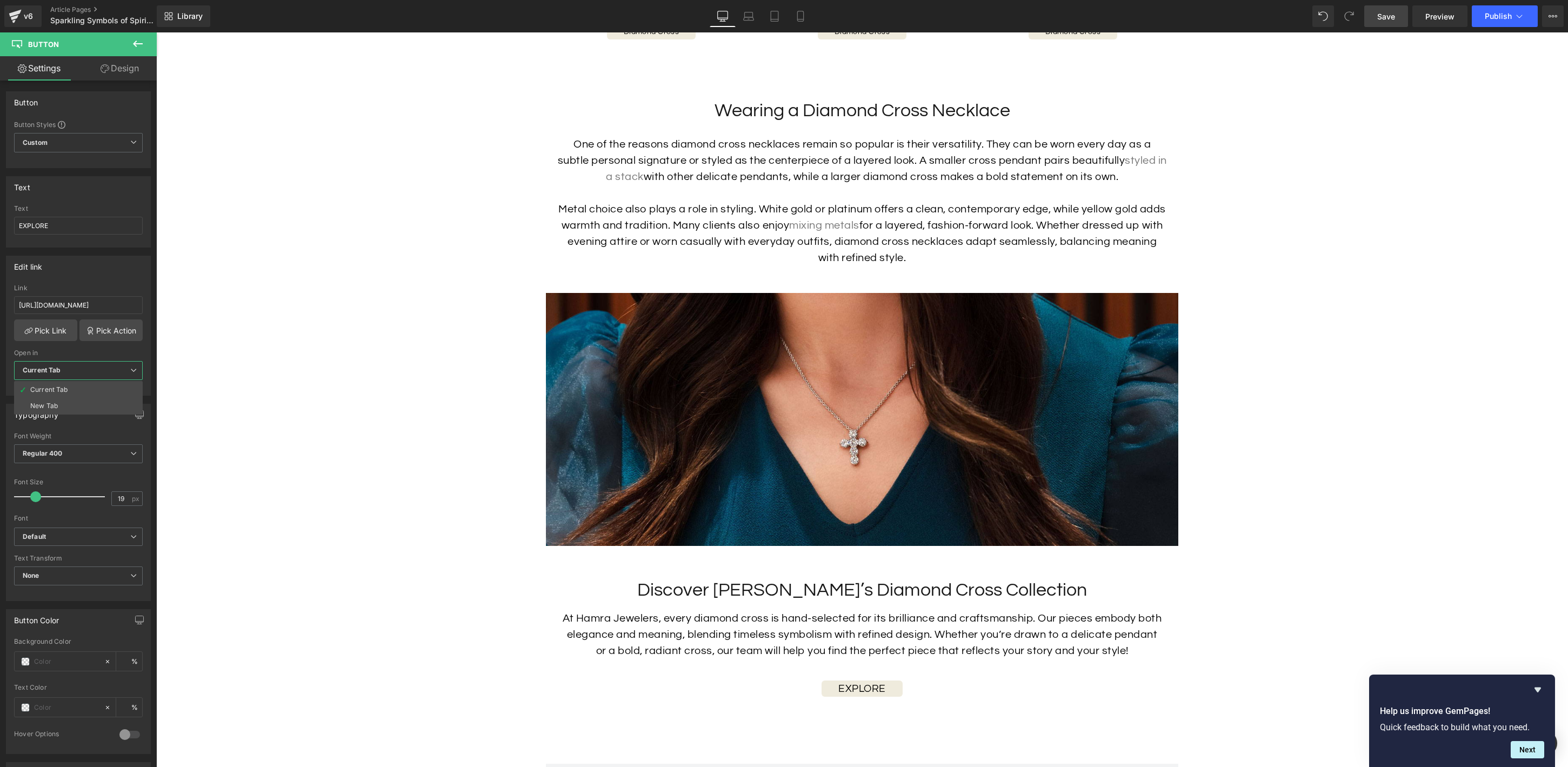
drag, startPoint x: 213, startPoint y: 436, endPoint x: 206, endPoint y: 366, distance: 70.3
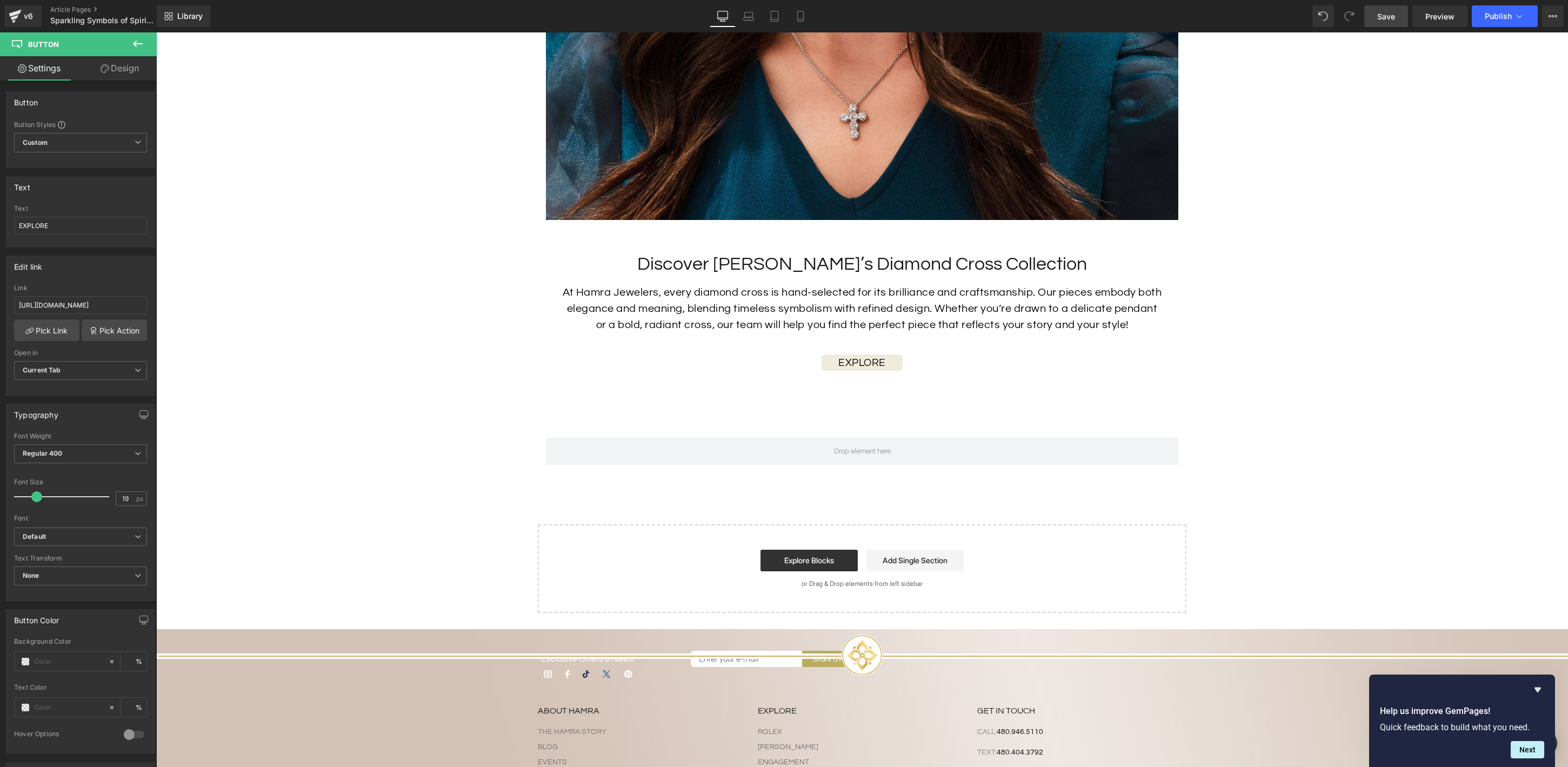
scroll to position [2695, 0]
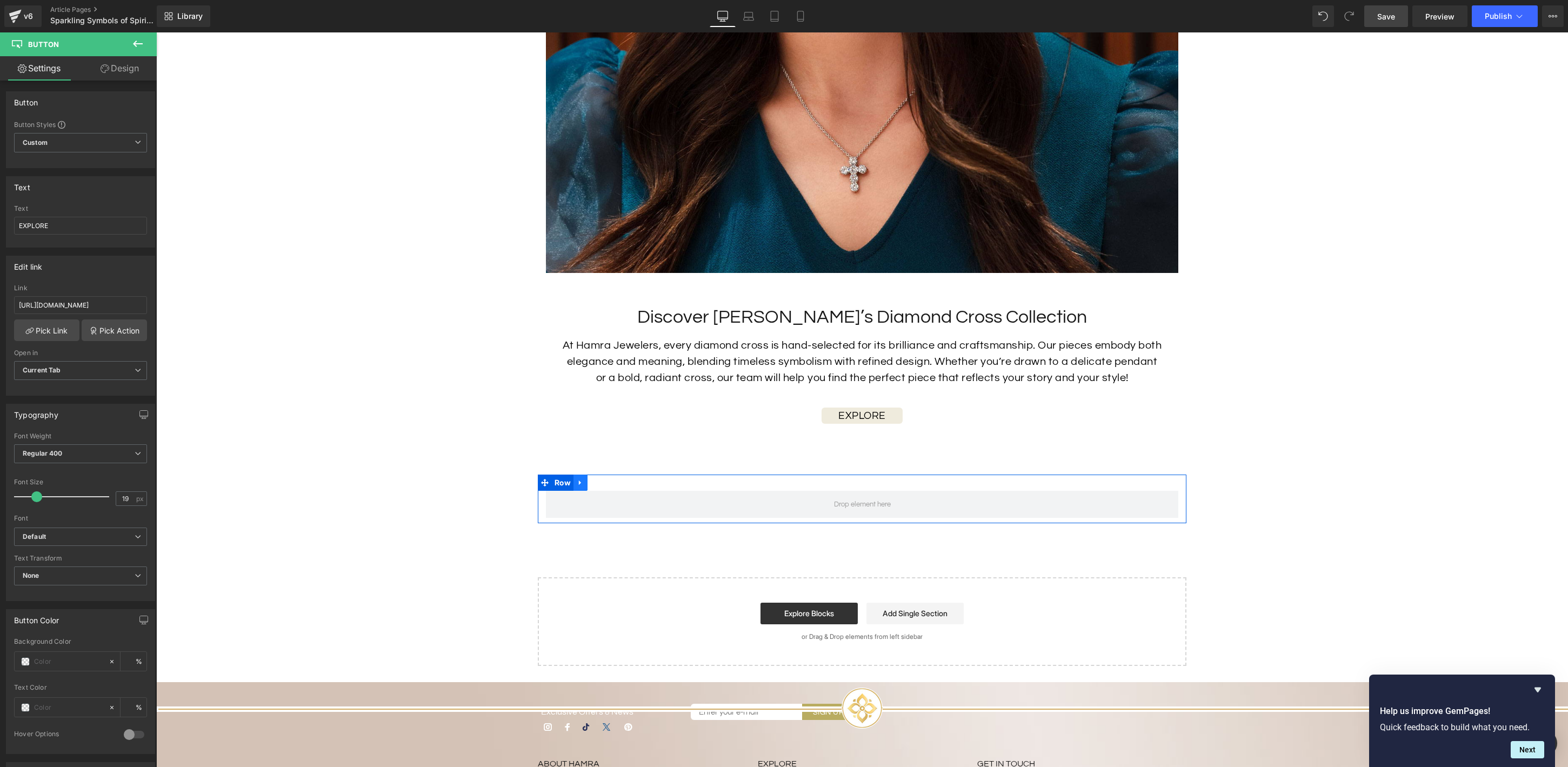
click at [580, 480] on icon at bounding box center [580, 482] width 2 height 5
click at [607, 479] on icon at bounding box center [609, 482] width 8 height 8
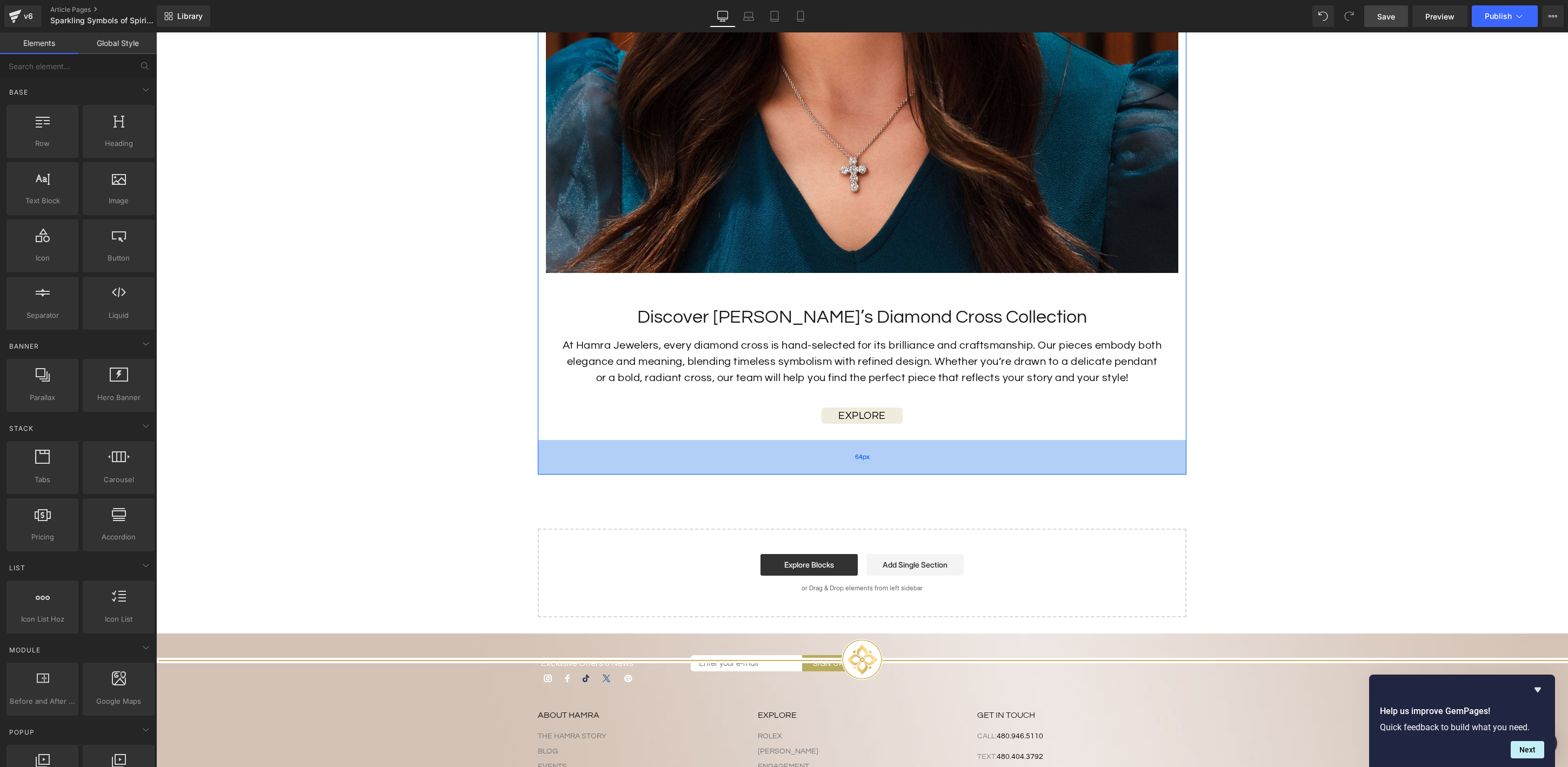
click at [756, 443] on div "64px" at bounding box center [862, 457] width 648 height 35
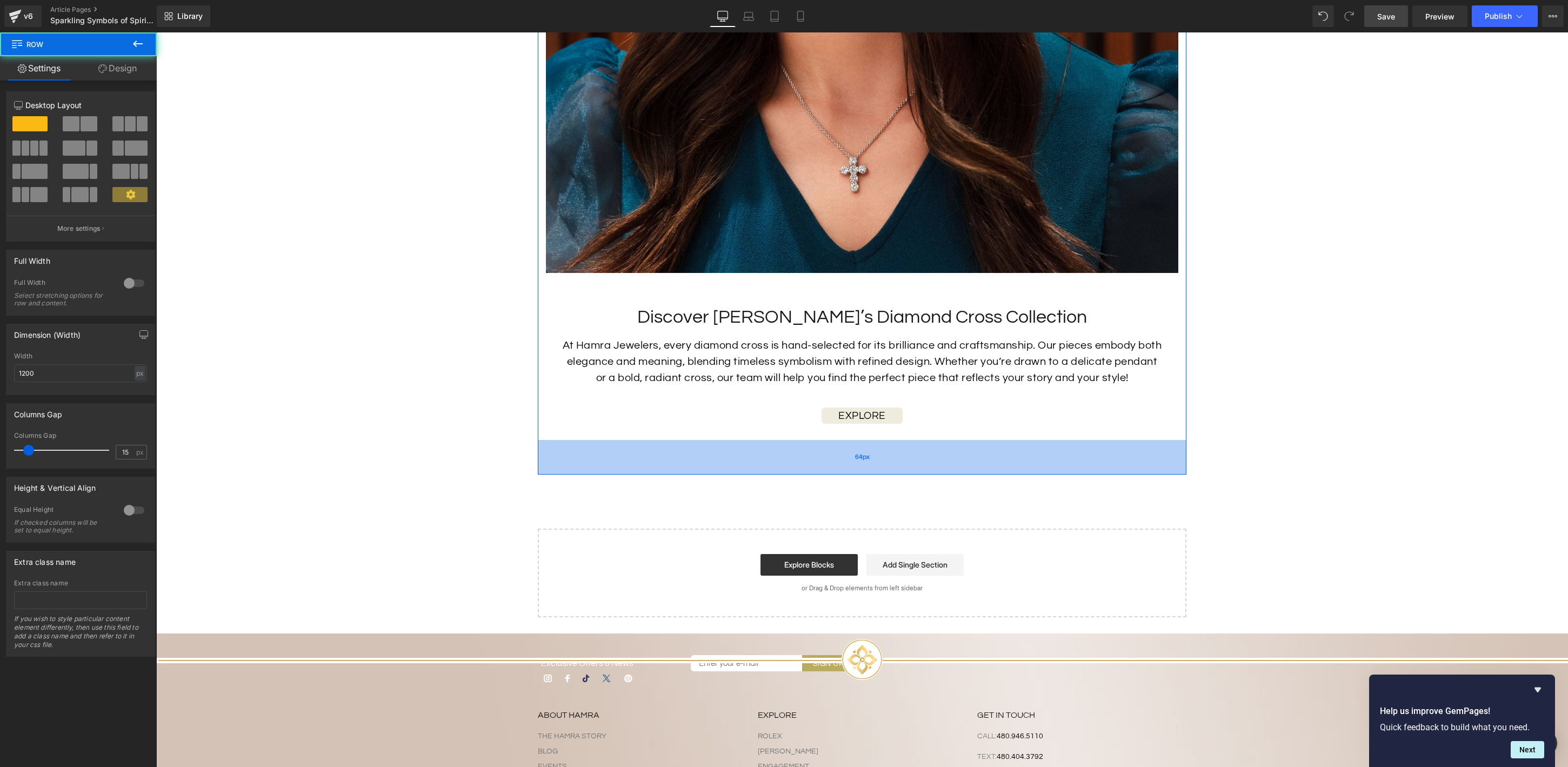
click at [910, 440] on div "64px" at bounding box center [862, 457] width 648 height 35
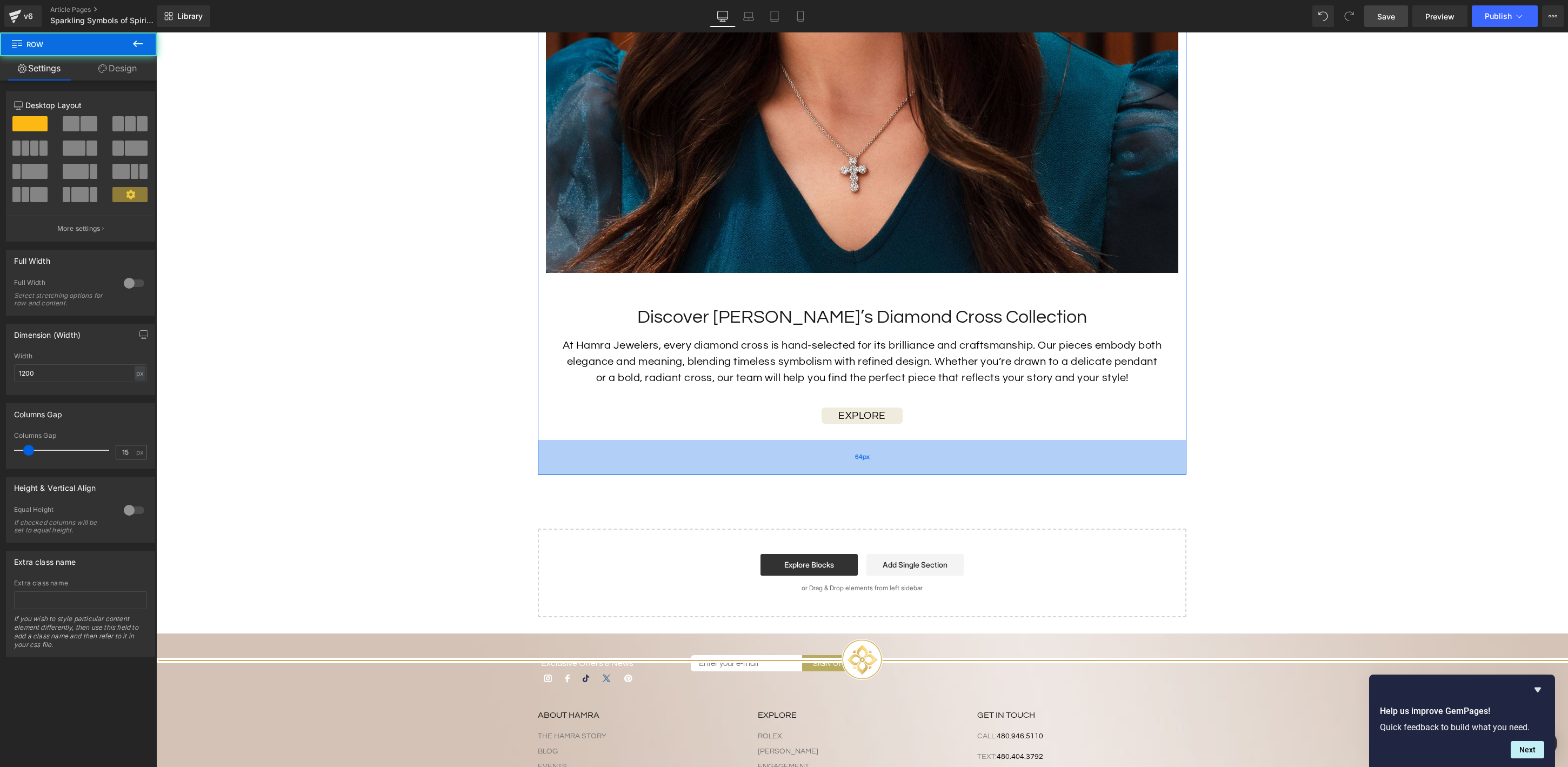
click at [933, 440] on div "64px" at bounding box center [862, 457] width 648 height 35
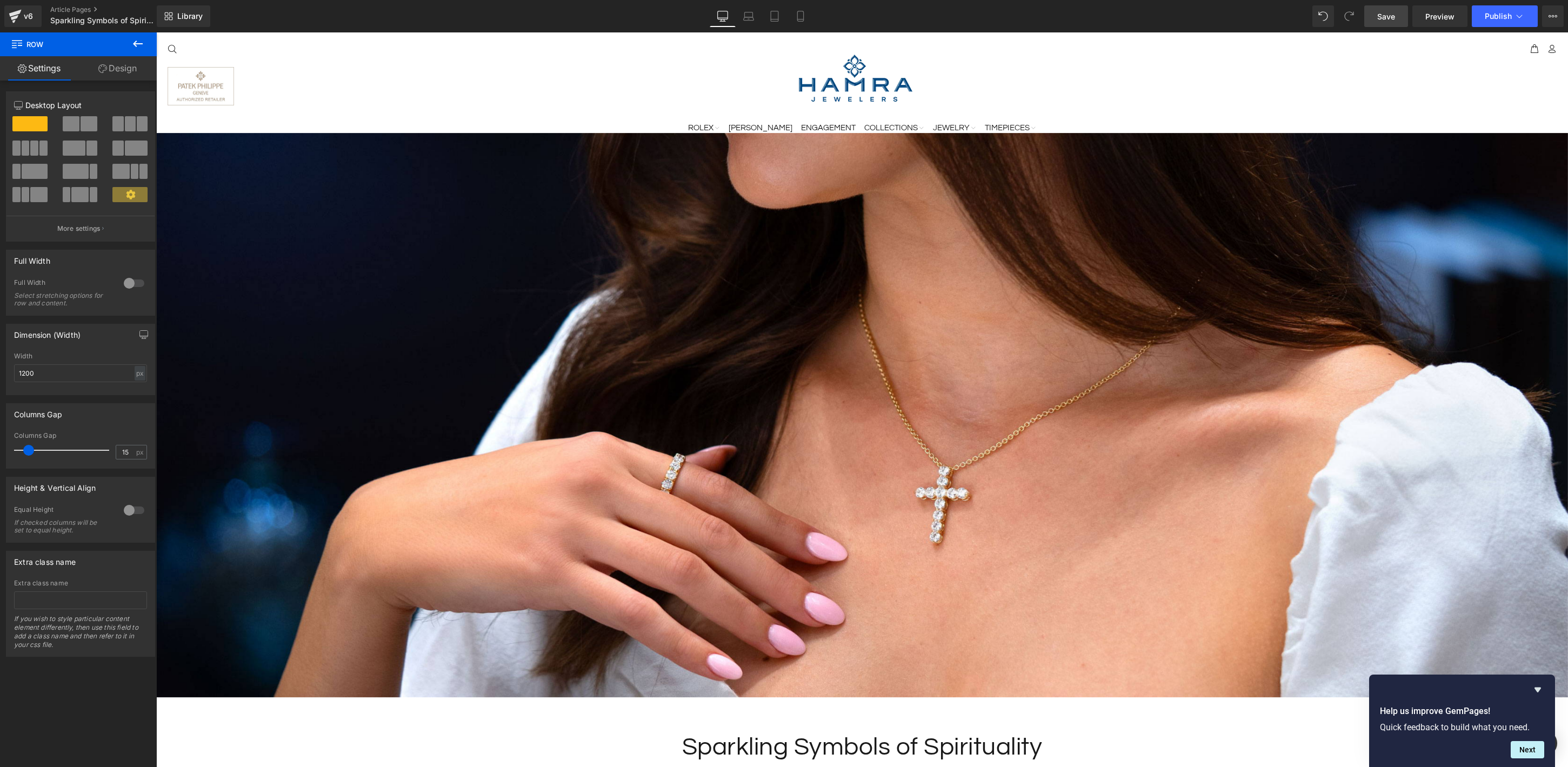
scroll to position [0, 0]
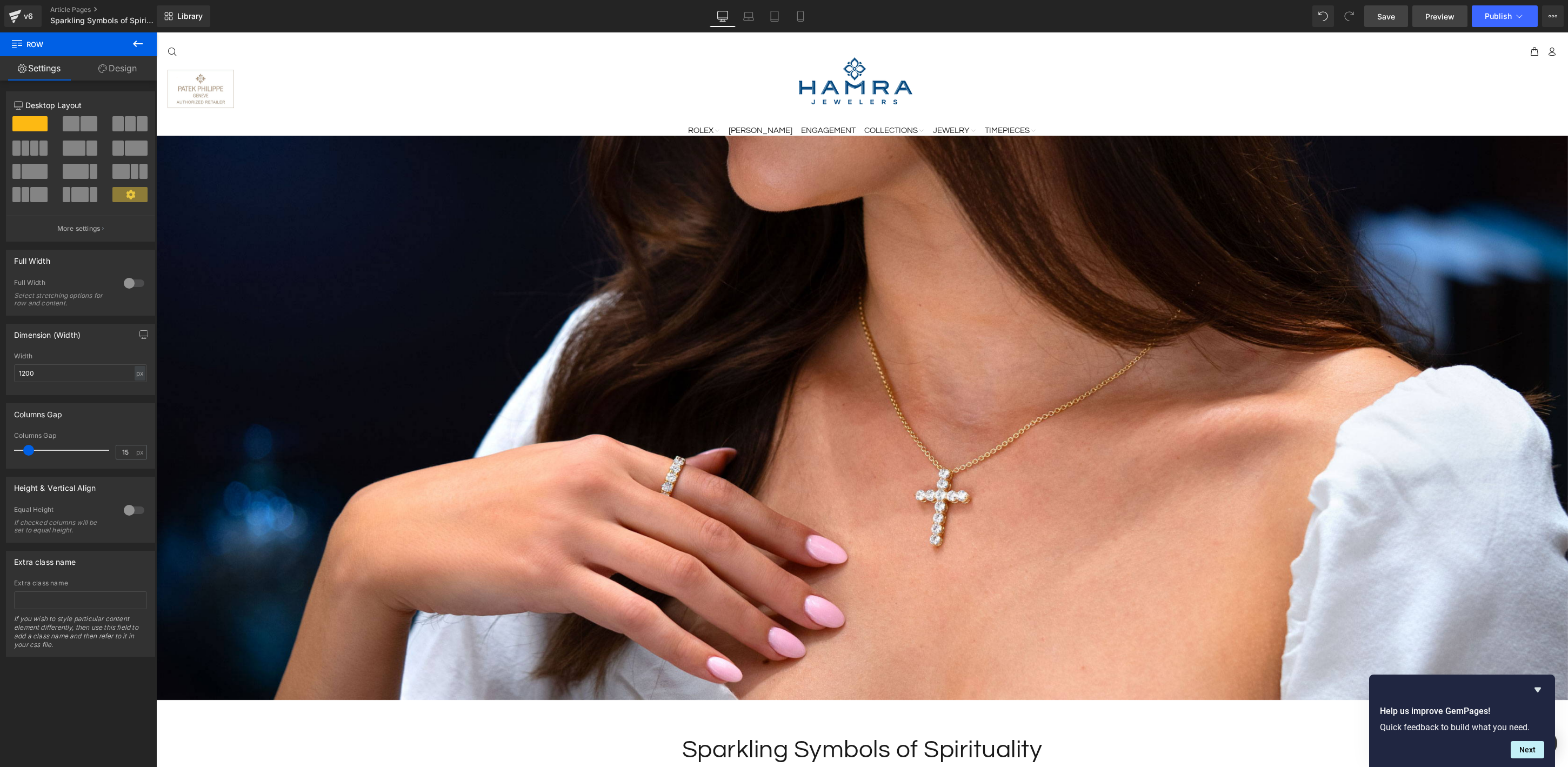
click at [1451, 18] on span "Preview" at bounding box center [1440, 16] width 29 height 11
click at [1395, 19] on span "Save" at bounding box center [1386, 16] width 18 height 11
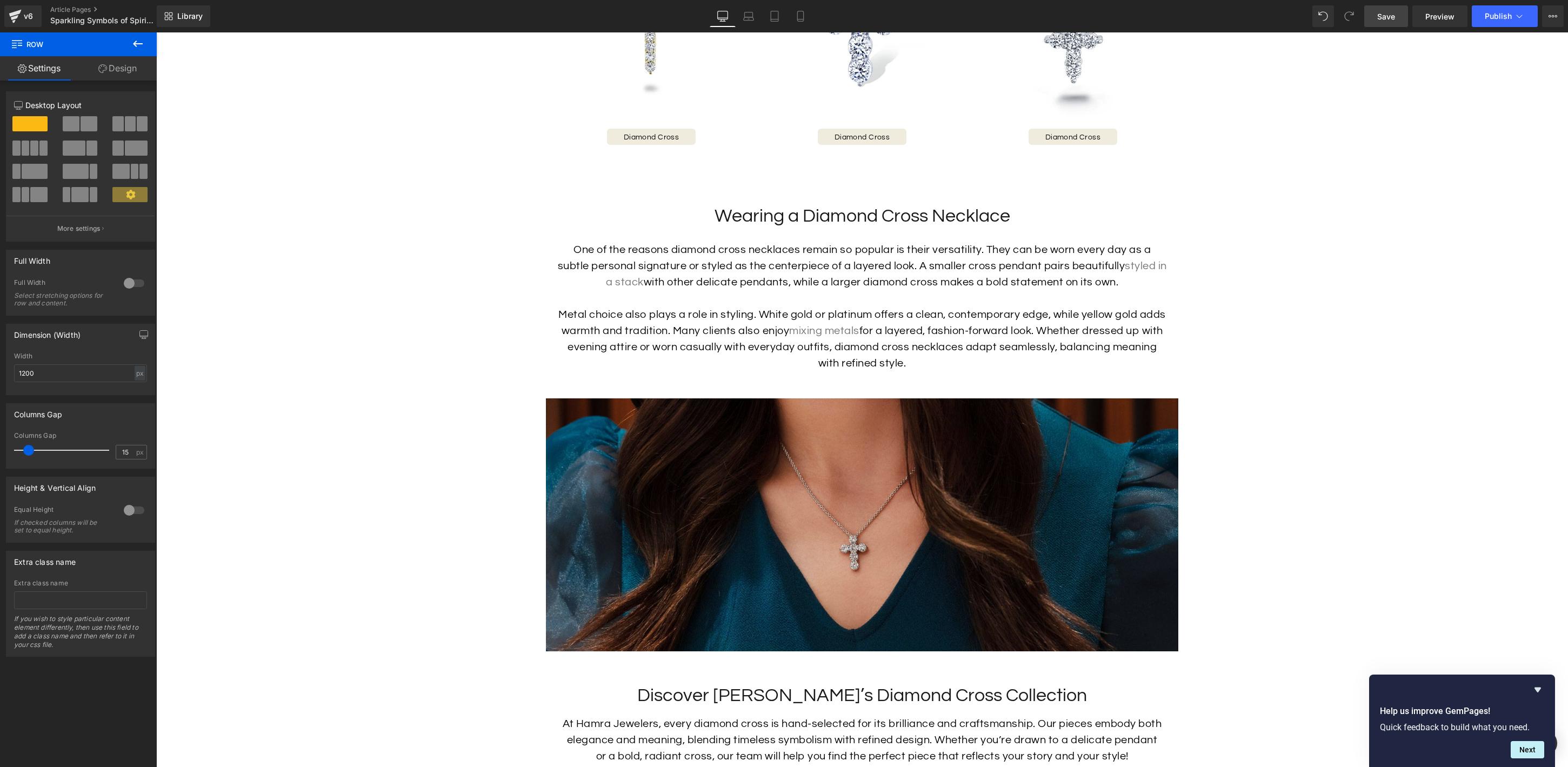
scroll to position [2380, 0]
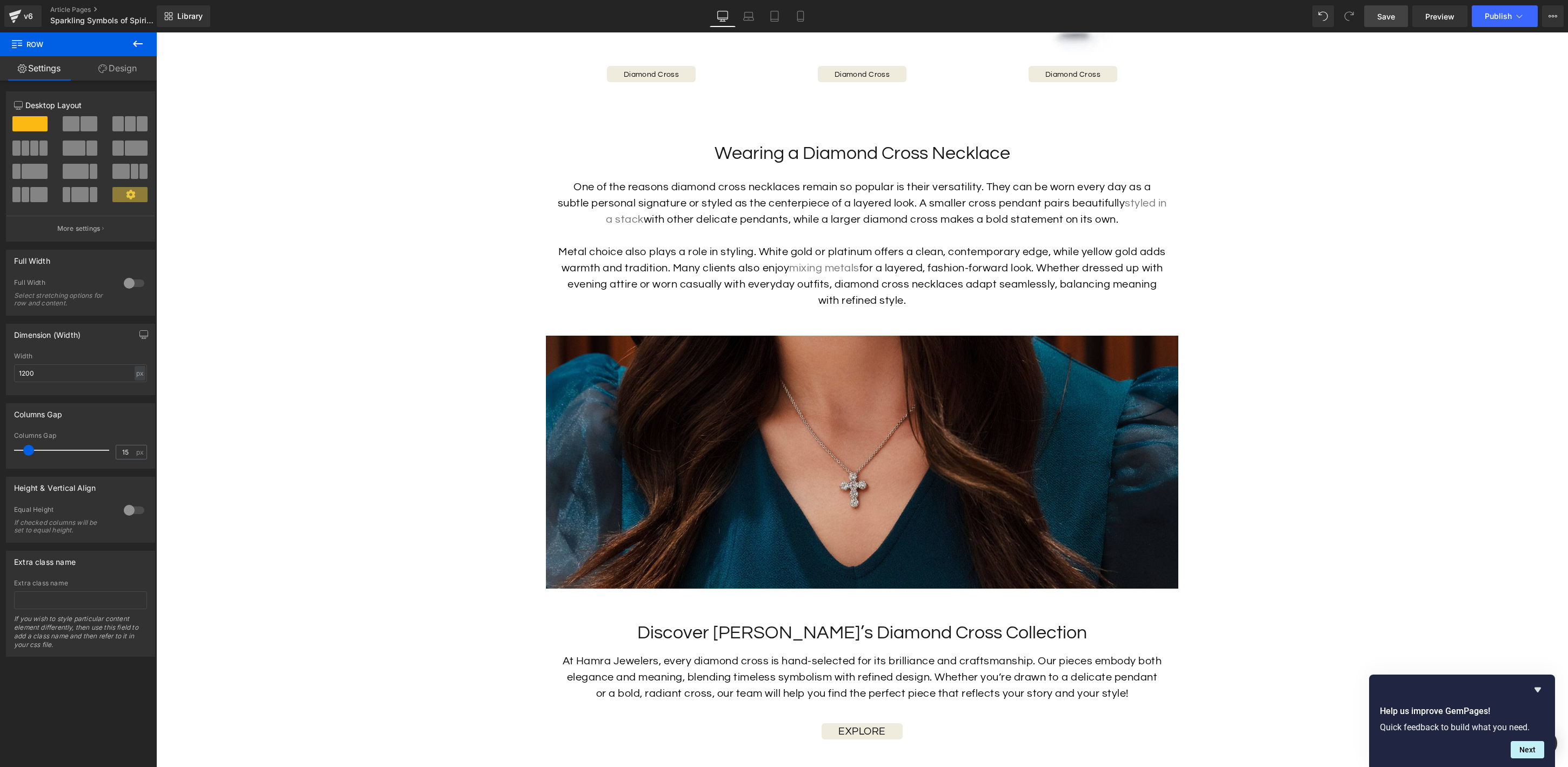
click at [762, 407] on img at bounding box center [862, 462] width 633 height 253
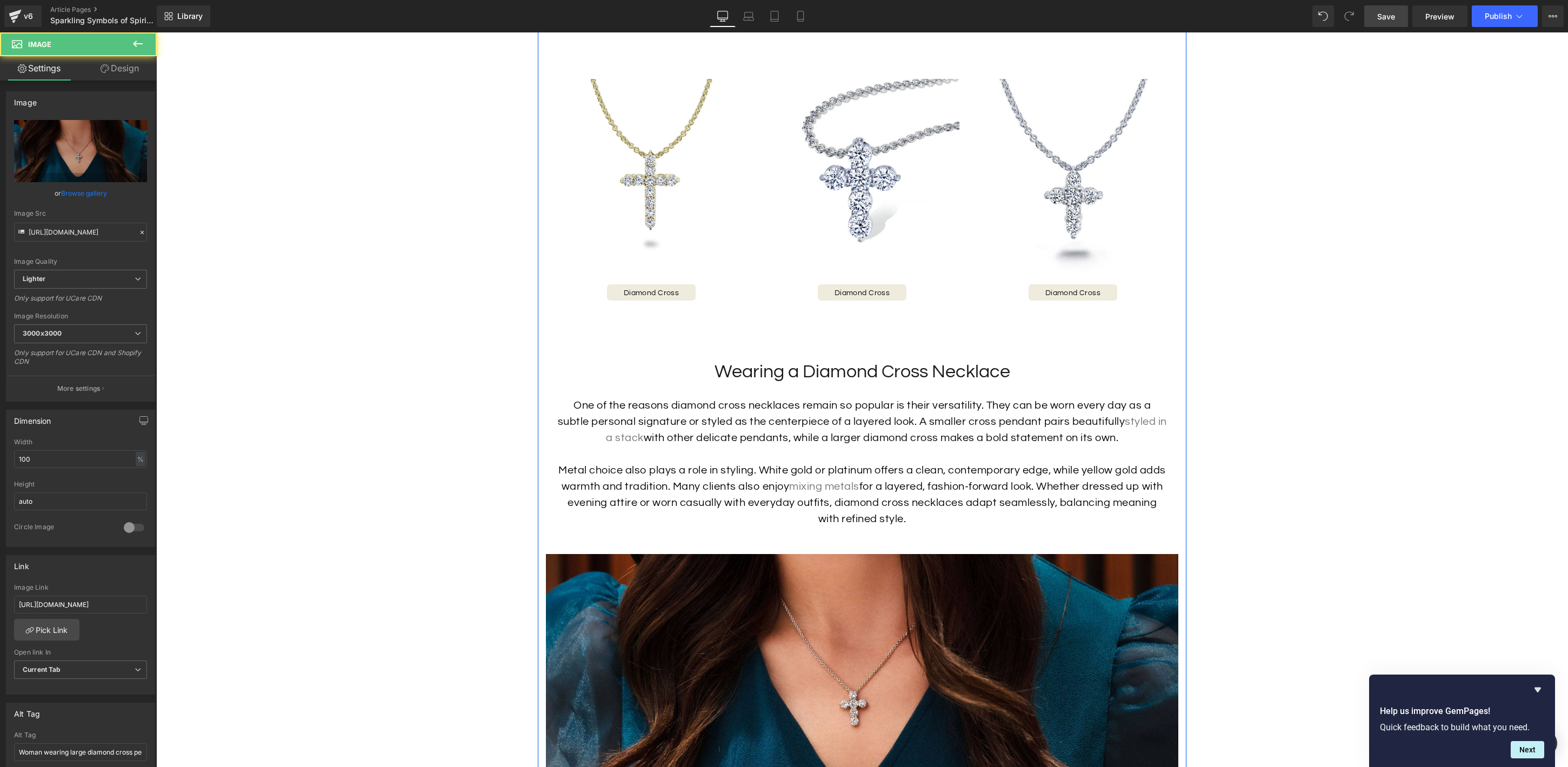
scroll to position [2093, 0]
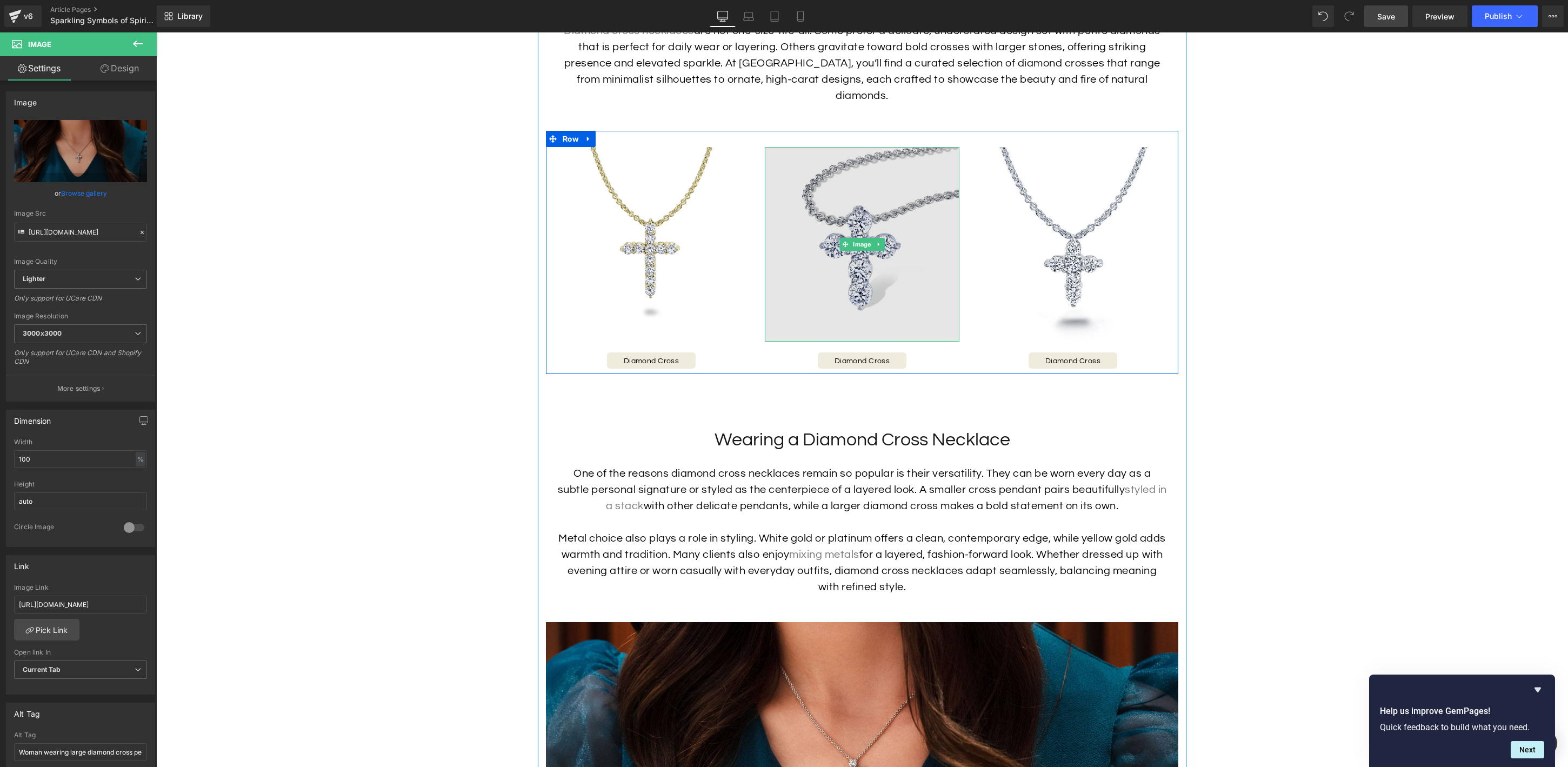
click at [863, 249] on img at bounding box center [862, 244] width 195 height 195
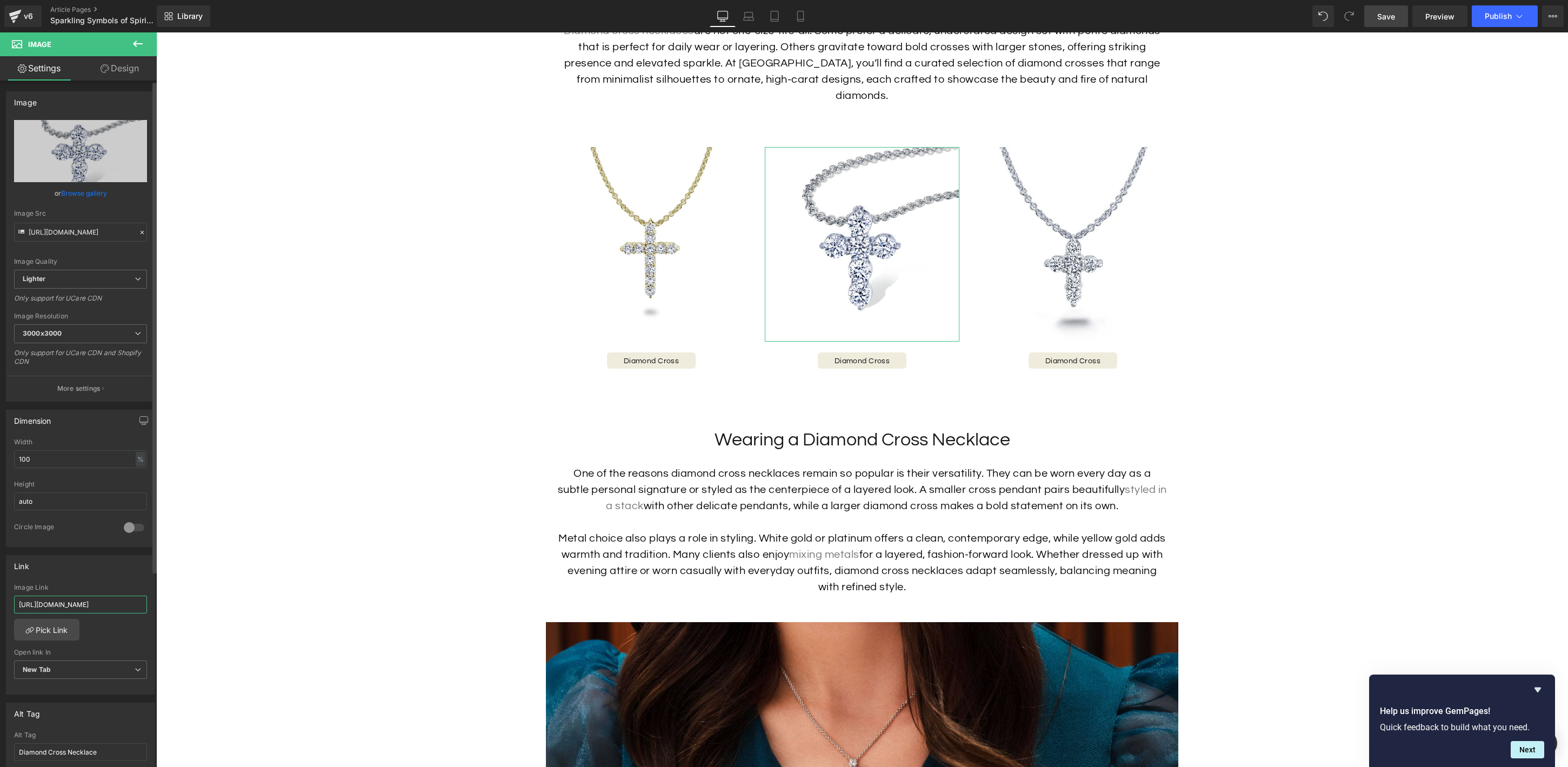
click at [111, 605] on input "https://hamra.com/products/diamond-necklace-24" at bounding box center [81, 604] width 133 height 18
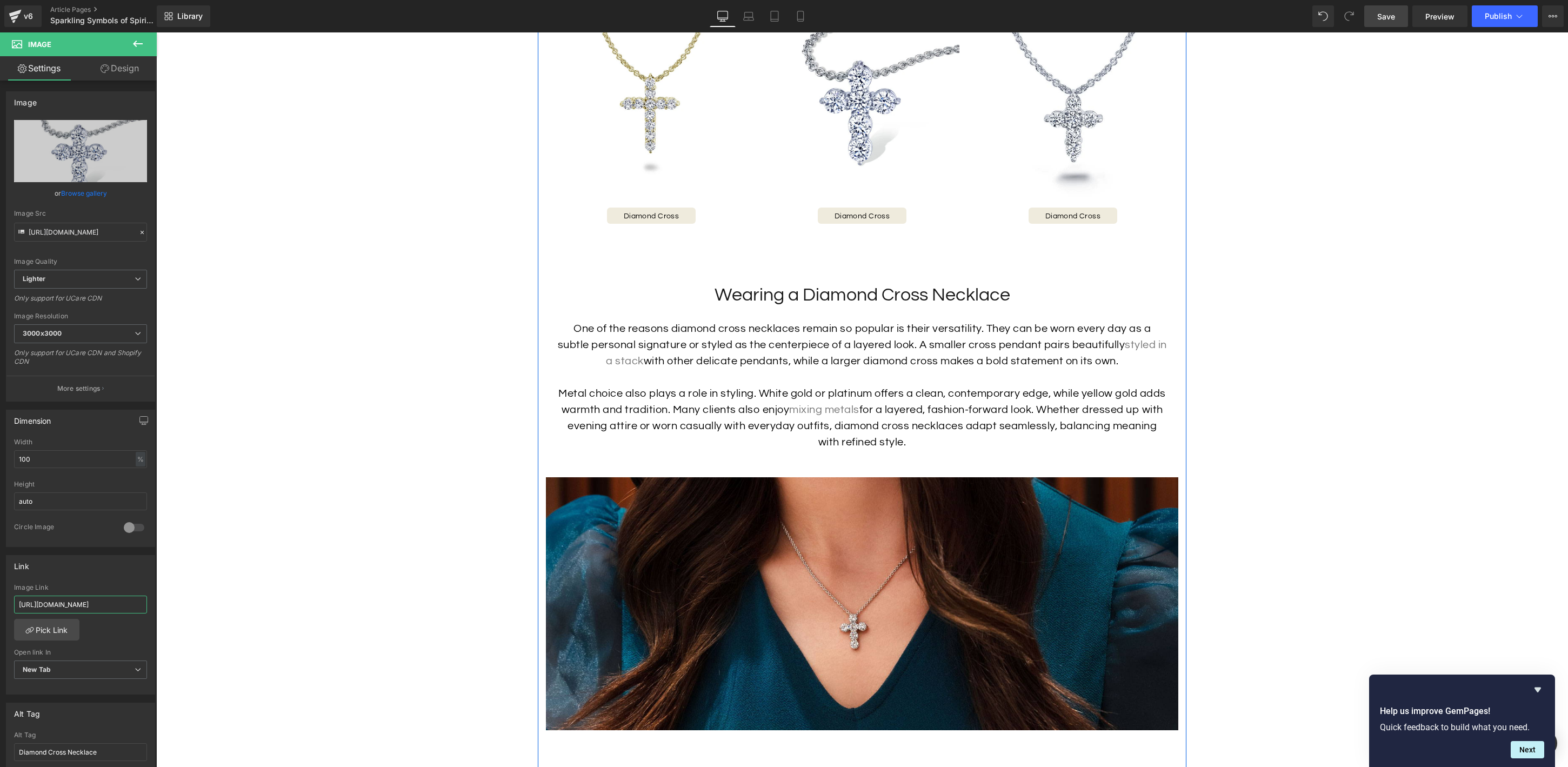
scroll to position [2293, 0]
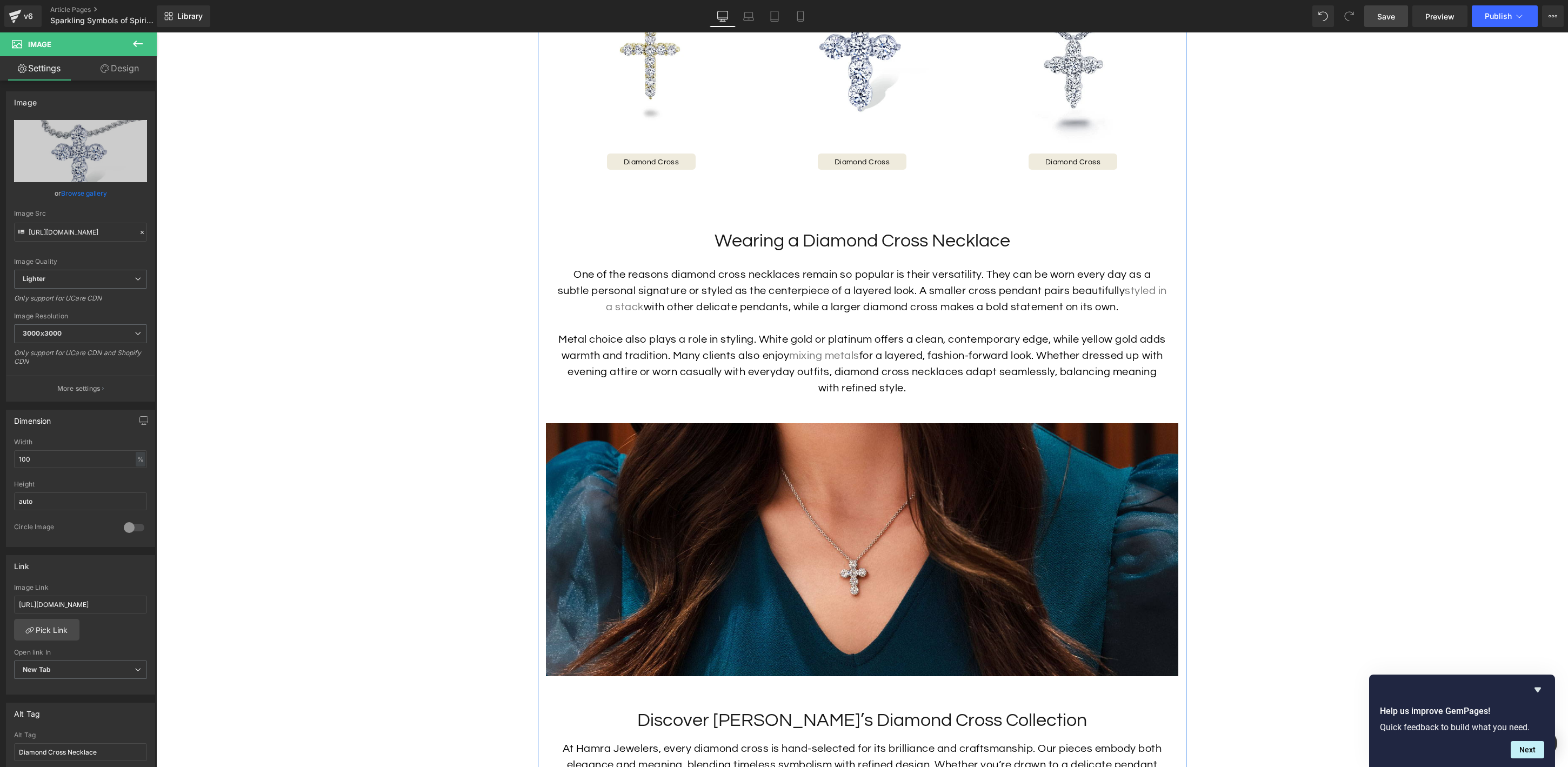
click at [765, 600] on img at bounding box center [862, 549] width 633 height 253
click at [90, 606] on input "[URL][DOMAIN_NAME]" at bounding box center [81, 604] width 133 height 18
type input "https://hamra.com/products/diamond-necklace-24"
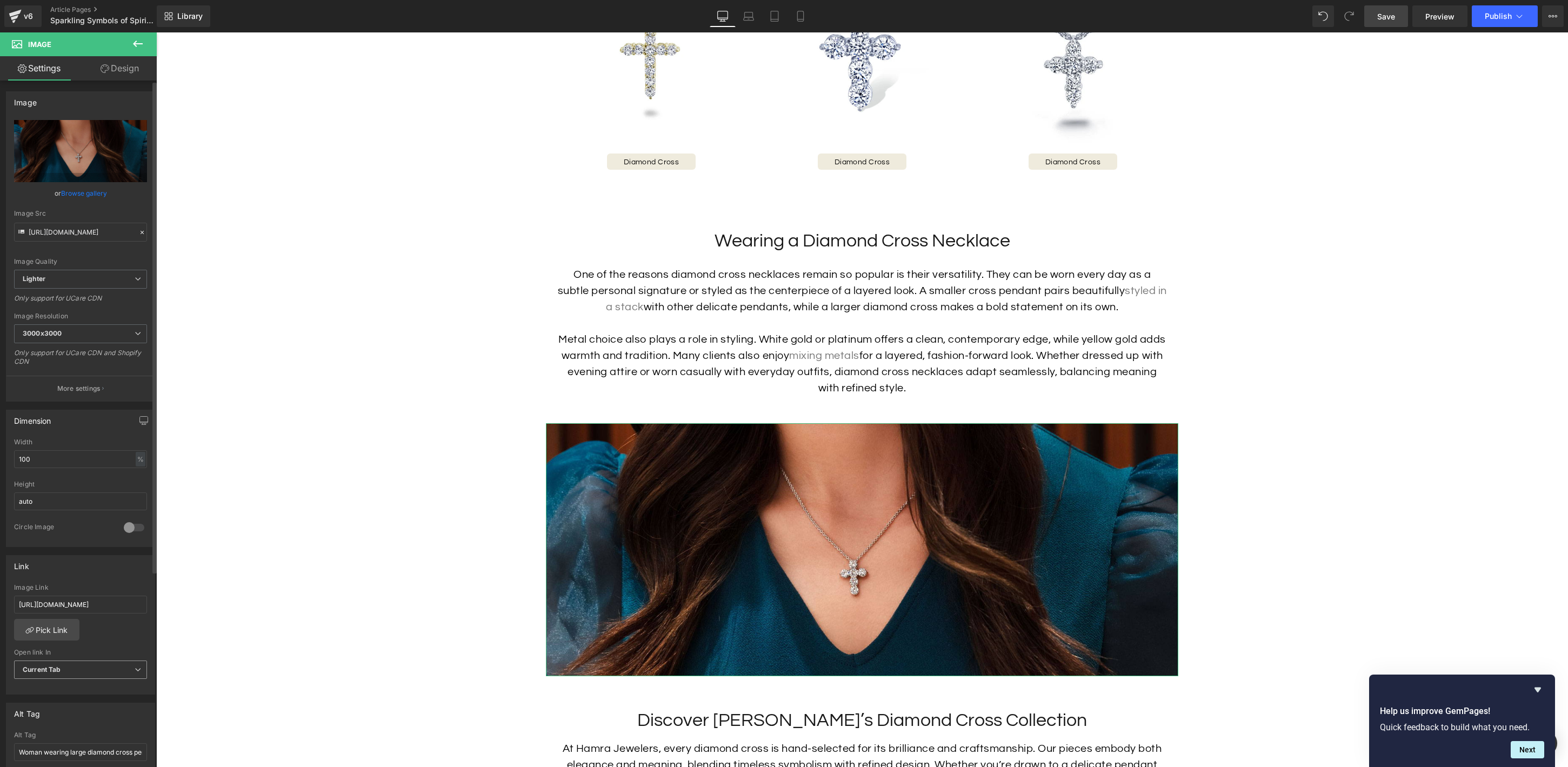
drag, startPoint x: 111, startPoint y: 666, endPoint x: 103, endPoint y: 693, distance: 28.2
click at [111, 667] on span "Current Tab" at bounding box center [81, 669] width 133 height 19
click at [101, 698] on li "New Tab" at bounding box center [79, 704] width 129 height 16
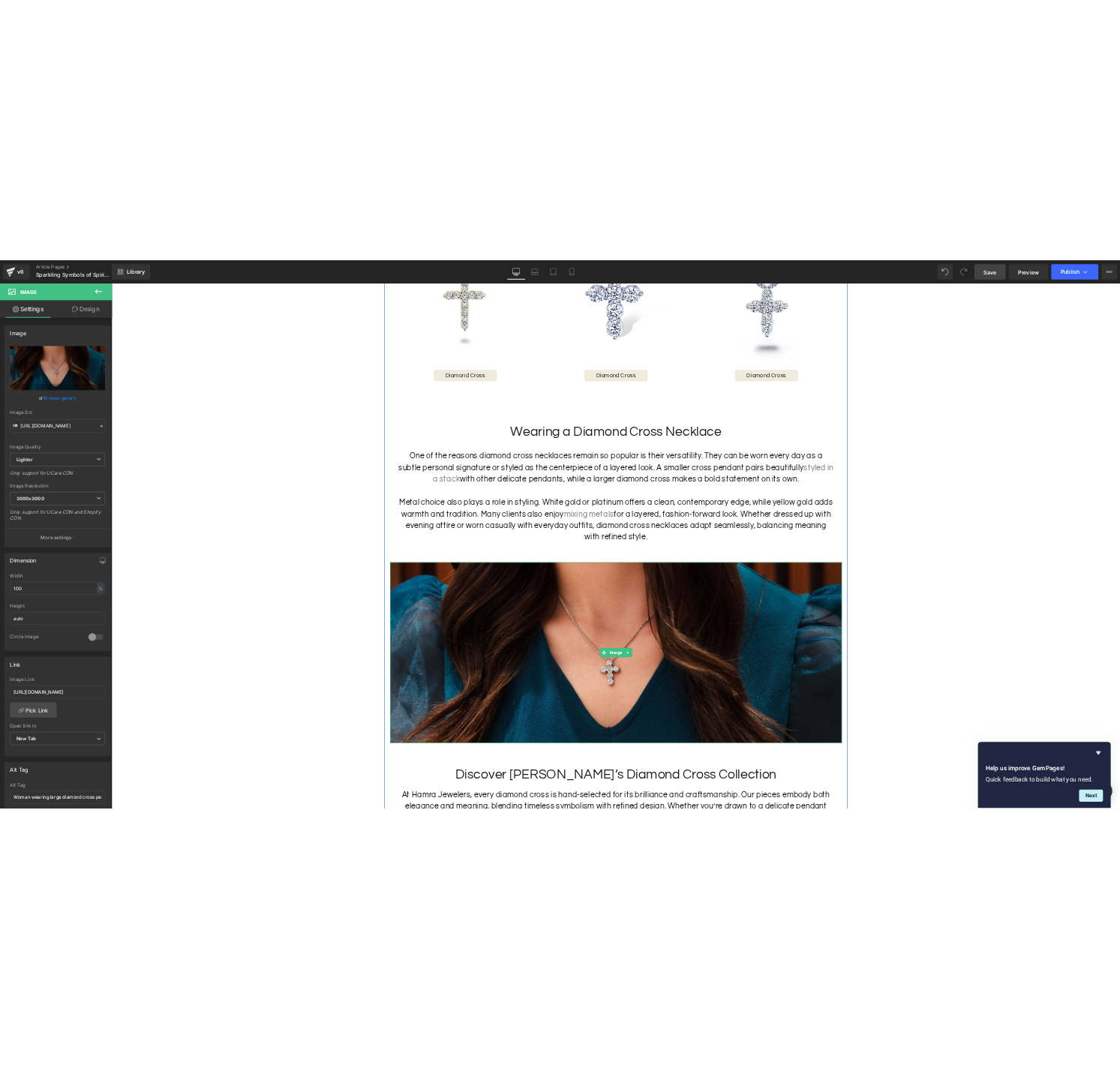
scroll to position [3186, 0]
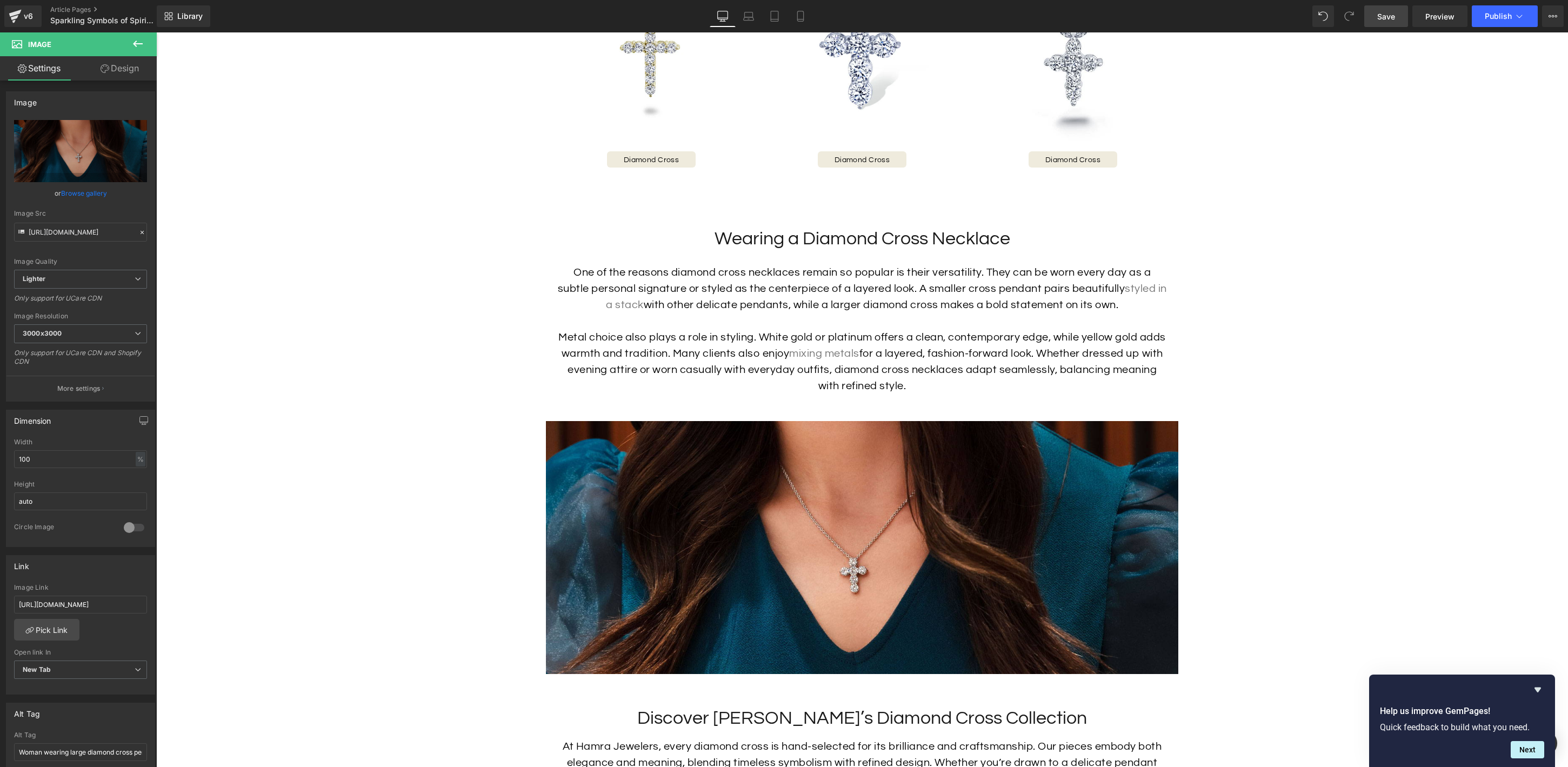
click at [1384, 18] on span "Save" at bounding box center [1386, 16] width 18 height 11
drag, startPoint x: 1424, startPoint y: 20, endPoint x: 1418, endPoint y: 21, distance: 6.1
click at [1424, 20] on link "Preview" at bounding box center [1440, 16] width 55 height 22
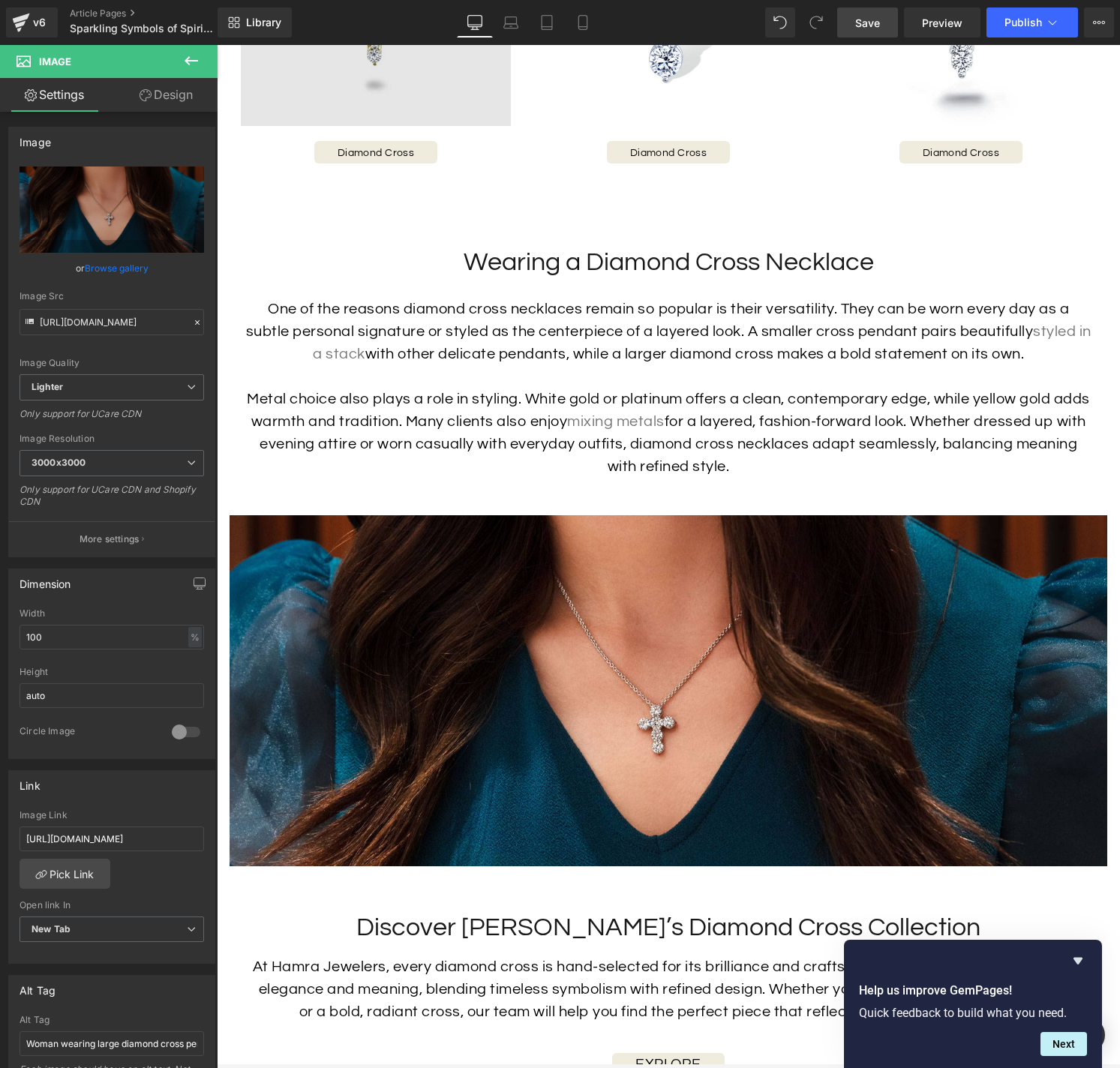
scroll to position [2867, 0]
